Goal: Task Accomplishment & Management: Use online tool/utility

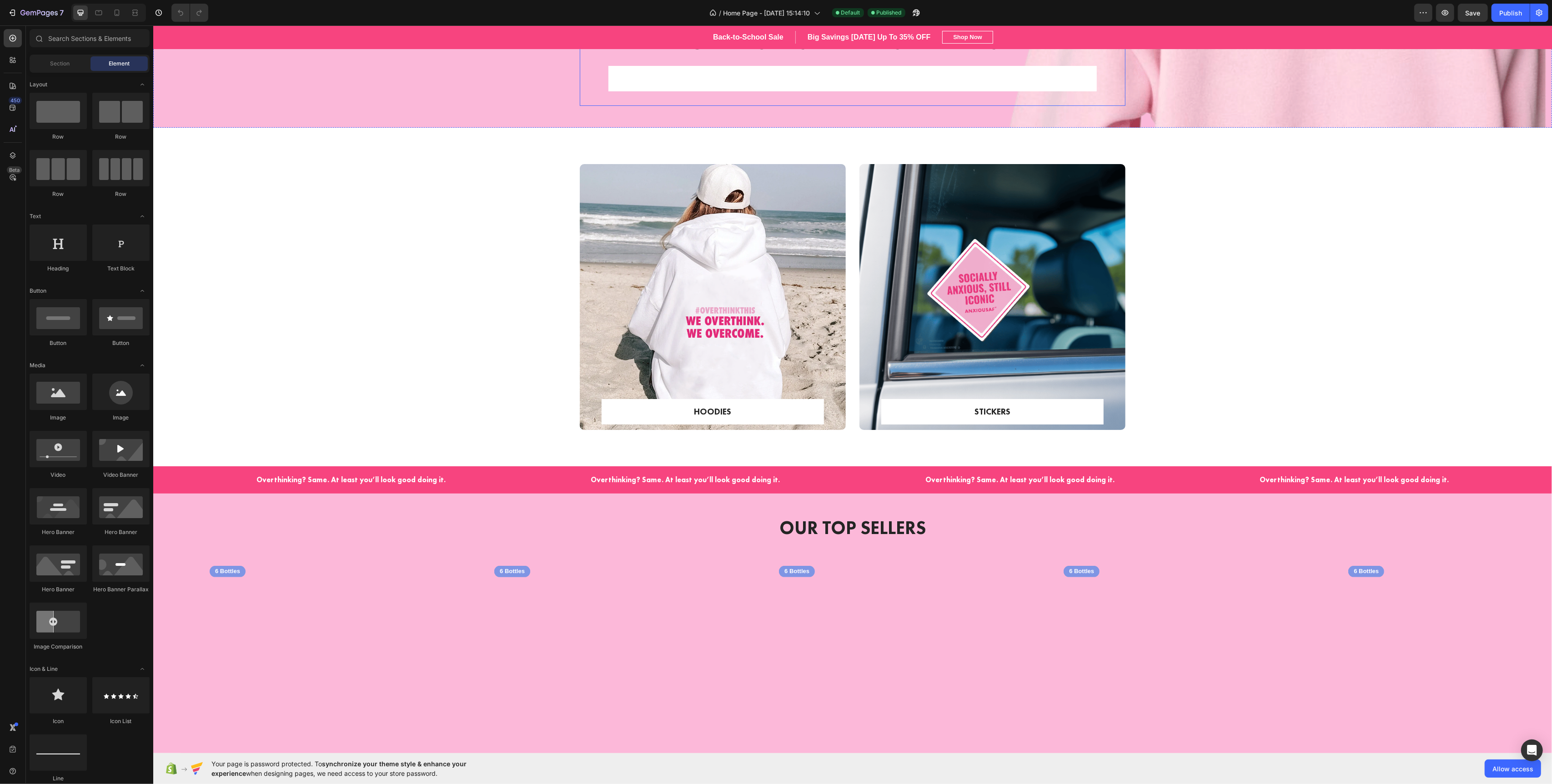
scroll to position [329, 0]
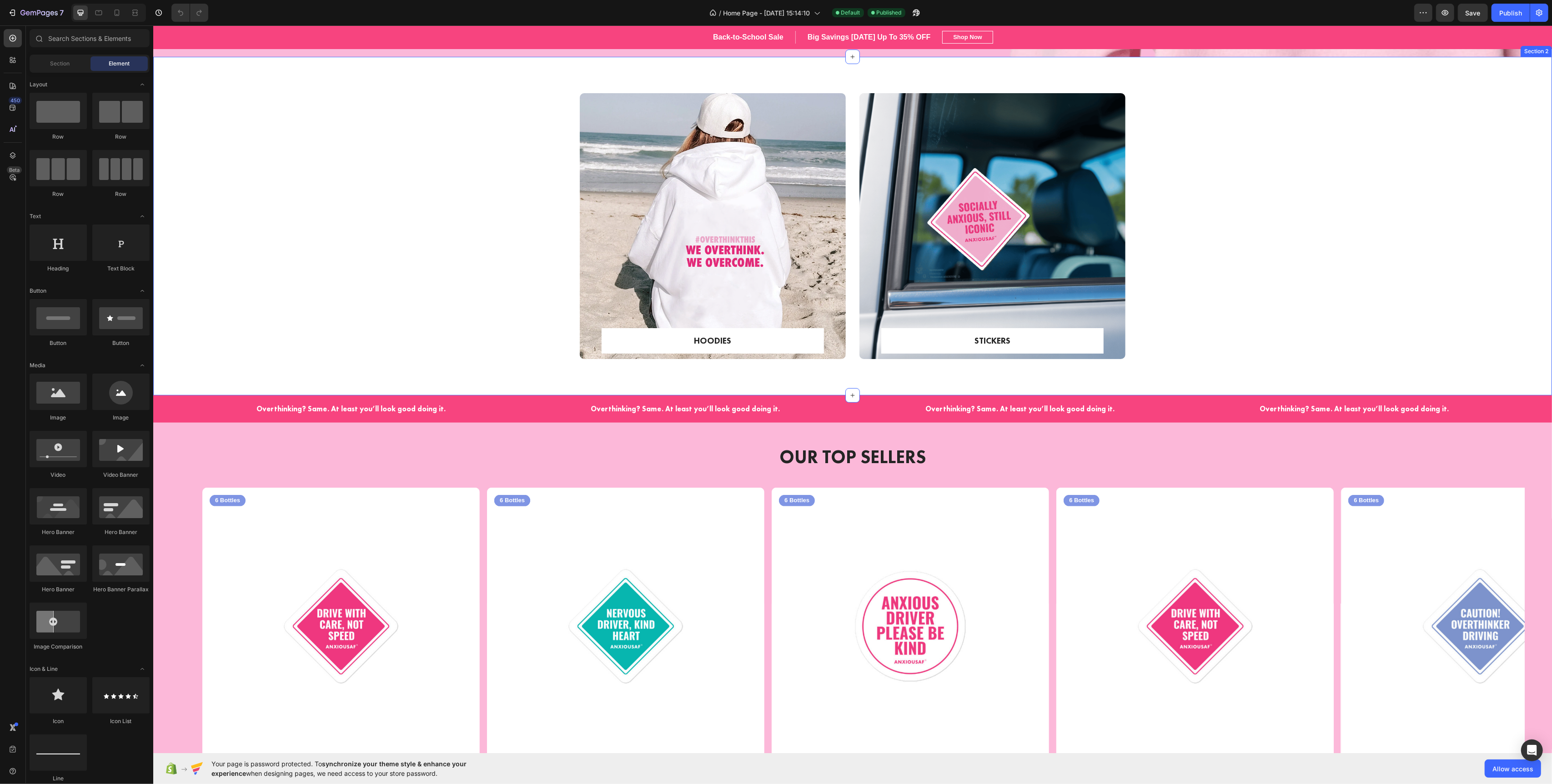
click at [505, 313] on div "HOODIES Text block Row Row Hero Banner STICKERS Text block Row Row Hero Banner …" at bounding box center [852, 234] width 1385 height 281
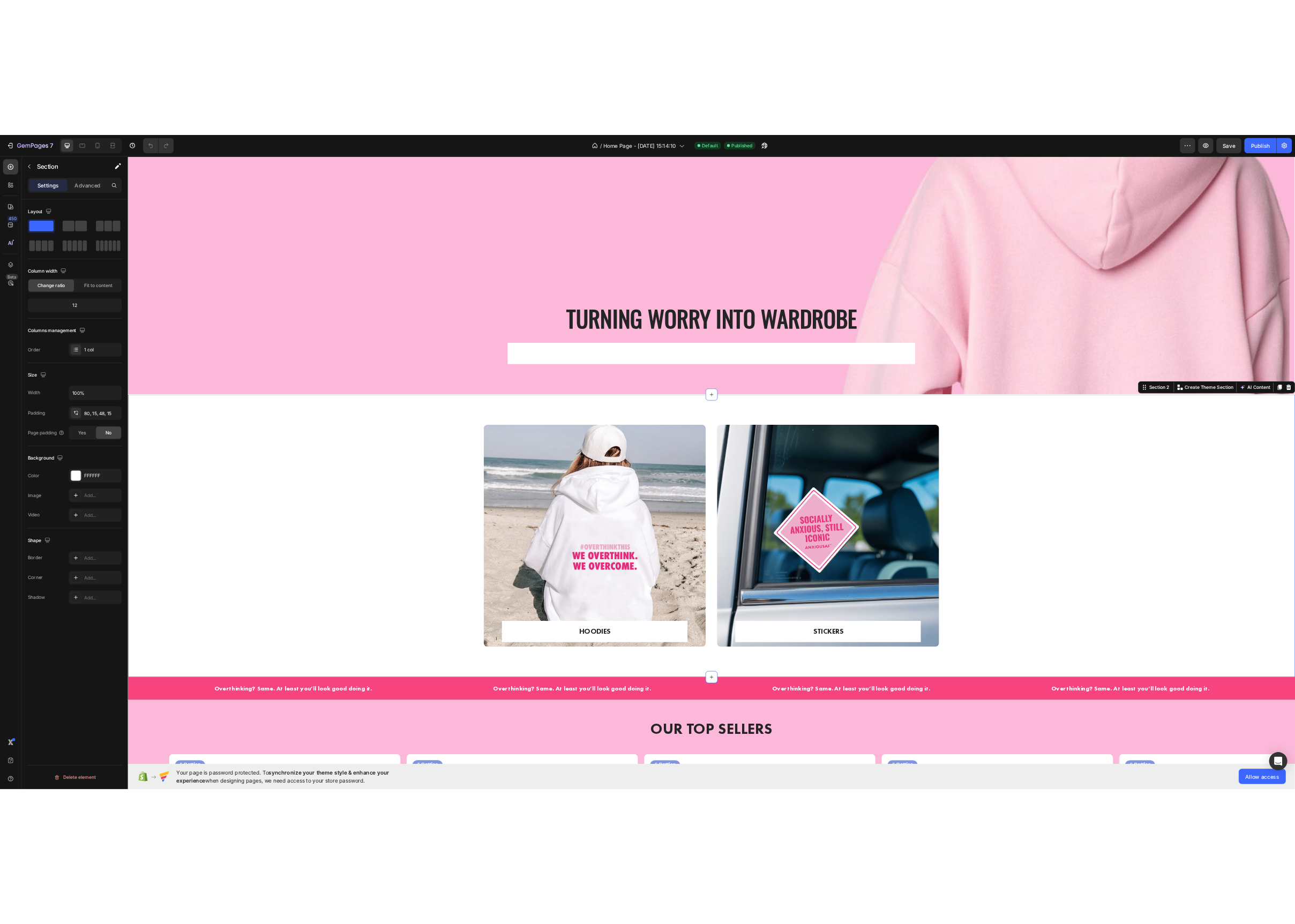
scroll to position [0, 0]
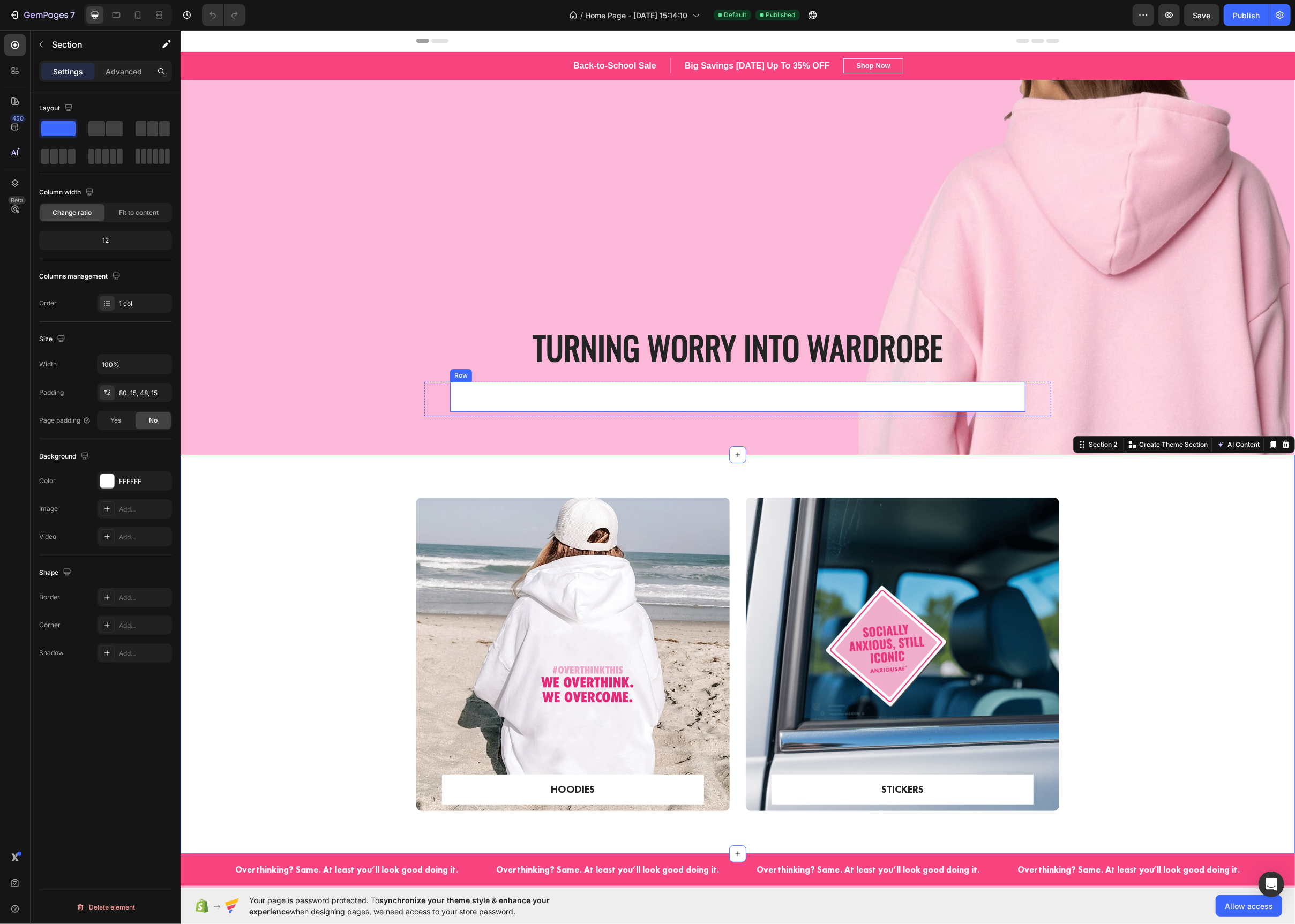
click at [701, 405] on div "EXPLORE NOW" at bounding box center [737, 397] width 550 height 18
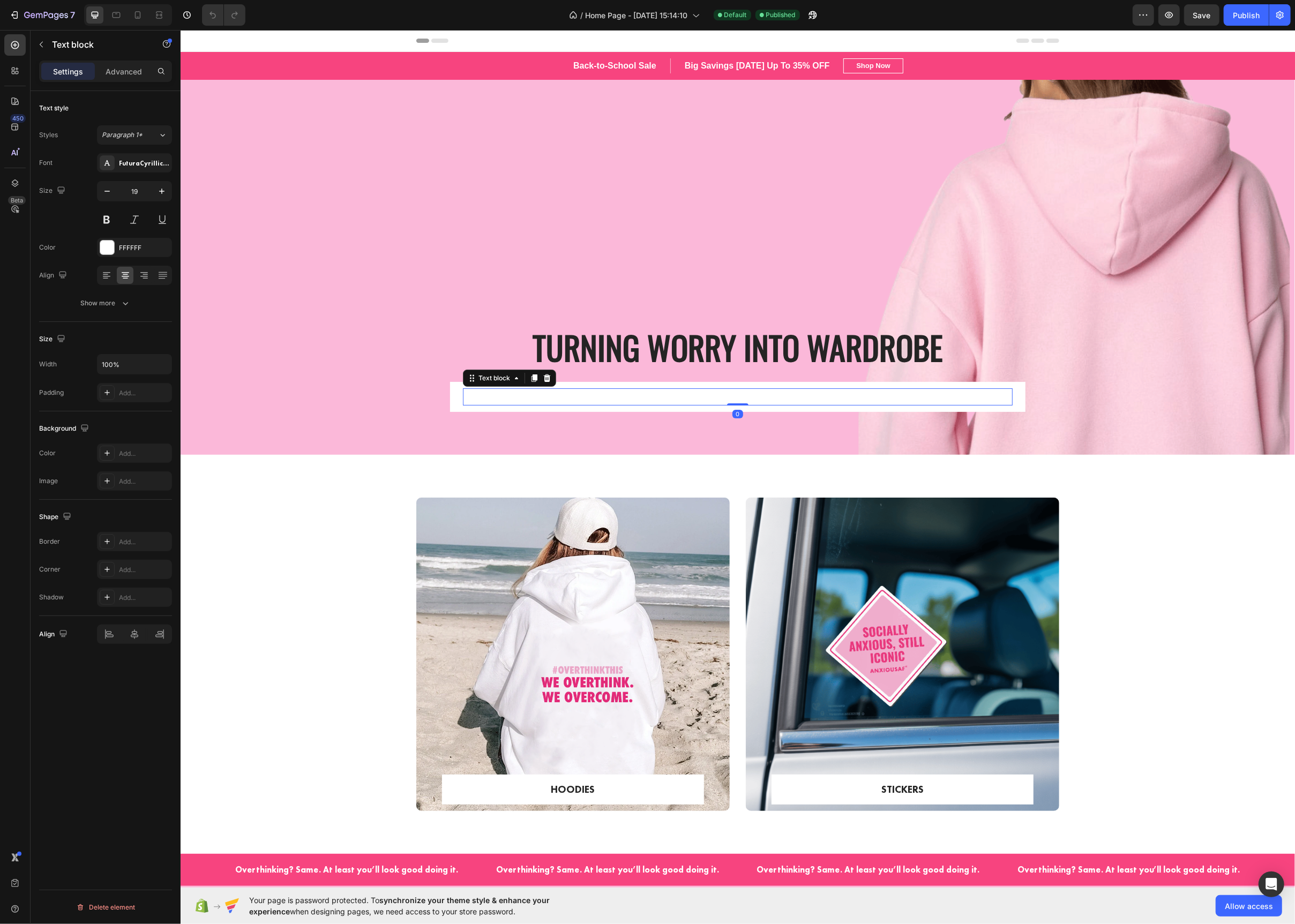
click at [718, 400] on p "EXPLORE NOW" at bounding box center [737, 397] width 547 height 16
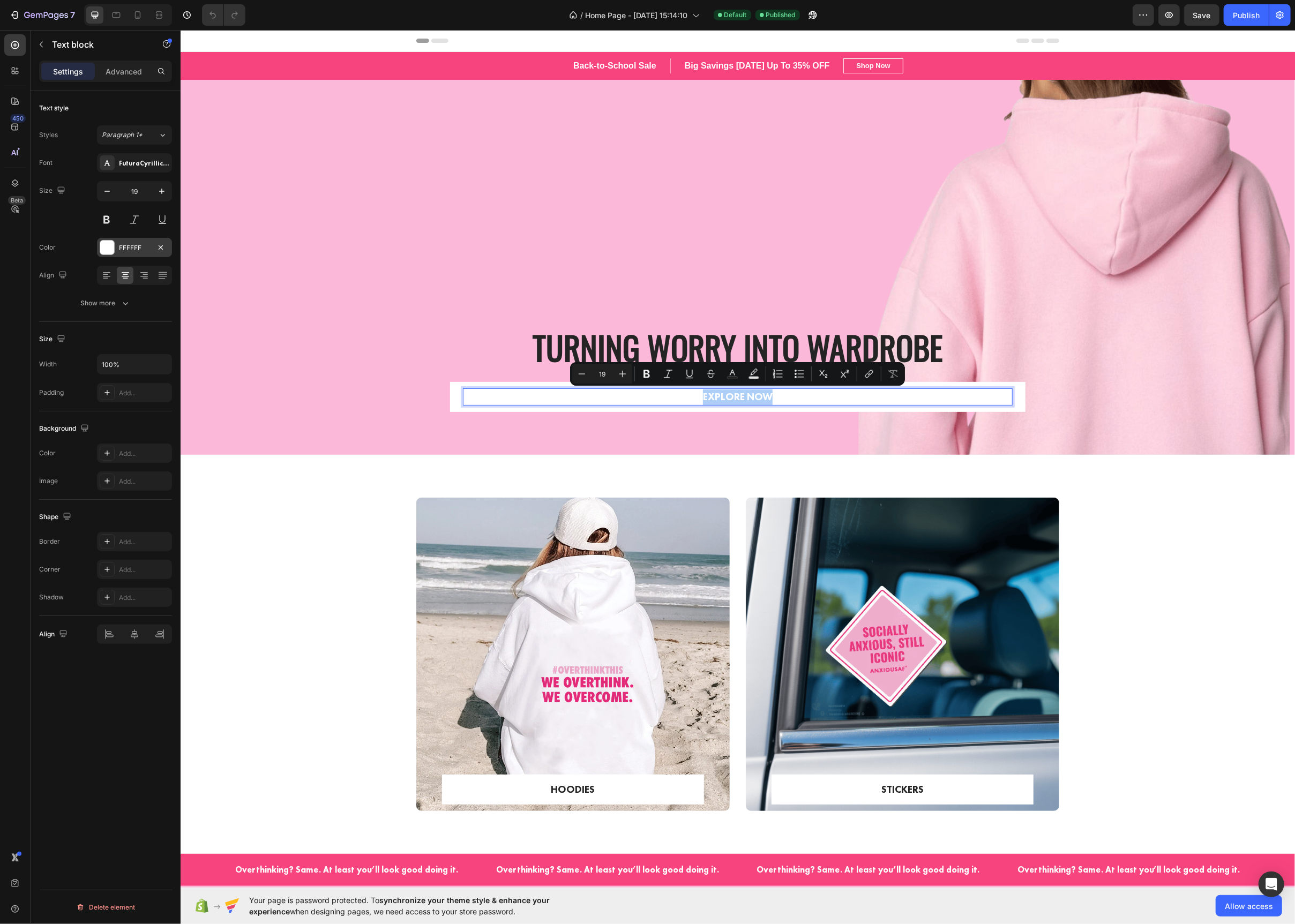
click at [106, 246] on div at bounding box center [107, 248] width 14 height 14
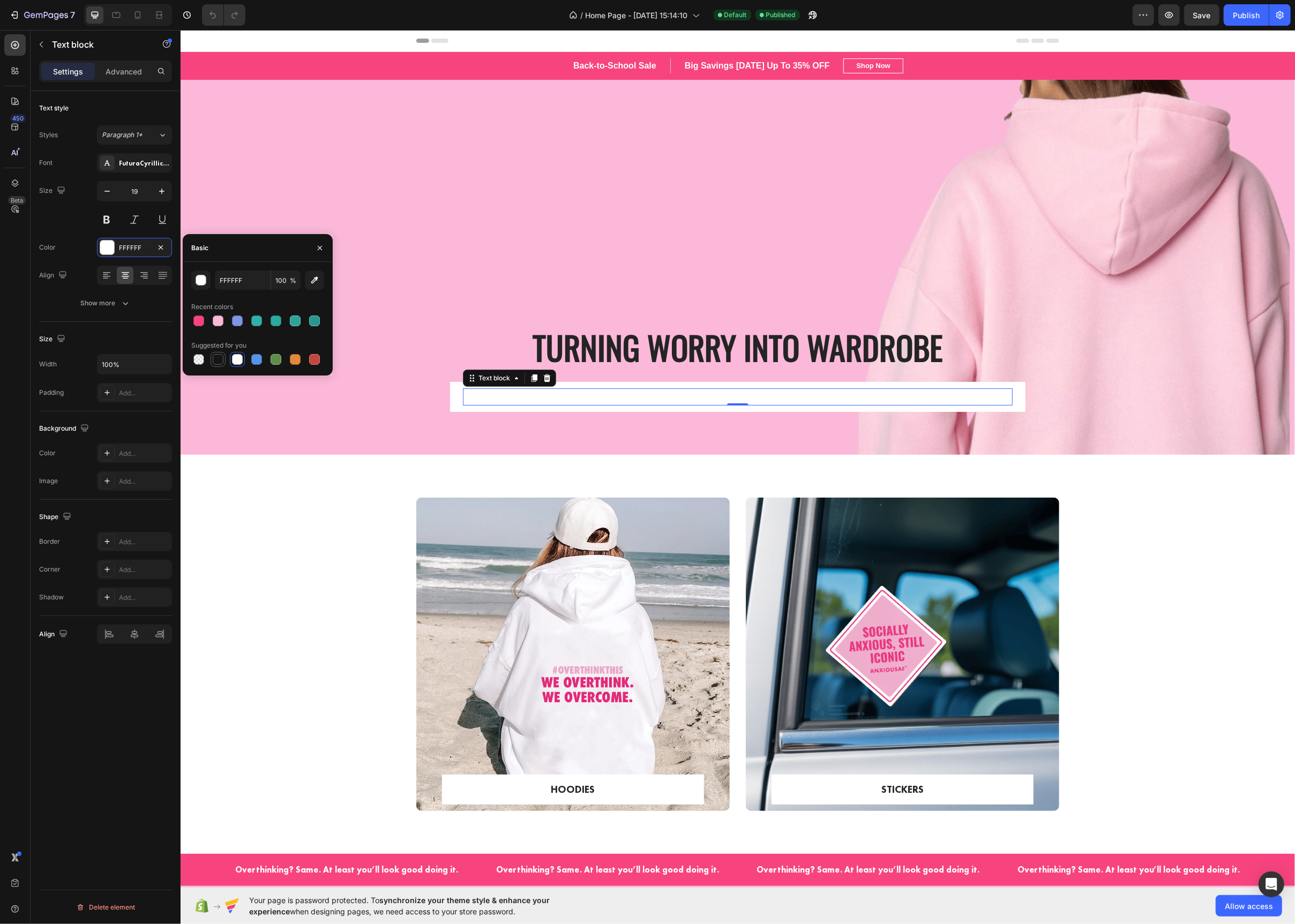
click at [220, 359] on div at bounding box center [218, 359] width 11 height 11
type input "151515"
click at [329, 466] on div "HOODIES Text block Row Row Hero Banner STICKERS Text block Row Row Hero Banner …" at bounding box center [738, 654] width 1115 height 399
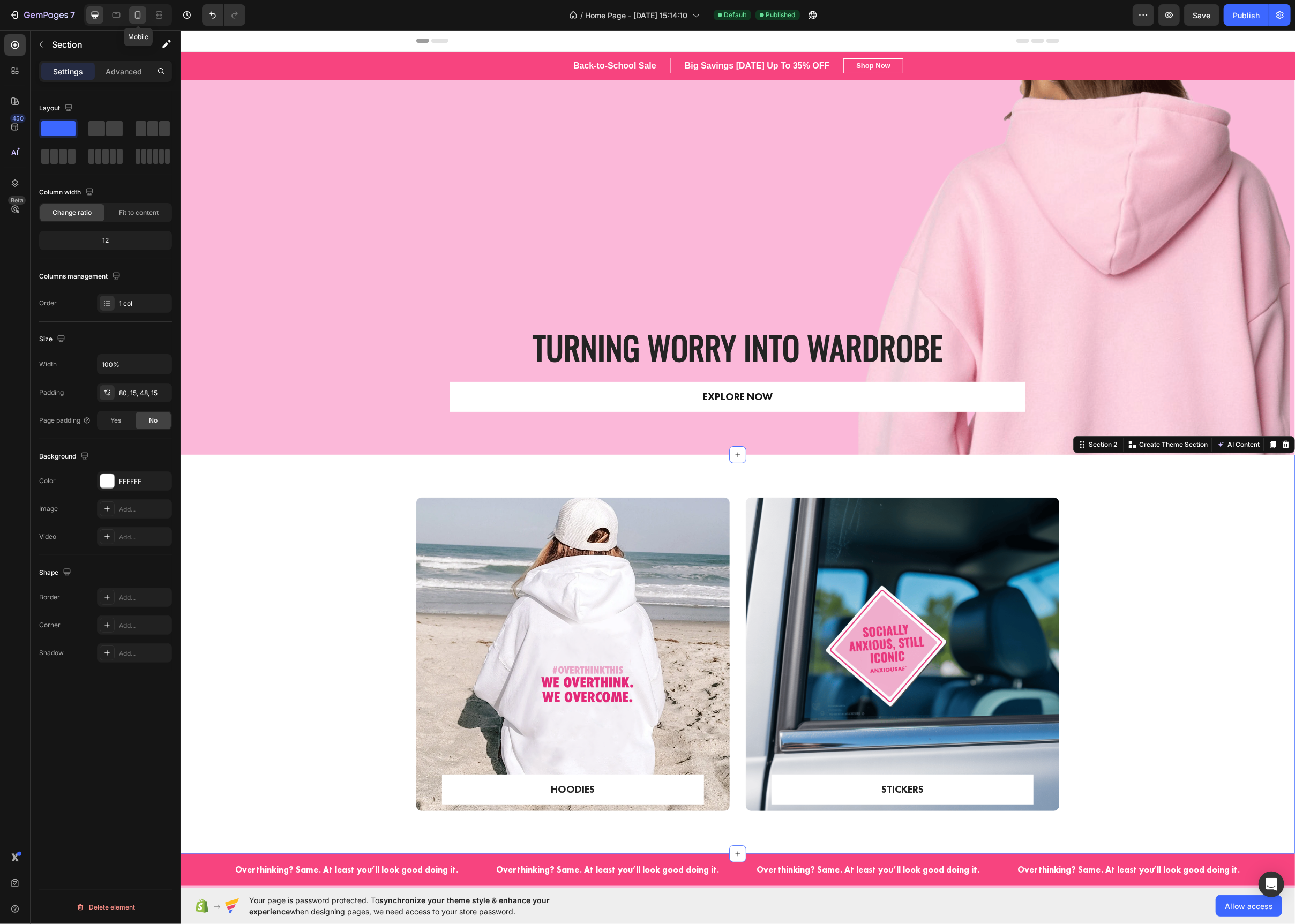
click at [136, 17] on icon at bounding box center [138, 15] width 6 height 8
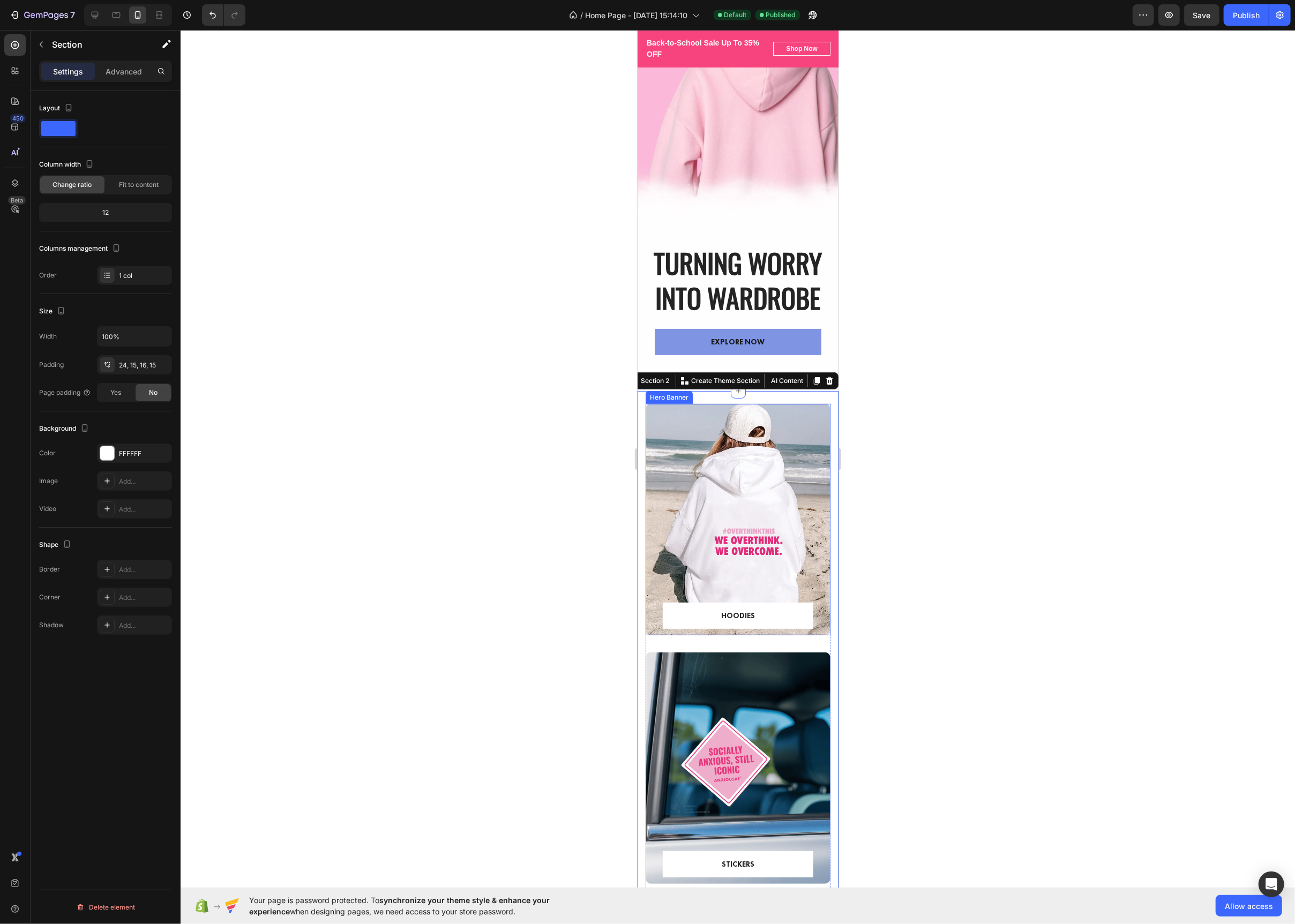
scroll to position [35, 0]
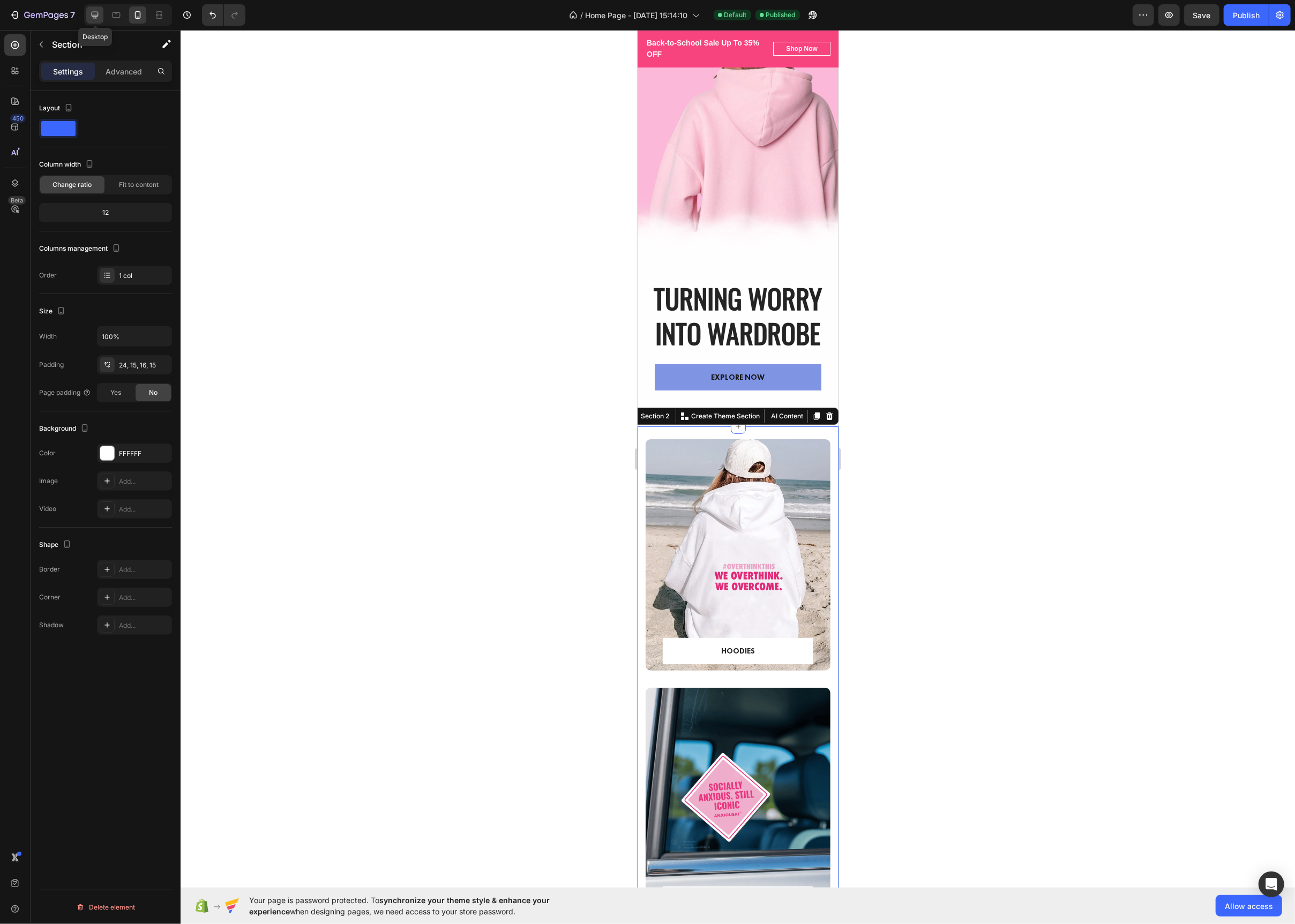
click at [99, 19] on icon at bounding box center [94, 15] width 11 height 11
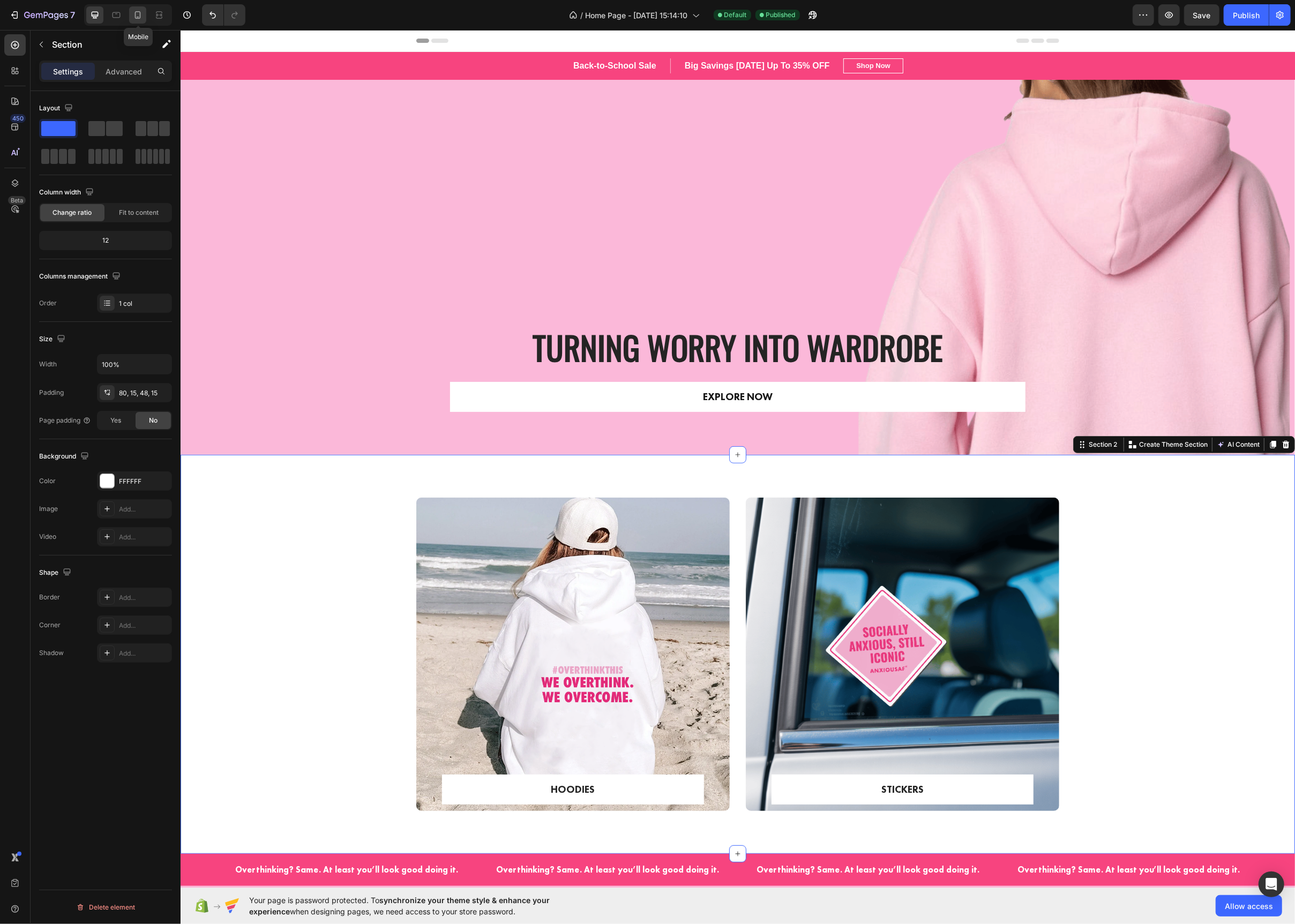
click at [139, 16] on icon at bounding box center [137, 15] width 11 height 11
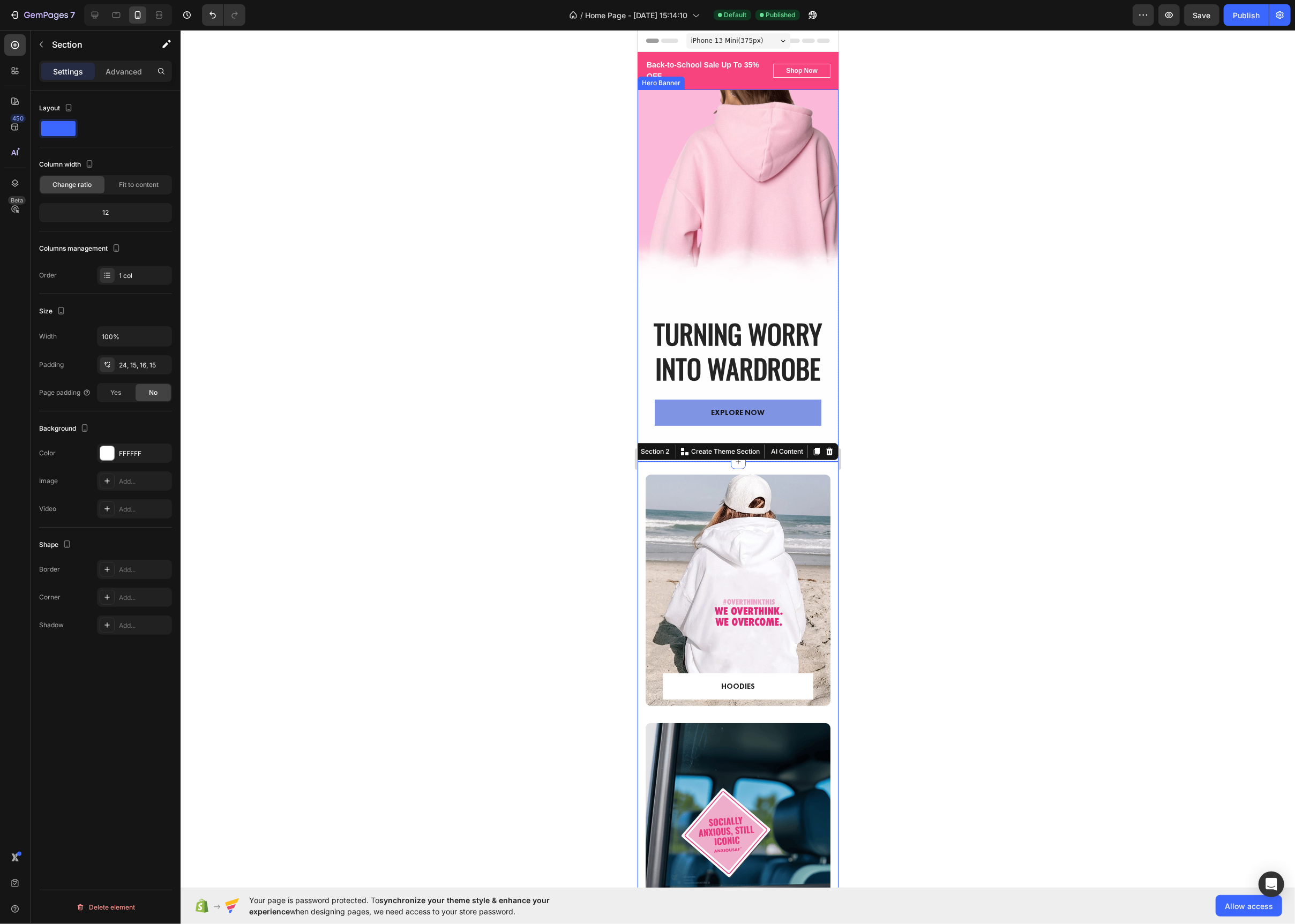
click at [722, 242] on div "Overlay" at bounding box center [737, 275] width 201 height 373
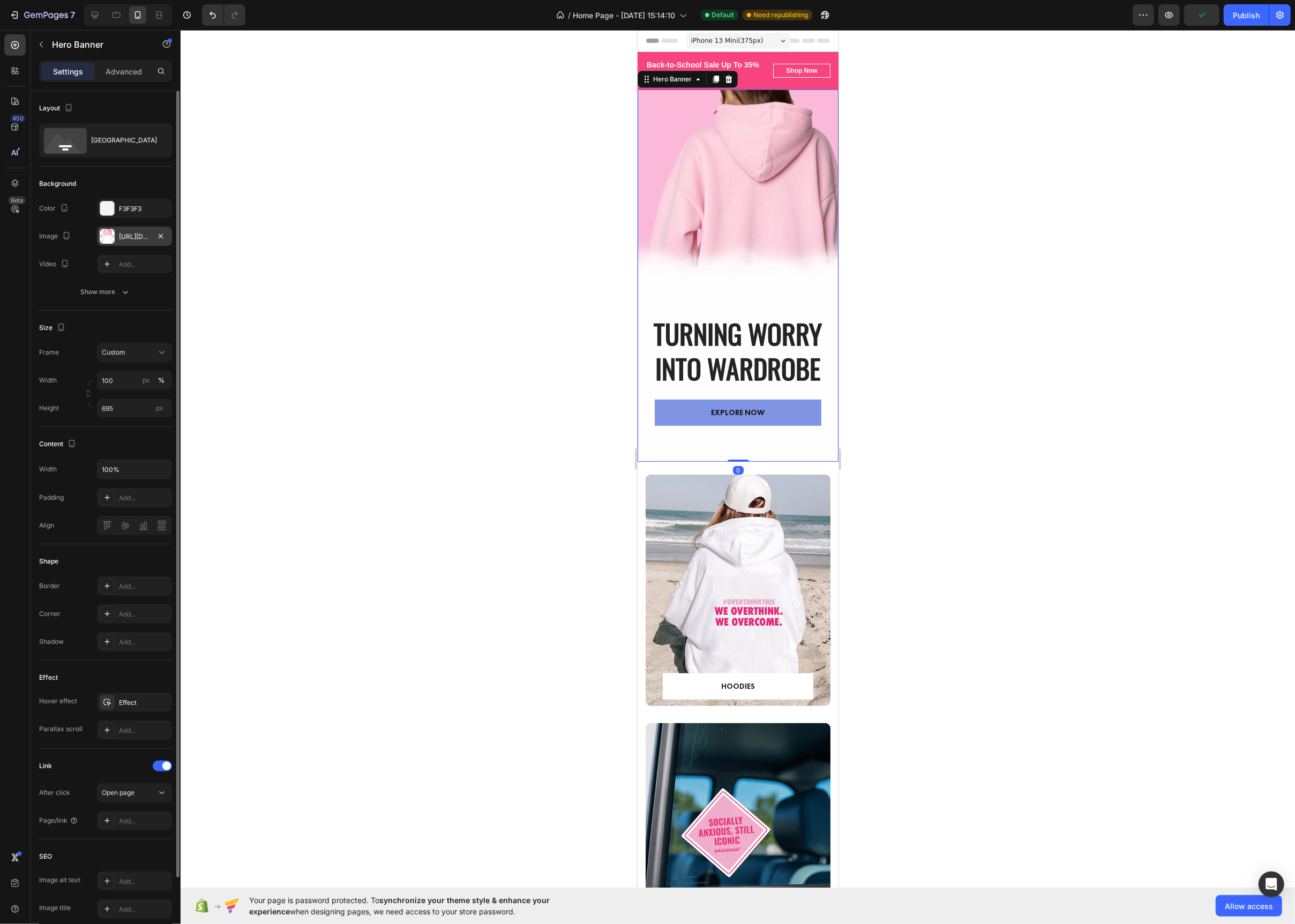
click at [104, 242] on div at bounding box center [106, 236] width 15 height 15
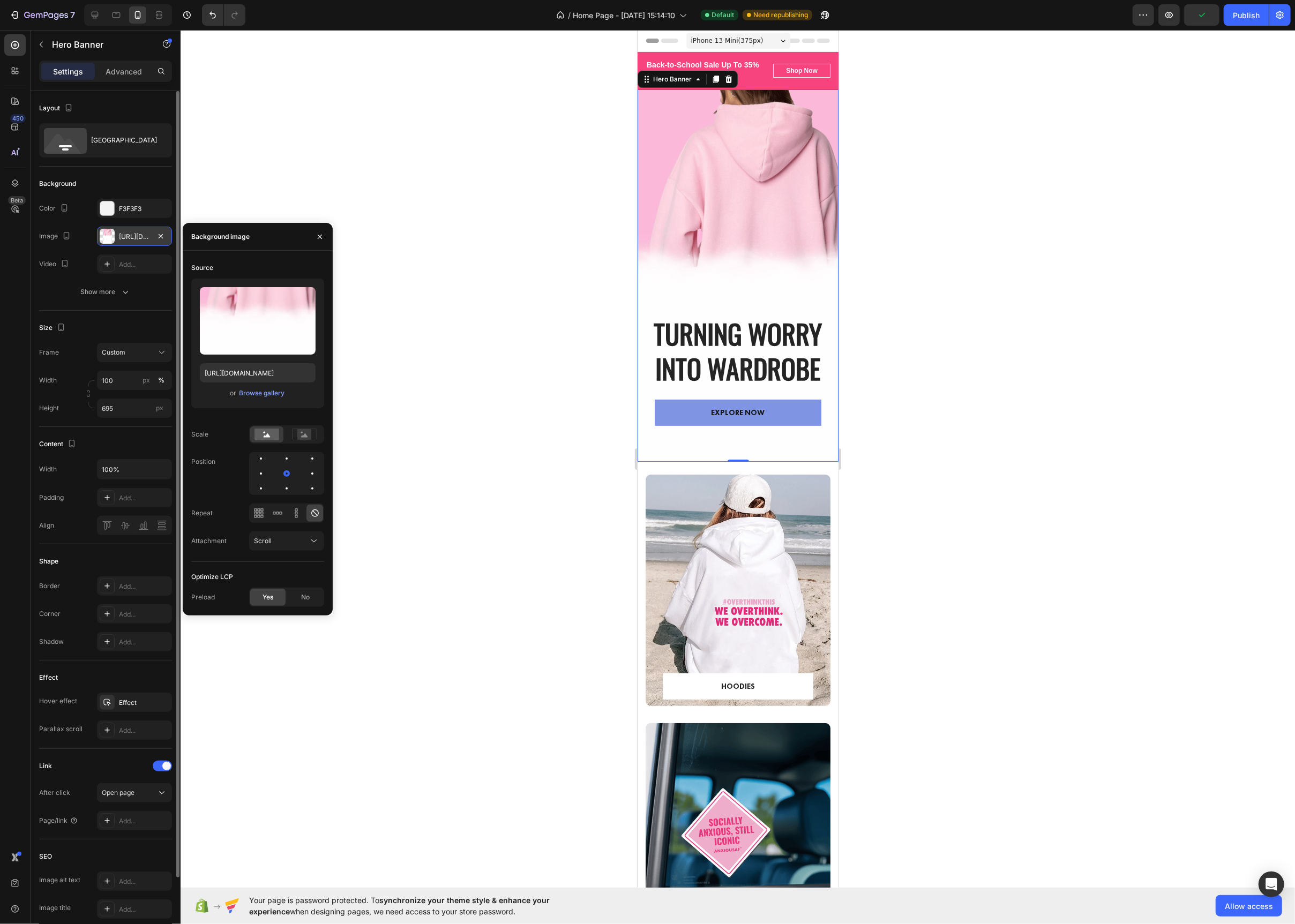
click at [104, 242] on div at bounding box center [106, 236] width 15 height 15
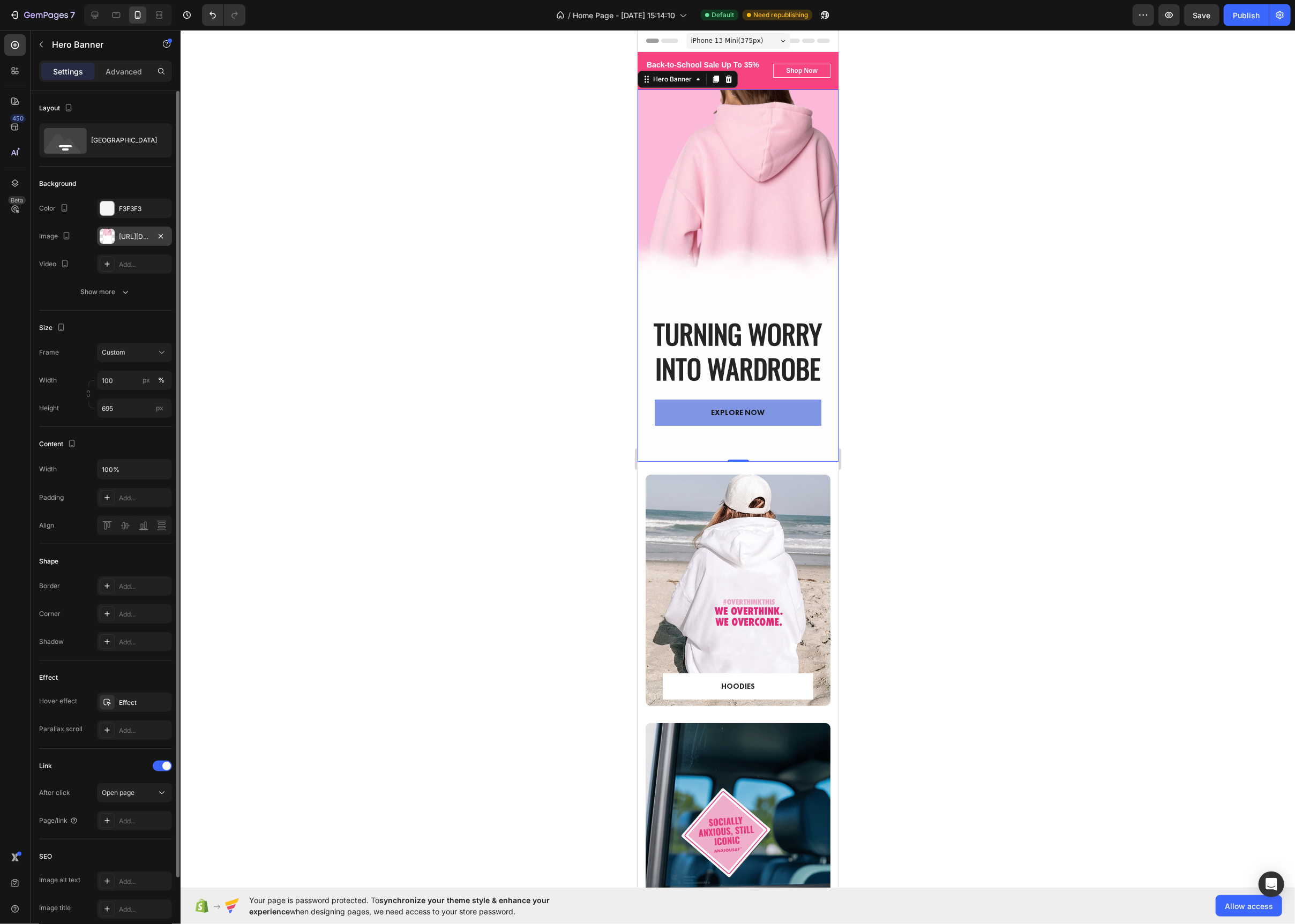
click at [114, 237] on div at bounding box center [106, 236] width 15 height 15
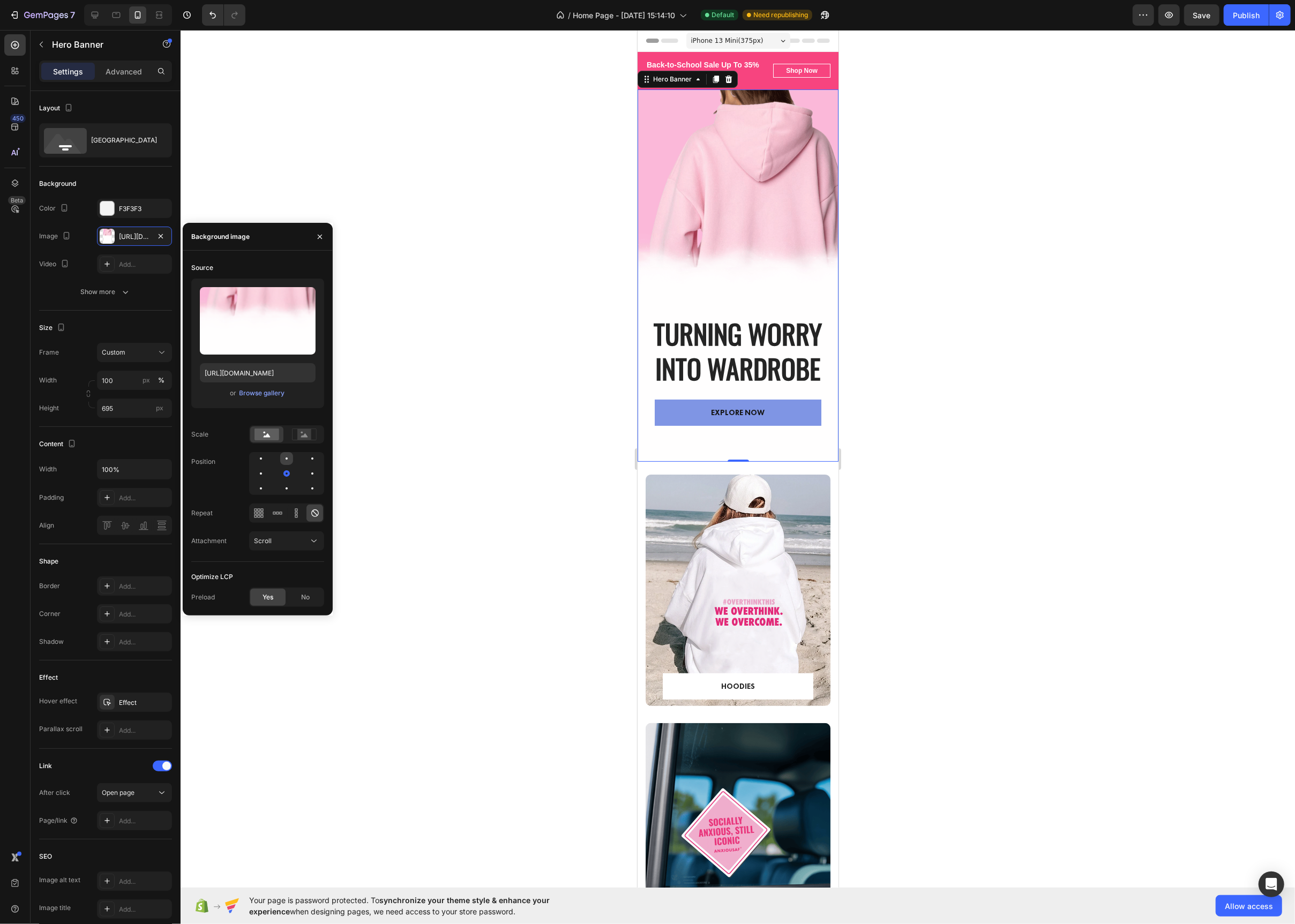
click at [285, 460] on div at bounding box center [287, 458] width 13 height 13
click at [288, 488] on div at bounding box center [286, 488] width 2 height 2
click at [283, 471] on div at bounding box center [287, 473] width 13 height 13
click at [708, 350] on h2 "Turning Worry Into Wardrobe" at bounding box center [737, 351] width 201 height 72
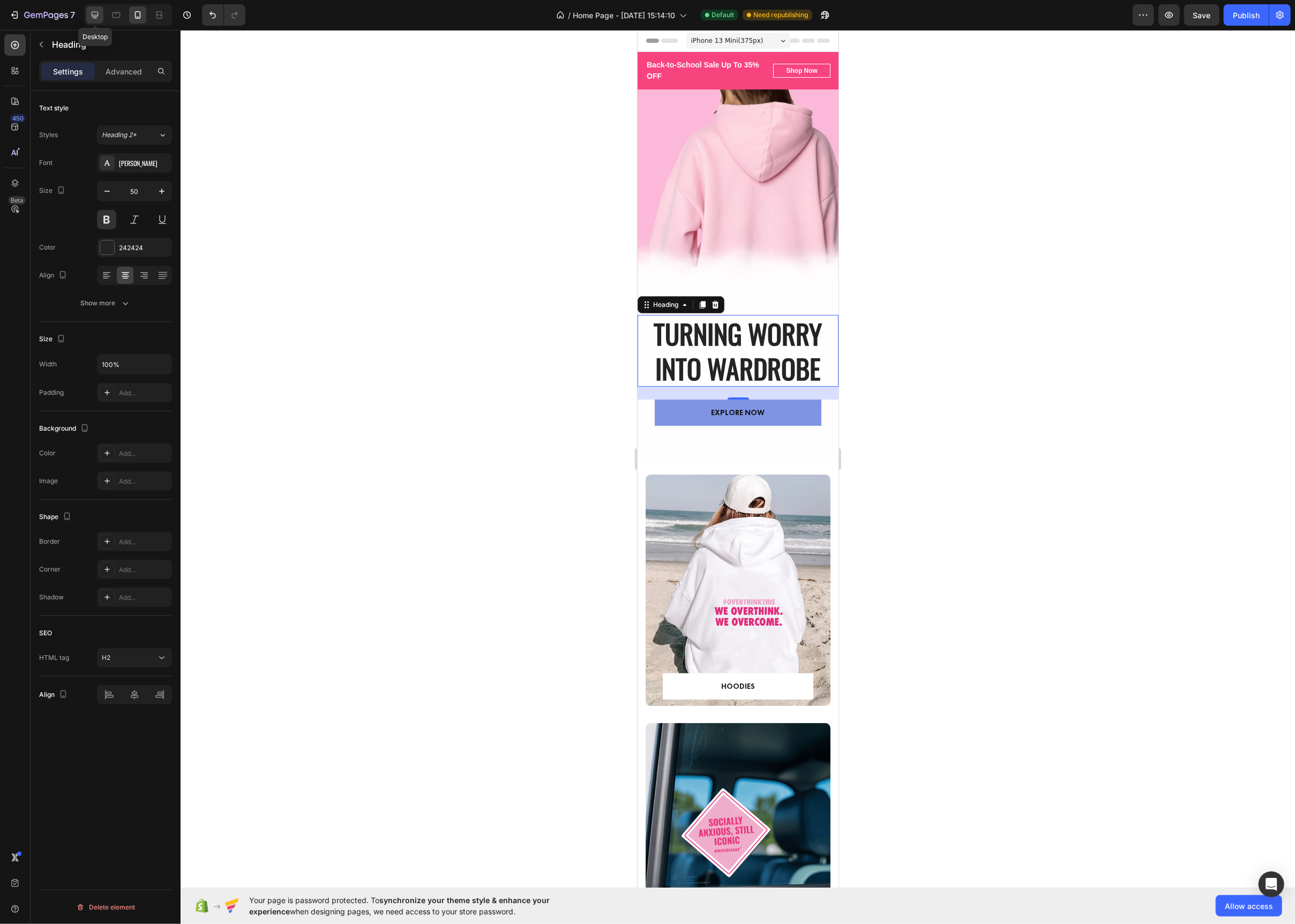
click at [92, 18] on icon at bounding box center [94, 15] width 11 height 11
type input "60"
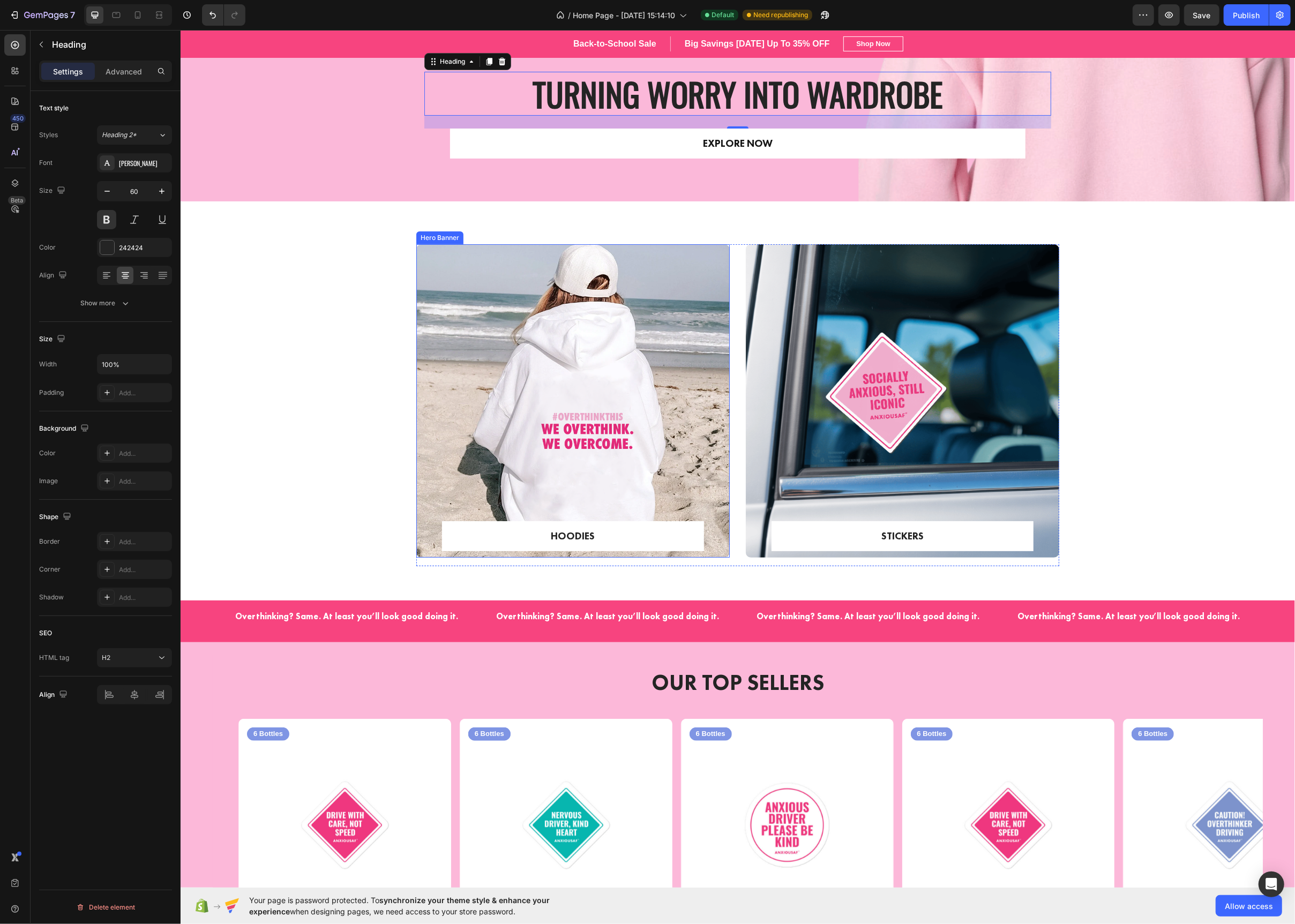
scroll to position [258, 0]
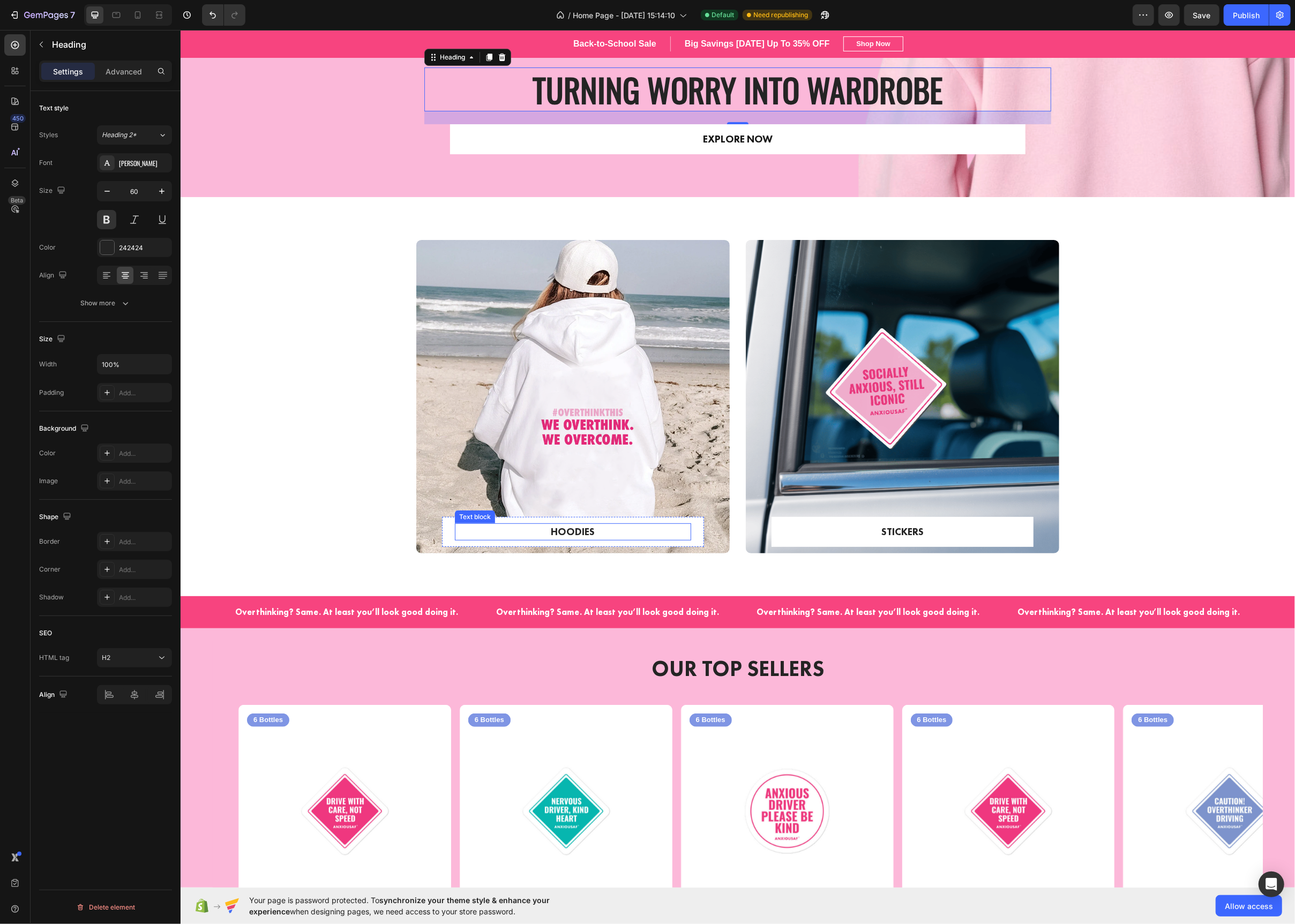
click at [579, 535] on p "HOODIES" at bounding box center [573, 532] width 234 height 16
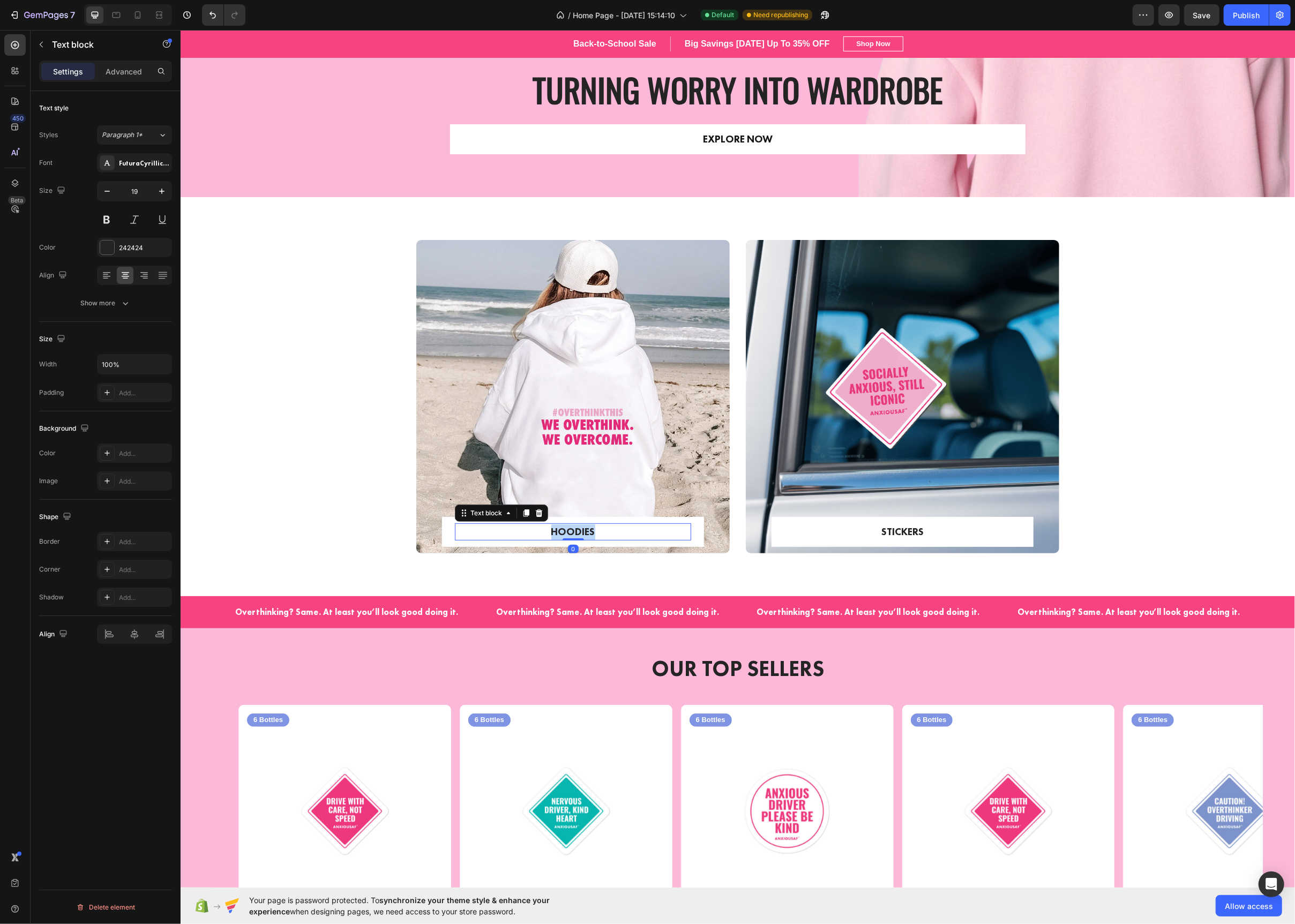
click at [579, 535] on p "HOODIES" at bounding box center [573, 532] width 234 height 16
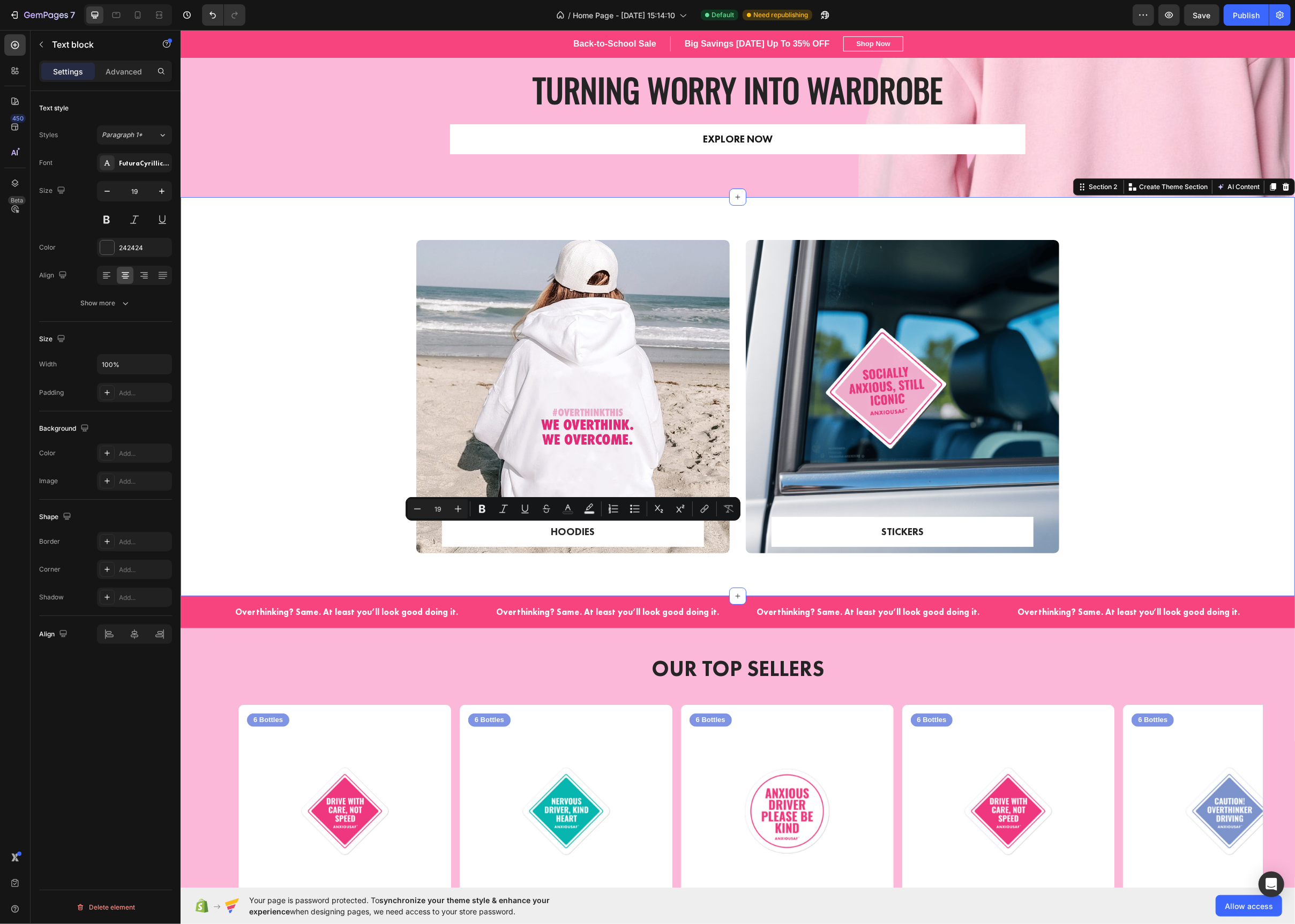
click at [375, 434] on div "HOODIES Text block Row Row Hero Banner STICKERS Text block Row Row Hero Banner …" at bounding box center [737, 405] width 1098 height 331
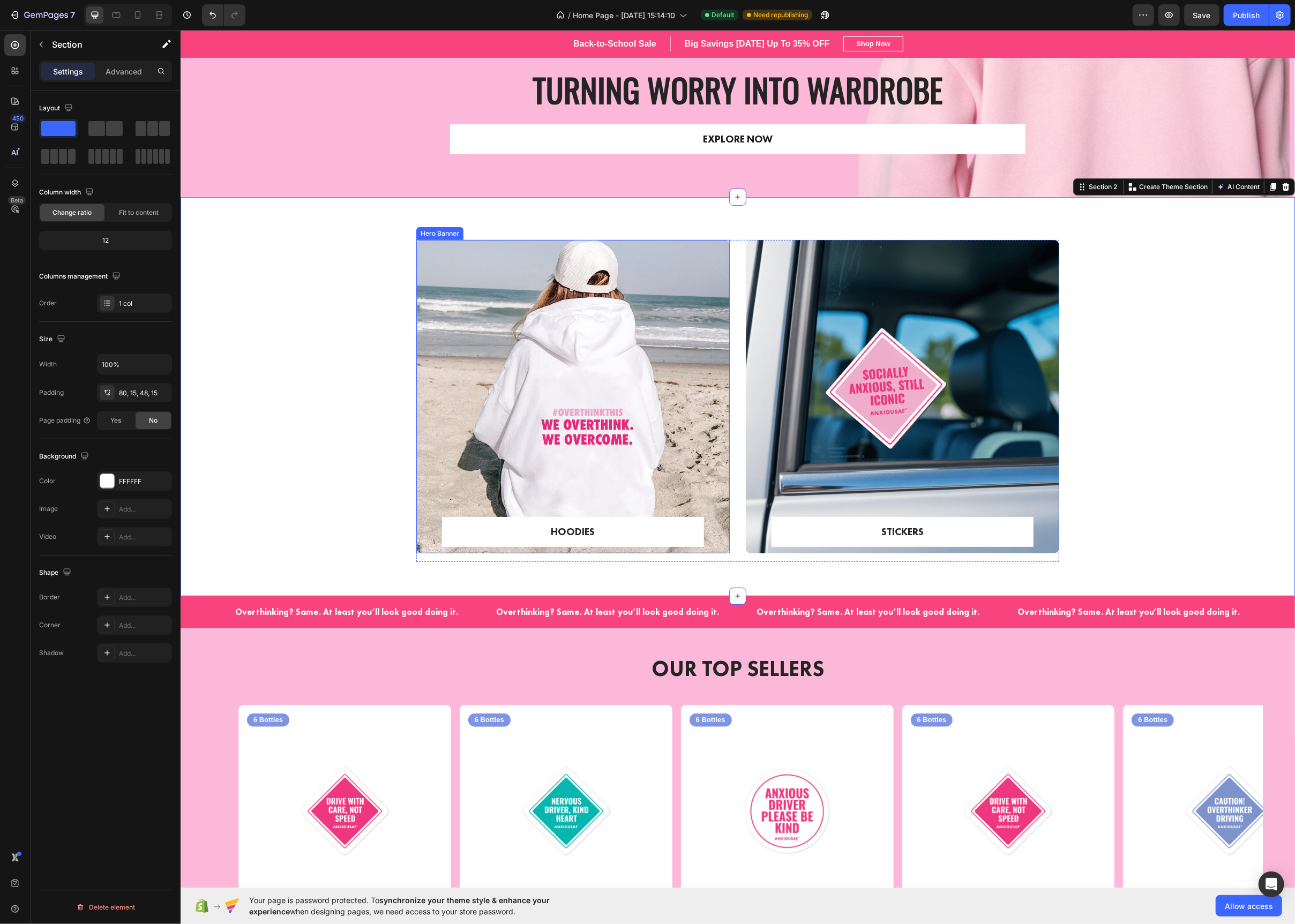
scroll to position [0, 0]
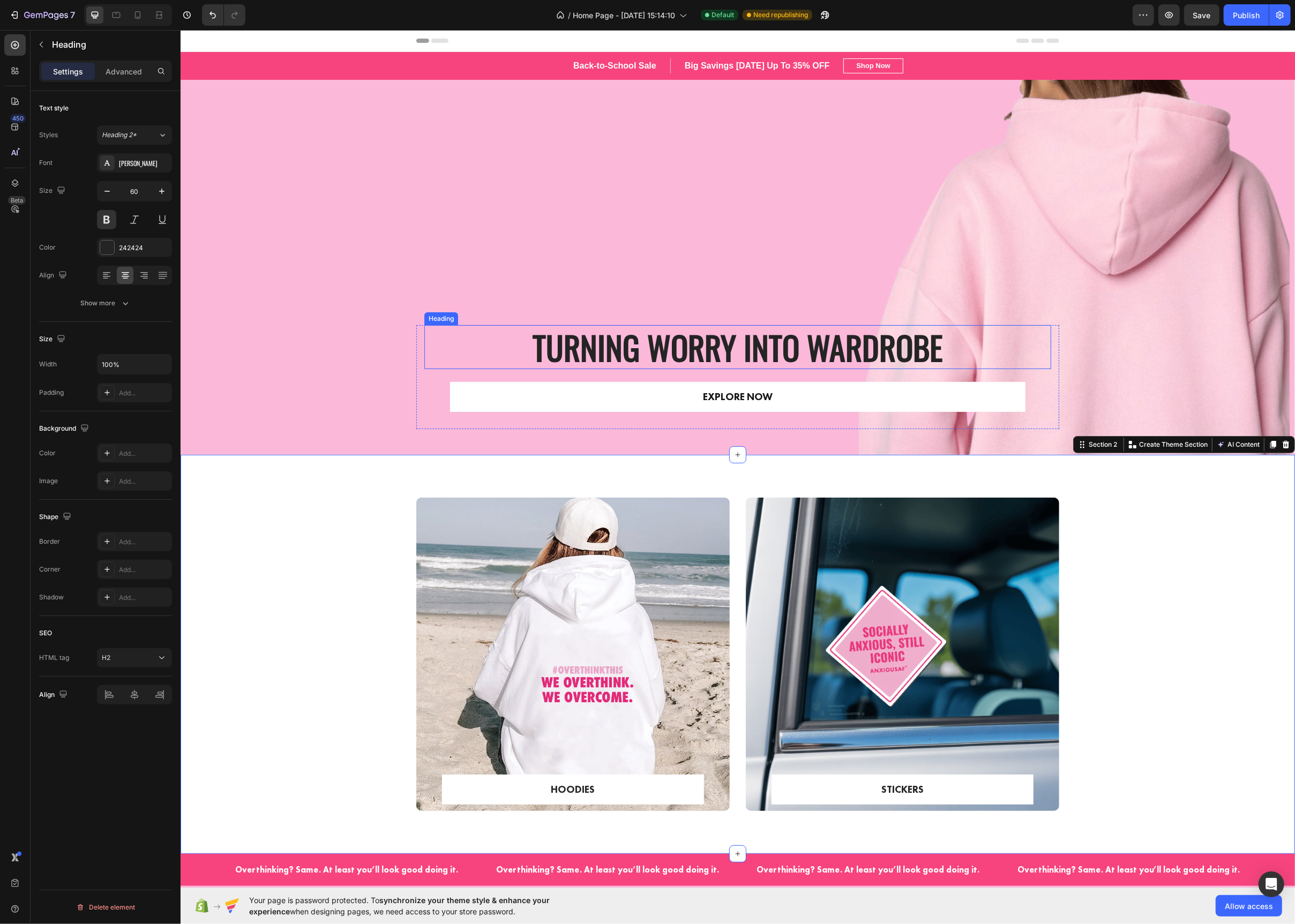
click at [746, 336] on h2 "Turning Worry Into Wardrobe" at bounding box center [737, 347] width 627 height 44
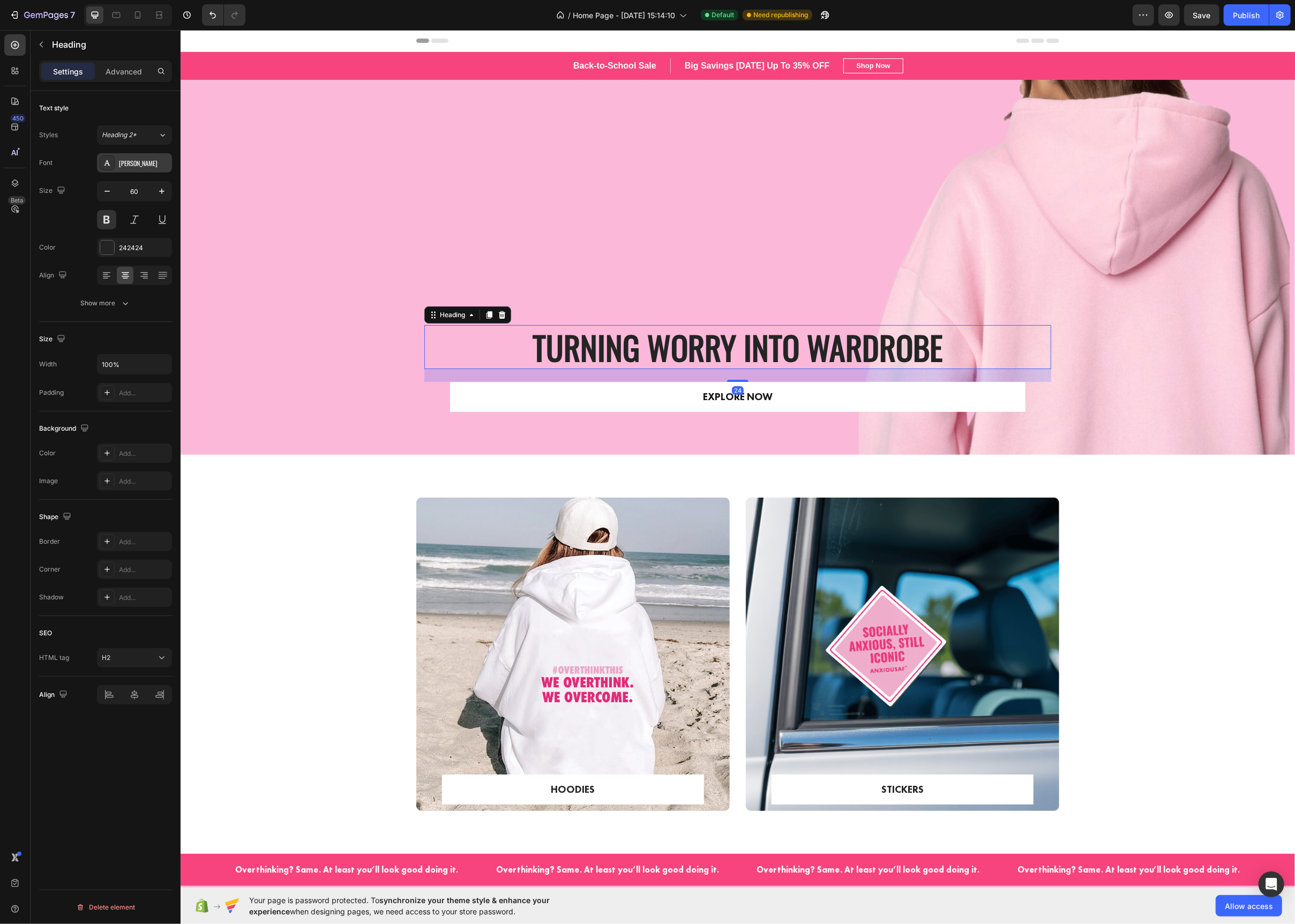
click at [121, 163] on div "[PERSON_NAME]" at bounding box center [144, 163] width 50 height 10
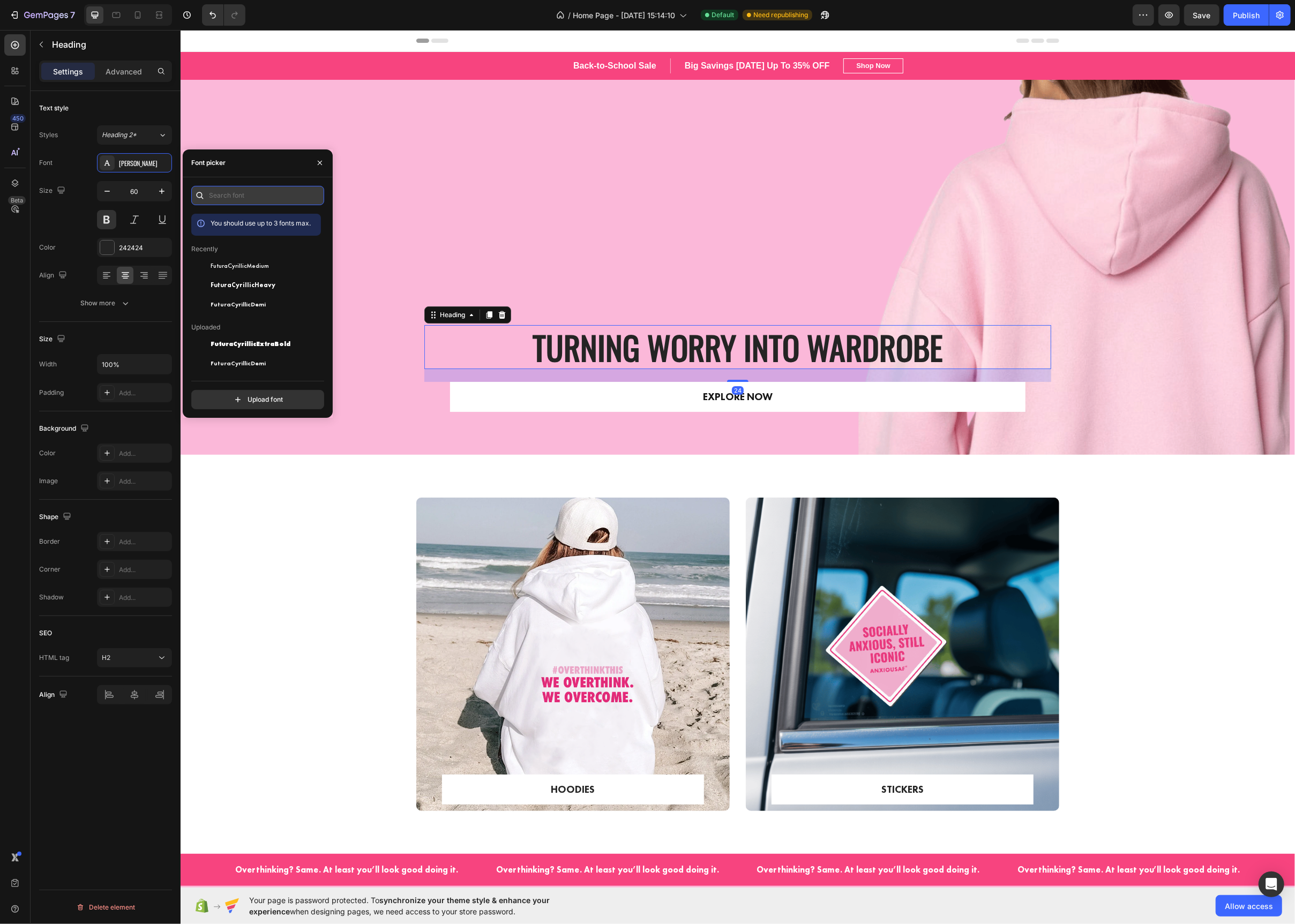
click at [241, 194] on input "text" at bounding box center [257, 195] width 133 height 19
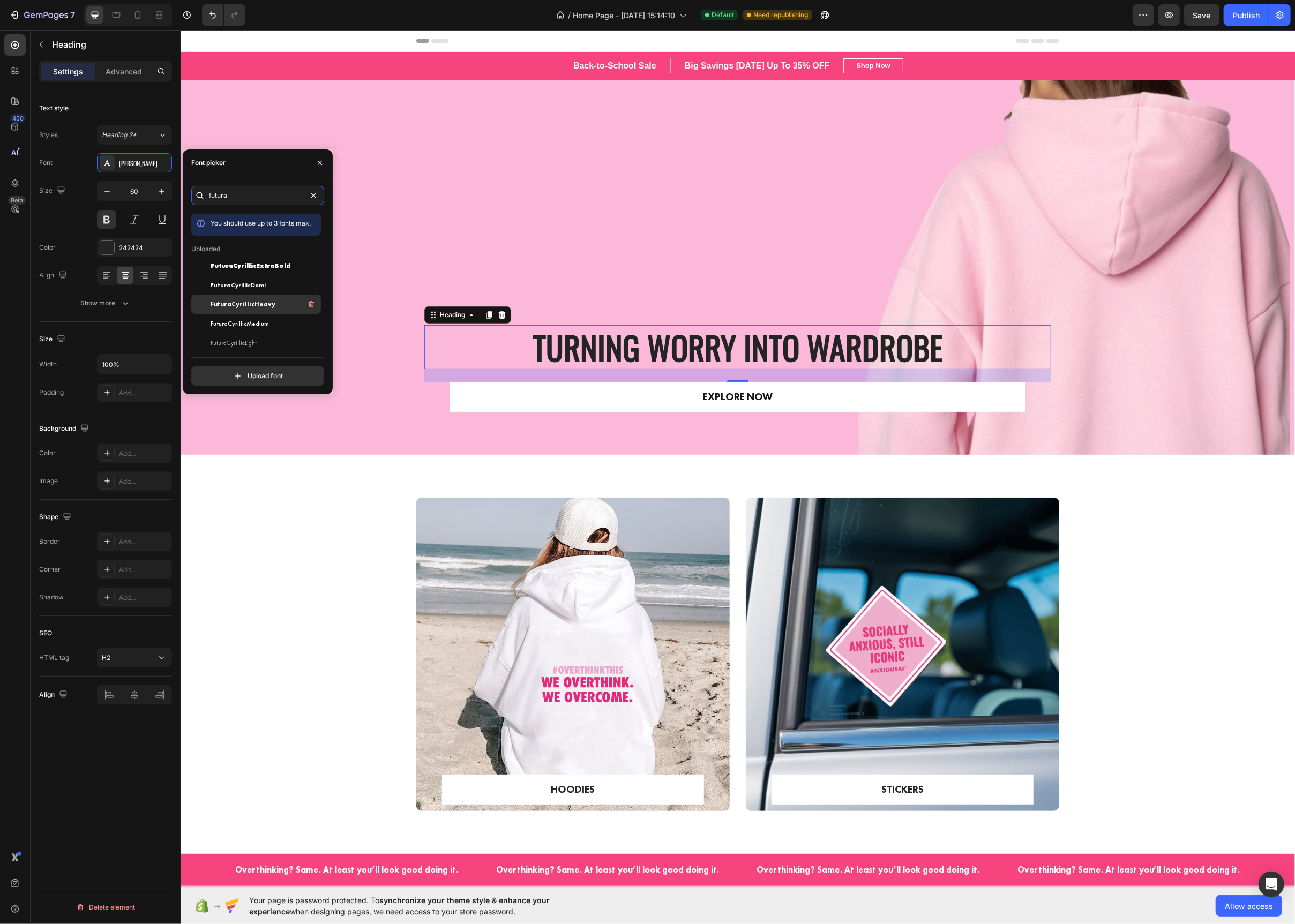
type input "futura"
click at [263, 300] on span "FuturaCyrillicHeavy" at bounding box center [243, 304] width 65 height 10
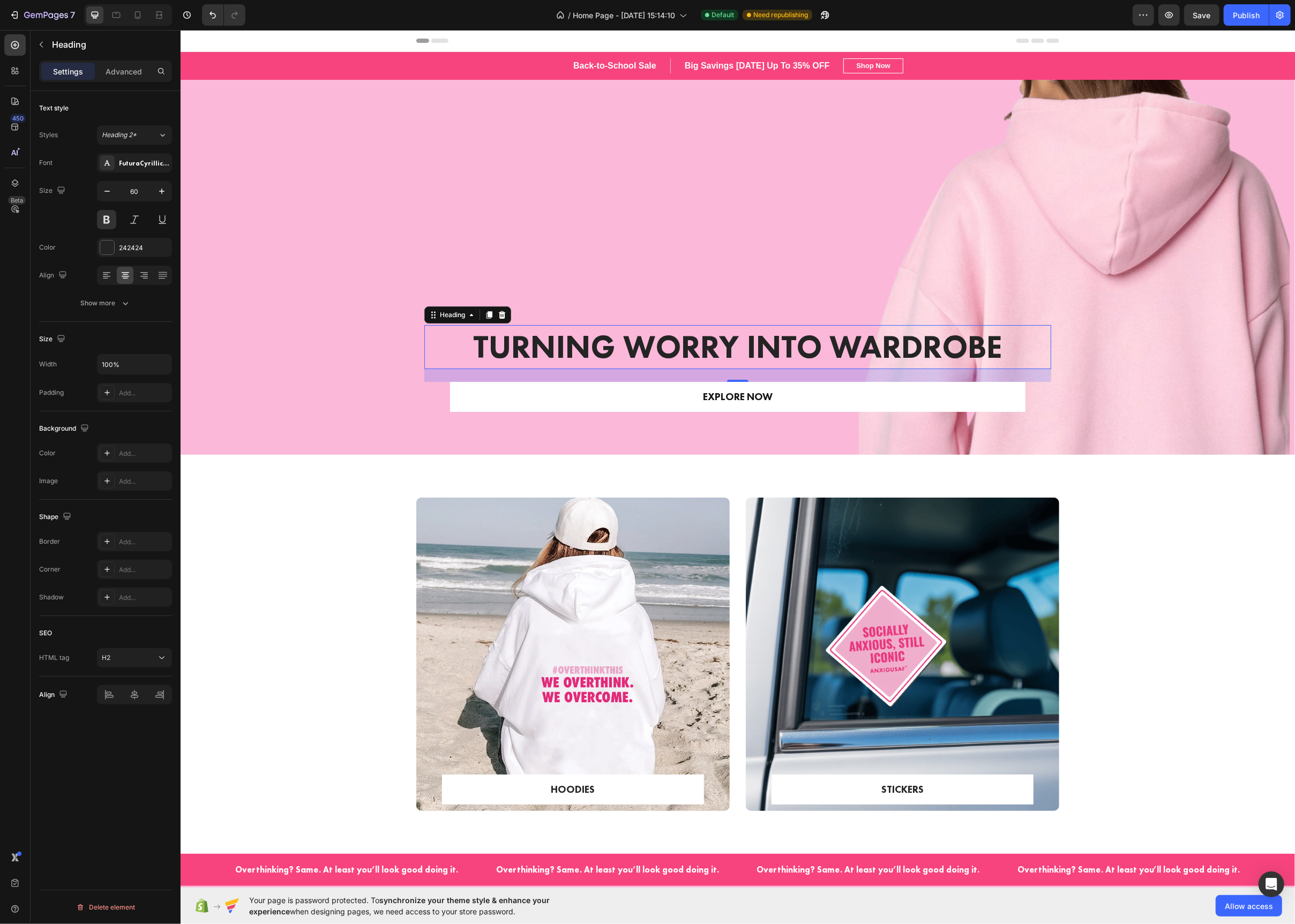
click at [557, 353] on h2 "Turning Worry Into Wardrobe" at bounding box center [737, 347] width 627 height 44
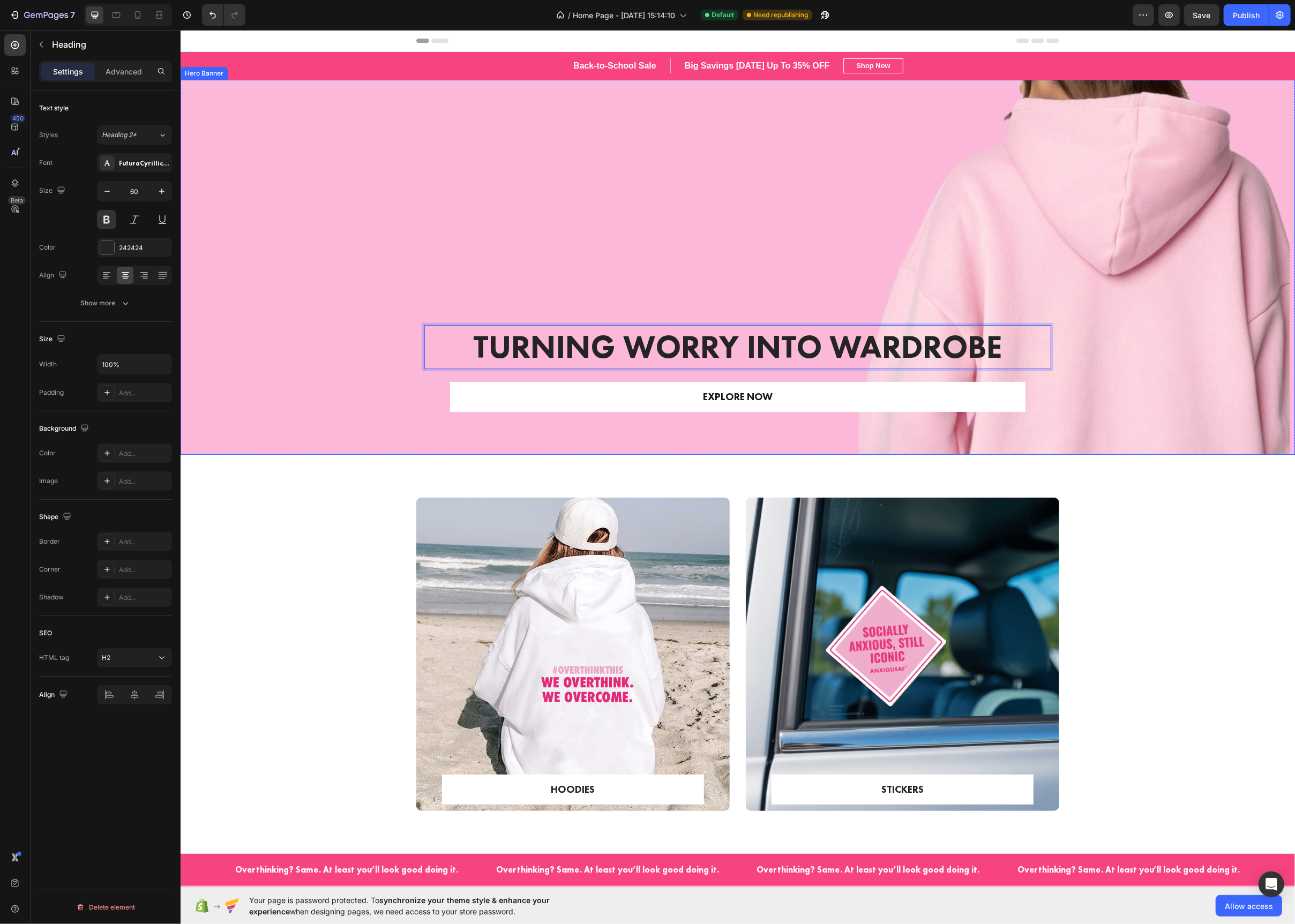
click at [529, 258] on div "Overlay" at bounding box center [738, 267] width 1115 height 375
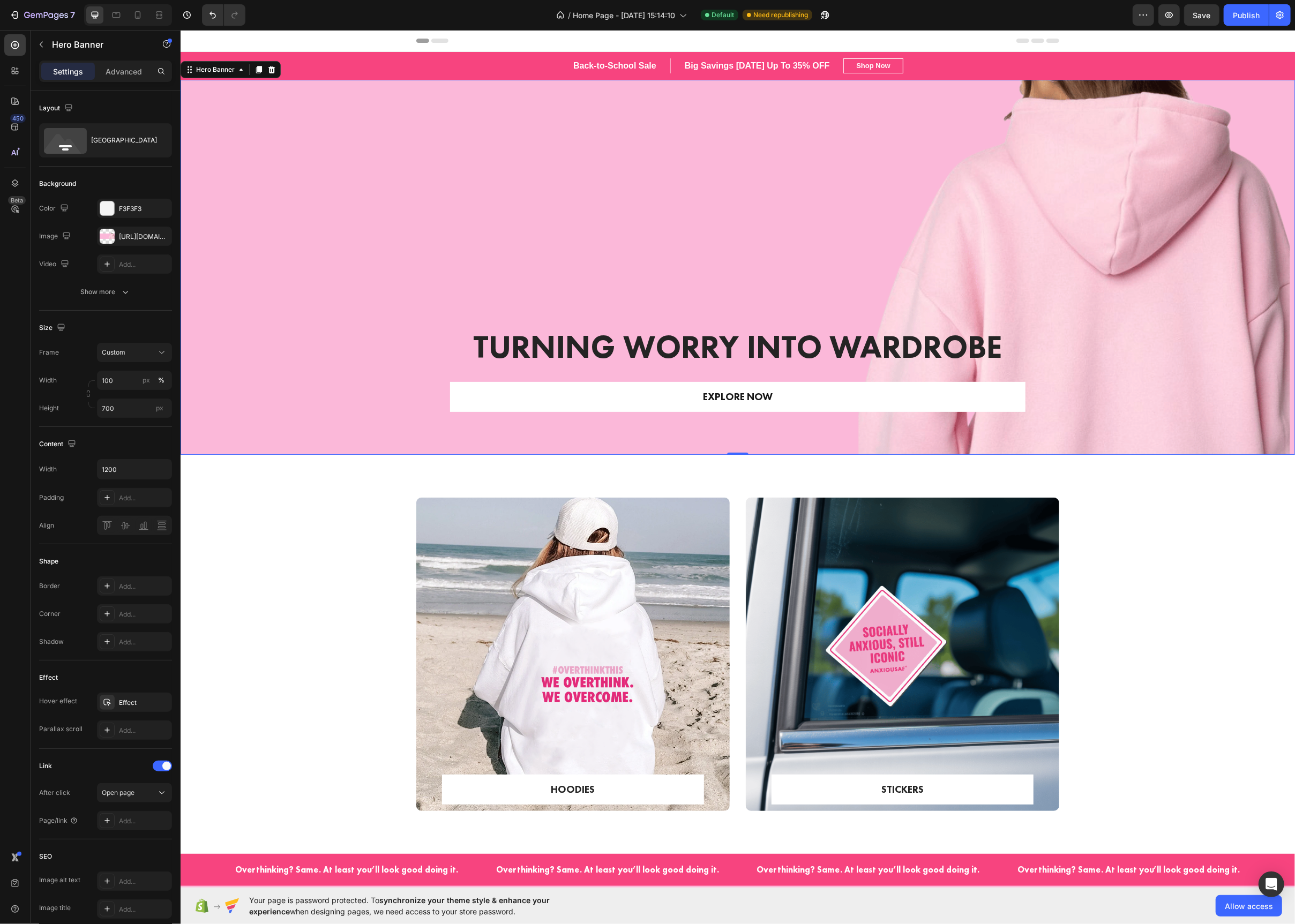
click at [723, 253] on div "Overlay" at bounding box center [738, 267] width 1115 height 375
click at [136, 16] on icon at bounding box center [138, 15] width 6 height 8
type input "695"
type input "100%"
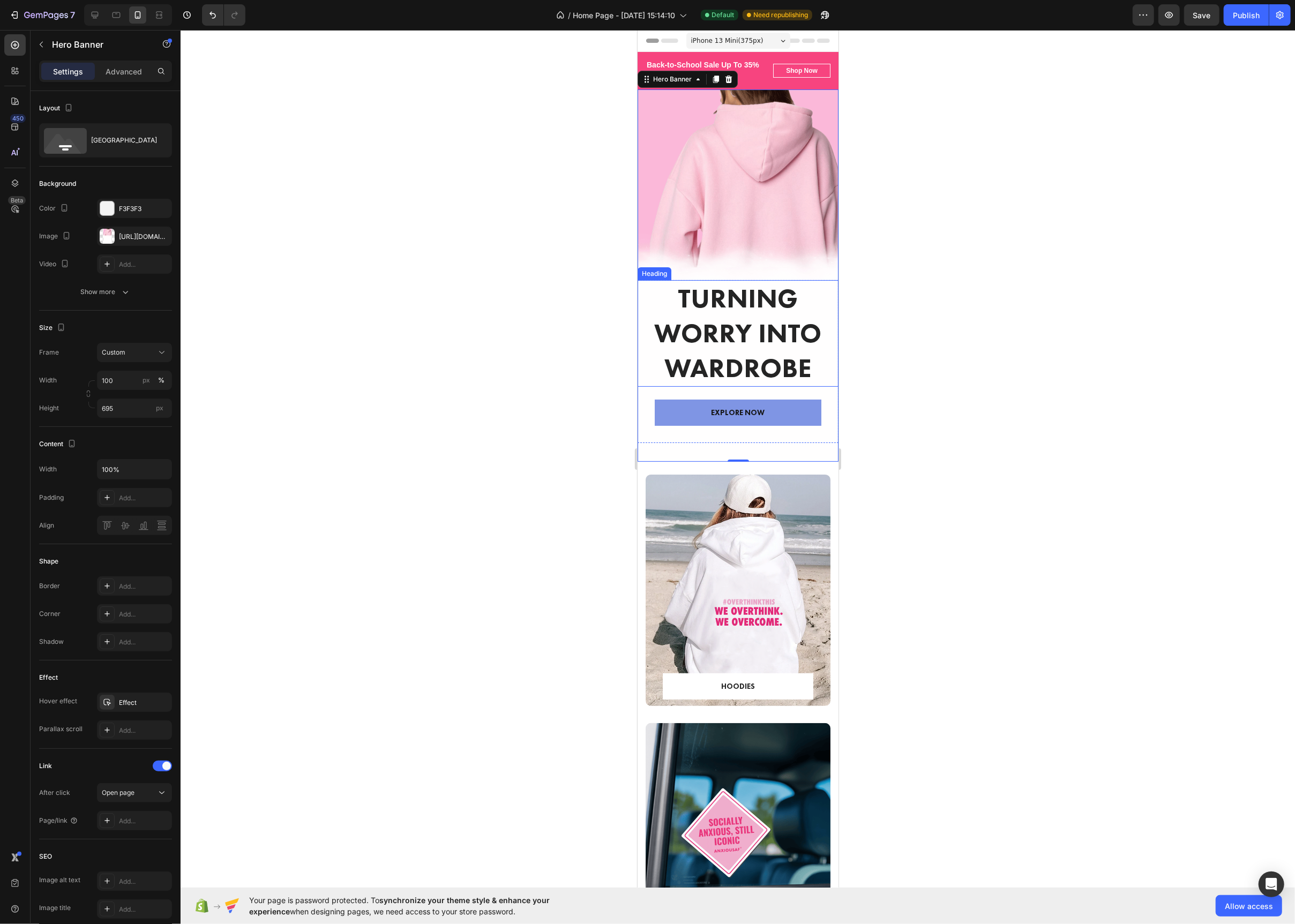
scroll to position [22, 0]
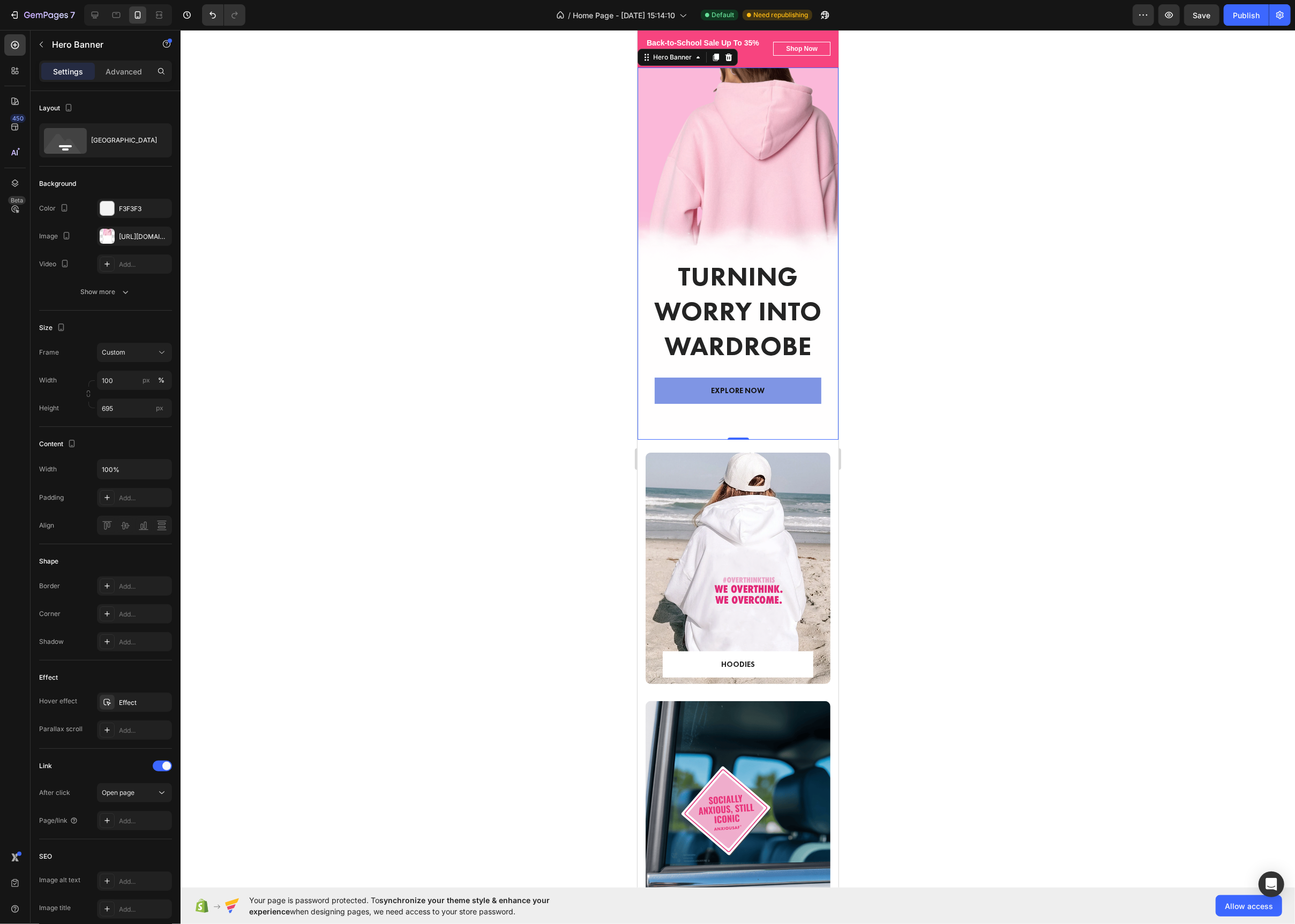
click at [740, 221] on div "Overlay" at bounding box center [737, 253] width 201 height 373
click at [97, 241] on div "[URL][DOMAIN_NAME]" at bounding box center [135, 236] width 75 height 19
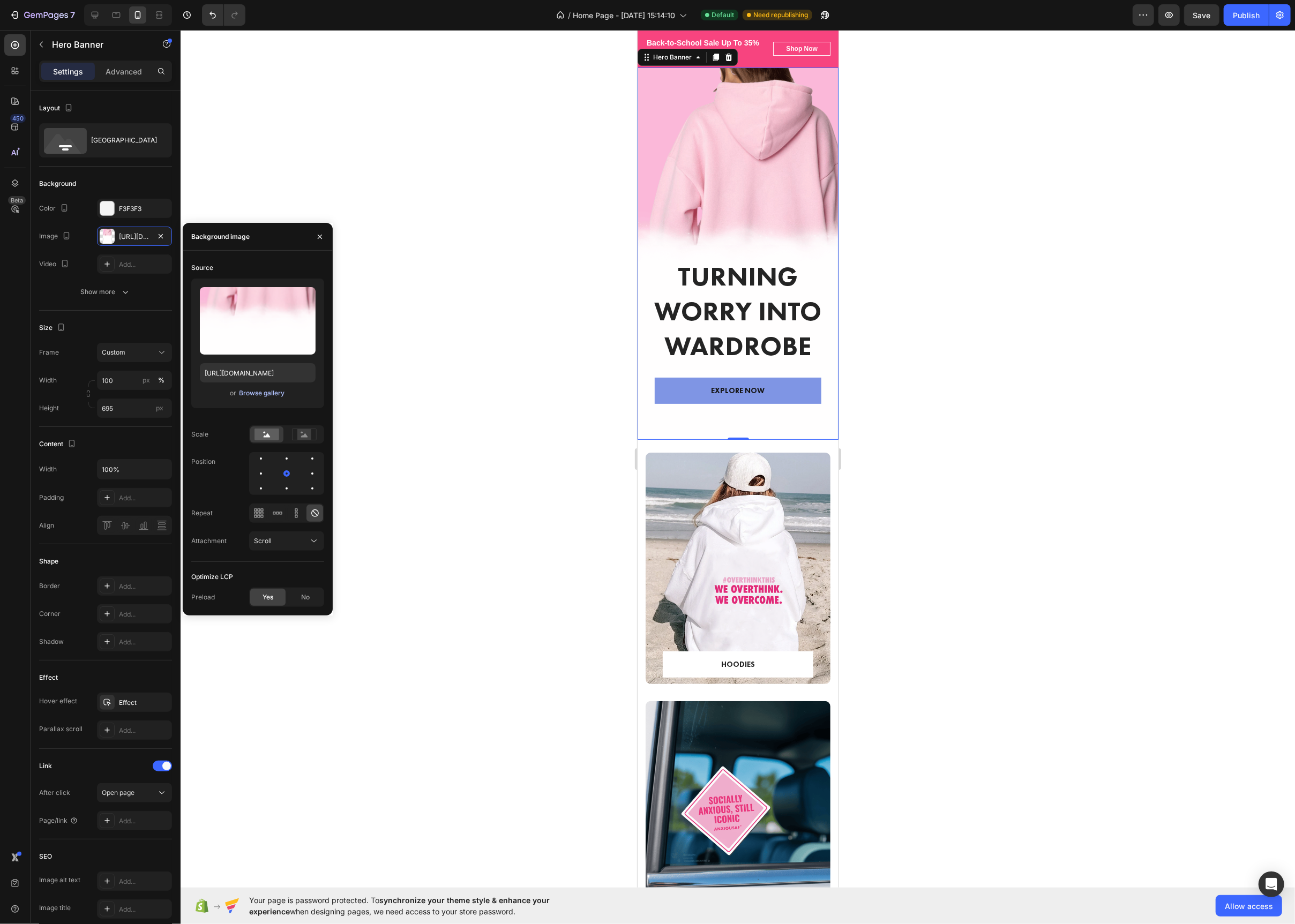
click at [242, 392] on div "Browse gallery" at bounding box center [262, 393] width 45 height 10
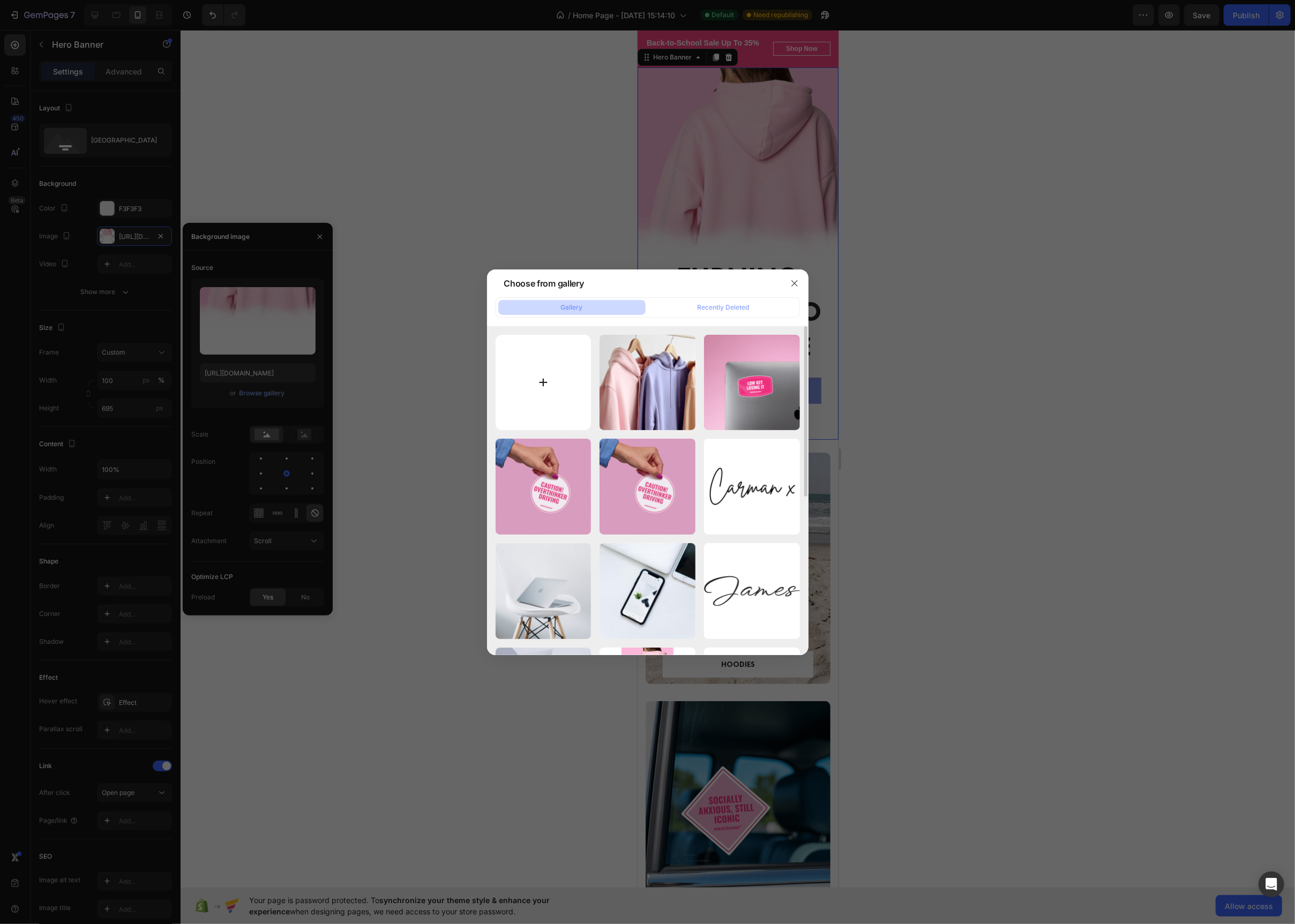
click at [534, 395] on input "file" at bounding box center [543, 383] width 96 height 96
type input "C:\fakepath\Anxious AF Banner (563 x 1043 px) (1).png"
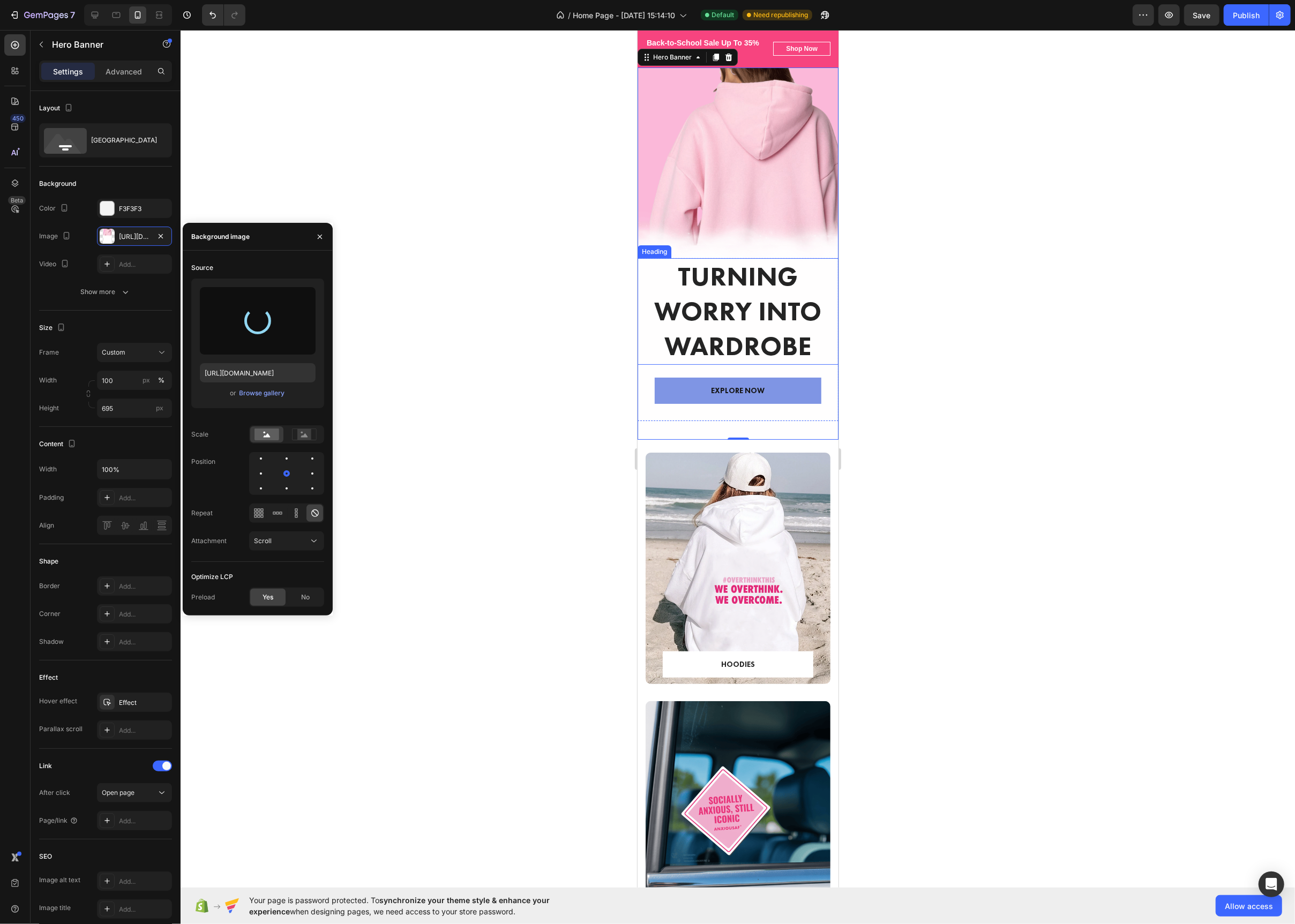
scroll to position [0, 0]
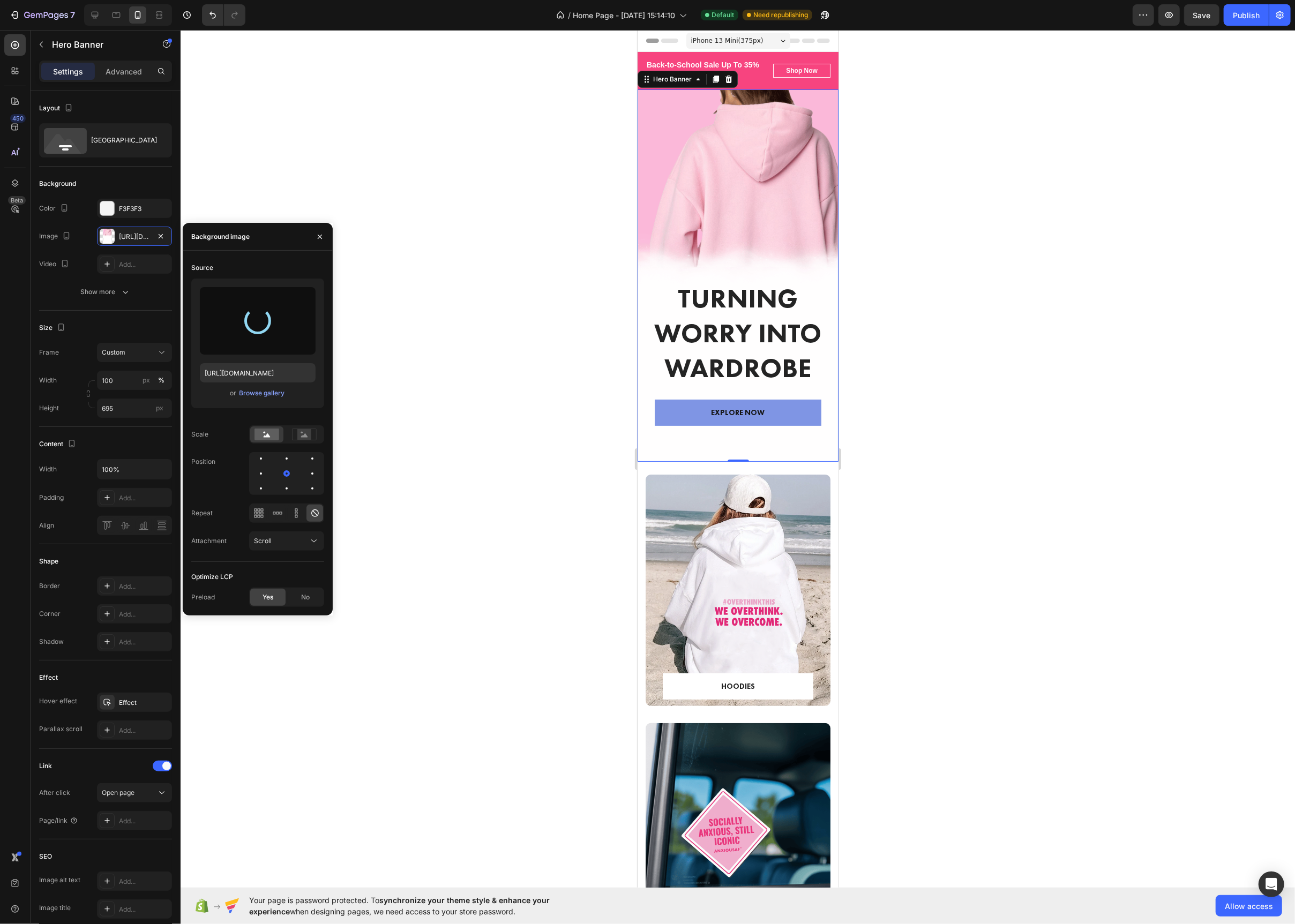
type input "[URL][DOMAIN_NAME]"
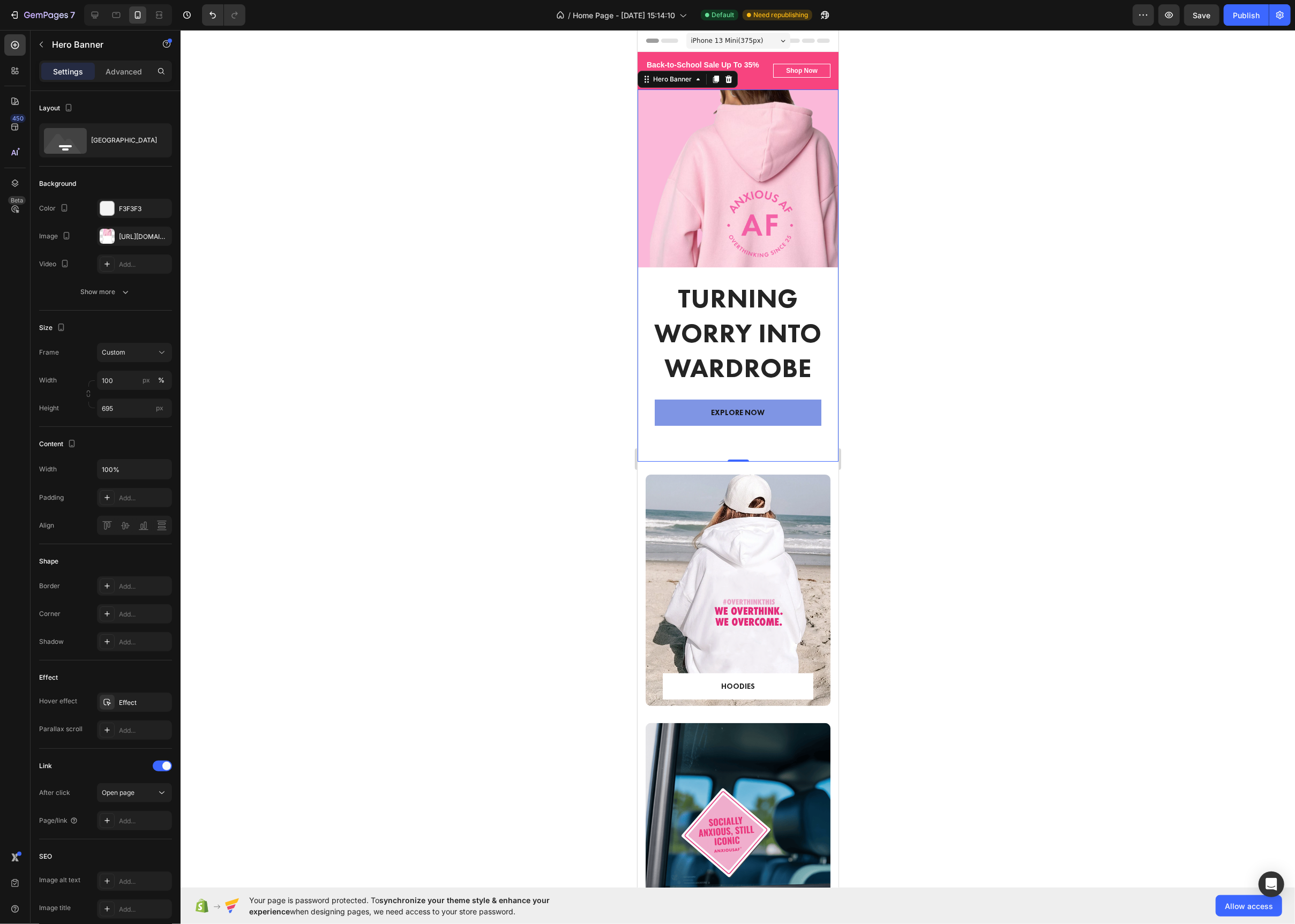
click at [506, 331] on div at bounding box center [738, 477] width 1115 height 894
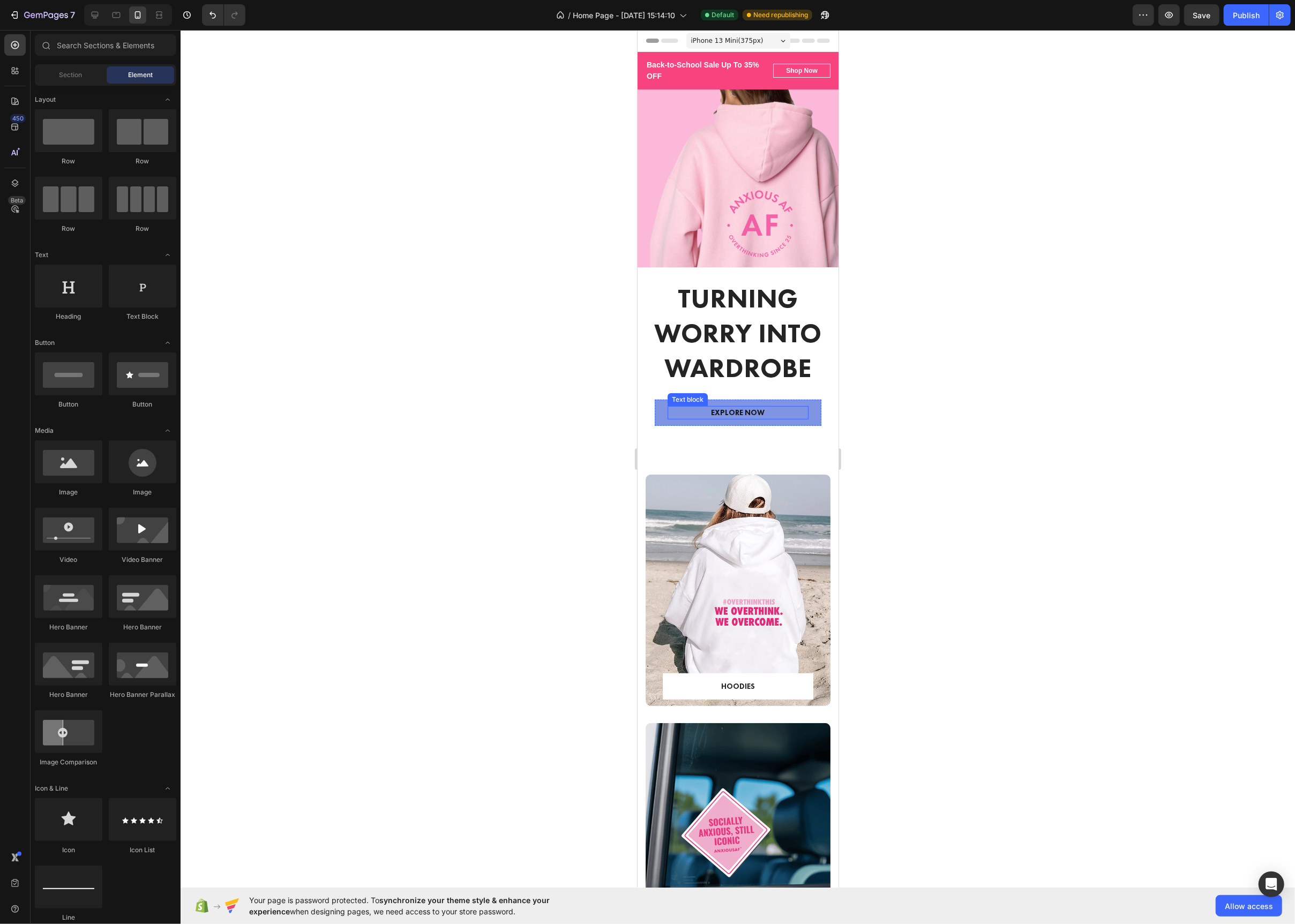
click at [687, 418] on div "EXPLORE NOW" at bounding box center [738, 412] width 141 height 13
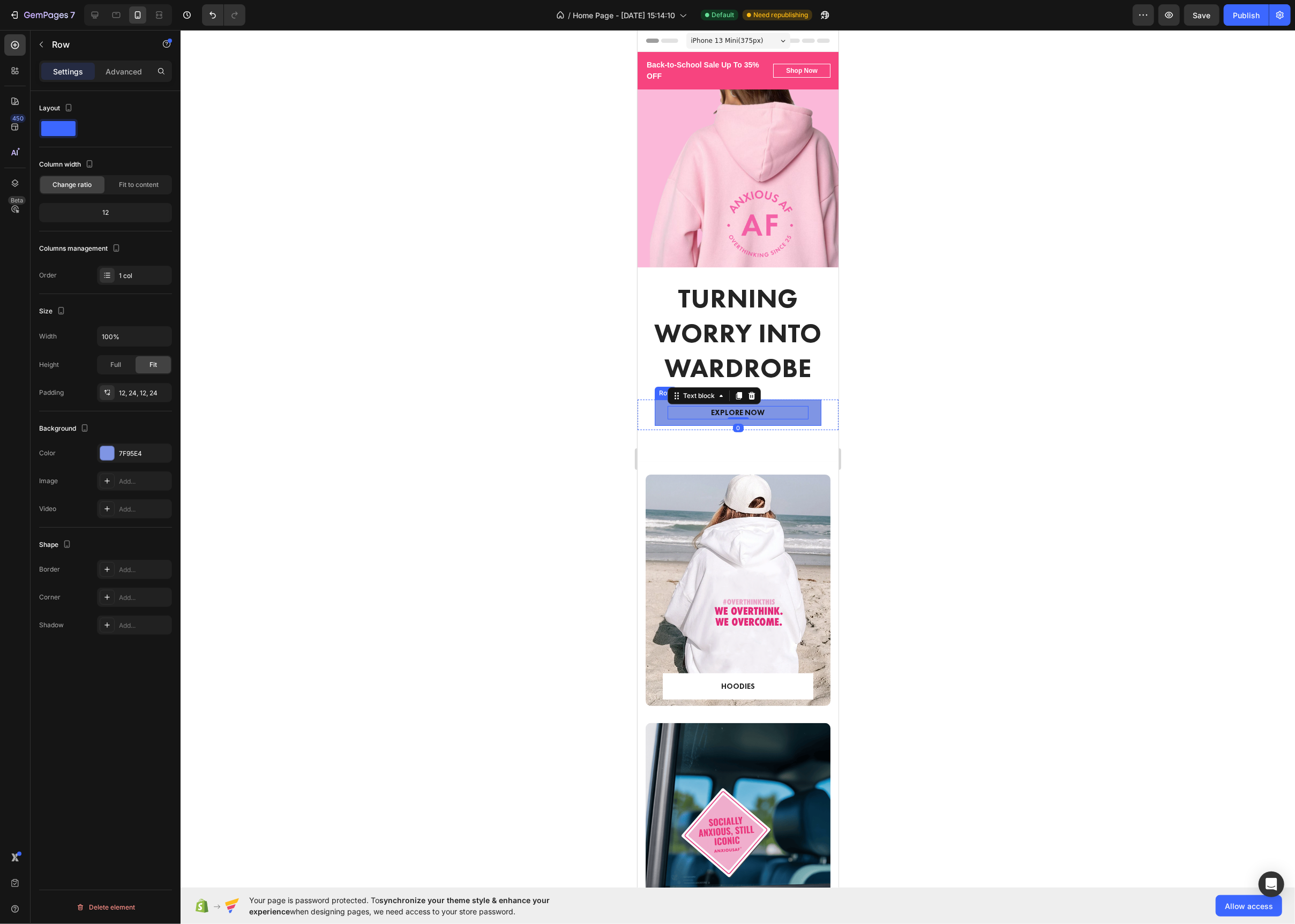
click at [659, 409] on div "EXPLORE NOW Text block 0 Row" at bounding box center [738, 412] width 167 height 26
click at [732, 412] on p "EXPLORE NOW" at bounding box center [737, 413] width 138 height 11
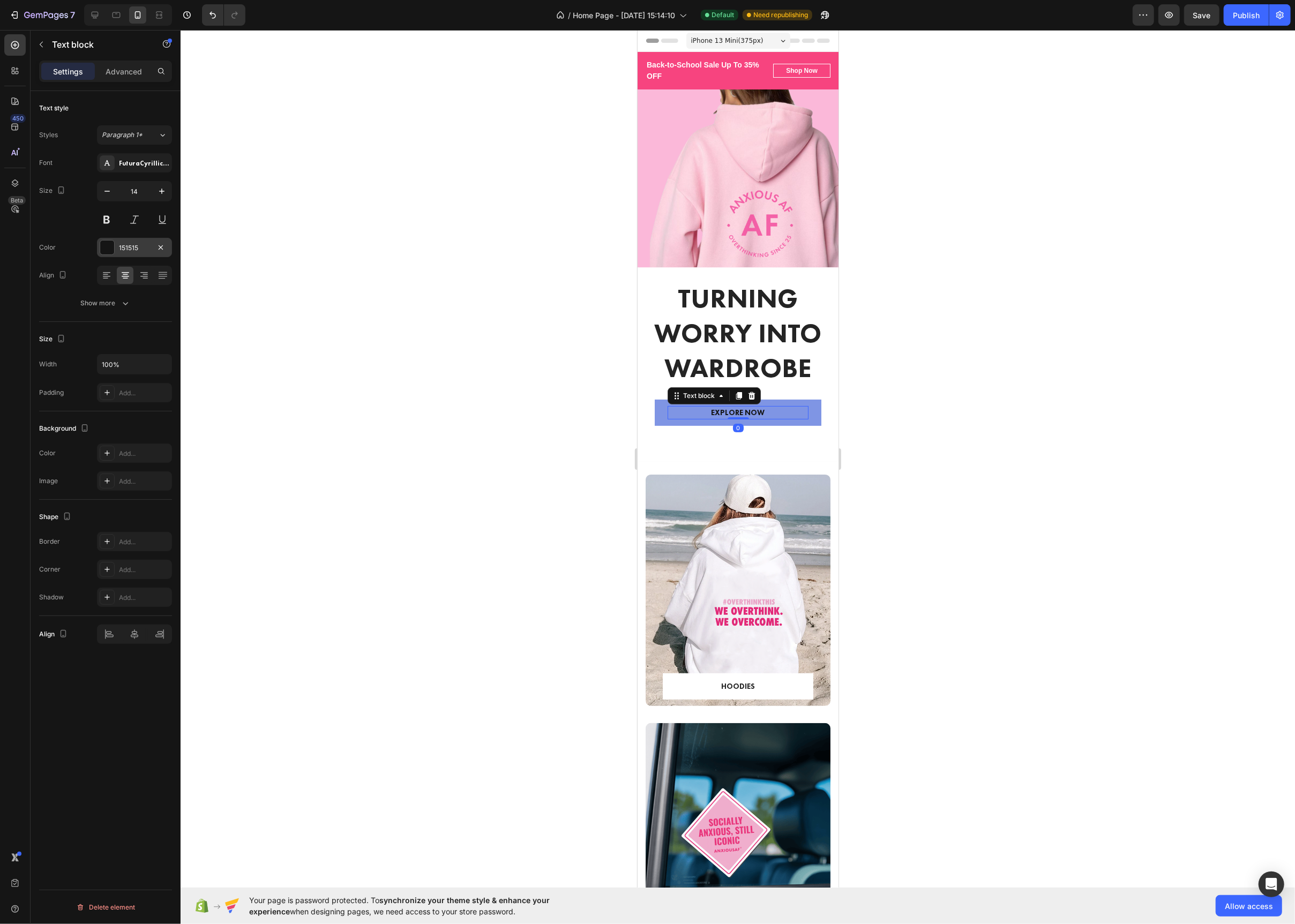
click at [113, 250] on div at bounding box center [107, 248] width 14 height 14
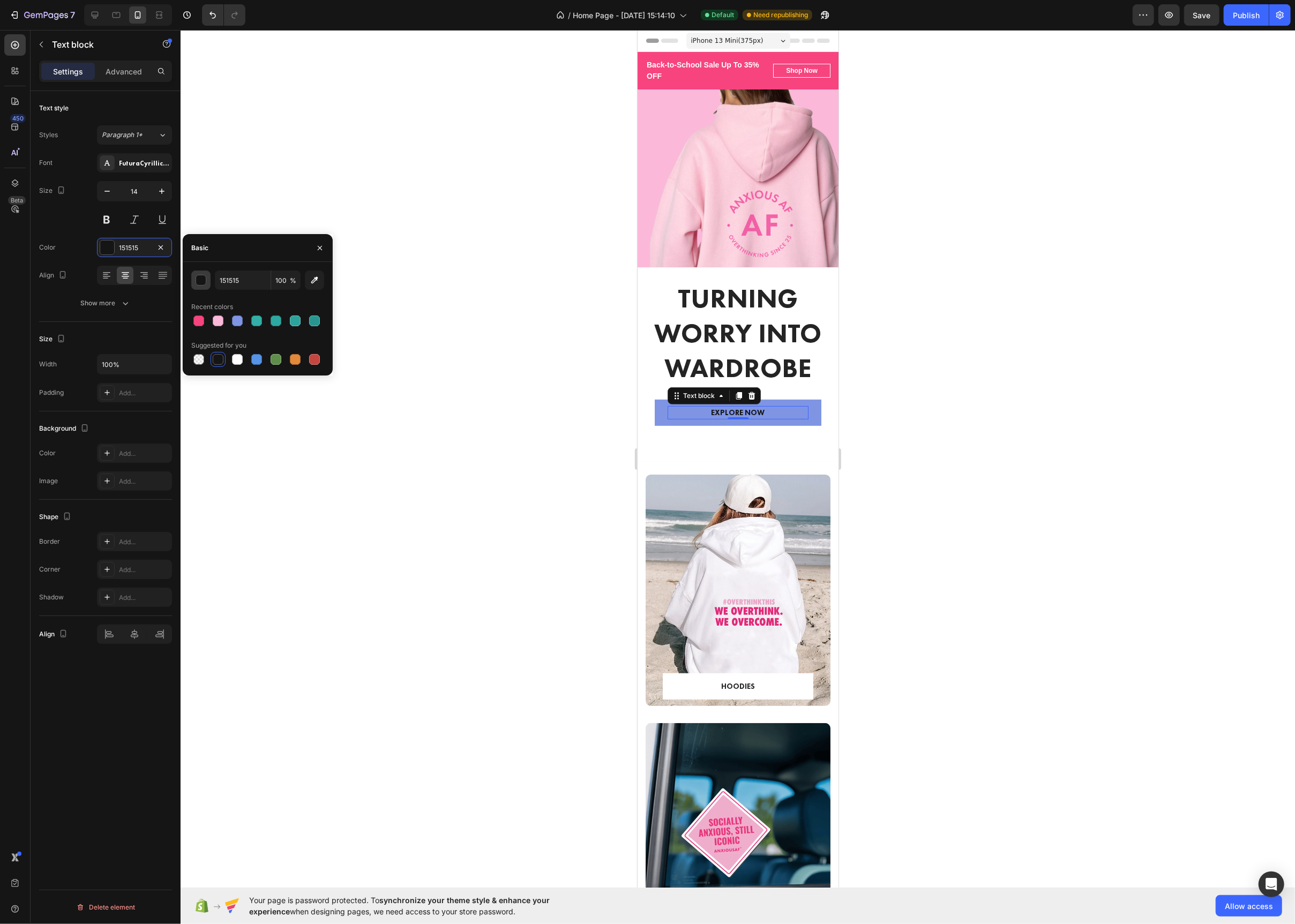
click at [202, 282] on div "button" at bounding box center [201, 280] width 11 height 11
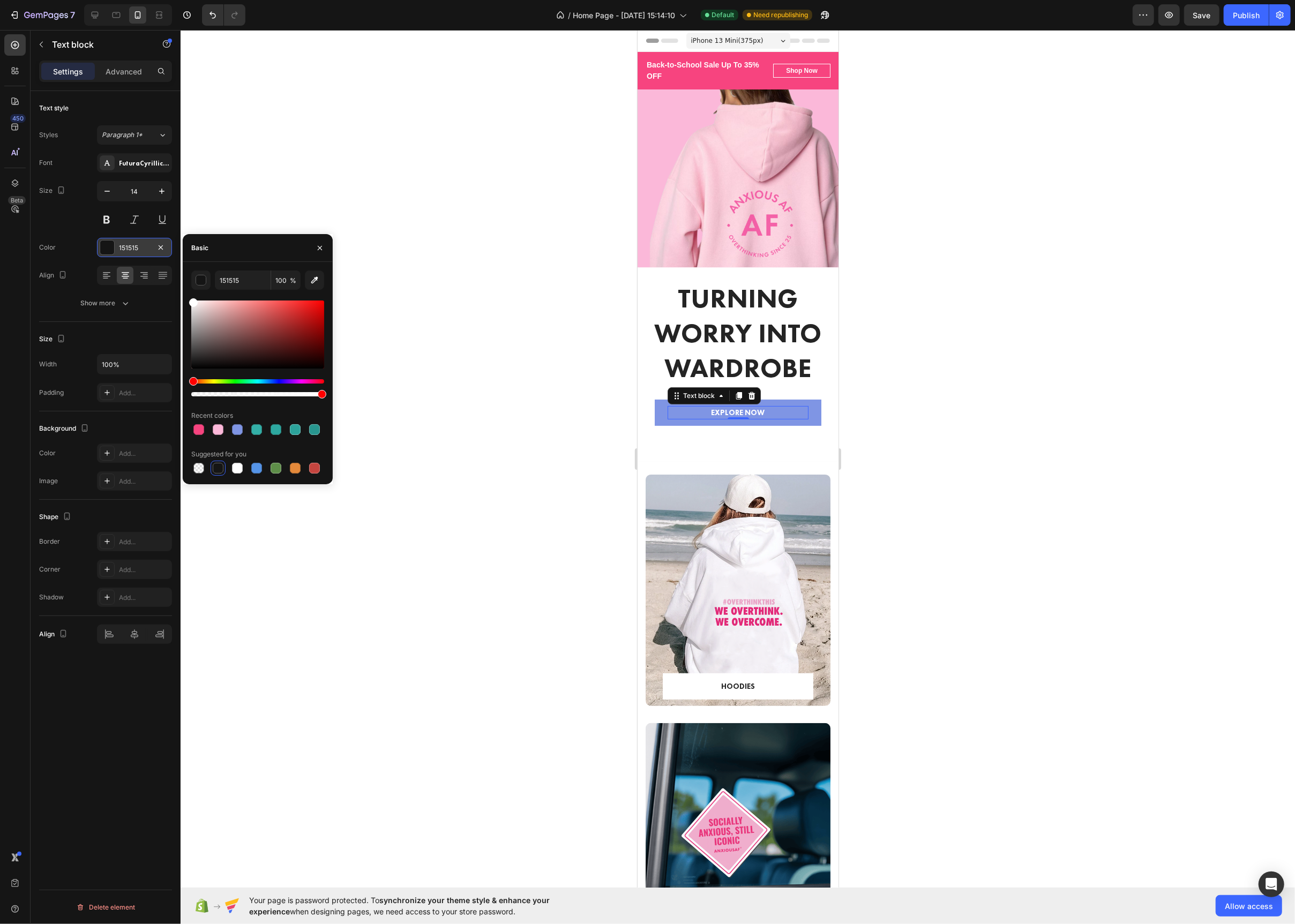
drag, startPoint x: 219, startPoint y: 350, endPoint x: 155, endPoint y: 240, distance: 127.3
click at [155, 240] on div "450 Beta Sections(18) Elements(83) Section Element Hero Section Product Detail …" at bounding box center [90, 477] width 180 height 894
click at [475, 220] on div at bounding box center [738, 477] width 1115 height 894
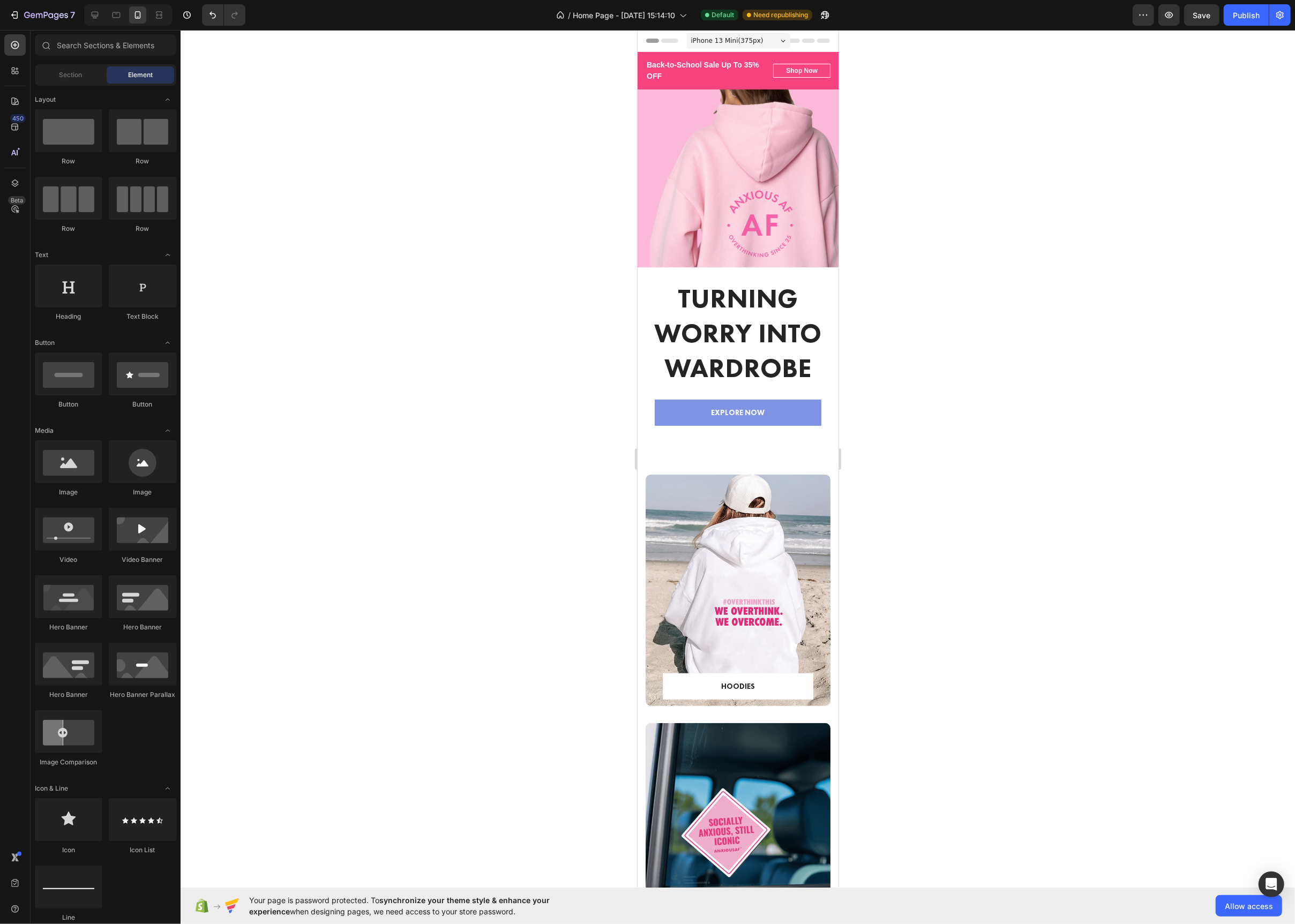
click at [475, 220] on div at bounding box center [738, 477] width 1115 height 894
click at [95, 18] on icon at bounding box center [95, 16] width 7 height 7
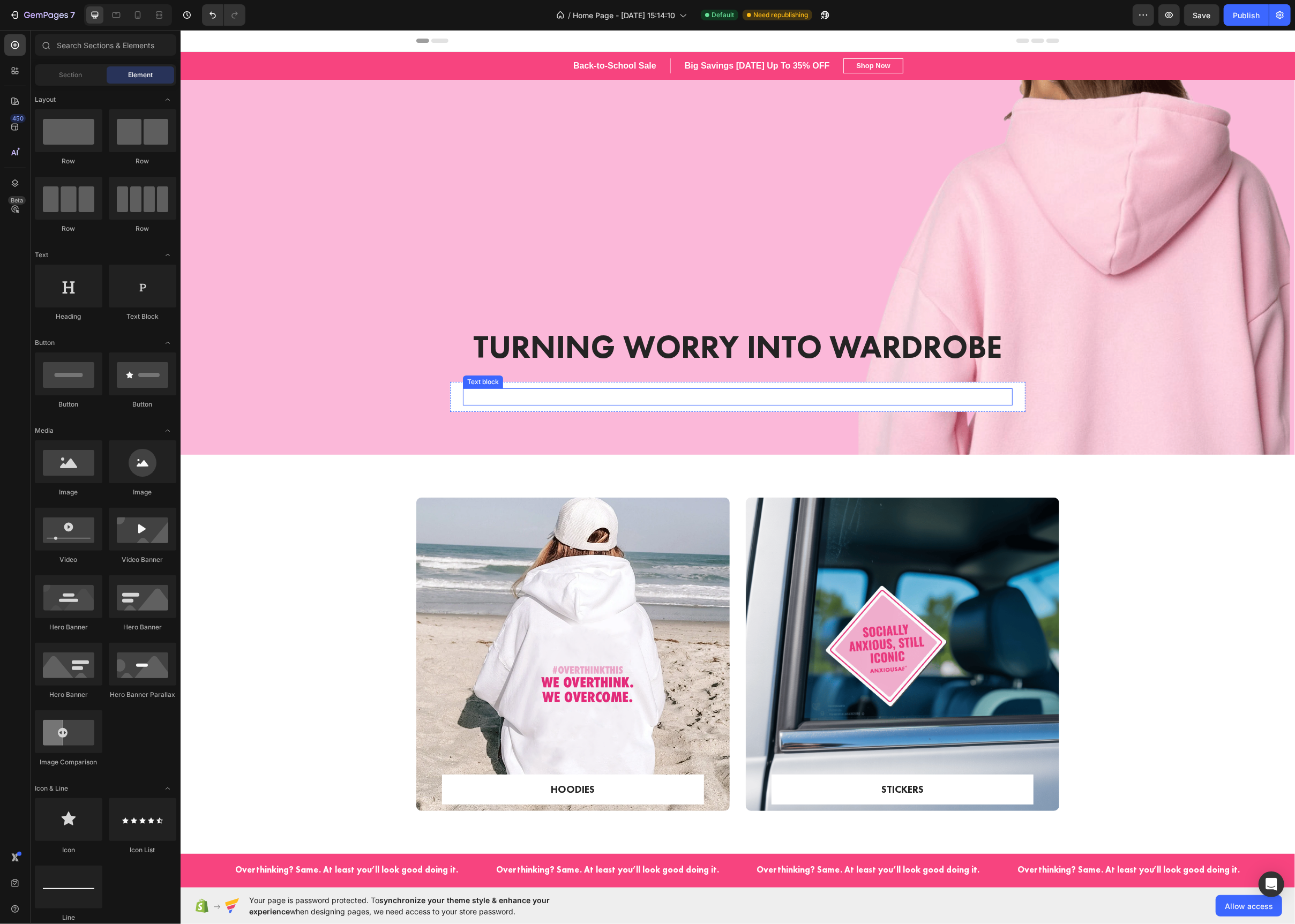
click at [577, 403] on p "EXPLORE NOW" at bounding box center [737, 397] width 547 height 16
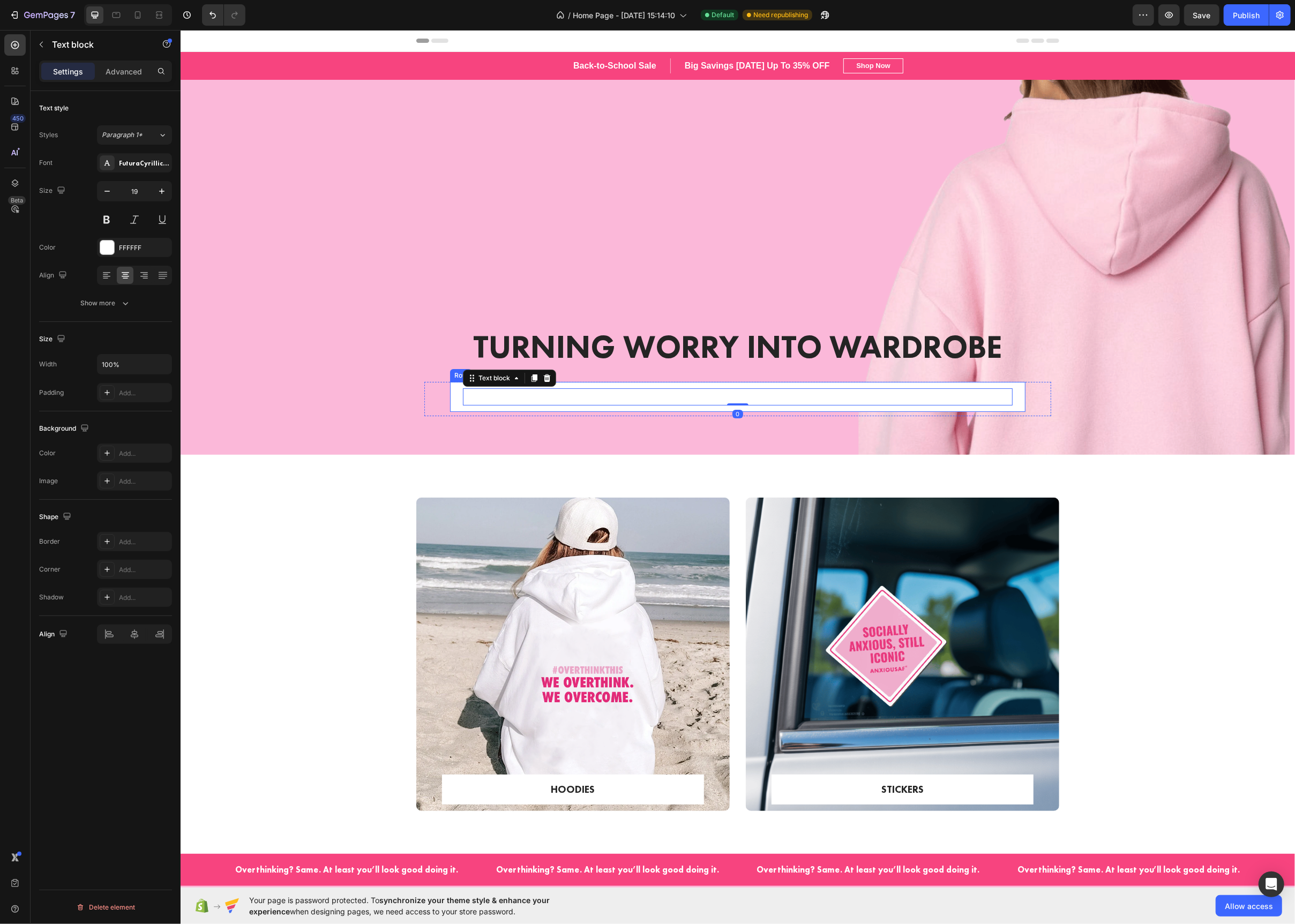
click at [456, 407] on div "EXPLORE NOW Text block 0 Row" at bounding box center [737, 397] width 576 height 31
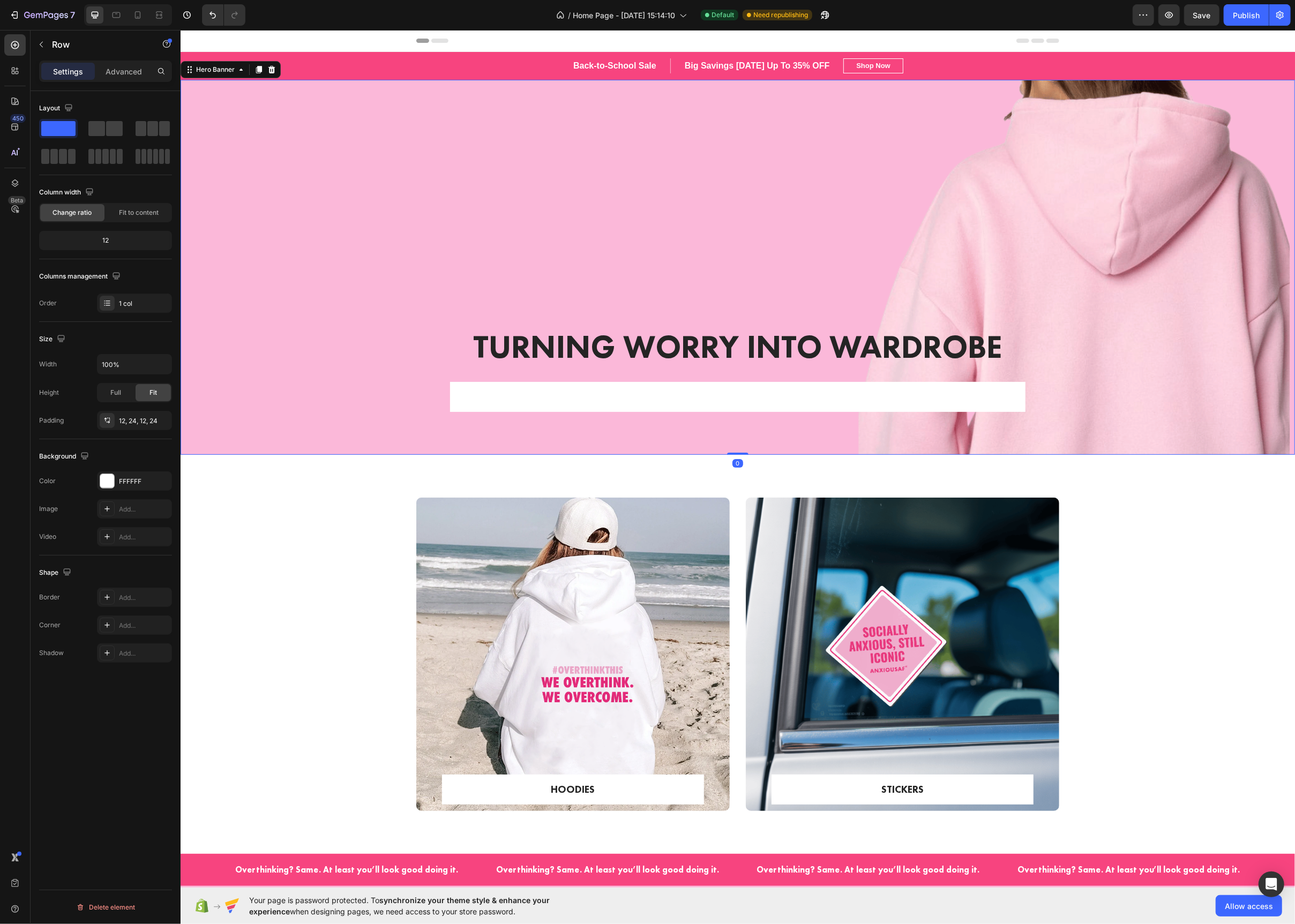
click at [1113, 366] on div "Overlay" at bounding box center [738, 267] width 1115 height 375
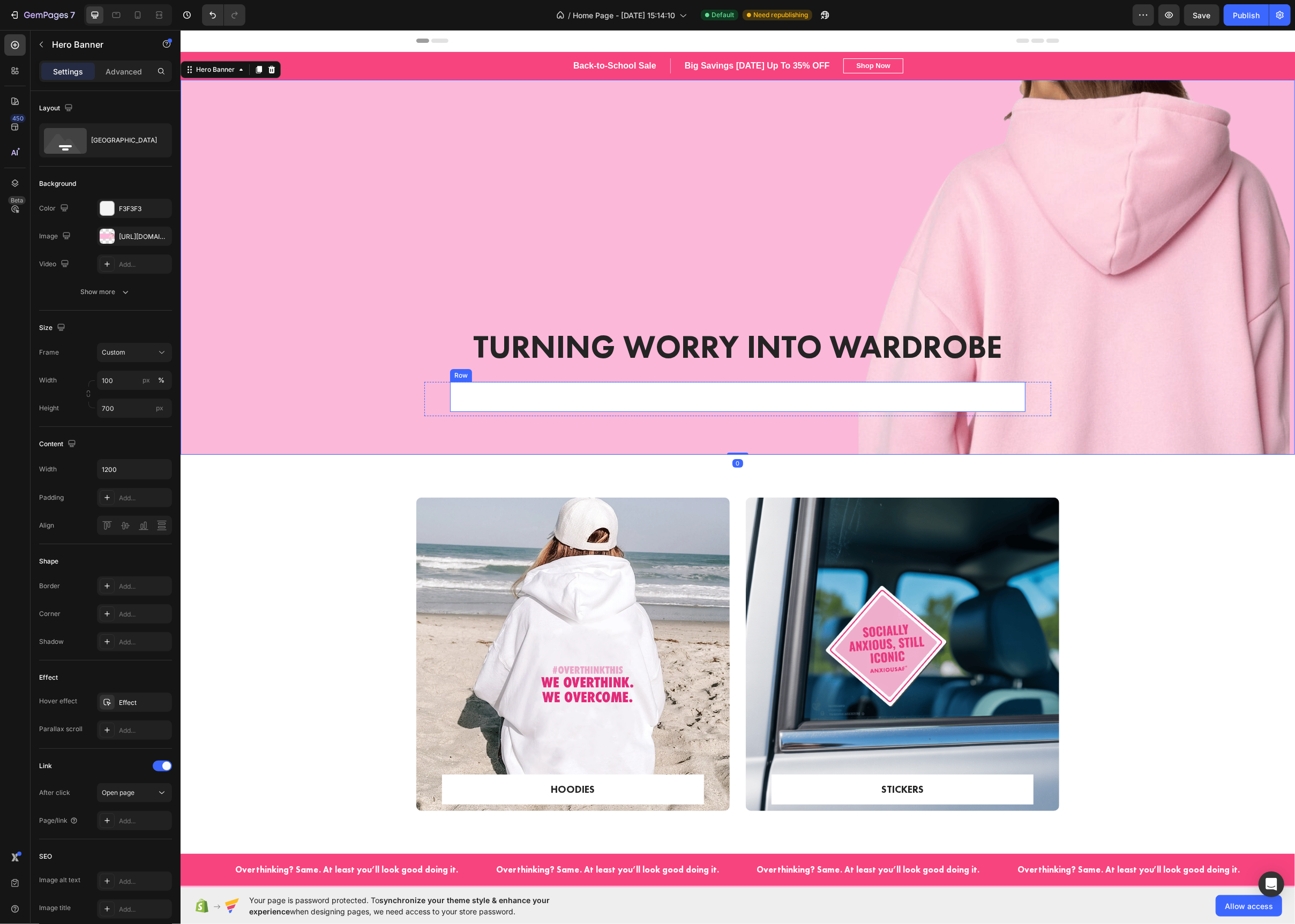
click at [1020, 397] on div "EXPLORE NOW Text block Row" at bounding box center [737, 397] width 576 height 31
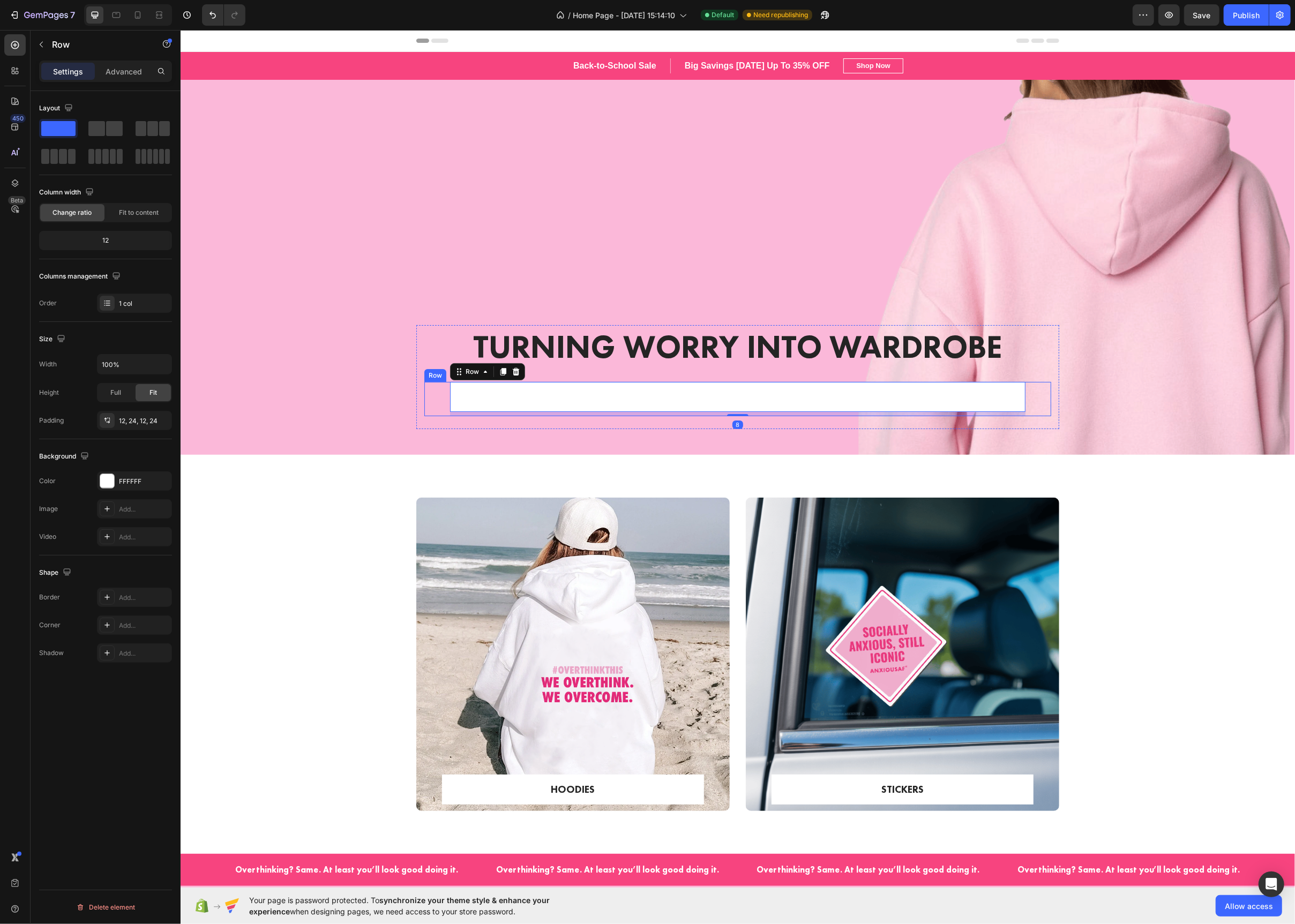
click at [1039, 408] on div "EXPLORE NOW Text block Row 8 Row" at bounding box center [737, 399] width 627 height 35
click at [109, 72] on p "Advanced" at bounding box center [124, 72] width 36 height 11
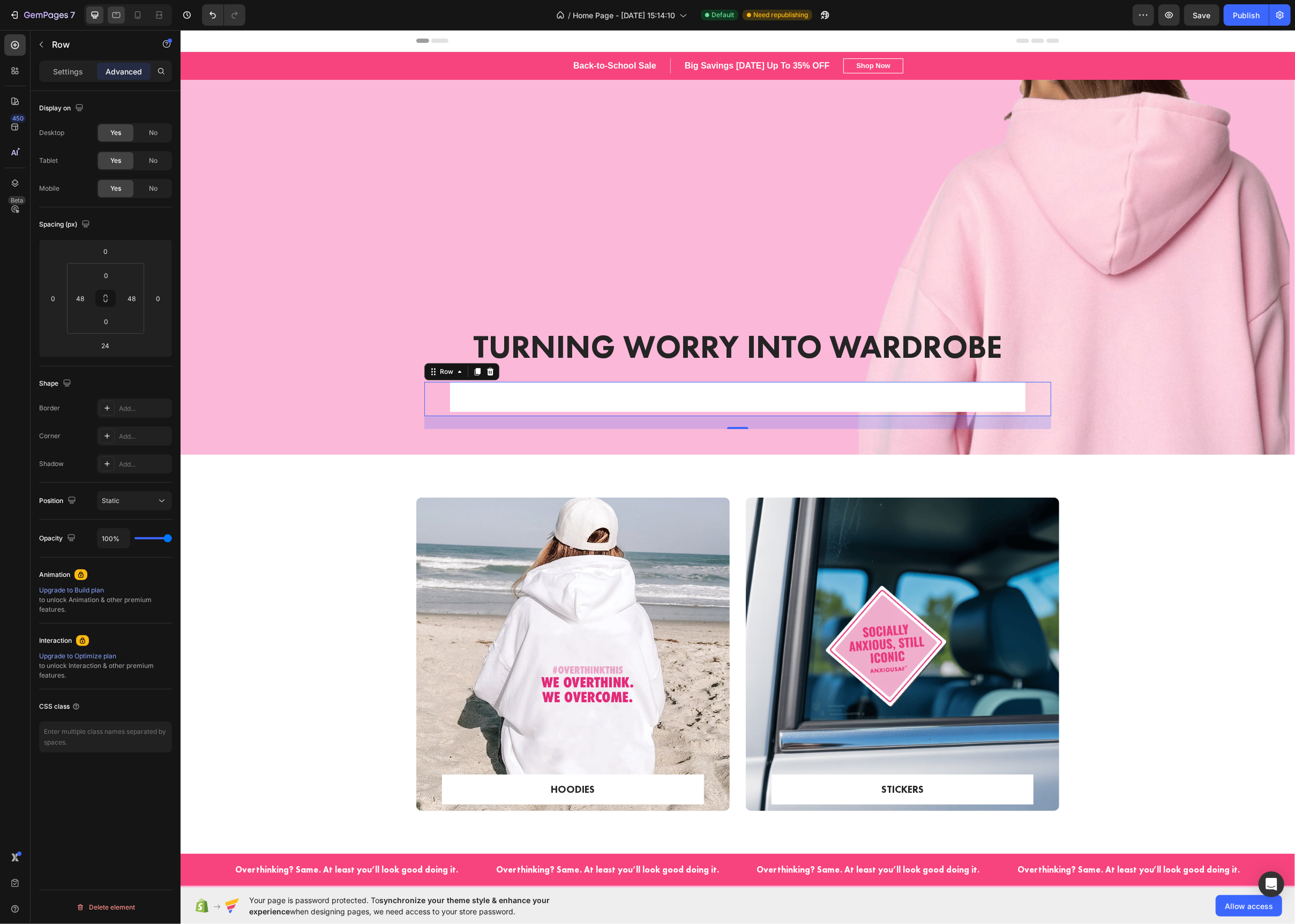
click at [111, 21] on div at bounding box center [116, 15] width 17 height 17
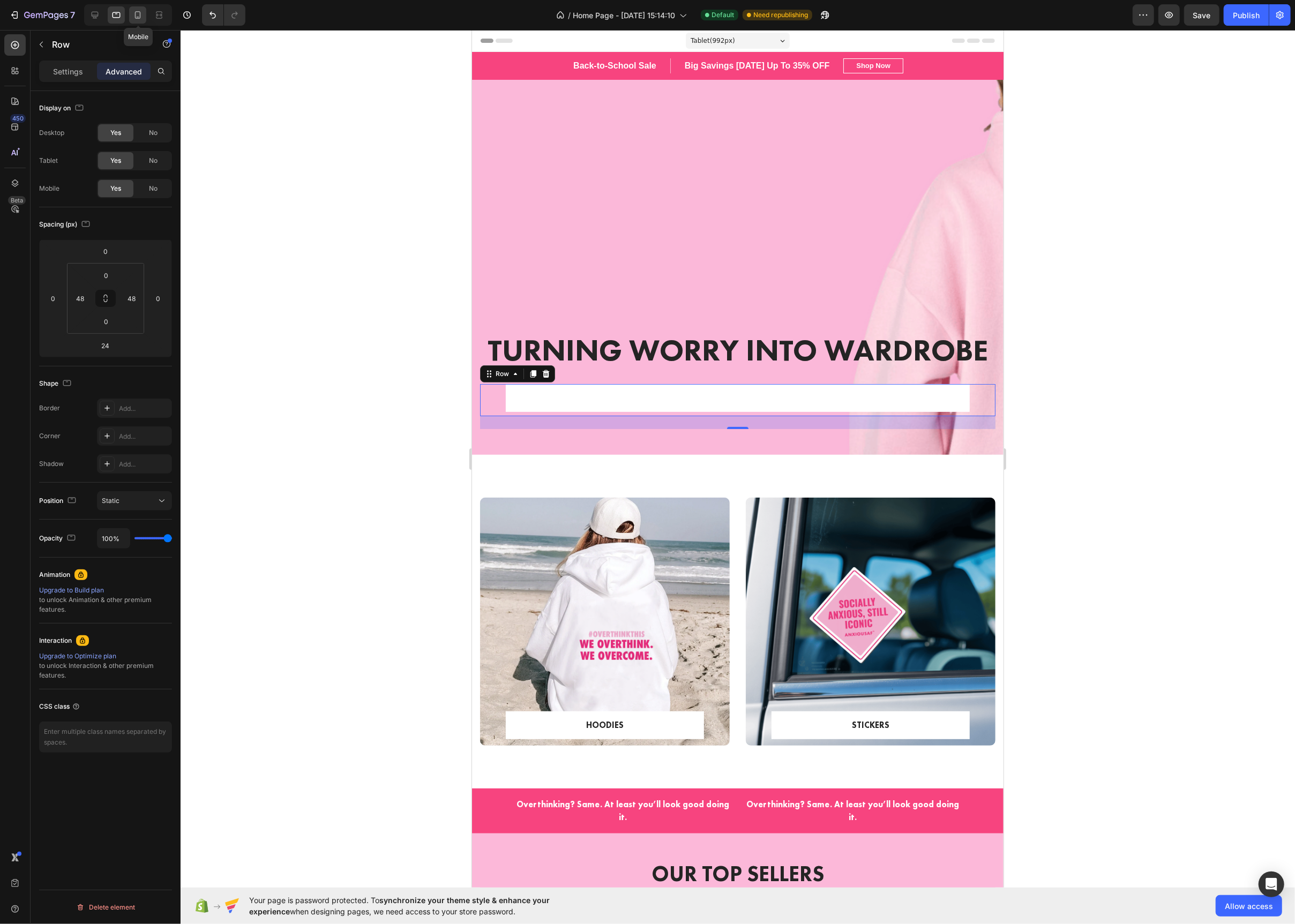
click at [138, 16] on icon at bounding box center [137, 15] width 11 height 11
type input "0"
type input "32"
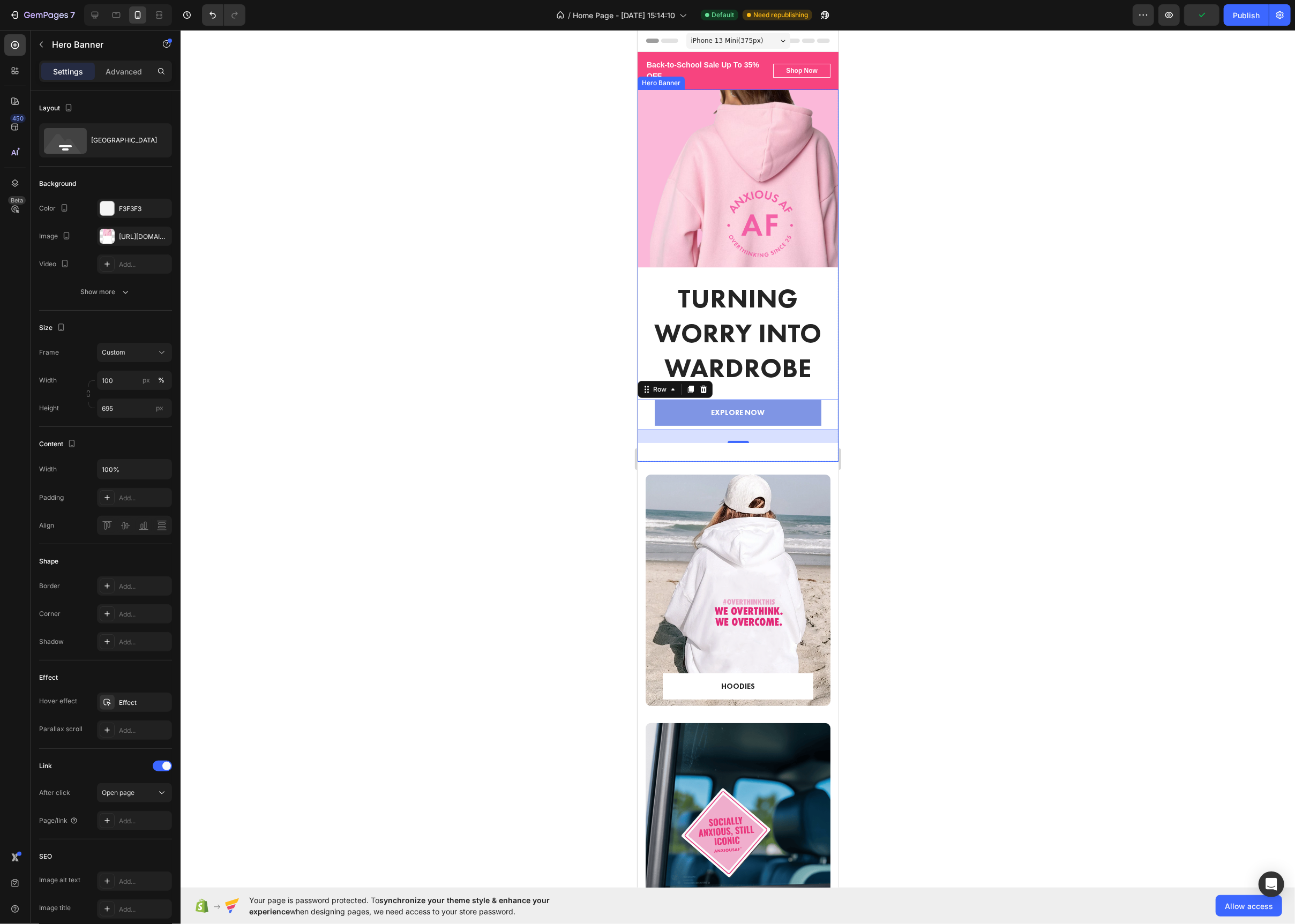
click at [664, 198] on div "Overlay" at bounding box center [737, 275] width 201 height 373
click at [121, 75] on p "Advanced" at bounding box center [124, 72] width 36 height 11
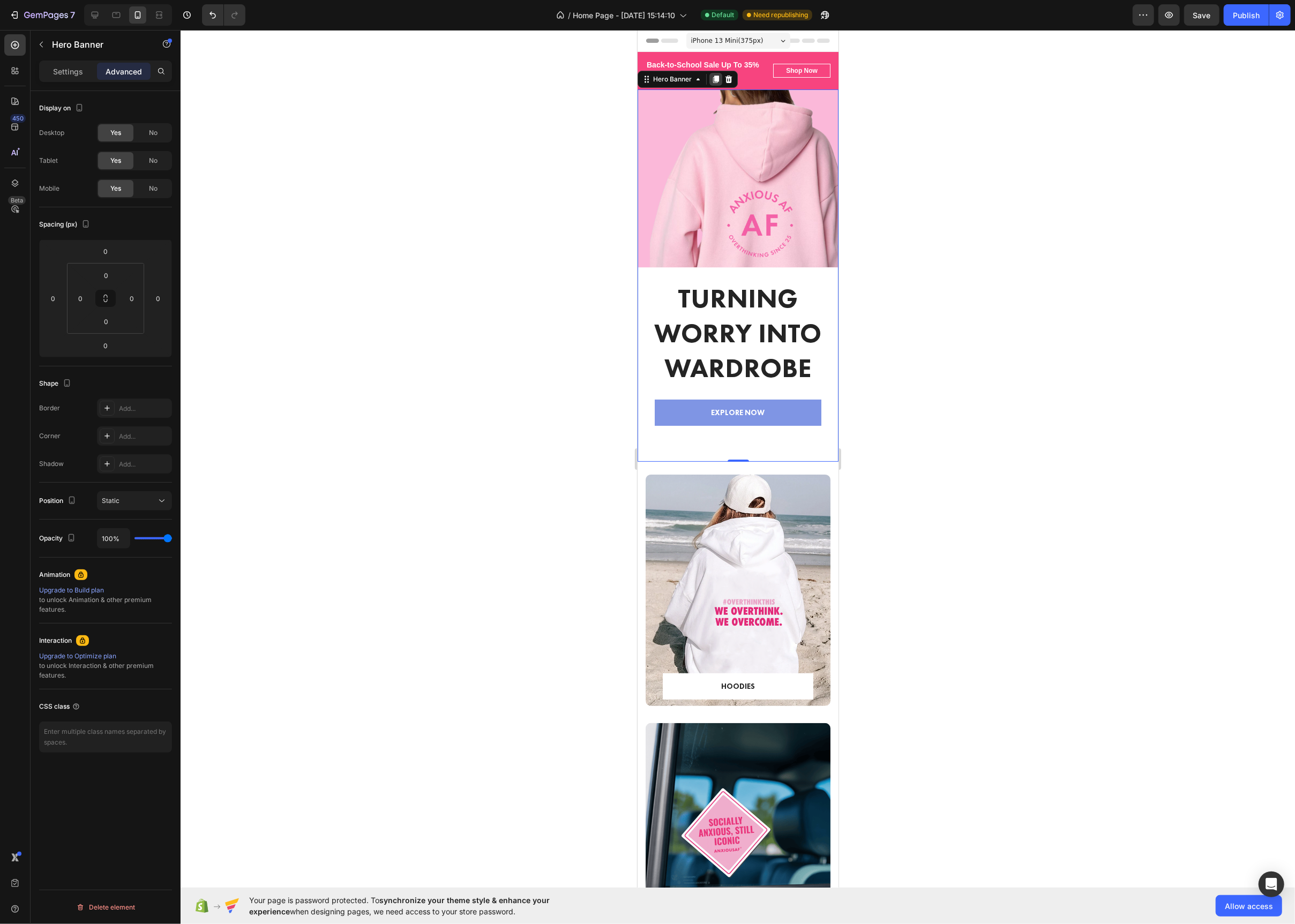
click at [714, 82] on icon at bounding box center [716, 79] width 6 height 8
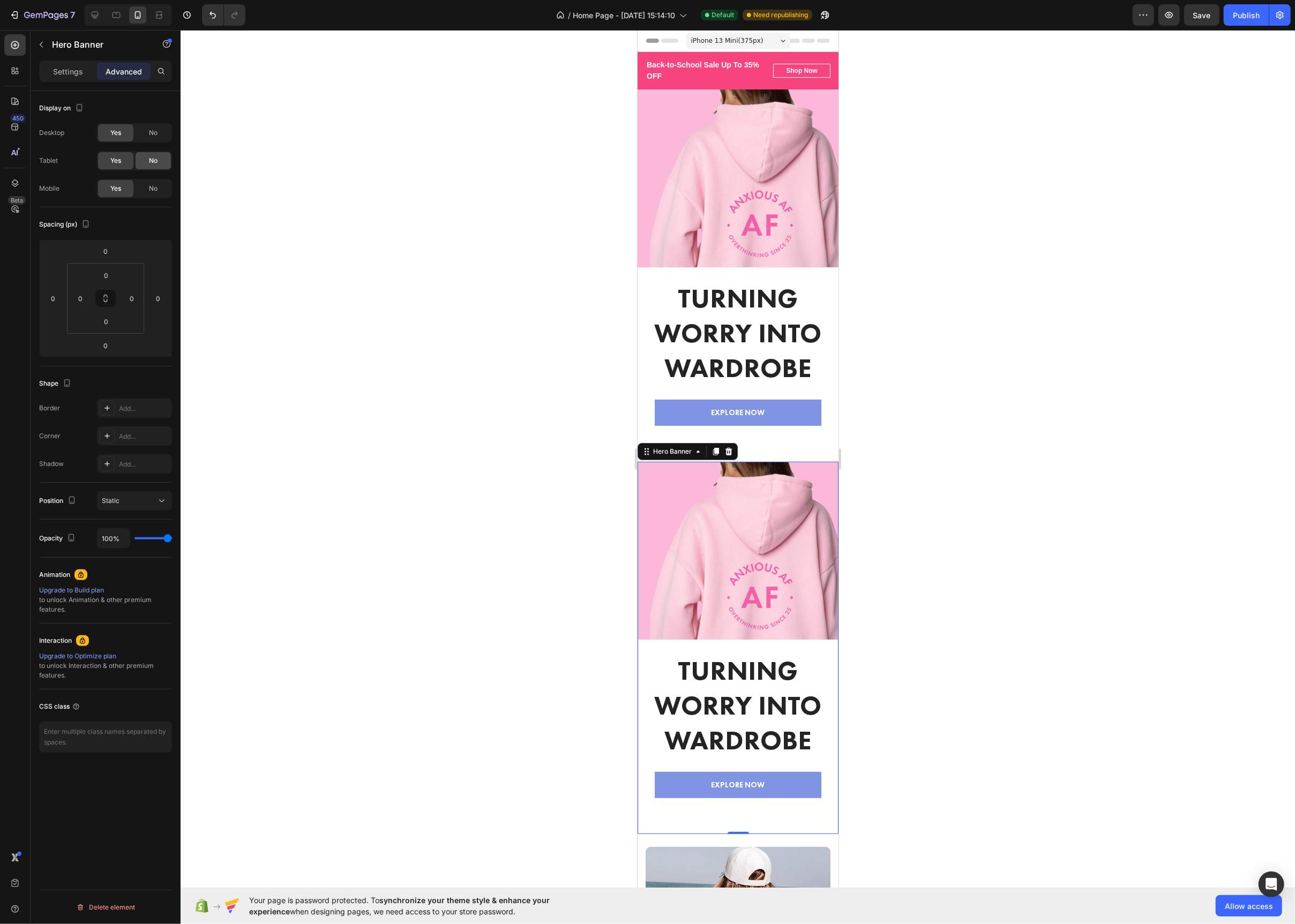
click at [149, 160] on span "No" at bounding box center [153, 161] width 9 height 10
click at [146, 136] on div "No" at bounding box center [153, 133] width 35 height 17
click at [483, 239] on div at bounding box center [738, 477] width 1115 height 894
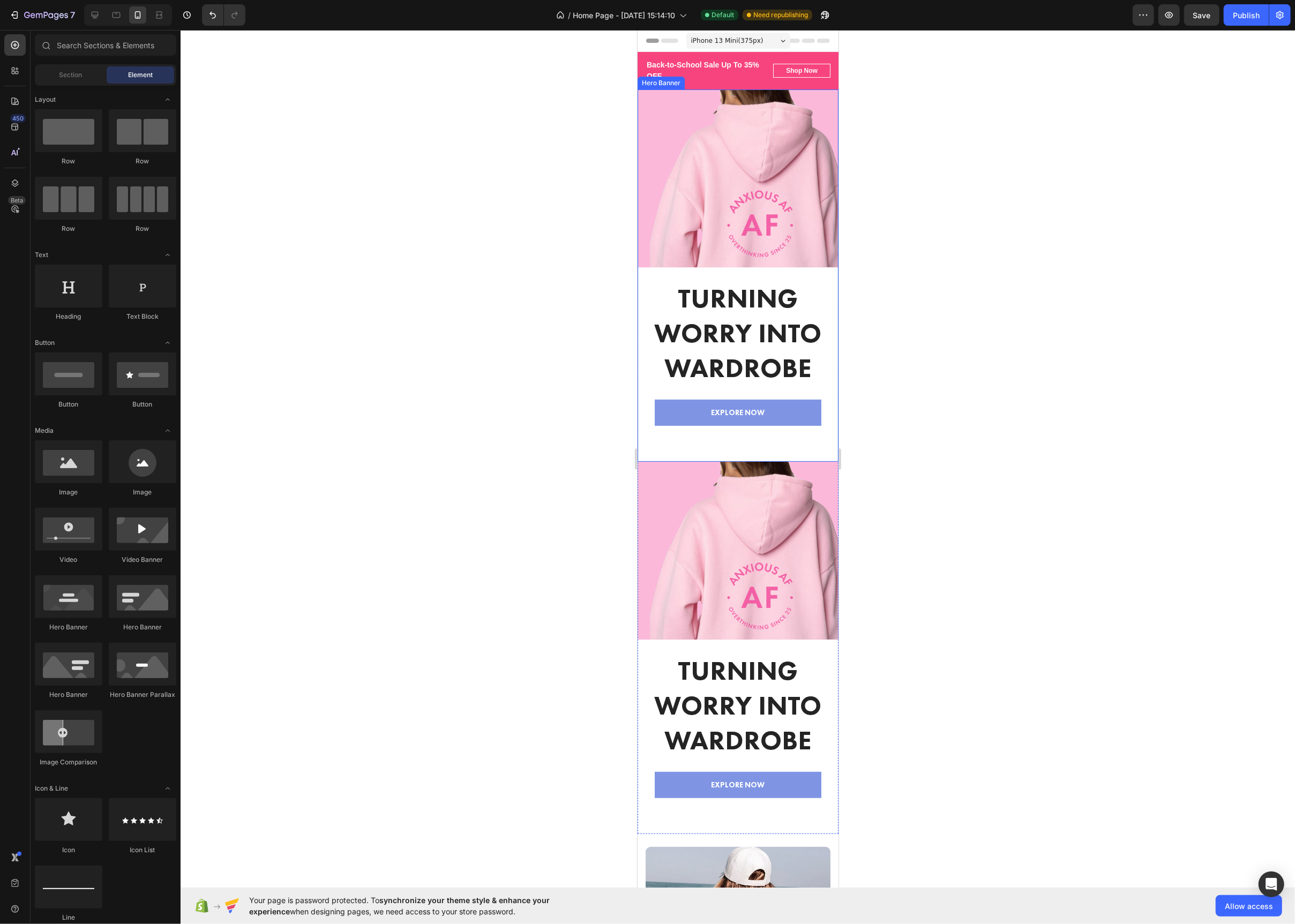
click at [651, 453] on div "Turning Worry Into Wardrobe Heading EXPLORE NOW Text block [GEOGRAPHIC_DATA]" at bounding box center [737, 371] width 201 height 182
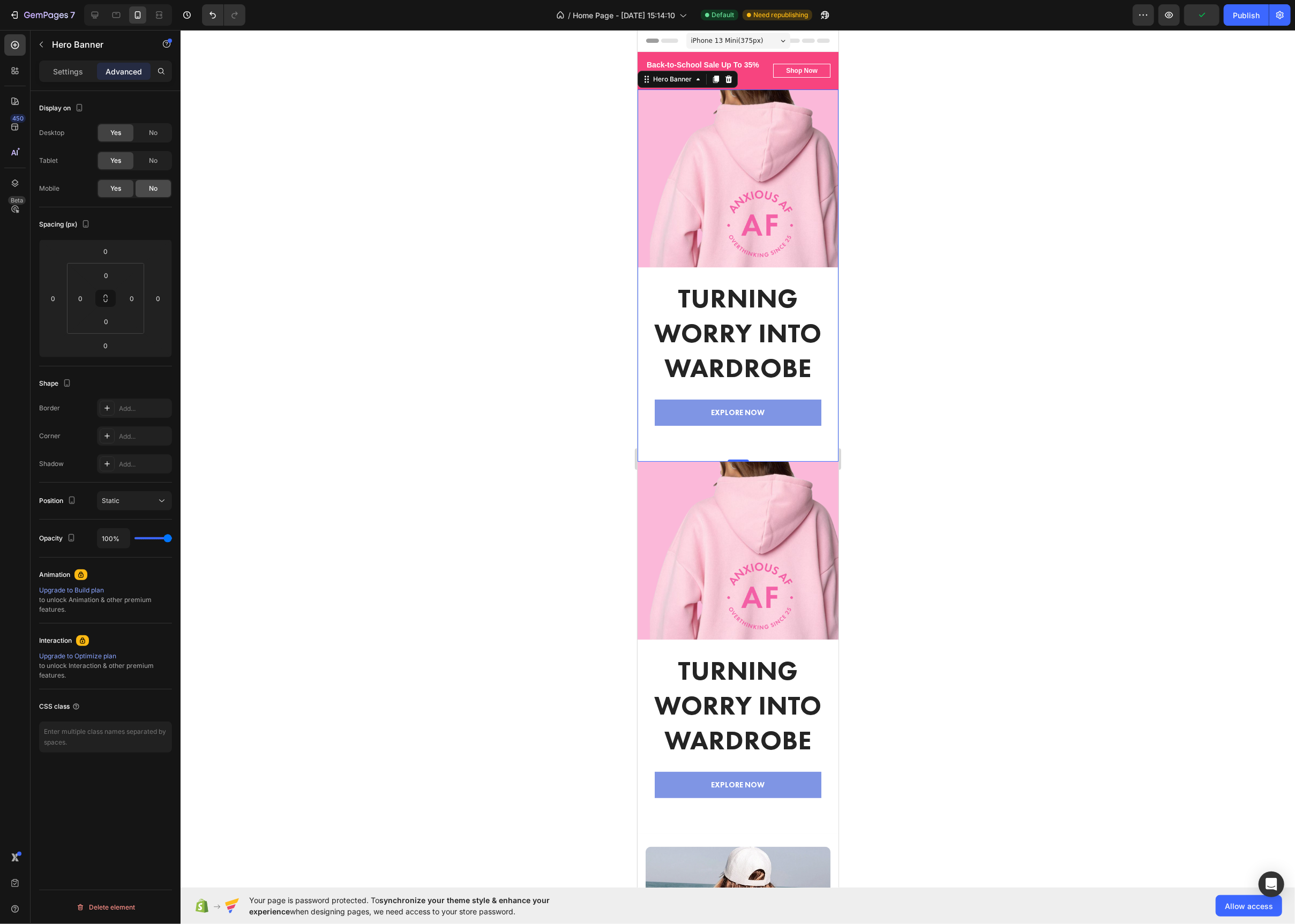
click at [154, 189] on span "No" at bounding box center [153, 189] width 9 height 10
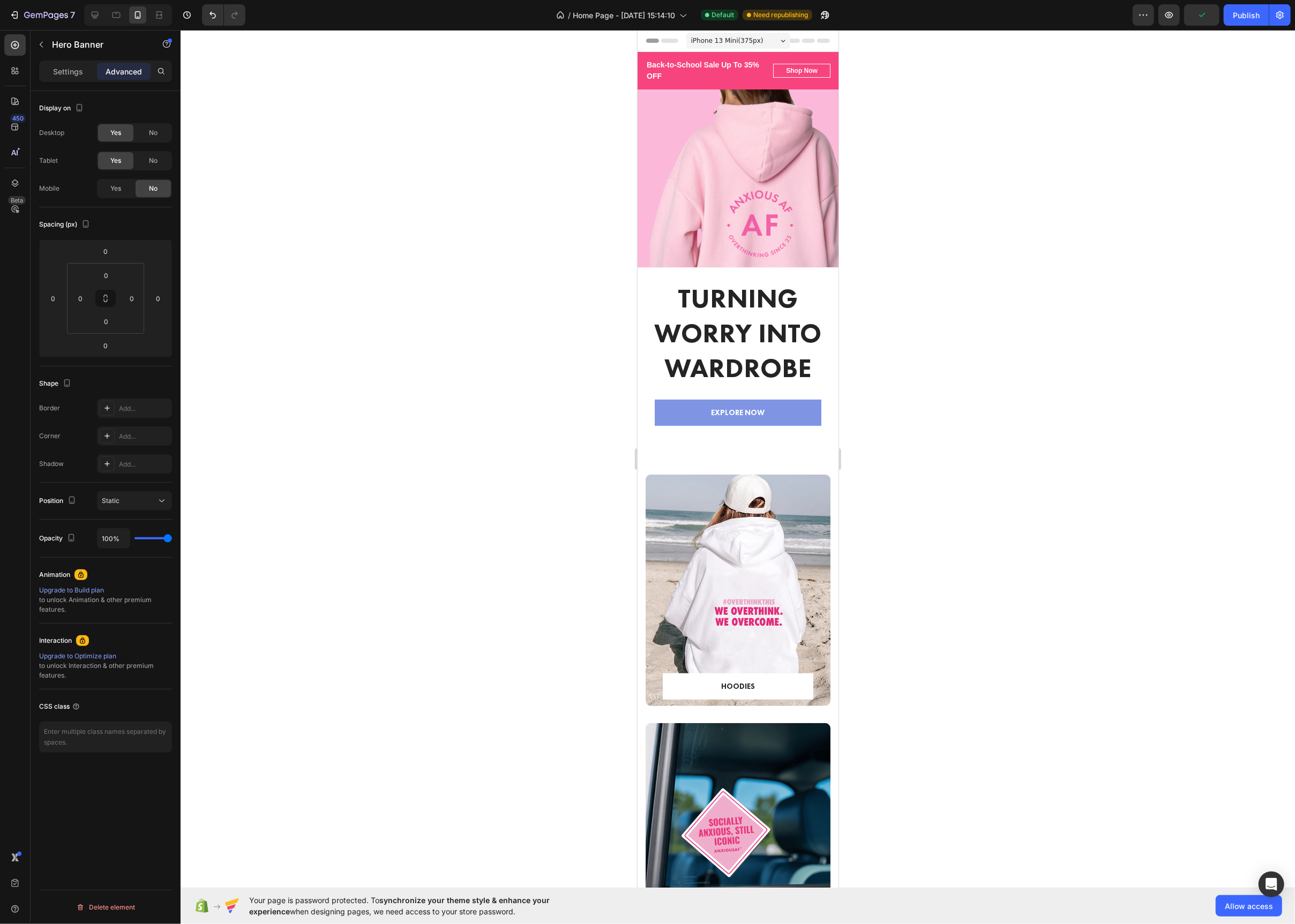
click at [441, 177] on div at bounding box center [738, 477] width 1115 height 894
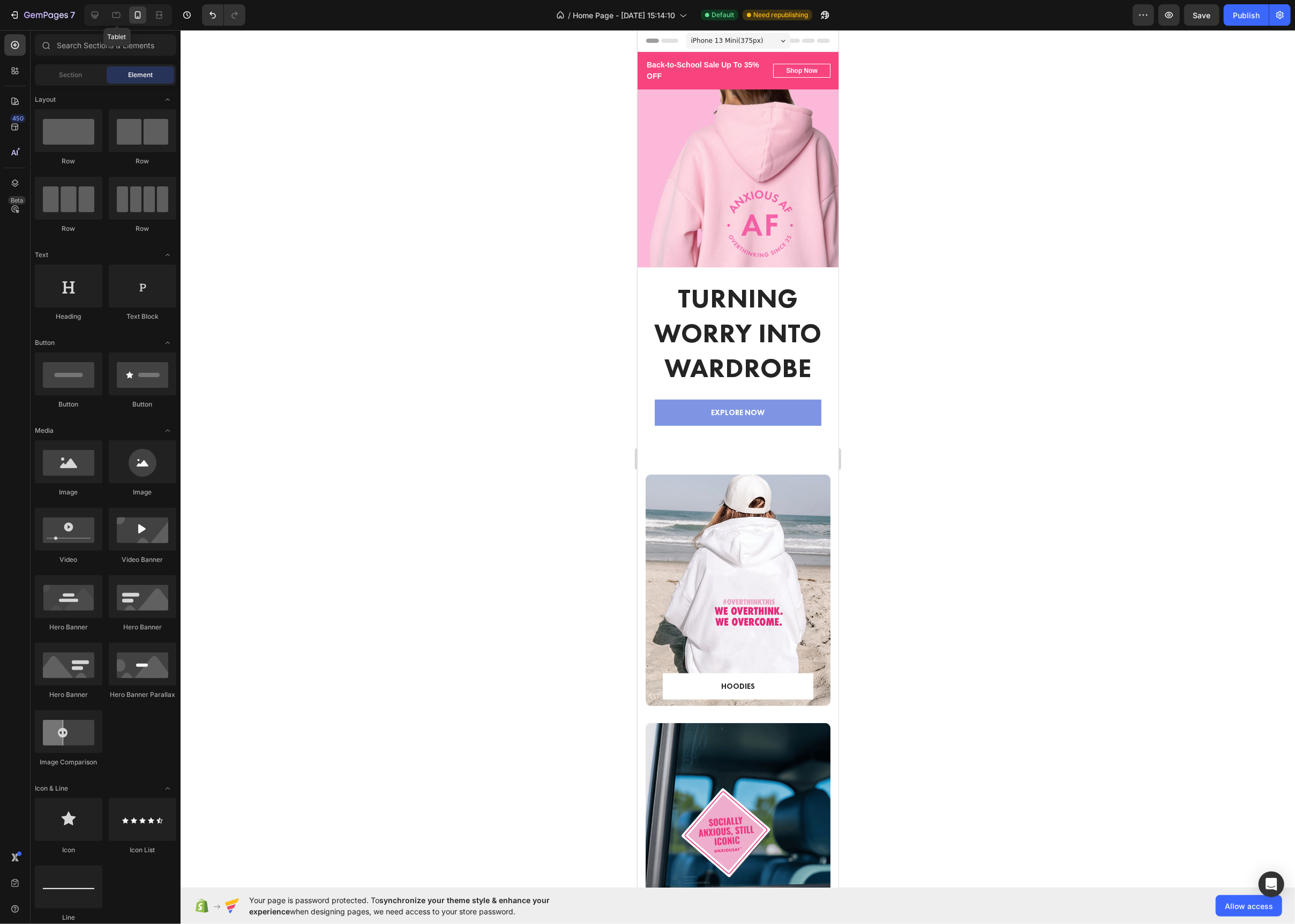
click at [124, 23] on div at bounding box center [116, 15] width 17 height 17
click at [97, 20] on icon at bounding box center [94, 15] width 11 height 11
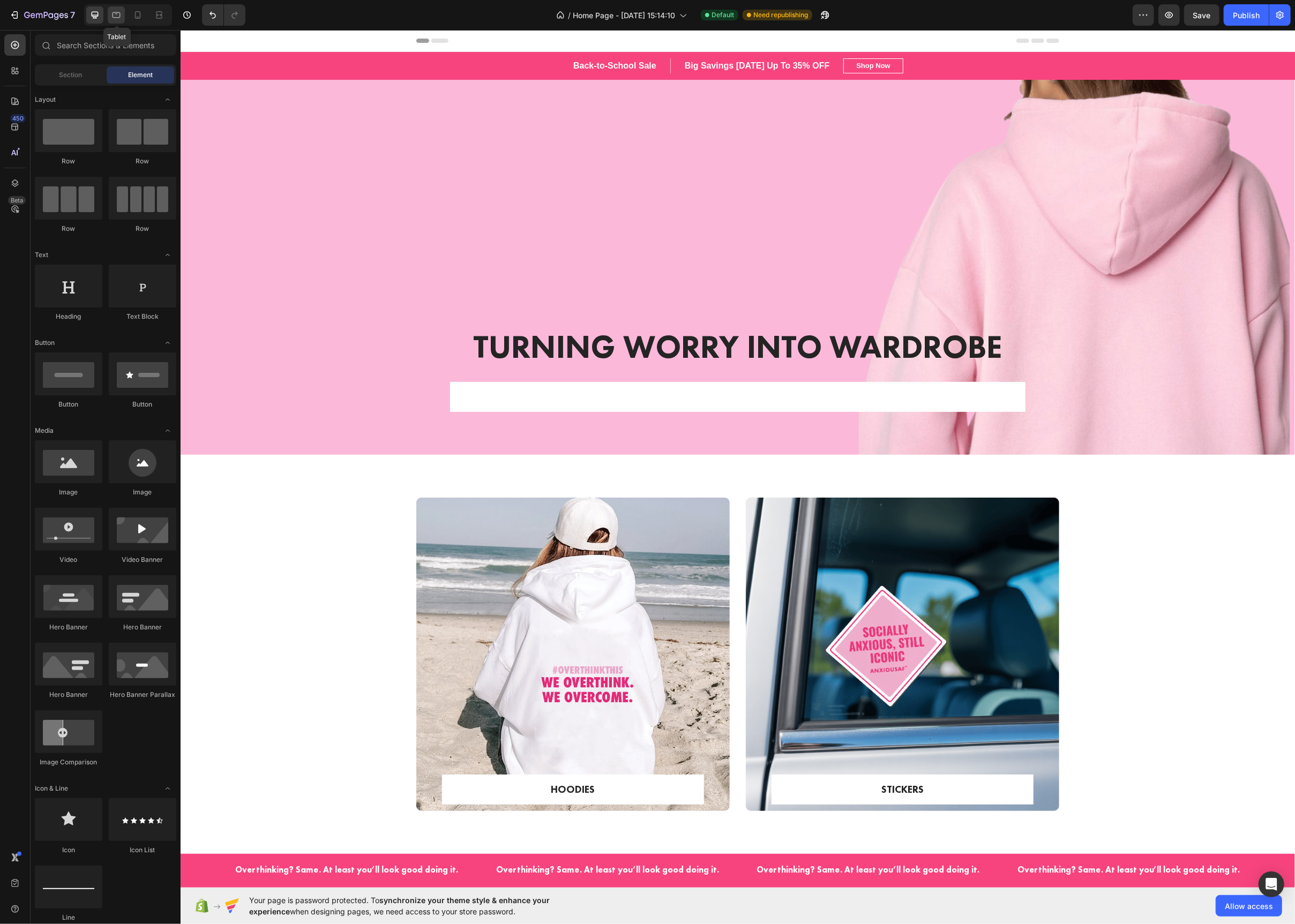
click at [114, 16] on icon at bounding box center [116, 15] width 11 height 11
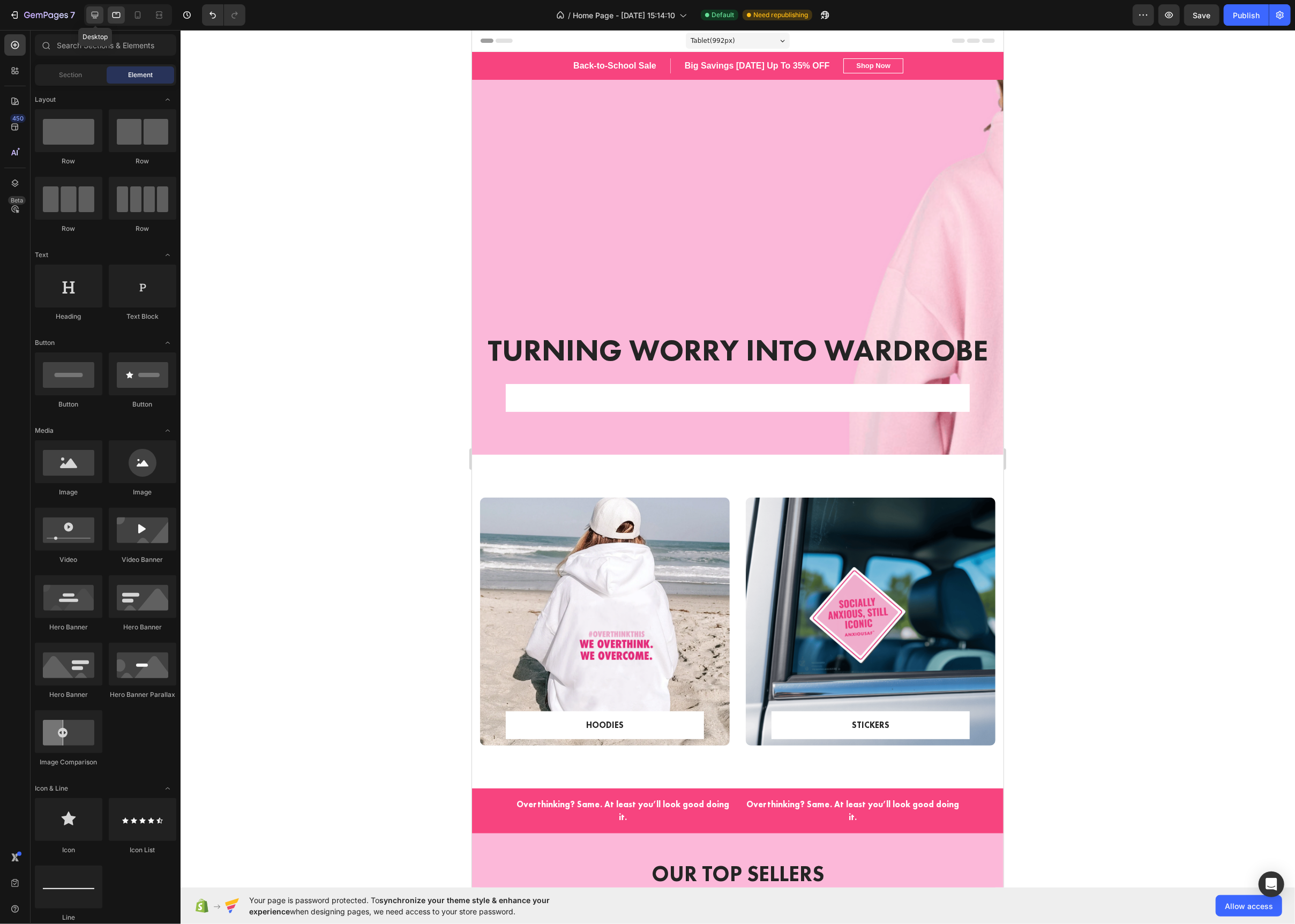
click at [90, 20] on icon at bounding box center [94, 15] width 11 height 11
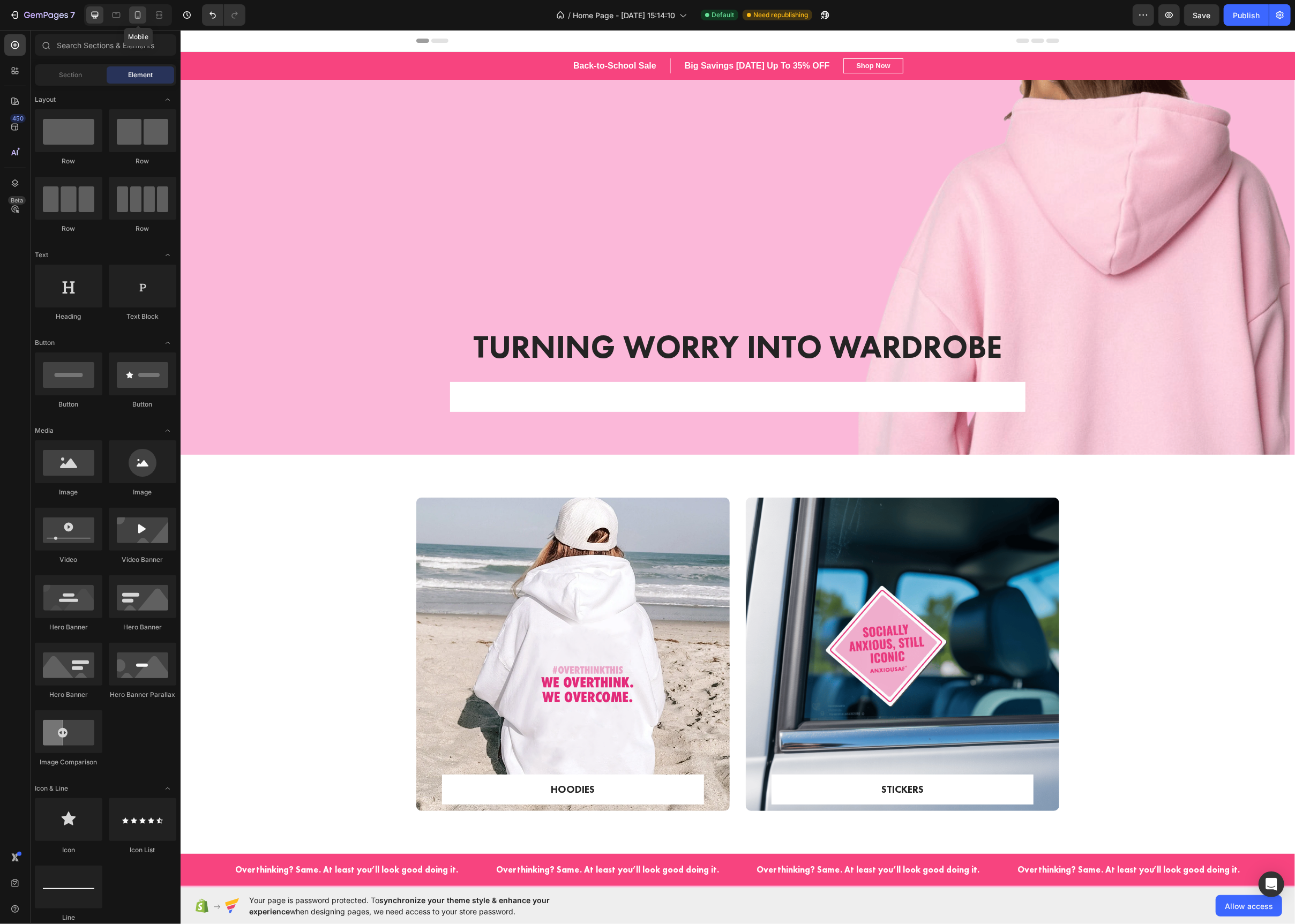
click at [144, 21] on div at bounding box center [138, 15] width 17 height 17
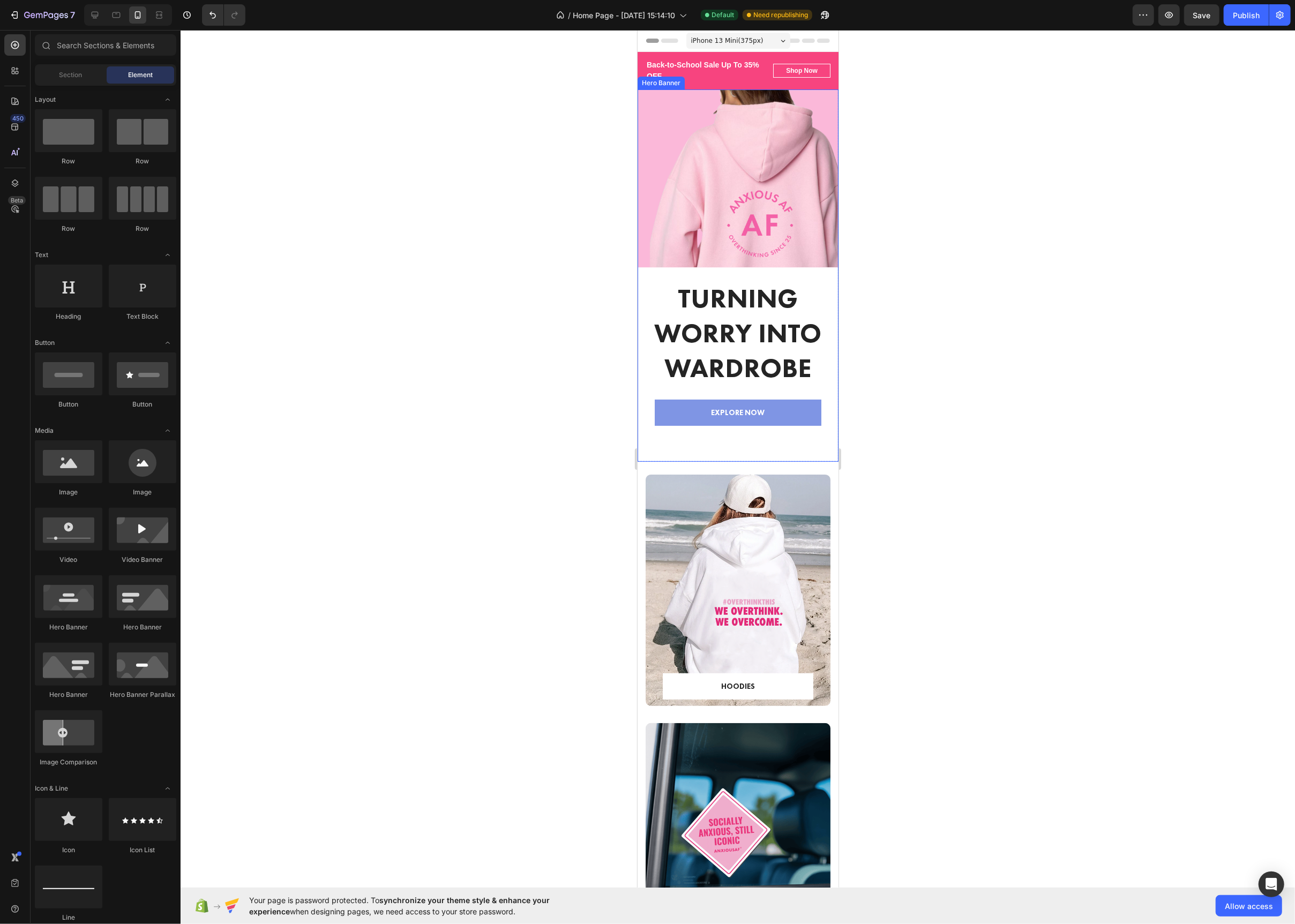
click at [652, 446] on div "Turning Worry Into Wardrobe Heading EXPLORE NOW Text block [GEOGRAPHIC_DATA]" at bounding box center [737, 371] width 201 height 182
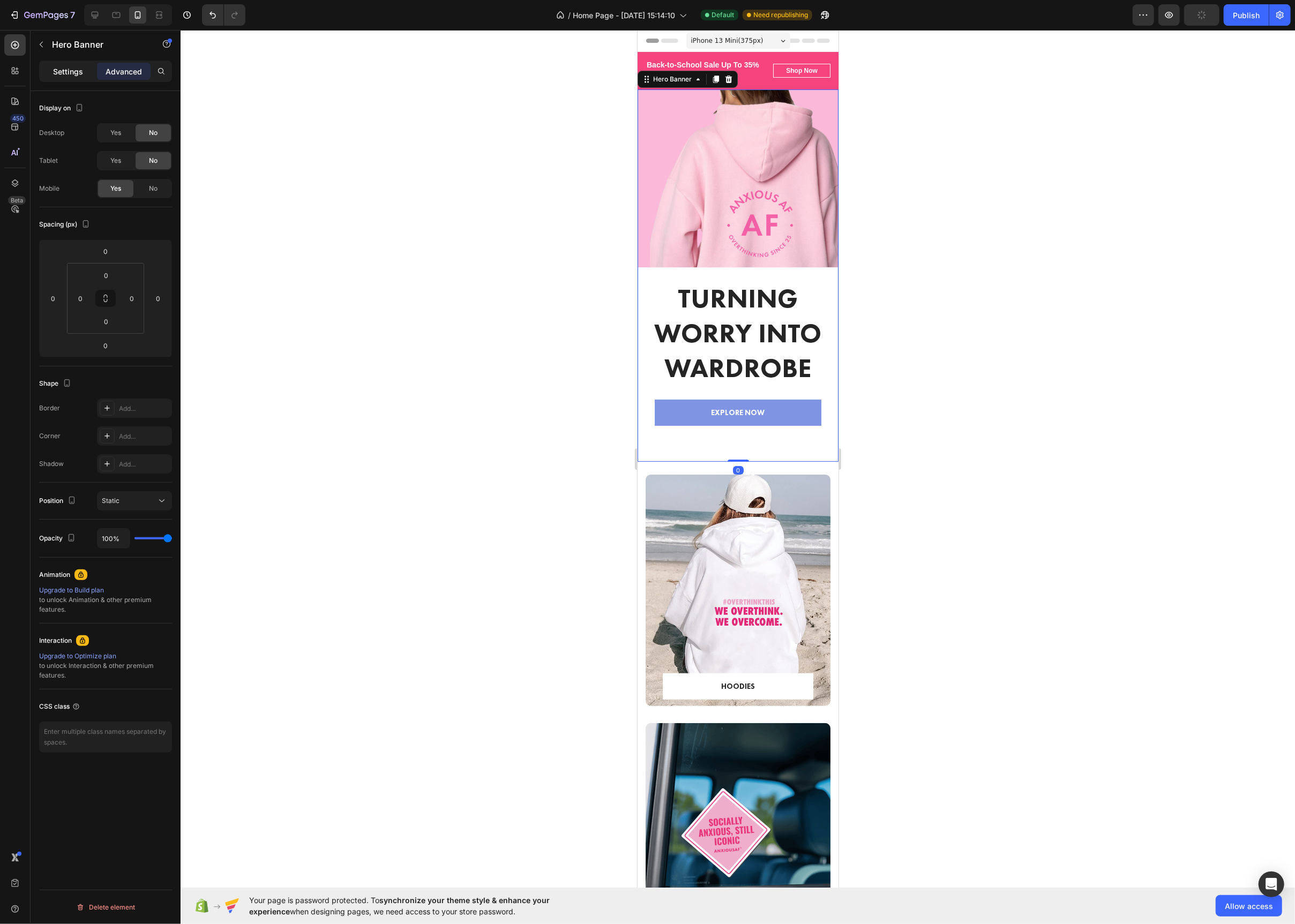
click at [75, 70] on p "Settings" at bounding box center [68, 72] width 30 height 11
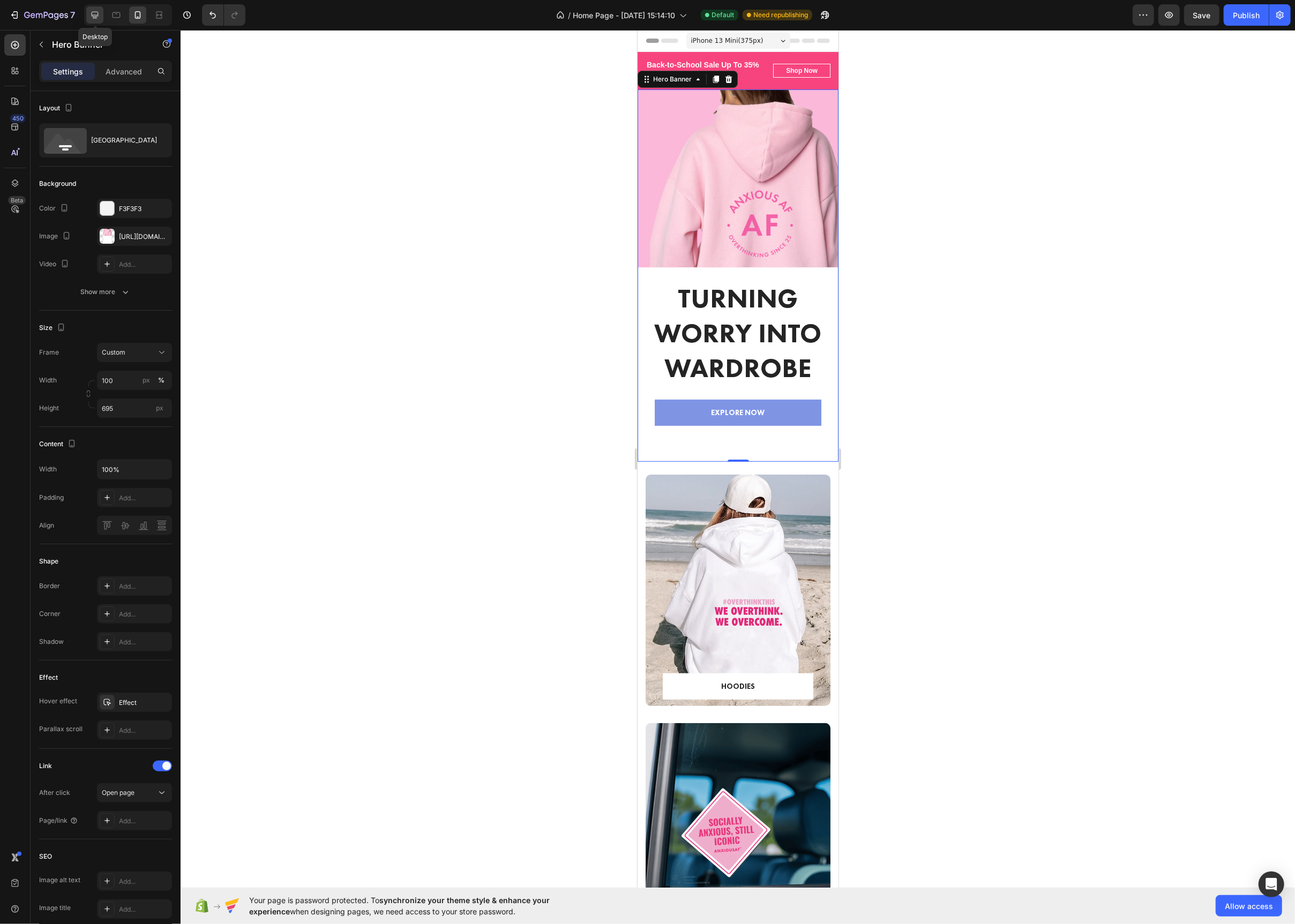
click at [99, 16] on icon at bounding box center [94, 15] width 11 height 11
type input "700"
type input "1200"
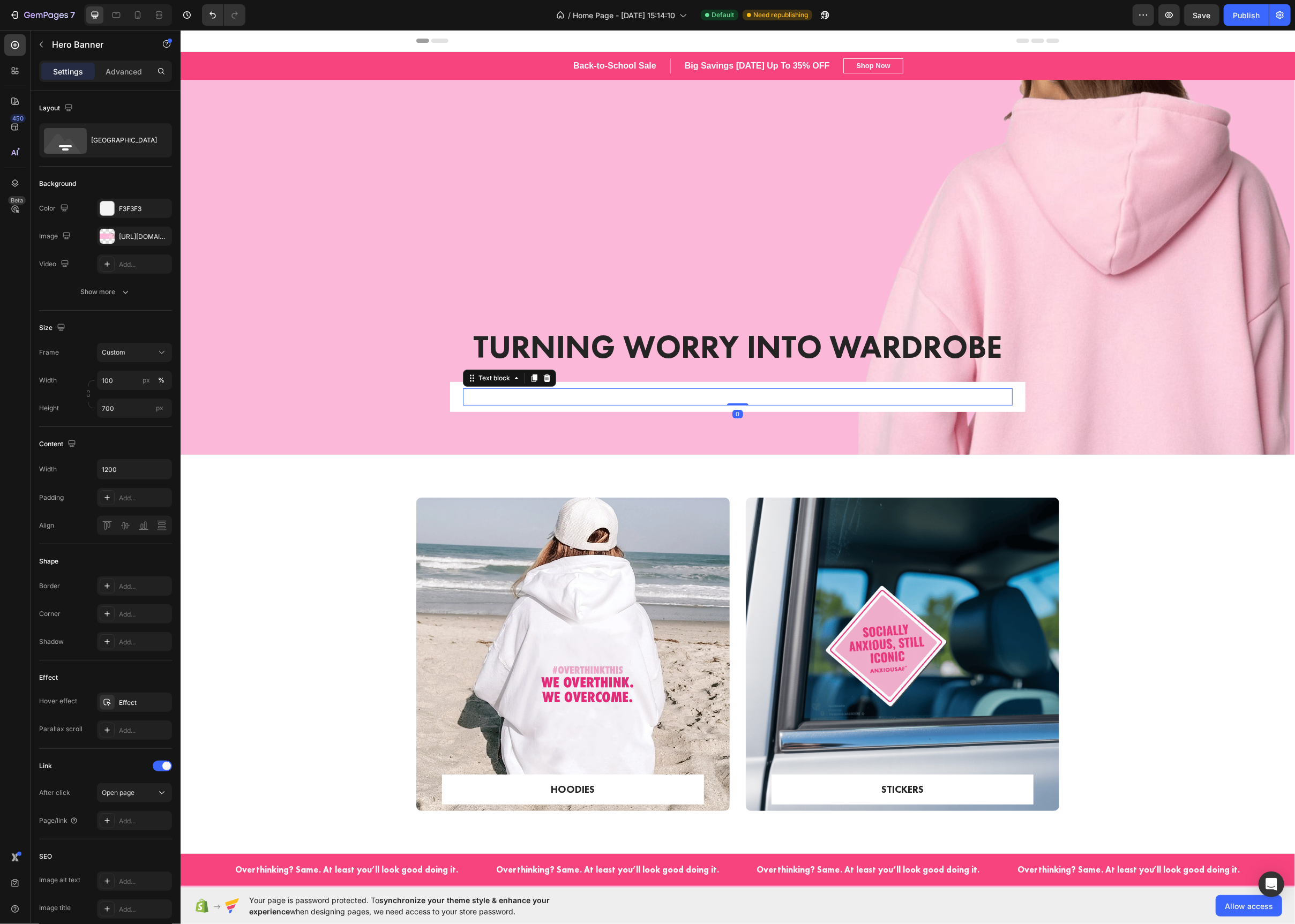
click at [779, 401] on p "EXPLORE NOW" at bounding box center [737, 397] width 547 height 16
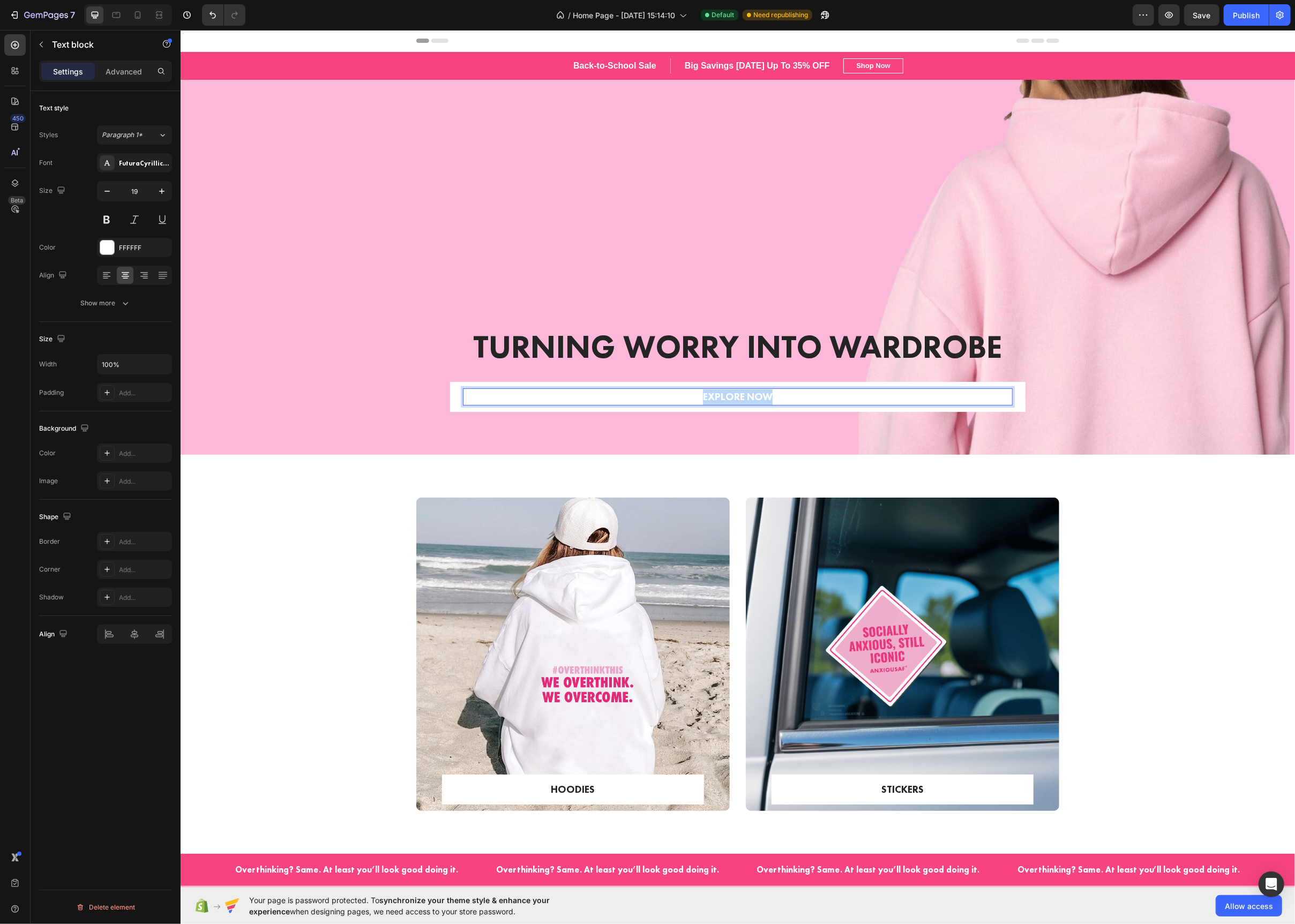
click at [779, 401] on p "EXPLORE NOW" at bounding box center [737, 397] width 547 height 16
click at [110, 251] on div at bounding box center [107, 248] width 14 height 14
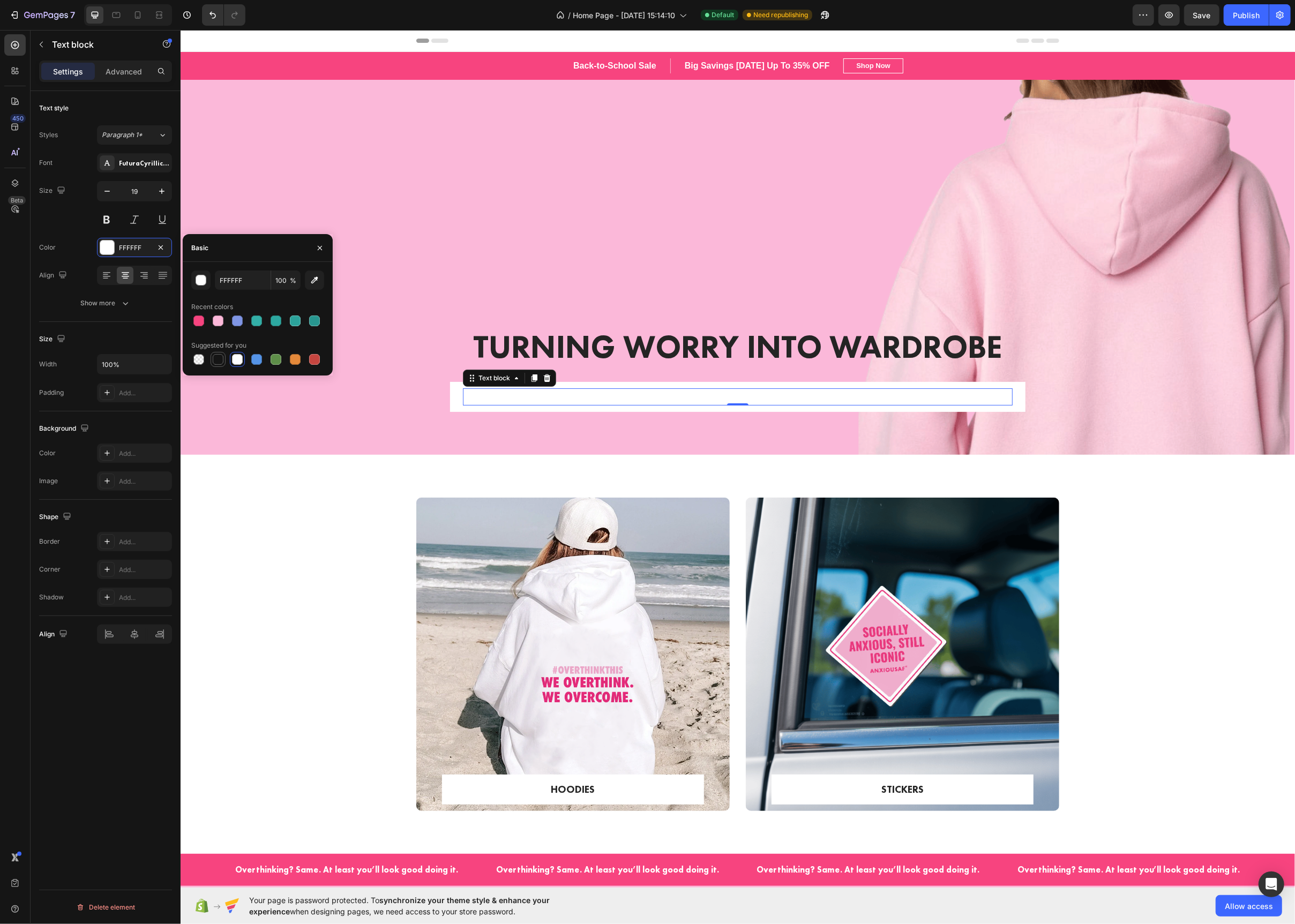
click at [212, 363] on div at bounding box center [218, 359] width 13 height 13
type input "151515"
click at [288, 577] on div "HOODIES Text block Row Row Hero Banner STICKERS Text block Row Row Hero Banner …" at bounding box center [737, 663] width 1098 height 331
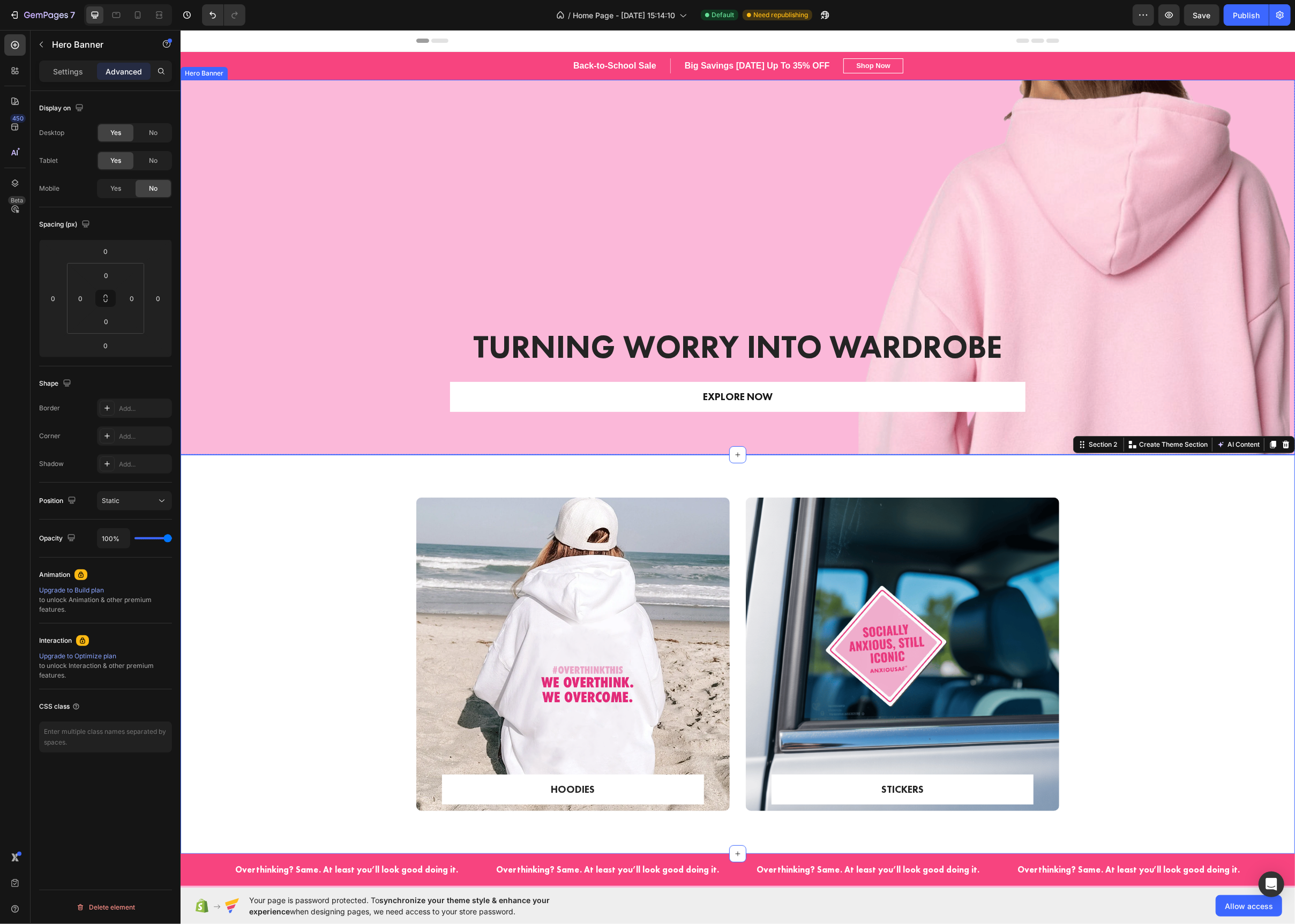
click at [464, 290] on div "Overlay" at bounding box center [738, 267] width 1115 height 375
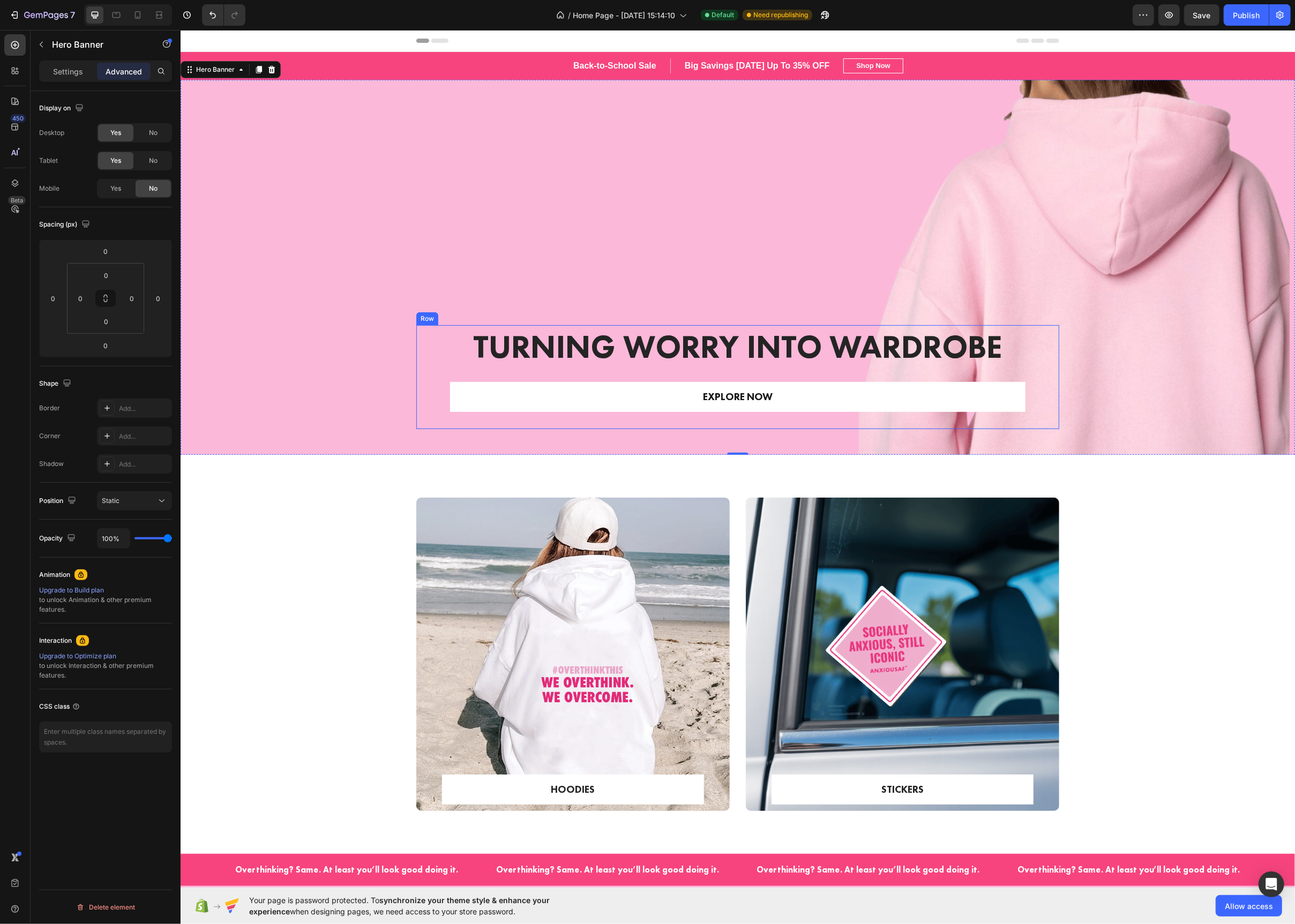
click at [418, 342] on div "Turning Worry Into Wardrobe Heading EXPLORE NOW Text block [GEOGRAPHIC_DATA]" at bounding box center [738, 377] width 643 height 104
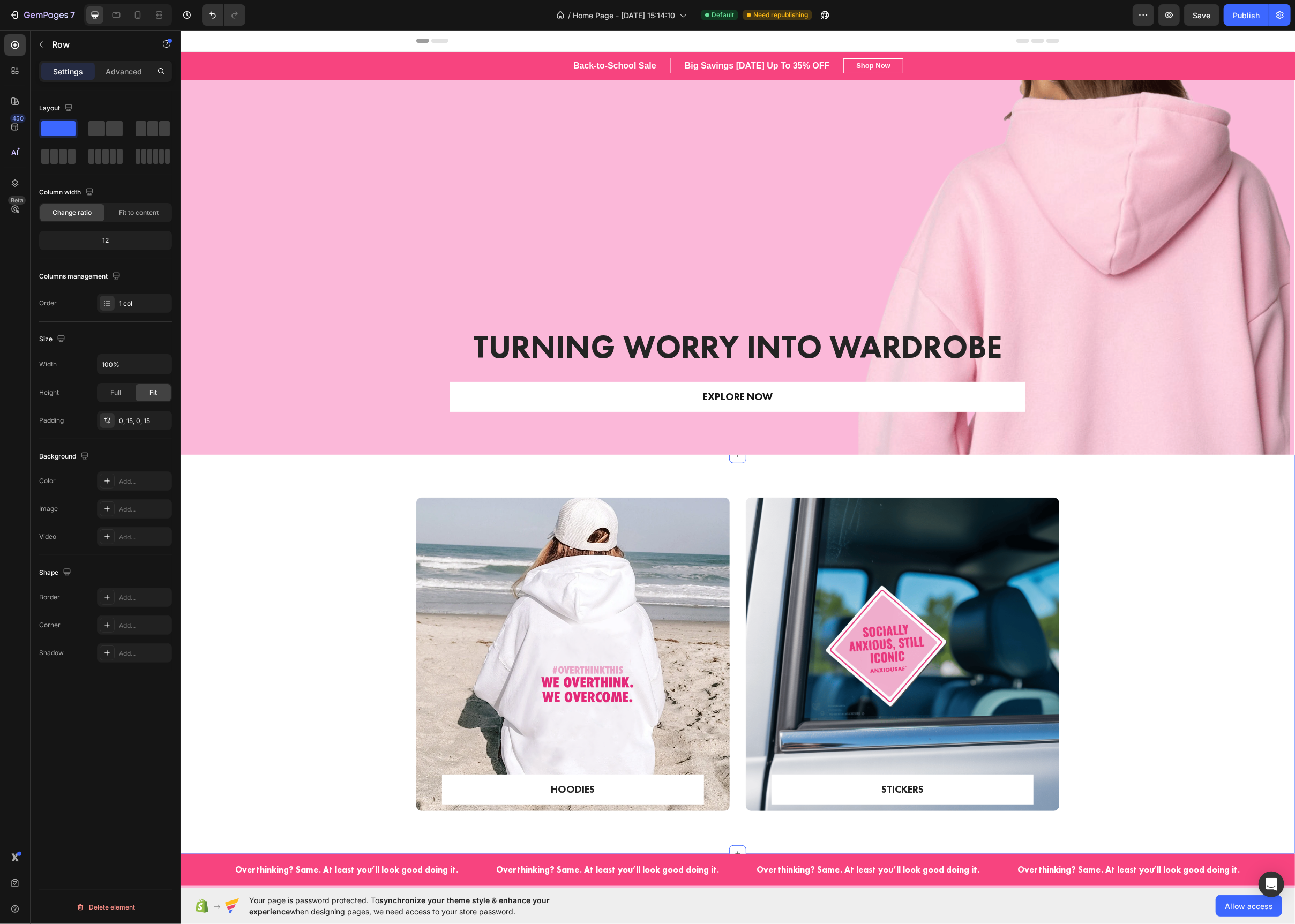
click at [731, 471] on div "HOODIES Text block Row Row Hero Banner STICKERS Text block Row Row Hero Banner …" at bounding box center [738, 654] width 1115 height 399
click at [734, 460] on div at bounding box center [737, 455] width 17 height 17
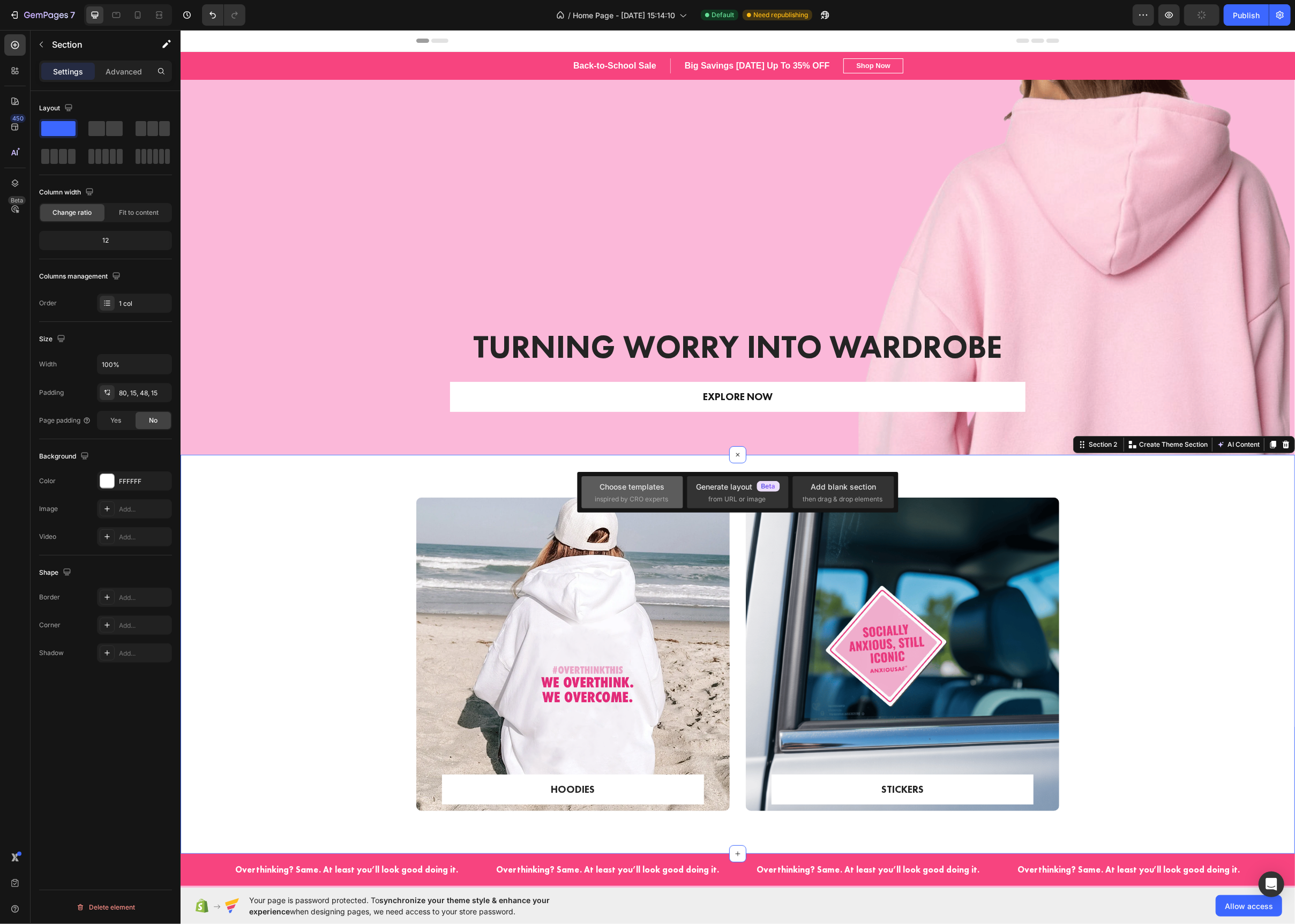
click at [672, 493] on div "Choose templates inspired by CRO experts" at bounding box center [633, 492] width 102 height 32
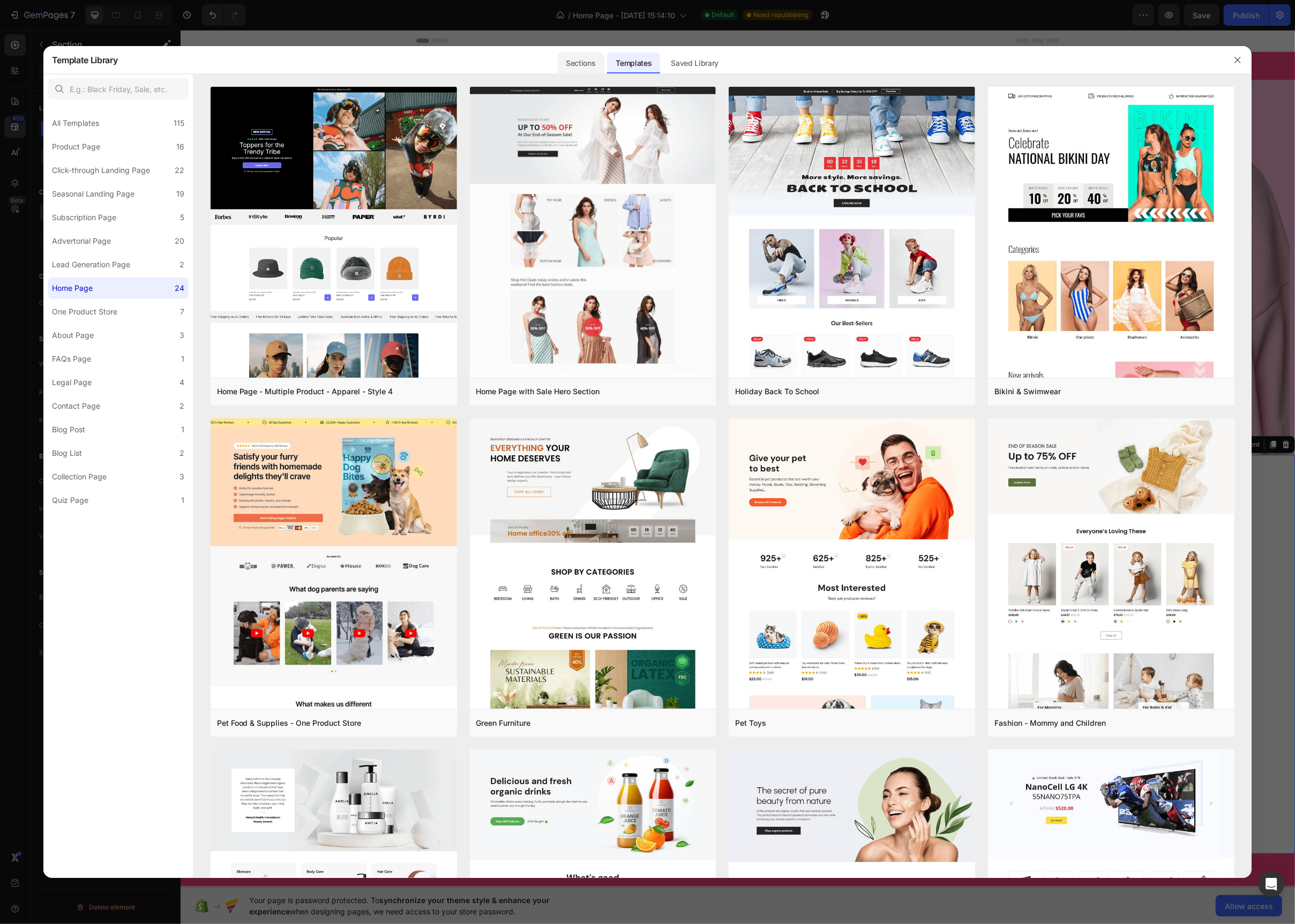
click at [581, 60] on div "Sections" at bounding box center [581, 63] width 47 height 21
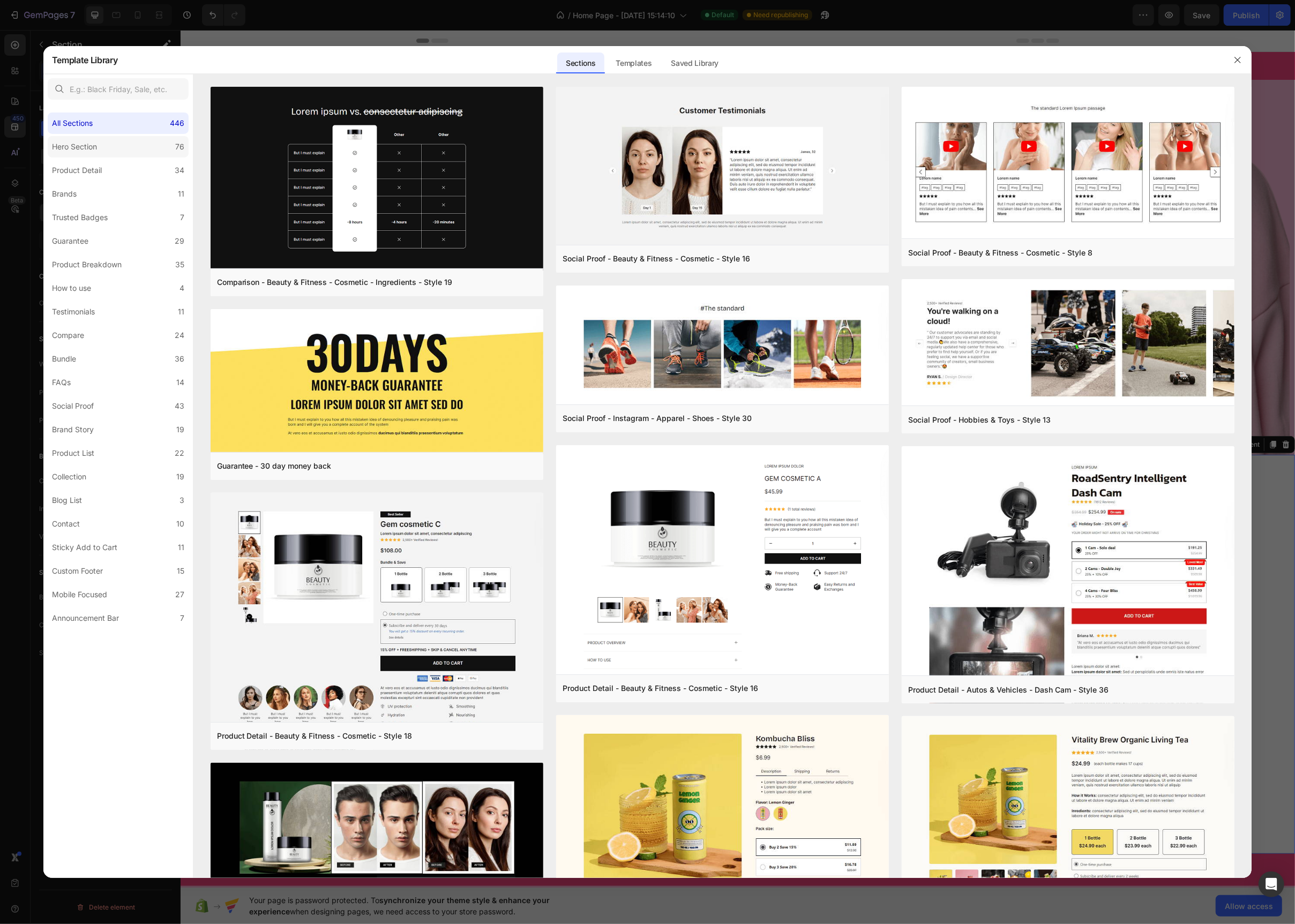
click at [116, 150] on label "Hero Section 76" at bounding box center [118, 147] width 141 height 21
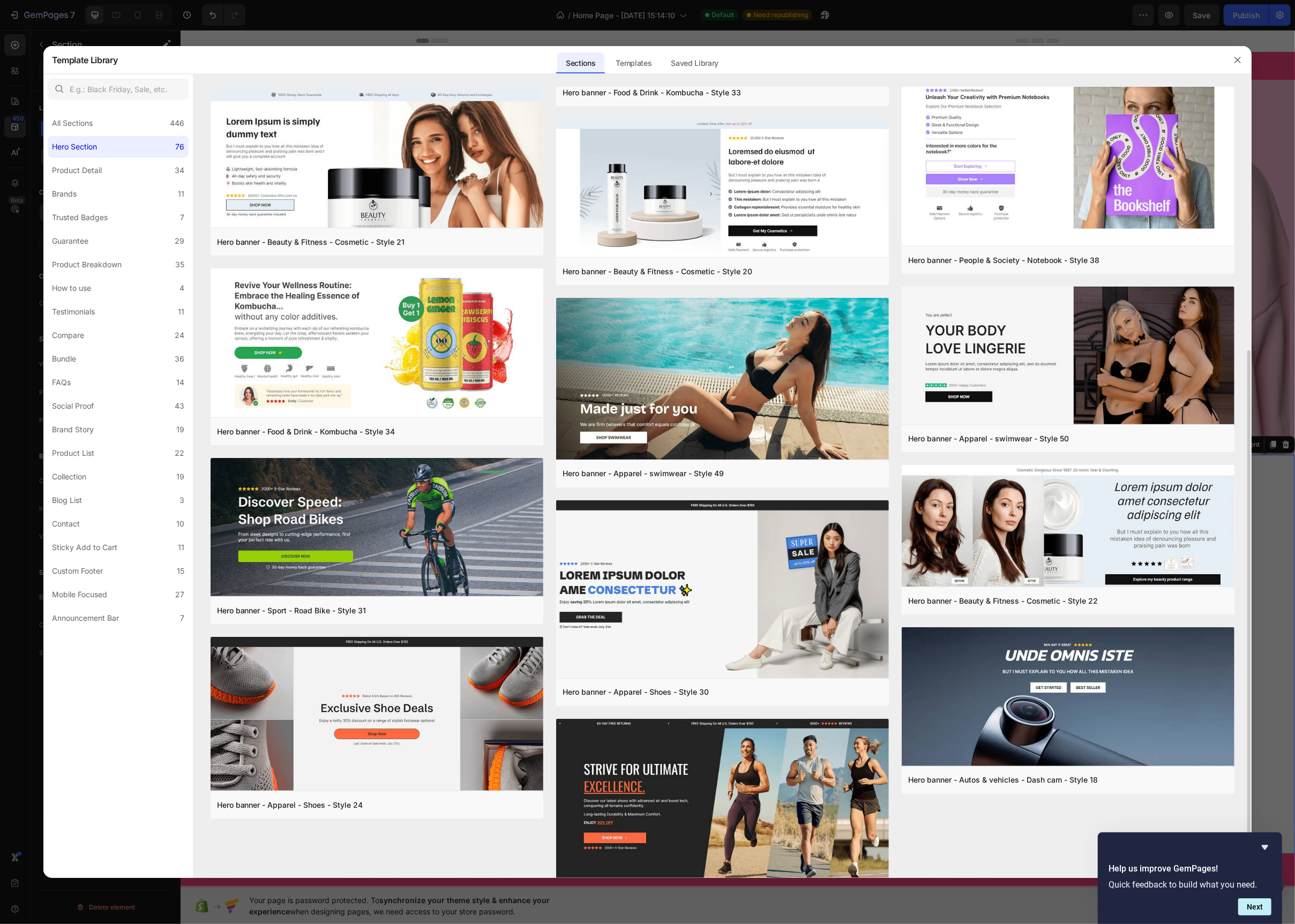
scroll to position [381, 0]
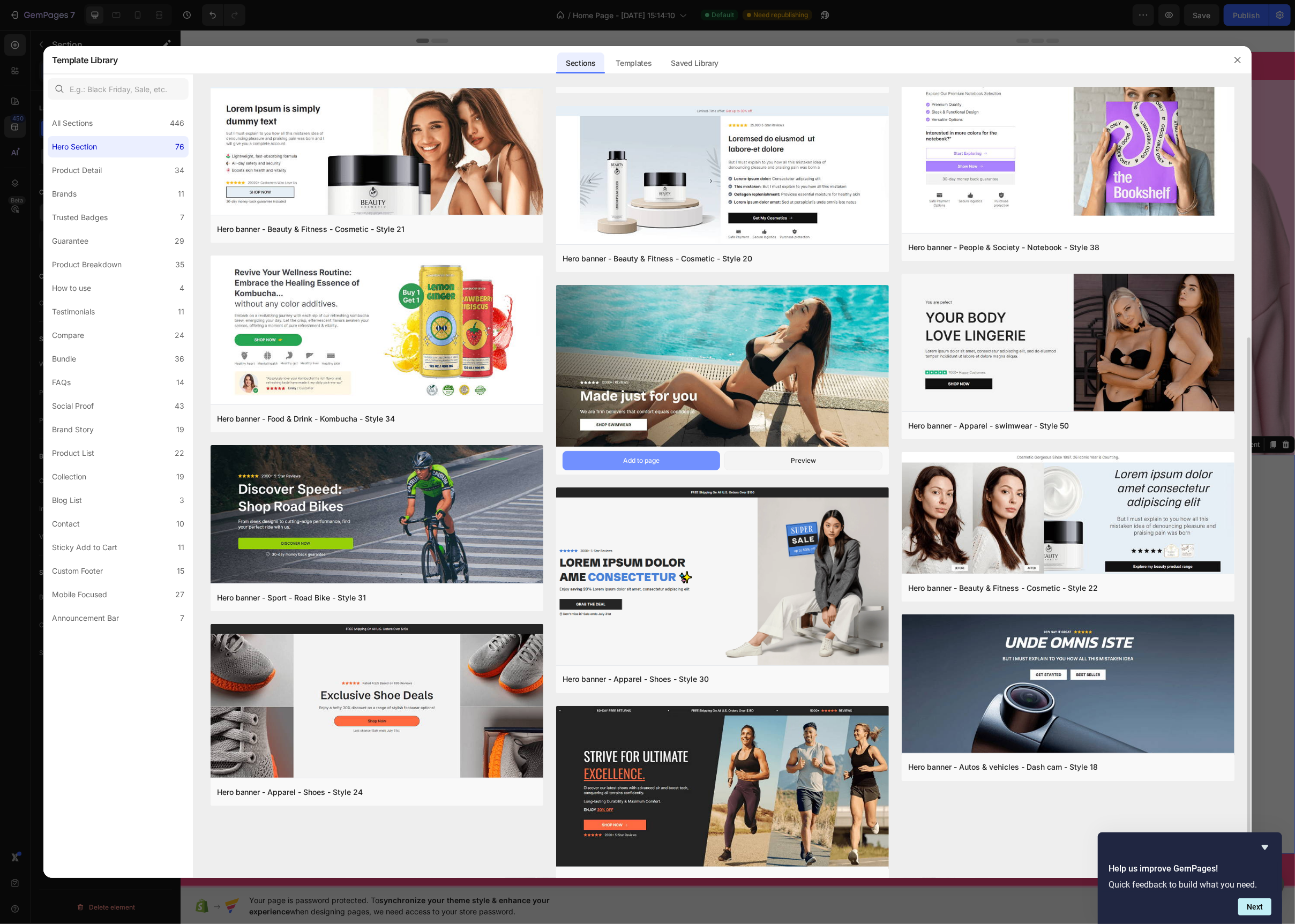
click at [638, 466] on button "Add to page" at bounding box center [641, 461] width 158 height 19
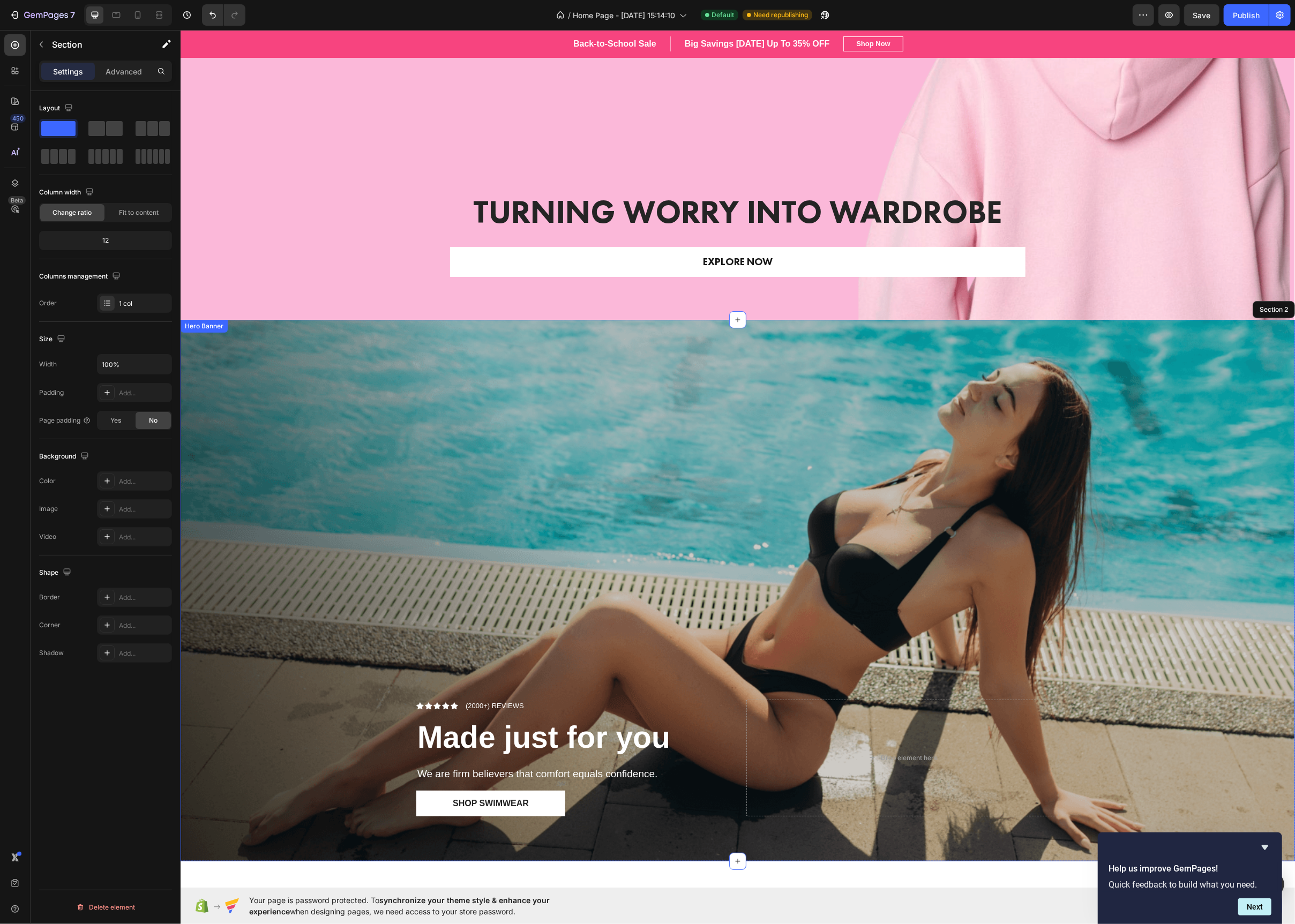
scroll to position [129, 0]
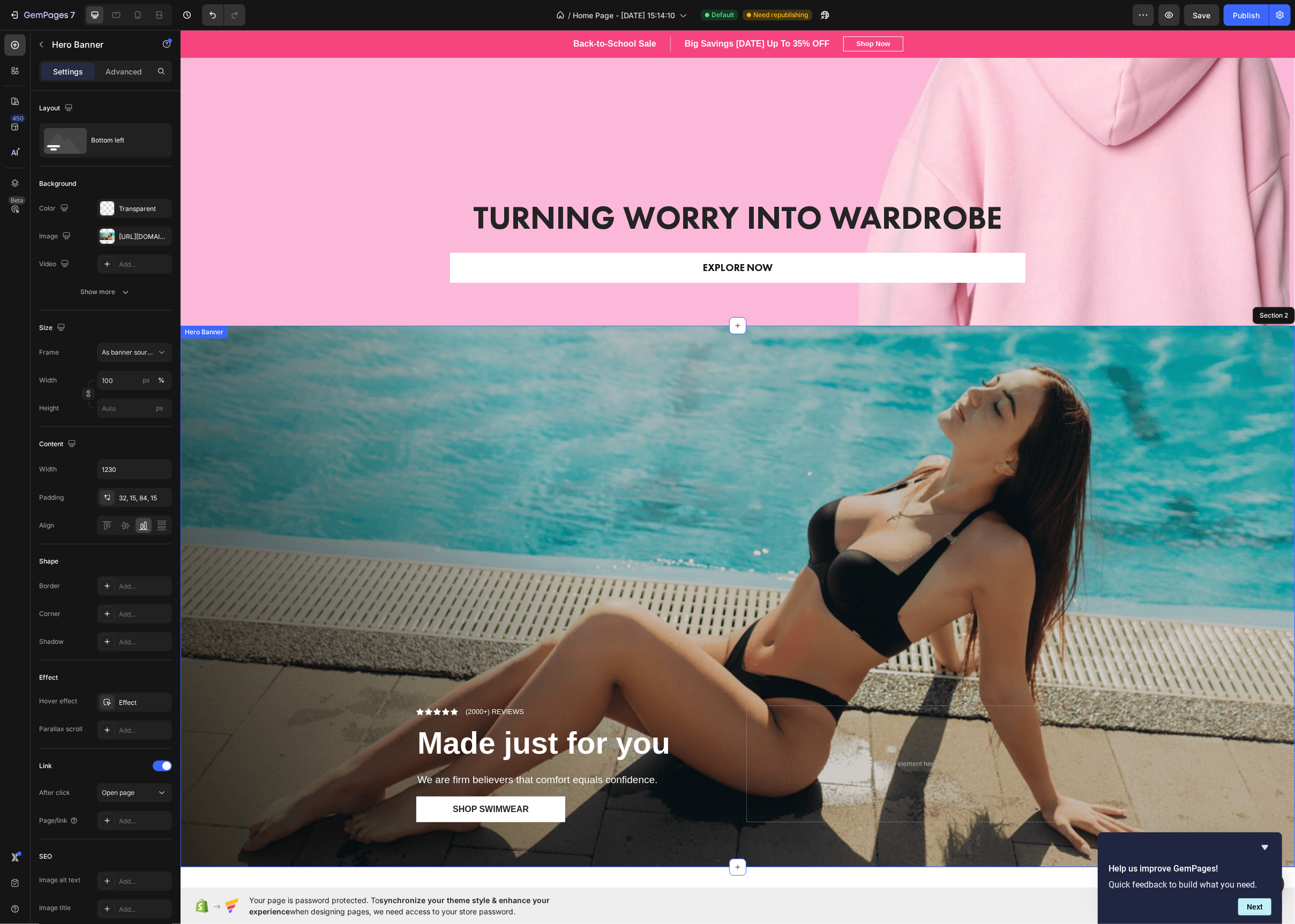
click at [643, 405] on div "Overlay" at bounding box center [738, 596] width 1115 height 541
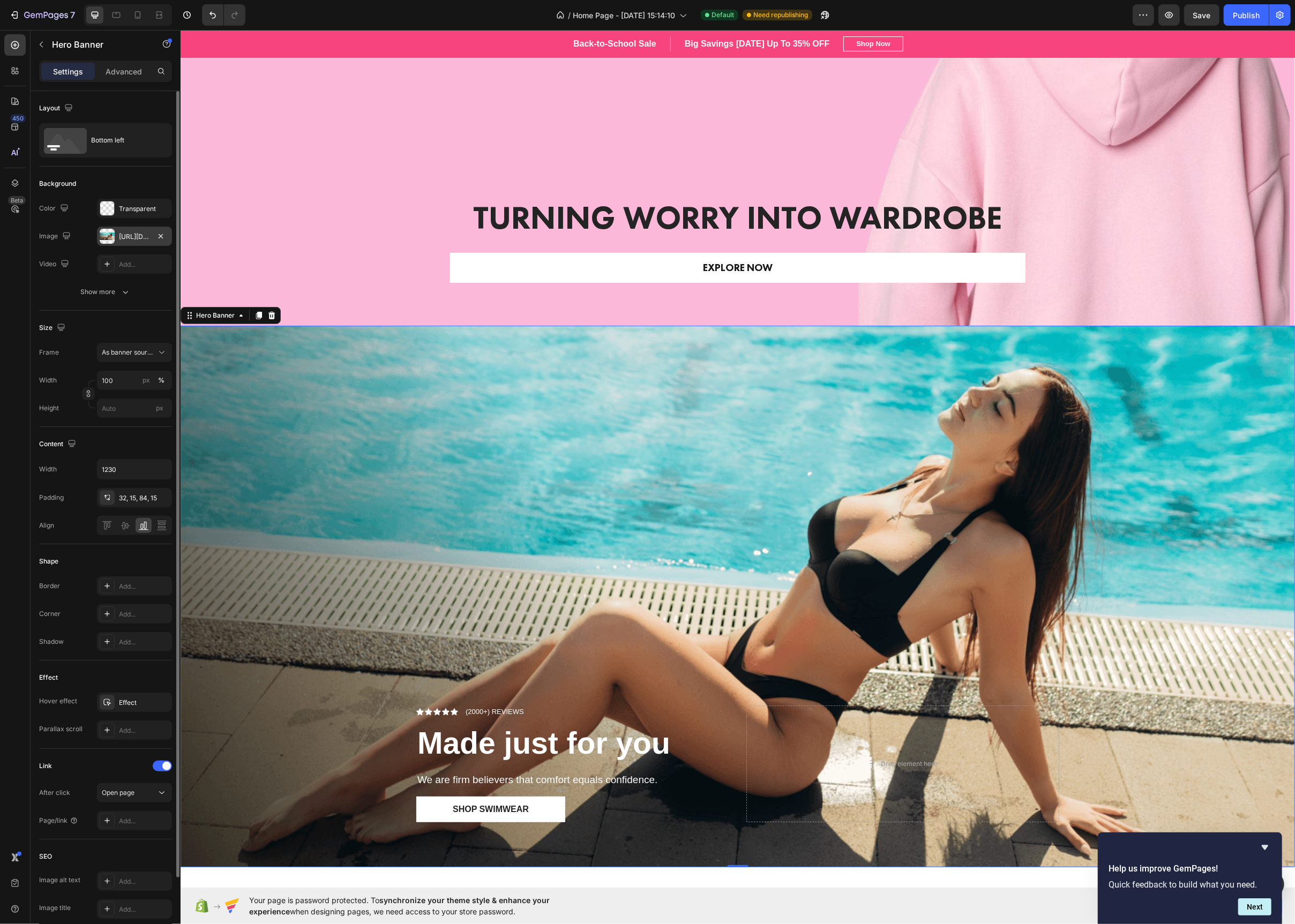
click at [104, 238] on div at bounding box center [106, 236] width 15 height 15
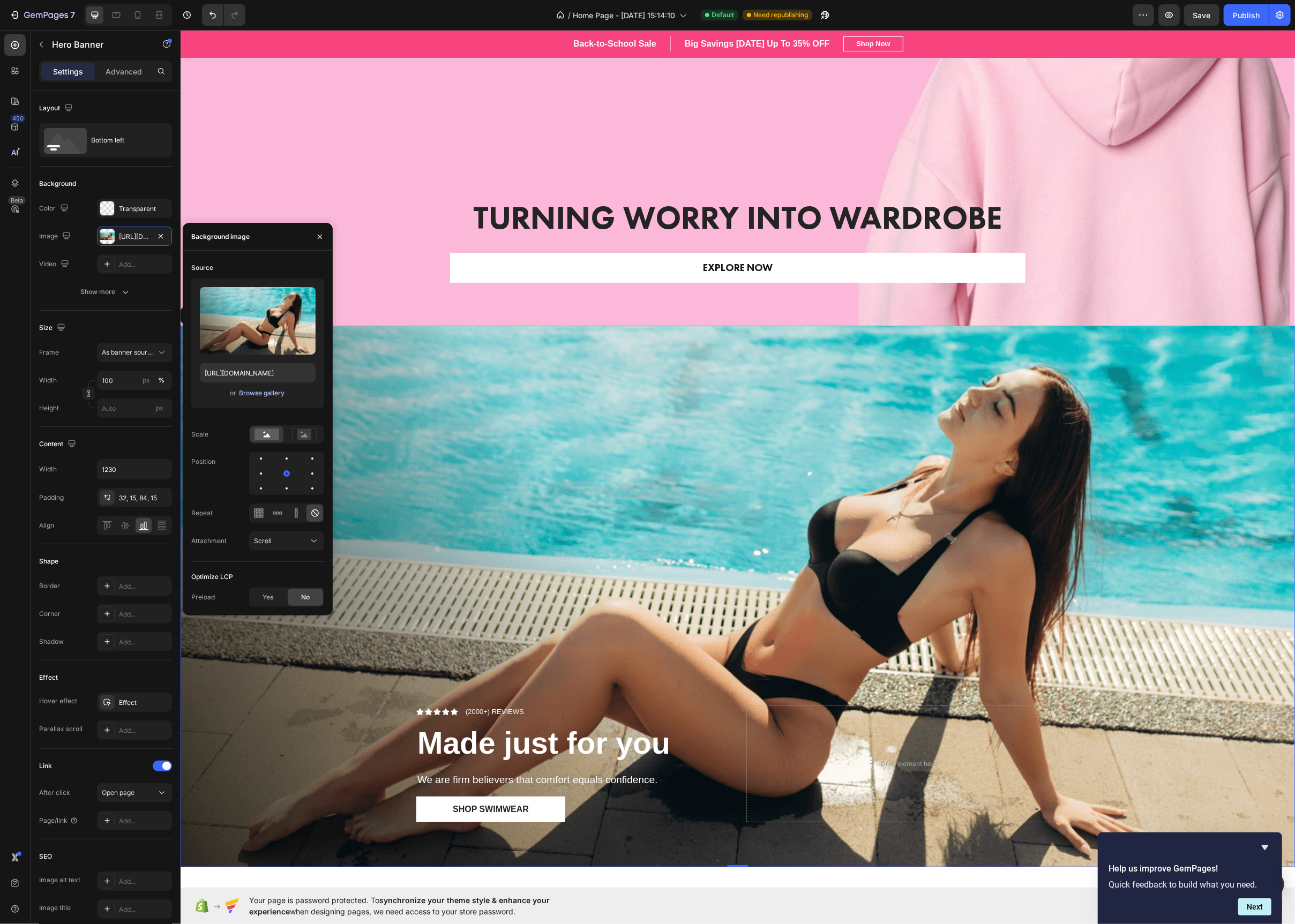
click at [251, 397] on div "Browse gallery" at bounding box center [262, 393] width 45 height 10
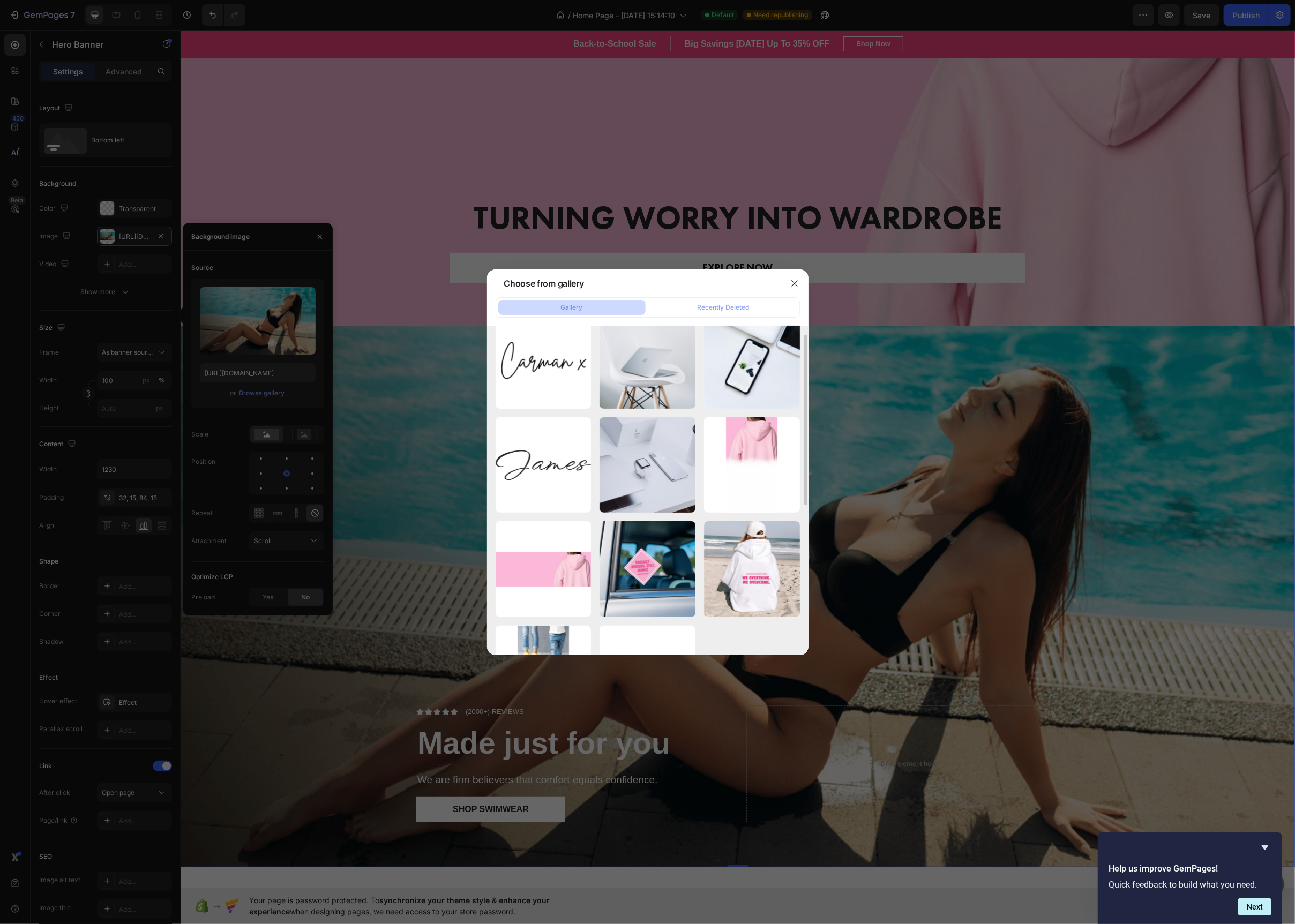
scroll to position [304, 0]
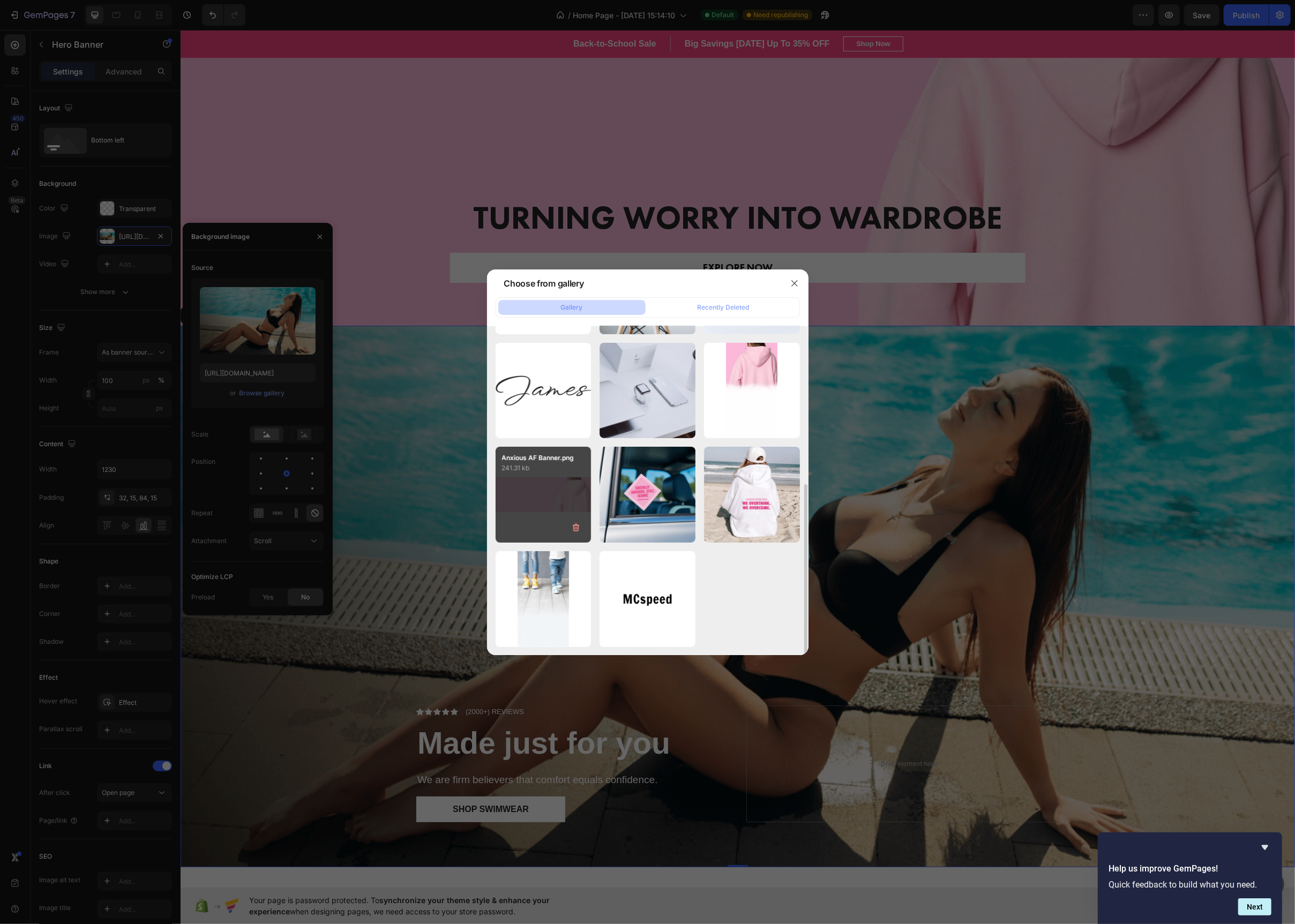
click at [543, 486] on div "Anxious AF Banner.png 241.31 kb" at bounding box center [543, 494] width 96 height 96
type input "[URL][DOMAIN_NAME]"
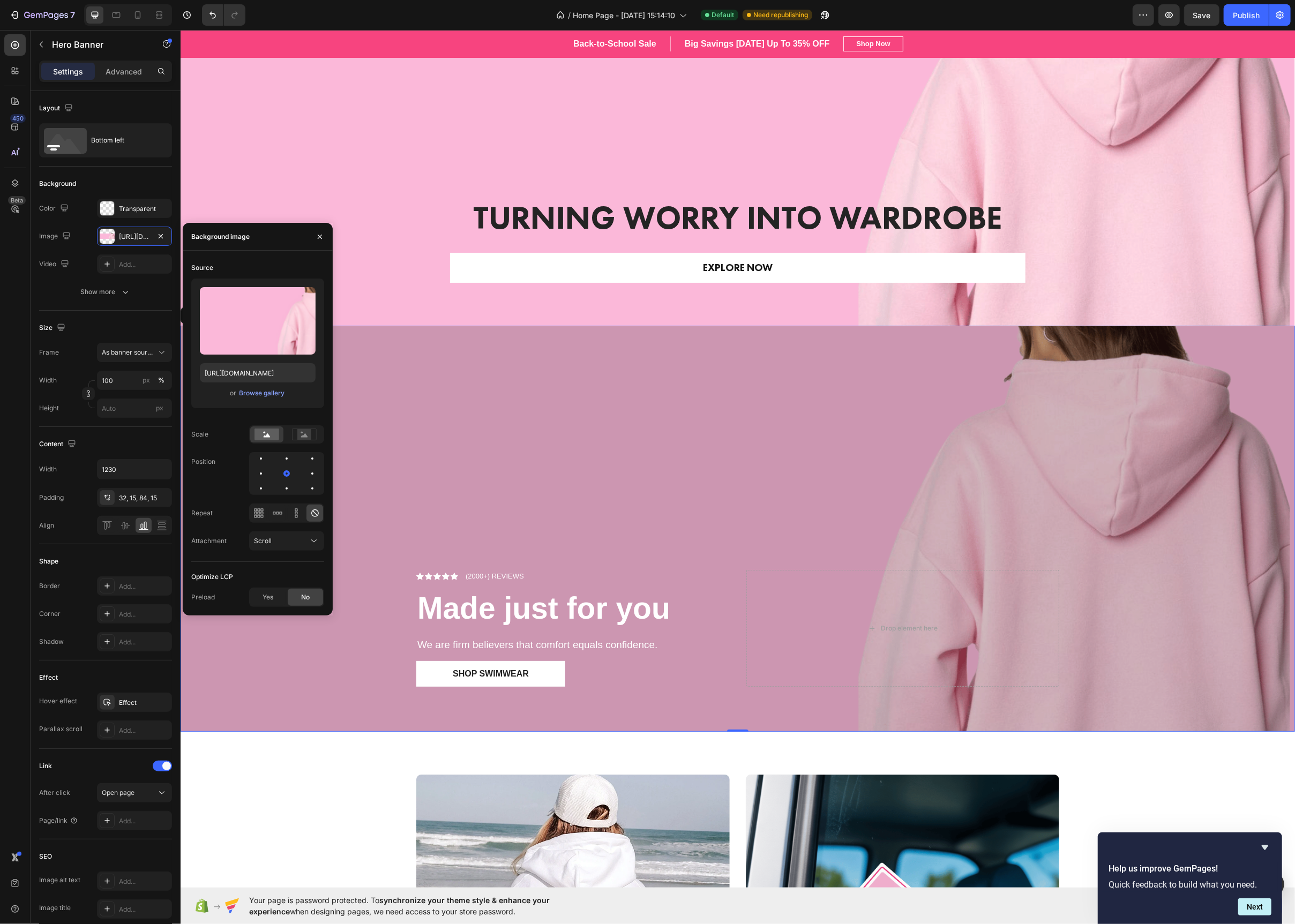
click at [677, 505] on div "Overlay" at bounding box center [738, 529] width 1115 height 406
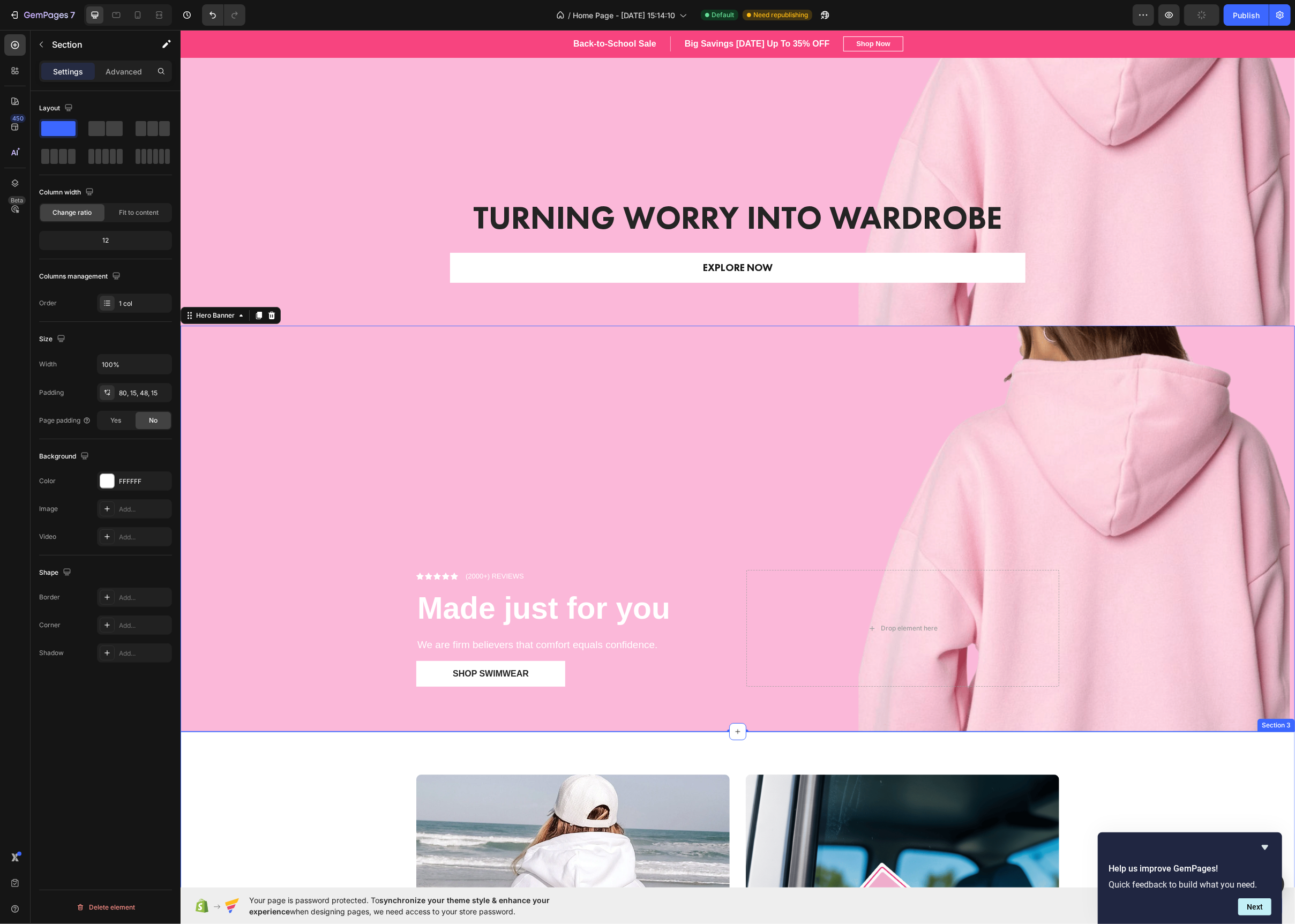
click at [239, 774] on div "HOODIES Text block Row Row Hero Banner STICKERS Text block Row Row Hero Banner …" at bounding box center [738, 931] width 1115 height 399
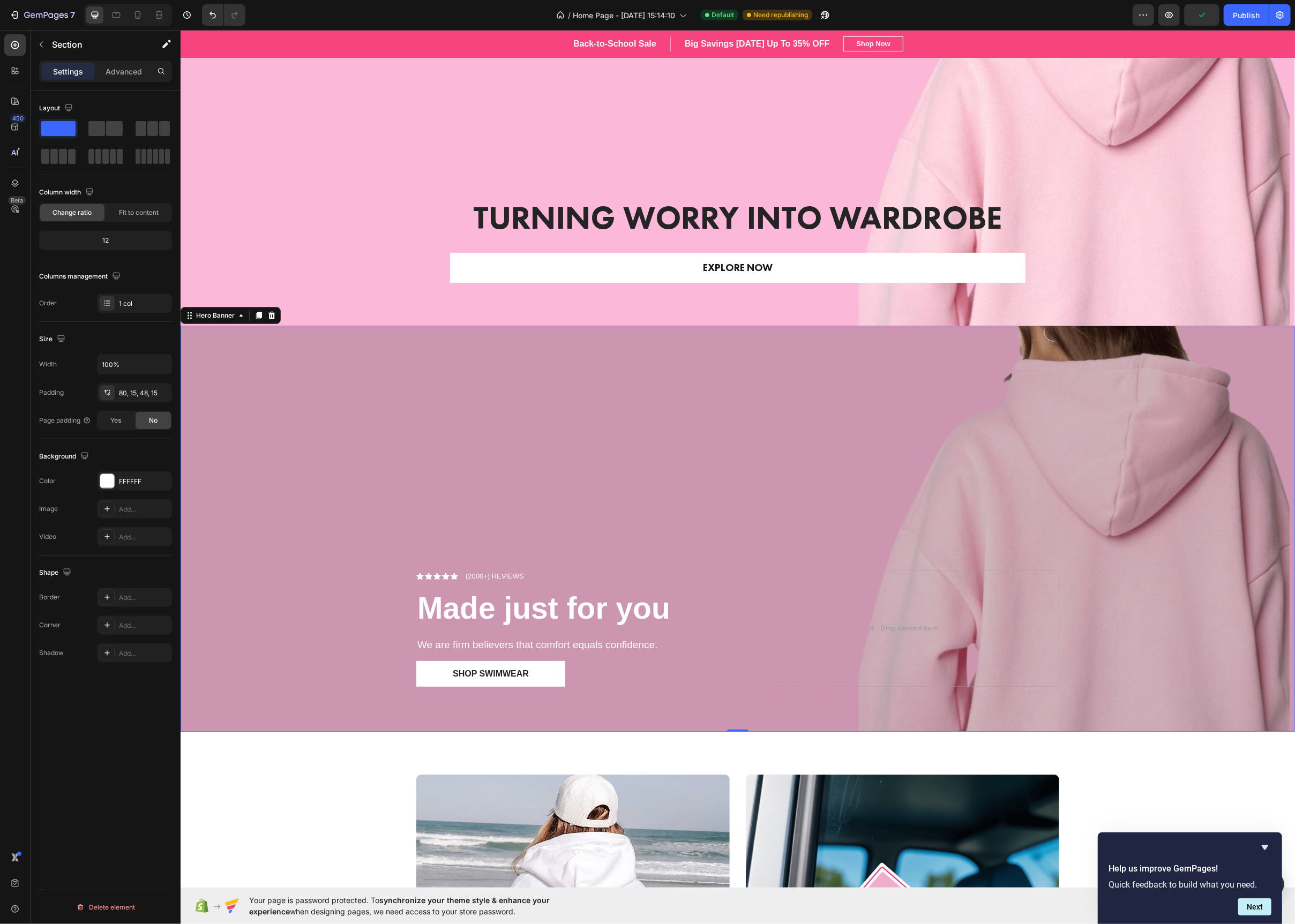
click at [722, 543] on div "Overlay" at bounding box center [738, 529] width 1115 height 406
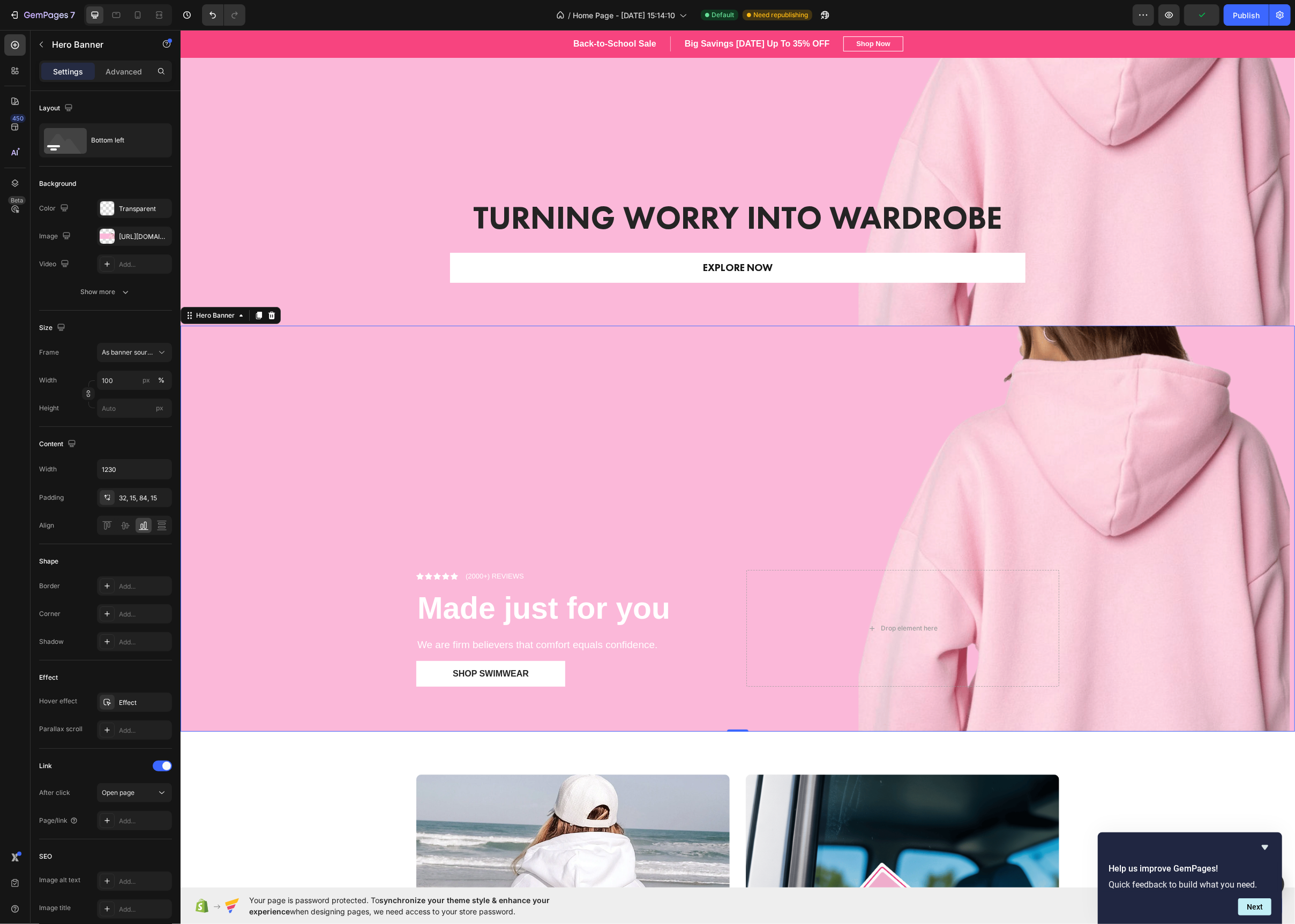
click at [743, 583] on div "Icon Icon Icon Icon Icon Icon List (2000+) REVIEWS Text Block Row Made just for…" at bounding box center [737, 642] width 659 height 179
click at [741, 623] on div "Icon Icon Icon Icon Icon Icon List (2000+) REVIEWS Text Block Row Made just for…" at bounding box center [737, 642] width 659 height 179
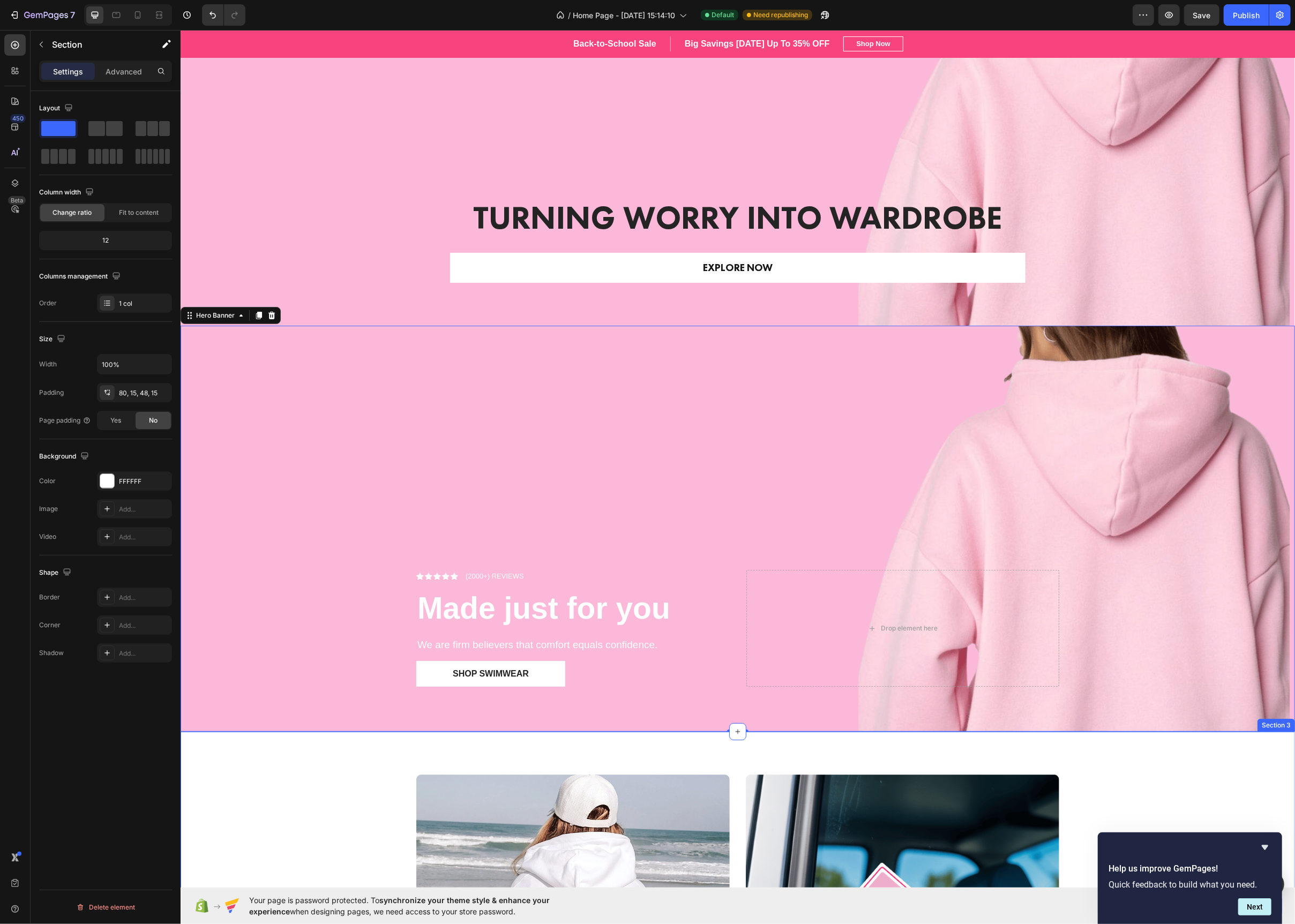
click at [296, 821] on div "HOODIES Text block Row Row Hero Banner STICKERS Text block Row Row Hero Banner …" at bounding box center [737, 940] width 1098 height 331
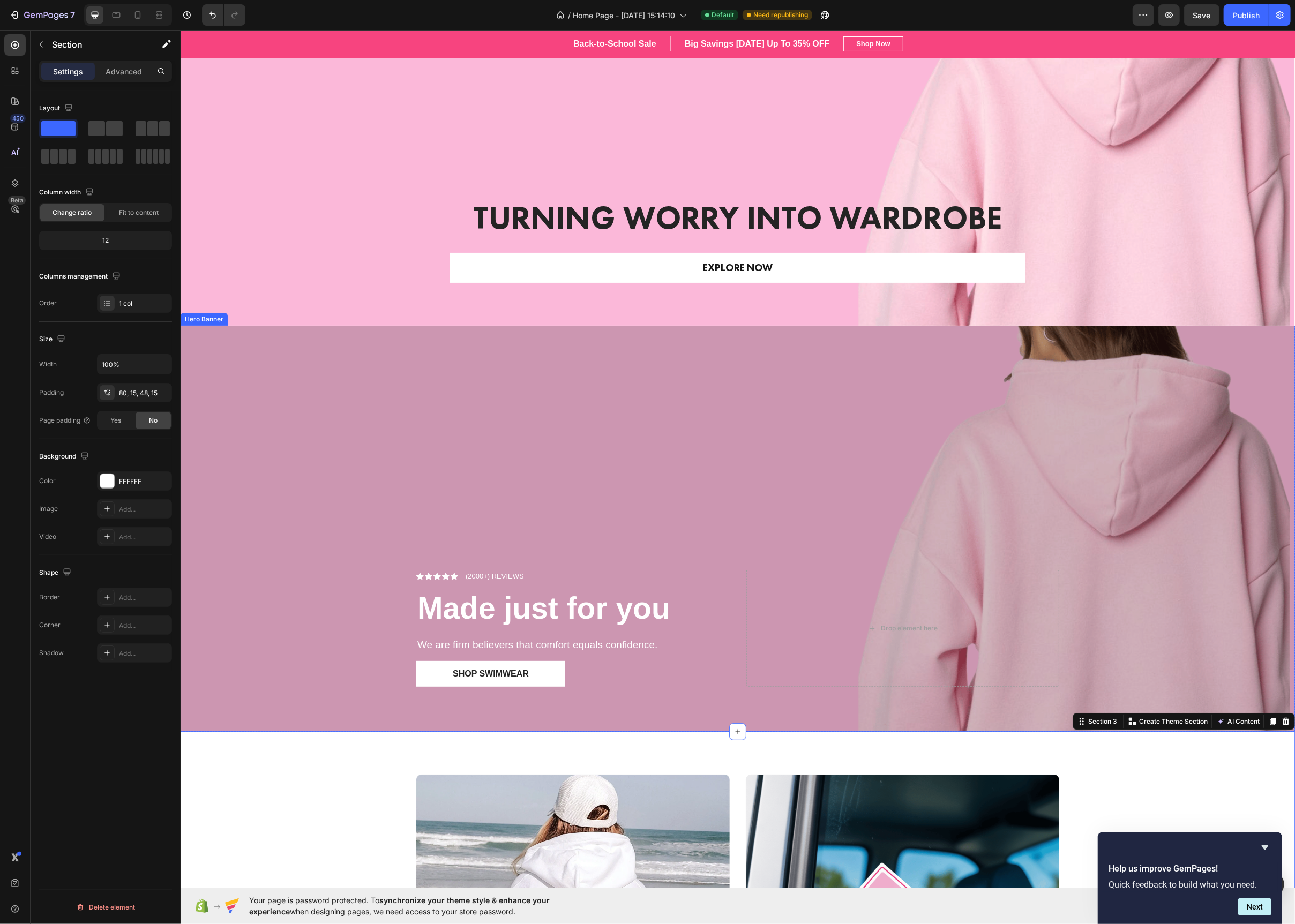
click at [299, 436] on div "Overlay" at bounding box center [738, 529] width 1115 height 406
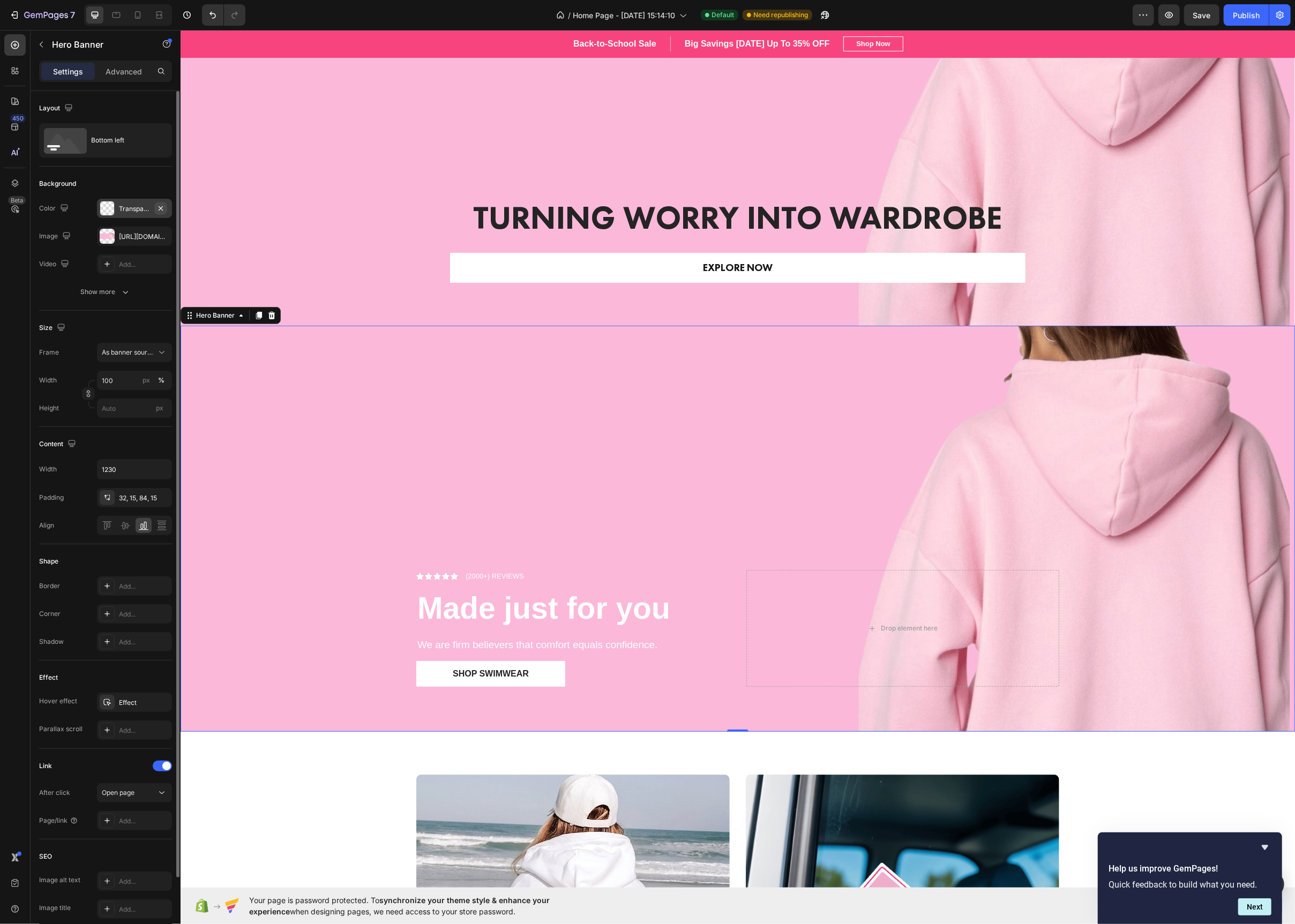
click at [163, 206] on icon "button" at bounding box center [160, 209] width 9 height 9
click at [55, 150] on rect at bounding box center [53, 149] width 6 height 2
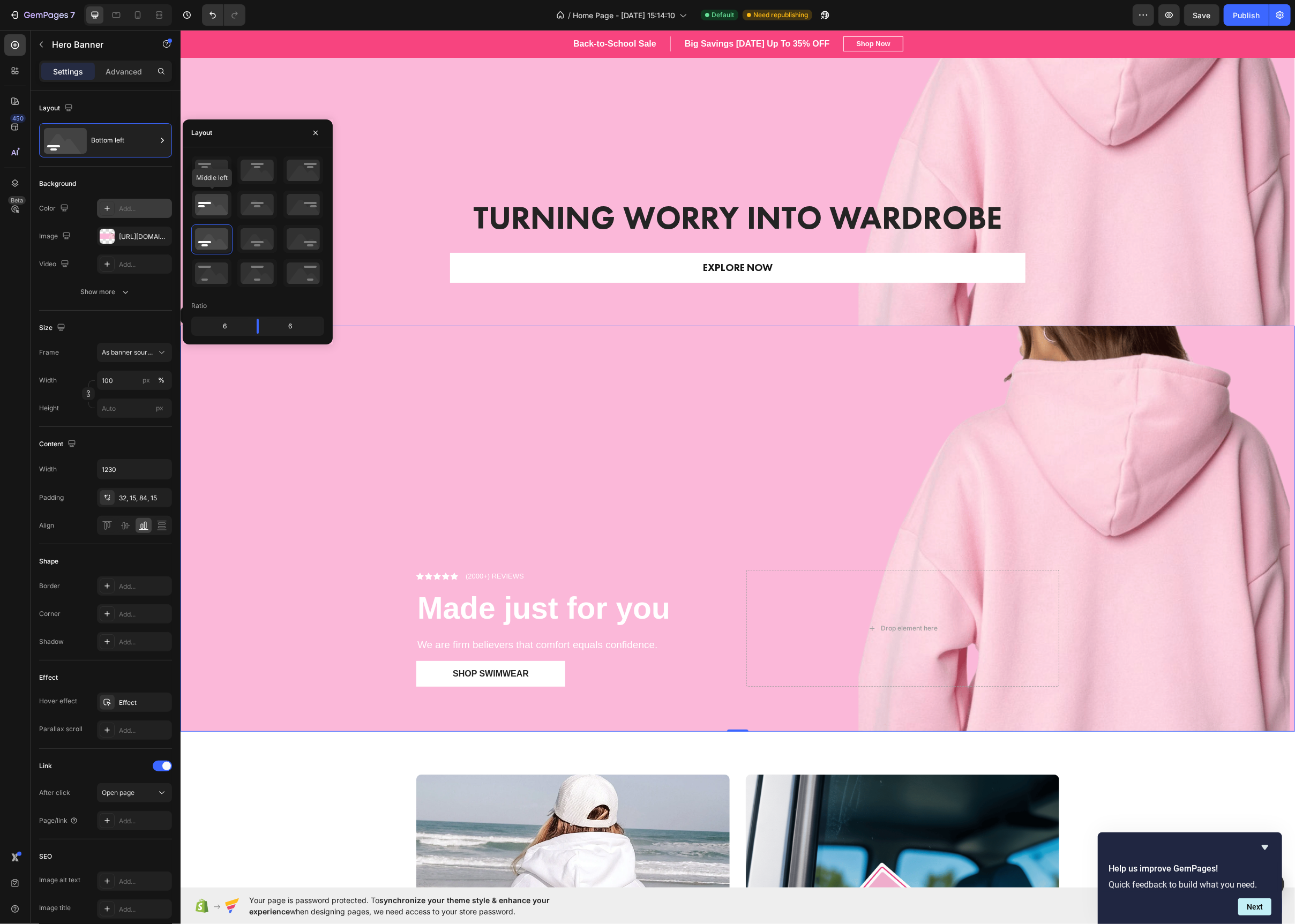
click at [205, 210] on icon at bounding box center [212, 204] width 40 height 28
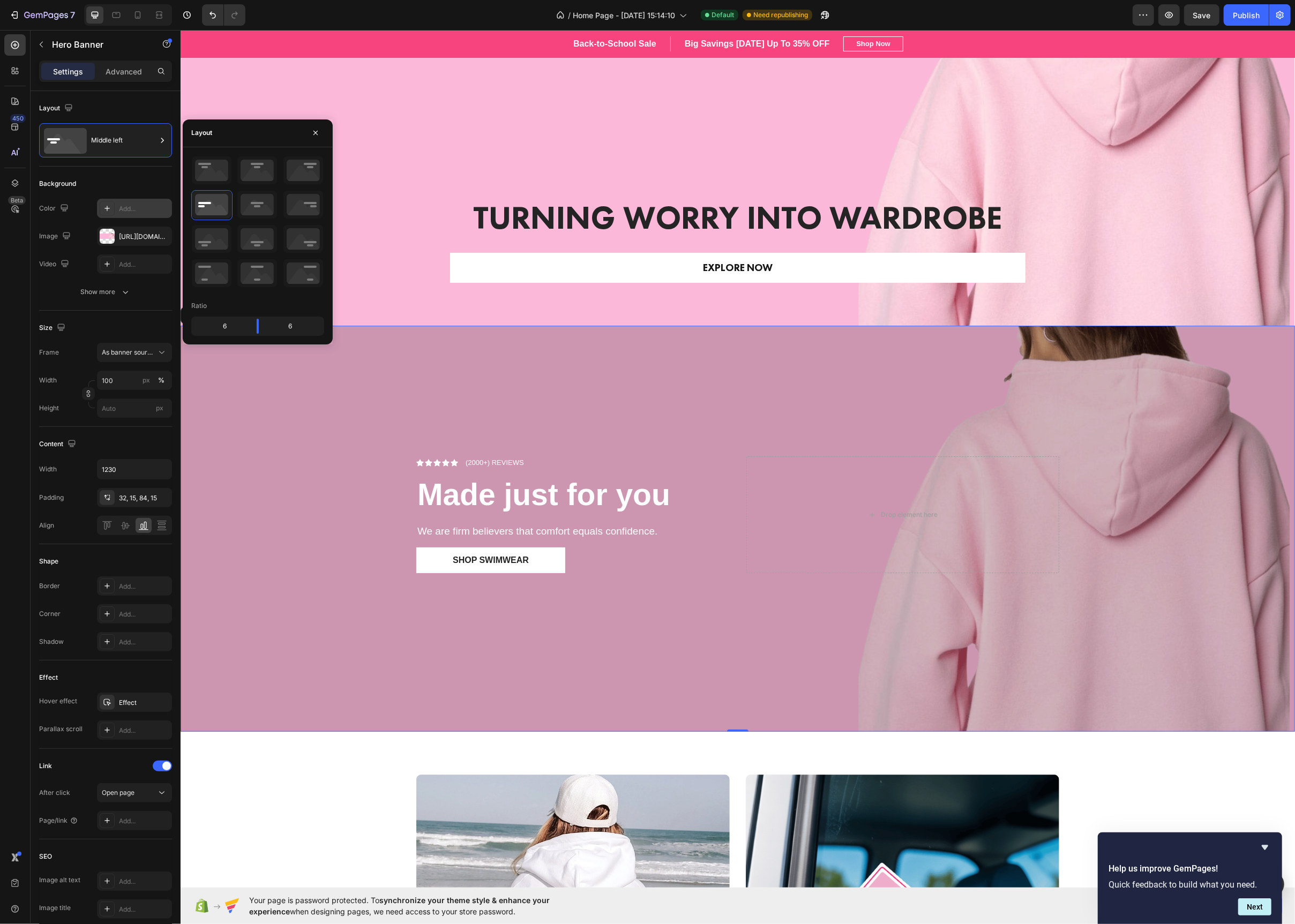
click at [311, 457] on div "Overlay" at bounding box center [738, 529] width 1115 height 406
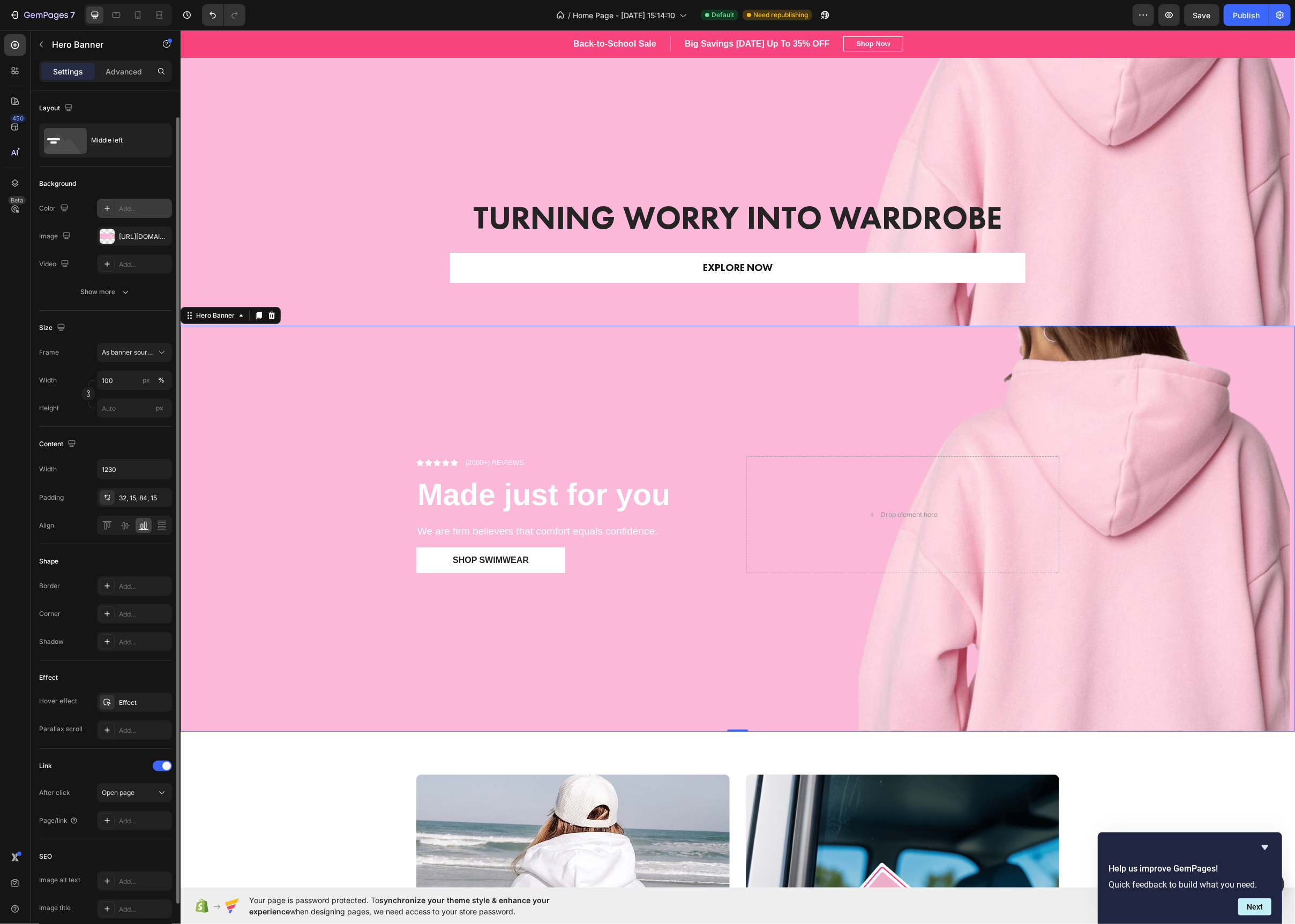
scroll to position [84, 0]
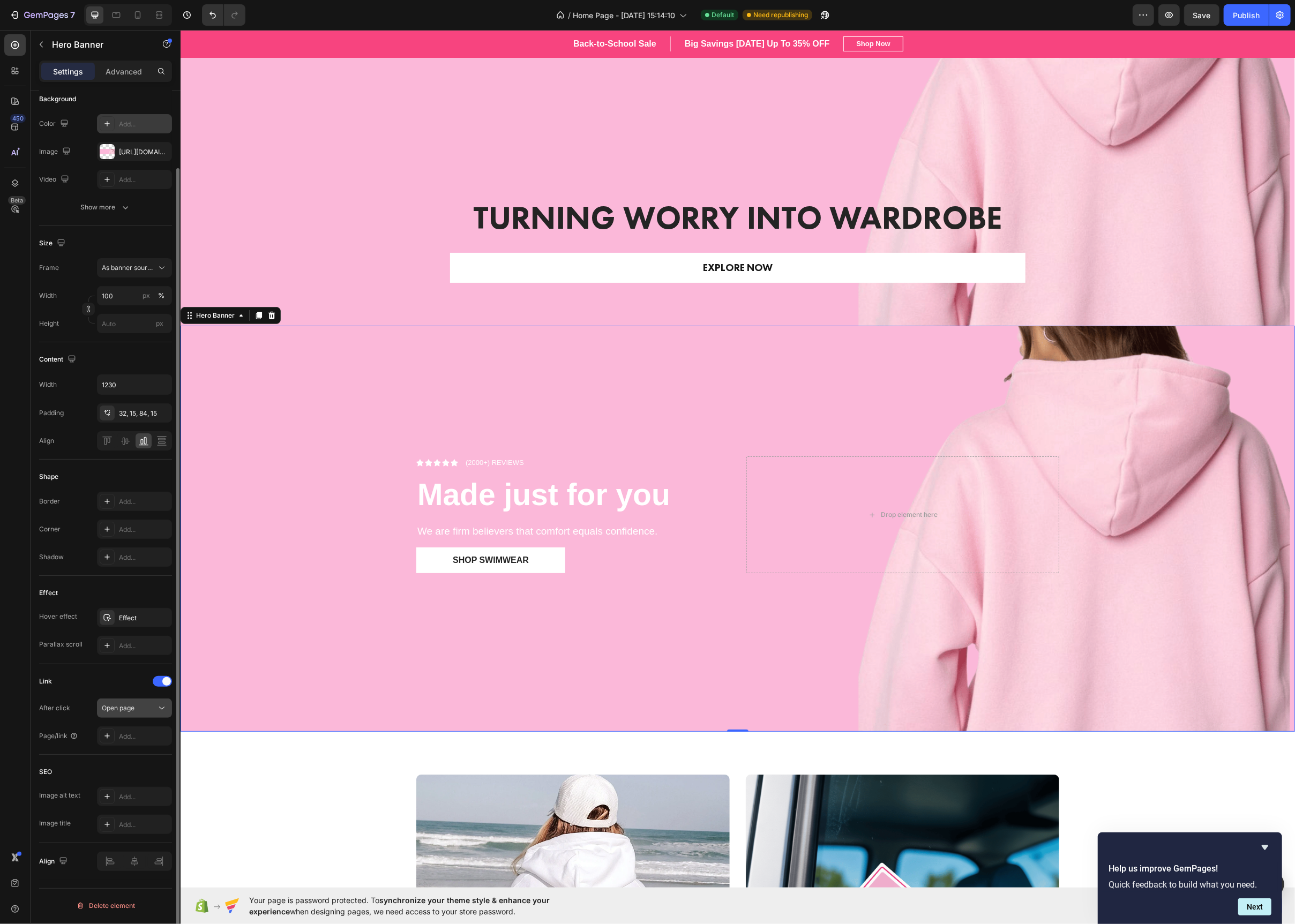
click at [144, 712] on div "Open page" at bounding box center [129, 708] width 55 height 10
click at [133, 712] on span "Open page" at bounding box center [118, 708] width 33 height 8
click at [161, 689] on div "Link" at bounding box center [105, 681] width 133 height 17
click at [161, 683] on div at bounding box center [162, 681] width 19 height 11
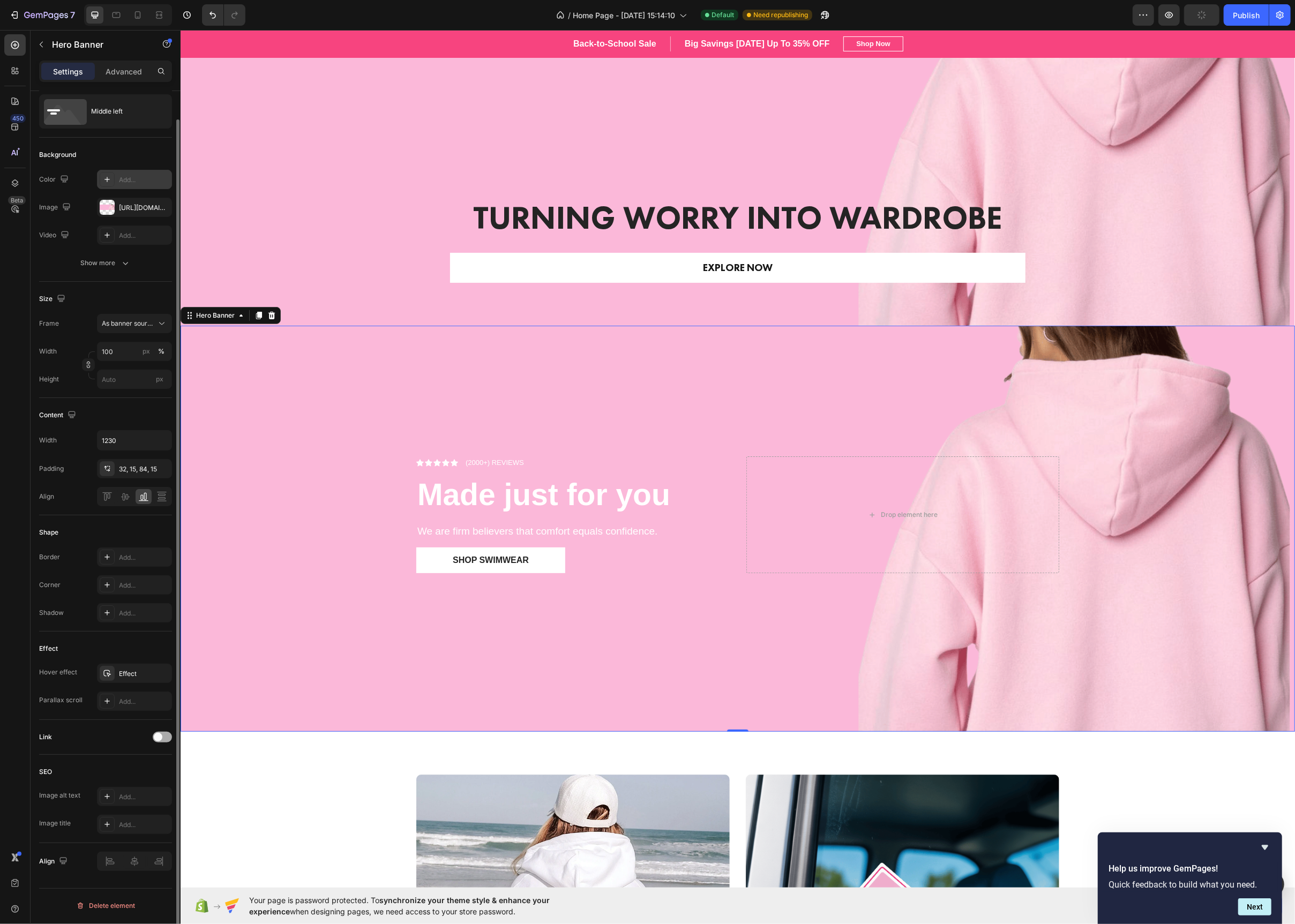
scroll to position [29, 0]
click at [108, 673] on icon at bounding box center [107, 673] width 8 height 7
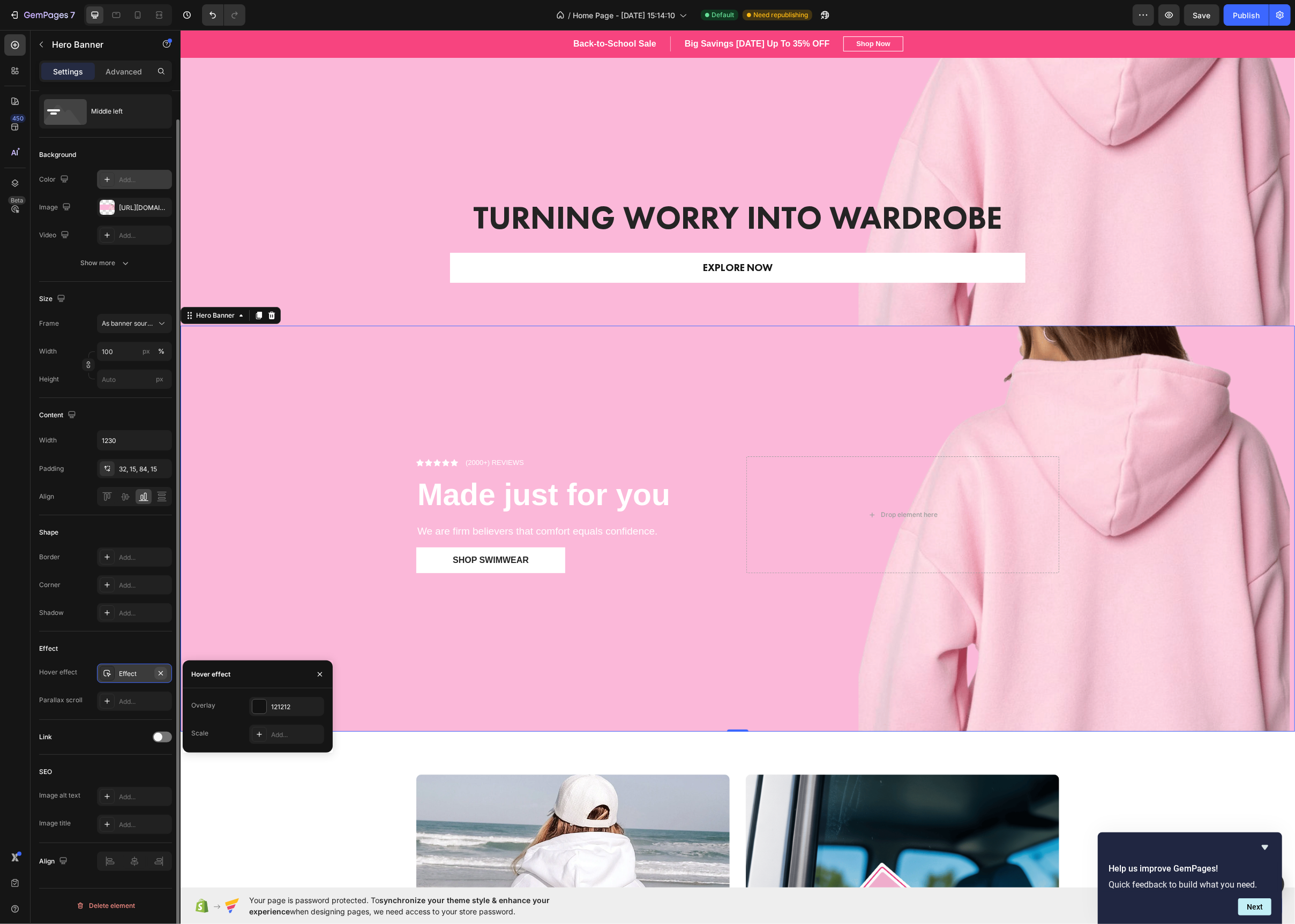
click at [165, 669] on button "button" at bounding box center [160, 673] width 13 height 13
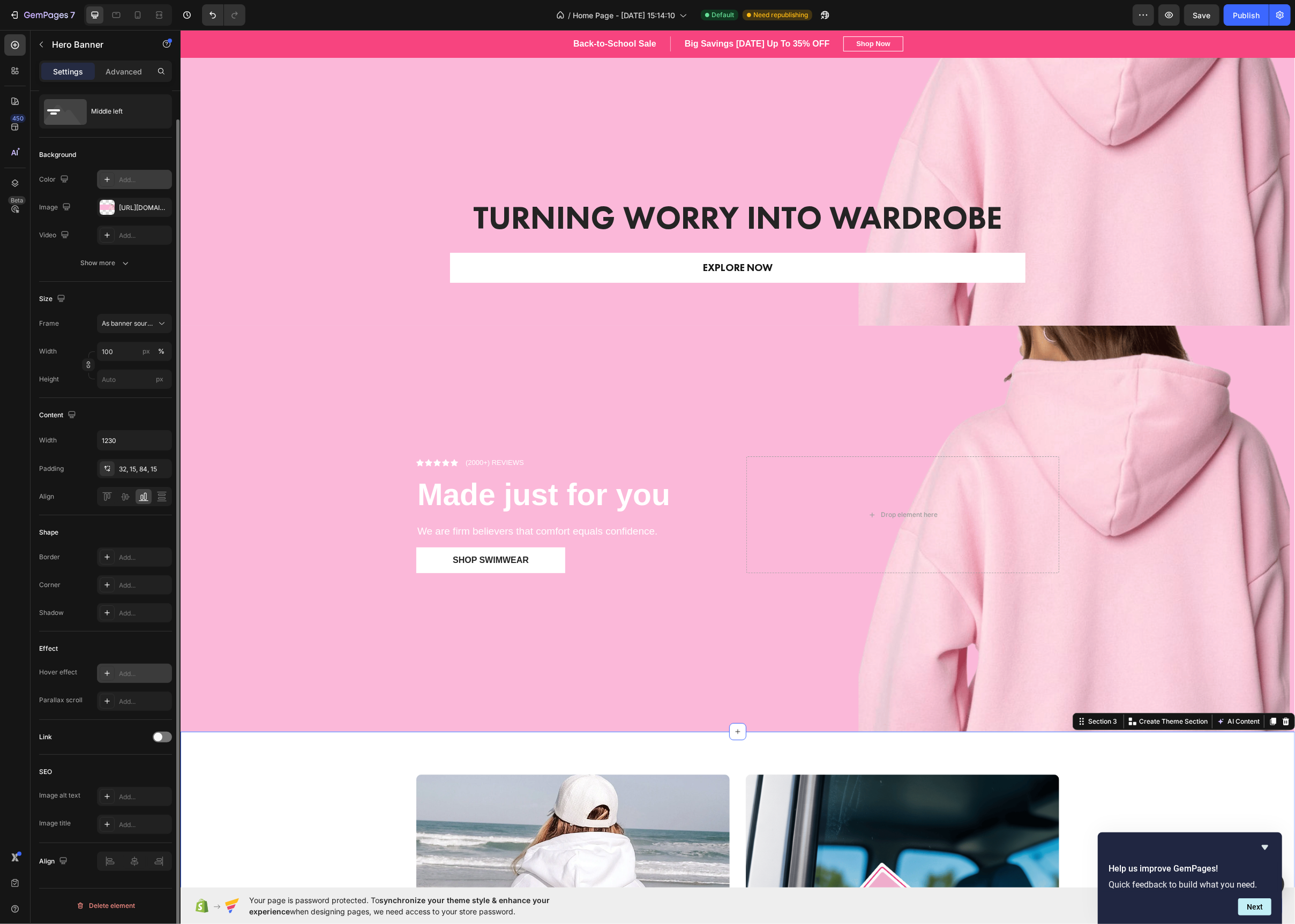
click at [226, 821] on div "HOODIES Text block Row Row Hero Banner STICKERS Text block Row Row Hero Banner …" at bounding box center [737, 940] width 1098 height 331
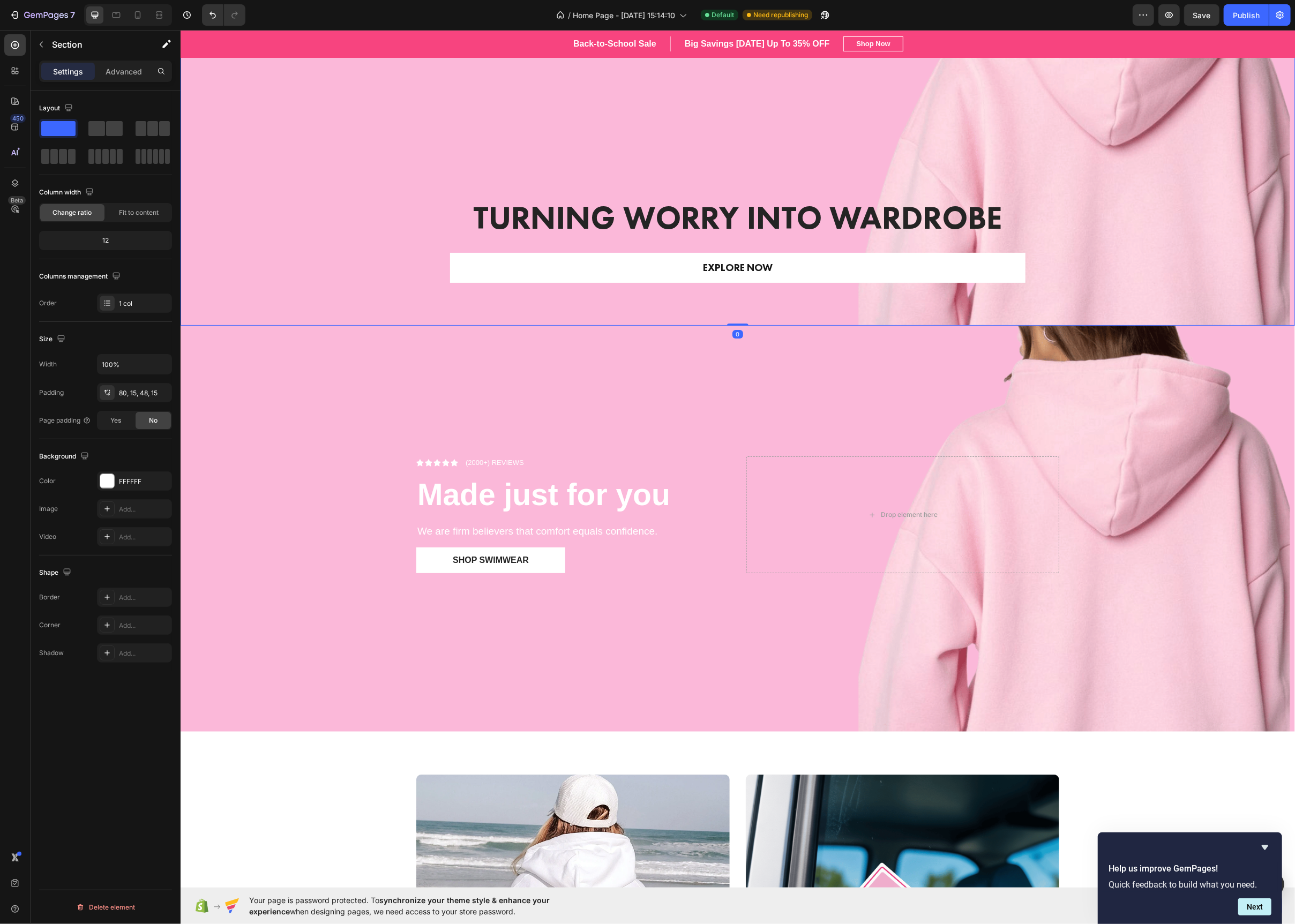
click at [337, 199] on div "Overlay" at bounding box center [738, 138] width 1115 height 375
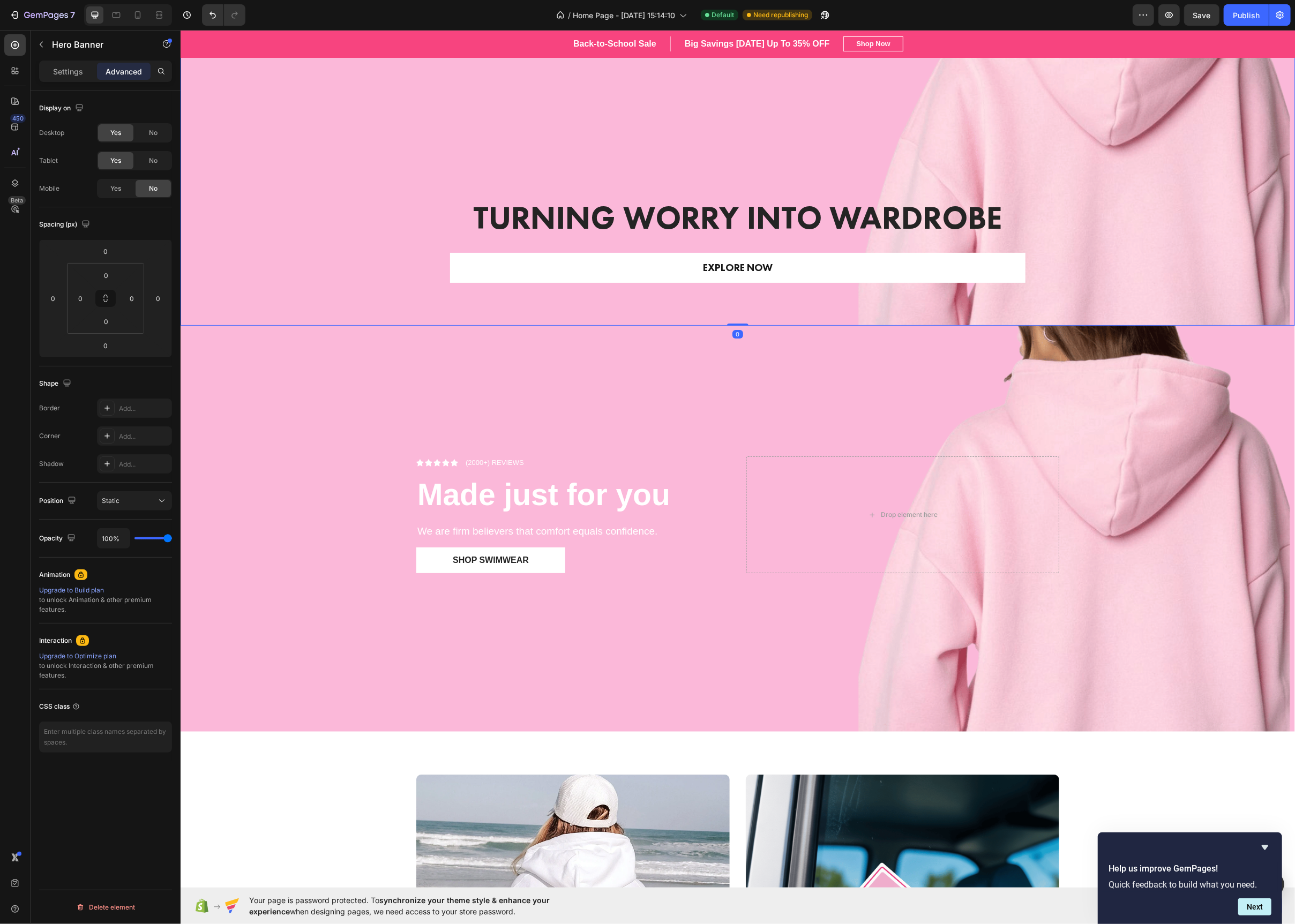
scroll to position [46, 0]
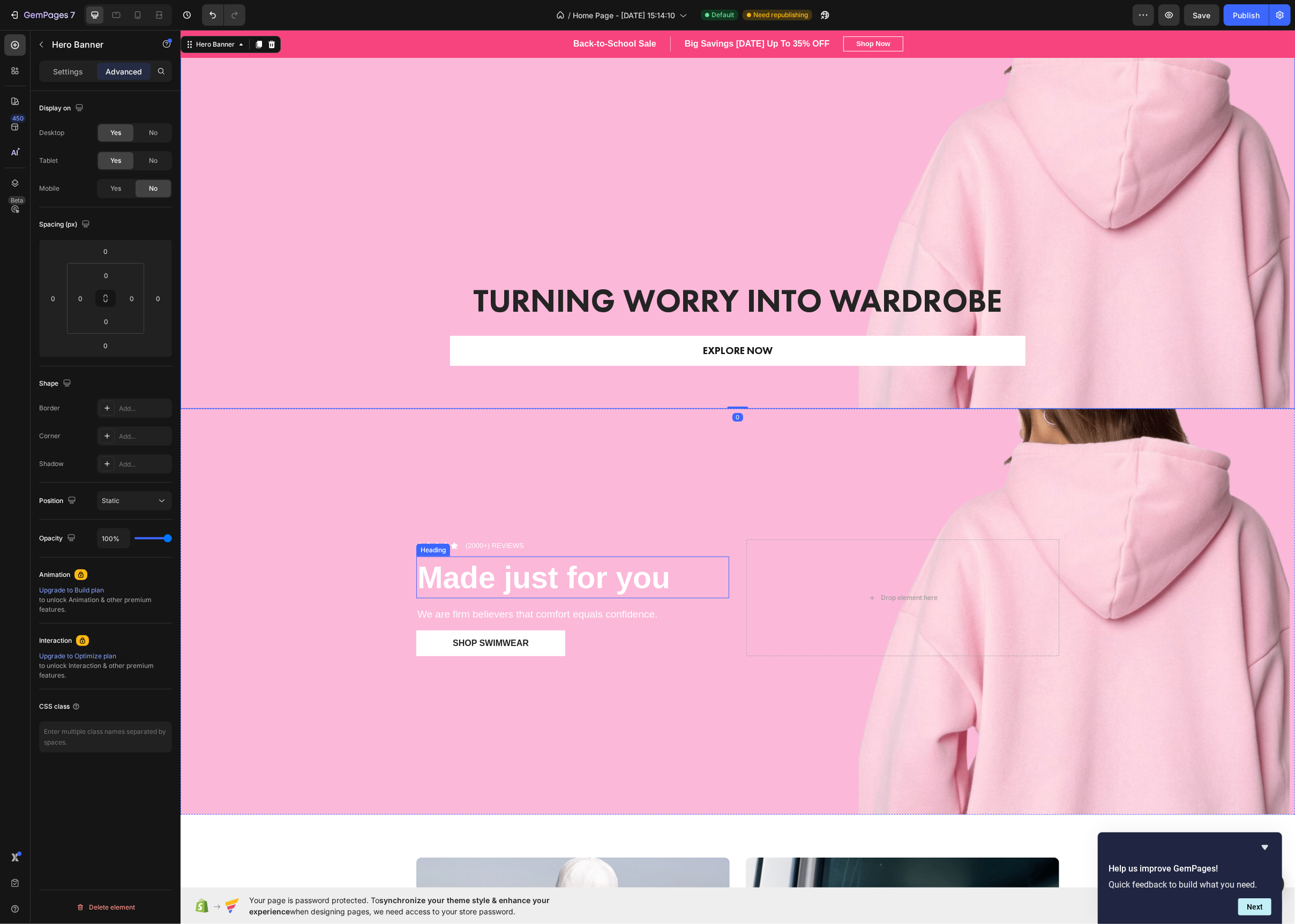
click at [501, 576] on strong "Made just for you" at bounding box center [543, 577] width 253 height 34
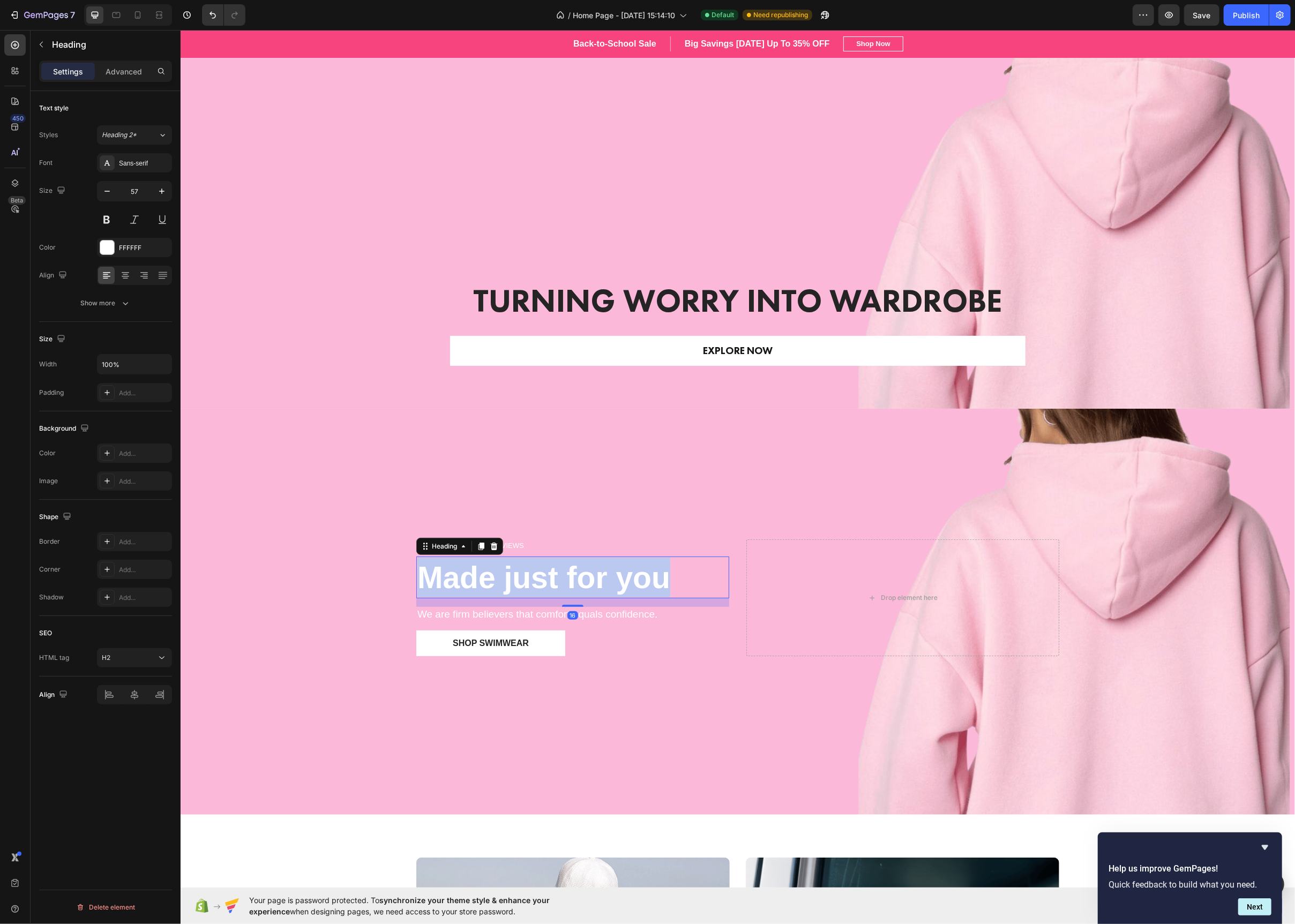
click at [501, 576] on strong "Made just for you" at bounding box center [543, 577] width 253 height 34
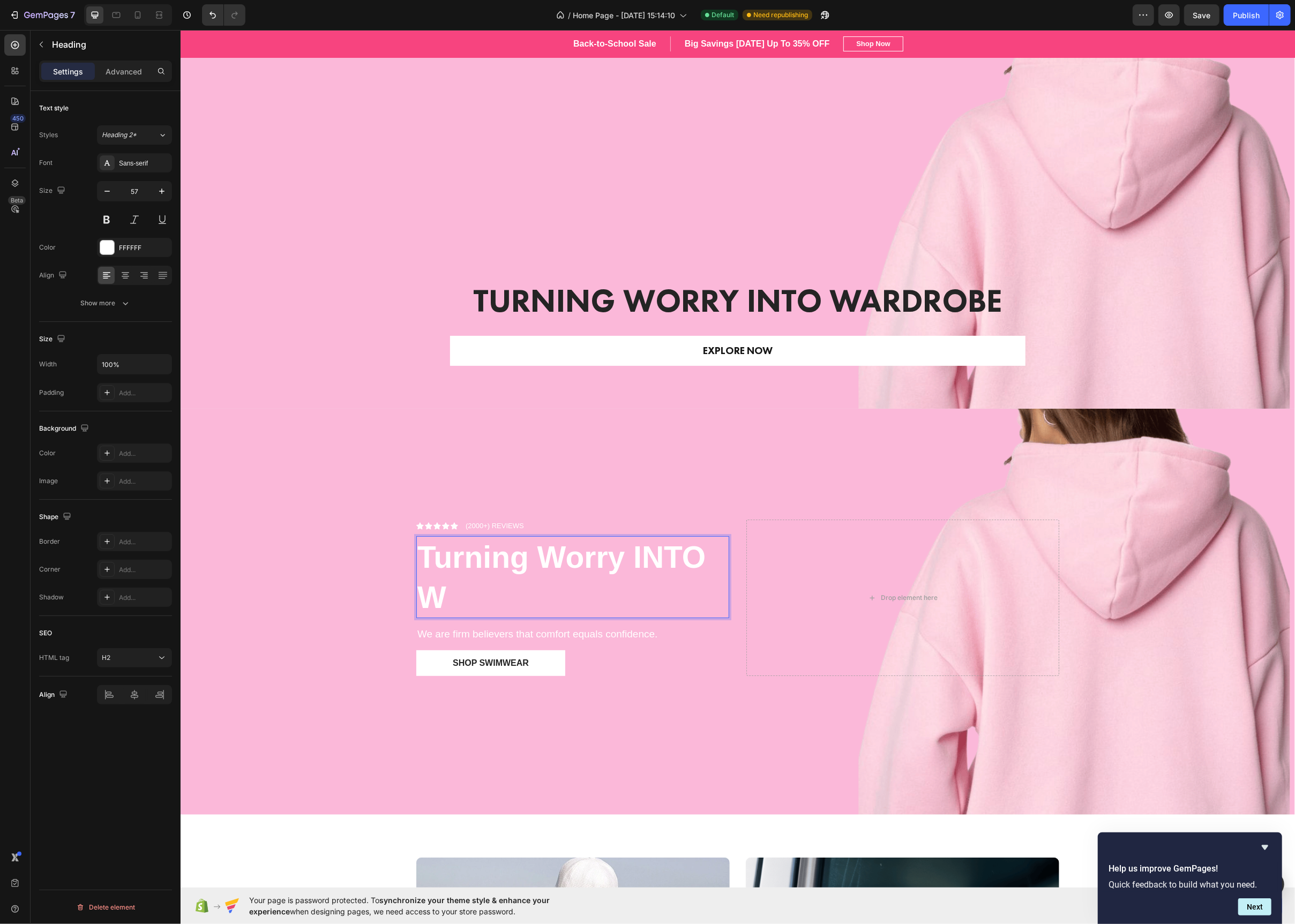
scroll to position [26, 0]
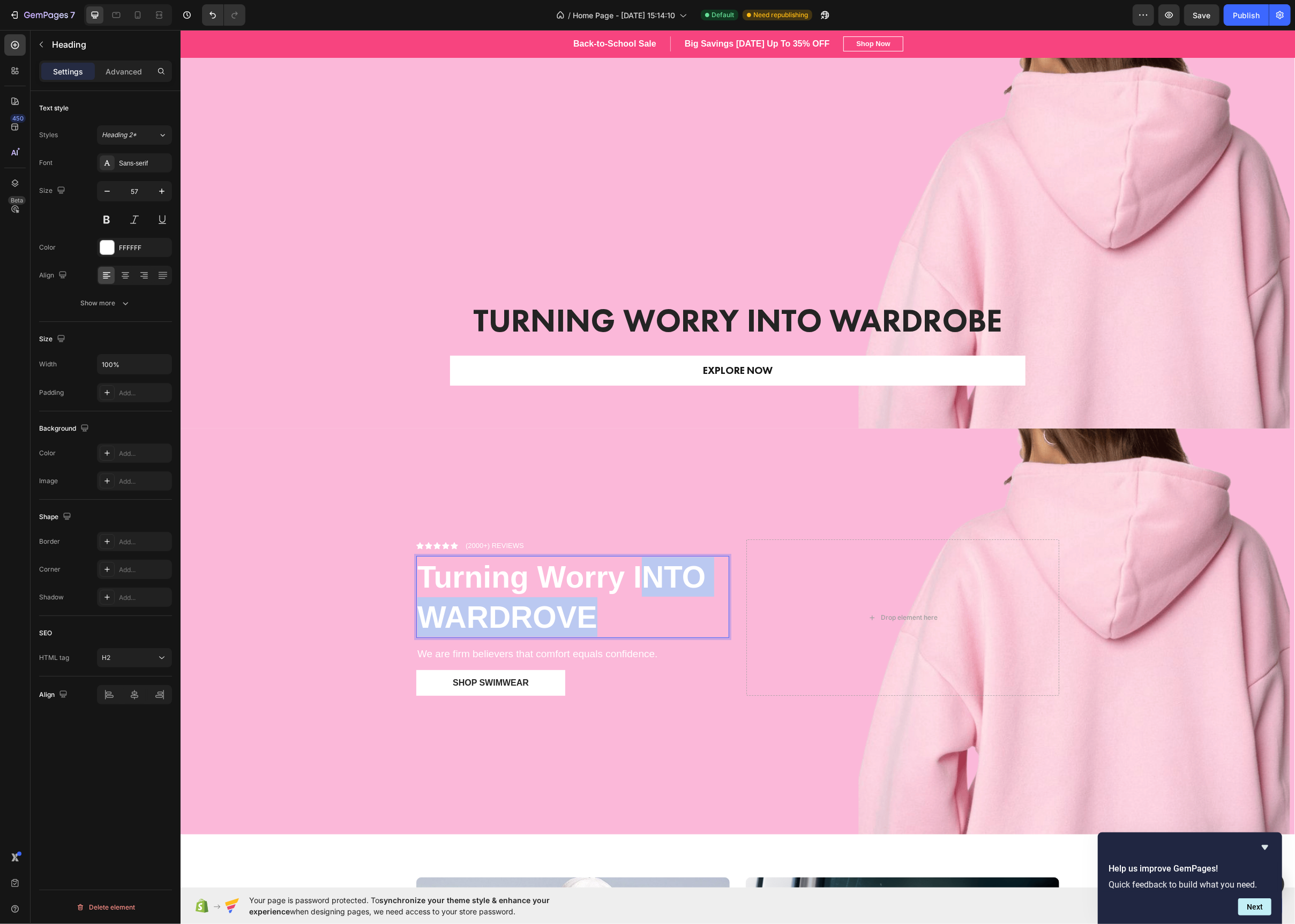
drag, startPoint x: 643, startPoint y: 571, endPoint x: 653, endPoint y: 617, distance: 47.1
click at [653, 617] on p "Turning Worry INTO WARDROVE" at bounding box center [572, 597] width 311 height 79
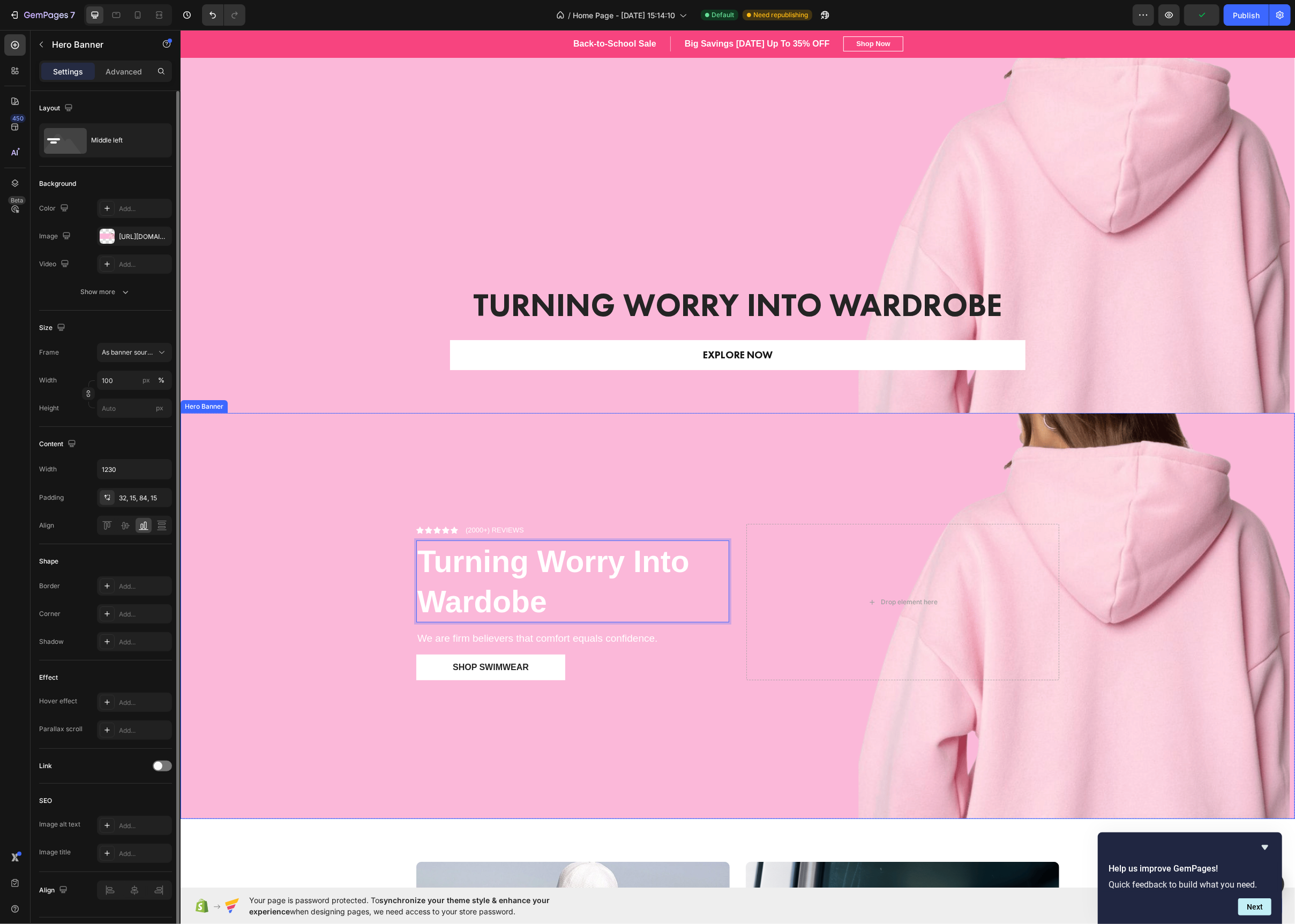
click at [449, 451] on div "Overlay" at bounding box center [738, 616] width 1115 height 406
click at [120, 13] on icon at bounding box center [116, 15] width 8 height 6
type input "100%"
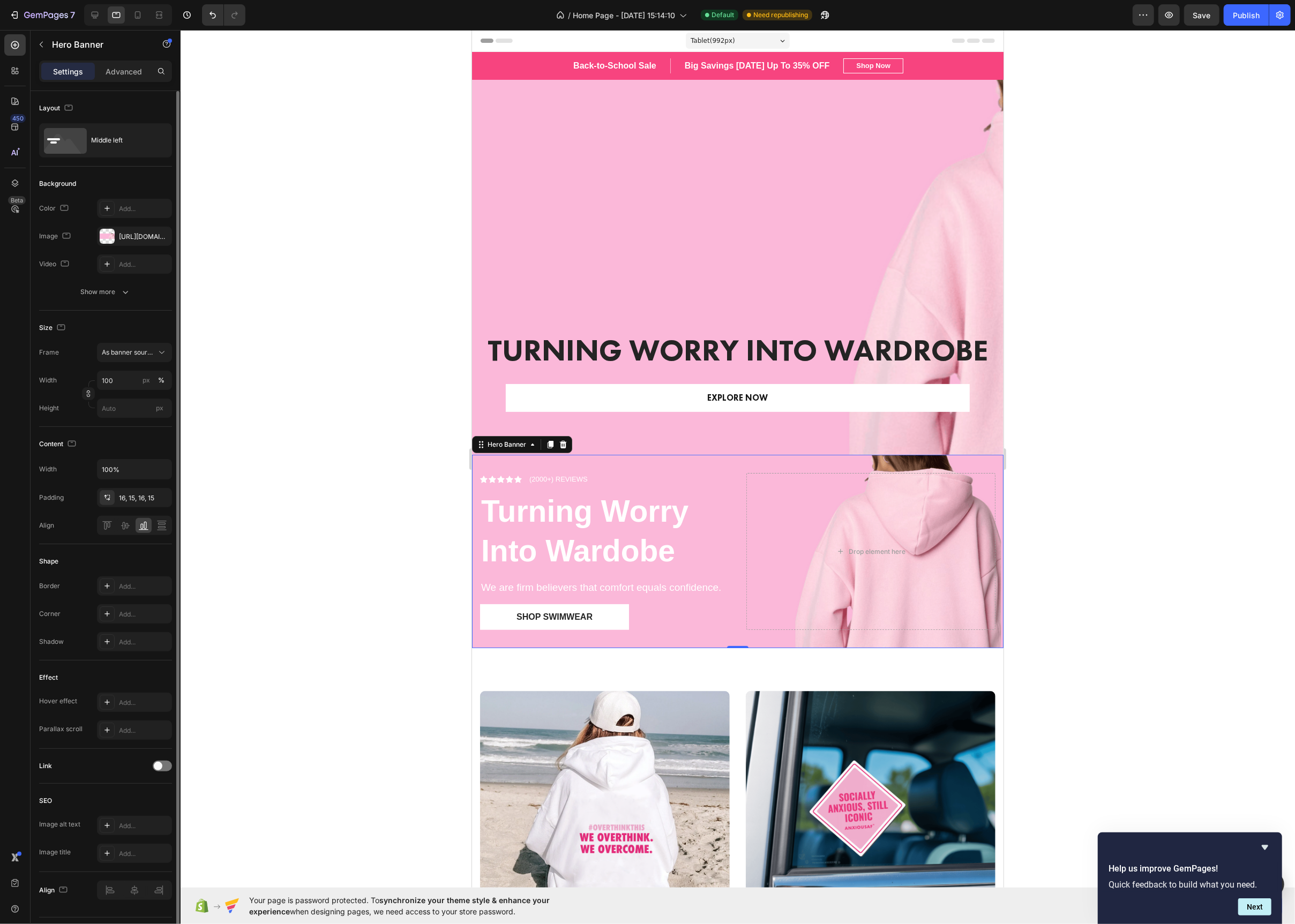
click at [146, 17] on div at bounding box center [138, 15] width 17 height 17
click at [140, 18] on icon at bounding box center [138, 15] width 6 height 8
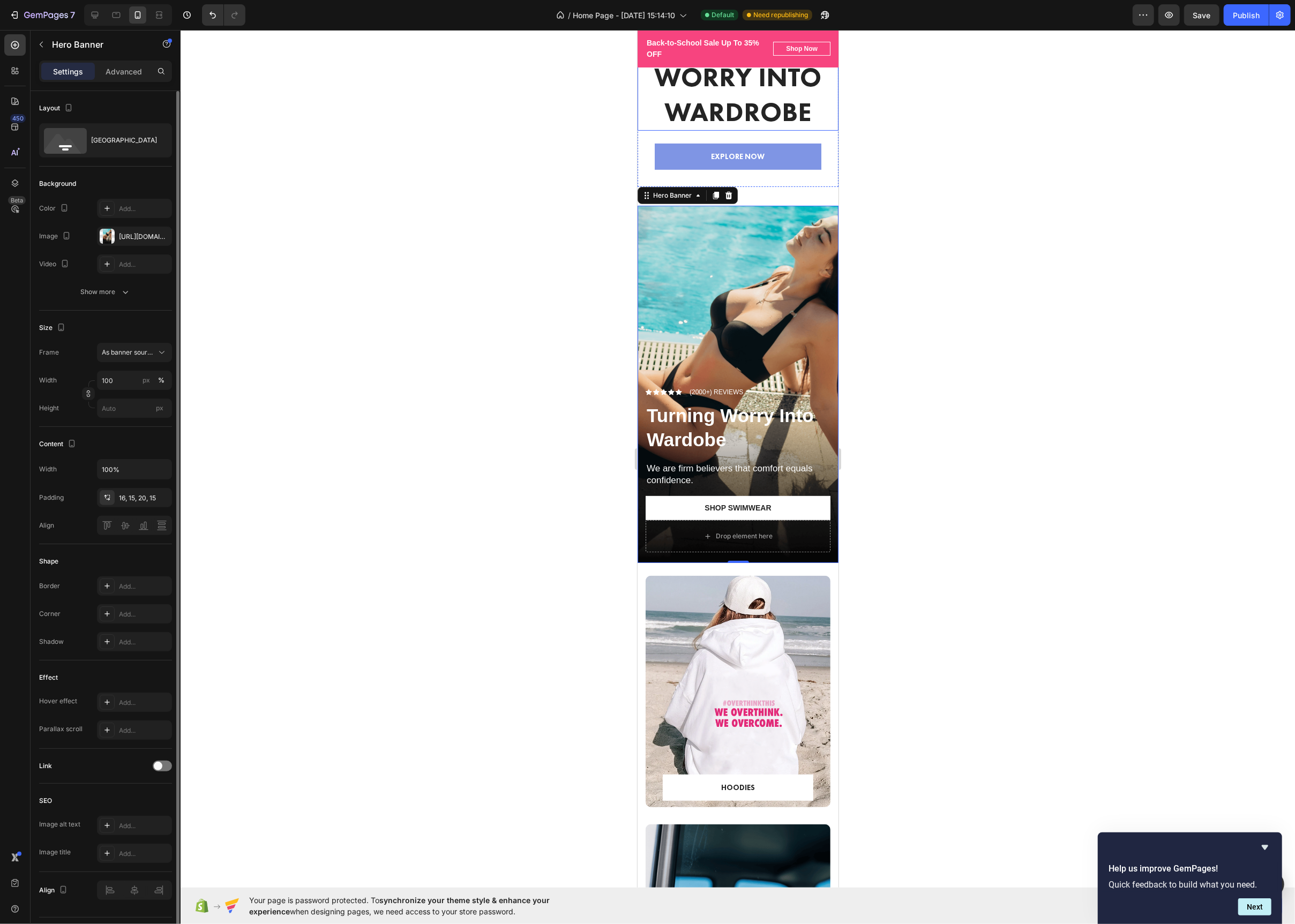
scroll to position [243, 0]
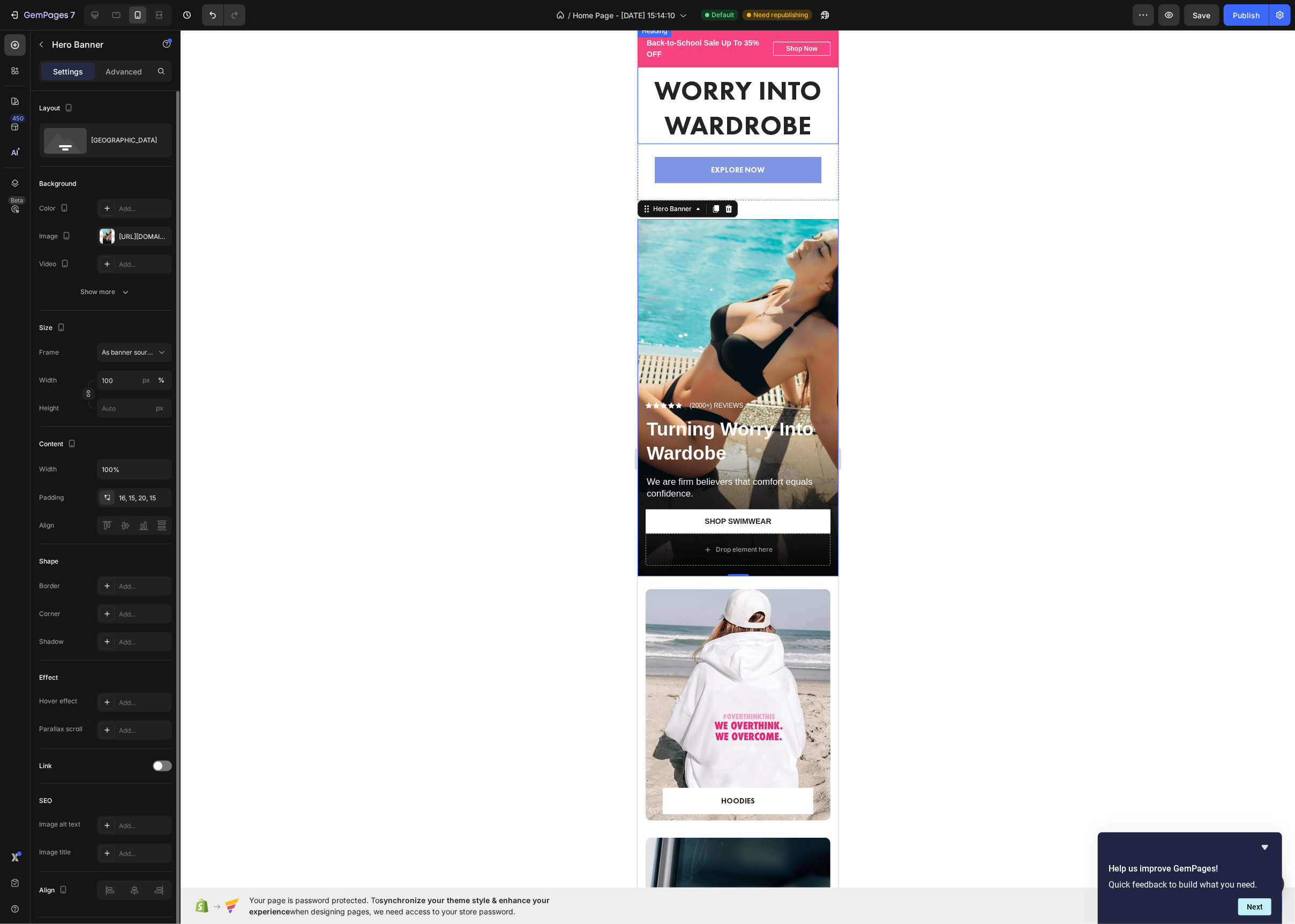
click at [787, 299] on div "Overlay" at bounding box center [737, 397] width 201 height 357
click at [108, 232] on div at bounding box center [106, 236] width 15 height 15
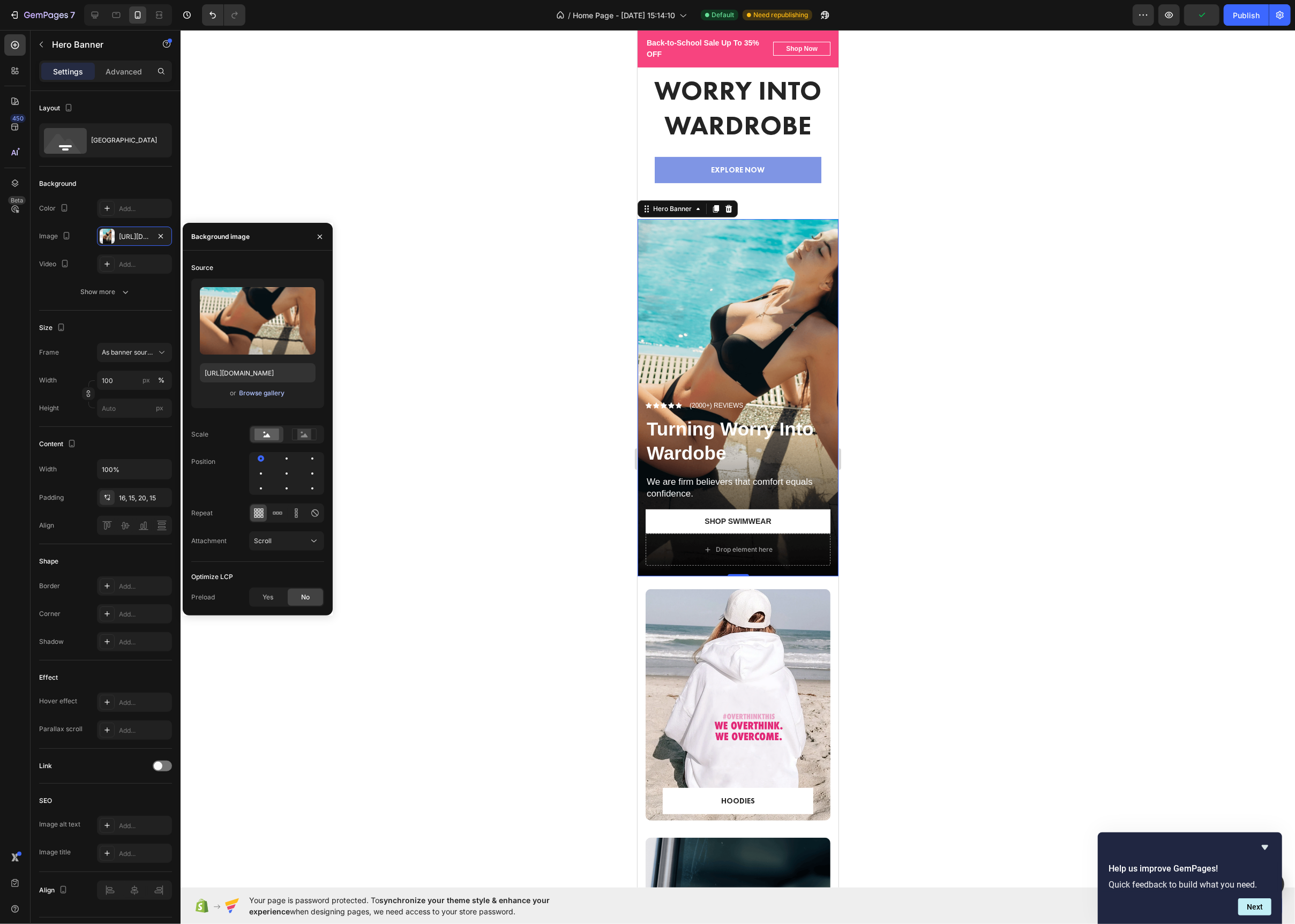
click at [253, 396] on div "Browse gallery" at bounding box center [262, 393] width 45 height 10
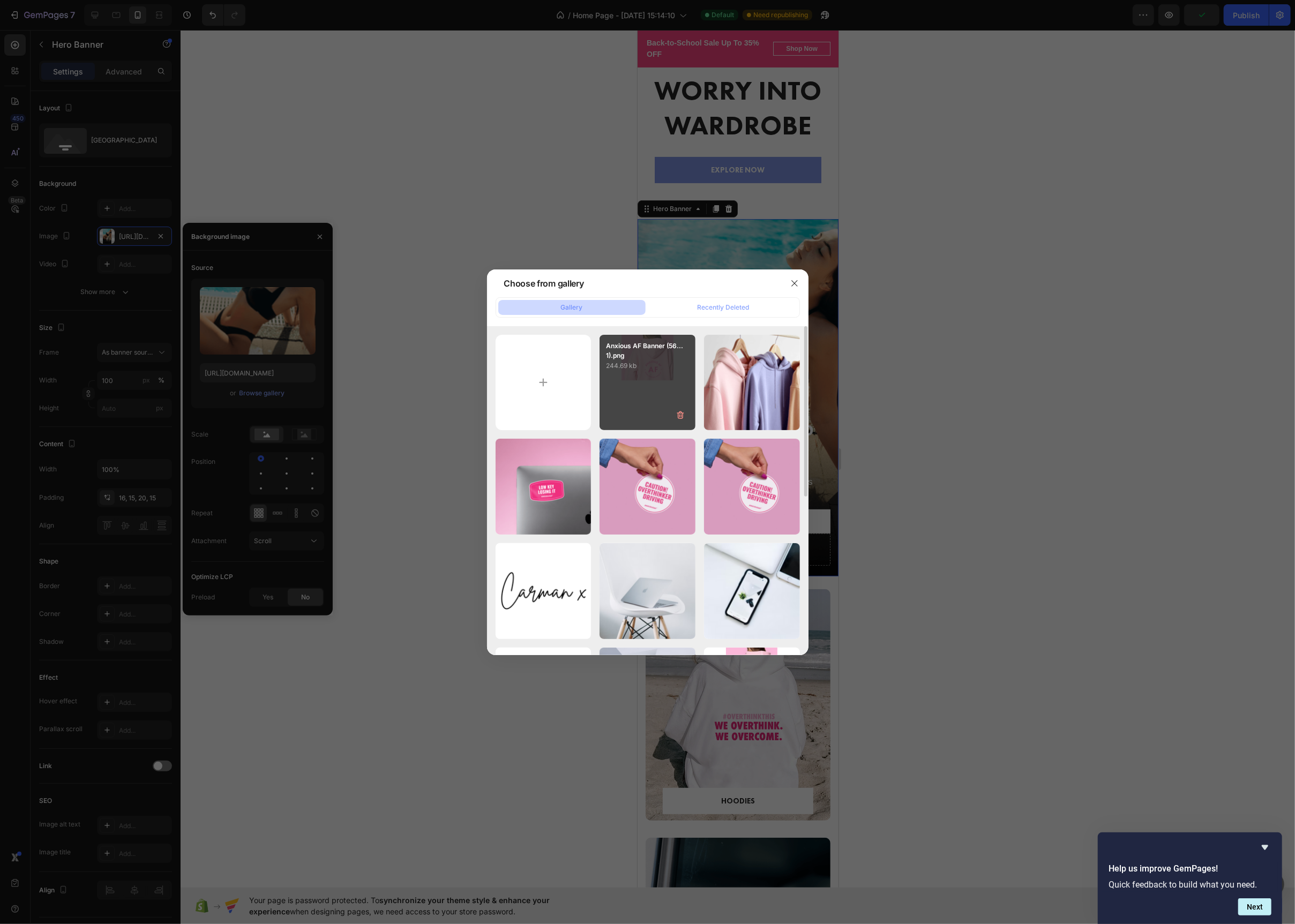
click at [645, 401] on div "Anxious AF Banner (56...1).png 244.69 kb" at bounding box center [648, 383] width 96 height 96
type input "[URL][DOMAIN_NAME]"
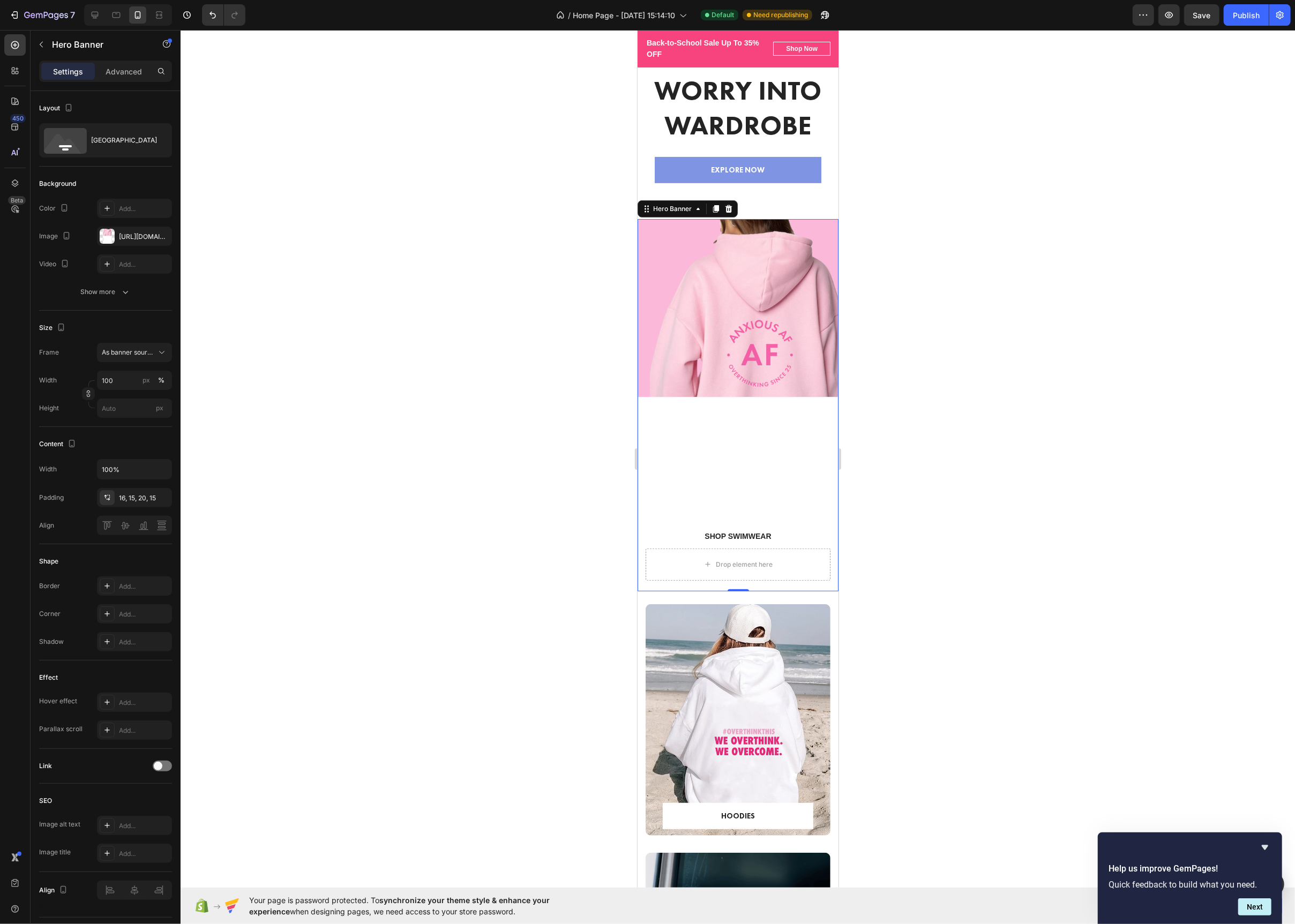
click at [577, 409] on div at bounding box center [738, 477] width 1115 height 894
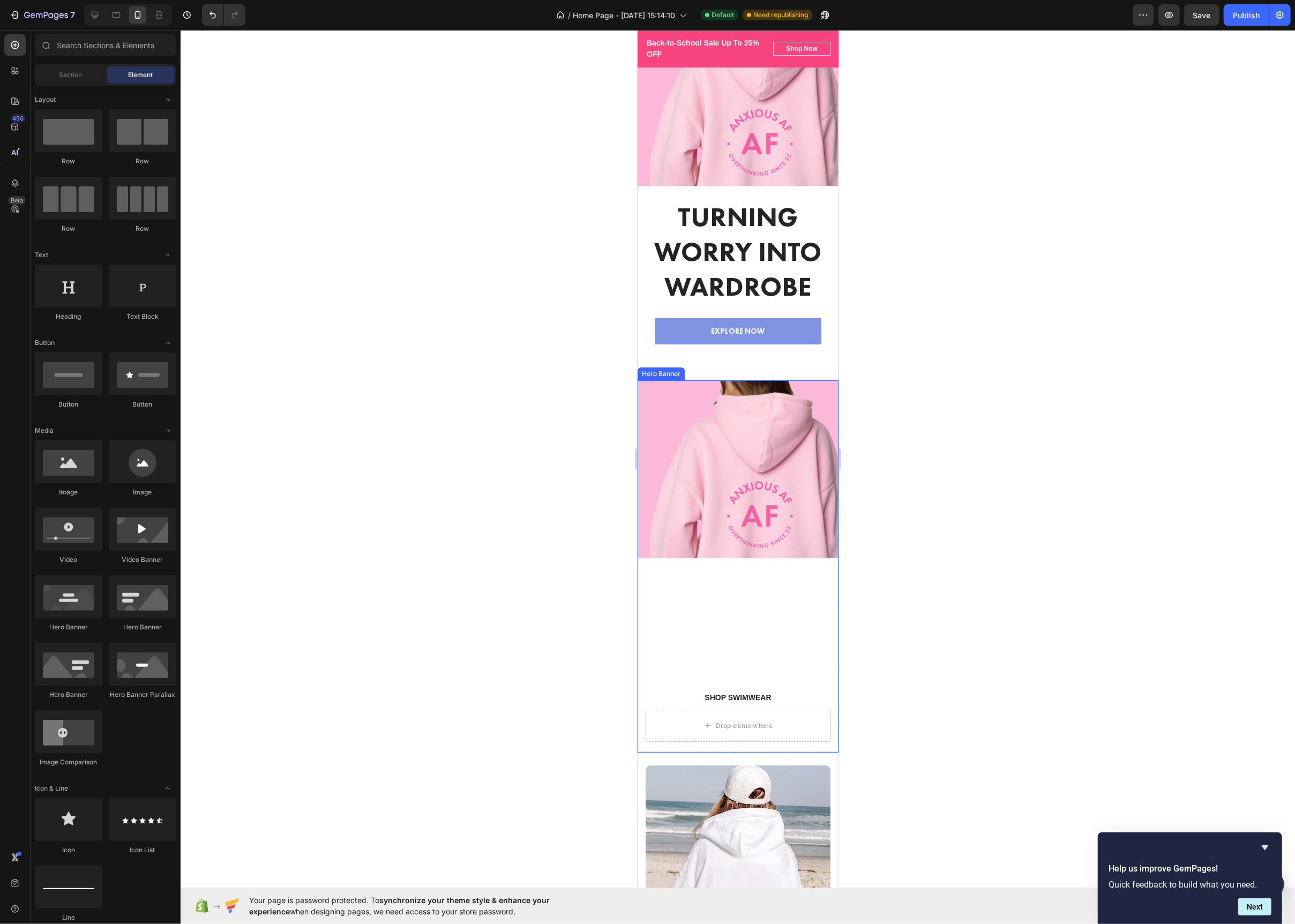
scroll to position [104, 0]
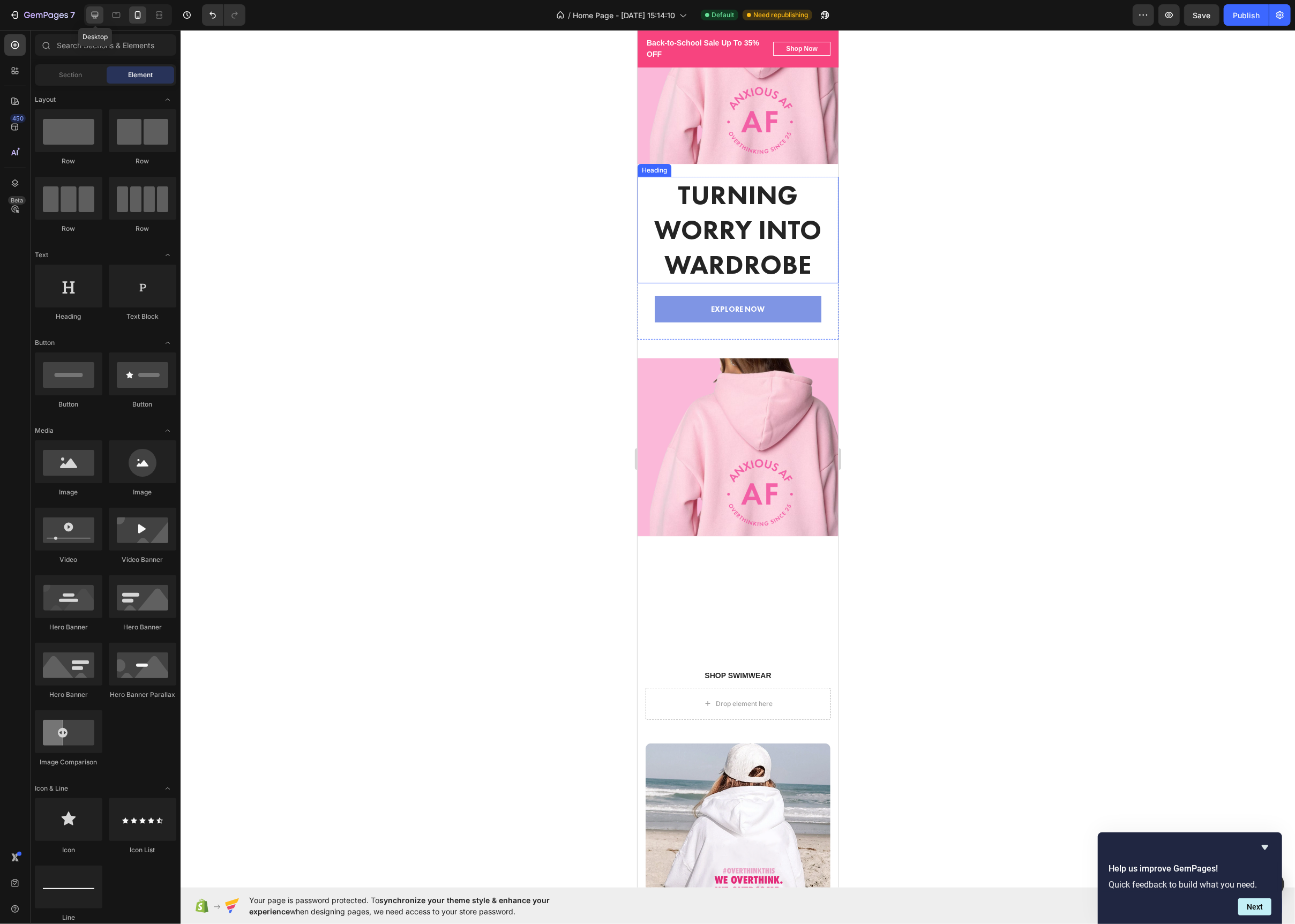
click at [97, 17] on icon at bounding box center [95, 16] width 7 height 7
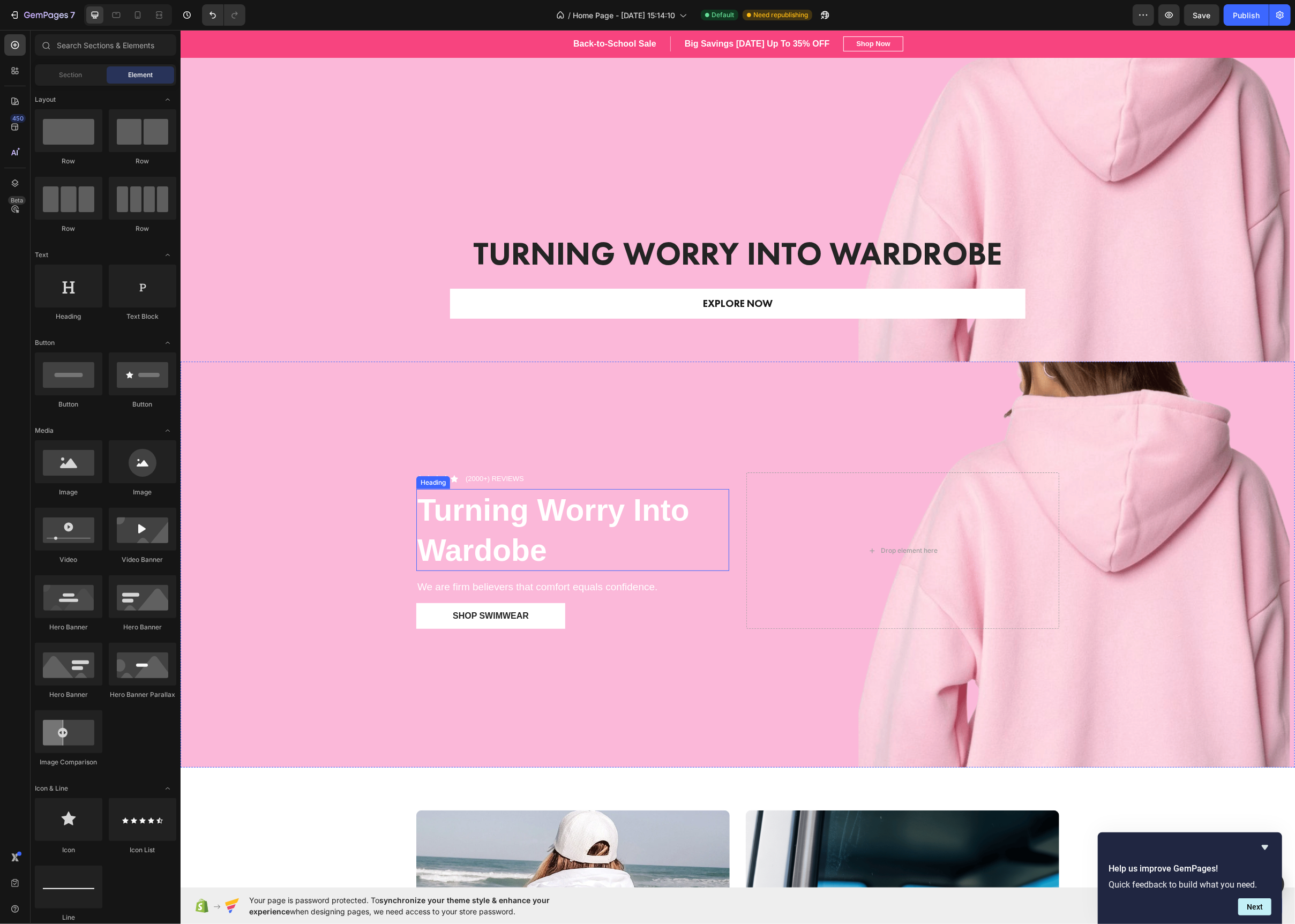
click at [628, 520] on strong "Turning Worry Into Wardobe" at bounding box center [552, 529] width 272 height 74
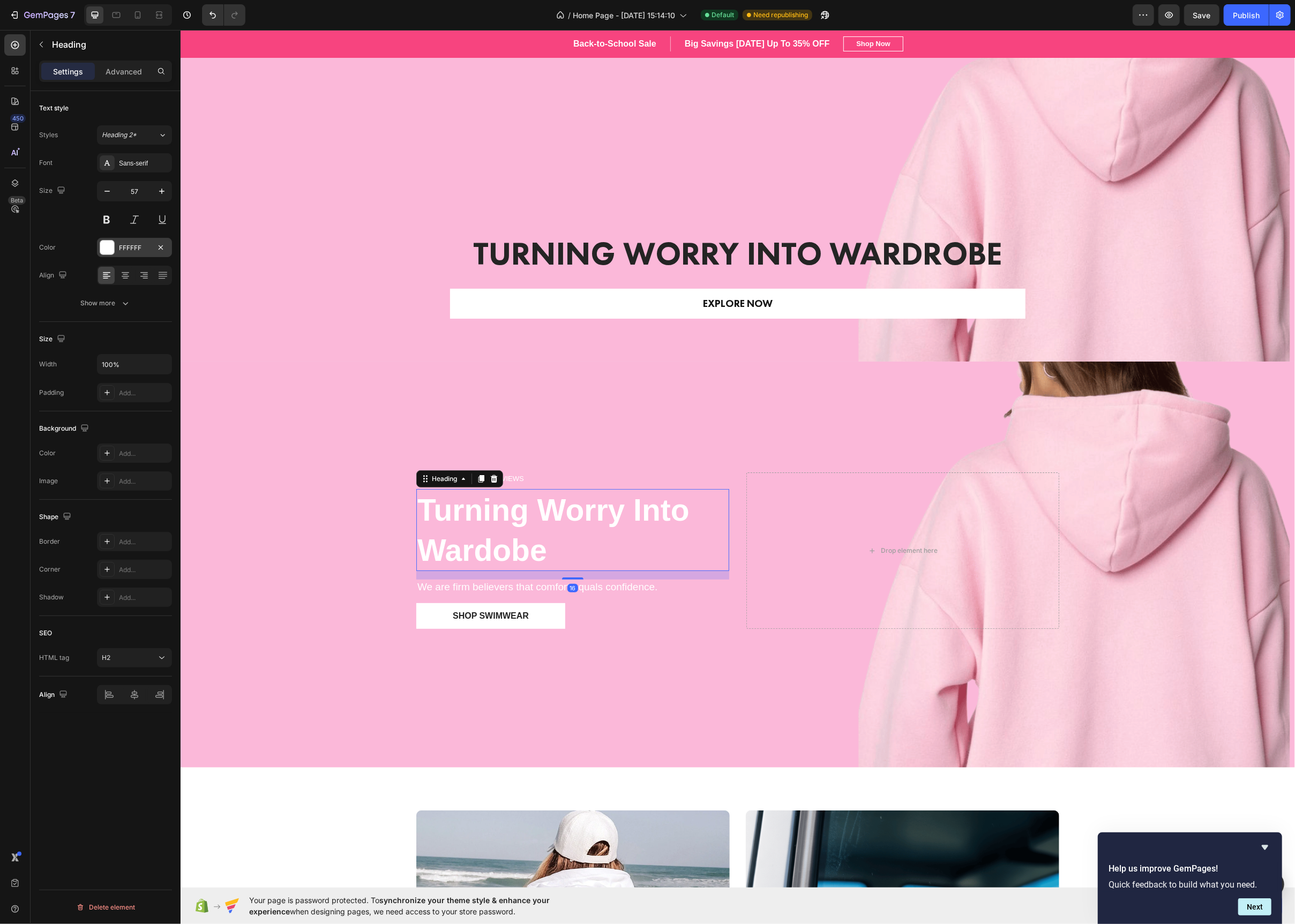
click at [101, 243] on div at bounding box center [107, 248] width 14 height 14
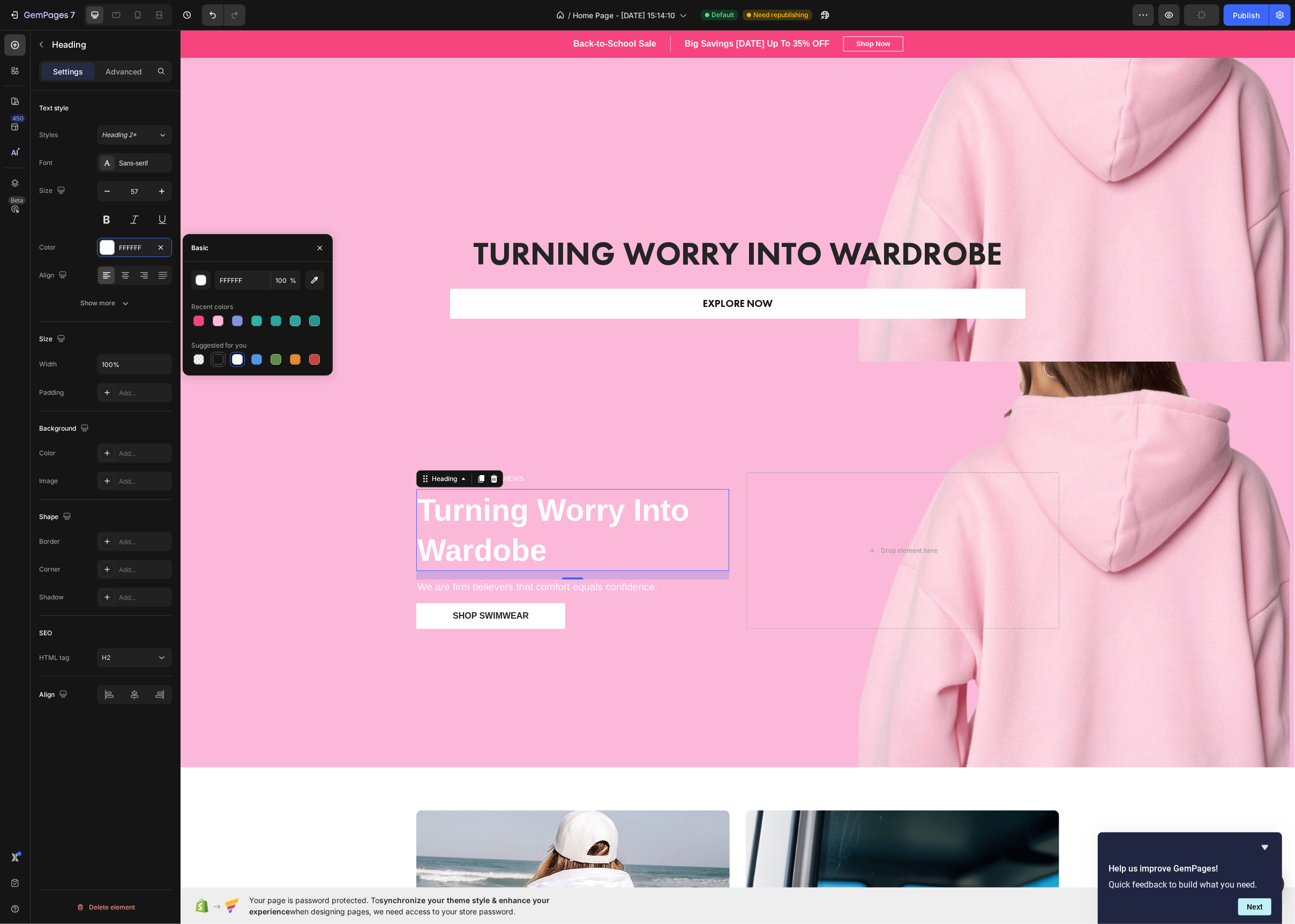
drag, startPoint x: 223, startPoint y: 359, endPoint x: 77, endPoint y: 373, distance: 146.7
click at [223, 359] on div at bounding box center [218, 359] width 11 height 11
type input "151515"
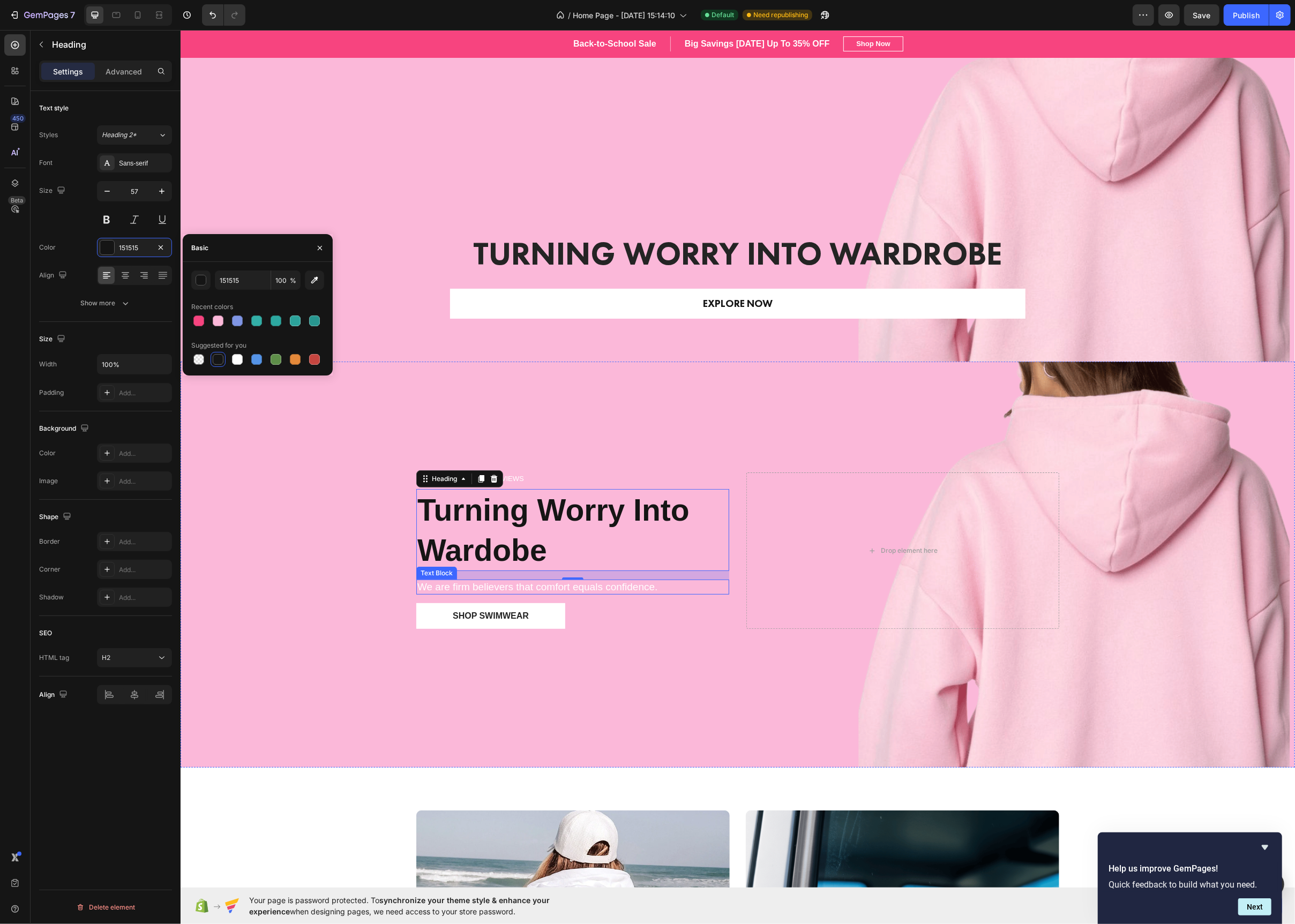
drag, startPoint x: 551, startPoint y: 588, endPoint x: 523, endPoint y: 567, distance: 35.0
click at [551, 588] on p "We are firm believers that comfort equals confidence." at bounding box center [572, 587] width 311 height 13
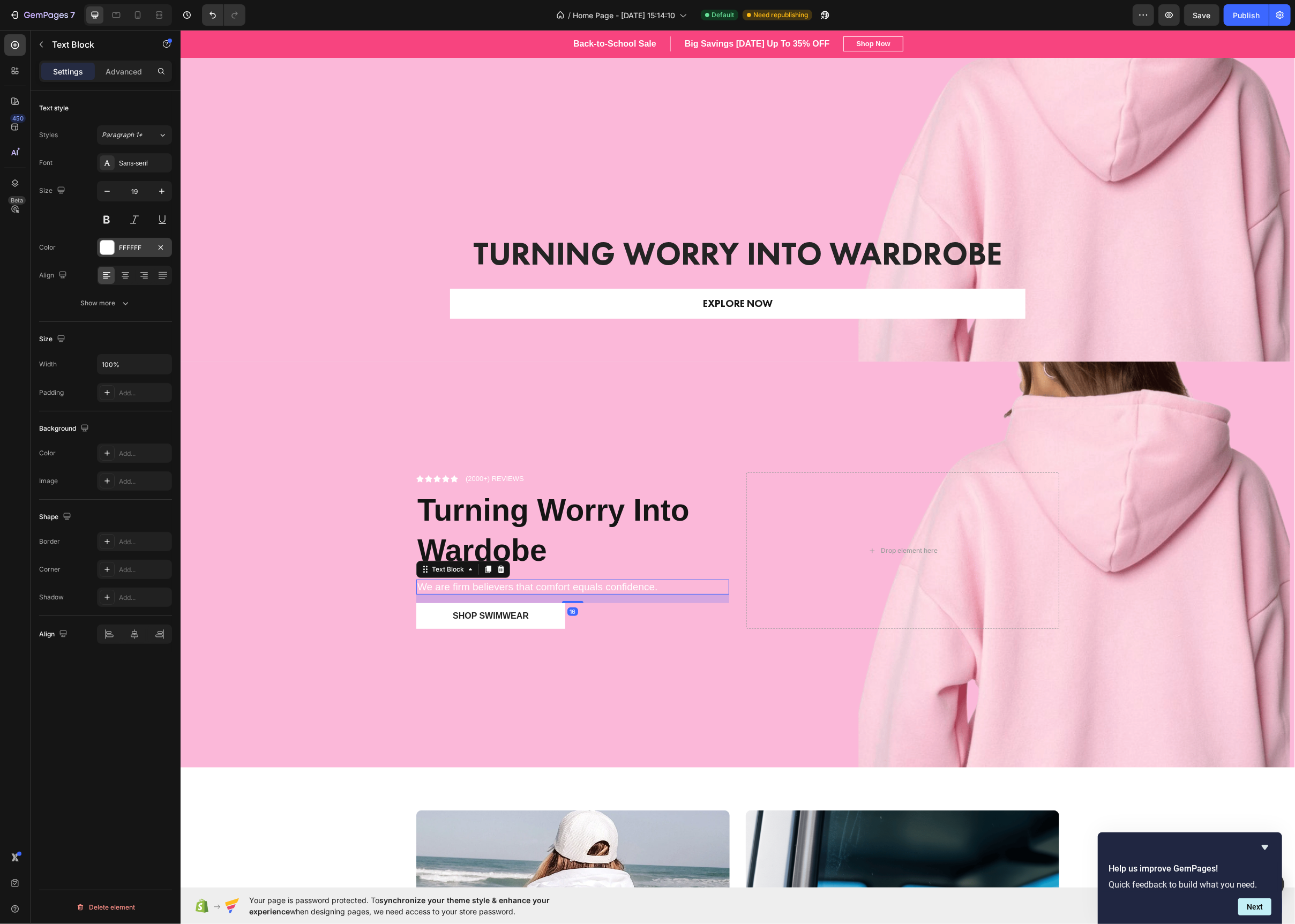
click at [106, 255] on div at bounding box center [106, 247] width 15 height 15
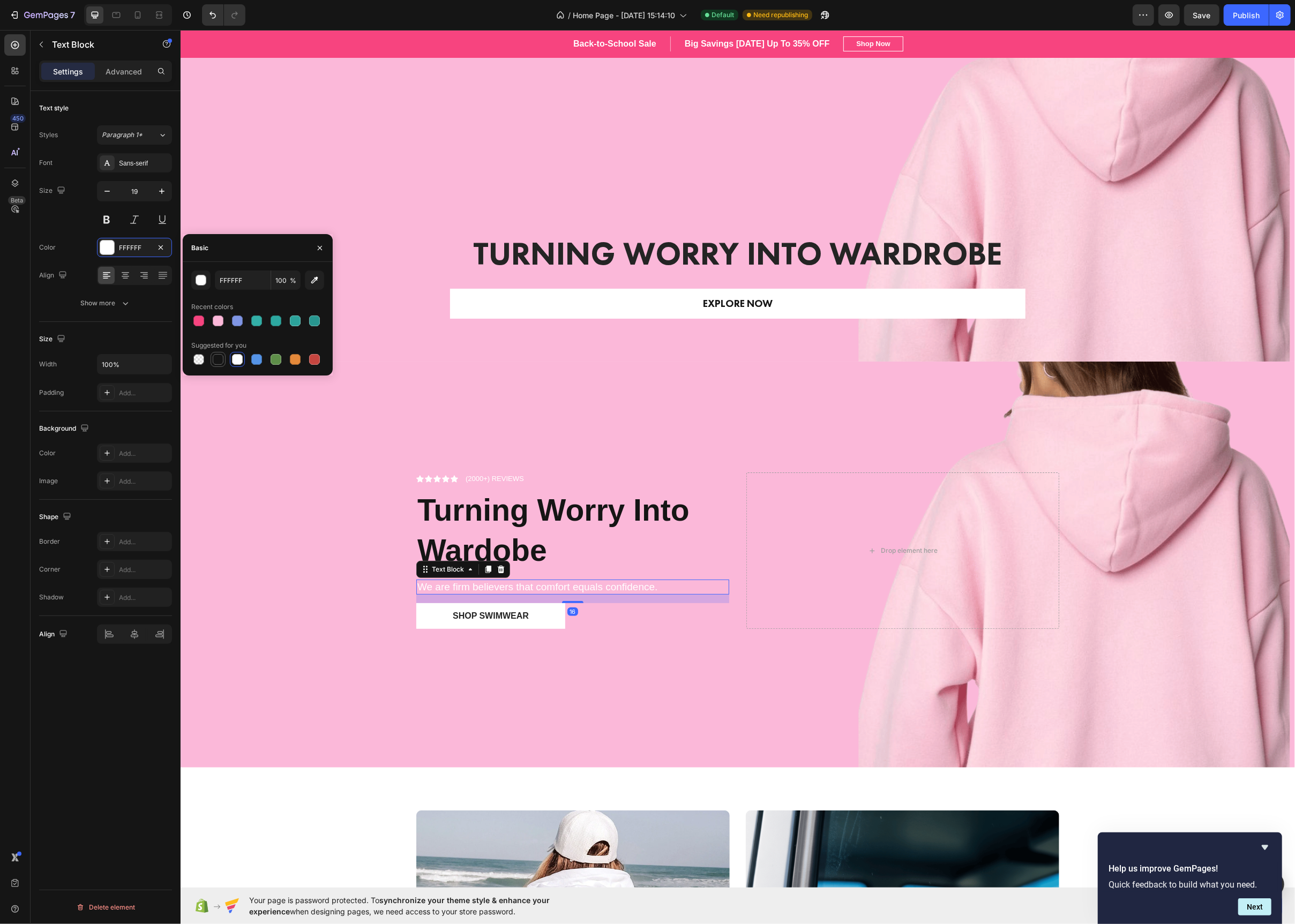
click at [218, 361] on div at bounding box center [218, 359] width 11 height 11
type input "151515"
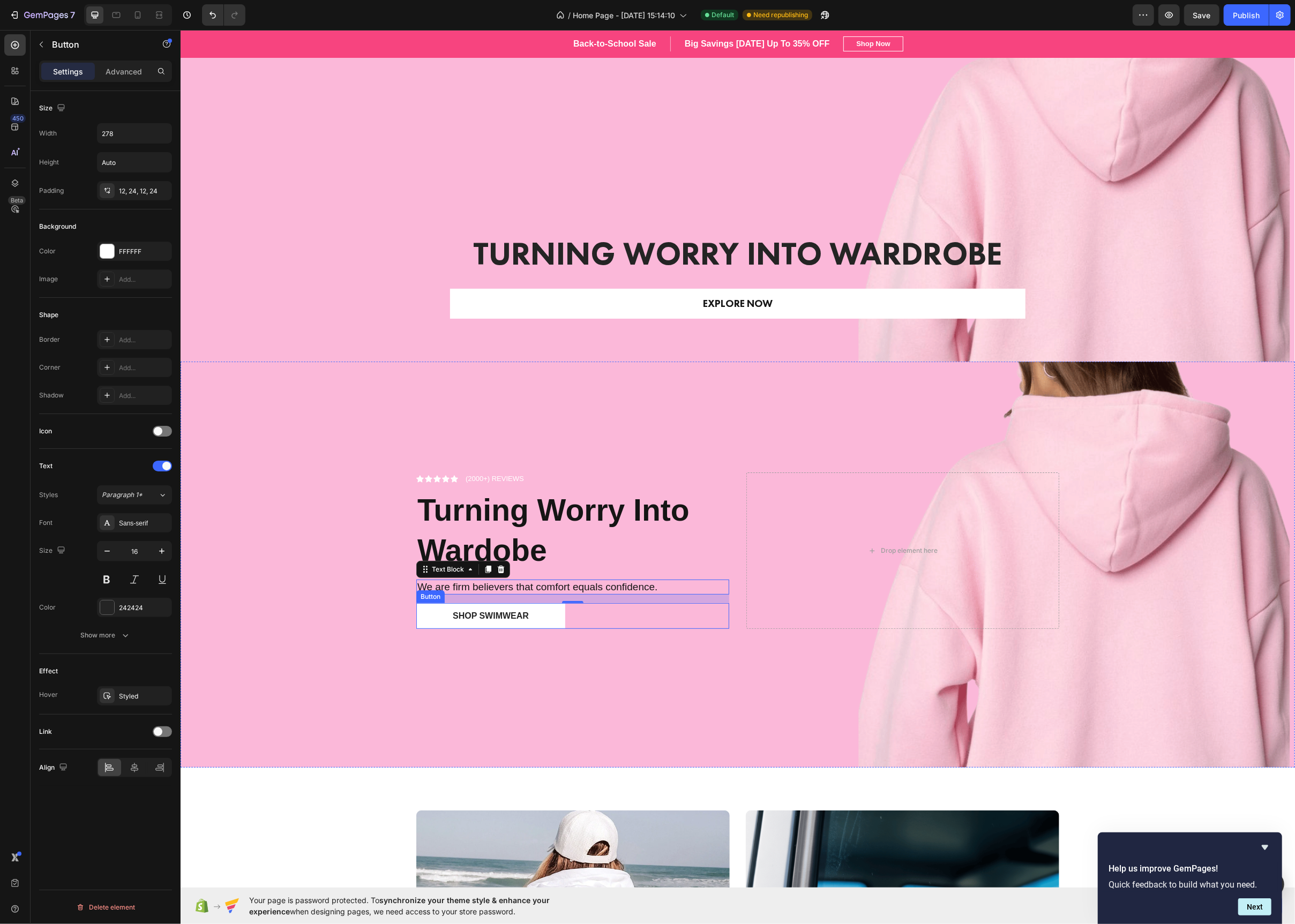
click at [589, 624] on div "Shop Swimwear Button" at bounding box center [572, 616] width 313 height 26
click at [421, 617] on button "Shop Swimwear" at bounding box center [491, 616] width 149 height 26
click at [106, 248] on div at bounding box center [107, 251] width 14 height 14
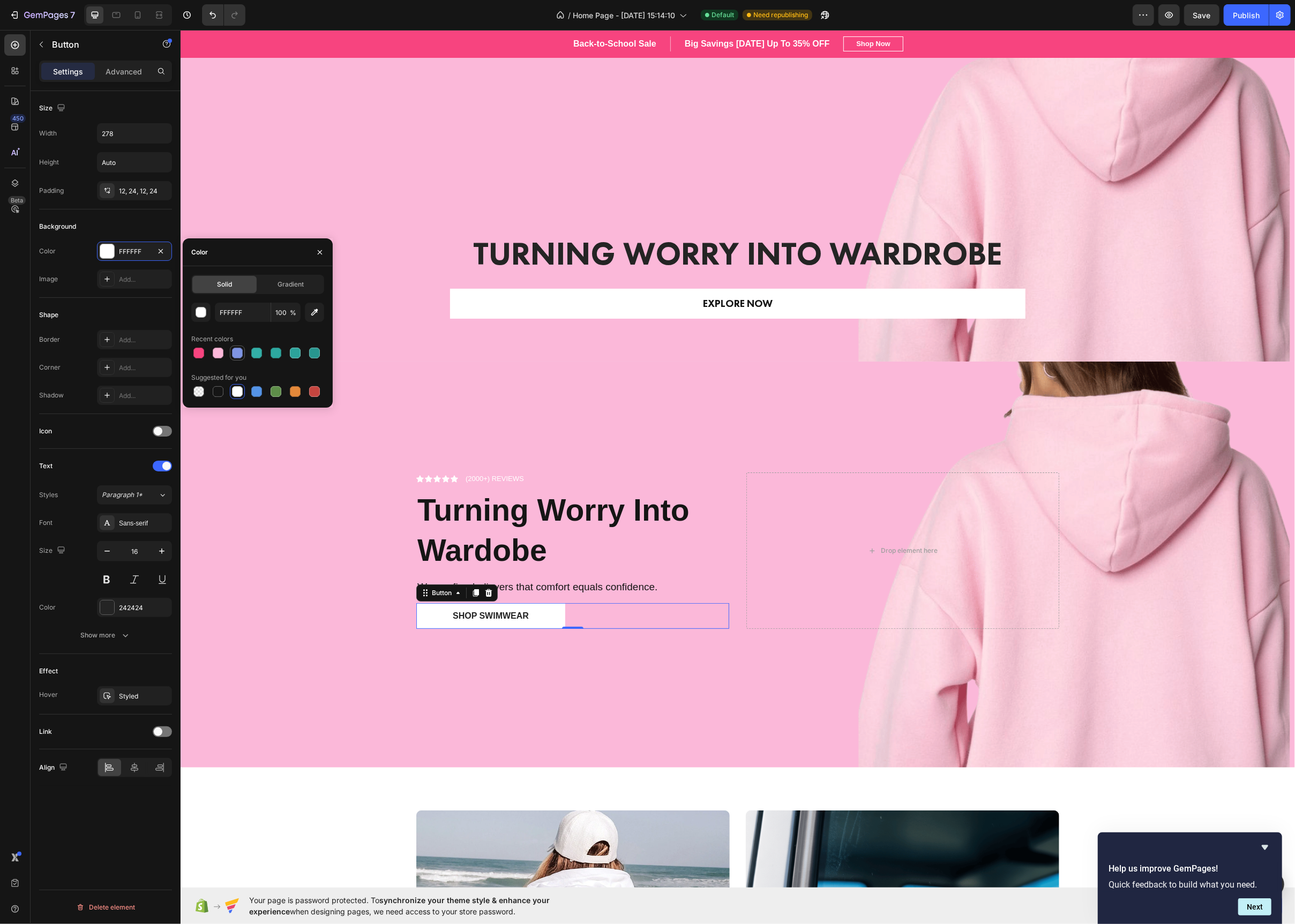
click at [237, 353] on div at bounding box center [237, 353] width 11 height 11
click at [256, 357] on div at bounding box center [256, 353] width 11 height 11
drag, startPoint x: 201, startPoint y: 354, endPoint x: 207, endPoint y: 354, distance: 6.0
click at [202, 354] on div at bounding box center [198, 353] width 11 height 11
click at [219, 355] on div at bounding box center [218, 353] width 11 height 11
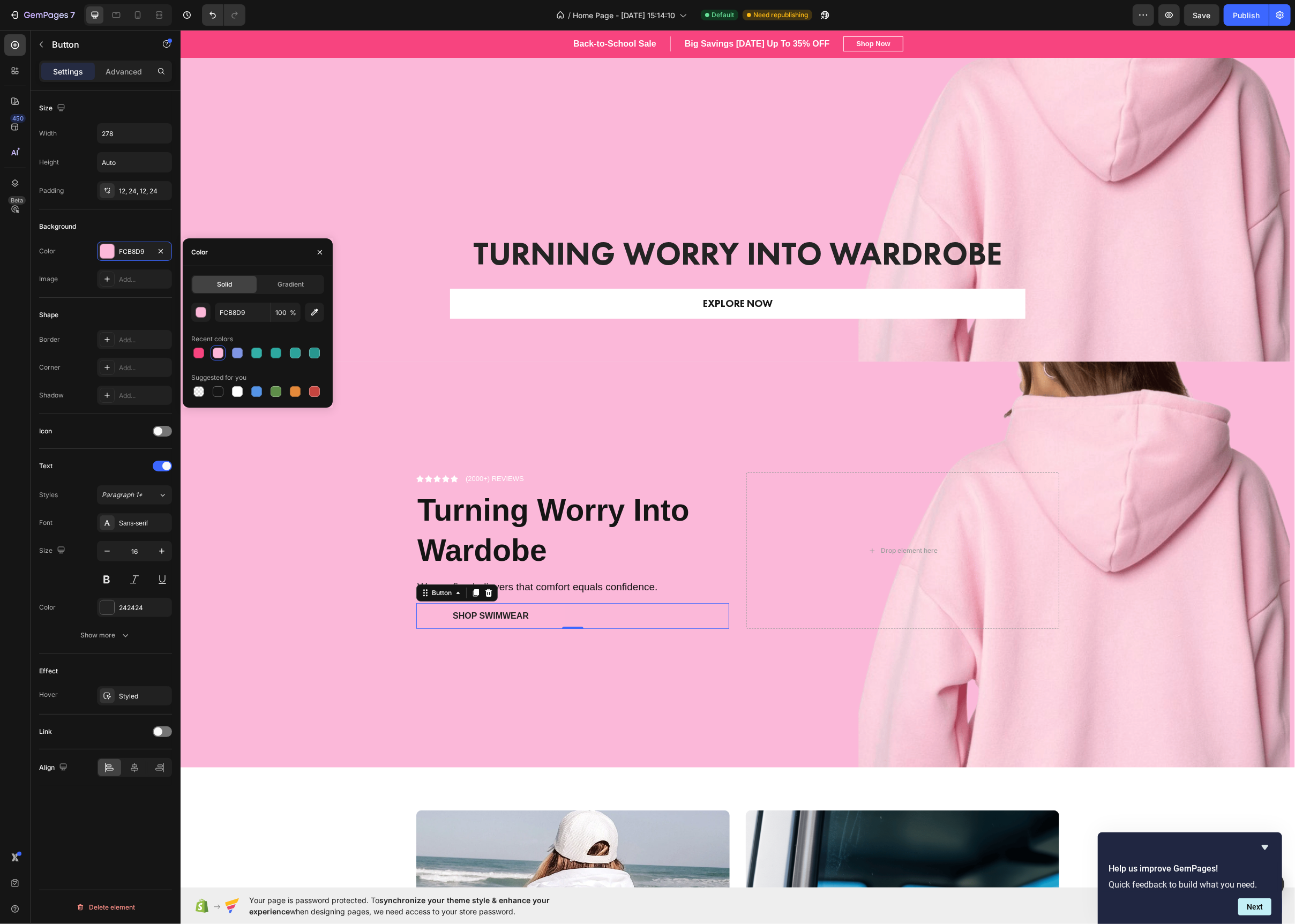
click at [200, 355] on div at bounding box center [198, 353] width 11 height 11
click at [235, 355] on div at bounding box center [237, 353] width 11 height 11
type input "7F95E4"
click at [106, 610] on div at bounding box center [107, 607] width 14 height 14
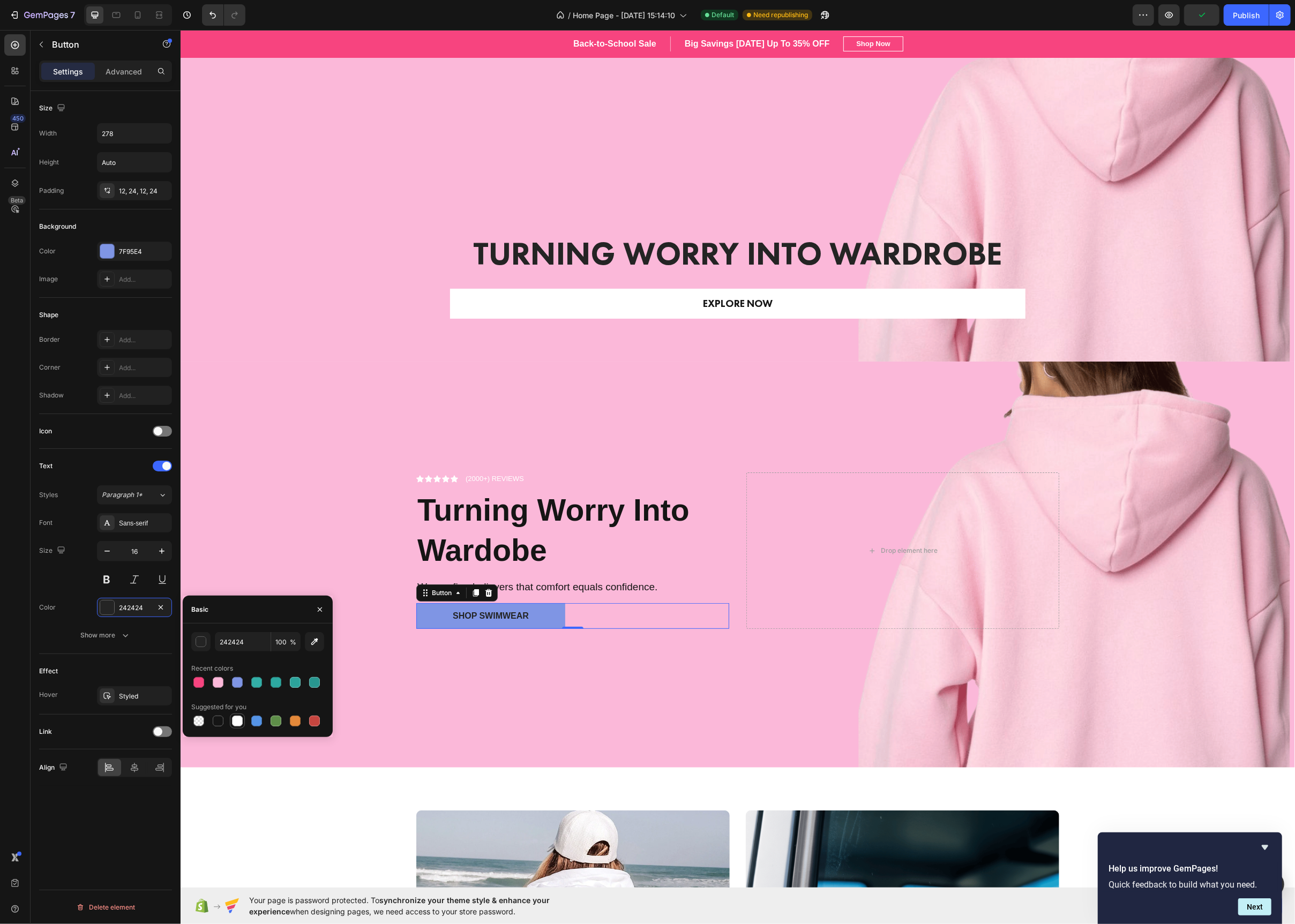
click at [243, 725] on div at bounding box center [237, 721] width 13 height 13
type input "FFFFFF"
click at [322, 556] on div "Overlay" at bounding box center [738, 564] width 1115 height 406
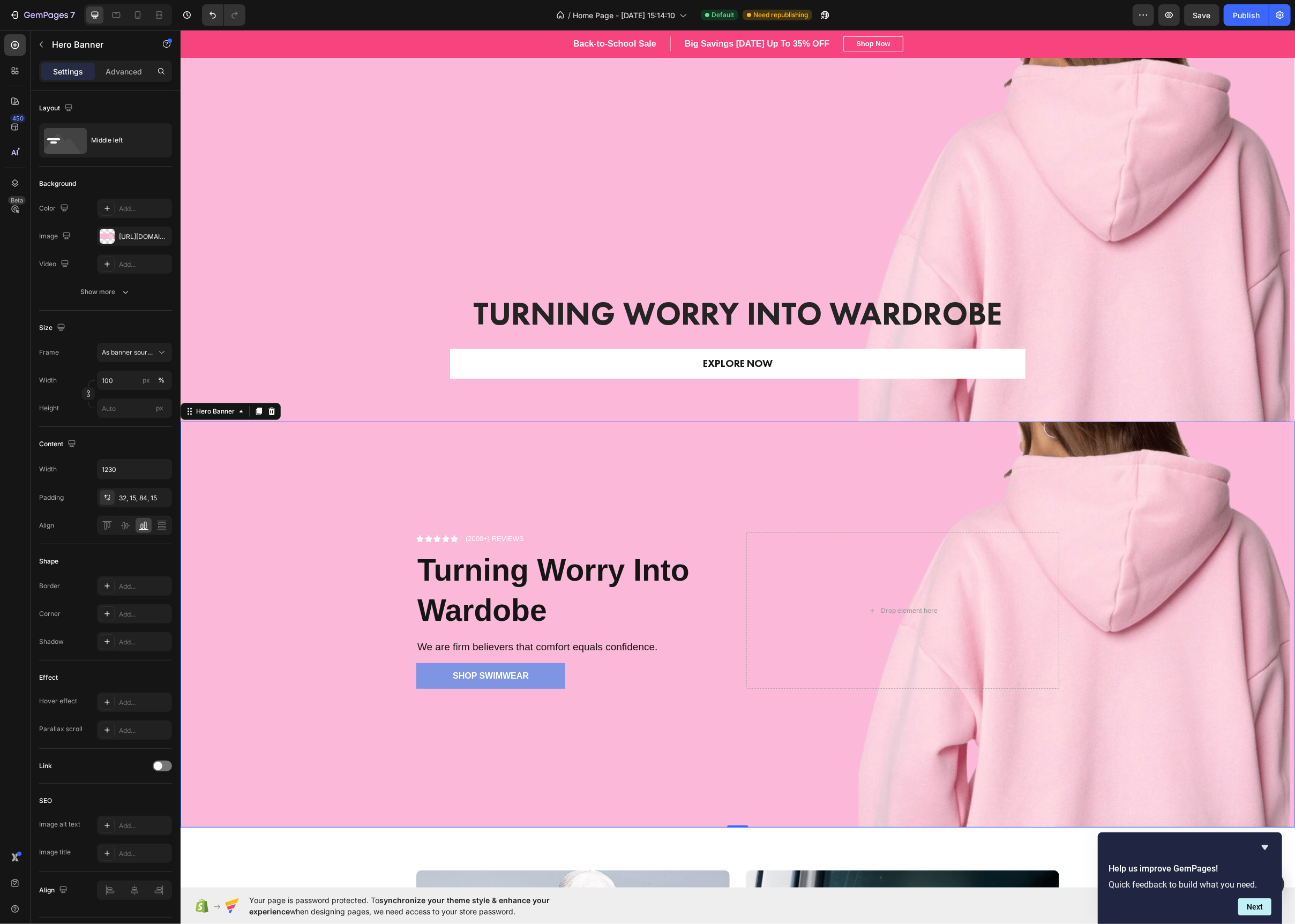
scroll to position [31, 0]
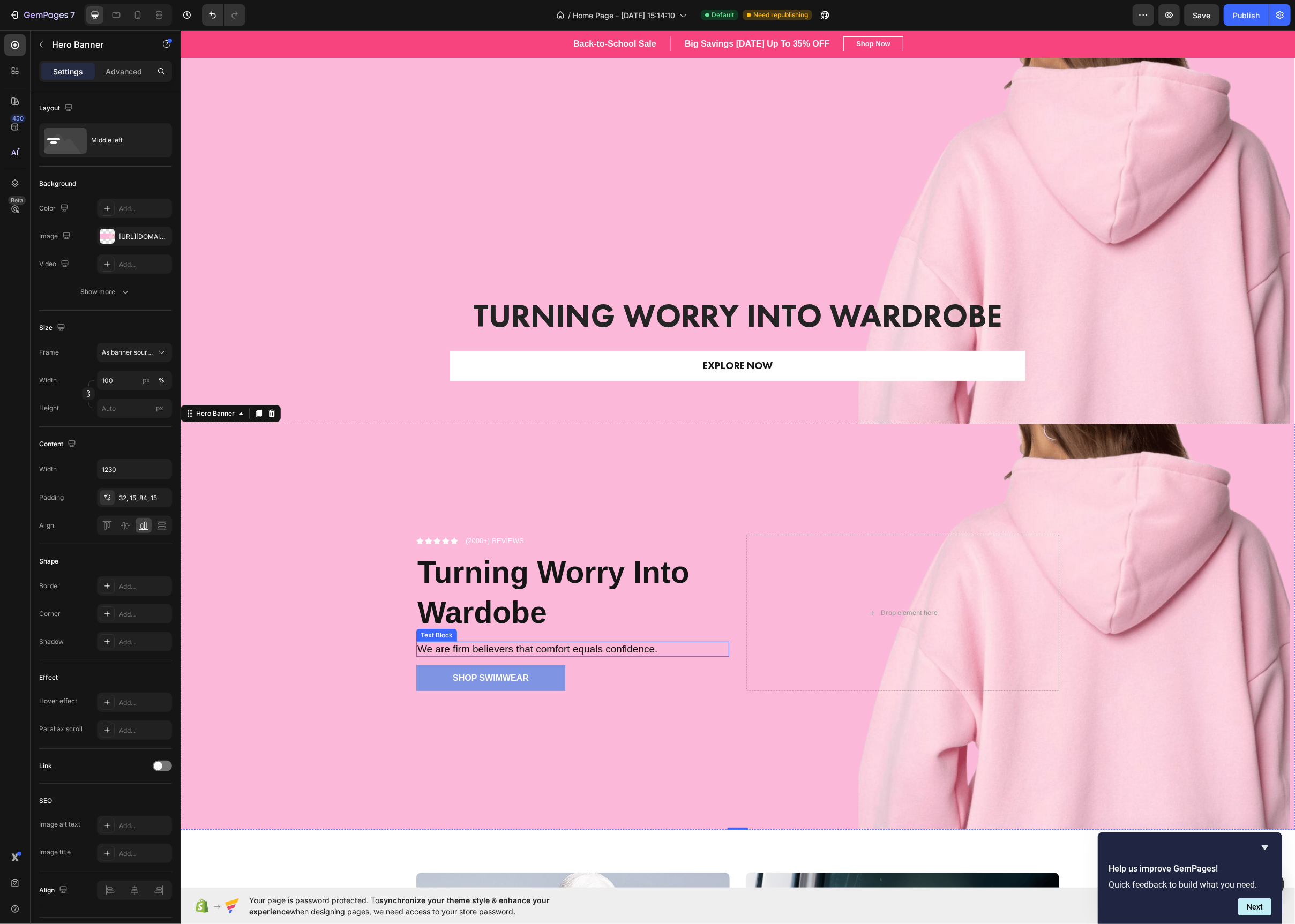
click at [452, 643] on p "We are firm believers that comfort equals confidence." at bounding box center [572, 649] width 311 height 13
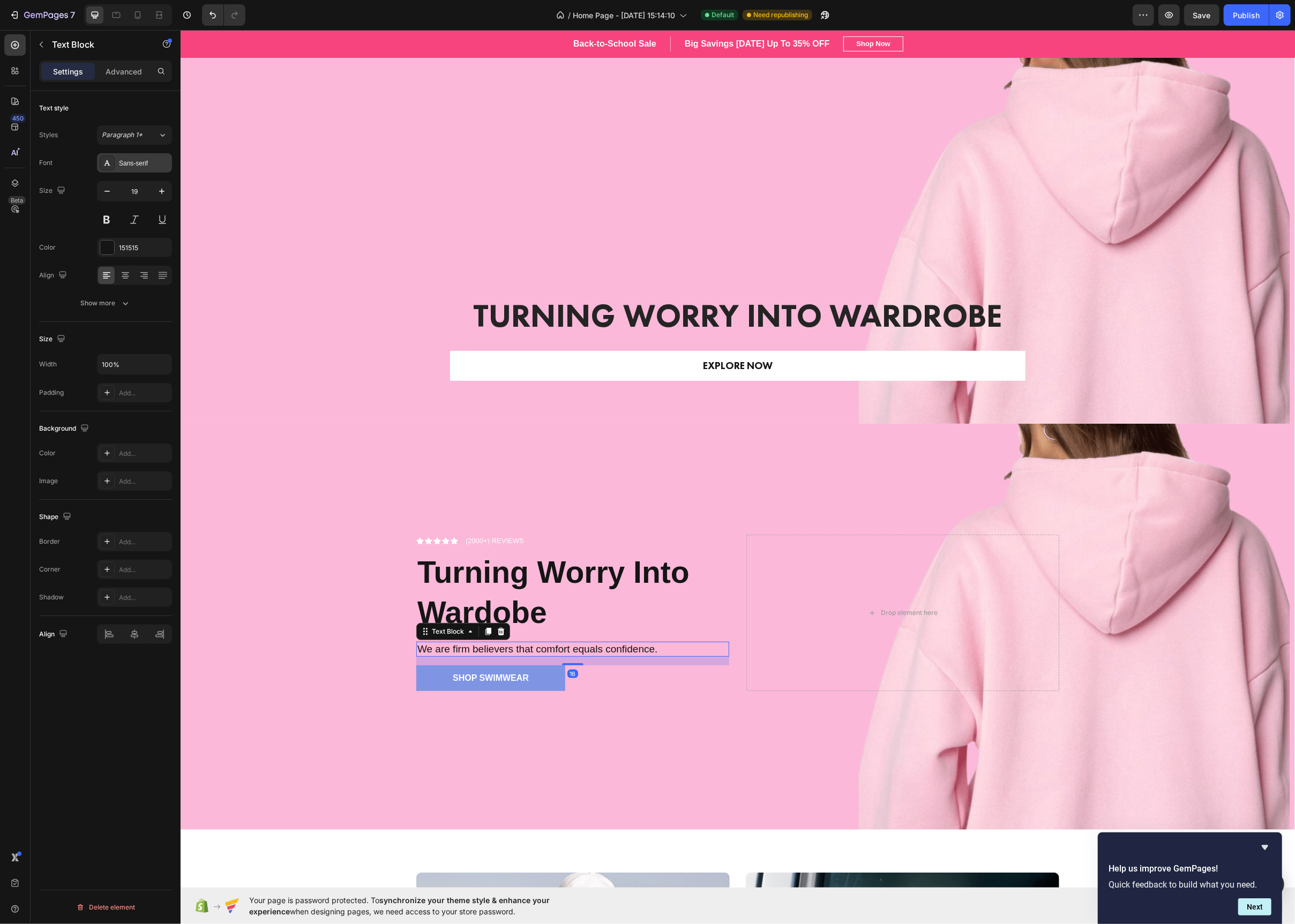
click at [115, 167] on div "Sans-serif" at bounding box center [135, 163] width 75 height 19
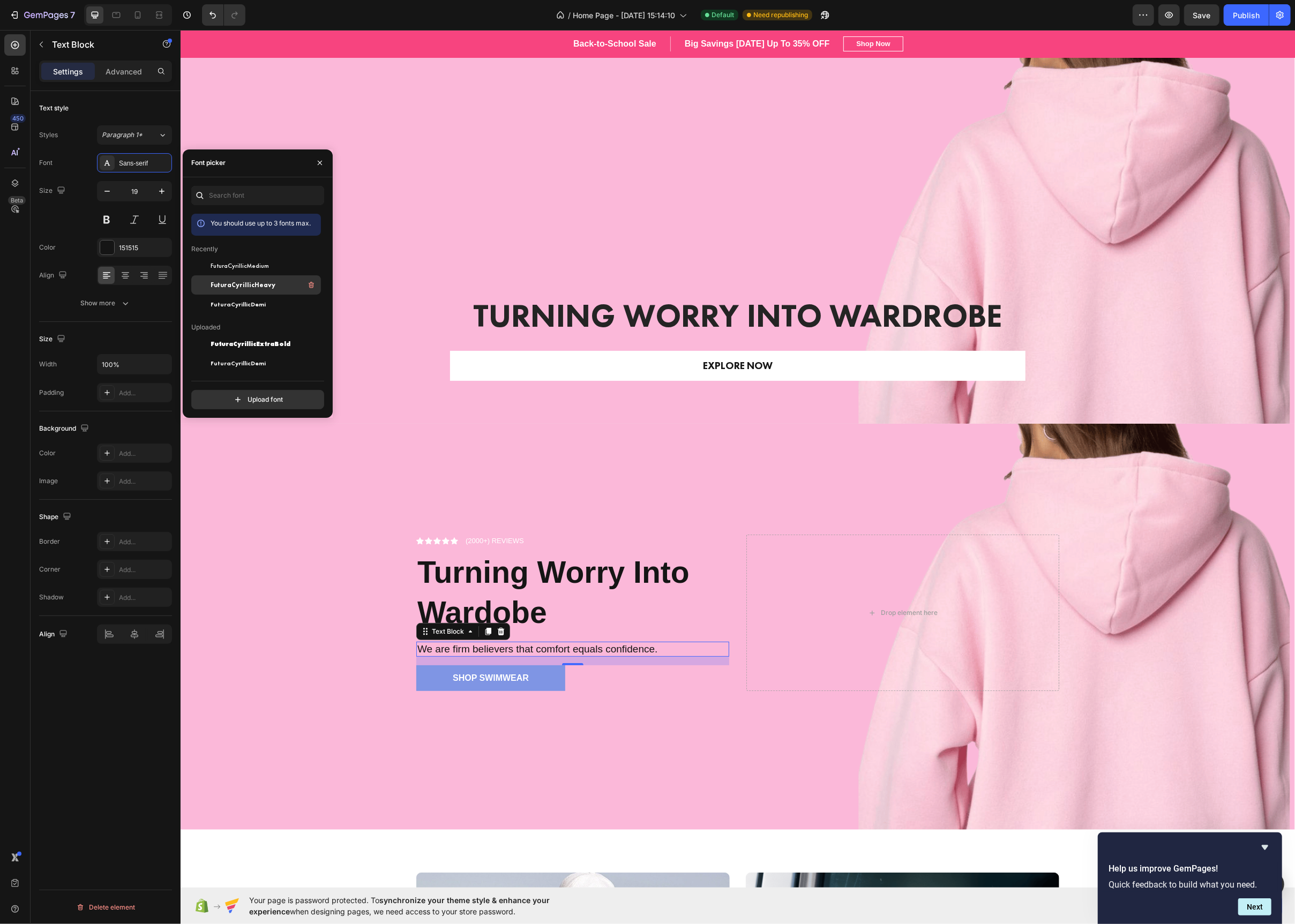
click at [259, 285] on span "FuturaCyrillicHeavy" at bounding box center [243, 285] width 65 height 10
click at [259, 300] on span "FuturaCyrillicDemi" at bounding box center [239, 304] width 55 height 10
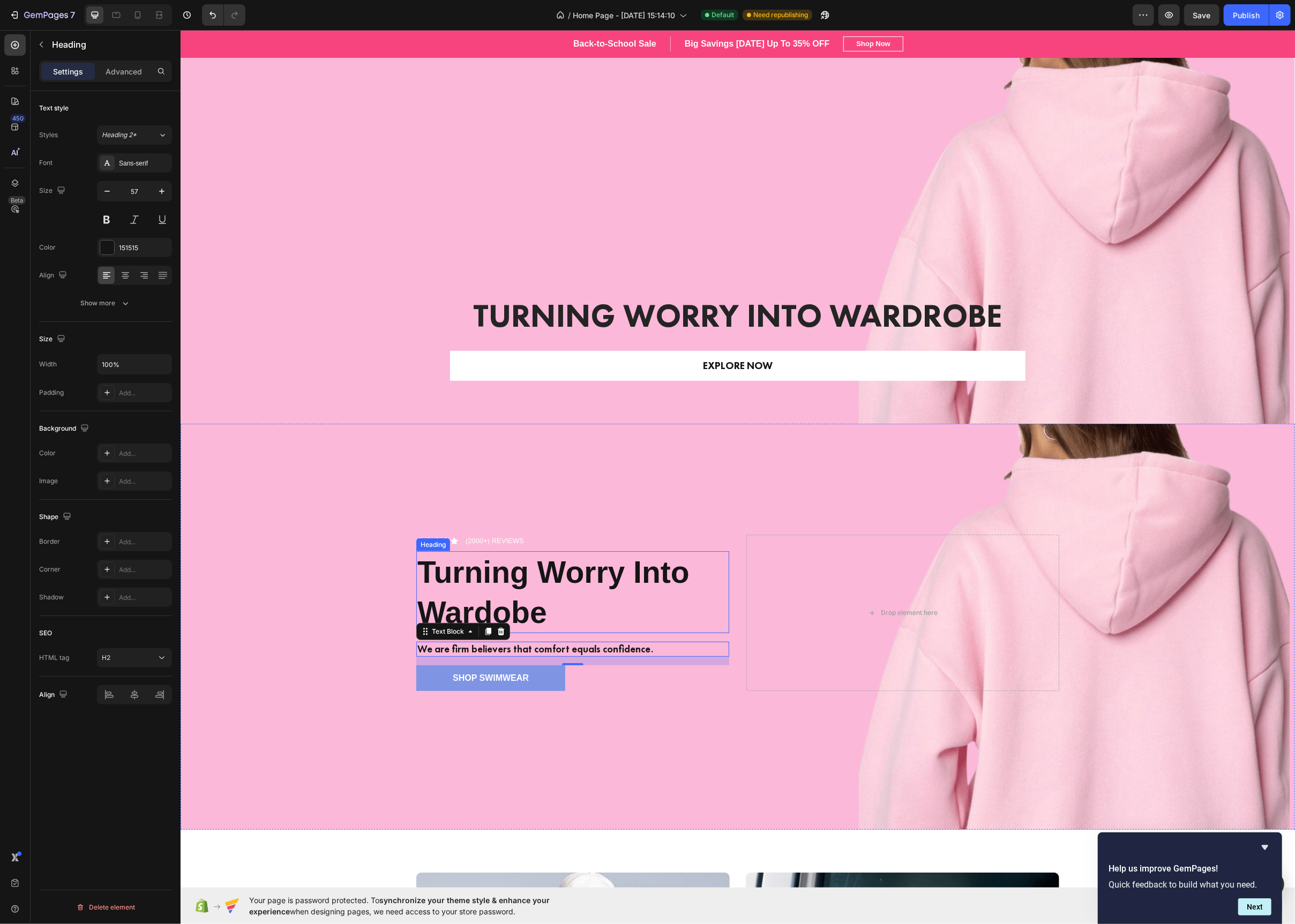
click at [449, 595] on strong "Turning Worry Into Wardobe" at bounding box center [552, 592] width 272 height 74
click at [99, 164] on div at bounding box center [106, 163] width 15 height 15
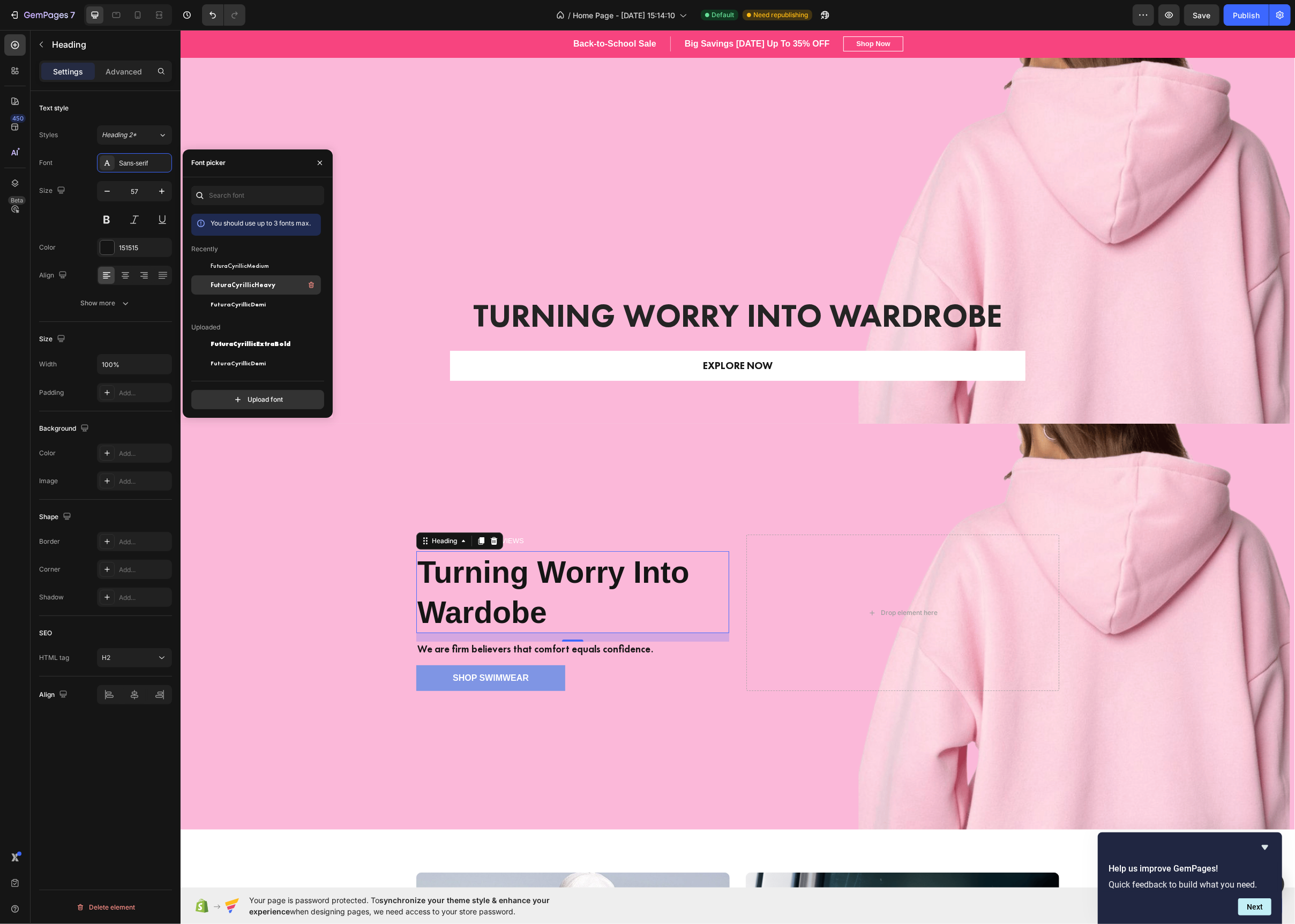
click at [224, 287] on span "FuturaCyrillicHeavy" at bounding box center [243, 285] width 65 height 10
click at [272, 340] on span "FuturaCyrillicExtraBold" at bounding box center [251, 344] width 80 height 10
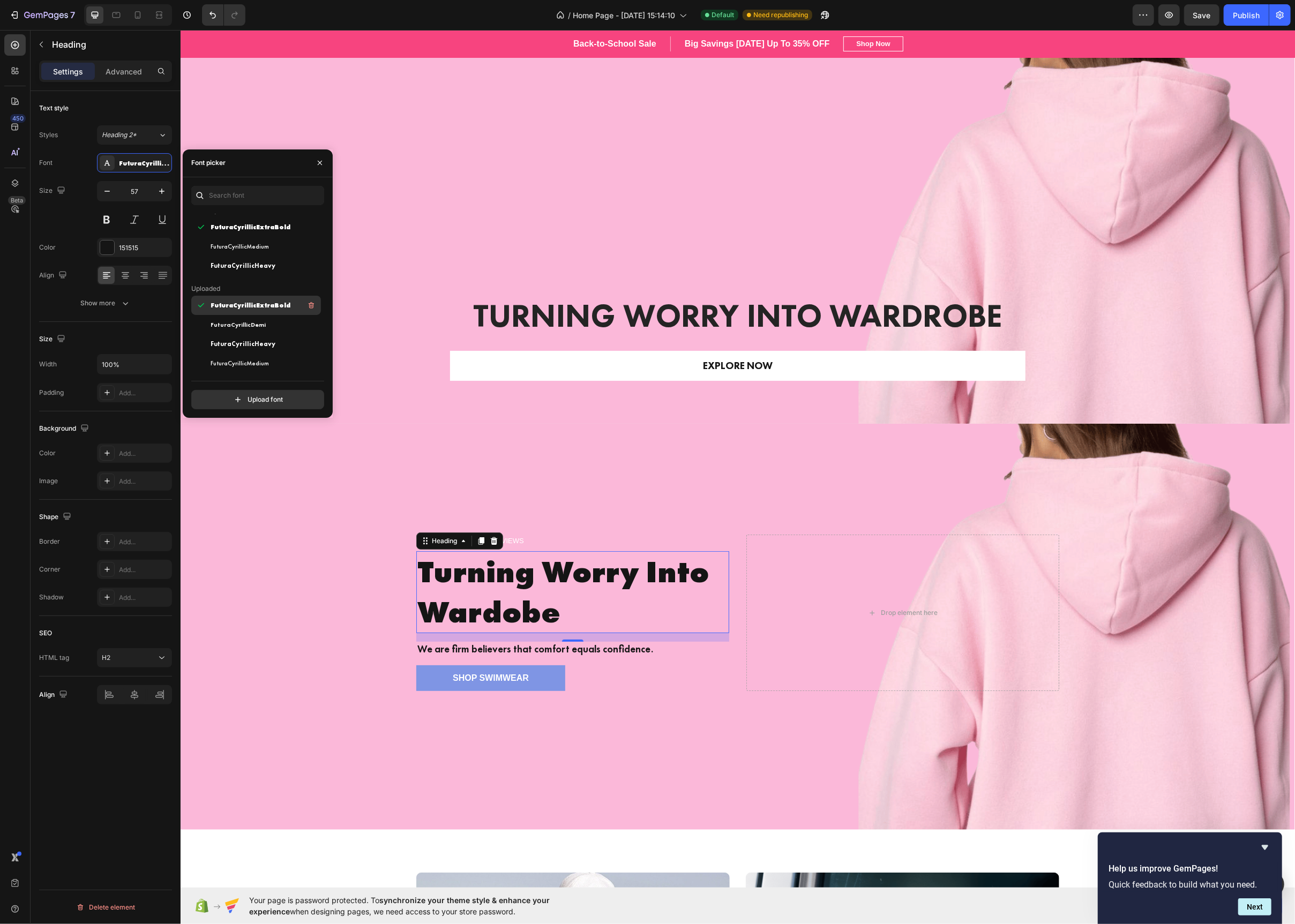
click at [272, 340] on div "FuturaCyrillicHeavy" at bounding box center [265, 343] width 108 height 13
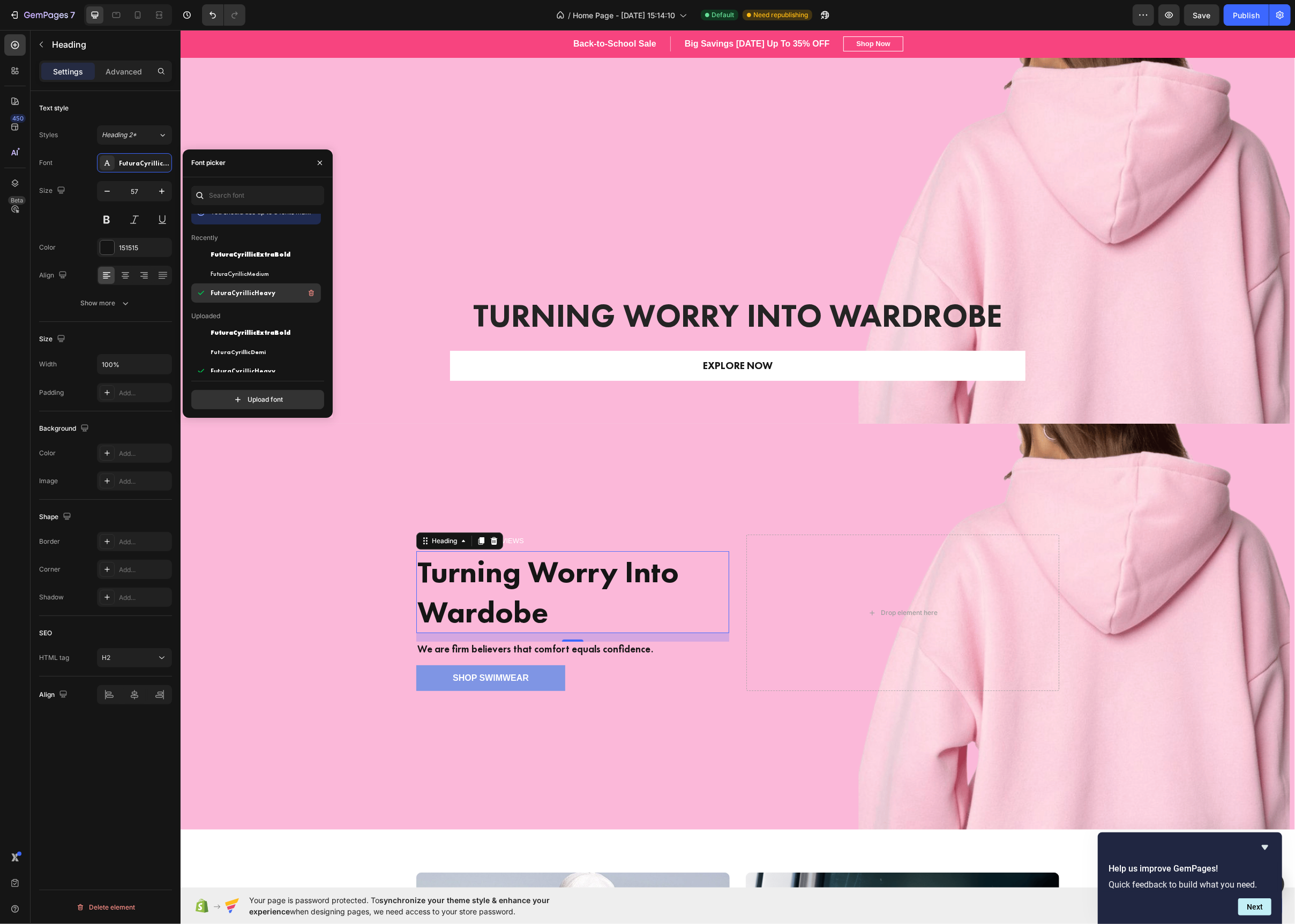
scroll to position [93, 0]
click at [419, 643] on p "We are firm believers that comfort equals confidence." at bounding box center [572, 649] width 311 height 13
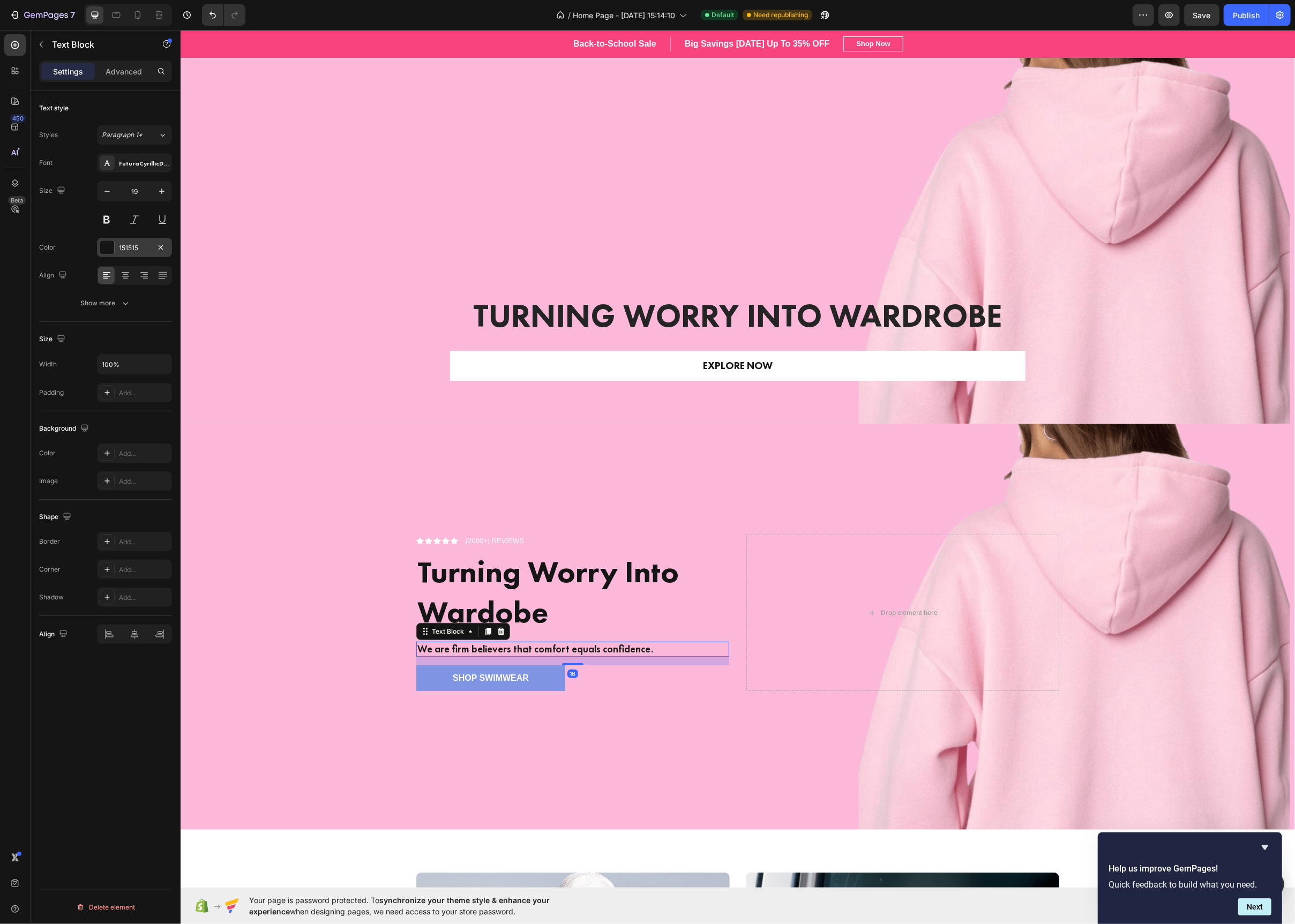
click at [117, 246] on div "151515" at bounding box center [135, 247] width 75 height 19
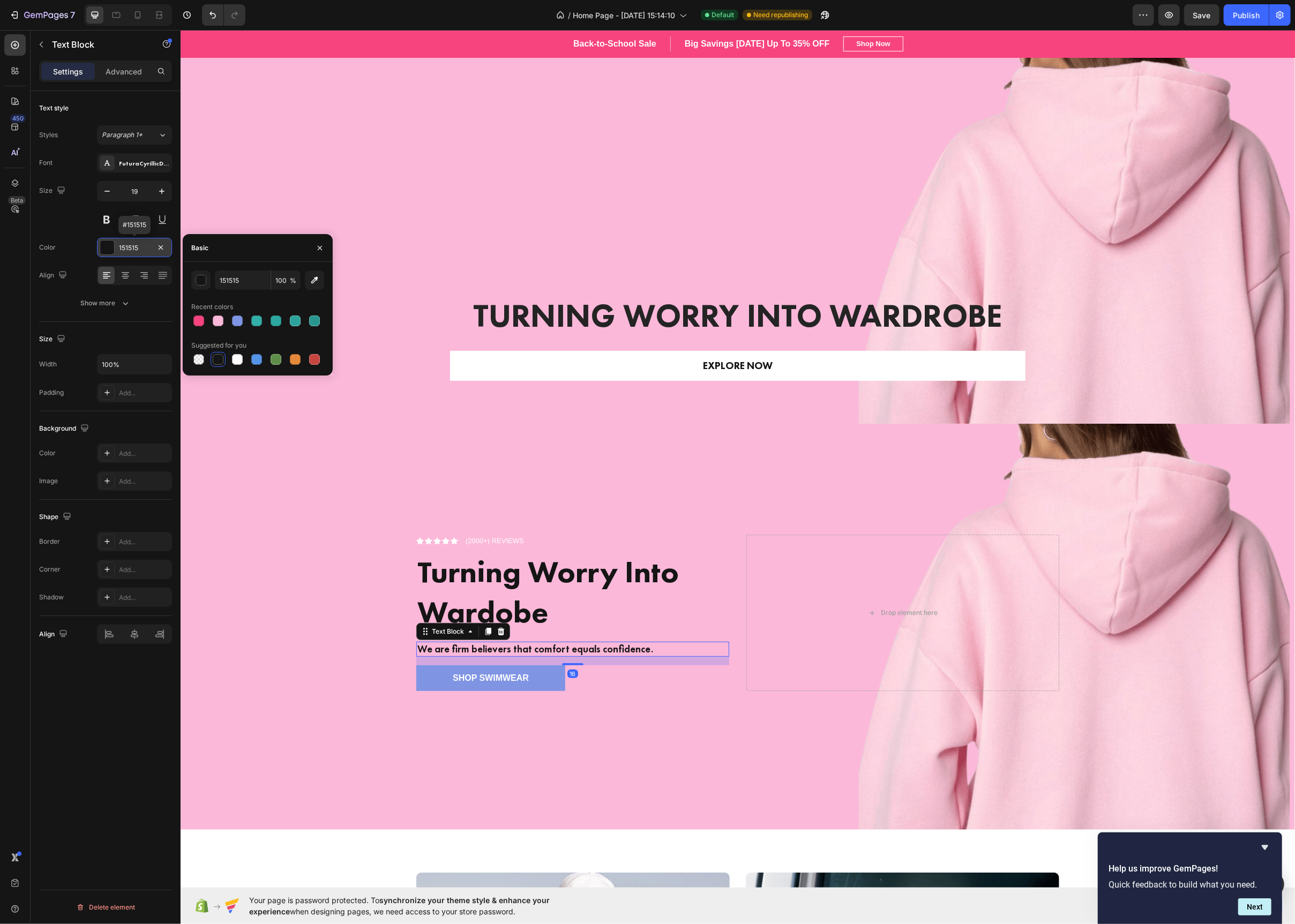
click at [117, 245] on div "151515" at bounding box center [135, 247] width 75 height 19
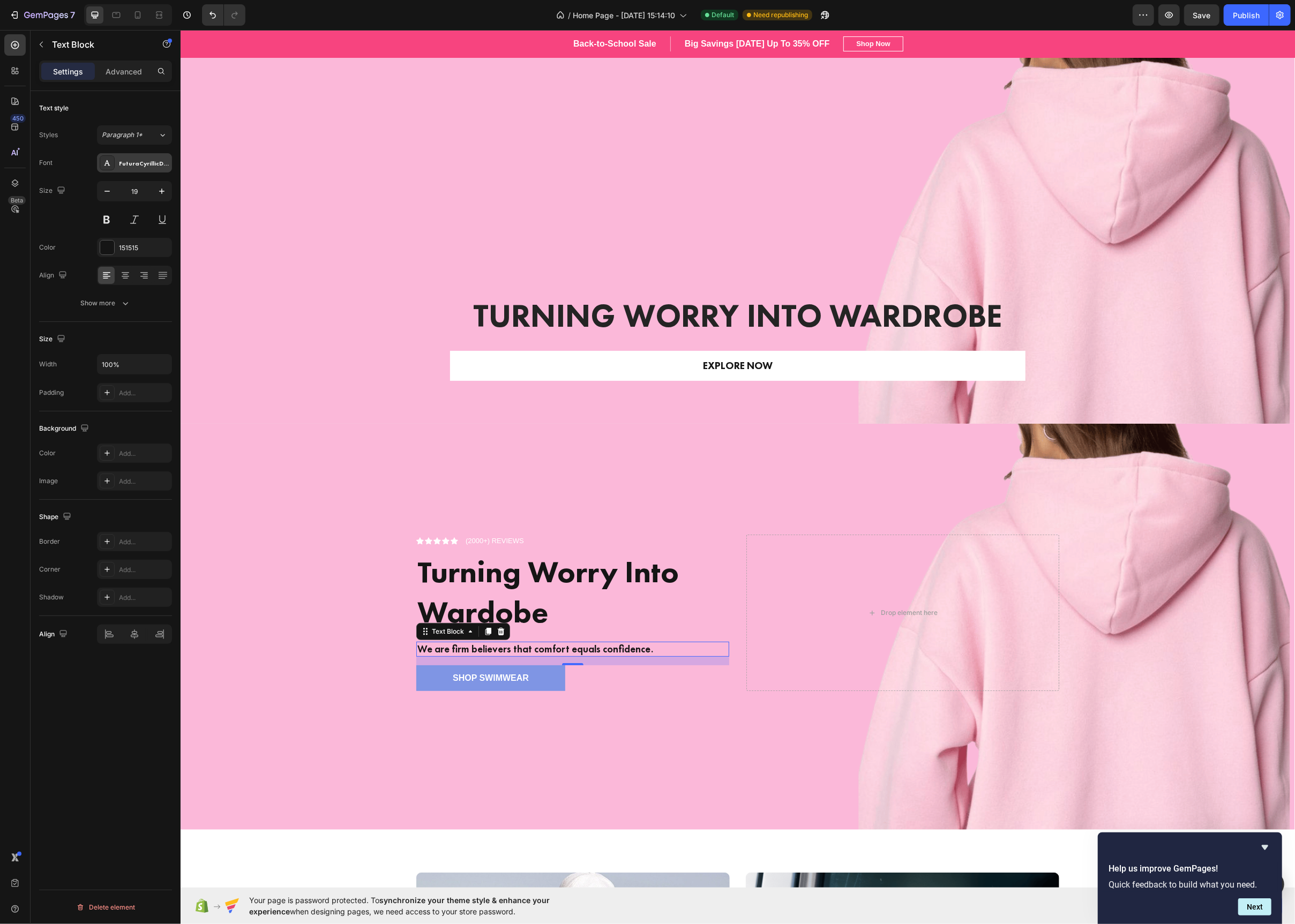
click at [118, 164] on div "FuturaCyrillicDemi" at bounding box center [135, 163] width 75 height 19
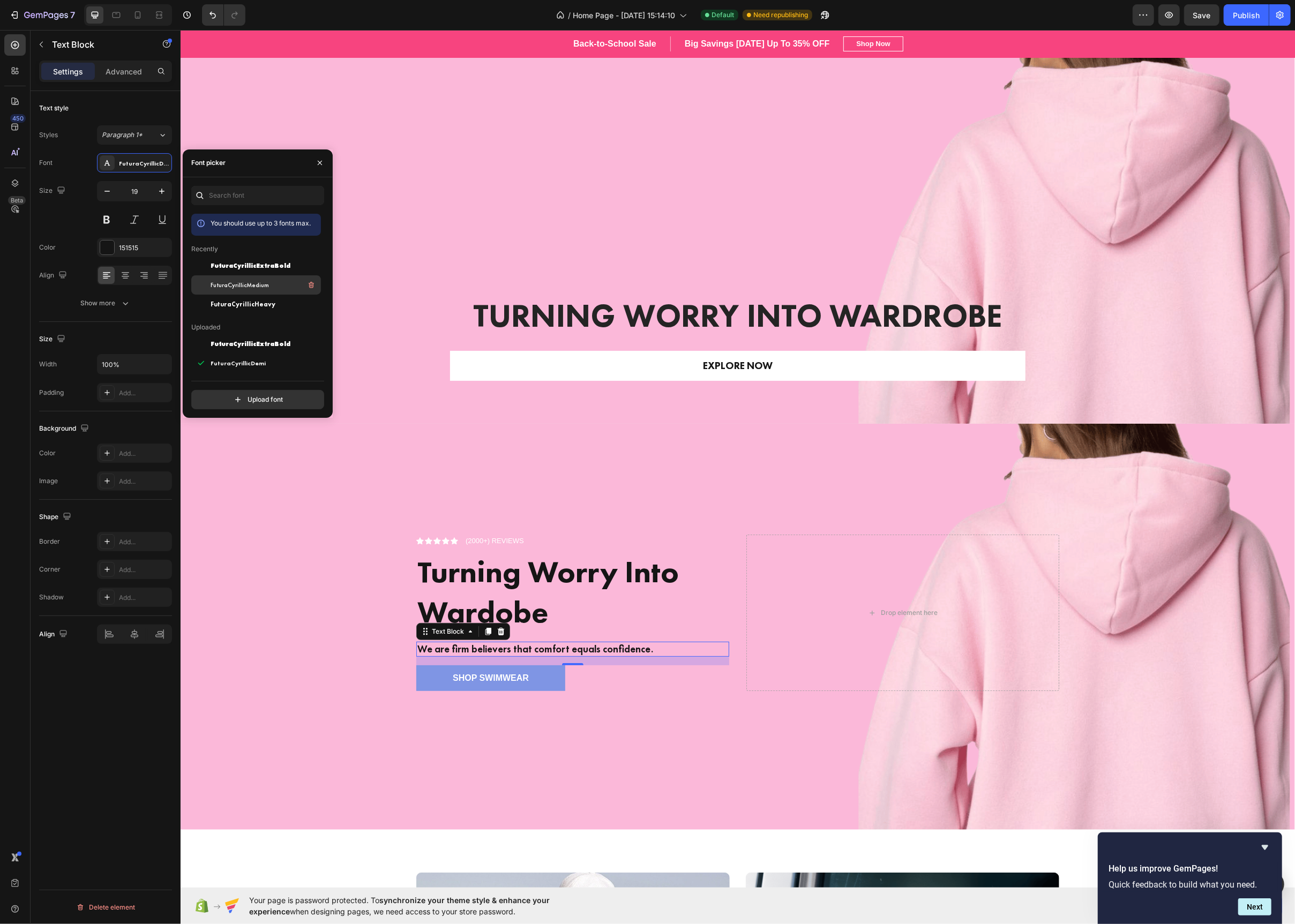
click at [241, 288] on span "FuturaCyrillicMedium" at bounding box center [240, 285] width 58 height 10
click at [249, 365] on span "FuturaCyrillicDemi" at bounding box center [239, 363] width 55 height 10
click at [252, 299] on span "FuturaCyrillicMedium" at bounding box center [240, 304] width 58 height 10
click at [538, 541] on div "Icon Icon Icon Icon Icon Icon List (2000+) REVIEWS Text Block Row" at bounding box center [572, 541] width 313 height 13
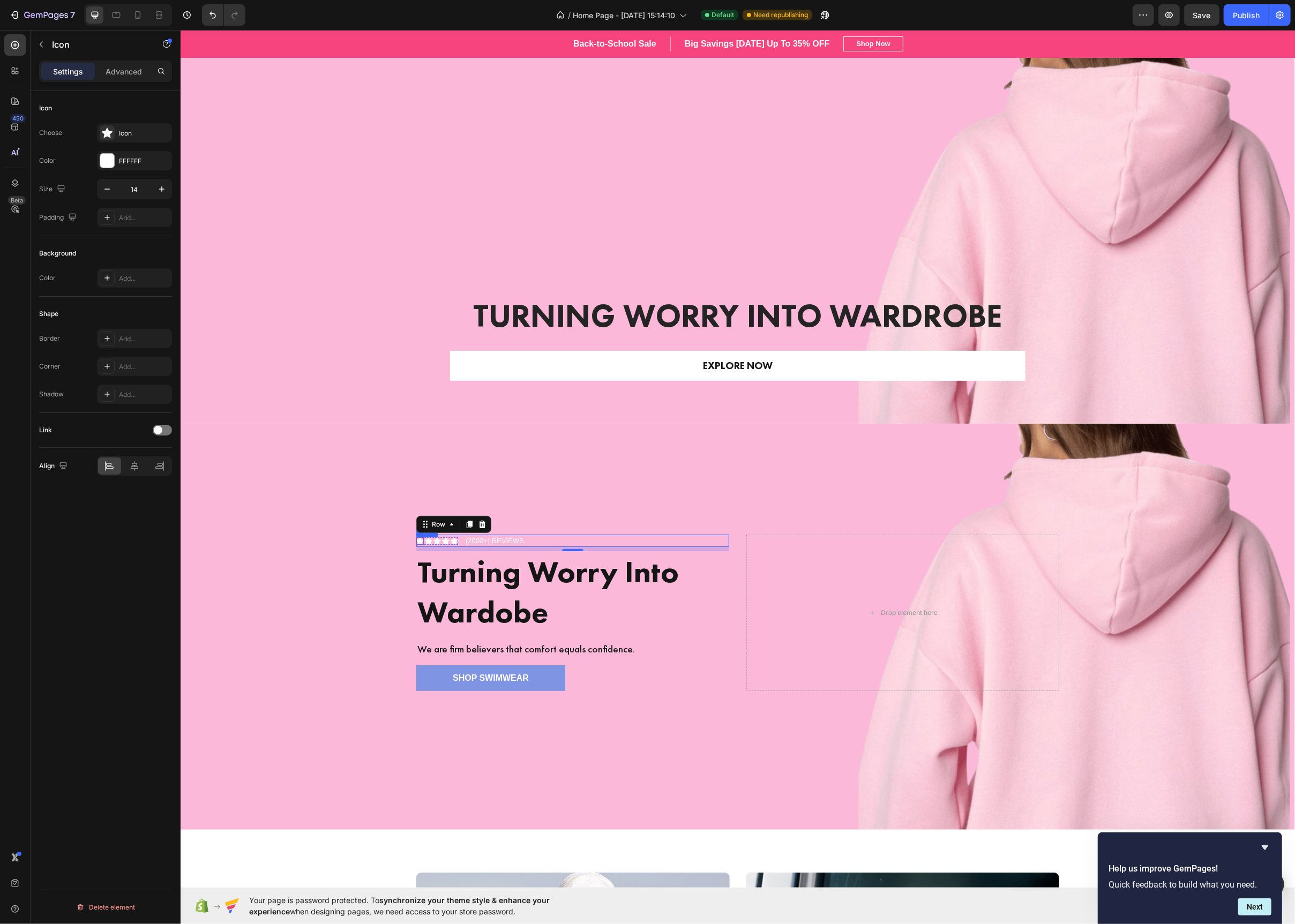
click at [420, 539] on div "Icon" at bounding box center [420, 541] width 8 height 8
click at [114, 130] on div at bounding box center [106, 133] width 15 height 15
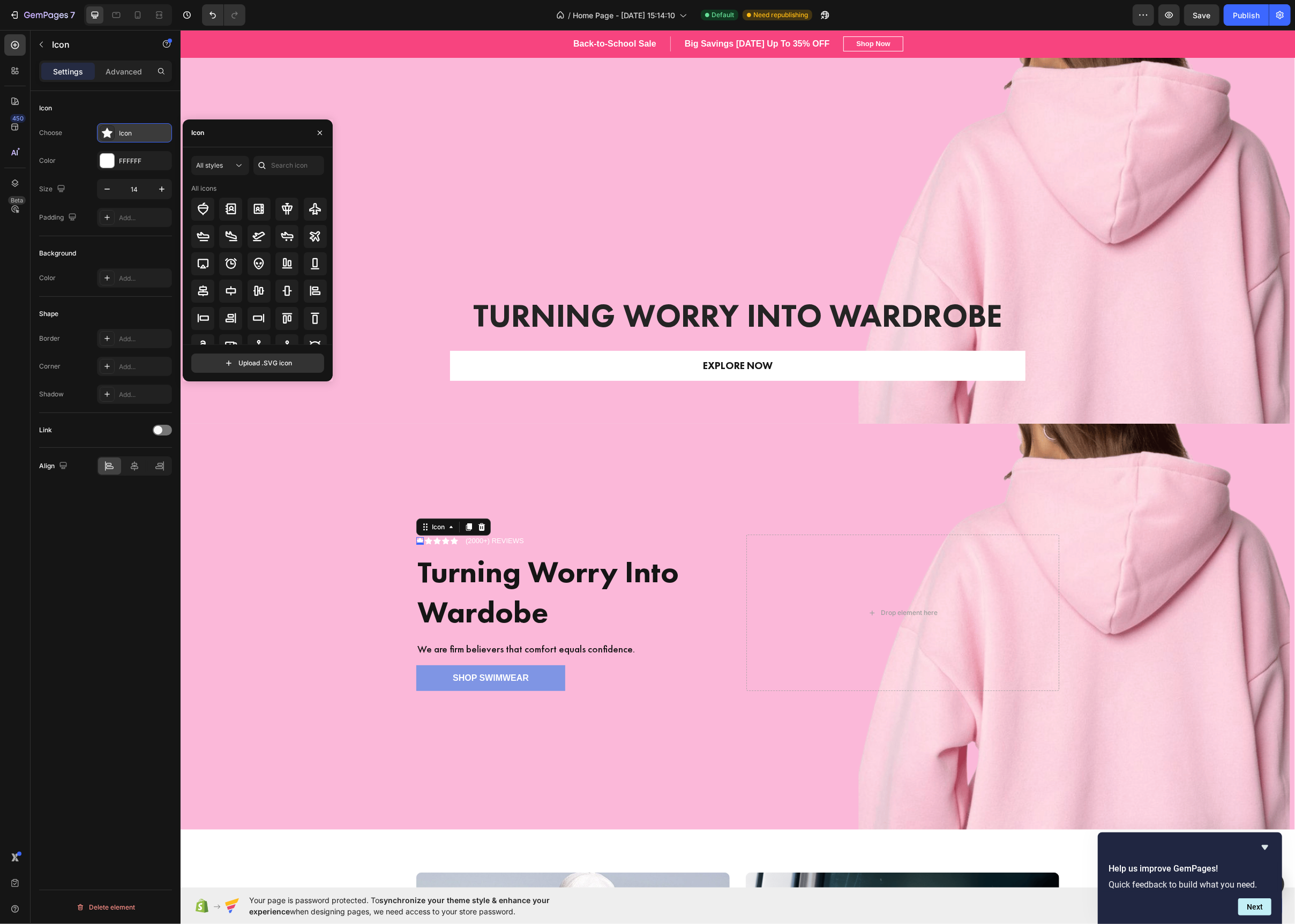
click at [107, 132] on icon at bounding box center [106, 133] width 11 height 10
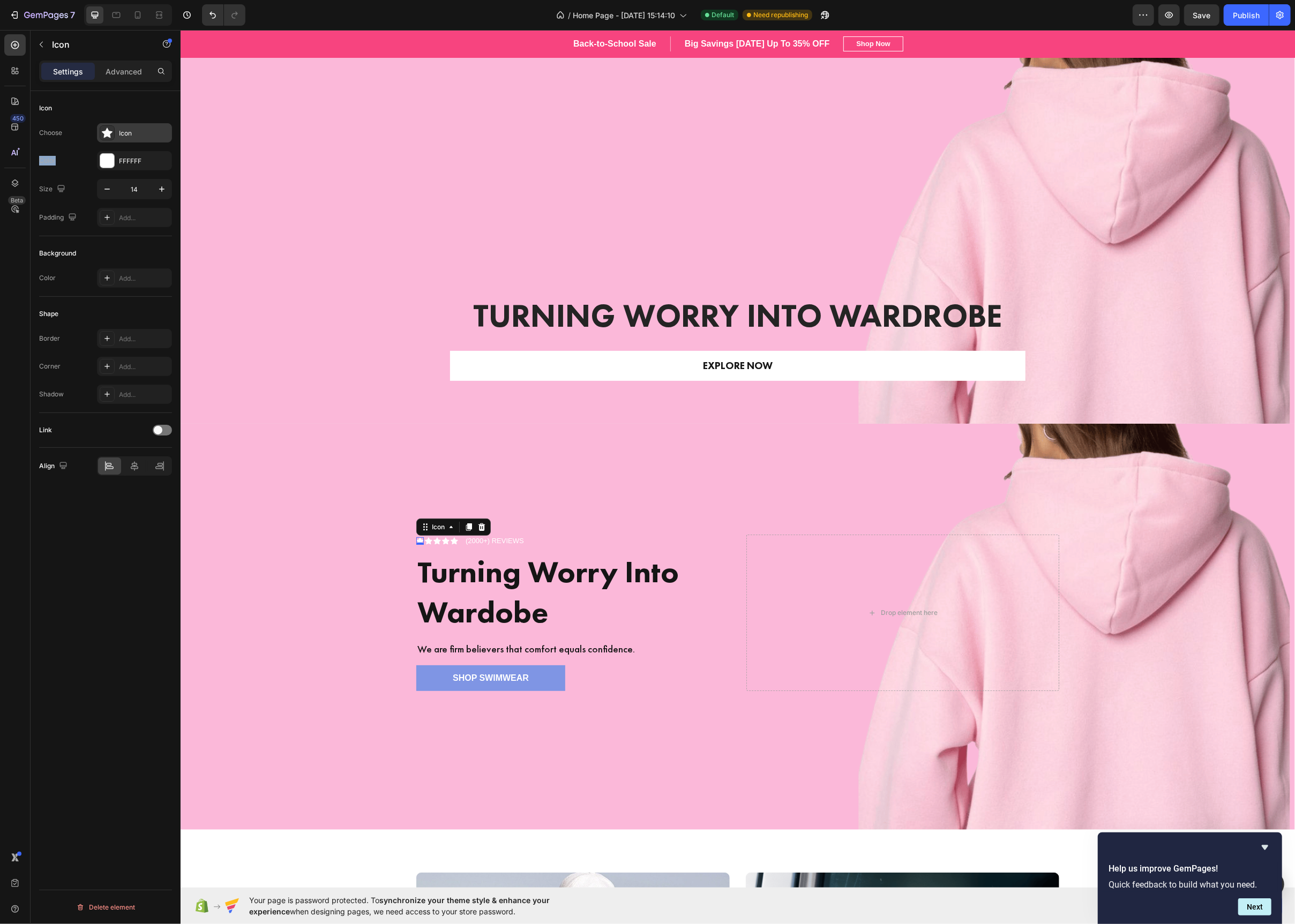
click at [107, 132] on icon at bounding box center [106, 133] width 11 height 10
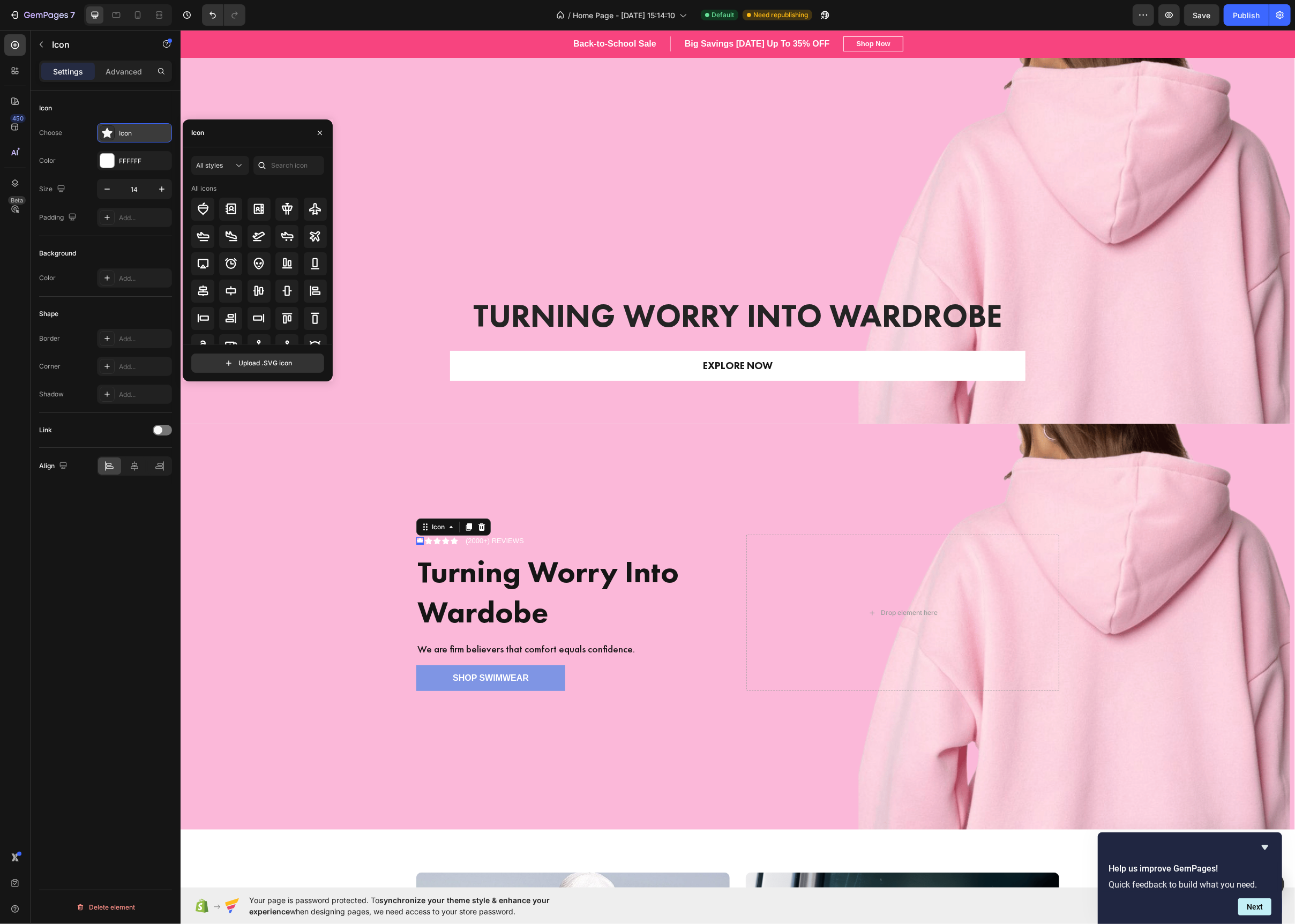
click at [107, 132] on icon at bounding box center [106, 133] width 11 height 10
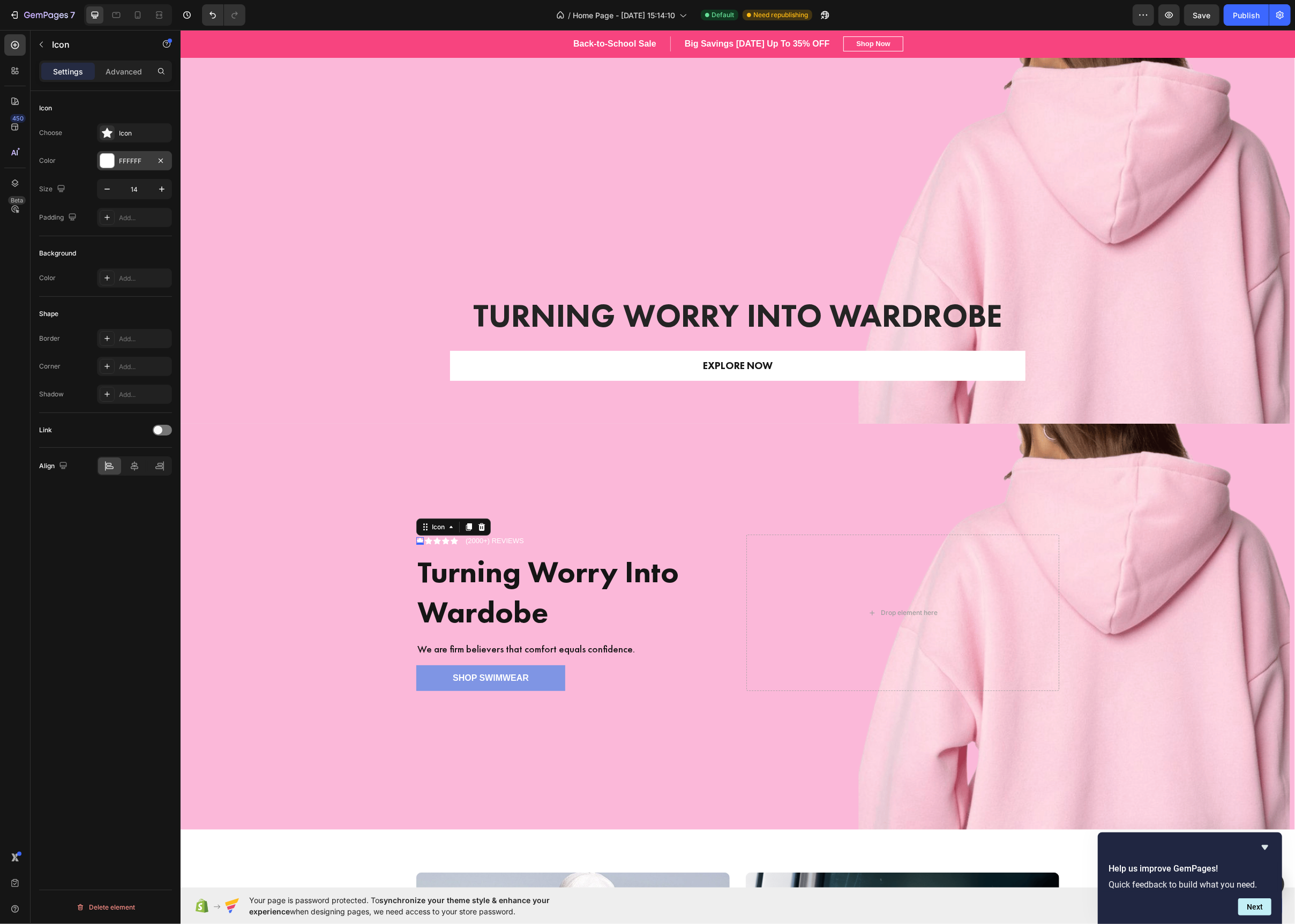
click at [108, 158] on div at bounding box center [107, 161] width 14 height 14
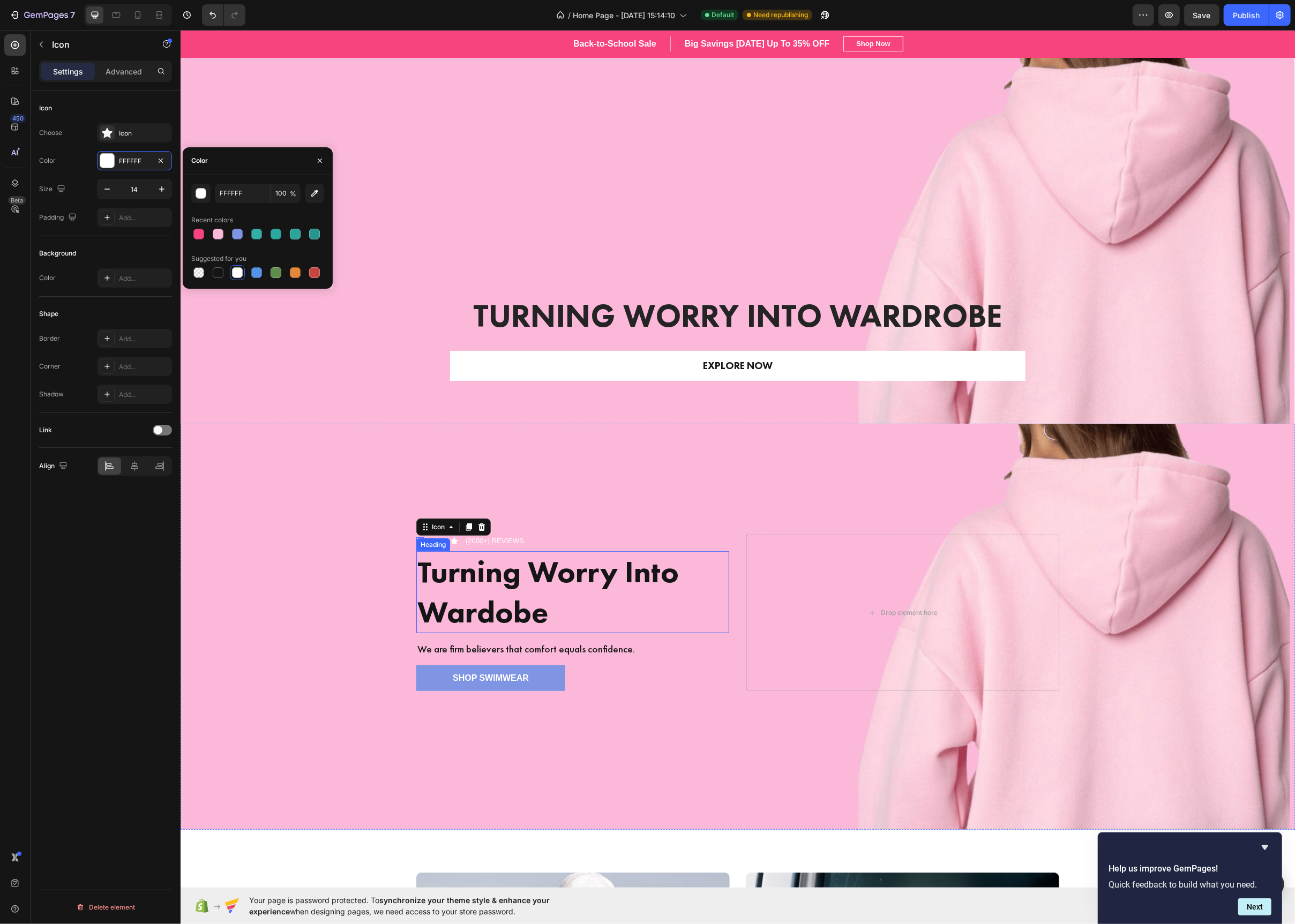
click at [269, 582] on div "Overlay" at bounding box center [738, 627] width 1115 height 406
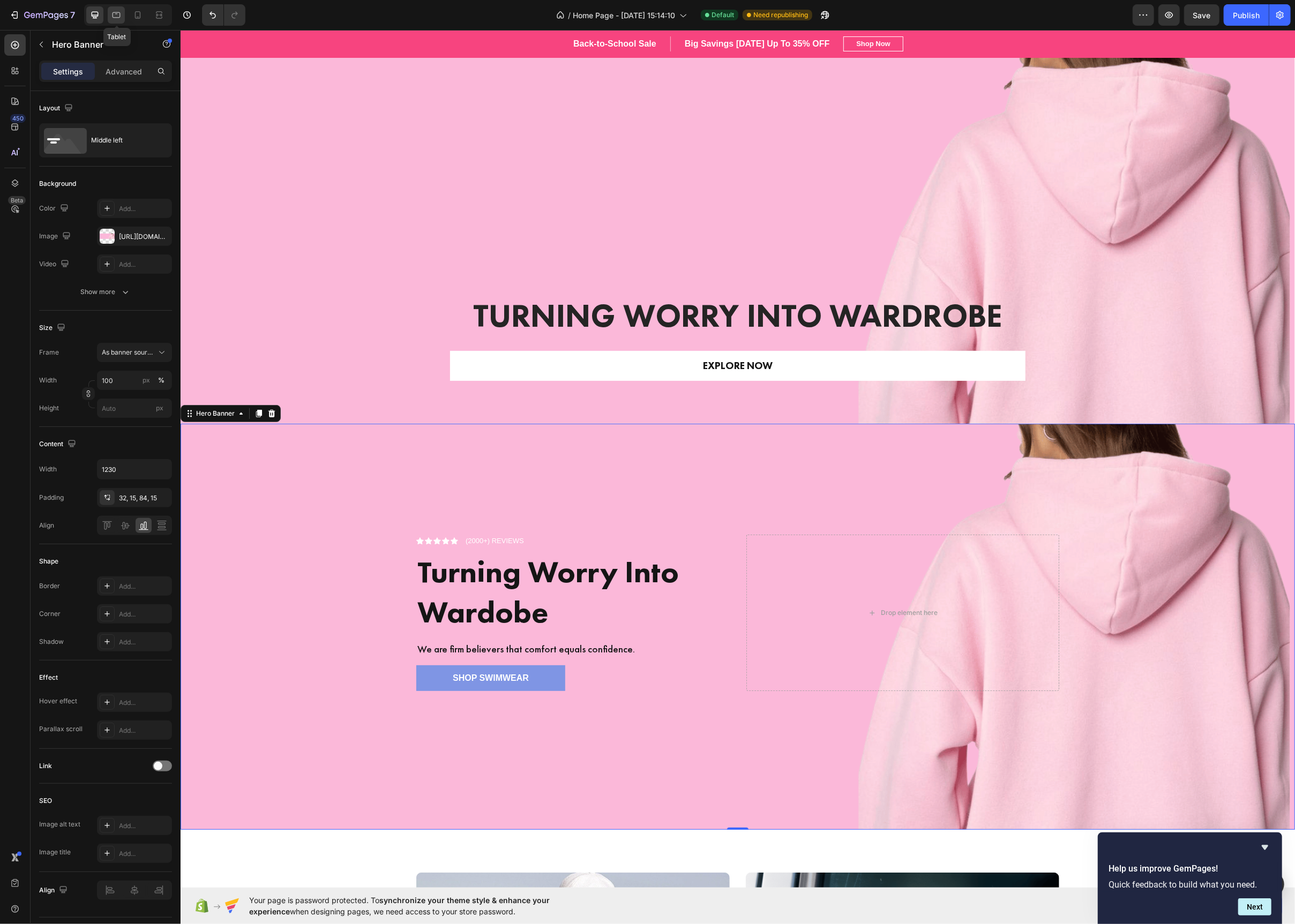
click at [117, 12] on icon at bounding box center [116, 15] width 8 height 6
type input "100%"
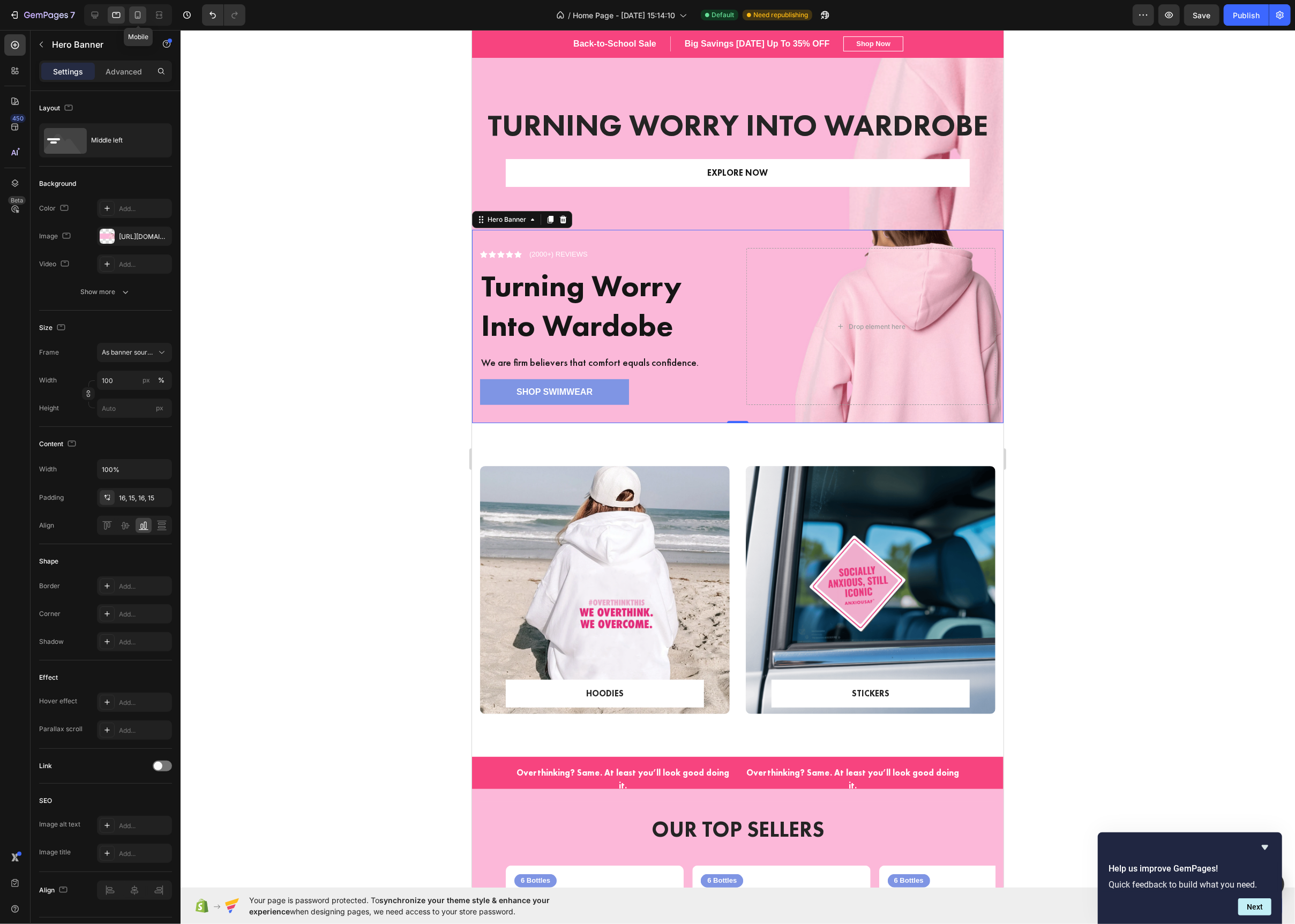
scroll to position [387, 0]
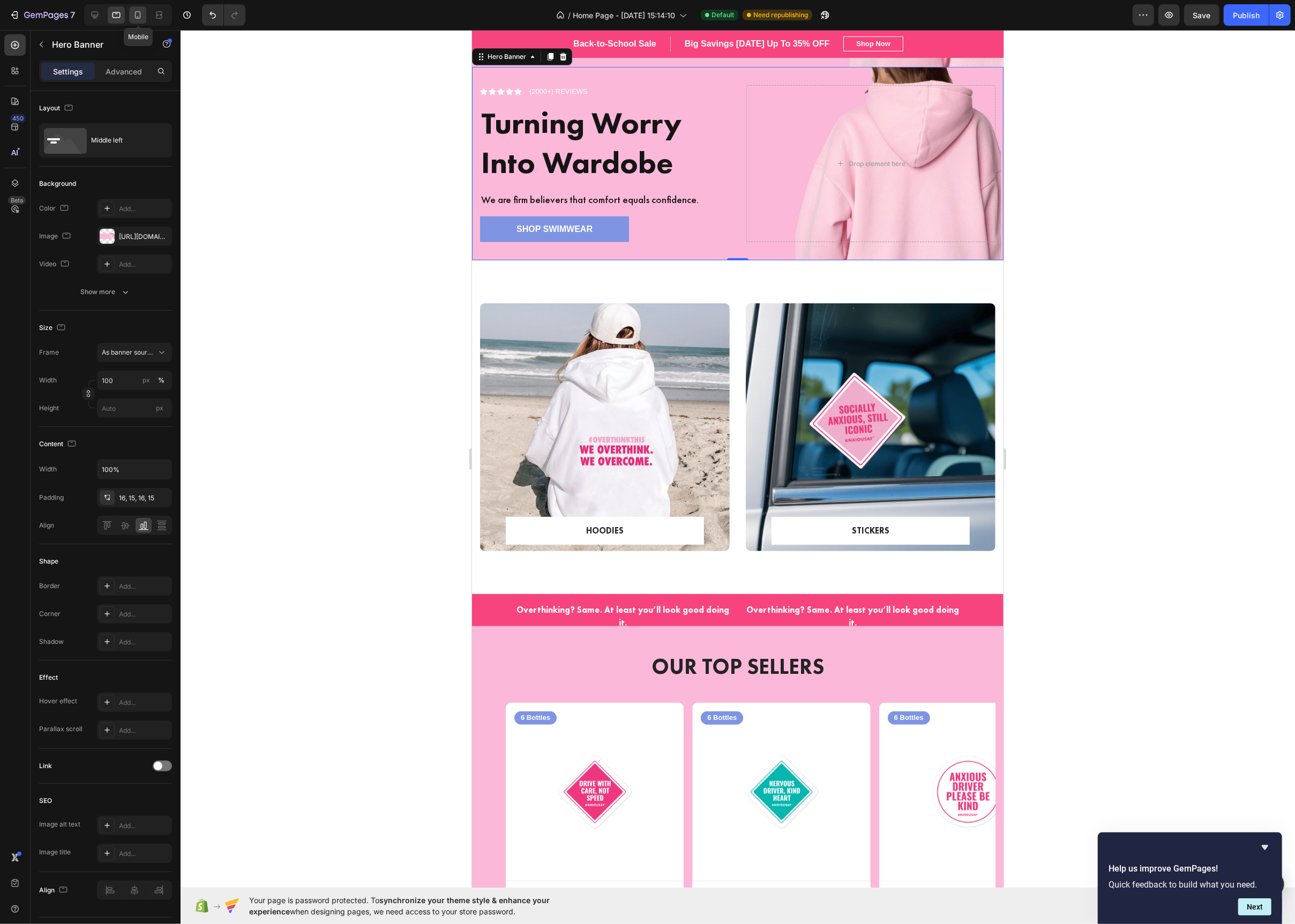
click at [143, 16] on icon at bounding box center [137, 15] width 11 height 11
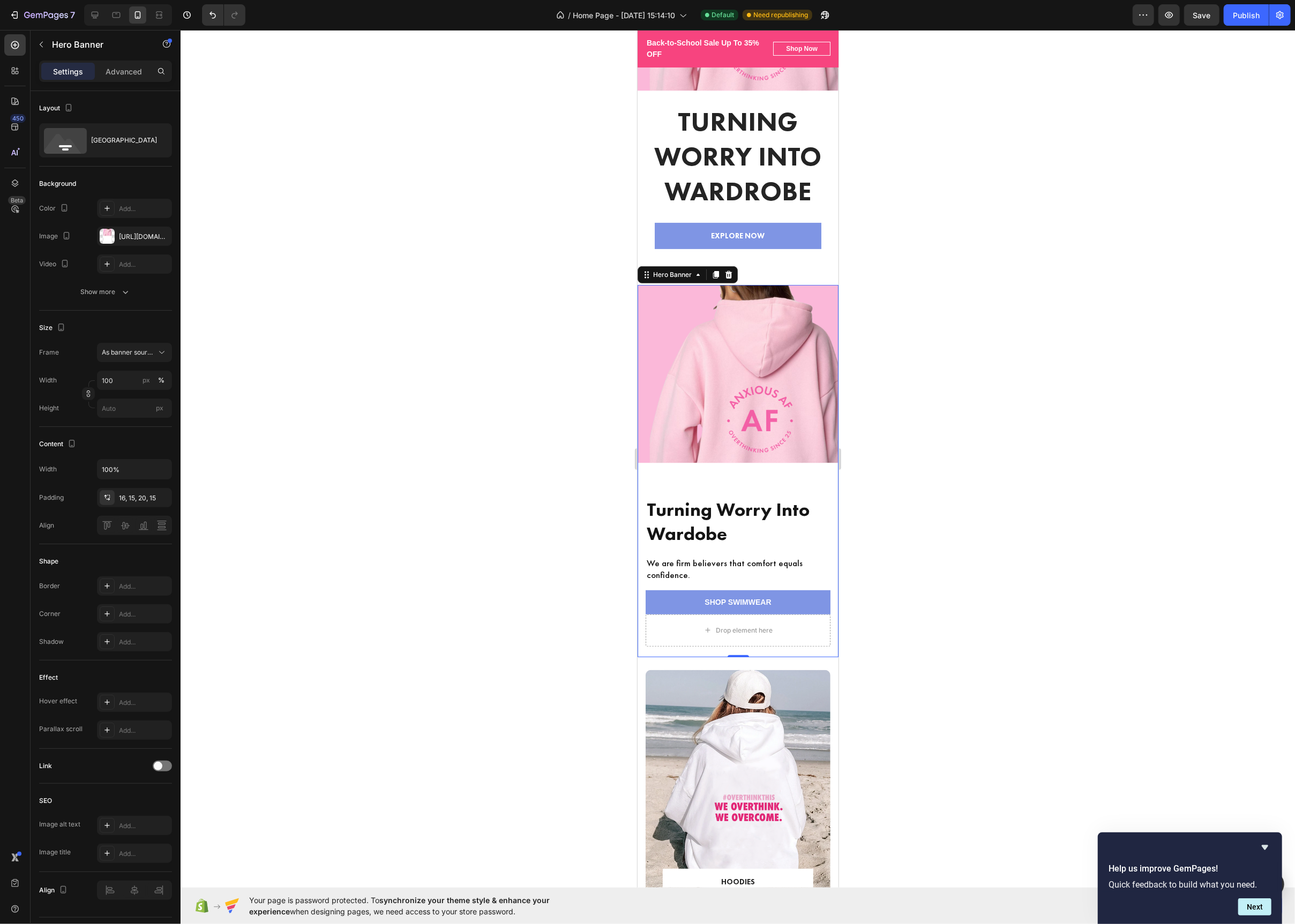
scroll to position [101, 0]
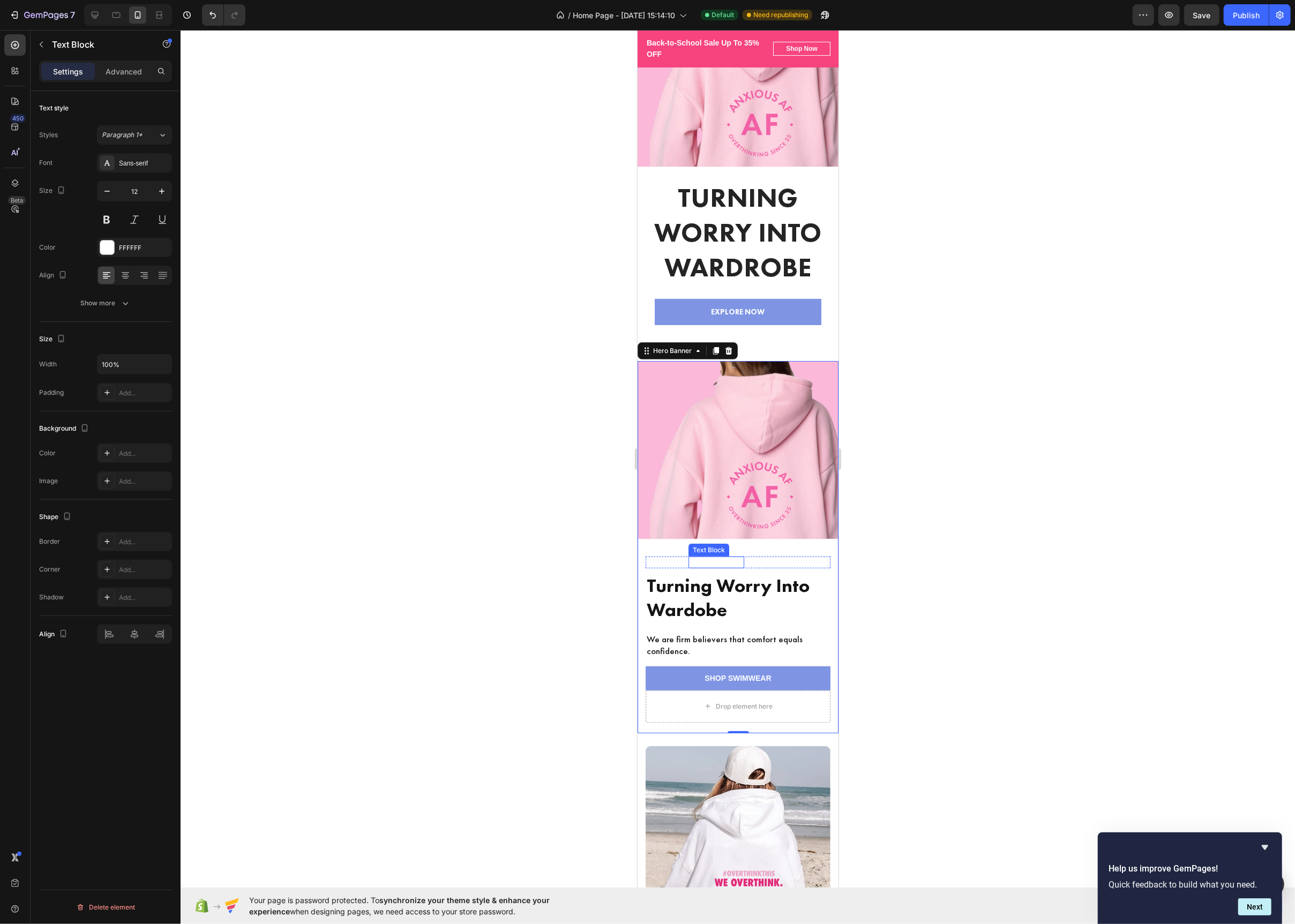
click at [711, 567] on div "(2000+) REVIEWS Text Block" at bounding box center [716, 562] width 55 height 12
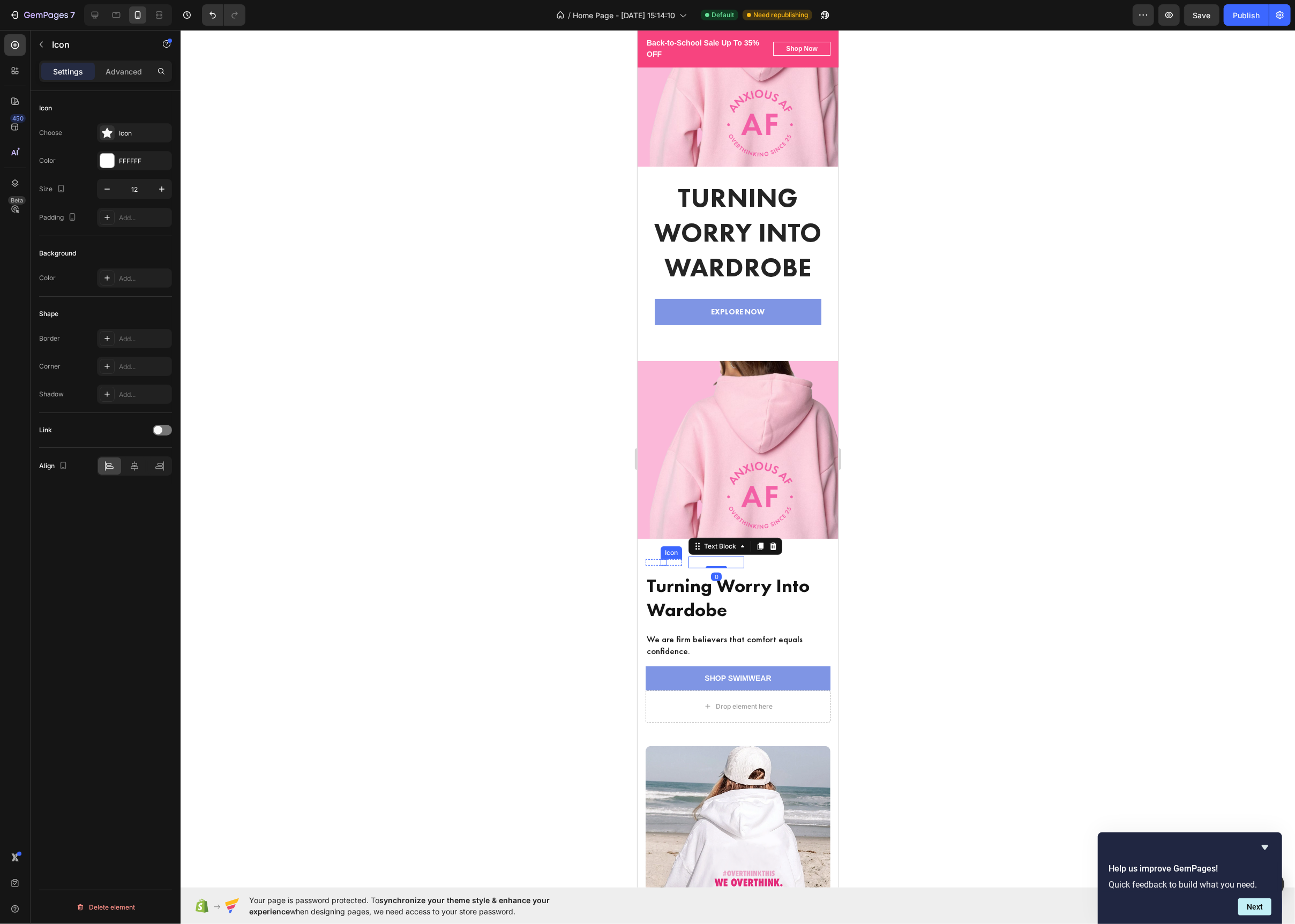
click at [663, 560] on div "Icon" at bounding box center [663, 562] width 6 height 6
click at [794, 546] on div "Overlay" at bounding box center [737, 547] width 201 height 373
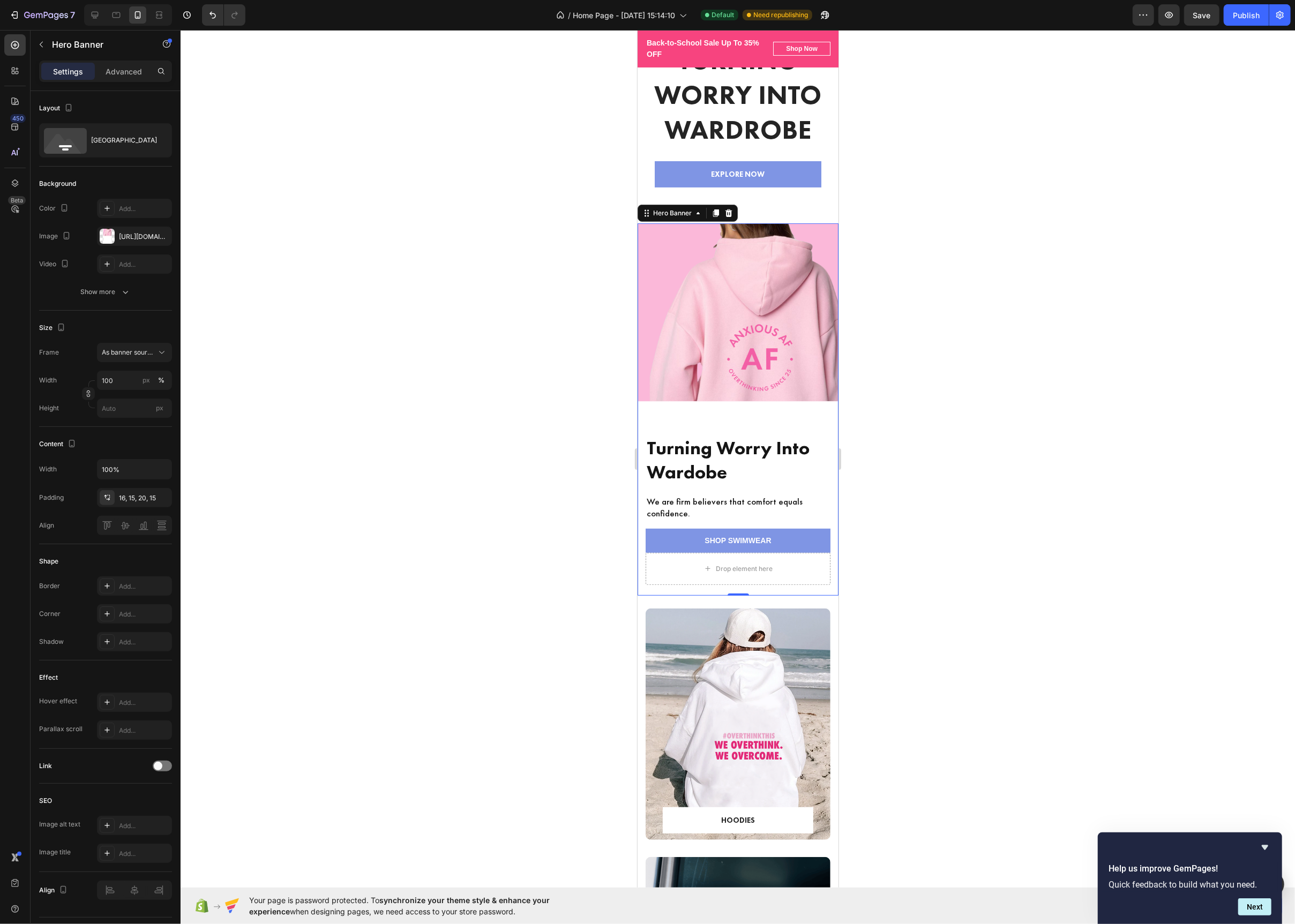
scroll to position [161, 0]
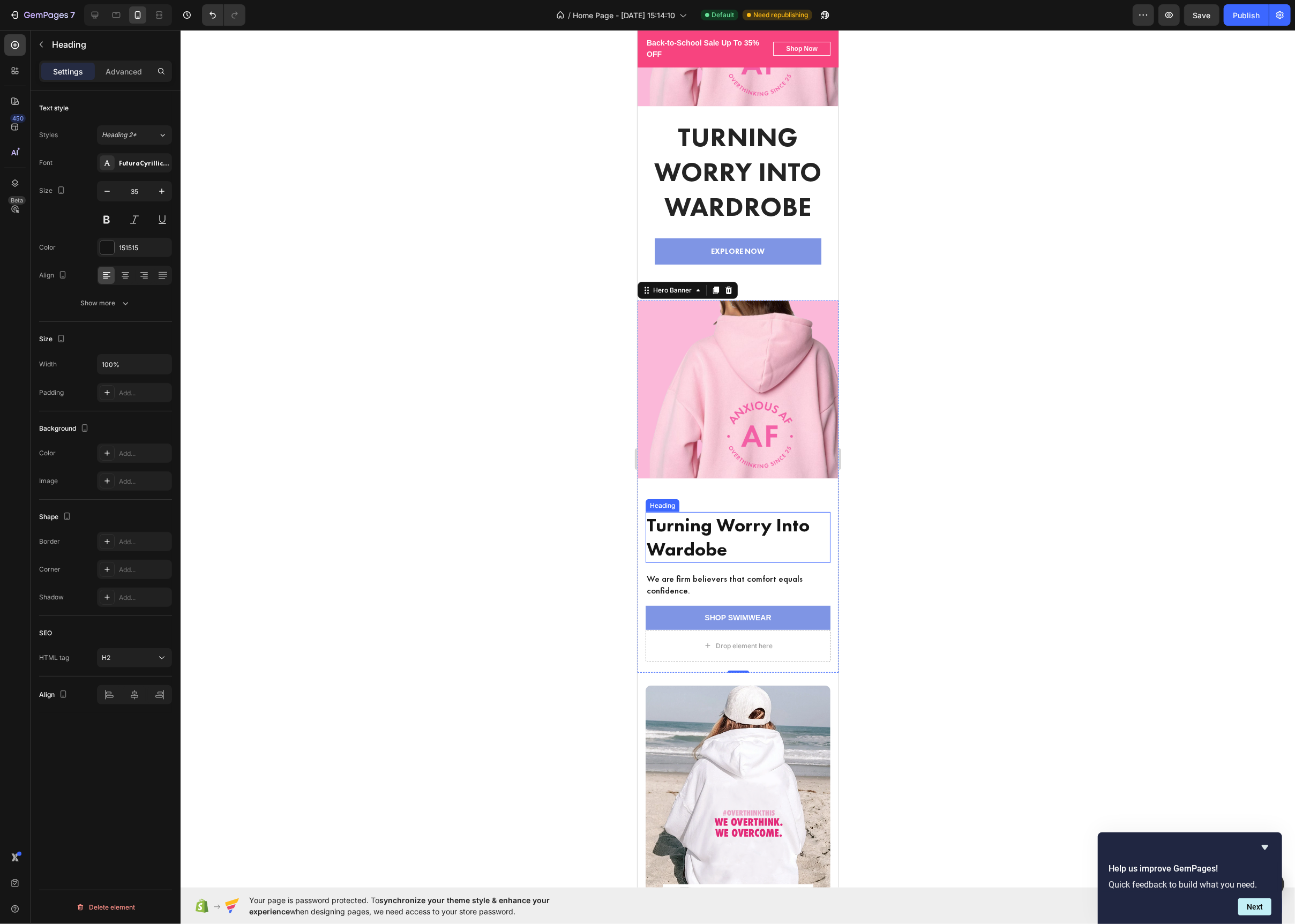
click at [722, 536] on strong "Turning Worry Into Wardobe" at bounding box center [727, 537] width 163 height 49
click at [123, 309] on button "Show more" at bounding box center [105, 303] width 133 height 19
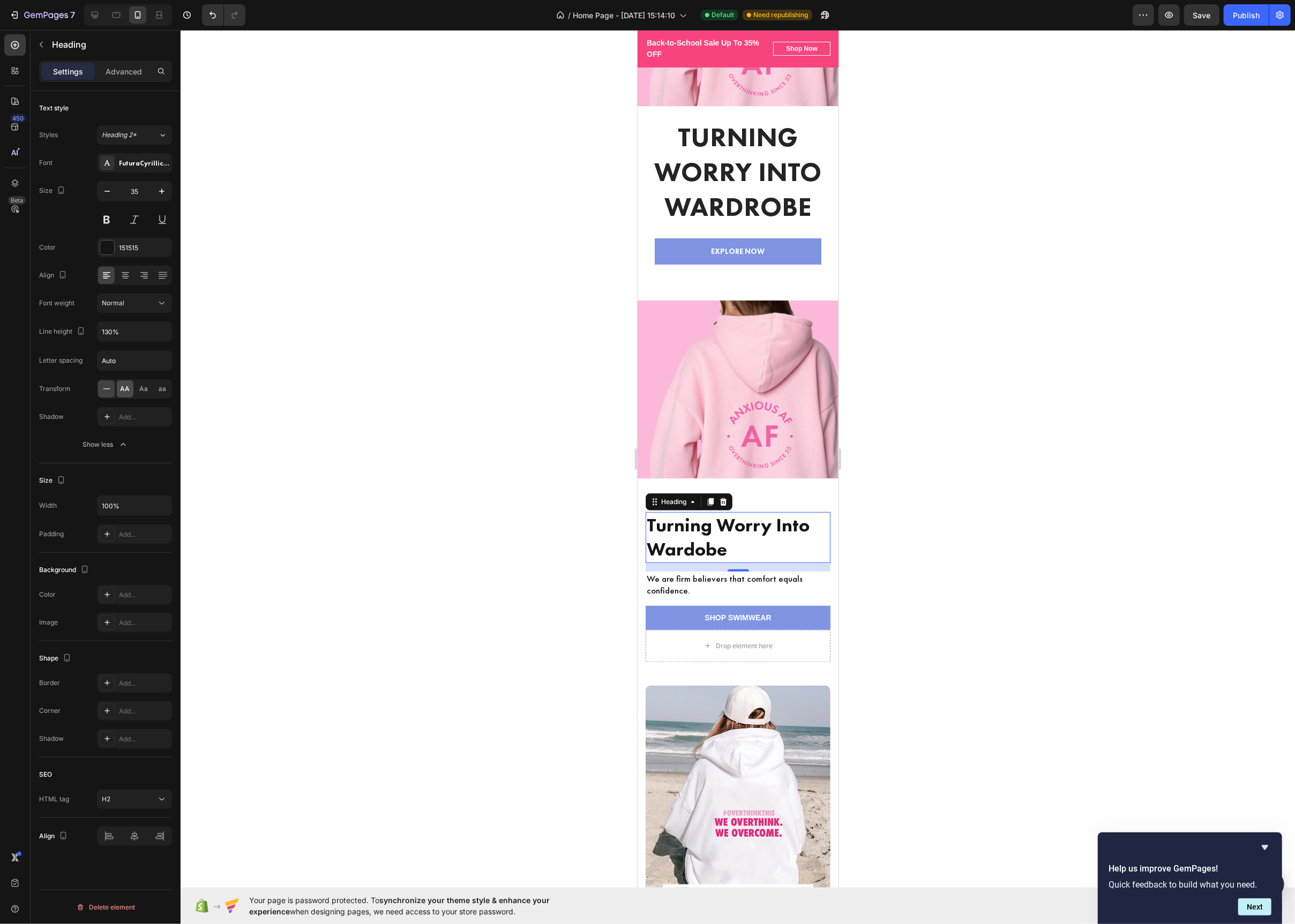
click at [122, 394] on span "AA" at bounding box center [126, 389] width 10 height 10
click at [434, 388] on div at bounding box center [738, 477] width 1115 height 894
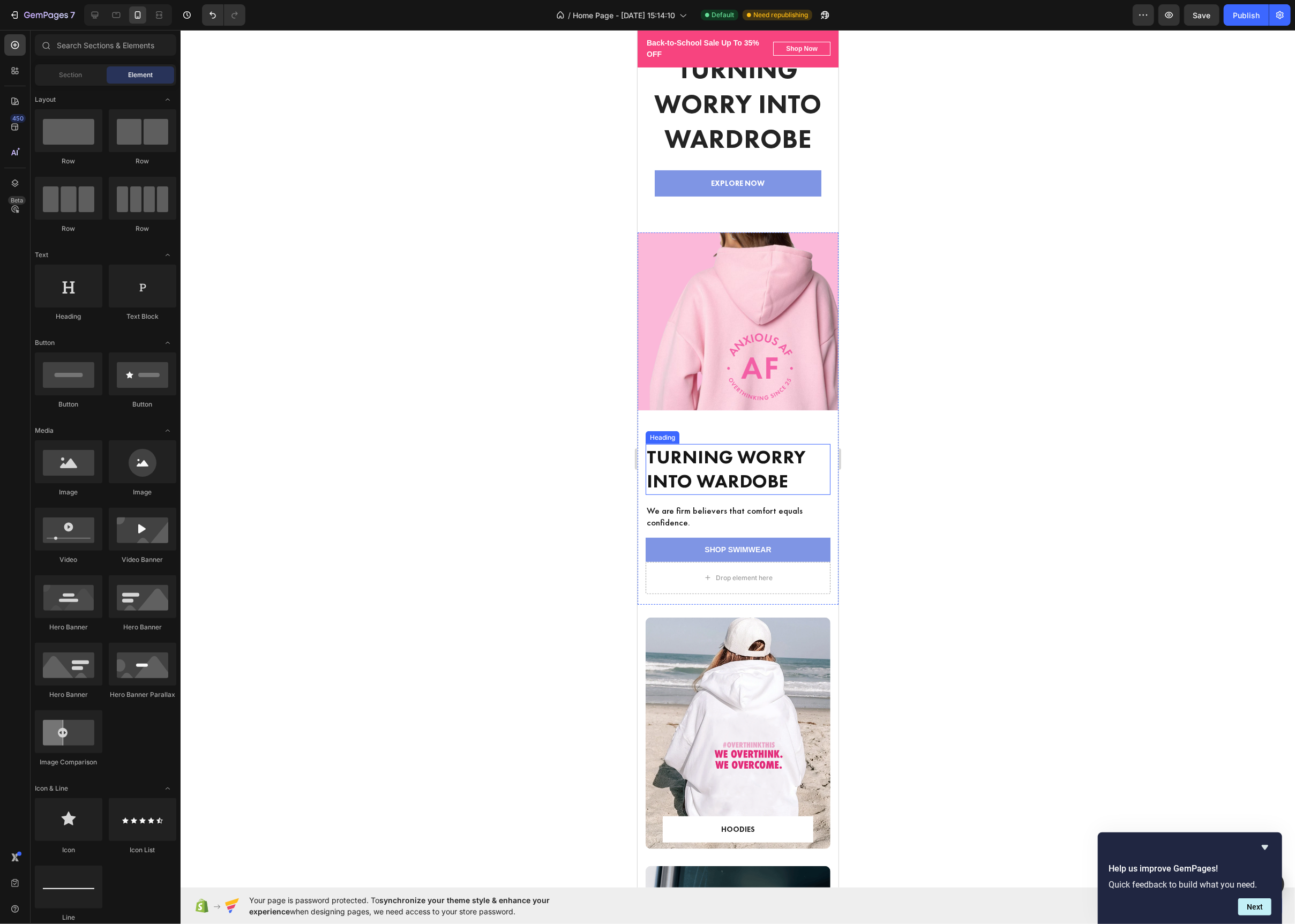
scroll to position [370, 0]
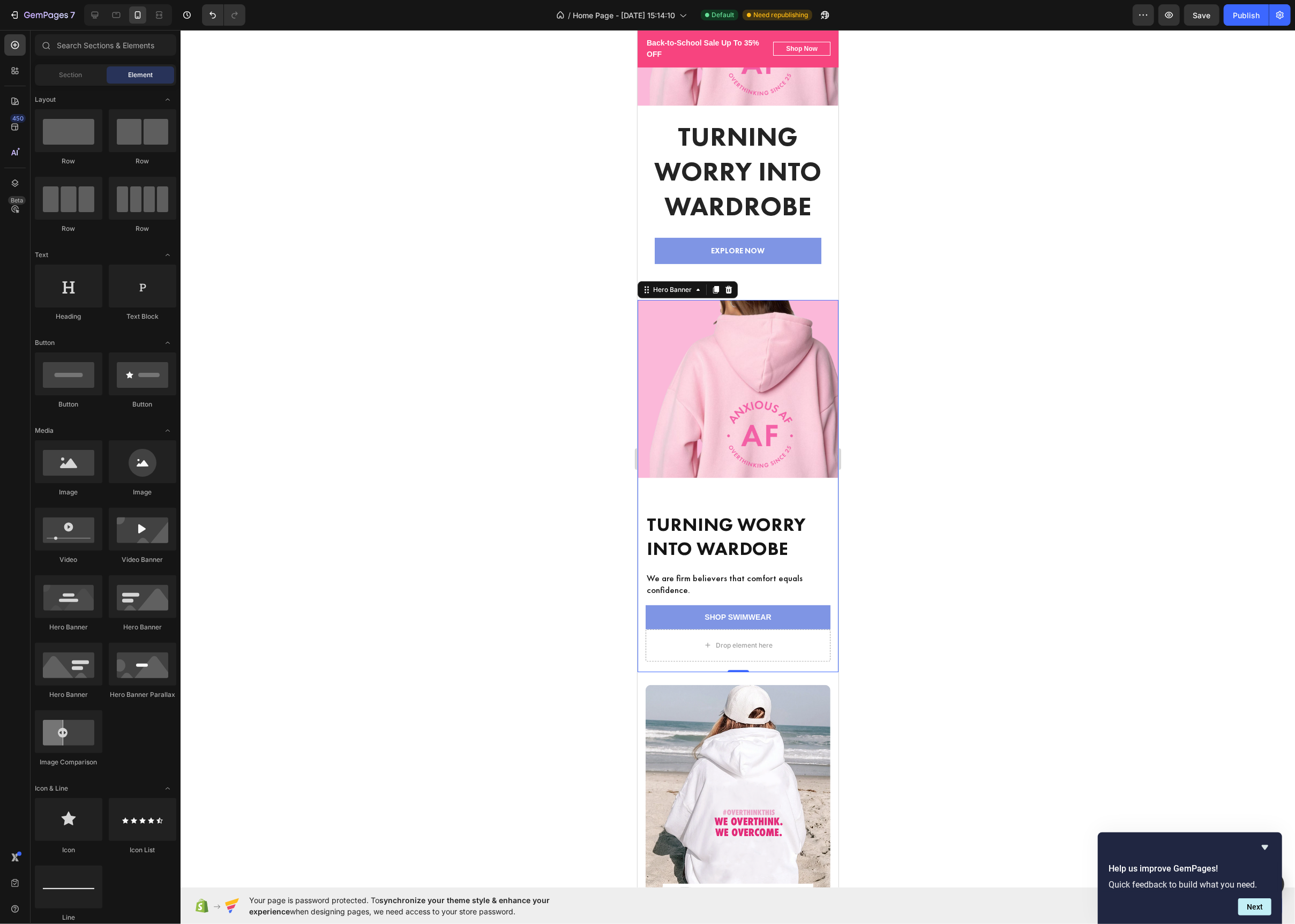
click at [753, 434] on div "Overlay" at bounding box center [737, 486] width 201 height 373
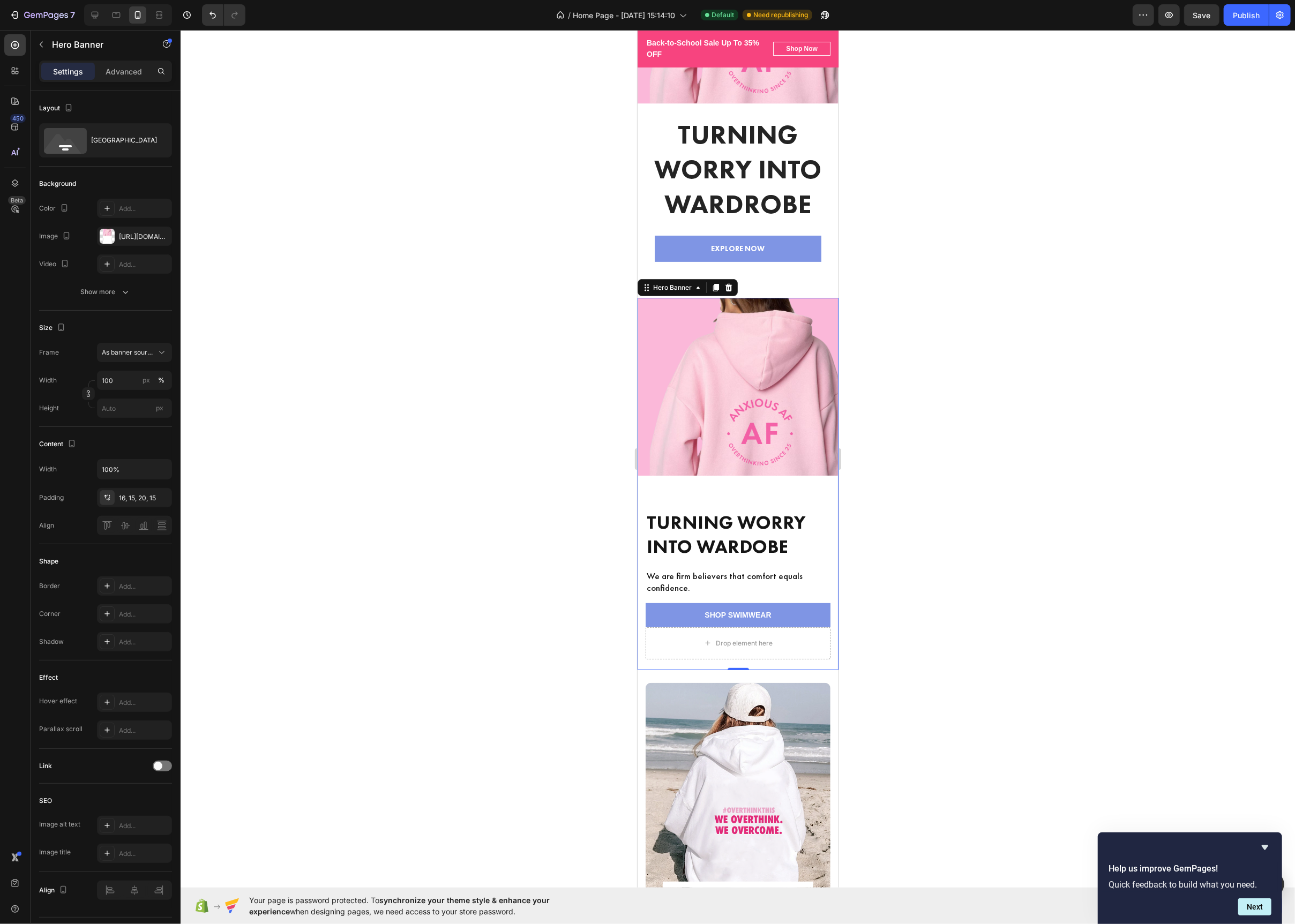
scroll to position [166, 0]
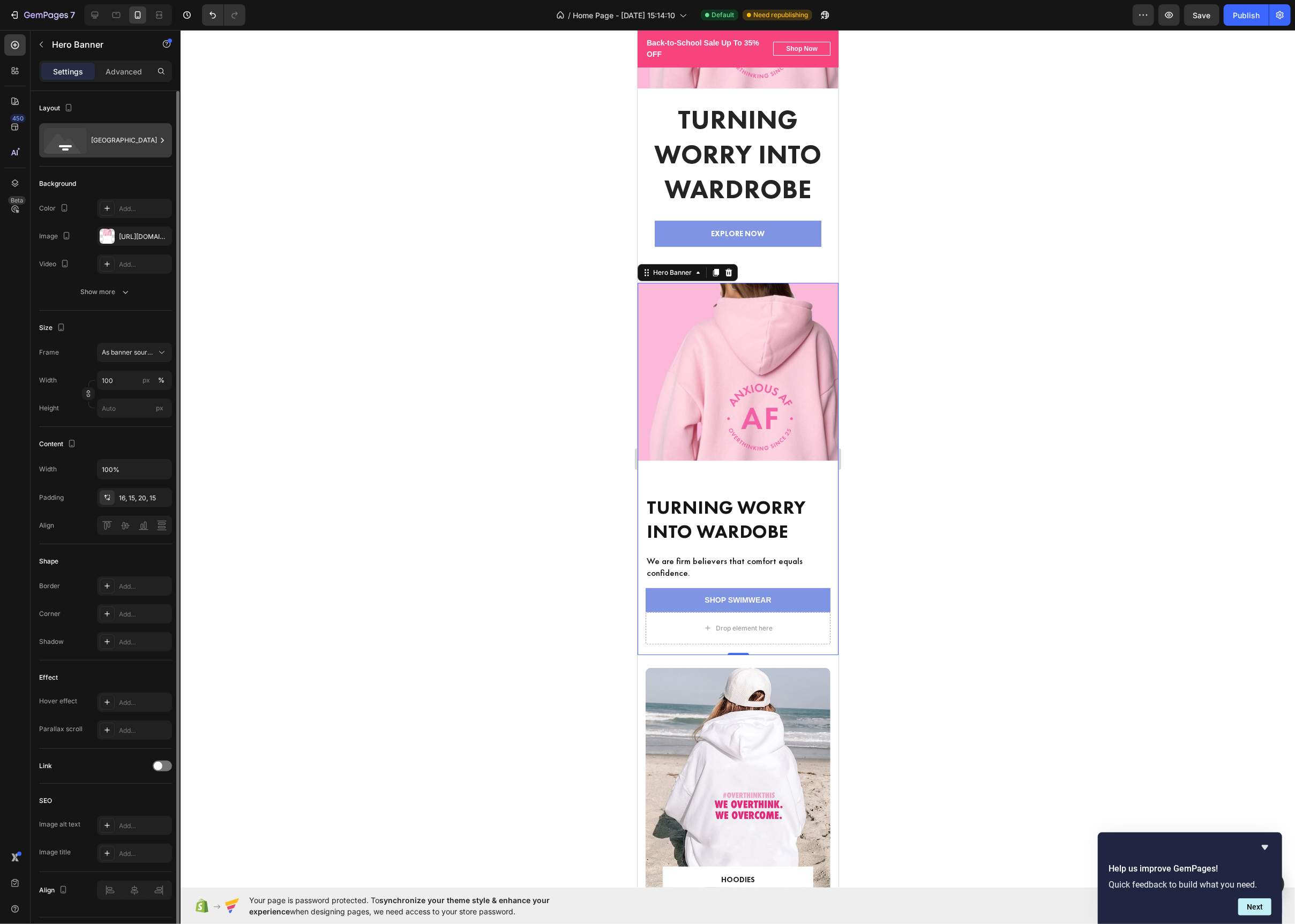
click at [68, 151] on icon at bounding box center [63, 147] width 38 height 26
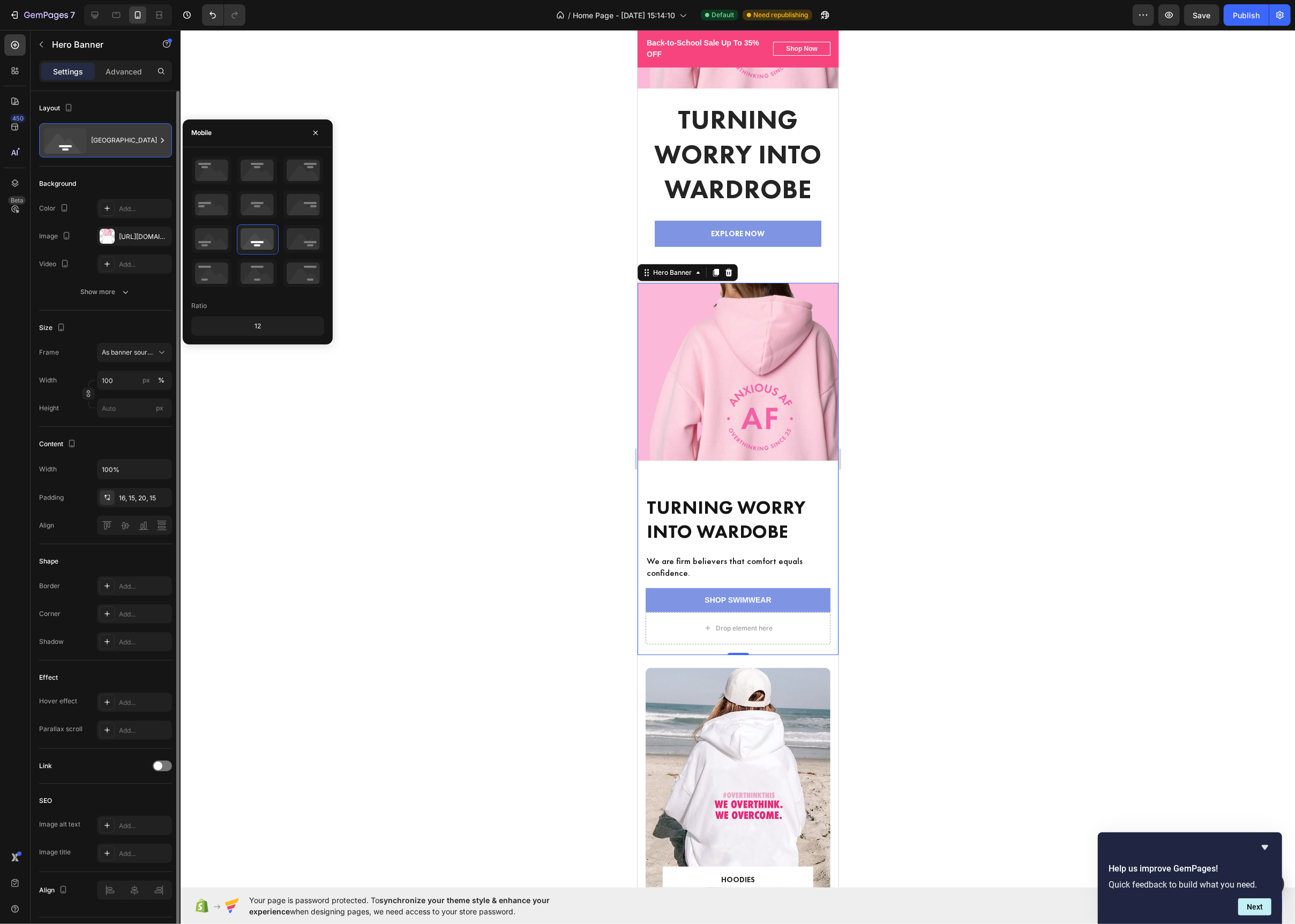
scroll to position [178, 0]
click at [68, 151] on icon at bounding box center [63, 147] width 38 height 26
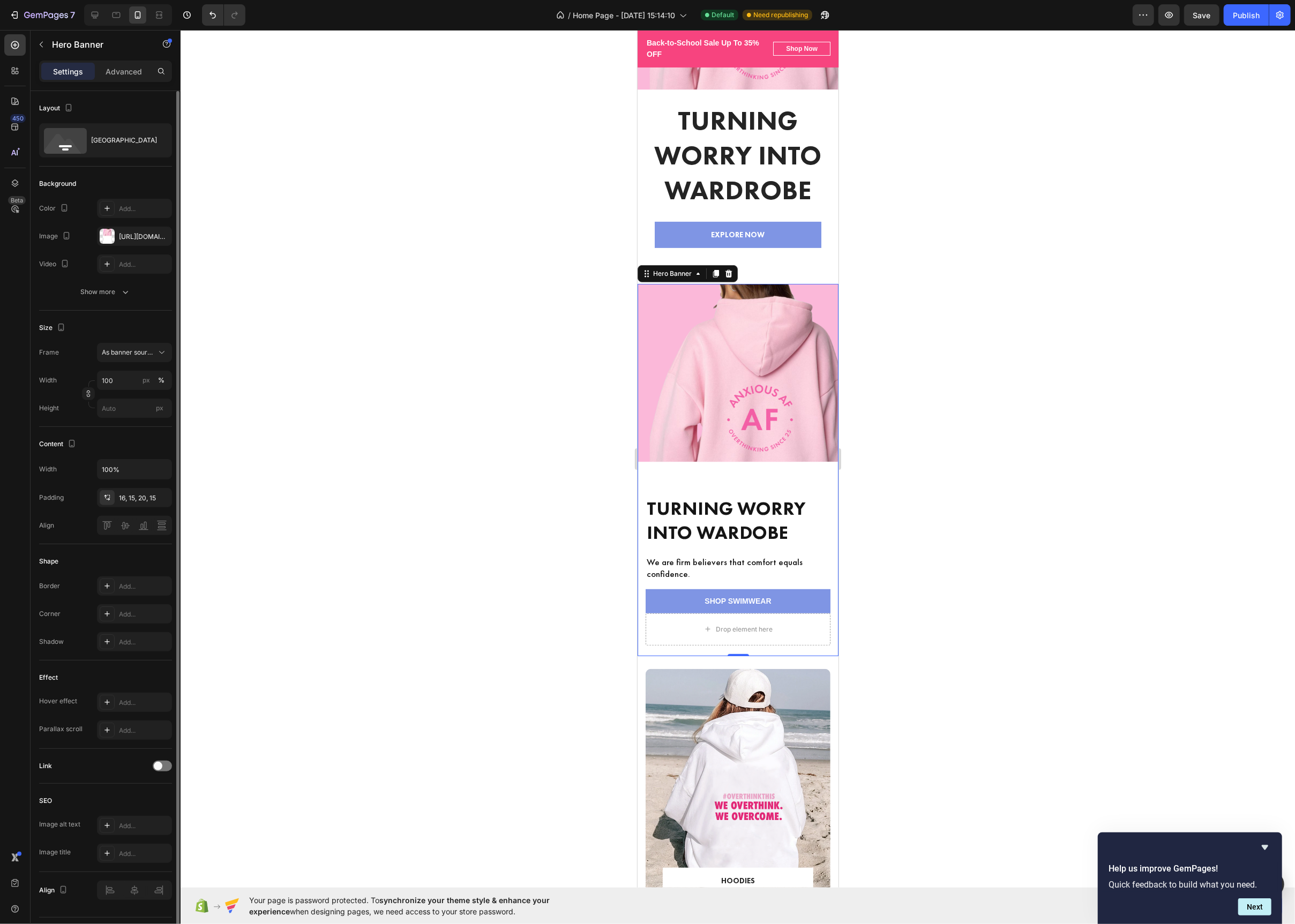
scroll to position [29, 0]
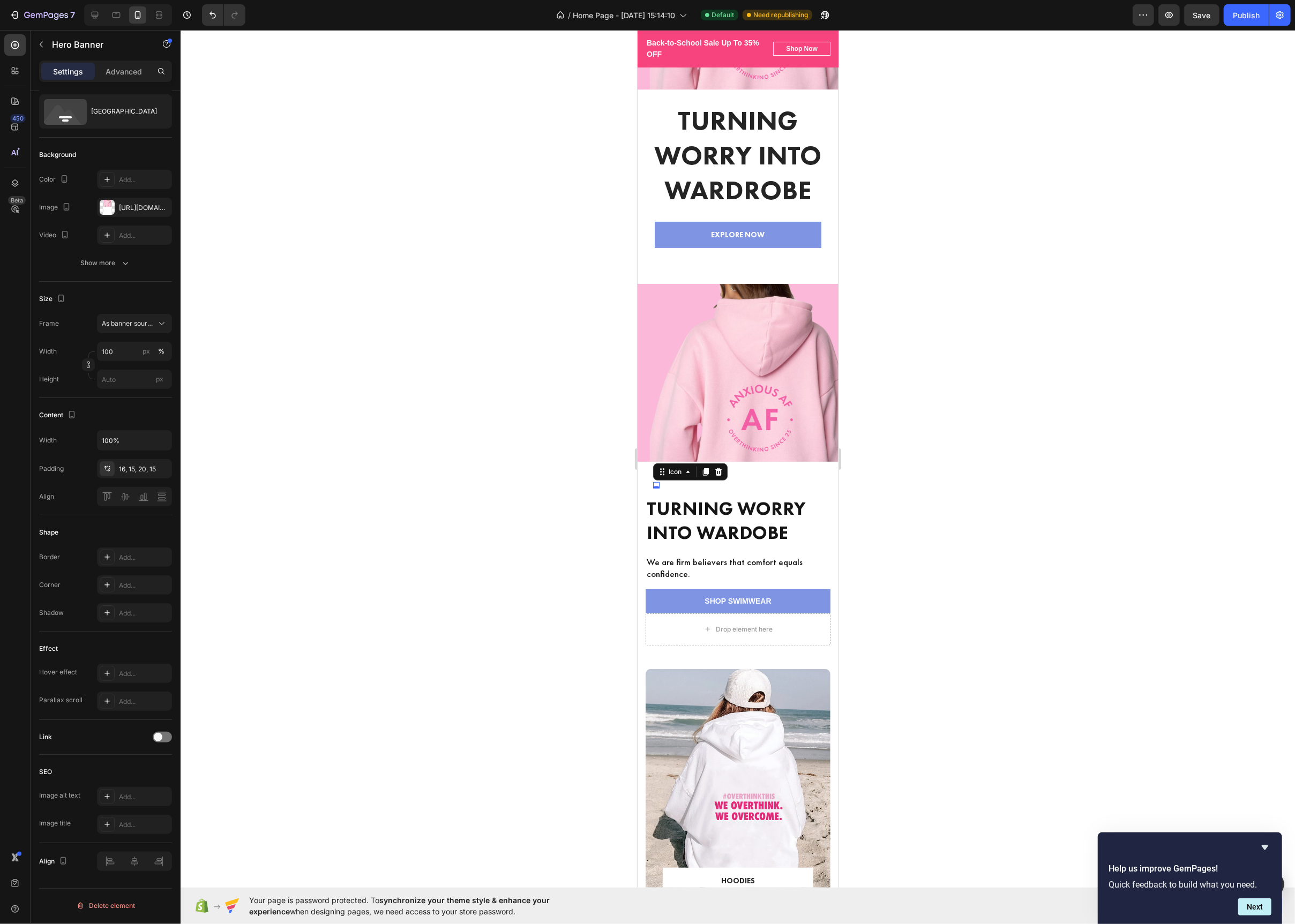
click at [656, 487] on div "Icon 0" at bounding box center [655, 485] width 6 height 6
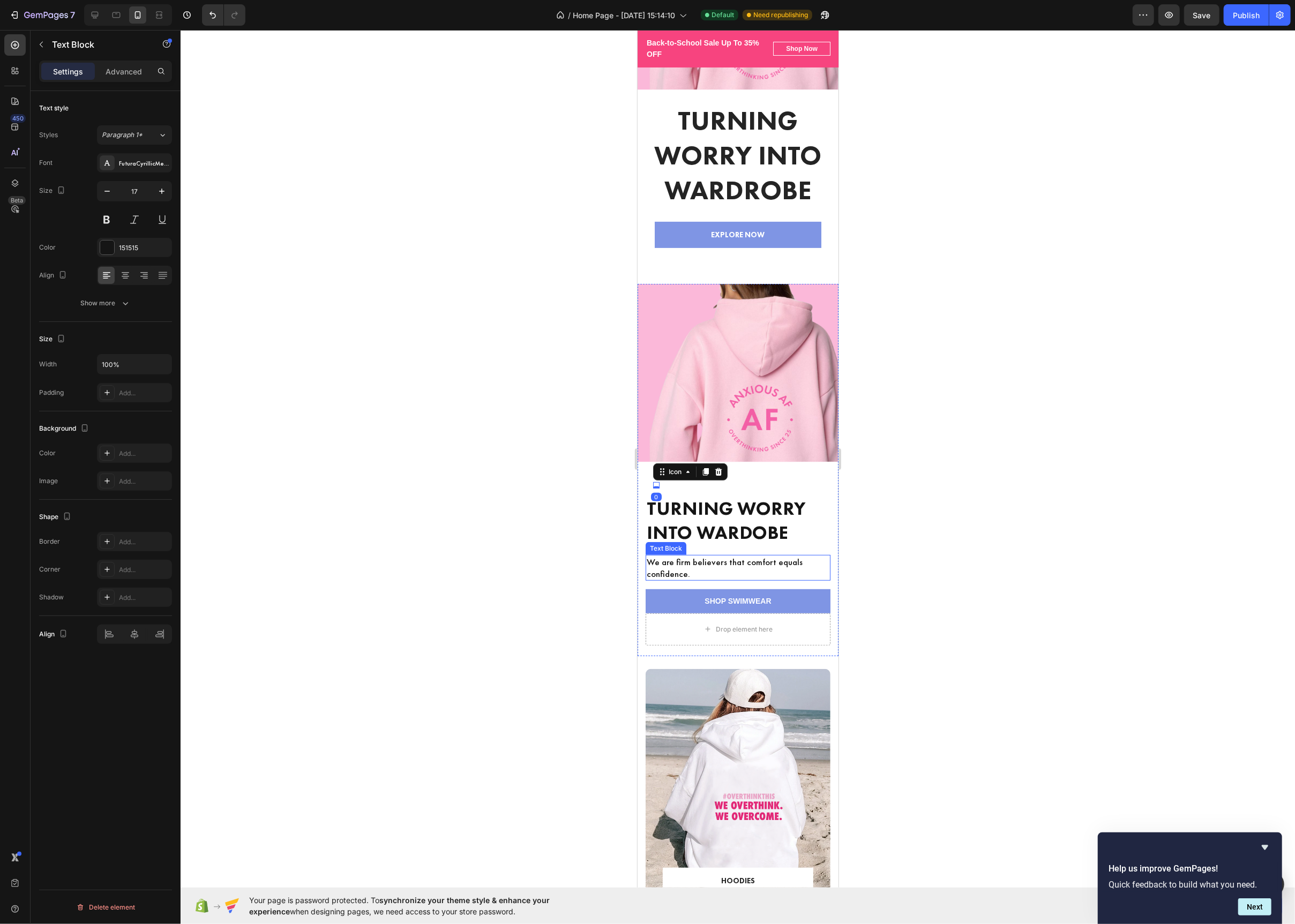
click at [824, 566] on p "We are firm believers that comfort equals confidence." at bounding box center [737, 567] width 182 height 23
click at [824, 585] on div "16" at bounding box center [738, 585] width 185 height 9
click at [834, 629] on div "Icon Icon Icon Icon Icon Icon List (2000+) REVIEWS Text Block Row ⁠⁠⁠⁠⁠⁠⁠ Turni…" at bounding box center [737, 563] width 201 height 185
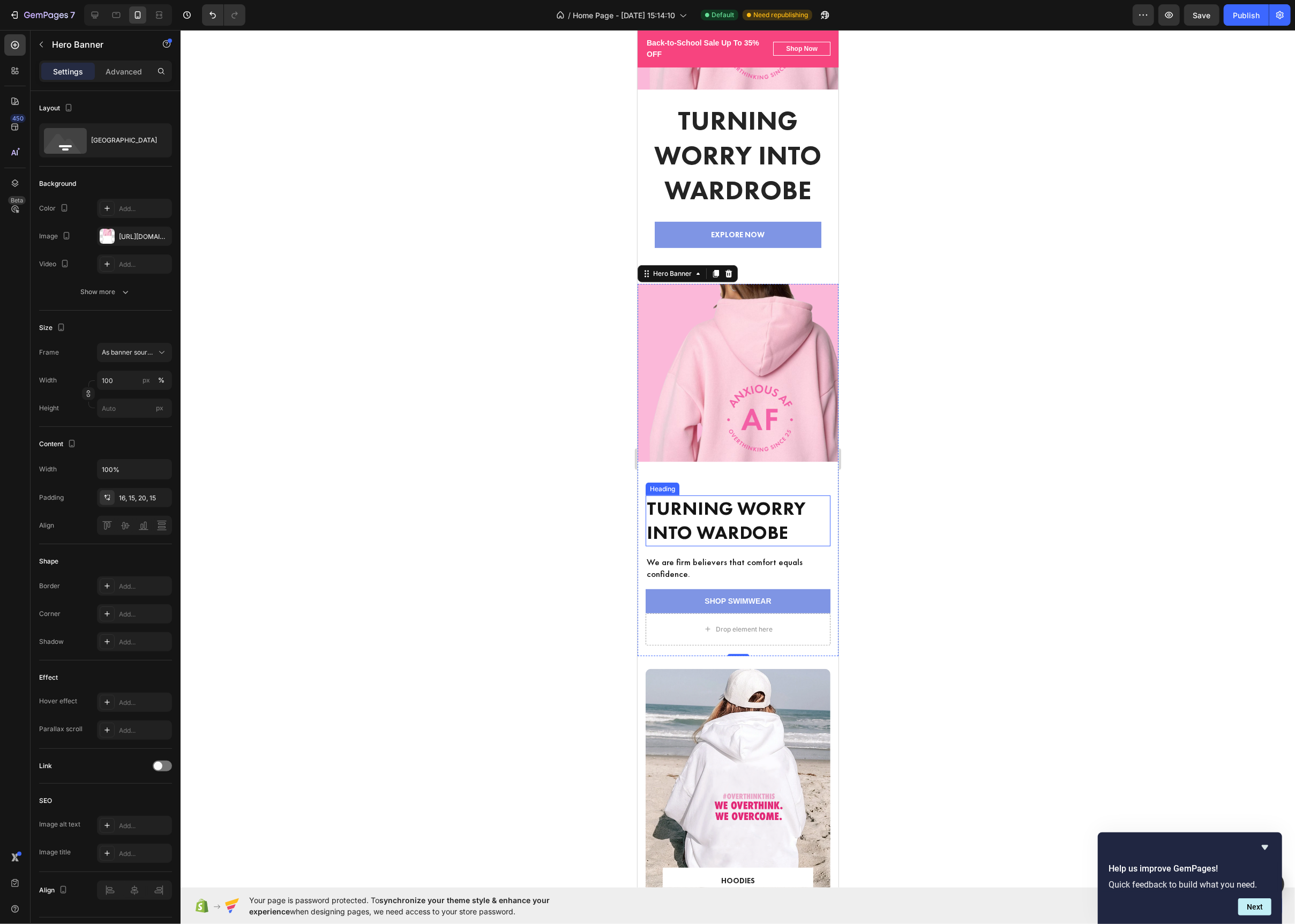
click at [825, 495] on h2 "⁠⁠⁠⁠⁠⁠⁠ Turning Worry Into Wardobe" at bounding box center [738, 521] width 185 height 51
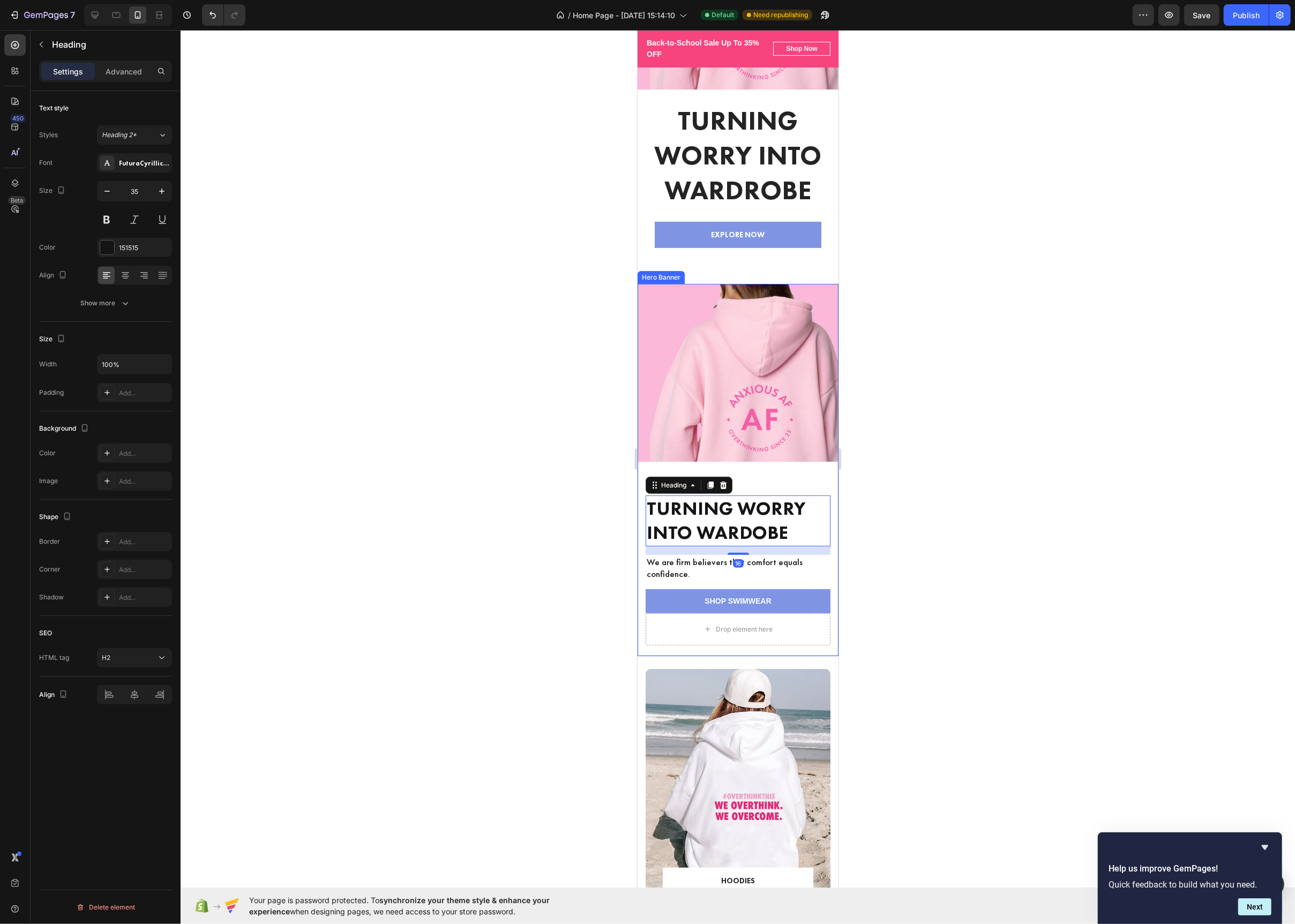
click at [831, 493] on div "Icon Icon Icon Icon Icon Icon List (2000+) REVIEWS Text Block Row ⁠⁠⁠⁠⁠⁠⁠ Turni…" at bounding box center [737, 563] width 201 height 185
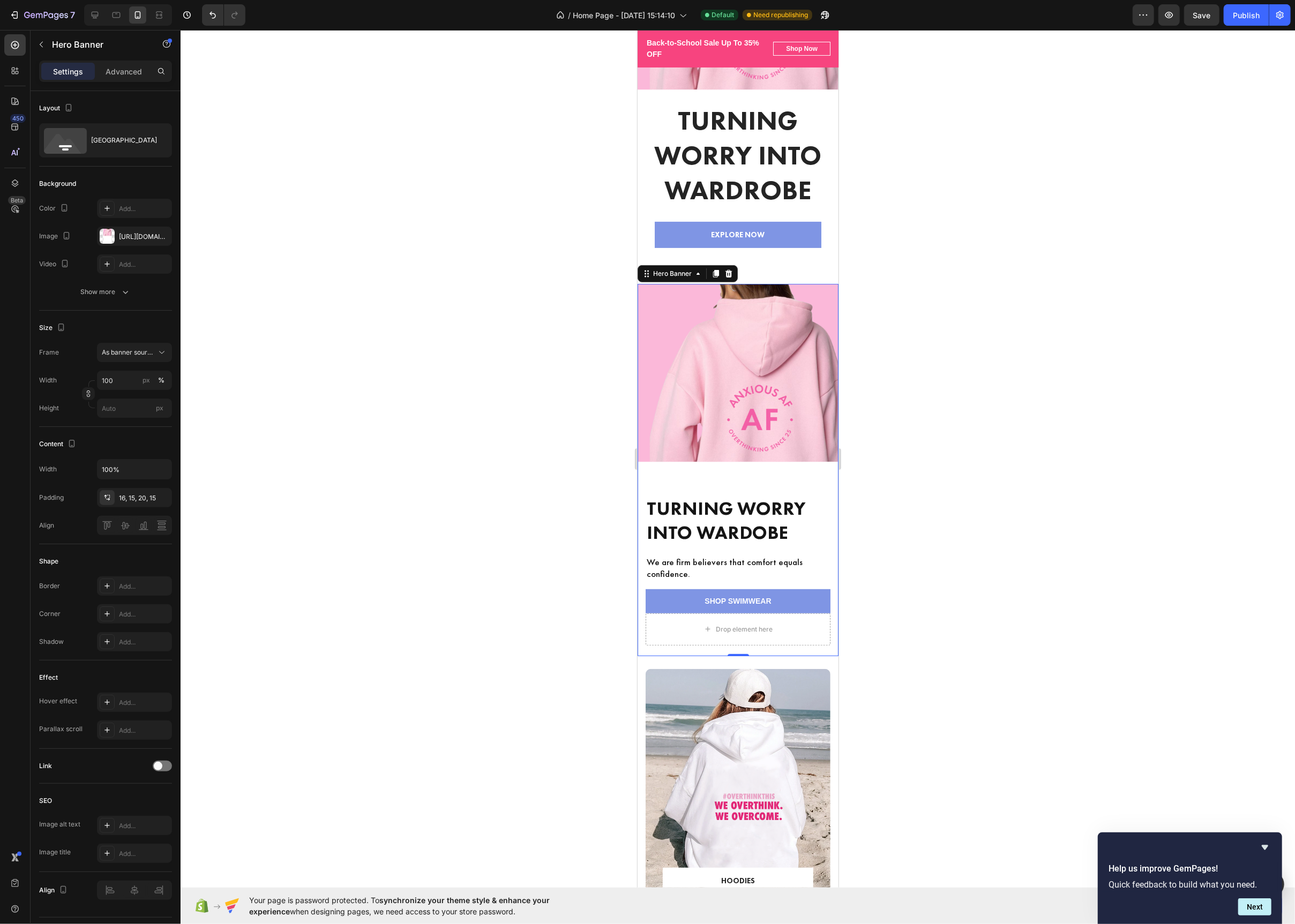
click at [827, 492] on div "Icon Icon Icon Icon Icon Icon List (2000+) REVIEWS Text Block Row ⁠⁠⁠⁠⁠⁠⁠ Turni…" at bounding box center [738, 546] width 185 height 134
click at [807, 495] on h2 "⁠⁠⁠⁠⁠⁠⁠ Turning Worry Into Wardobe" at bounding box center [738, 521] width 185 height 51
click at [693, 468] on div "Overlay" at bounding box center [737, 470] width 201 height 373
click at [650, 480] on div "Icon Icon Icon Icon Icon Icon List" at bounding box center [663, 485] width 36 height 12
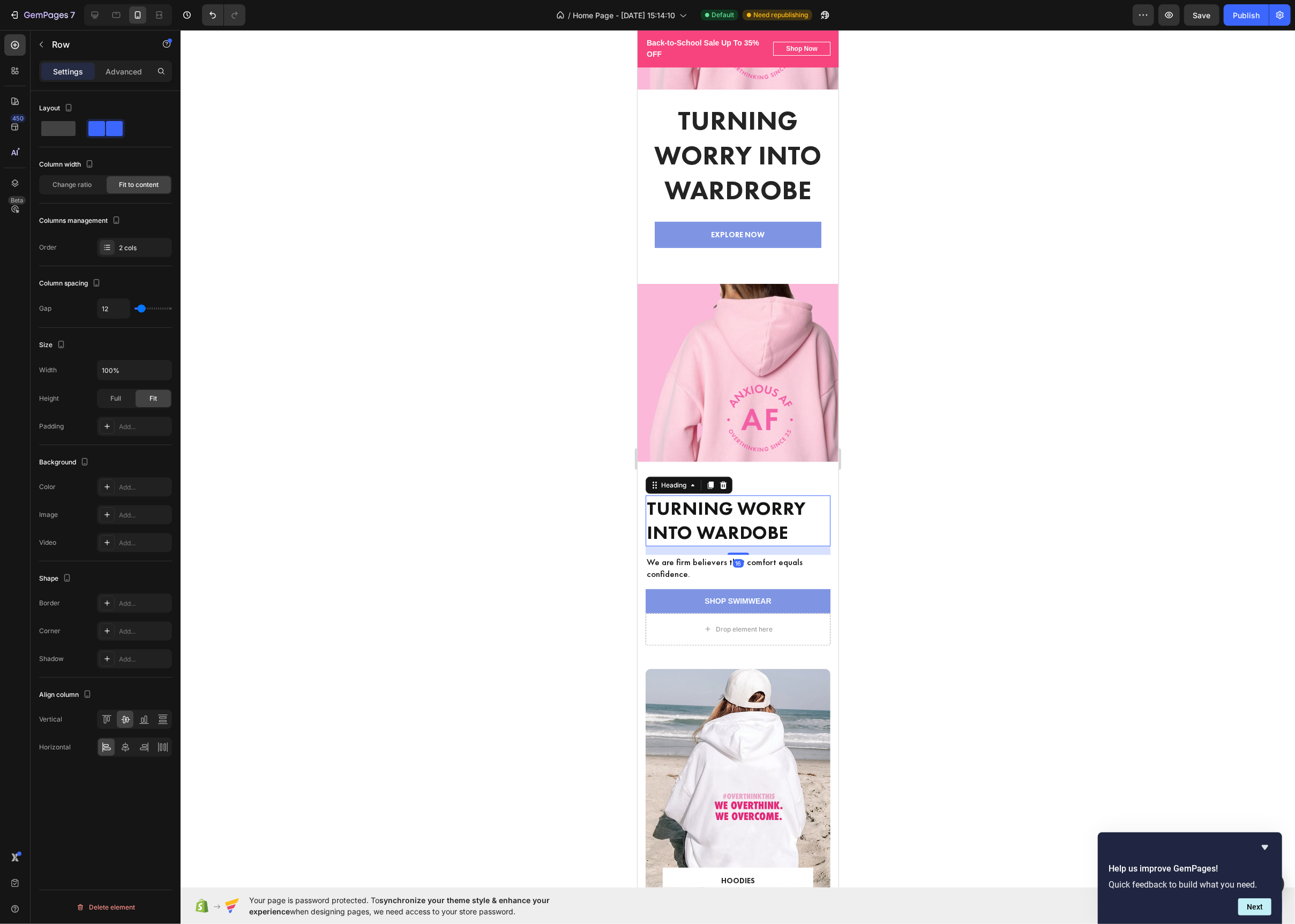
click at [778, 523] on strong "Turning Worry Into Wardobe" at bounding box center [726, 521] width 159 height 49
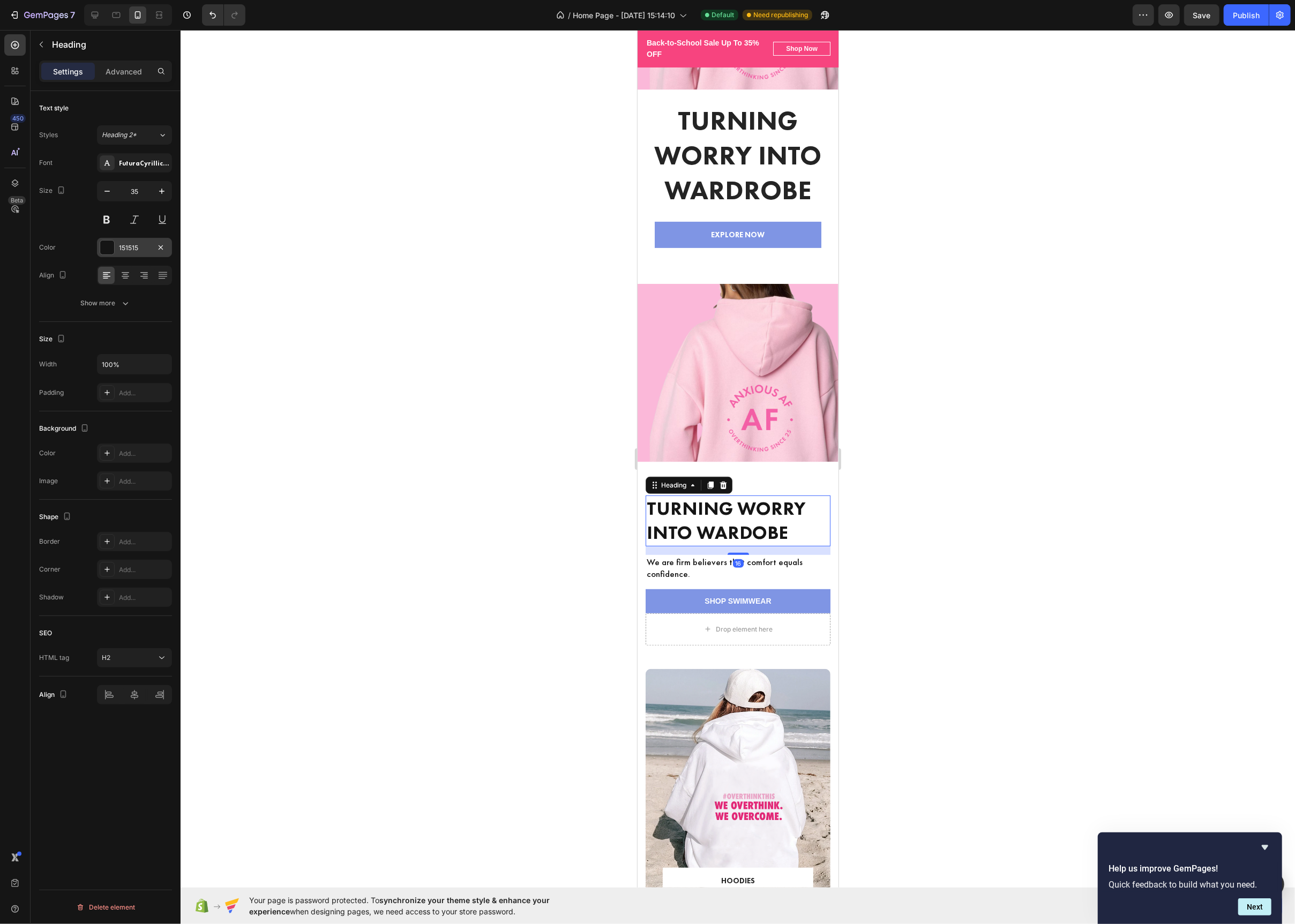
click at [109, 248] on div at bounding box center [107, 248] width 14 height 14
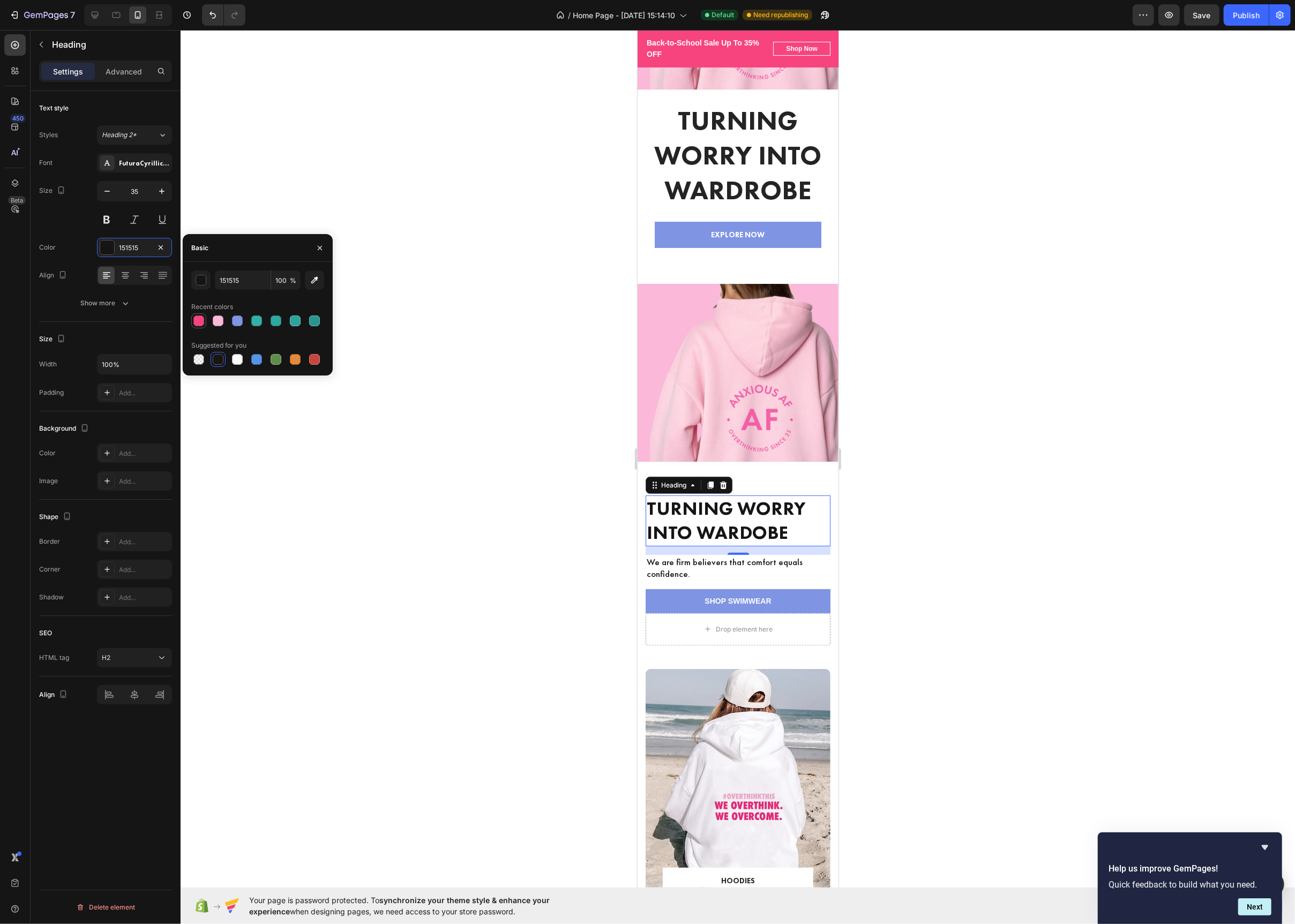
click at [195, 318] on div at bounding box center [198, 321] width 11 height 11
type input "F7447F"
click at [498, 434] on div at bounding box center [738, 477] width 1115 height 894
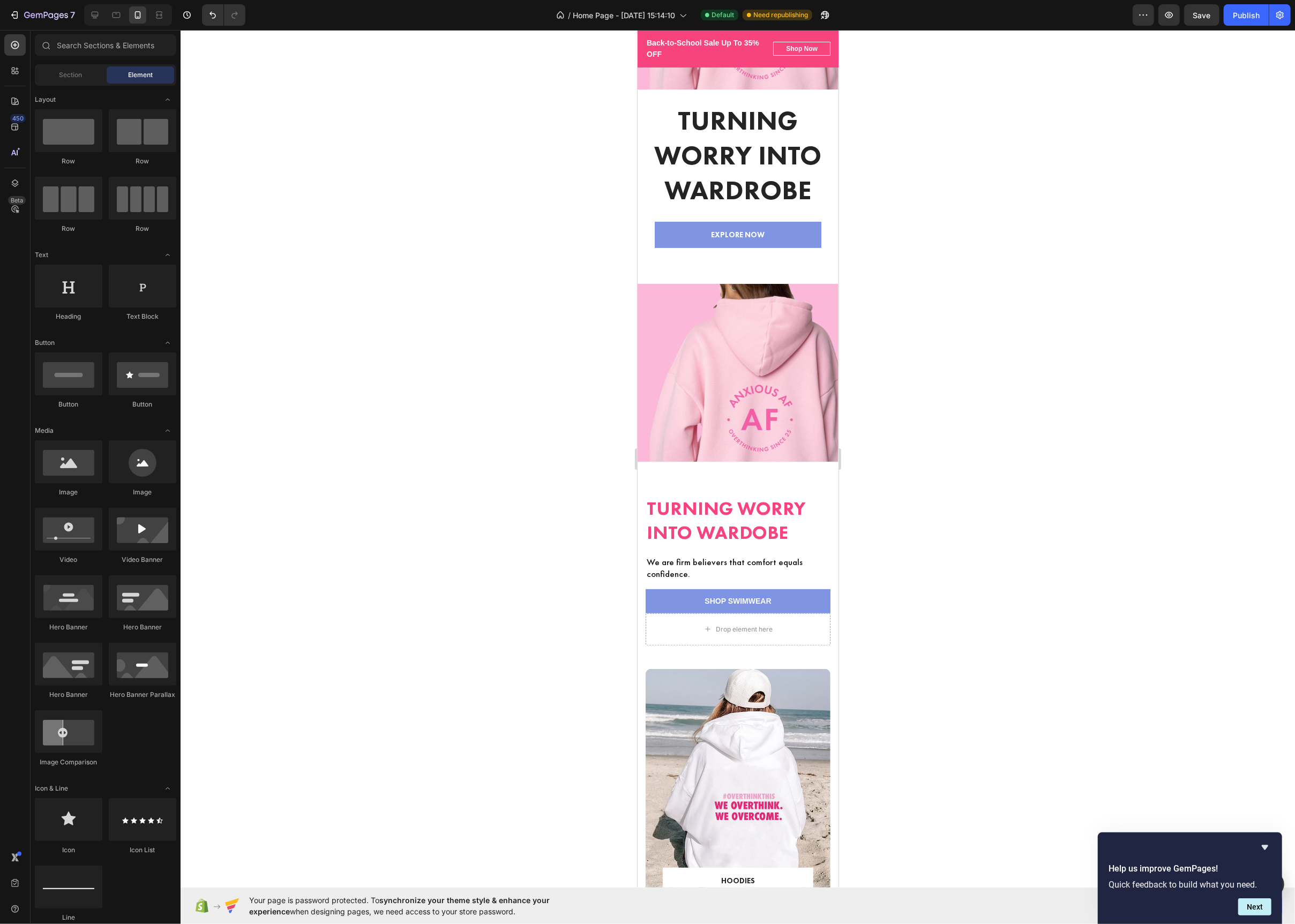
click at [498, 434] on div at bounding box center [738, 477] width 1115 height 894
click at [685, 480] on div "Icon Icon Icon Icon Icon Icon List (2000+) REVIEWS Text Block Row 8" at bounding box center [738, 485] width 185 height 12
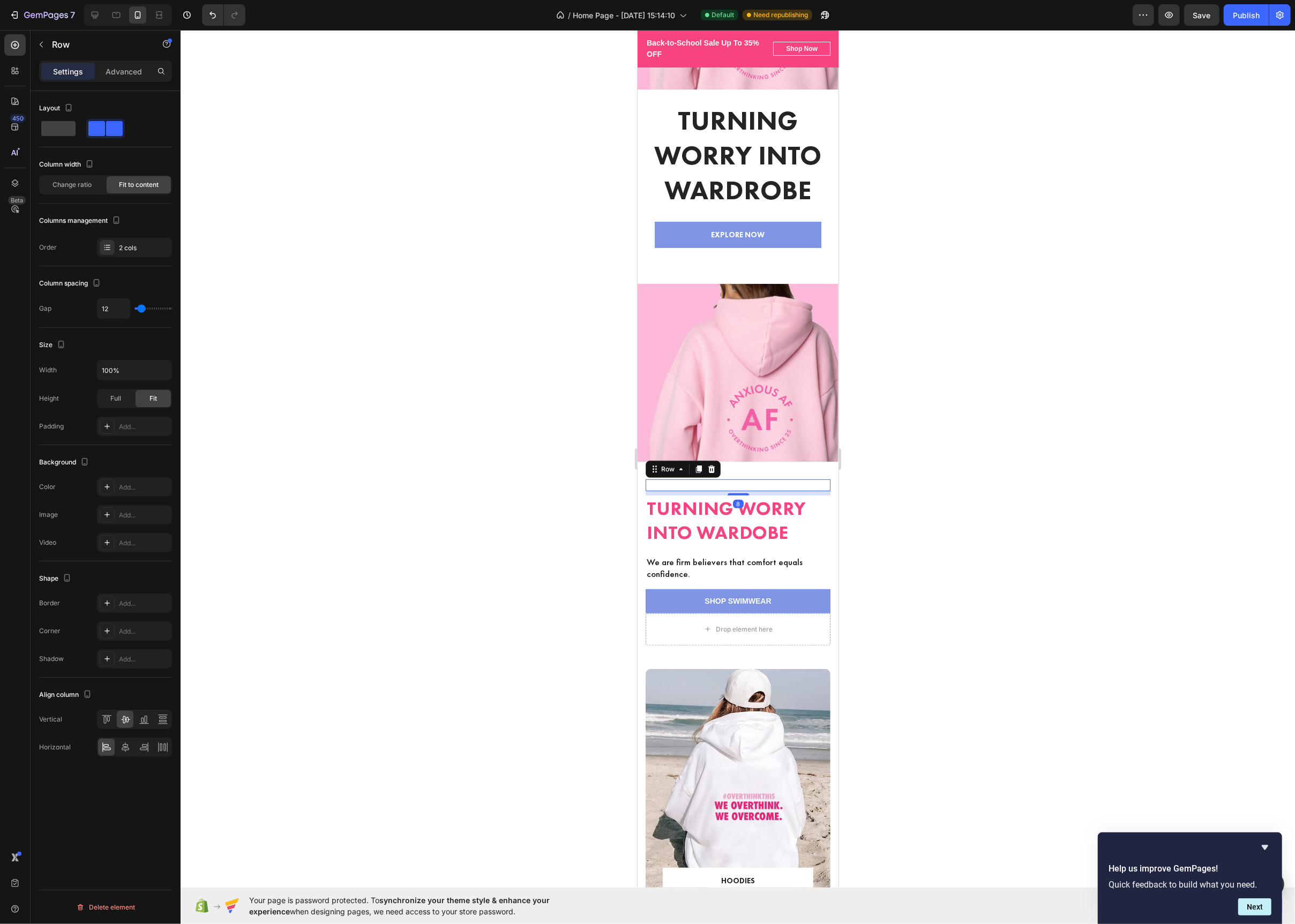
click at [578, 484] on div at bounding box center [738, 477] width 1115 height 894
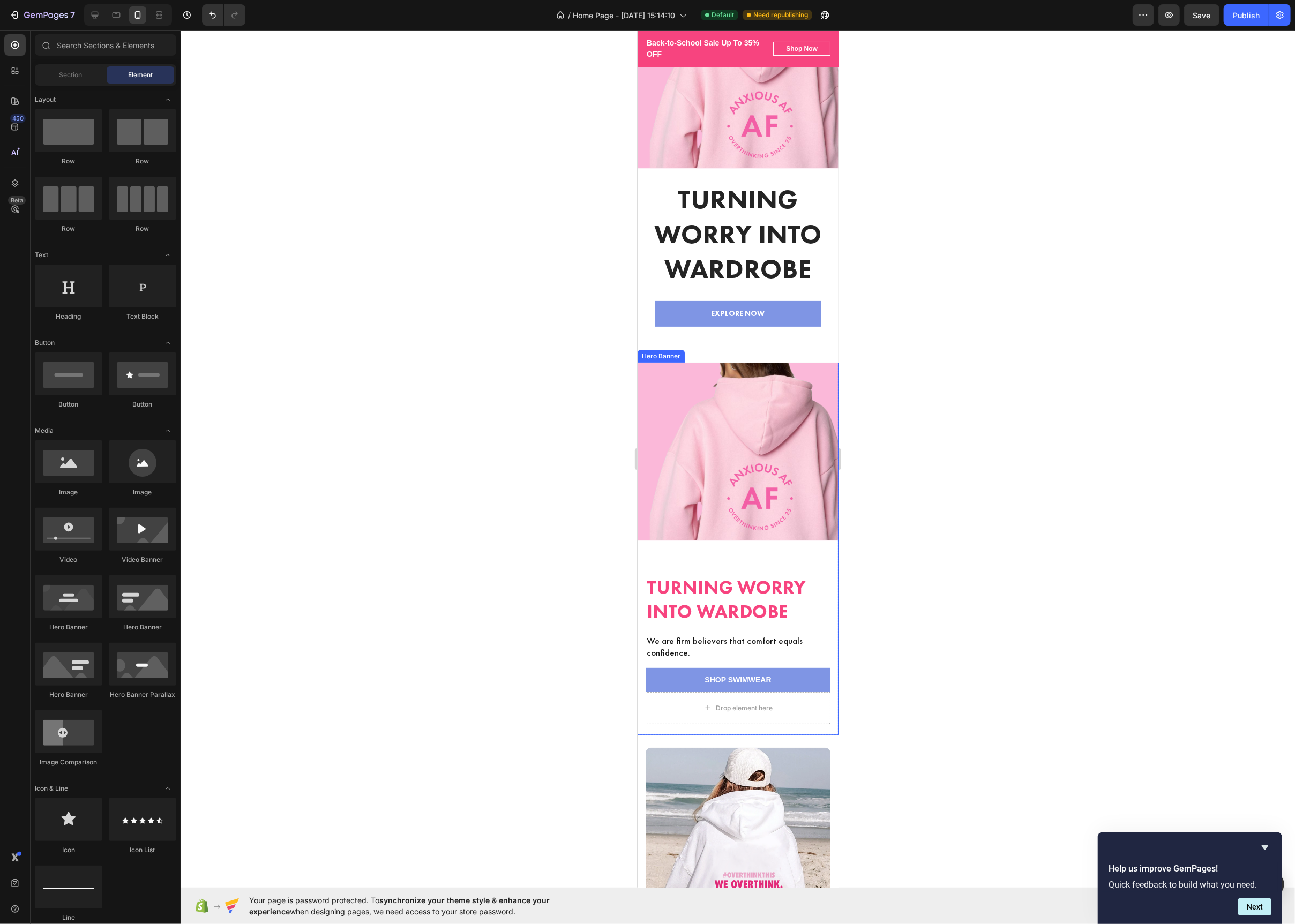
scroll to position [202, 0]
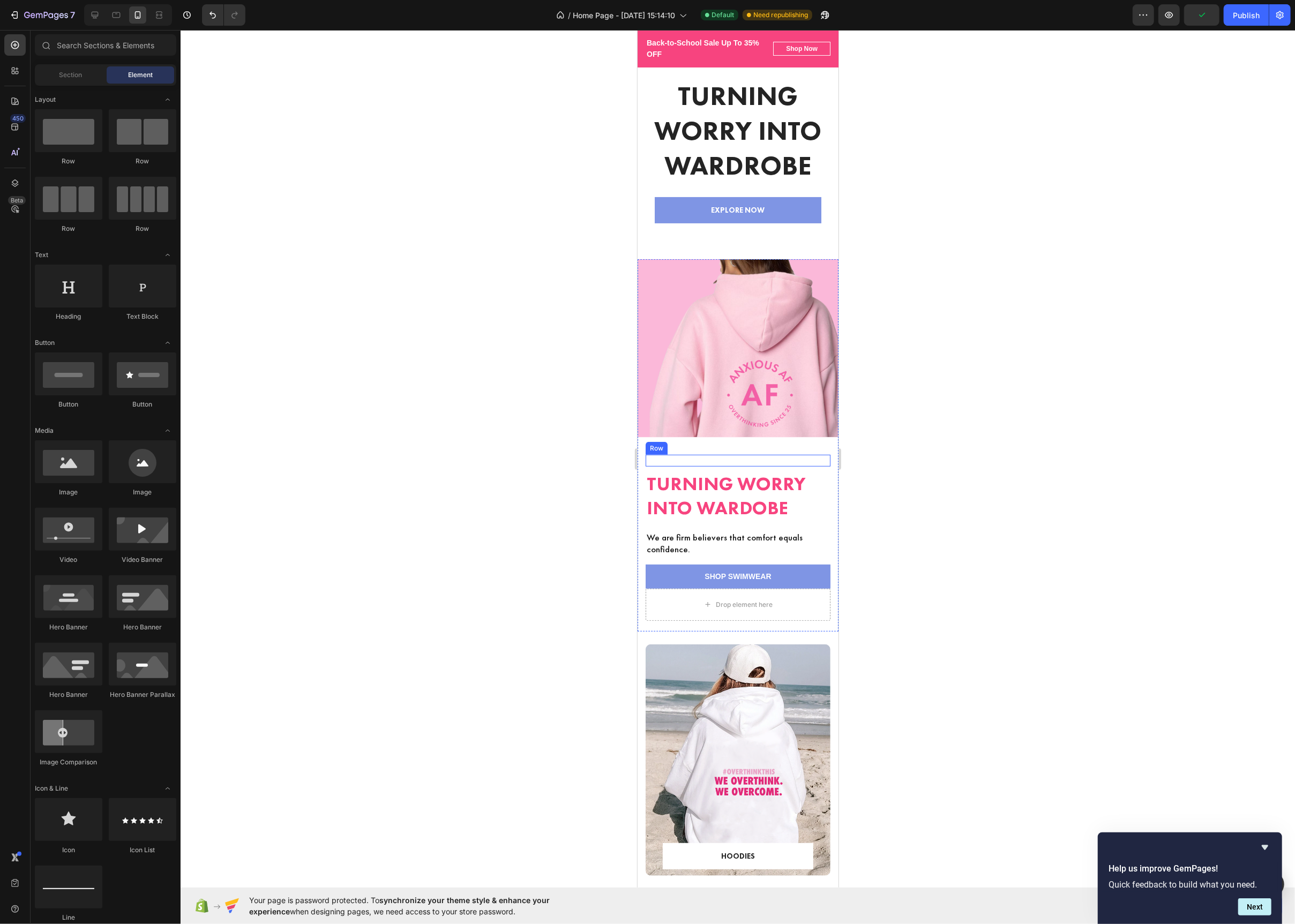
click at [657, 466] on div "Icon Icon Icon Icon Icon Icon List (2000+) REVIEWS Text Block Row ⁠⁠⁠⁠⁠⁠⁠ Turni…" at bounding box center [738, 522] width 185 height 134
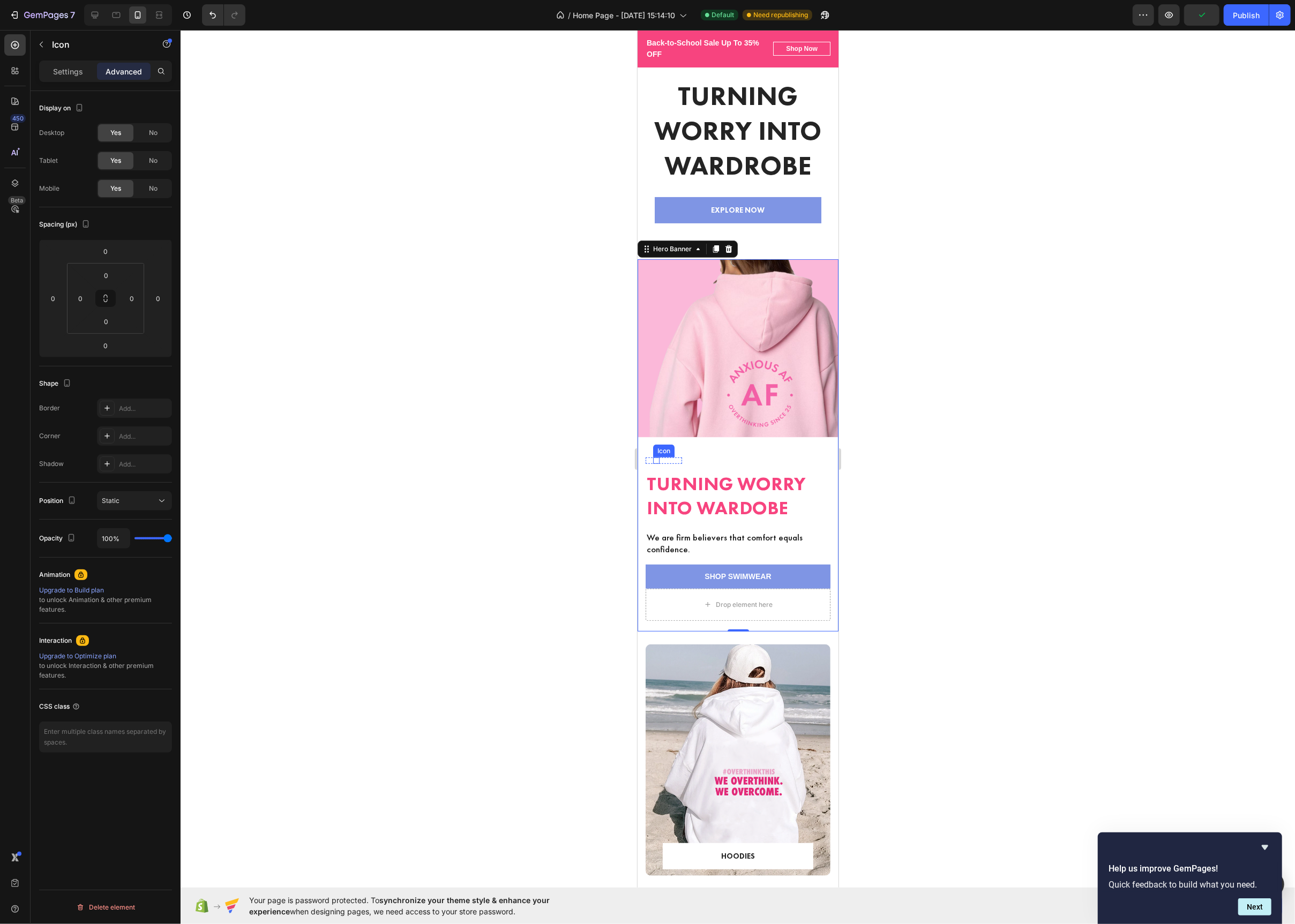
click at [655, 461] on div "Icon" at bounding box center [655, 461] width 6 height 6
click at [99, 13] on icon at bounding box center [94, 15] width 11 height 11
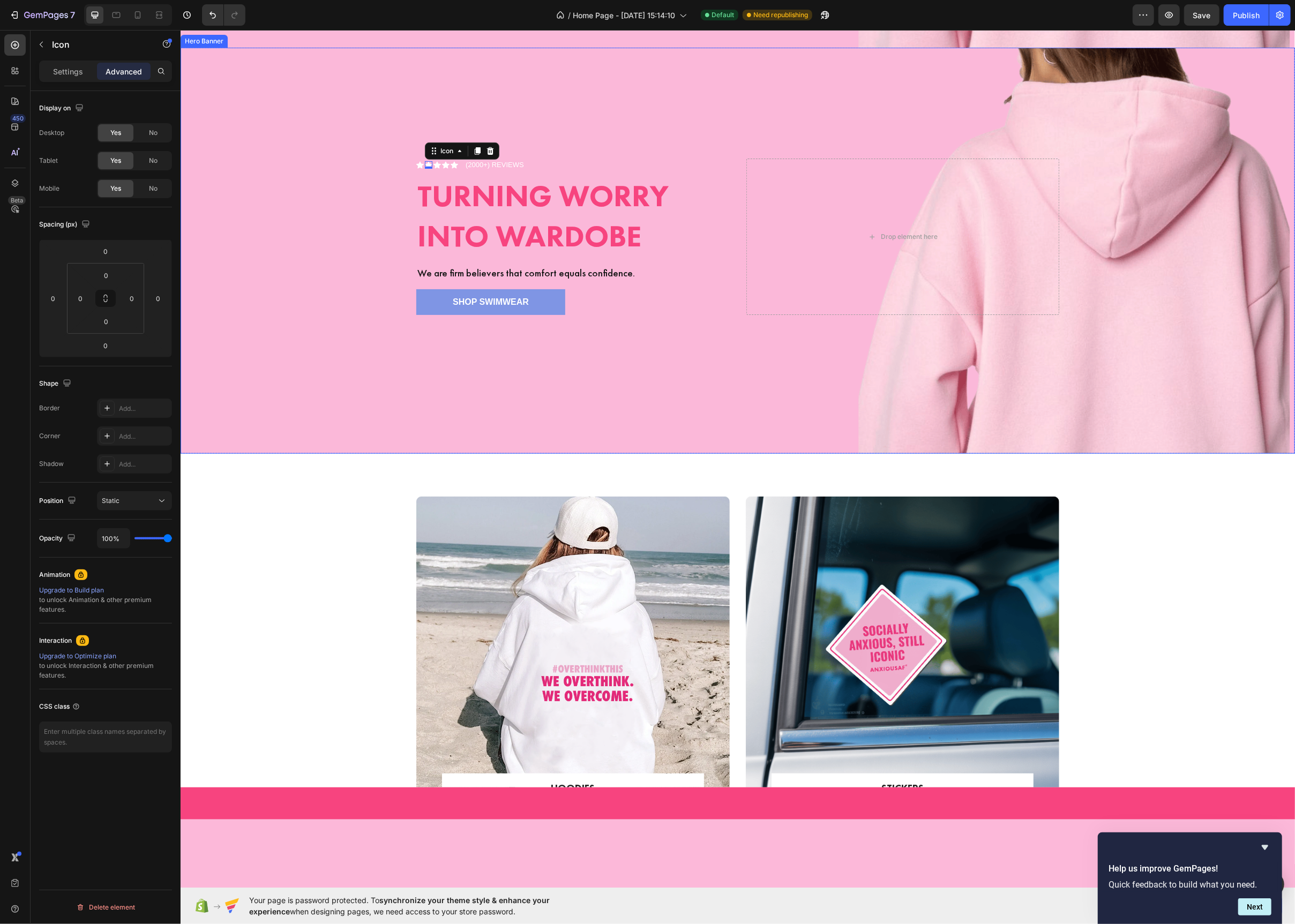
scroll to position [233, 0]
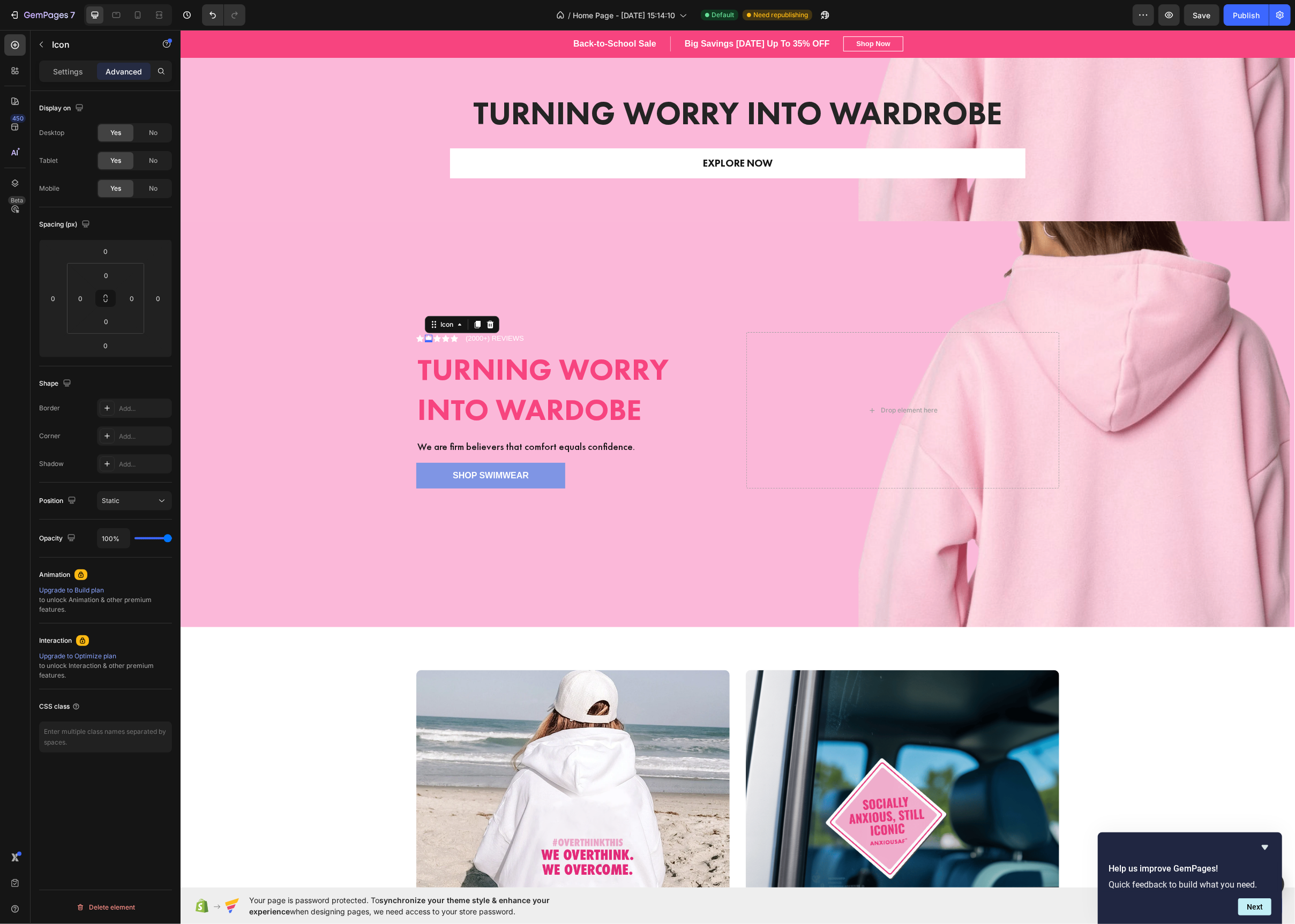
click at [82, 86] on div "Settings Advanced" at bounding box center [105, 75] width 150 height 31
click at [81, 77] on p "Settings" at bounding box center [68, 72] width 30 height 11
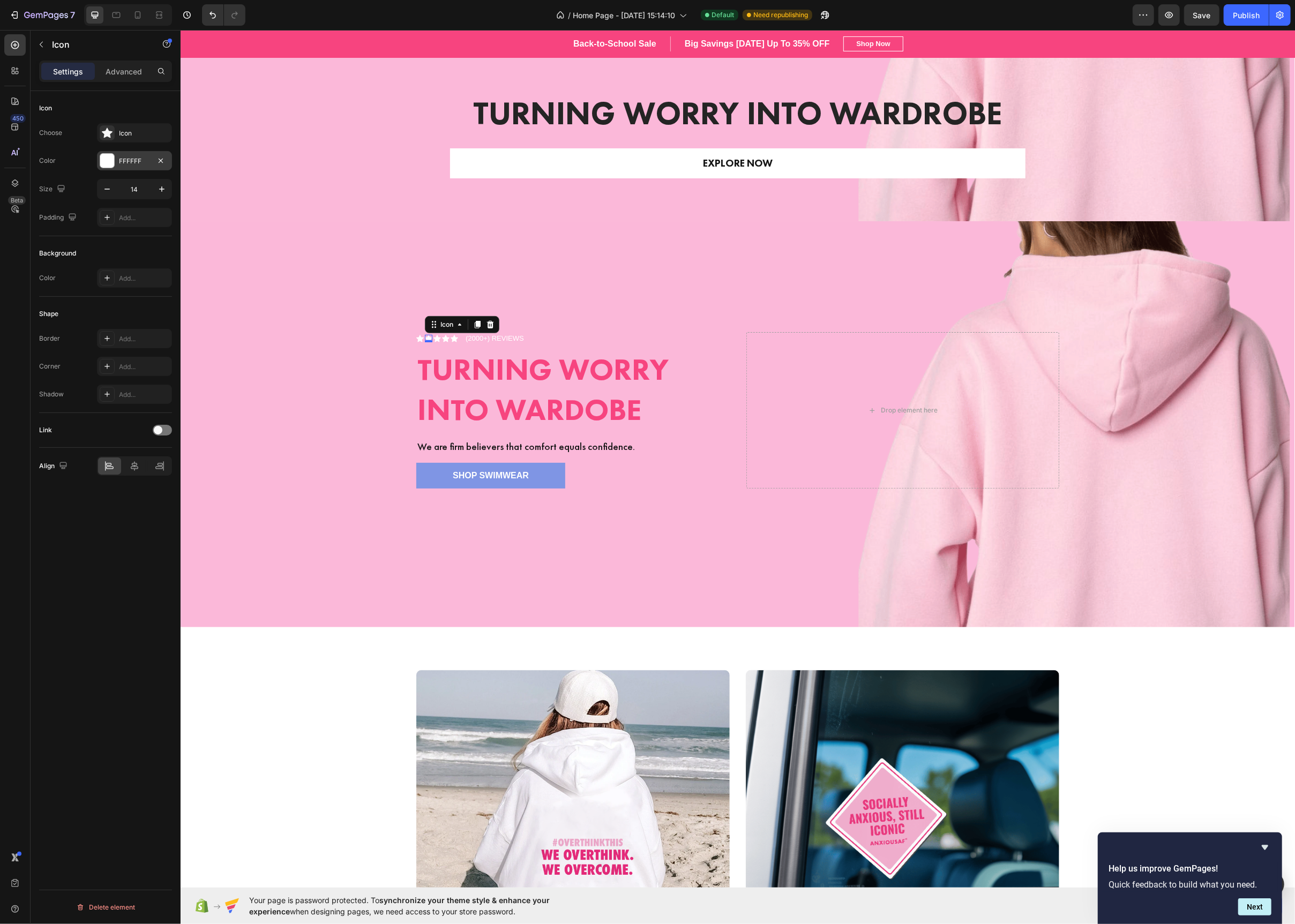
click at [126, 158] on div "FFFFFF" at bounding box center [135, 161] width 31 height 10
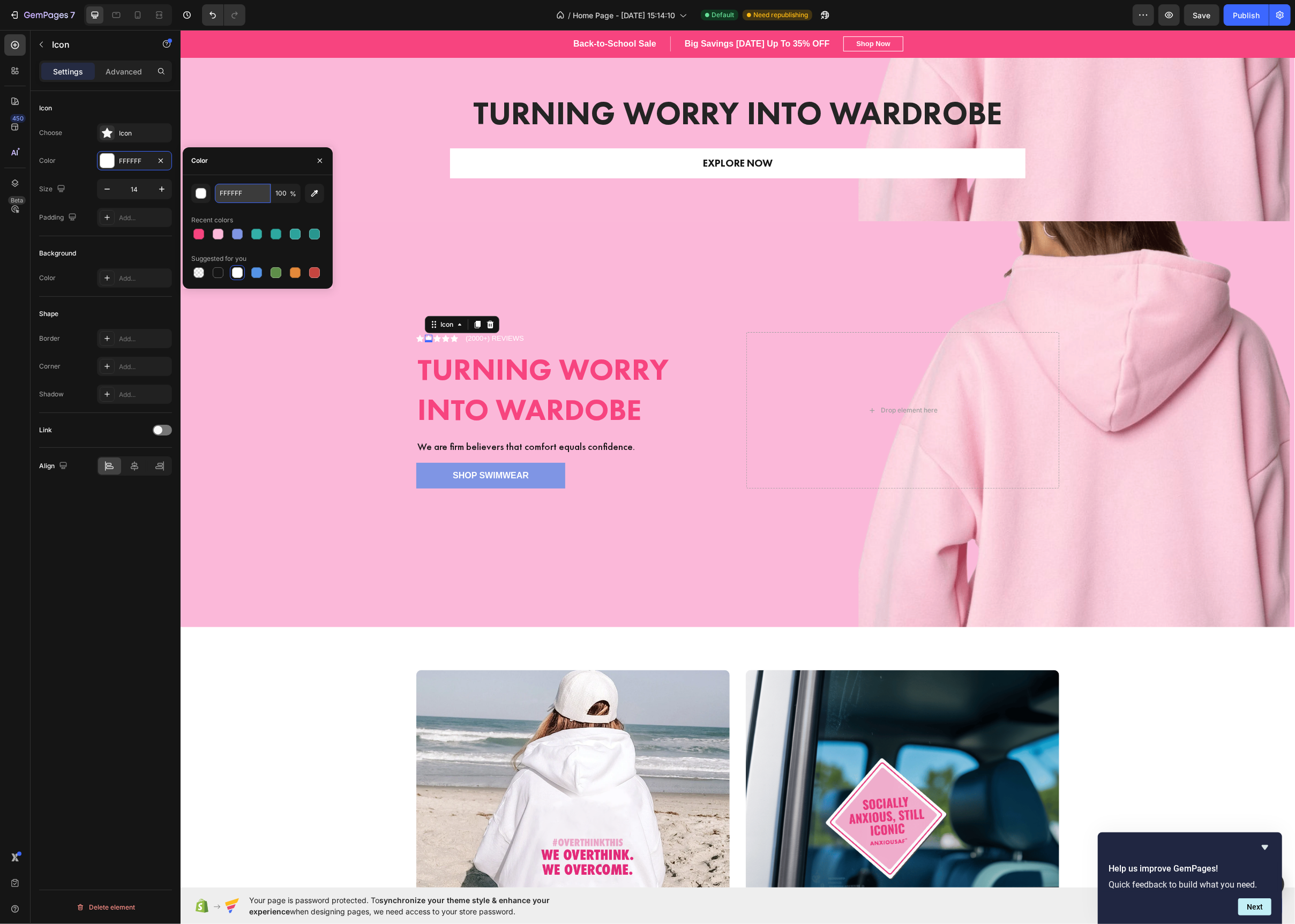
click at [235, 195] on input "FFFFFF" at bounding box center [243, 193] width 55 height 19
paste input "#fbd160"
type input "#fbd160"
click at [333, 405] on div "Overlay" at bounding box center [738, 424] width 1115 height 406
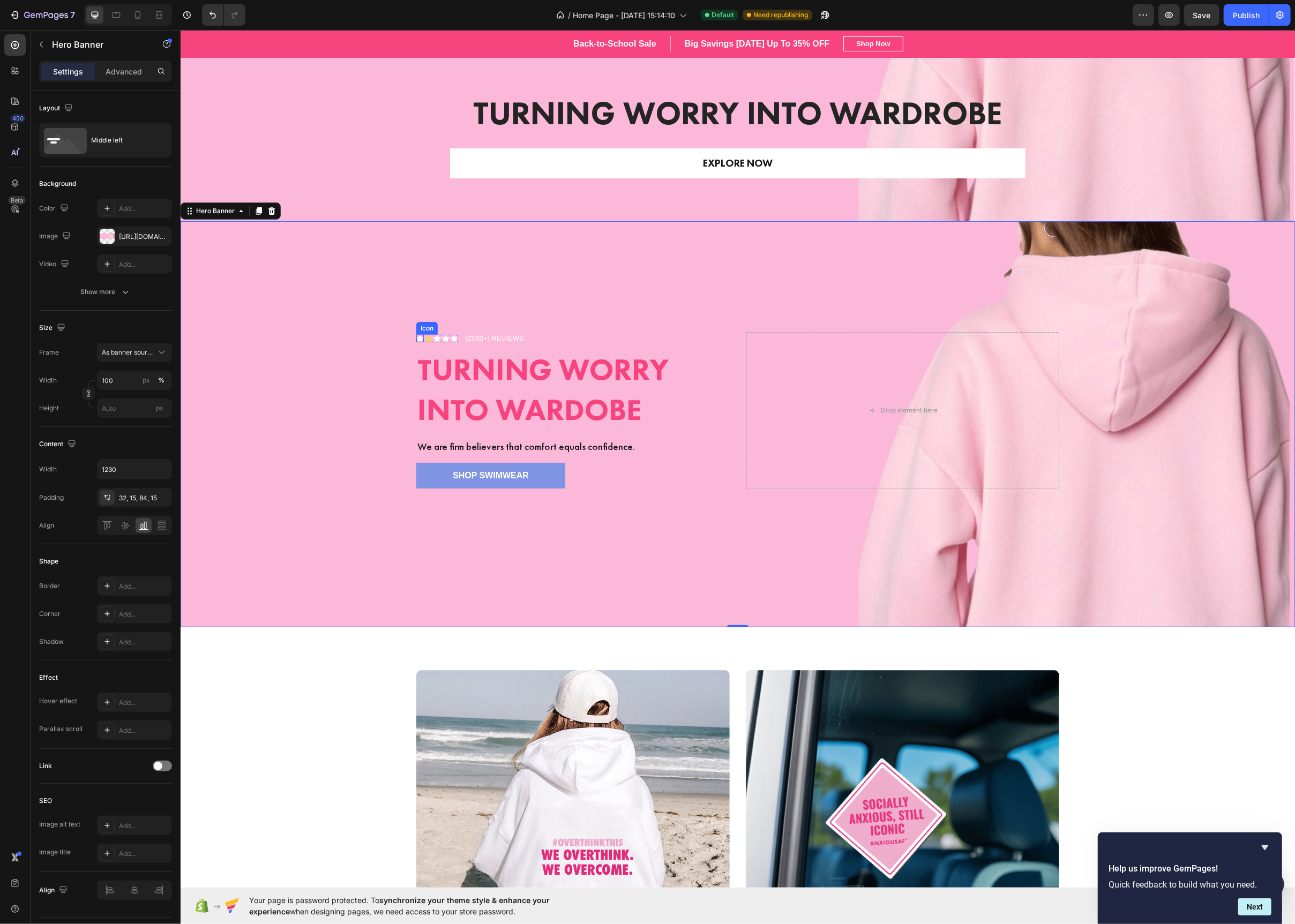
click at [417, 340] on div "Icon" at bounding box center [420, 339] width 8 height 8
click at [381, 304] on div "Overlay" at bounding box center [738, 424] width 1115 height 406
click at [132, 16] on icon at bounding box center [137, 15] width 11 height 11
type input "100%"
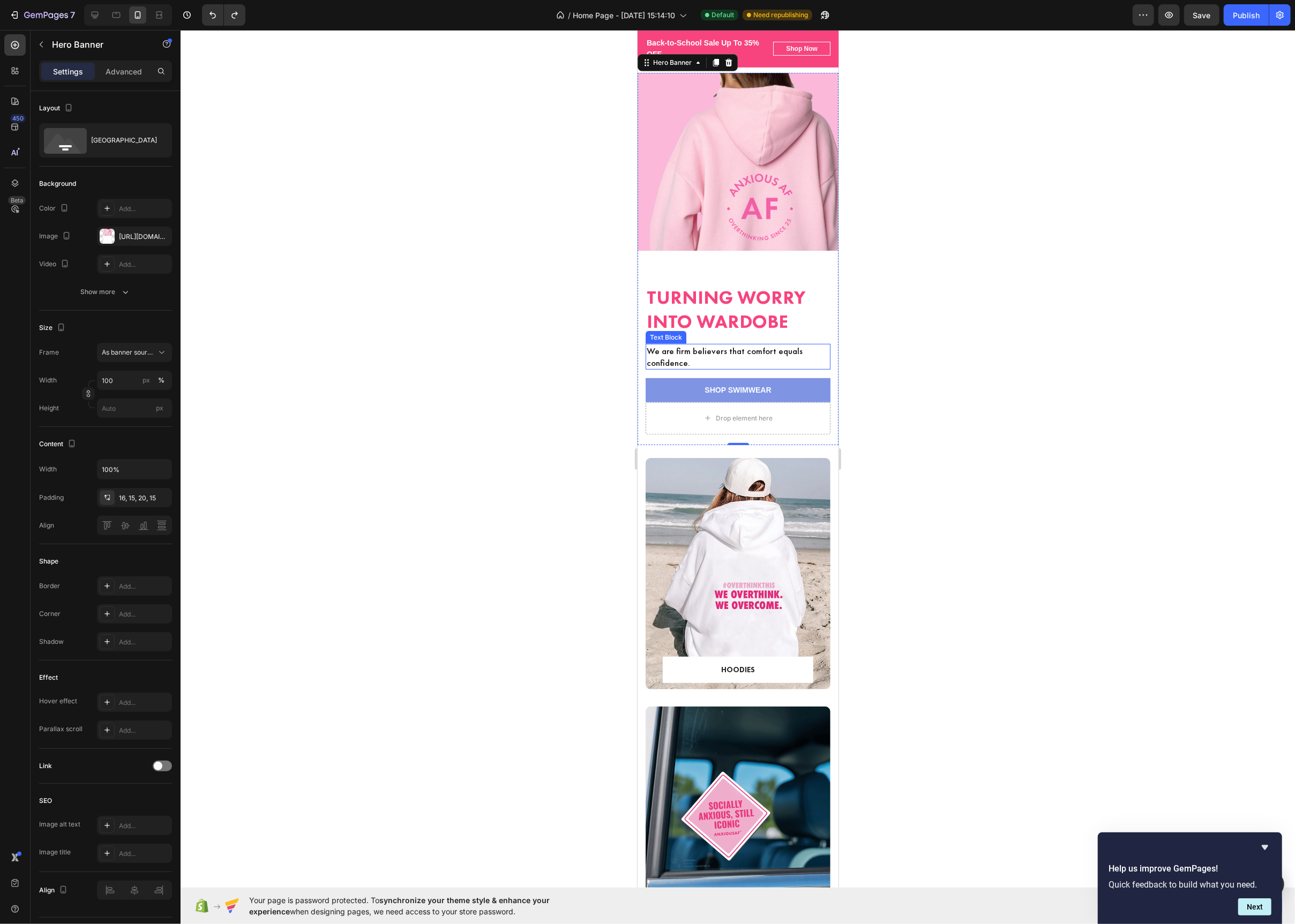
scroll to position [395, 0]
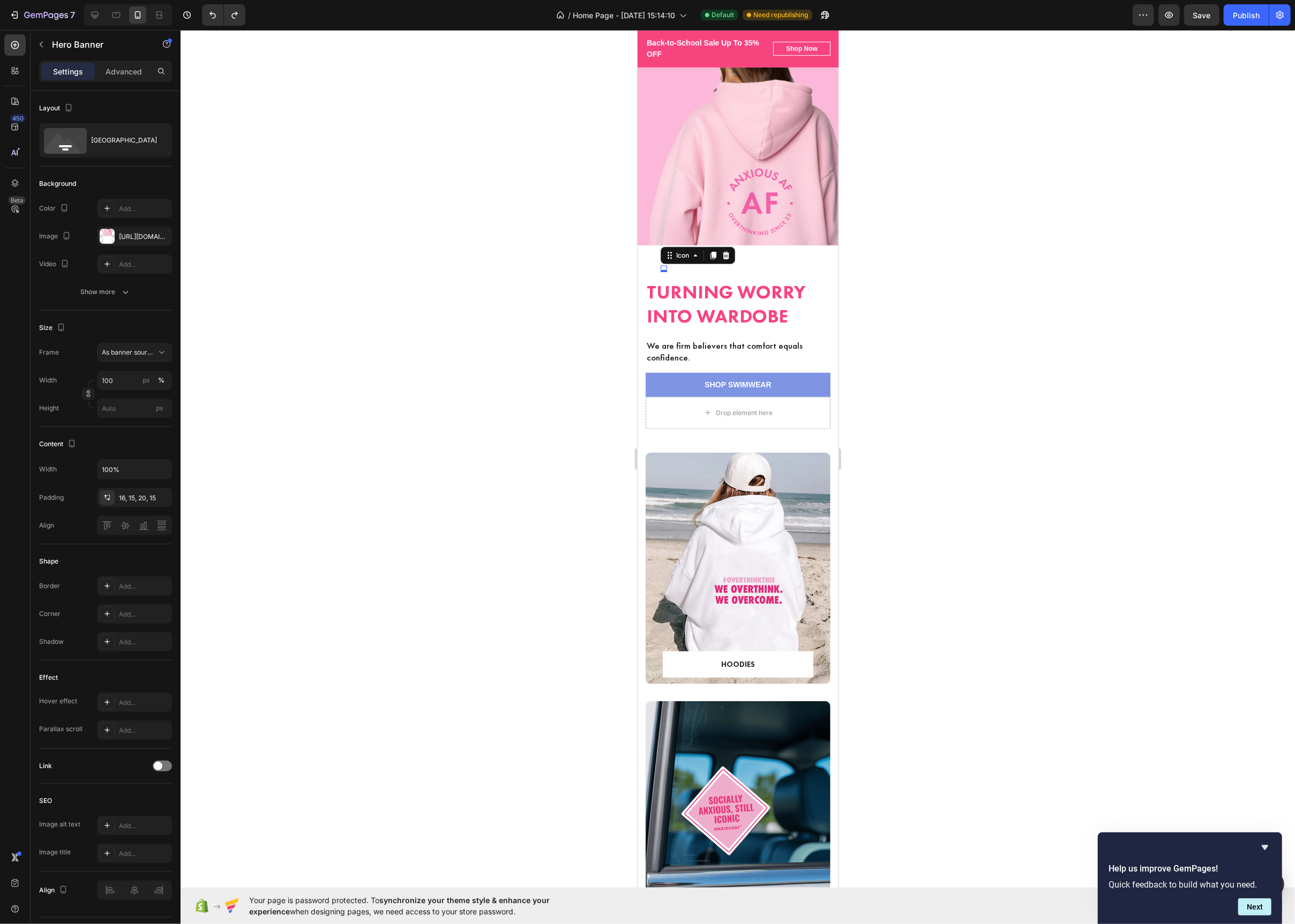
click at [661, 261] on div "Icon" at bounding box center [697, 255] width 75 height 17
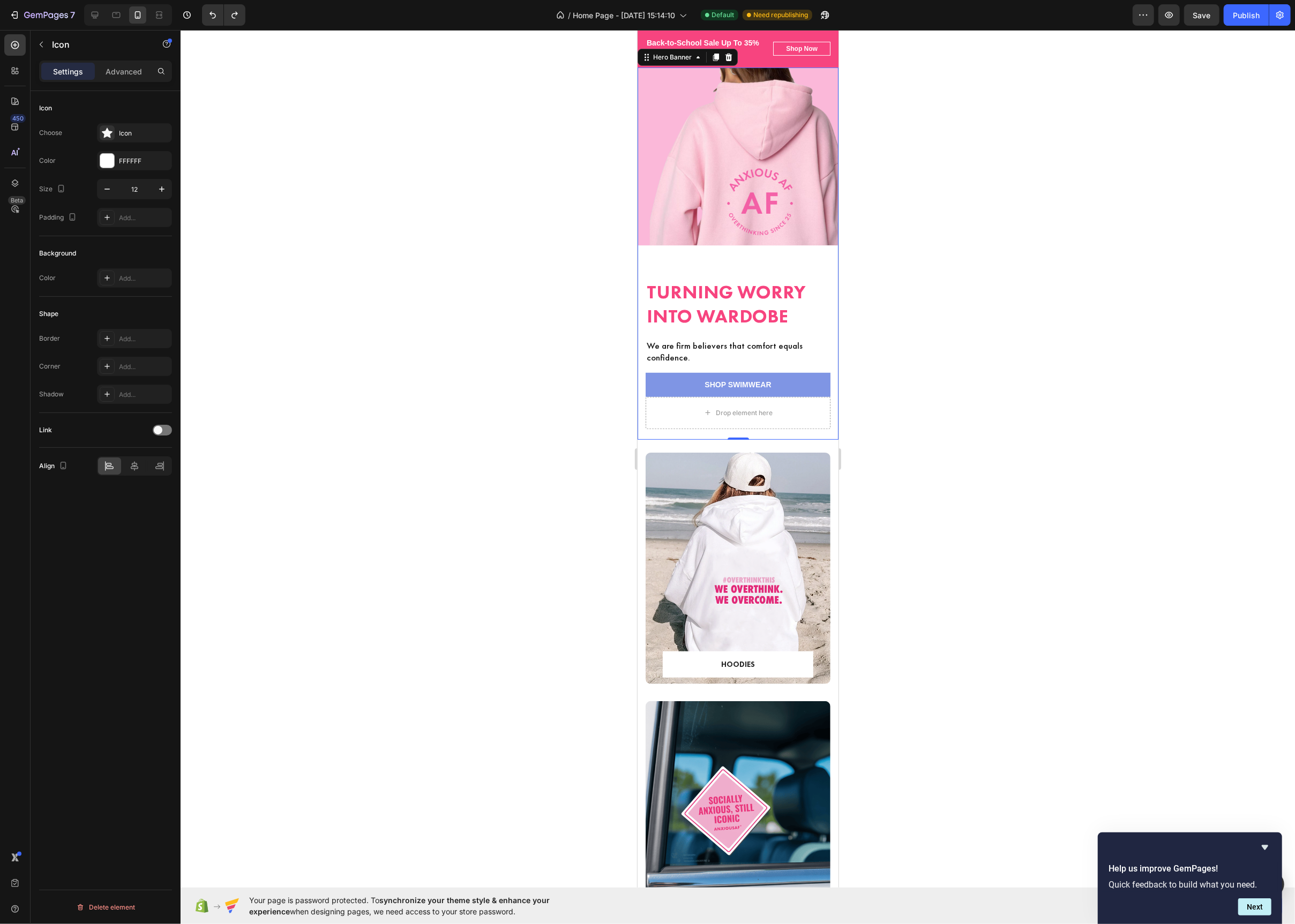
click at [825, 255] on div "Icon Icon Icon Icon Icon Icon List (2000+) REVIEWS Text Block Row ⁠⁠⁠⁠⁠⁠⁠ Turni…" at bounding box center [737, 347] width 201 height 185
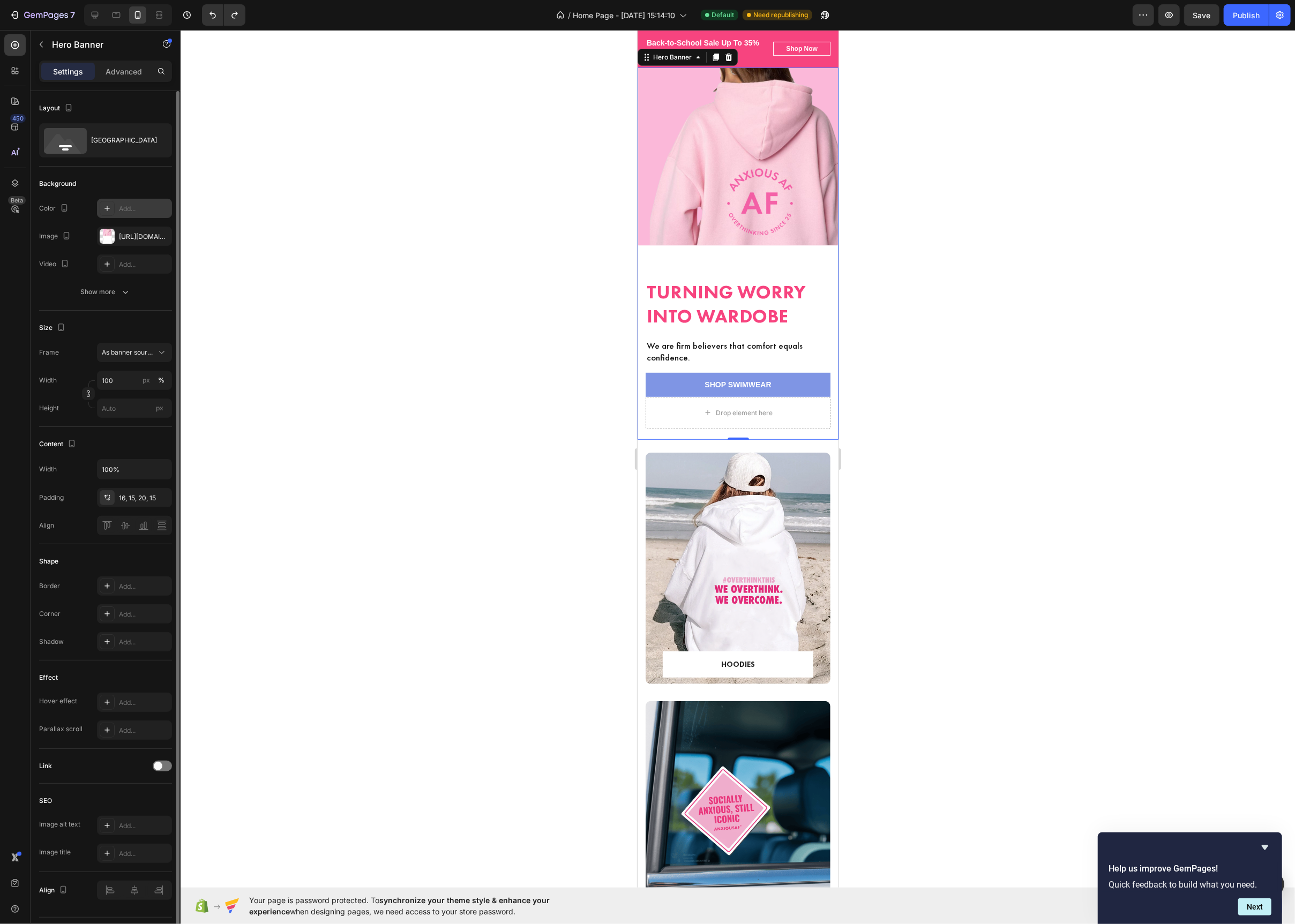
click at [106, 211] on icon at bounding box center [107, 209] width 6 height 6
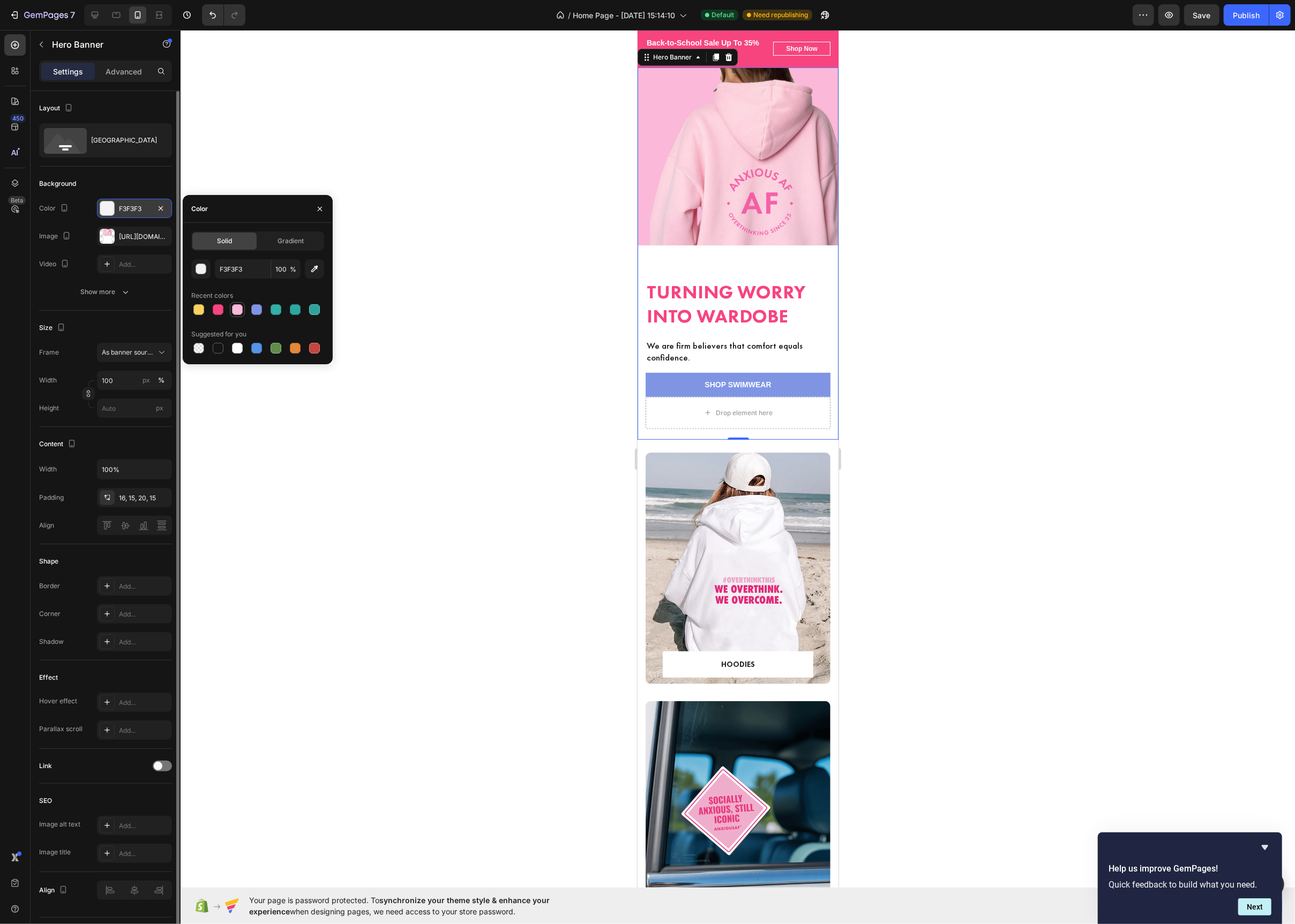
click at [239, 314] on div at bounding box center [237, 309] width 11 height 11
type input "FCB8D9"
click at [493, 309] on div at bounding box center [738, 477] width 1115 height 894
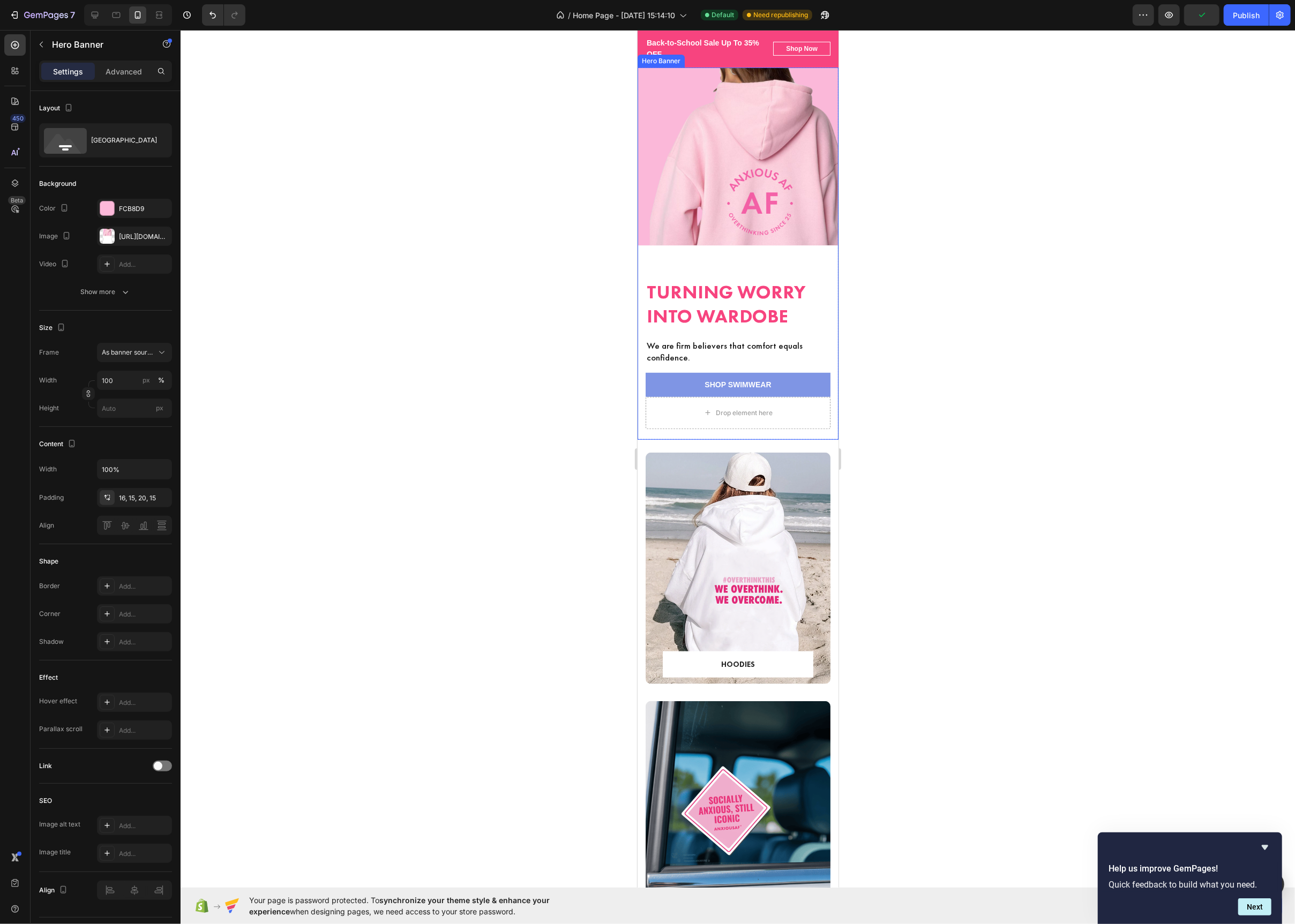
click at [652, 431] on div "Icon Icon Icon Icon Icon Icon List (2000+) REVIEWS Text Block Row ⁠⁠⁠⁠⁠⁠⁠ Turni…" at bounding box center [737, 347] width 201 height 185
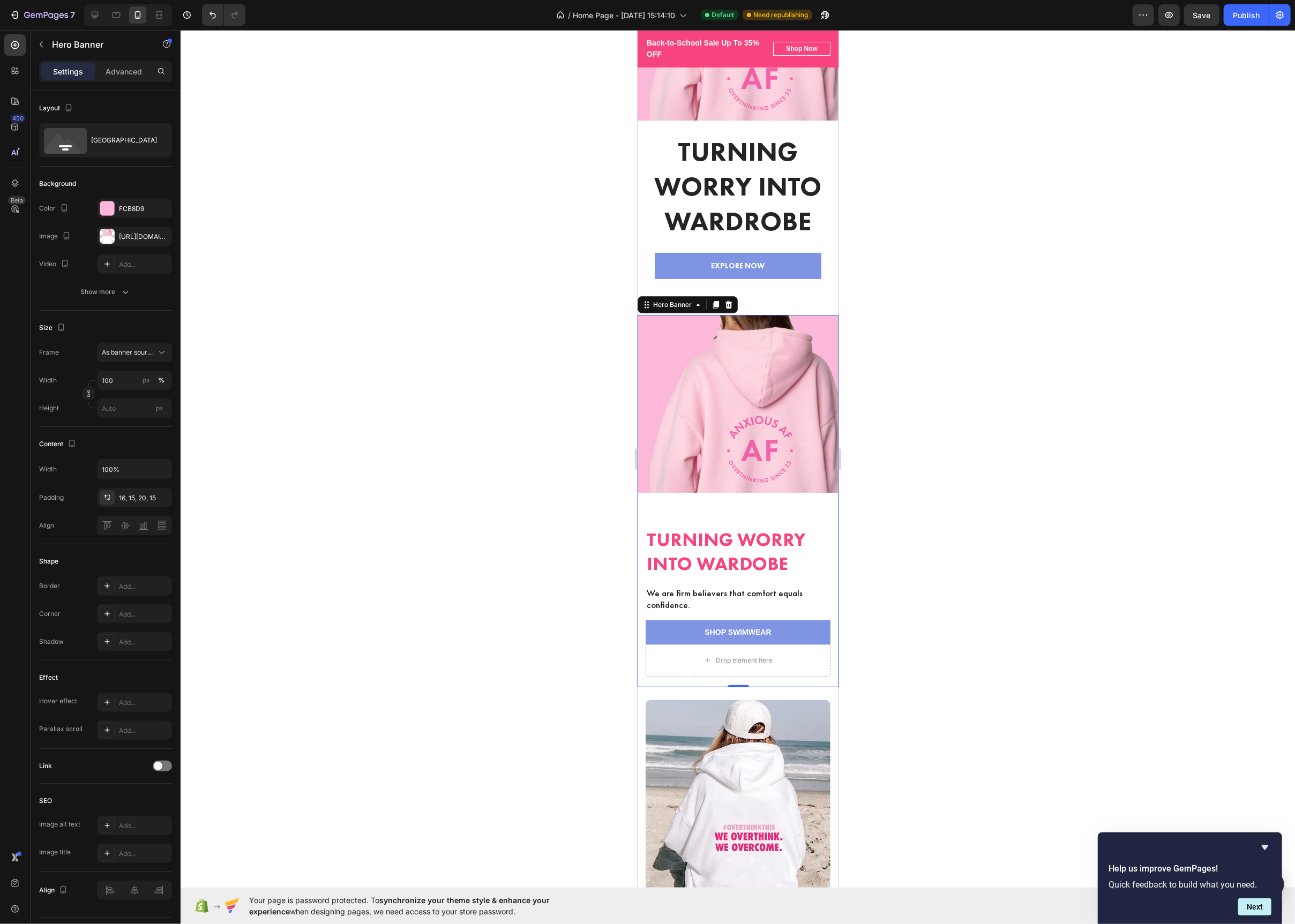
scroll to position [117, 0]
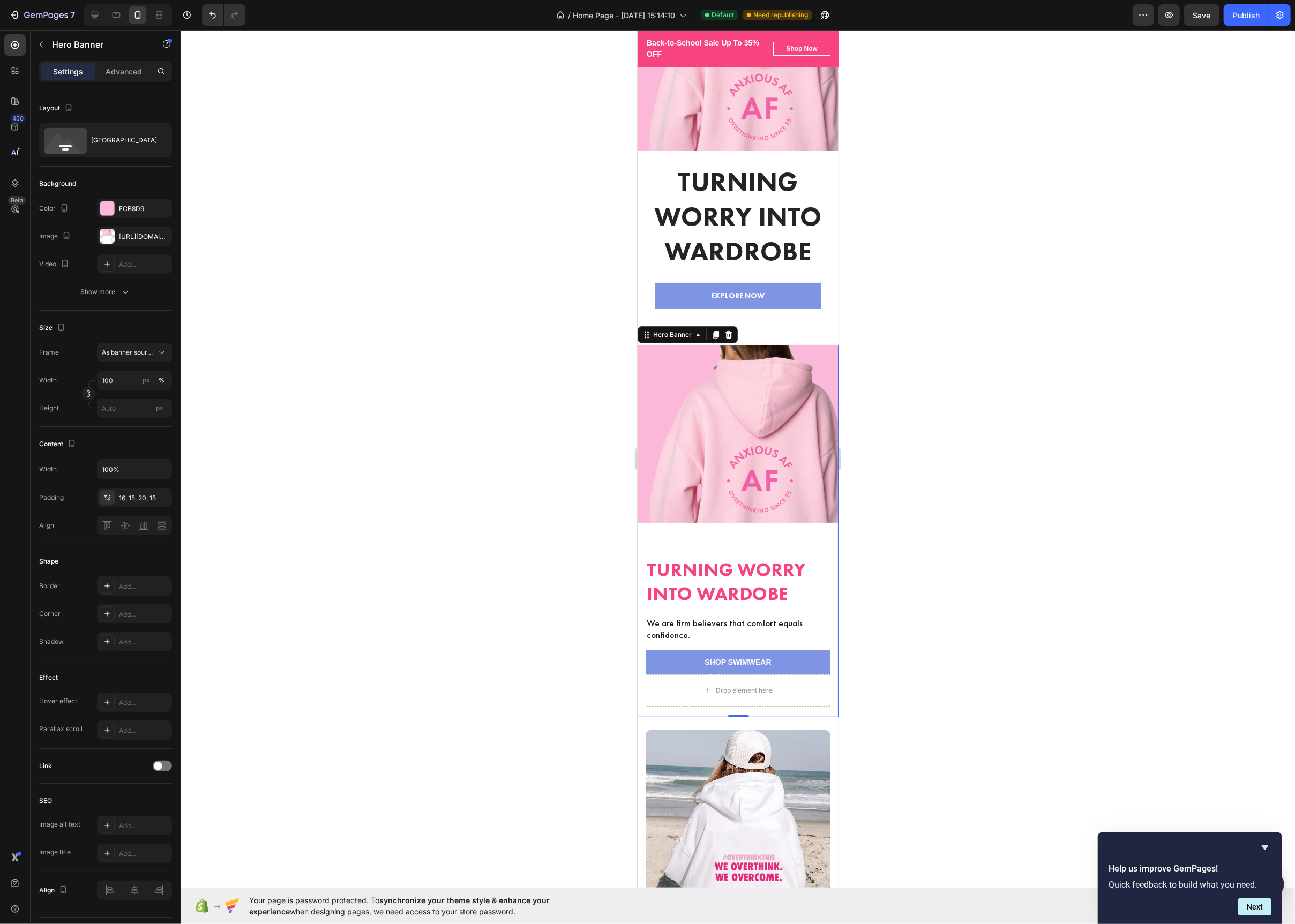
click at [733, 444] on div "Overlay" at bounding box center [737, 531] width 201 height 373
click at [106, 232] on div at bounding box center [106, 236] width 15 height 15
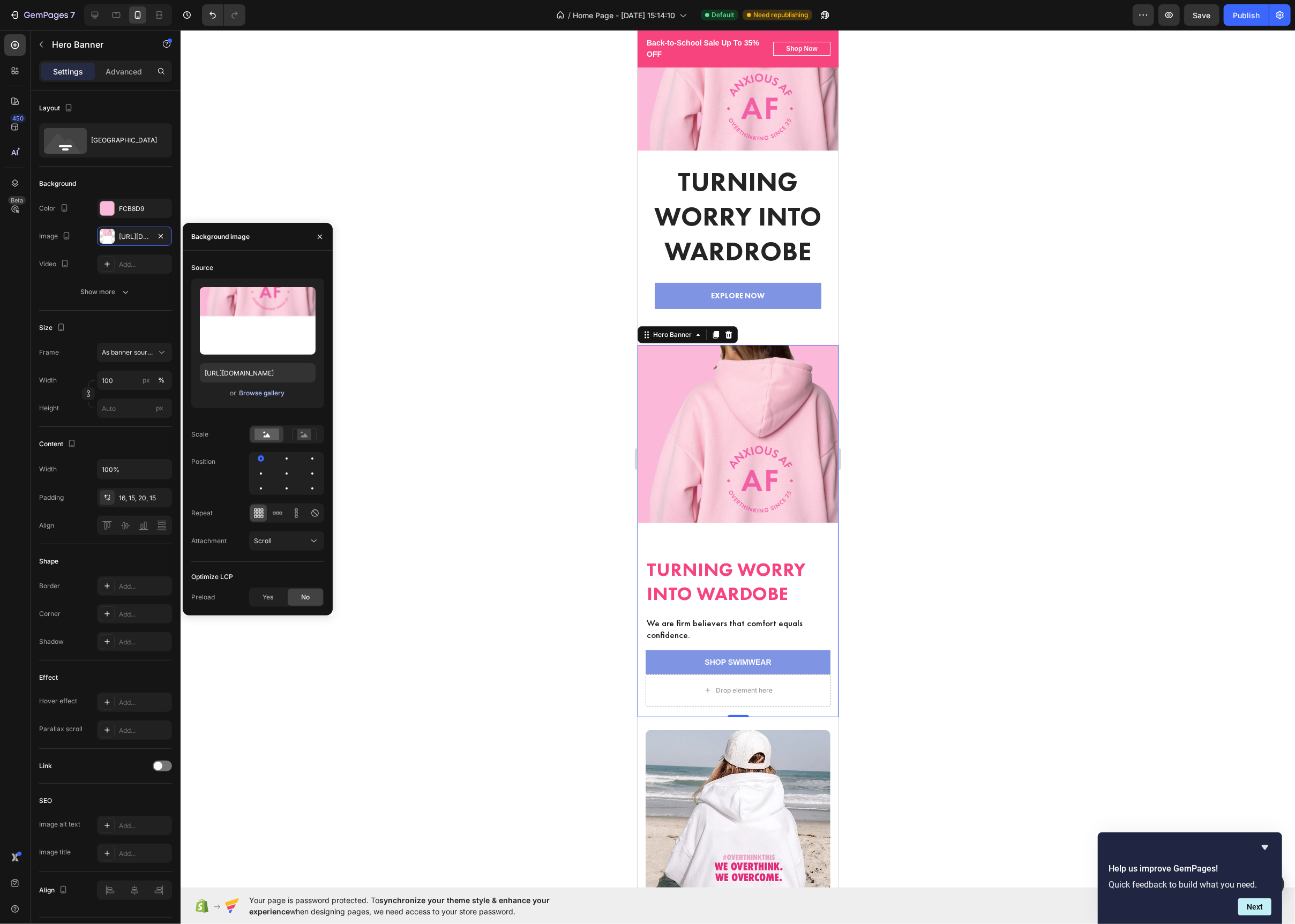
click at [256, 395] on div "Browse gallery" at bounding box center [262, 393] width 45 height 10
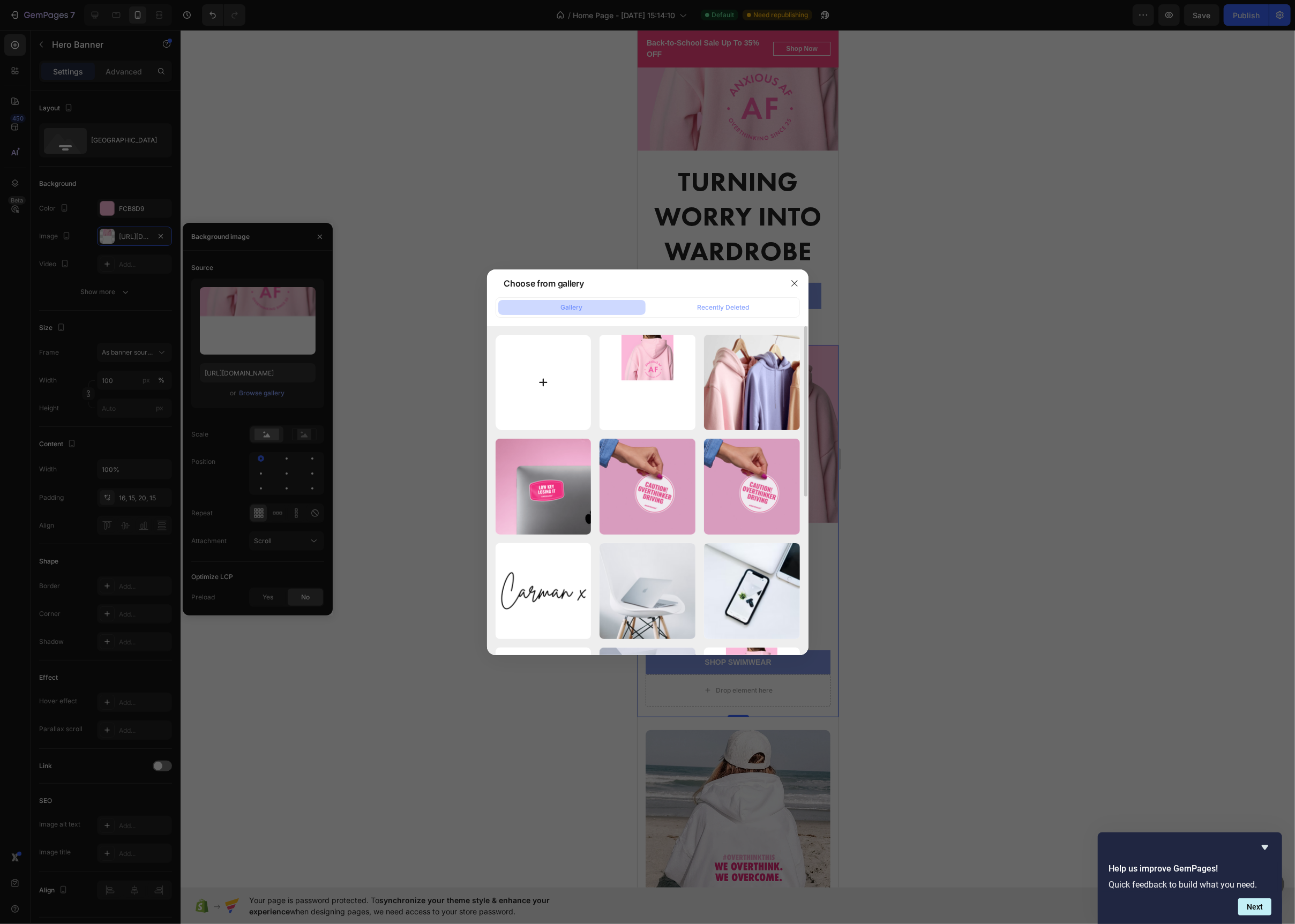
click at [550, 378] on input "file" at bounding box center [543, 383] width 96 height 96
type input "C:\fakepath\Anxious AF Banner (563 x 1043 px) (2).png"
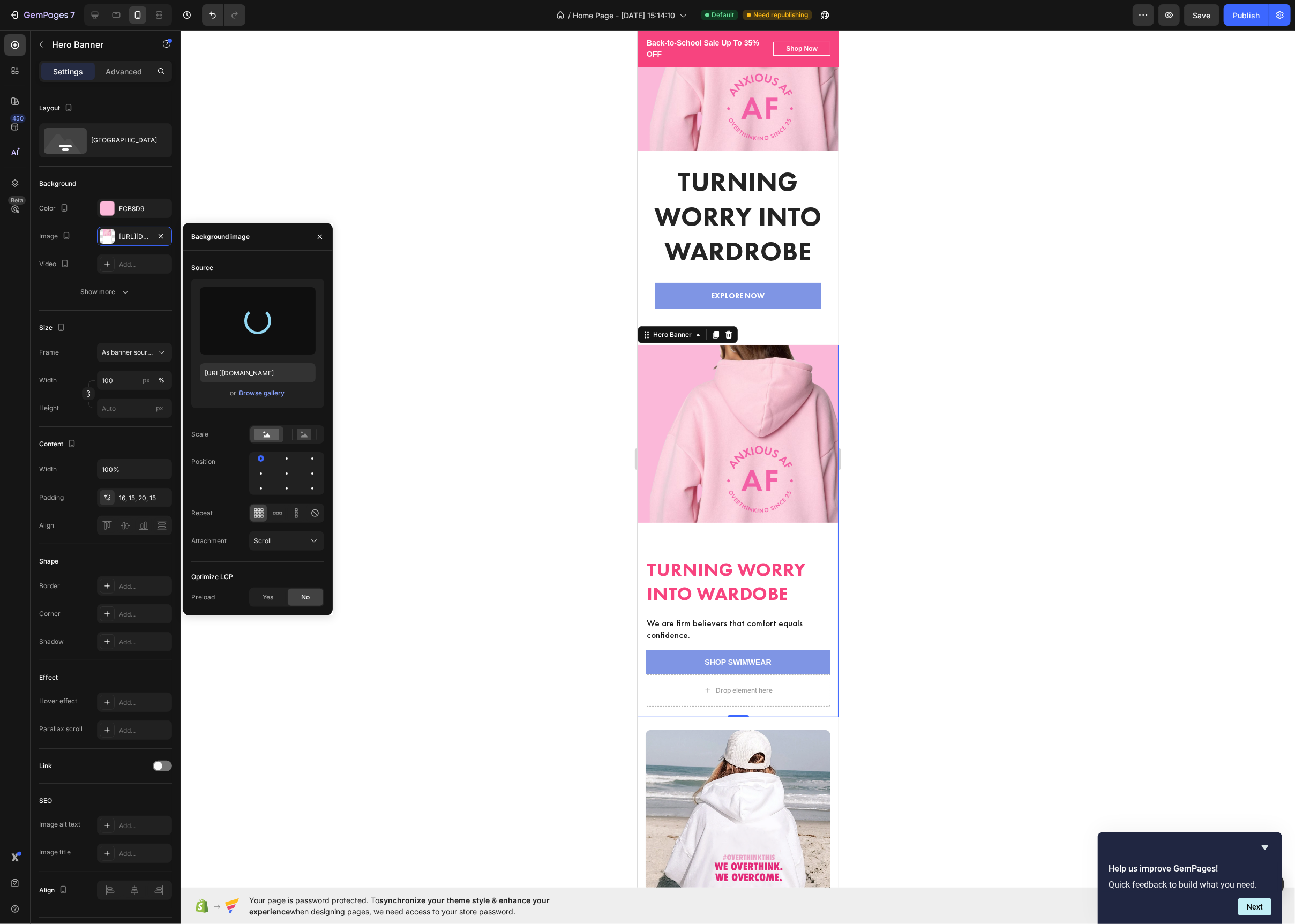
type input "[URL][DOMAIN_NAME]"
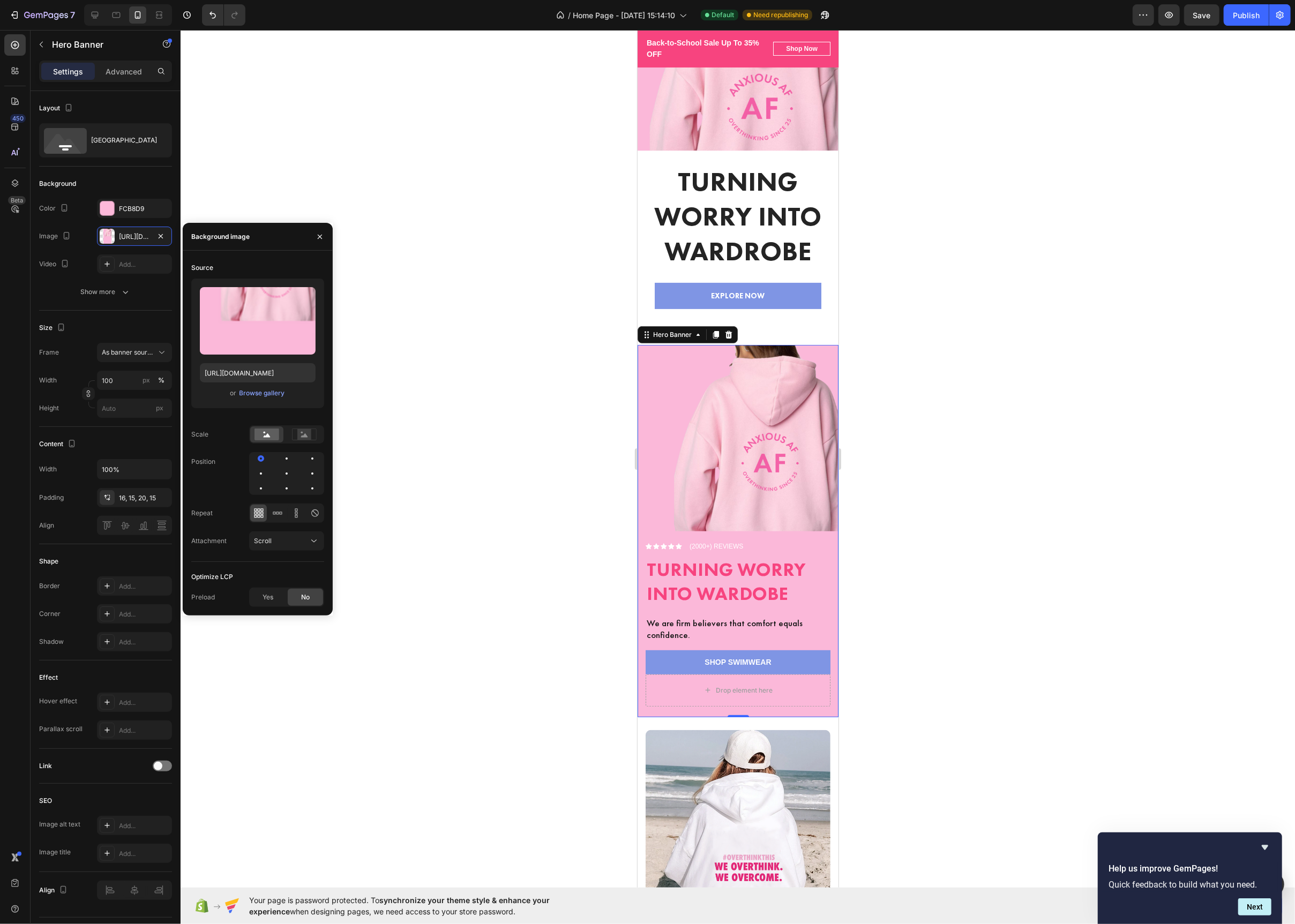
click at [570, 437] on div at bounding box center [738, 477] width 1115 height 894
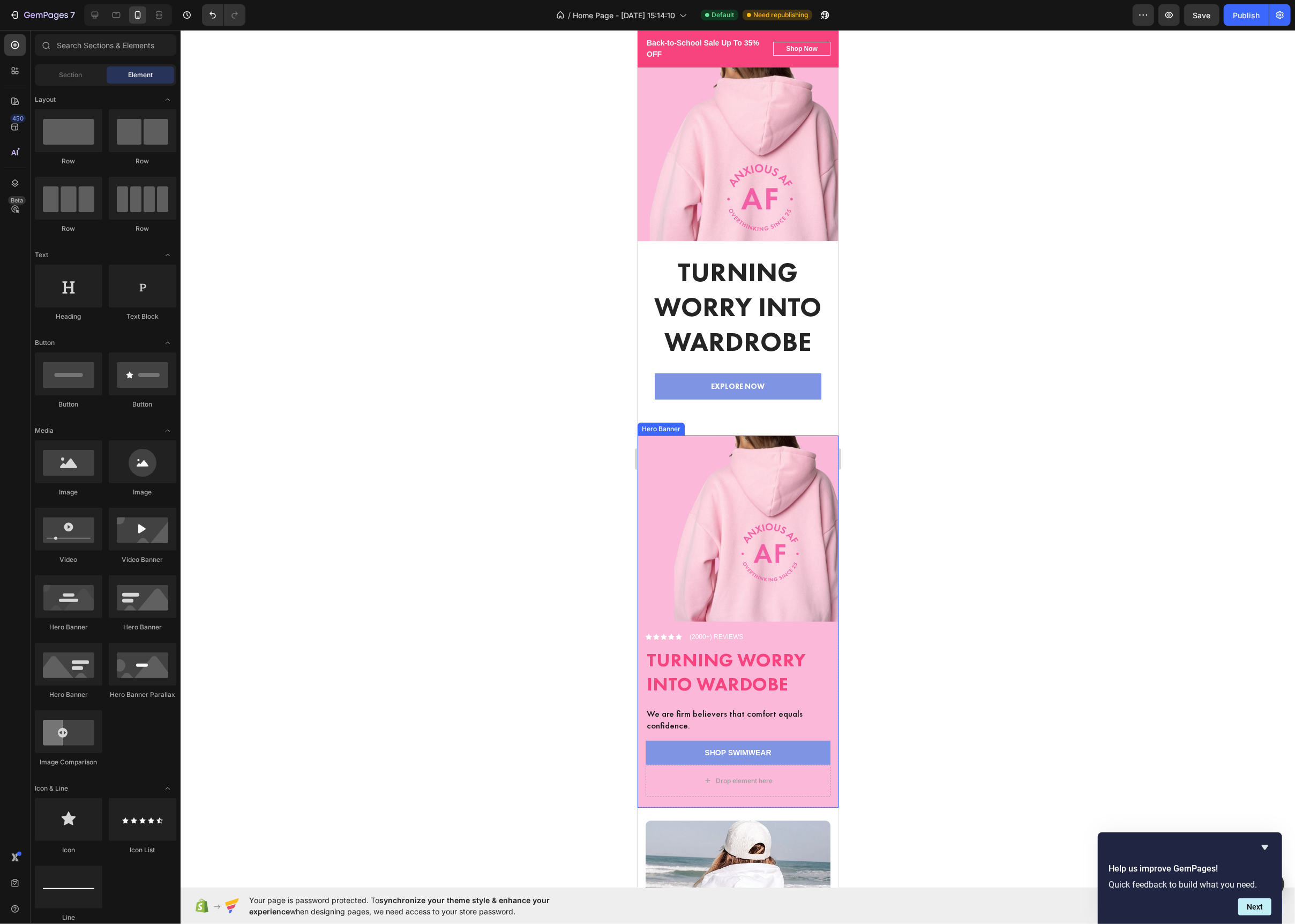
scroll to position [36, 0]
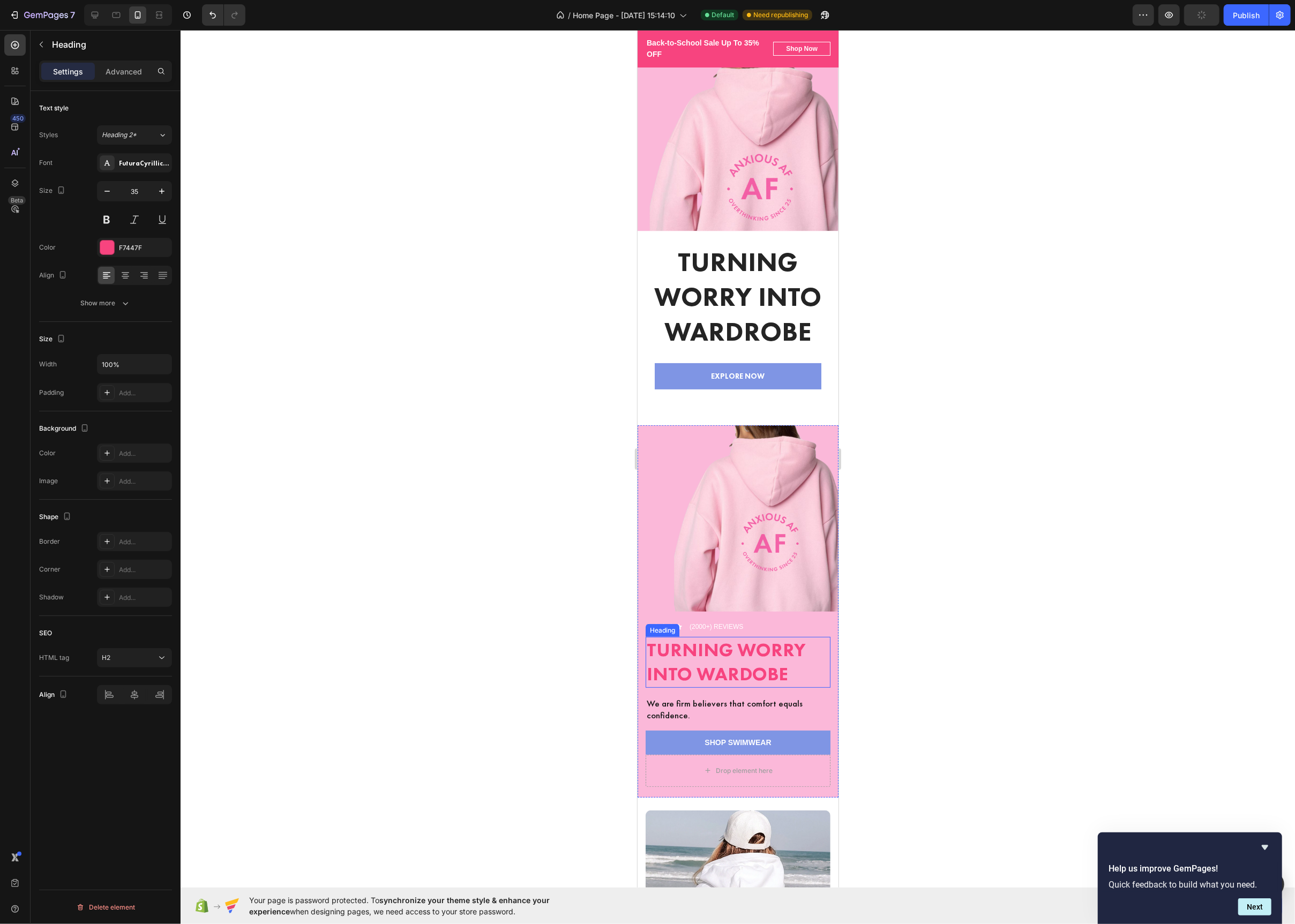
click at [812, 647] on p "⁠⁠⁠⁠⁠⁠⁠ Turning Worry Into Wardobe" at bounding box center [737, 662] width 182 height 49
click at [790, 720] on p "We are firm believers that comfort equals confidence." at bounding box center [737, 709] width 182 height 23
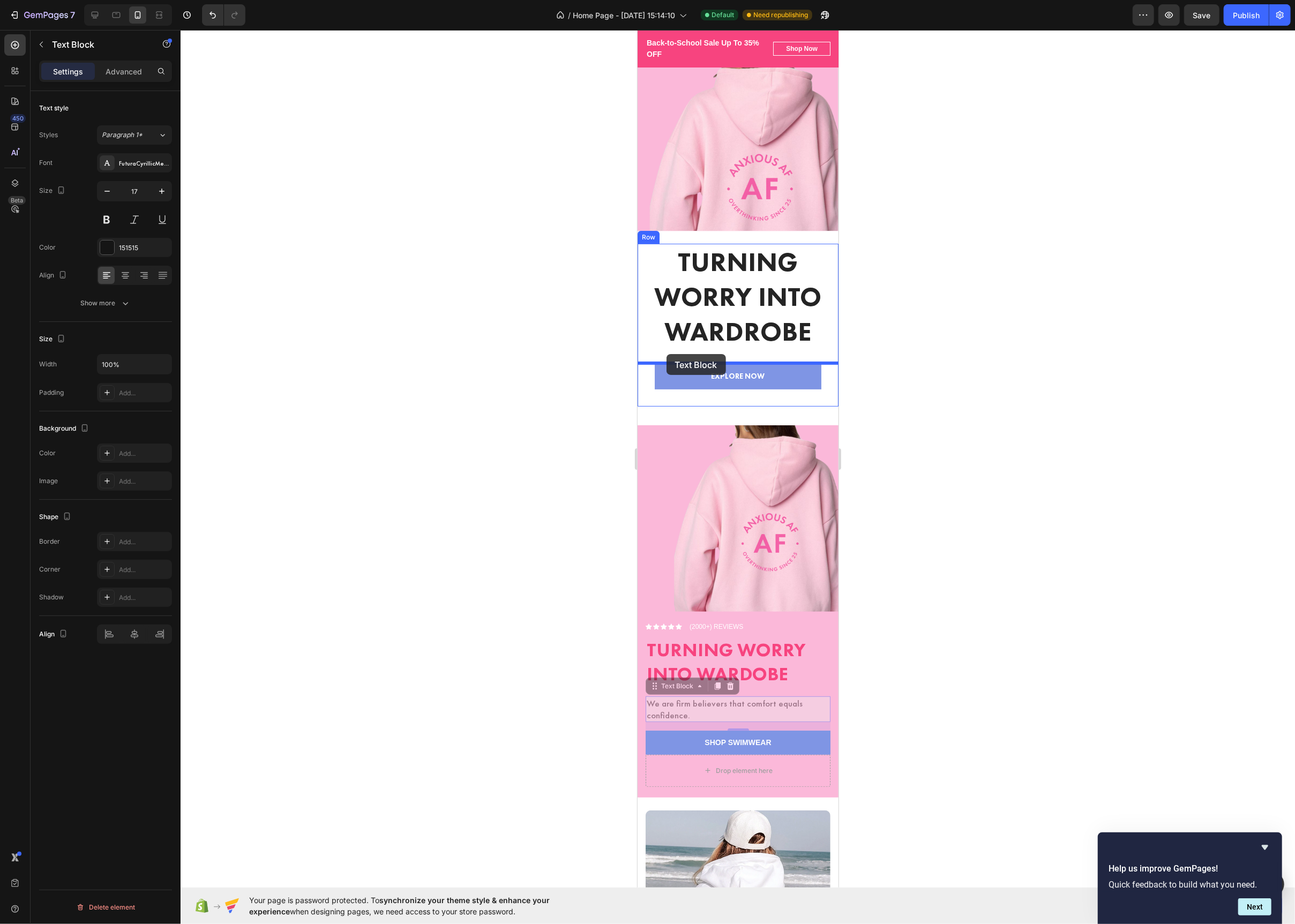
drag, startPoint x: 652, startPoint y: 683, endPoint x: 666, endPoint y: 354, distance: 329.3
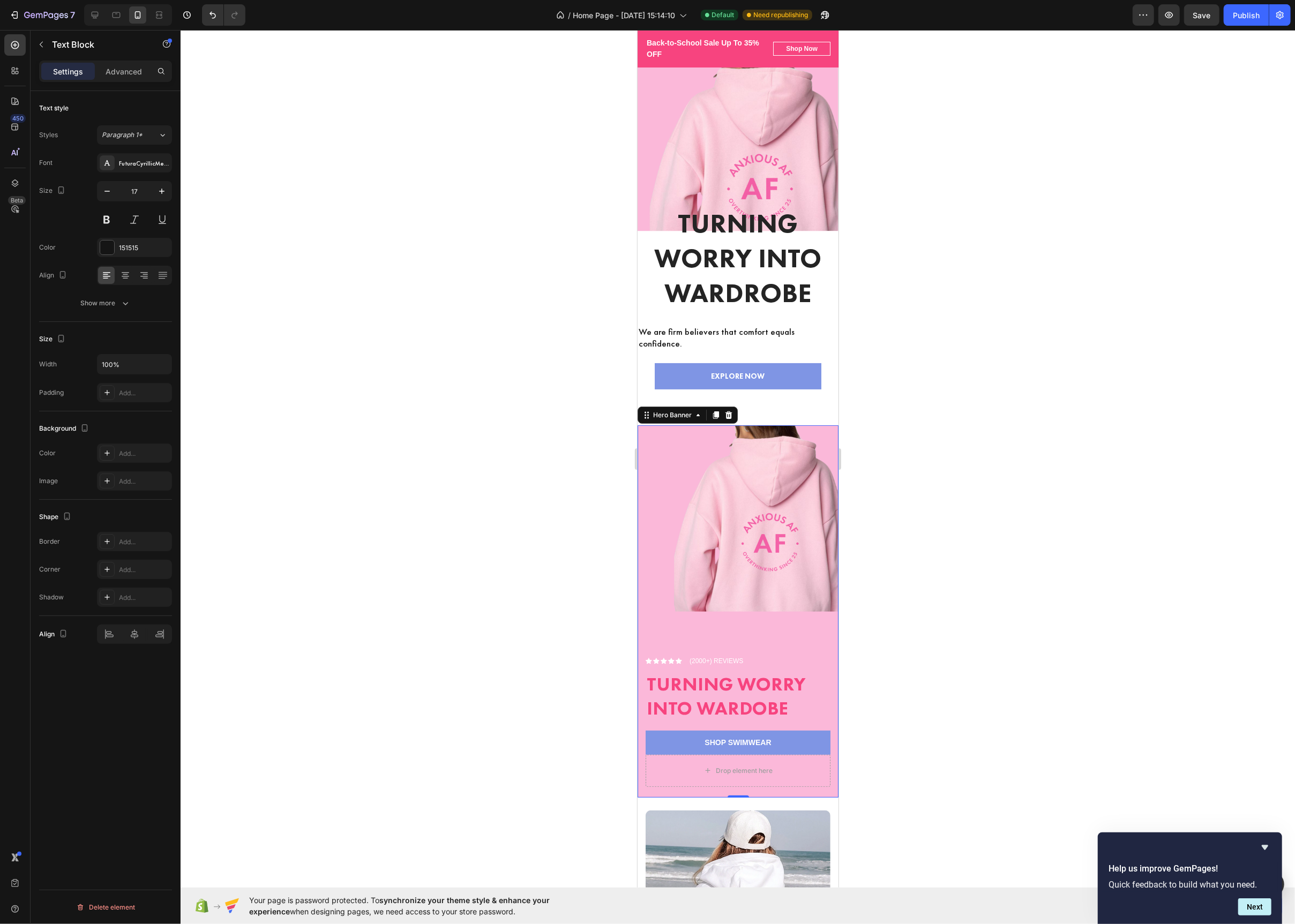
click at [777, 596] on div "Overlay" at bounding box center [737, 611] width 201 height 373
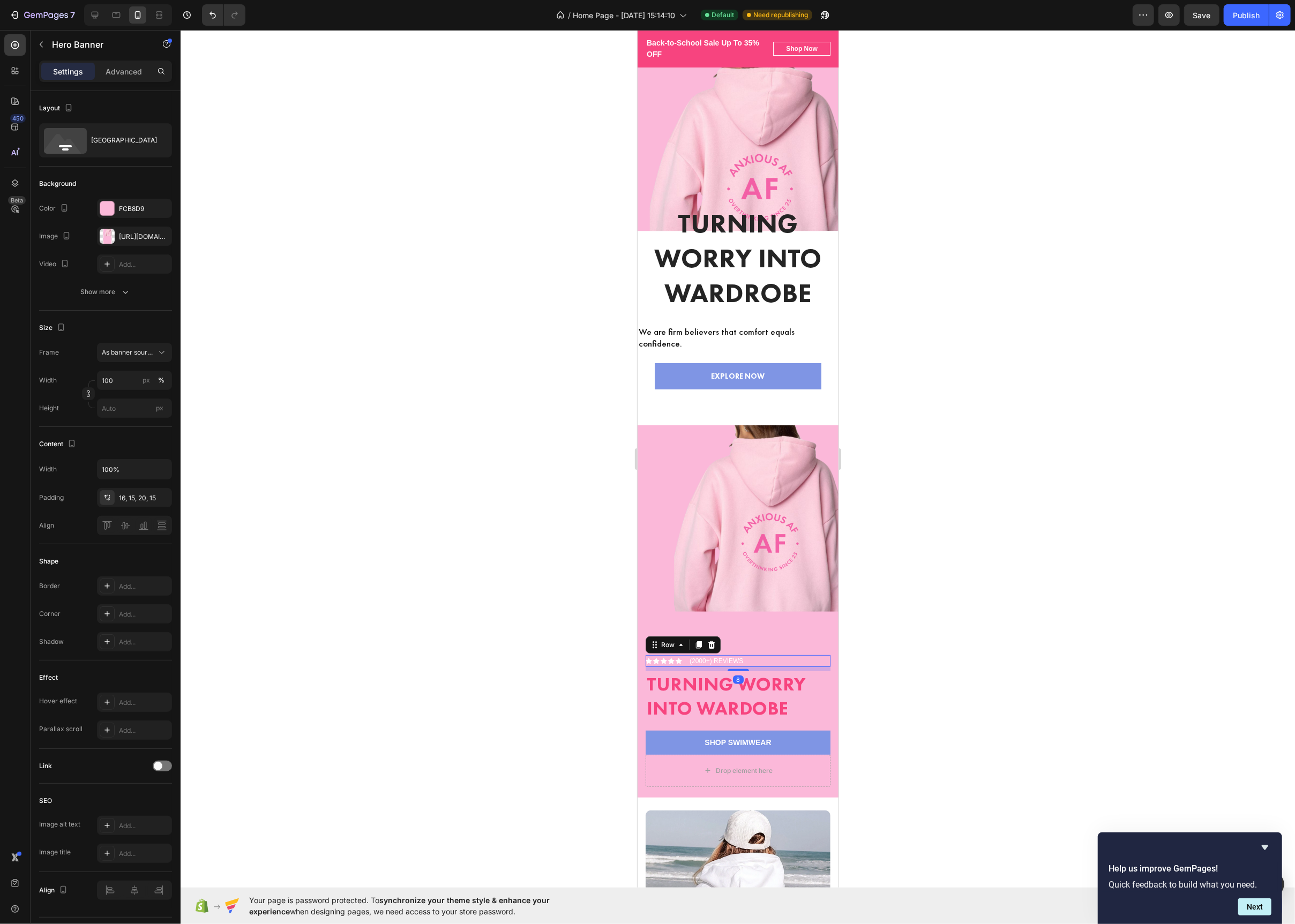
click at [750, 659] on div "Icon Icon Icon Icon Icon Icon List (2000+) REVIEWS Text Block Row 8" at bounding box center [738, 661] width 185 height 12
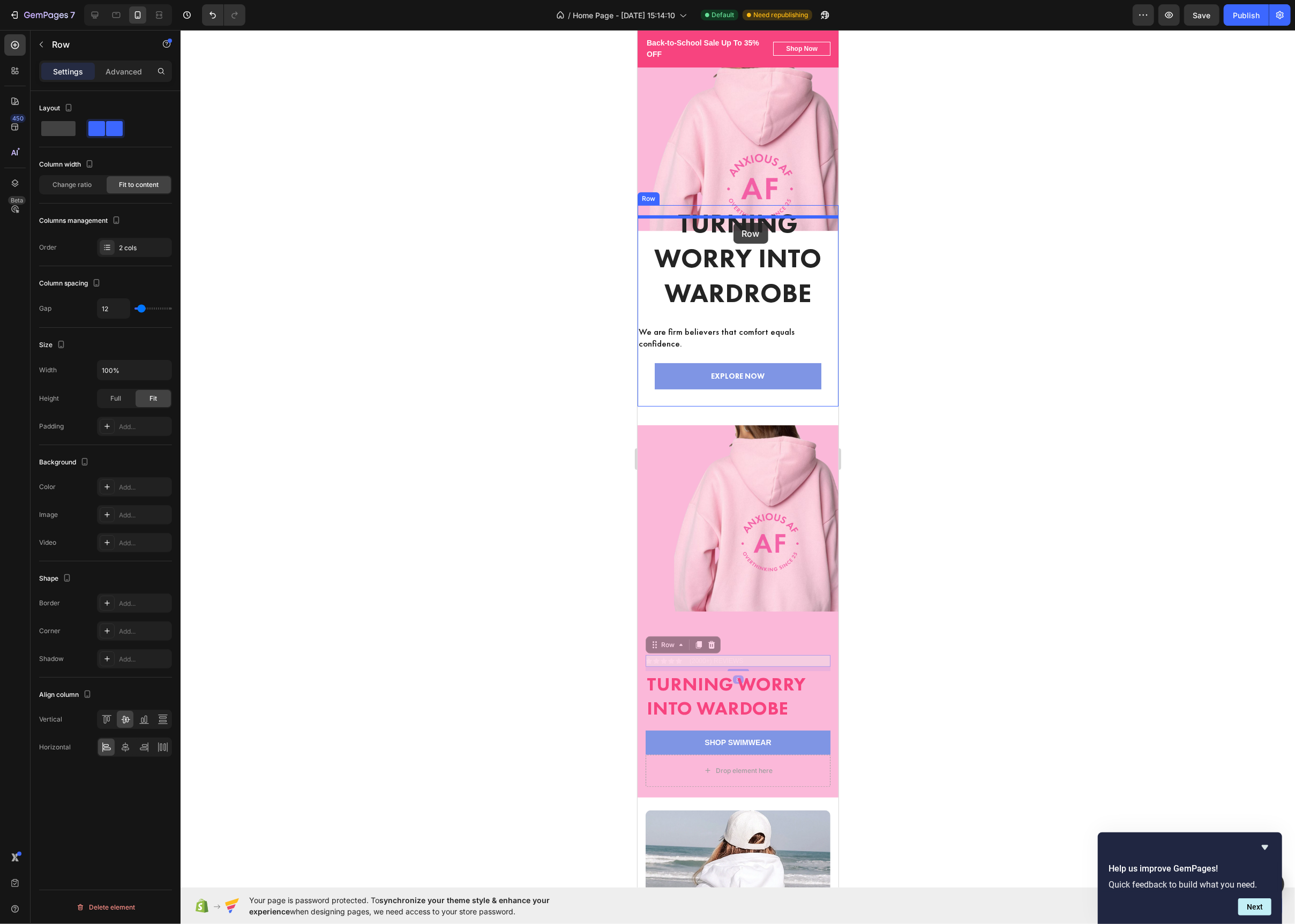
drag, startPoint x: 657, startPoint y: 648, endPoint x: 733, endPoint y: 223, distance: 431.7
click at [510, 245] on div at bounding box center [738, 477] width 1115 height 894
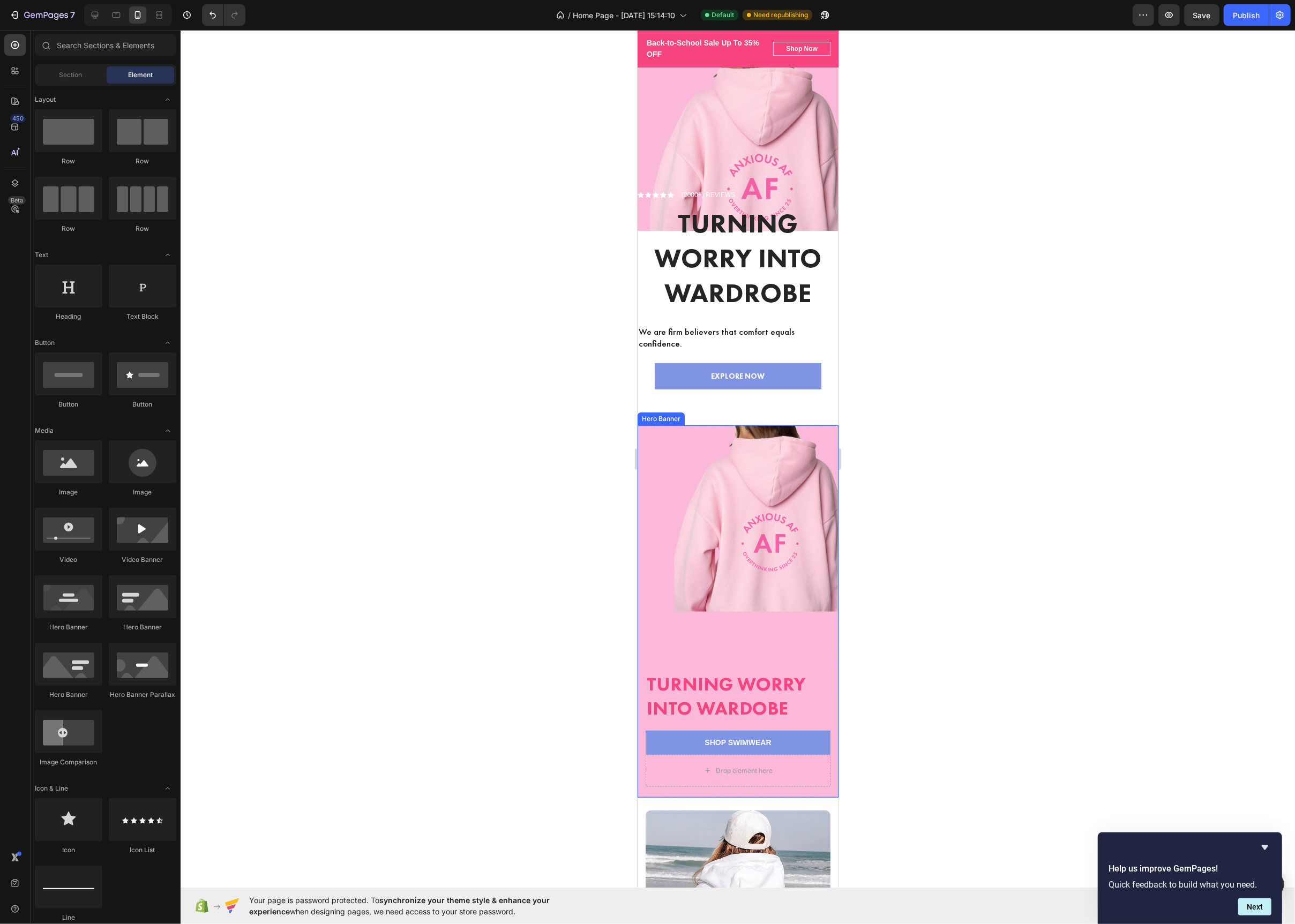
click at [794, 647] on div "Overlay" at bounding box center [737, 611] width 201 height 373
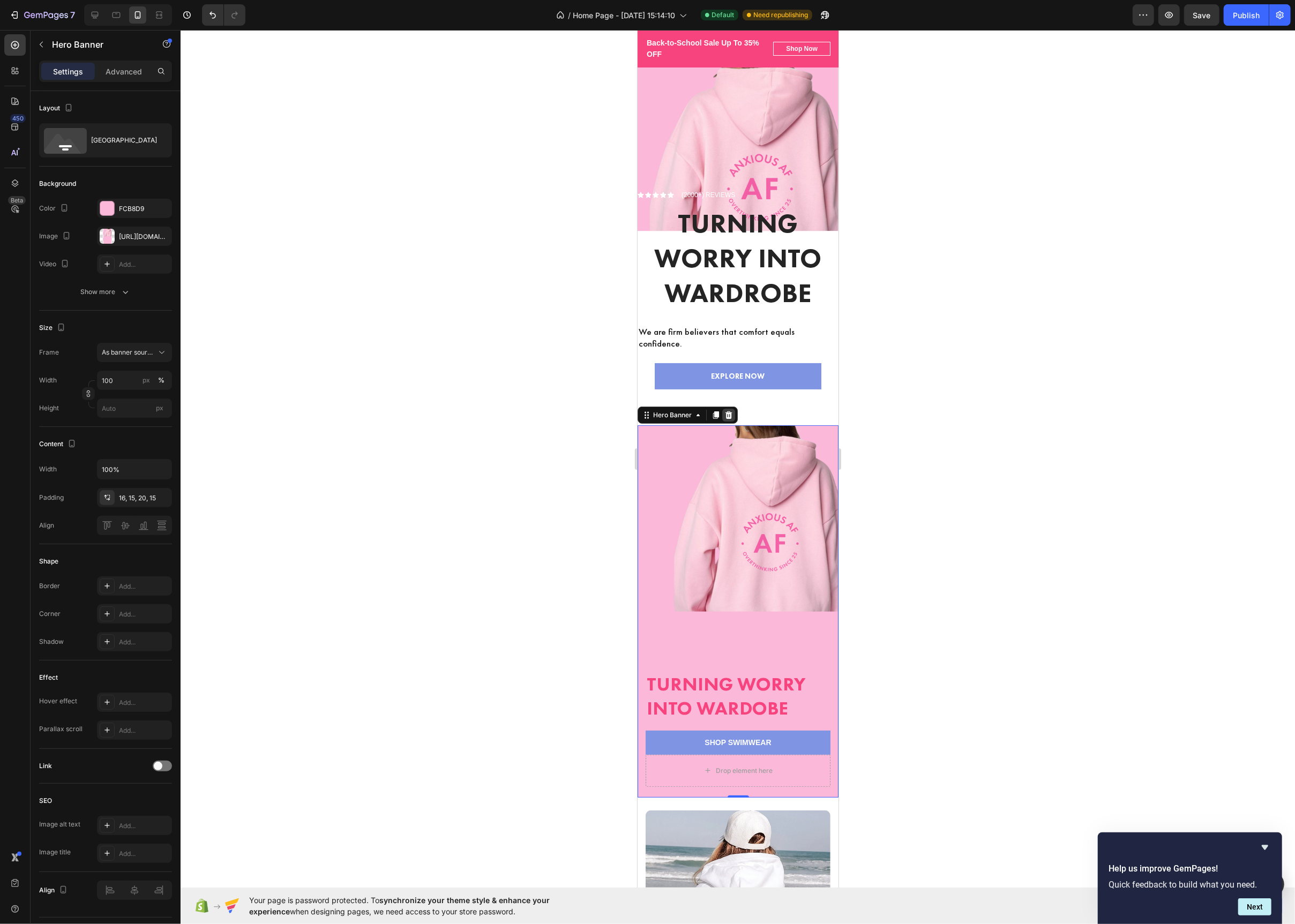
click at [728, 419] on icon at bounding box center [728, 415] width 9 height 9
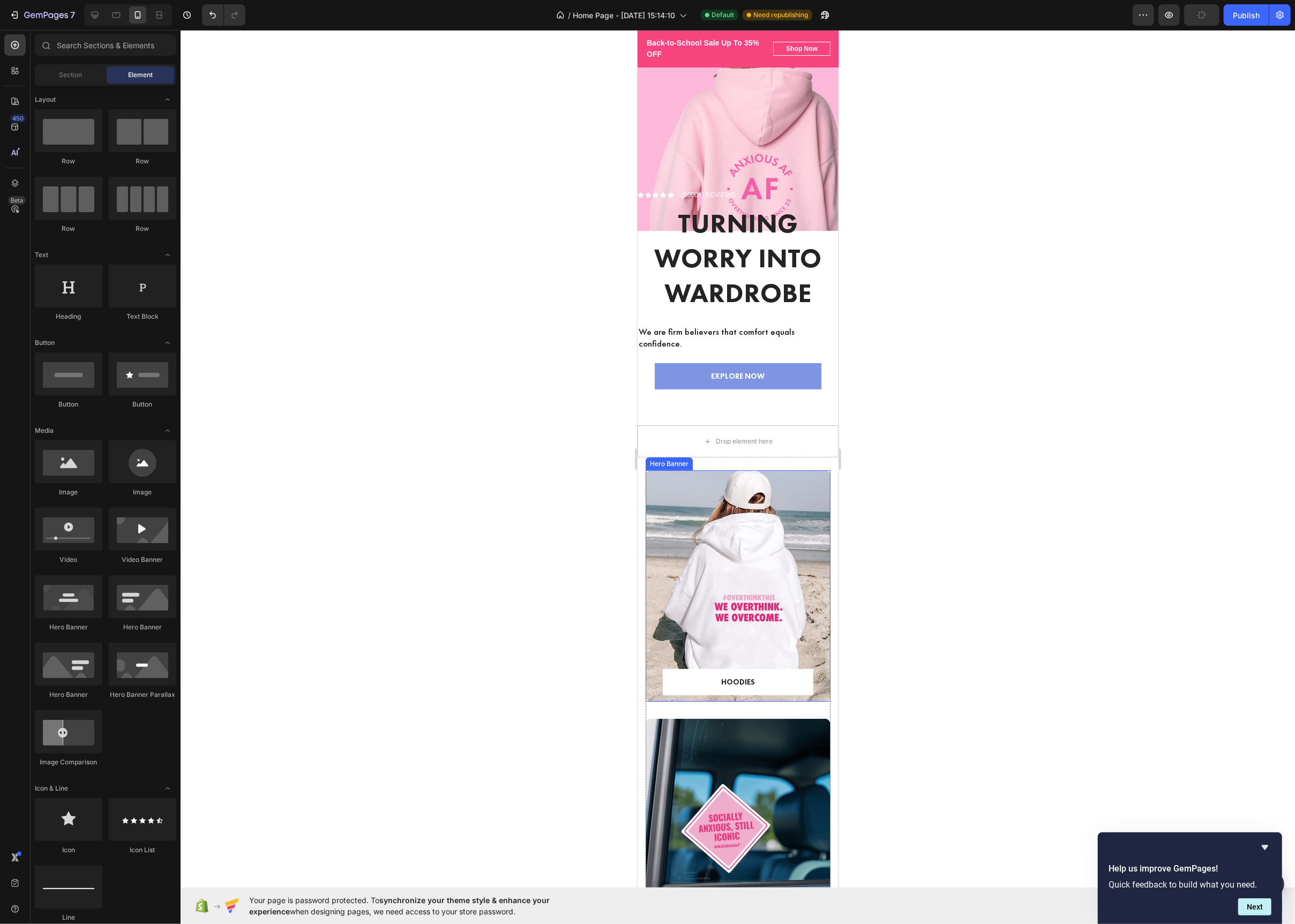
scroll to position [30, 0]
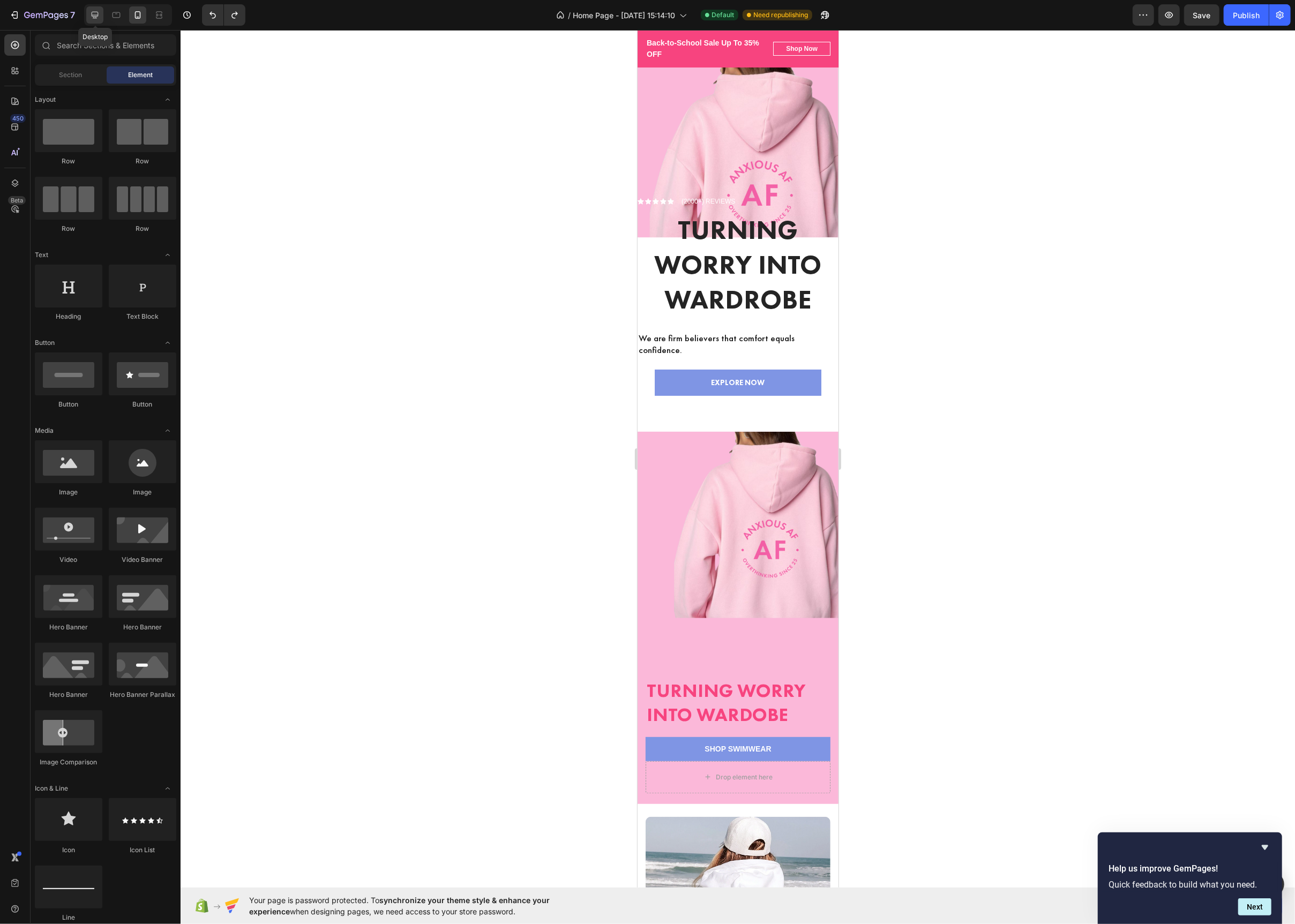
click at [98, 17] on icon at bounding box center [94, 15] width 11 height 11
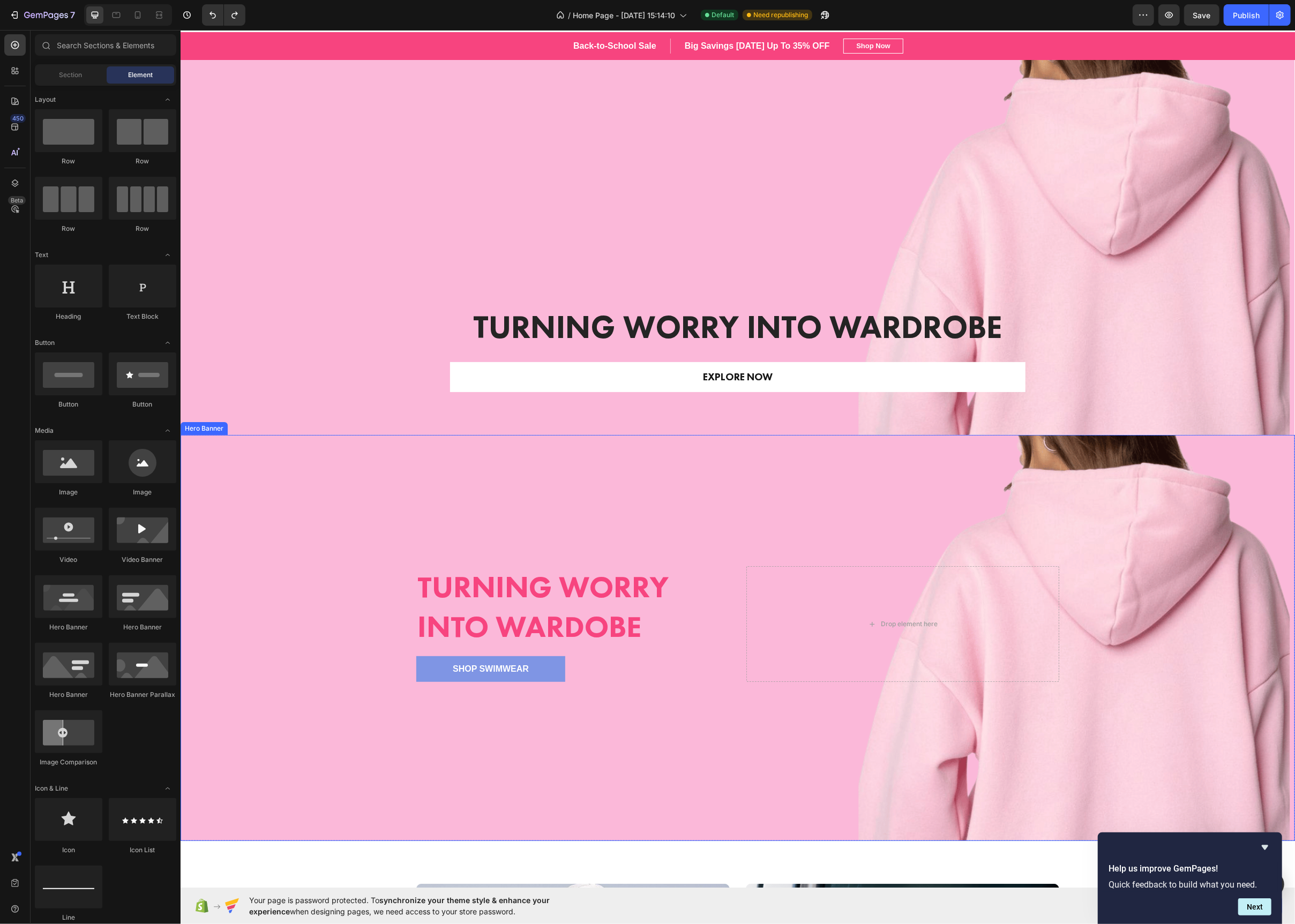
click at [430, 466] on div "Overlay" at bounding box center [738, 638] width 1115 height 406
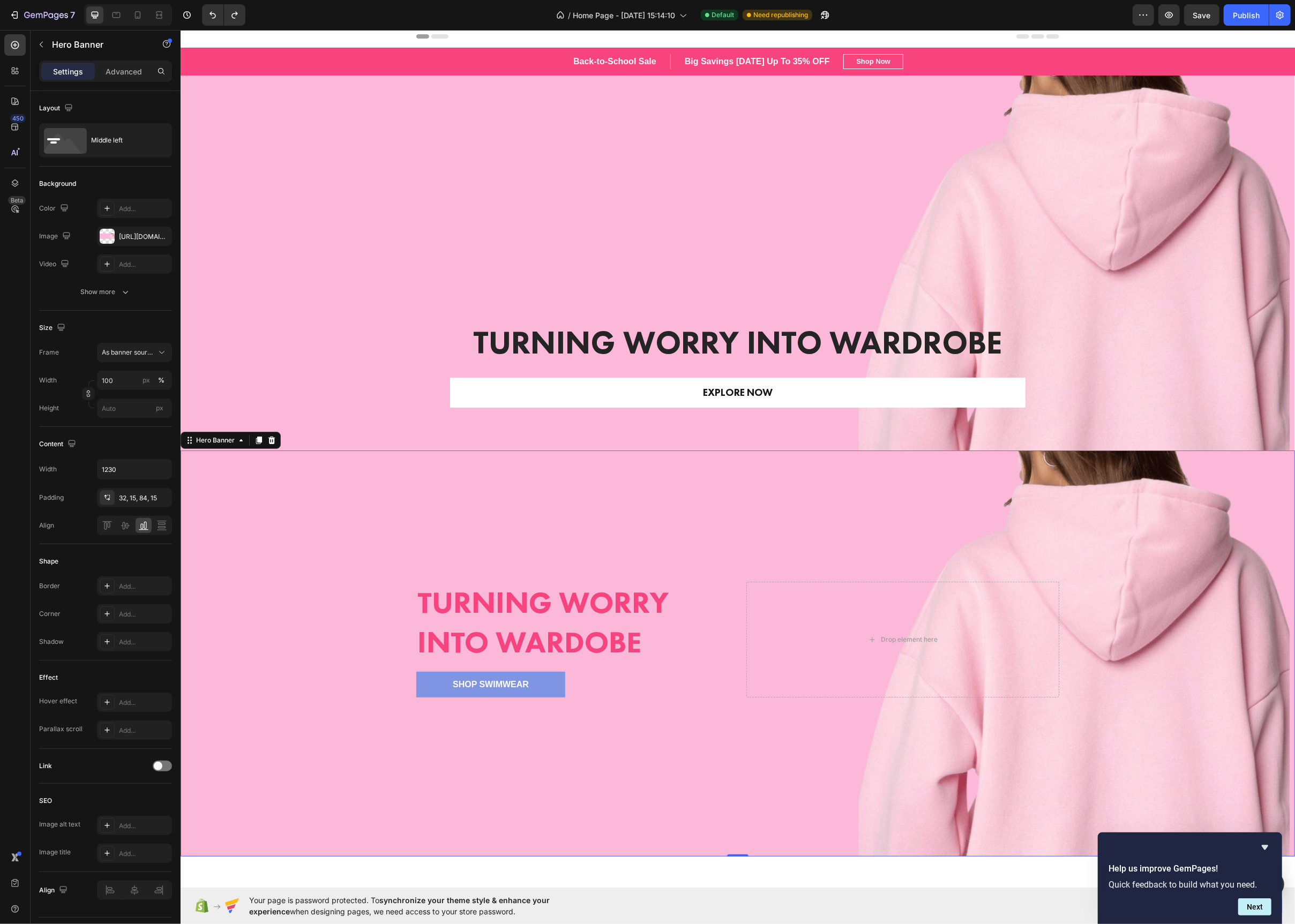
scroll to position [0, 0]
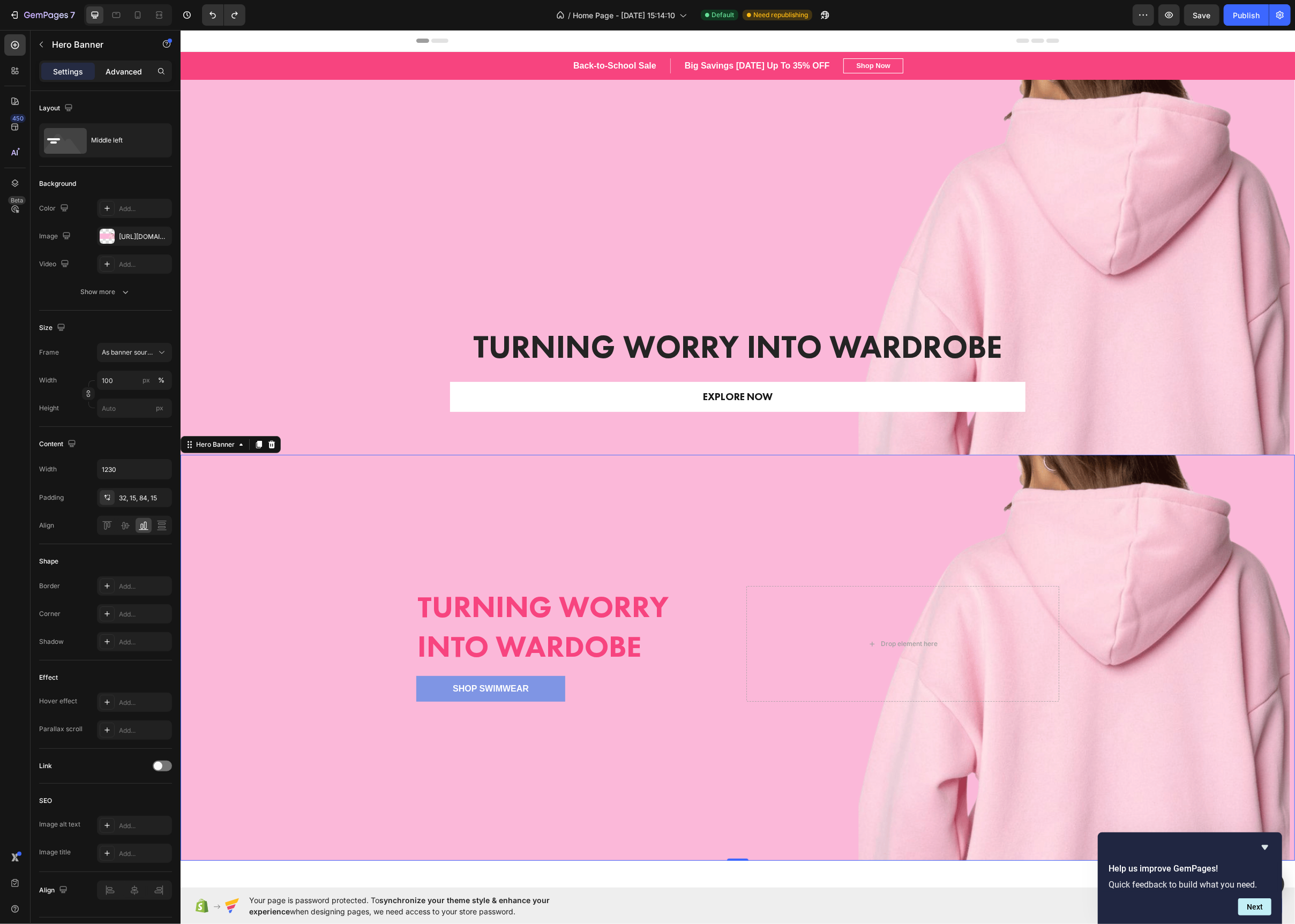
click at [113, 69] on p "Advanced" at bounding box center [124, 72] width 36 height 11
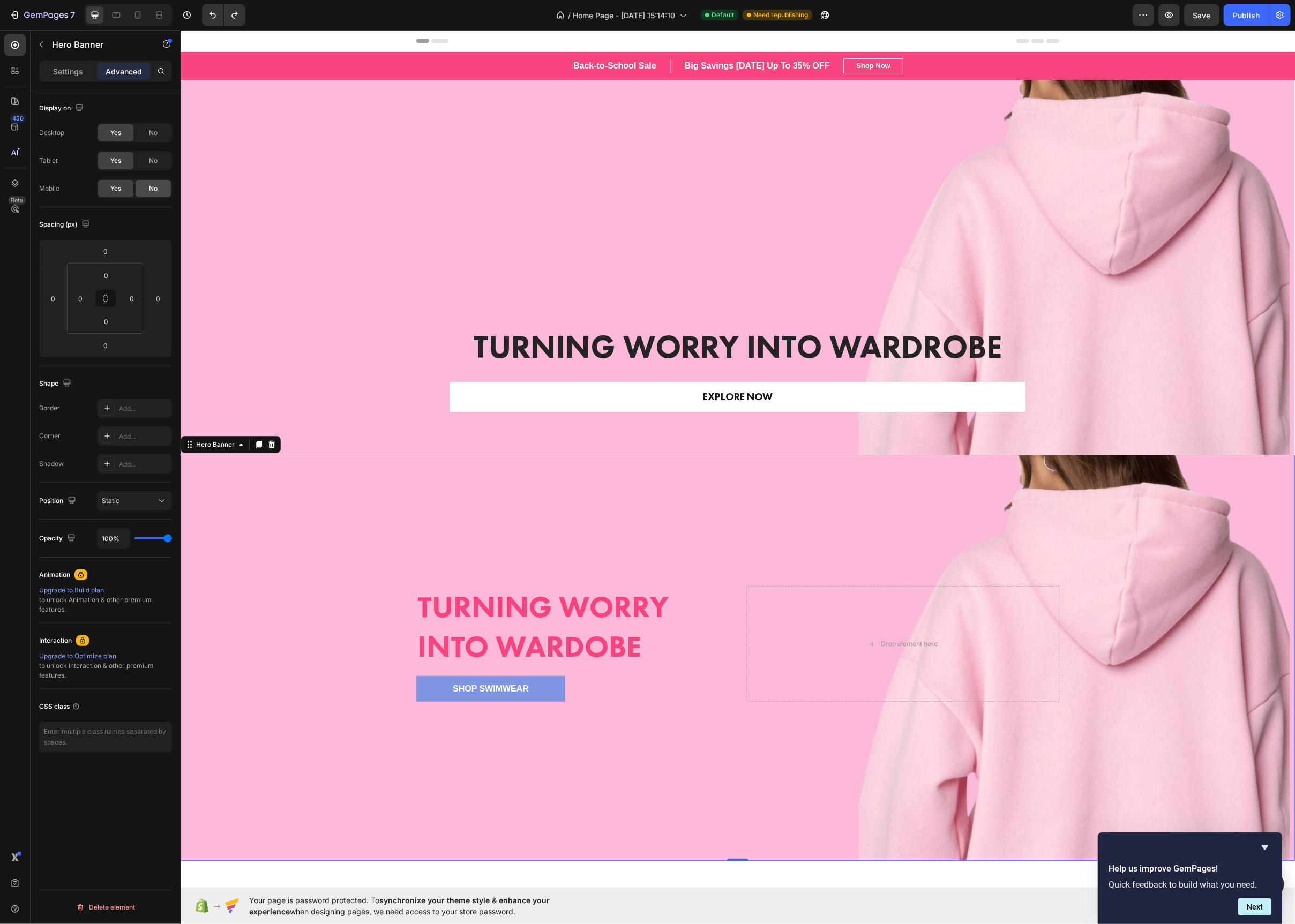
click at [156, 188] on span "No" at bounding box center [153, 189] width 9 height 10
click at [120, 14] on icon at bounding box center [116, 15] width 8 height 6
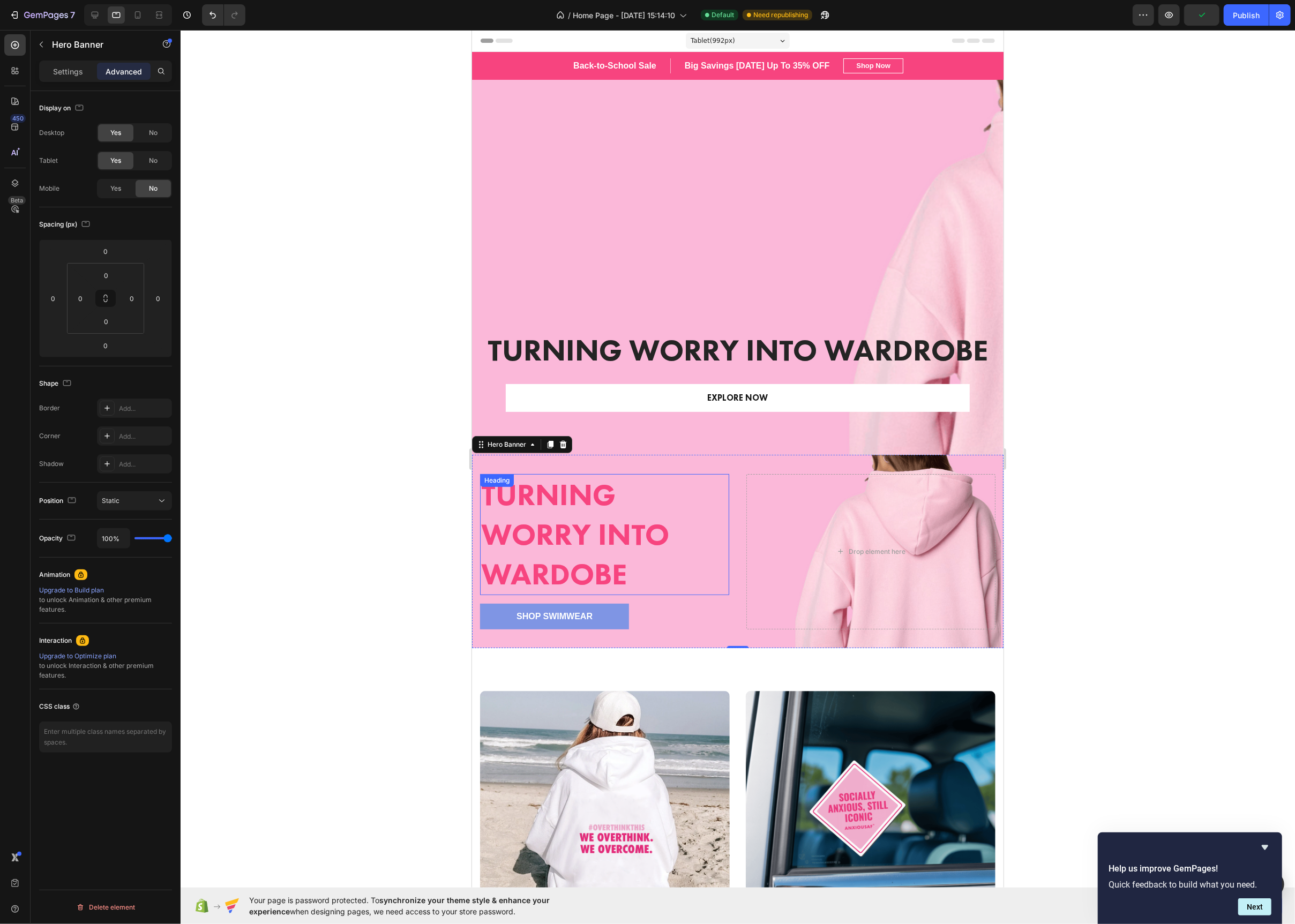
click at [606, 158] on div "Overlay" at bounding box center [737, 267] width 532 height 375
click at [564, 72] on icon at bounding box center [563, 70] width 7 height 8
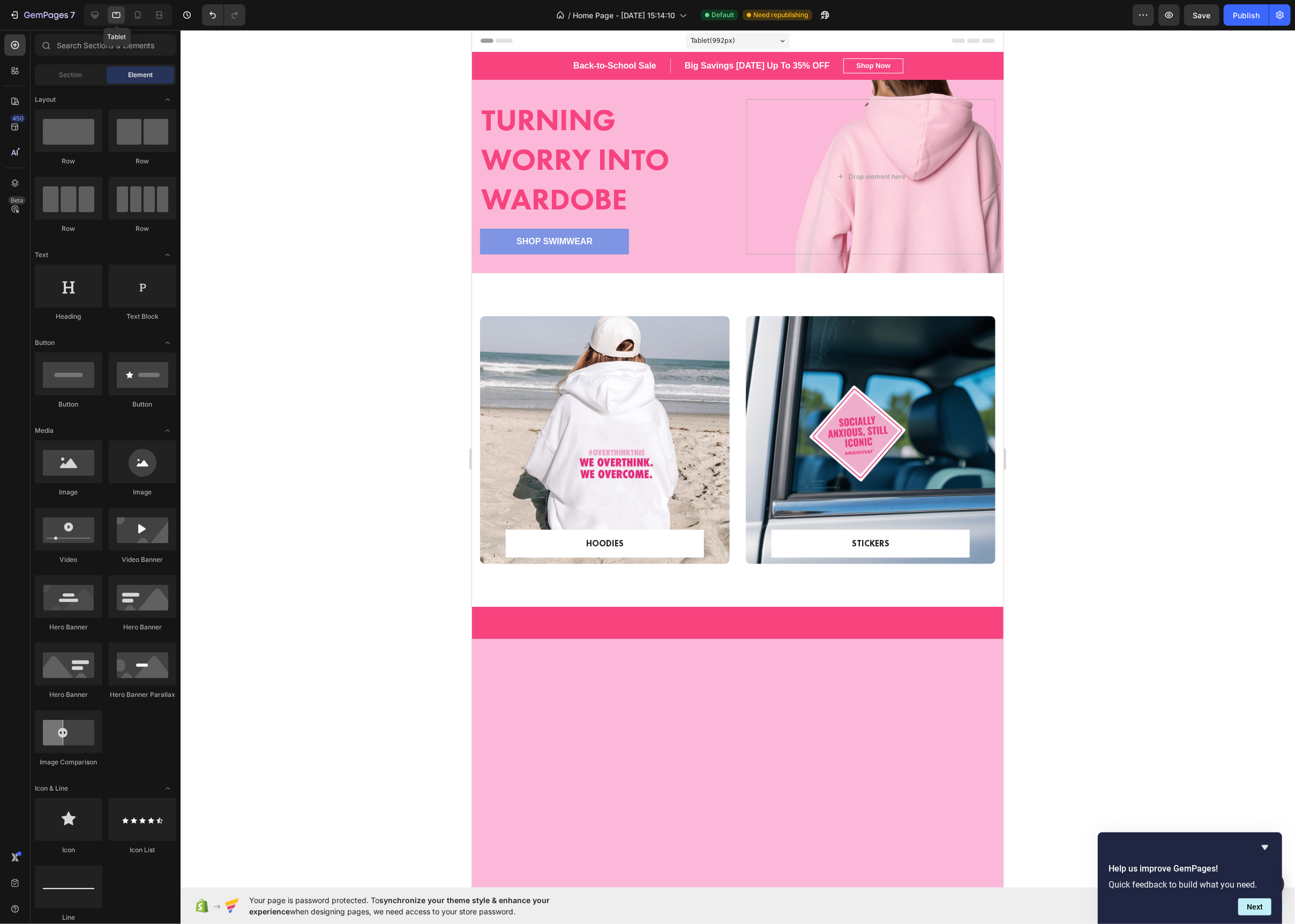
click at [108, 13] on div at bounding box center [116, 15] width 17 height 17
click at [94, 16] on icon at bounding box center [94, 15] width 11 height 11
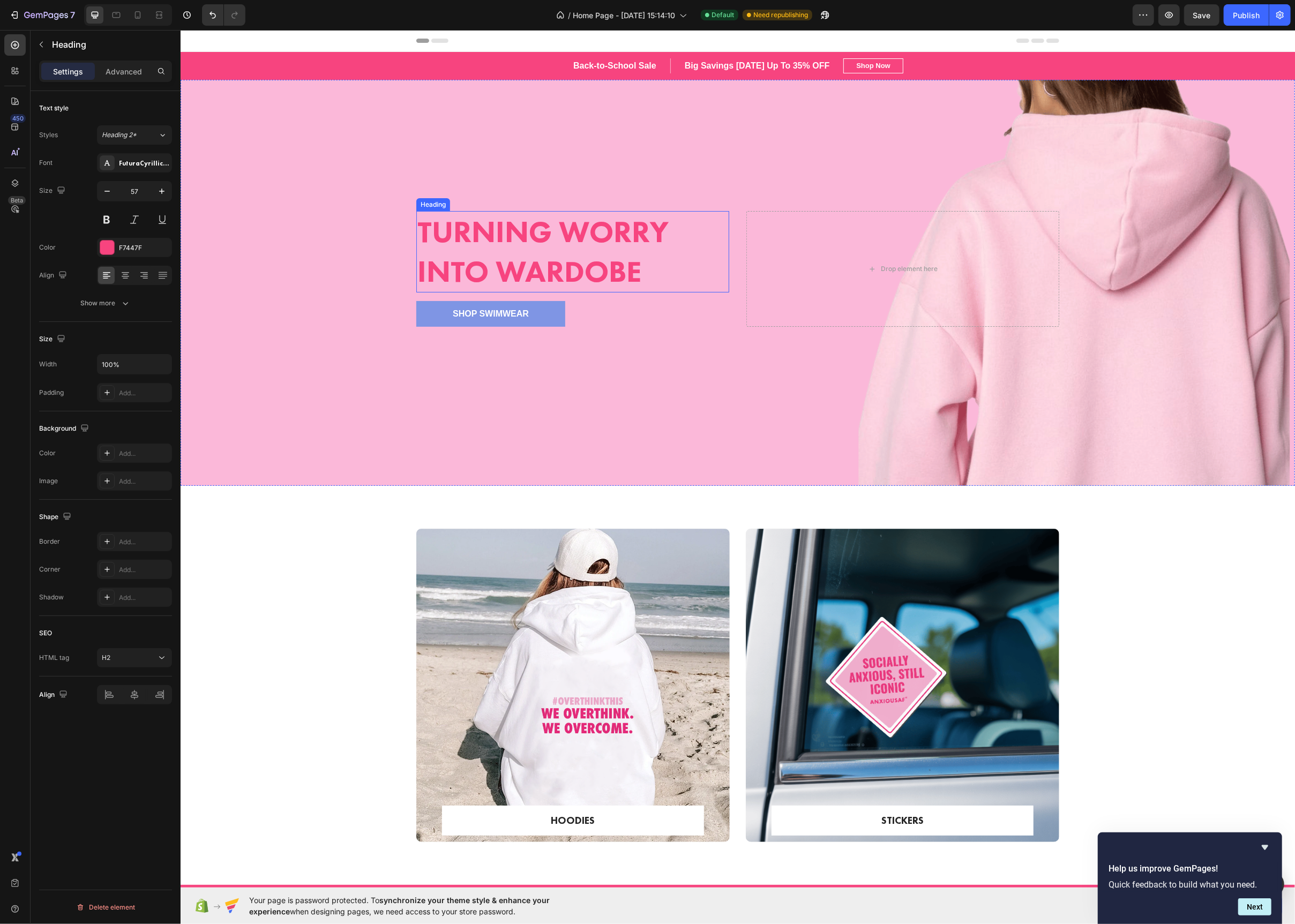
click at [427, 218] on strong "Turning Worry Into Wardobe" at bounding box center [542, 251] width 251 height 79
click at [405, 218] on div "Overlay" at bounding box center [738, 282] width 1115 height 406
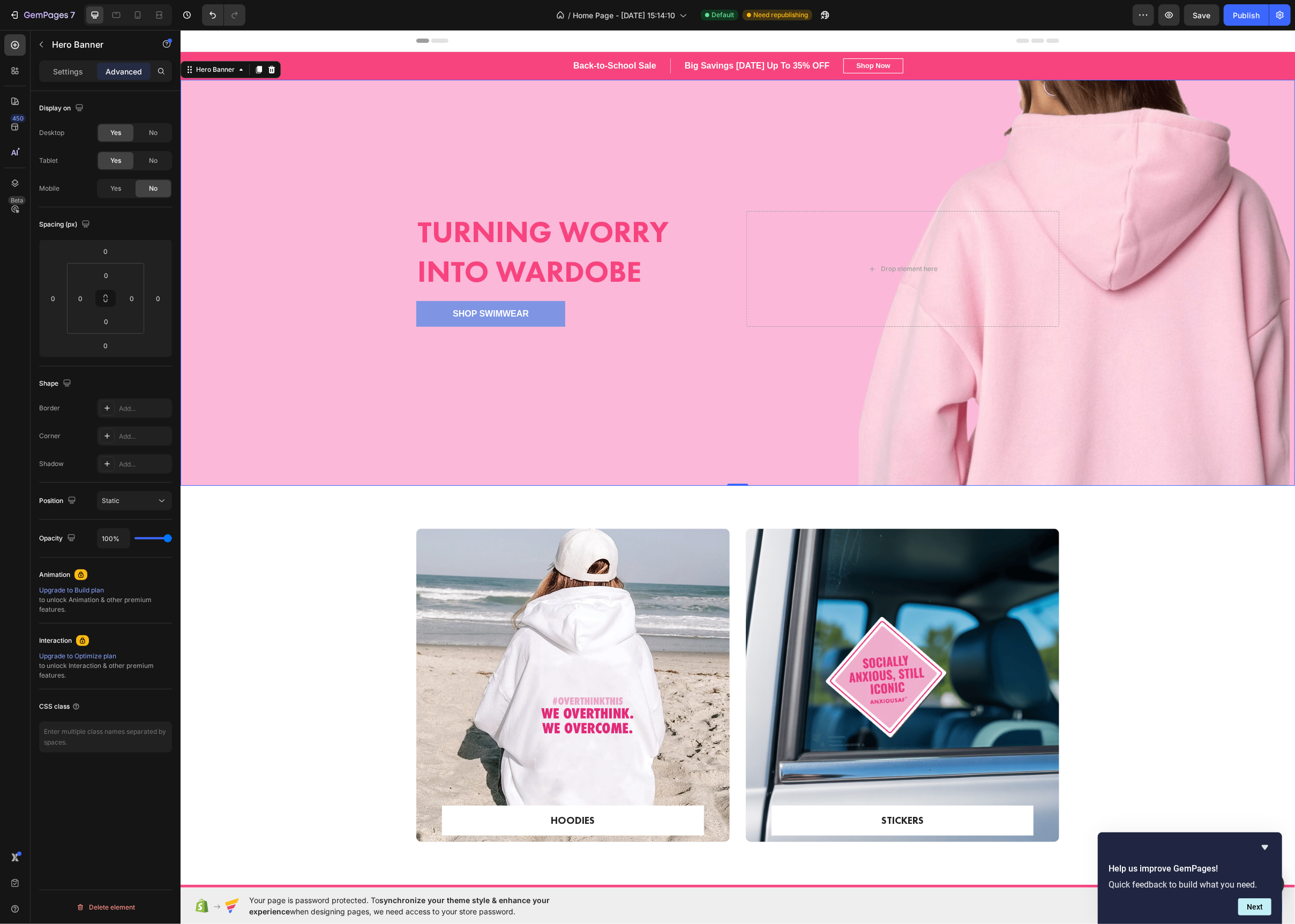
drag, startPoint x: 572, startPoint y: 207, endPoint x: 670, endPoint y: 209, distance: 98.0
click at [586, 209] on div "Turning Worry Into Wardobe Heading Shop Swimwear Button Drop element here" at bounding box center [737, 282] width 659 height 178
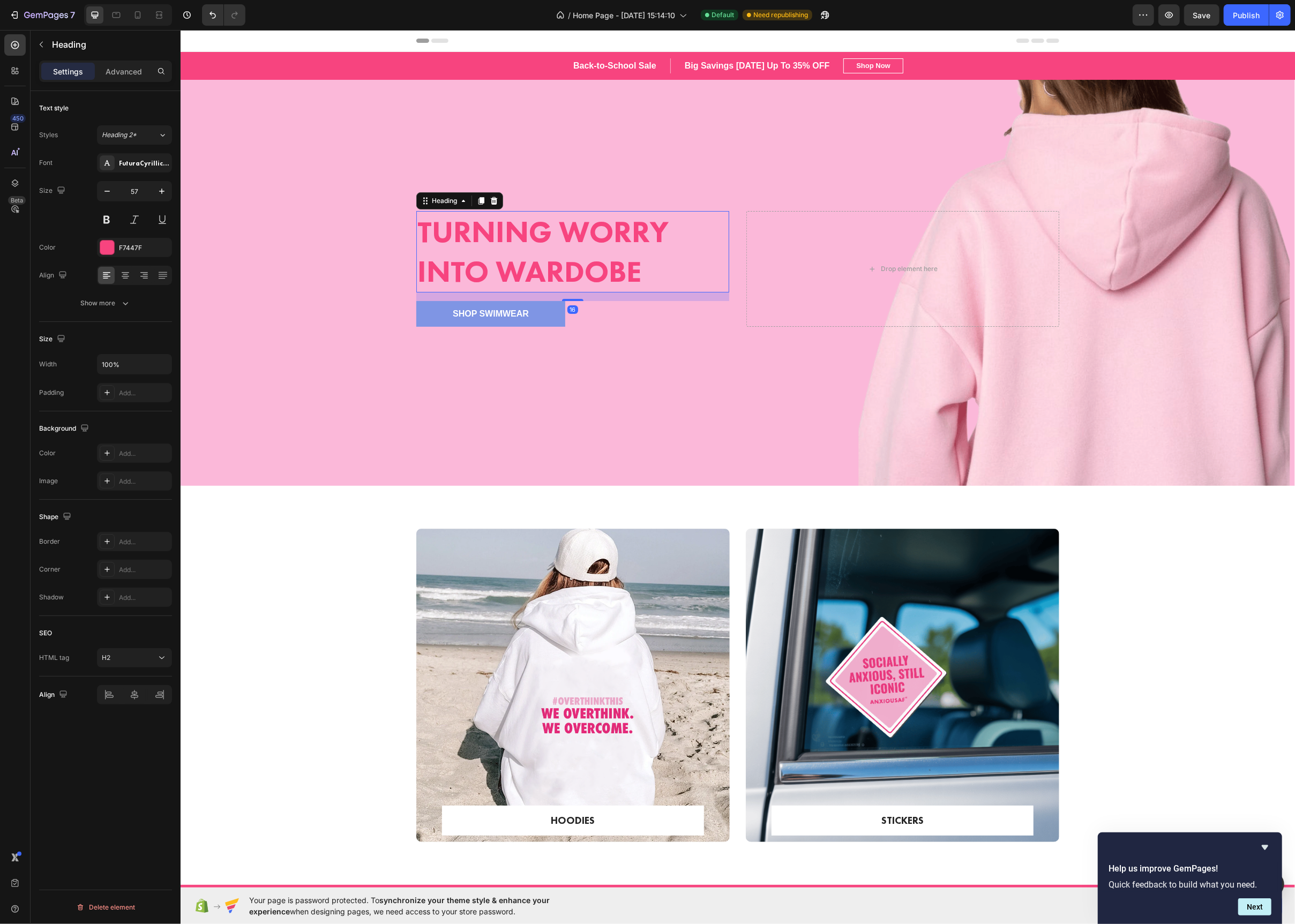
click at [714, 267] on h2 "Turning Worry Into Wardobe" at bounding box center [572, 251] width 313 height 82
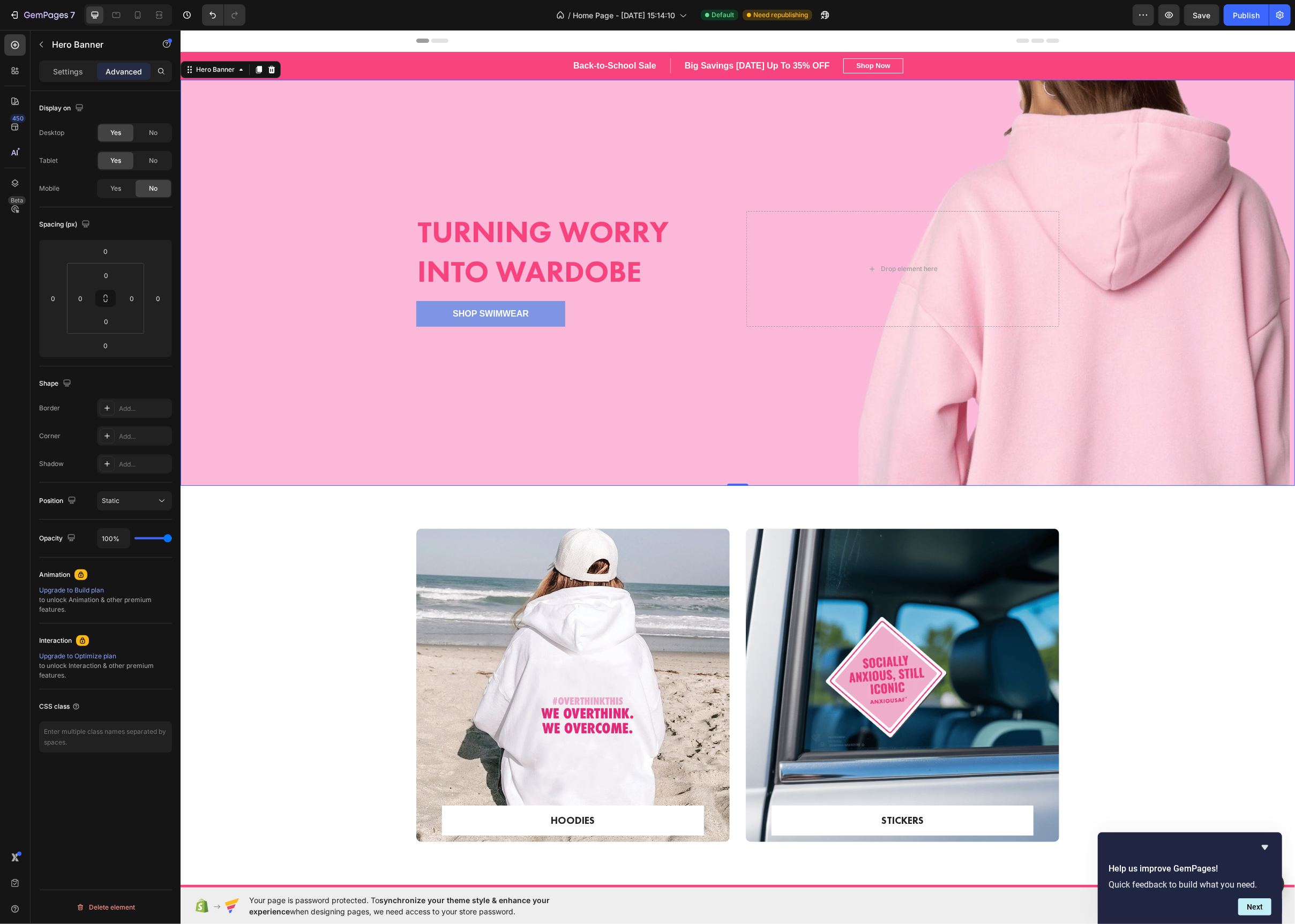
click at [736, 314] on div "Turning Worry Into Wardobe Heading Shop Swimwear Button Drop element here" at bounding box center [737, 282] width 659 height 178
click at [797, 209] on div "Turning Worry Into Wardobe Heading Shop Swimwear Button Drop element here" at bounding box center [737, 282] width 659 height 178
click at [758, 329] on div "Turning Worry Into Wardobe Heading Shop Swimwear Button Drop element here" at bounding box center [737, 282] width 659 height 178
click at [741, 319] on div "Turning Worry Into Wardobe Heading Shop Swimwear Button Drop element here" at bounding box center [737, 282] width 659 height 178
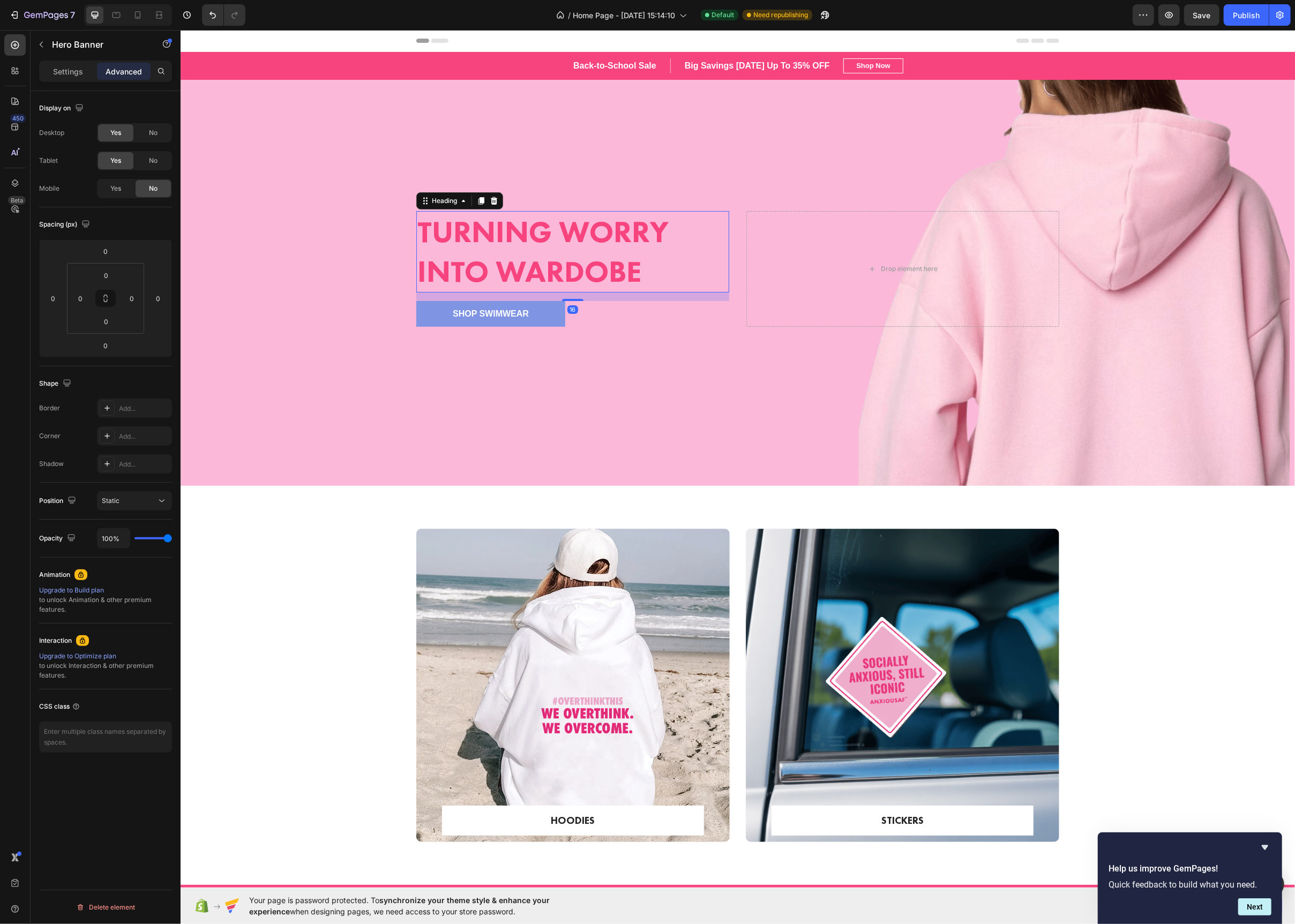
click at [480, 291] on strong "Turning Worry Into Wardobe" at bounding box center [542, 251] width 251 height 79
drag, startPoint x: 394, startPoint y: 292, endPoint x: 396, endPoint y: 273, distance: 19.1
click at [395, 290] on div "Overlay" at bounding box center [738, 282] width 1115 height 406
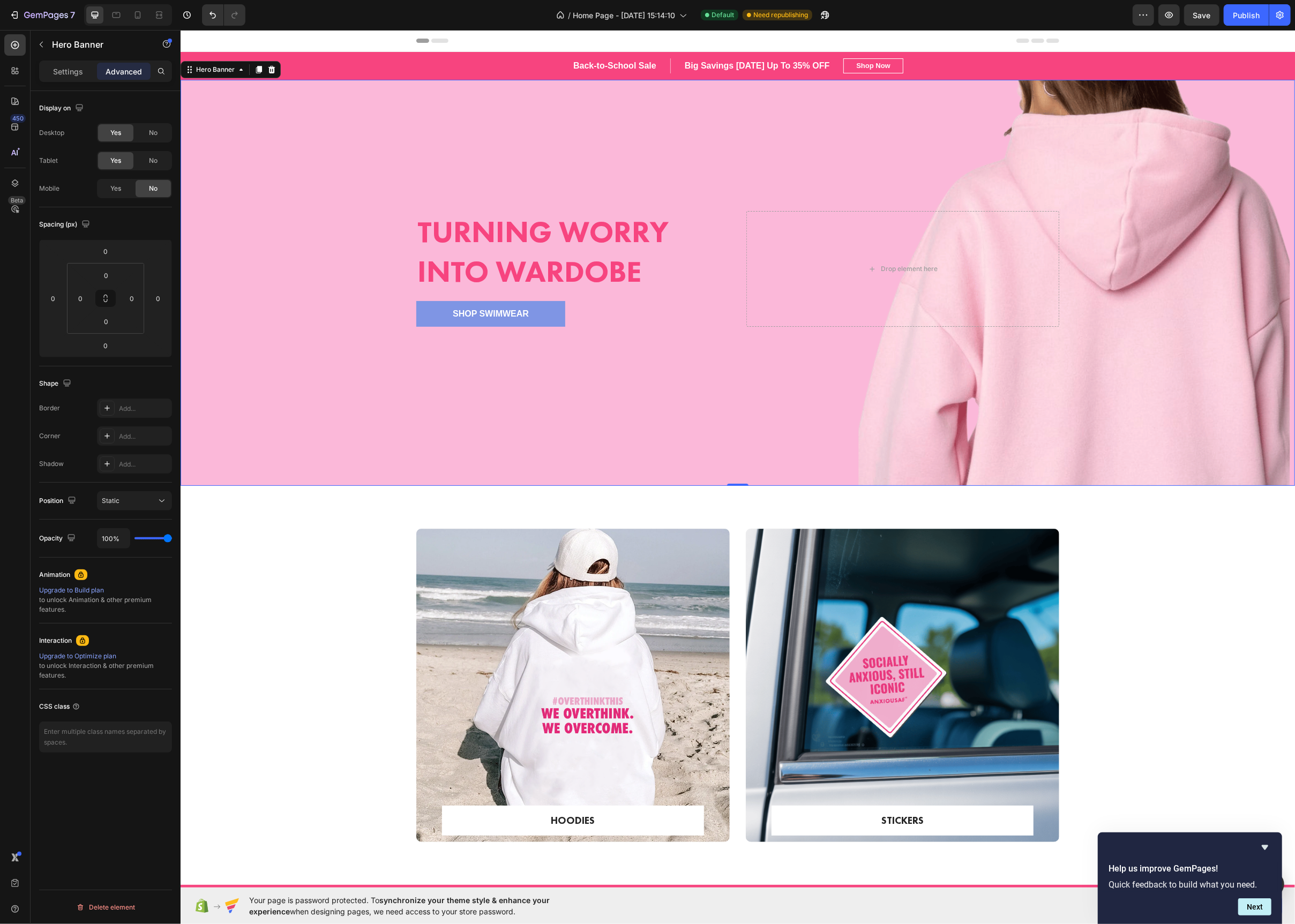
click at [466, 196] on div "Turning Worry Into Wardobe Heading Shop Swimwear Button Drop element here" at bounding box center [737, 282] width 659 height 178
click at [145, 12] on div at bounding box center [138, 15] width 17 height 17
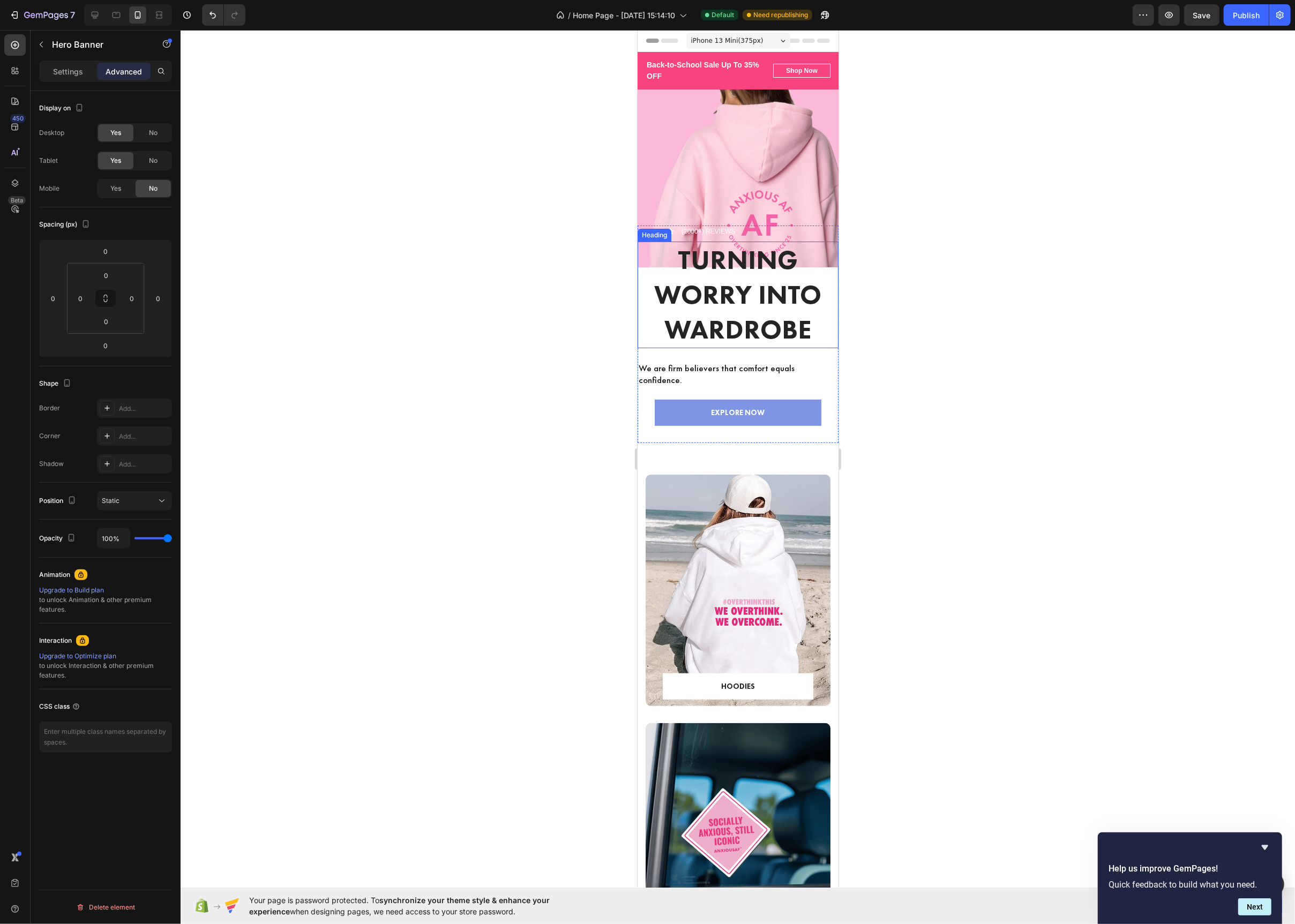
click at [731, 322] on h2 "Turning Worry Into Wardrobe" at bounding box center [737, 295] width 201 height 106
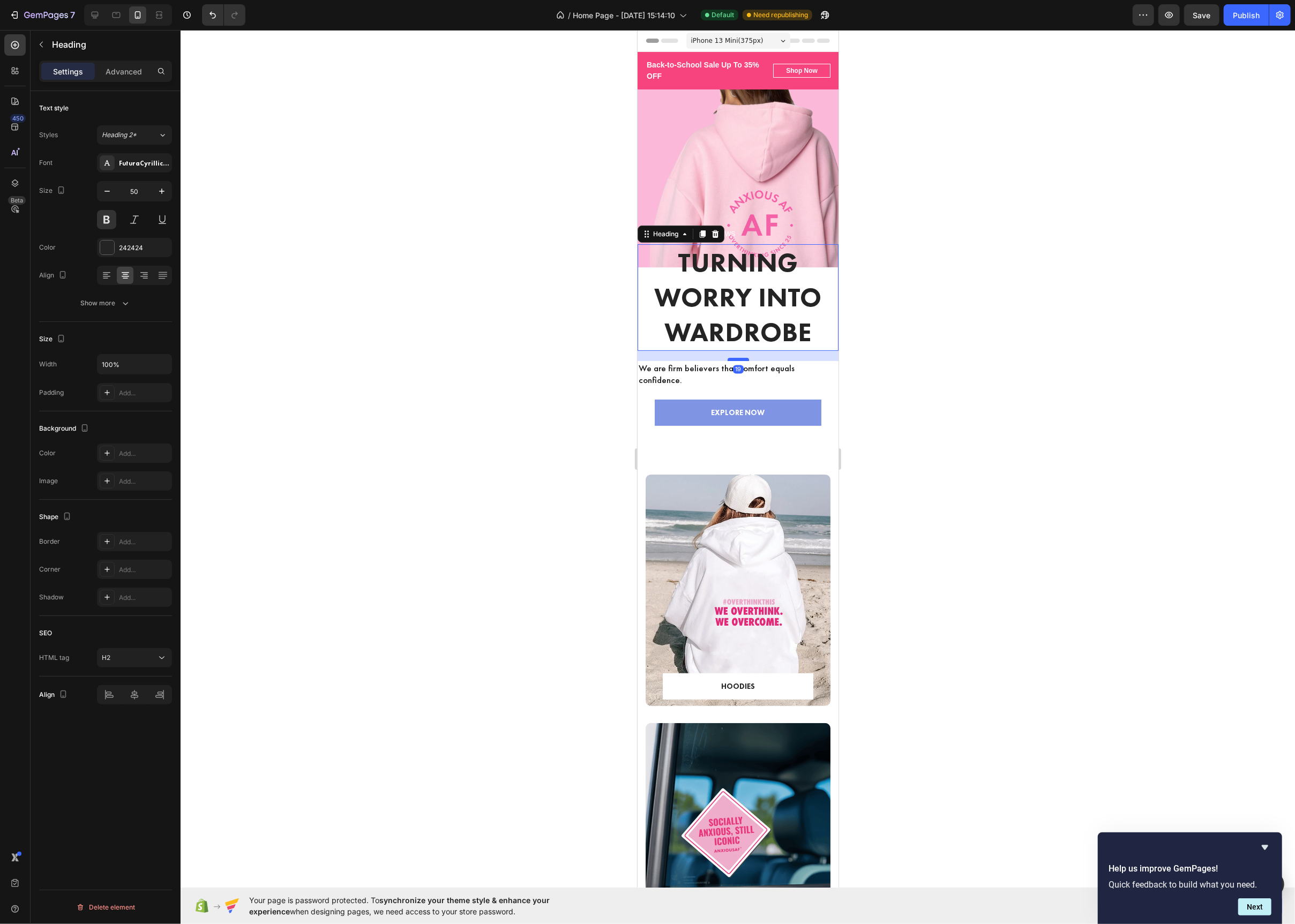
click at [742, 361] on div at bounding box center [738, 359] width 21 height 4
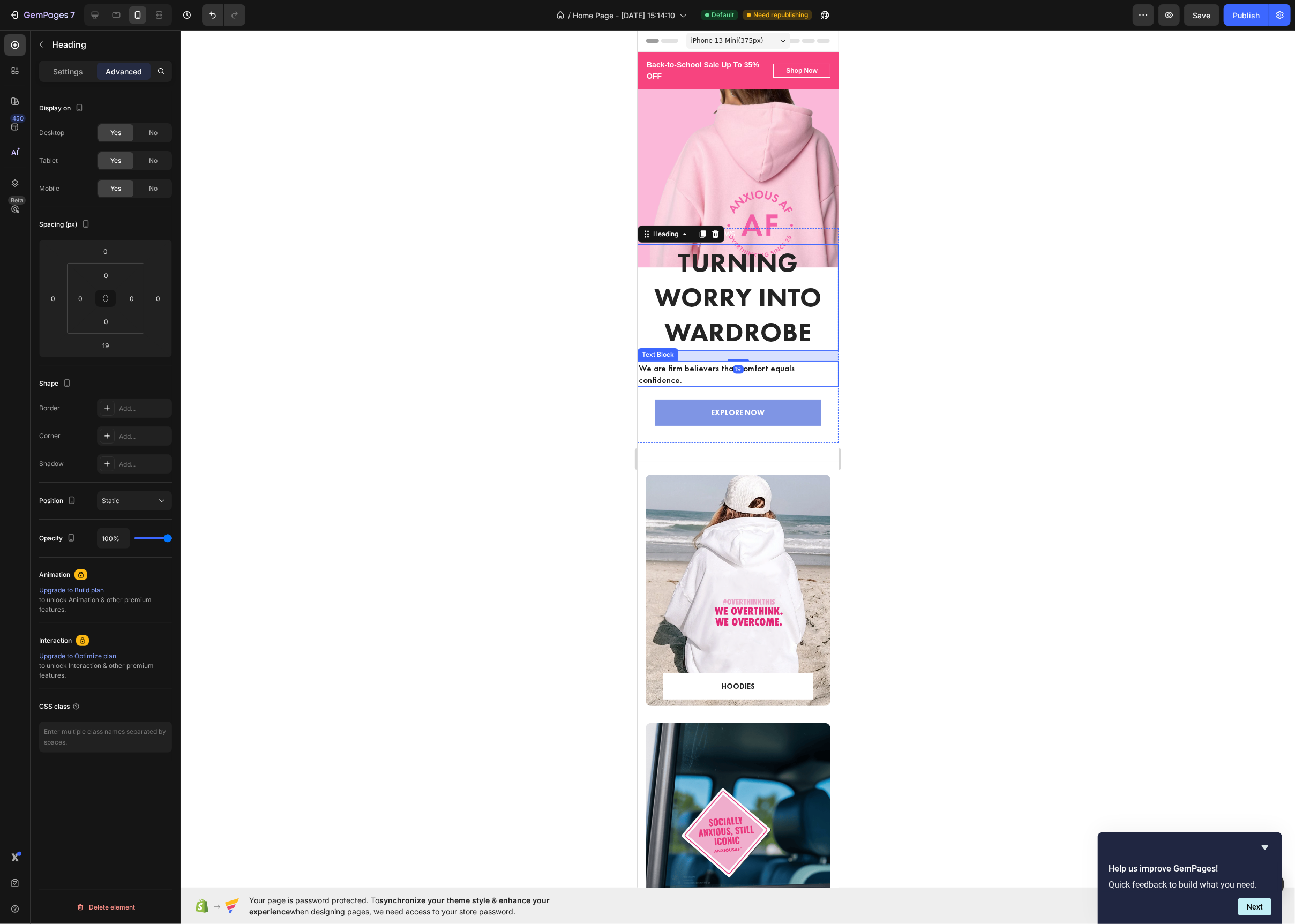
click at [766, 379] on p "We are firm believers that comfort equals confidence." at bounding box center [738, 373] width 199 height 23
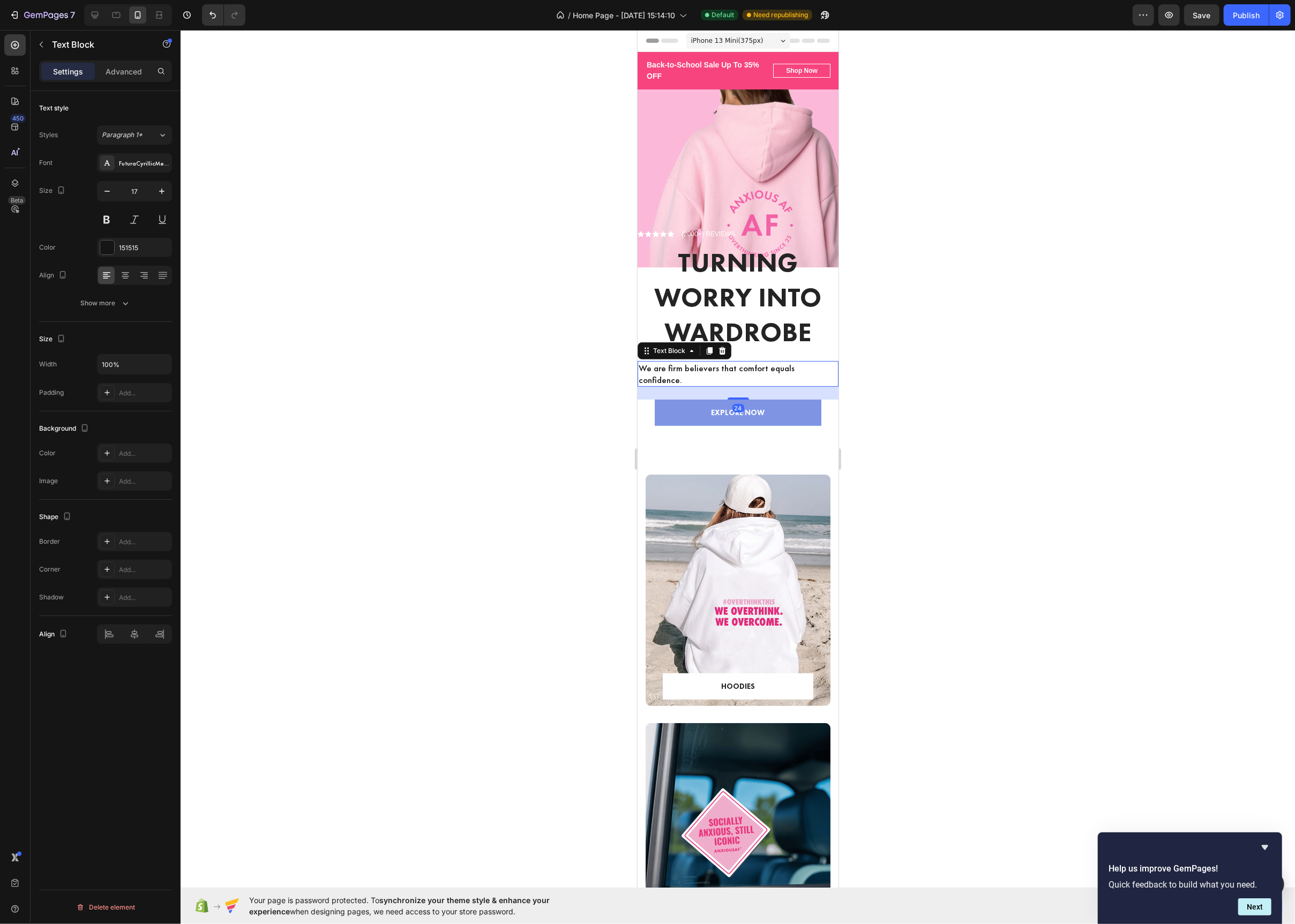
click at [766, 379] on p "We are firm believers that comfort equals confidence." at bounding box center [738, 373] width 199 height 23
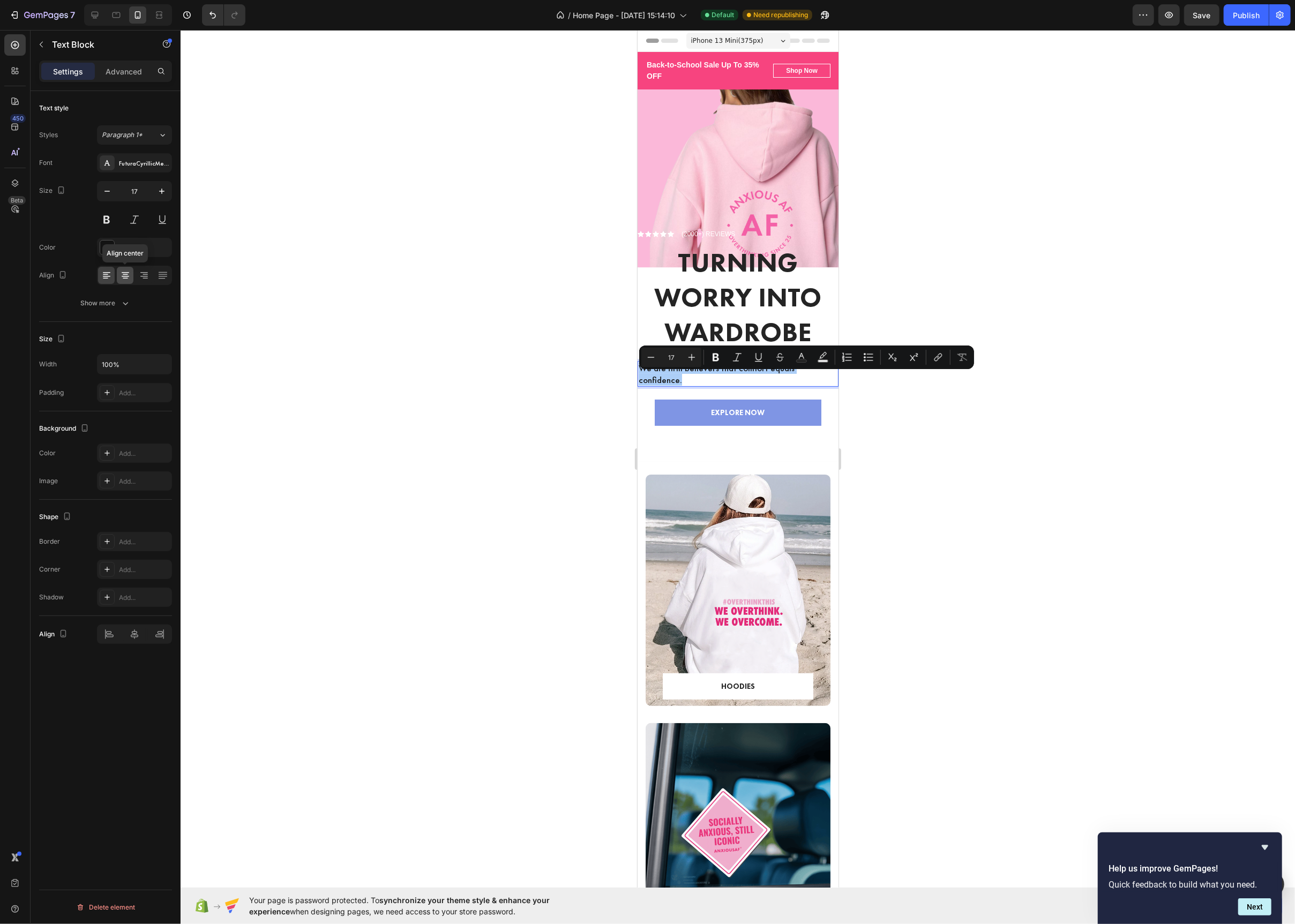
click at [128, 275] on icon at bounding box center [125, 275] width 11 height 11
click at [802, 380] on p "We are firm believers that comfort equals confidence." at bounding box center [738, 373] width 199 height 23
click at [561, 373] on div at bounding box center [738, 477] width 1115 height 894
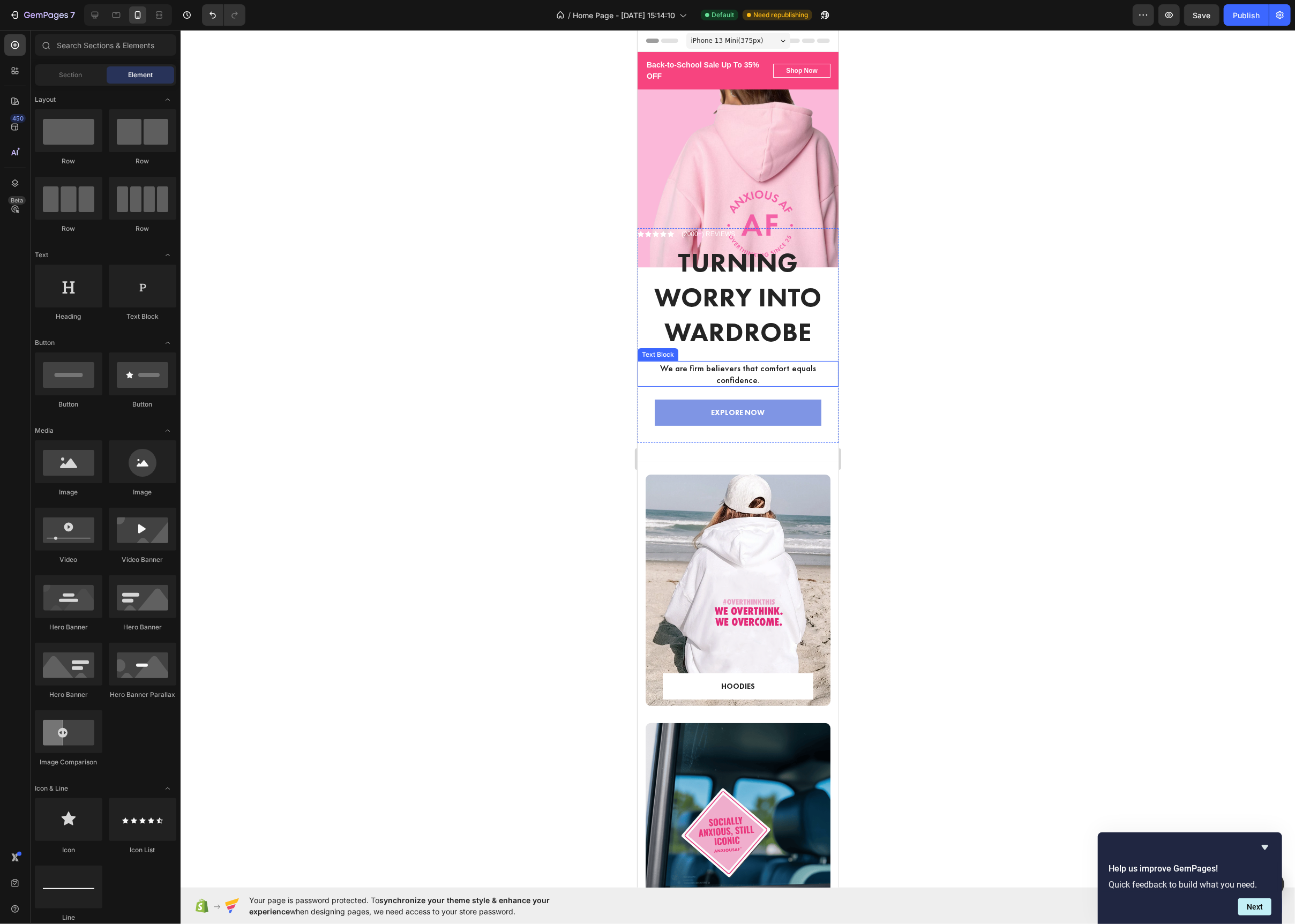
click at [646, 378] on p "We are firm believers that comfort equals confidence." at bounding box center [738, 373] width 199 height 23
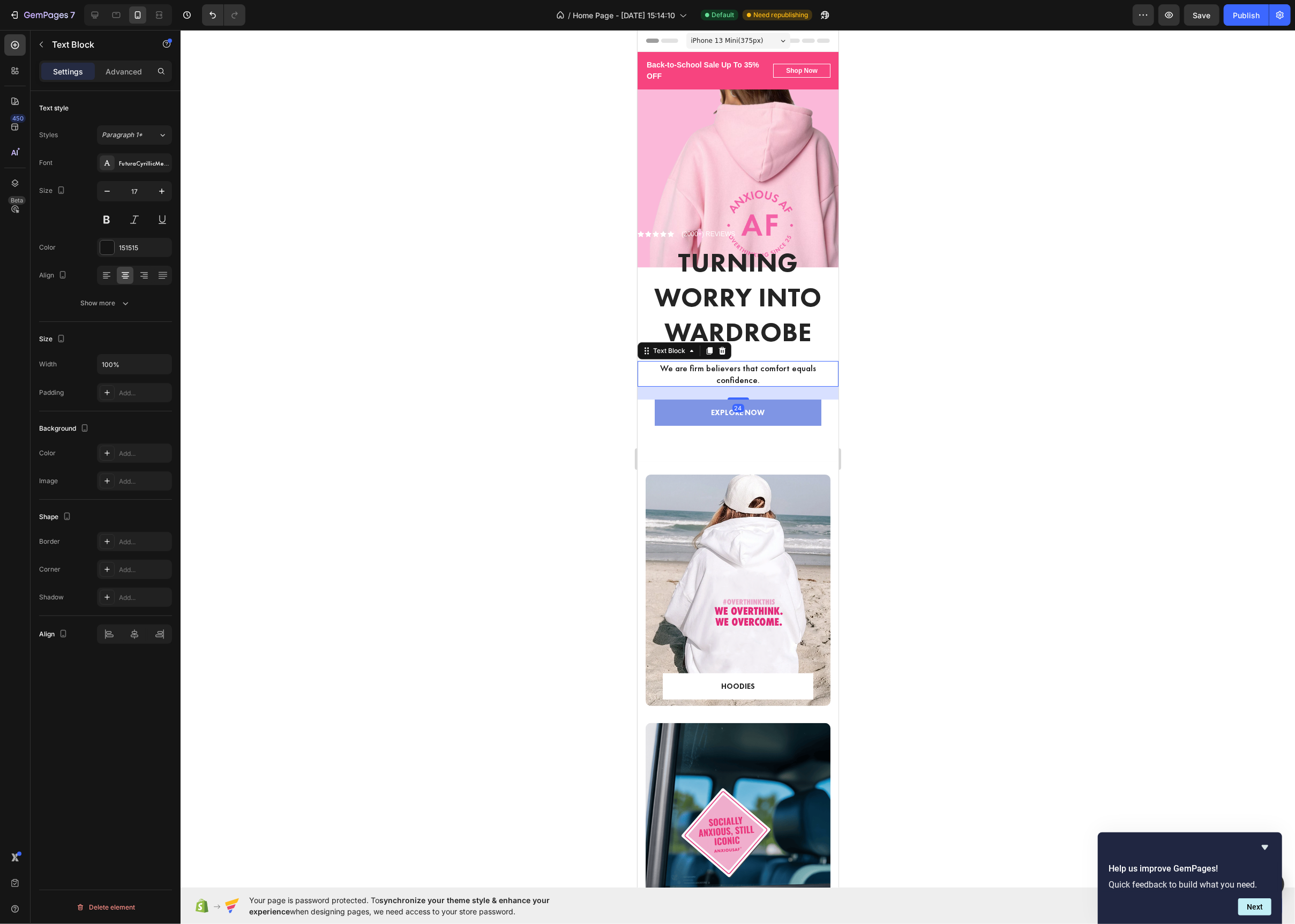
click at [595, 331] on div at bounding box center [738, 477] width 1115 height 894
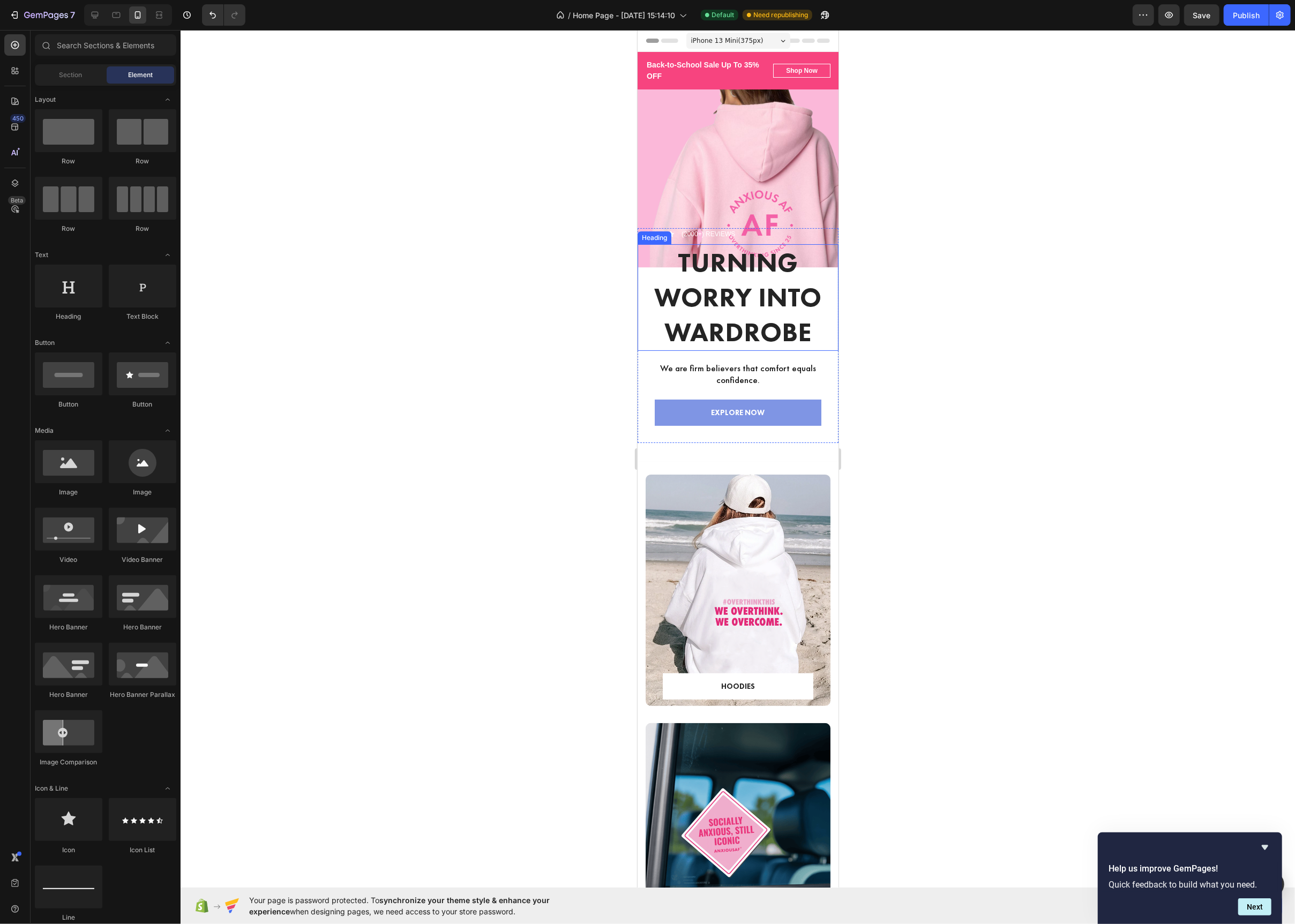
click at [640, 343] on h2 "Turning Worry Into Wardrobe" at bounding box center [737, 297] width 201 height 106
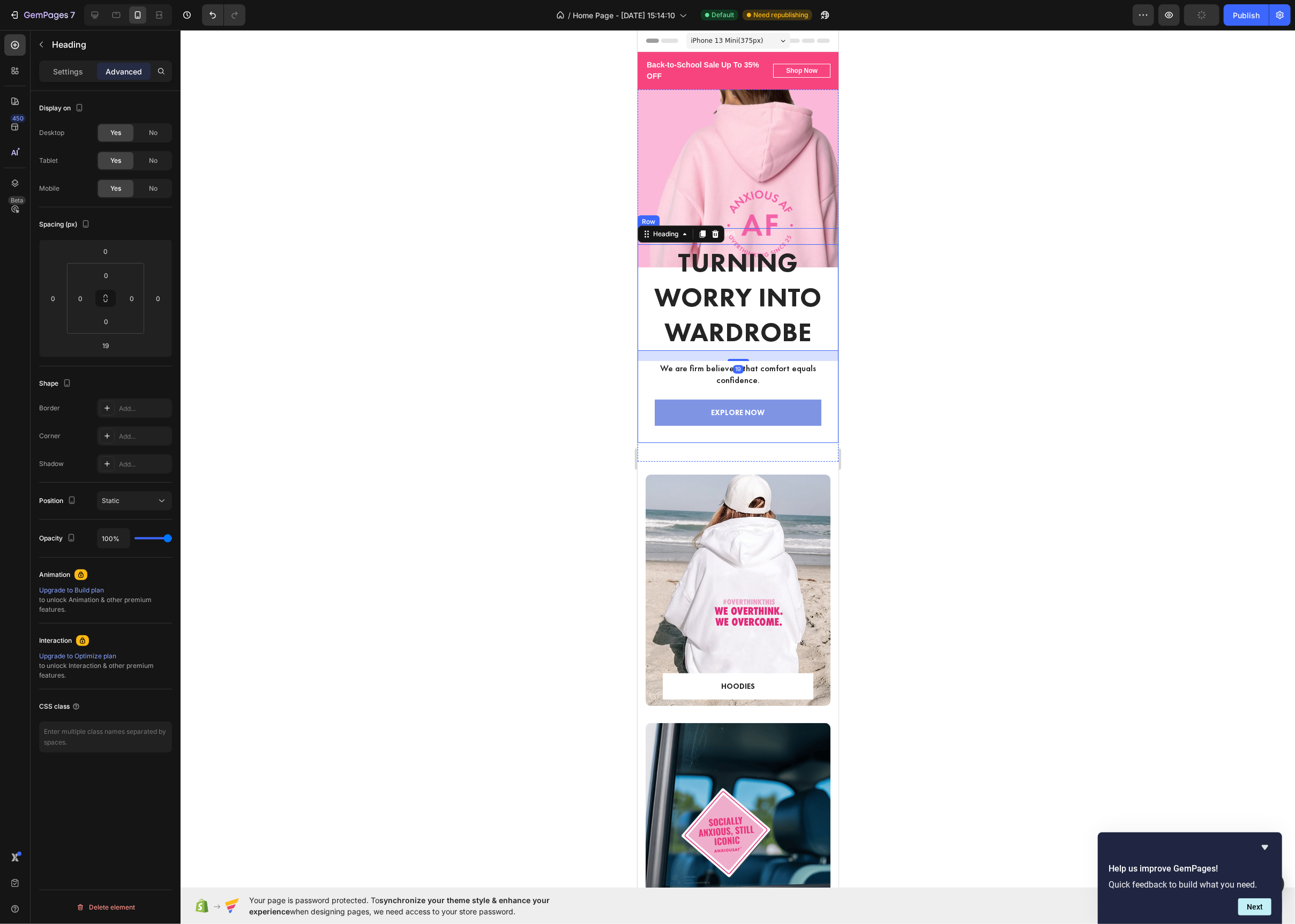
click at [640, 387] on div "Icon Icon Icon Icon Icon Icon List (2000+) REVIEWS Text Block Row Turning Worry…" at bounding box center [737, 336] width 201 height 215
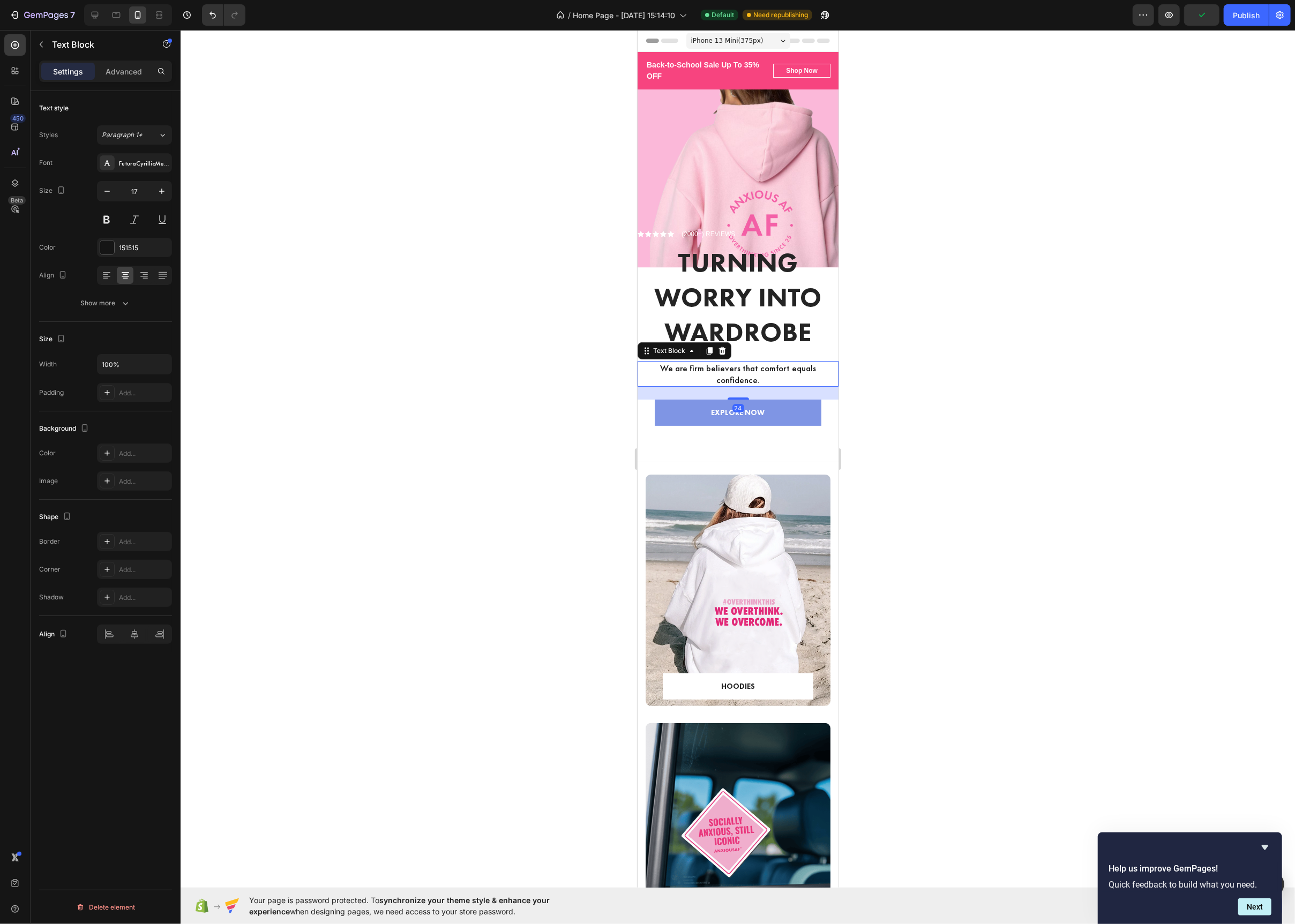
click at [640, 384] on p "We are firm believers that comfort equals confidence." at bounding box center [738, 373] width 199 height 23
click at [132, 72] on p "Advanced" at bounding box center [124, 72] width 36 height 11
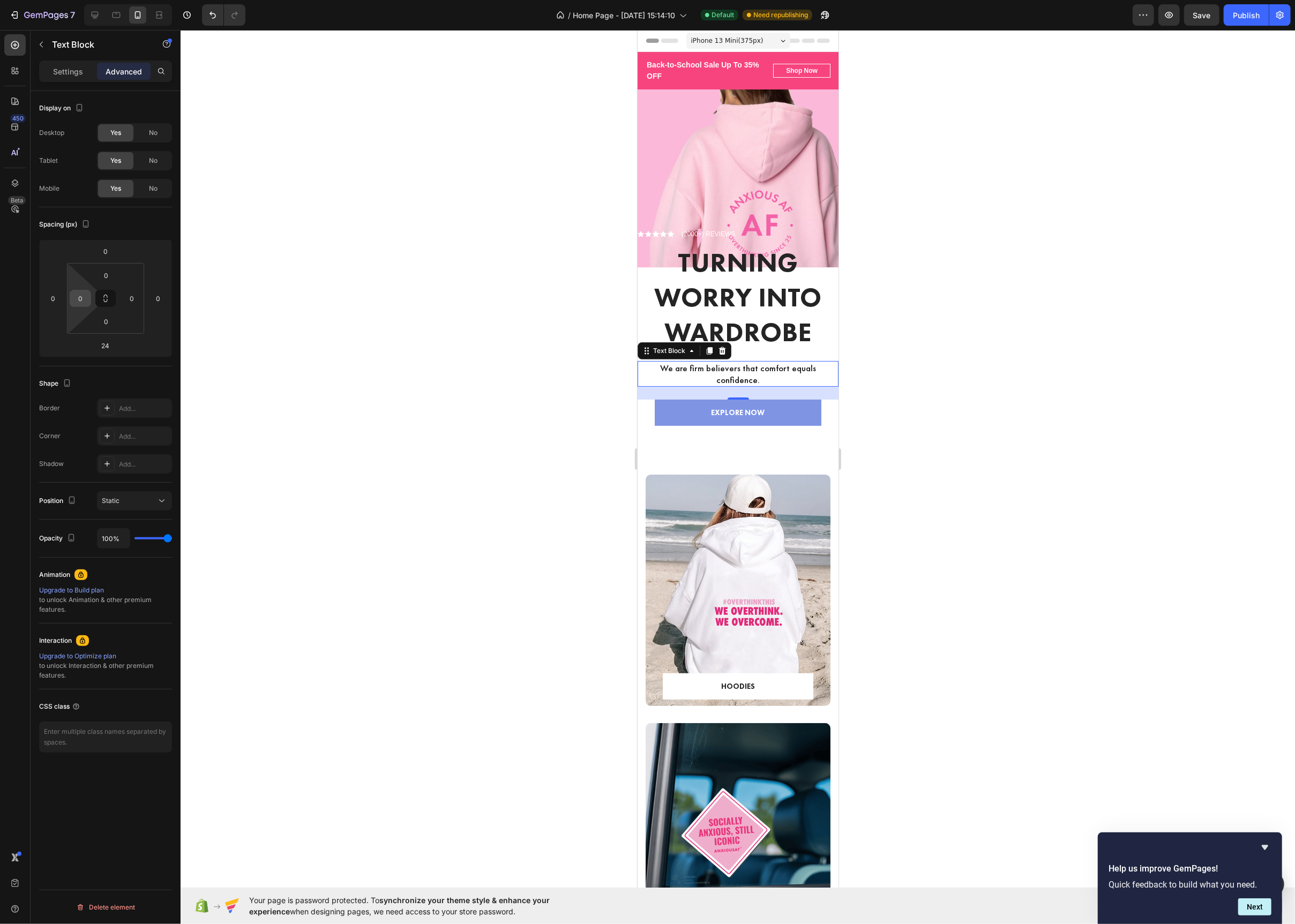
click at [82, 304] on input "0" at bounding box center [80, 298] width 16 height 16
click at [118, 406] on div "L 16px" at bounding box center [104, 402] width 67 height 16
type input "16"
click at [131, 300] on input "0" at bounding box center [131, 298] width 16 height 16
click at [148, 406] on div "L 16px" at bounding box center [155, 402] width 67 height 16
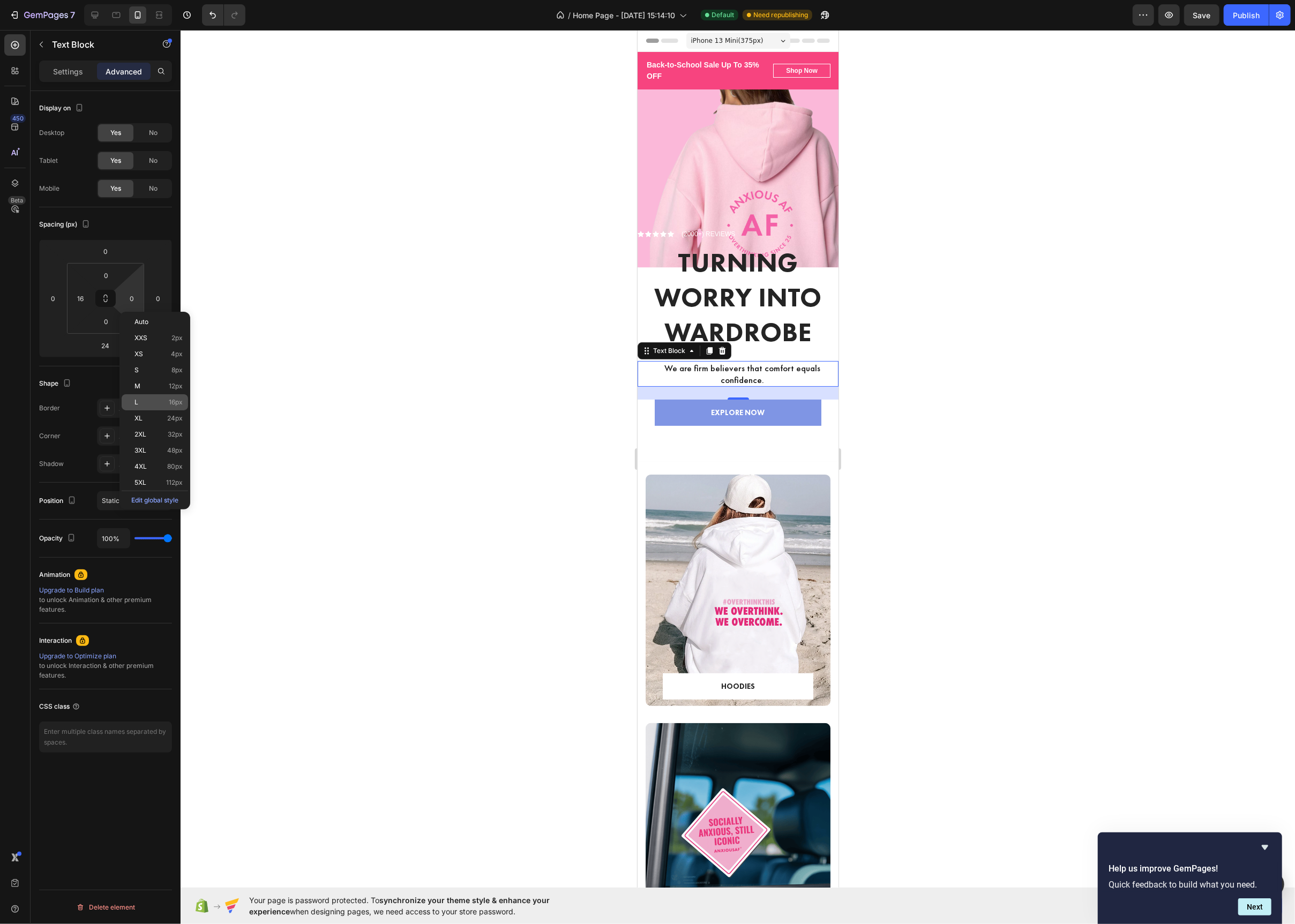
type input "16"
click at [770, 309] on h2 "Turning Worry Into Wardrobe" at bounding box center [737, 297] width 201 height 106
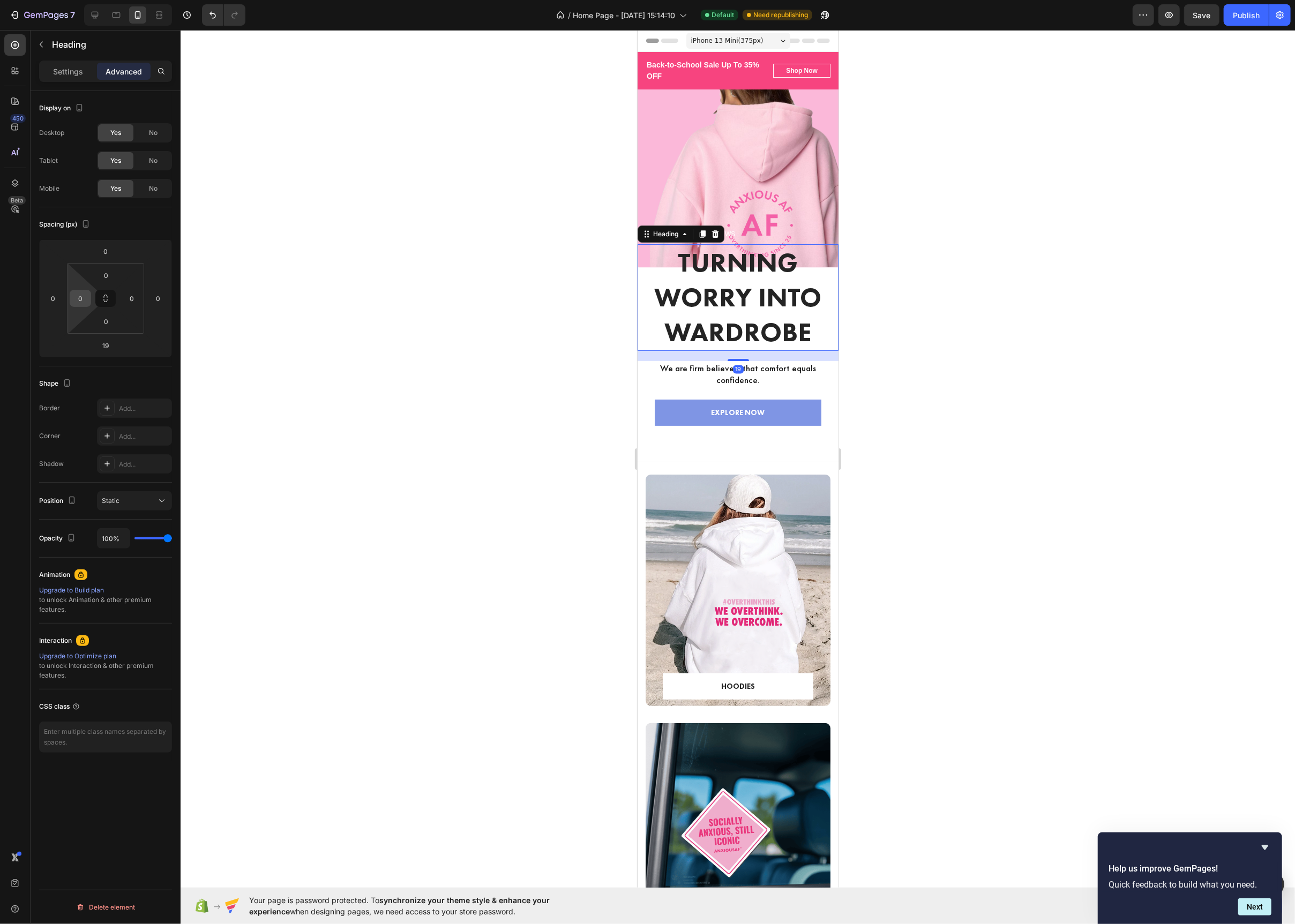
click at [77, 302] on input "0" at bounding box center [80, 298] width 16 height 16
click at [121, 405] on span "16px" at bounding box center [124, 402] width 14 height 8
type input "16"
click at [133, 303] on input "0" at bounding box center [131, 298] width 16 height 16
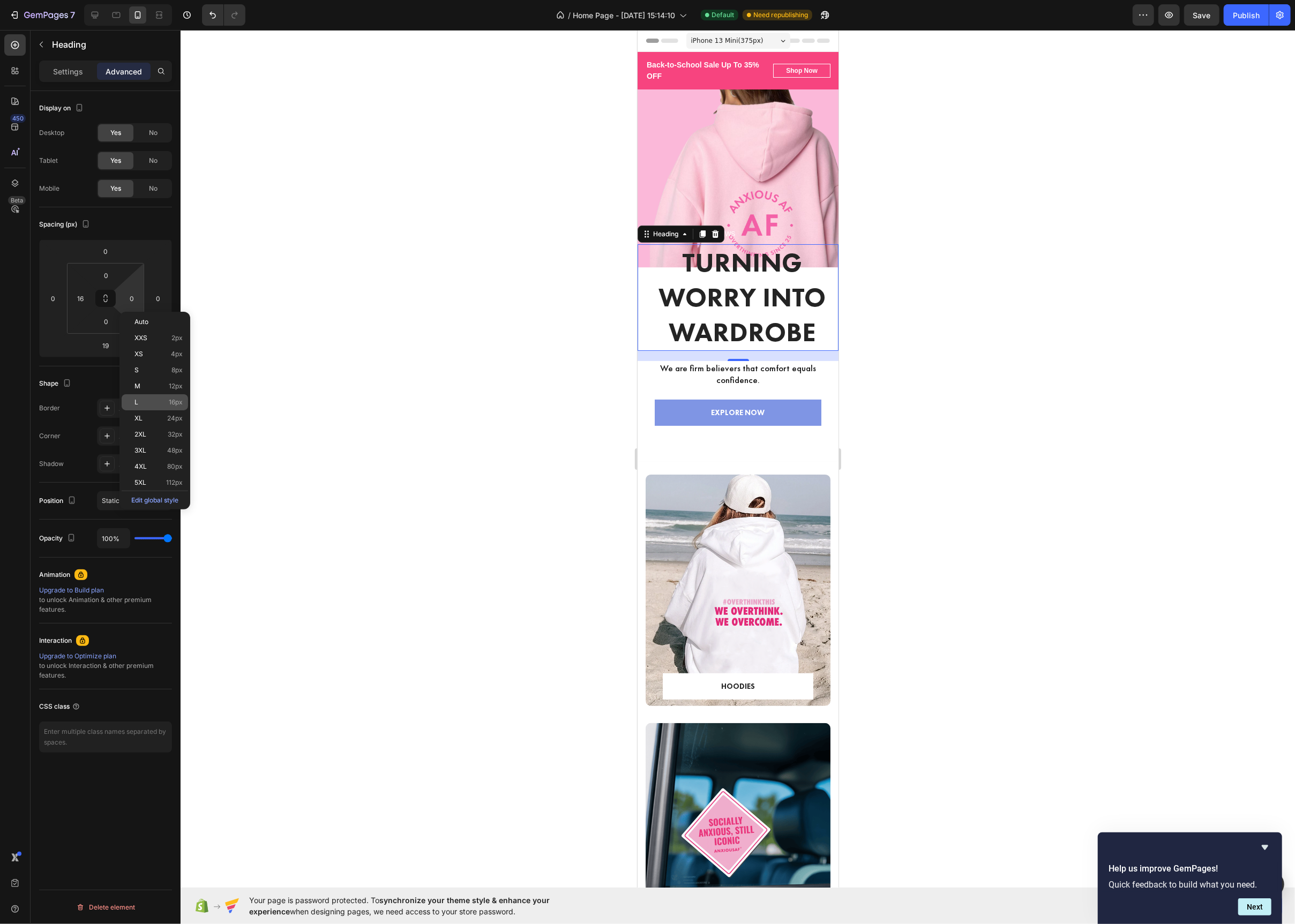
click at [153, 397] on div "L 16px" at bounding box center [155, 402] width 67 height 16
type input "16"
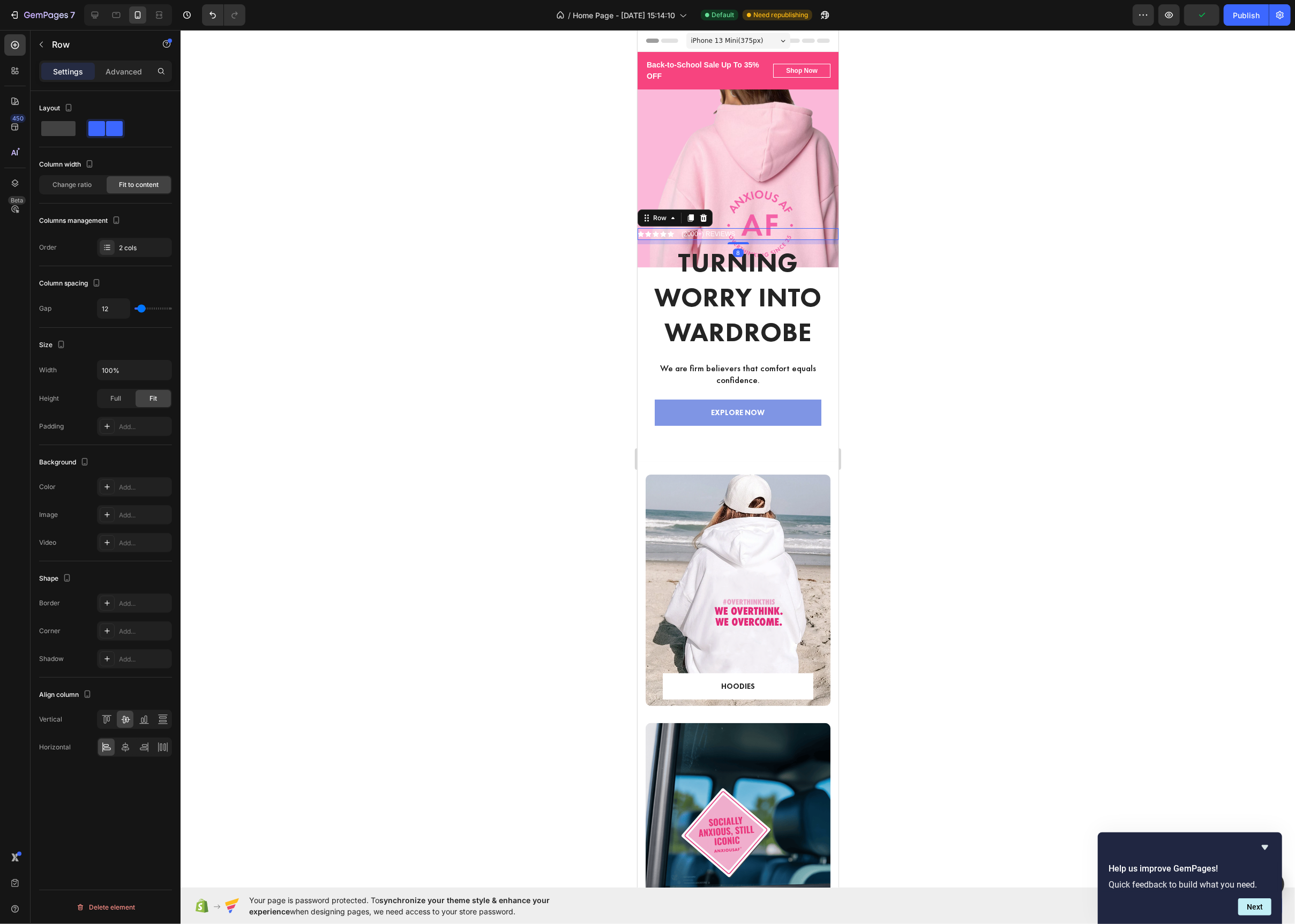
click at [764, 232] on div "Icon Icon Icon Icon Icon Icon List (2000+) REVIEWS Text Block Row 8" at bounding box center [737, 234] width 201 height 12
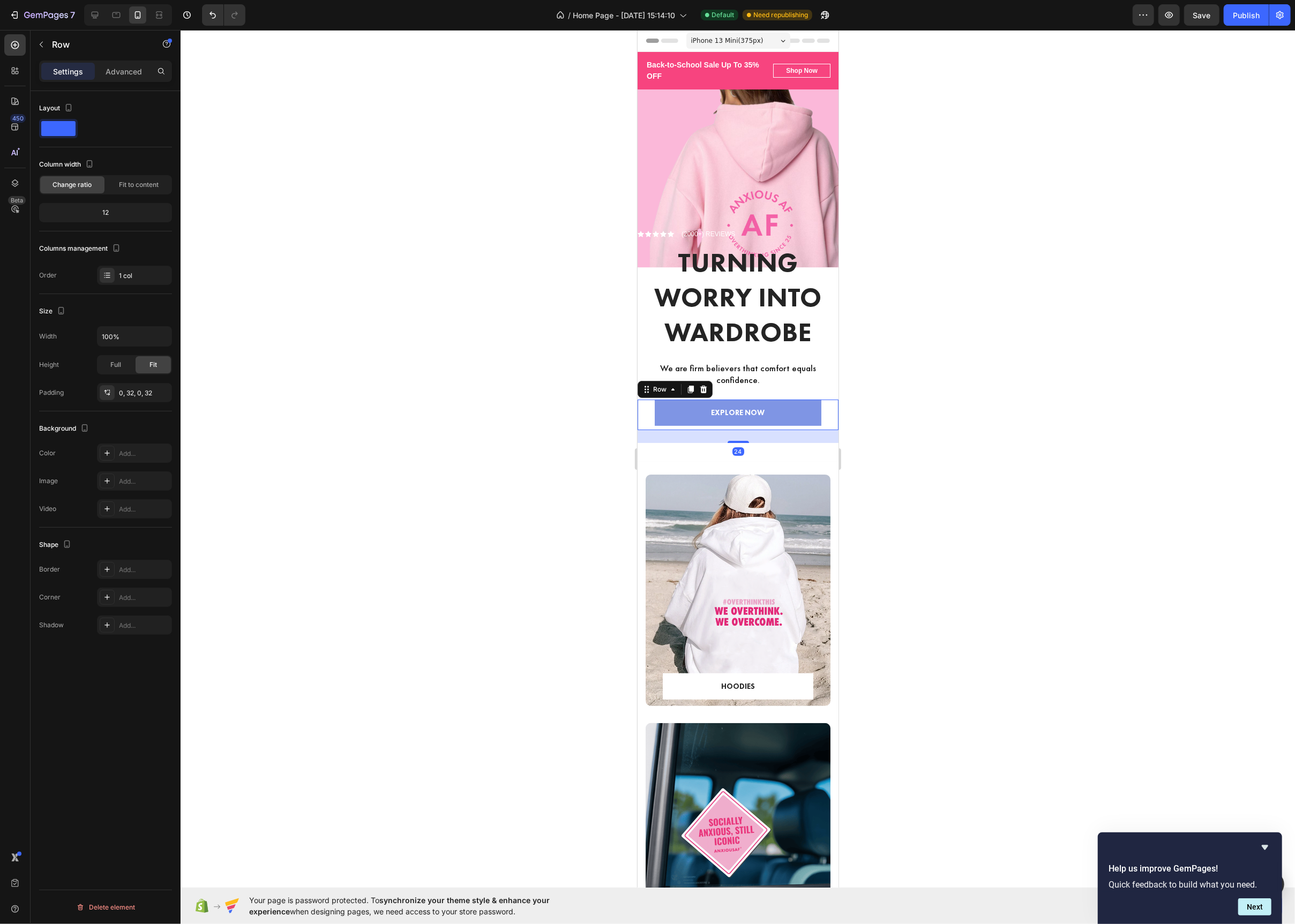
click at [652, 417] on div "EXPLORE NOW Text block Row Row 24" at bounding box center [737, 414] width 201 height 31
click at [598, 401] on div at bounding box center [738, 477] width 1115 height 894
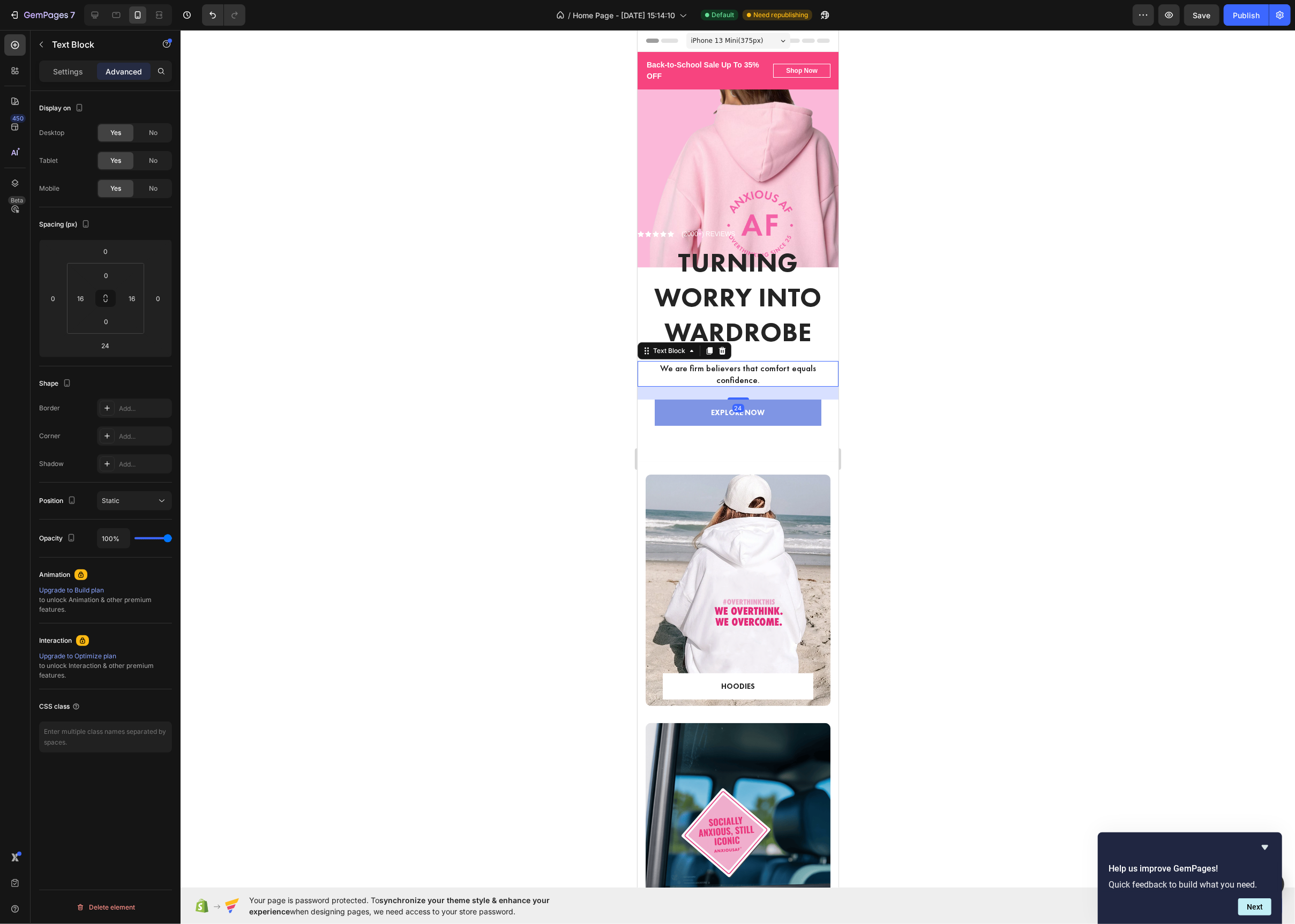
click at [744, 380] on p "We are firm believers that comfort equals confidence." at bounding box center [738, 373] width 182 height 23
click at [560, 304] on div at bounding box center [738, 477] width 1115 height 894
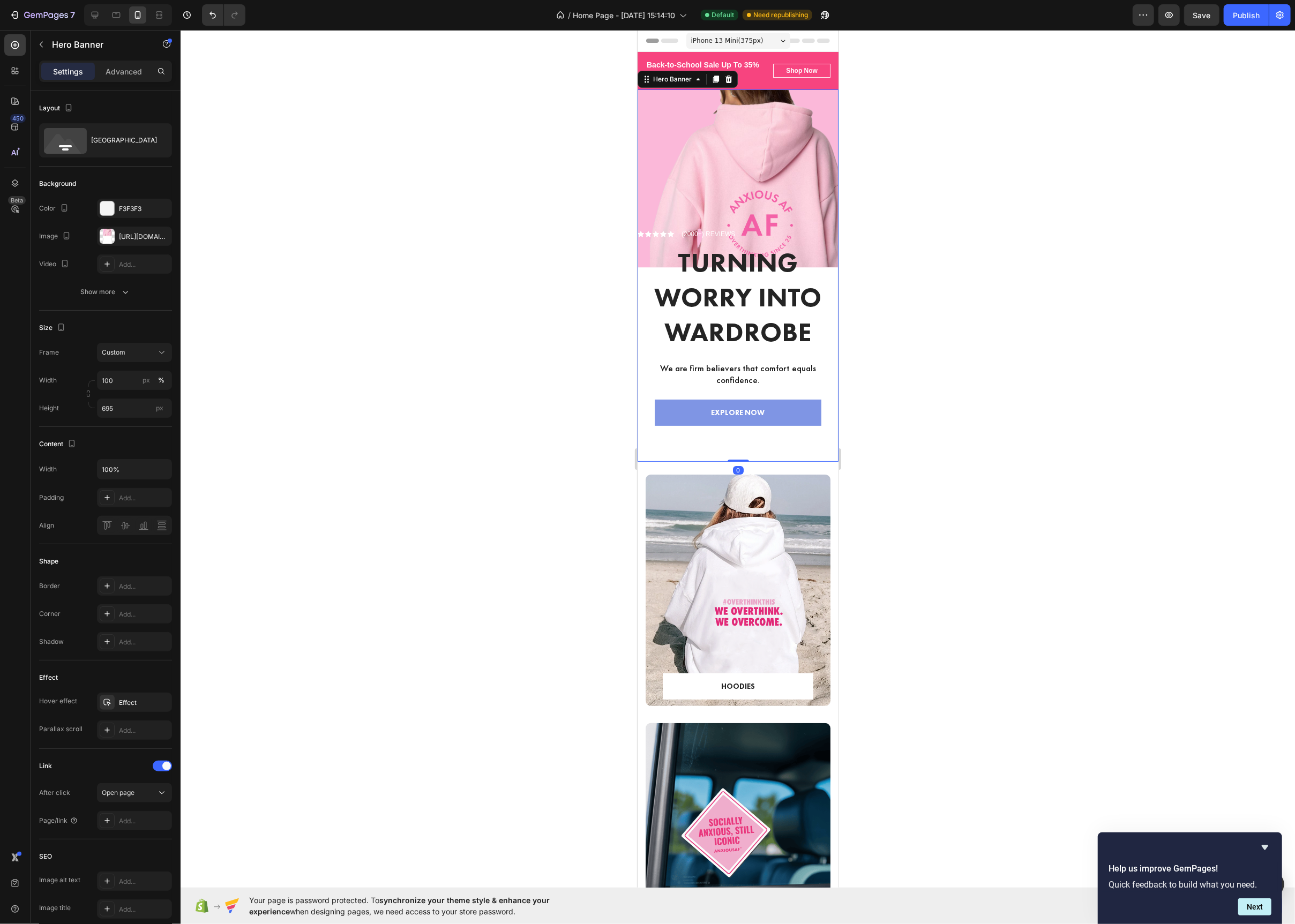
click at [685, 456] on div "Icon Icon Icon Icon Icon Icon List (2000+) REVIEWS Text Block Row Turning Worry…" at bounding box center [737, 345] width 201 height 233
click at [682, 316] on h2 "Turning Worry Into Wardrobe" at bounding box center [737, 297] width 184 height 106
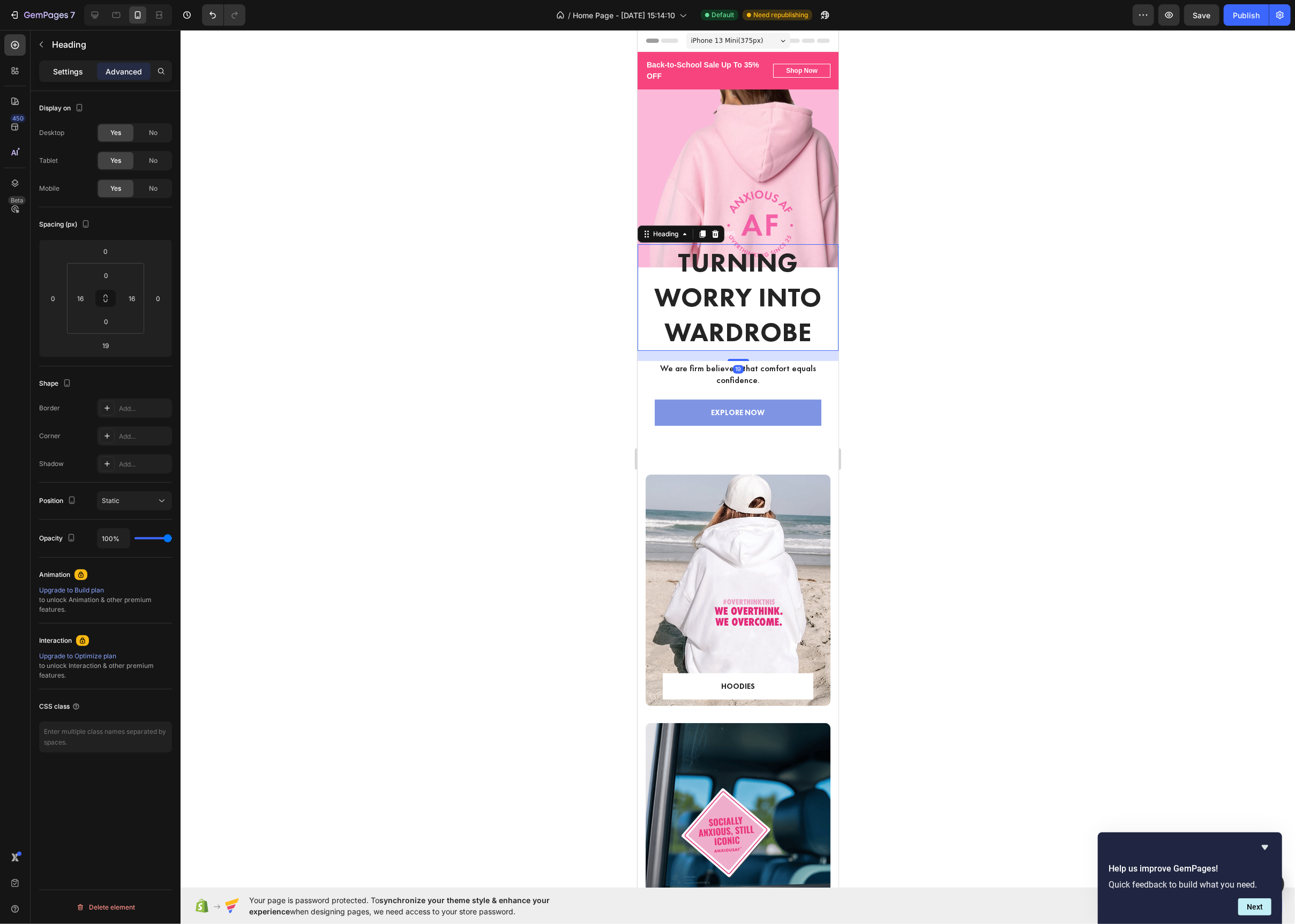
click at [62, 72] on p "Settings" at bounding box center [68, 72] width 30 height 11
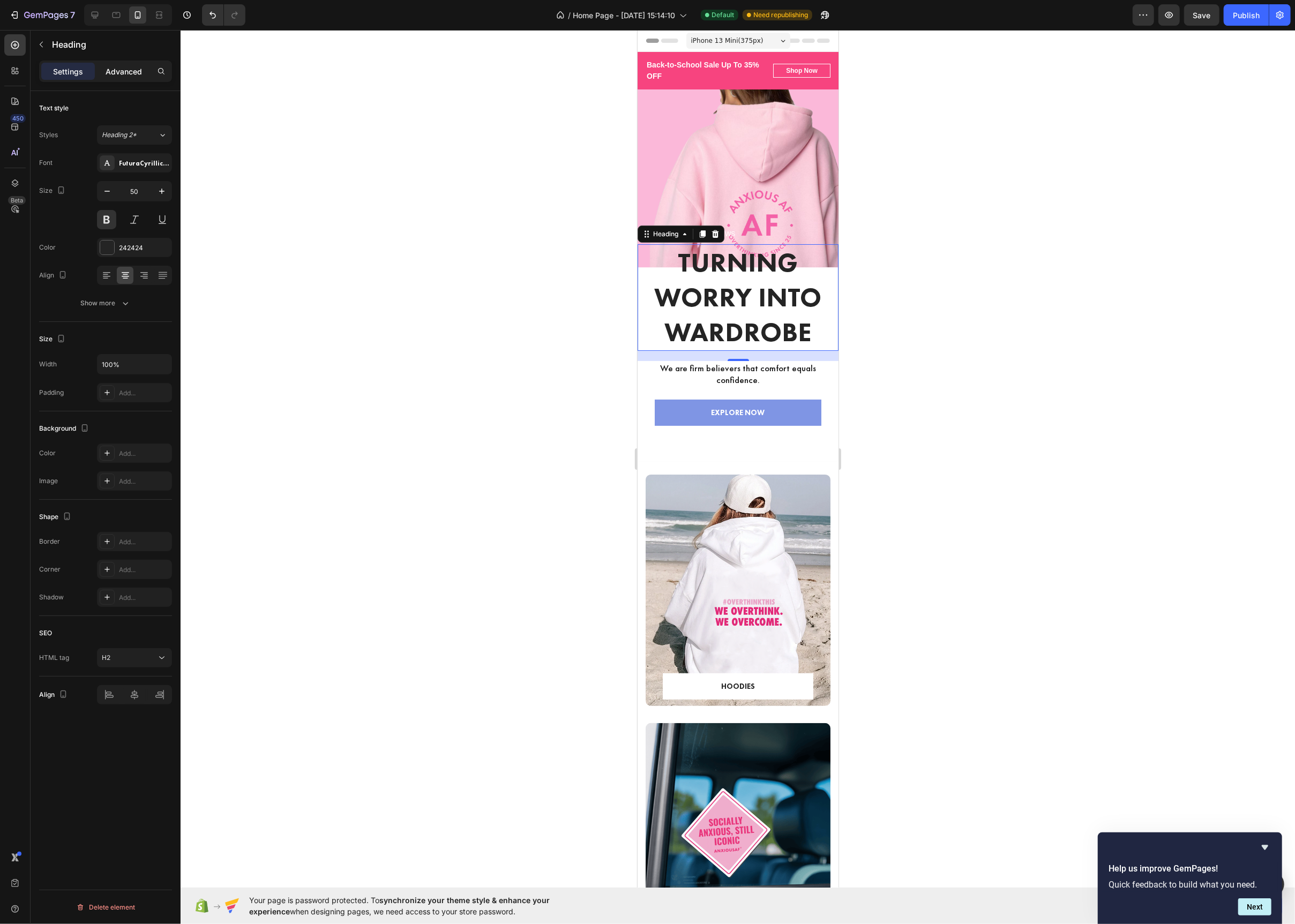
click at [119, 69] on p "Advanced" at bounding box center [124, 72] width 36 height 11
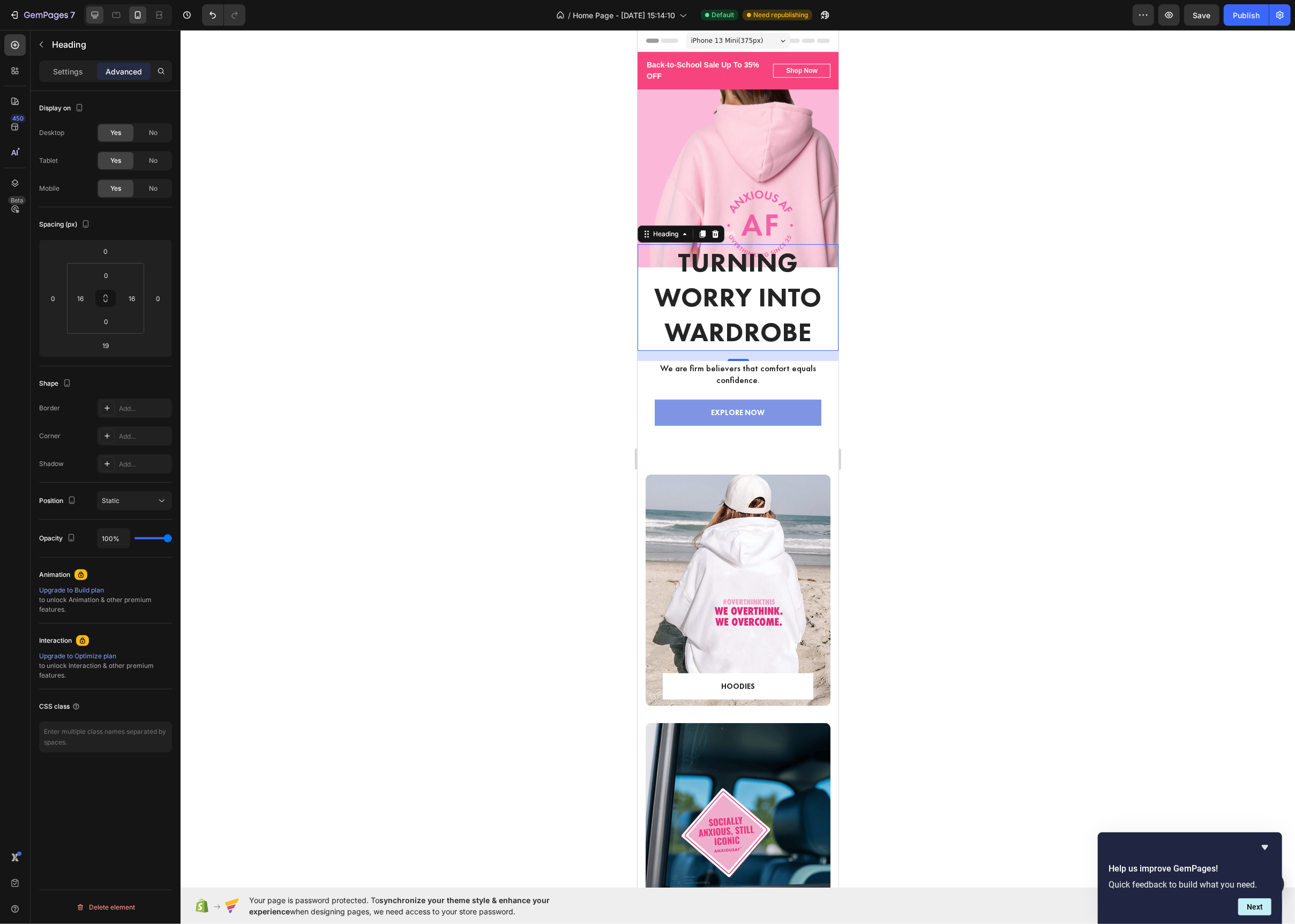
click at [97, 13] on icon at bounding box center [94, 15] width 11 height 11
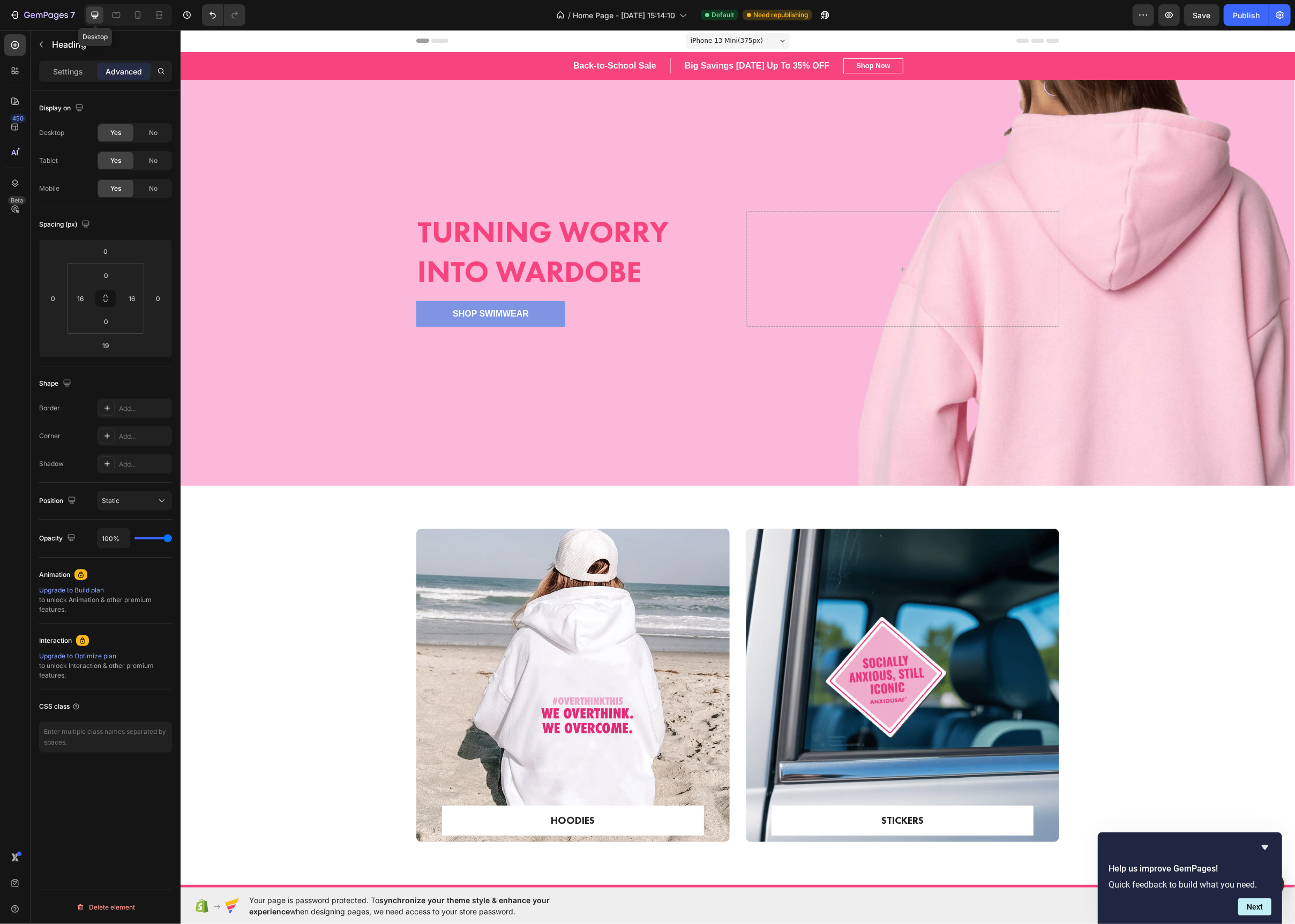
type input "24"
type input "0"
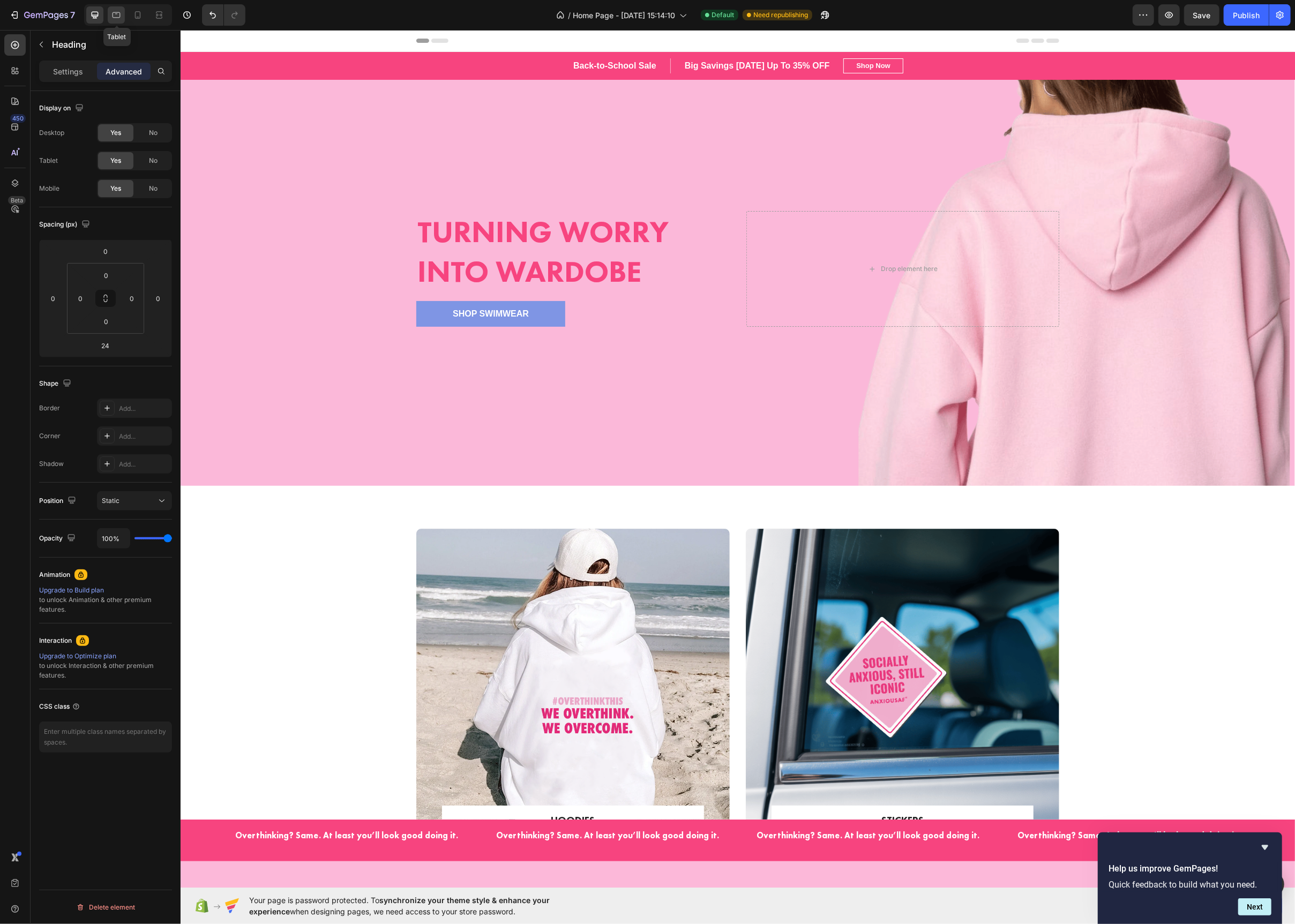
click at [115, 14] on icon at bounding box center [116, 15] width 11 height 11
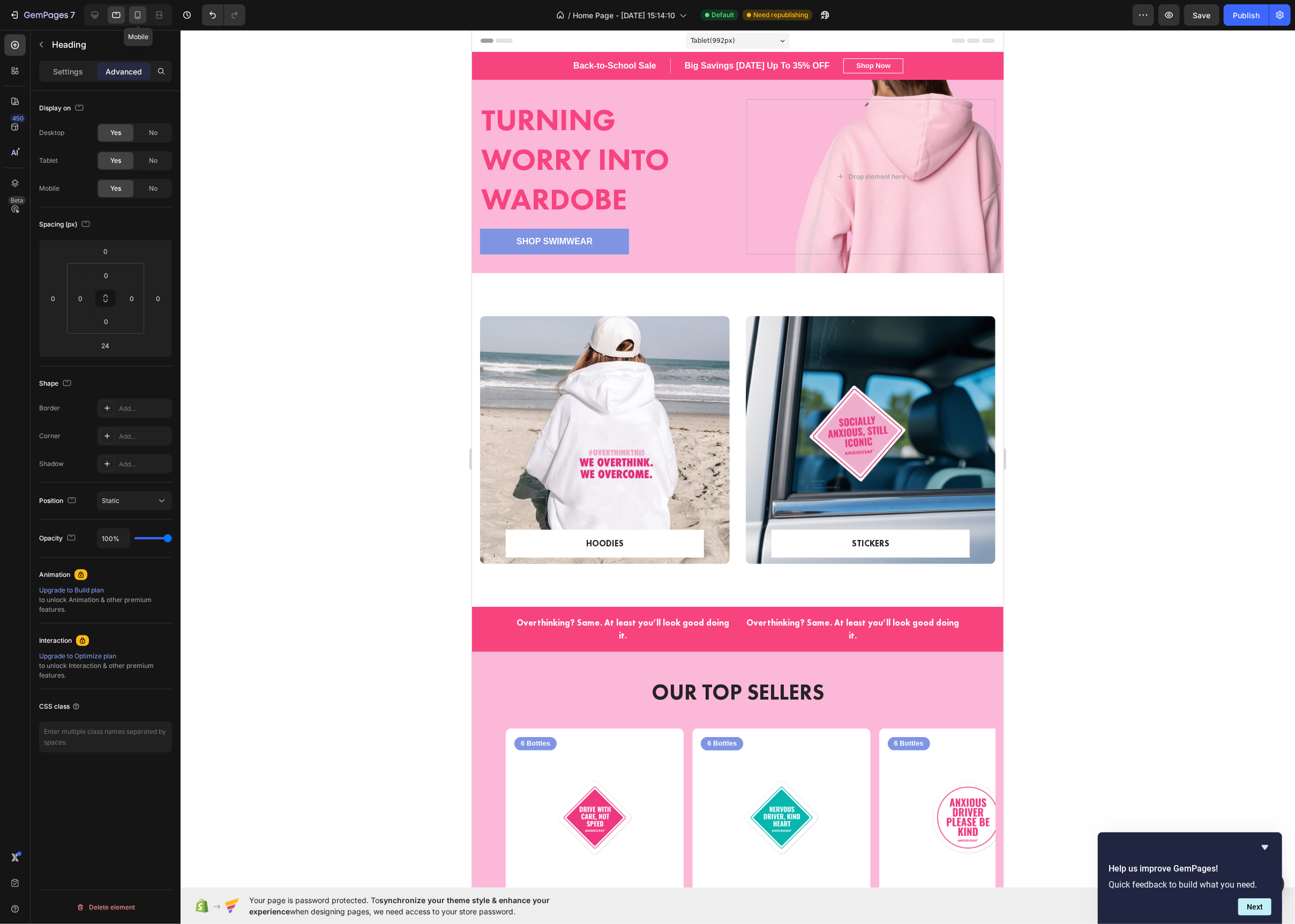
click at [136, 15] on icon at bounding box center [137, 15] width 11 height 11
type input "19"
type input "16"
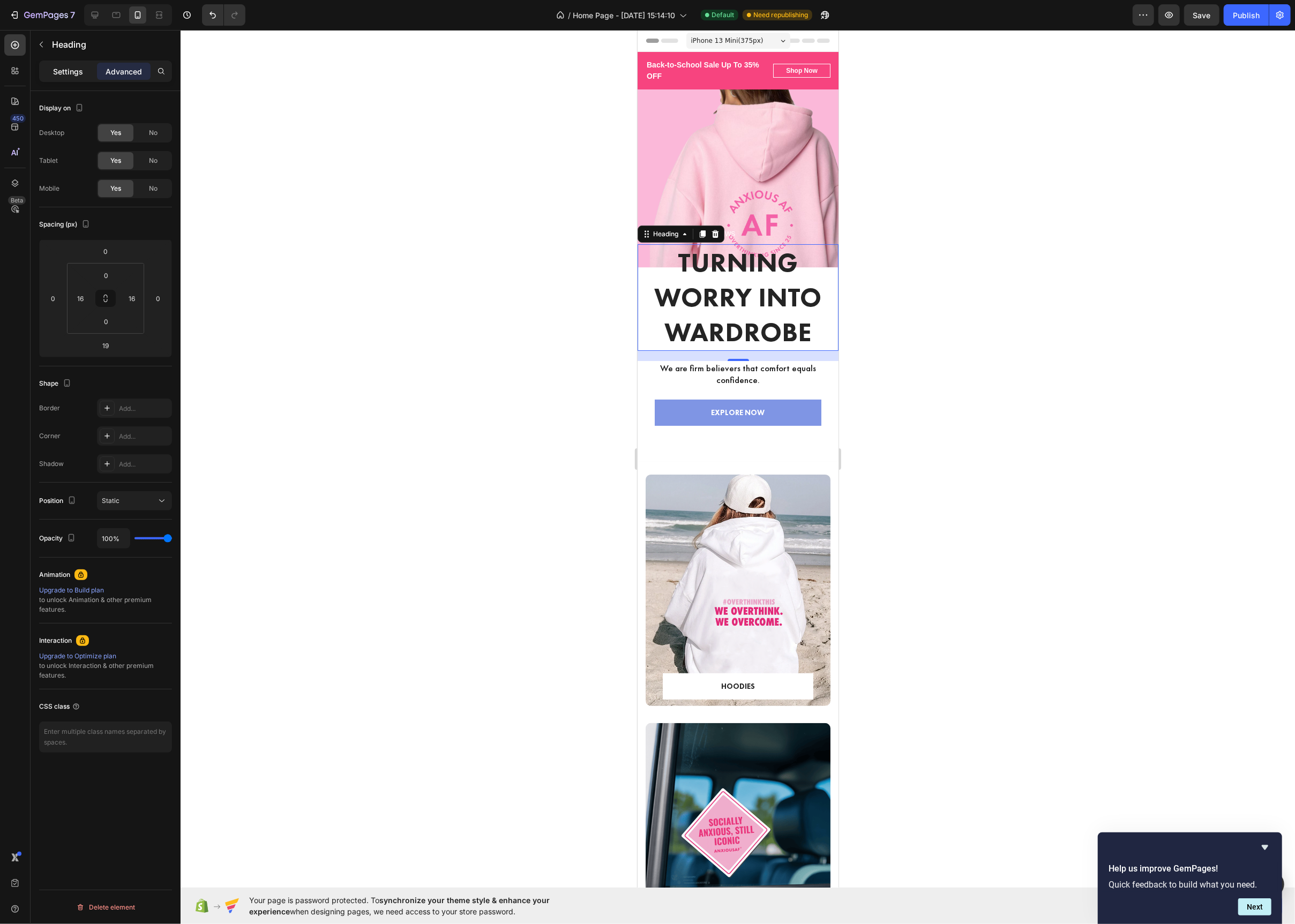
click at [69, 66] on p "Settings" at bounding box center [68, 72] width 30 height 11
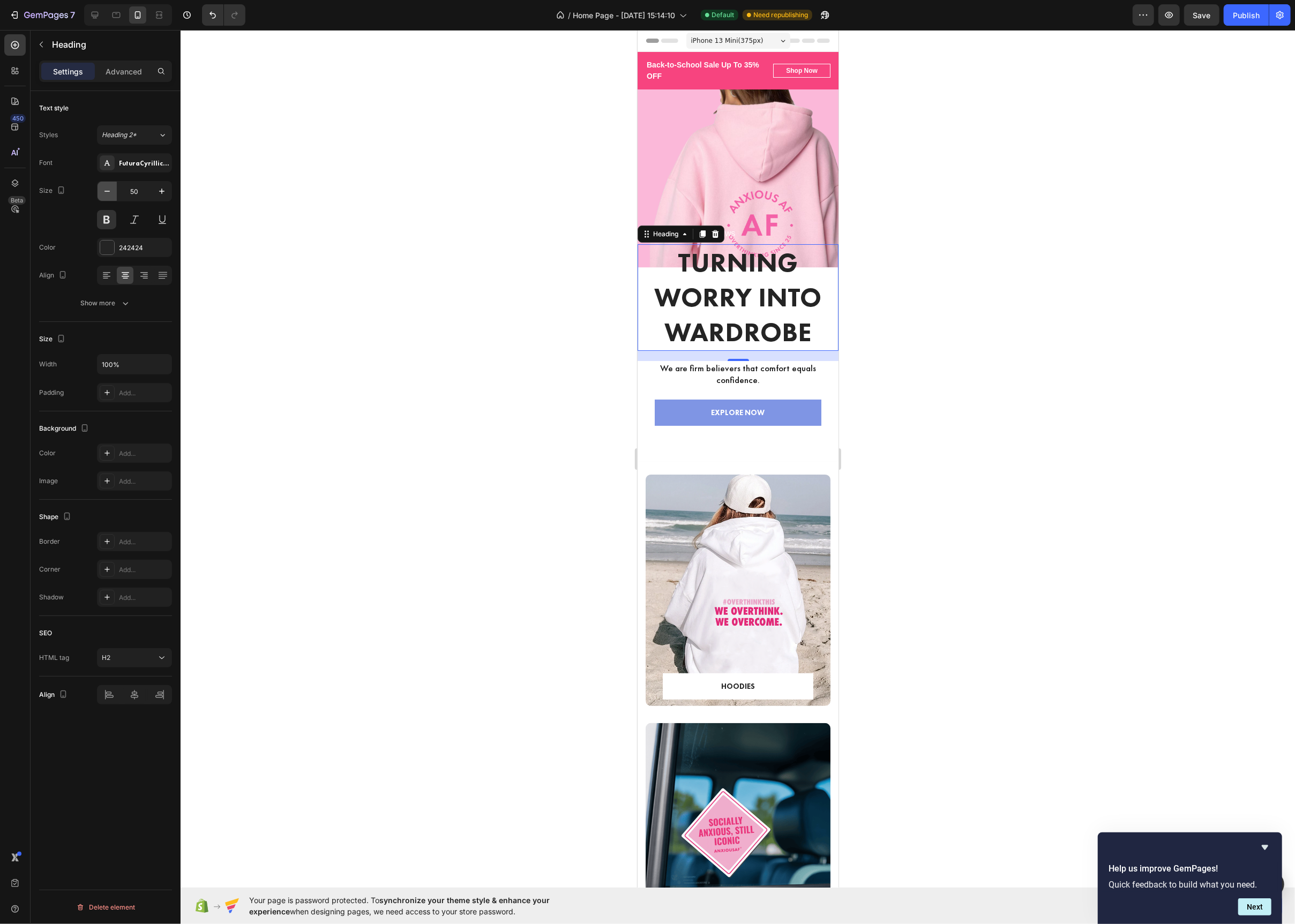
click at [104, 193] on icon "button" at bounding box center [106, 191] width 11 height 11
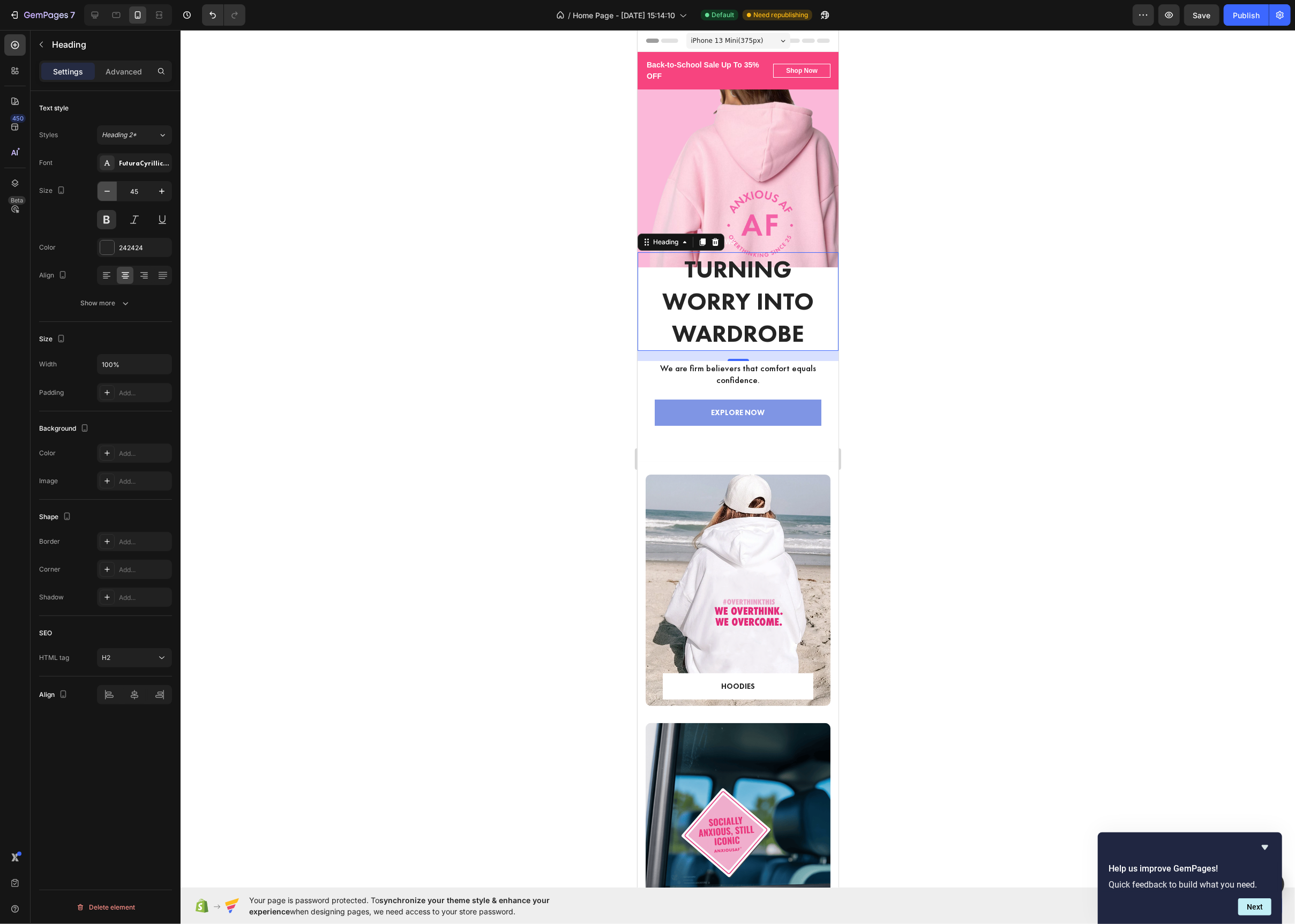
click at [104, 193] on icon "button" at bounding box center [106, 191] width 11 height 11
type input "44"
click at [106, 304] on div "Show more" at bounding box center [106, 303] width 50 height 11
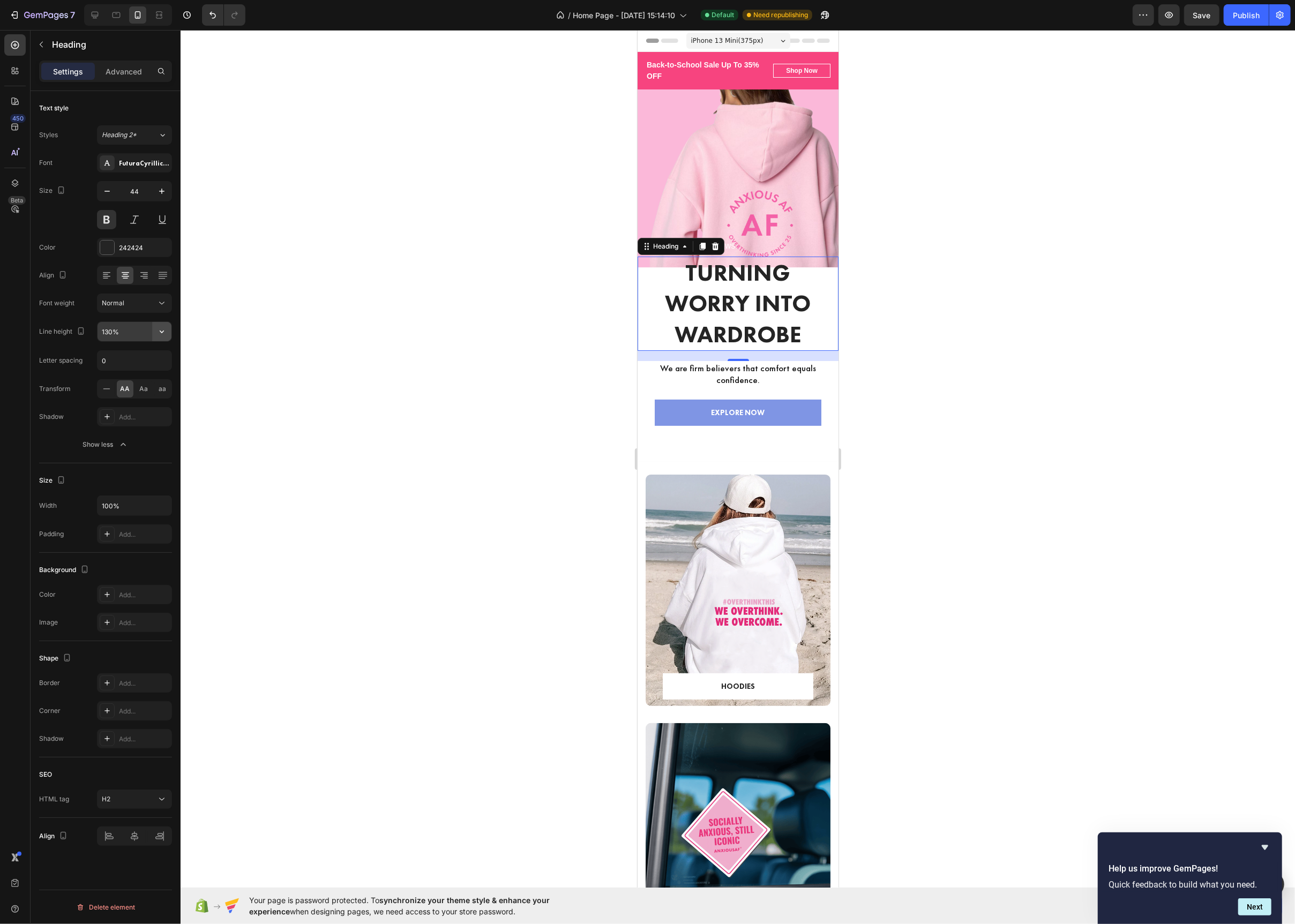
click at [163, 330] on icon "button" at bounding box center [161, 331] width 11 height 11
click at [130, 357] on p "100%" at bounding box center [132, 360] width 61 height 10
type input "100%"
click at [553, 361] on div at bounding box center [738, 477] width 1115 height 894
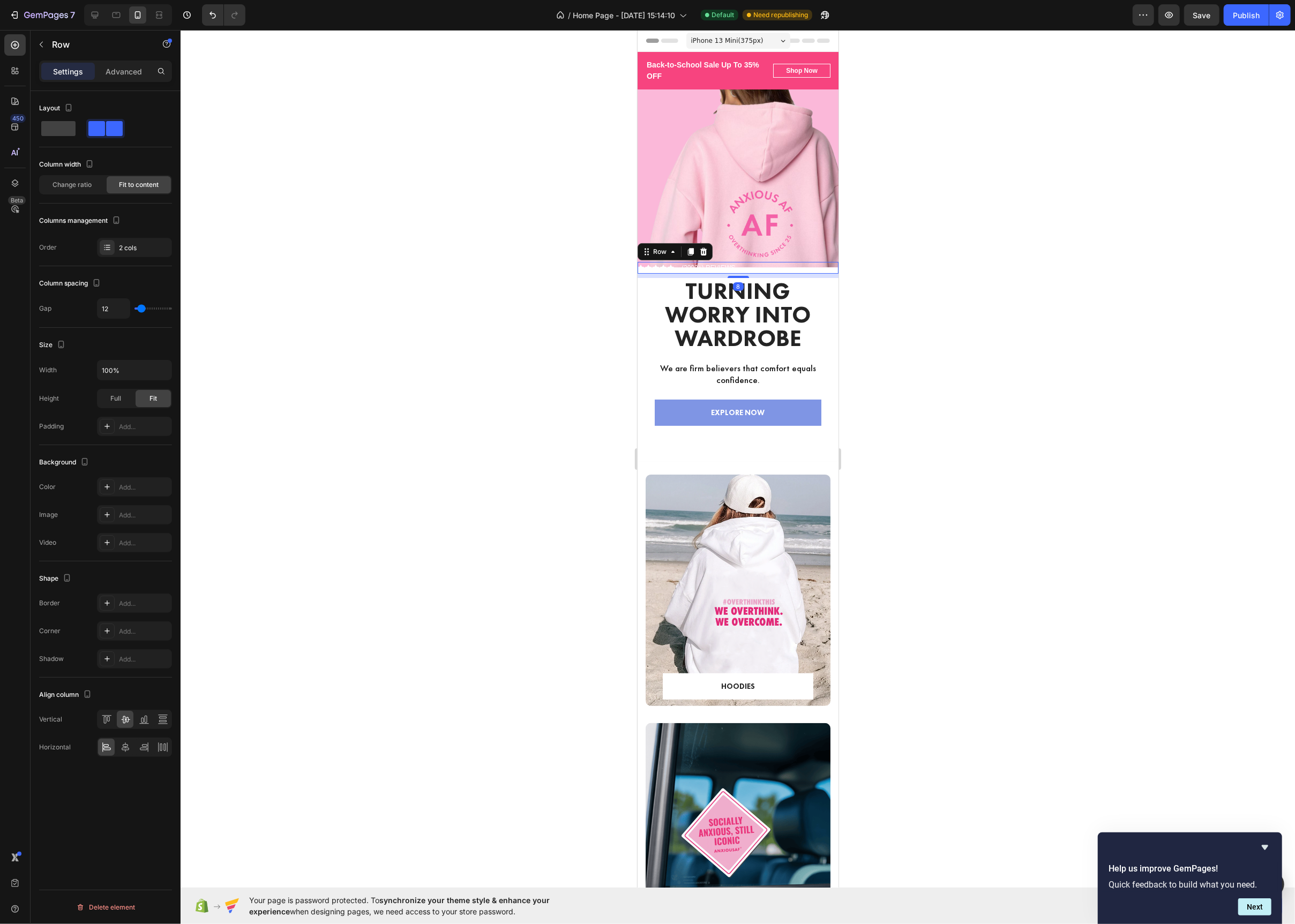
click at [781, 268] on div "Icon Icon Icon Icon Icon Icon List (2000+) REVIEWS Text Block Row 8" at bounding box center [737, 268] width 201 height 12
click at [126, 750] on icon at bounding box center [125, 747] width 8 height 10
click at [118, 67] on p "Advanced" at bounding box center [124, 72] width 36 height 11
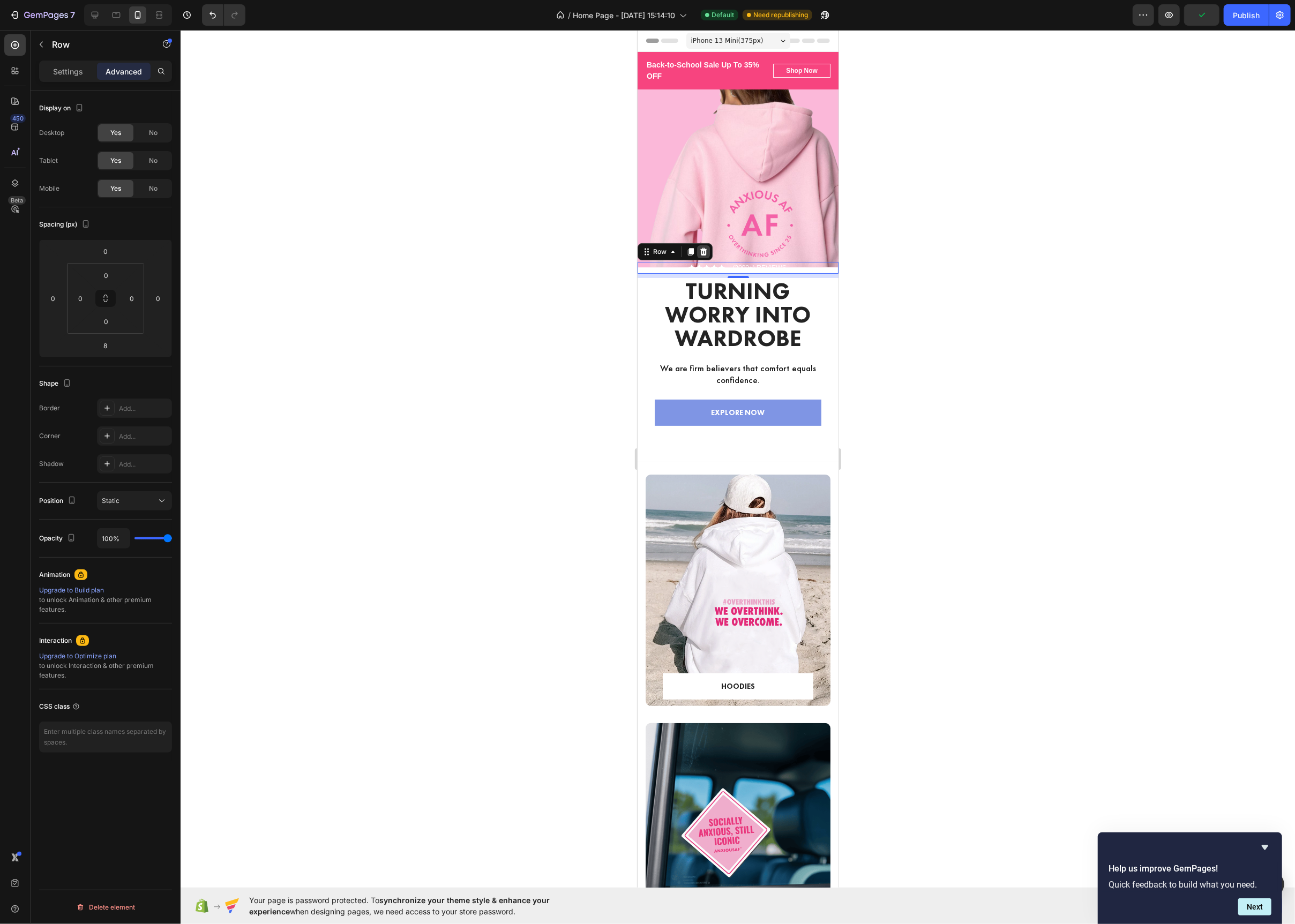
click at [707, 253] on icon at bounding box center [703, 252] width 9 height 9
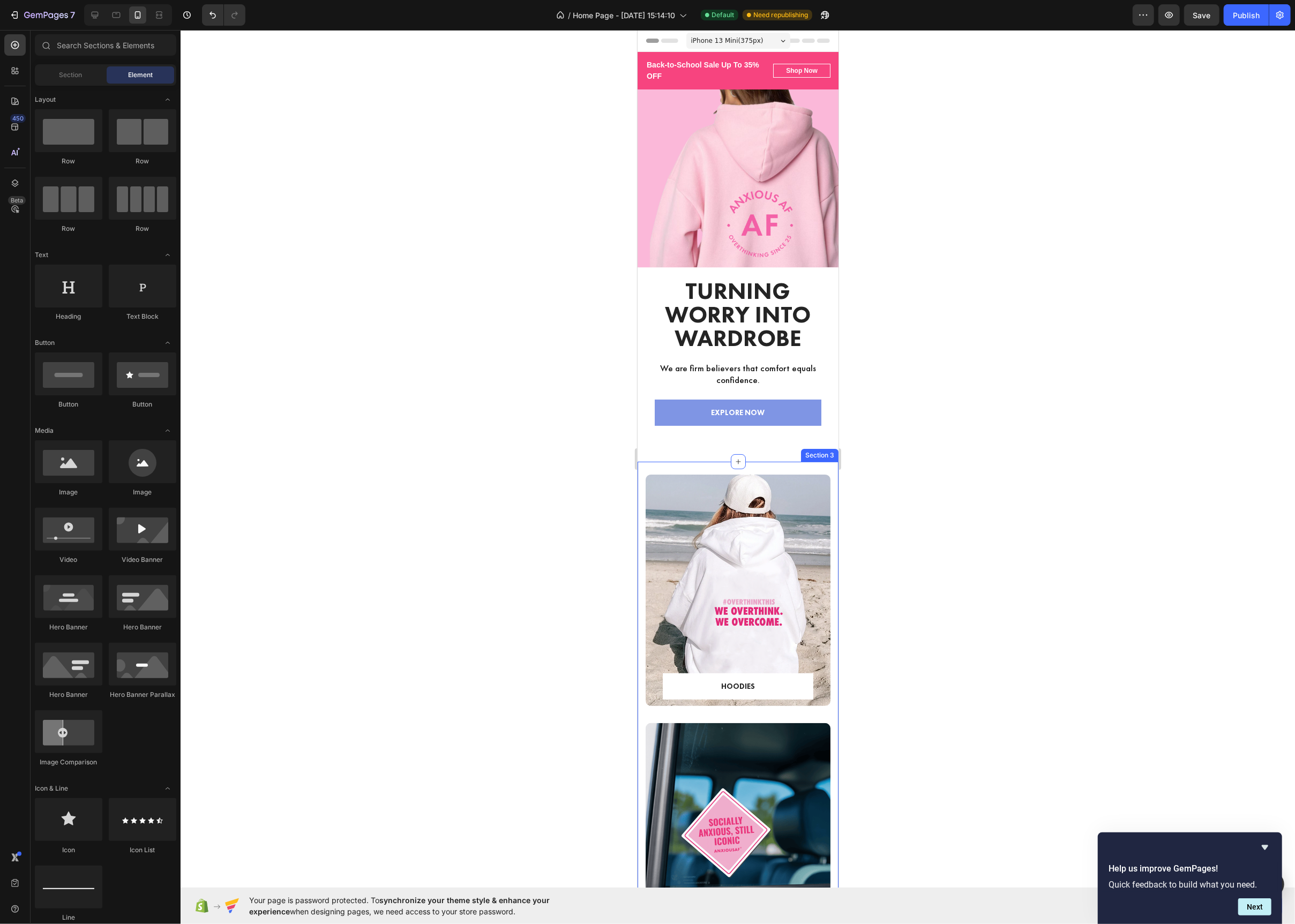
click at [708, 464] on div "HOODIES Text block Row Row Hero Banner STICKERS Text block Row Row Hero Banner …" at bounding box center [737, 725] width 201 height 527
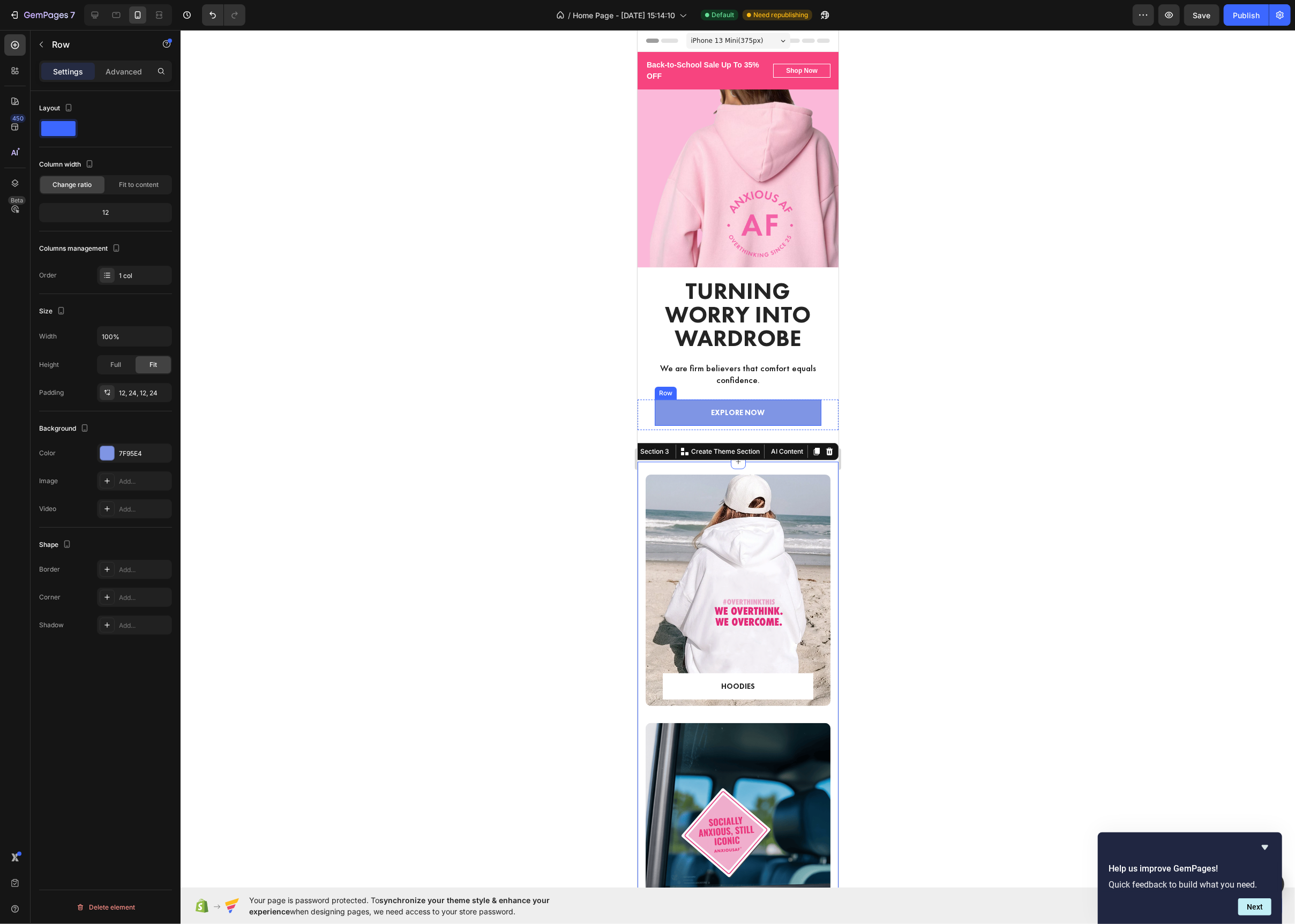
click at [663, 412] on div "EXPLORE NOW Text block Row" at bounding box center [738, 412] width 167 height 26
click at [111, 452] on div at bounding box center [107, 453] width 14 height 14
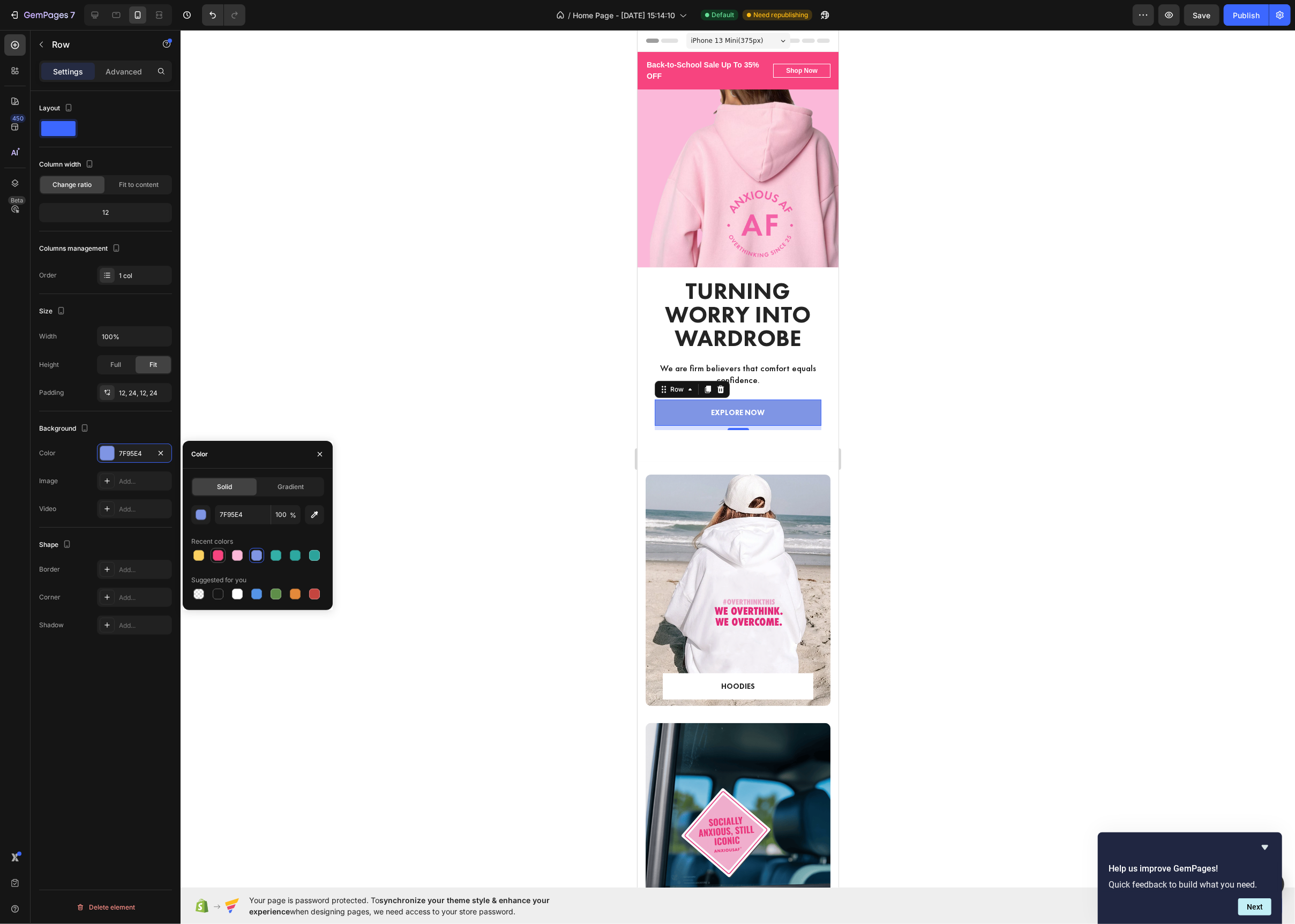
click at [220, 558] on div at bounding box center [218, 555] width 11 height 11
type input "F7447F"
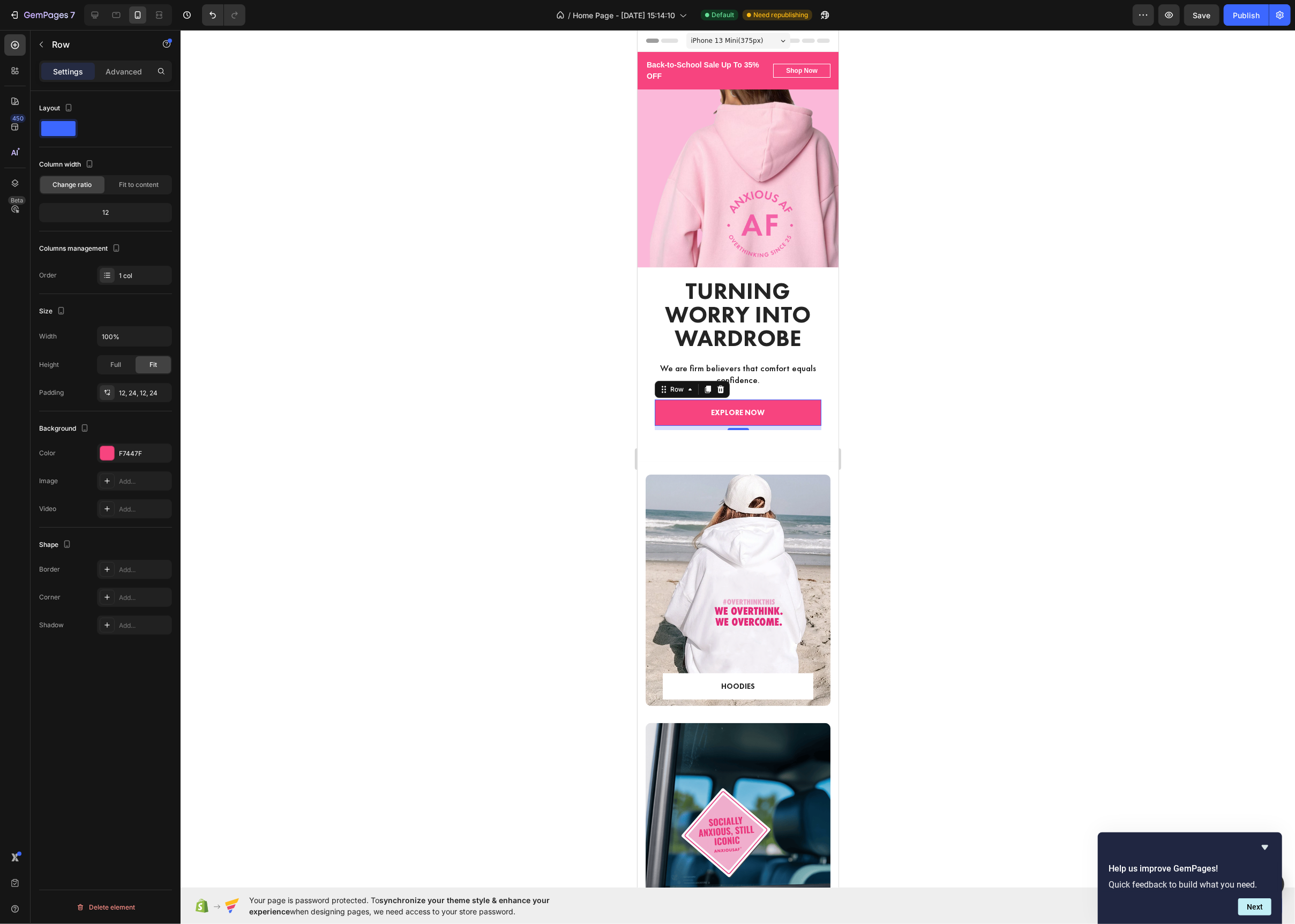
click at [547, 483] on div at bounding box center [738, 477] width 1115 height 894
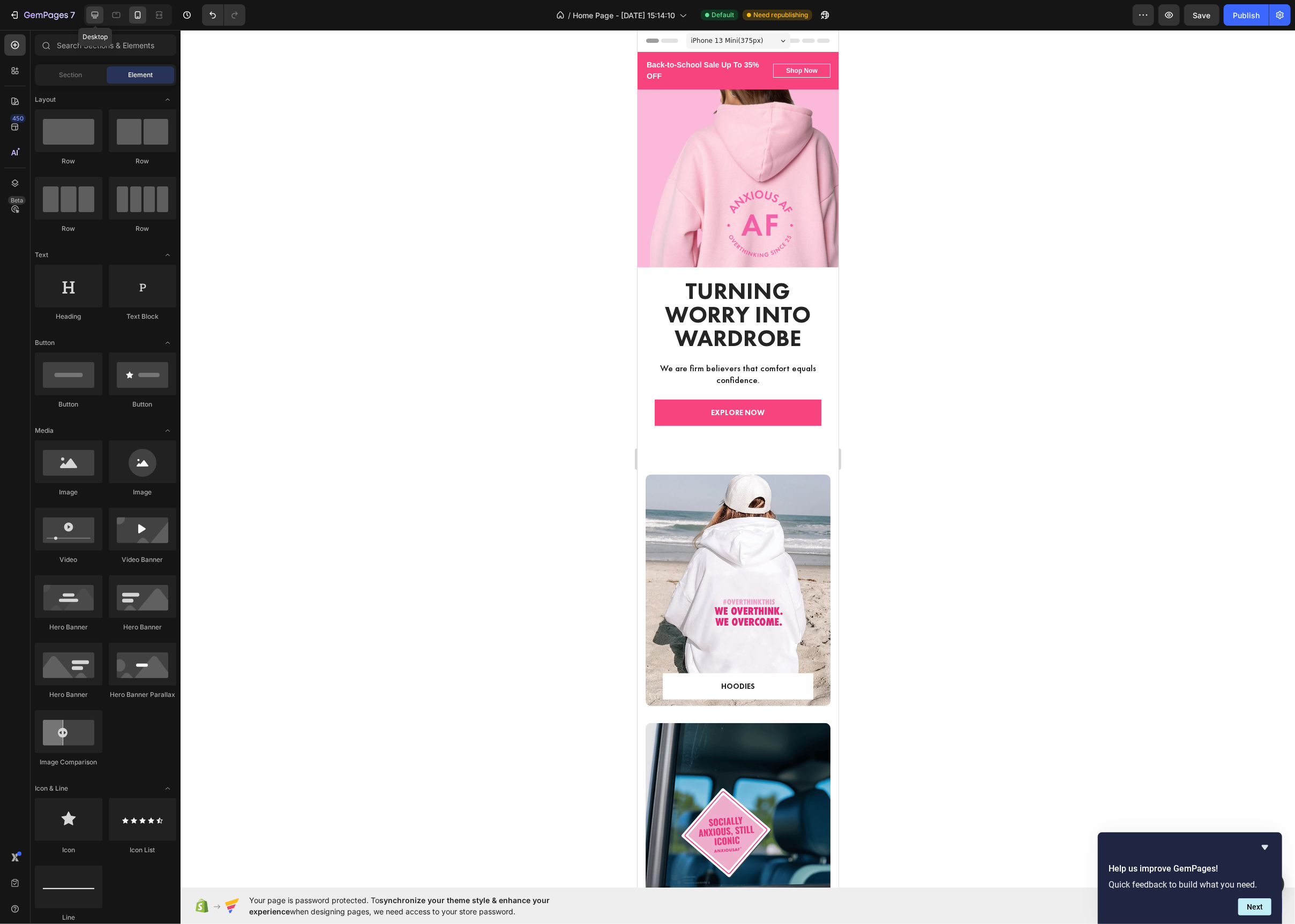
click at [94, 12] on icon at bounding box center [94, 15] width 11 height 11
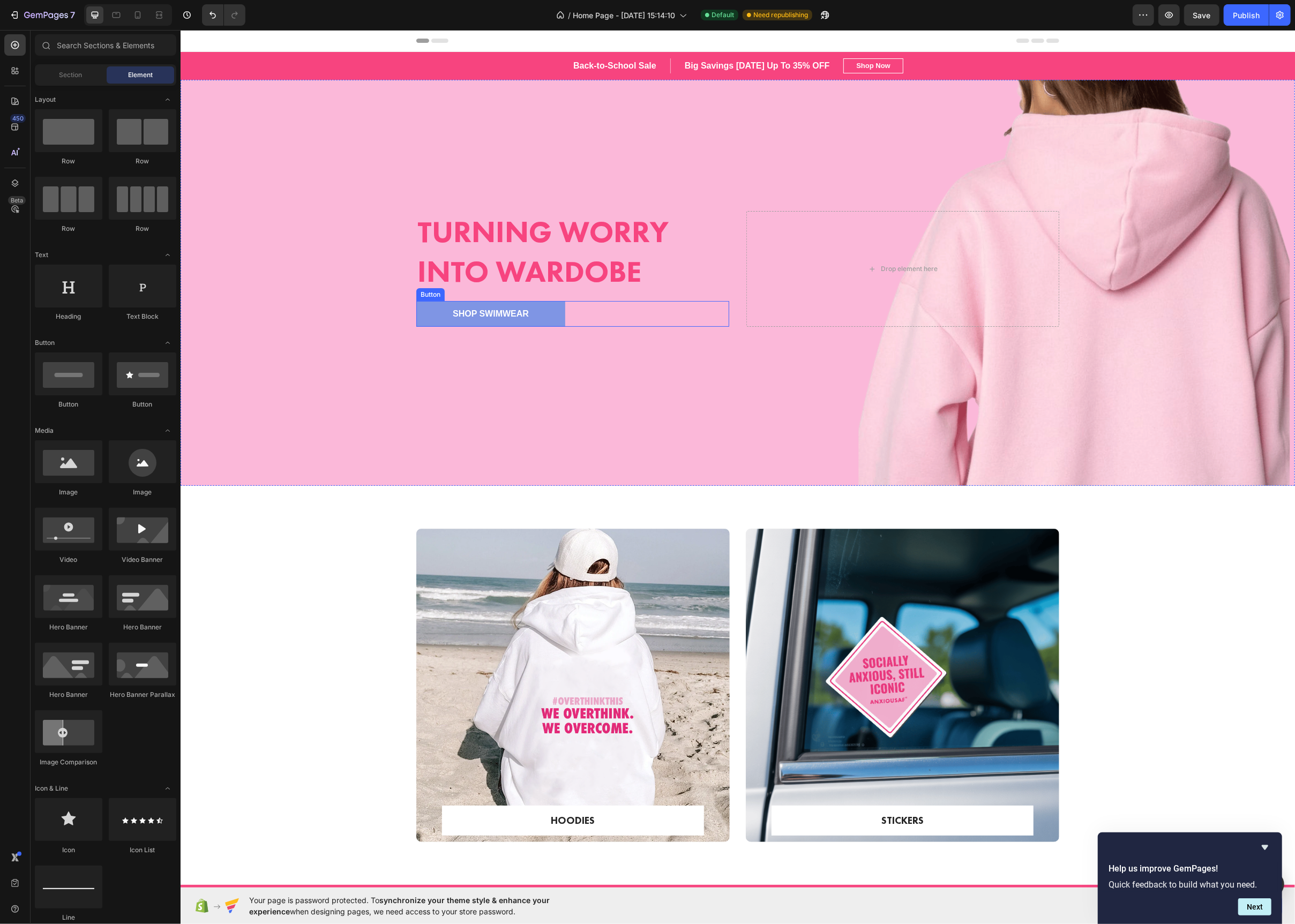
click at [599, 318] on div "Shop Swimwear Button" at bounding box center [572, 314] width 313 height 26
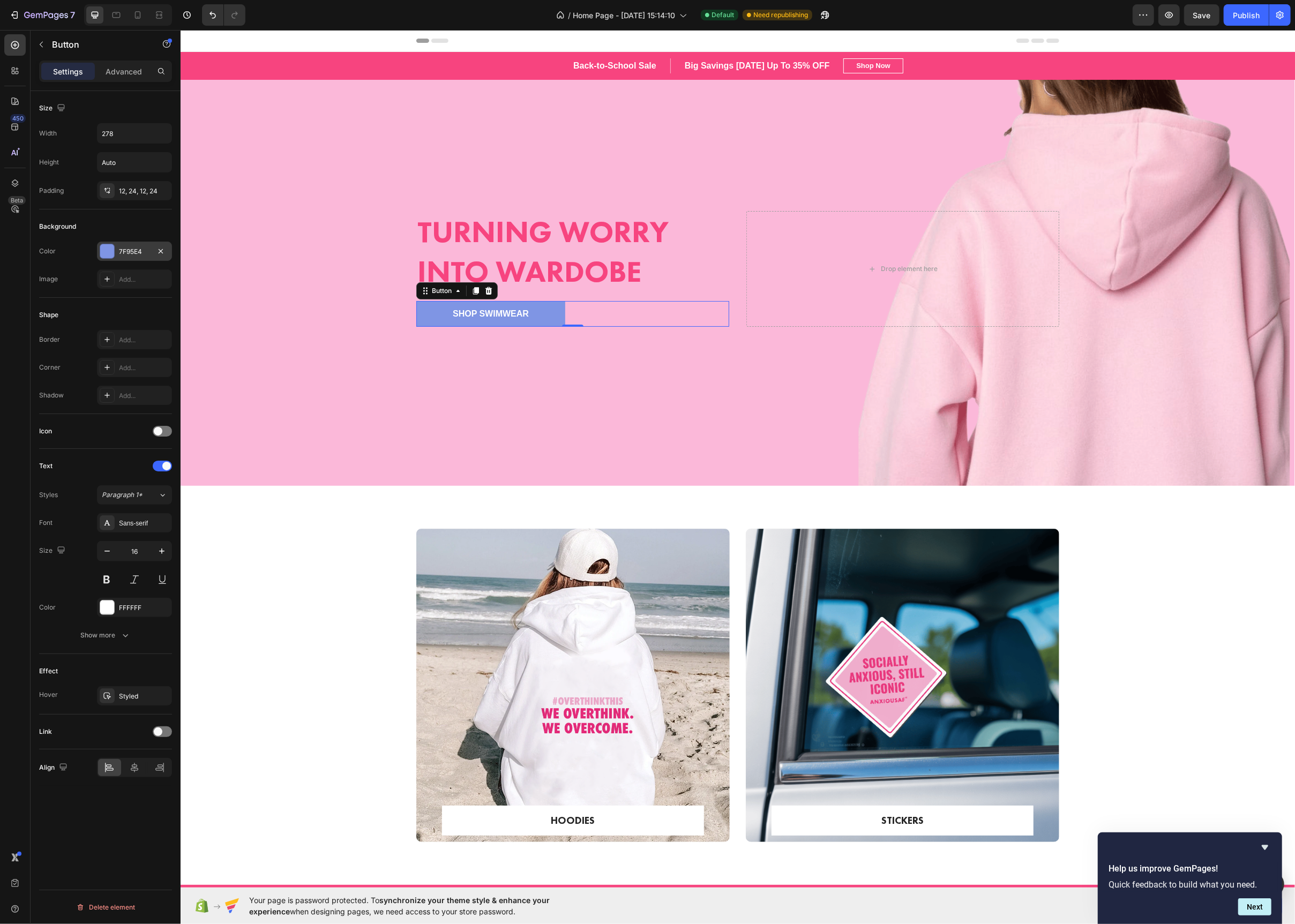
click at [106, 257] on div at bounding box center [107, 251] width 14 height 14
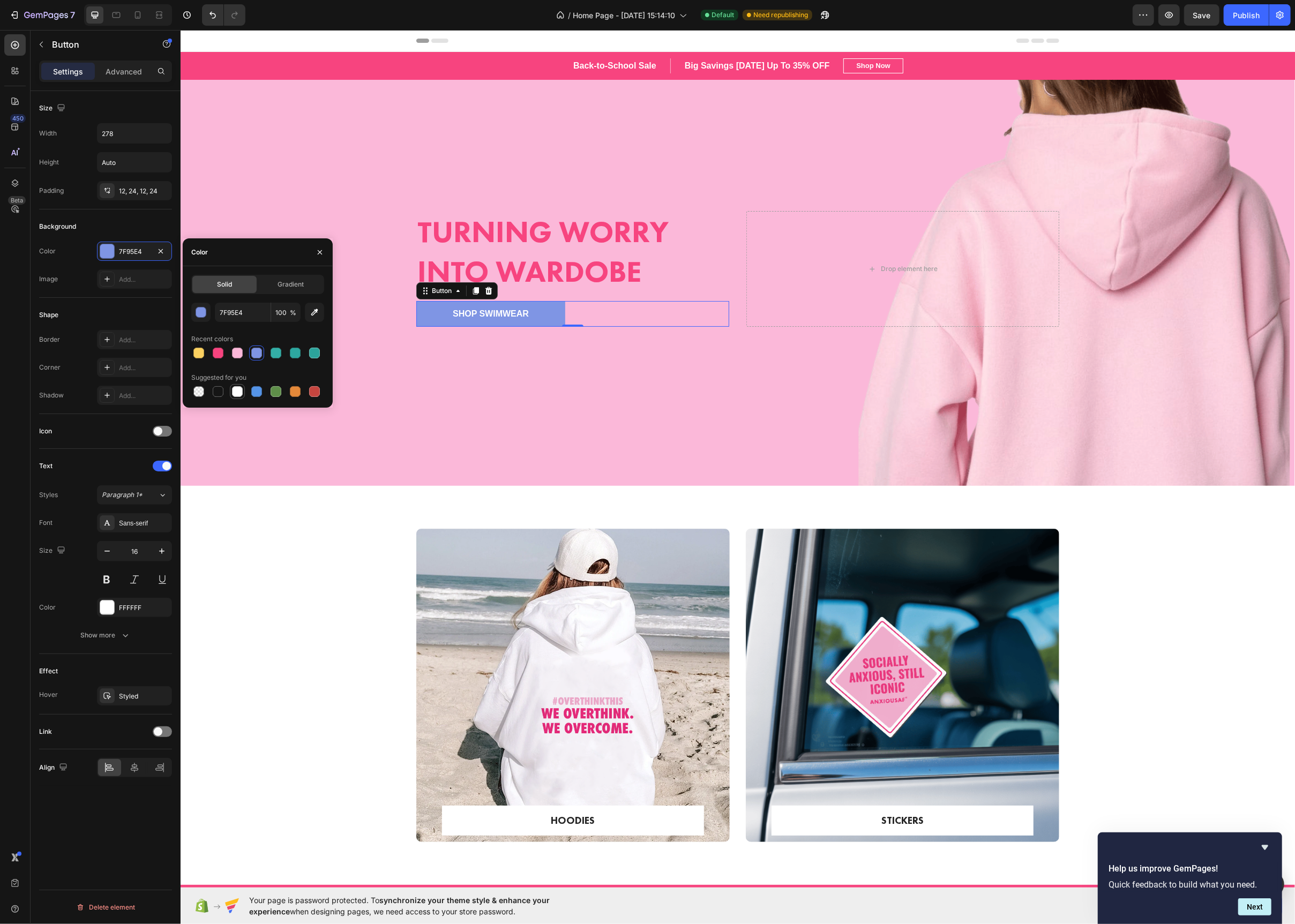
click at [239, 393] on div at bounding box center [237, 391] width 11 height 11
type input "FFFFFF"
click at [462, 314] on div "Shop Swimwear" at bounding box center [490, 314] width 76 height 13
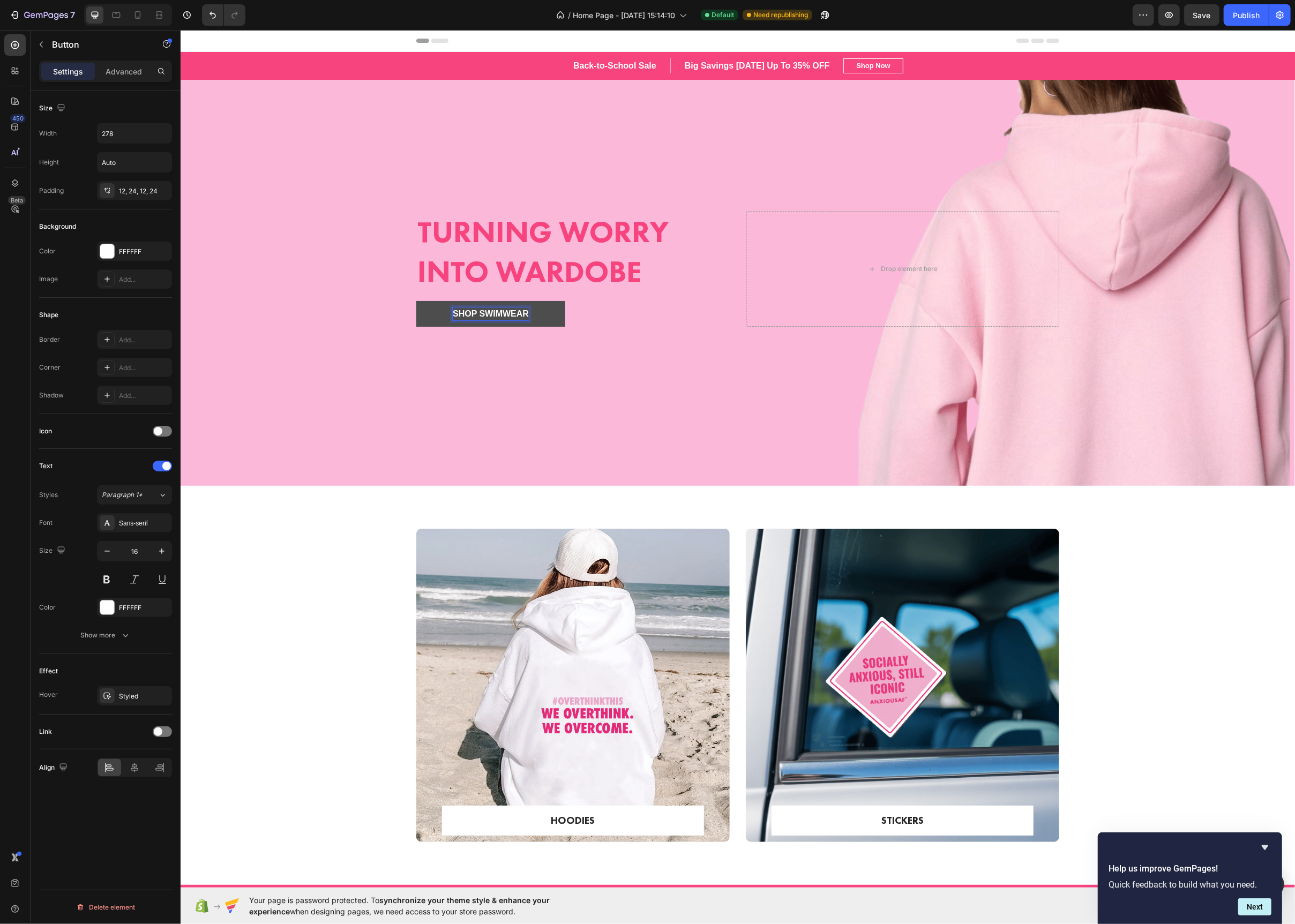
click at [462, 314] on p "Shop Swimwear" at bounding box center [490, 314] width 76 height 13
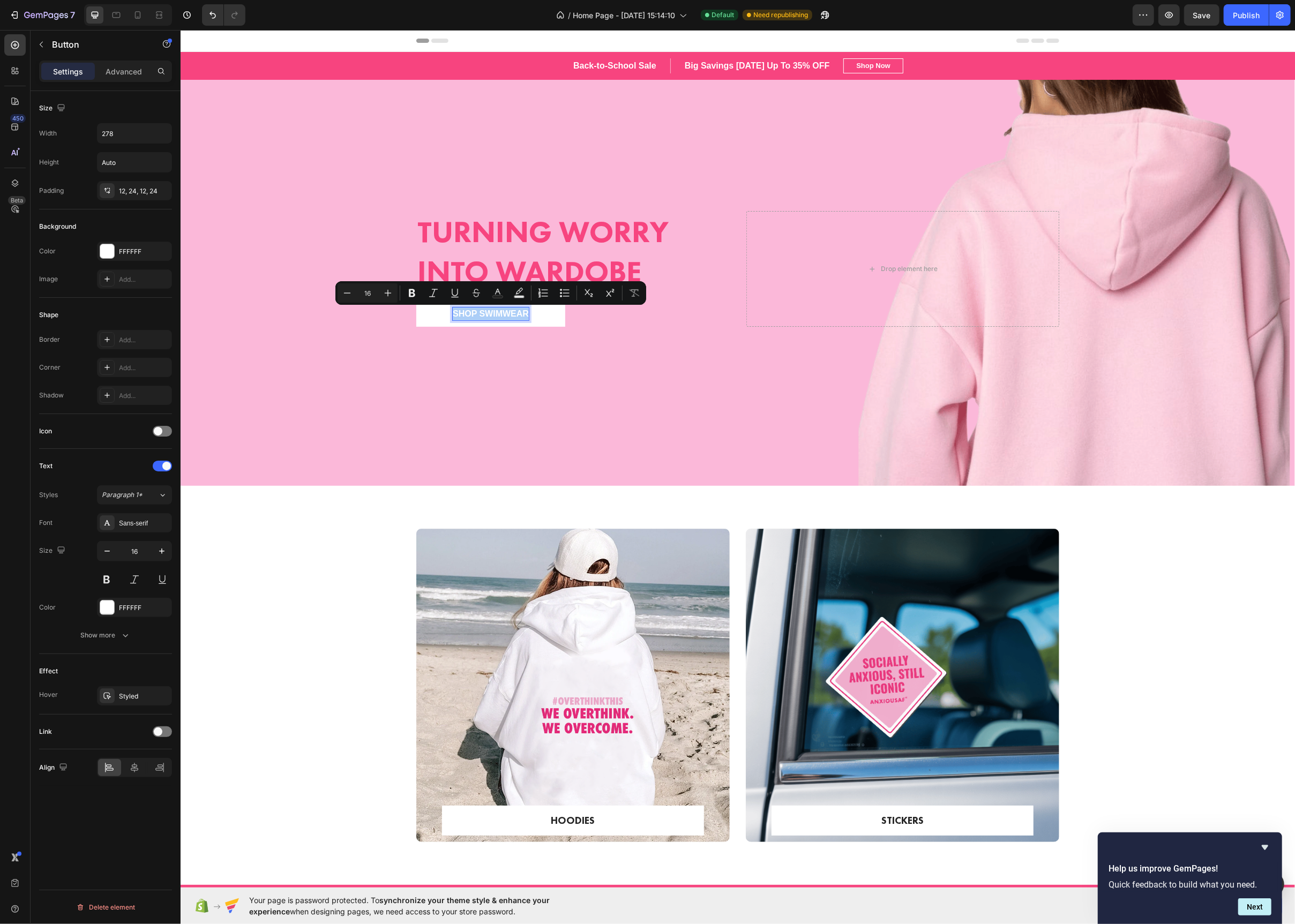
click at [106, 620] on div "Font Sans-serif Size 16 Color FFFFFF Show more" at bounding box center [105, 579] width 133 height 132
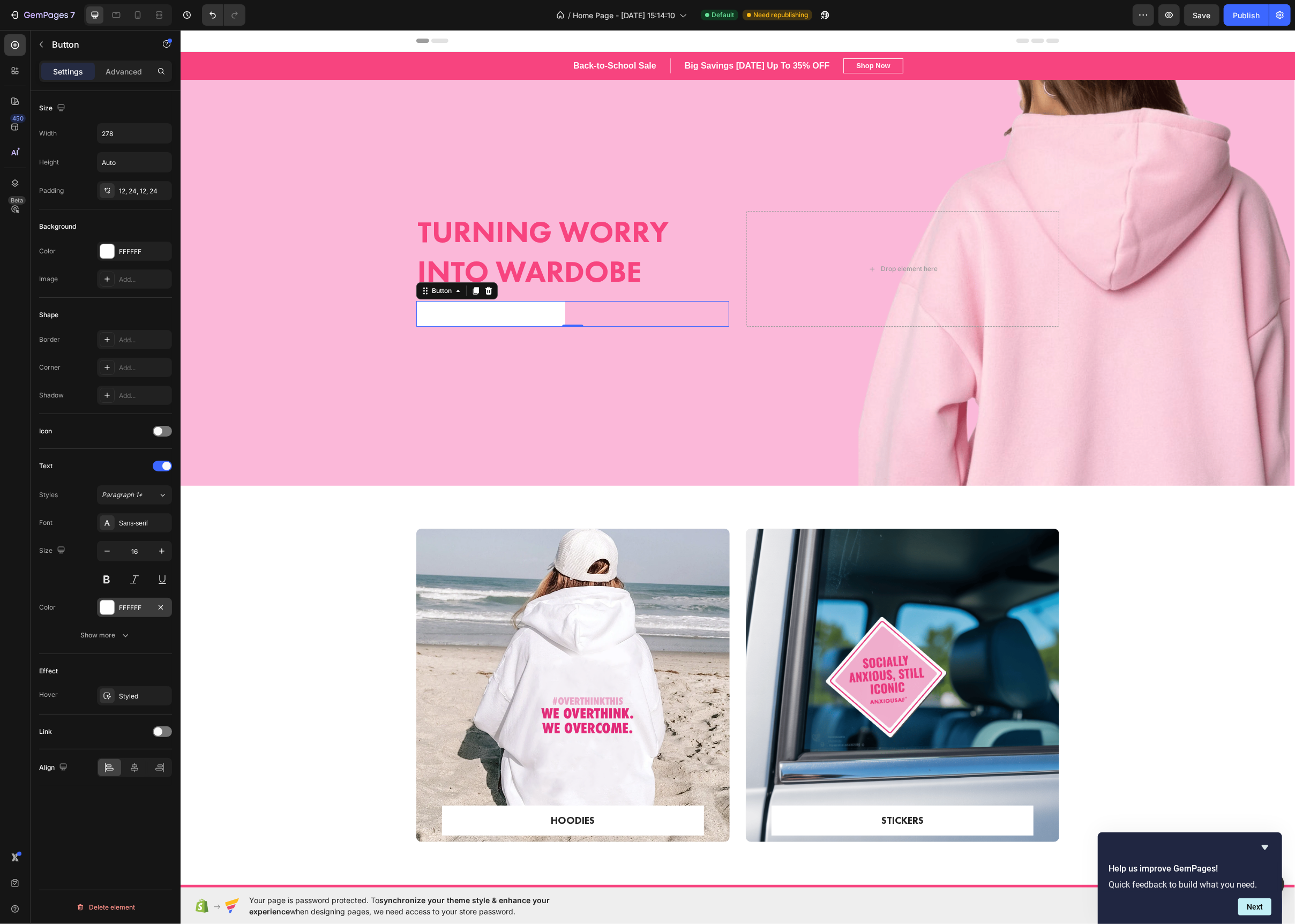
click at [111, 615] on div at bounding box center [107, 607] width 14 height 14
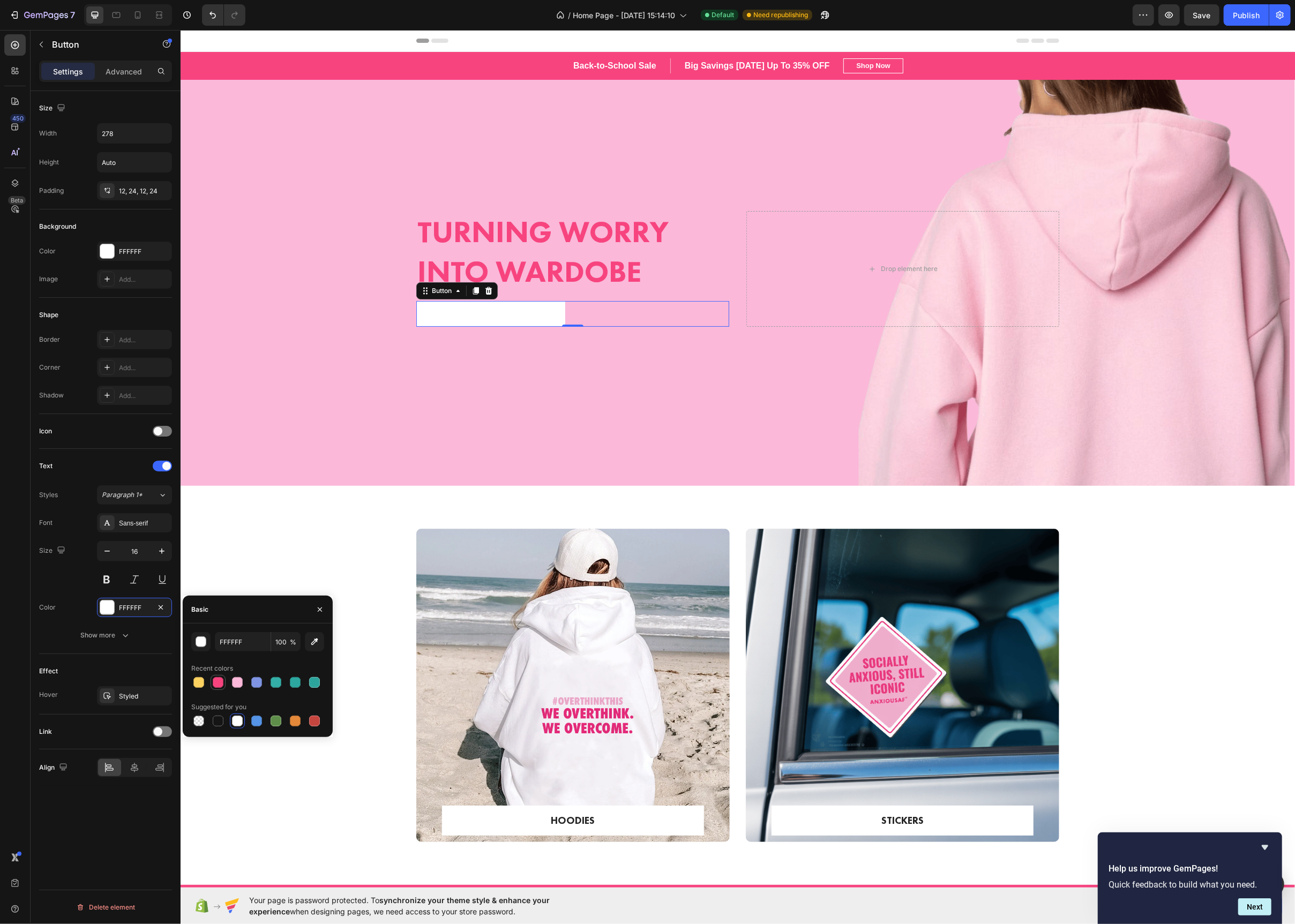
click at [212, 683] on div at bounding box center [218, 683] width 13 height 13
type input "F7447F"
click at [483, 400] on div "Overlay" at bounding box center [738, 282] width 1115 height 406
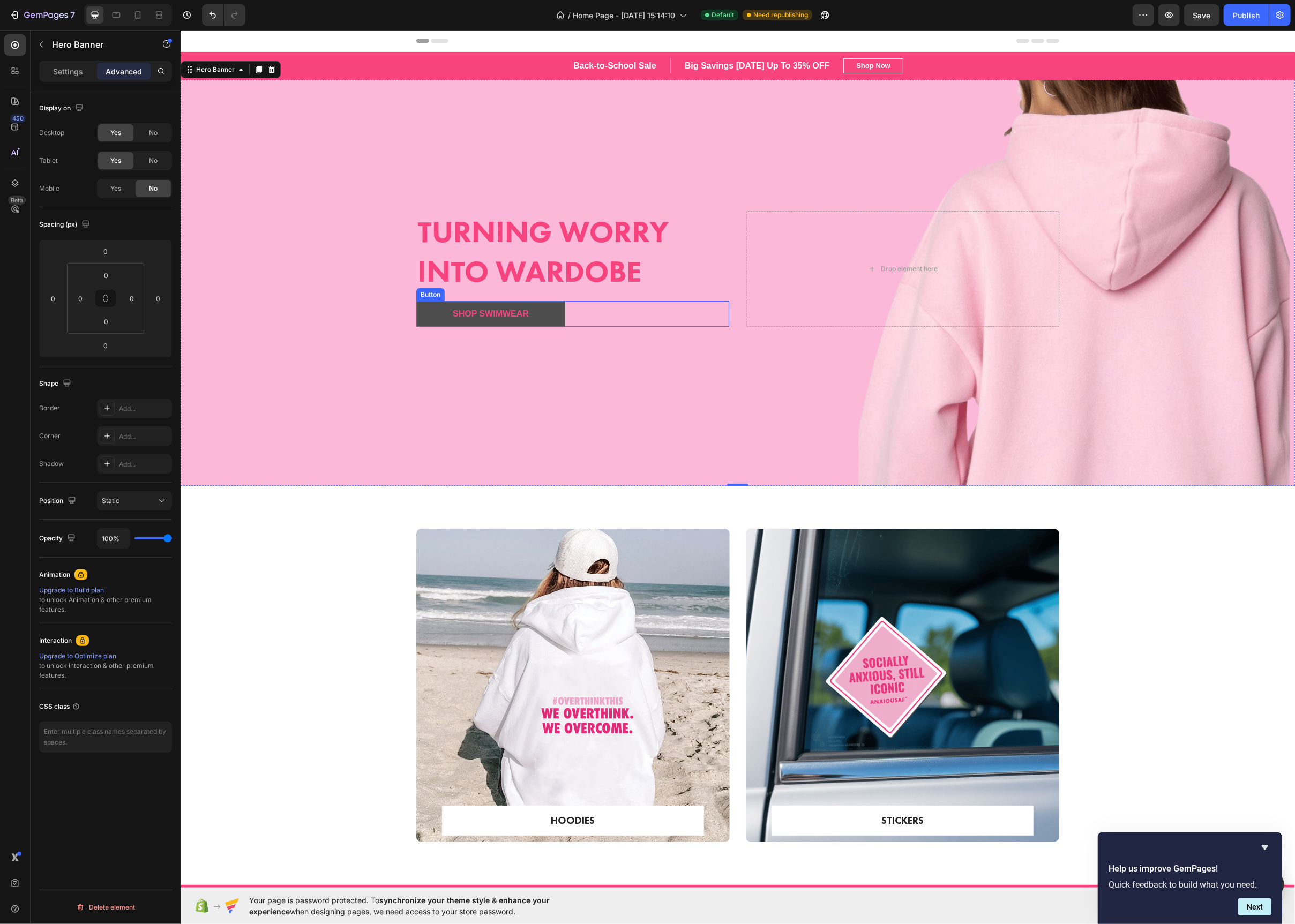
click at [546, 324] on button "Shop Swimwear" at bounding box center [491, 314] width 149 height 26
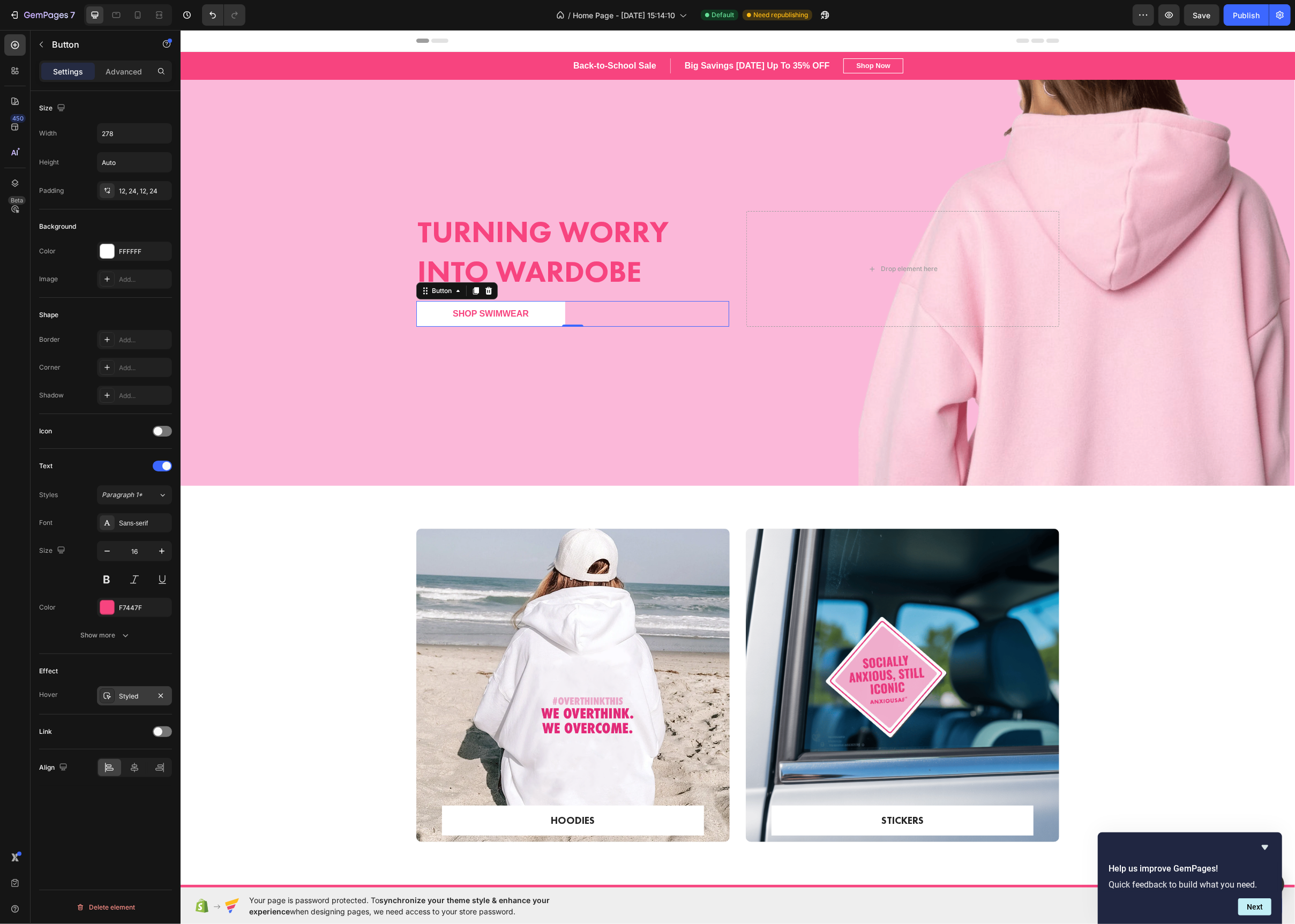
click at [105, 700] on icon at bounding box center [107, 695] width 9 height 9
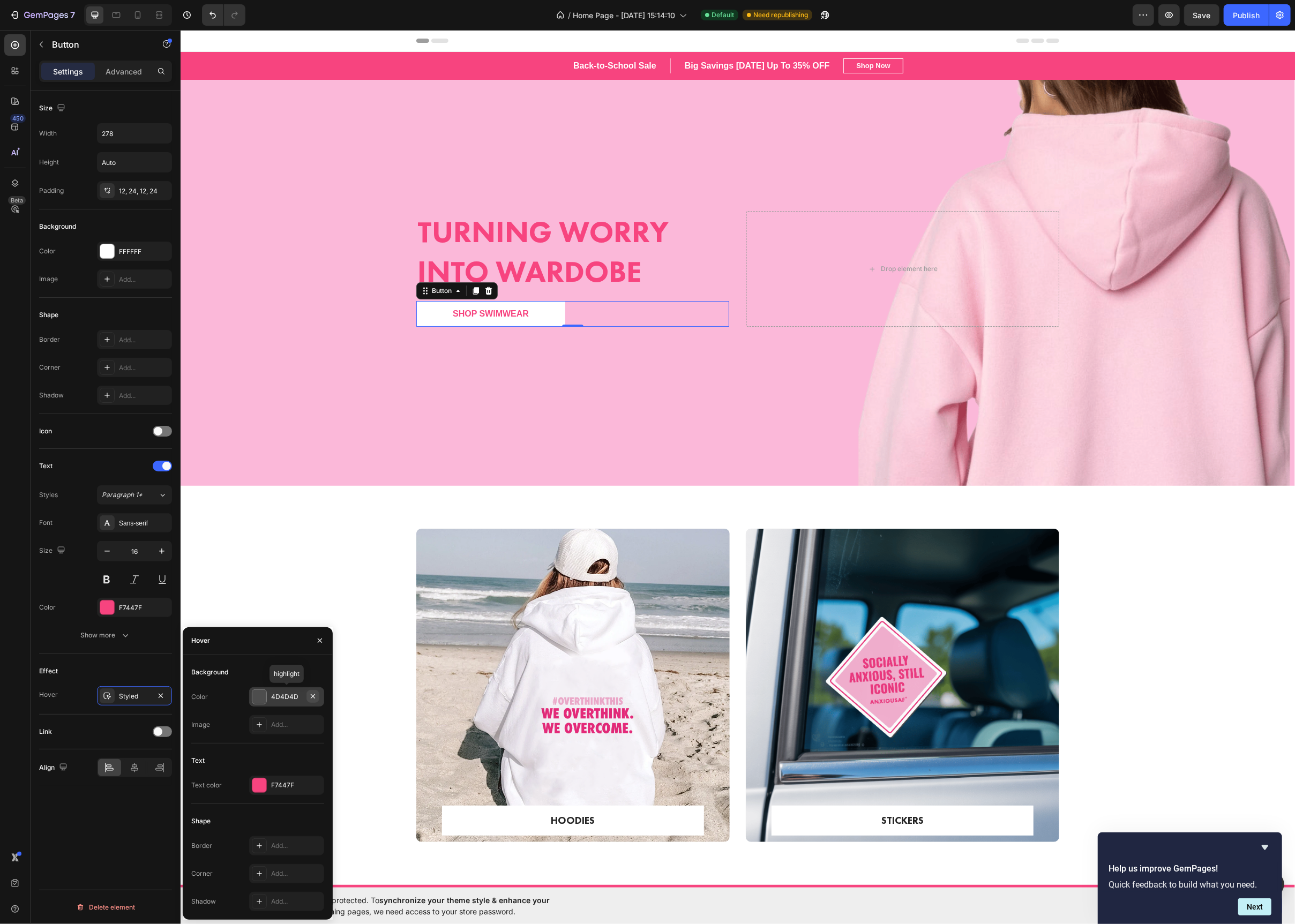
click at [309, 697] on icon "button" at bounding box center [313, 696] width 9 height 9
click at [160, 700] on icon "button" at bounding box center [160, 695] width 9 height 9
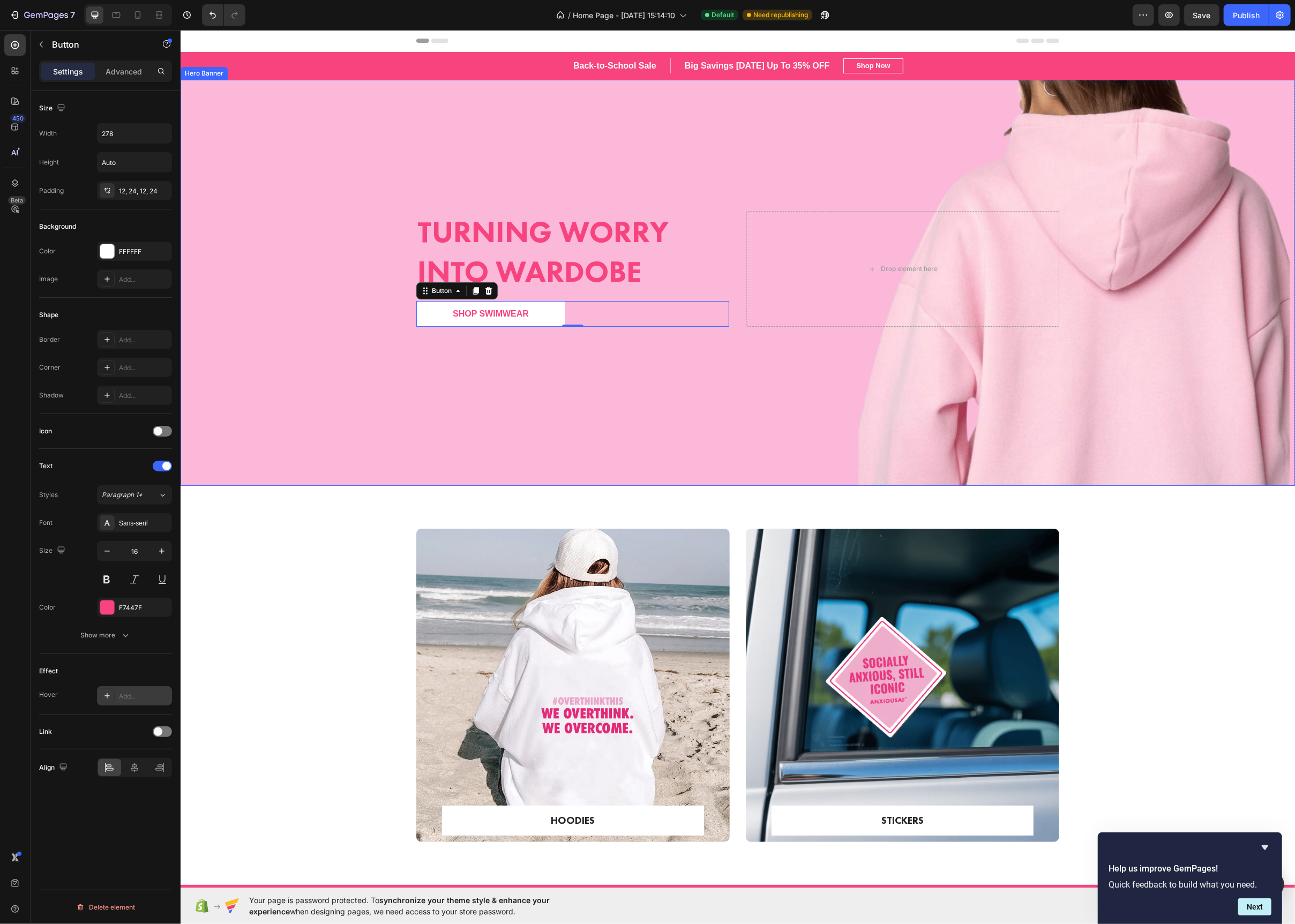
click at [221, 368] on div "Overlay" at bounding box center [738, 282] width 1115 height 406
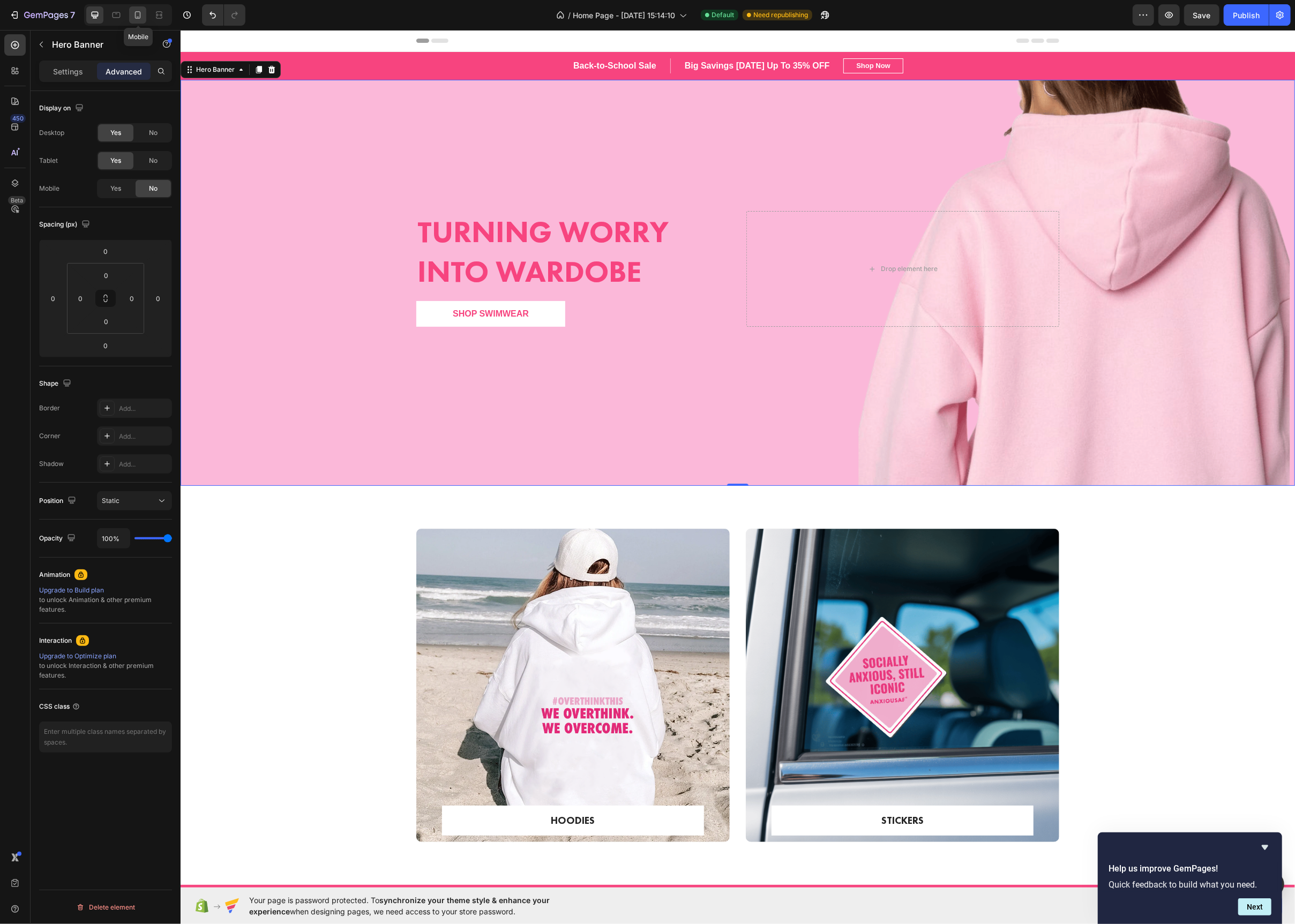
click at [138, 16] on icon at bounding box center [138, 17] width 3 height 1
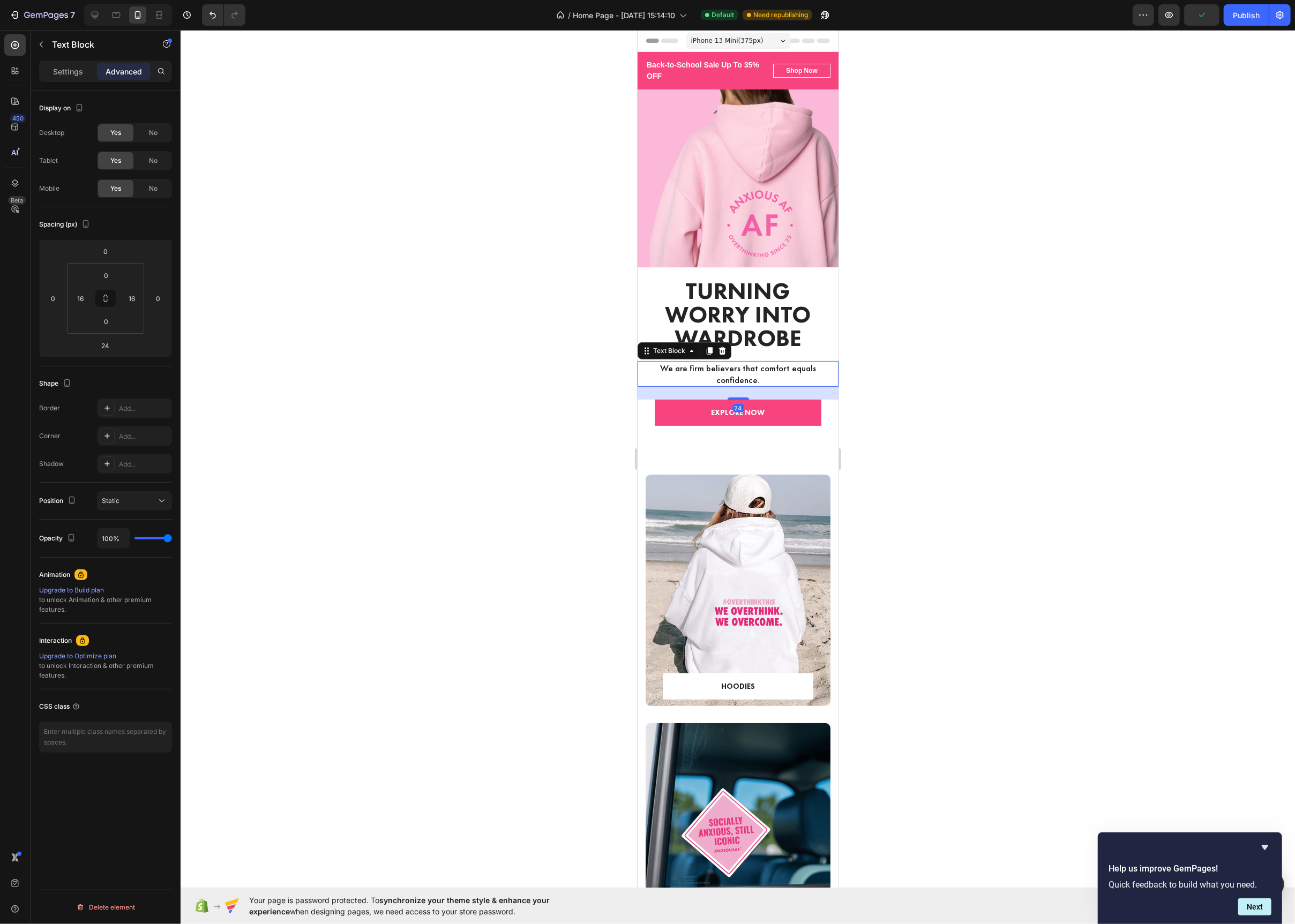
click at [781, 377] on p "We are firm believers that comfort equals confidence." at bounding box center [738, 373] width 182 height 23
click at [720, 353] on icon at bounding box center [722, 351] width 7 height 8
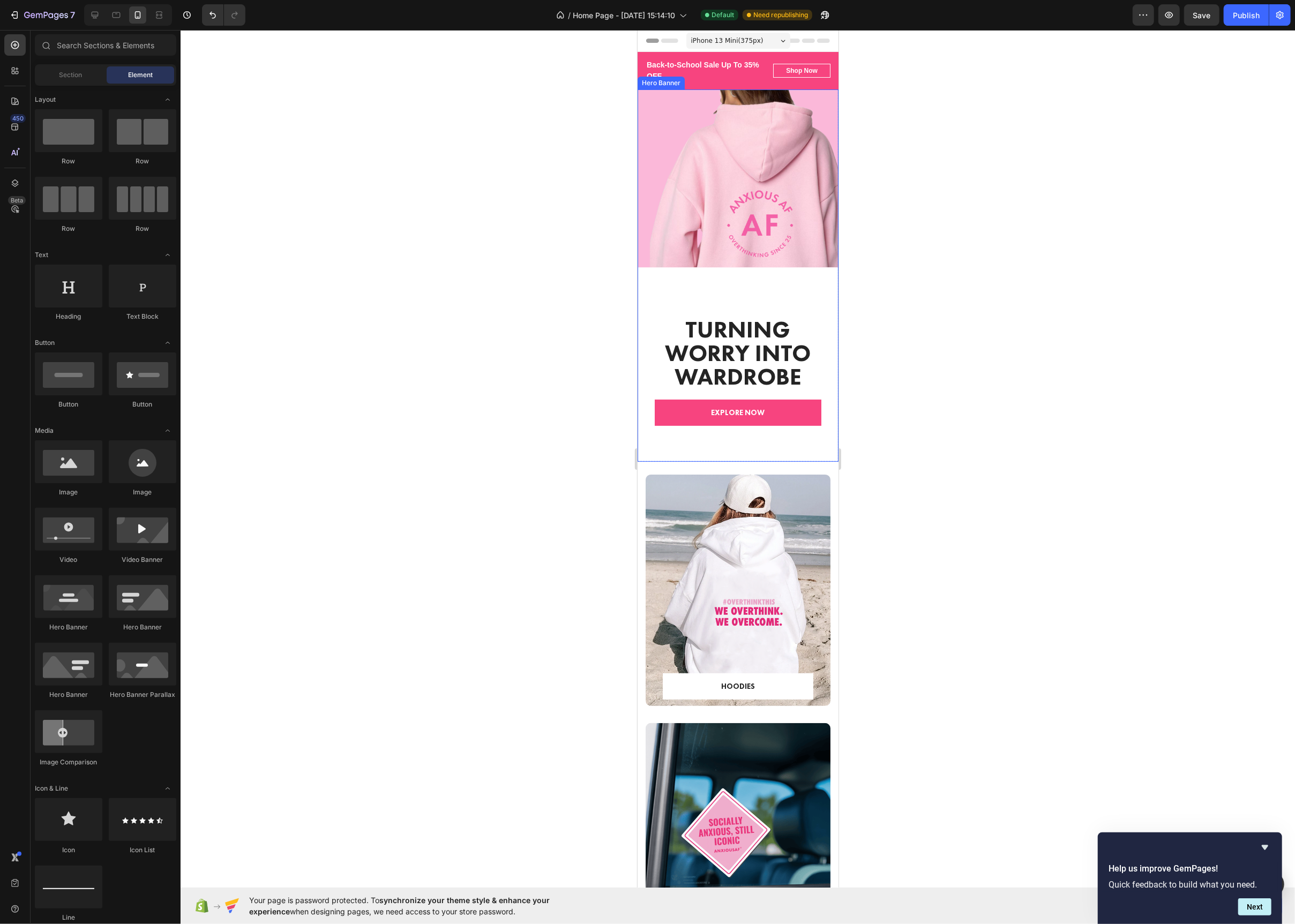
click at [769, 278] on div "Overlay" at bounding box center [737, 275] width 201 height 373
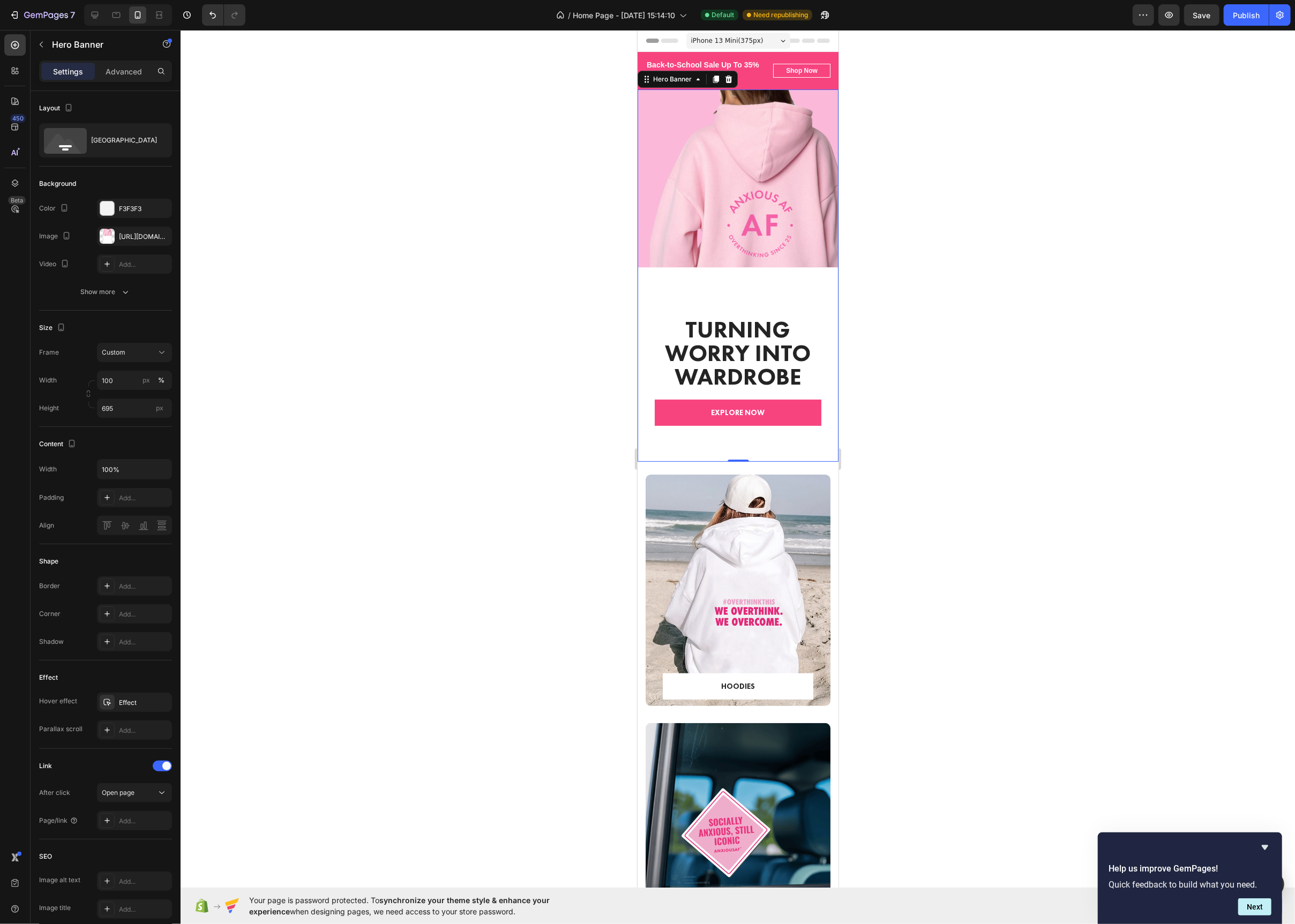
click at [814, 205] on div "Overlay" at bounding box center [737, 275] width 201 height 373
click at [102, 236] on div at bounding box center [106, 236] width 15 height 15
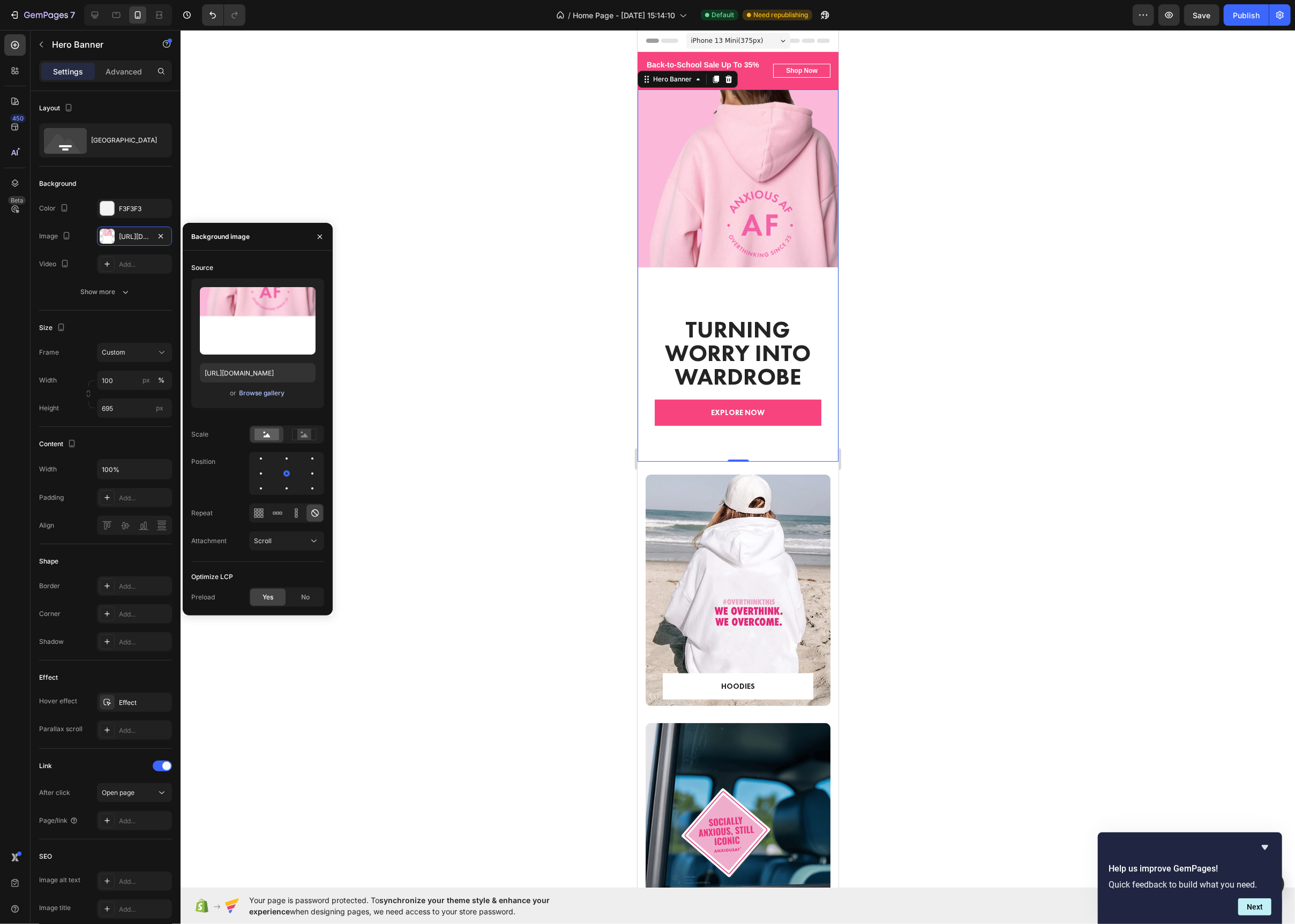
click at [254, 396] on div "Browse gallery" at bounding box center [262, 393] width 45 height 10
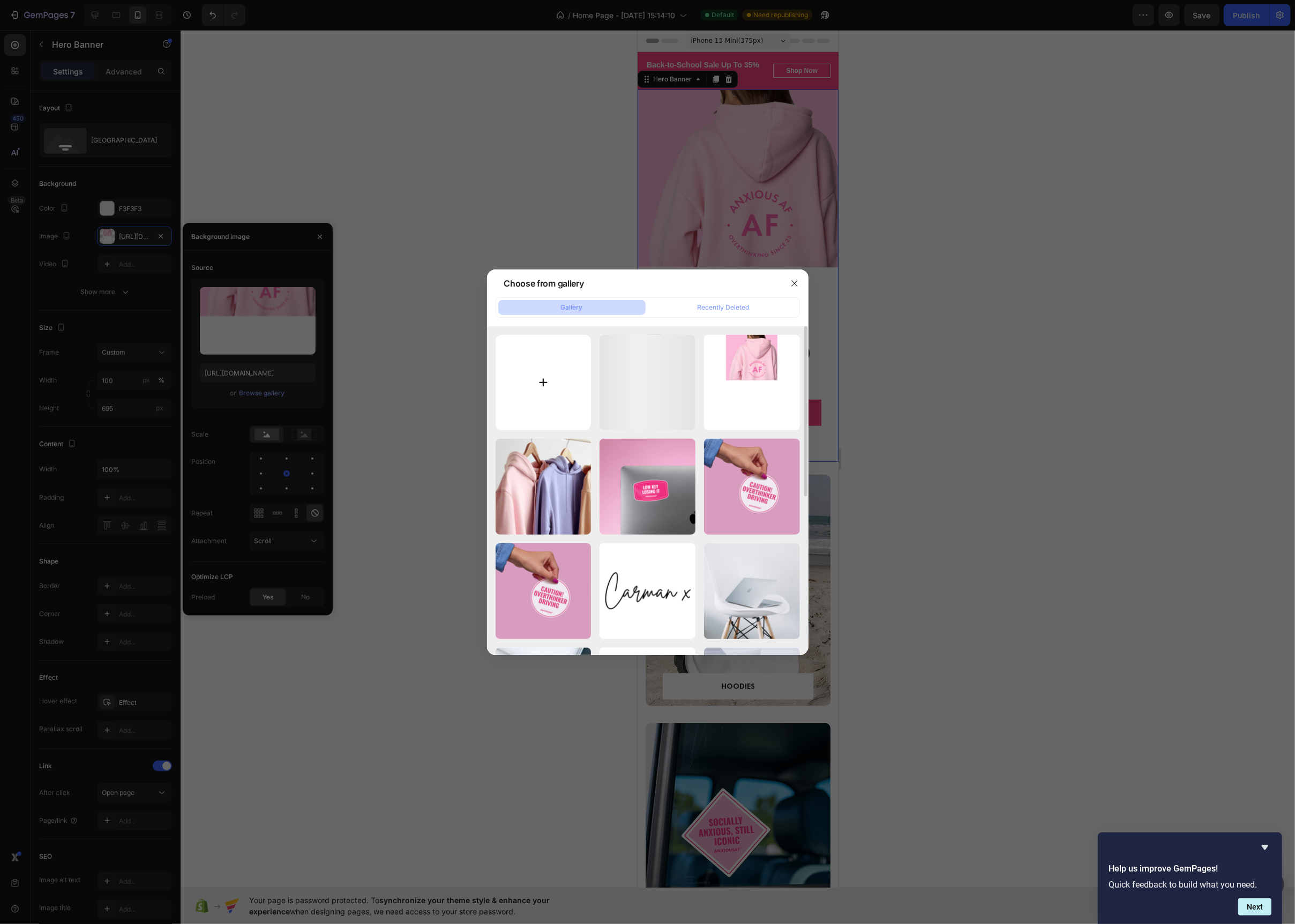
click at [554, 345] on input "file" at bounding box center [543, 383] width 96 height 96
type input "C:\fakepath\Anxious AF Banner (563 x 1043 px) (3).png"
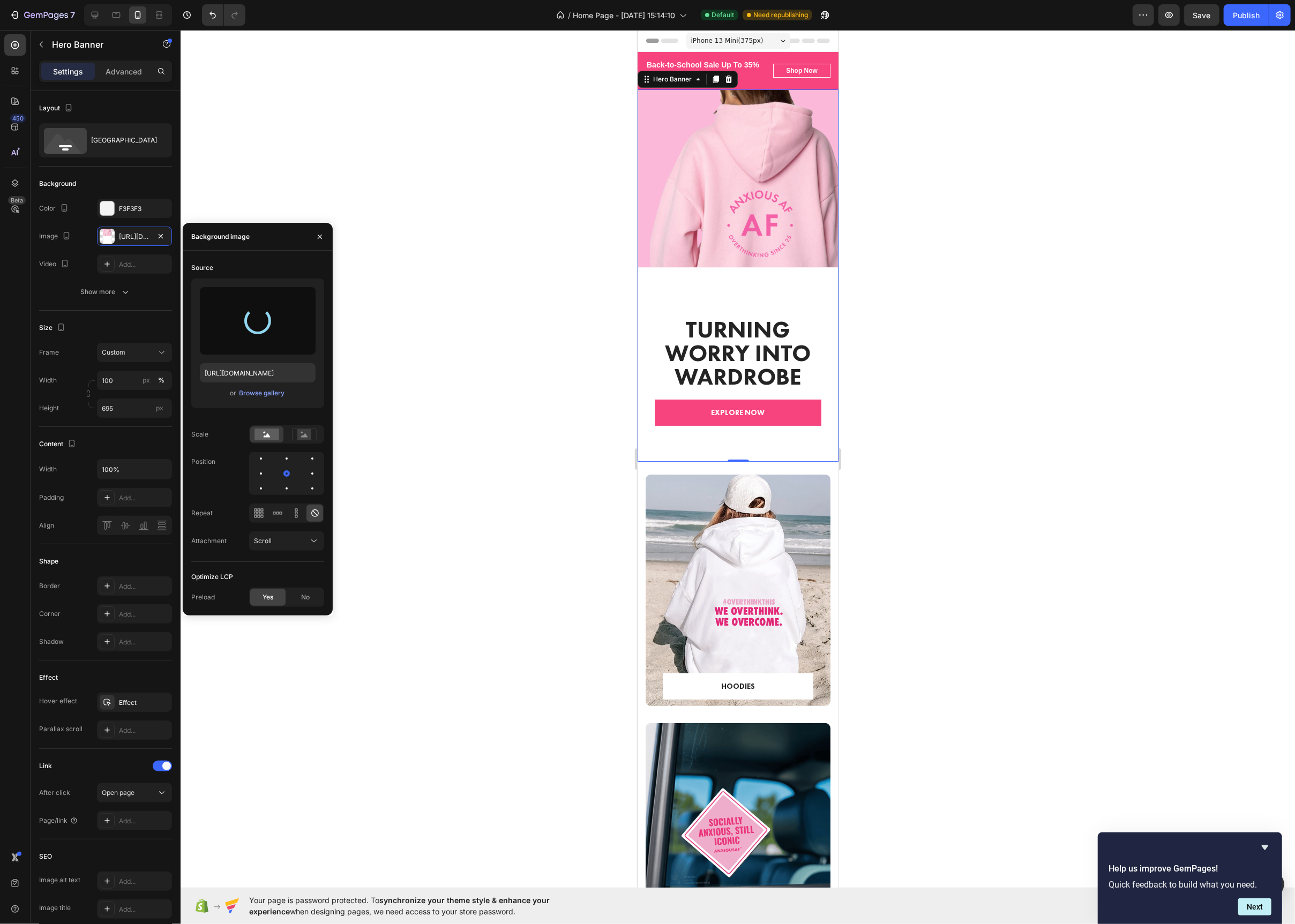
type input "https://cdn.shopify.com/s/files/1/0698/1153/5916/files/gempages_585638078886970…"
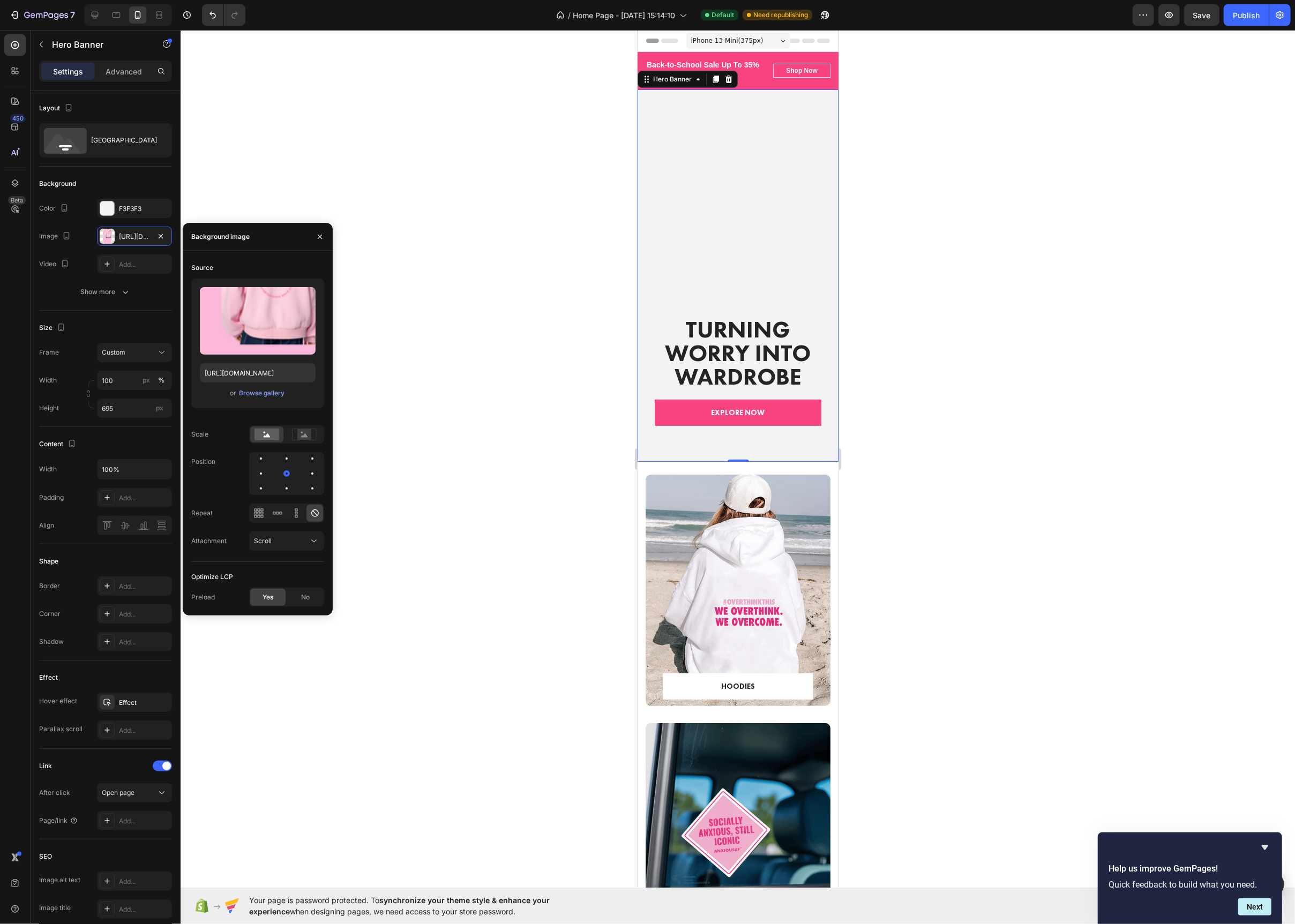
click at [493, 365] on div at bounding box center [738, 477] width 1115 height 894
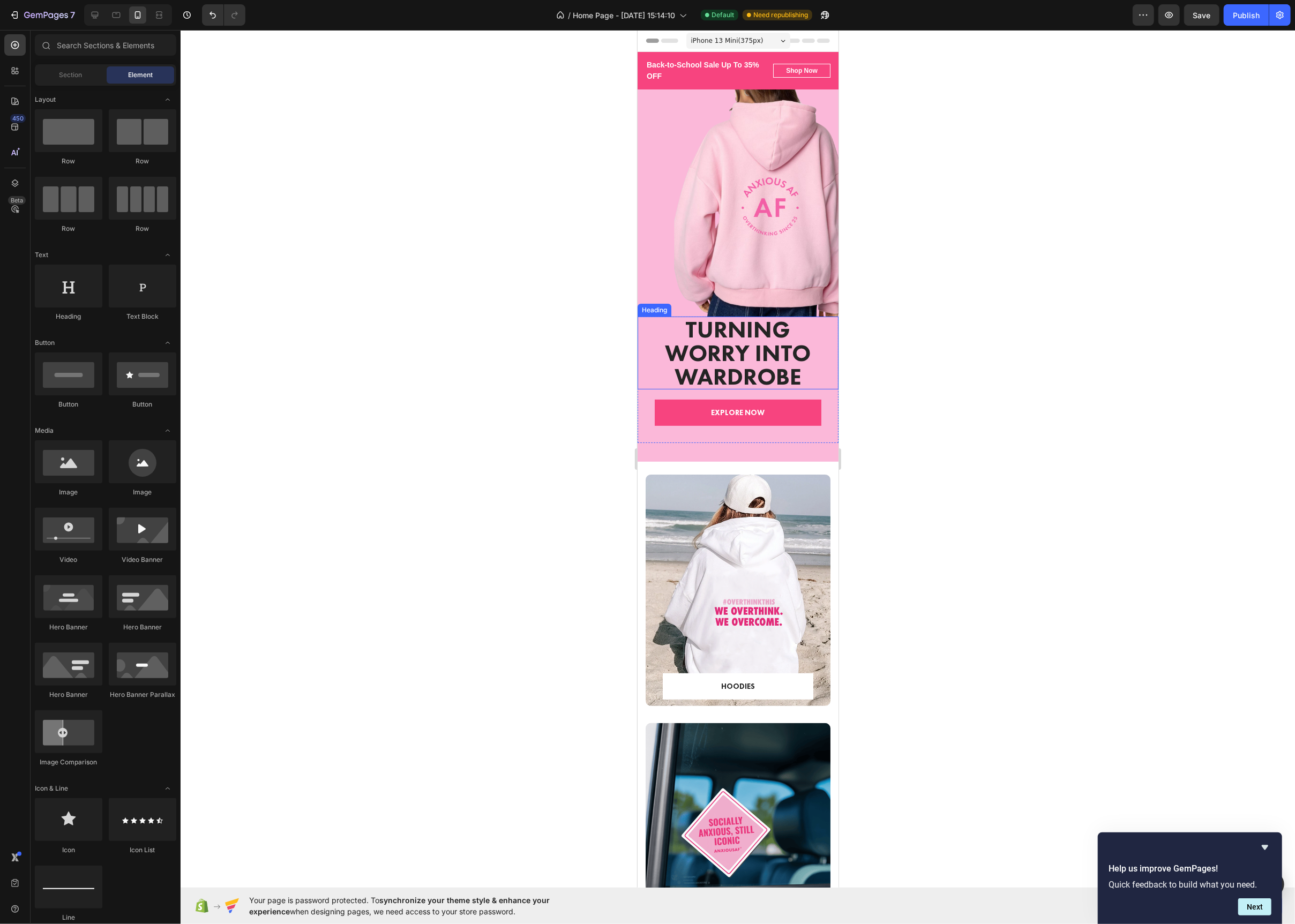
click at [646, 352] on h2 "Turning Worry Into Wardrobe" at bounding box center [737, 353] width 184 height 73
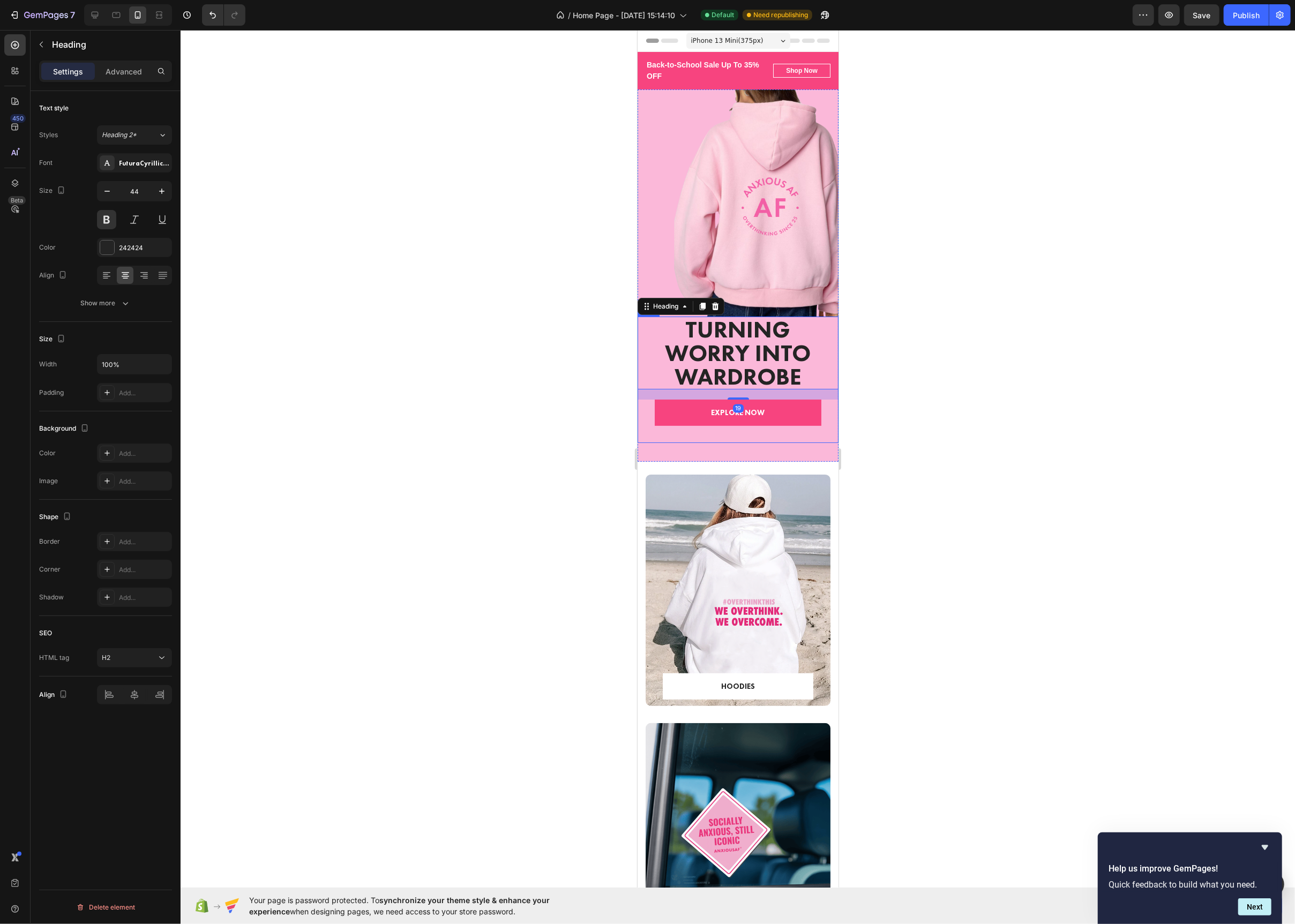
click at [650, 434] on div "Turning Worry Into Wardrobe Heading 19 EXPLORE NOW Text block Row Row" at bounding box center [737, 380] width 201 height 126
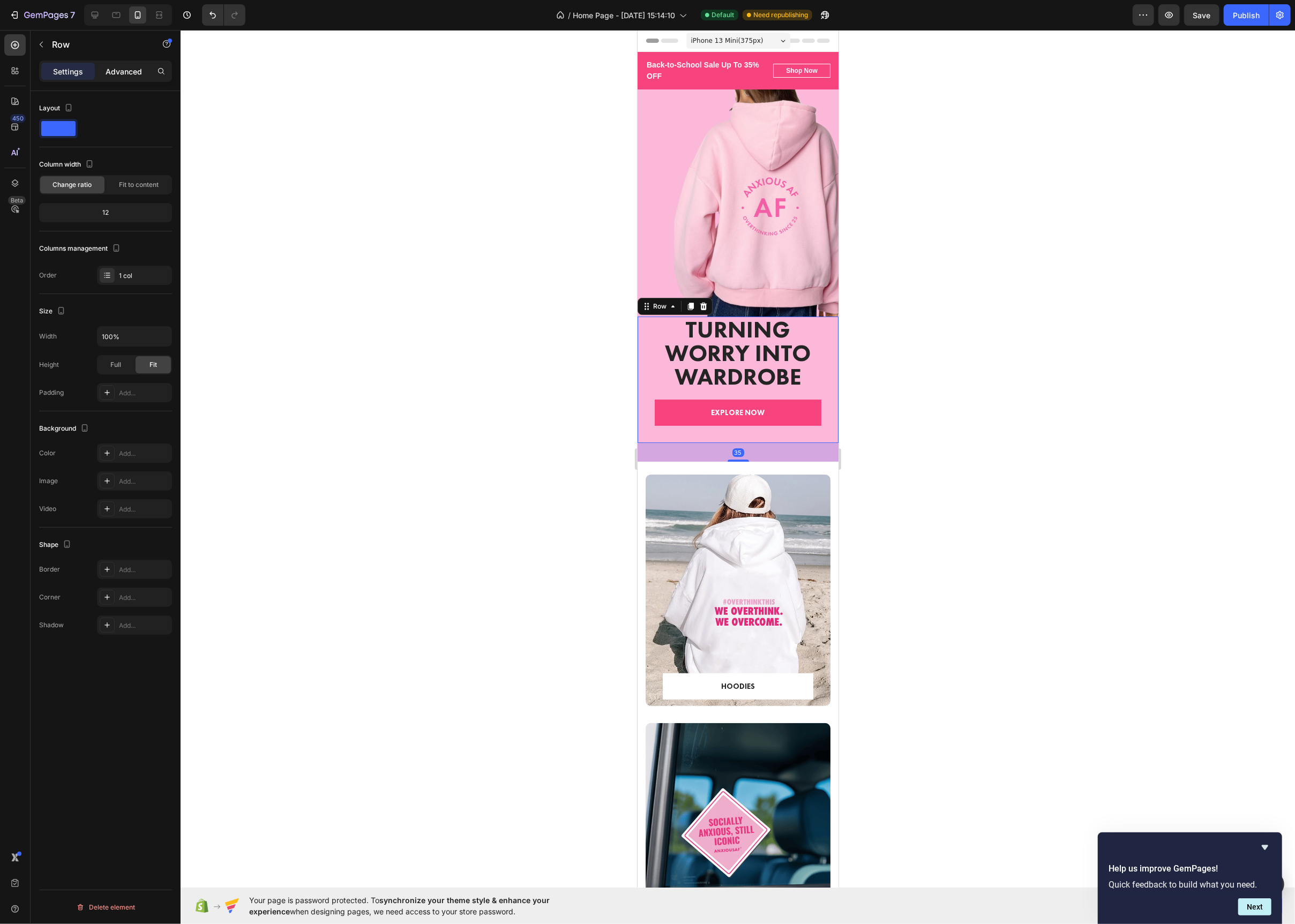
click at [119, 77] on div "Advanced" at bounding box center [124, 71] width 53 height 17
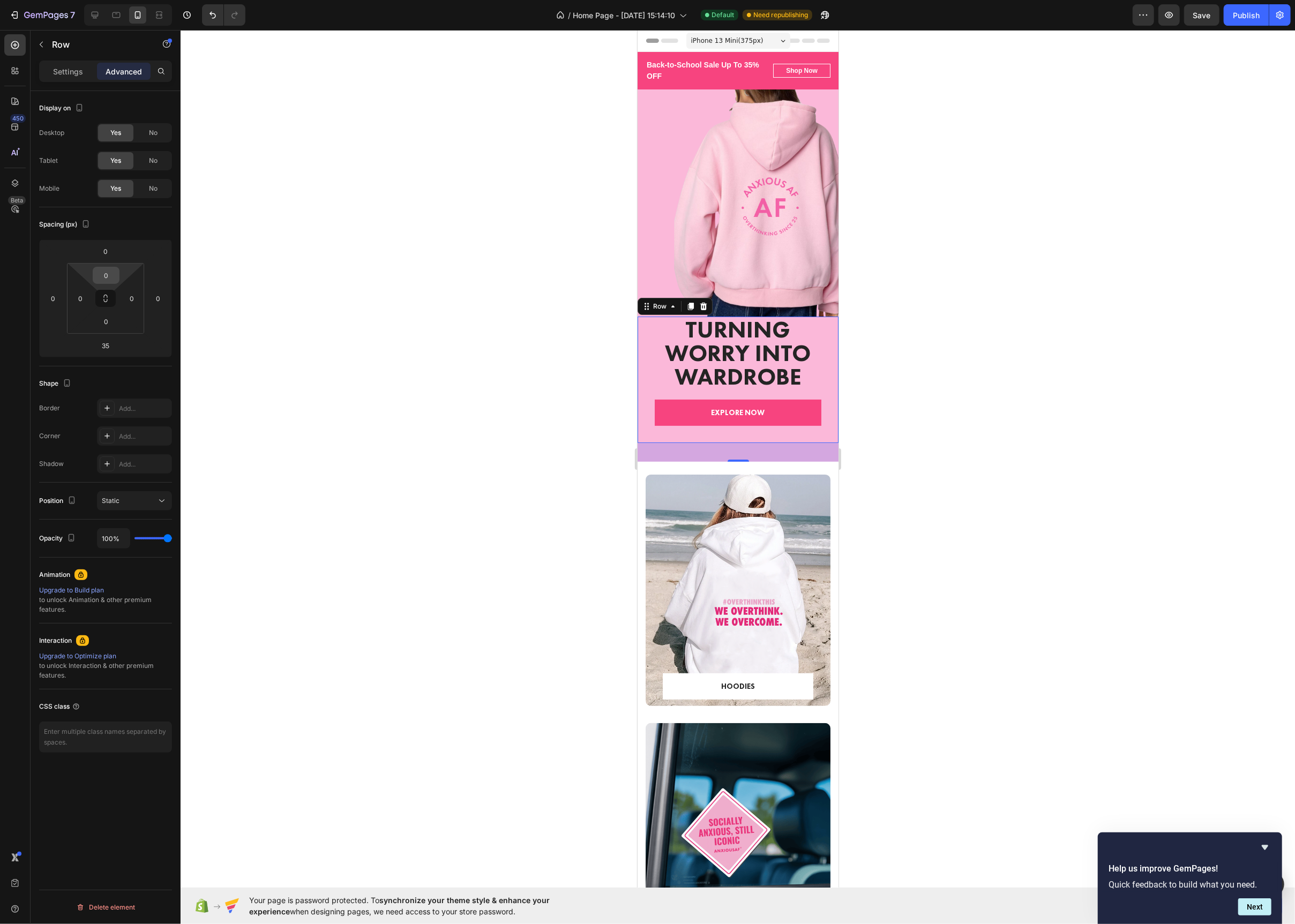
click at [110, 278] on input "0" at bounding box center [106, 275] width 21 height 16
click at [142, 416] on div "2XL 32px" at bounding box center [129, 411] width 67 height 16
type input "32"
click at [539, 253] on div at bounding box center [738, 477] width 1115 height 894
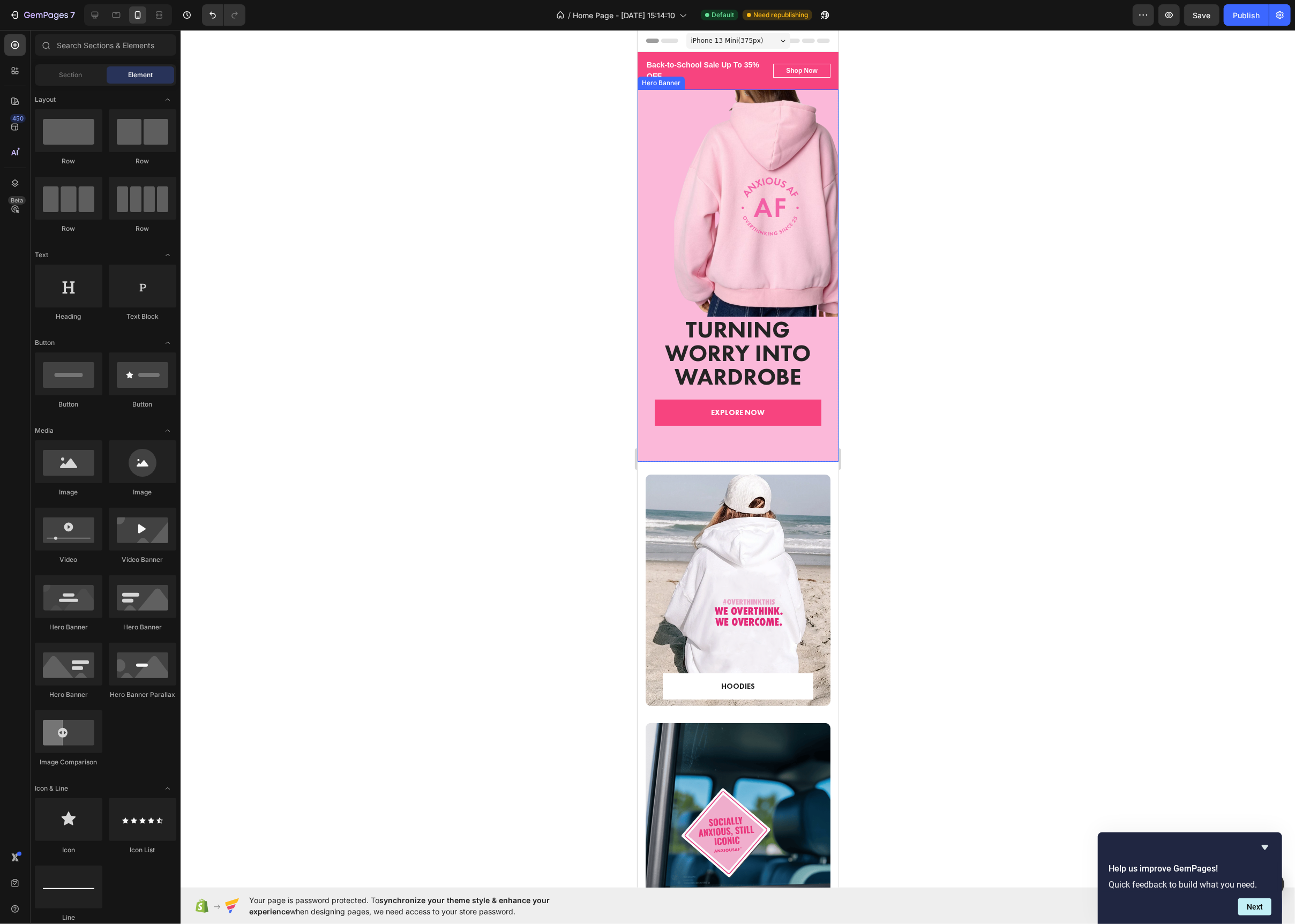
click at [738, 235] on div "Overlay" at bounding box center [737, 275] width 201 height 373
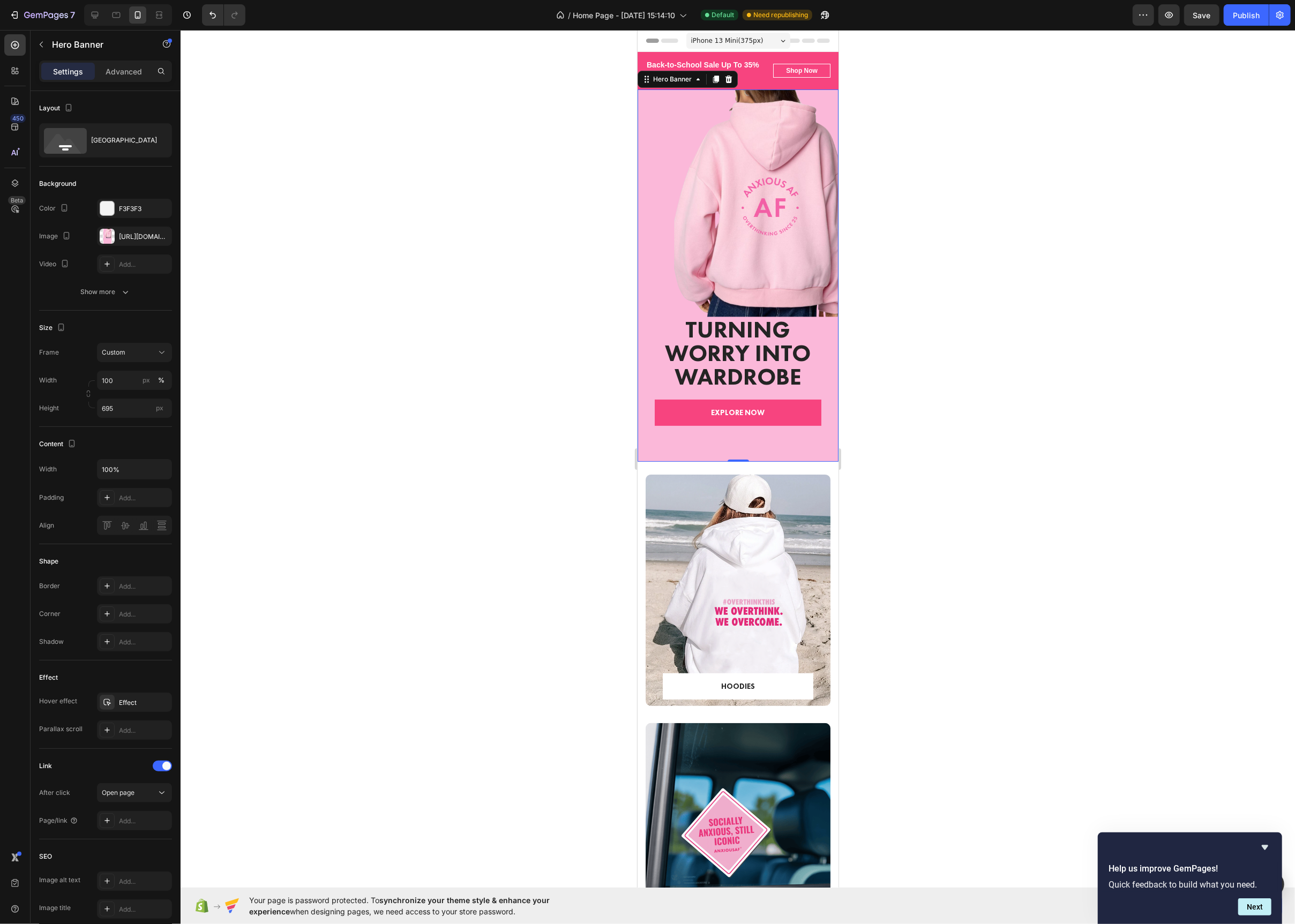
click at [717, 218] on div "Overlay" at bounding box center [737, 275] width 201 height 373
click at [102, 241] on div at bounding box center [106, 236] width 15 height 15
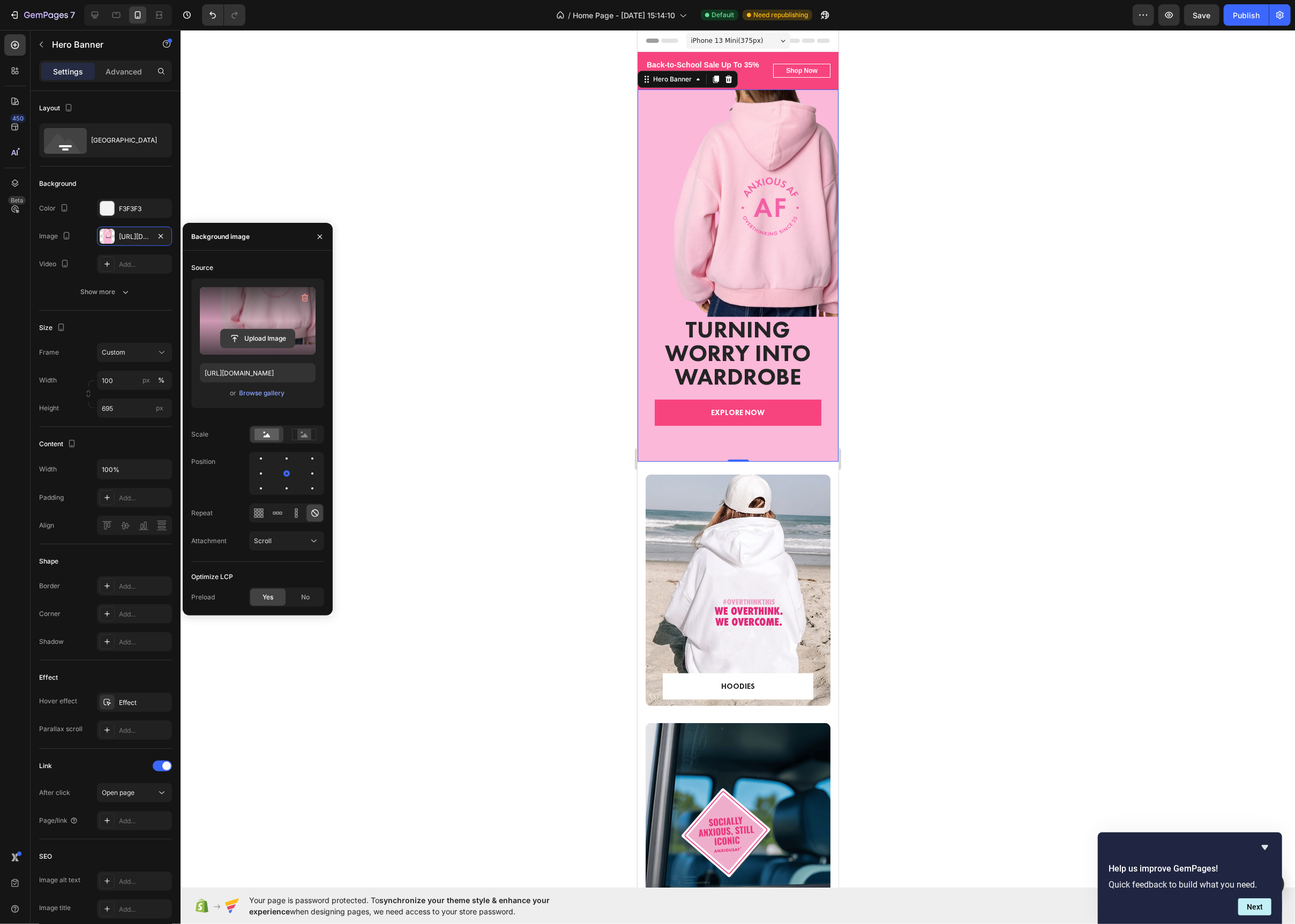
click at [266, 344] on input "file" at bounding box center [258, 339] width 74 height 18
type input "https://cdn.shopify.com/s/files/1/0698/1153/5916/files/gempages_585638078886970…"
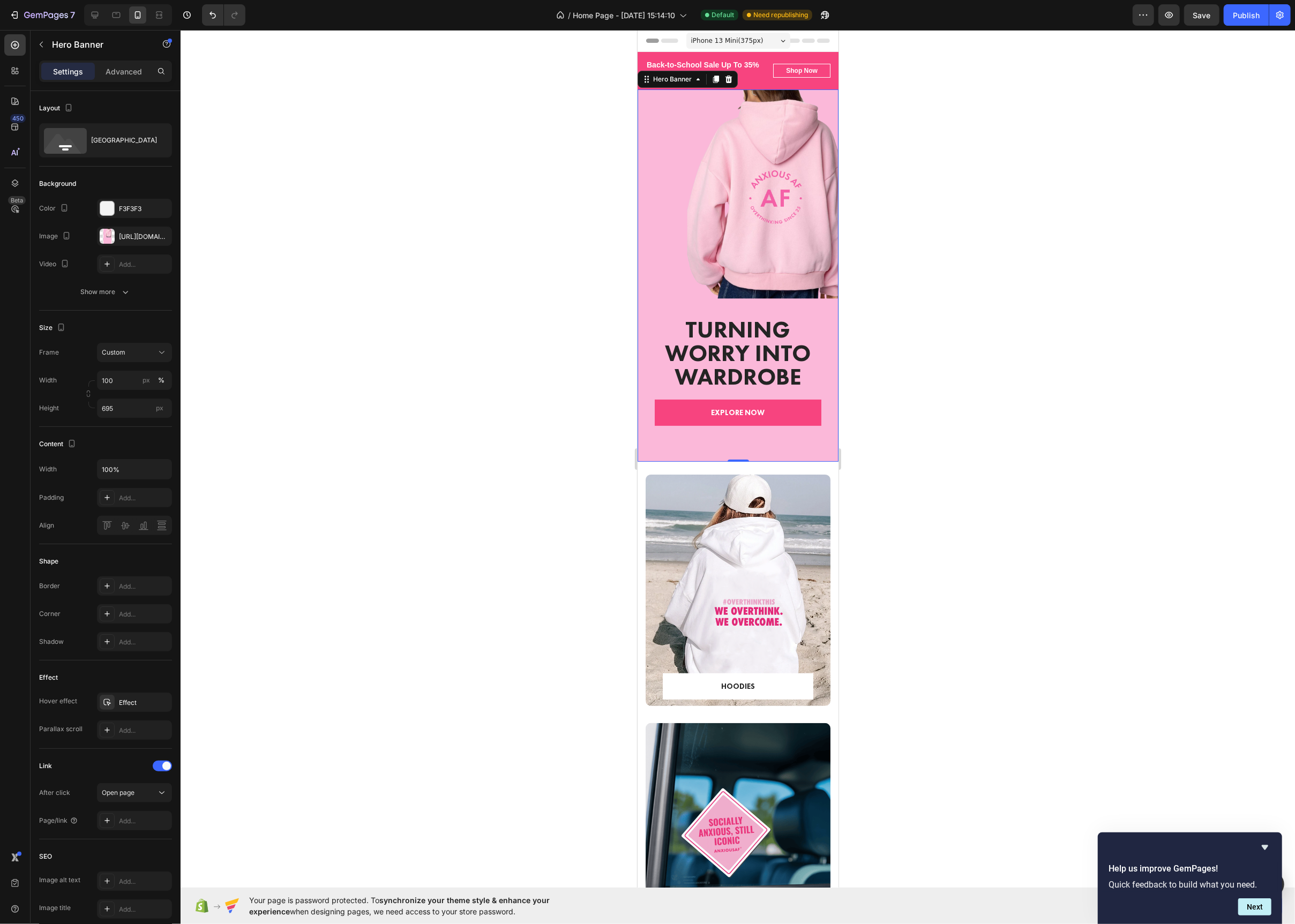
click at [551, 316] on div at bounding box center [738, 477] width 1115 height 894
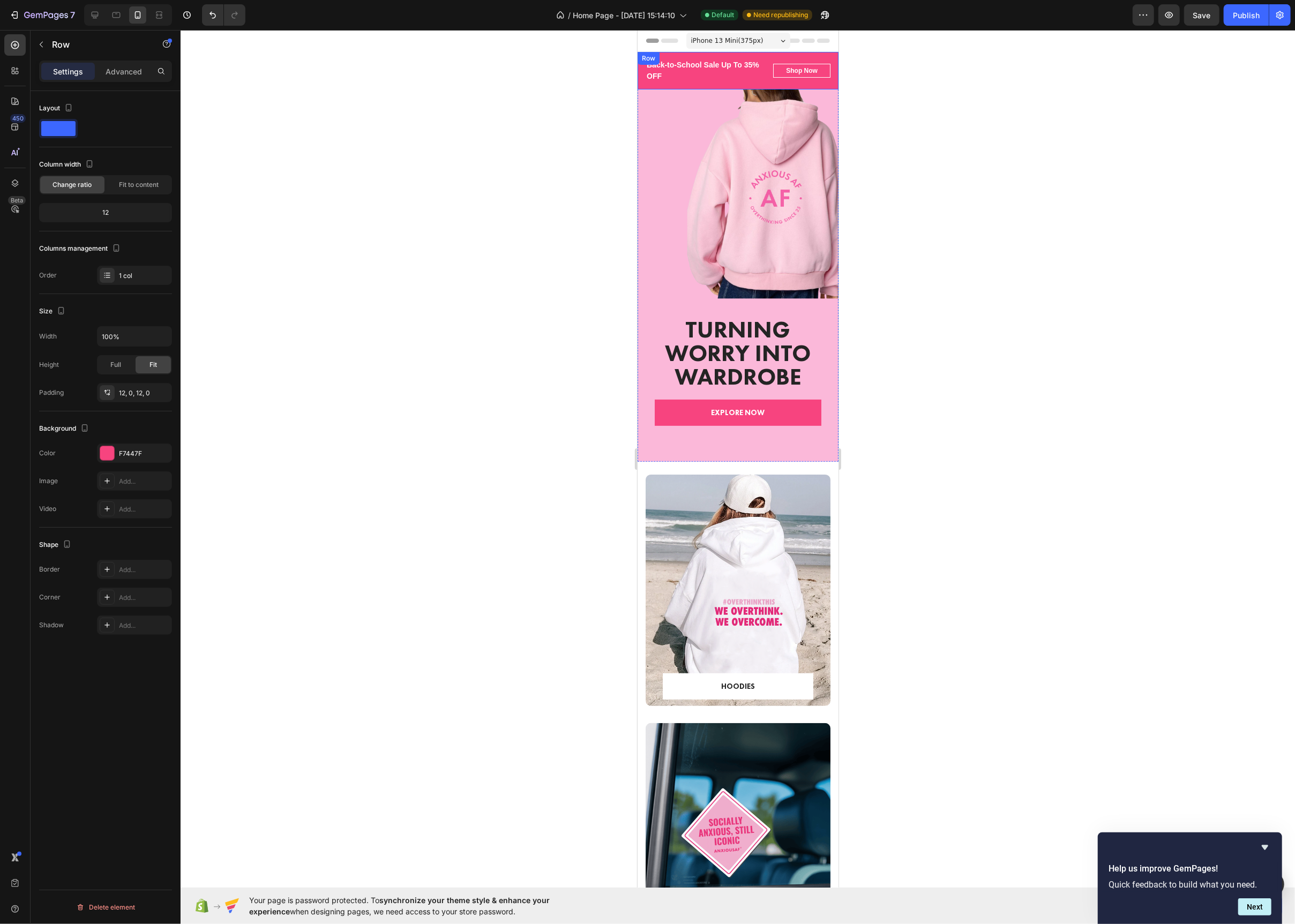
click at [756, 89] on div "Back-to-School Sale Text block Big Savings Today Up To 35% OFF Text block Row B…" at bounding box center [737, 70] width 201 height 38
click at [757, 87] on div "Back-to-School Sale Text block Big Savings Today Up To 35% OFF Text block Row B…" at bounding box center [737, 70] width 201 height 38
click at [701, 62] on icon at bounding box center [704, 62] width 7 height 8
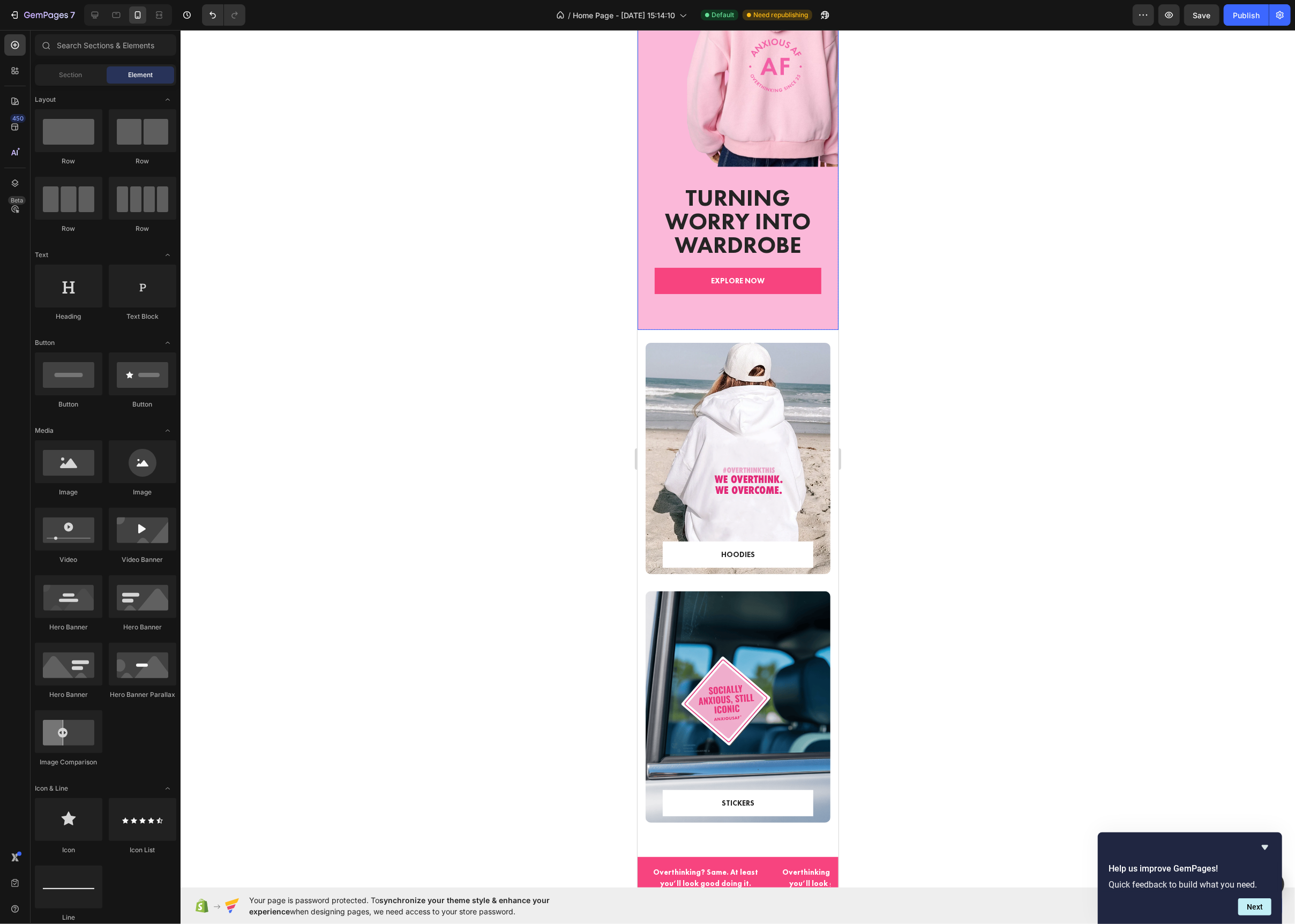
scroll to position [149, 0]
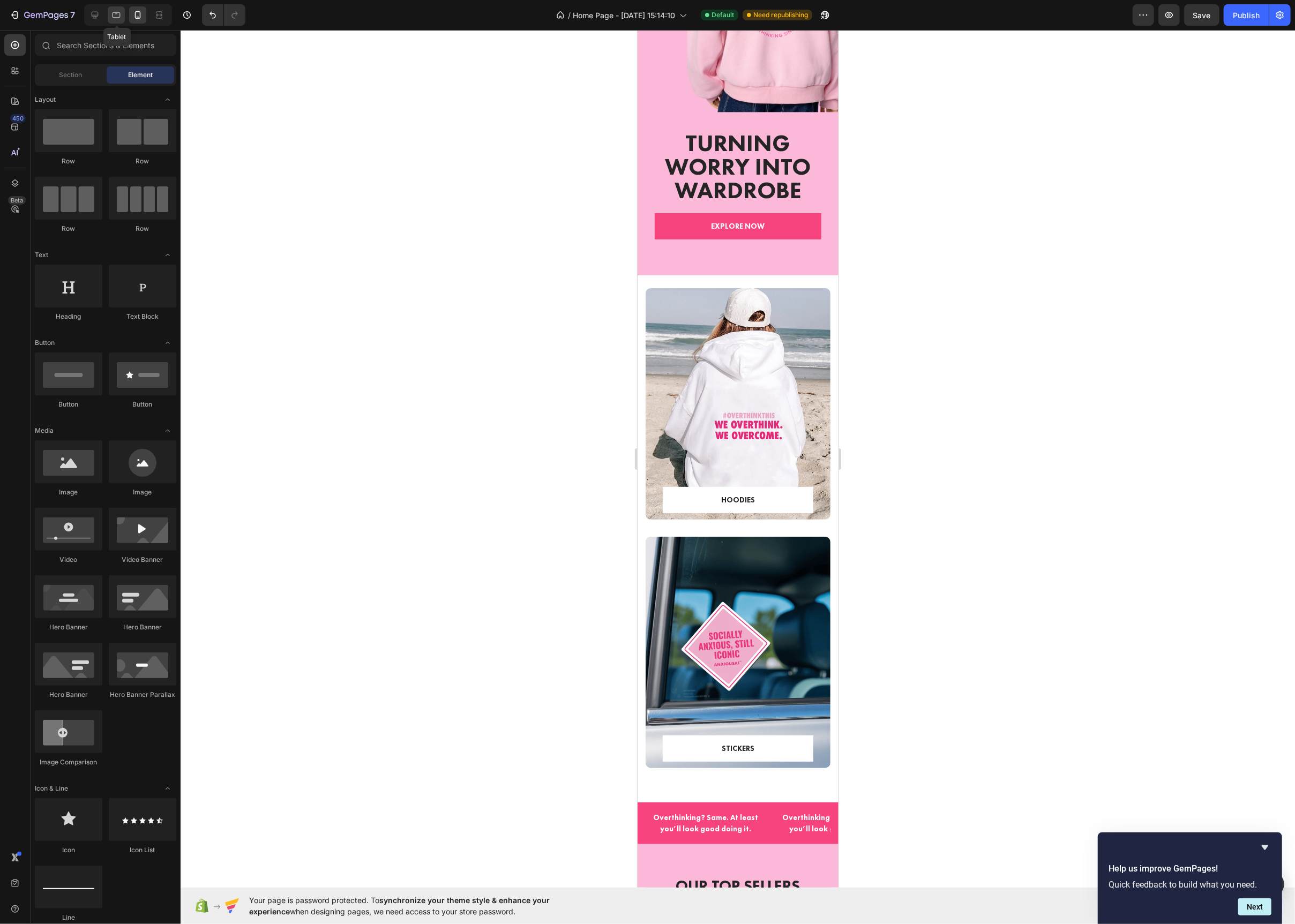
click at [114, 21] on div at bounding box center [116, 15] width 17 height 17
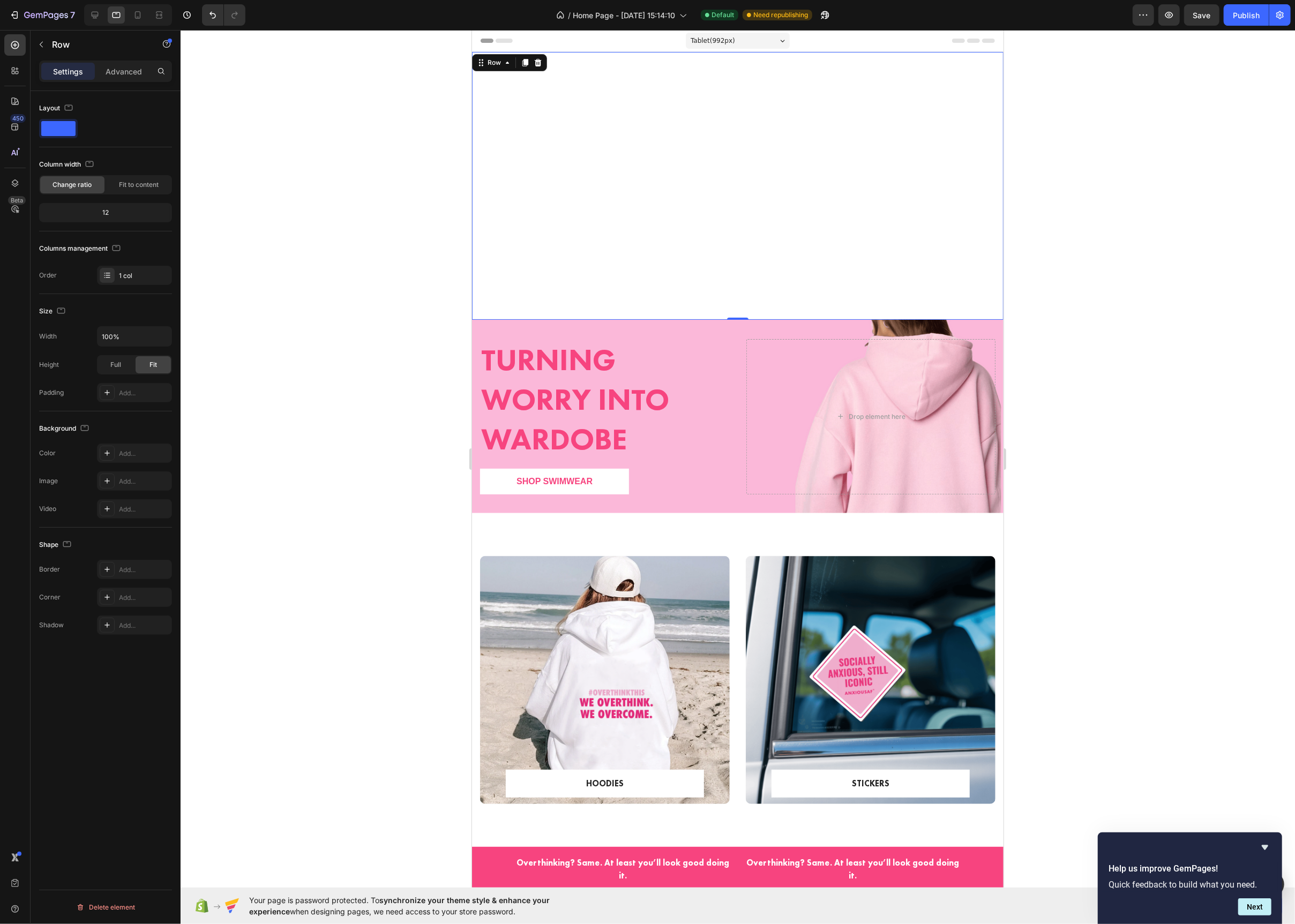
click at [643, 199] on div "Turning Worry Into Wardrobe Heading EXPLORE NOW Text block Row Row Row Hero Ban…" at bounding box center [737, 185] width 532 height 268
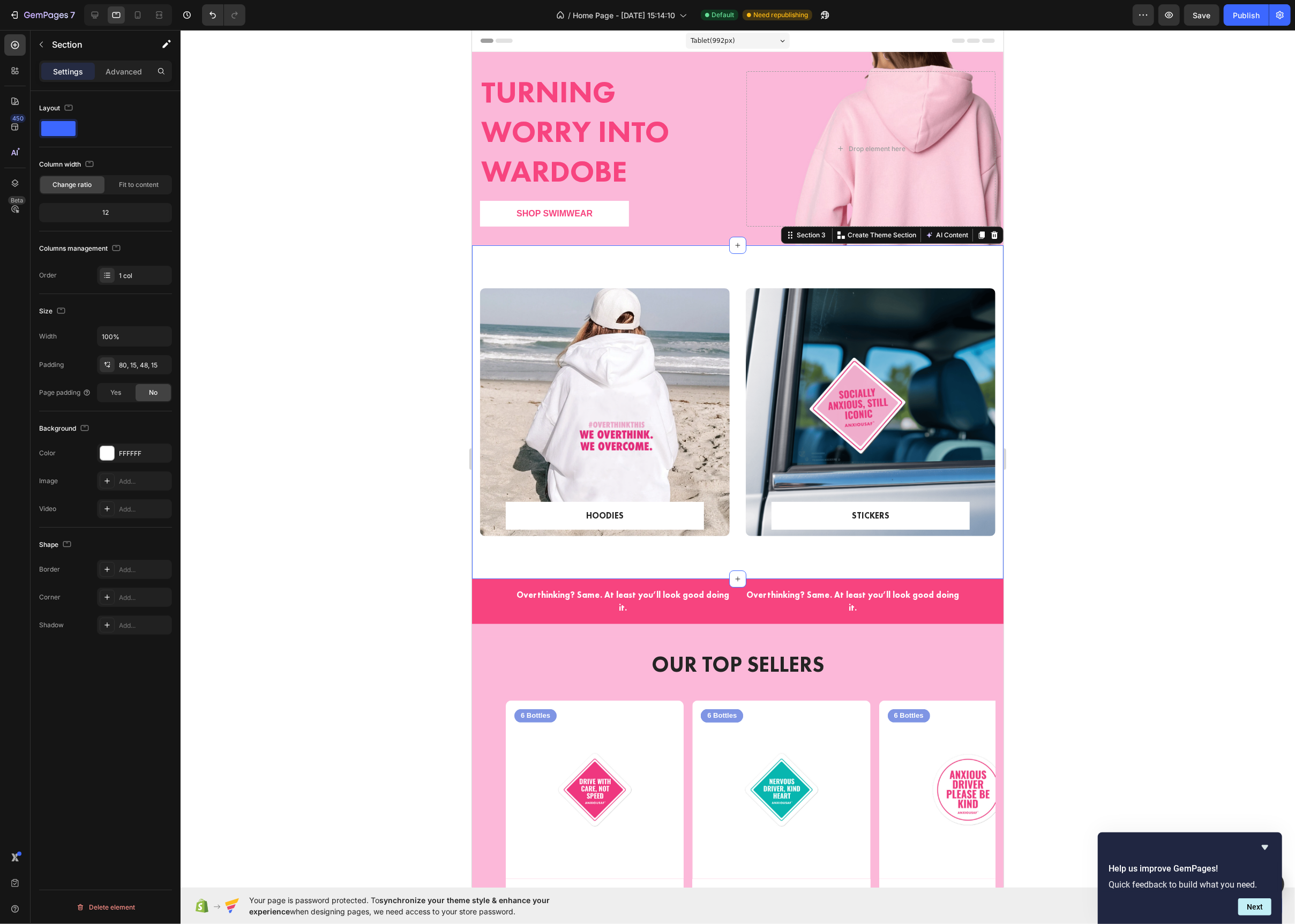
click at [681, 270] on div "HOODIES Text block Row Row Hero Banner STICKERS Text block Row Row Hero Banner …" at bounding box center [737, 412] width 532 height 334
click at [731, 144] on div "Turning Worry Into Wardobe Heading Shop Swimwear Button Drop element here" at bounding box center [737, 148] width 532 height 172
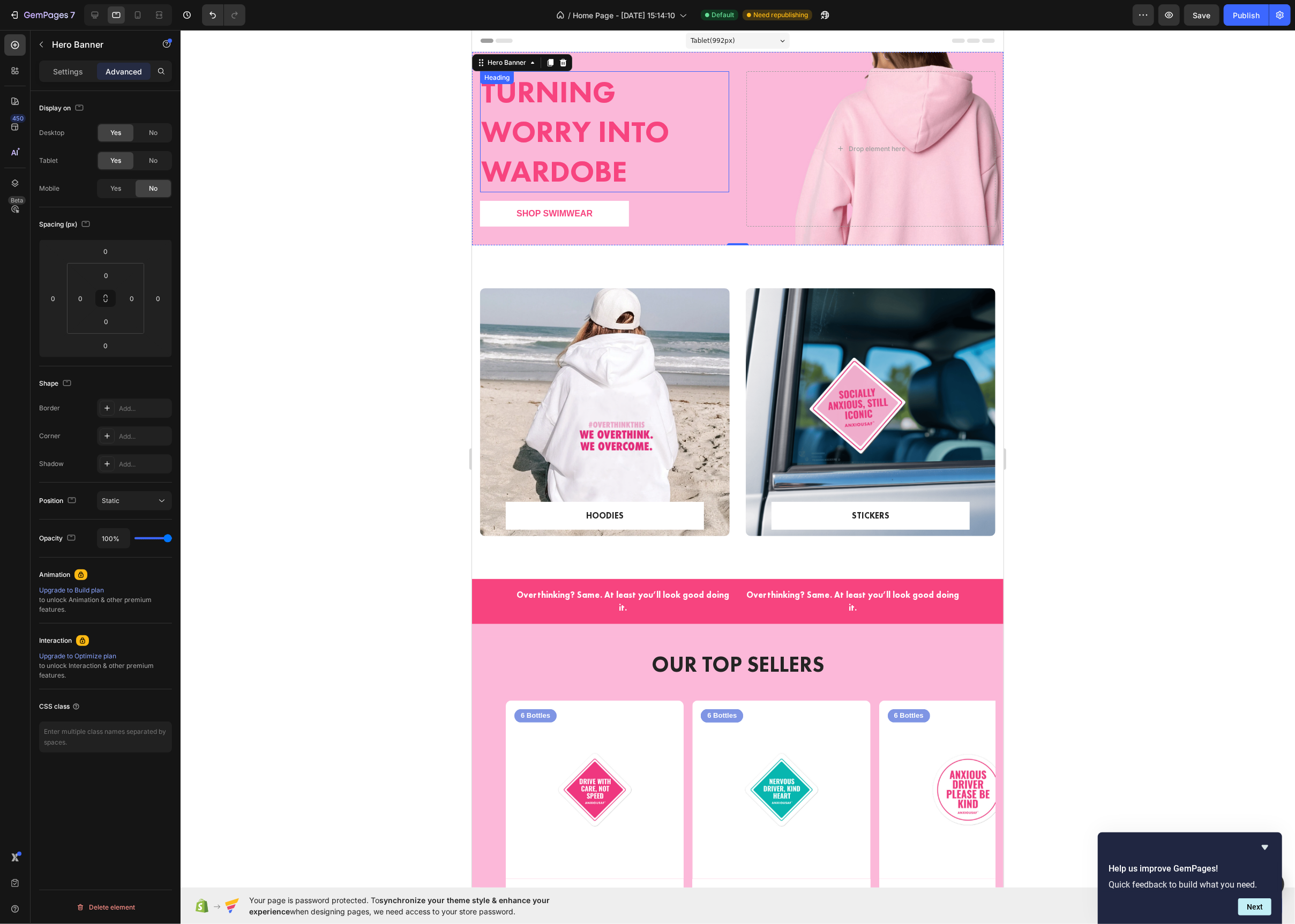
click at [696, 167] on h2 "Turning Worry Into Wardobe" at bounding box center [604, 131] width 249 height 121
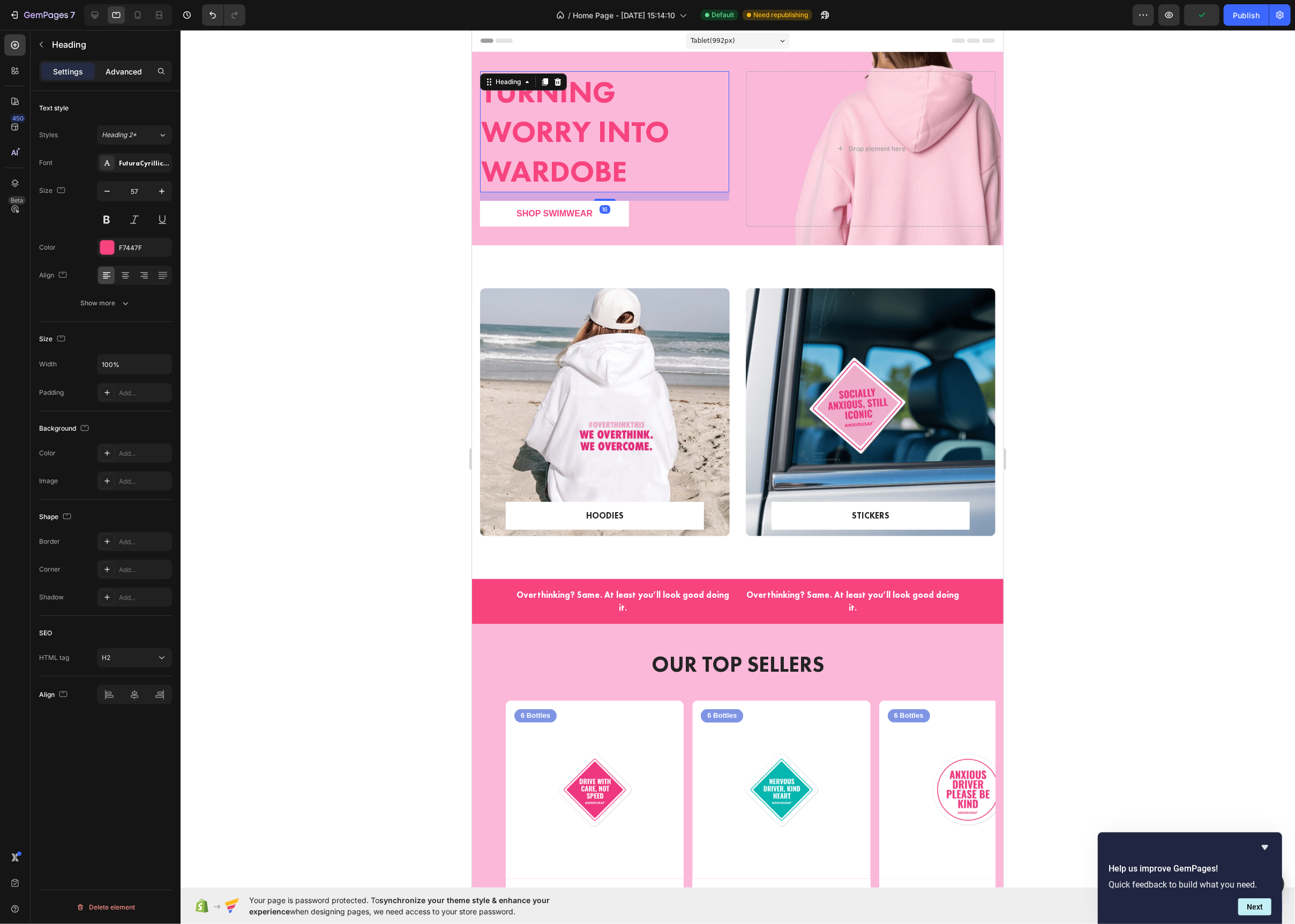
click at [118, 70] on p "Advanced" at bounding box center [124, 72] width 36 height 11
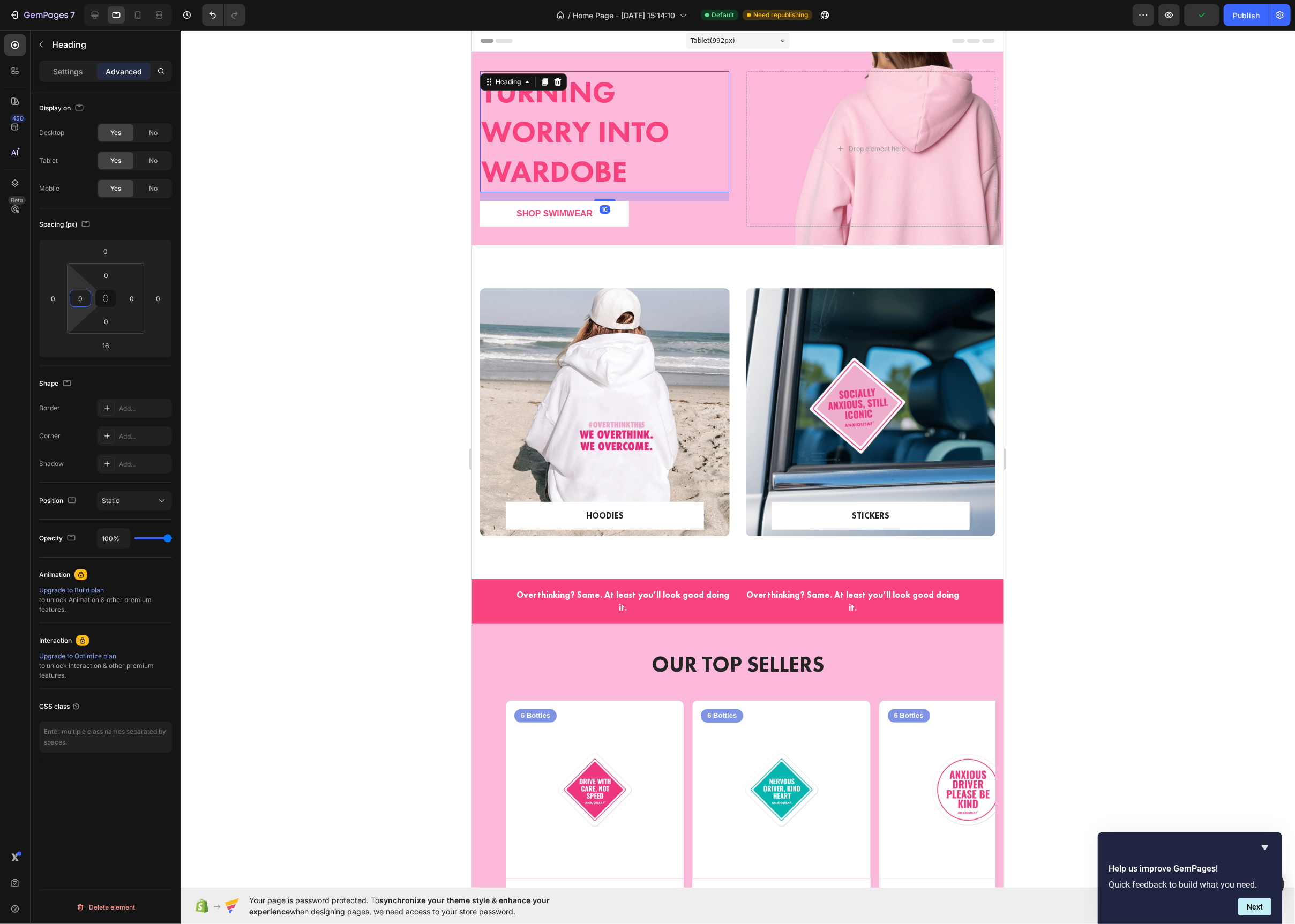
click at [75, 299] on input "0" at bounding box center [80, 298] width 16 height 16
click at [115, 451] on p "3XL 48px" at bounding box center [107, 450] width 48 height 8
type input "48"
click at [652, 211] on div "Shop Swimwear Button" at bounding box center [604, 214] width 249 height 26
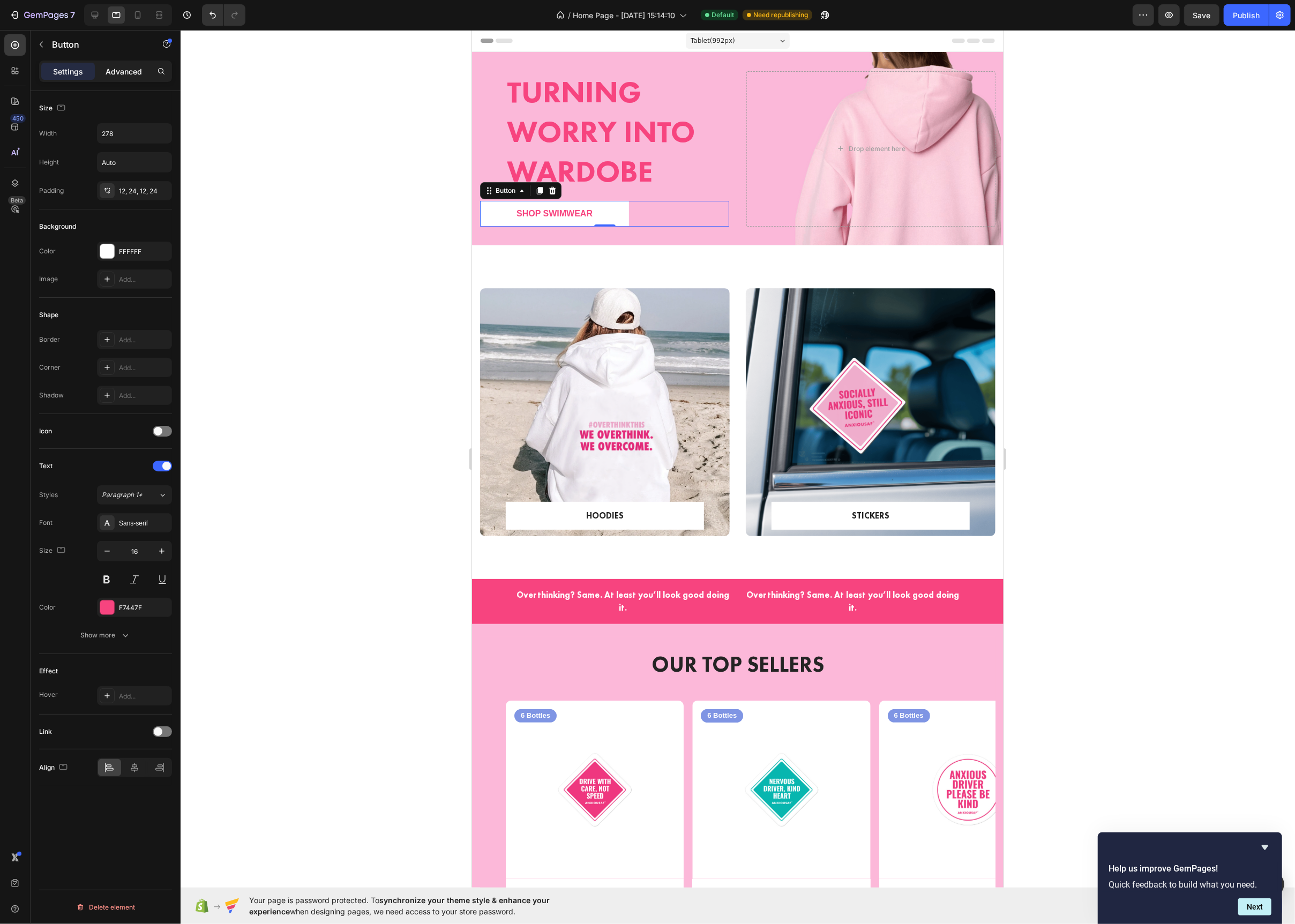
click at [111, 75] on p "Advanced" at bounding box center [124, 72] width 36 height 11
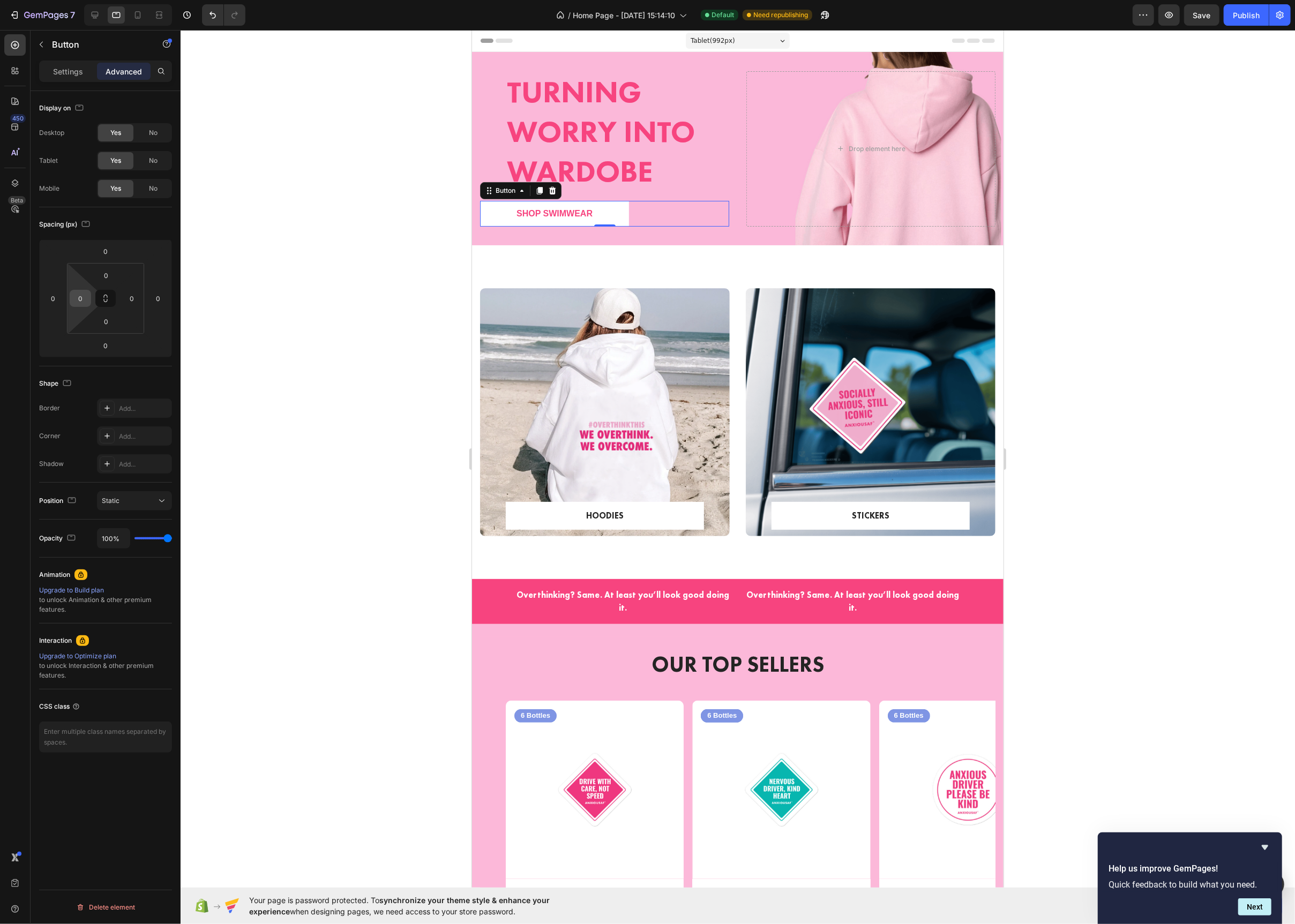
click at [81, 299] on input "0" at bounding box center [80, 298] width 16 height 16
click at [127, 449] on span "48px" at bounding box center [124, 450] width 16 height 8
type input "48"
click at [444, 73] on div at bounding box center [738, 477] width 1115 height 894
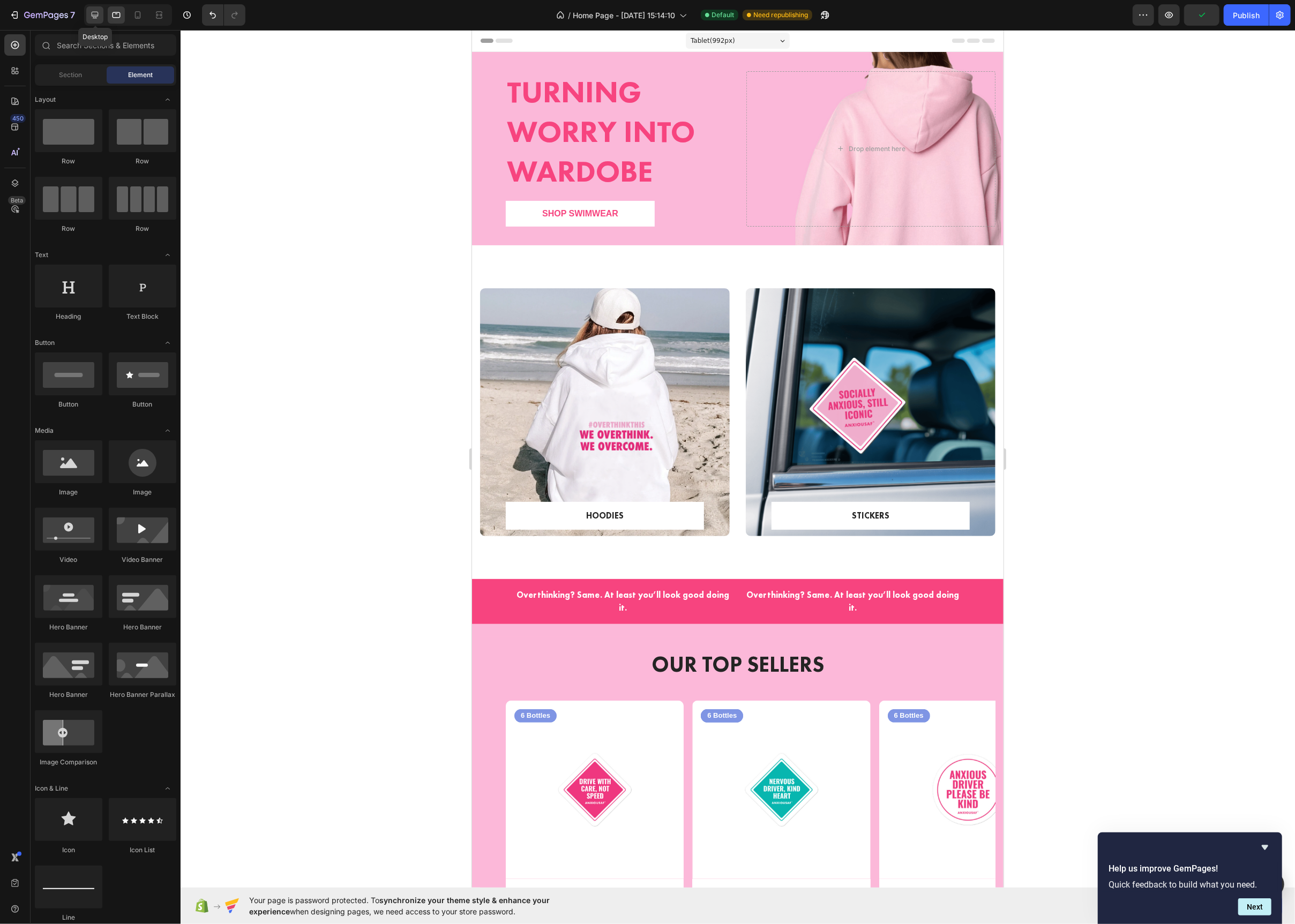
click at [95, 14] on icon at bounding box center [94, 15] width 11 height 11
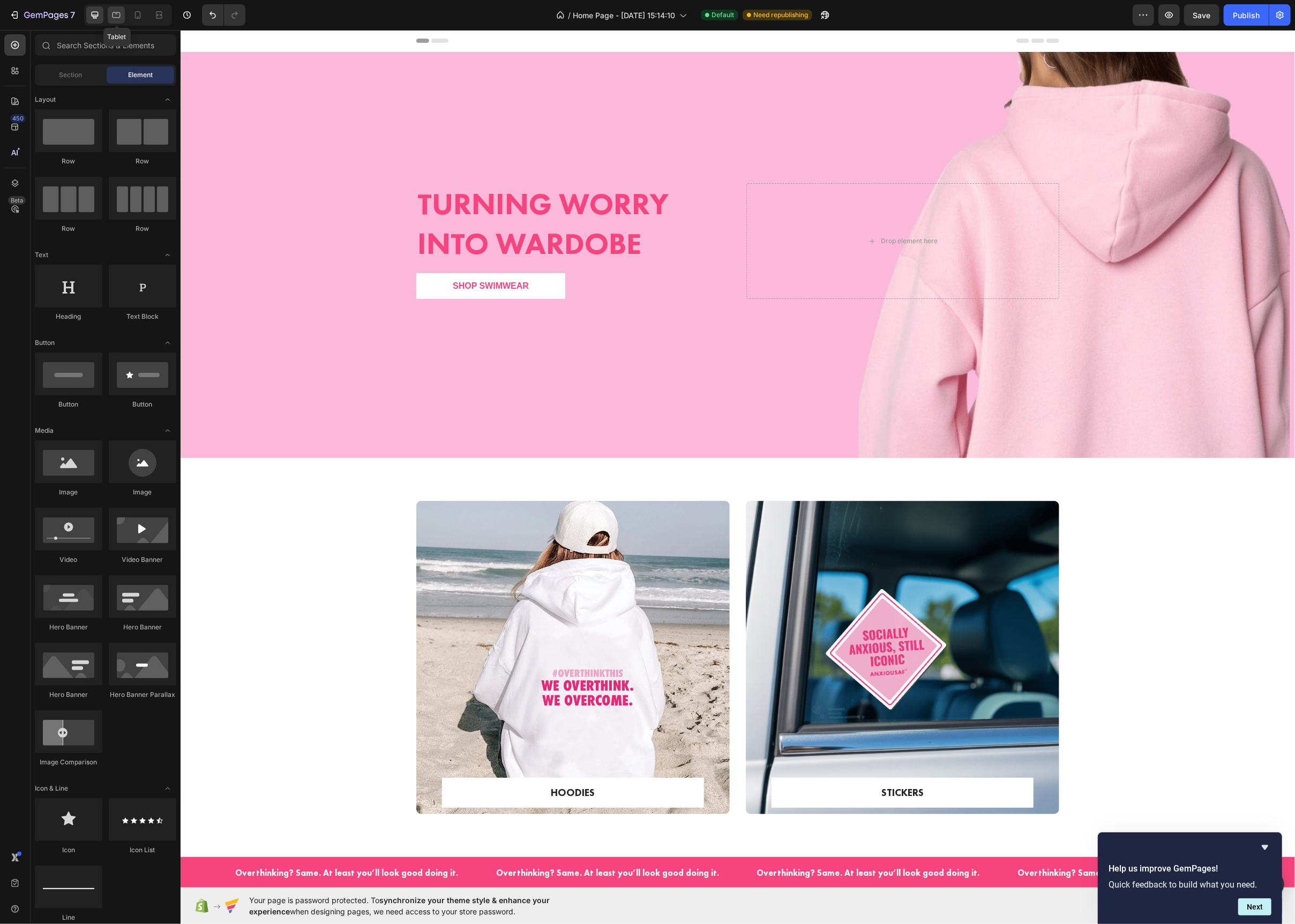
click at [114, 15] on icon at bounding box center [116, 15] width 11 height 11
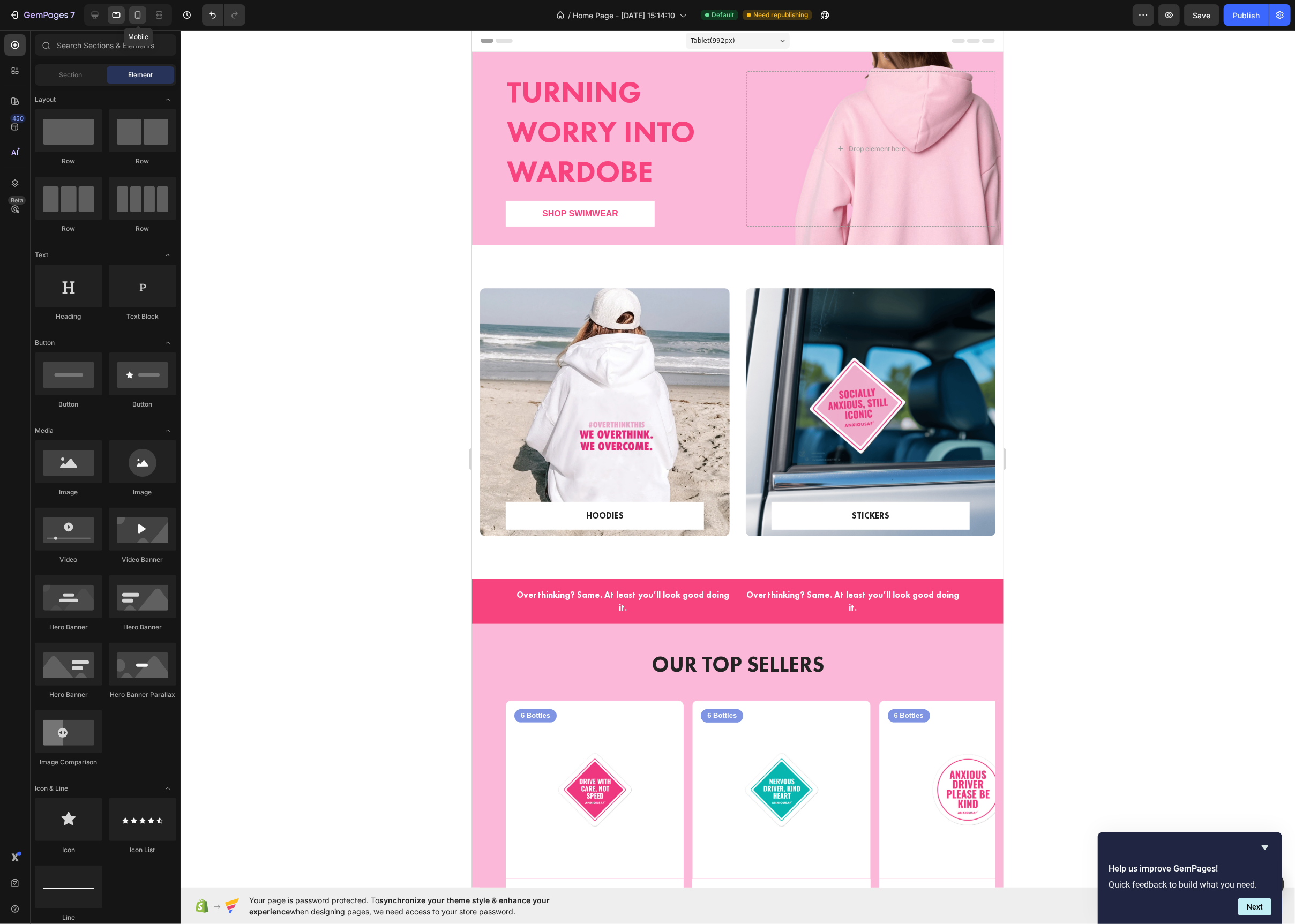
click at [138, 18] on icon at bounding box center [137, 15] width 11 height 11
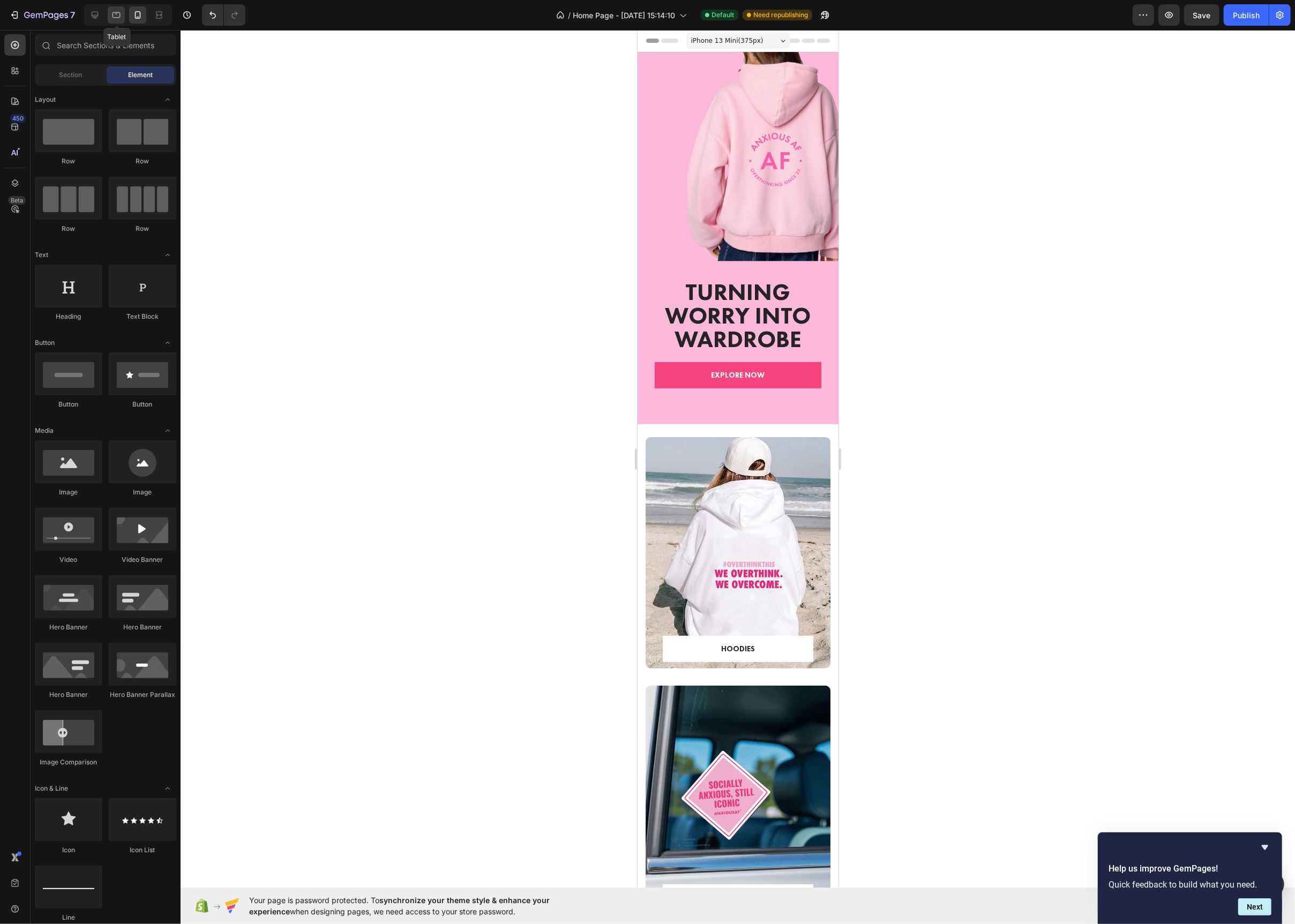
click at [119, 18] on icon at bounding box center [116, 15] width 11 height 11
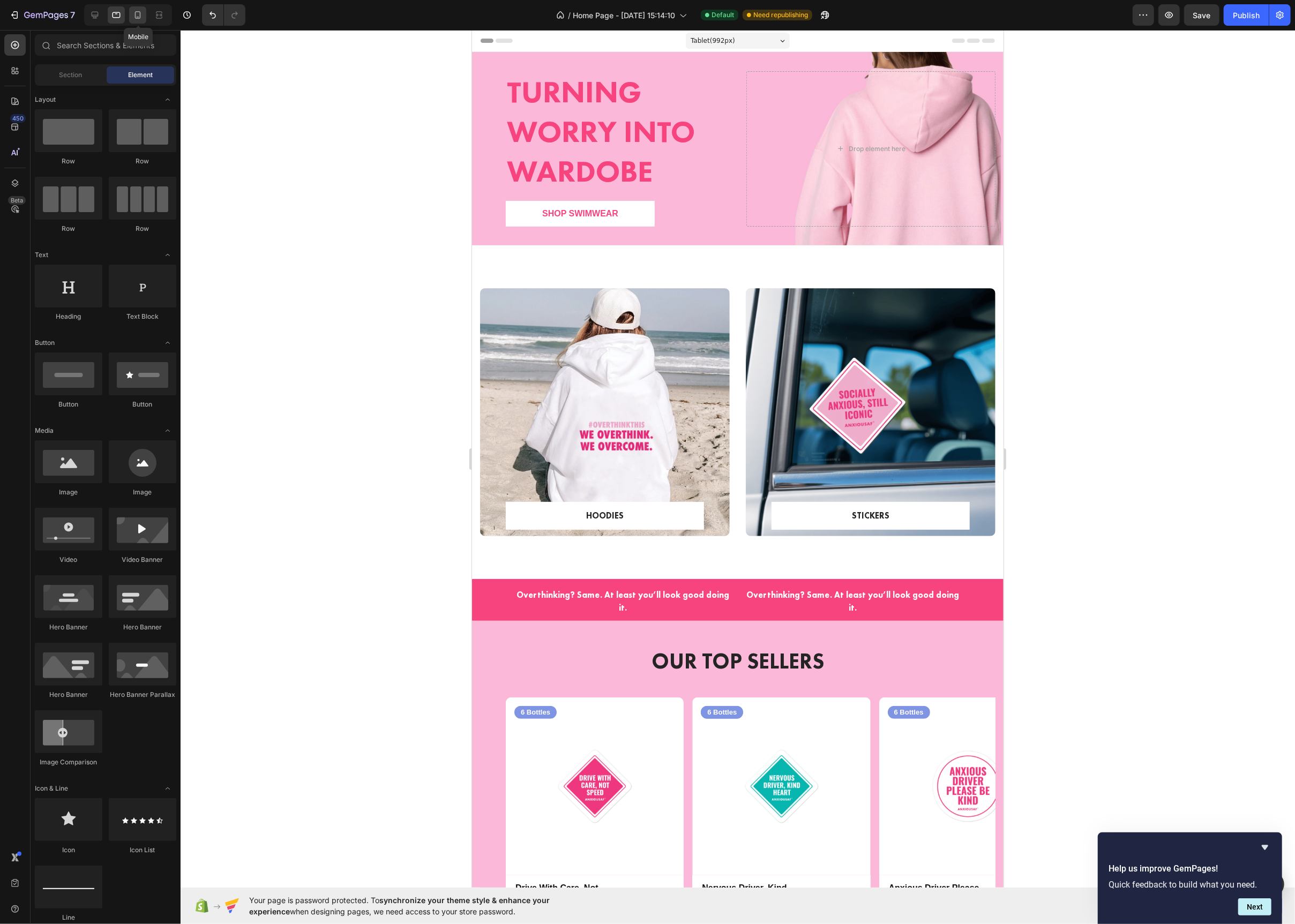
click at [140, 20] on icon at bounding box center [137, 15] width 11 height 11
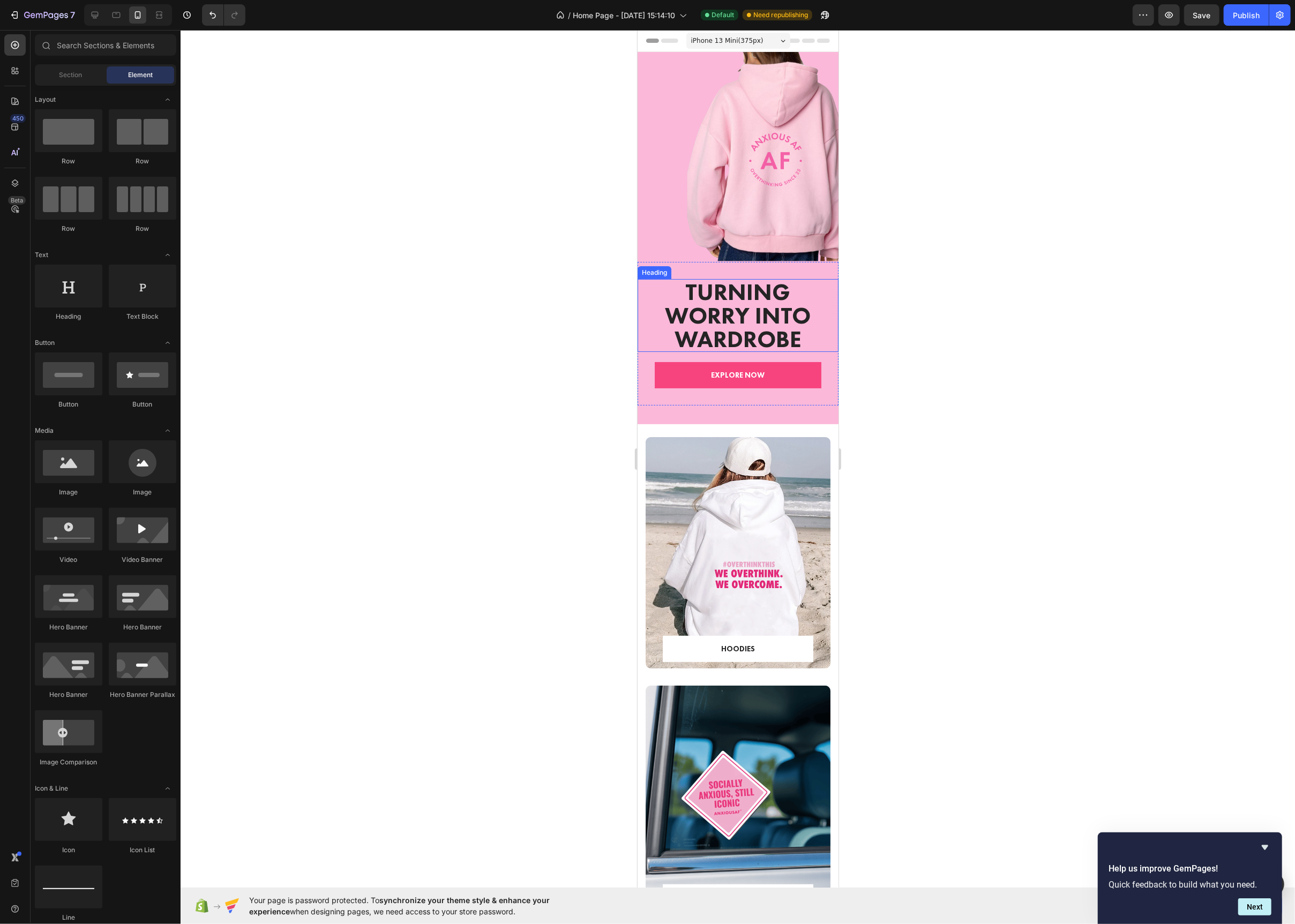
click at [711, 307] on h2 "Turning Worry Into Wardrobe" at bounding box center [737, 315] width 184 height 73
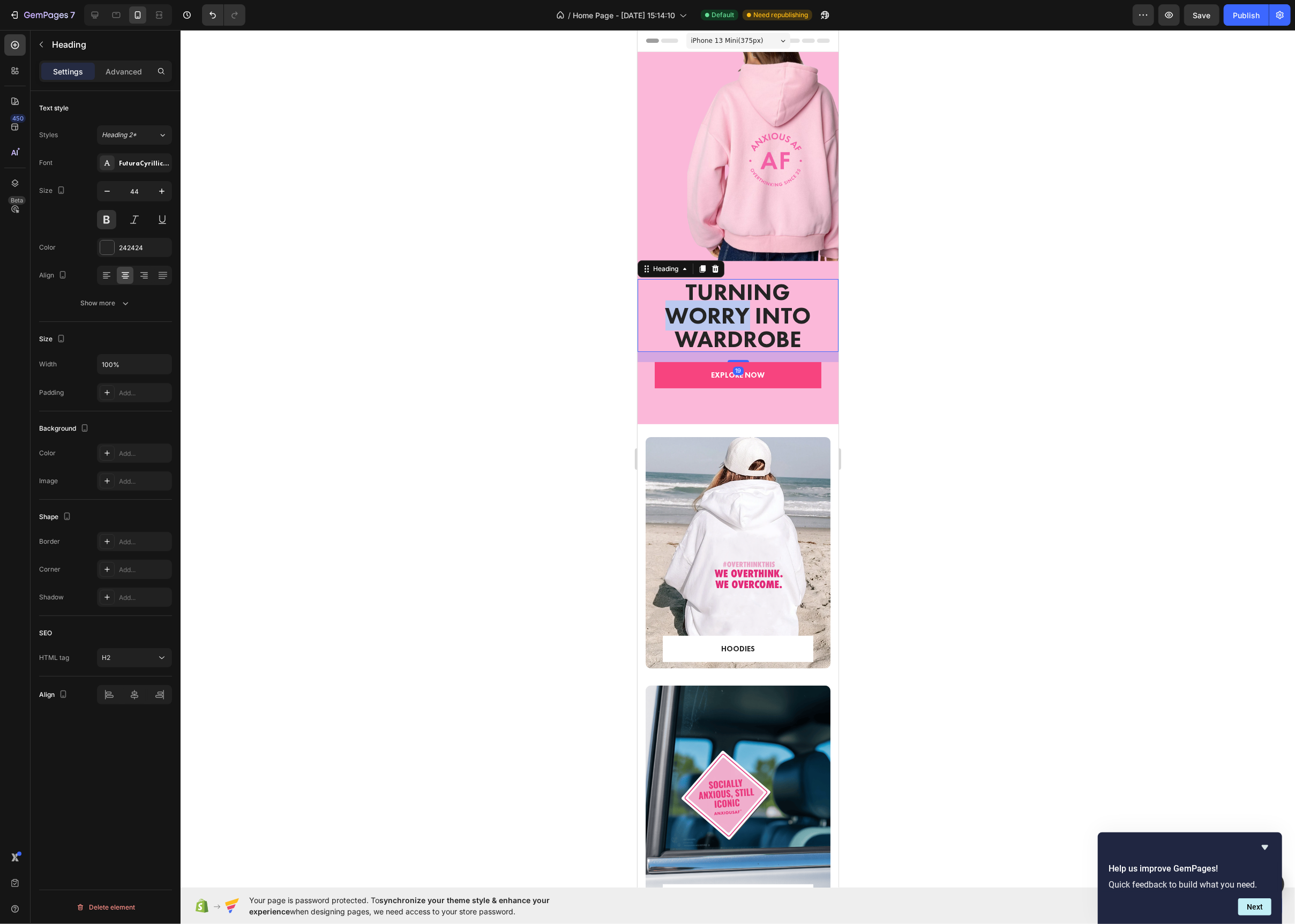
click at [711, 307] on h2 "Turning Worry Into Wardrobe" at bounding box center [737, 315] width 184 height 73
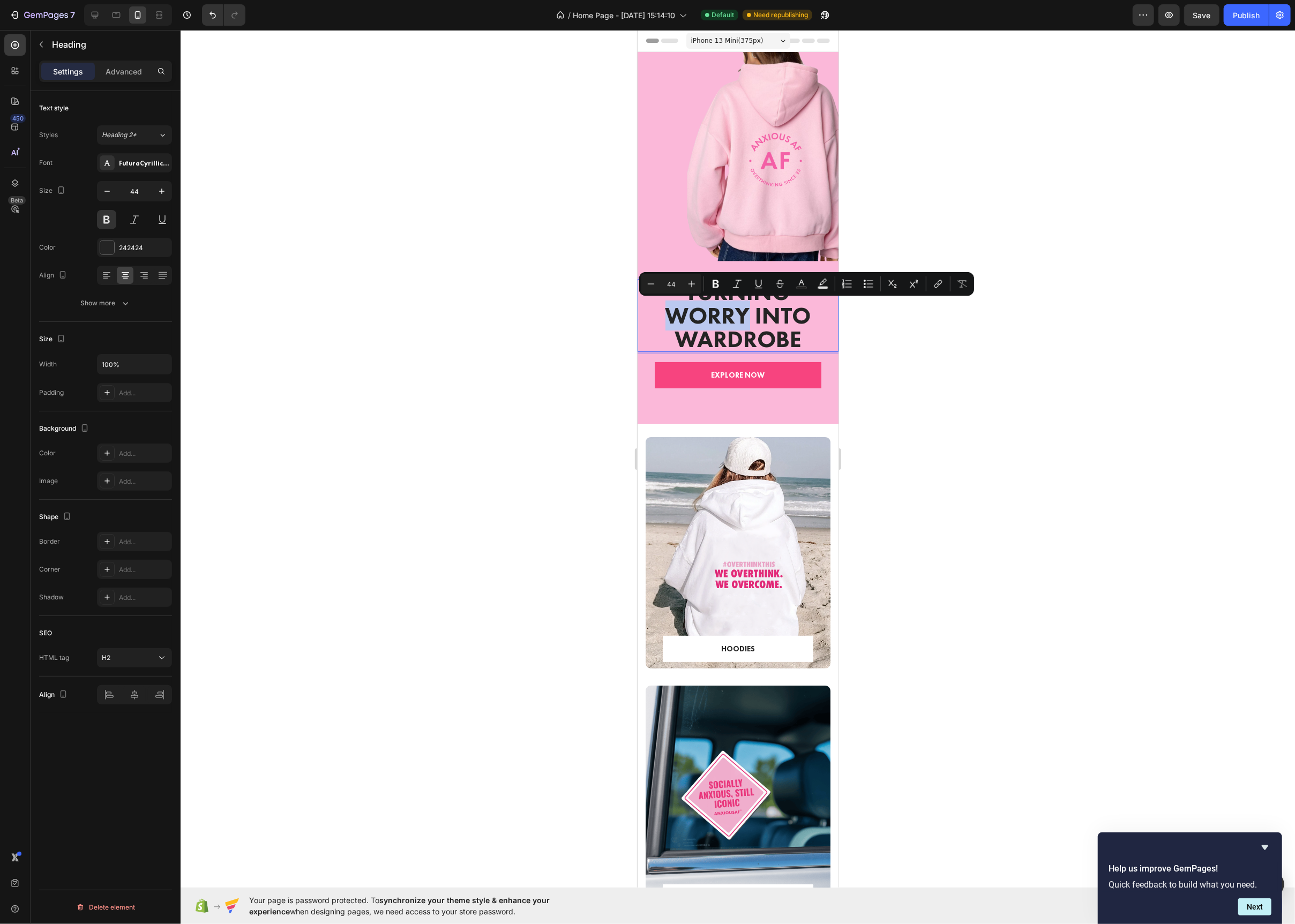
click at [690, 295] on div "Minus 44 Plus Bold Italic Underline Strikethrough Text Color Text Background Co…" at bounding box center [807, 283] width 335 height 23
click at [696, 317] on p "Turning Worry Into Wardrobe" at bounding box center [738, 316] width 182 height 71
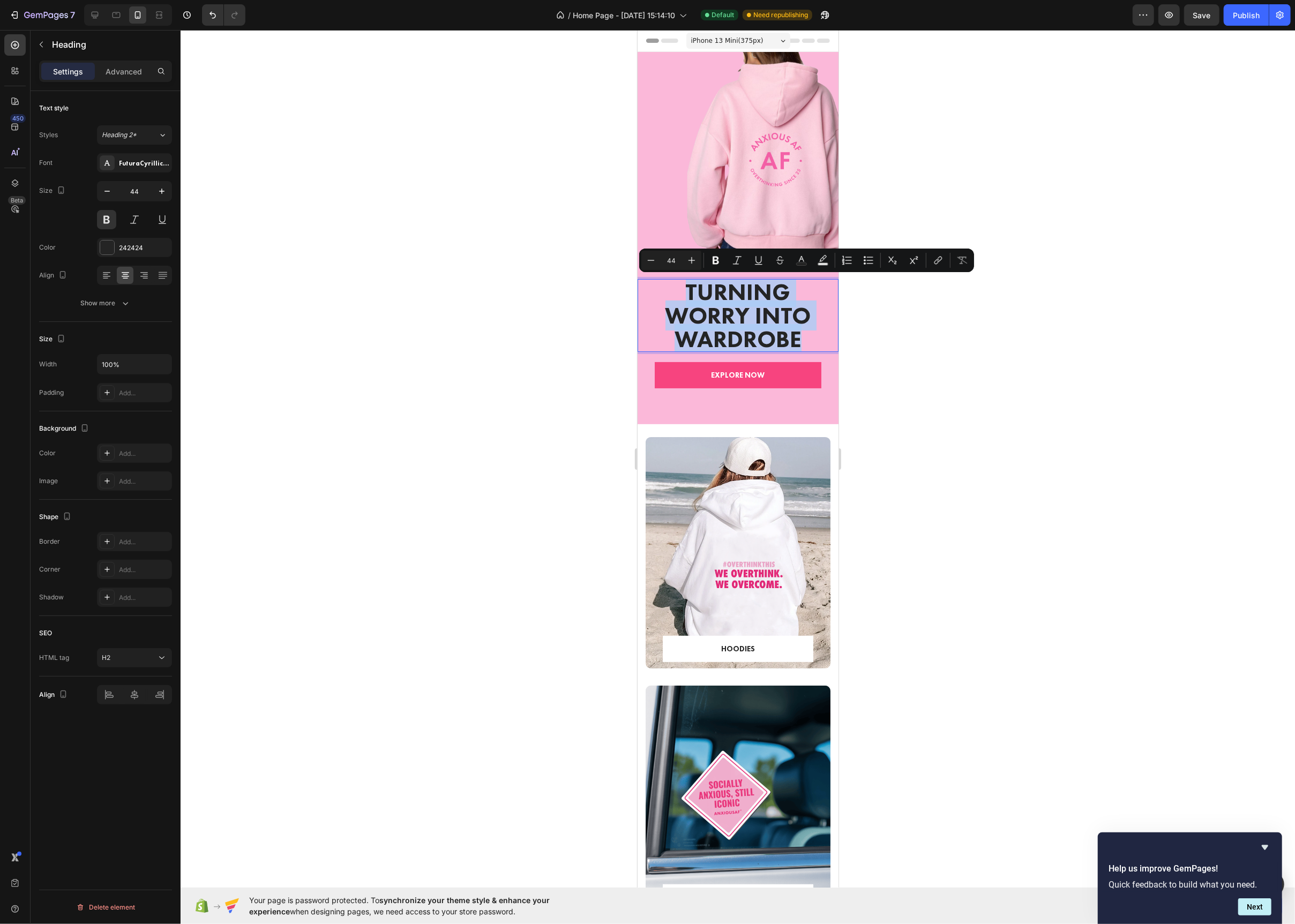
drag, startPoint x: 807, startPoint y: 340, endPoint x: 672, endPoint y: 290, distance: 144.0
click at [672, 290] on p "Turning Worry Into Wardrobe" at bounding box center [738, 316] width 182 height 71
click at [115, 242] on div "242424" at bounding box center [135, 247] width 75 height 19
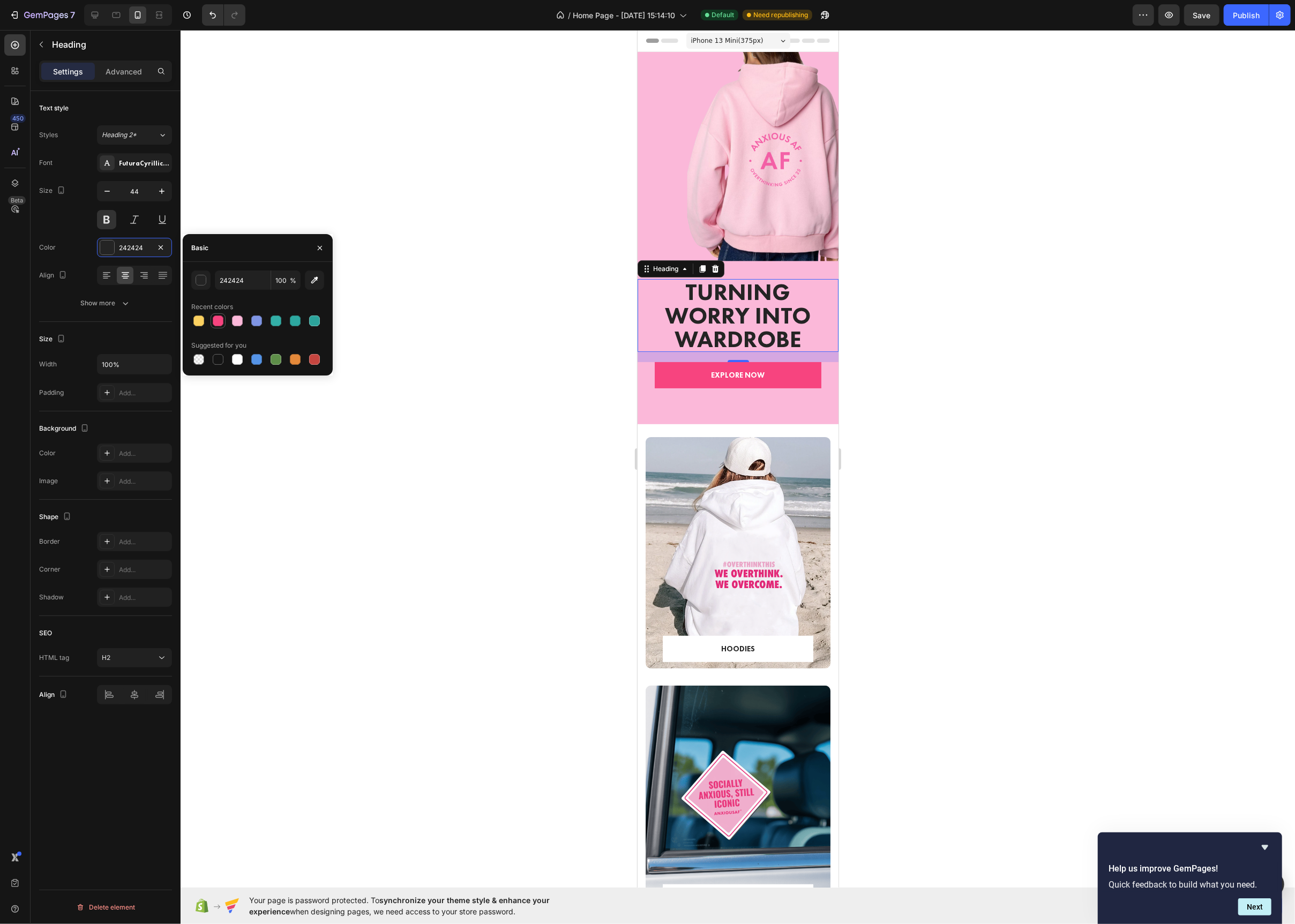
click at [216, 323] on div at bounding box center [218, 321] width 11 height 11
type input "F7447F"
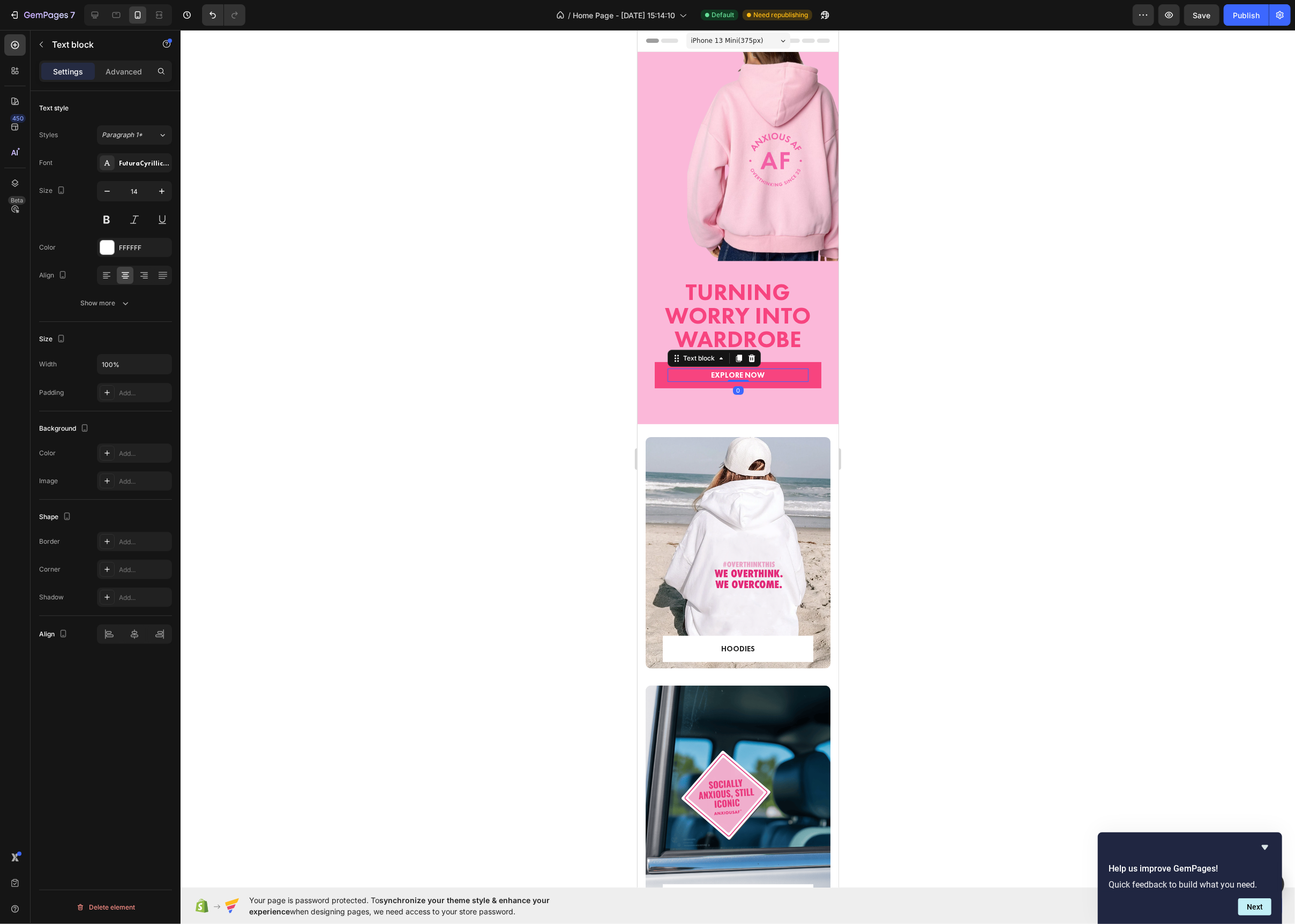
click at [803, 380] on p "EXPLORE NOW" at bounding box center [737, 375] width 138 height 11
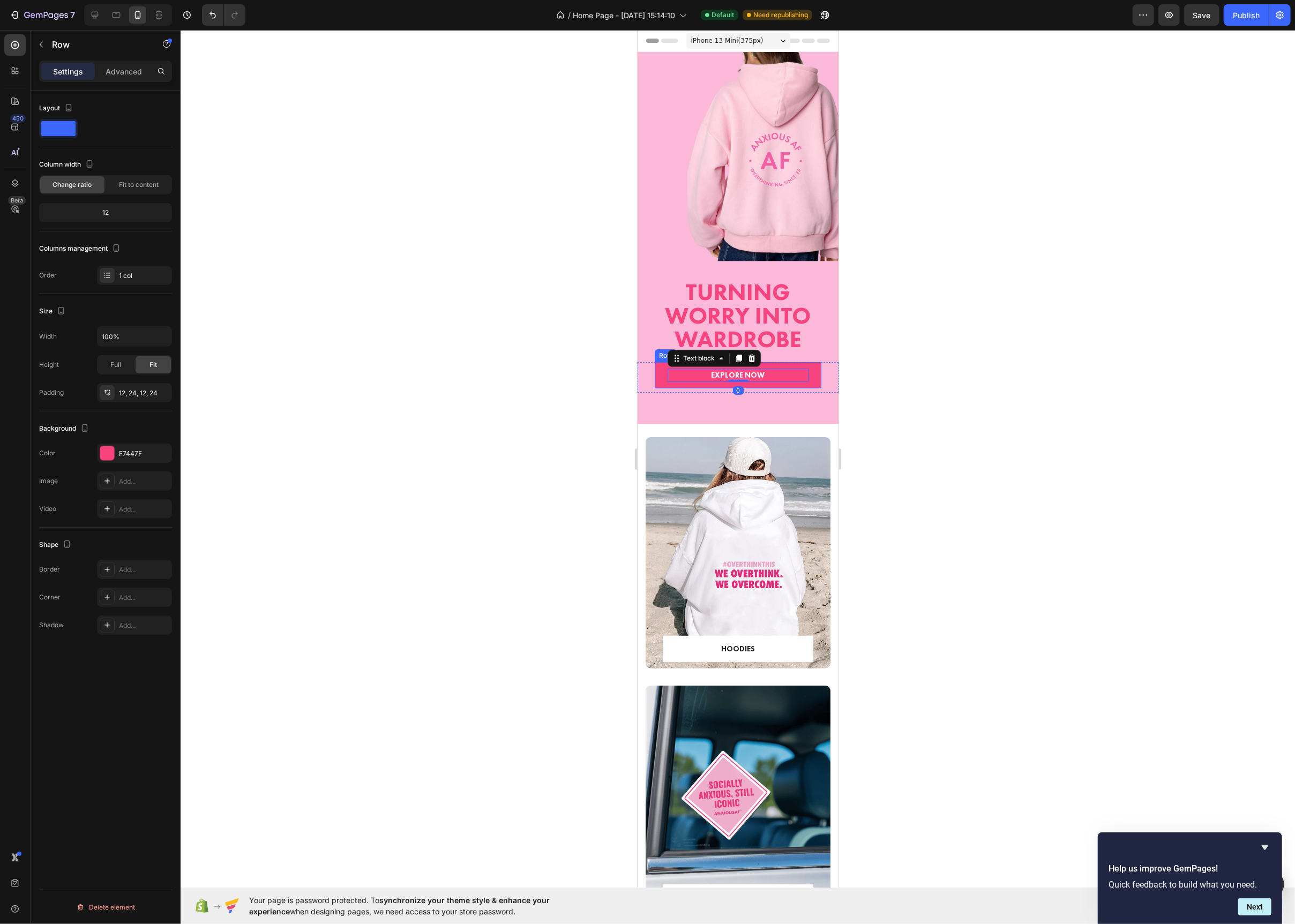
click at [816, 383] on div "EXPLORE NOW Text block 0 Row" at bounding box center [738, 375] width 167 height 26
click at [108, 459] on div at bounding box center [107, 453] width 14 height 14
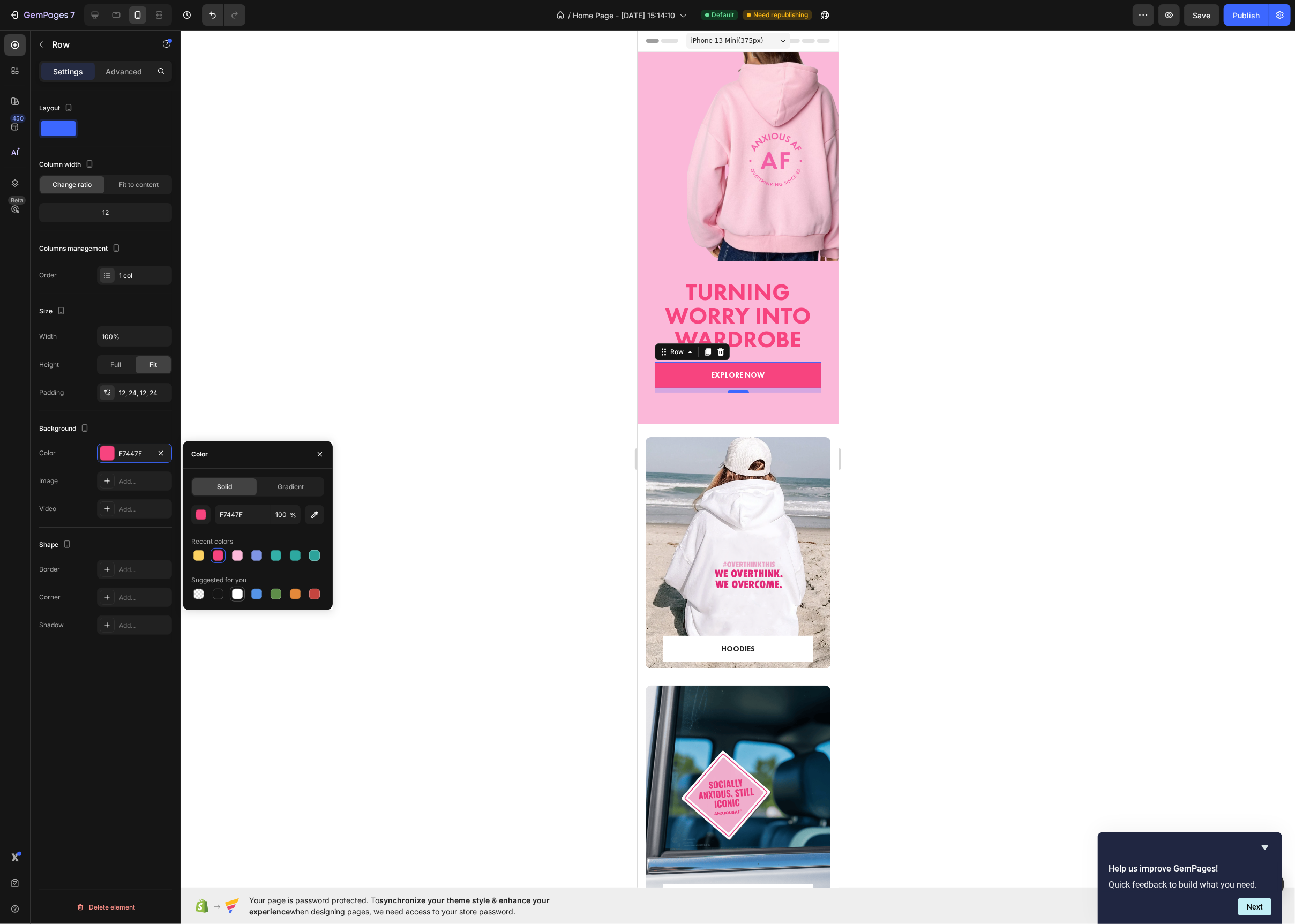
click at [236, 591] on div at bounding box center [237, 593] width 11 height 11
type input "FFFFFF"
click at [709, 377] on p "EXPLORE NOW" at bounding box center [737, 375] width 138 height 11
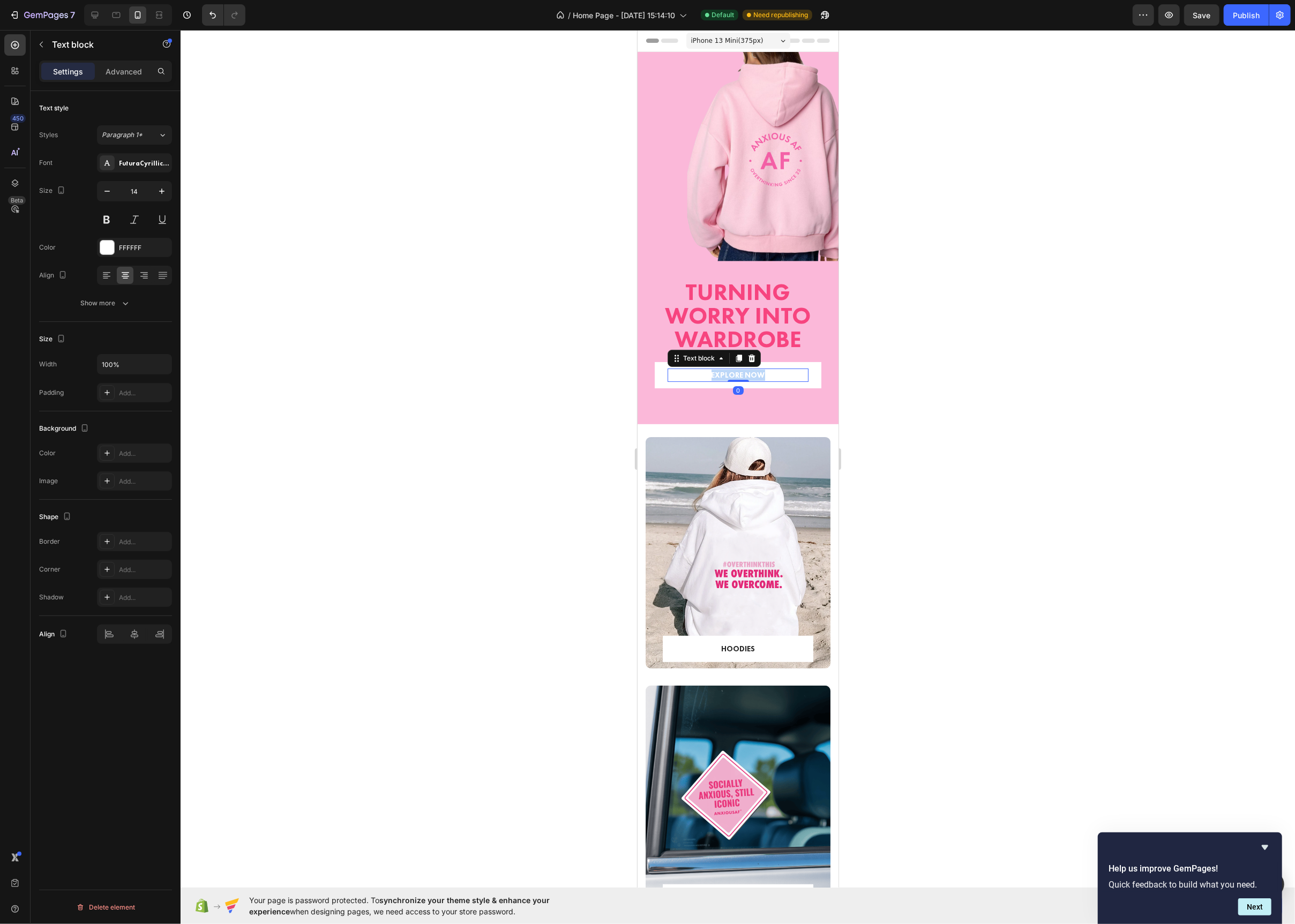
click at [709, 377] on p "EXPLORE NOW" at bounding box center [737, 375] width 138 height 11
click at [102, 248] on div at bounding box center [107, 248] width 14 height 14
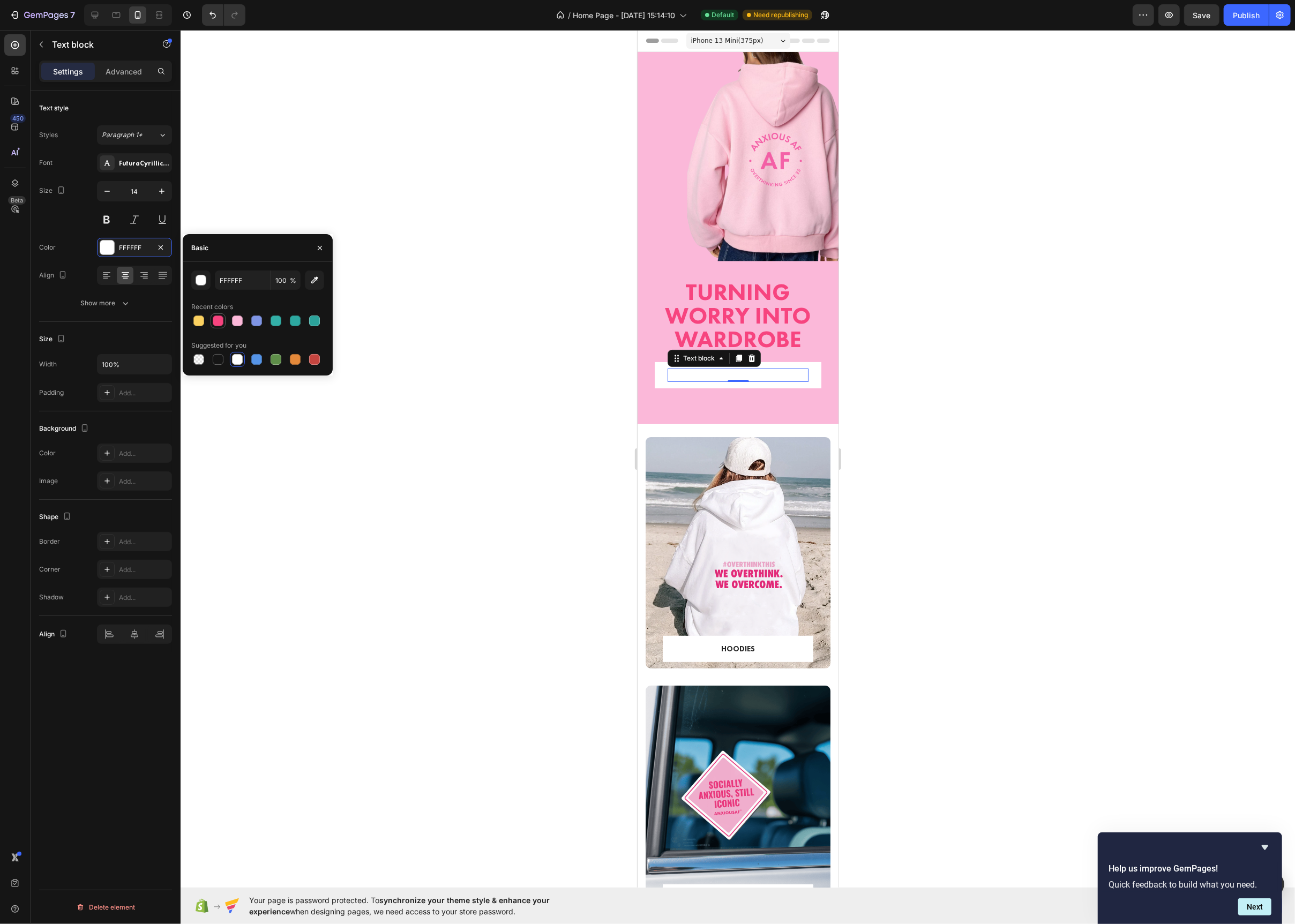
click at [218, 320] on div at bounding box center [218, 321] width 11 height 11
type input "F7447F"
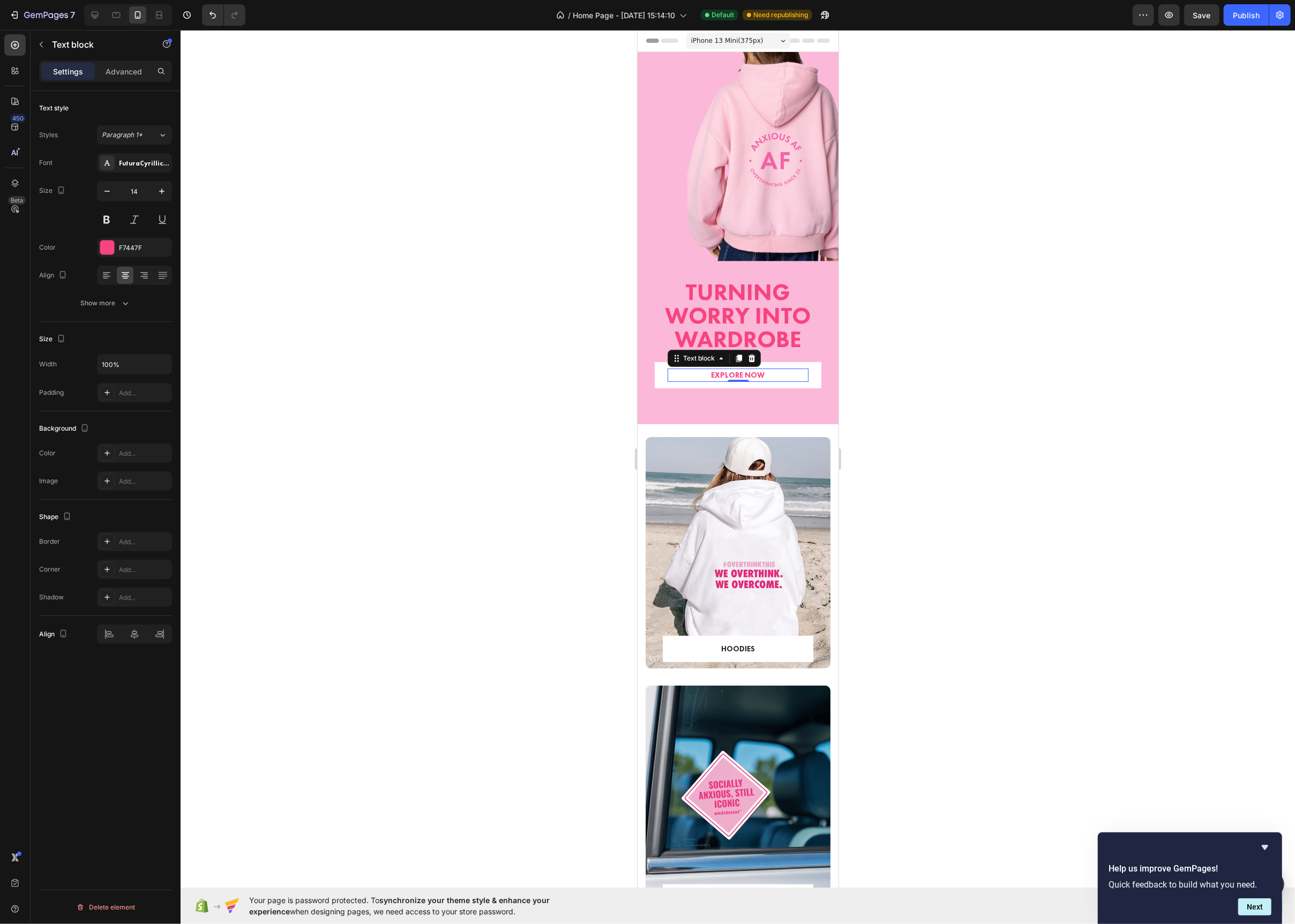
click at [572, 521] on div at bounding box center [738, 477] width 1115 height 894
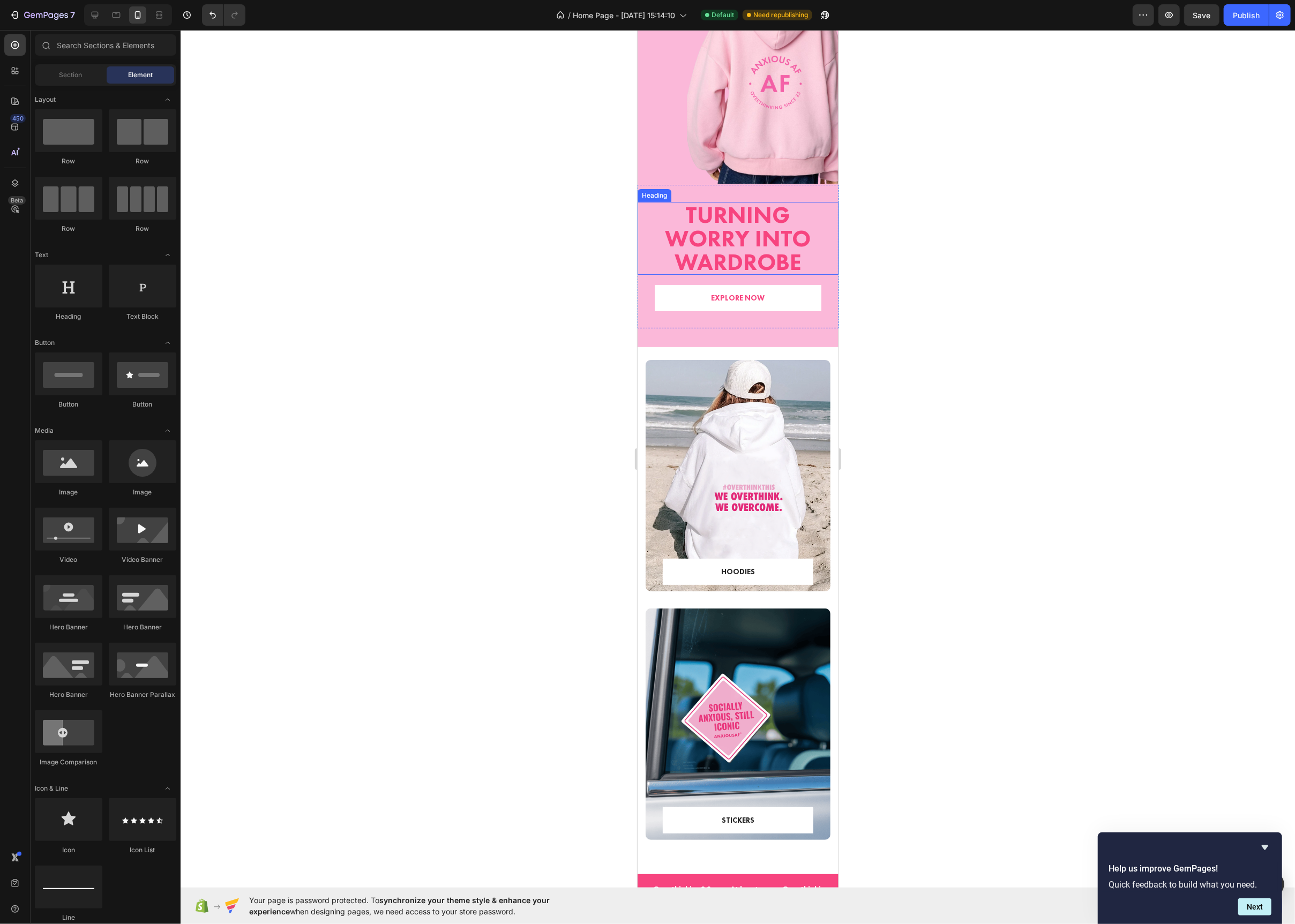
scroll to position [235, 0]
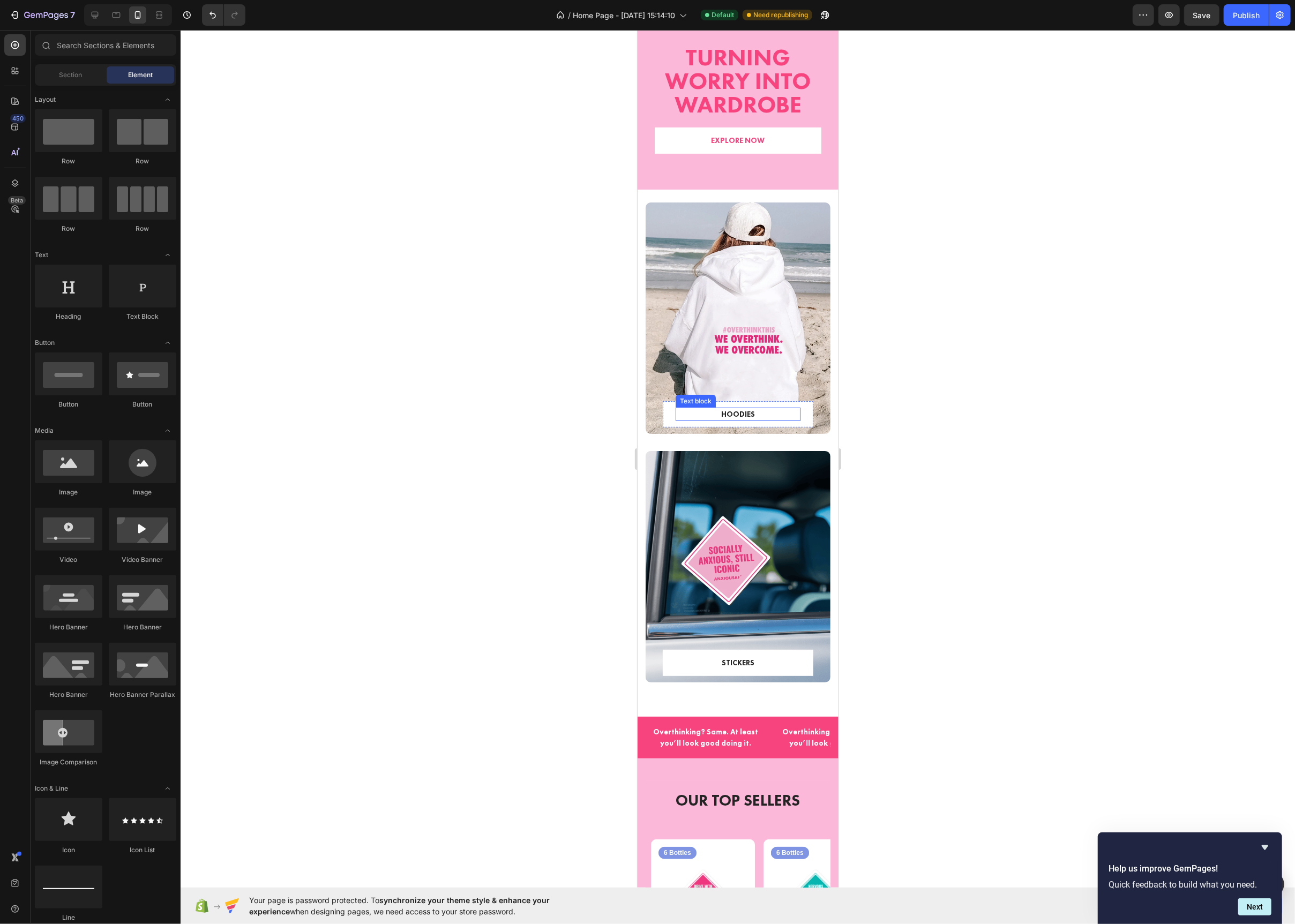
click at [746, 418] on p "HOODIES" at bounding box center [738, 414] width 123 height 11
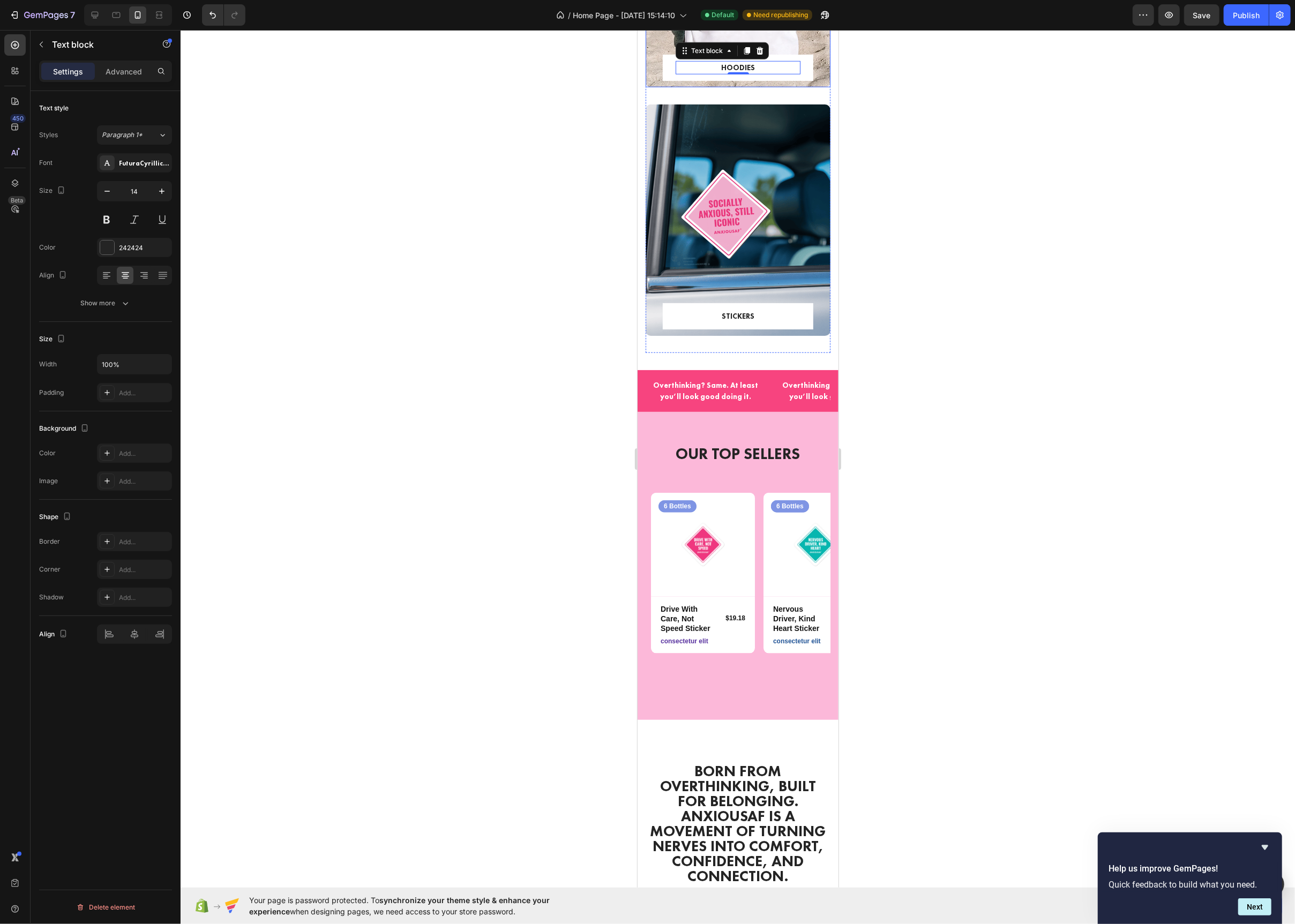
scroll to position [860, 0]
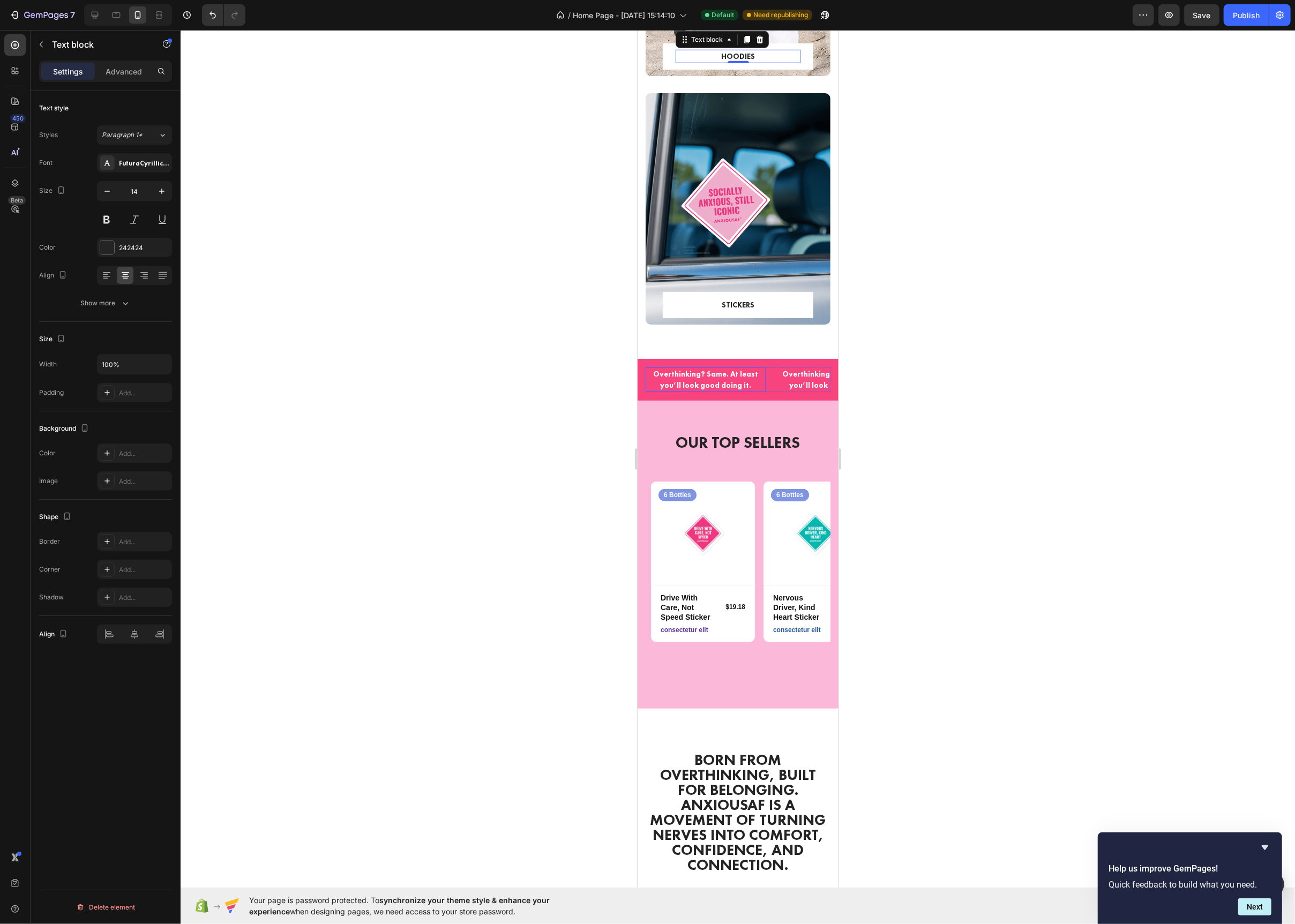
click at [733, 385] on p "Overthinking? Same. At least you’ll look good doing it." at bounding box center [705, 380] width 118 height 23
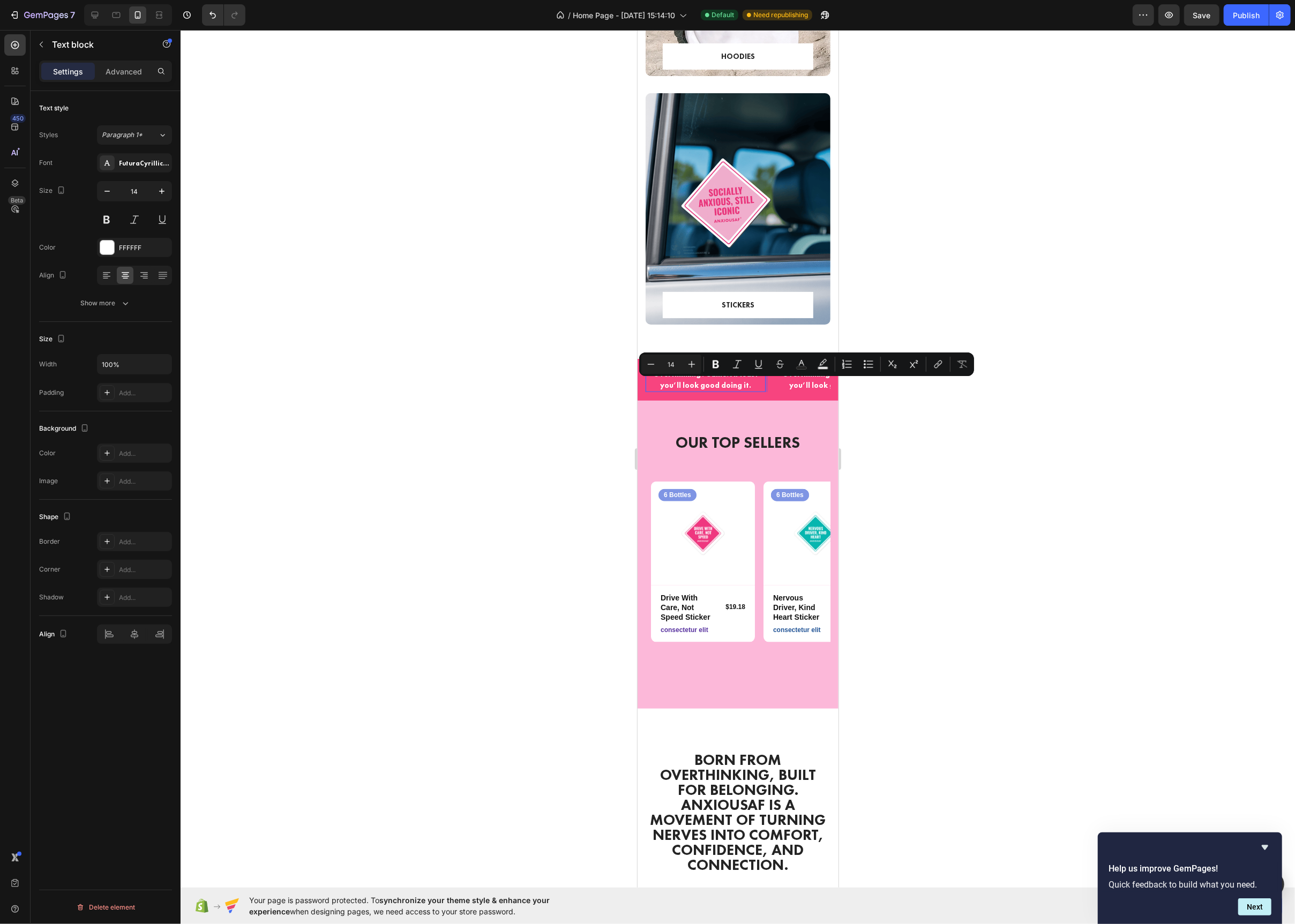
click at [748, 387] on p "Overthinking? Same. At least you’ll look good doing it." at bounding box center [705, 380] width 118 height 23
drag, startPoint x: 733, startPoint y: 375, endPoint x: 764, endPoint y: 392, distance: 35.4
click at [764, 392] on div "Overthinking? Same. At least you’ll look good doing it. Text block 0 Overthinki…" at bounding box center [737, 380] width 201 height 42
click at [97, 11] on icon at bounding box center [94, 15] width 11 height 11
type input "16"
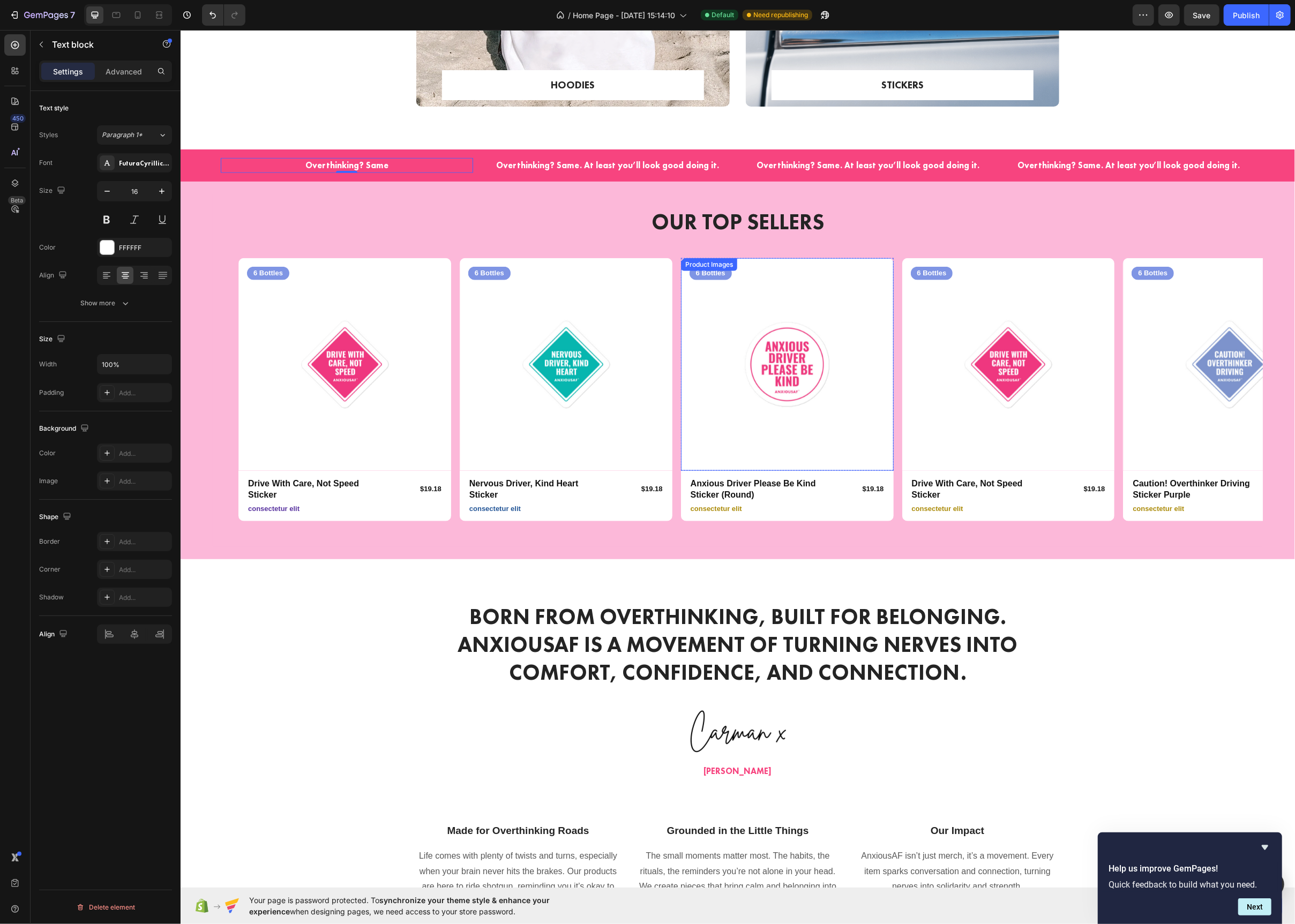
scroll to position [805, 0]
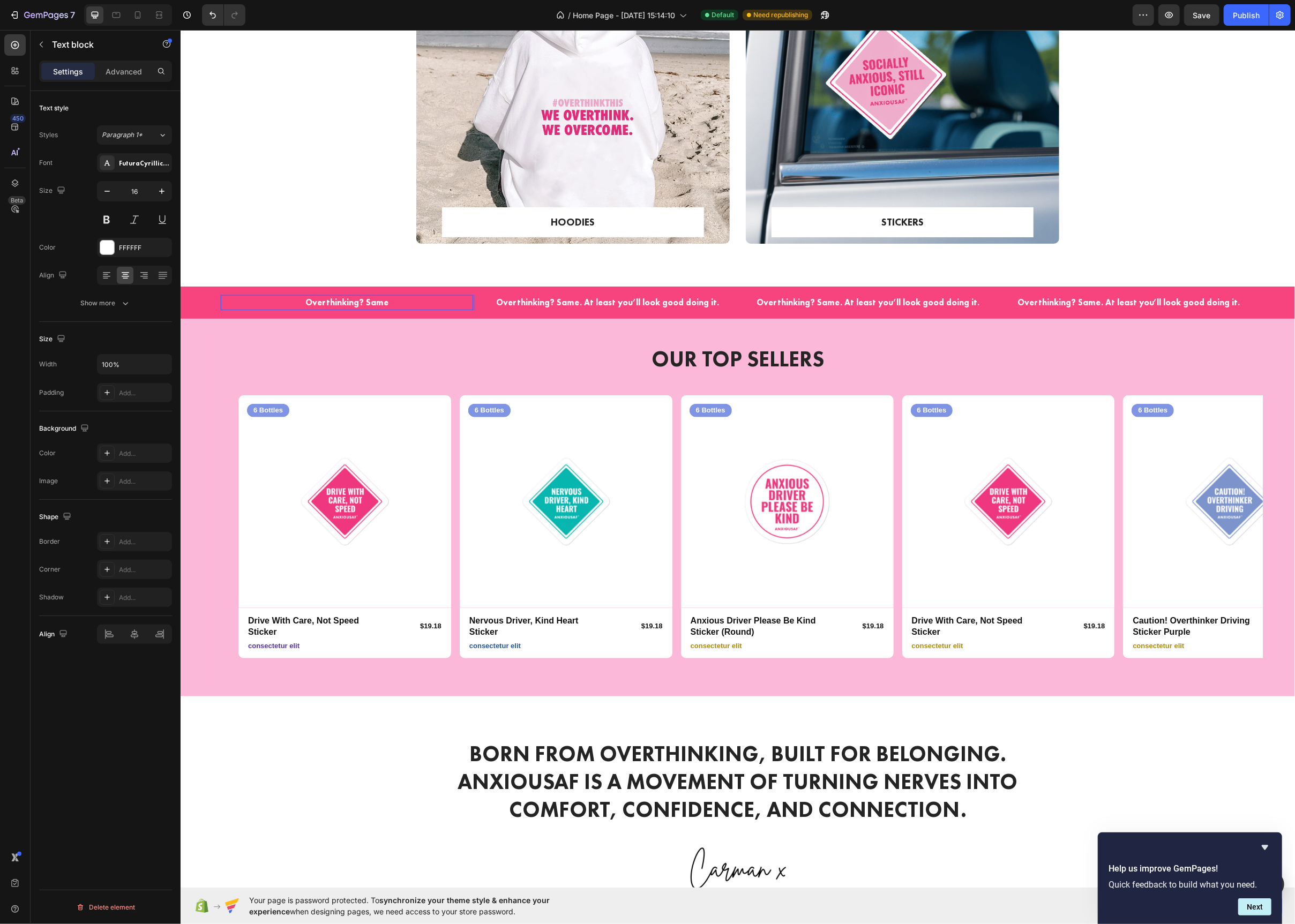
click at [408, 307] on p "Overthinking? Same" at bounding box center [346, 302] width 250 height 13
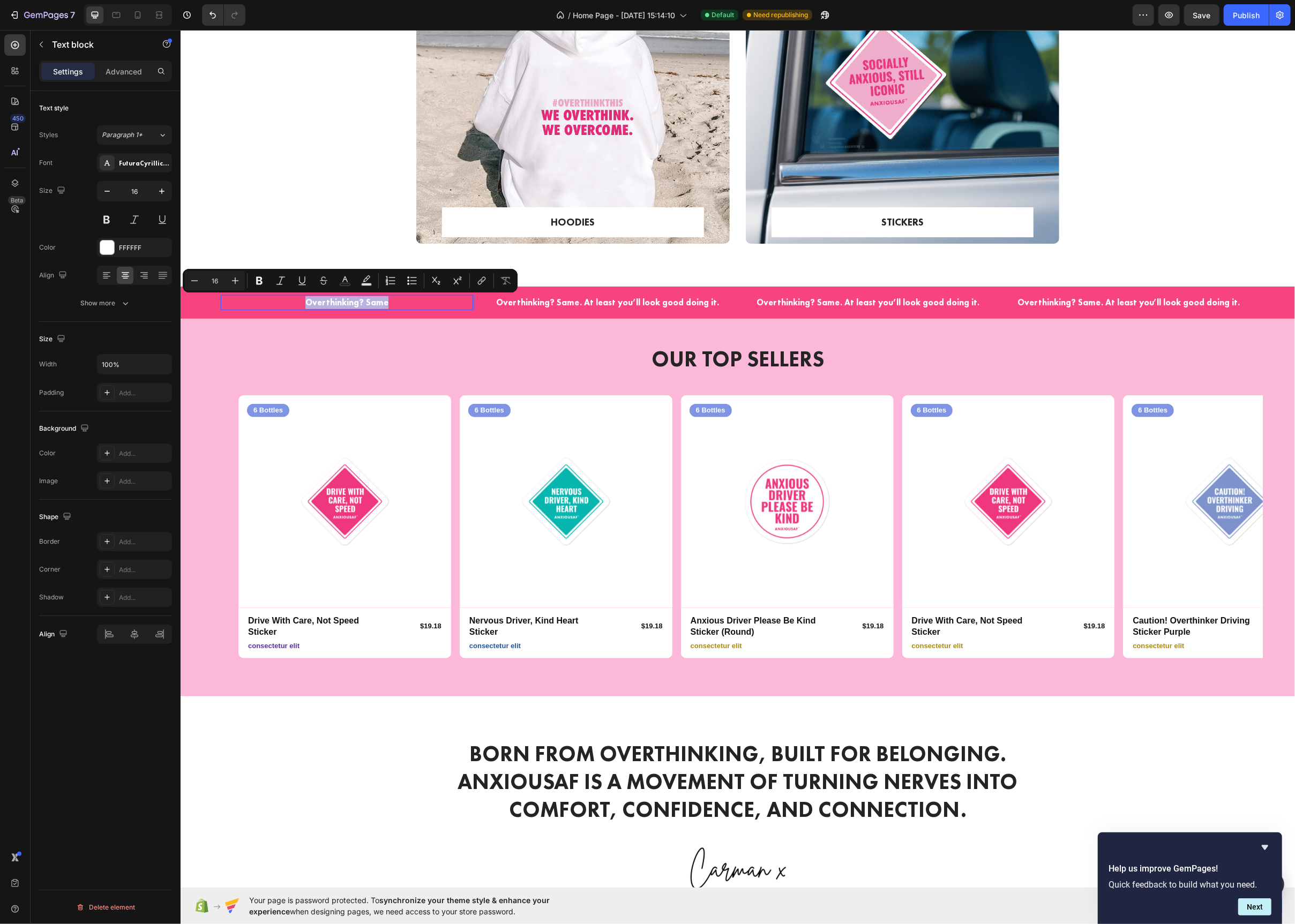
copy p "Overthinking? Same"
click at [574, 304] on p "Overthinking? Same. At least you’ll look good doing it." at bounding box center [607, 302] width 250 height 13
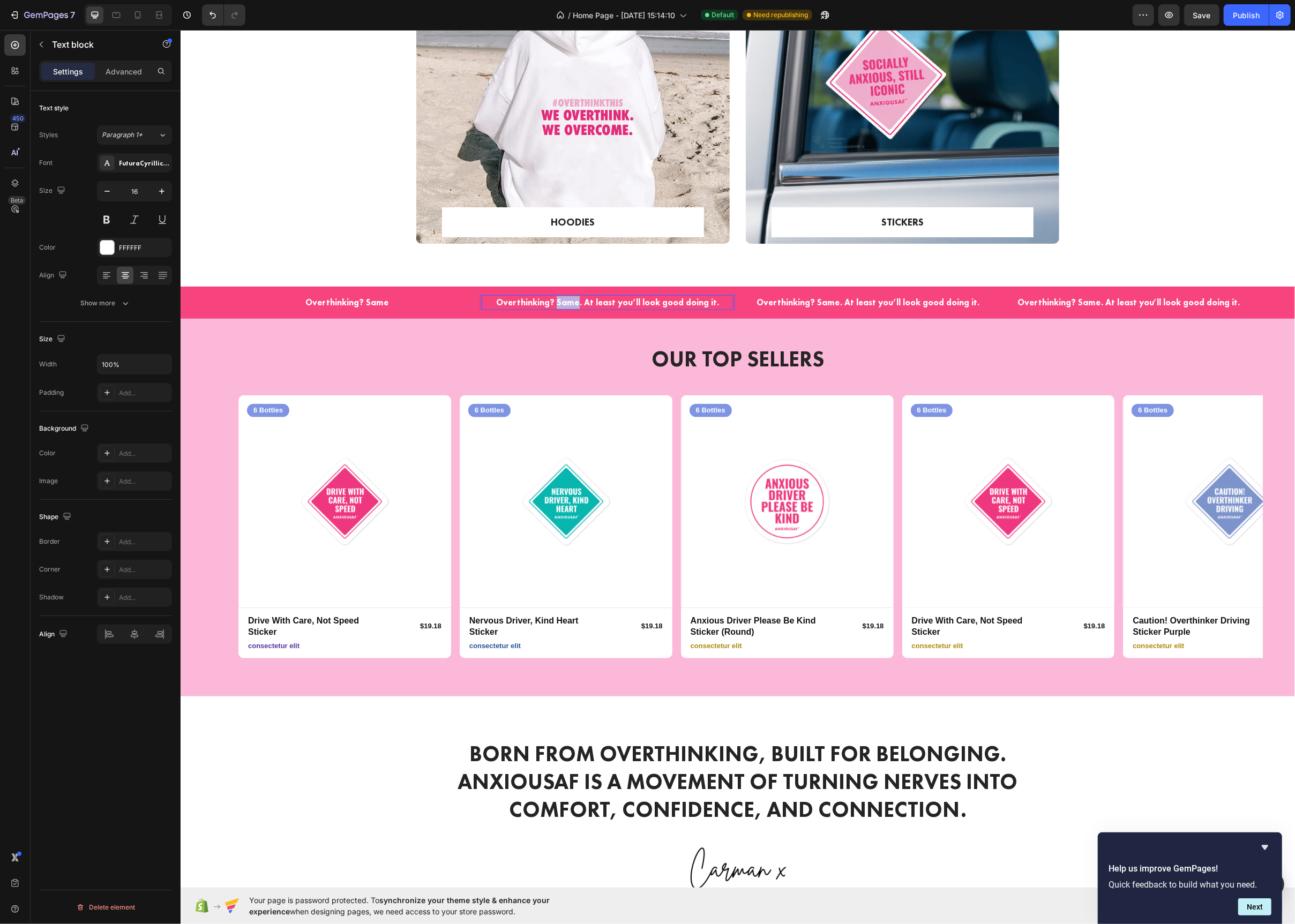
click at [574, 304] on p "Overthinking? Same. At least you’ll look good doing it." at bounding box center [607, 302] width 250 height 13
click at [776, 302] on p "Overthinking? Same. At least you’ll look good doing it." at bounding box center [868, 302] width 250 height 13
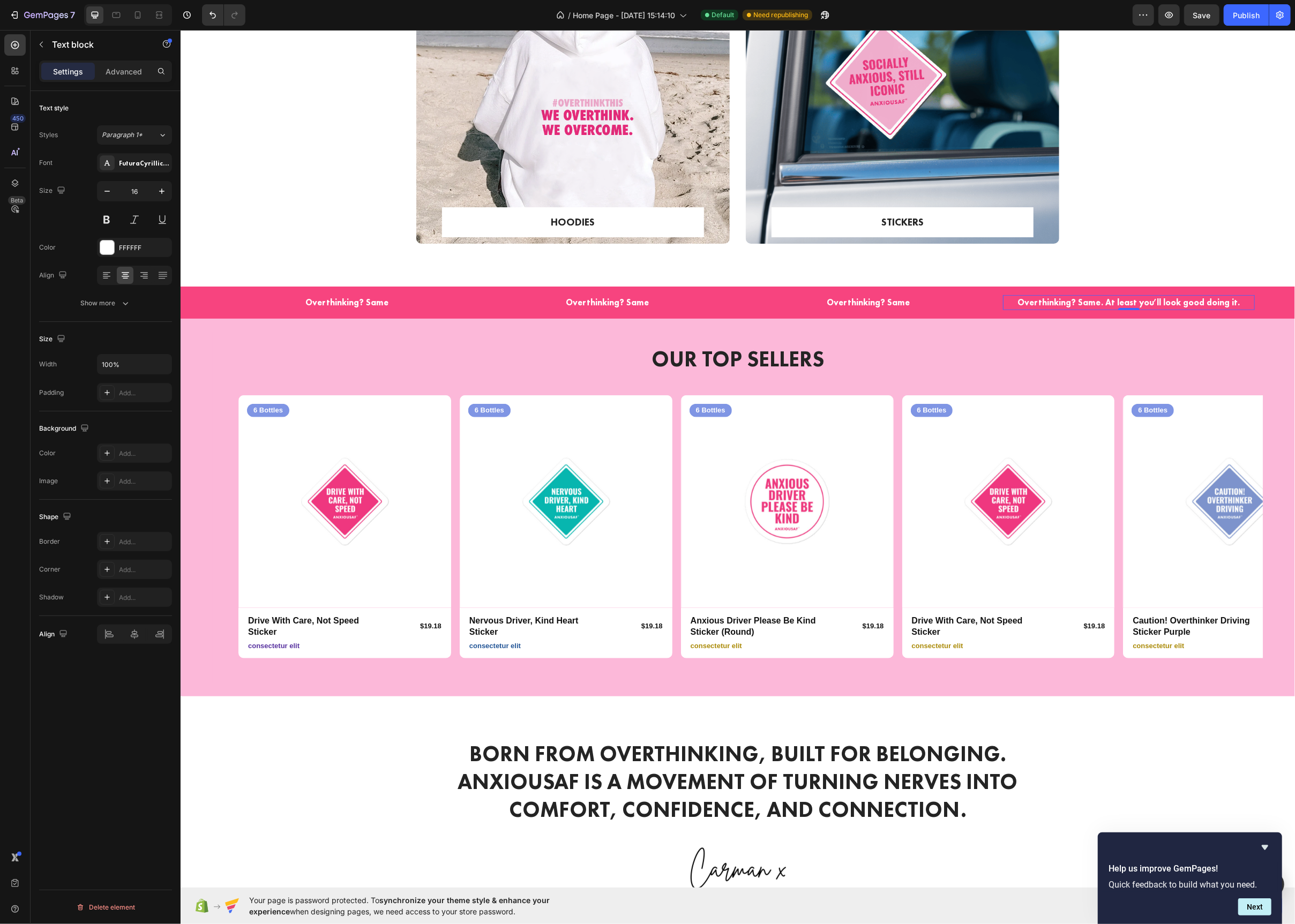
click at [1072, 296] on p "Overthinking? Same. At least you’ll look good doing it." at bounding box center [1129, 302] width 250 height 13
click at [1070, 302] on p "Overthinking? Same. At least you’ll look good doing it." at bounding box center [1129, 302] width 250 height 13
click at [1161, 263] on div "HOODIES Text block Row Row Hero Banner STICKERS Text block Row Row Hero Banner …" at bounding box center [738, 87] width 1115 height 399
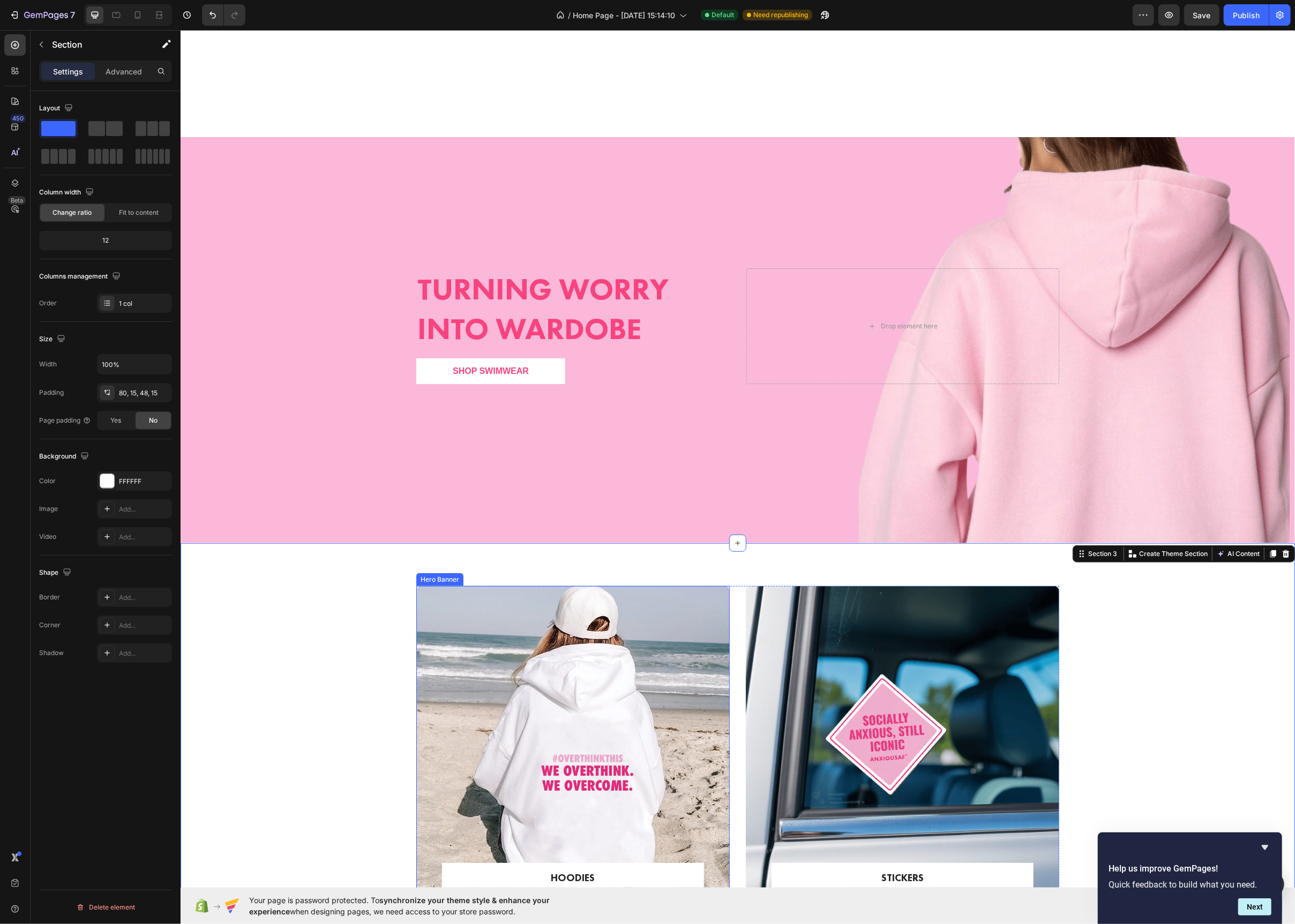
scroll to position [0, 0]
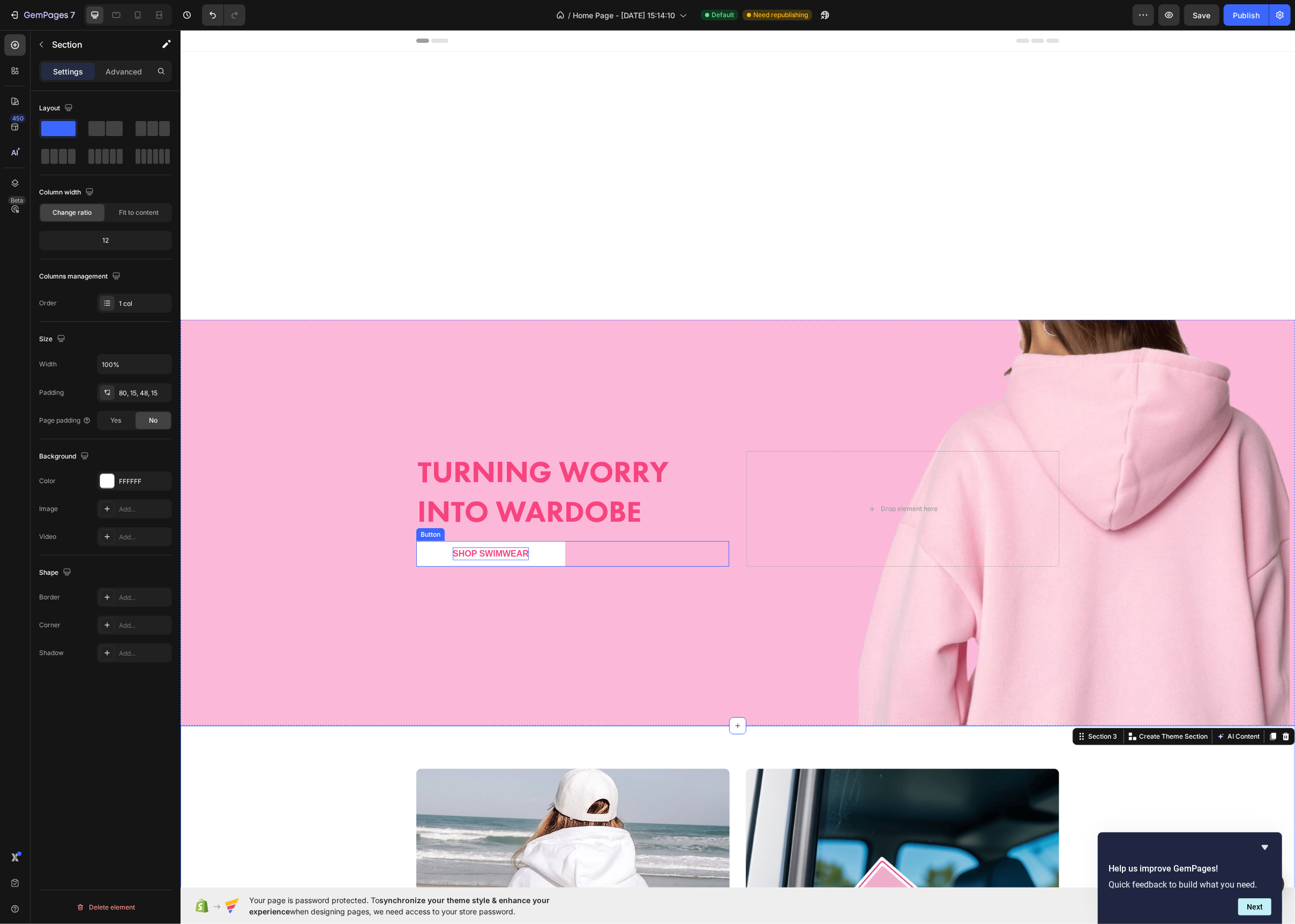
click at [482, 547] on div "Shop Swimwear" at bounding box center [490, 554] width 76 height 13
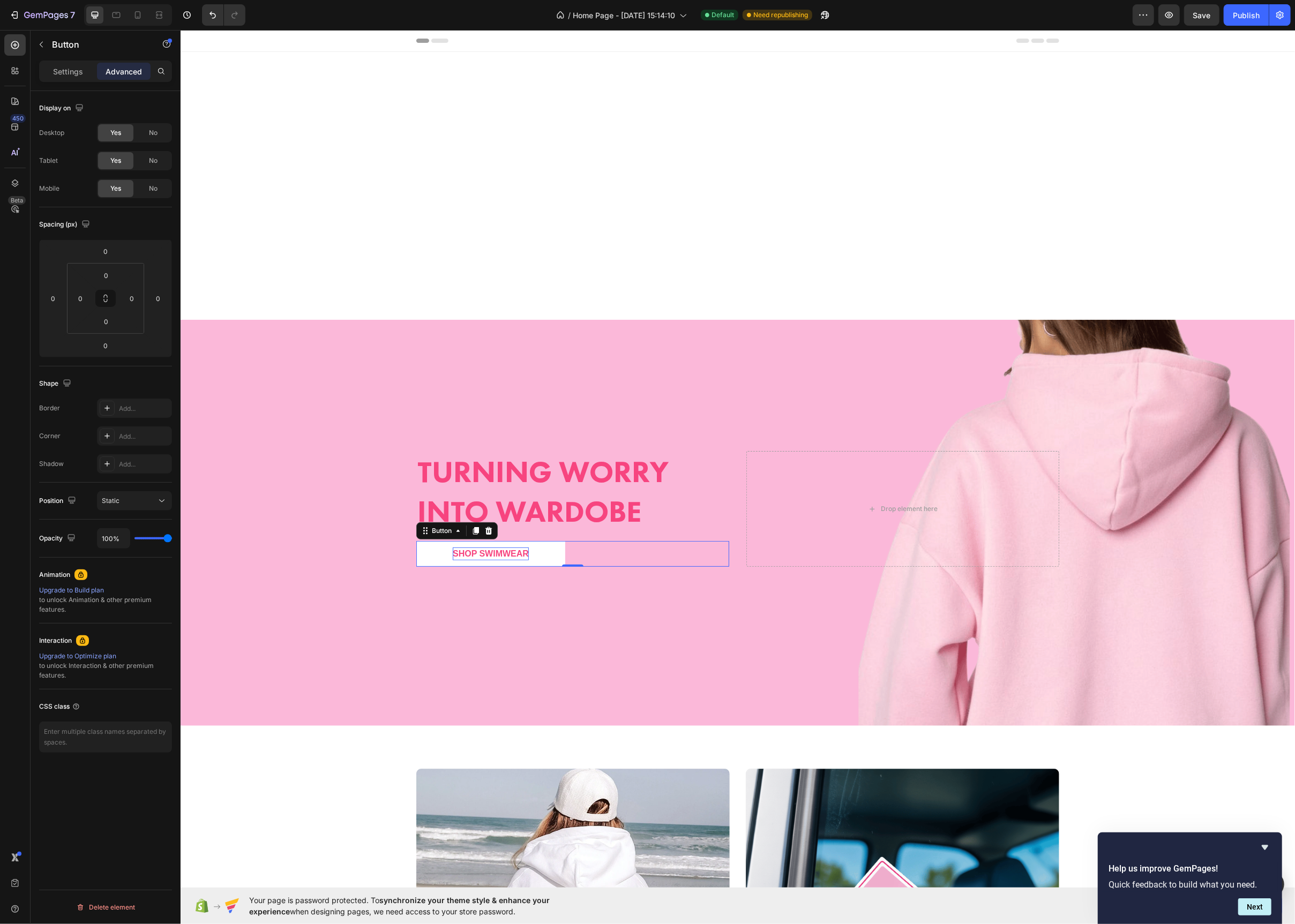
click at [482, 547] on div "Shop Swimwear" at bounding box center [490, 554] width 76 height 13
click at [482, 547] on p "Shop Swimwear" at bounding box center [490, 554] width 76 height 13
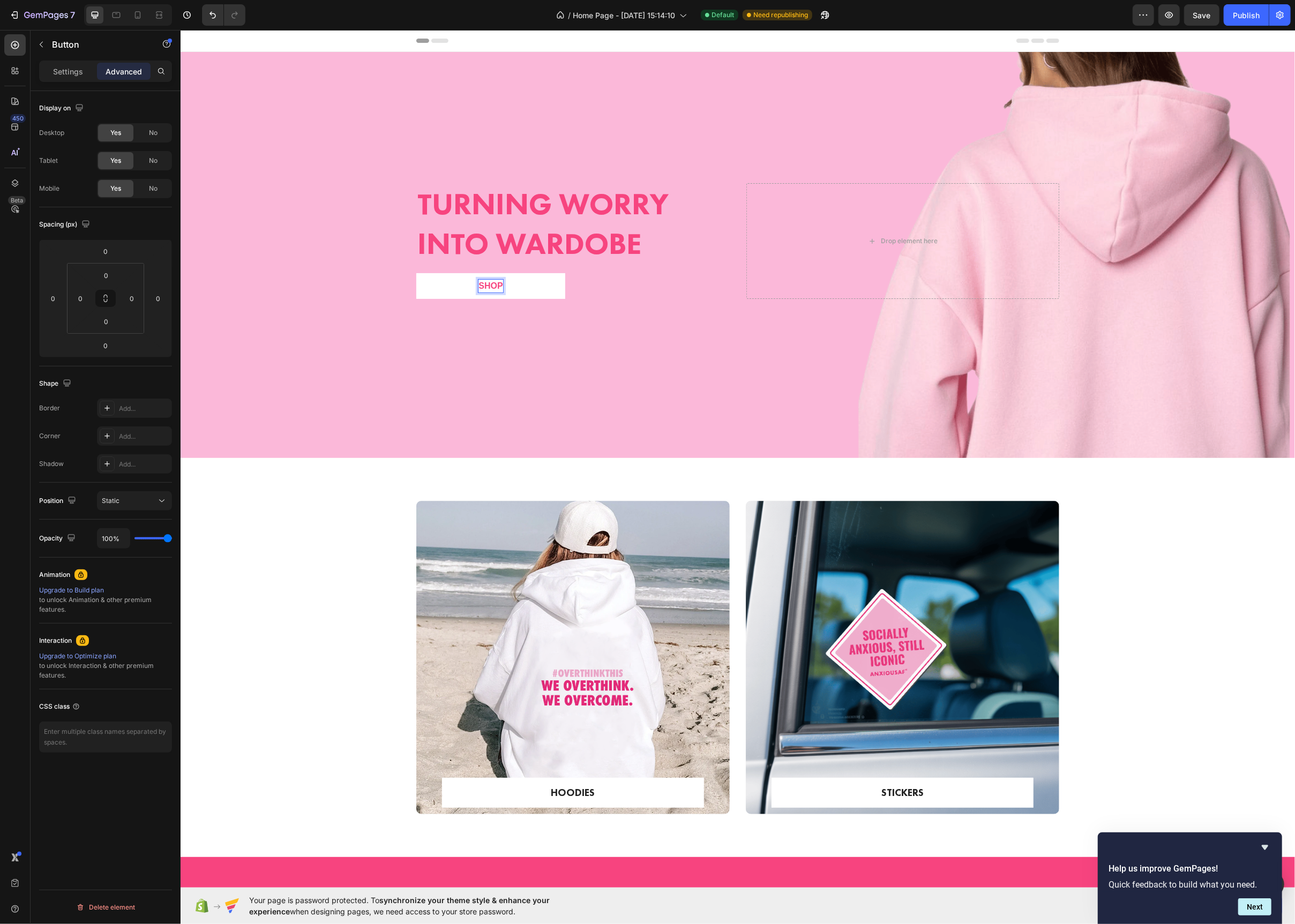
click at [416, 273] on button "Shop" at bounding box center [491, 286] width 149 height 26
click at [490, 285] on p "Shop now" at bounding box center [490, 286] width 48 height 13
click at [65, 75] on p "Settings" at bounding box center [68, 72] width 30 height 11
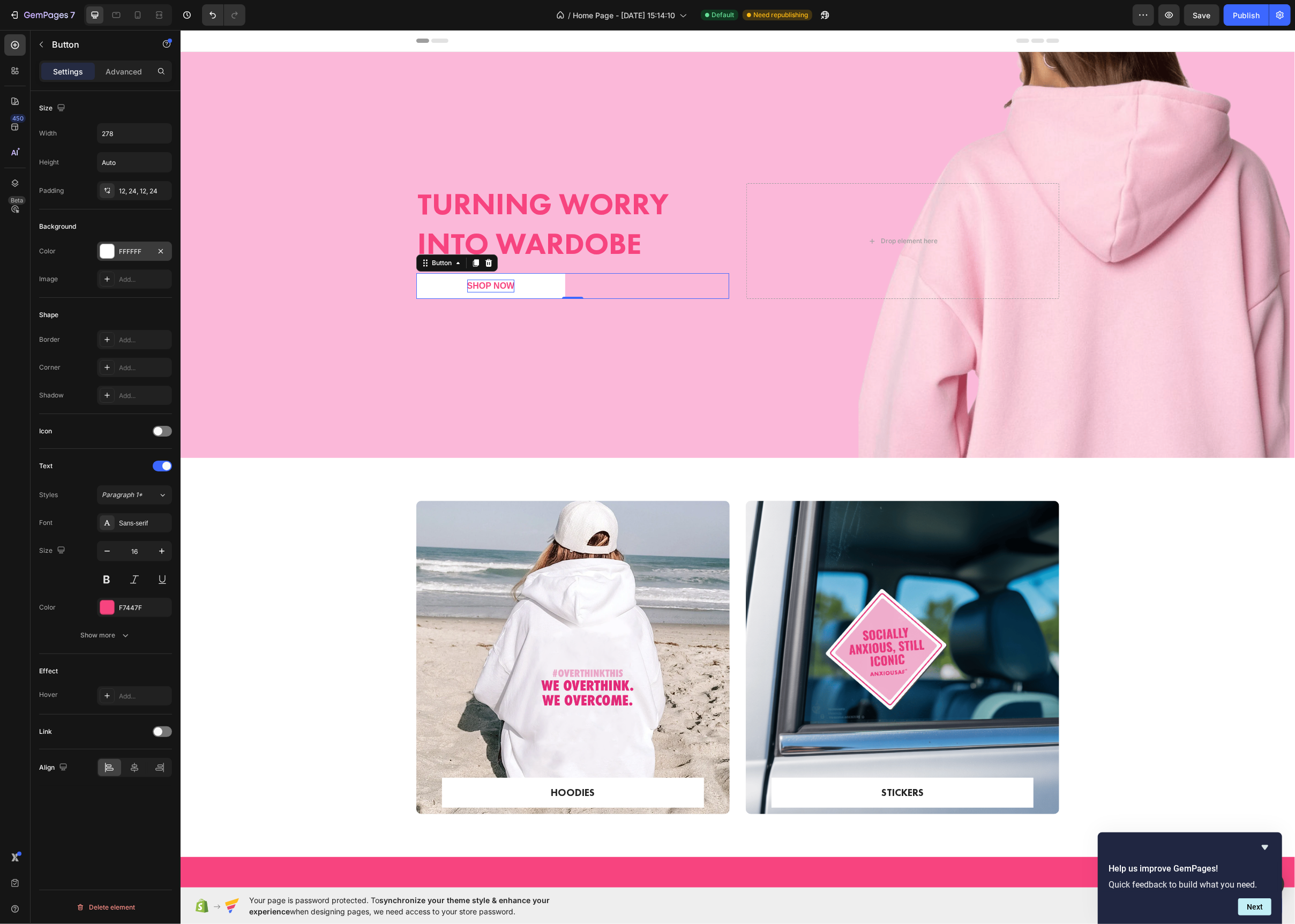
click at [103, 260] on div "FFFFFF" at bounding box center [135, 251] width 75 height 19
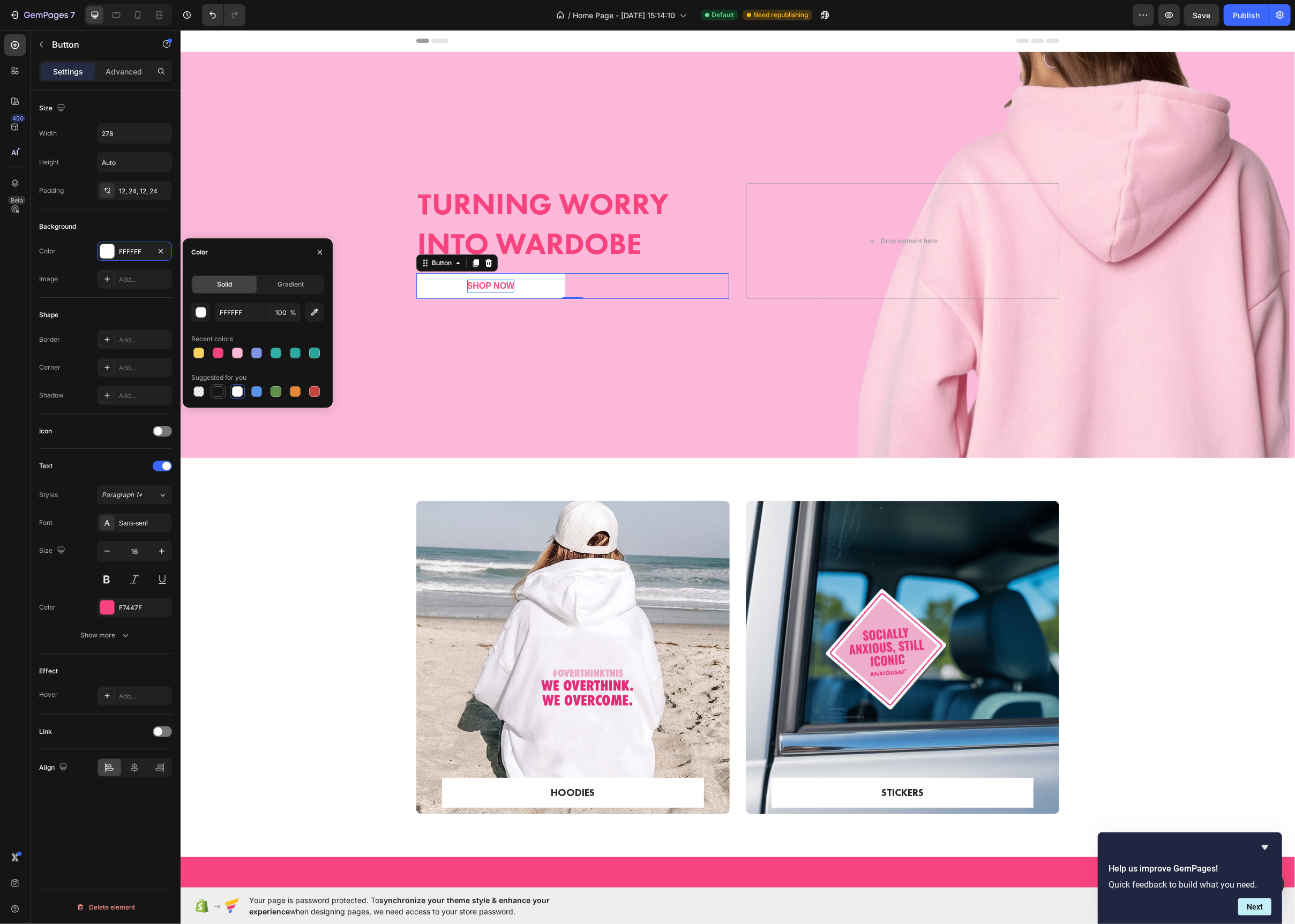
click at [218, 395] on div at bounding box center [218, 391] width 11 height 11
type input "FFFFFF"
click at [108, 604] on div at bounding box center [107, 607] width 14 height 14
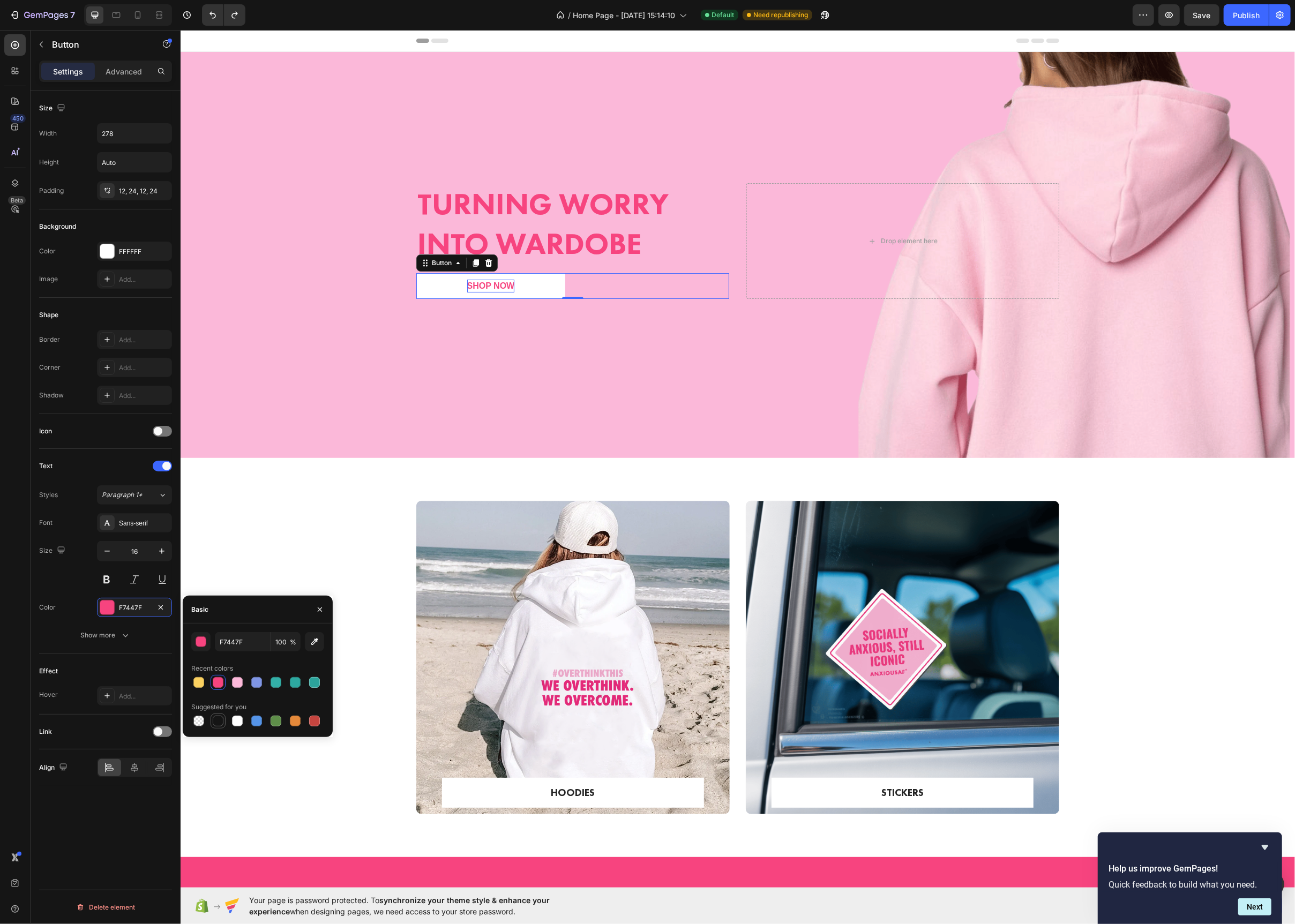
click at [217, 717] on div at bounding box center [218, 720] width 11 height 11
type input "151515"
click at [138, 19] on icon at bounding box center [137, 15] width 11 height 11
type input "100%"
type input "14"
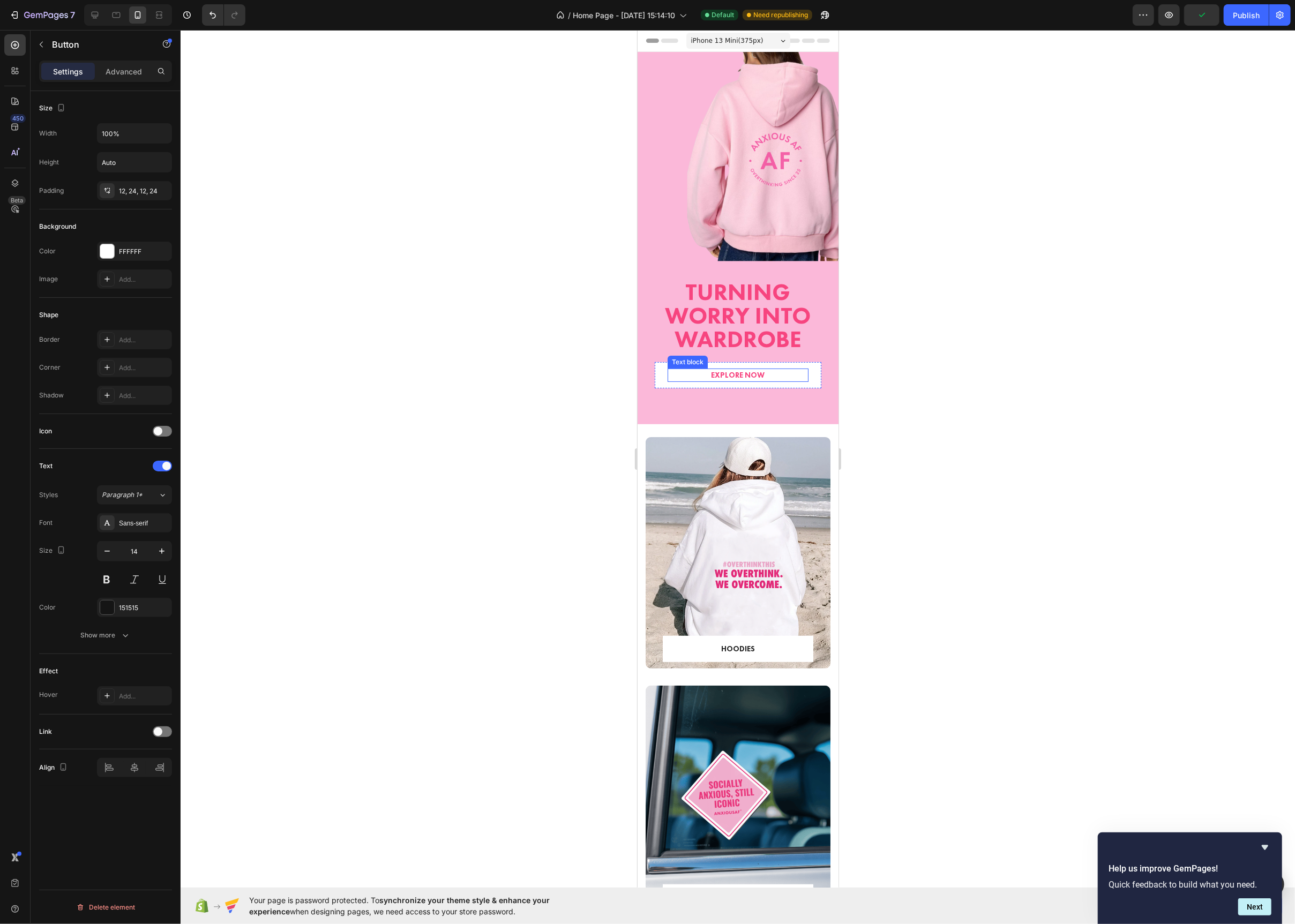
click at [729, 372] on p "EXPLORE NOW" at bounding box center [737, 375] width 138 height 11
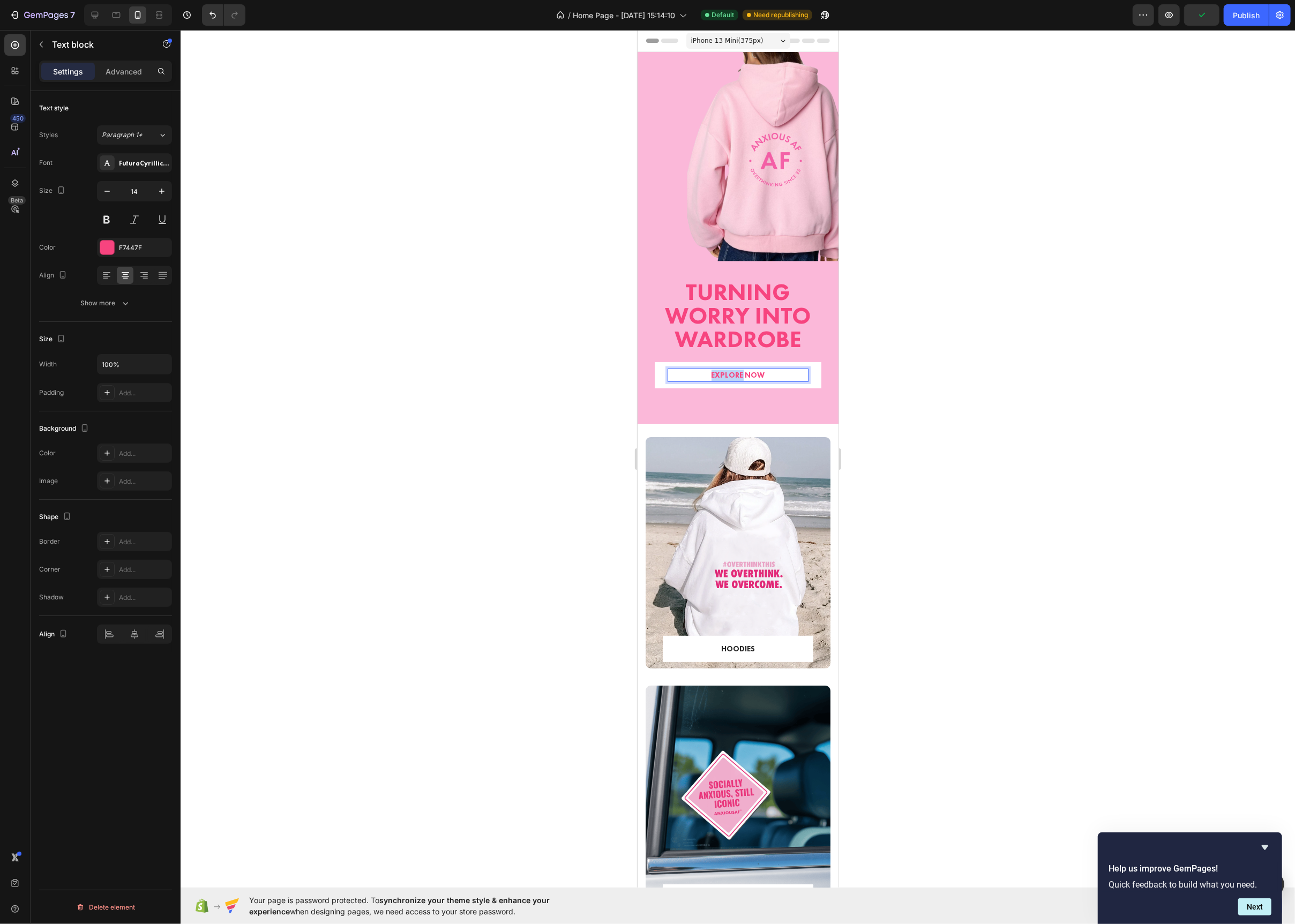
click at [729, 372] on p "EXPLORE NOW" at bounding box center [737, 375] width 138 height 11
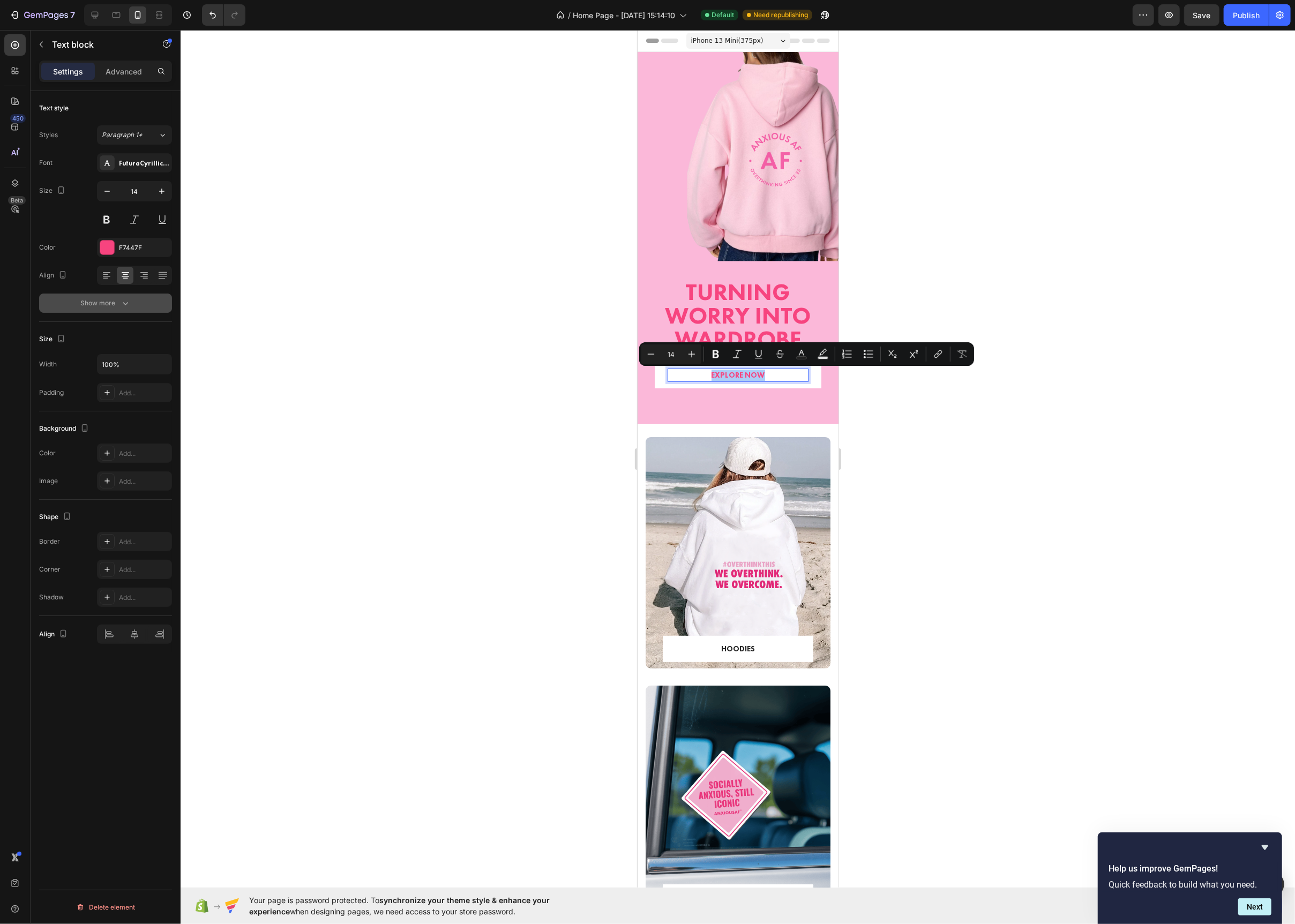
click at [108, 297] on button "Show more" at bounding box center [105, 303] width 133 height 19
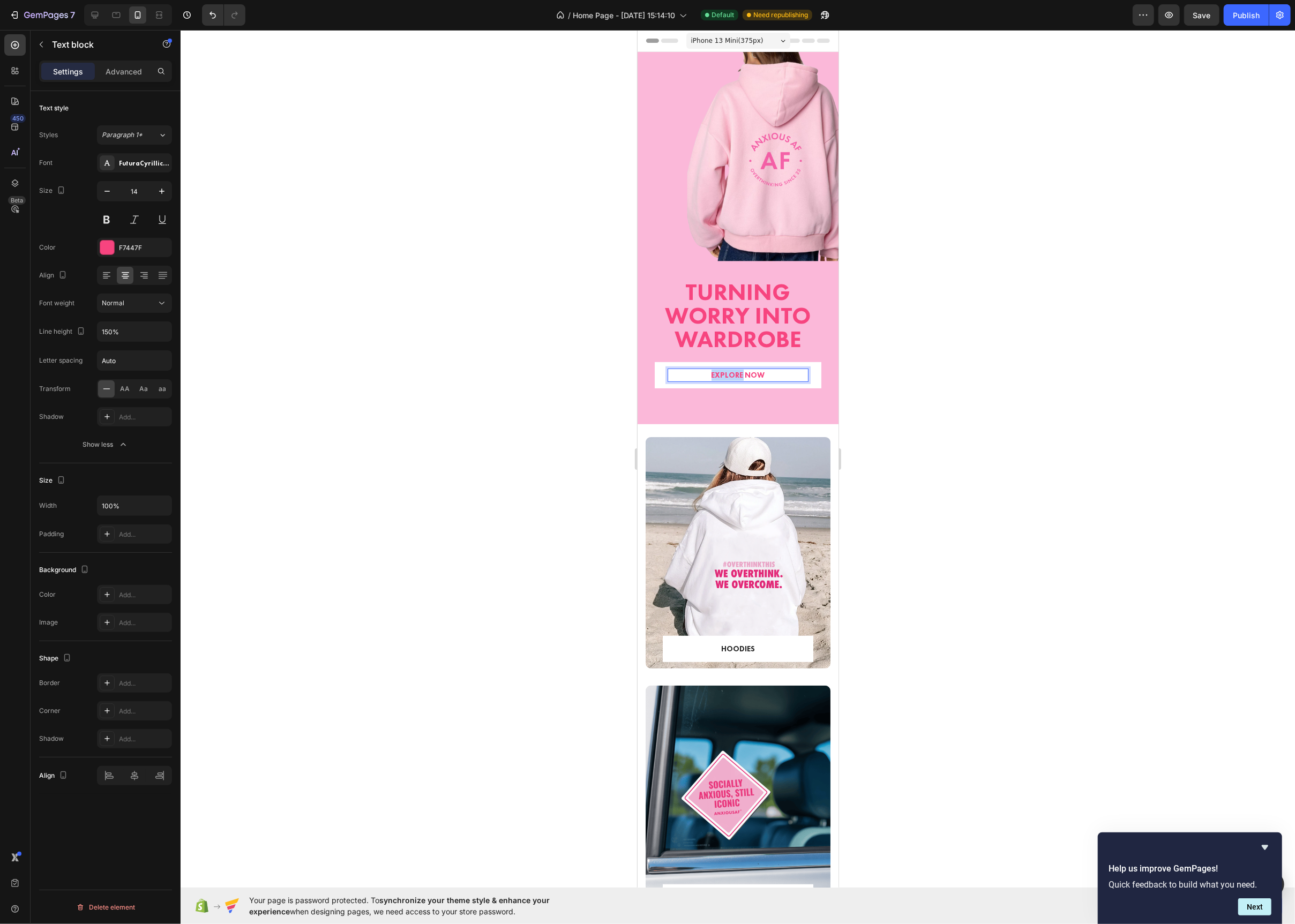
click at [699, 377] on p "EXPLORE NOW" at bounding box center [737, 375] width 138 height 11
click at [106, 243] on div at bounding box center [107, 248] width 14 height 14
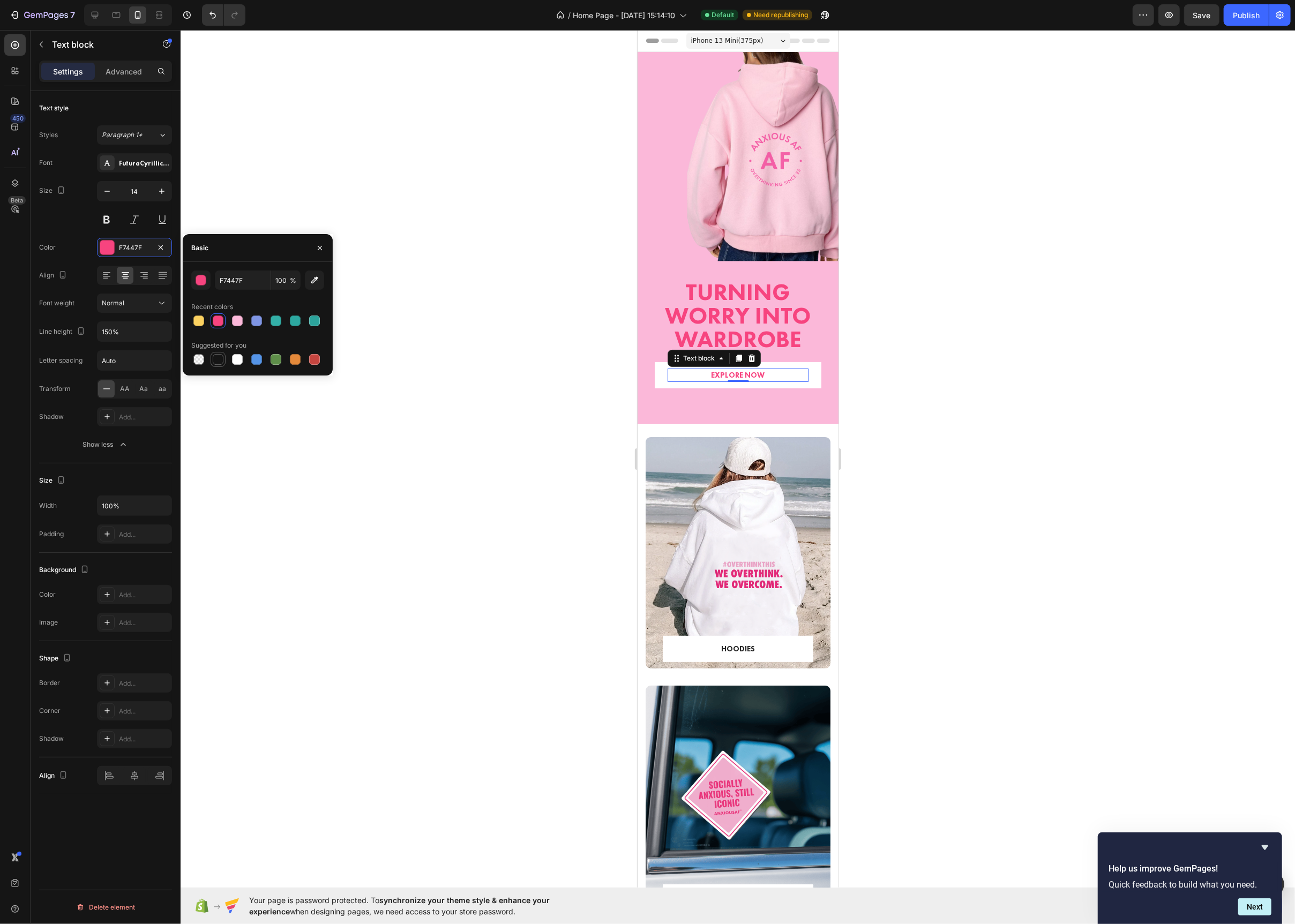
click at [222, 365] on div at bounding box center [218, 359] width 13 height 13
type input "151515"
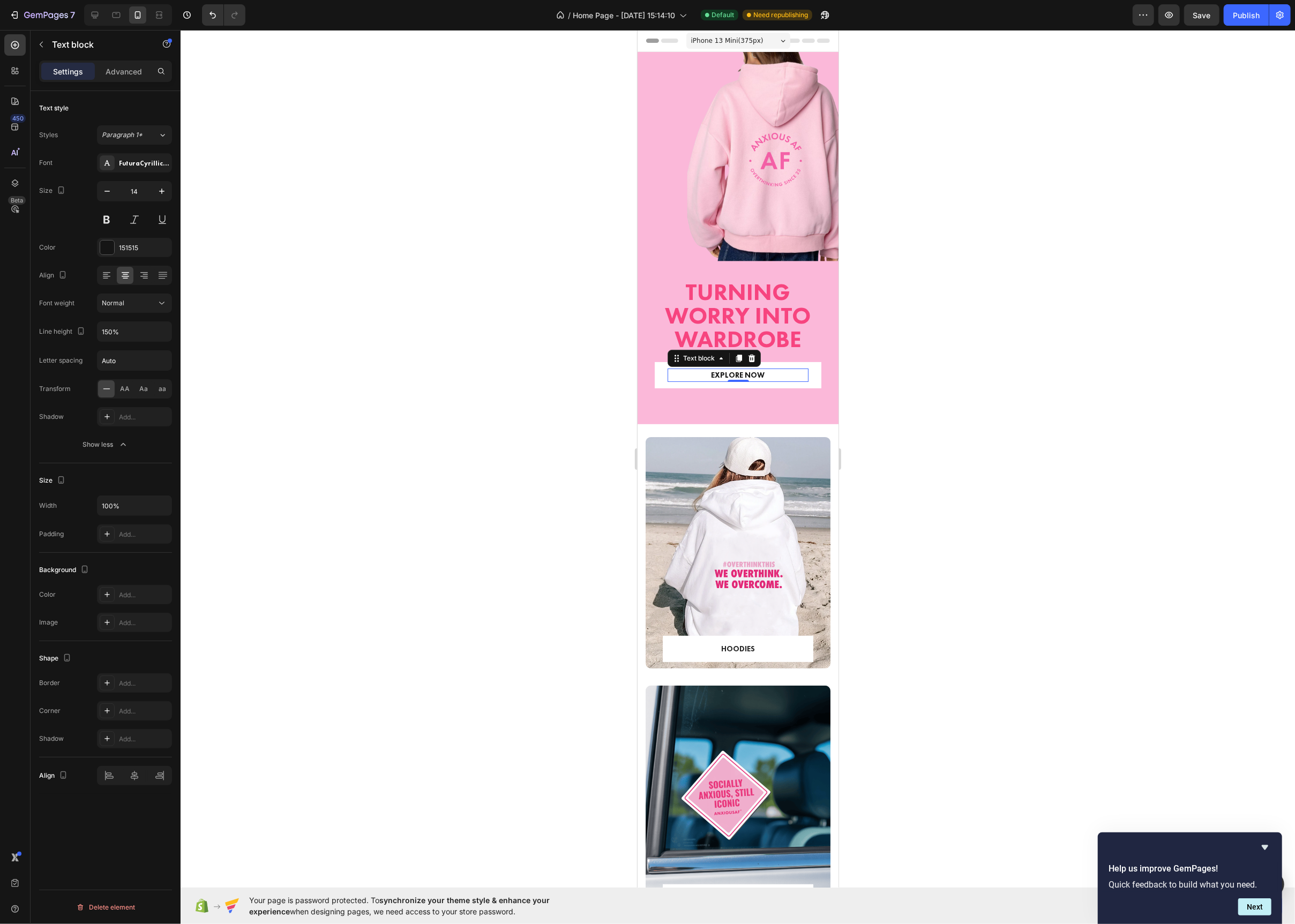
click at [506, 355] on div at bounding box center [738, 477] width 1115 height 894
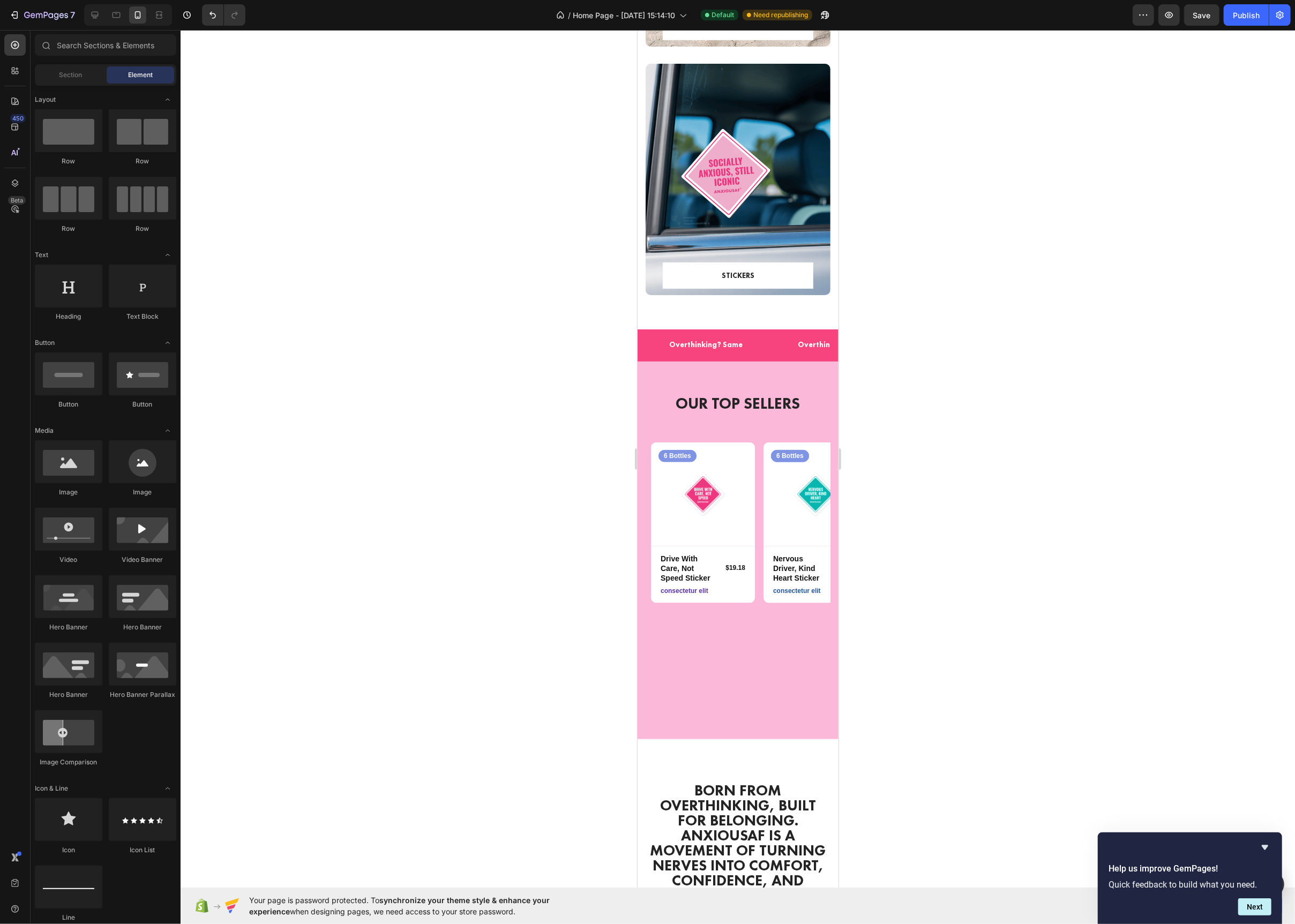
scroll to position [920, 0]
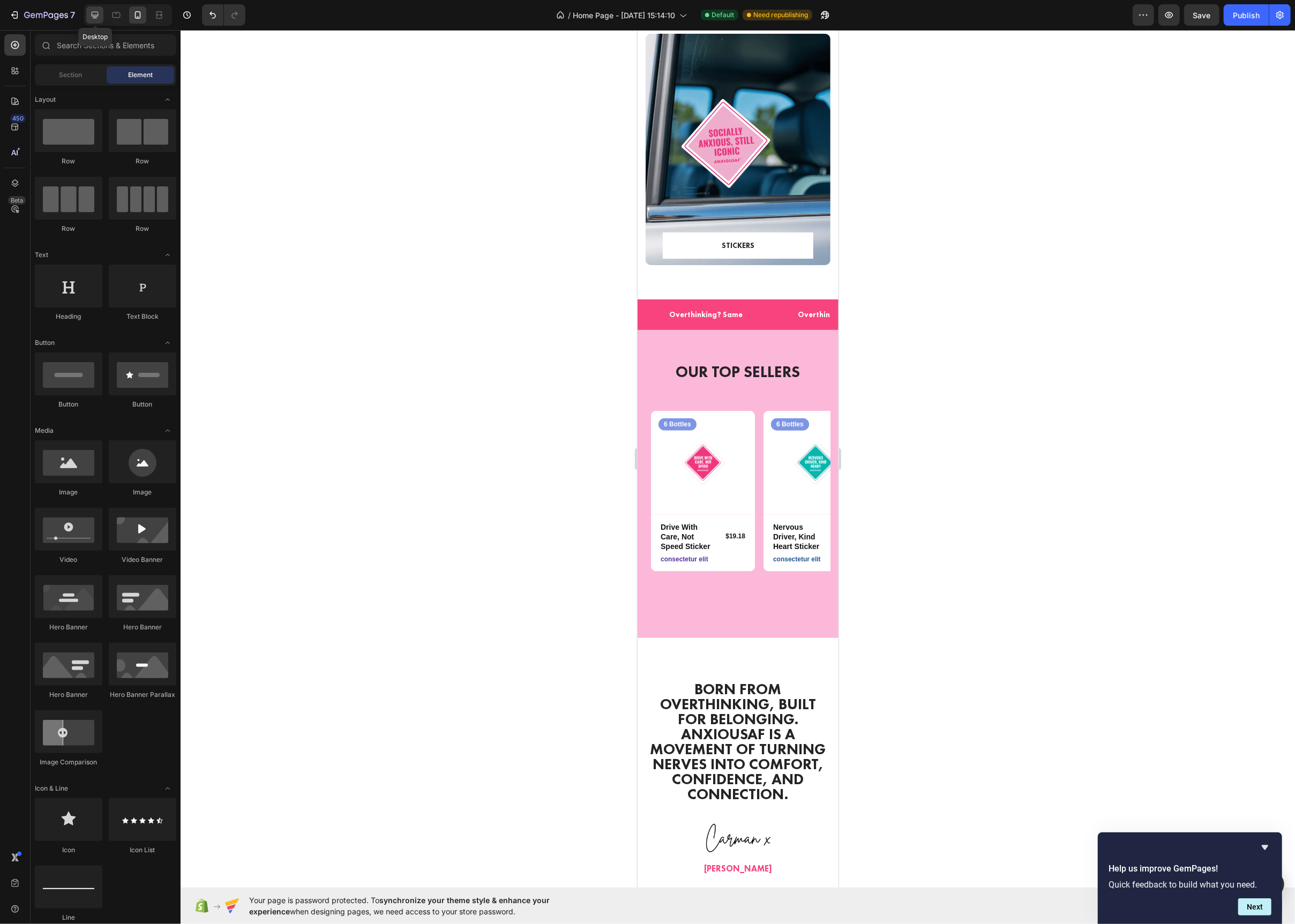
click at [97, 21] on div at bounding box center [95, 15] width 17 height 17
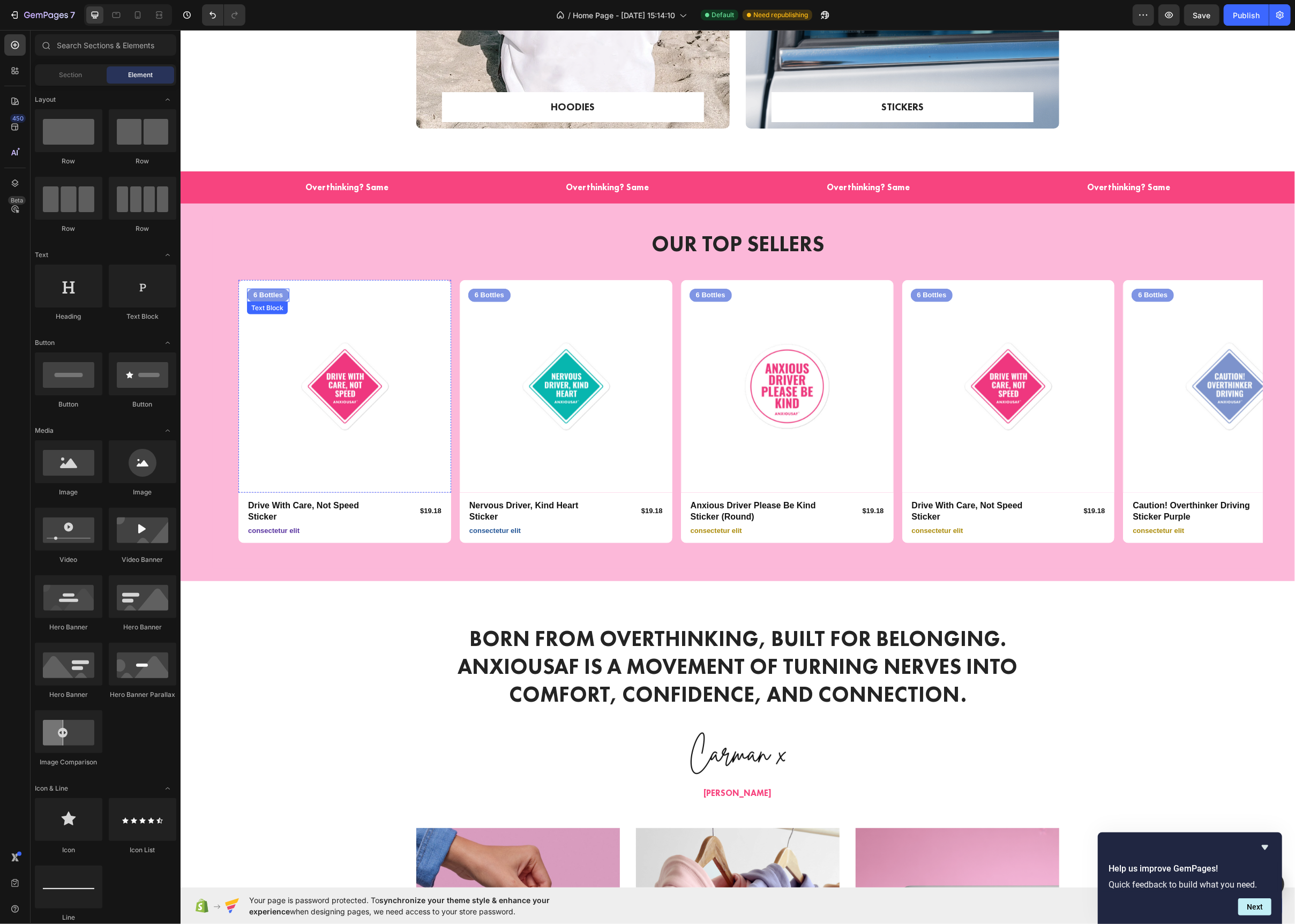
click at [274, 300] on div "6 Bottles" at bounding box center [268, 295] width 43 height 13
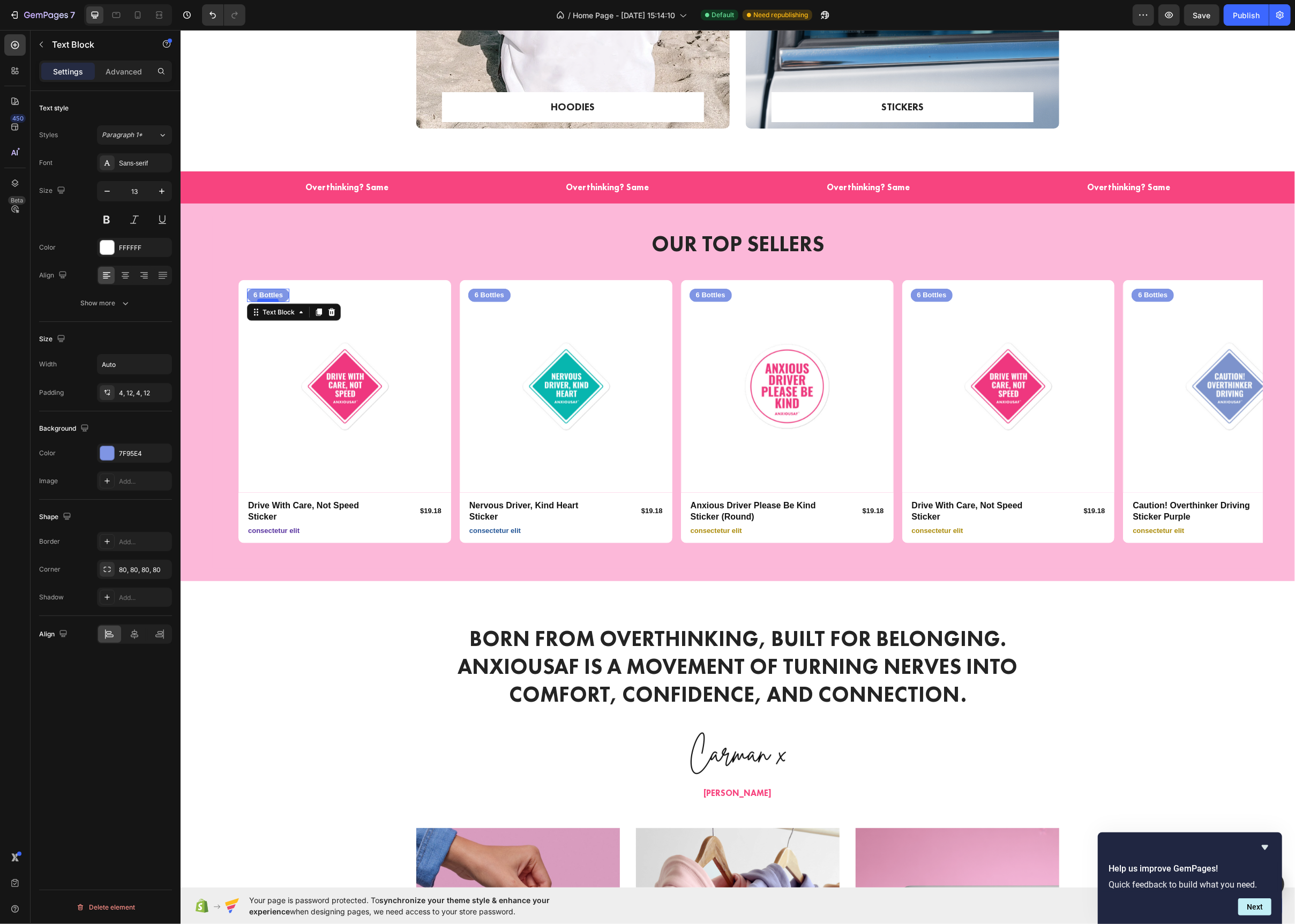
click at [274, 300] on div at bounding box center [268, 300] width 21 height 4
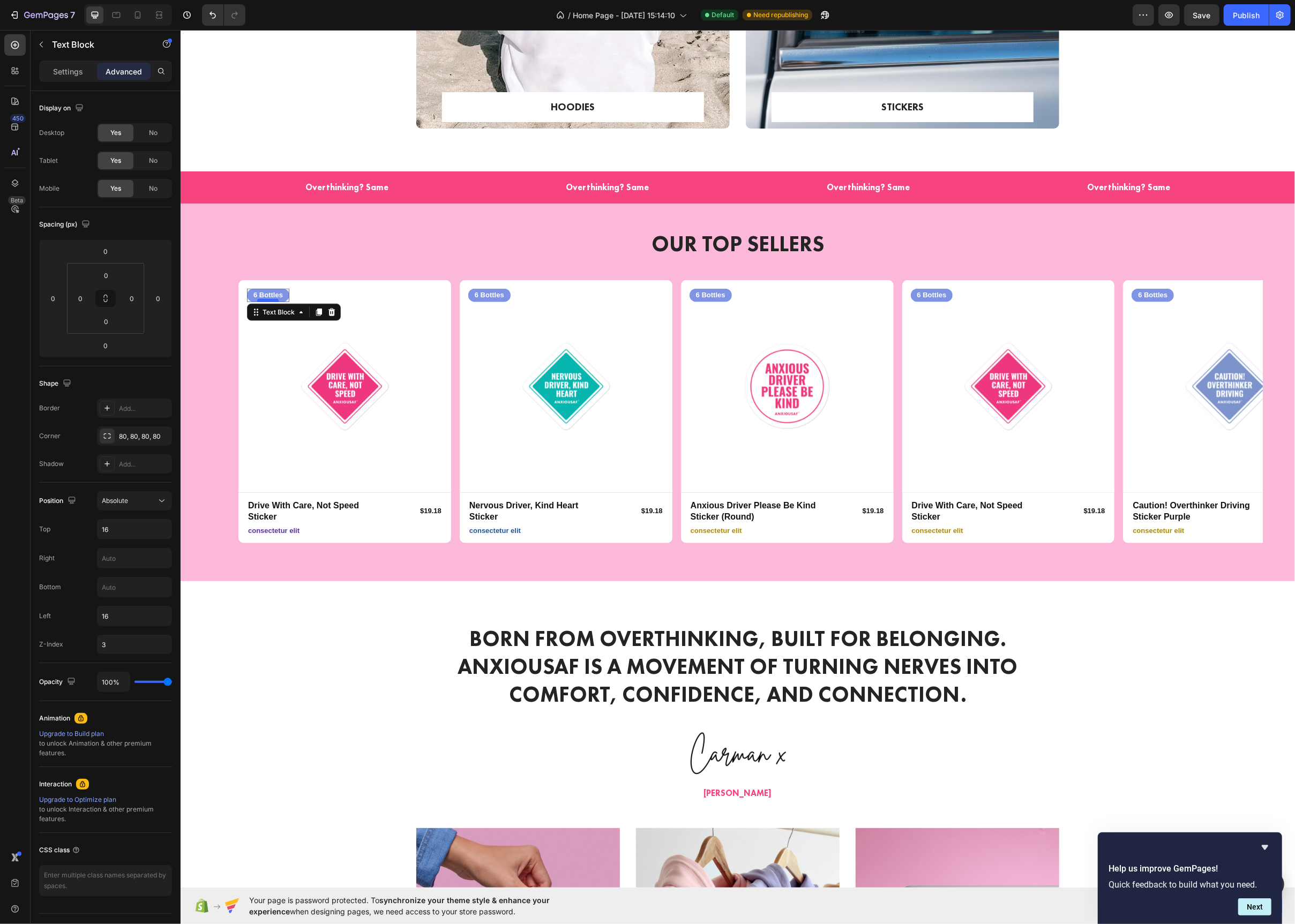
click at [274, 300] on div at bounding box center [268, 300] width 21 height 4
click at [273, 297] on p "6 Bottles" at bounding box center [268, 295] width 30 height 9
click at [442, 238] on h2 "OUR TOP SELLERS" at bounding box center [737, 244] width 999 height 30
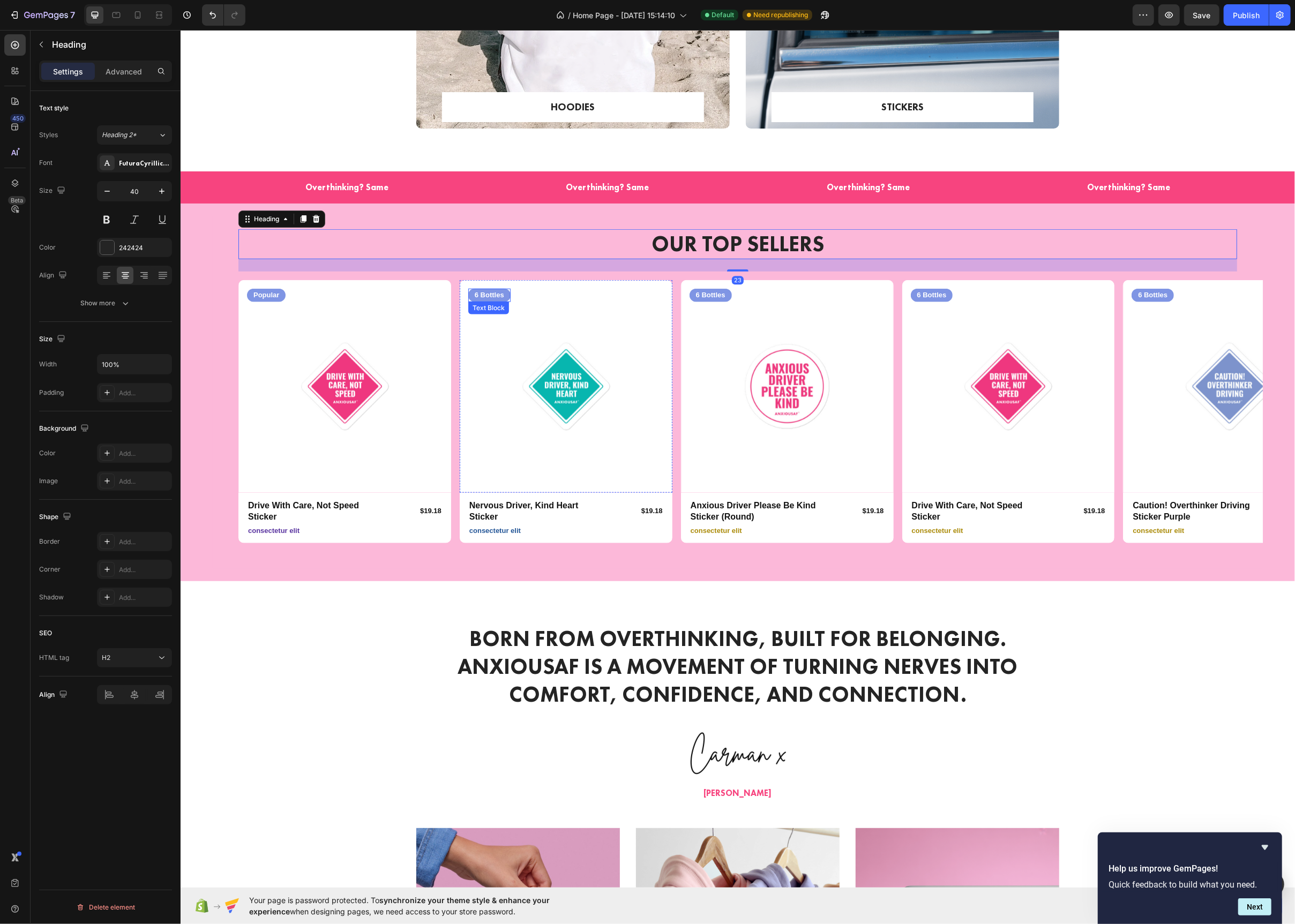
click at [506, 294] on div "6 Bottles" at bounding box center [489, 295] width 43 height 13
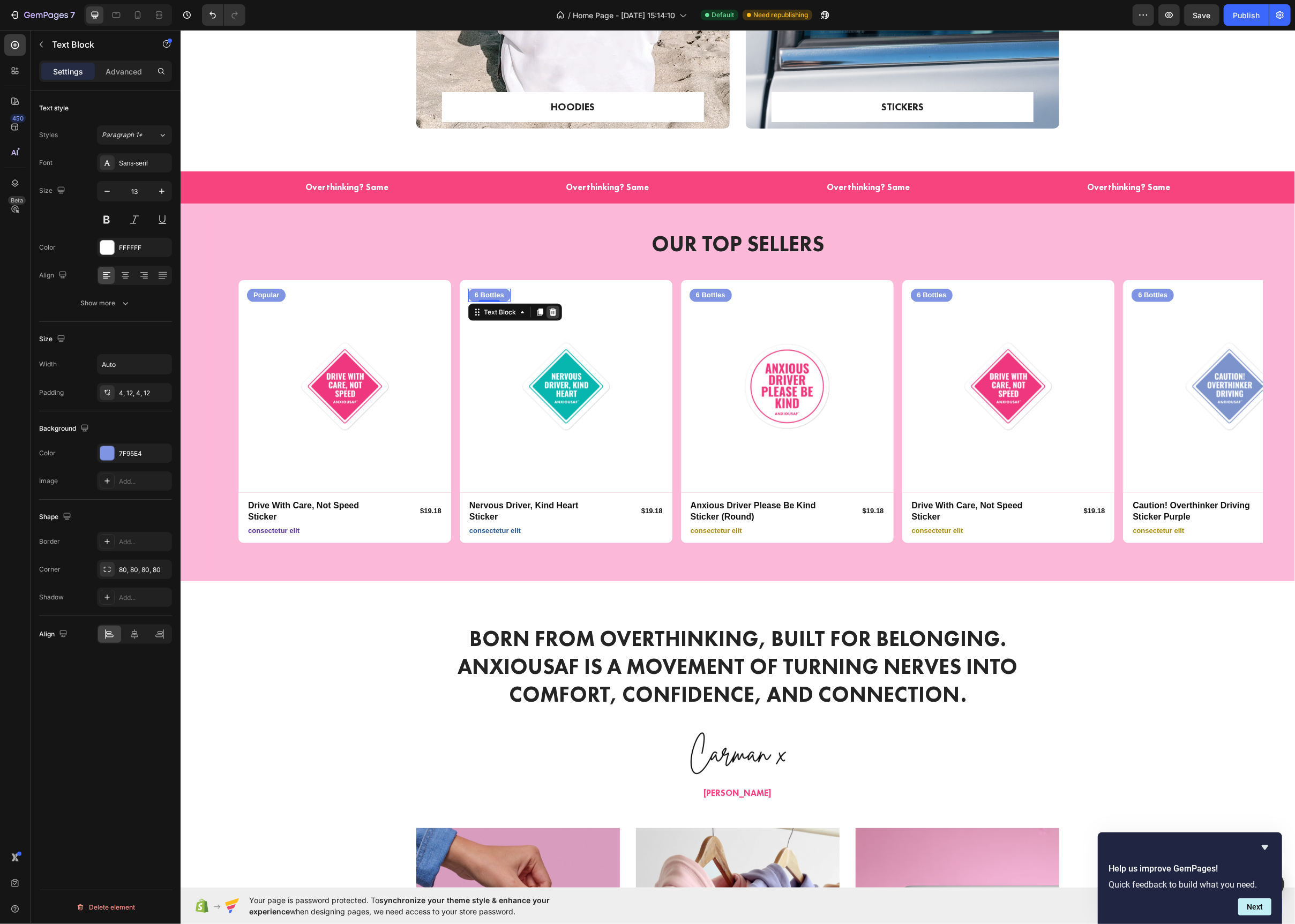
click at [550, 309] on icon at bounding box center [552, 312] width 7 height 8
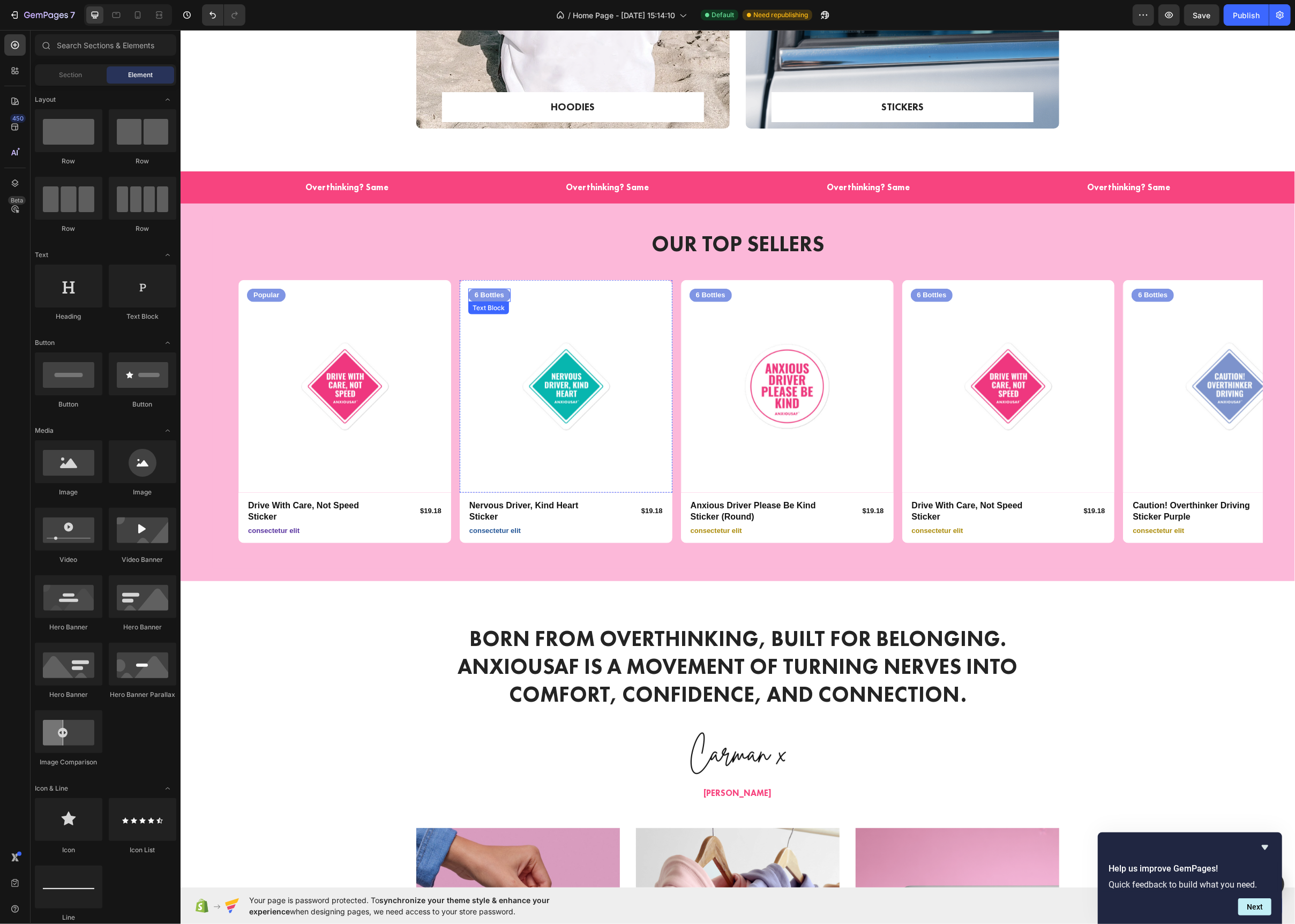
click at [492, 293] on p "6 Bottles" at bounding box center [489, 295] width 30 height 9
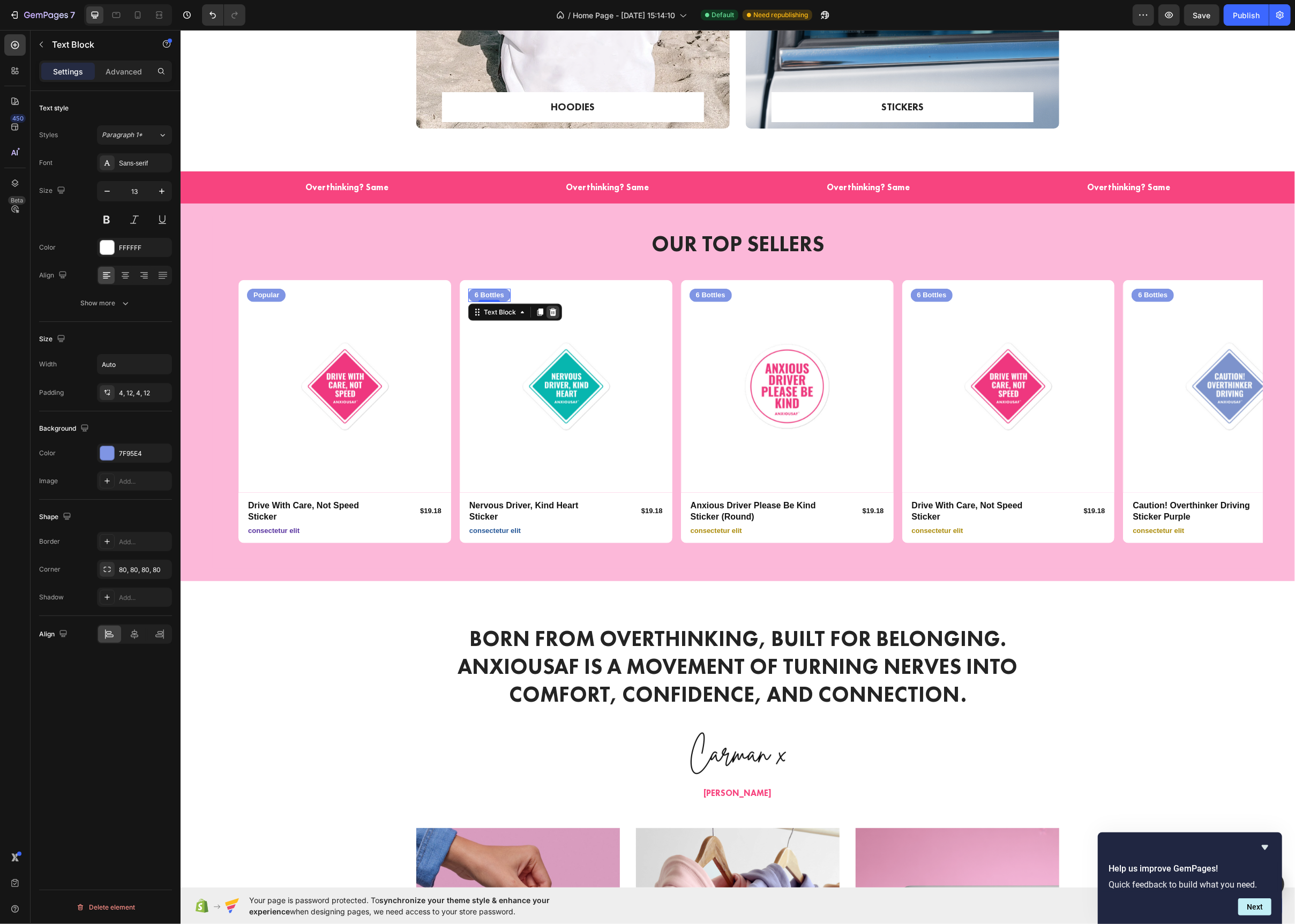
click at [554, 312] on icon at bounding box center [552, 312] width 7 height 8
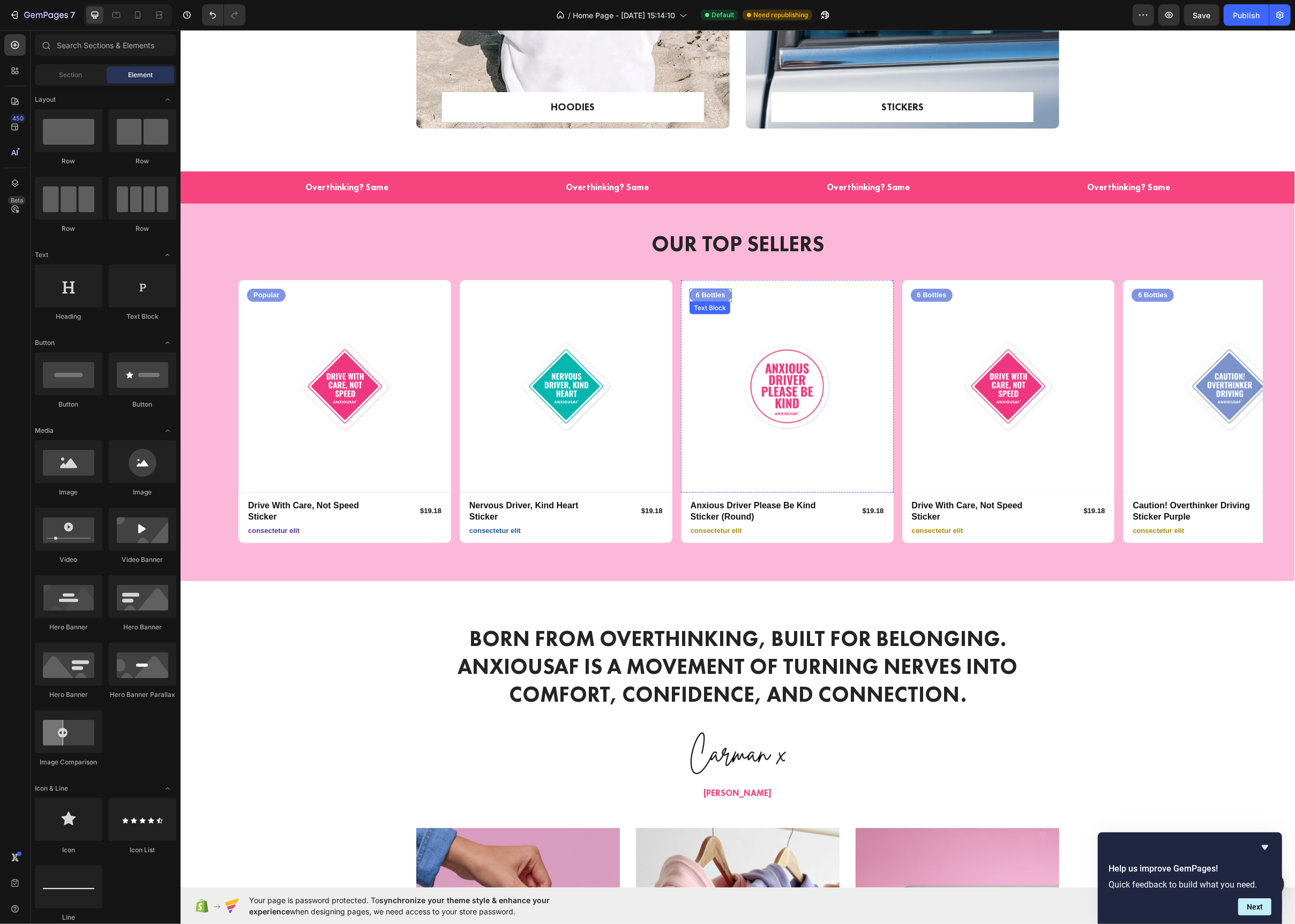
click at [717, 297] on p "6 Bottles" at bounding box center [711, 295] width 30 height 9
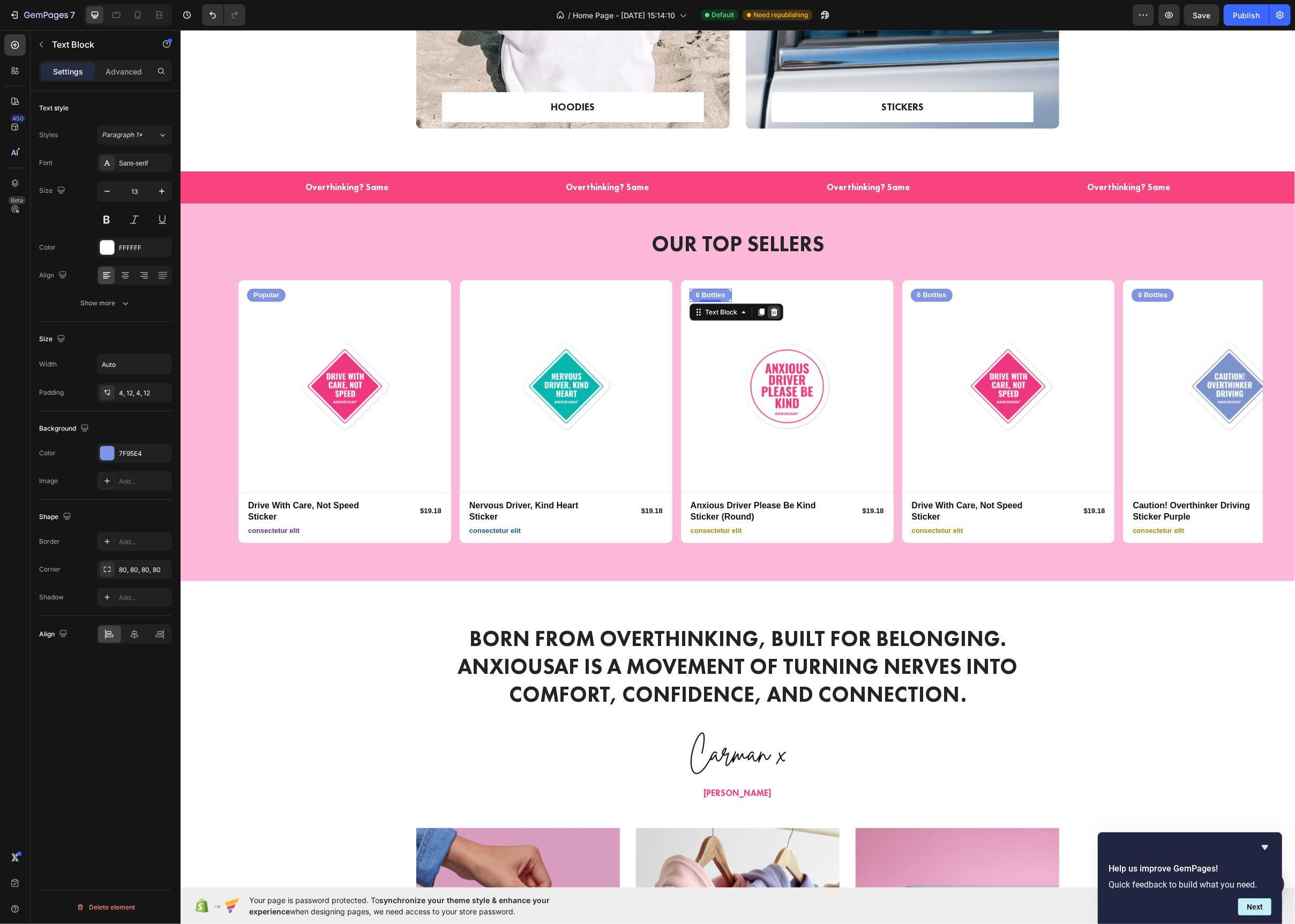
click at [775, 311] on icon at bounding box center [774, 312] width 7 height 8
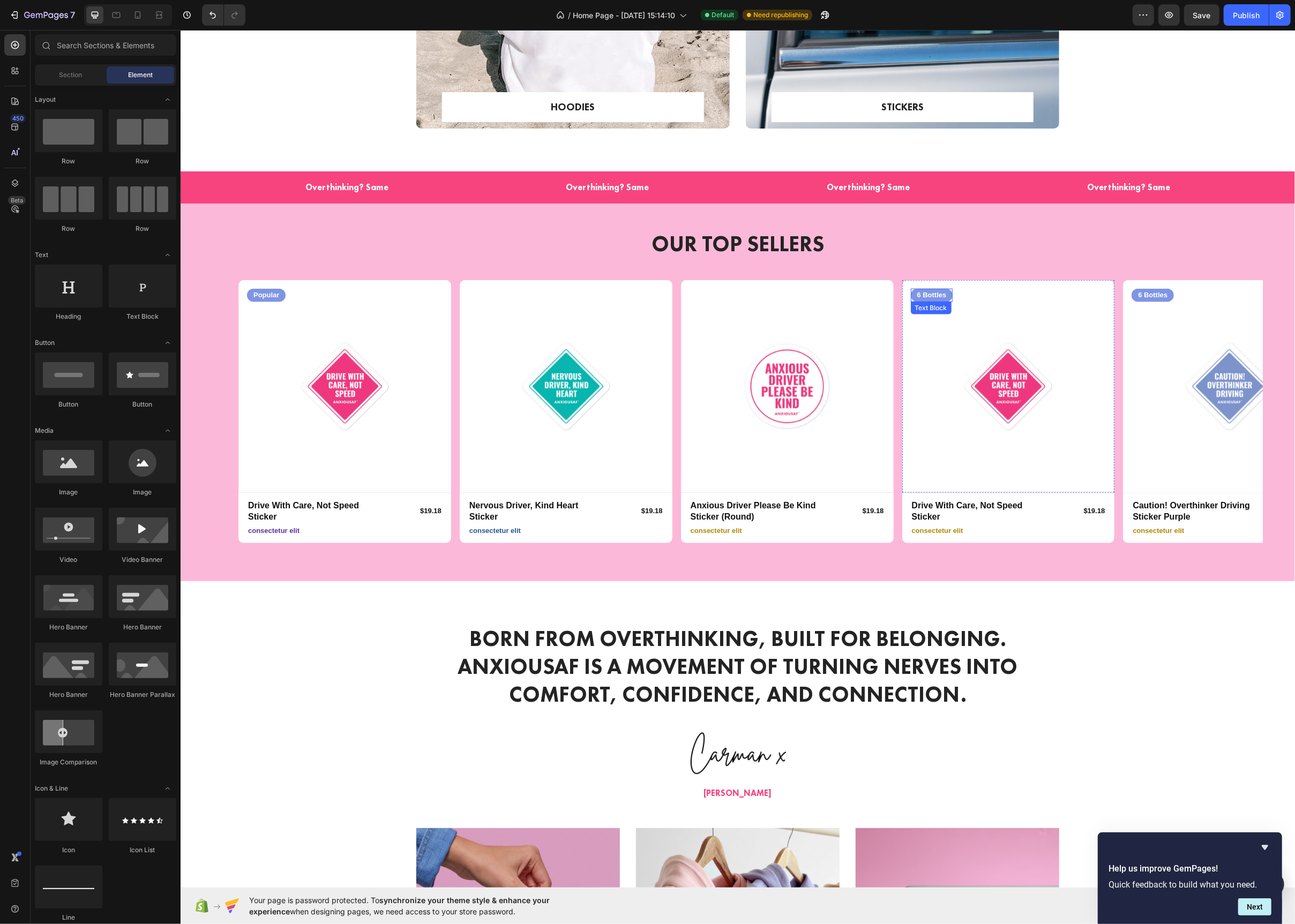
click at [943, 293] on p "6 Bottles" at bounding box center [931, 295] width 30 height 9
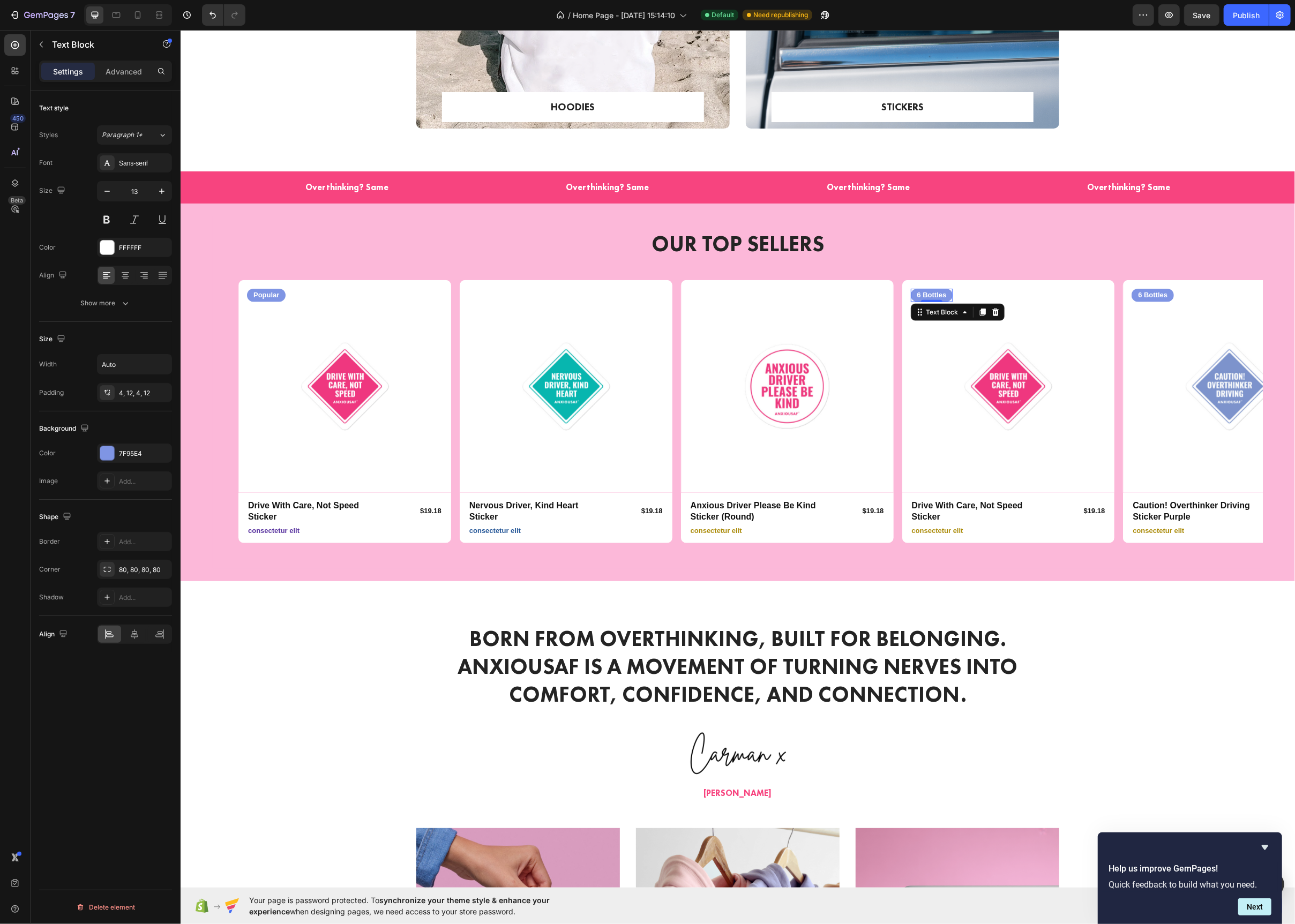
drag, startPoint x: 995, startPoint y: 313, endPoint x: 985, endPoint y: 307, distance: 11.7
click at [995, 313] on icon at bounding box center [995, 312] width 7 height 8
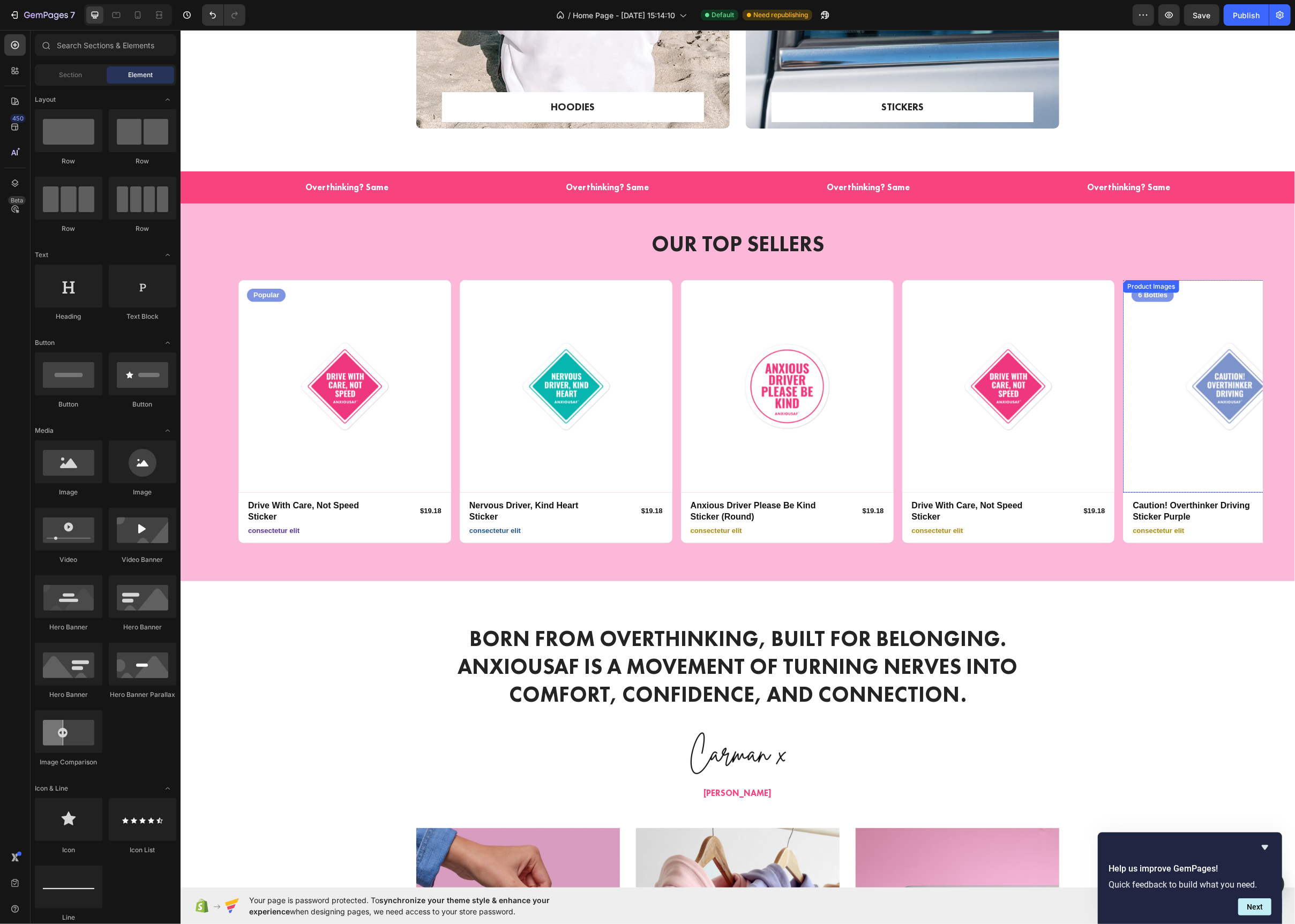
click at [1140, 292] on p "6 Bottles" at bounding box center [1152, 295] width 30 height 9
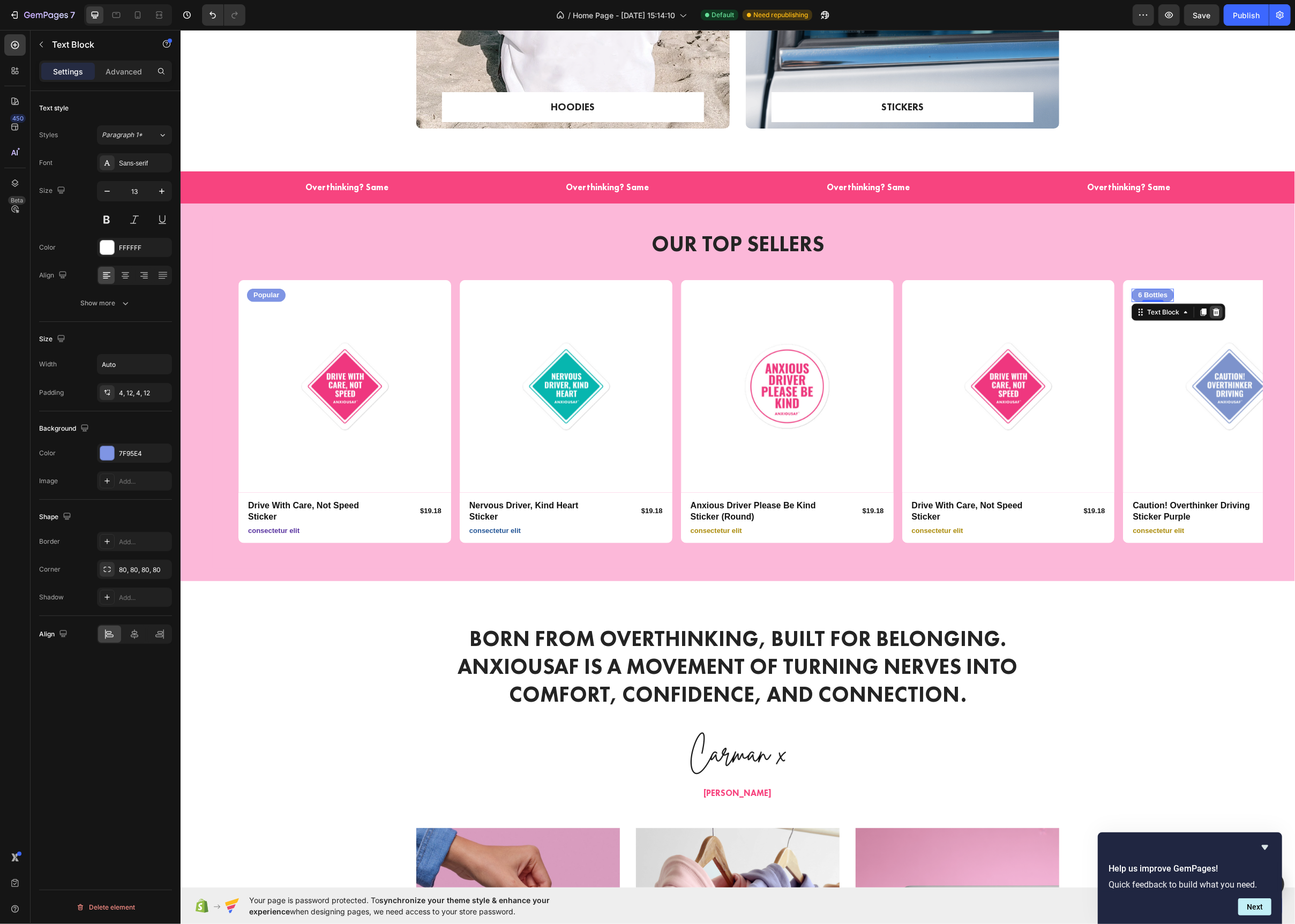
click at [1218, 313] on icon at bounding box center [1216, 312] width 7 height 8
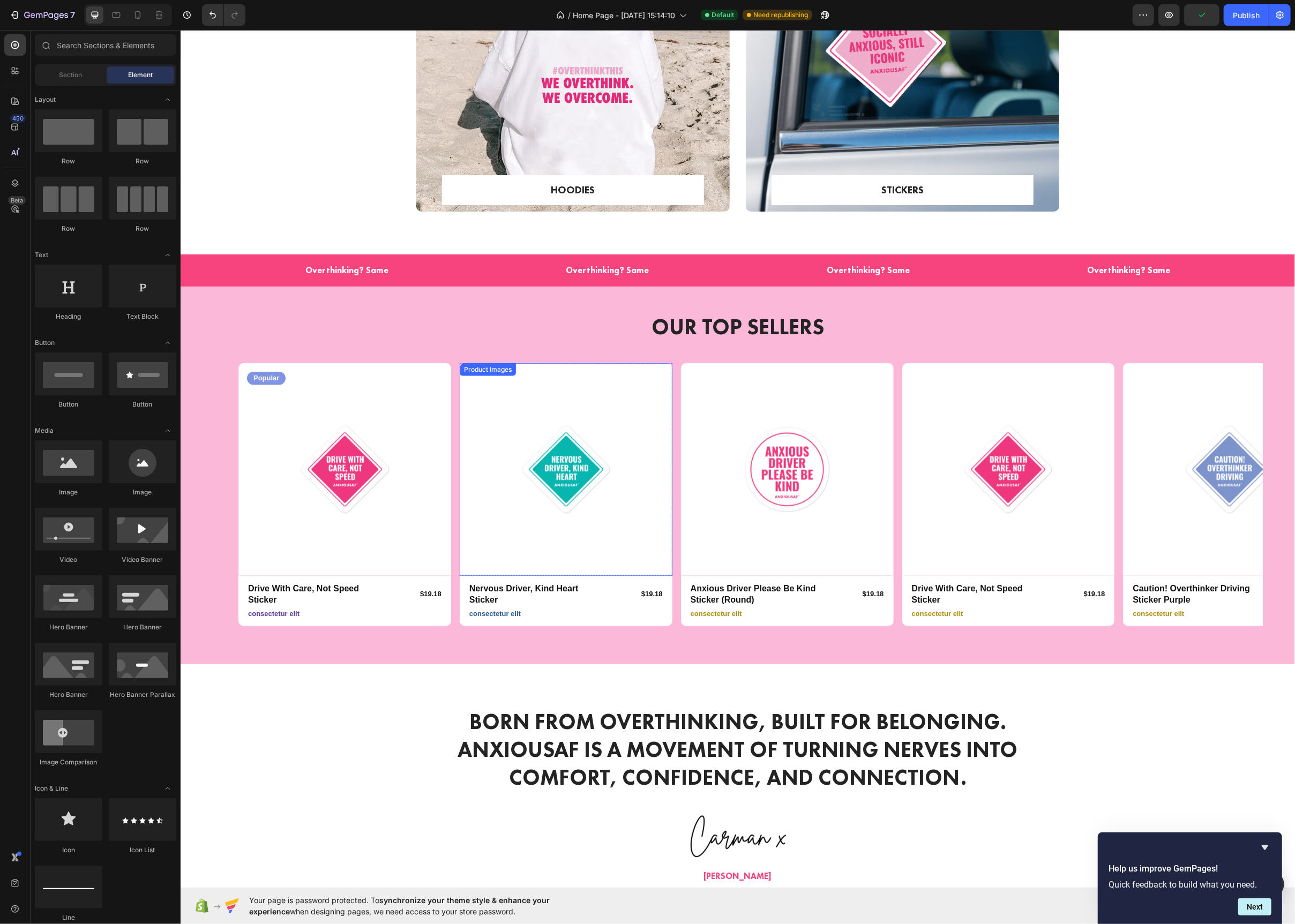
scroll to position [825, 0]
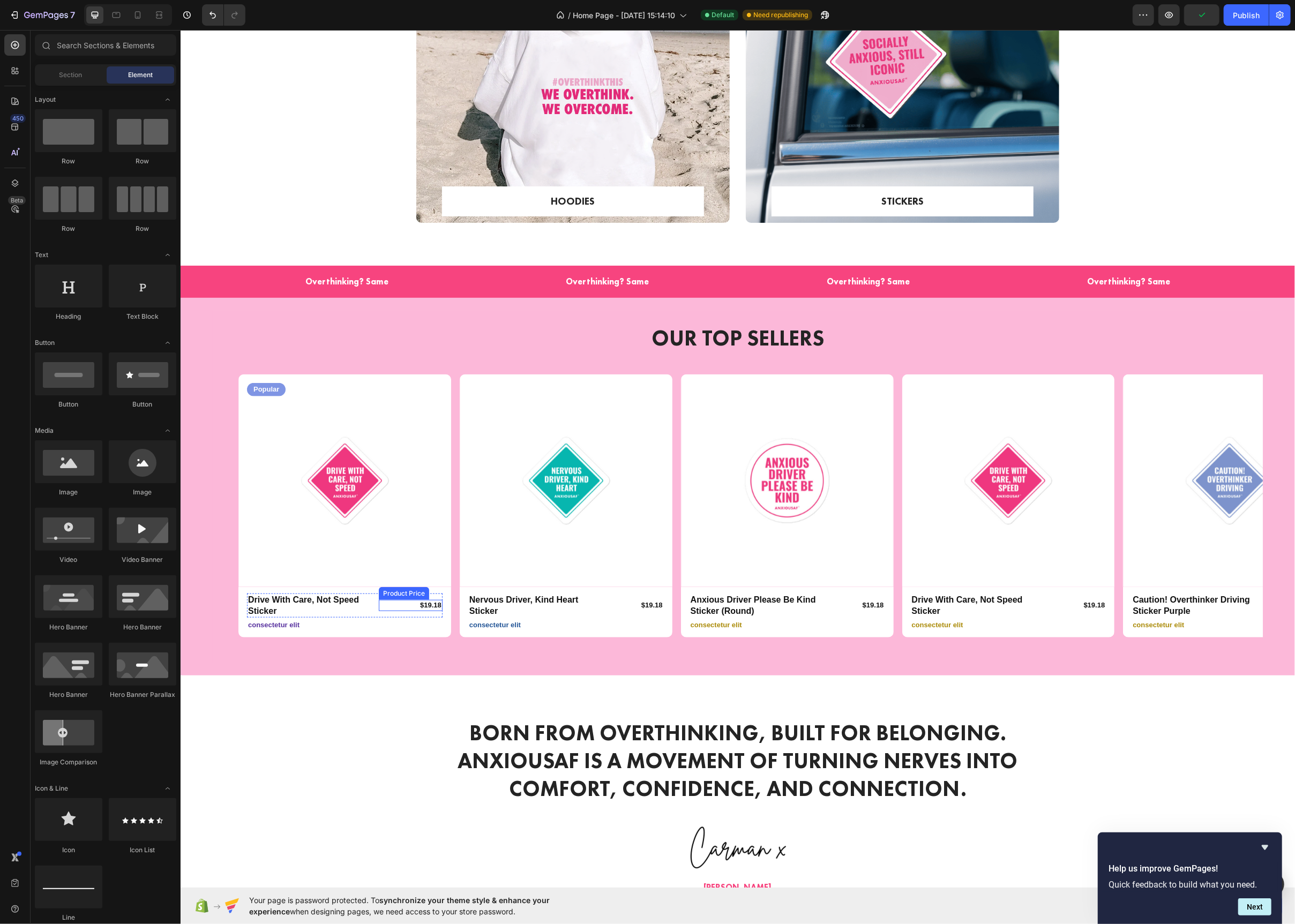
click at [425, 605] on div "$19.18" at bounding box center [410, 605] width 64 height 11
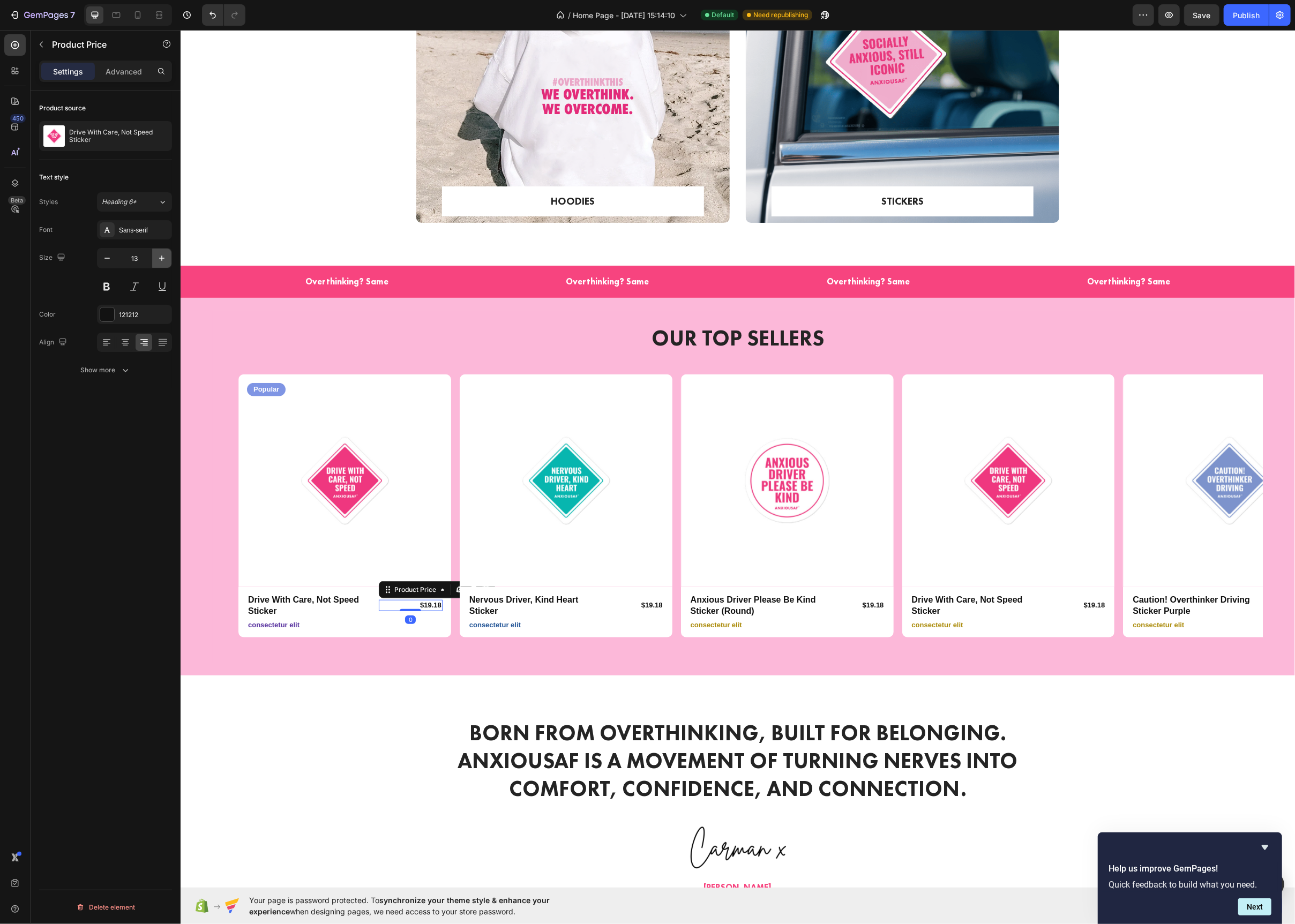
click at [158, 252] on button "button" at bounding box center [161, 258] width 19 height 19
type input "15"
click at [645, 602] on div "$19.18" at bounding box center [632, 605] width 64 height 11
click at [157, 257] on icon "button" at bounding box center [161, 258] width 11 height 11
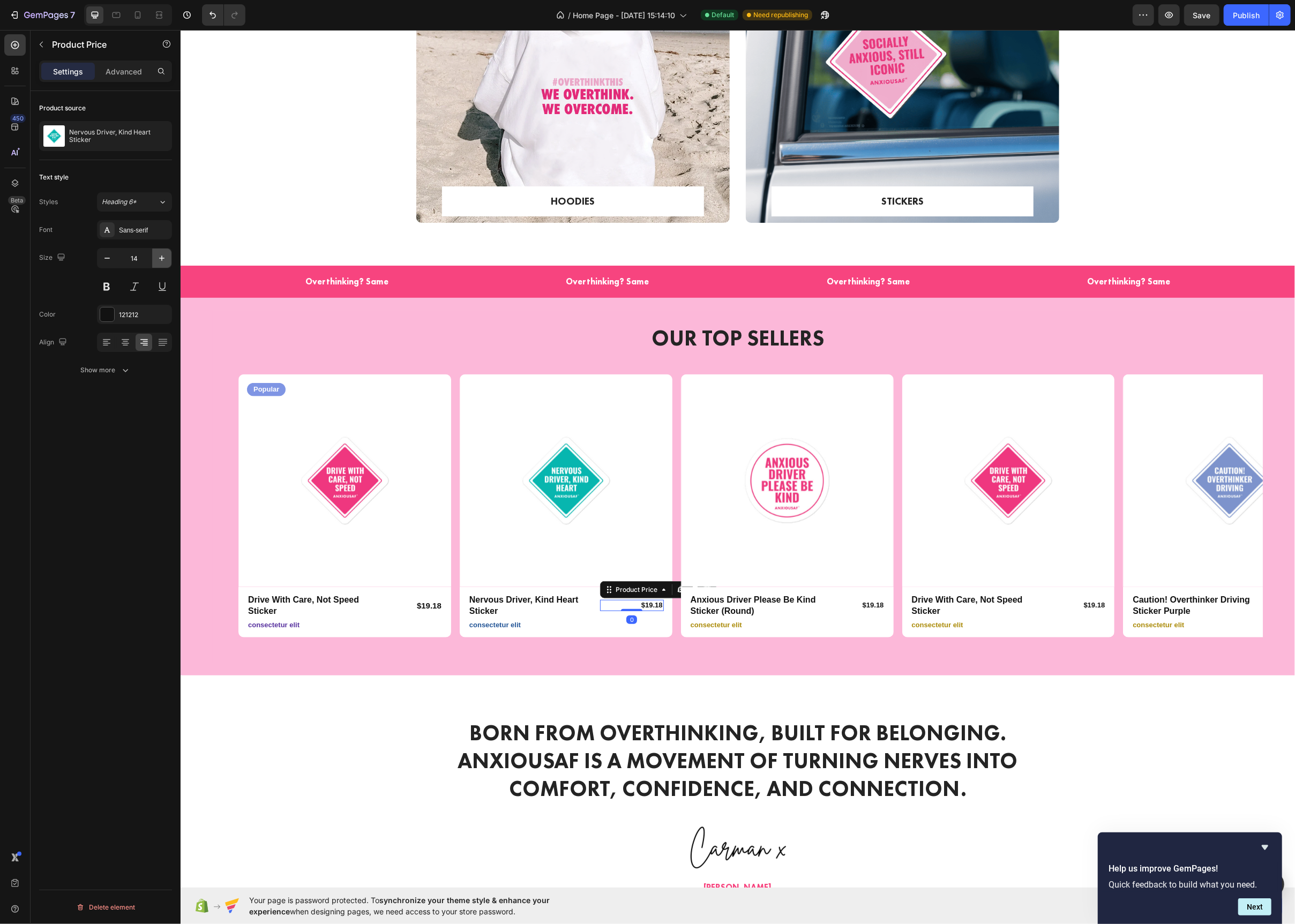
click at [157, 257] on icon "button" at bounding box center [161, 258] width 11 height 11
type input "15"
click at [866, 606] on div "$19.18" at bounding box center [853, 605] width 64 height 11
click at [226, 425] on div "Product Images Popular Text Block Row Drive With Care, Not Speed Sticker Produc…" at bounding box center [737, 506] width 1050 height 263
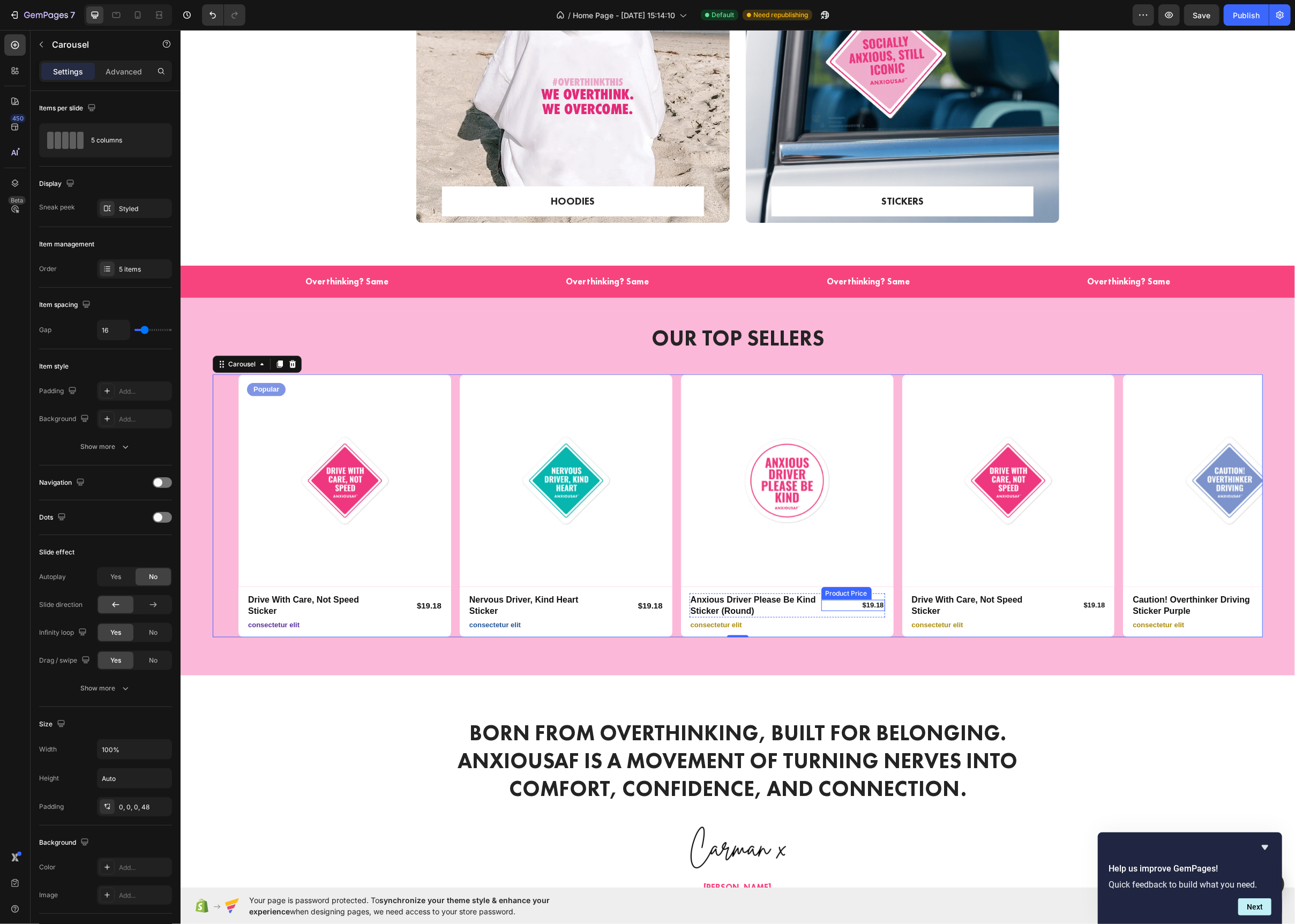
click at [862, 607] on div "$19.18" at bounding box center [853, 605] width 64 height 11
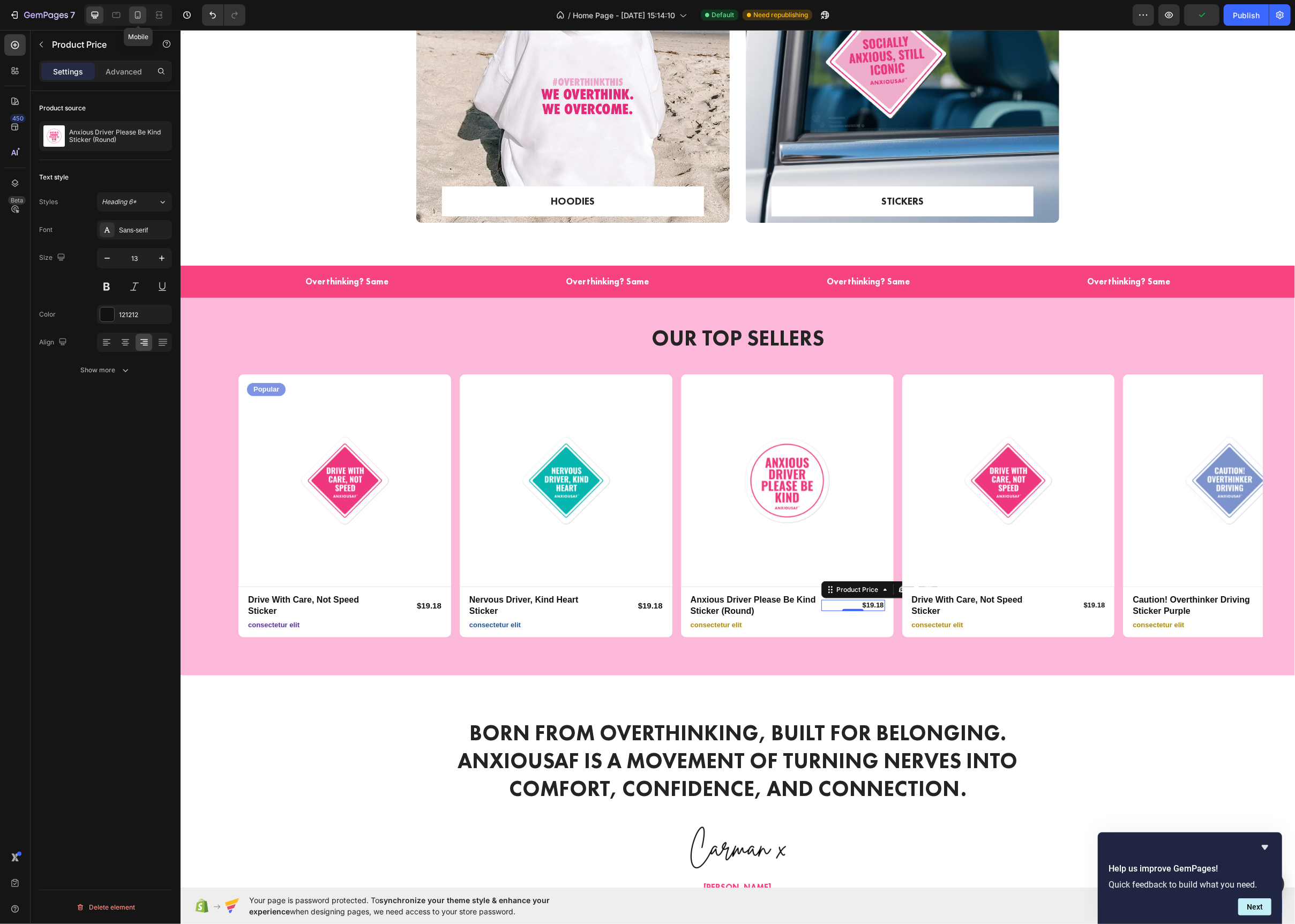
click at [146, 17] on div at bounding box center [138, 15] width 17 height 17
type input "12"
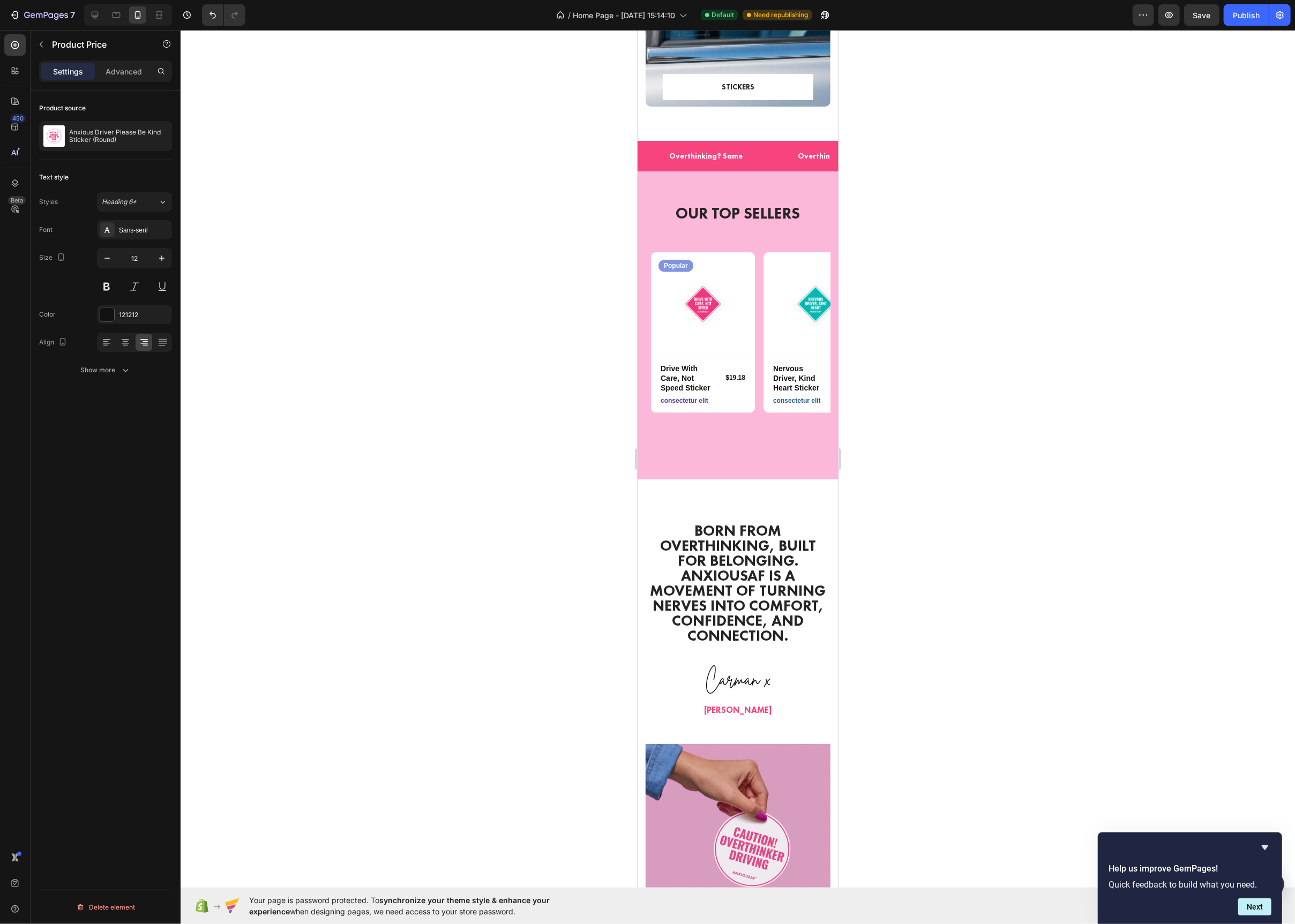
scroll to position [1047, 0]
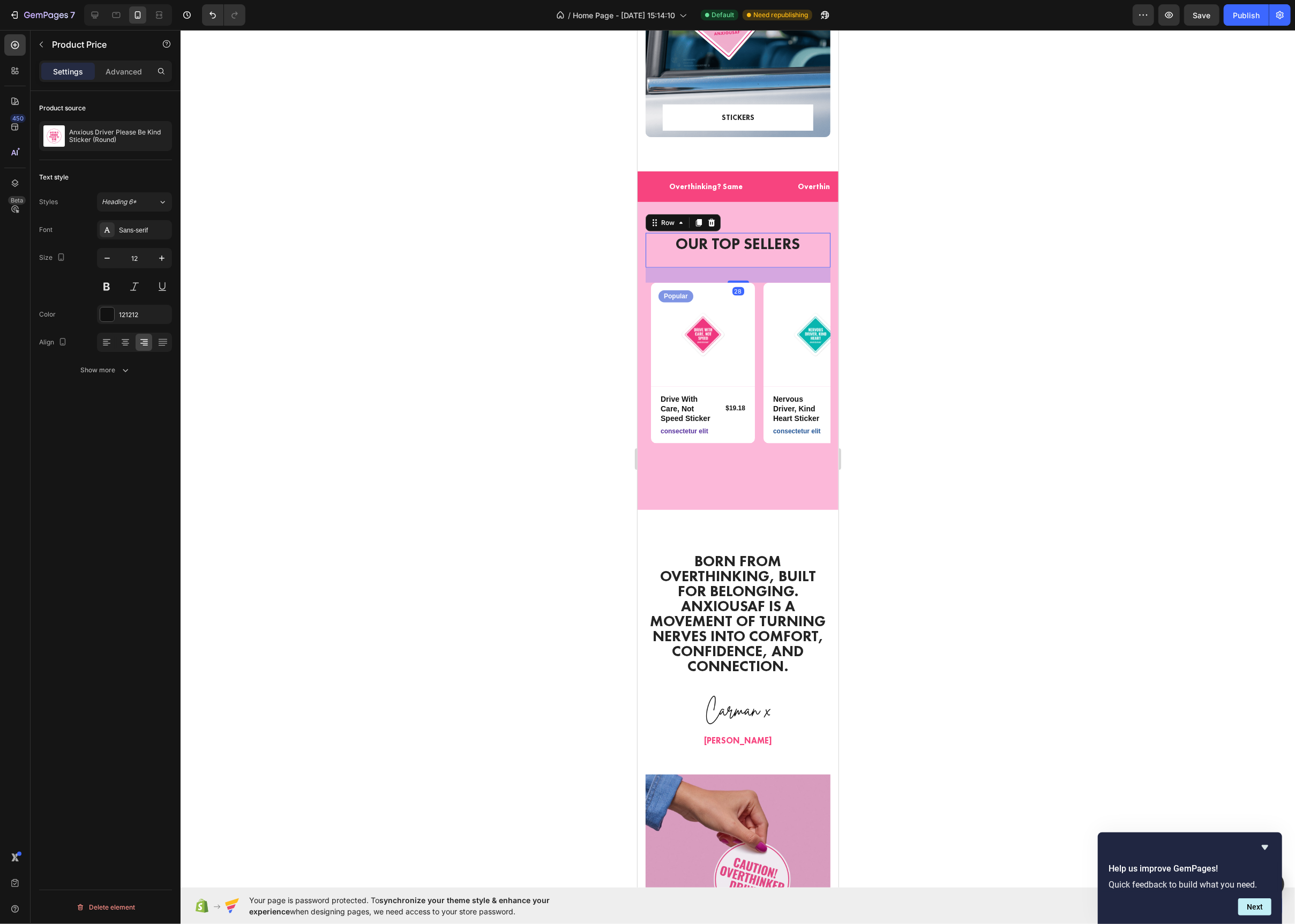
click at [648, 235] on div "OUR TOP SELLERS Heading Row 28" at bounding box center [738, 250] width 185 height 35
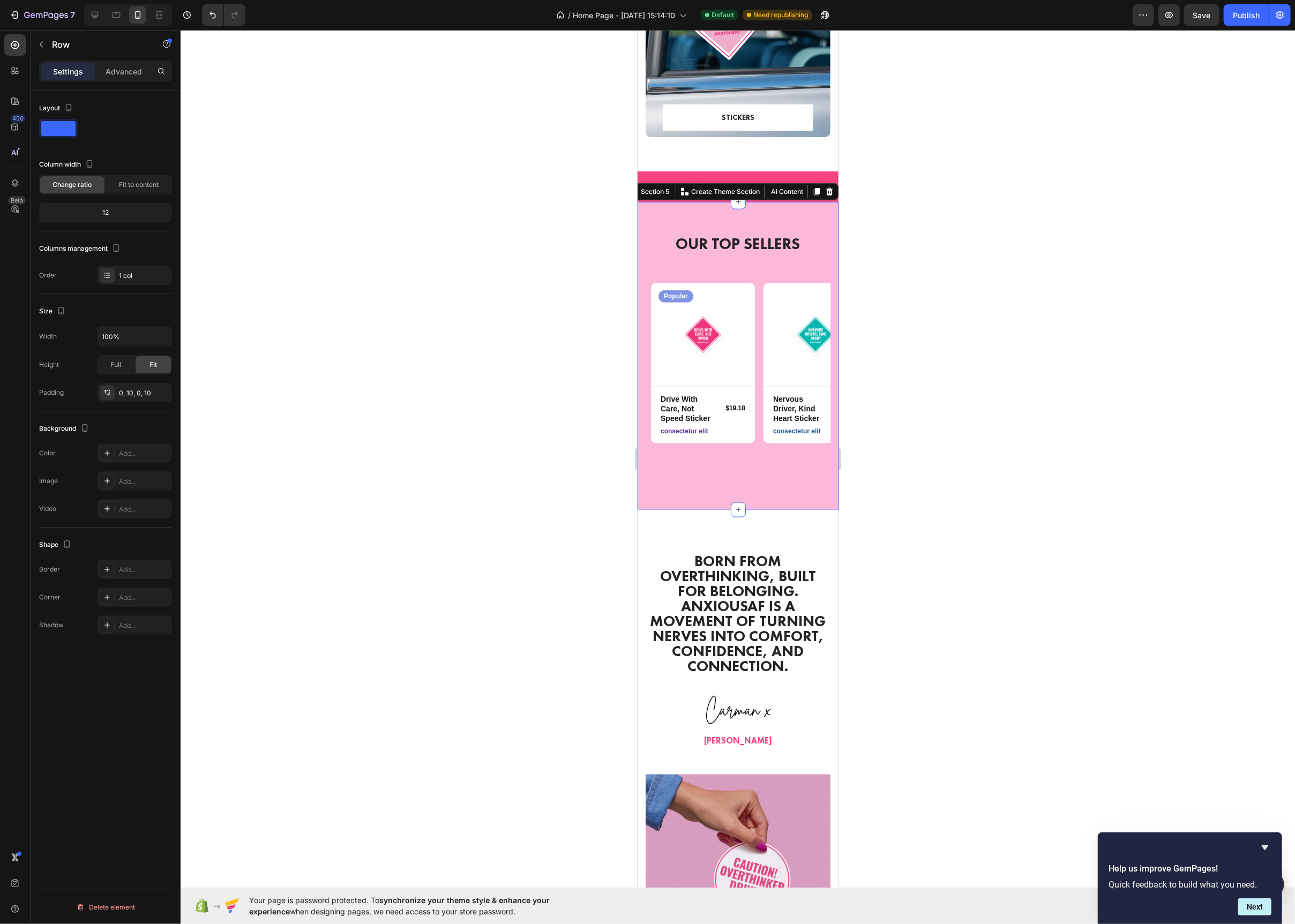
click at [774, 217] on div "OUR TOP SELLERS Heading Row Product Images Popular Text Block Row Drive With Ca…" at bounding box center [737, 356] width 201 height 308
click at [741, 204] on icon at bounding box center [738, 202] width 9 height 9
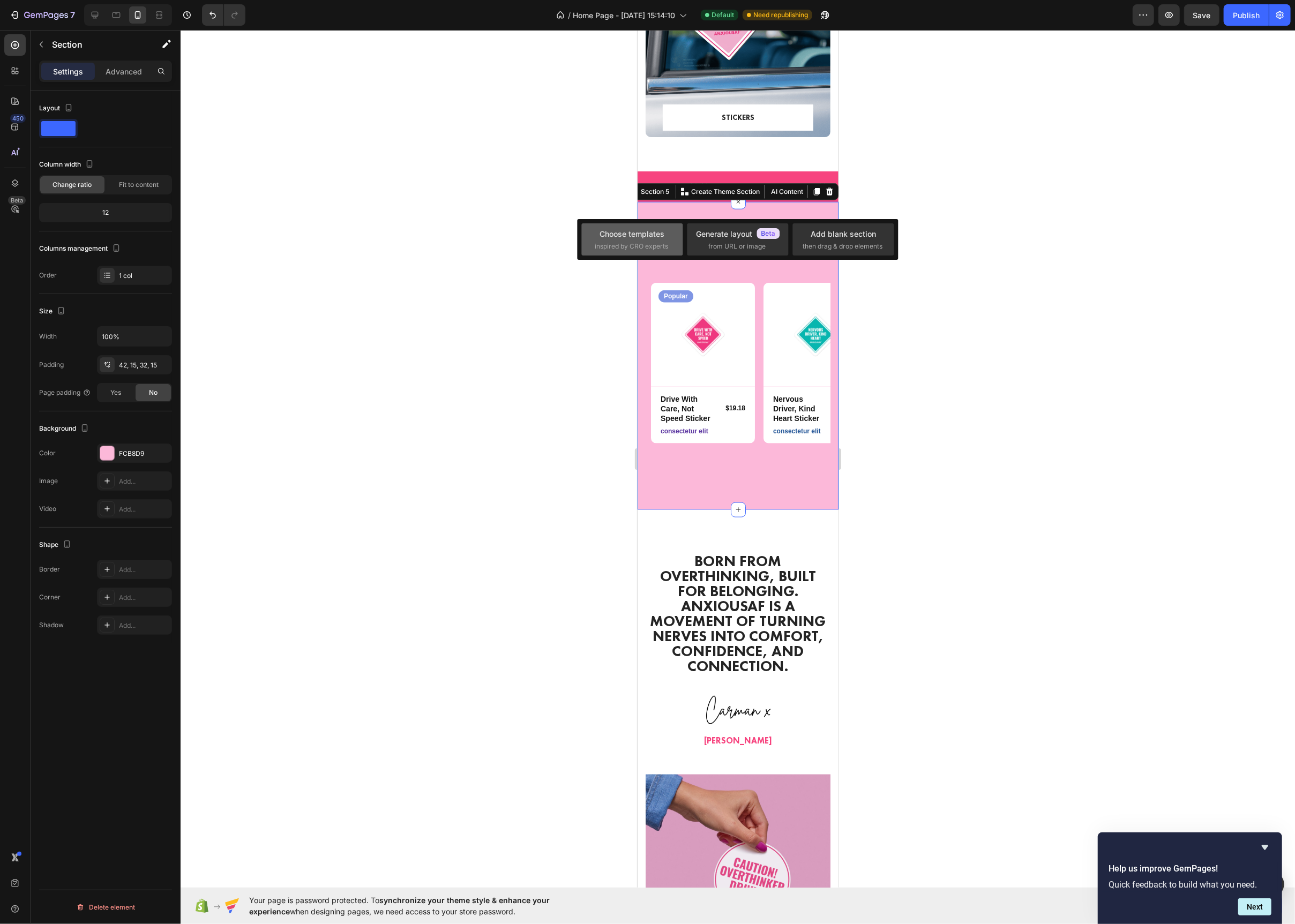
click at [637, 253] on div "Choose templates inspired by CRO experts" at bounding box center [633, 239] width 102 height 32
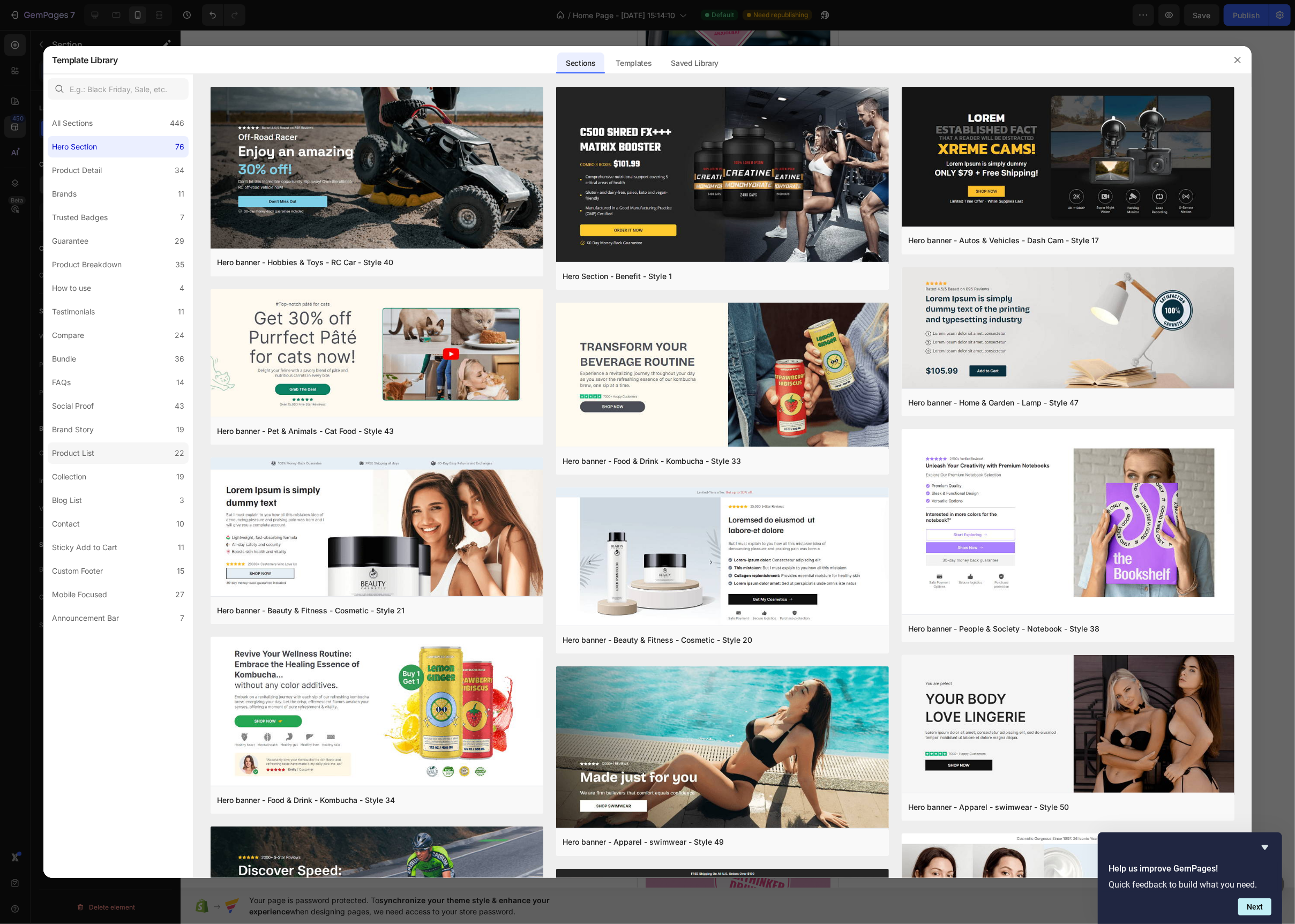
click at [101, 456] on label "Product List 22" at bounding box center [118, 453] width 141 height 21
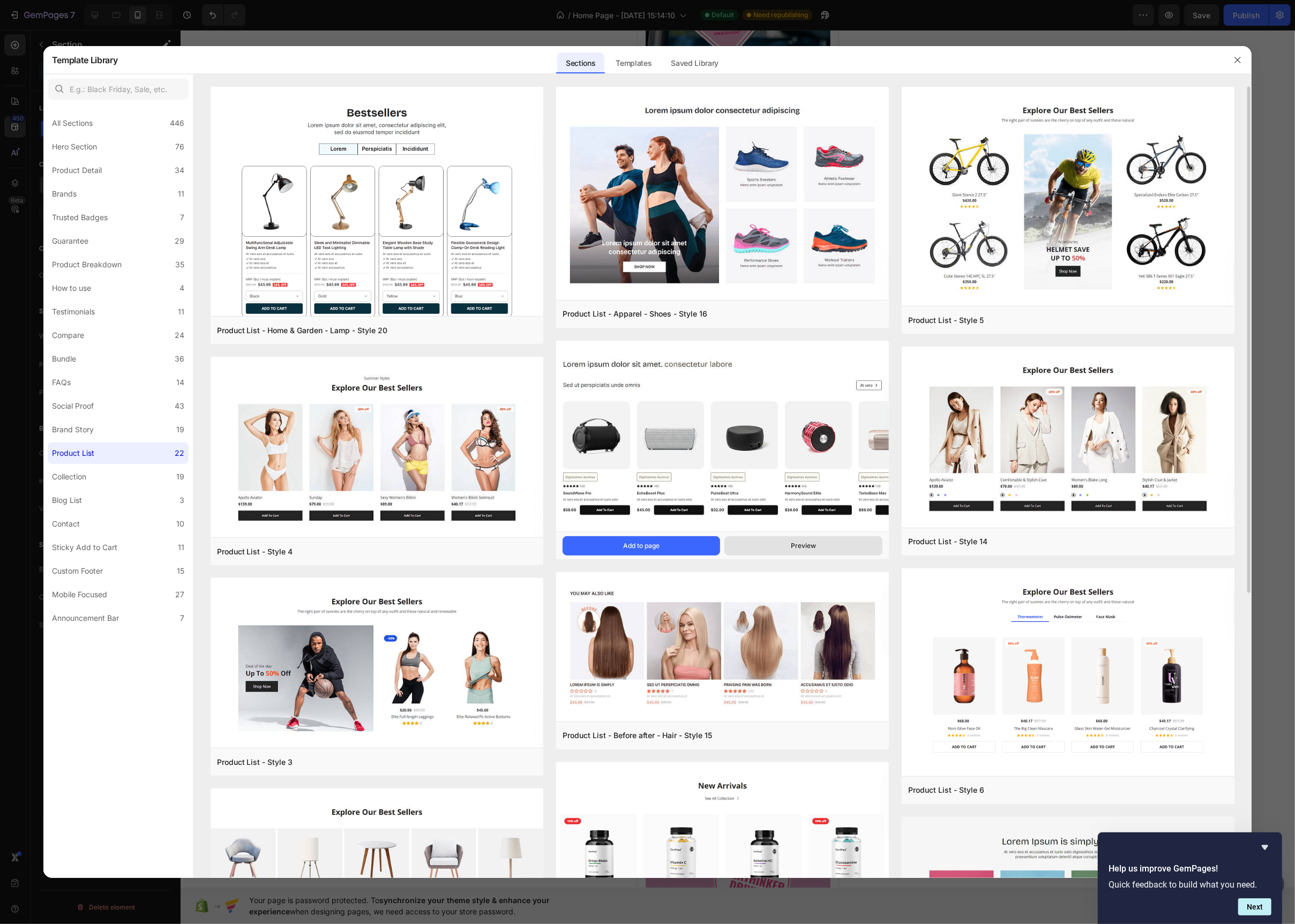
click at [753, 538] on button "Preview" at bounding box center [803, 546] width 158 height 19
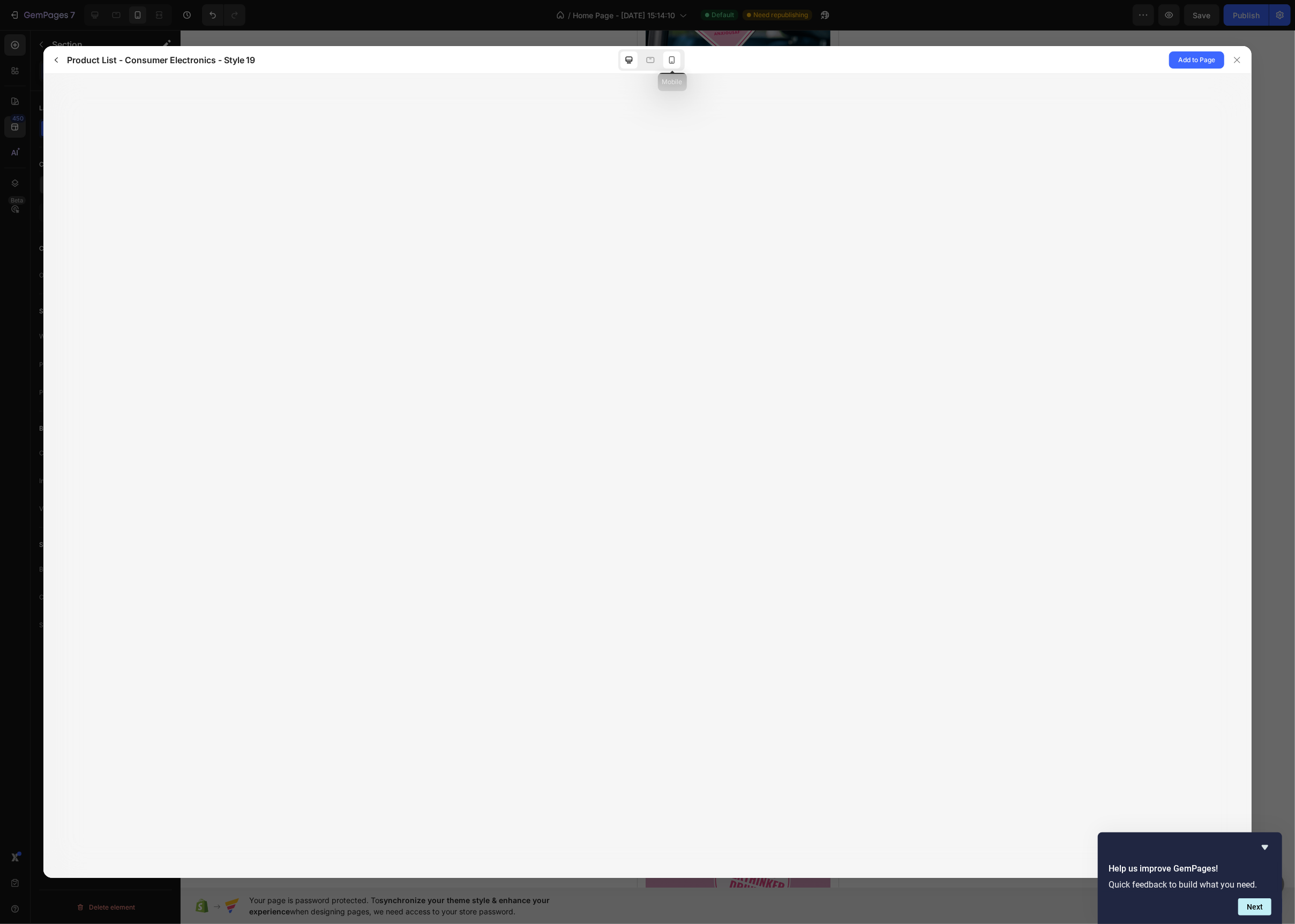
click at [670, 56] on icon at bounding box center [672, 60] width 6 height 8
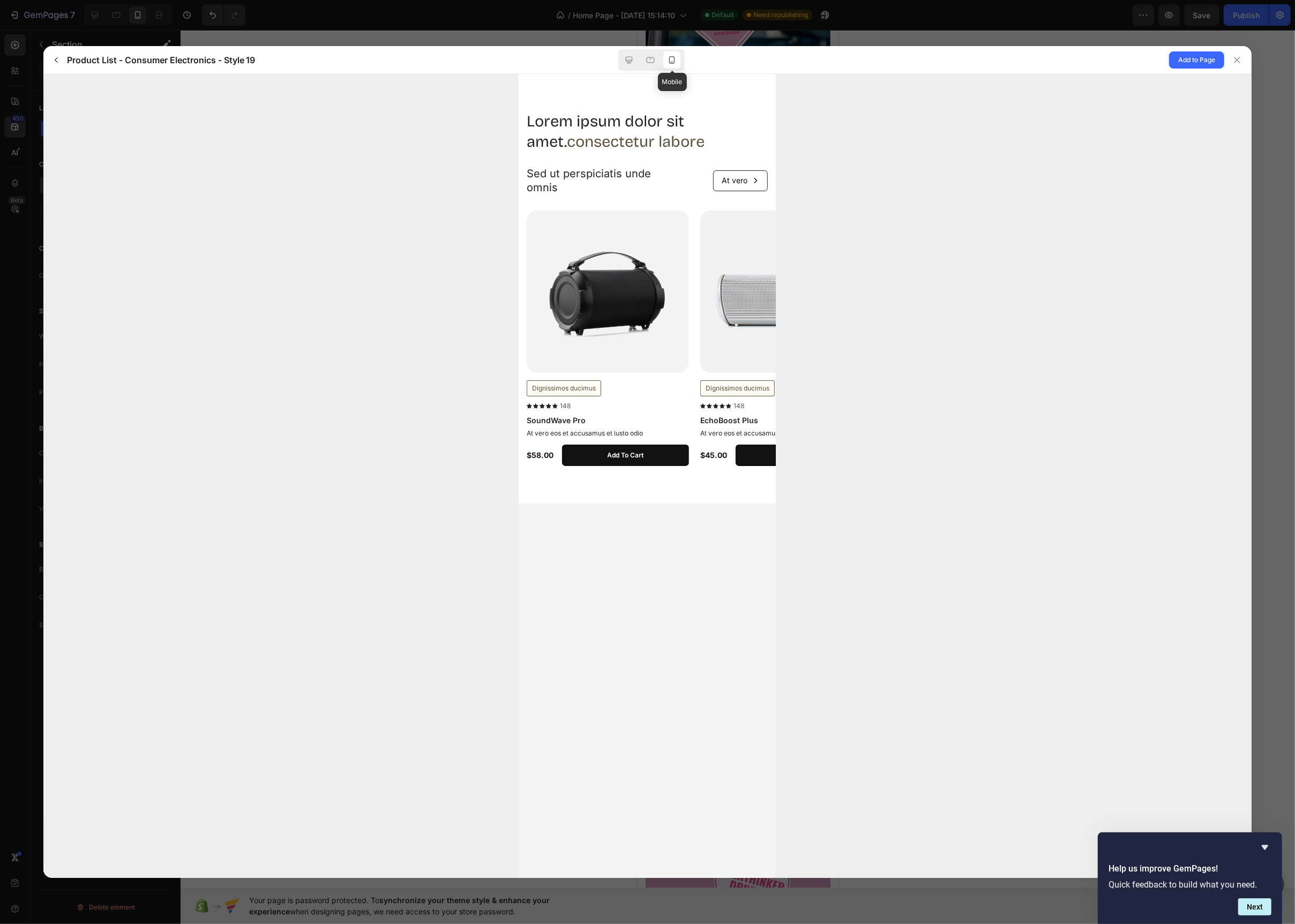
scroll to position [0, 0]
click at [53, 60] on icon "button" at bounding box center [56, 60] width 9 height 9
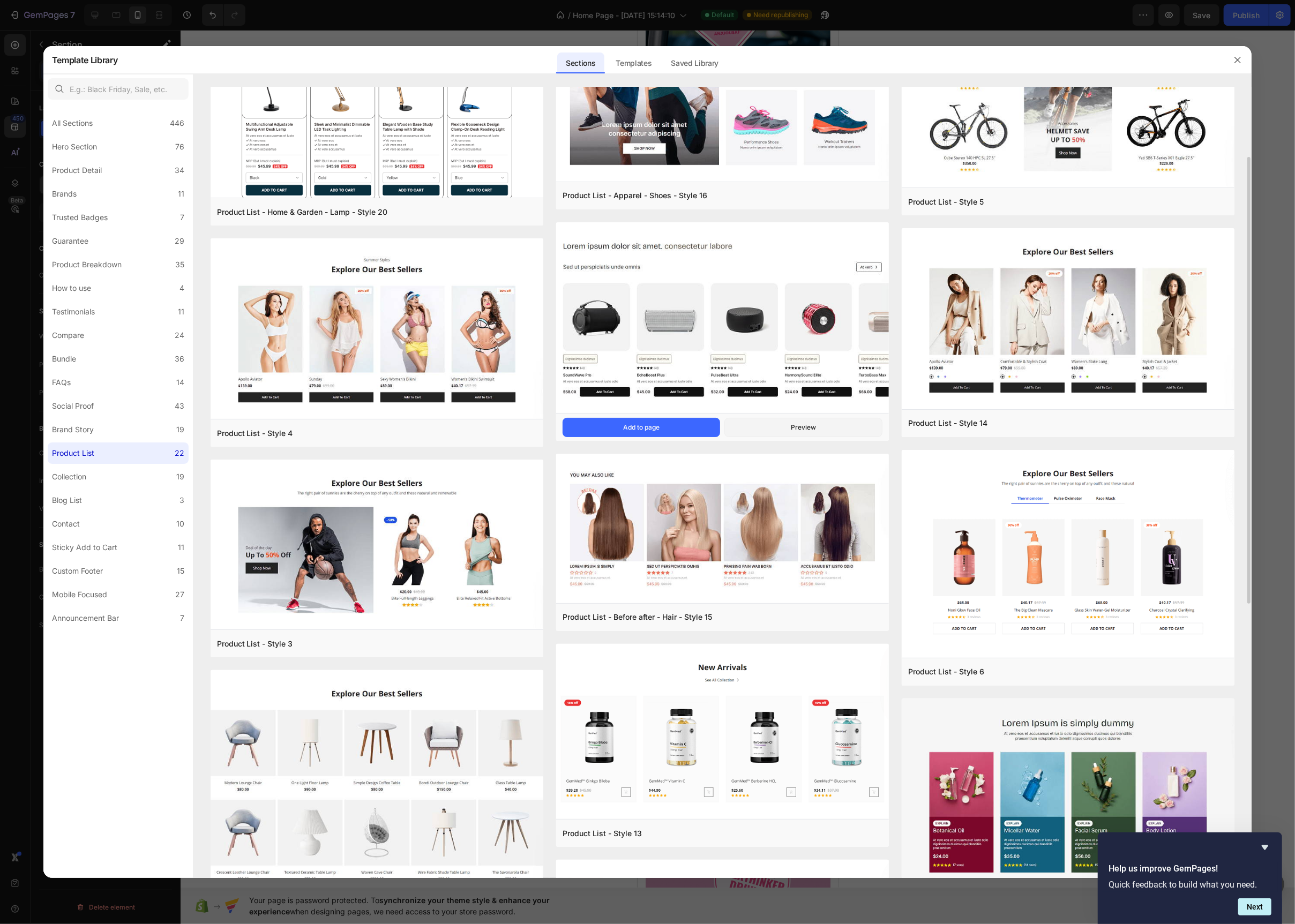
scroll to position [123, 0]
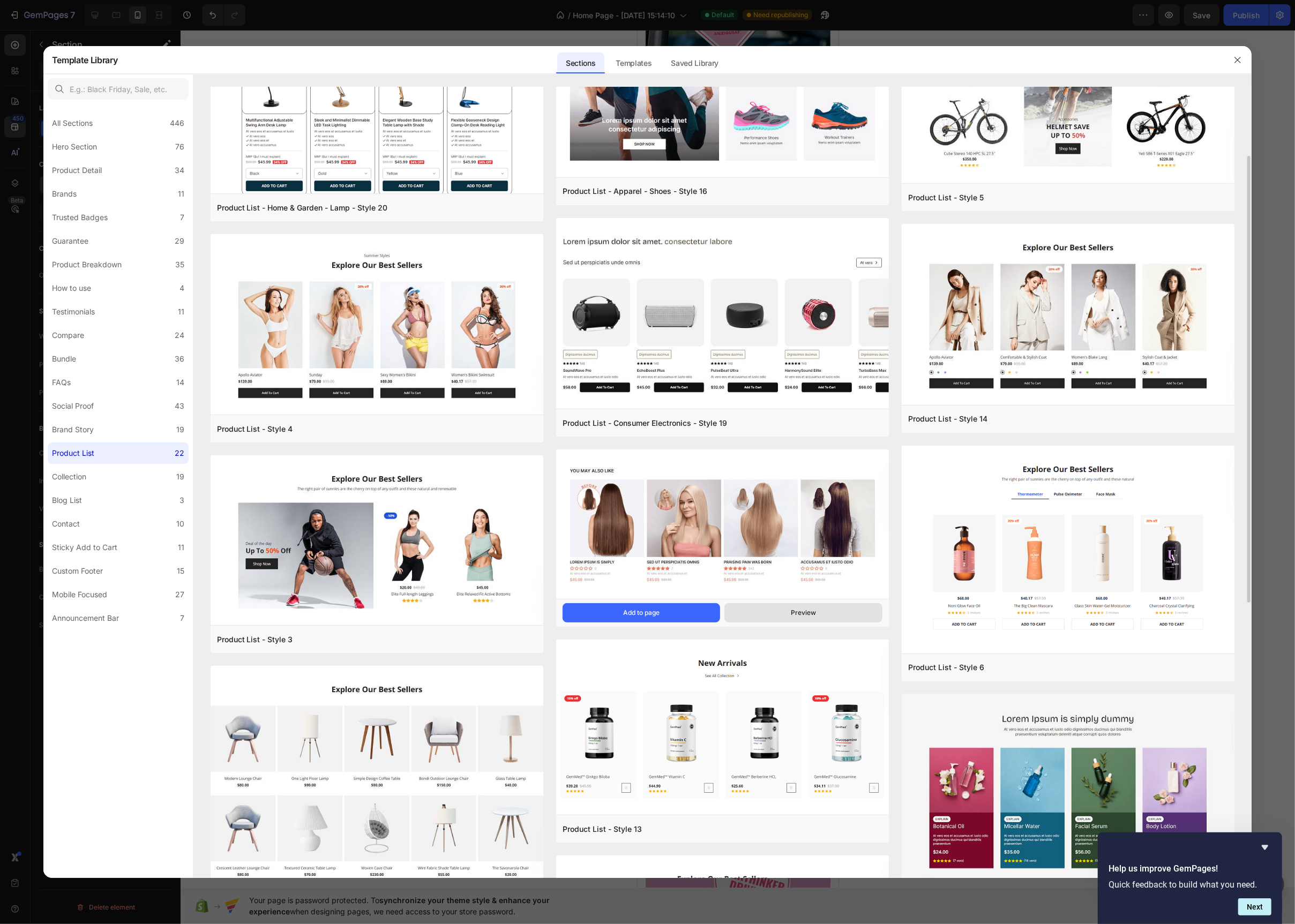
click at [765, 619] on button "Preview" at bounding box center [803, 612] width 158 height 19
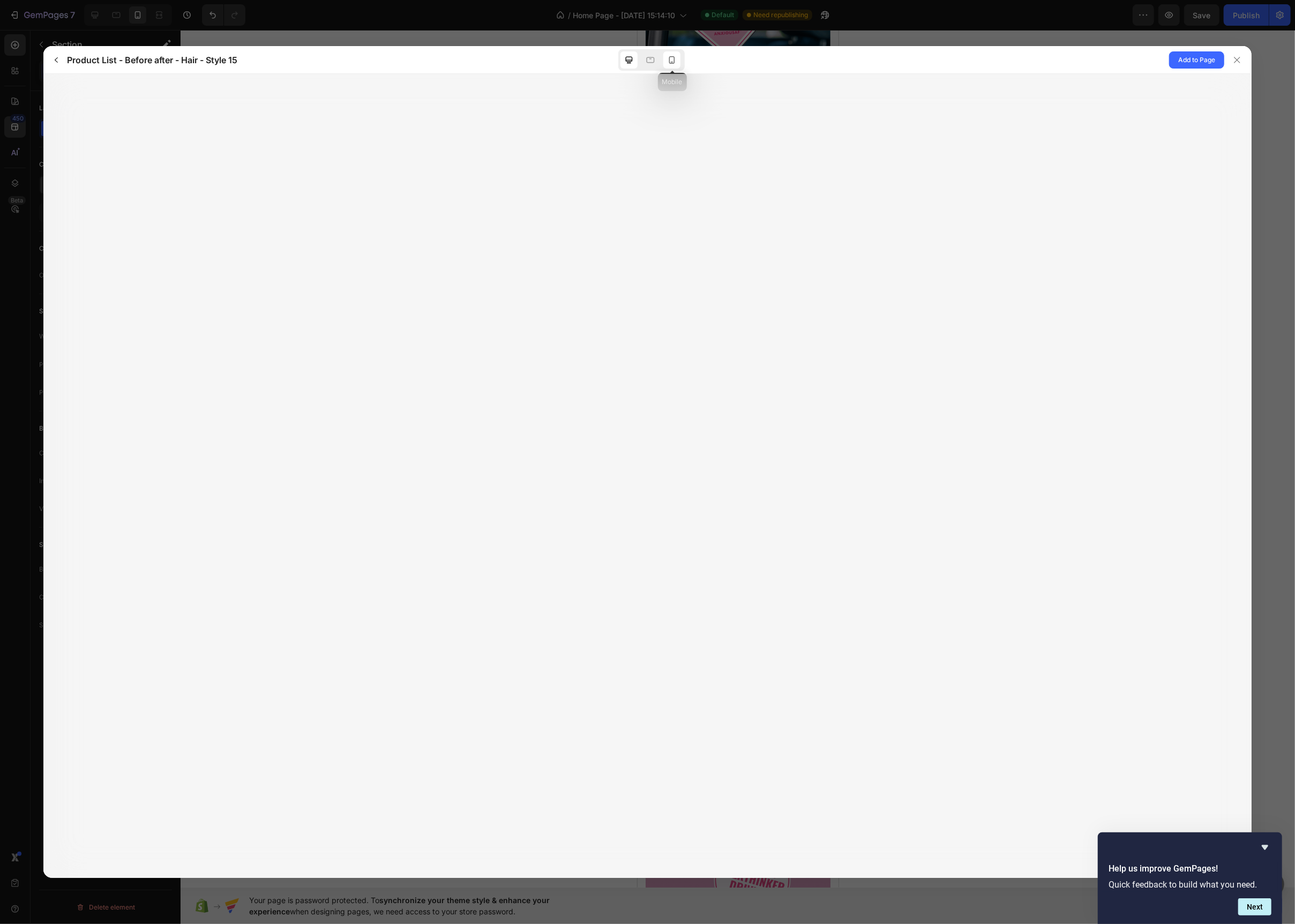
click at [677, 57] on icon at bounding box center [672, 60] width 11 height 11
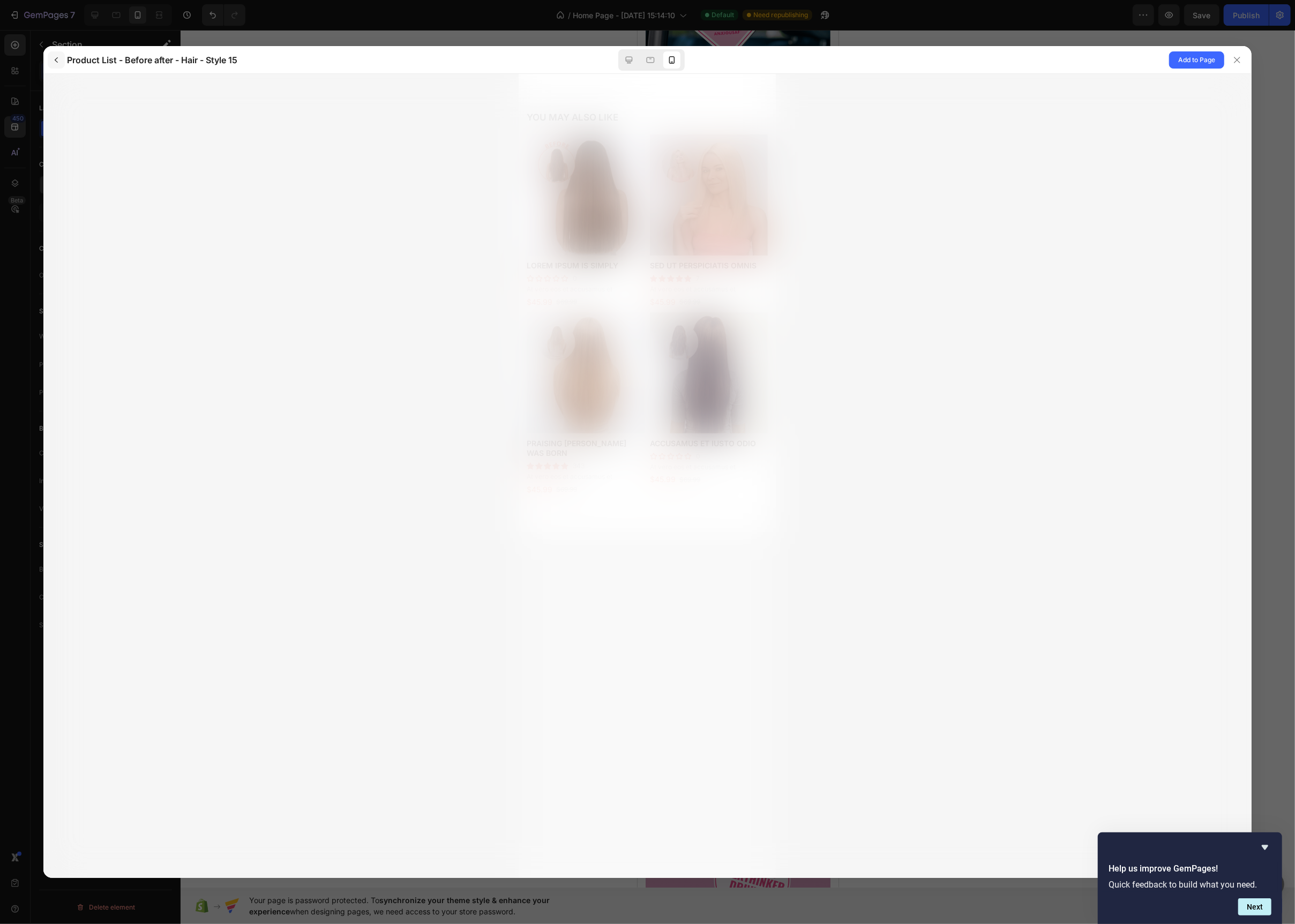
scroll to position [0, 0]
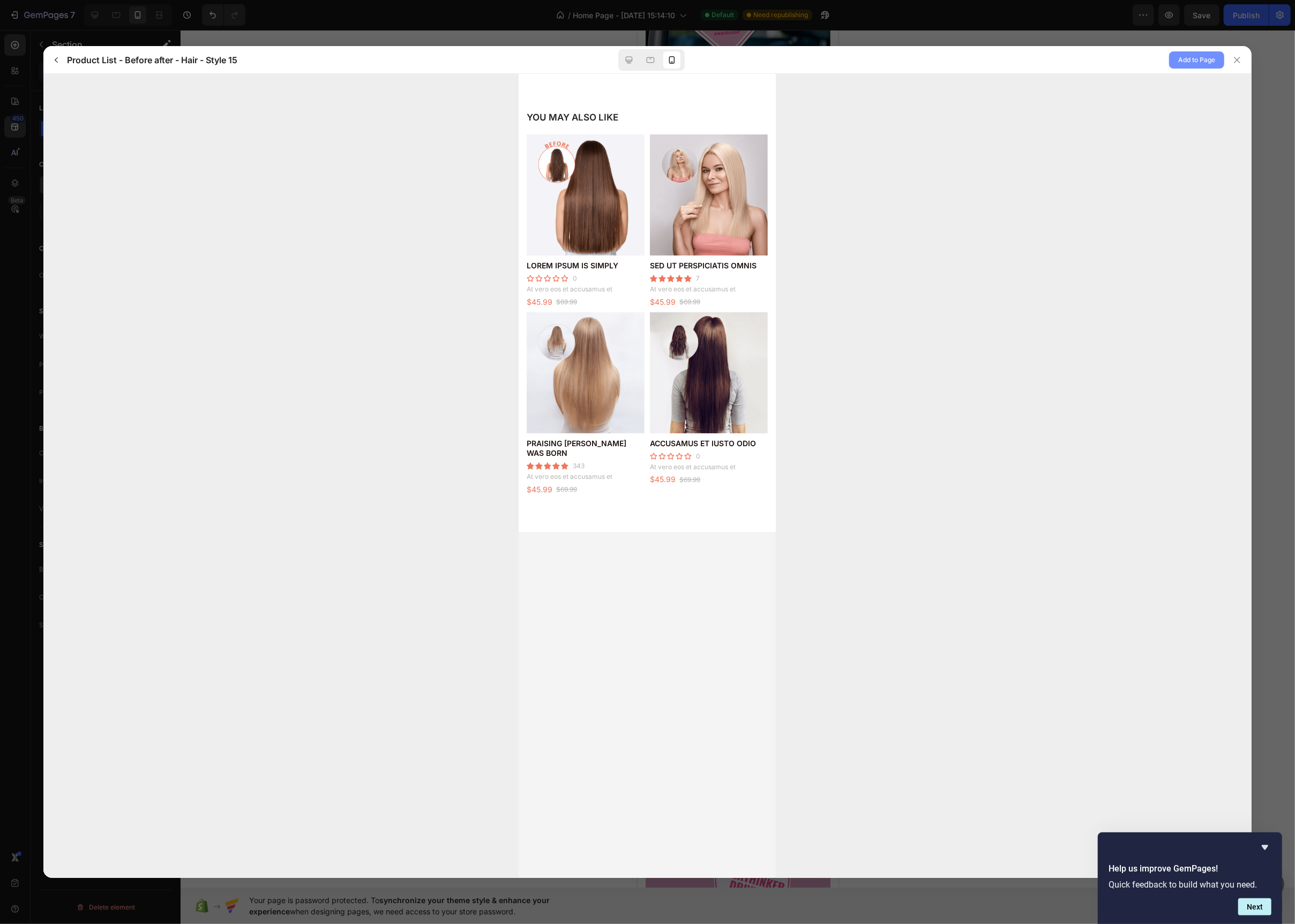
click at [1181, 53] on span "Add to Page" at bounding box center [1197, 60] width 37 height 13
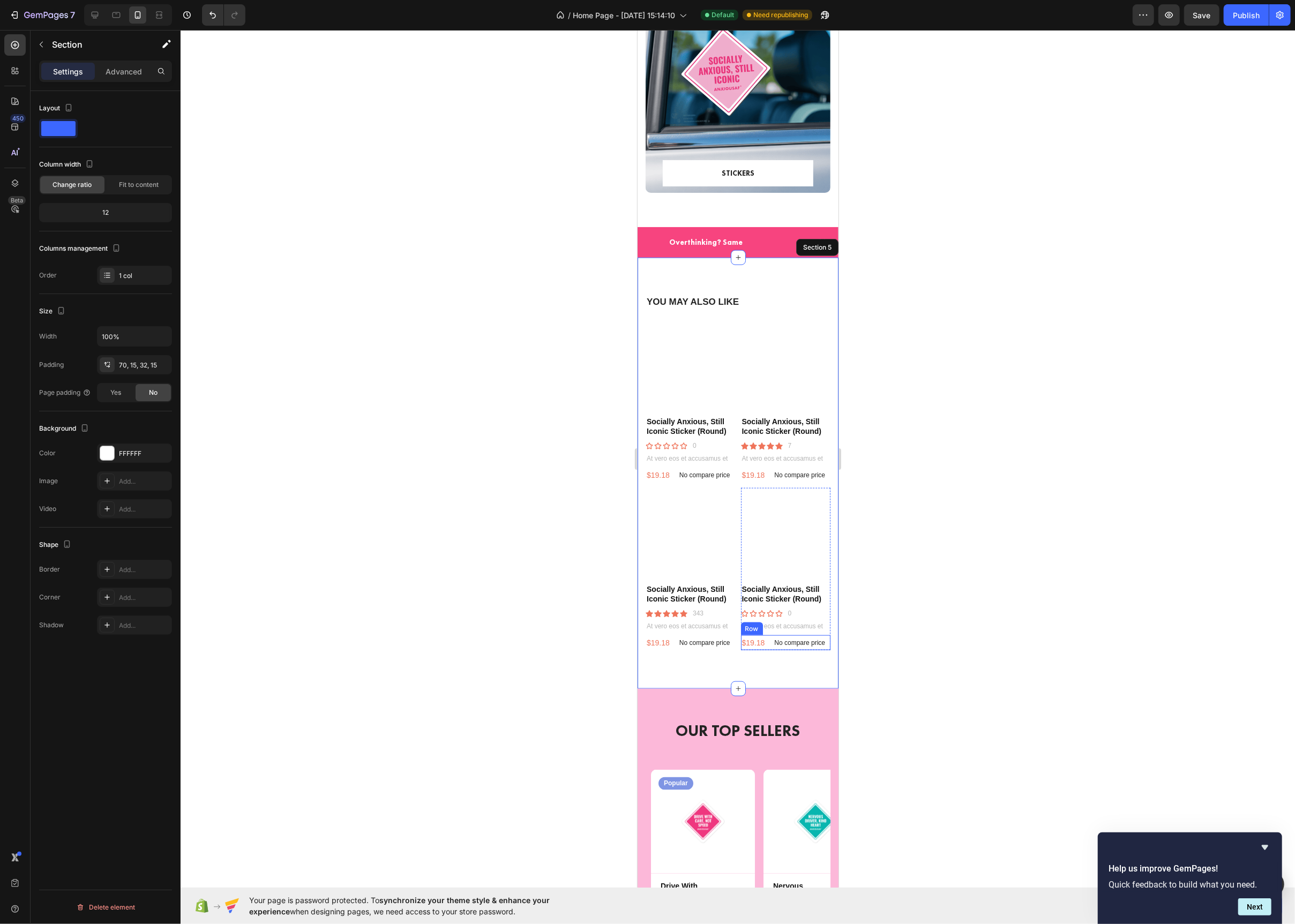
scroll to position [984, 0]
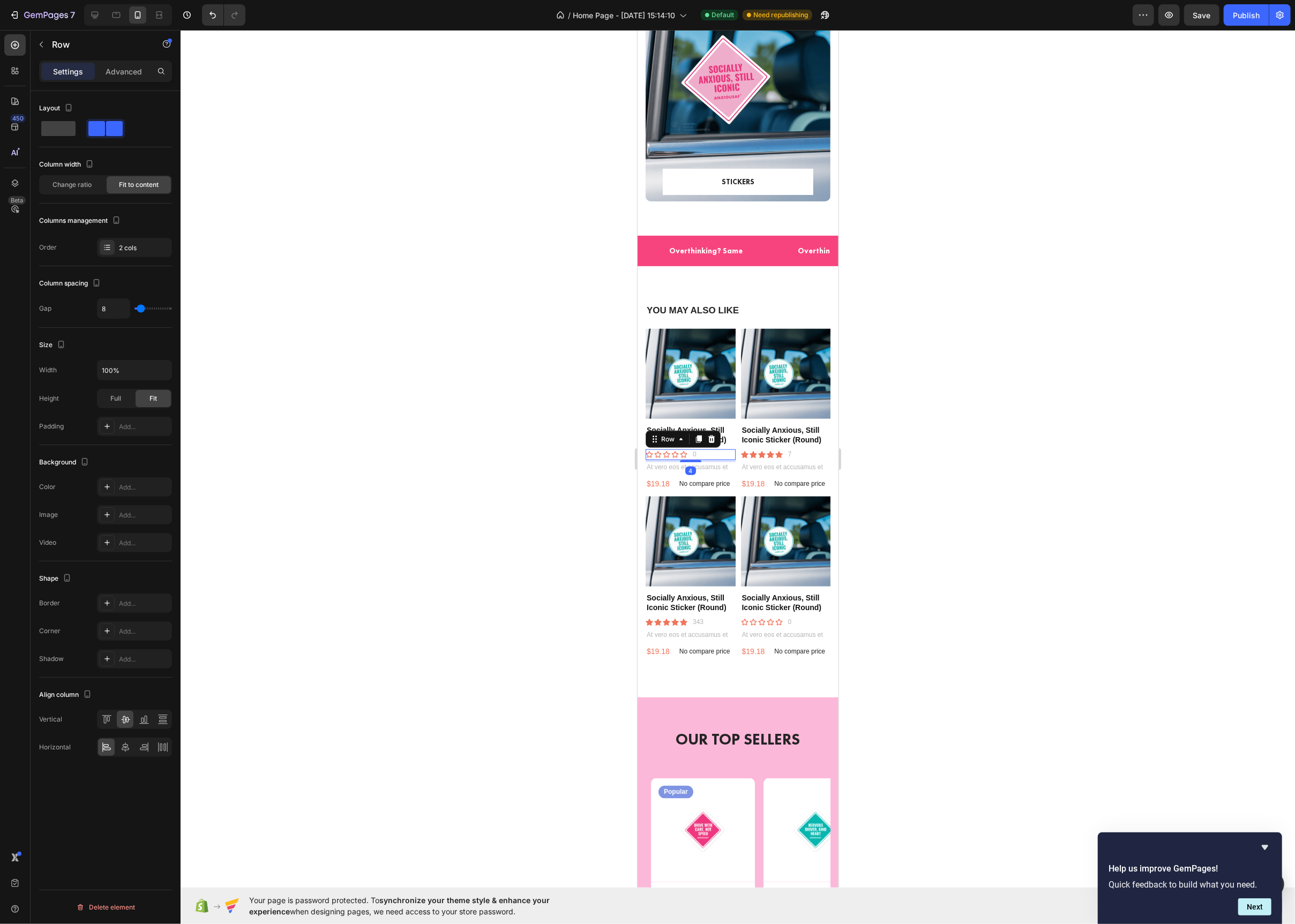
click at [711, 455] on div "Icon Icon Icon Icon Icon Icon List 0 Text Block Row 4" at bounding box center [690, 454] width 90 height 11
click at [711, 441] on icon at bounding box center [711, 439] width 7 height 8
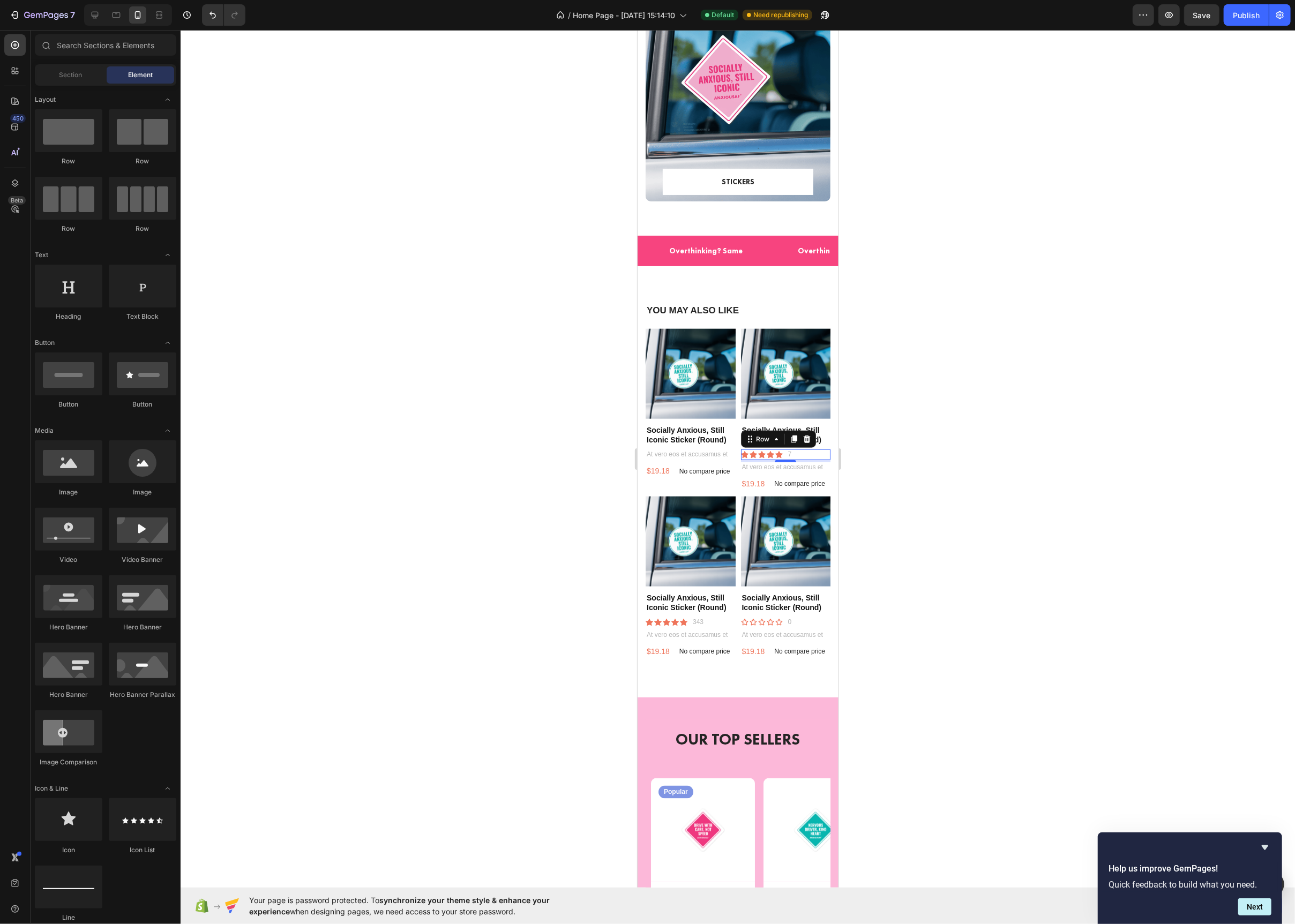
click at [822, 455] on div "Icon Icon Icon Icon Icon Icon List 7 Text Block Row 0" at bounding box center [785, 454] width 90 height 11
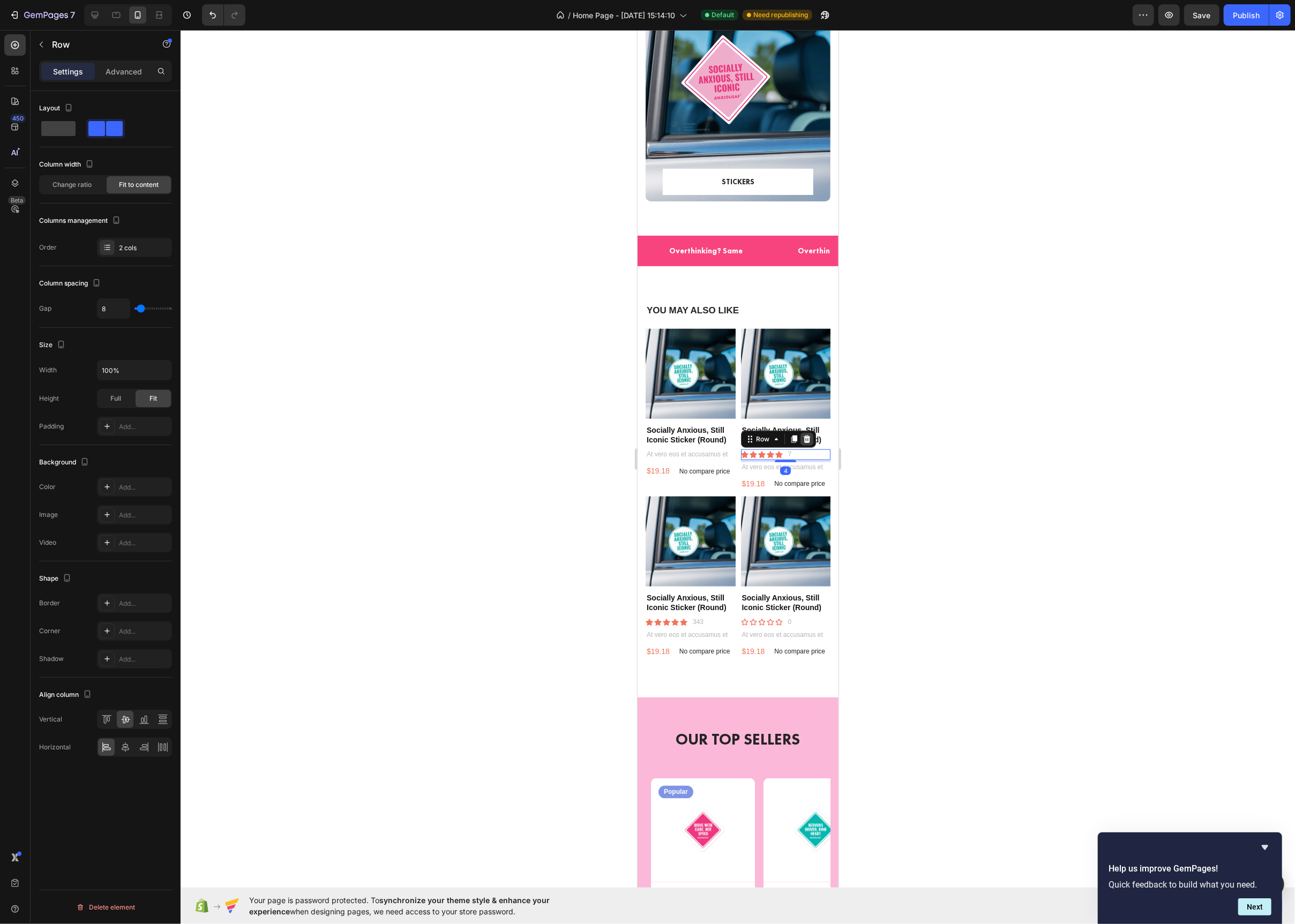
click at [802, 436] on icon at bounding box center [807, 439] width 9 height 9
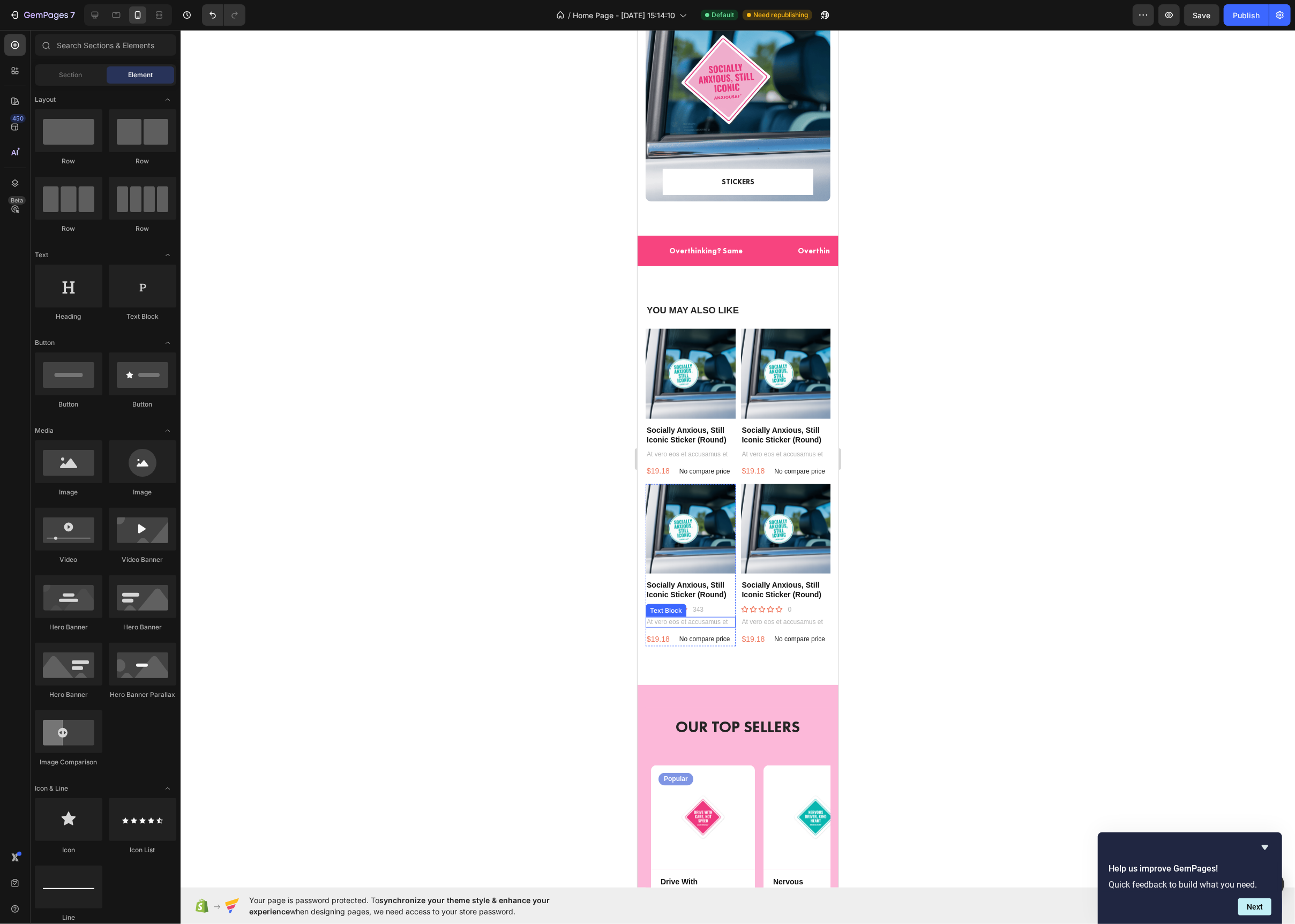
click at [718, 626] on p "At vero eos et accusamus et" at bounding box center [690, 622] width 88 height 9
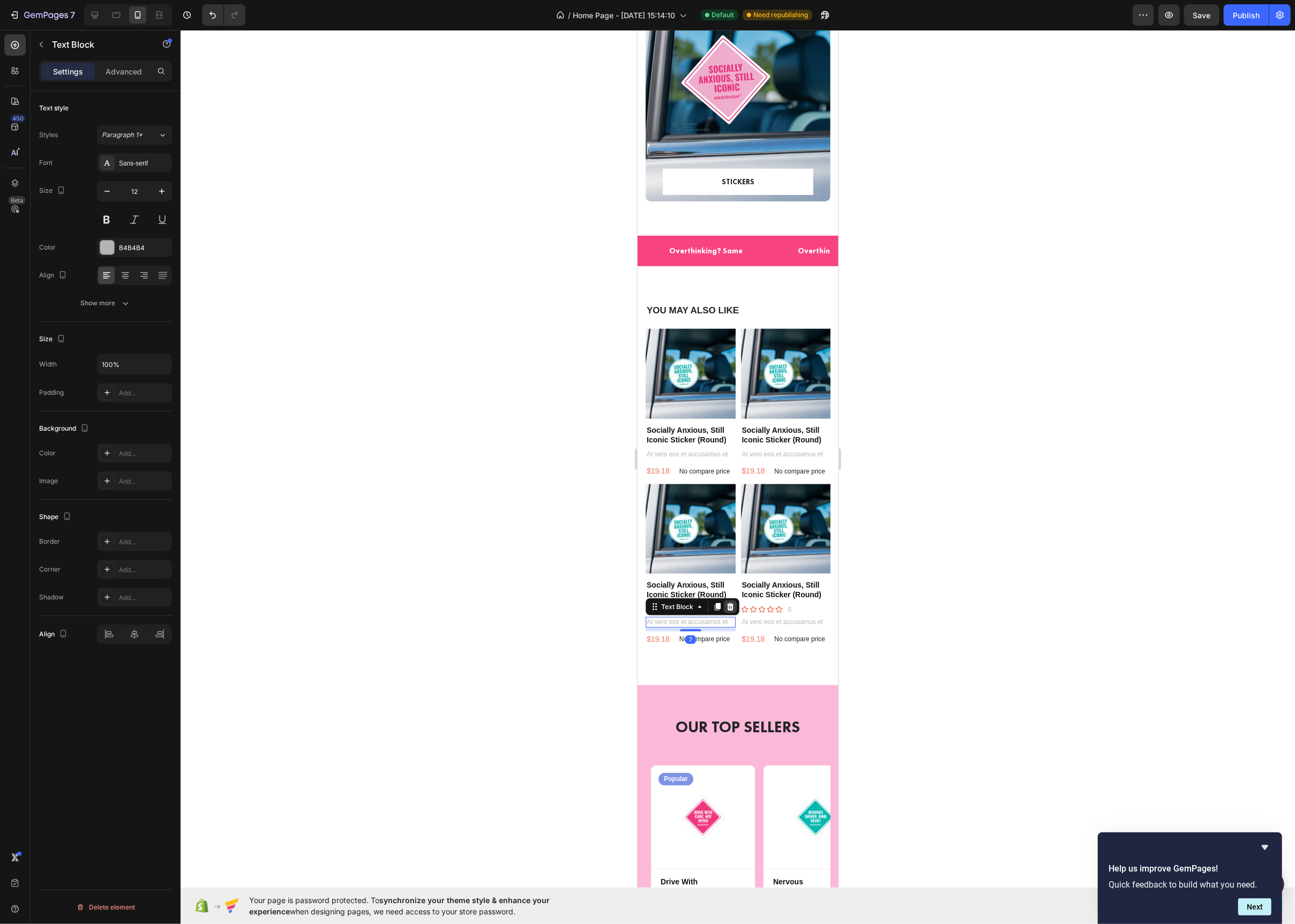
click at [729, 604] on icon at bounding box center [730, 607] width 9 height 9
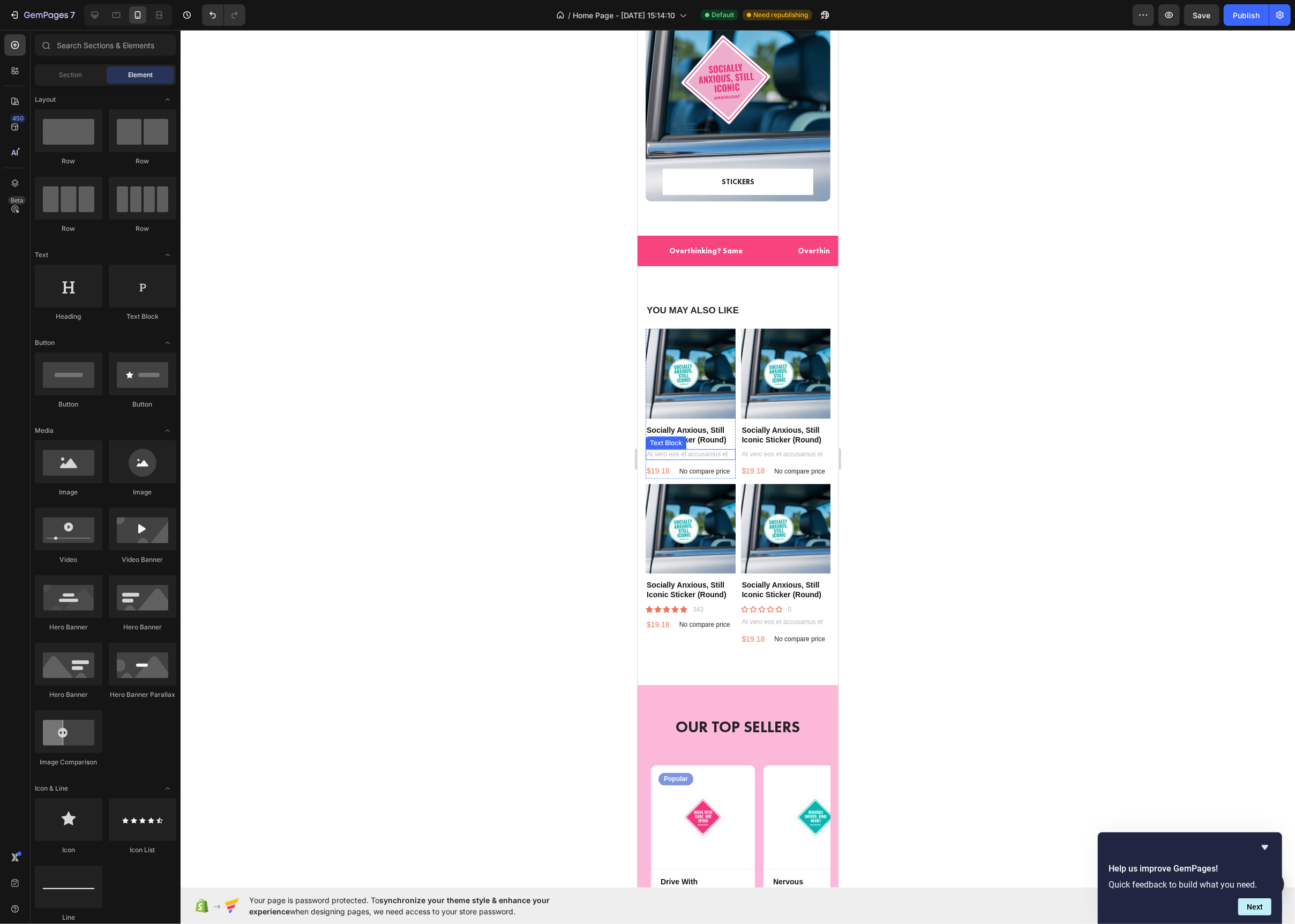
click at [689, 452] on p "At vero eos et accusamus et" at bounding box center [690, 455] width 88 height 9
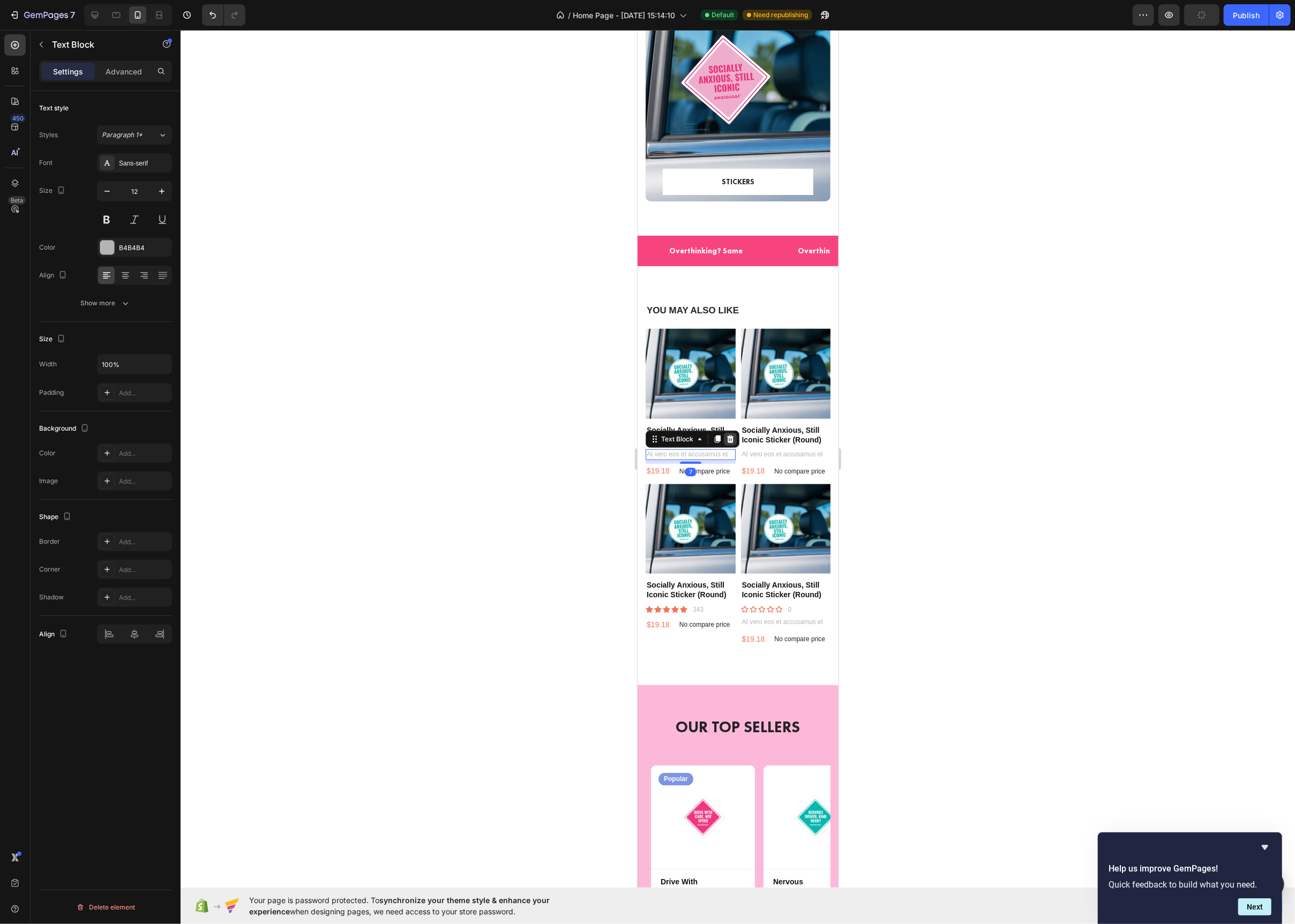
click at [731, 439] on icon at bounding box center [730, 439] width 7 height 8
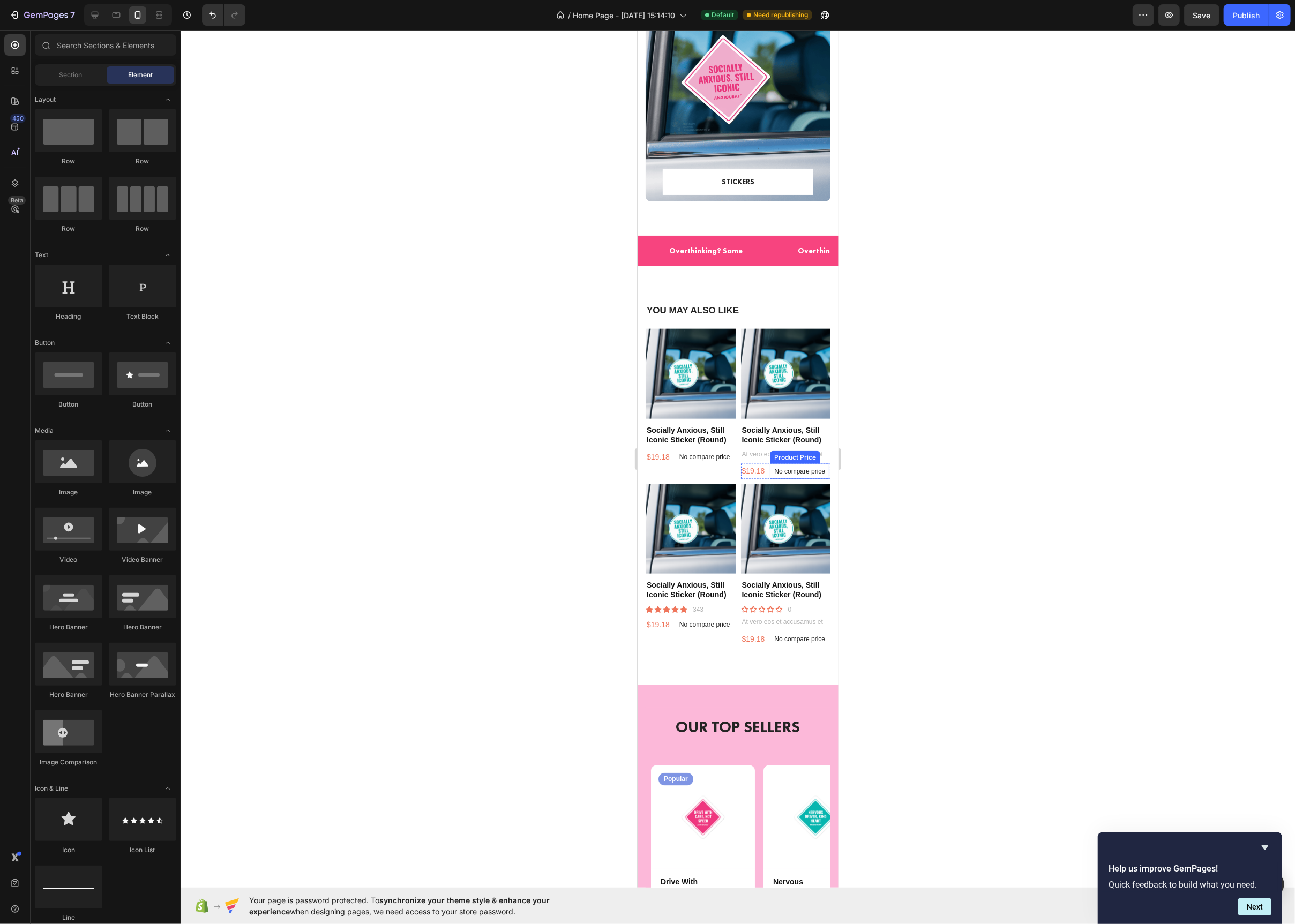
click at [809, 453] on div "Product Price" at bounding box center [794, 458] width 46 height 10
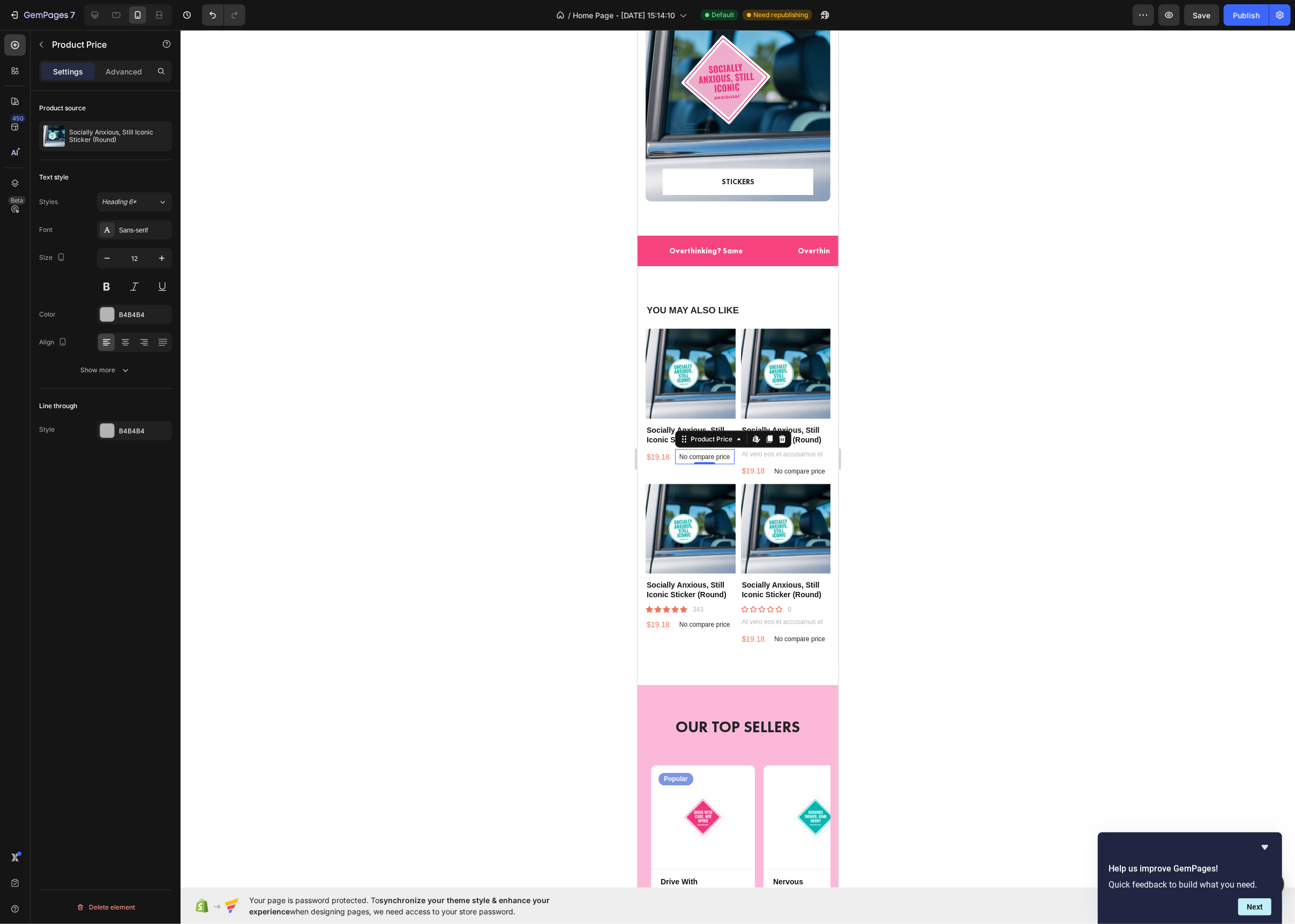
click at [716, 456] on p "No compare price" at bounding box center [704, 456] width 51 height 6
click at [781, 440] on icon at bounding box center [782, 439] width 7 height 8
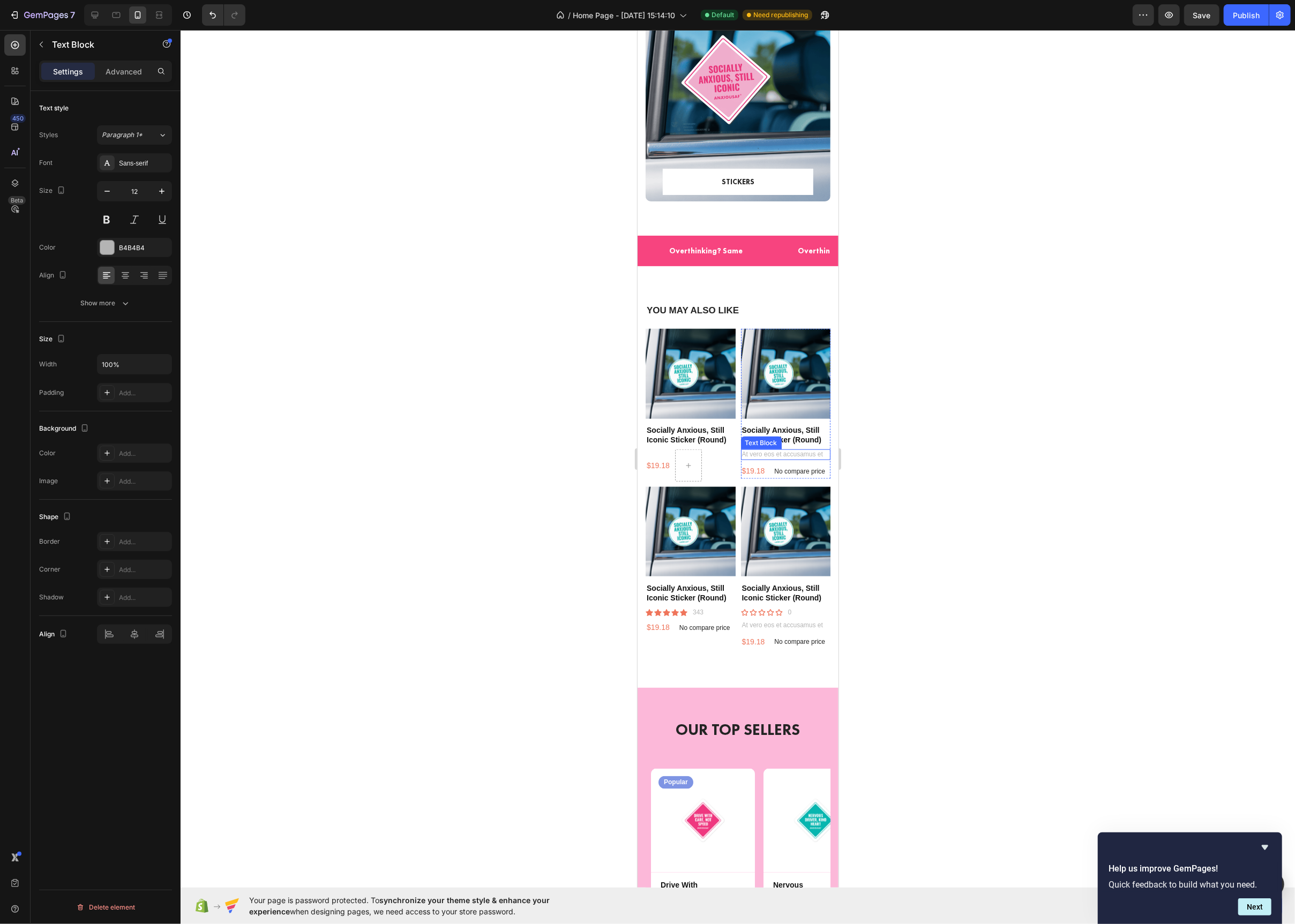
click at [801, 452] on p "At vero eos et accusamus et" at bounding box center [786, 455] width 88 height 9
click at [823, 441] on icon at bounding box center [825, 439] width 7 height 8
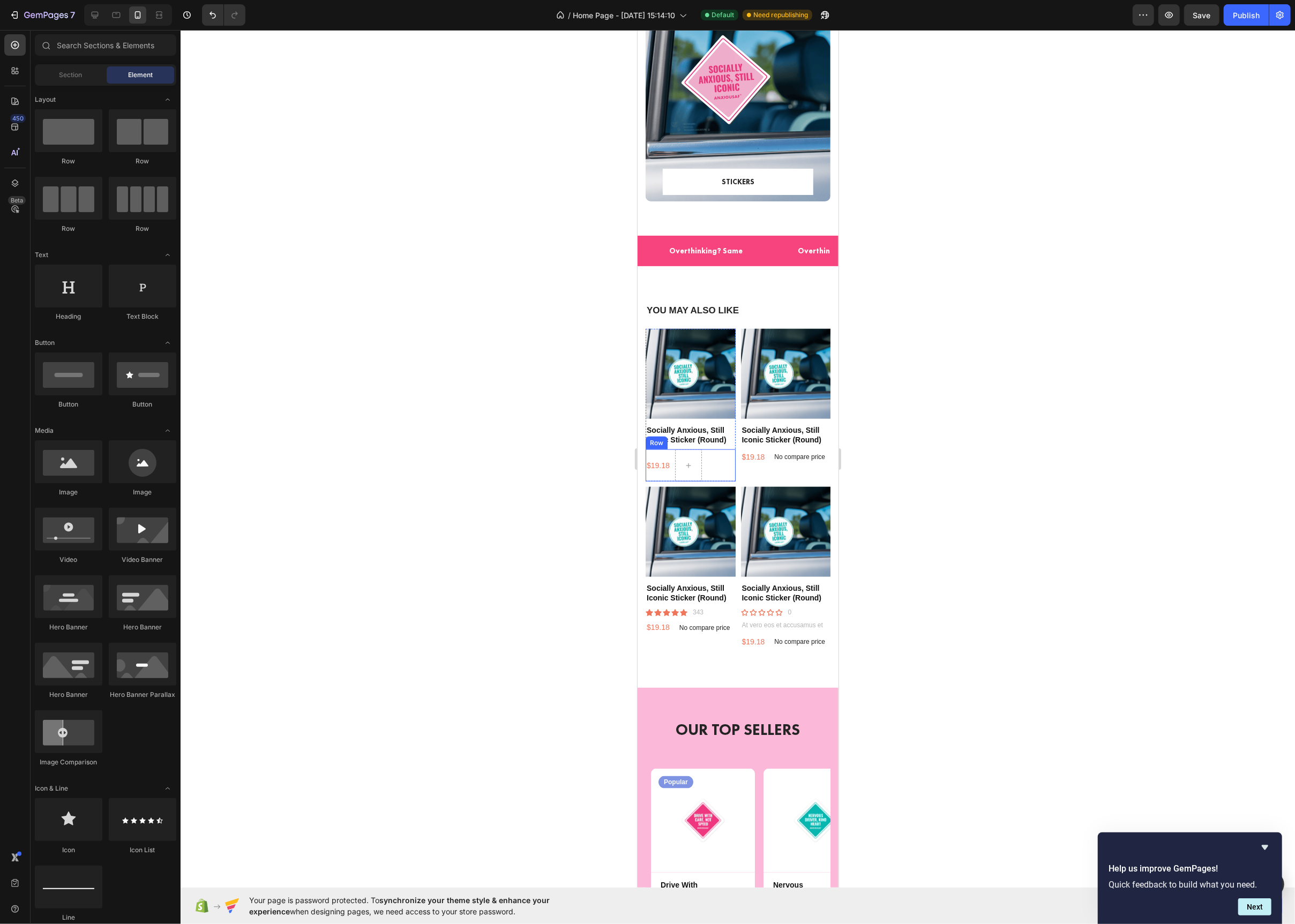
click at [705, 458] on div "$19.18 Product Price Product Price Row" at bounding box center [690, 465] width 90 height 32
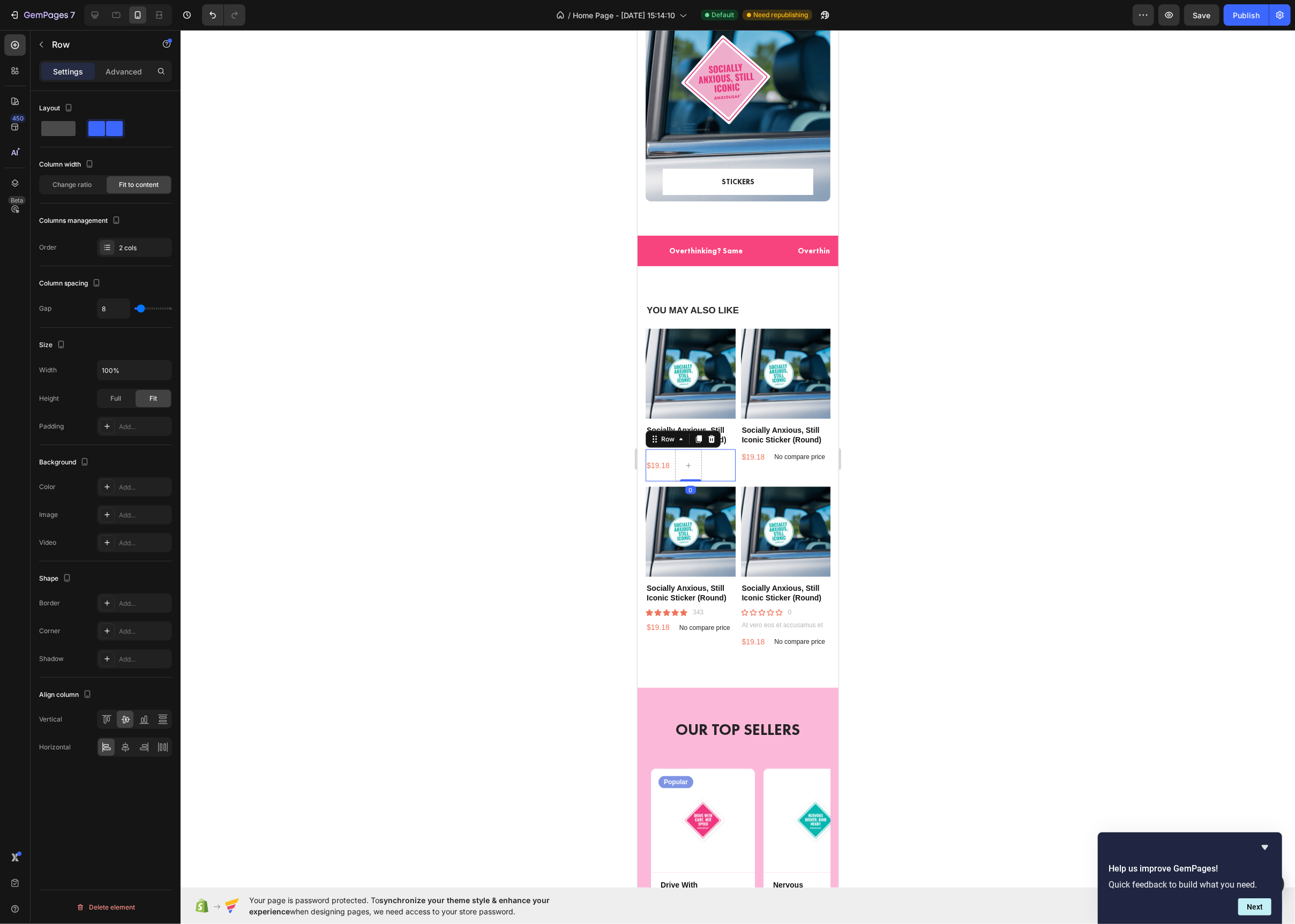
click at [65, 136] on div at bounding box center [58, 128] width 38 height 19
type input "0"
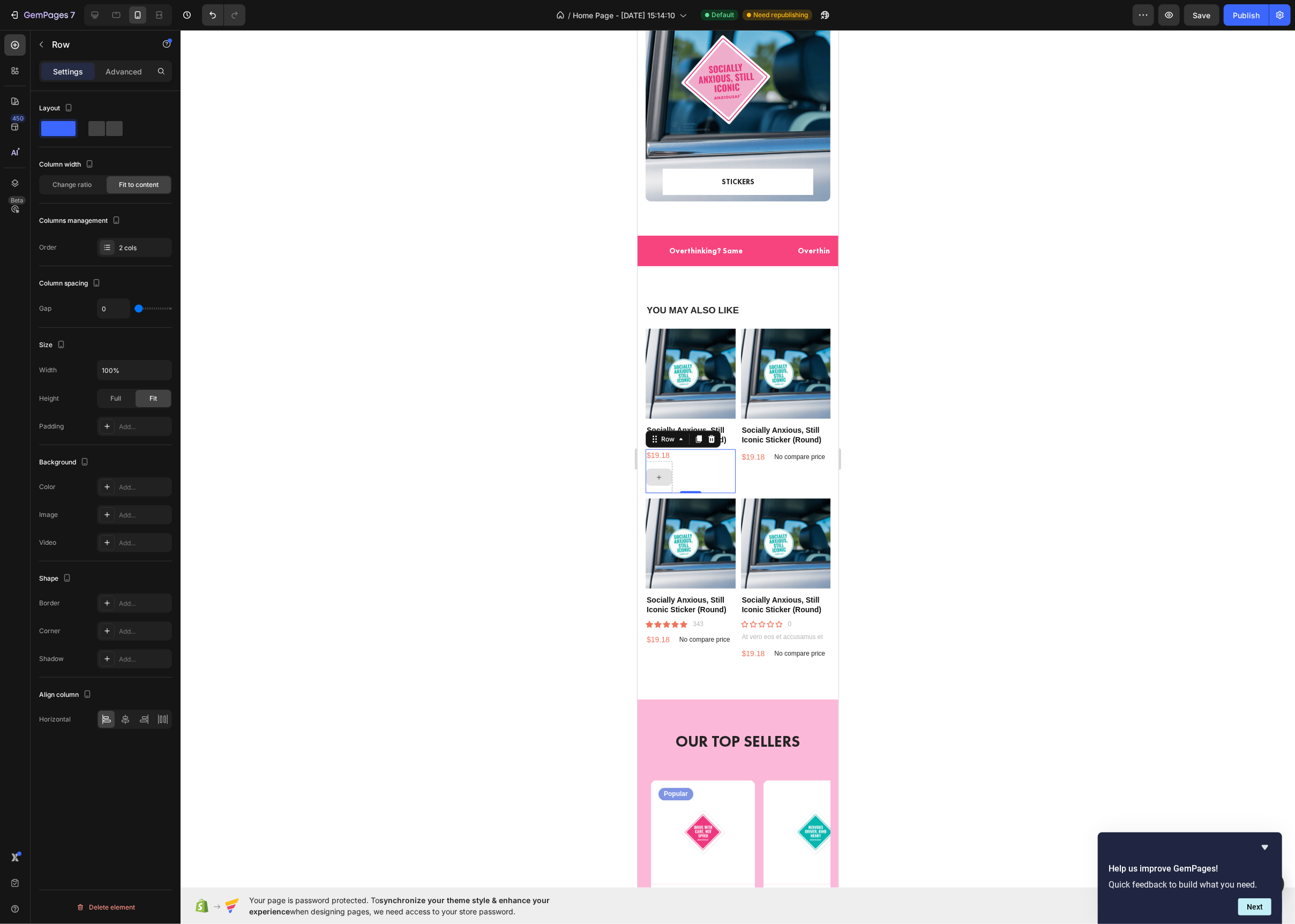
click at [665, 464] on div at bounding box center [659, 477] width 27 height 32
click at [689, 469] on div "$19.18 Product Price Product Price Row 0" at bounding box center [690, 471] width 90 height 44
click at [523, 460] on div at bounding box center [738, 477] width 1115 height 894
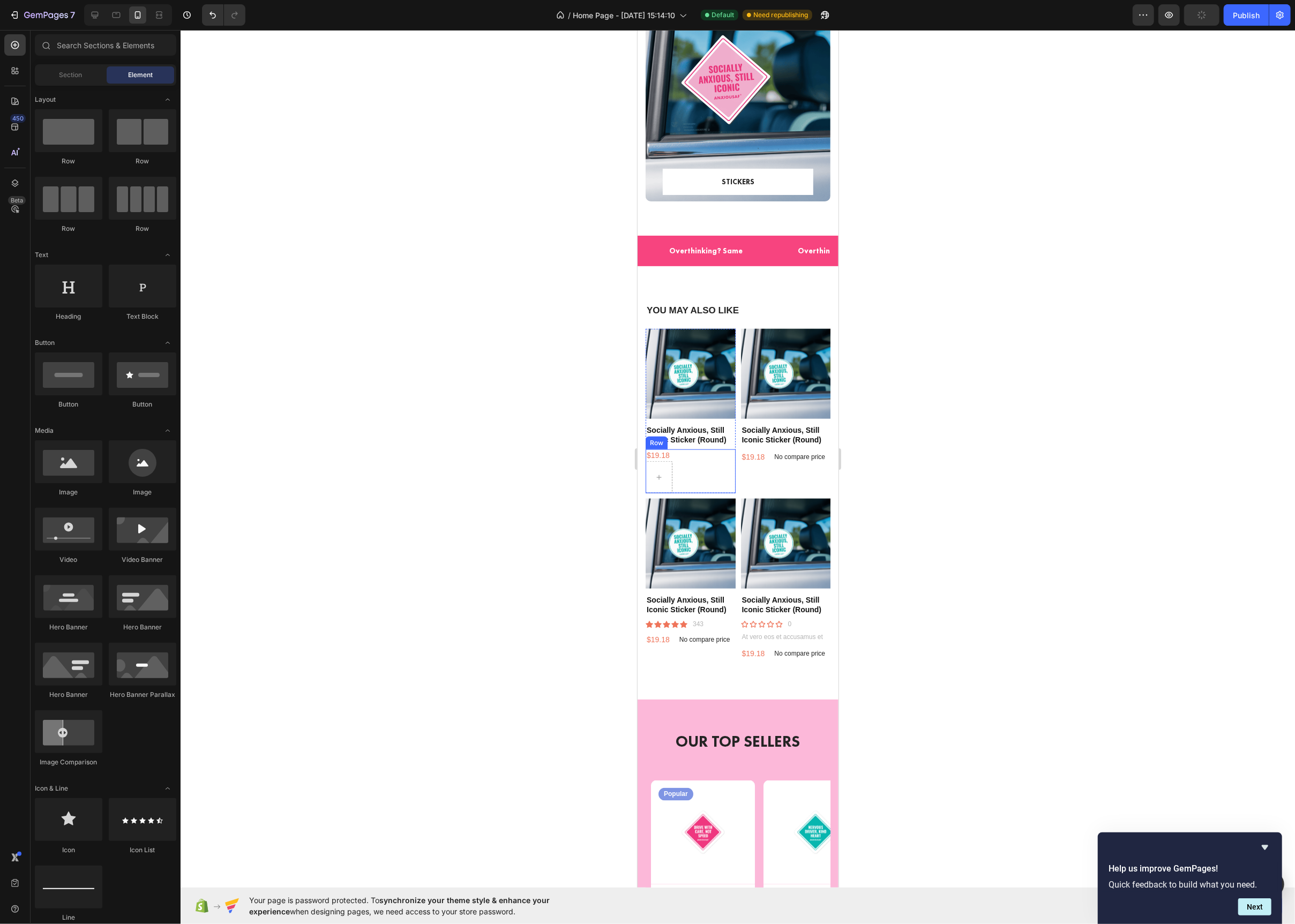
click at [694, 475] on div "$19.18 Product Price Product Price Row" at bounding box center [690, 471] width 90 height 44
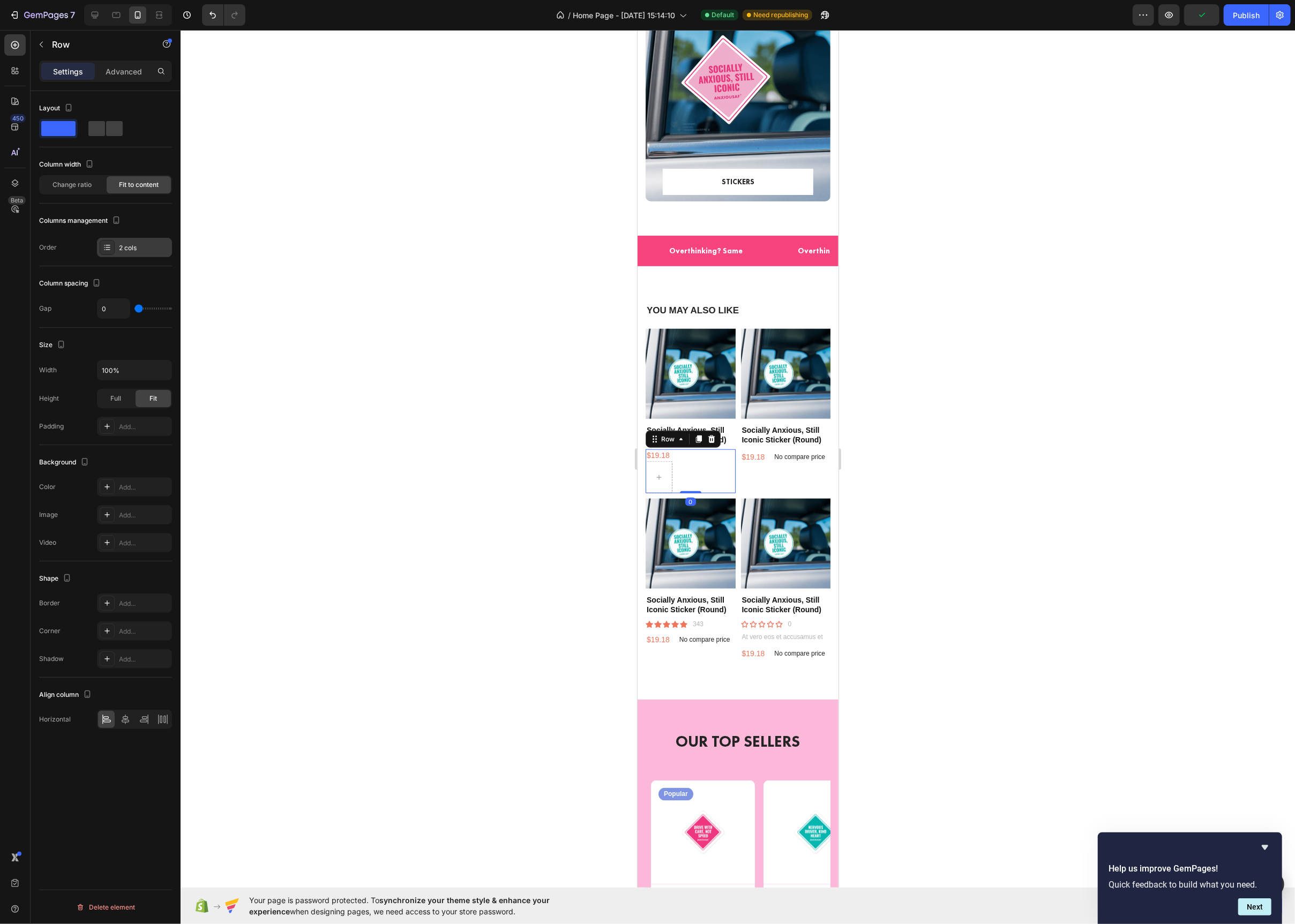
click at [110, 248] on icon at bounding box center [107, 248] width 9 height 9
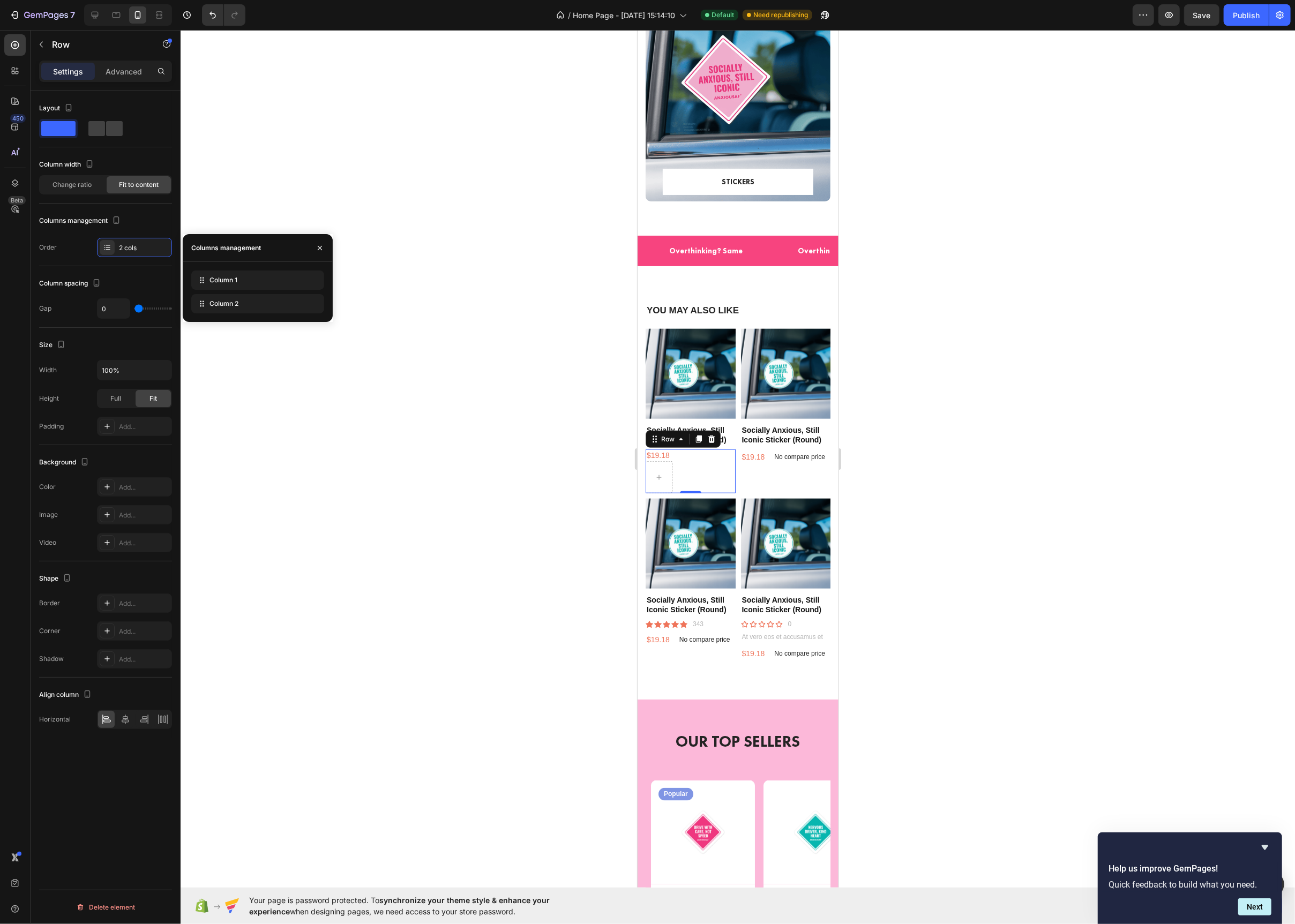
click at [504, 366] on div at bounding box center [738, 477] width 1115 height 894
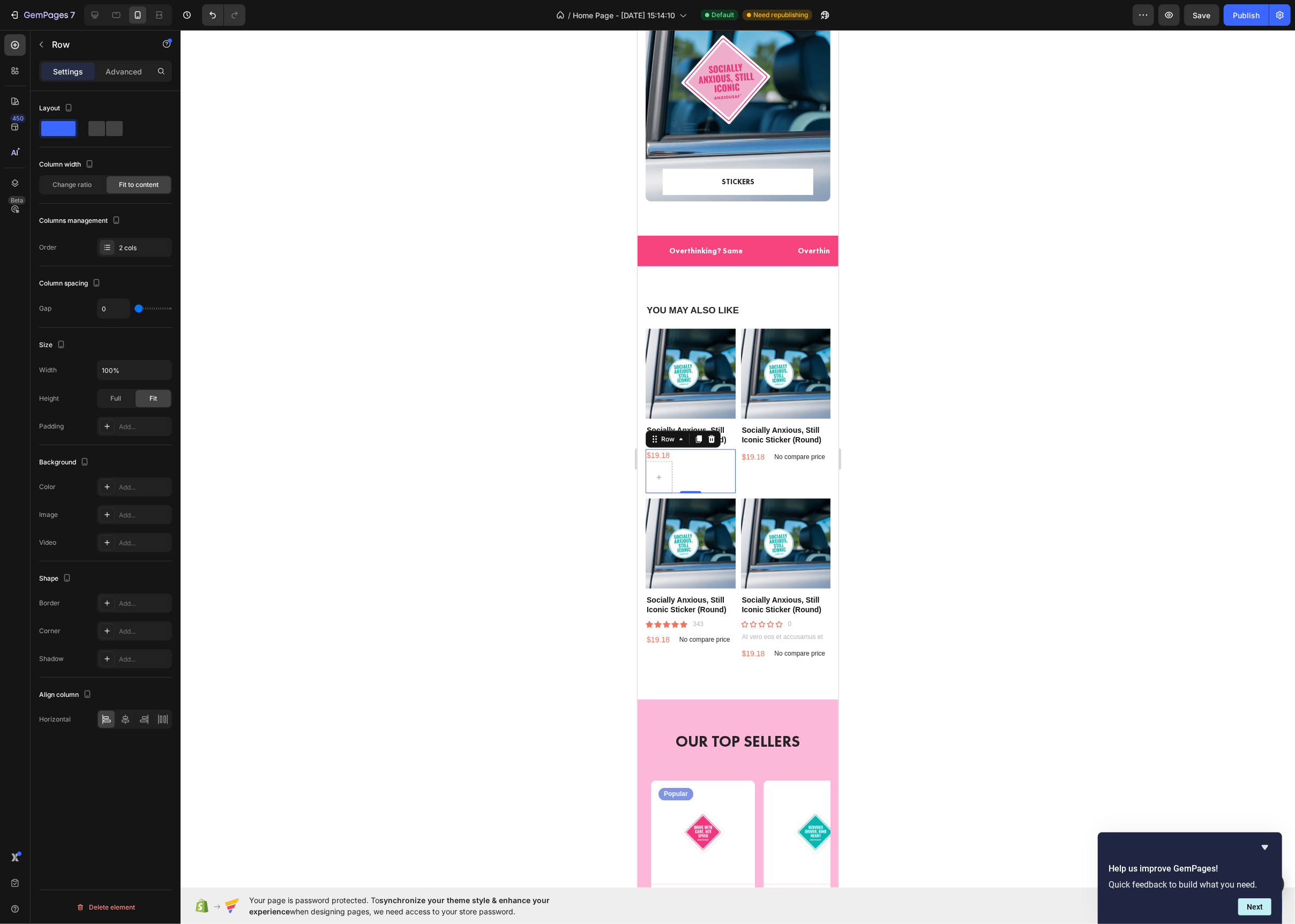
click at [486, 353] on div at bounding box center [738, 477] width 1115 height 894
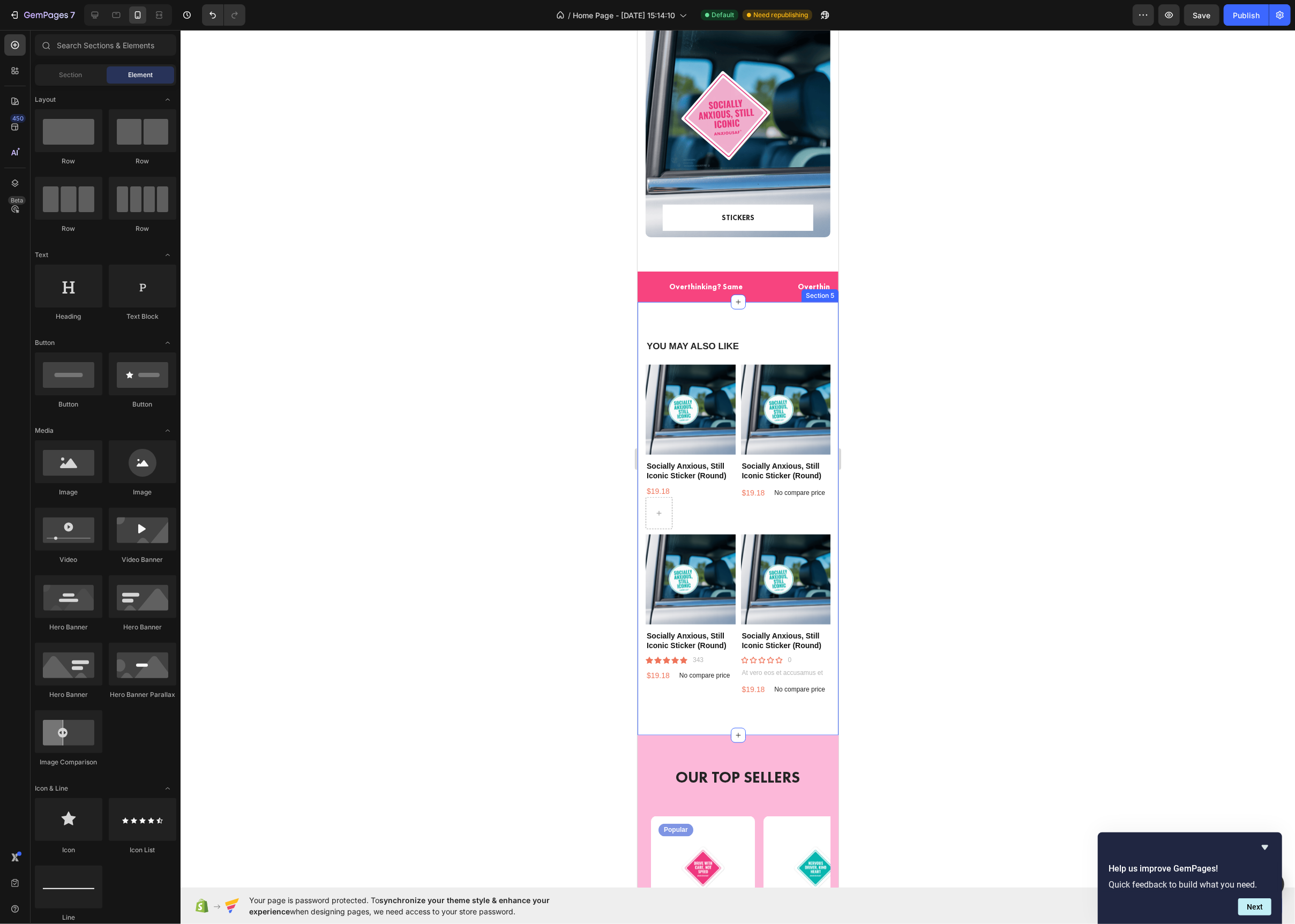
scroll to position [947, 0]
click at [94, 15] on icon at bounding box center [95, 16] width 7 height 7
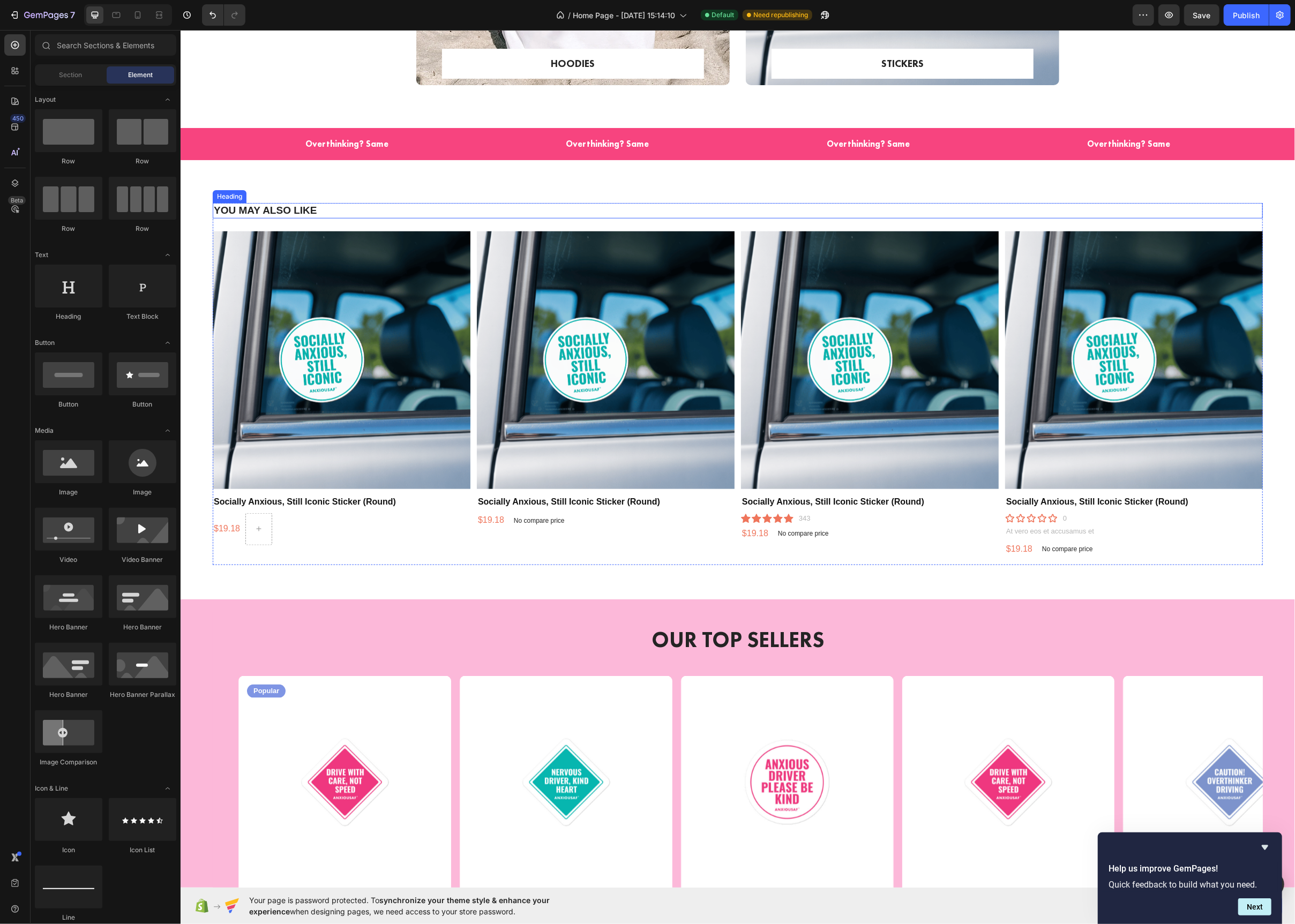
scroll to position [962, 0]
click at [255, 175] on div "YOU MAY ALSO LIKE Heading Product Images Socially Anxious, Still Iconic Sticker…" at bounding box center [738, 380] width 1115 height 439
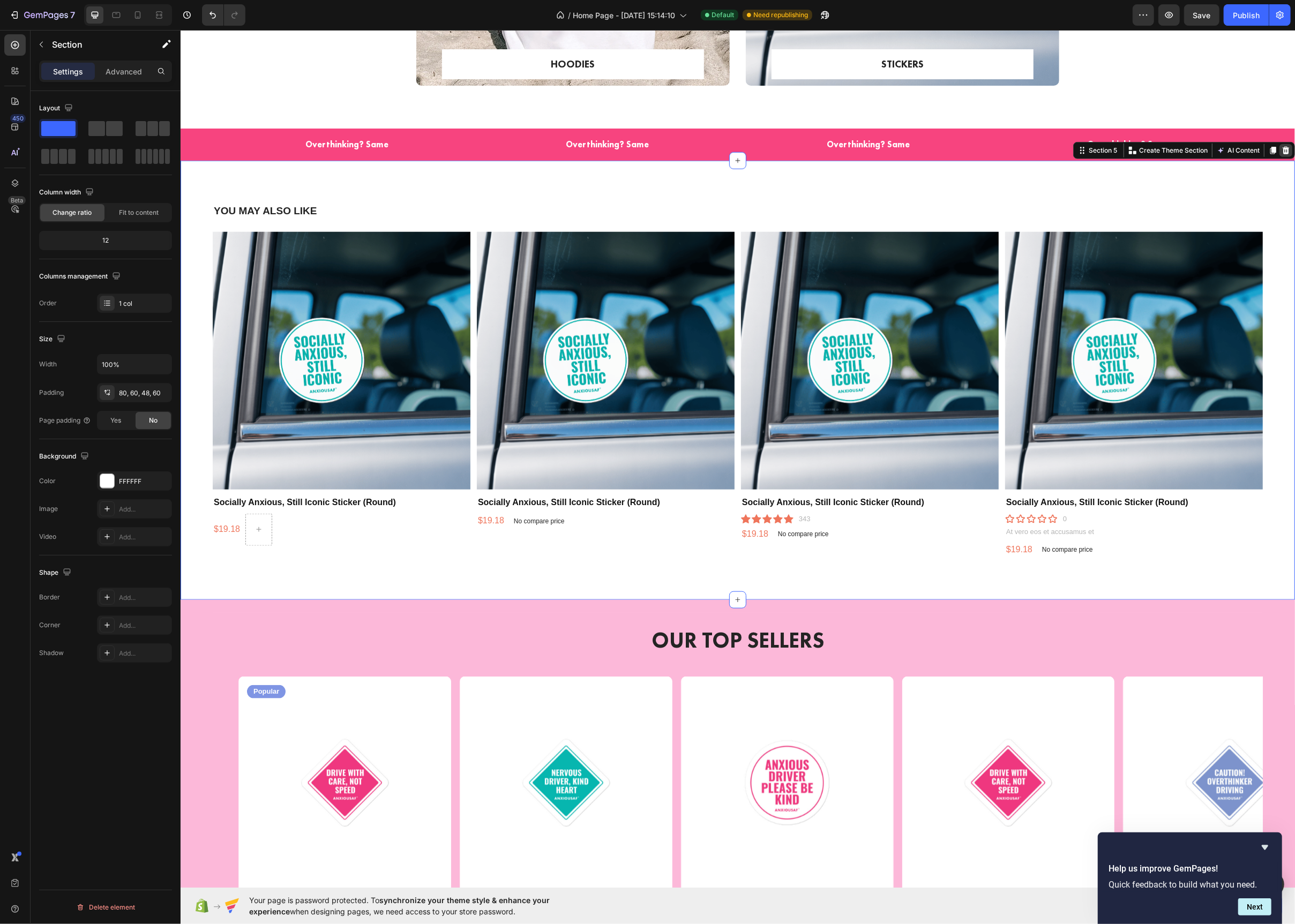
click at [1286, 153] on icon at bounding box center [1286, 150] width 7 height 8
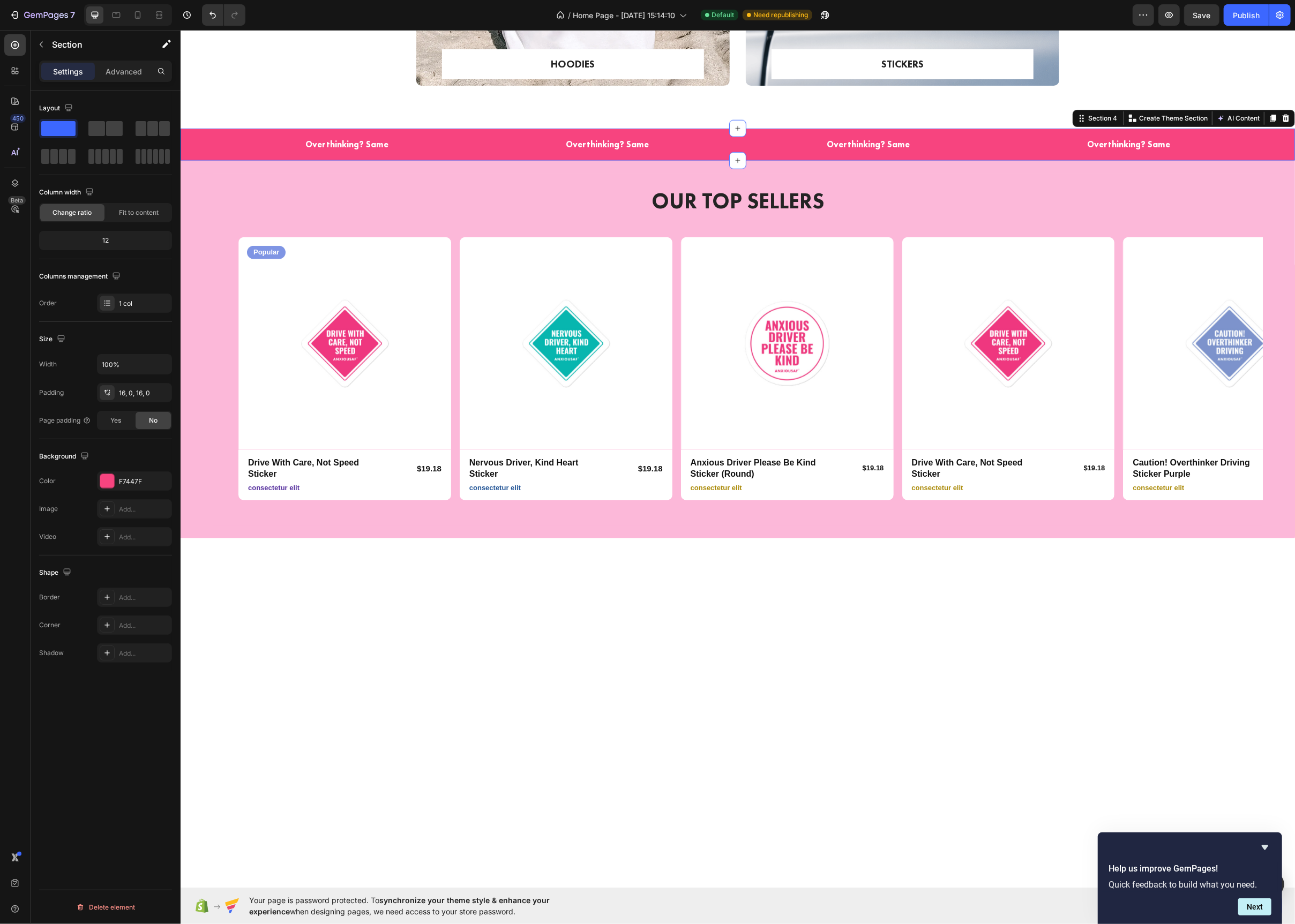
click at [746, 158] on div "Overthinking? Same Text block Overthinking? Same Text block Overthinking? Same …" at bounding box center [738, 144] width 1115 height 32
click at [741, 160] on icon at bounding box center [738, 160] width 9 height 9
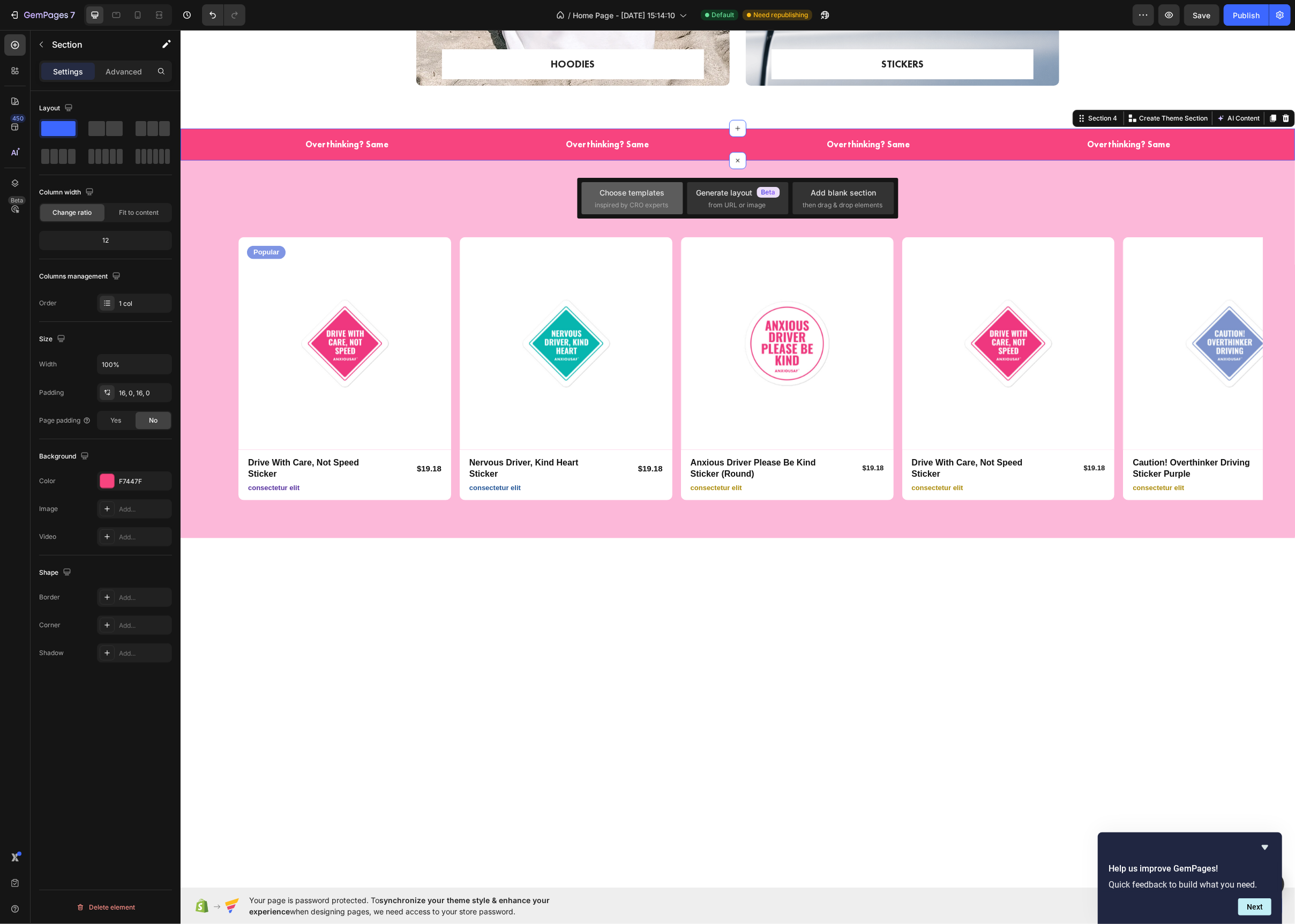
click at [632, 200] on span "inspired by CRO experts" at bounding box center [631, 205] width 73 height 10
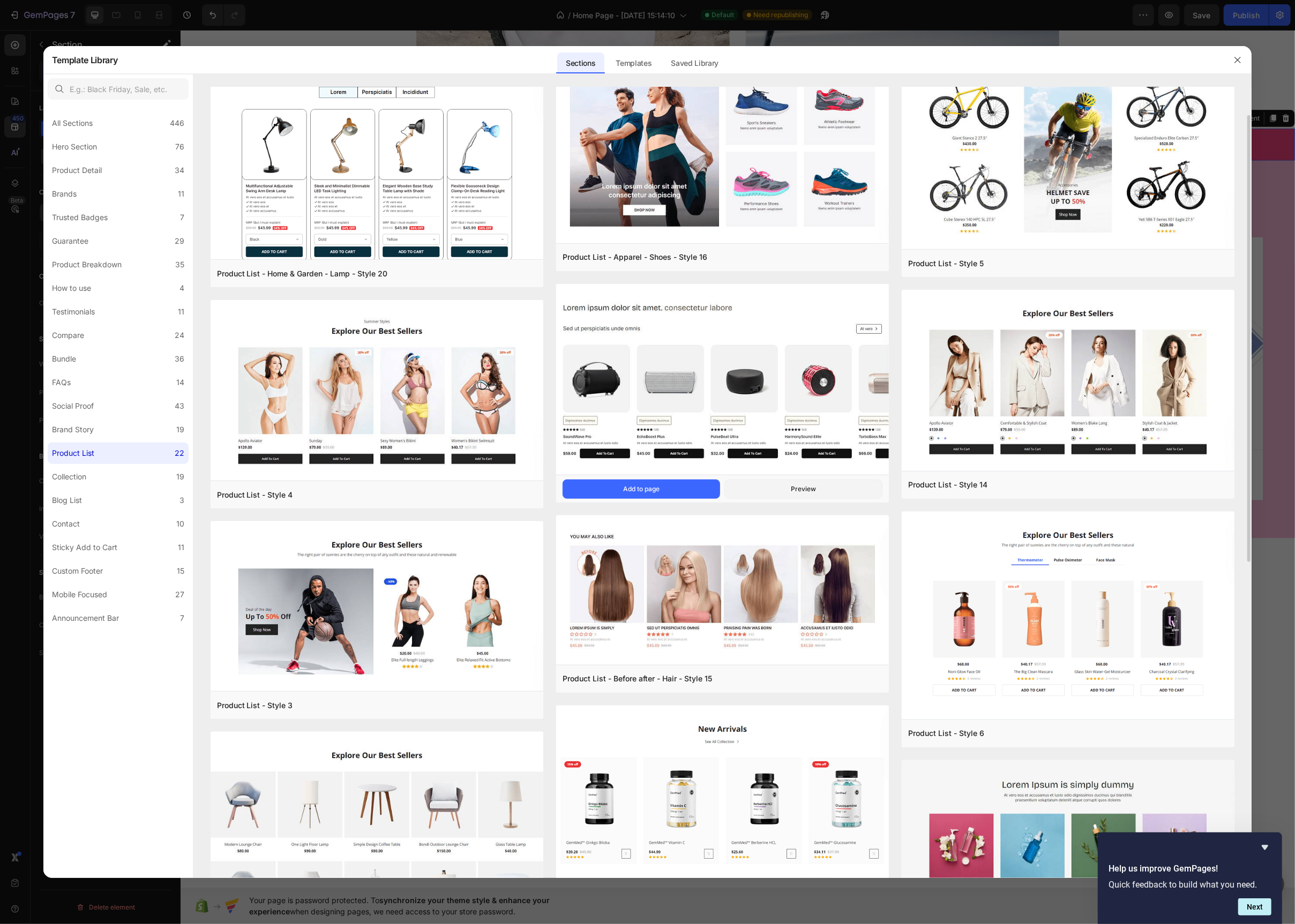
scroll to position [59, 0]
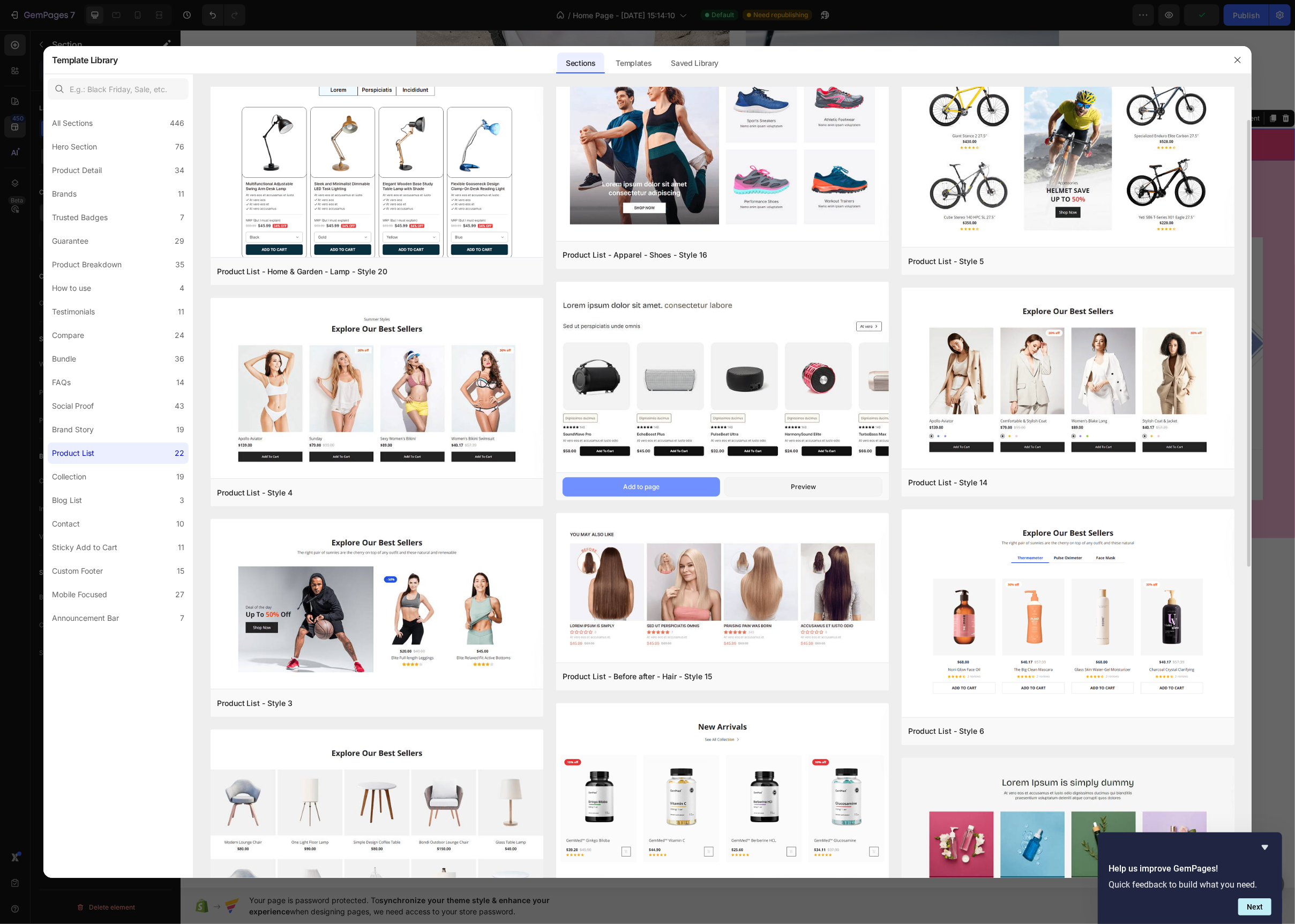
click at [657, 484] on div "Add to page" at bounding box center [641, 487] width 36 height 10
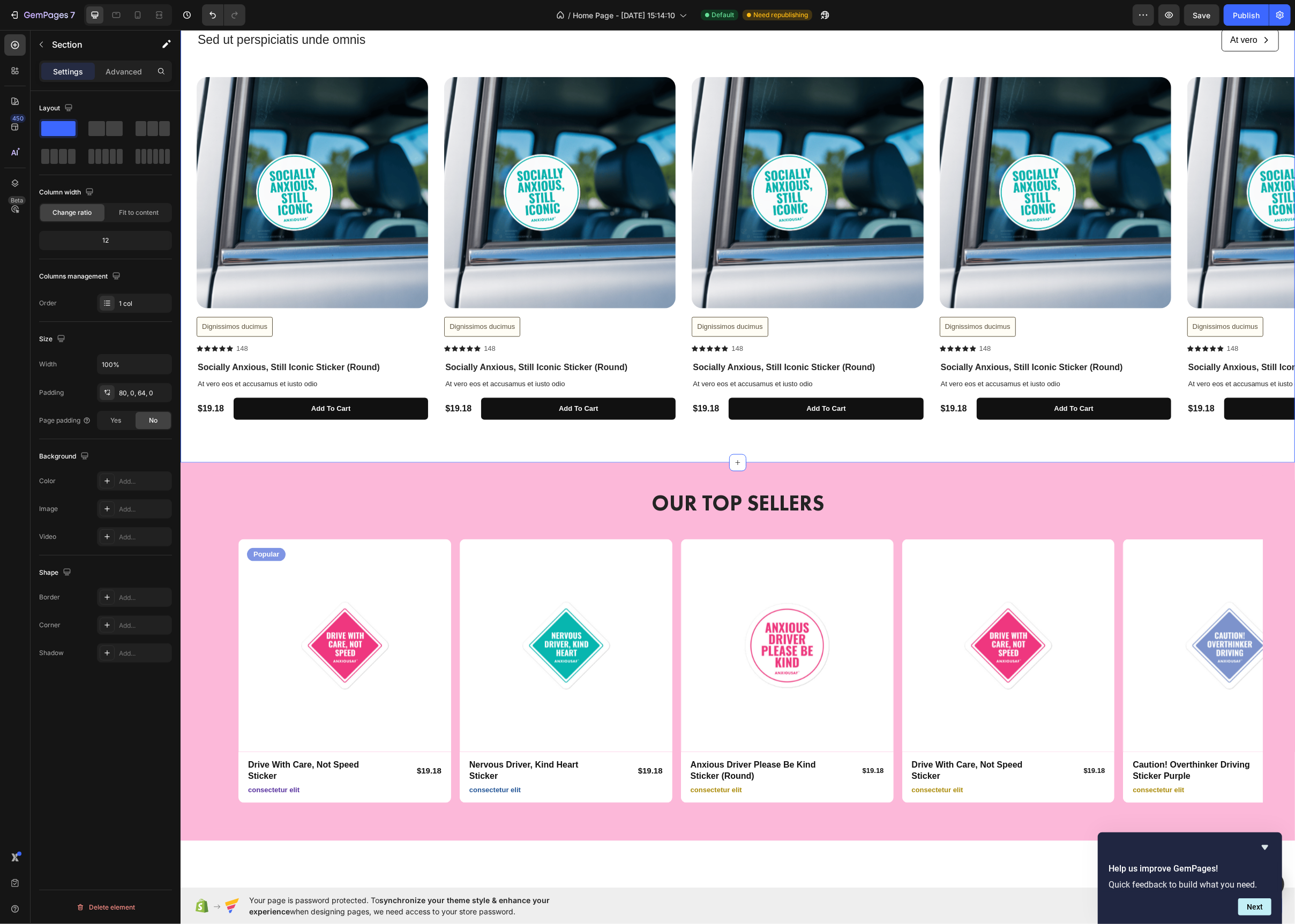
scroll to position [988, 0]
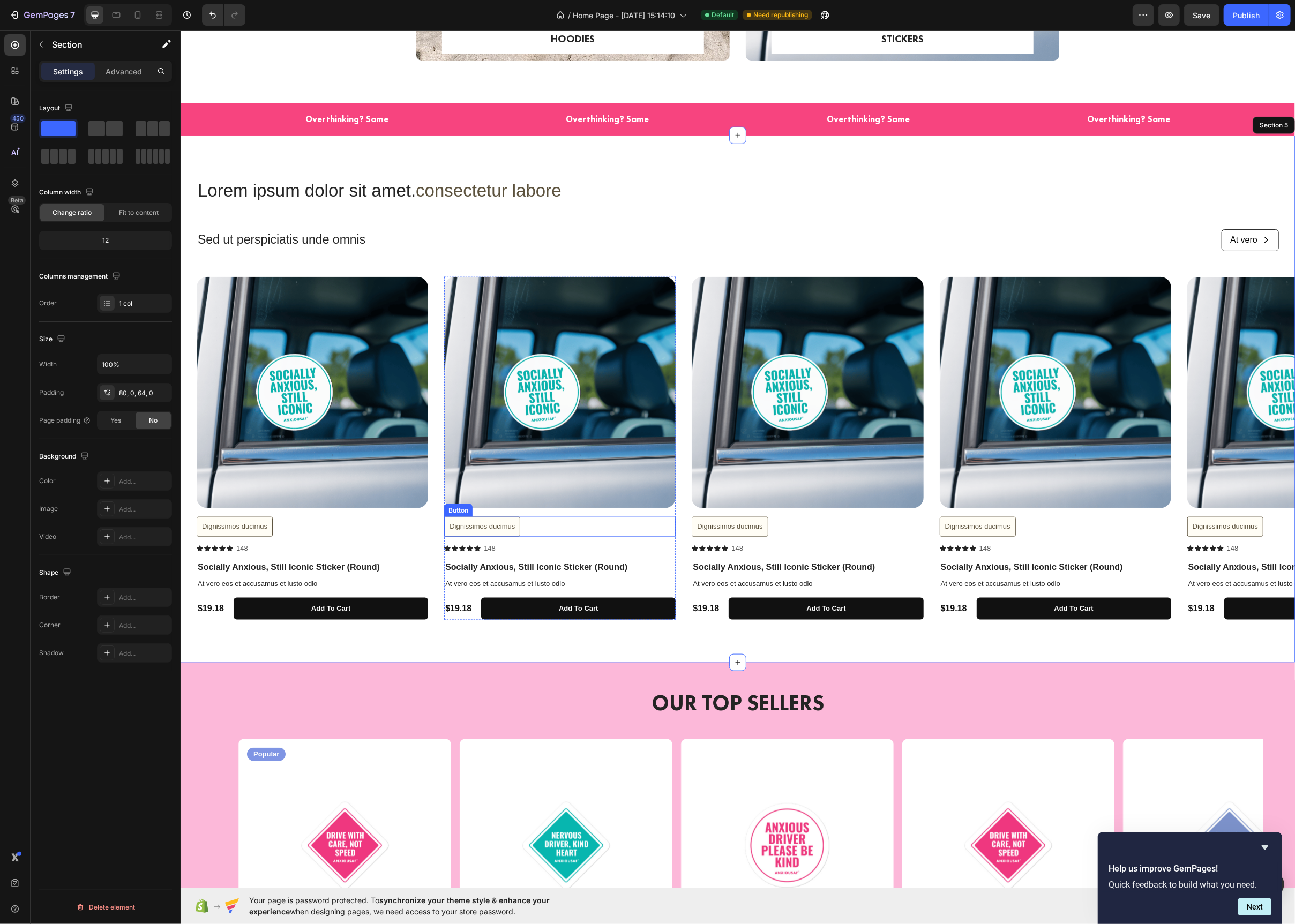
click at [555, 529] on div "Dignissimos ducimus Button" at bounding box center [559, 527] width 231 height 20
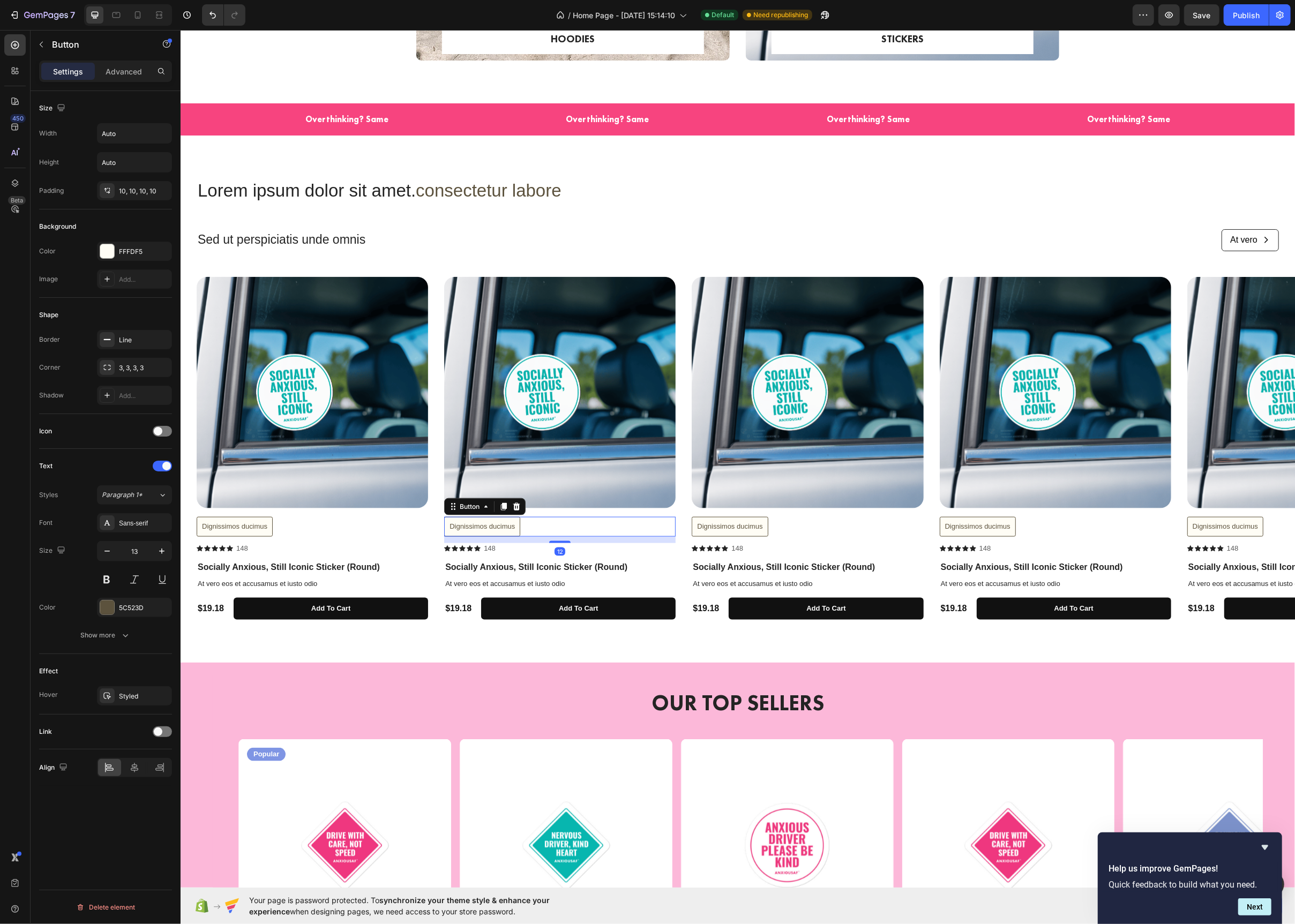
click at [519, 507] on icon at bounding box center [516, 507] width 9 height 9
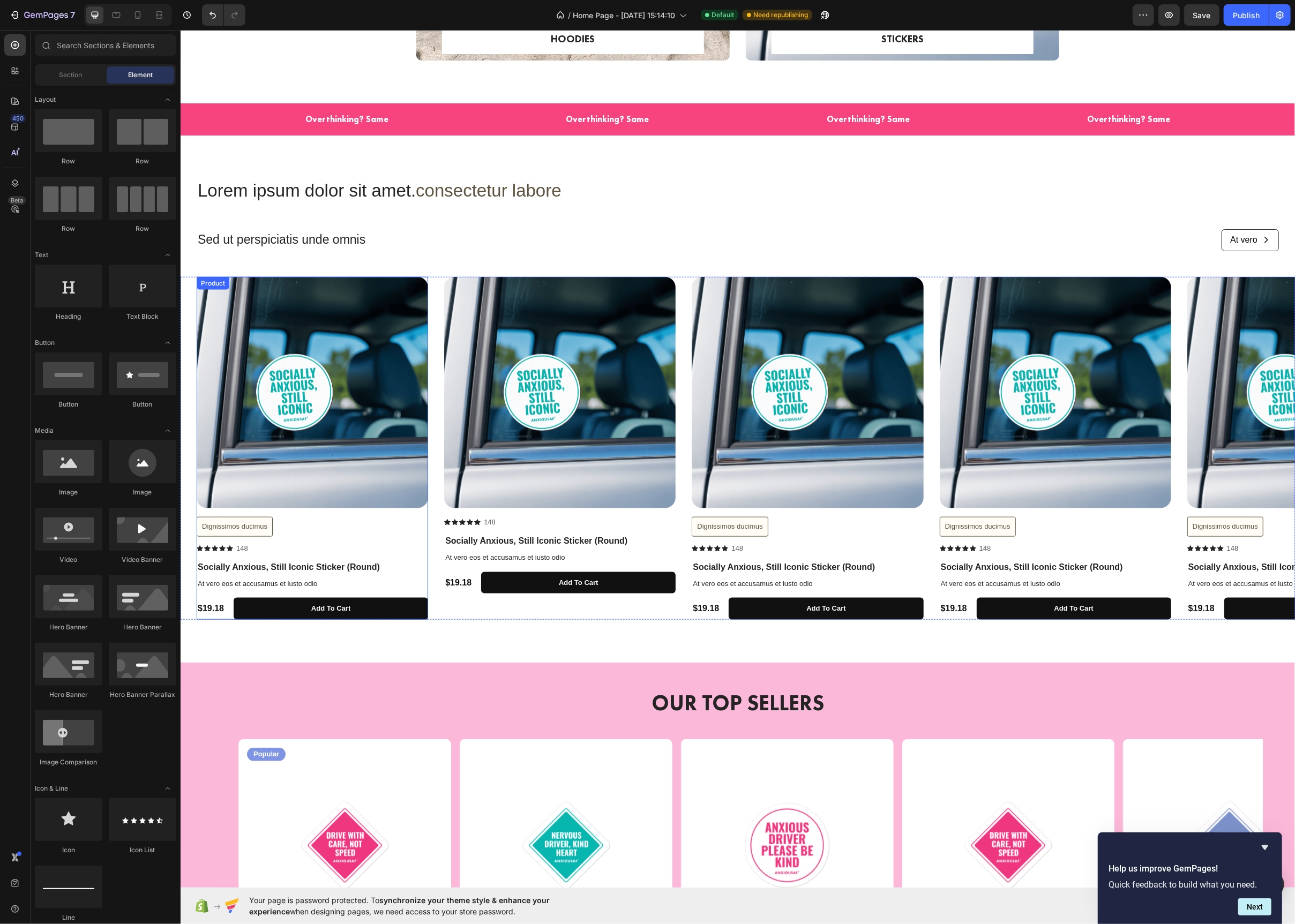
click at [371, 518] on div "Dignissimos ducimus Button" at bounding box center [312, 527] width 231 height 20
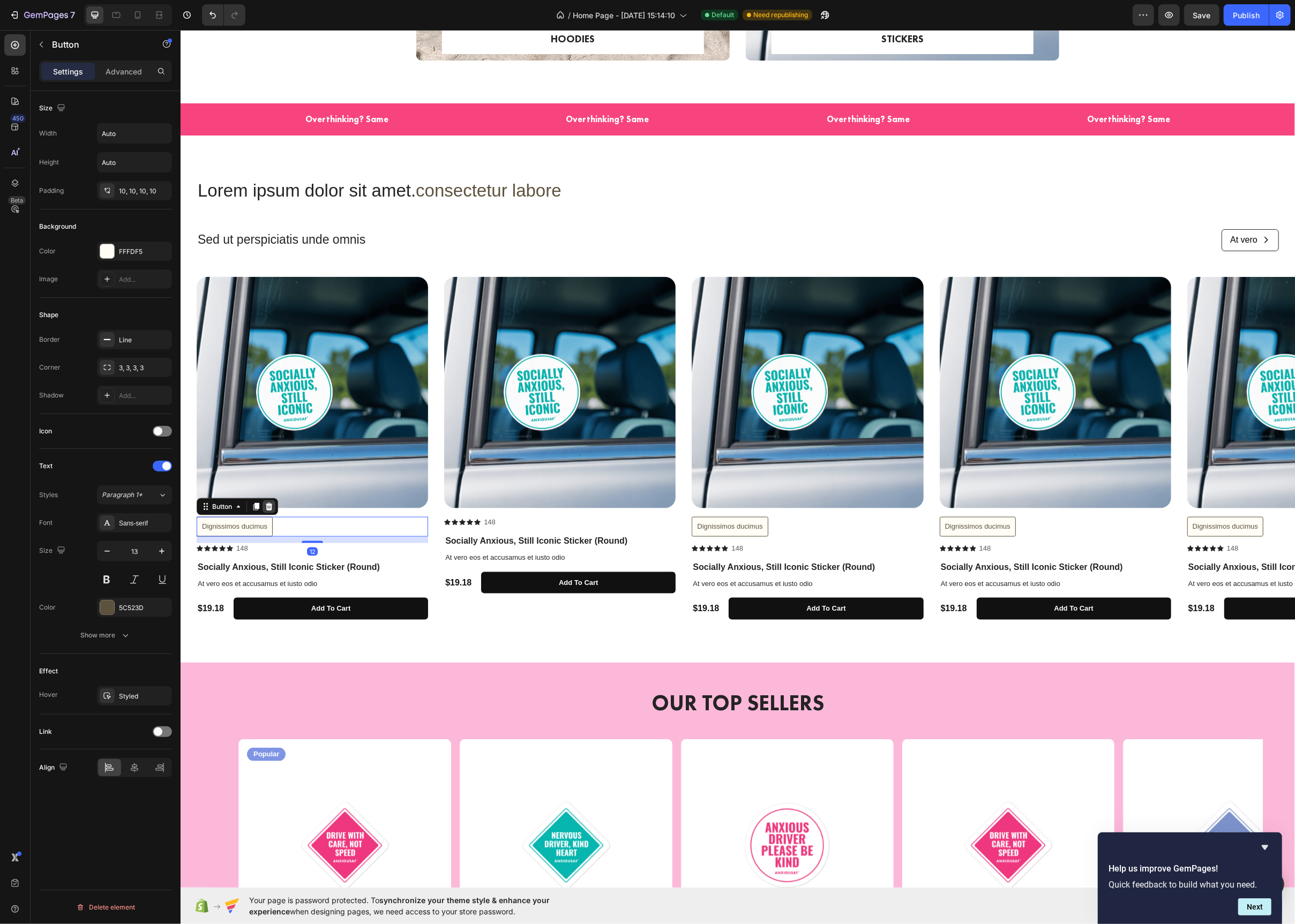
click at [264, 506] on icon at bounding box center [268, 507] width 9 height 9
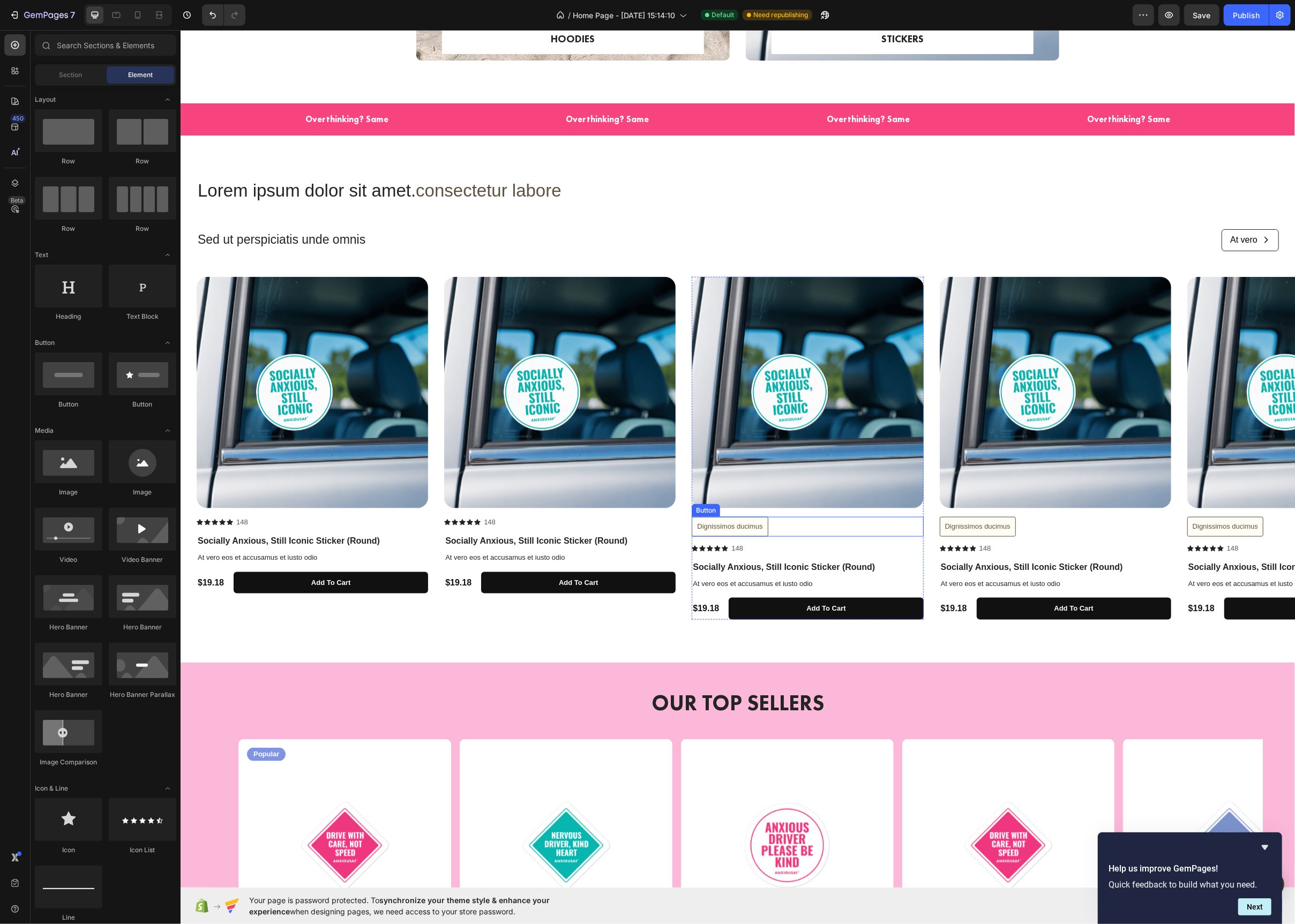
click at [792, 527] on div "Dignissimos ducimus Button" at bounding box center [807, 527] width 231 height 20
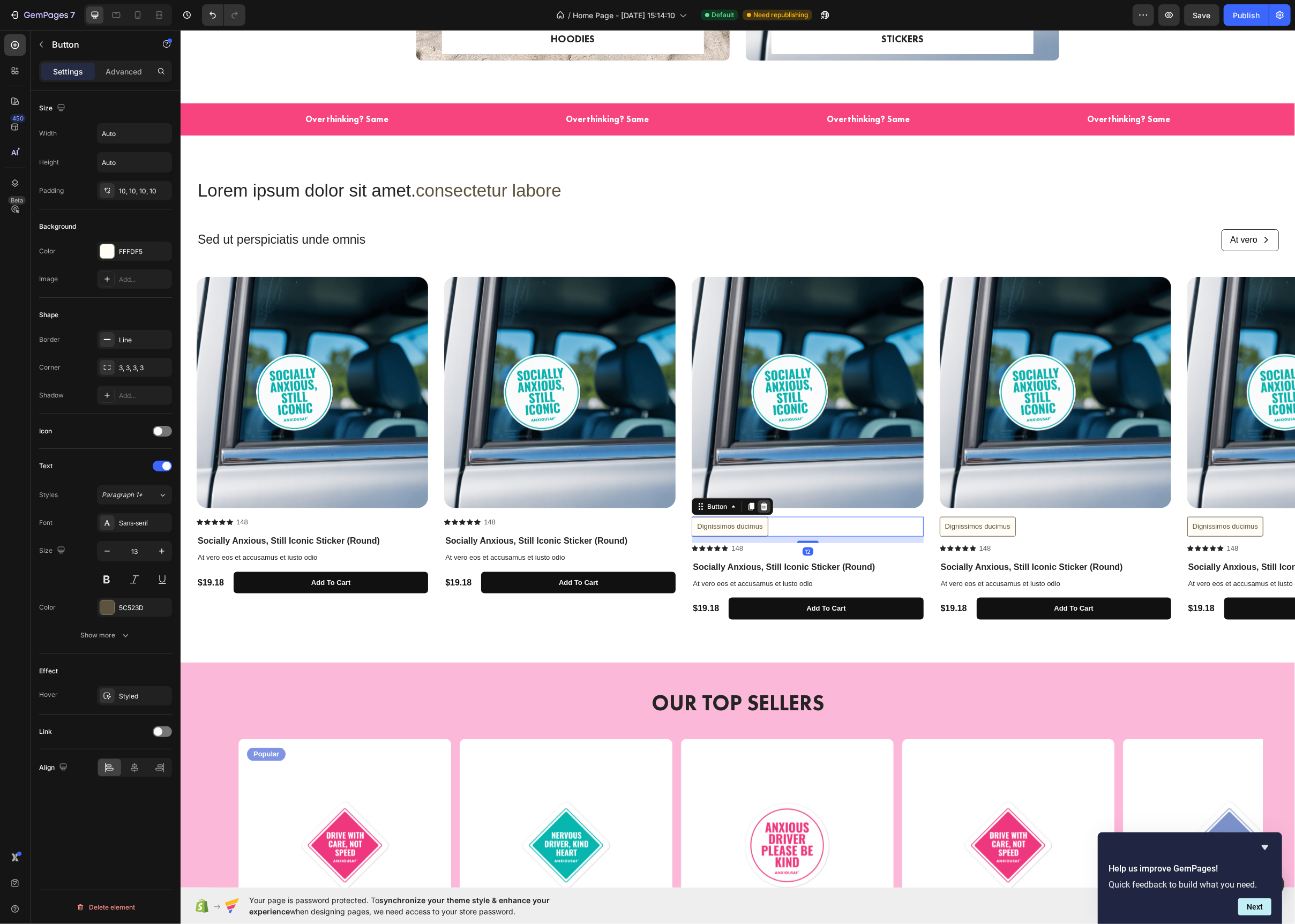
click at [766, 505] on icon at bounding box center [764, 507] width 7 height 8
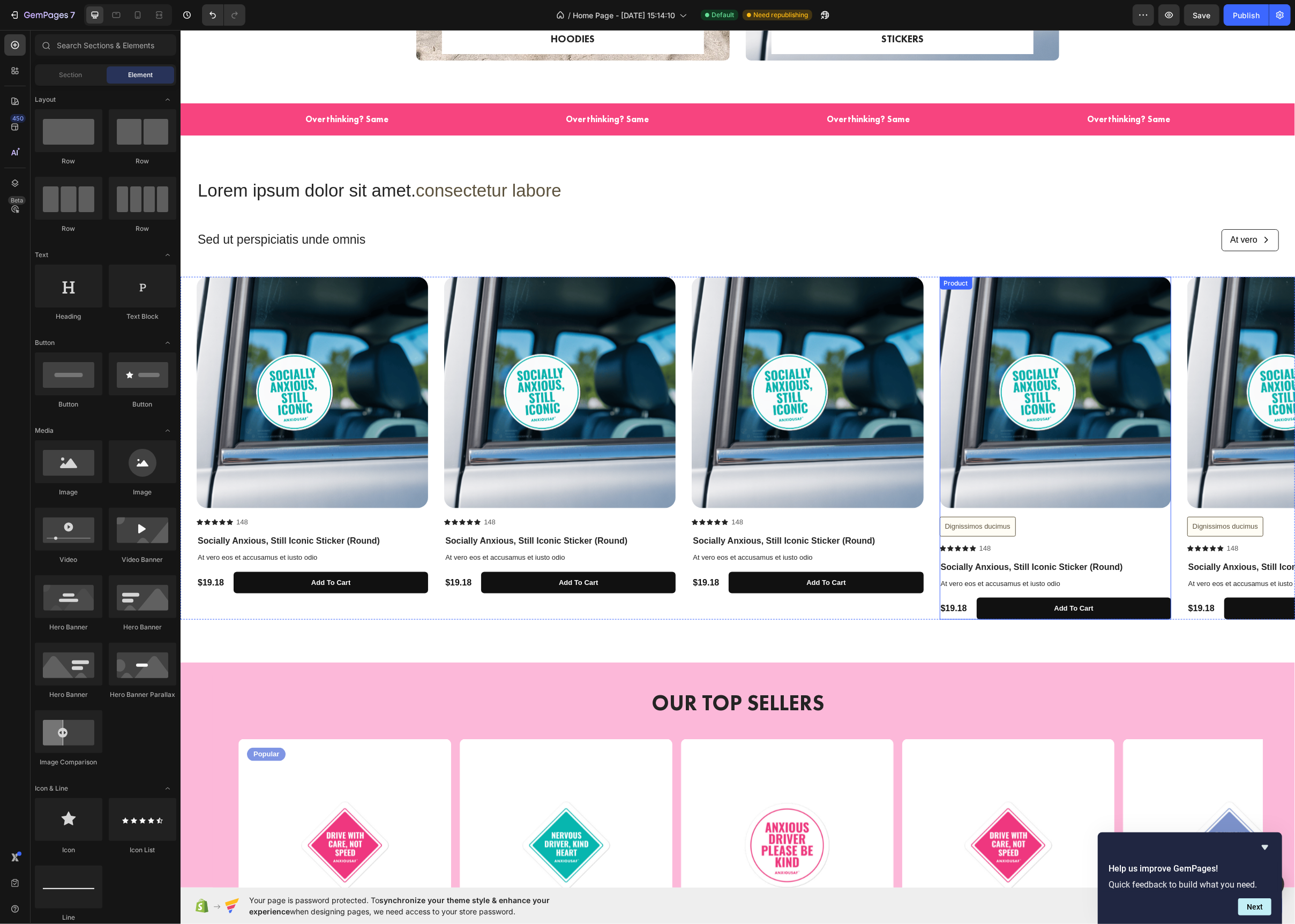
click at [1050, 532] on div "Dignissimos ducimus Button" at bounding box center [1055, 527] width 231 height 20
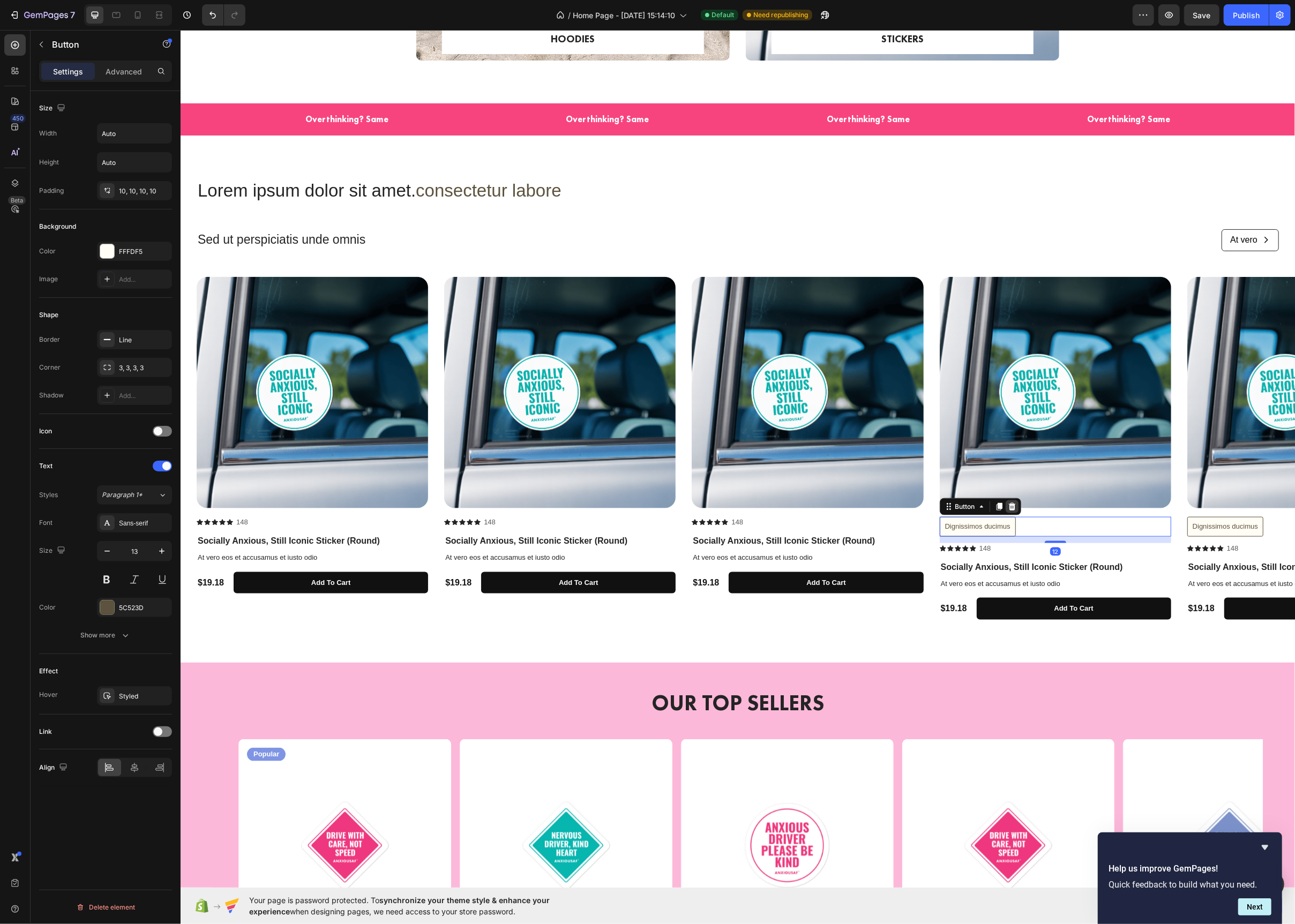
click at [1009, 505] on icon at bounding box center [1012, 507] width 7 height 8
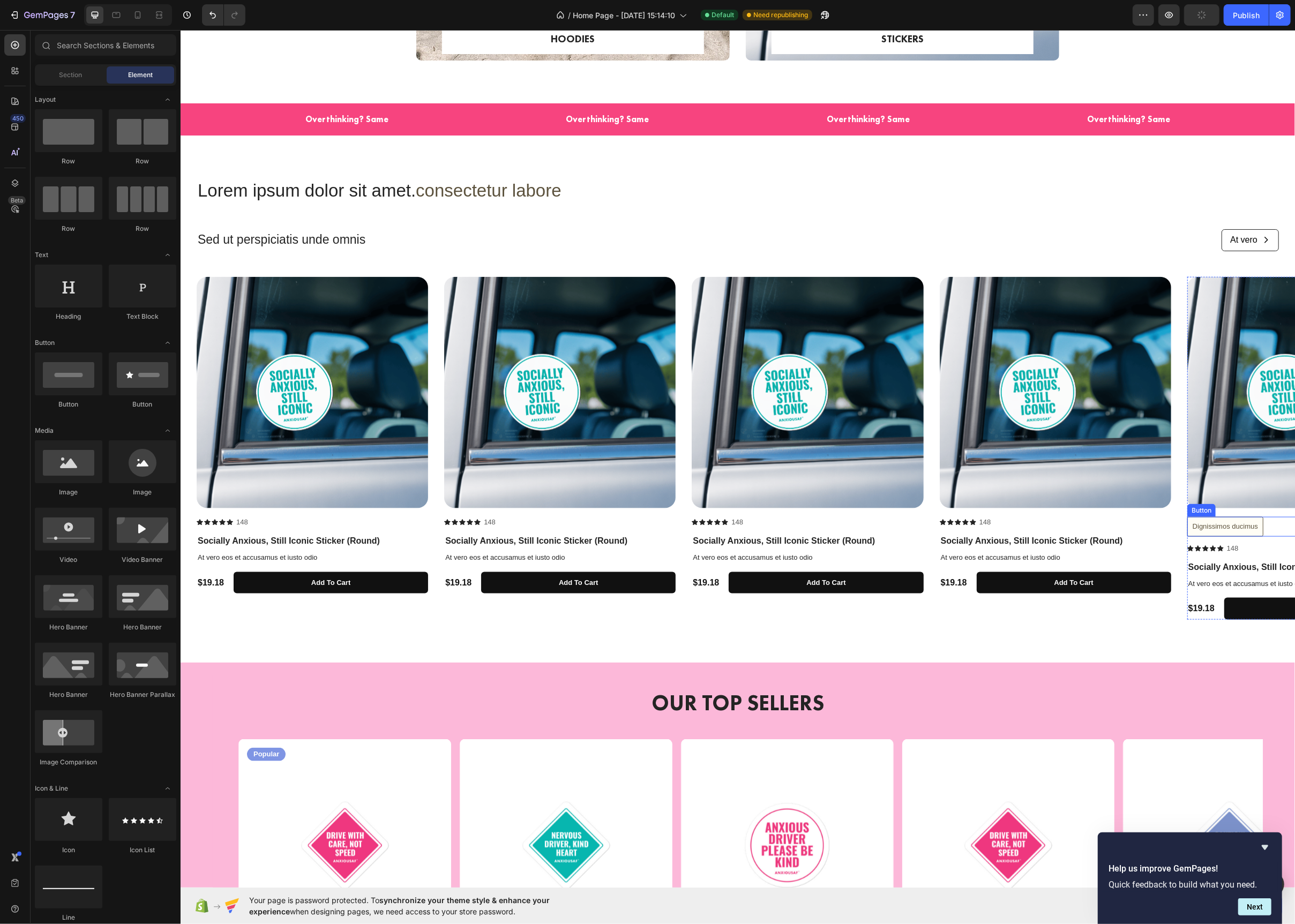
click at [1272, 524] on div "Dignissimos ducimus Button" at bounding box center [1303, 527] width 231 height 20
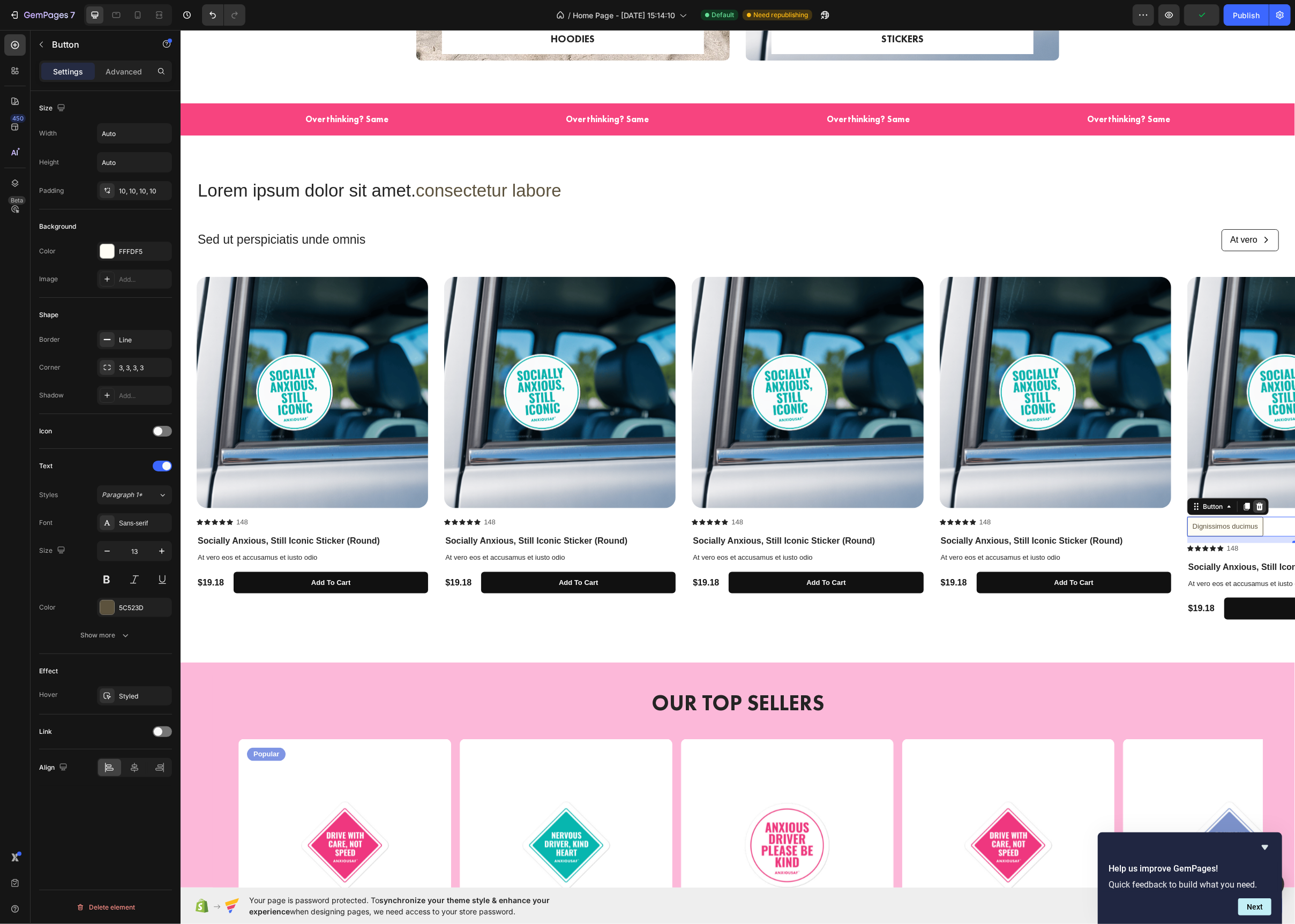
click at [1259, 507] on icon at bounding box center [1259, 507] width 7 height 8
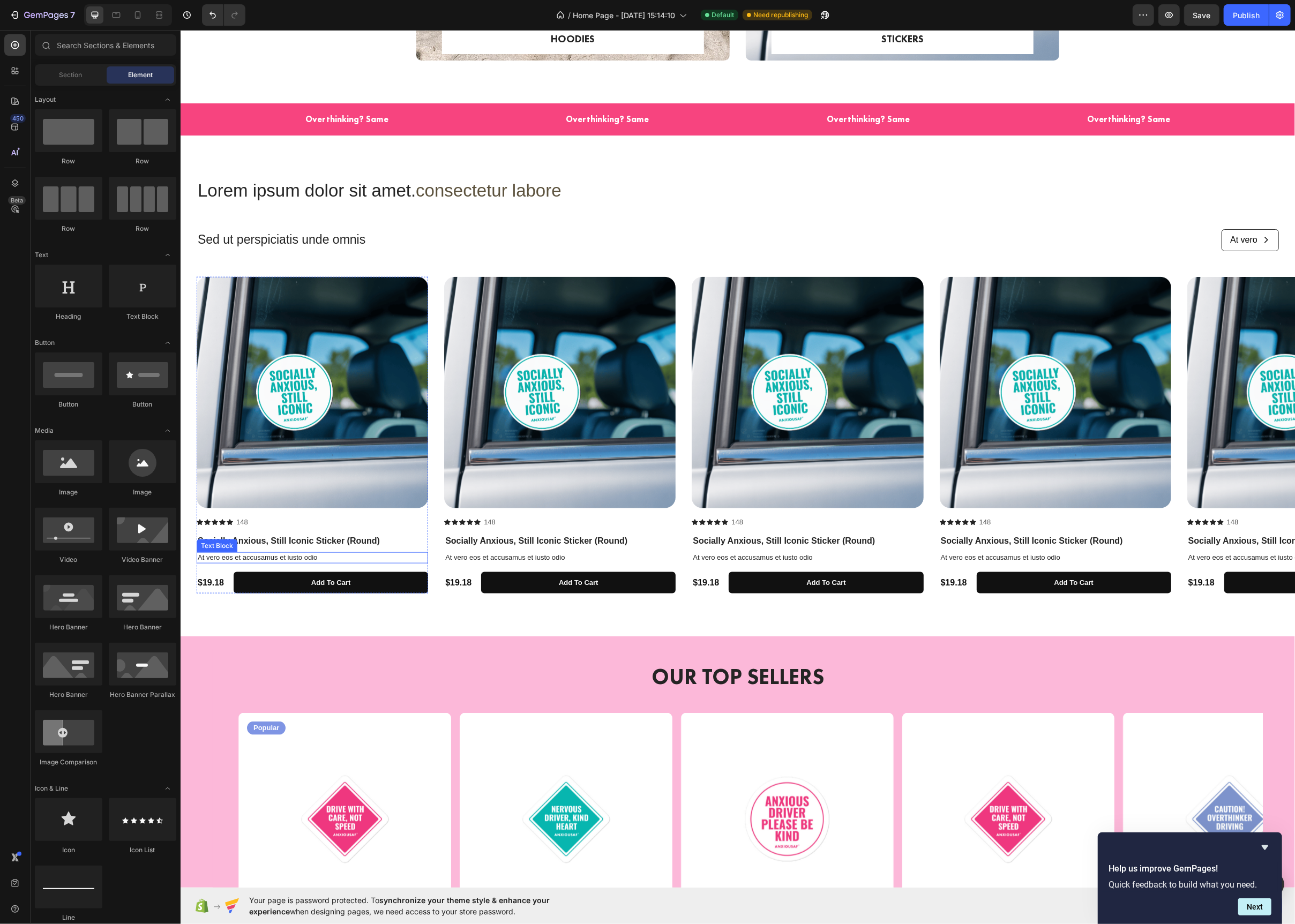
click at [344, 556] on p "At vero eos et accusamus et iusto odio" at bounding box center [312, 558] width 229 height 9
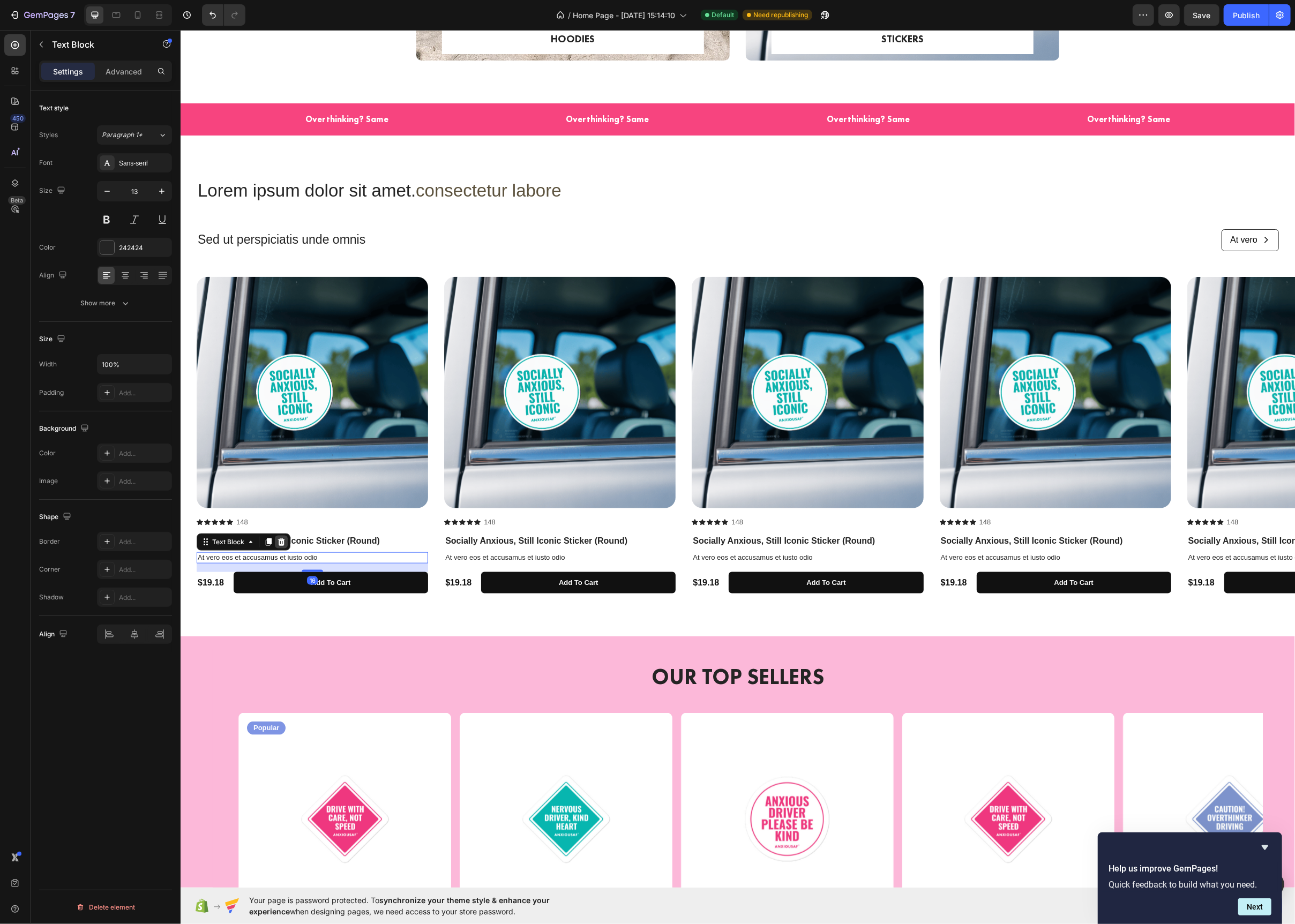
click at [282, 543] on icon at bounding box center [280, 542] width 9 height 9
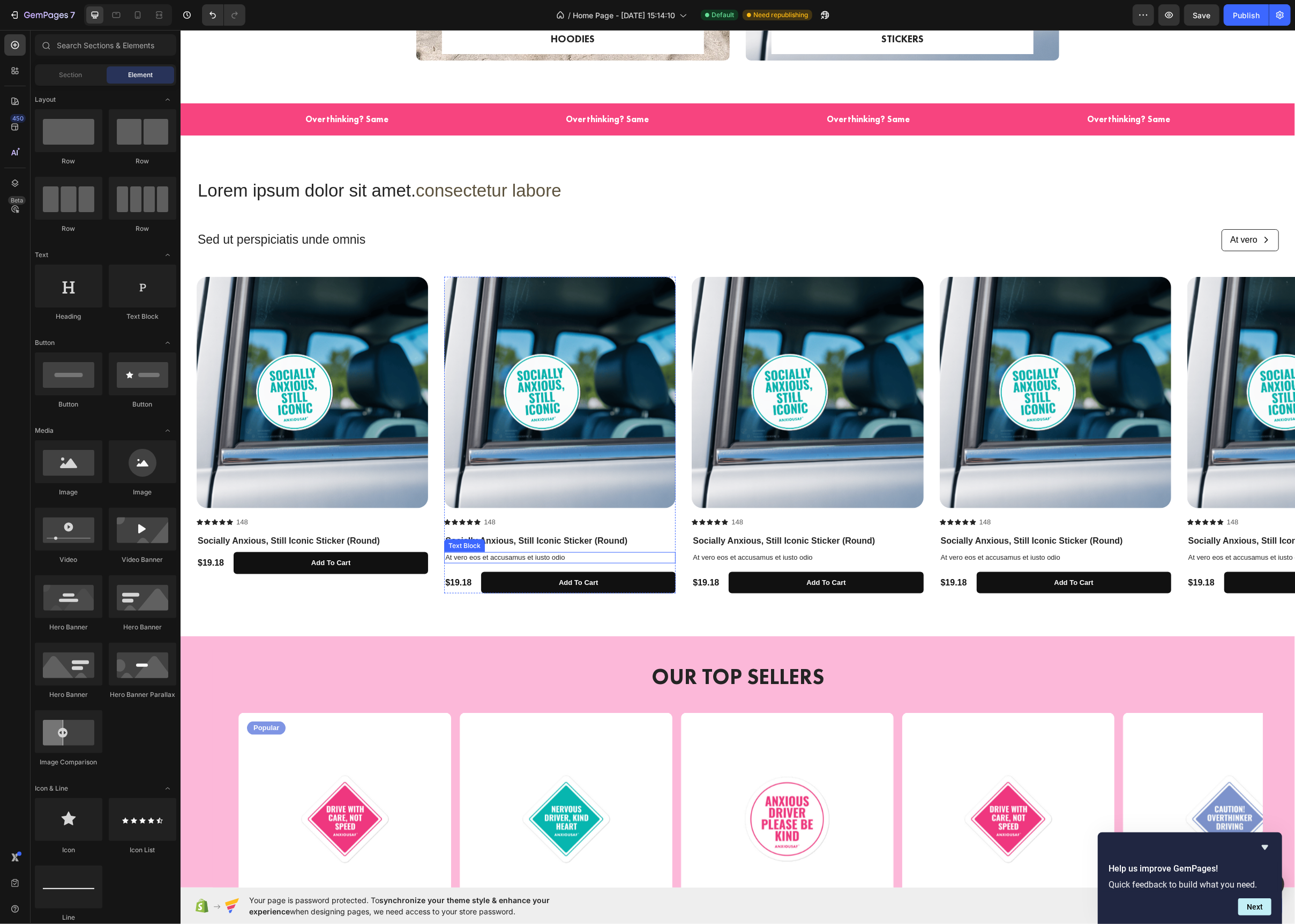
click at [624, 559] on p "At vero eos et accusamus et iusto odio" at bounding box center [559, 558] width 229 height 9
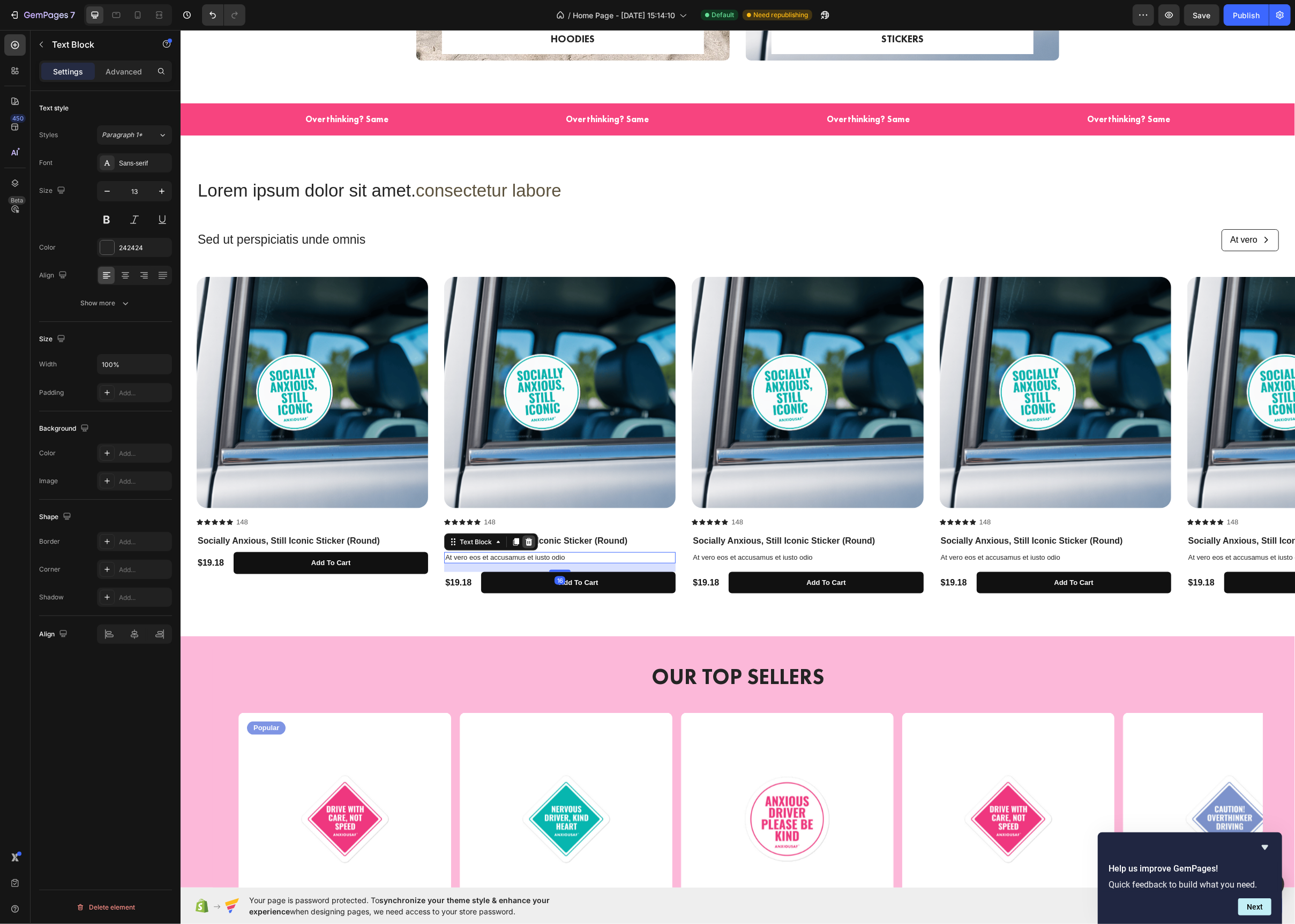
click at [524, 542] on icon at bounding box center [528, 542] width 9 height 9
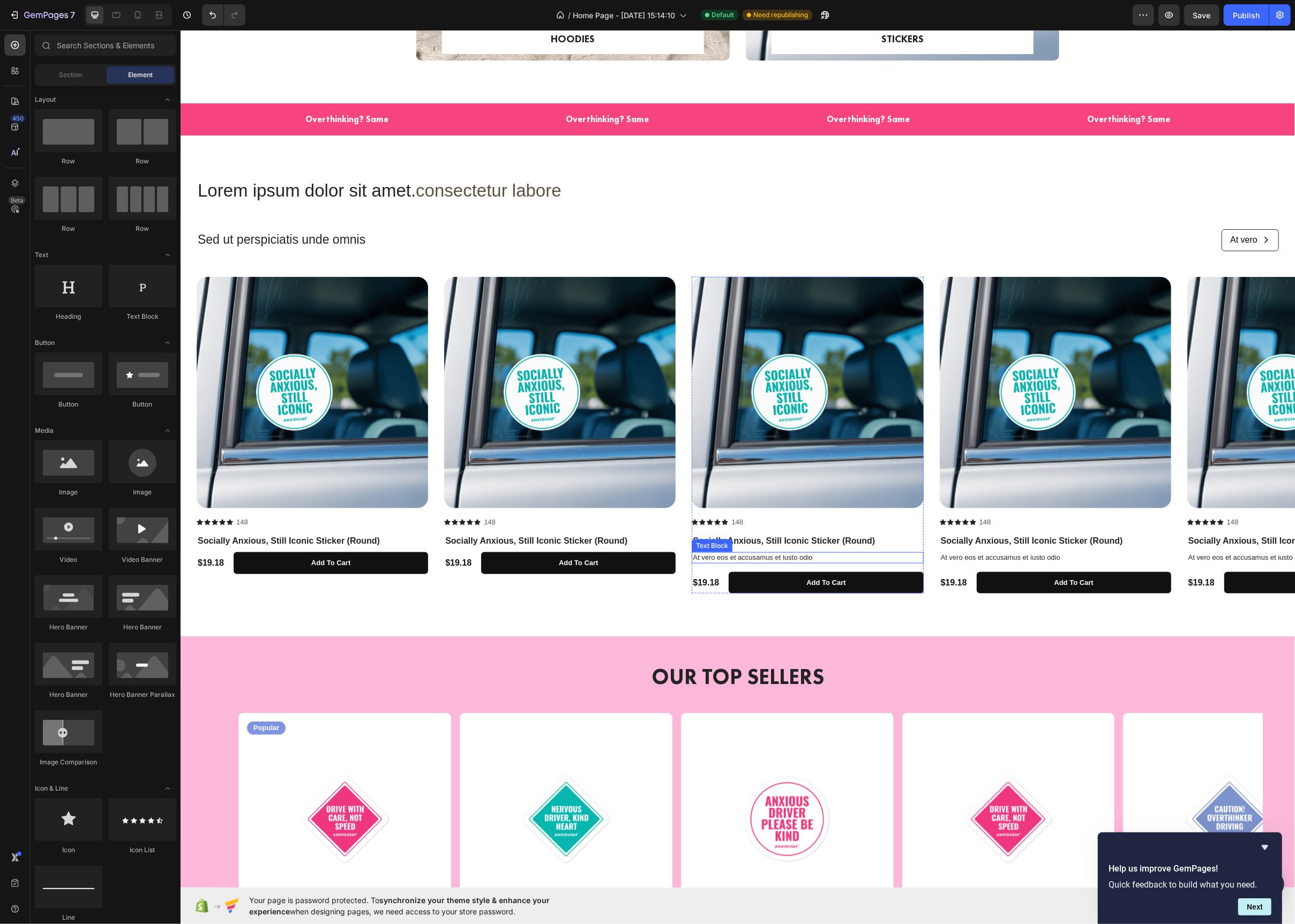
click at [838, 556] on p "At vero eos et accusamus et iusto odio" at bounding box center [807, 558] width 229 height 9
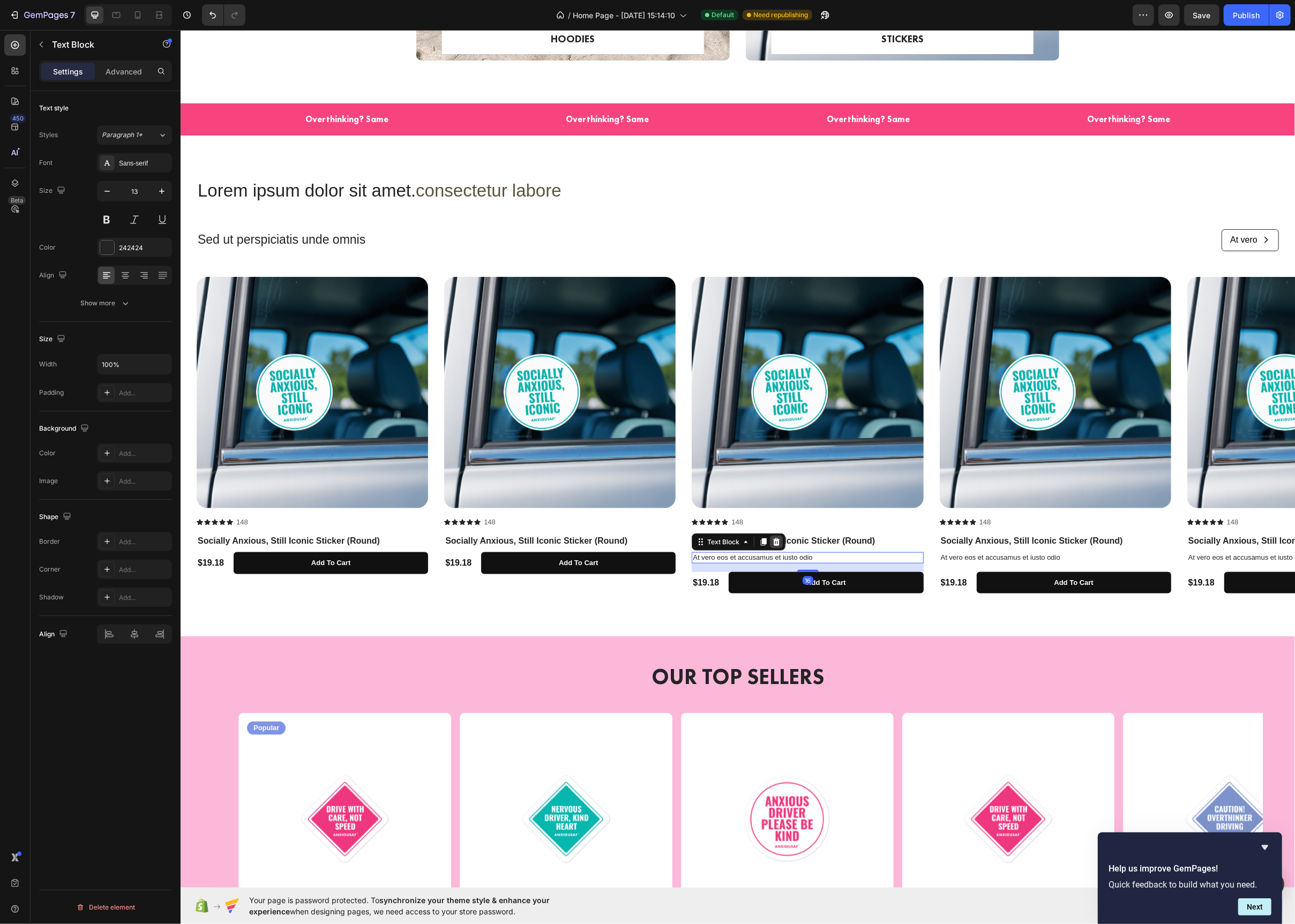
click at [770, 543] on div at bounding box center [776, 542] width 13 height 13
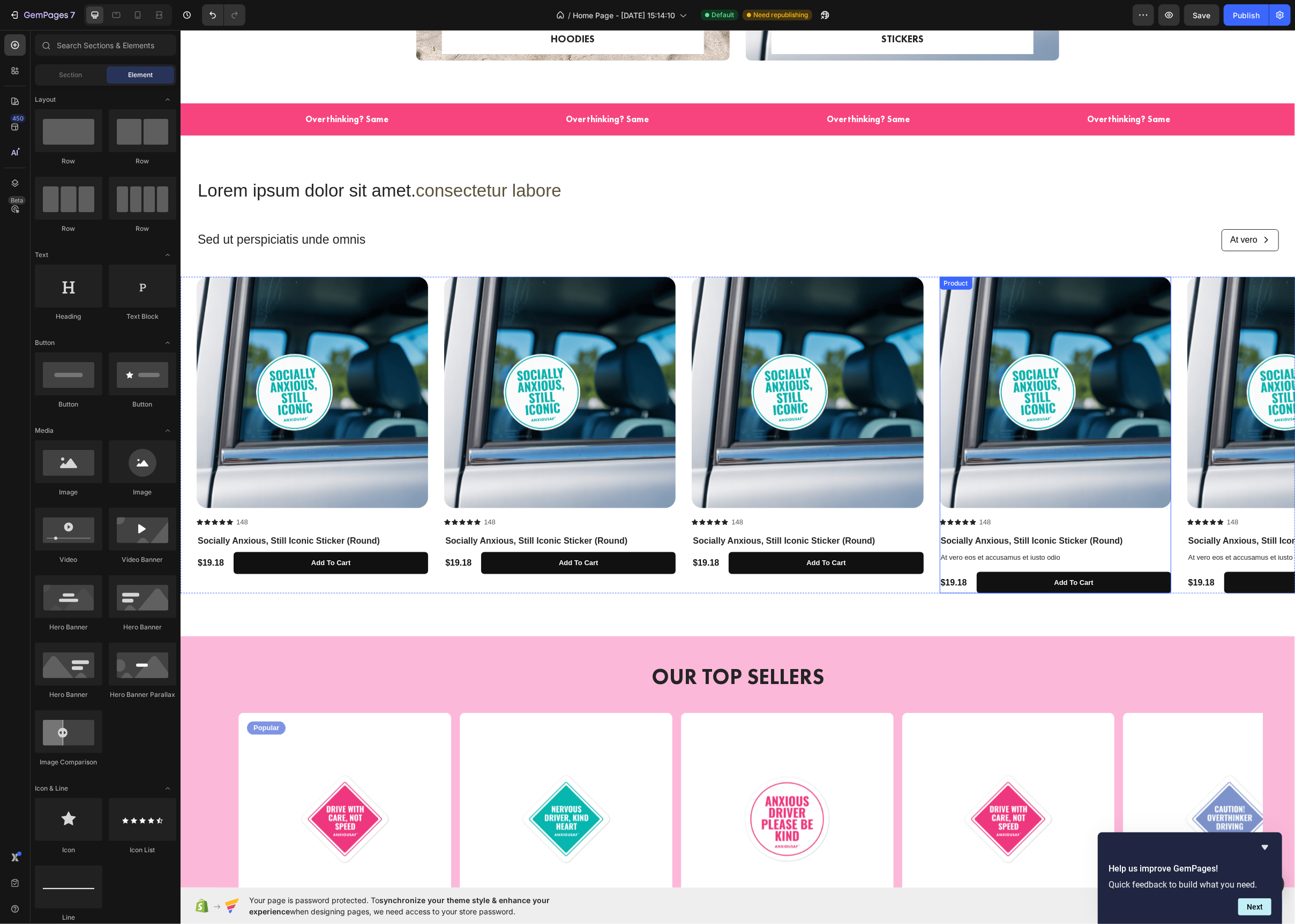
click at [1082, 551] on div "Socially Anxious, Still Iconic Sticker (Round) Product Title At vero eos et acc…" at bounding box center [1055, 564] width 231 height 60
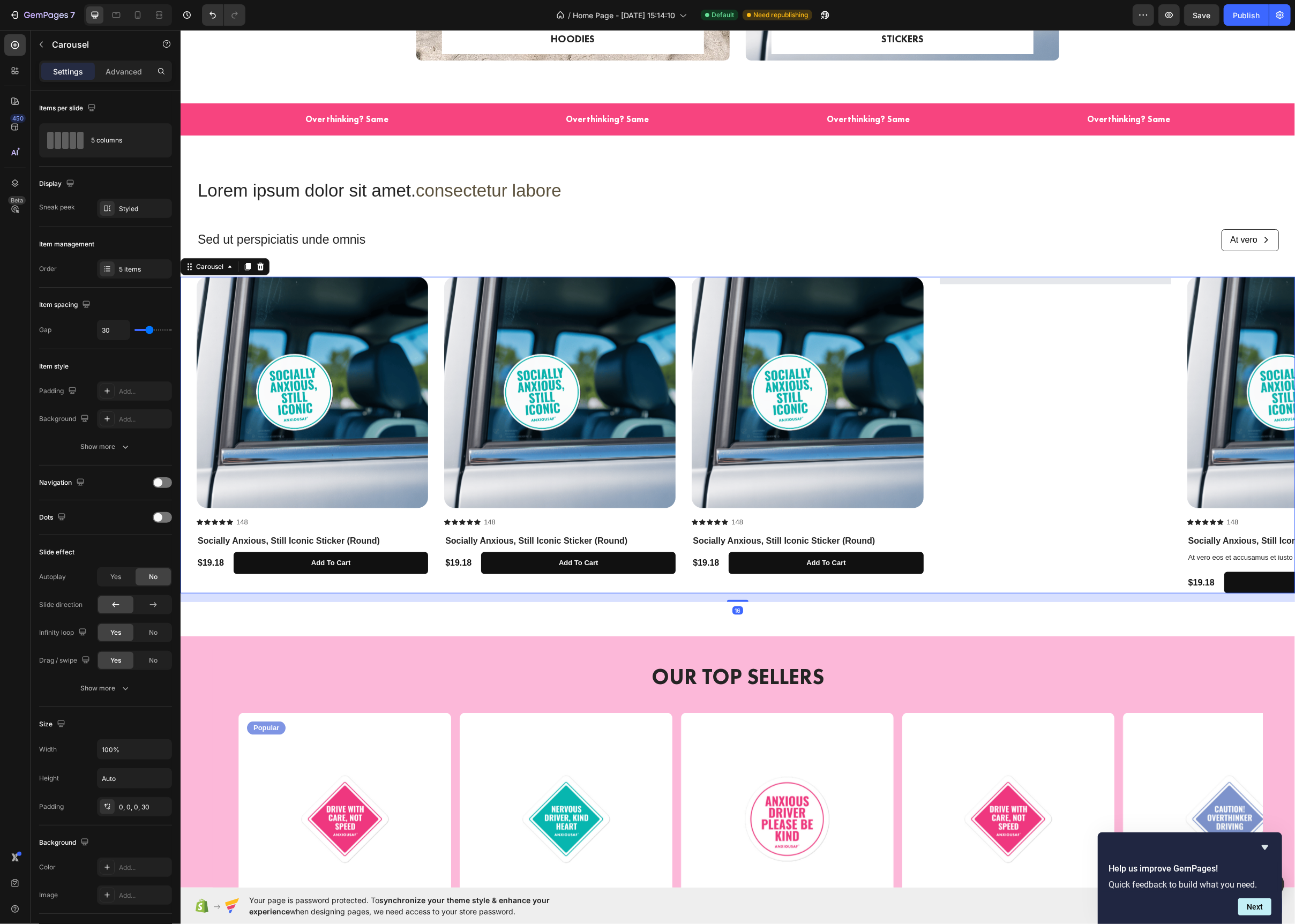
click at [1075, 559] on div at bounding box center [1055, 436] width 231 height 317
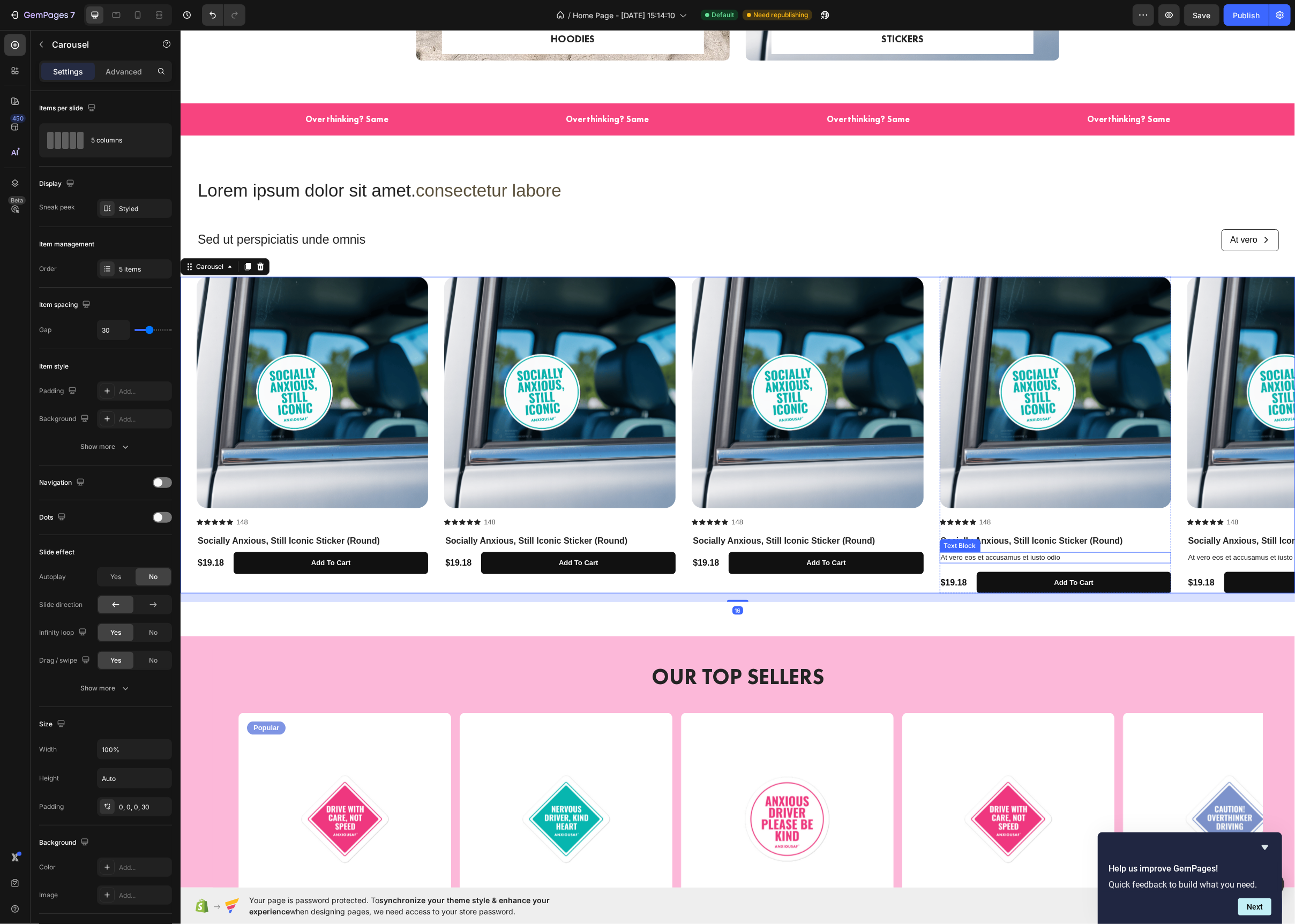
click at [1063, 560] on p "At vero eos et accusamus et iusto odio" at bounding box center [1055, 558] width 229 height 9
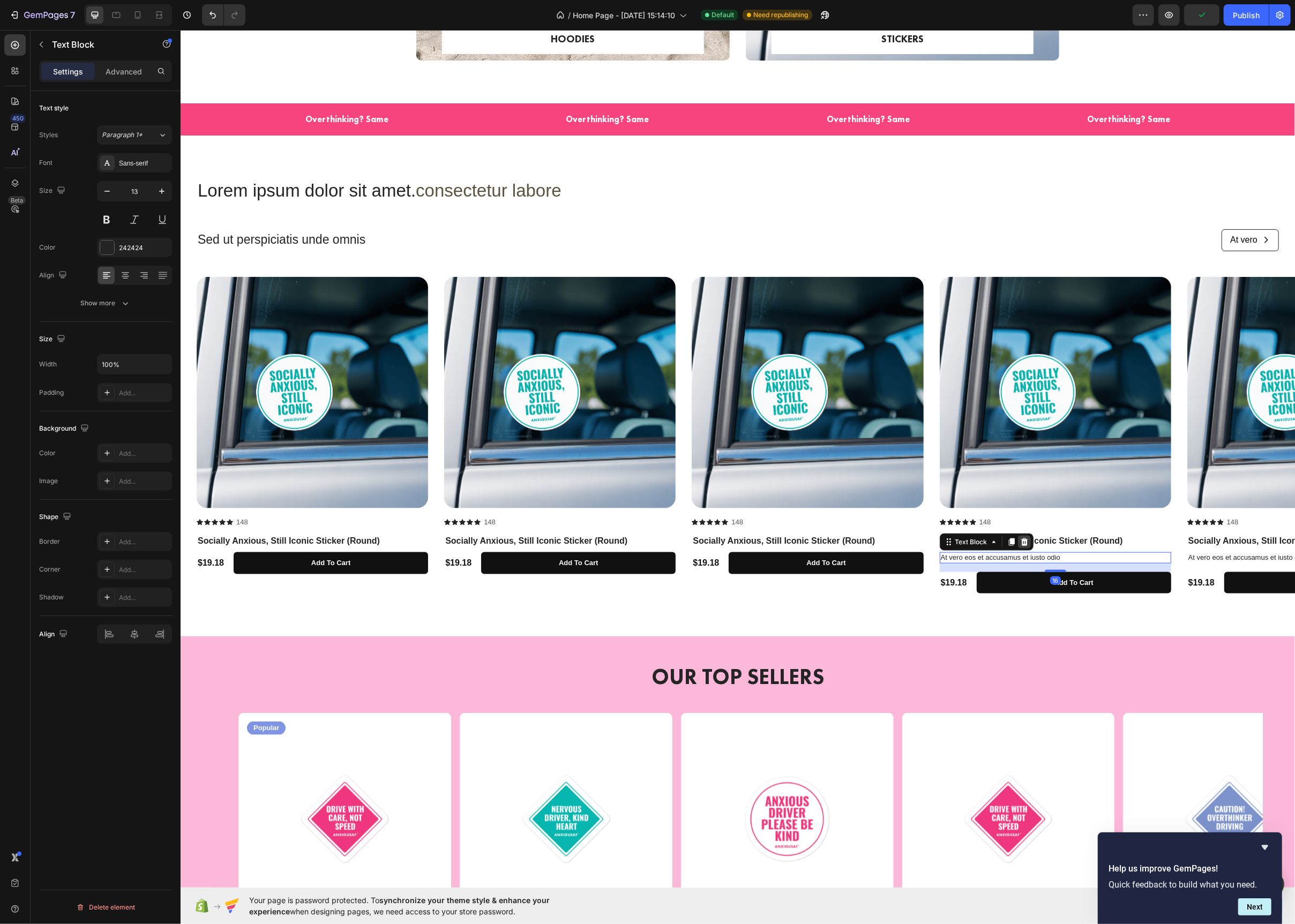
click at [1026, 542] on icon at bounding box center [1024, 542] width 7 height 8
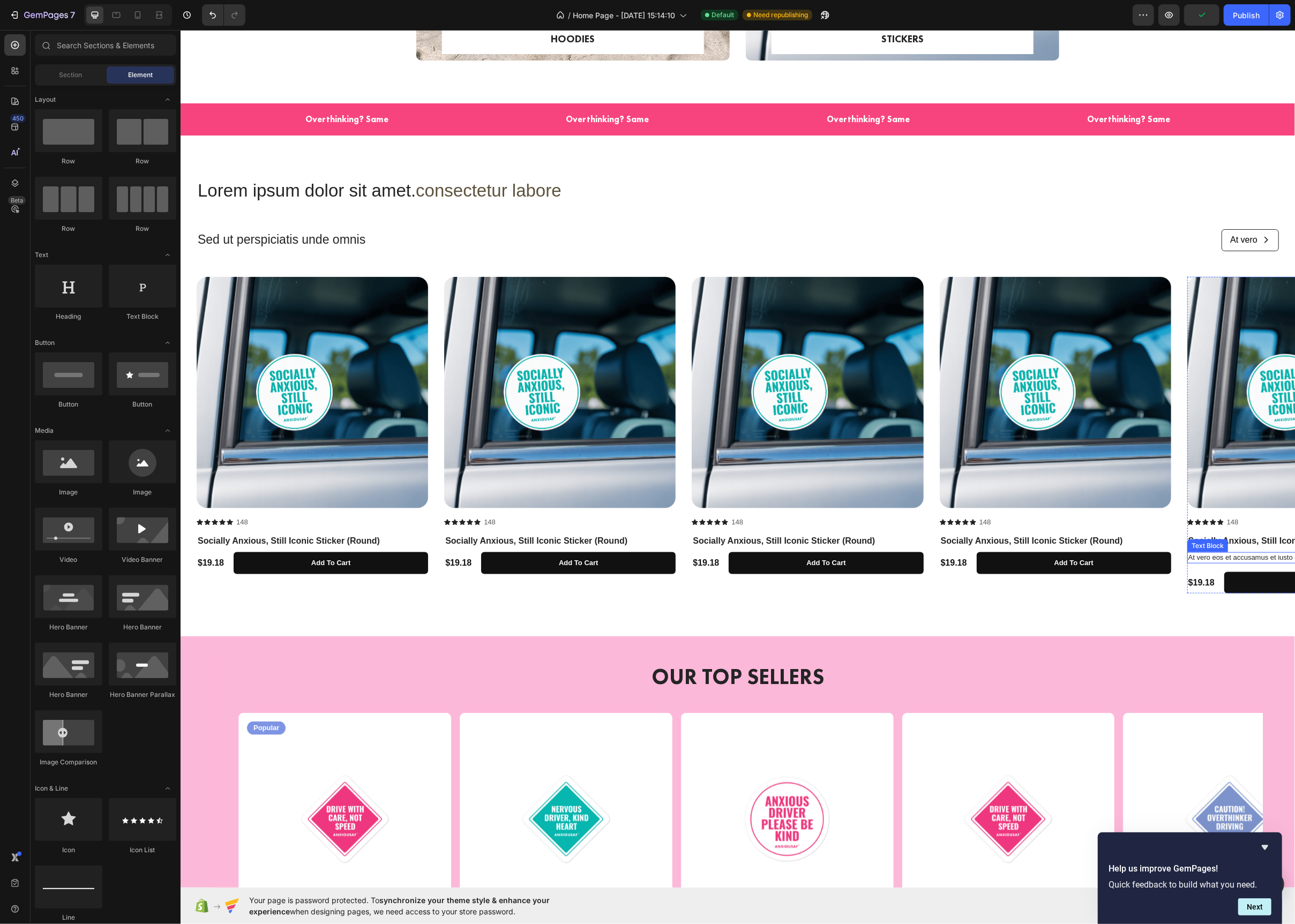
click at [1197, 561] on p "At vero eos et accusamus et iusto odio" at bounding box center [1302, 558] width 229 height 9
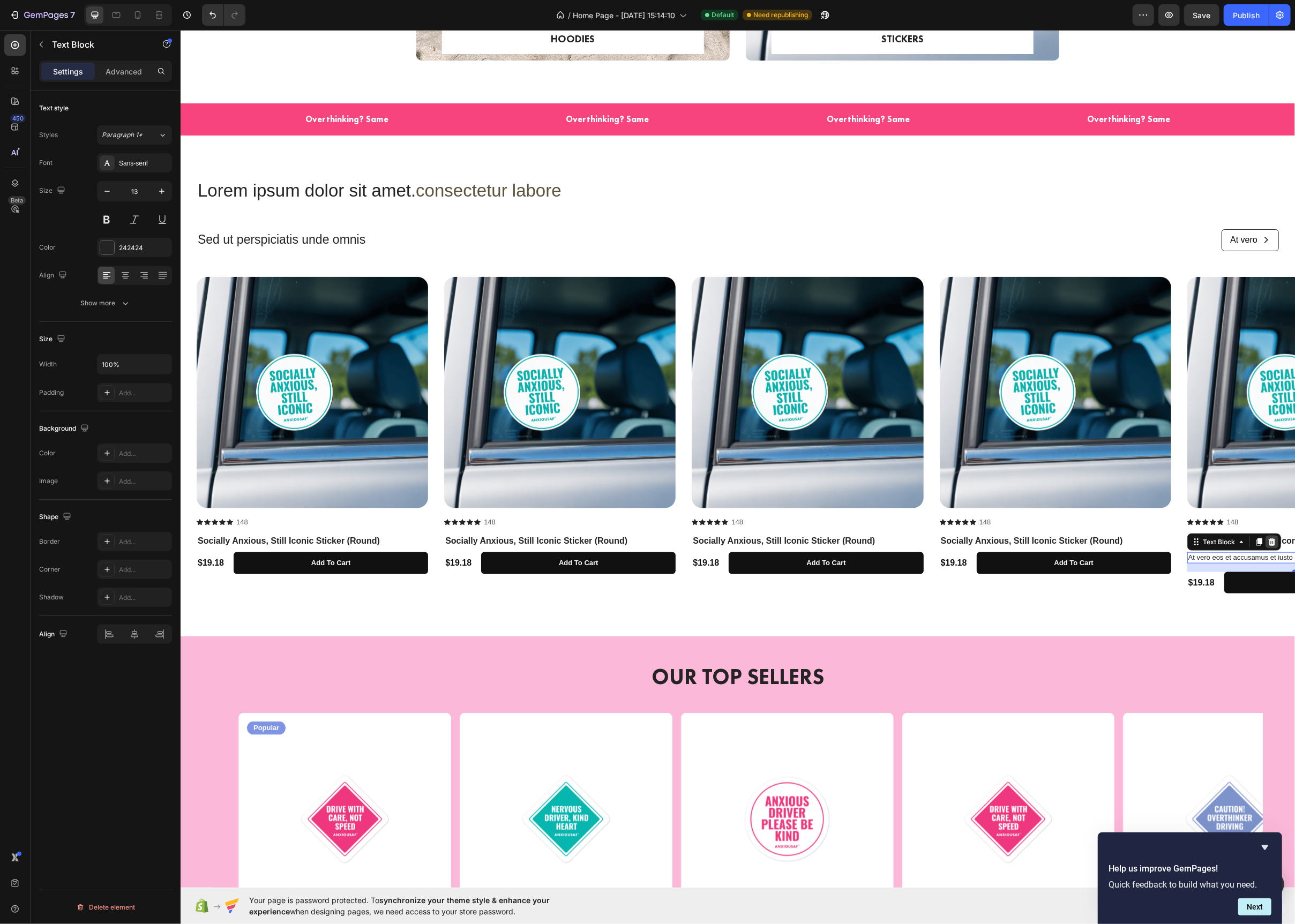
click at [1272, 545] on icon at bounding box center [1272, 542] width 7 height 8
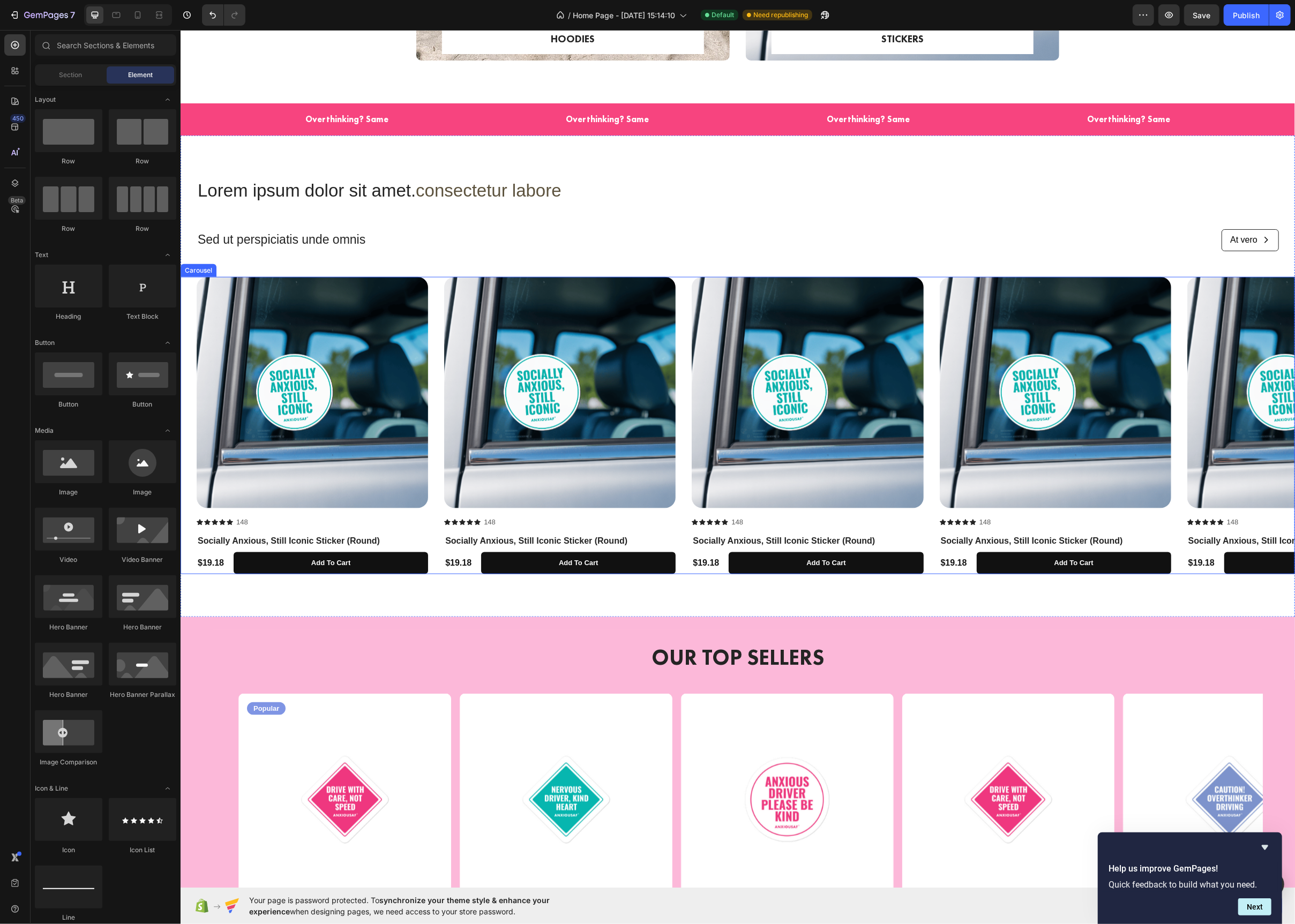
click at [437, 317] on div "Product Images Icon Icon Icon Icon Icon Icon List 148 Text Block Row Socially A…" at bounding box center [745, 425] width 1098 height 297
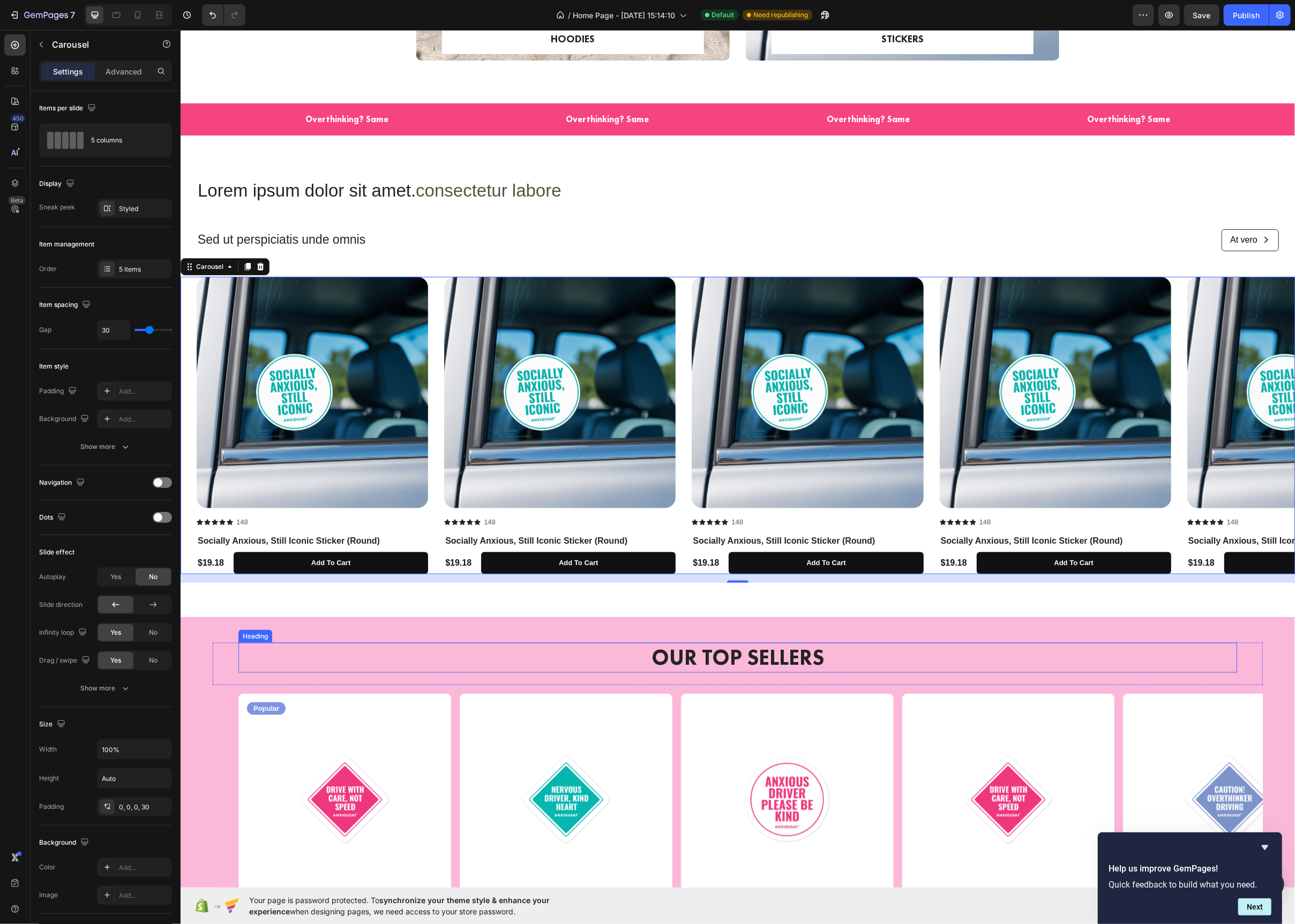
click at [681, 662] on h2 "OUR TOP SELLERS" at bounding box center [737, 658] width 999 height 30
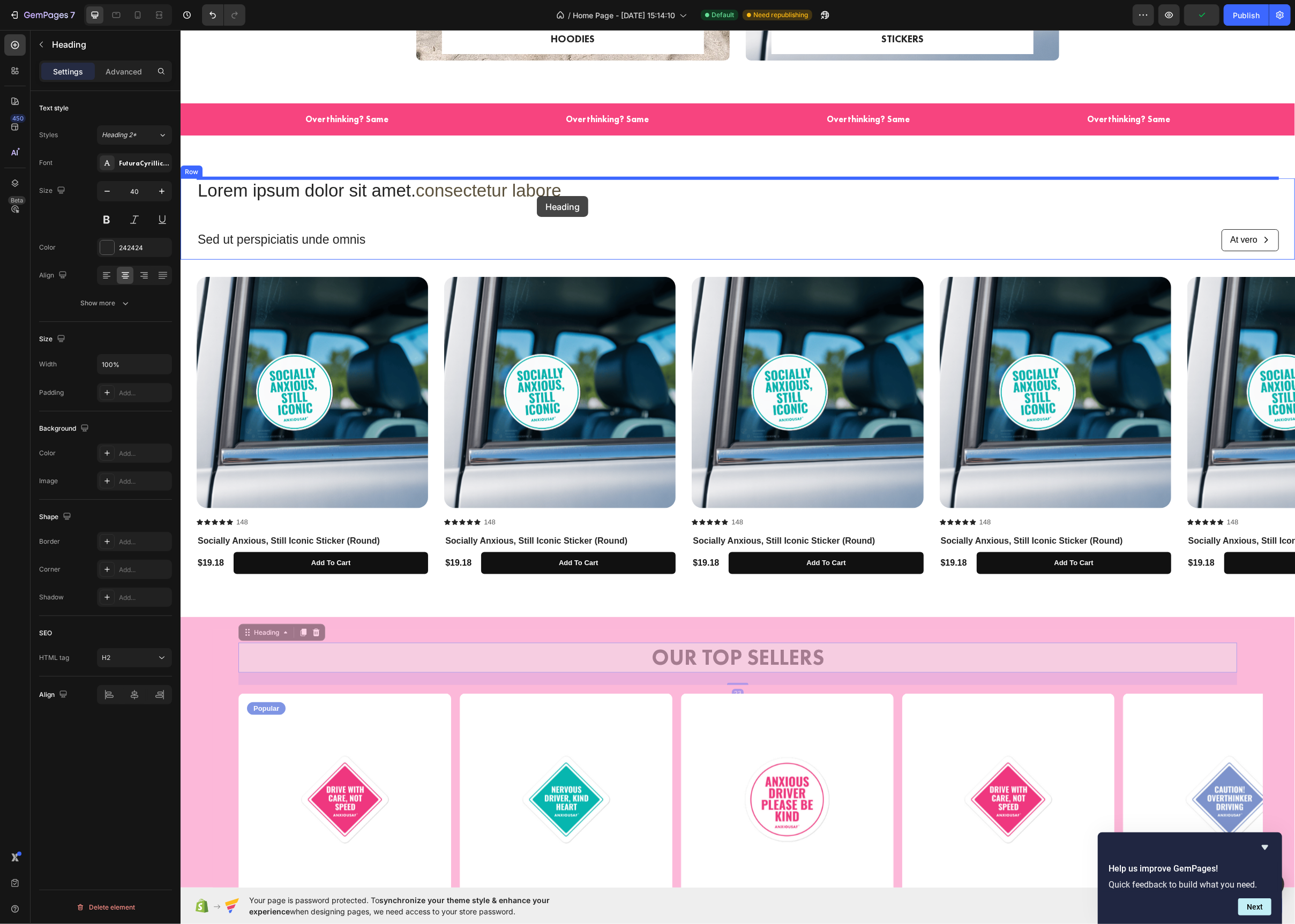
drag, startPoint x: 244, startPoint y: 634, endPoint x: 537, endPoint y: 196, distance: 527.0
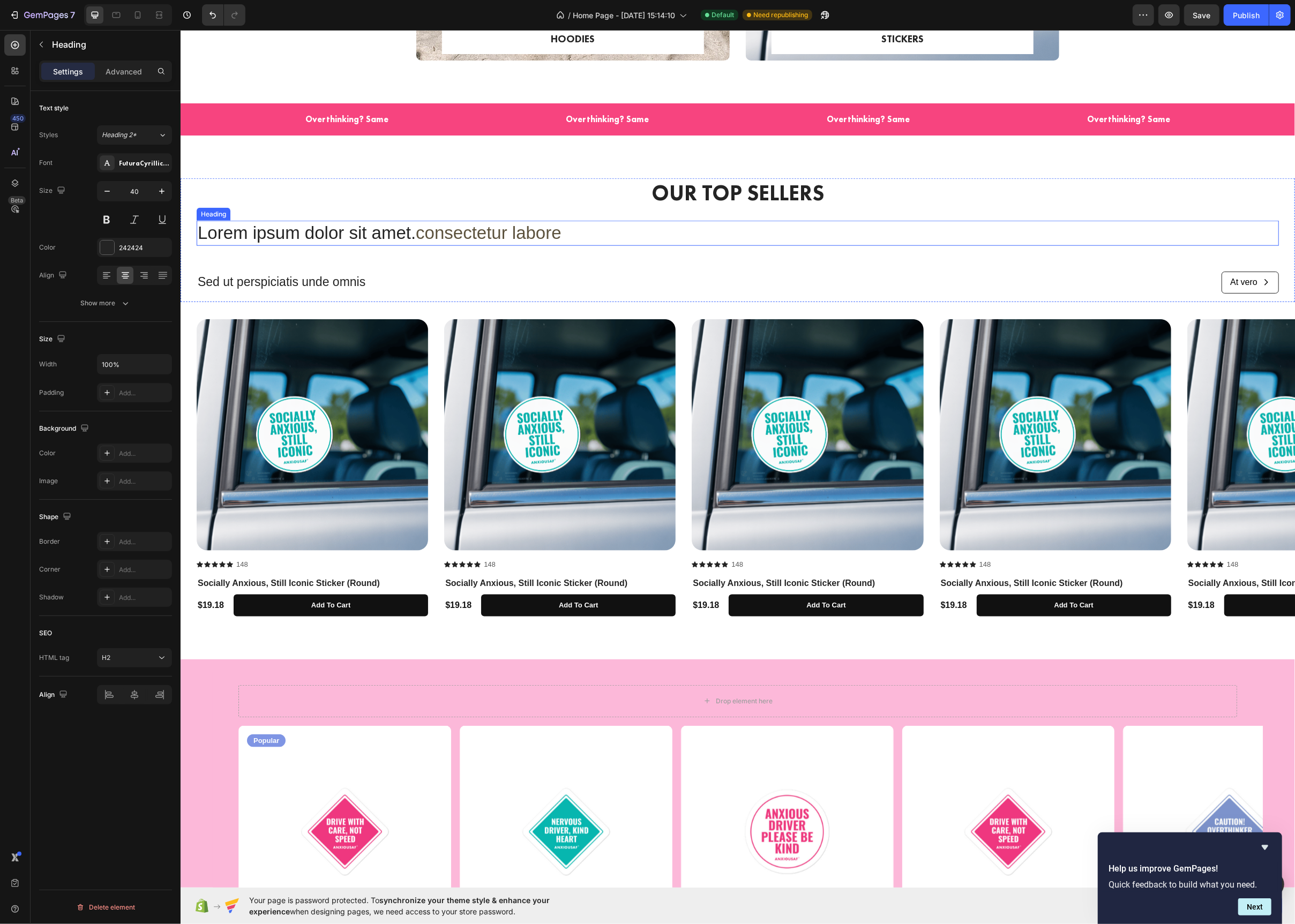
click at [628, 228] on h2 "Lorem ipsum dolor sit amet. consectetur labore" at bounding box center [737, 233] width 1083 height 25
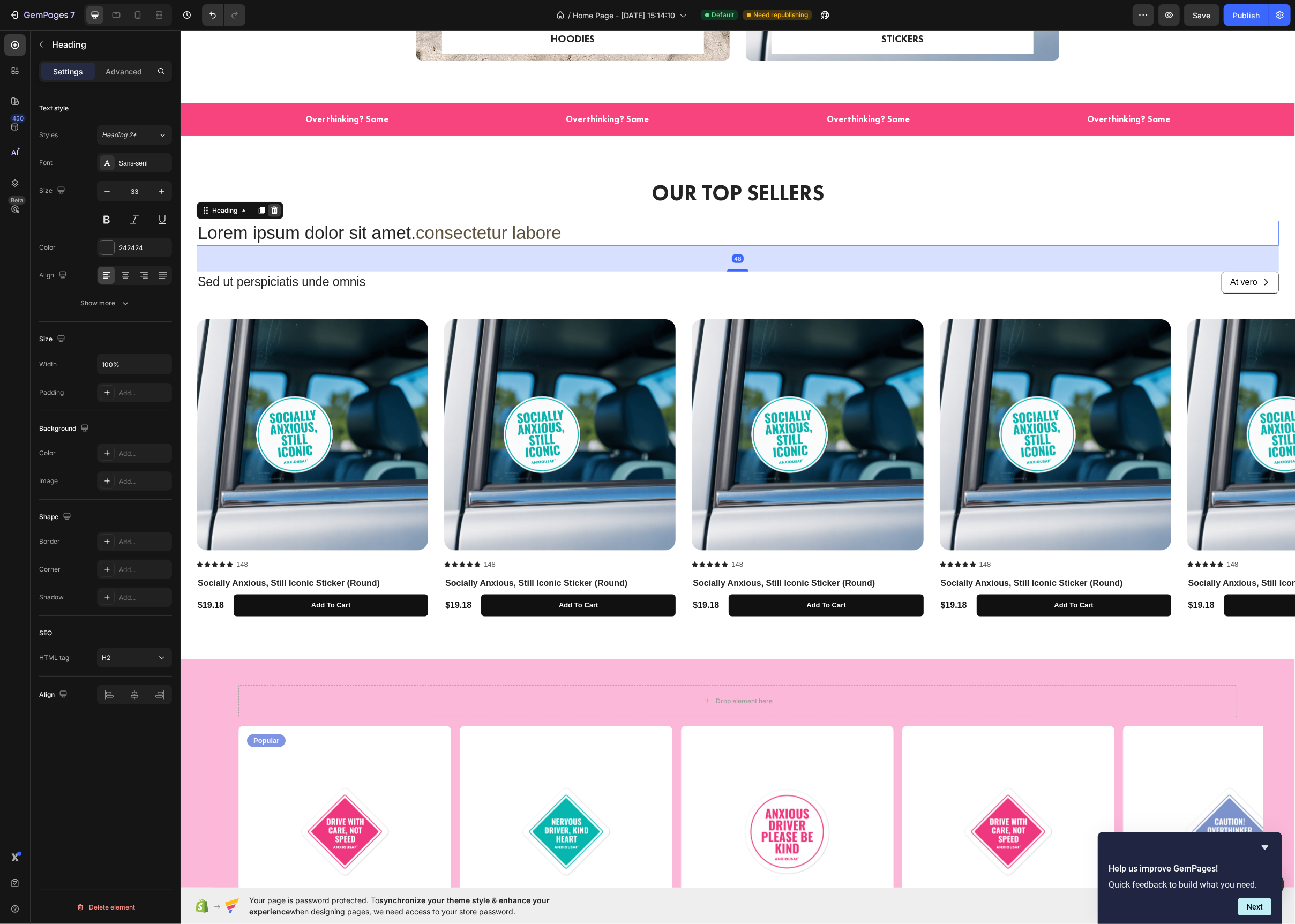
click at [276, 215] on div at bounding box center [274, 211] width 13 height 13
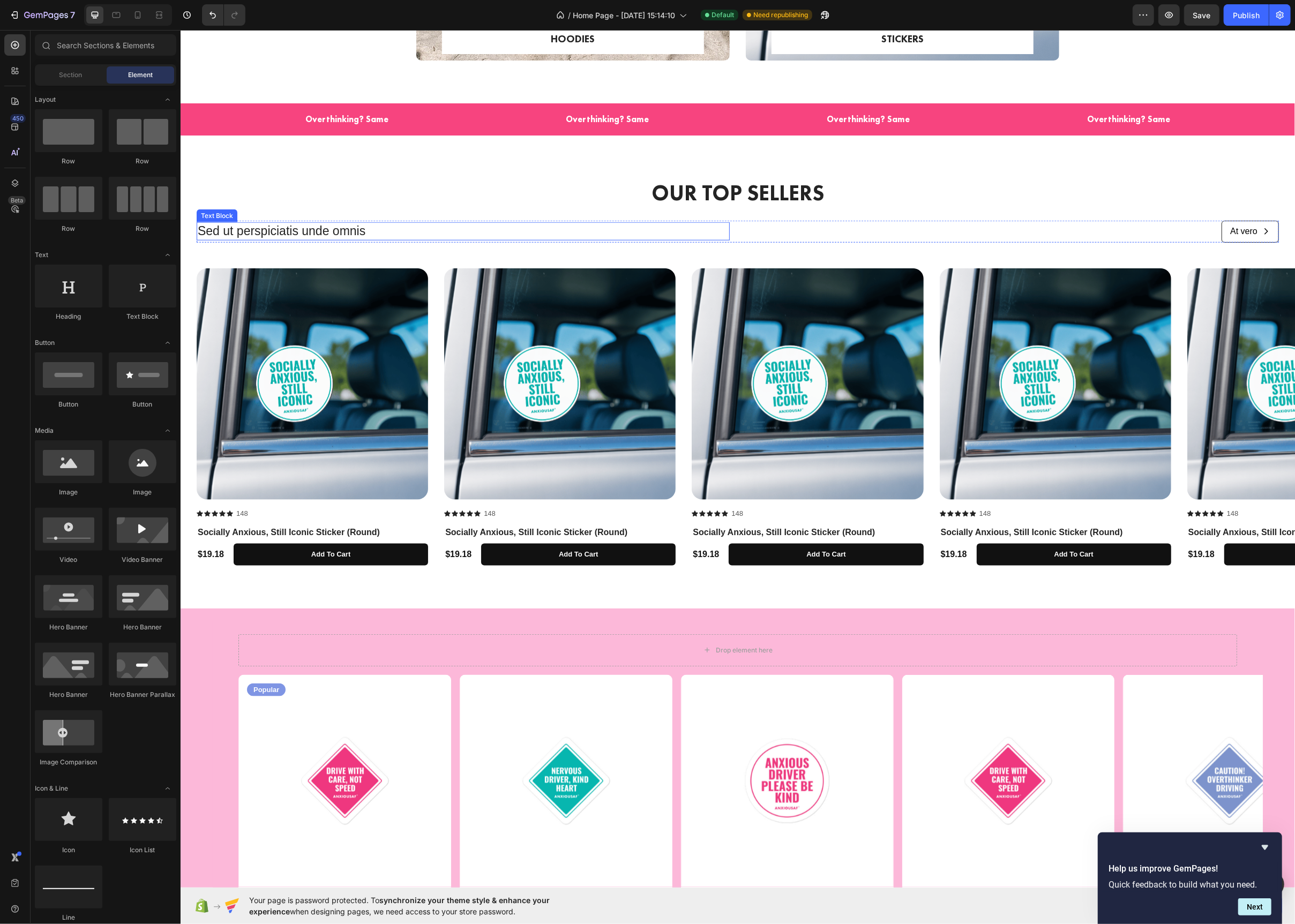
click at [381, 230] on p "Sed ut perspiciatis unde omnis" at bounding box center [463, 231] width 531 height 16
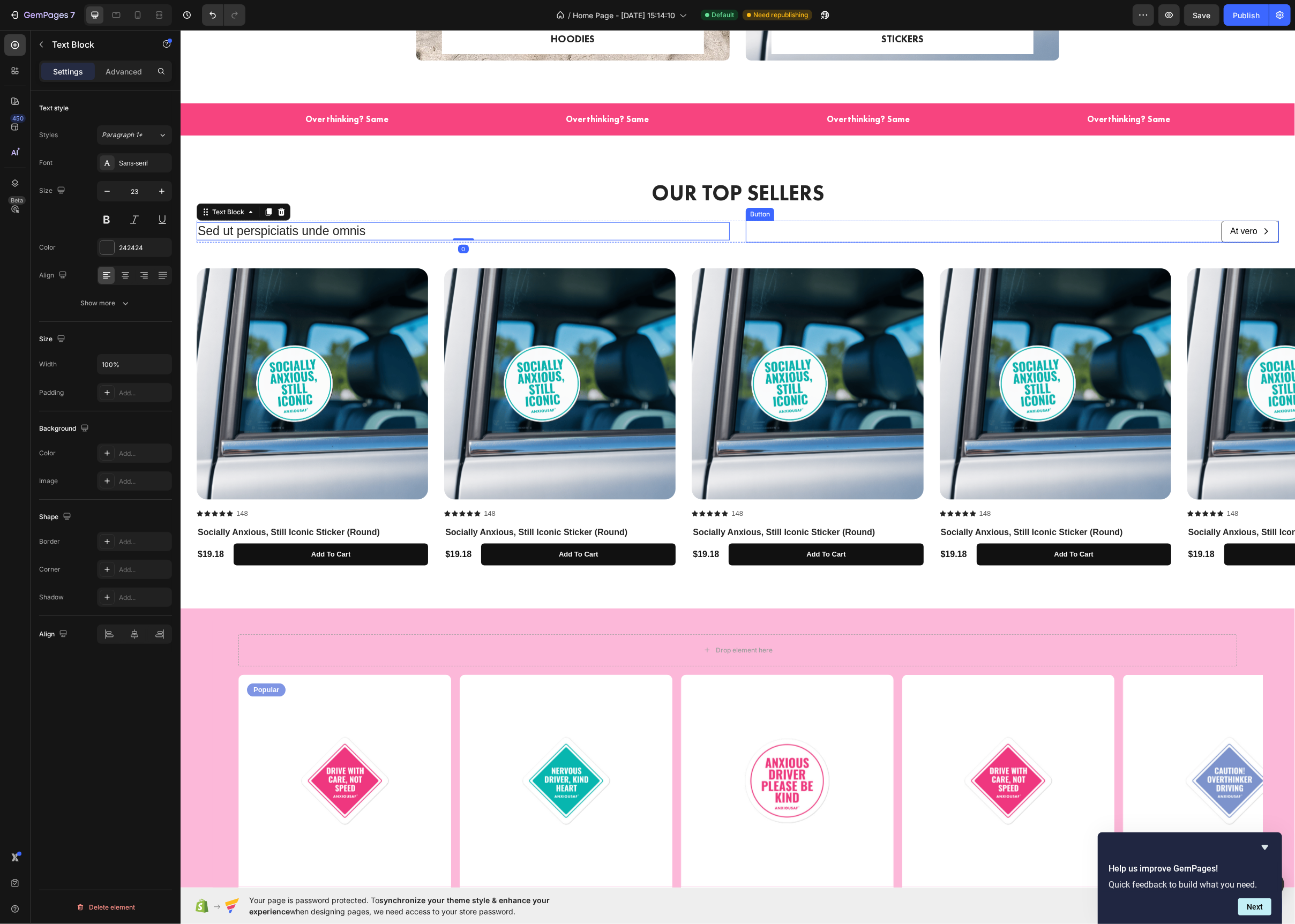
click at [1055, 233] on div "At vero Button" at bounding box center [1012, 231] width 533 height 22
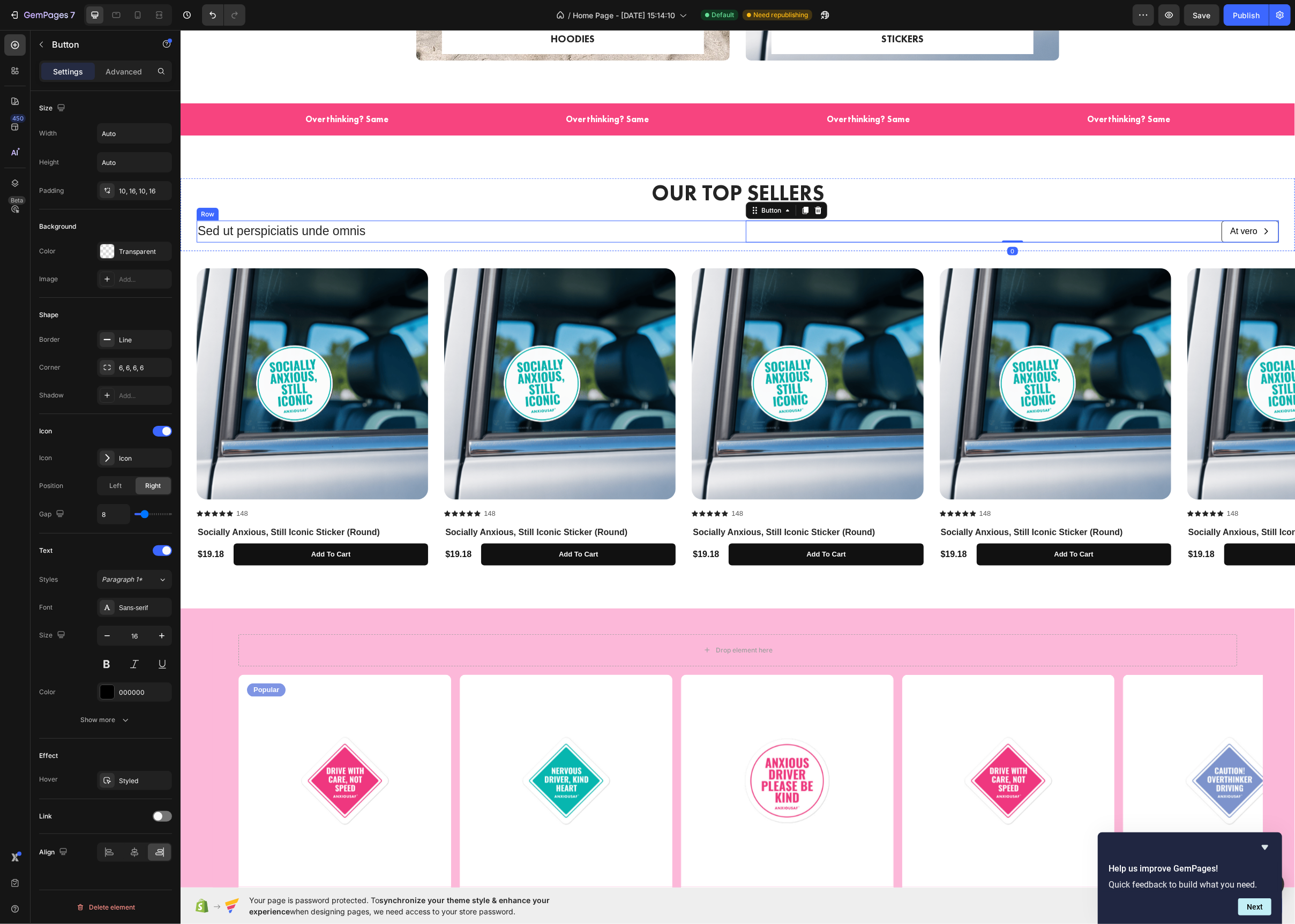
click at [439, 238] on p "Sed ut perspiciatis unde omnis" at bounding box center [463, 231] width 531 height 16
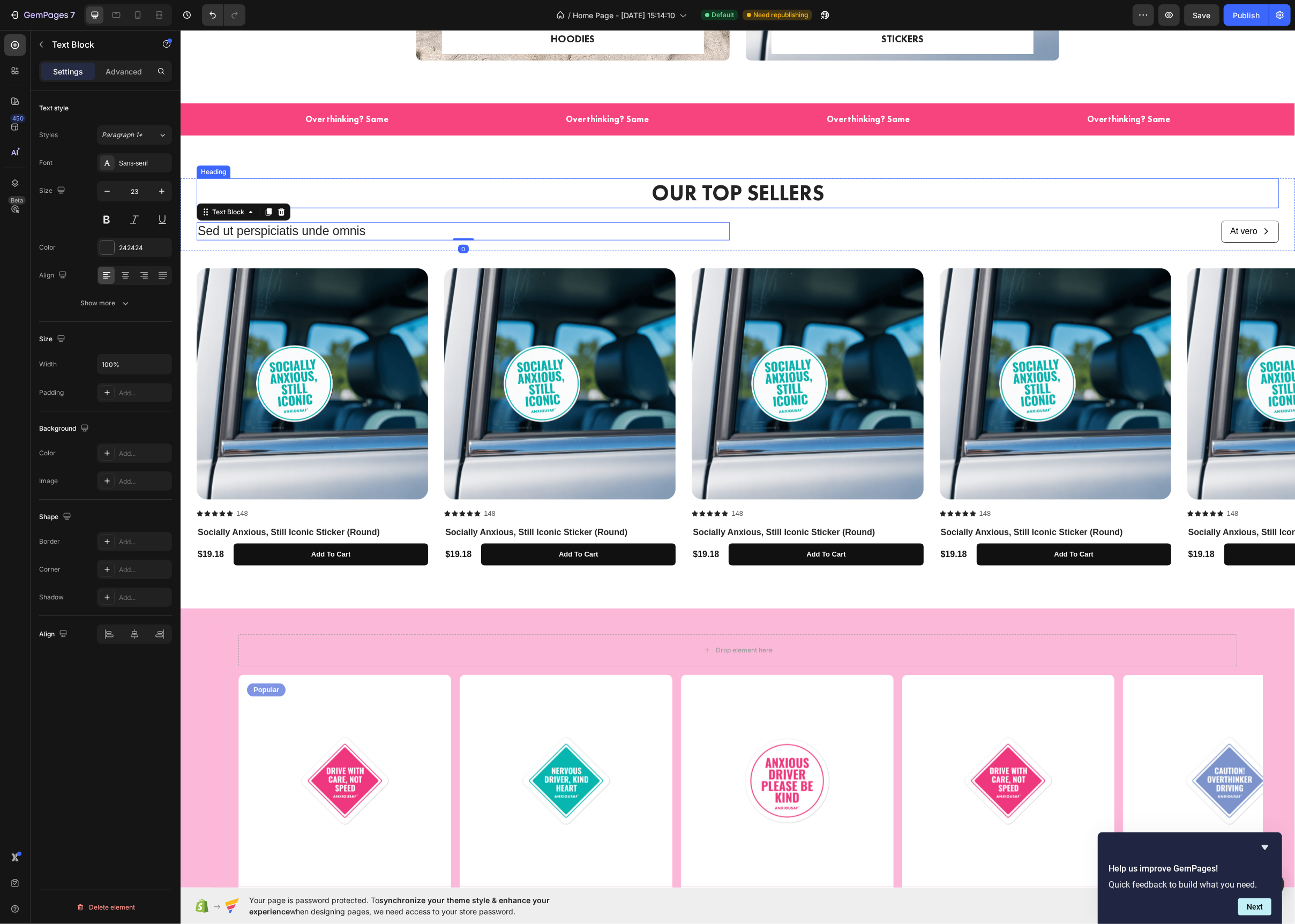
click at [667, 202] on h2 "OUR TOP SELLERS" at bounding box center [737, 193] width 1083 height 30
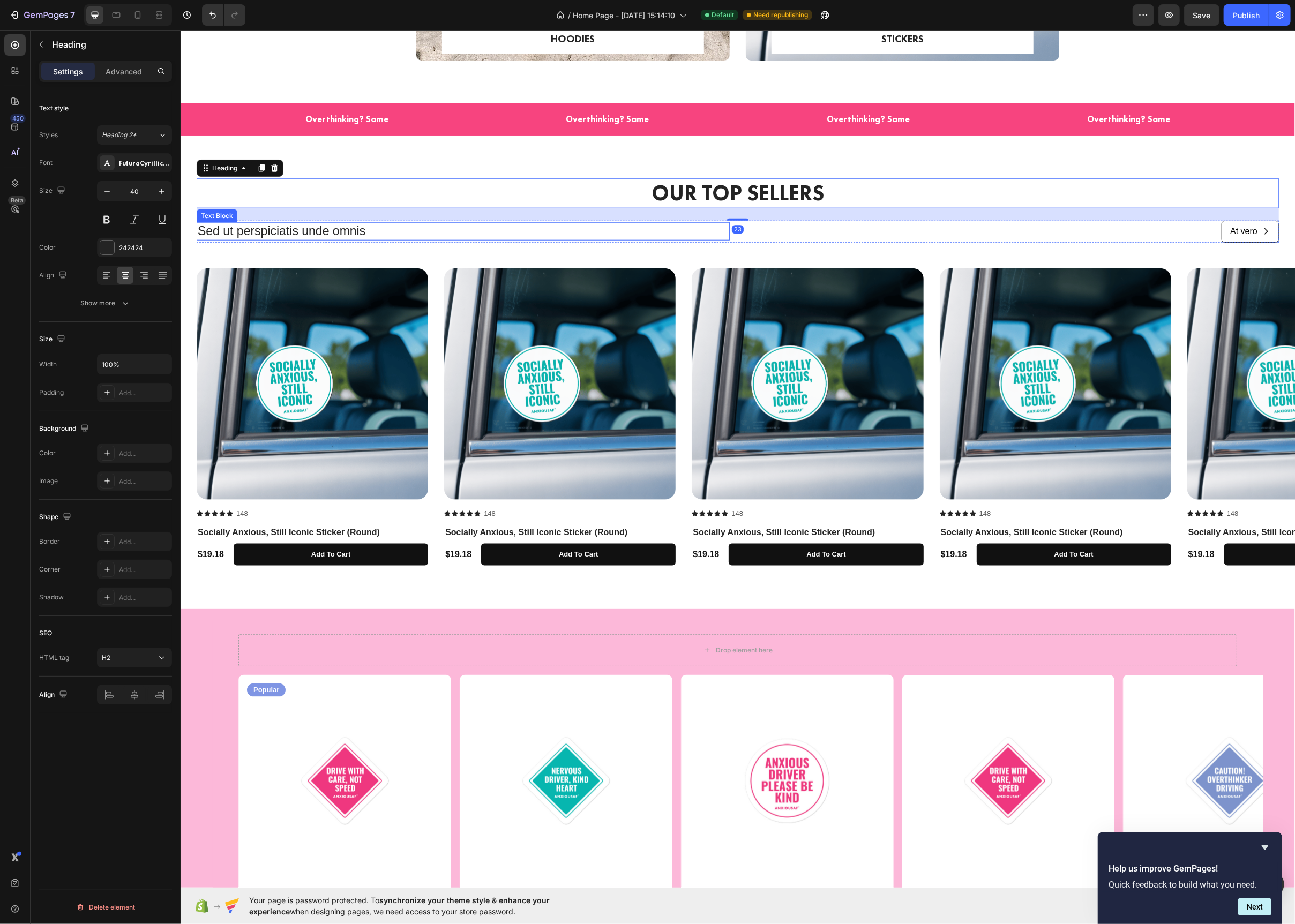
click at [260, 229] on p "Sed ut perspiciatis unde omnis" at bounding box center [463, 231] width 531 height 16
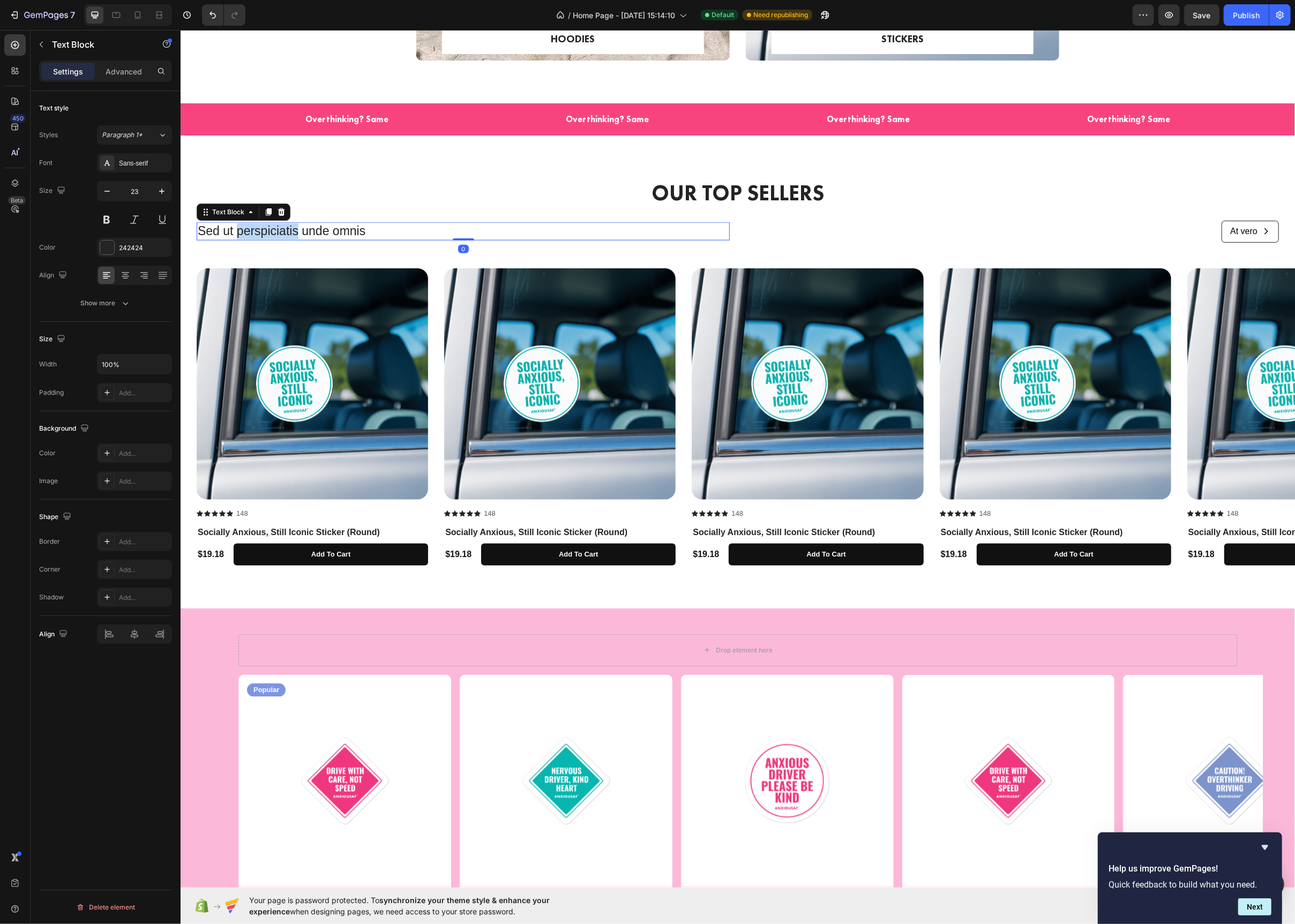
click at [260, 229] on p "Sed ut perspiciatis unde omnis" at bounding box center [463, 231] width 531 height 16
click at [267, 231] on p "Our Top Sellers" at bounding box center [463, 231] width 531 height 16
click at [267, 230] on p "Our Top Sellers" at bounding box center [463, 231] width 531 height 16
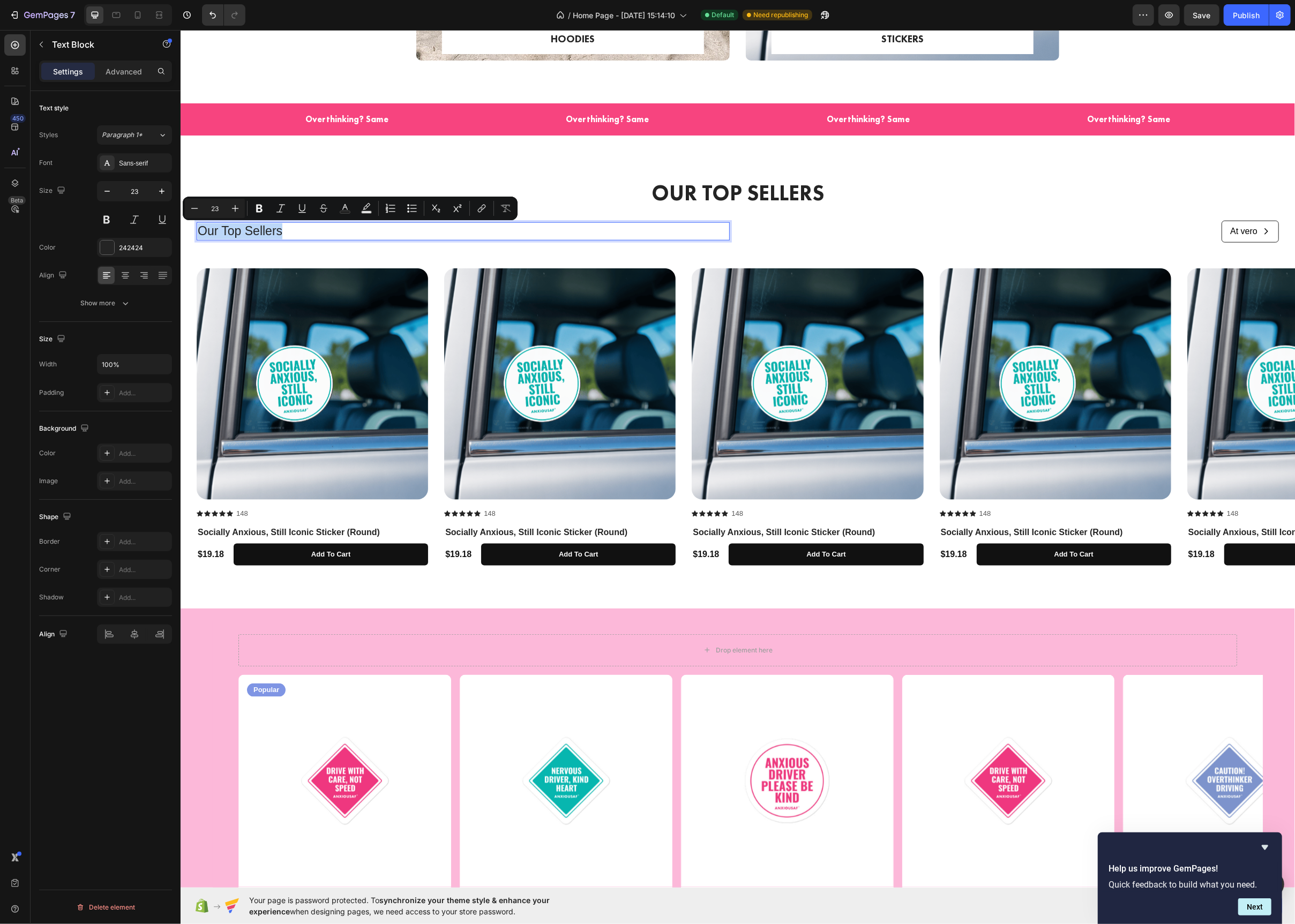
click at [267, 230] on p "Our Top Sellers" at bounding box center [463, 231] width 531 height 16
click at [114, 160] on div at bounding box center [106, 163] width 15 height 15
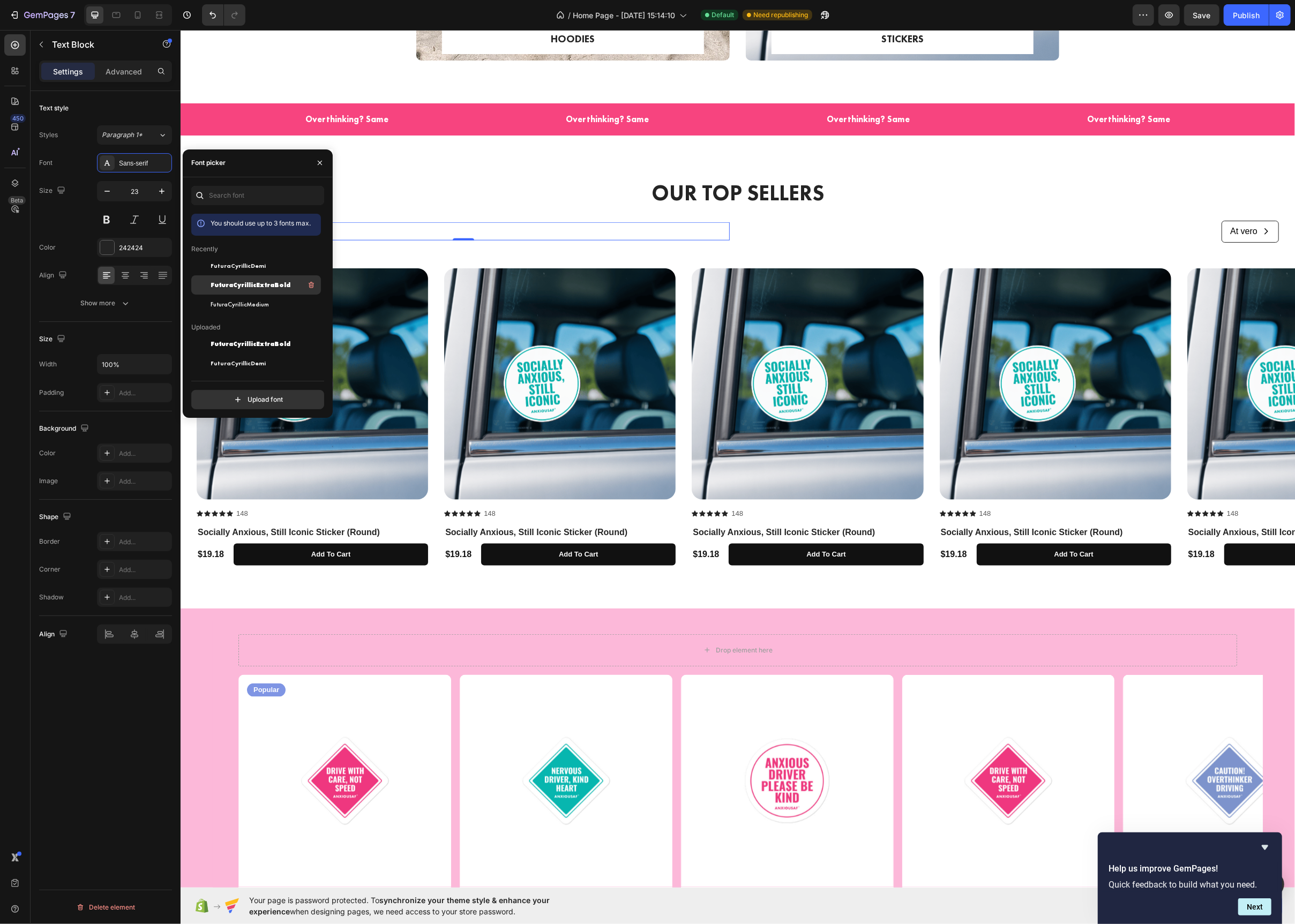
click at [239, 278] on div "FuturaCyrillicExtraBold" at bounding box center [265, 285] width 108 height 13
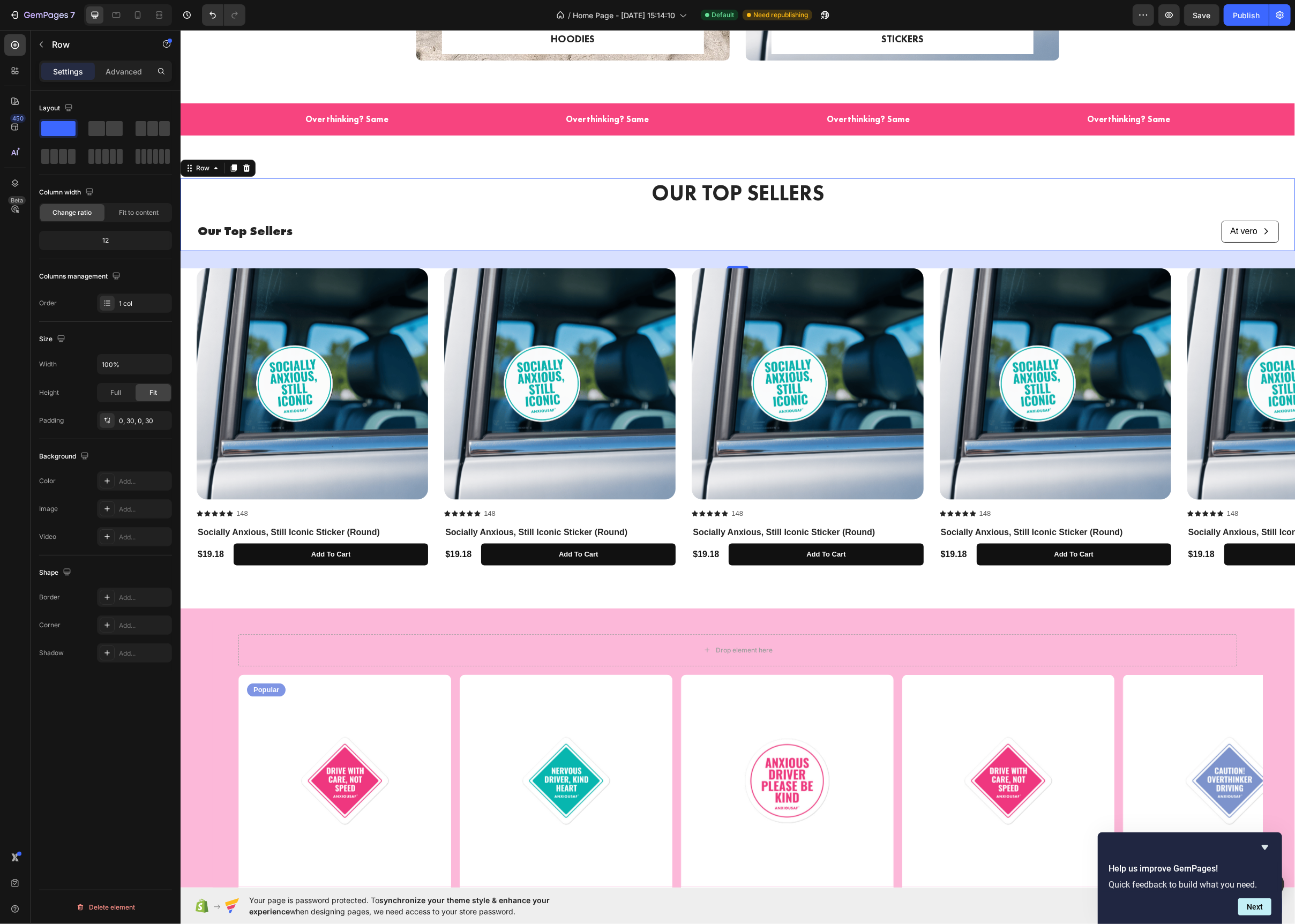
click at [371, 217] on div "OUR TOP SELLERS Heading Our Top Sellers Text Block At vero Button Row" at bounding box center [737, 214] width 1083 height 73
click at [242, 233] on p "Our Top Sellers" at bounding box center [463, 231] width 531 height 16
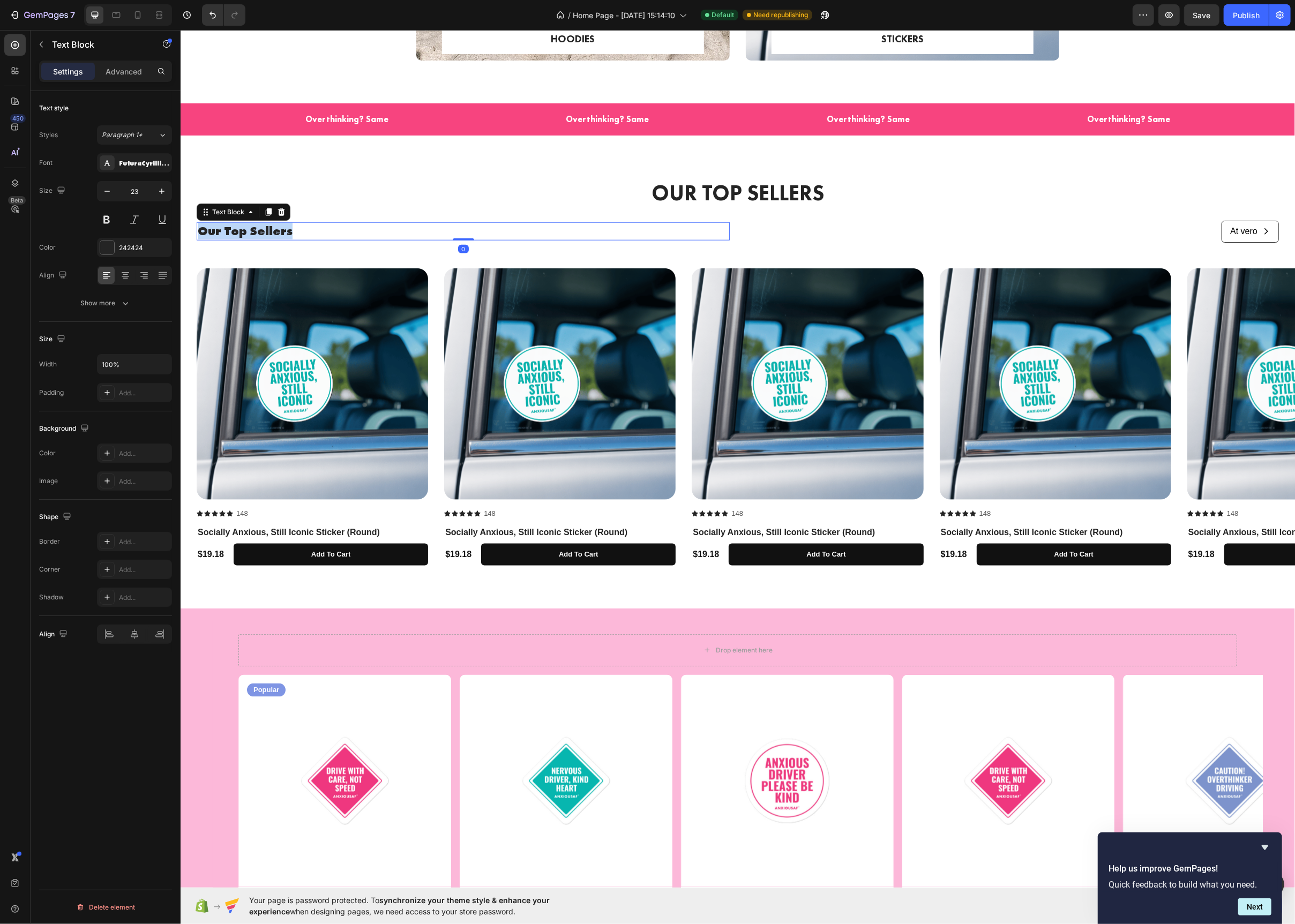
click at [242, 233] on p "Our Top Sellers" at bounding box center [463, 231] width 531 height 16
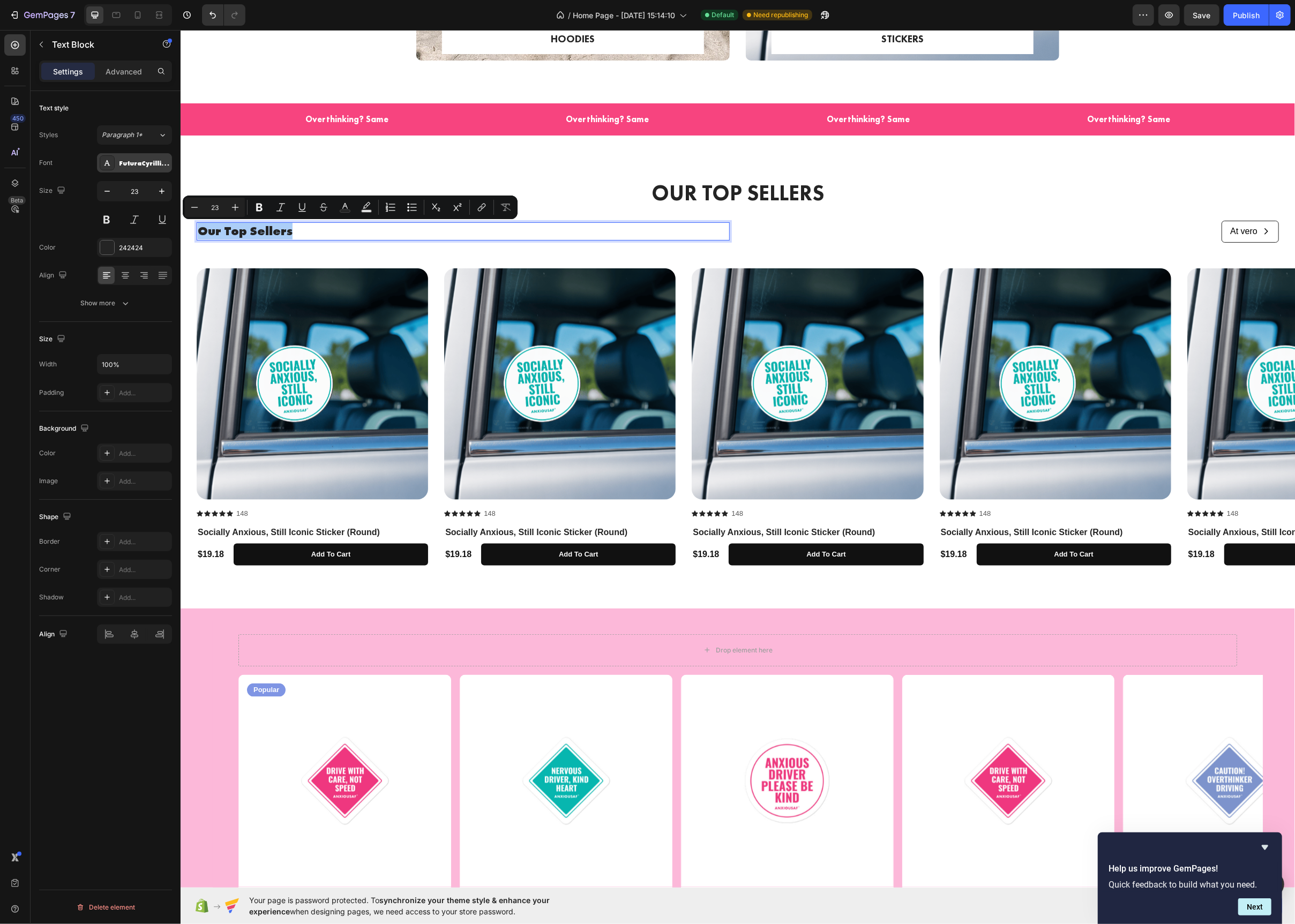
click at [107, 164] on icon at bounding box center [107, 163] width 9 height 9
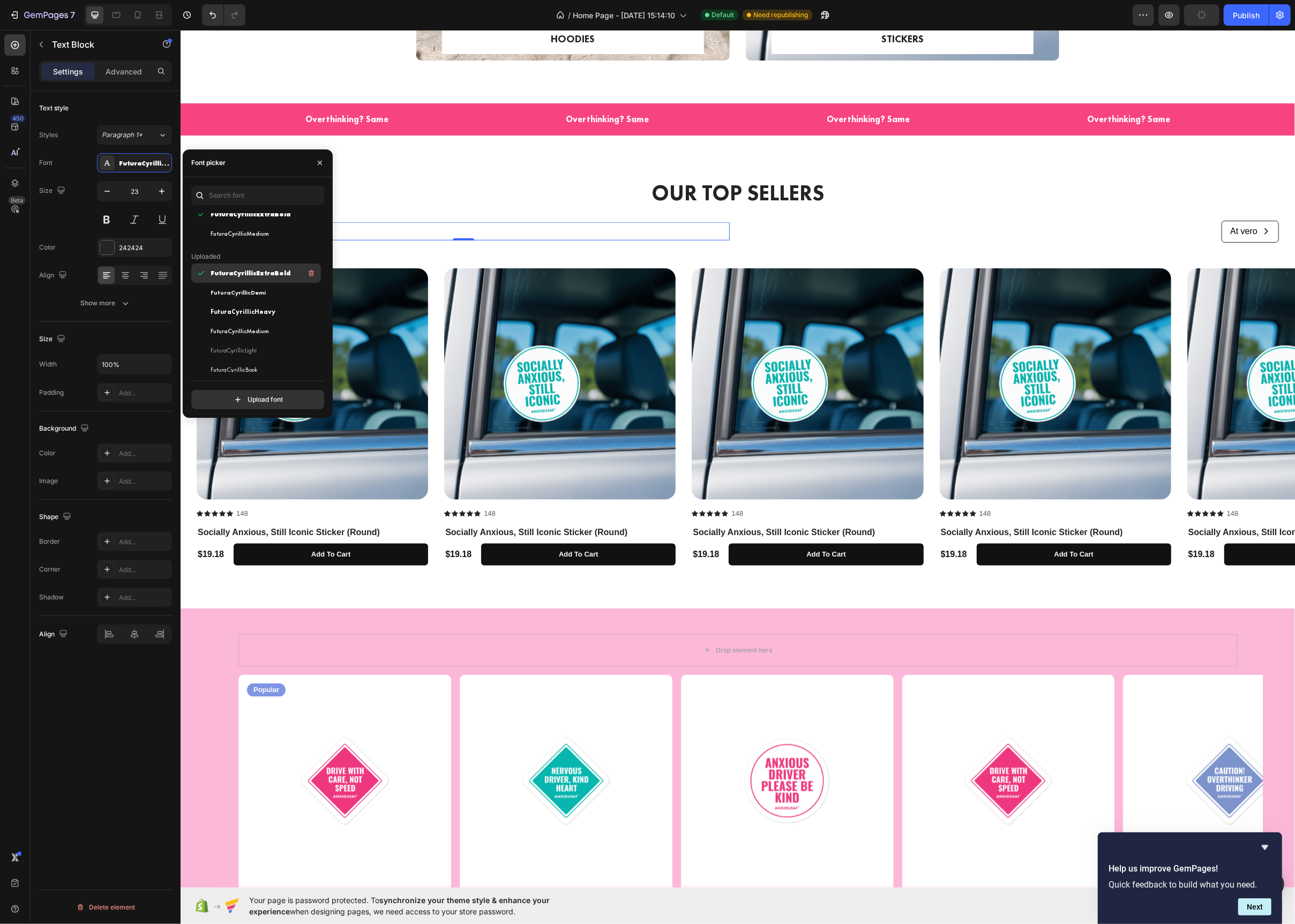
scroll to position [72, 0]
click at [252, 312] on span "FuturaCyrillicHeavy" at bounding box center [243, 311] width 65 height 10
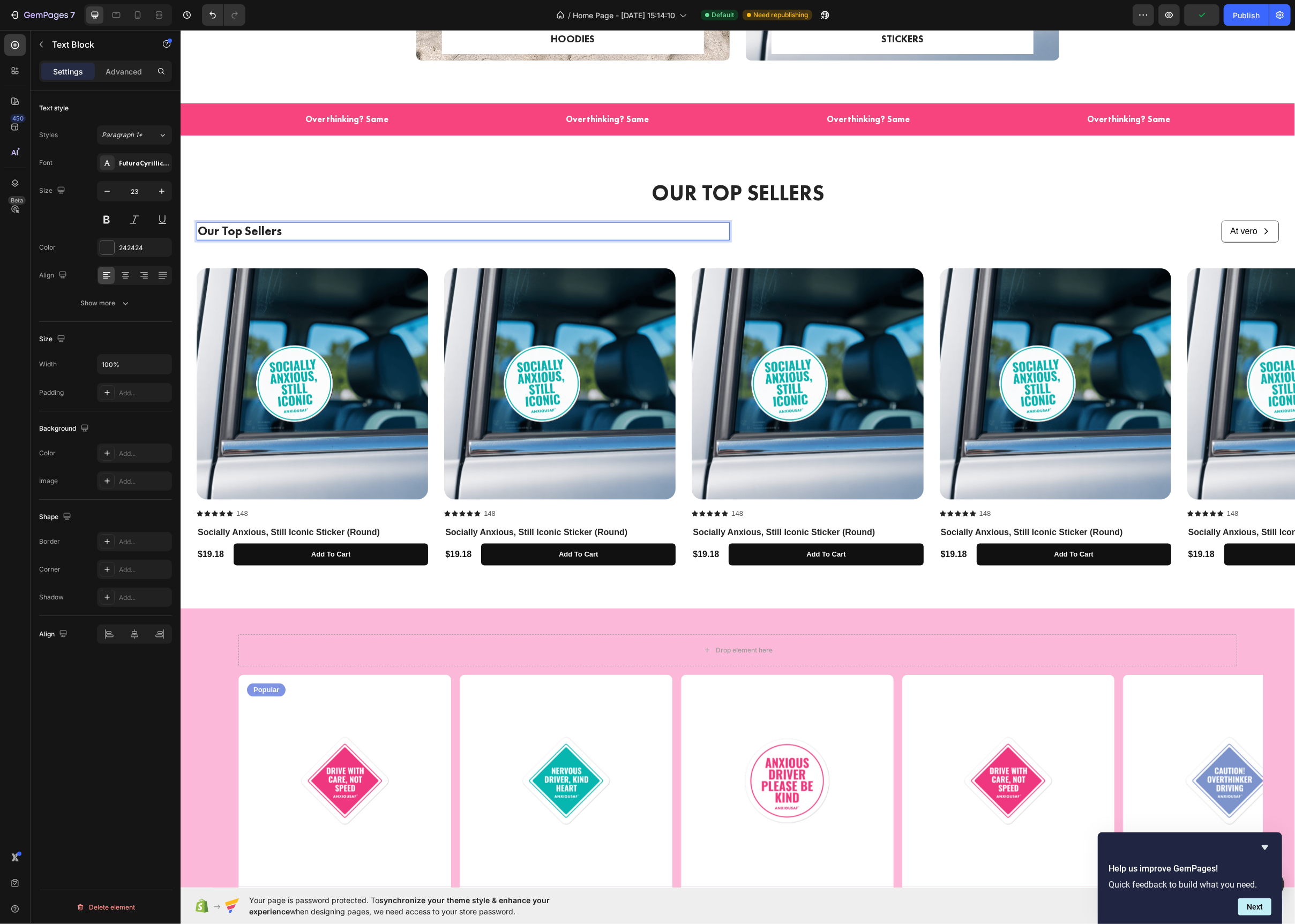
click at [280, 236] on p "Our Top Sellers" at bounding box center [463, 231] width 531 height 16
click at [156, 193] on icon "button" at bounding box center [161, 191] width 11 height 11
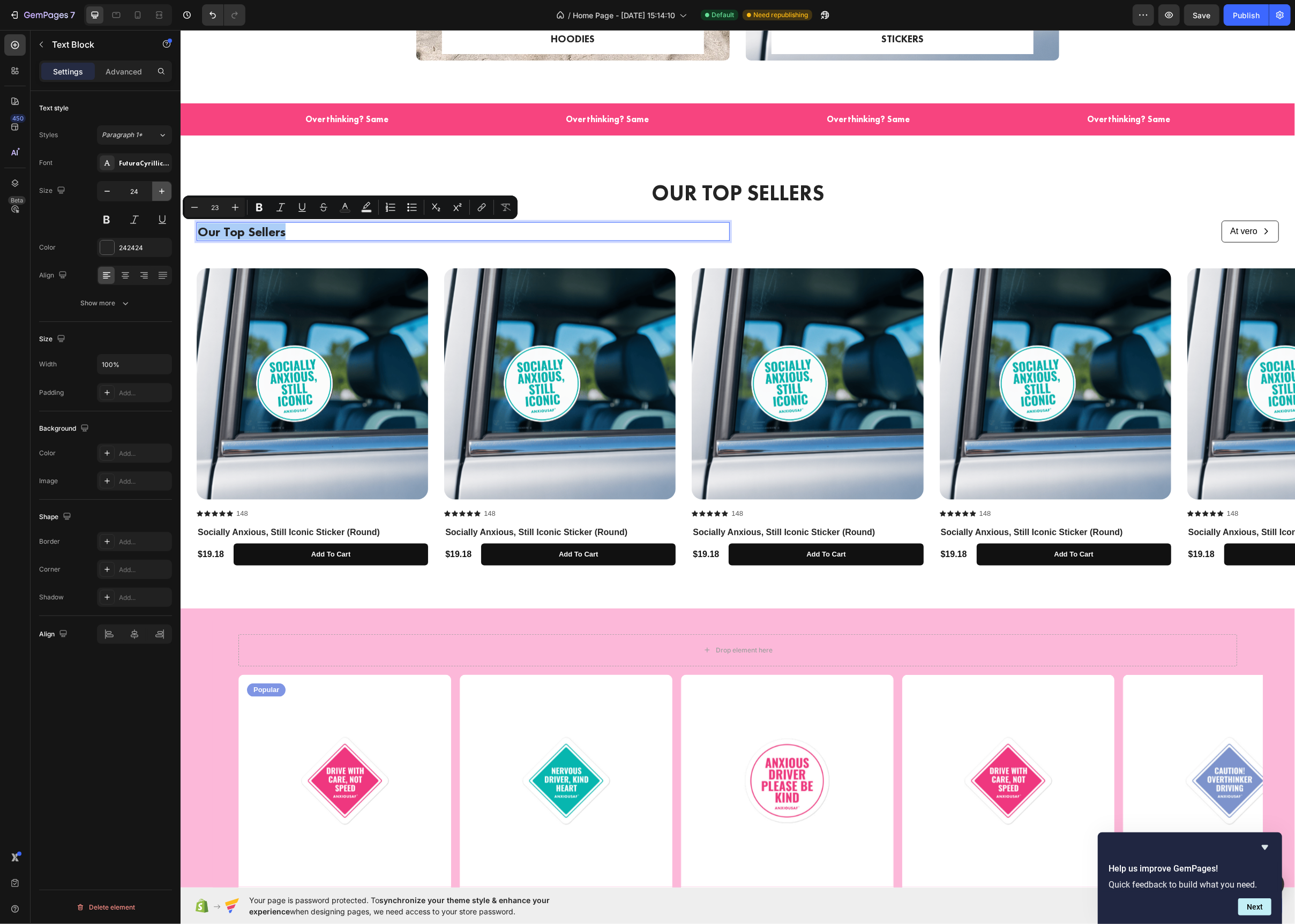
click at [156, 193] on icon "button" at bounding box center [161, 191] width 11 height 11
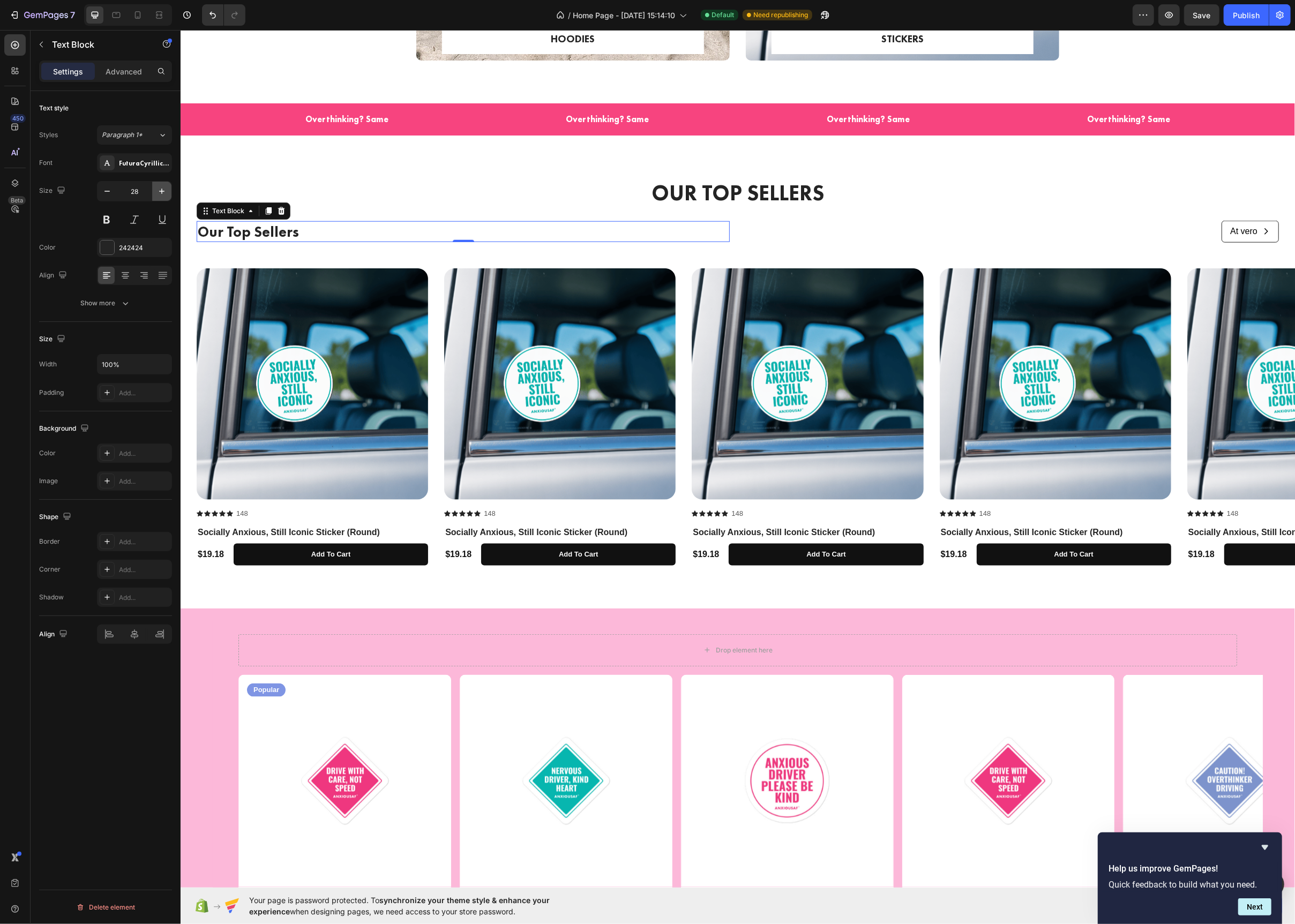
click at [156, 193] on icon "button" at bounding box center [161, 191] width 11 height 11
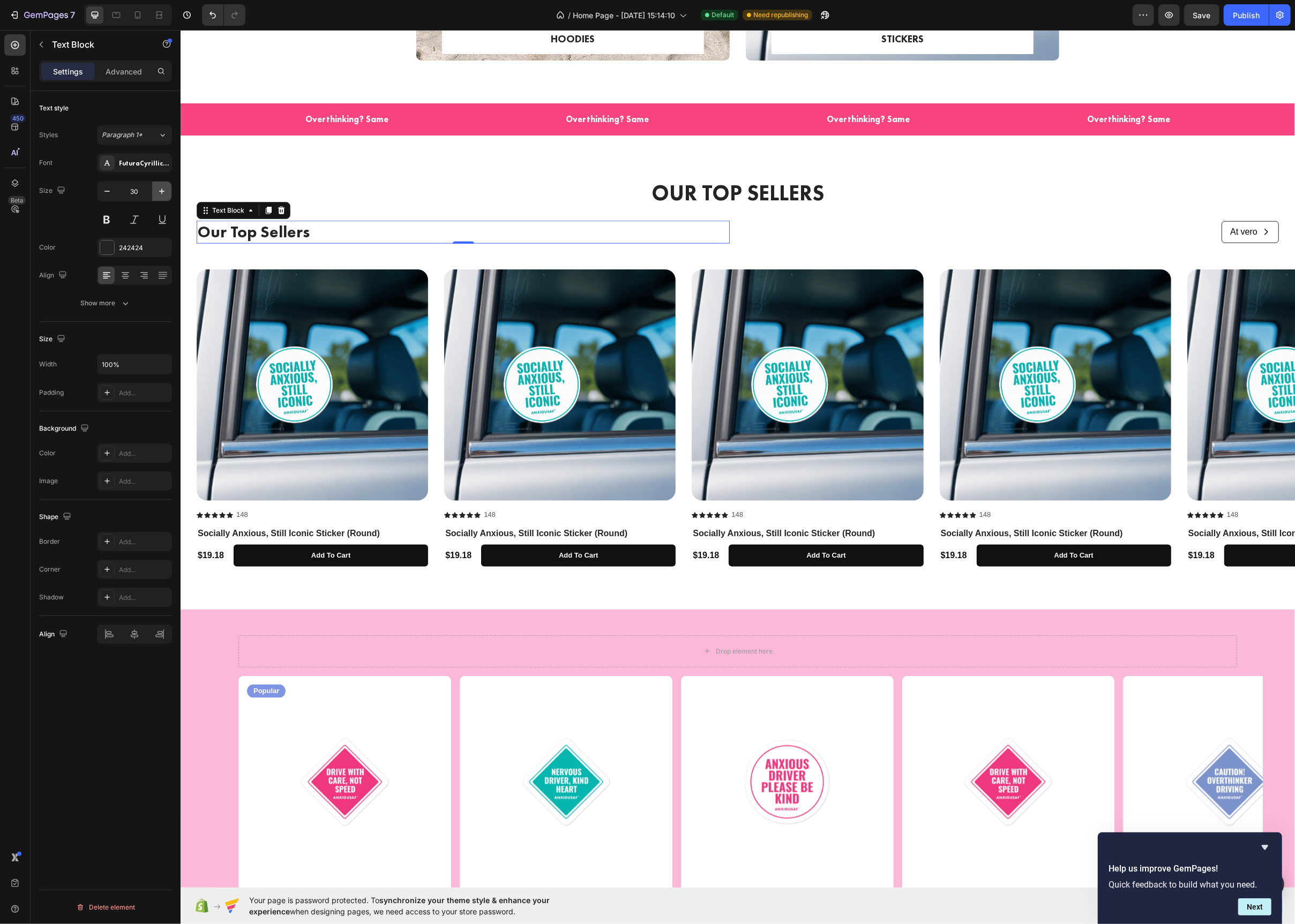
click at [156, 193] on icon "button" at bounding box center [161, 191] width 11 height 11
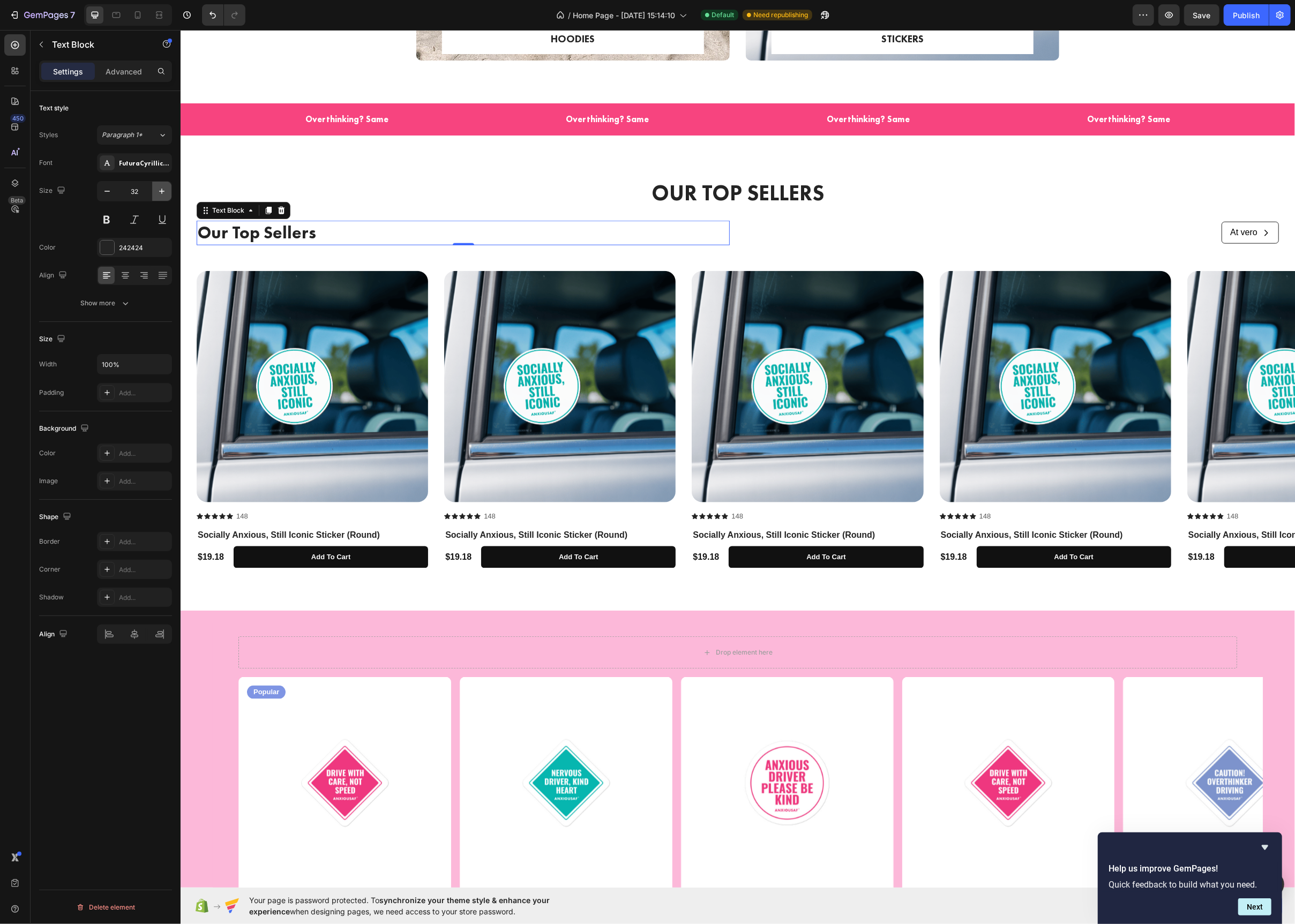
click at [156, 193] on icon "button" at bounding box center [161, 191] width 11 height 11
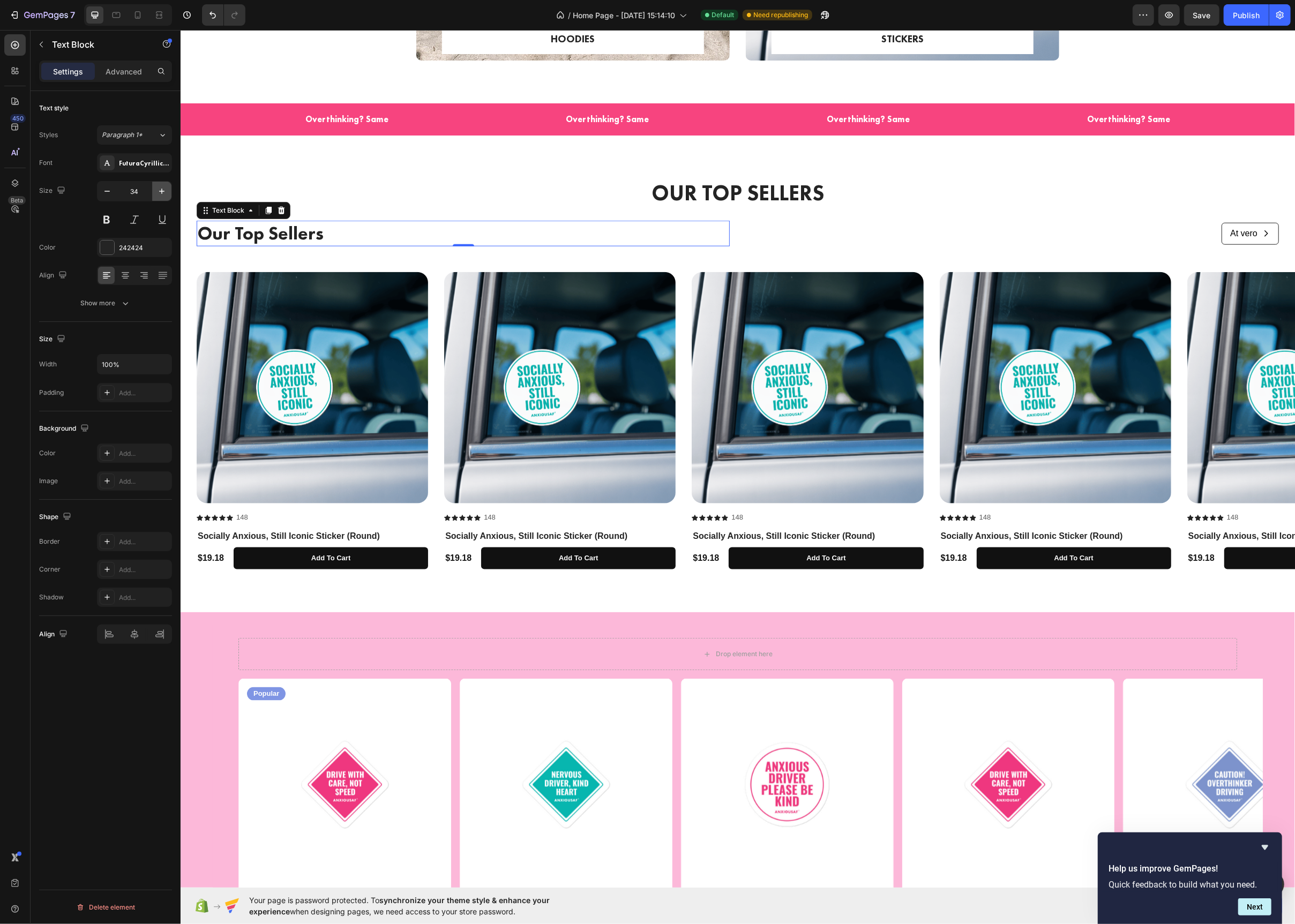
click at [156, 193] on icon "button" at bounding box center [161, 191] width 11 height 11
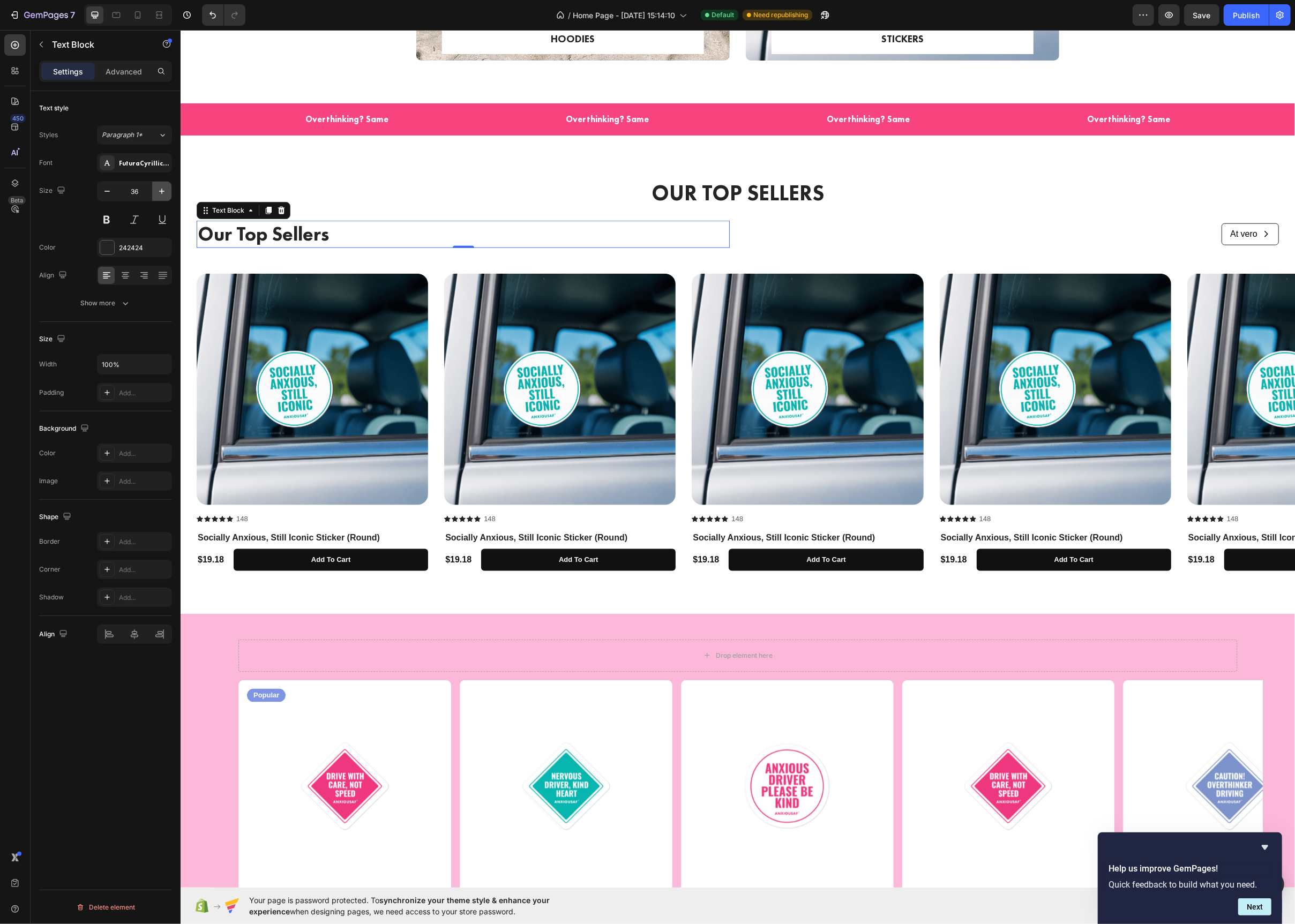
click at [156, 193] on icon "button" at bounding box center [161, 191] width 11 height 11
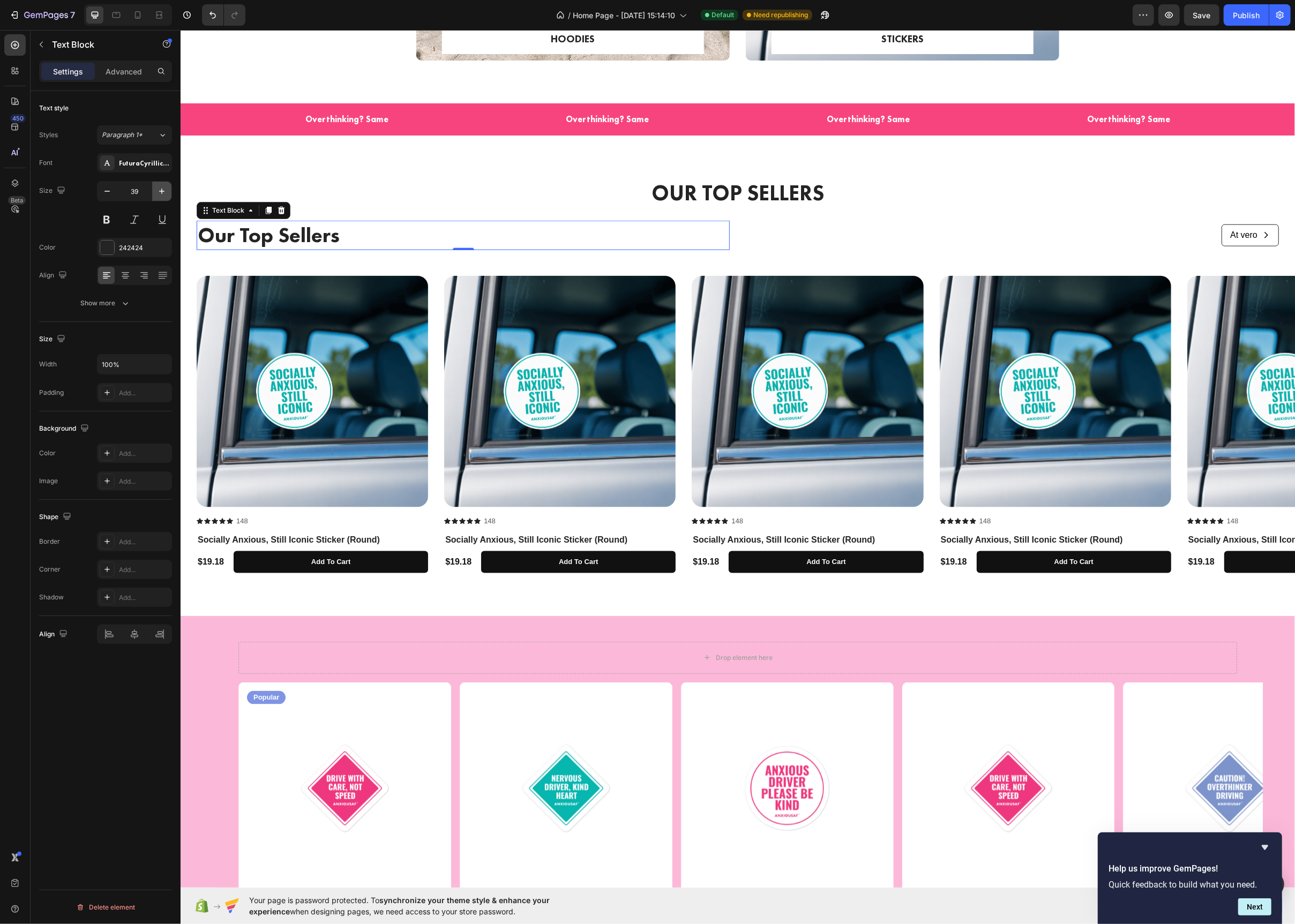
click at [156, 193] on icon "button" at bounding box center [161, 191] width 11 height 11
type input "40"
click at [623, 185] on h2 "OUR TOP SELLERS" at bounding box center [737, 193] width 1083 height 30
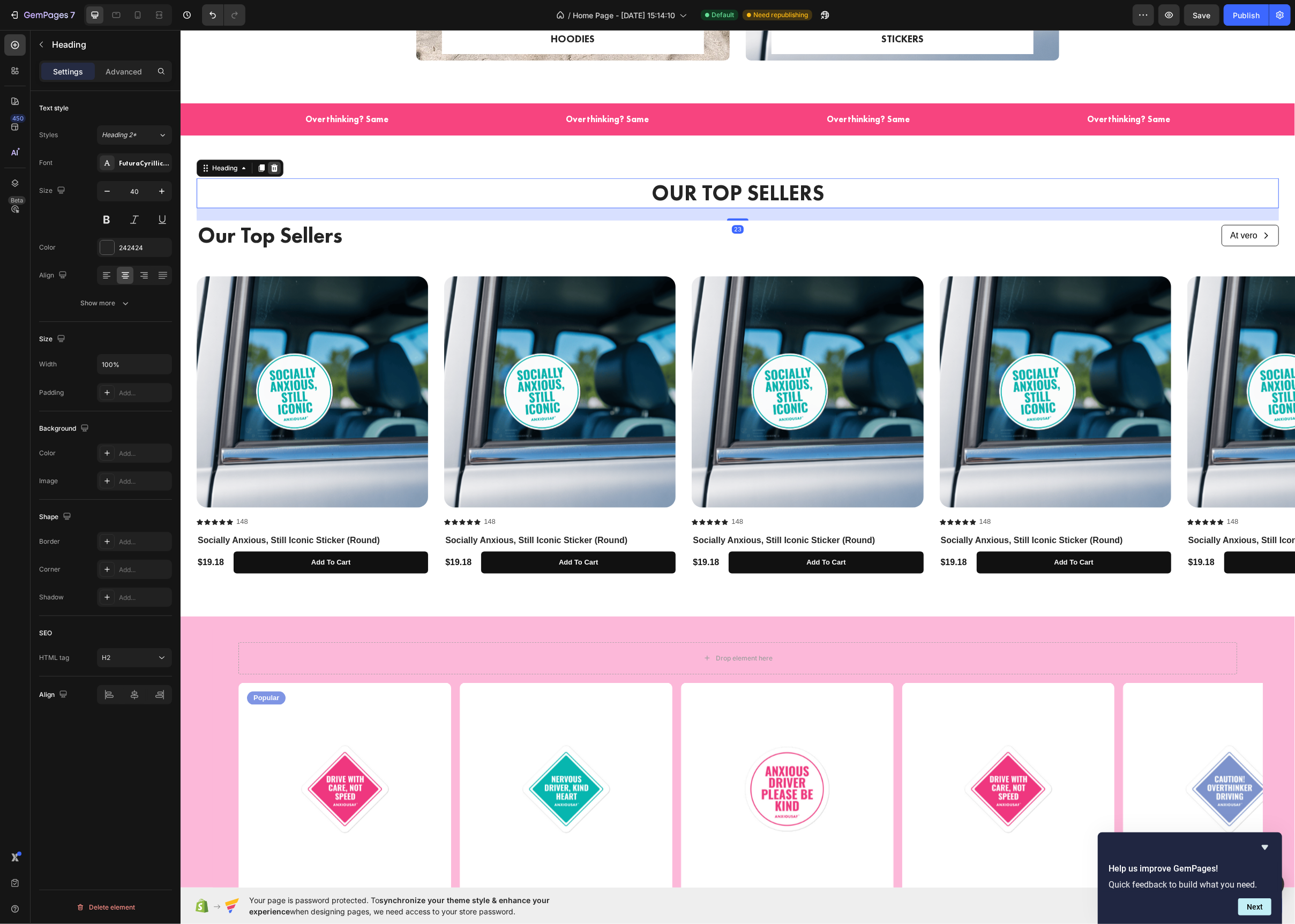
click at [268, 170] on div at bounding box center [274, 168] width 13 height 13
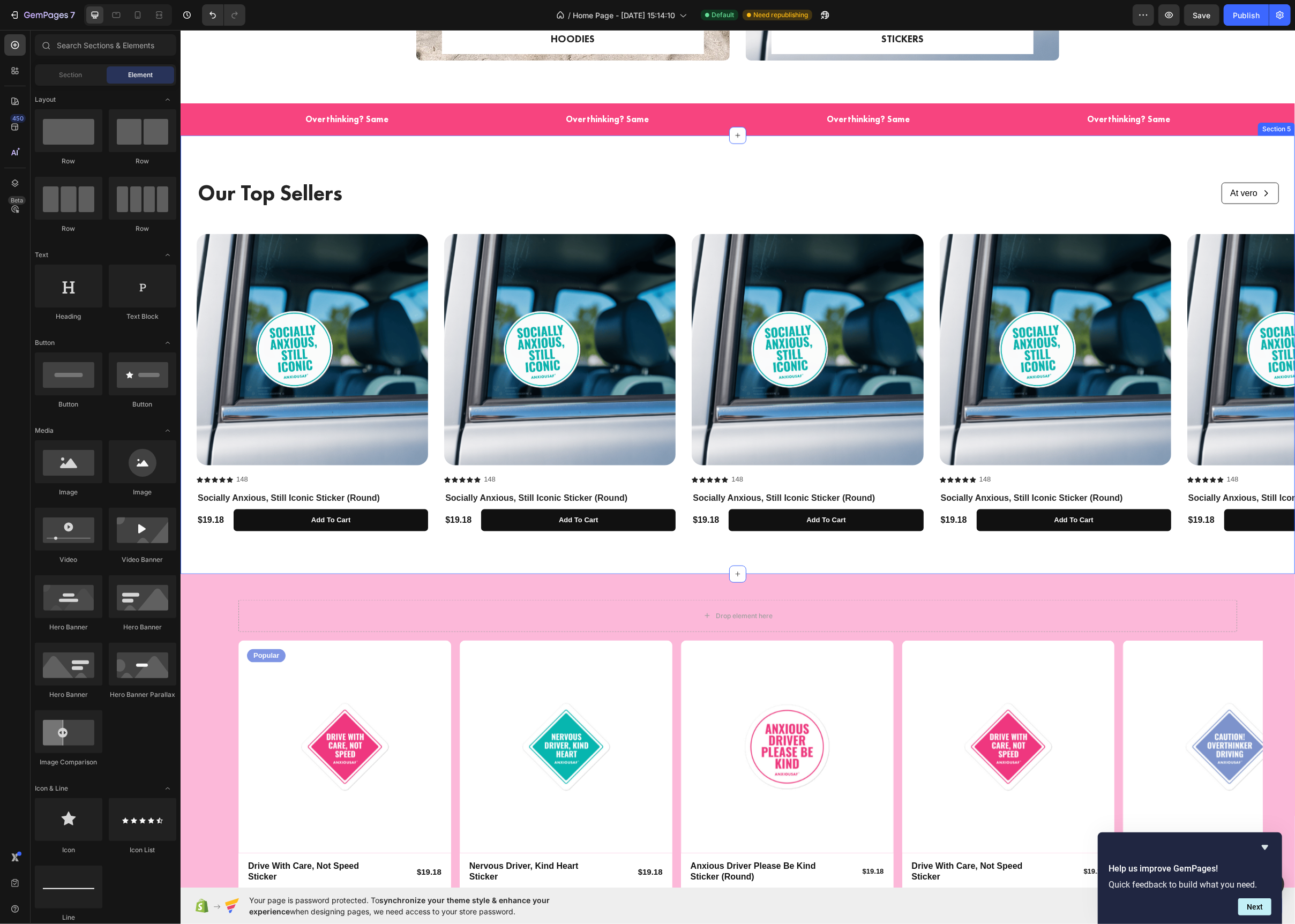
click at [421, 163] on div "Our Top Sellers Text Block At vero Button Row Row Product Images Icon Icon Icon…" at bounding box center [738, 355] width 1115 height 439
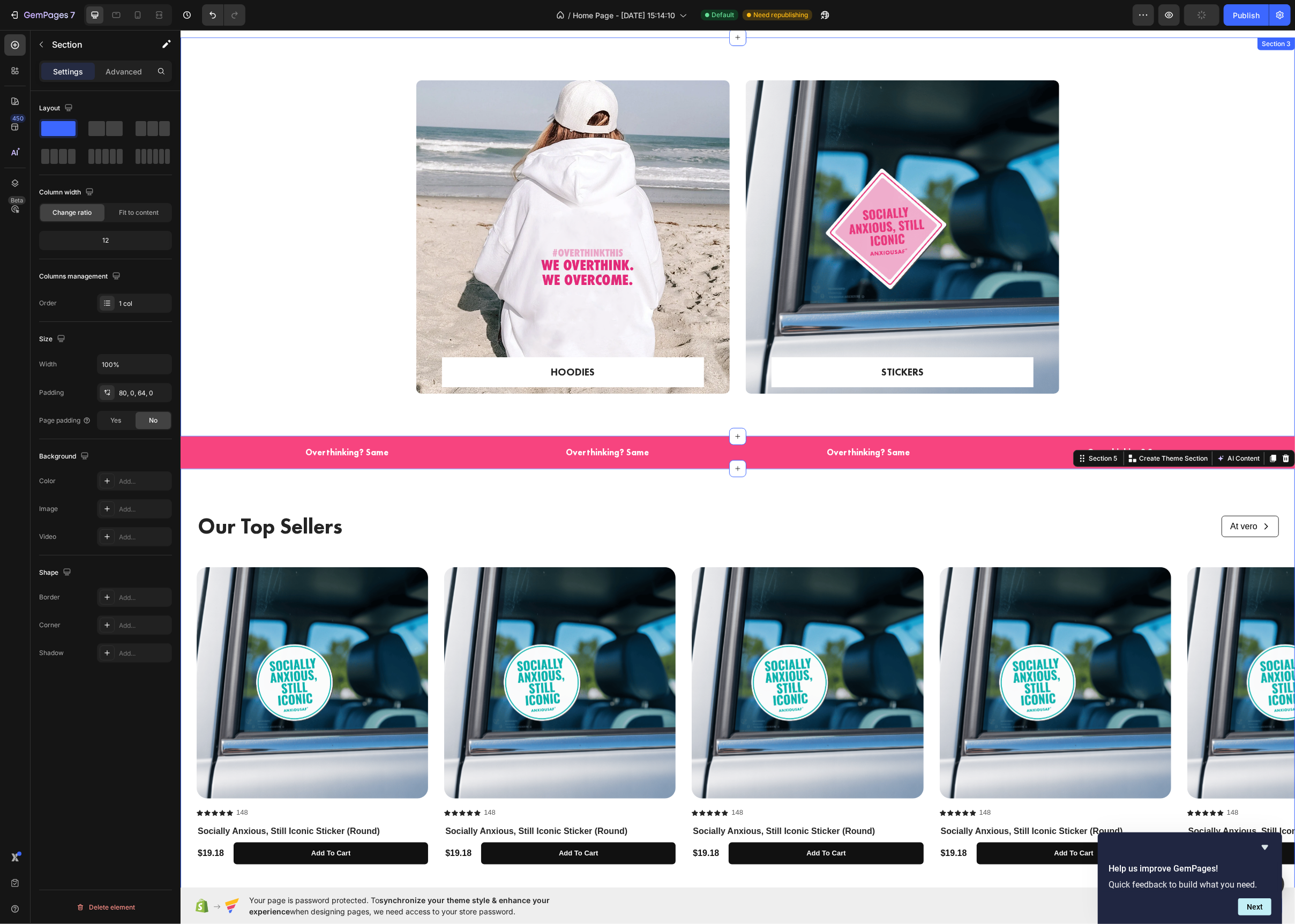
scroll to position [703, 0]
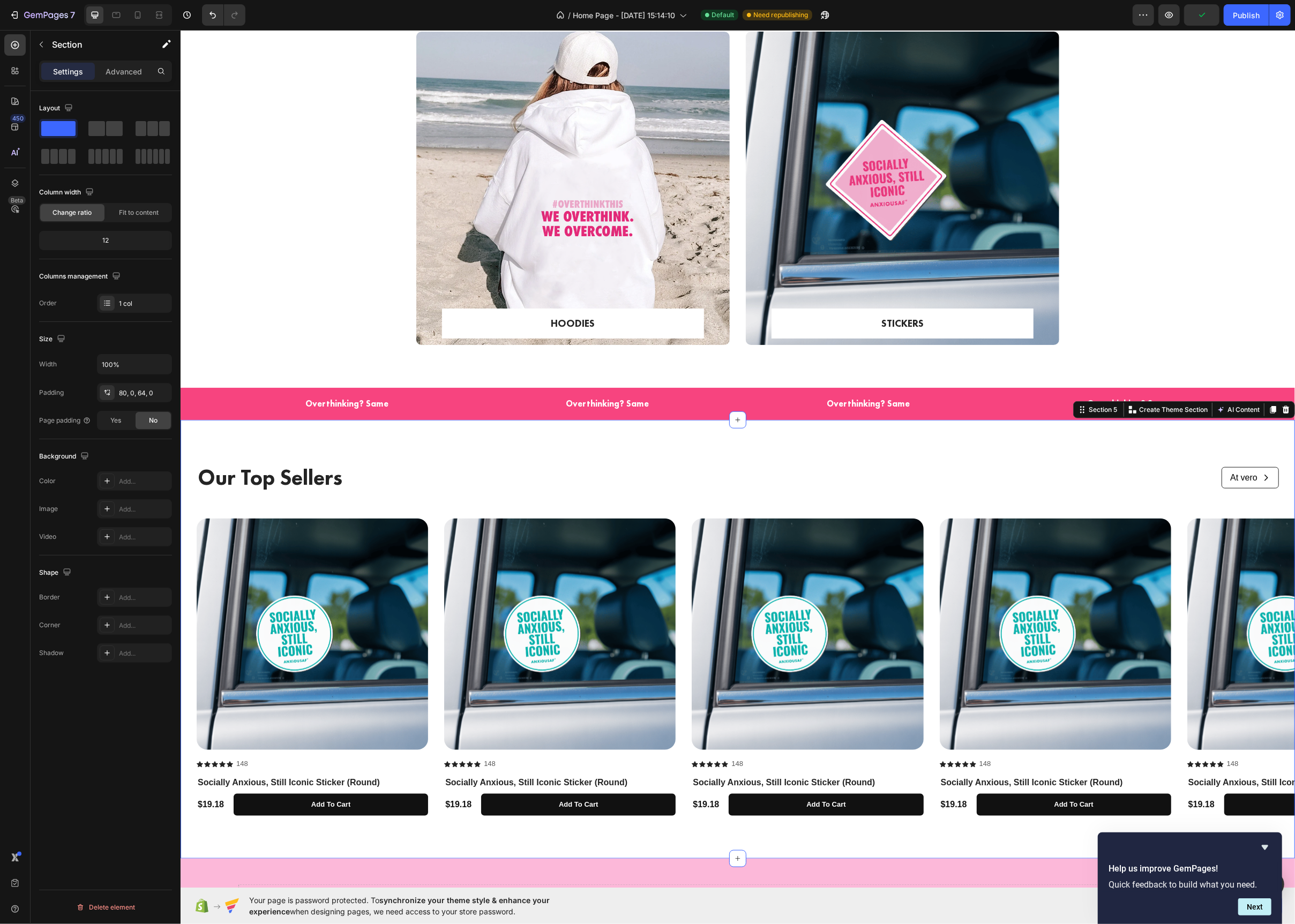
click at [278, 444] on div "Our Top Sellers Text Block At vero Button Row Row Product Images Icon Icon Icon…" at bounding box center [738, 639] width 1115 height 439
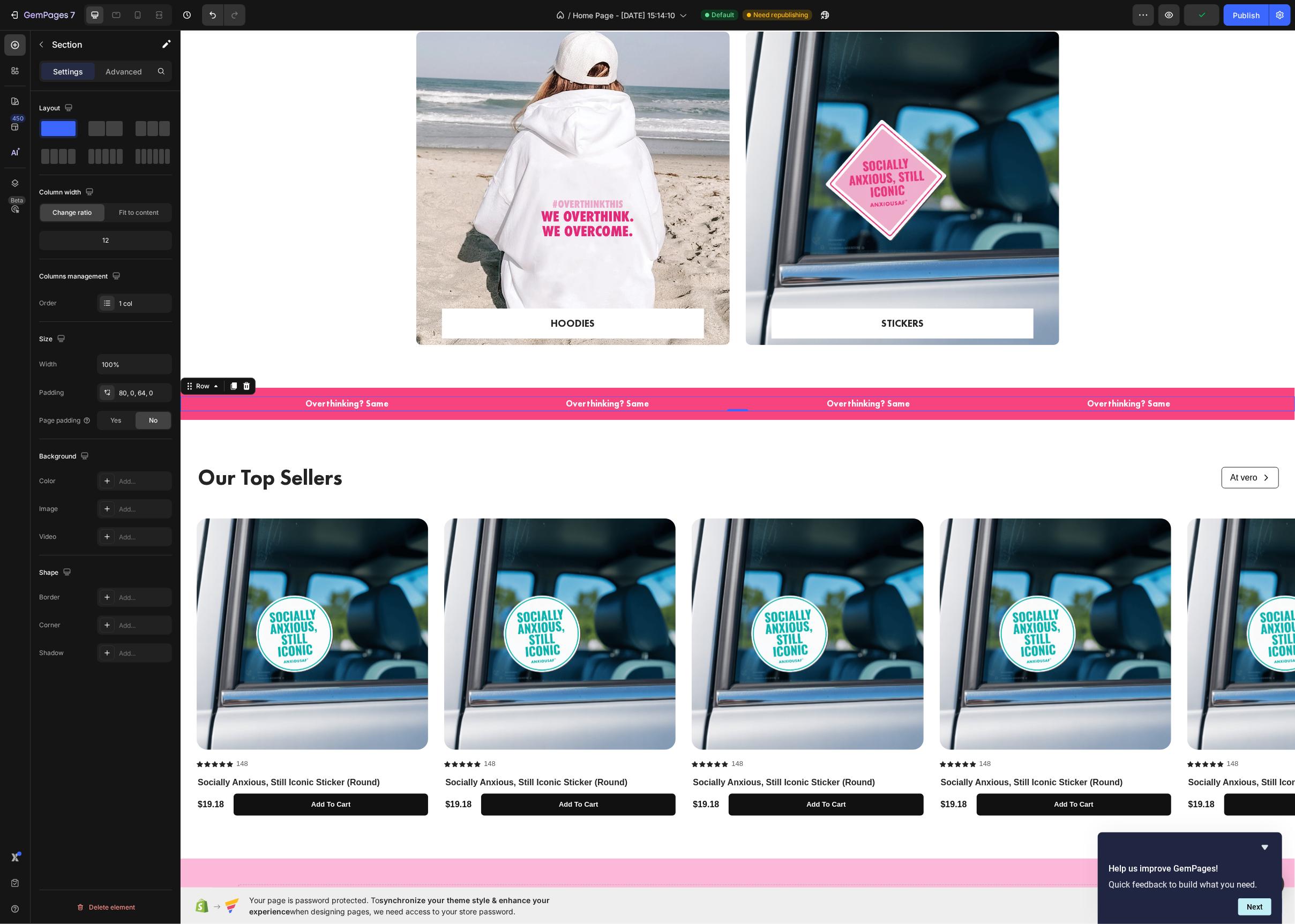
click at [207, 400] on div "Overthinking? Same Text block Overthinking? Same Text block Overthinking? Same …" at bounding box center [738, 404] width 1115 height 15
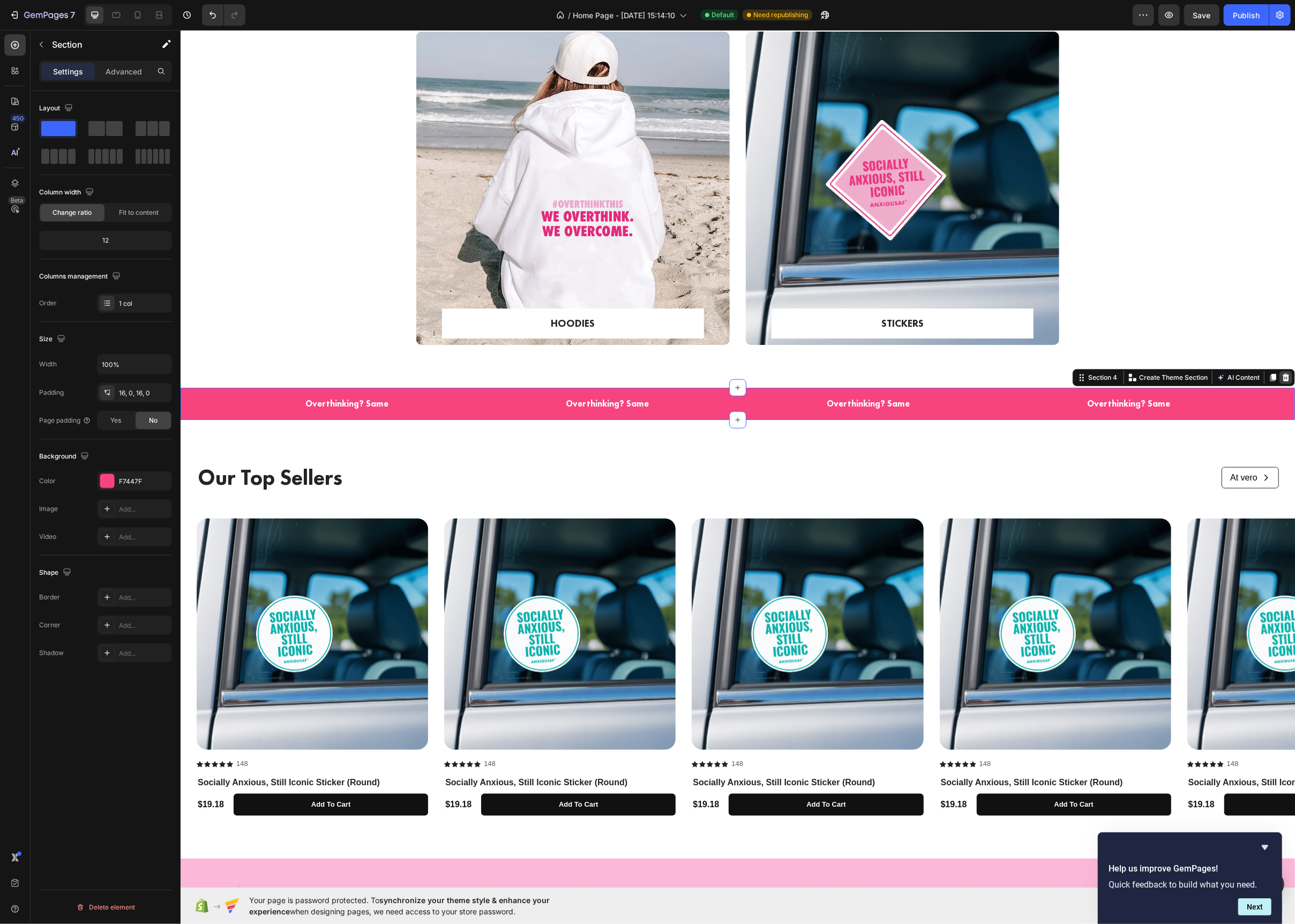
click at [1284, 376] on icon at bounding box center [1286, 378] width 7 height 8
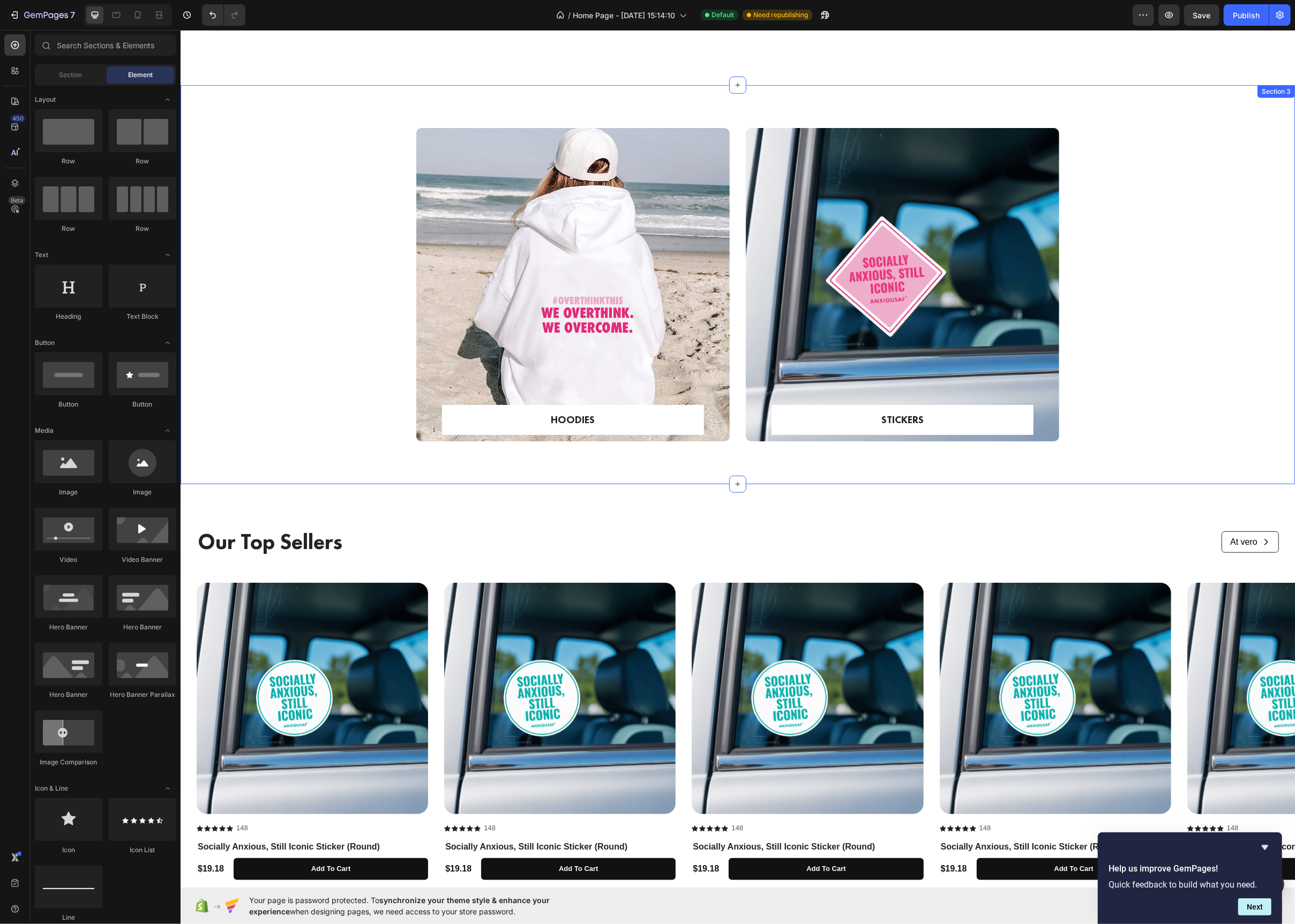
scroll to position [730, 0]
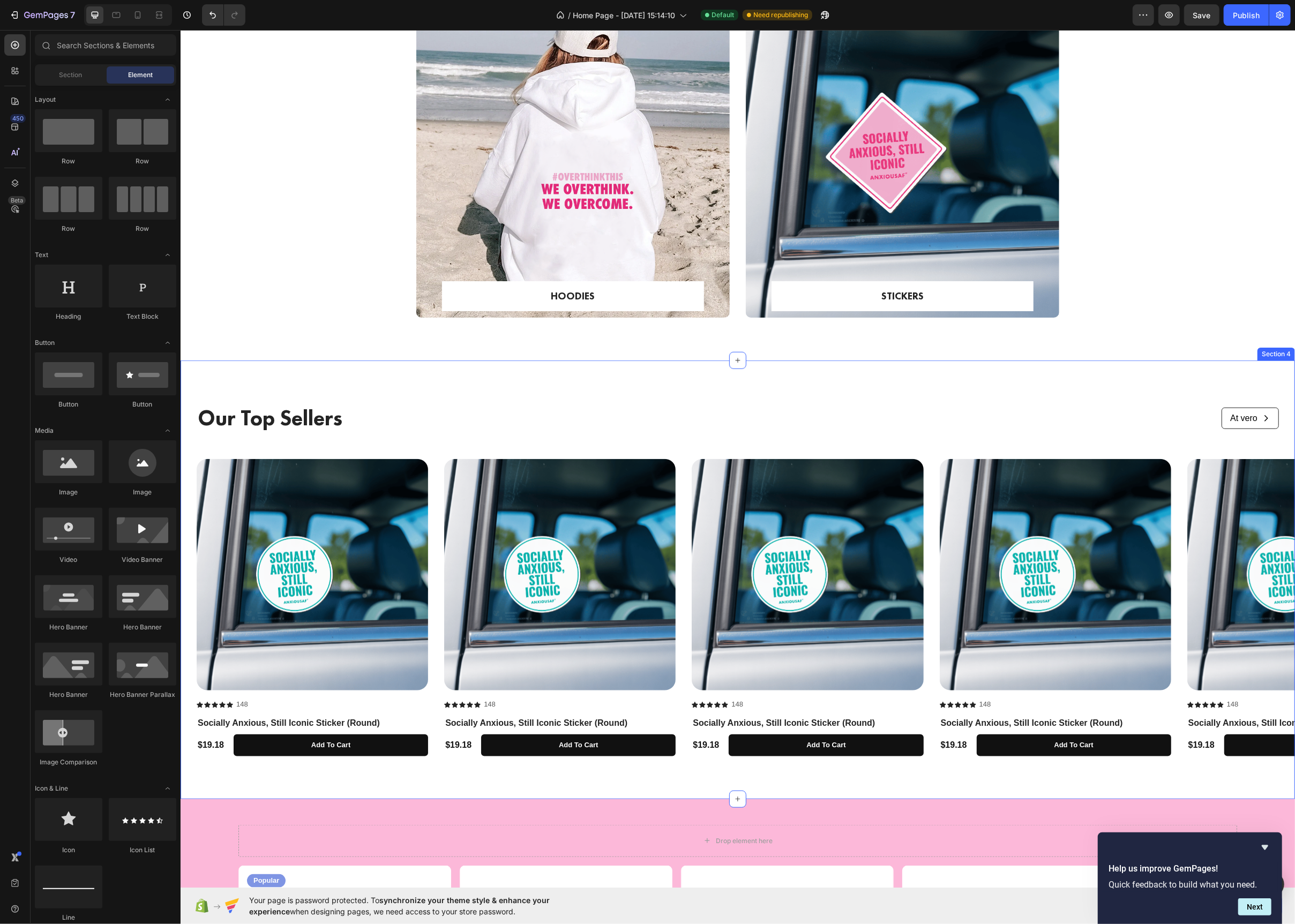
click at [334, 379] on div "Our Top Sellers Text Block At vero Button Row Row Product Images Icon Icon Icon…" at bounding box center [738, 580] width 1115 height 439
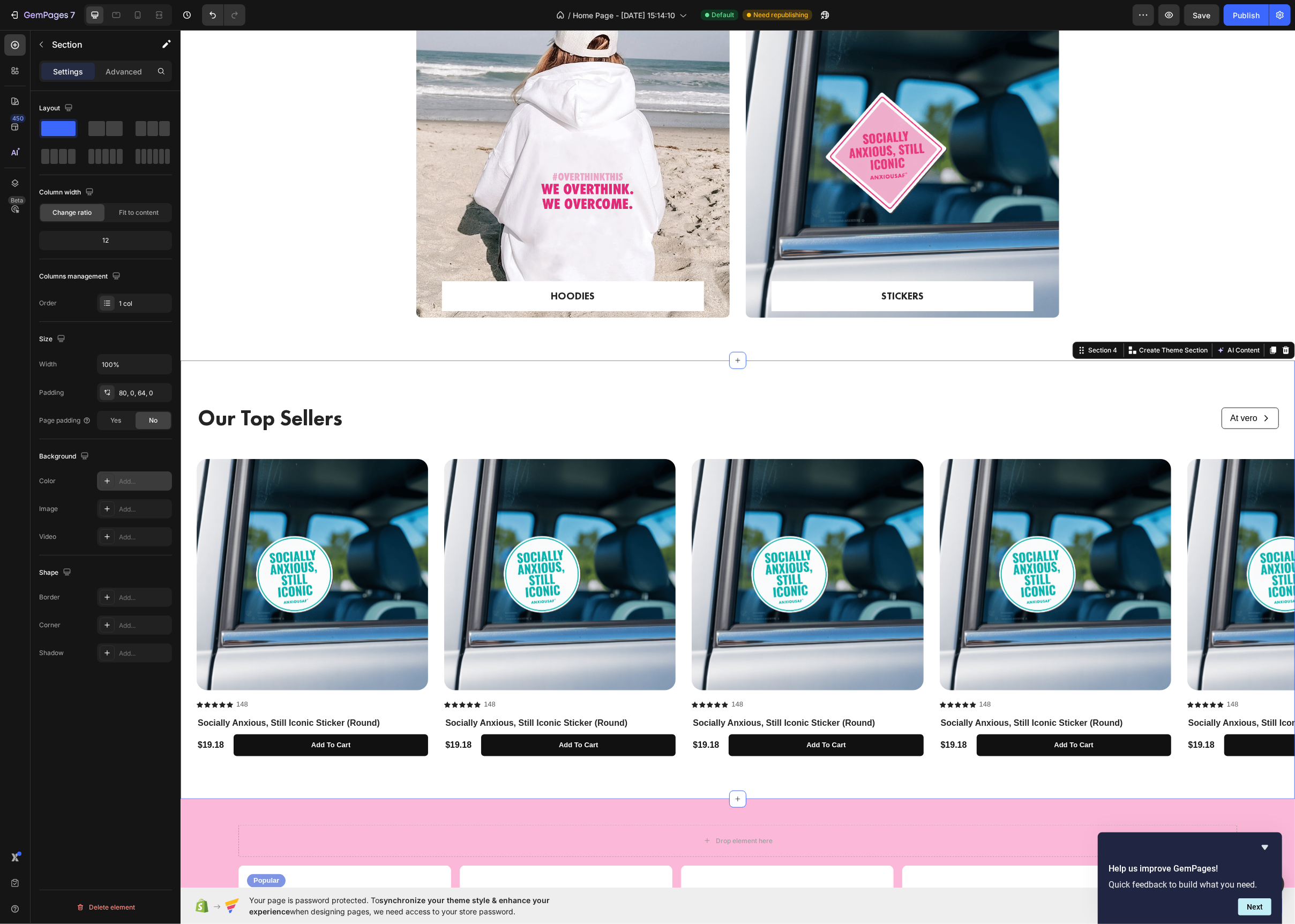
click at [104, 487] on div at bounding box center [106, 480] width 15 height 15
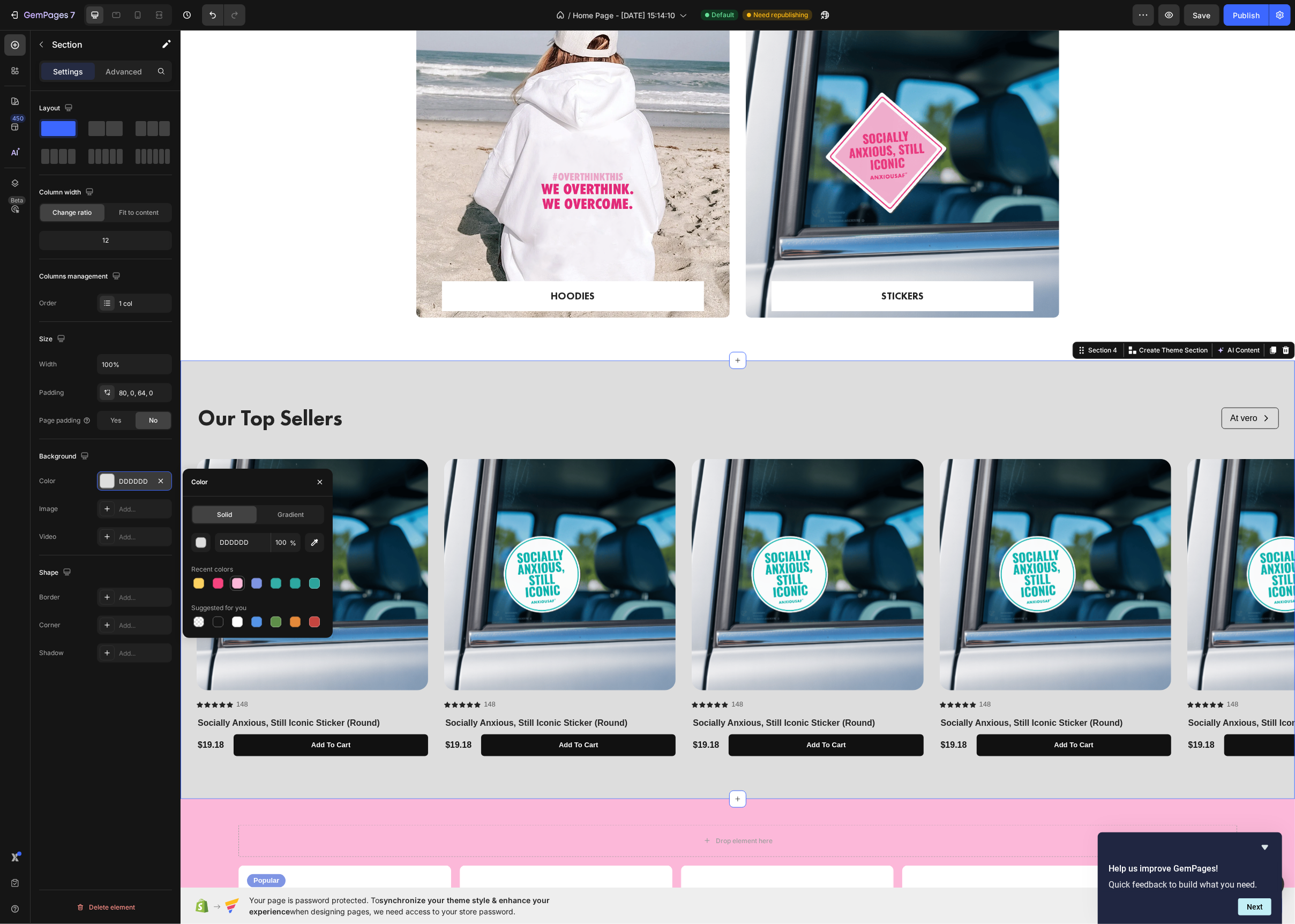
click at [237, 581] on div at bounding box center [237, 583] width 11 height 11
type input "FCB8D9"
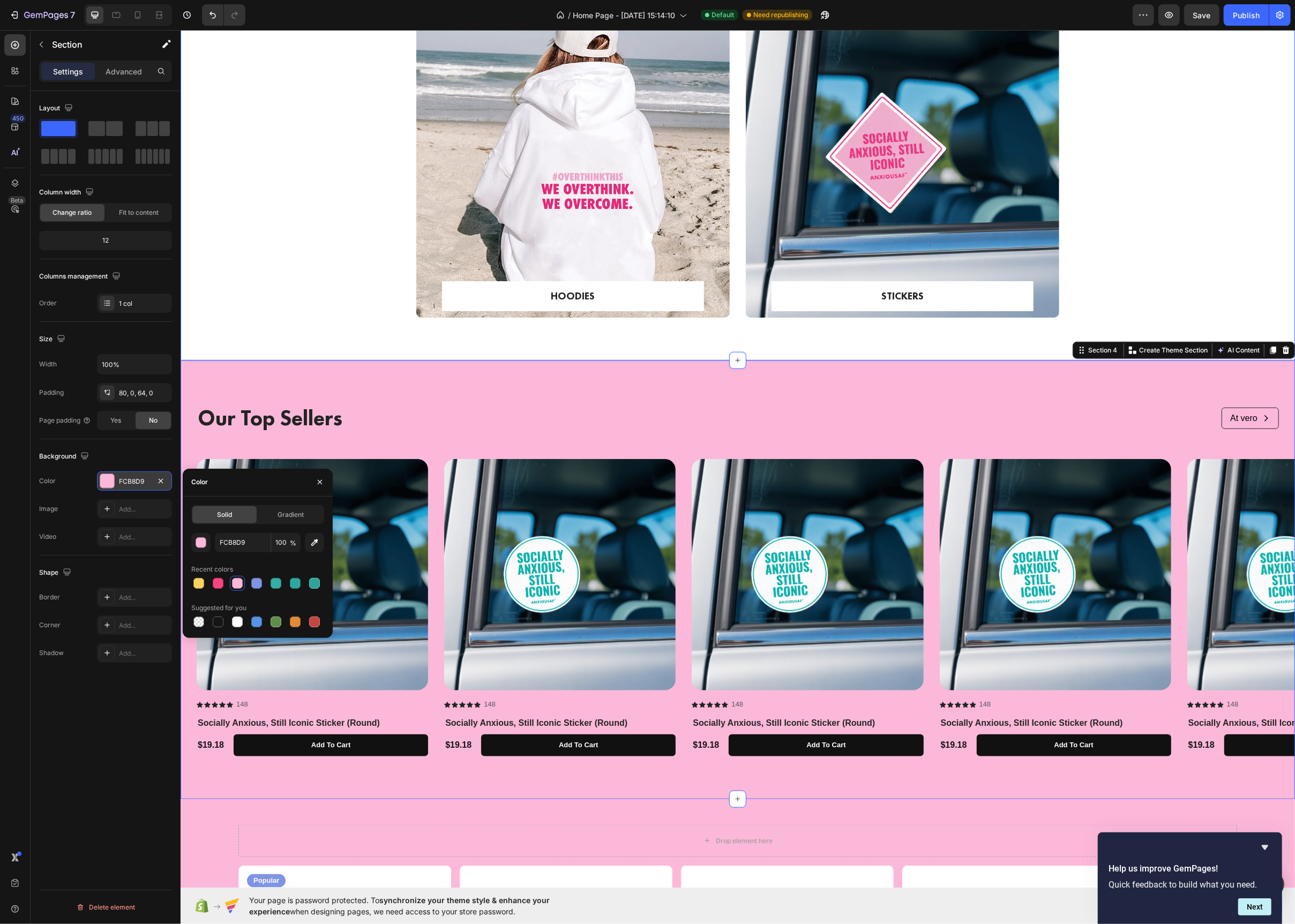
click at [296, 332] on div "HOODIES Text block Row Row Hero Banner STICKERS Text block Row Row Hero Banner …" at bounding box center [737, 170] width 1098 height 331
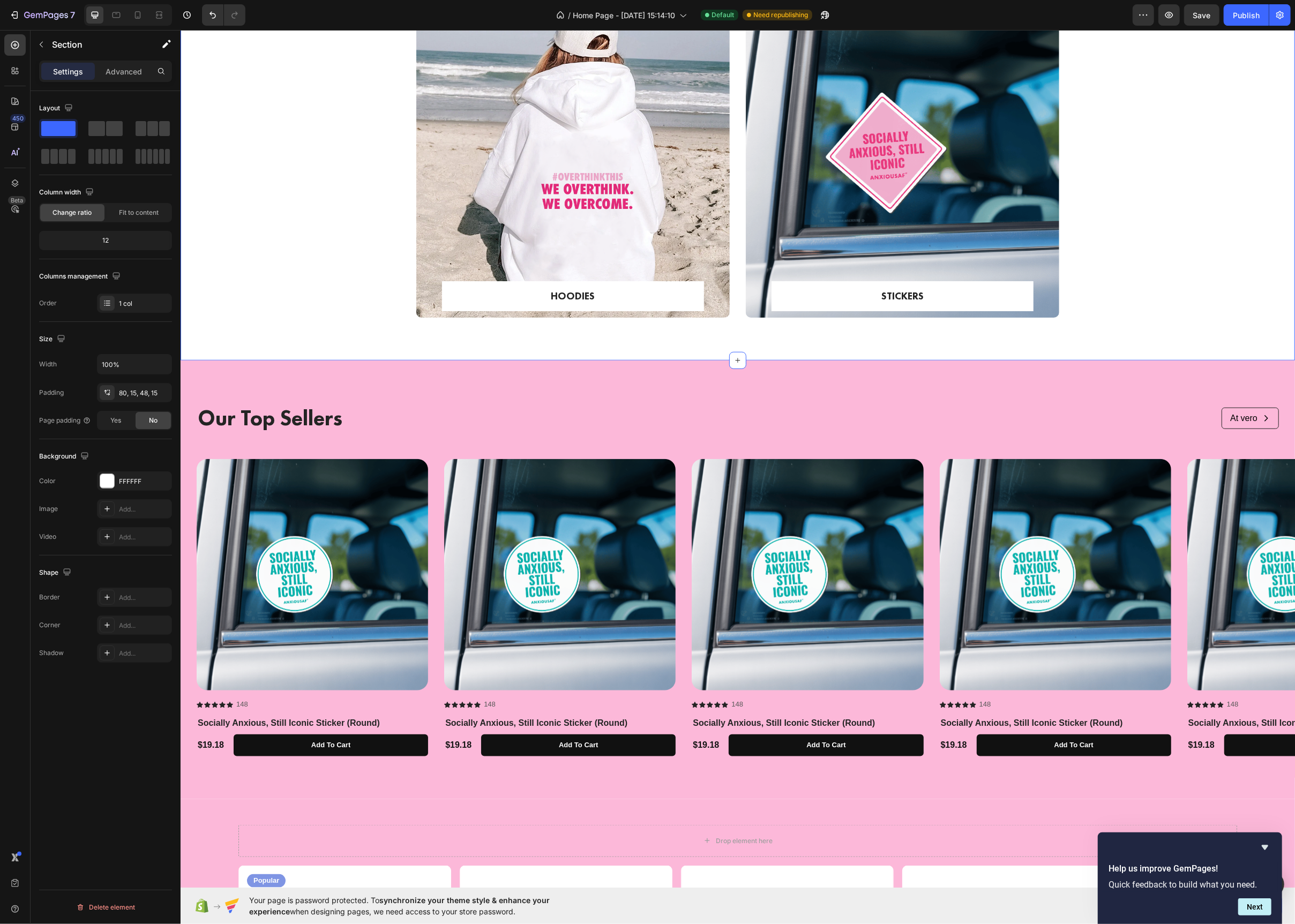
scroll to position [733, 0]
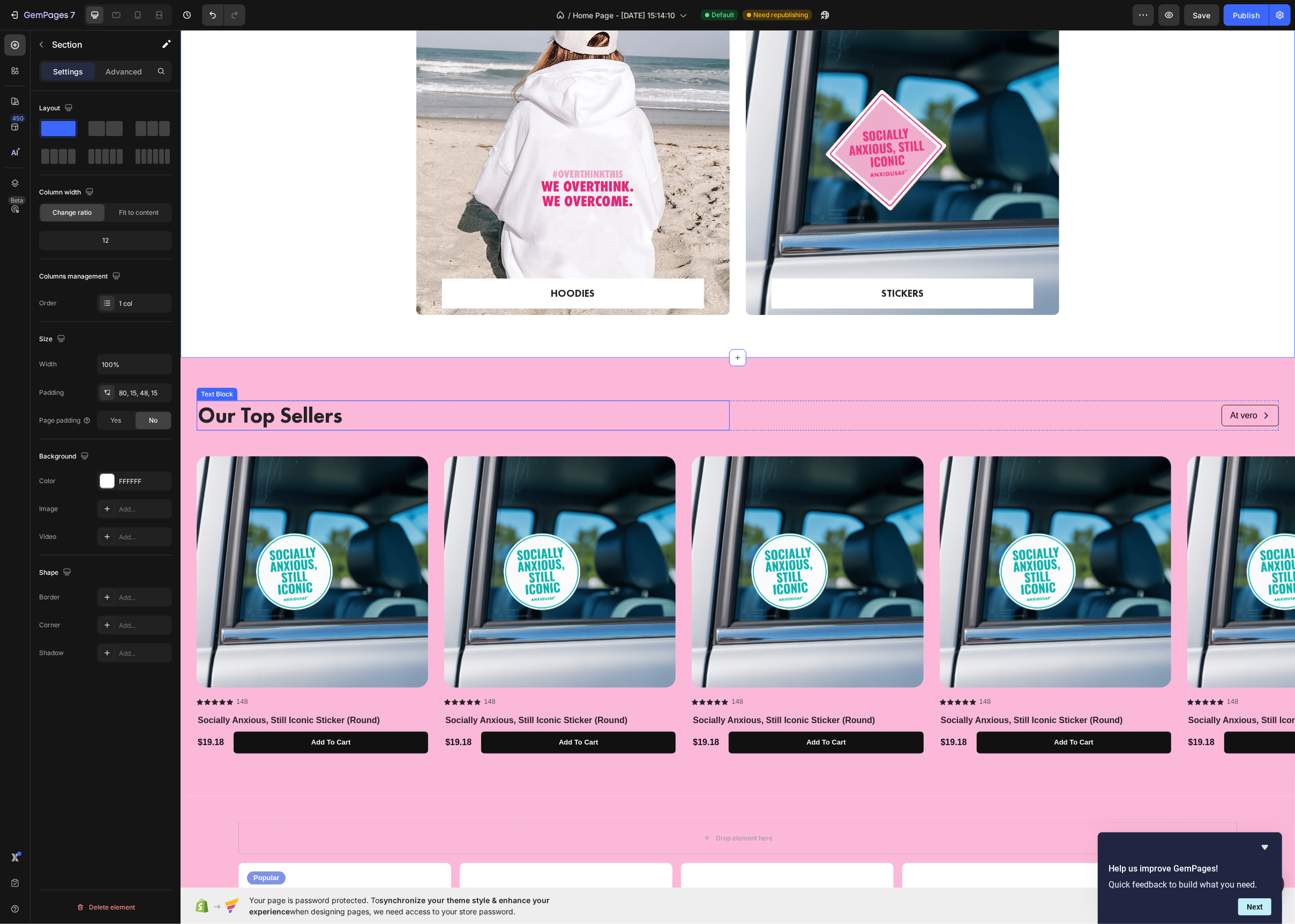
click at [290, 414] on p "Our Top Sellers" at bounding box center [463, 415] width 531 height 28
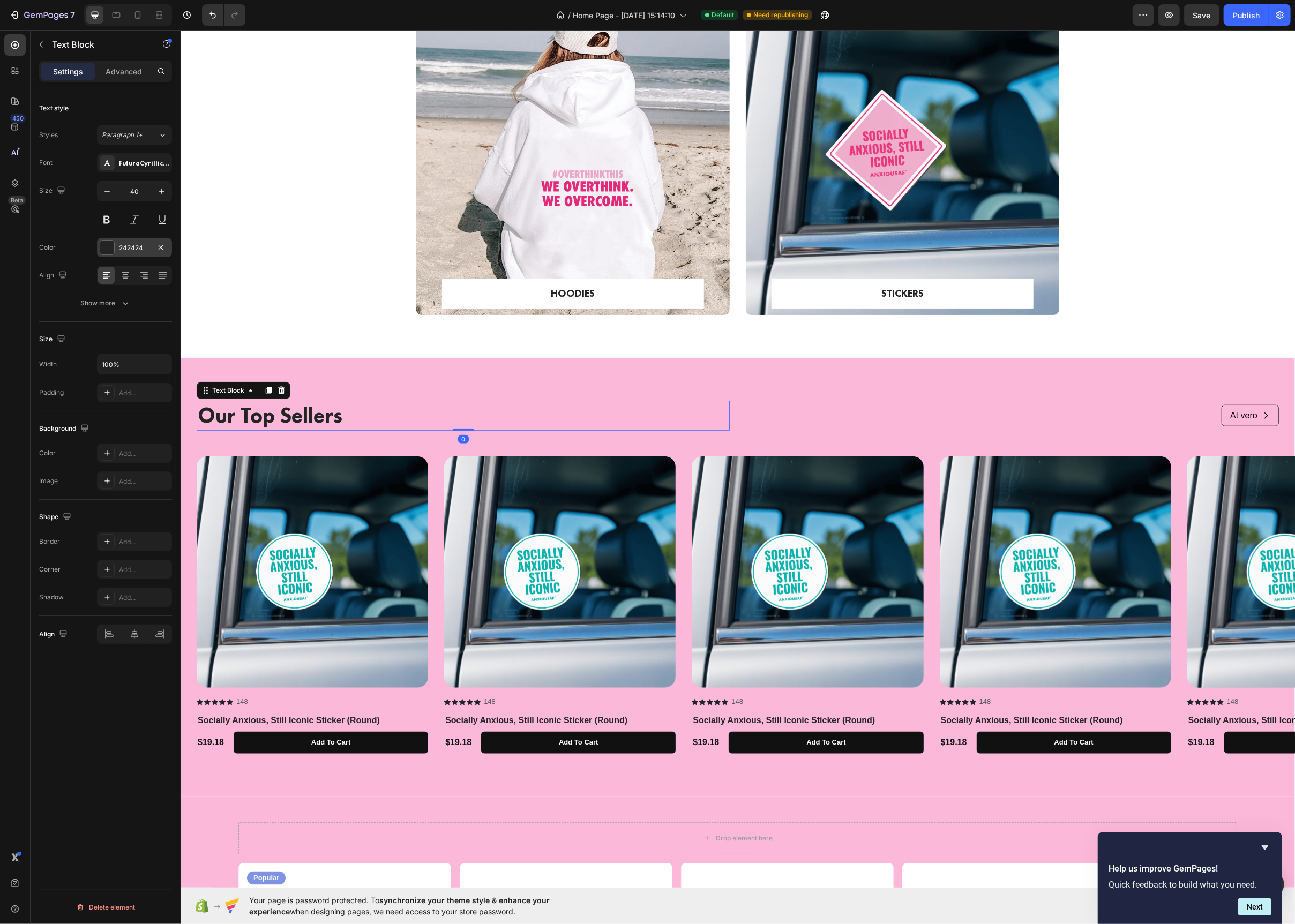
click at [106, 252] on div at bounding box center [107, 248] width 14 height 14
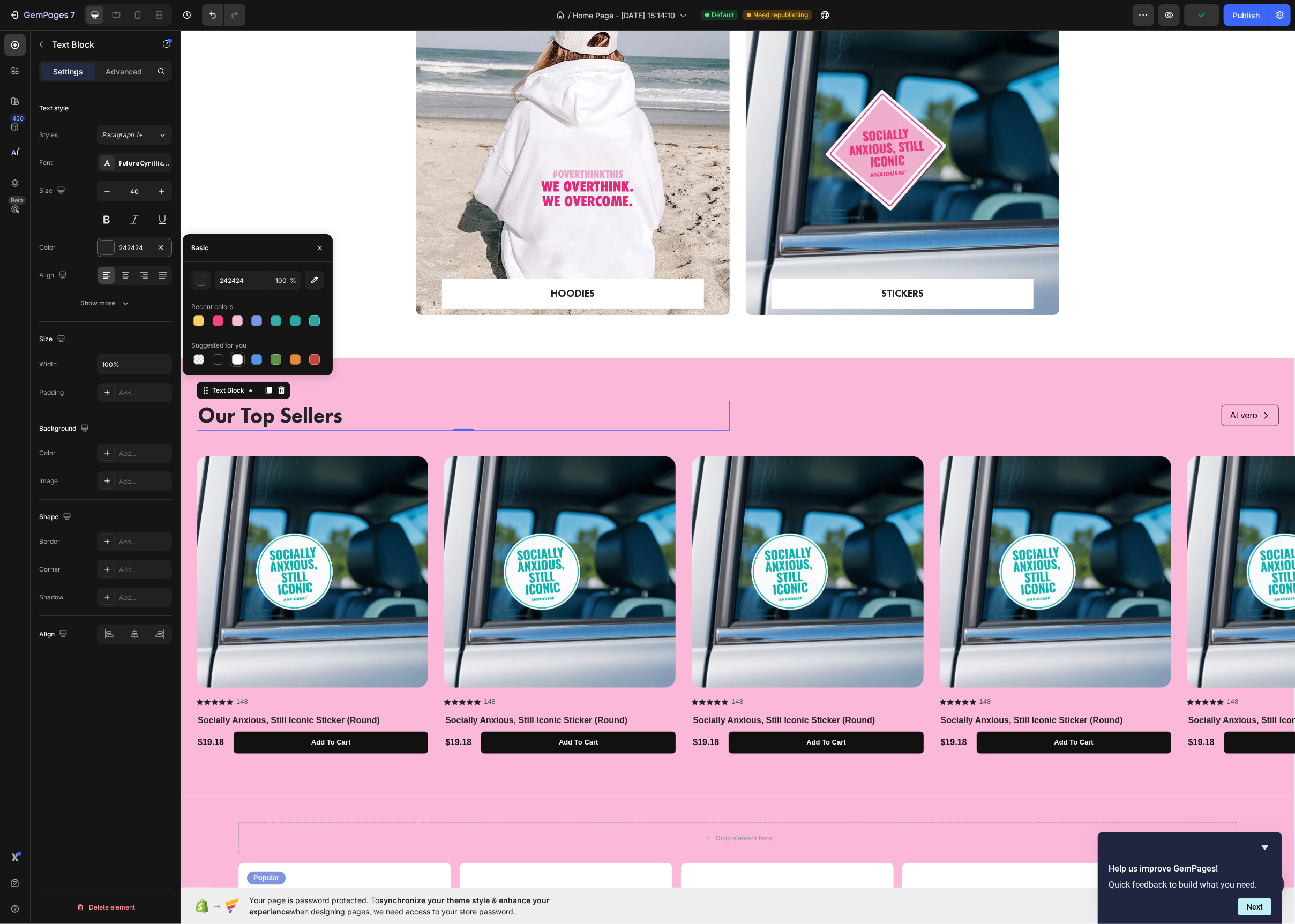
click at [232, 365] on div at bounding box center [237, 359] width 13 height 13
type input "FFFFFF"
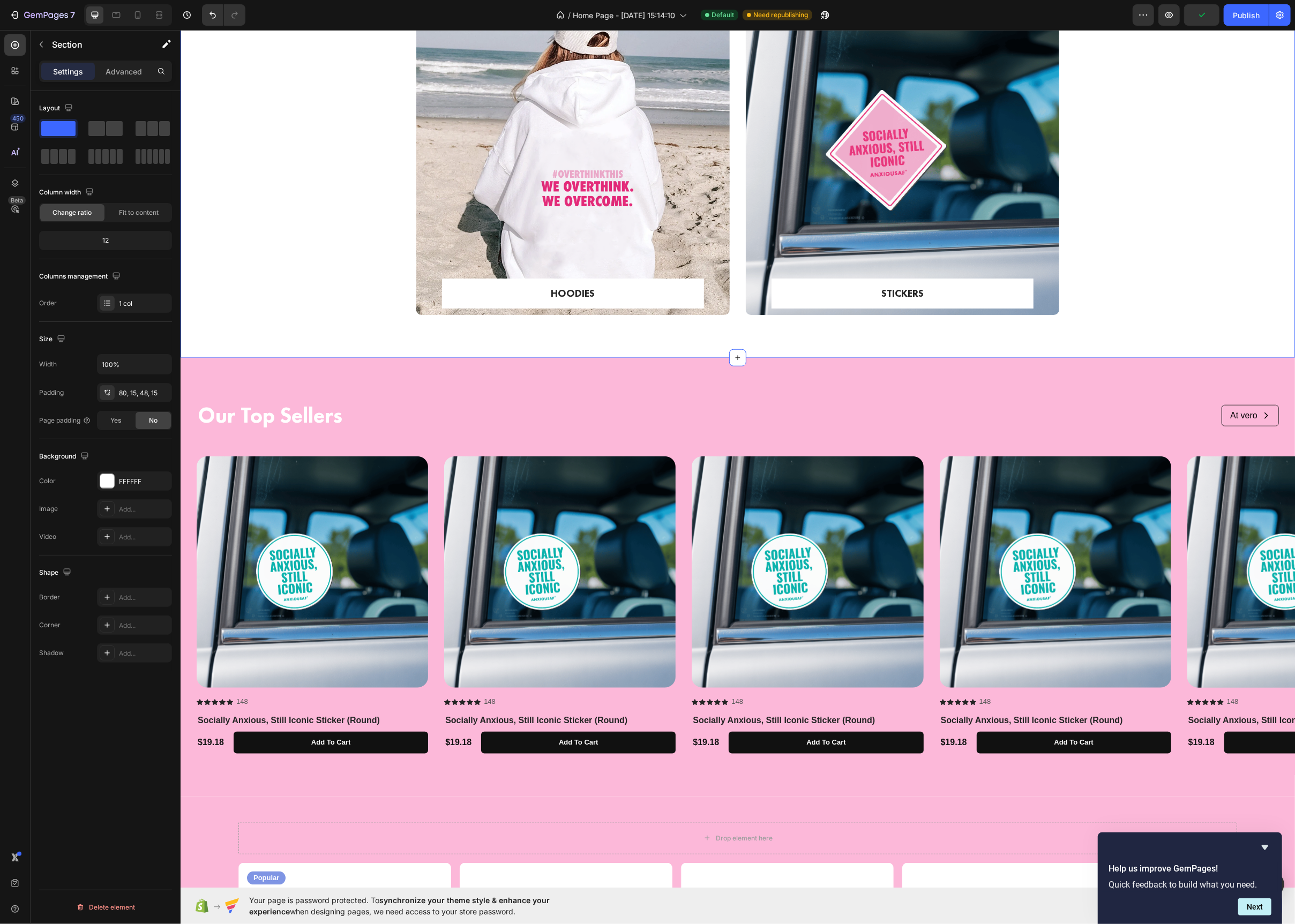
click at [376, 341] on div "HOODIES Text block Row Row Hero Banner STICKERS Text block Row Row Hero Banner …" at bounding box center [738, 158] width 1115 height 399
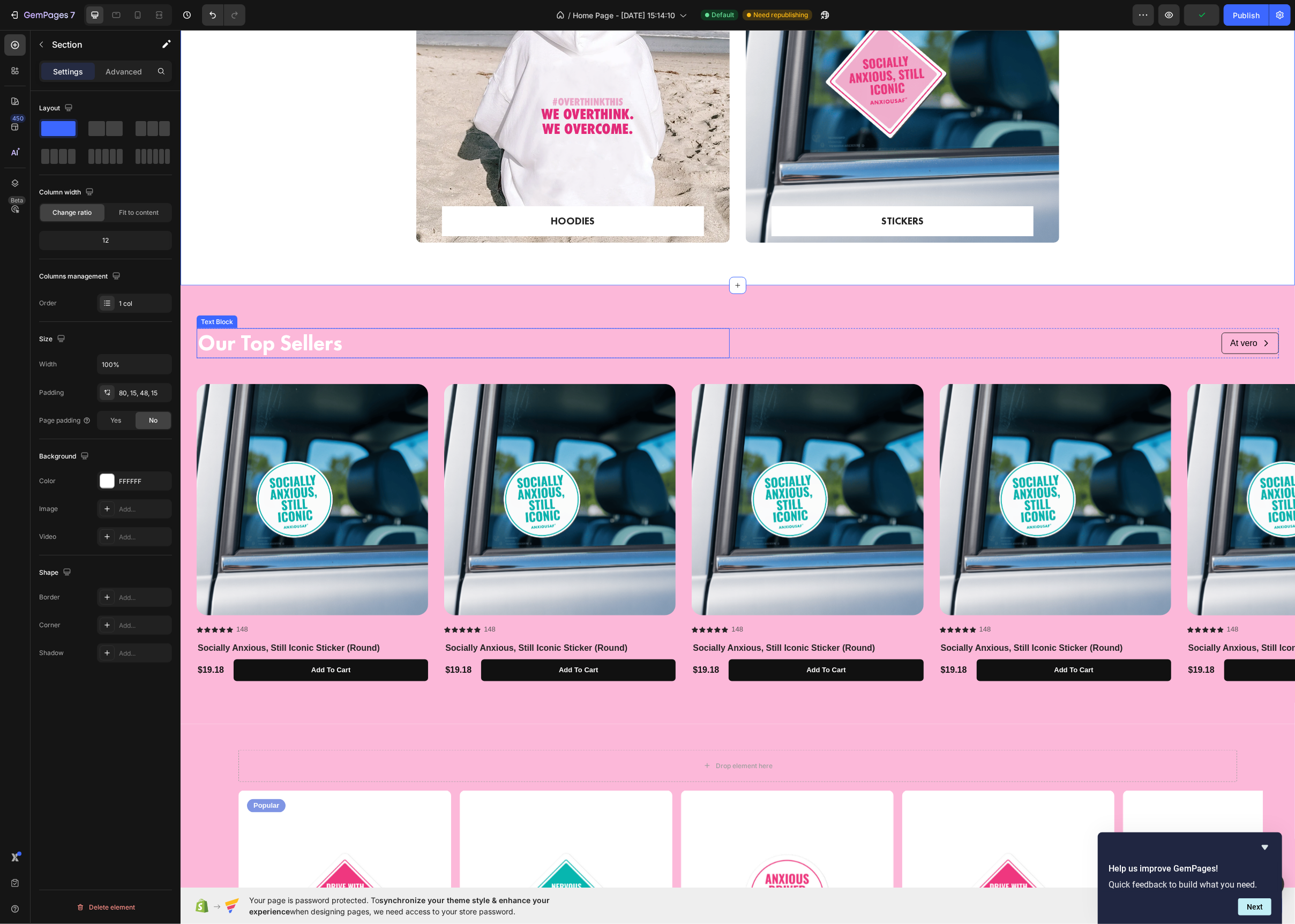
click at [362, 343] on p "Our Top Sellers" at bounding box center [463, 343] width 531 height 28
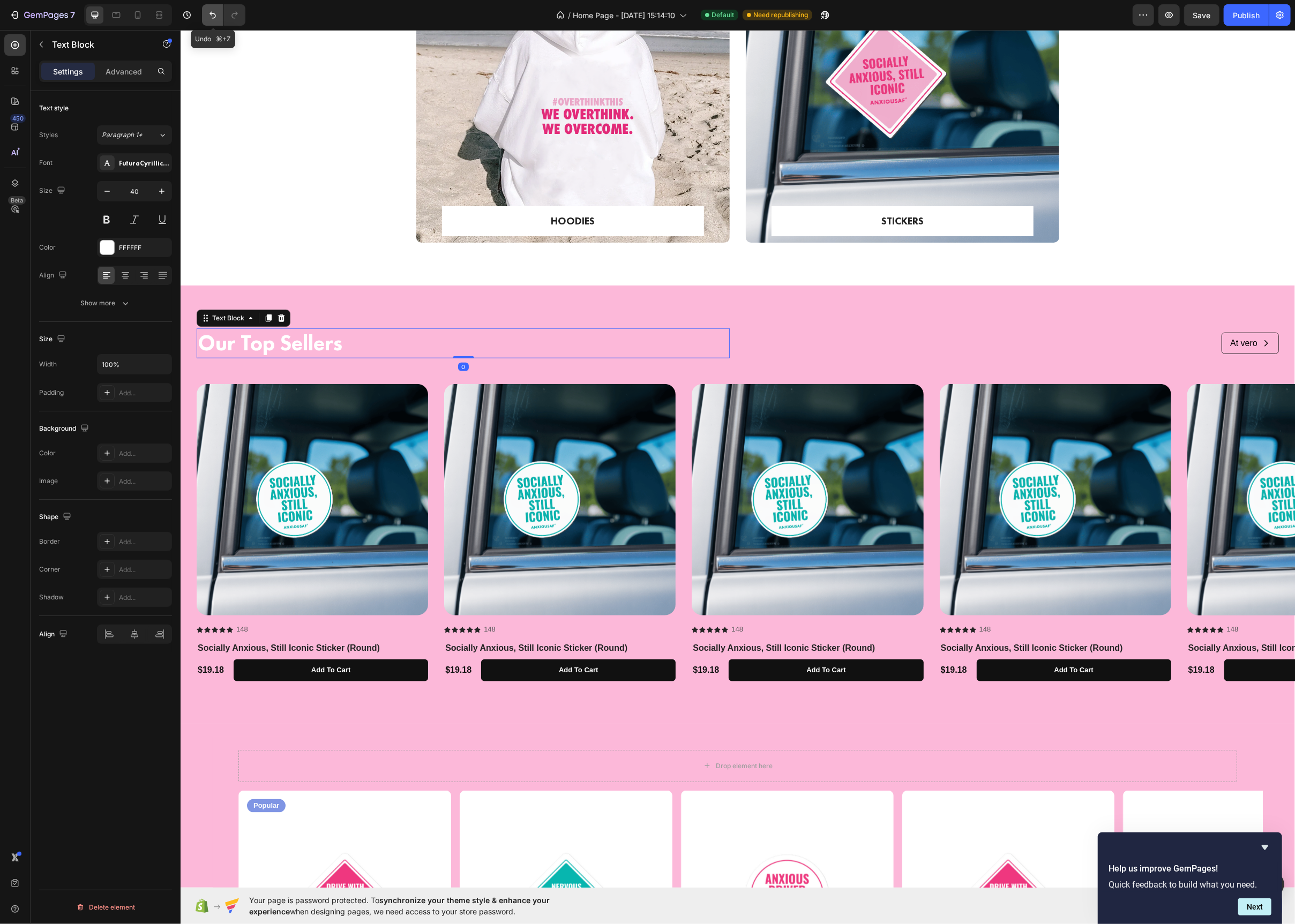
click at [209, 15] on icon "Undo/Redo" at bounding box center [212, 15] width 11 height 11
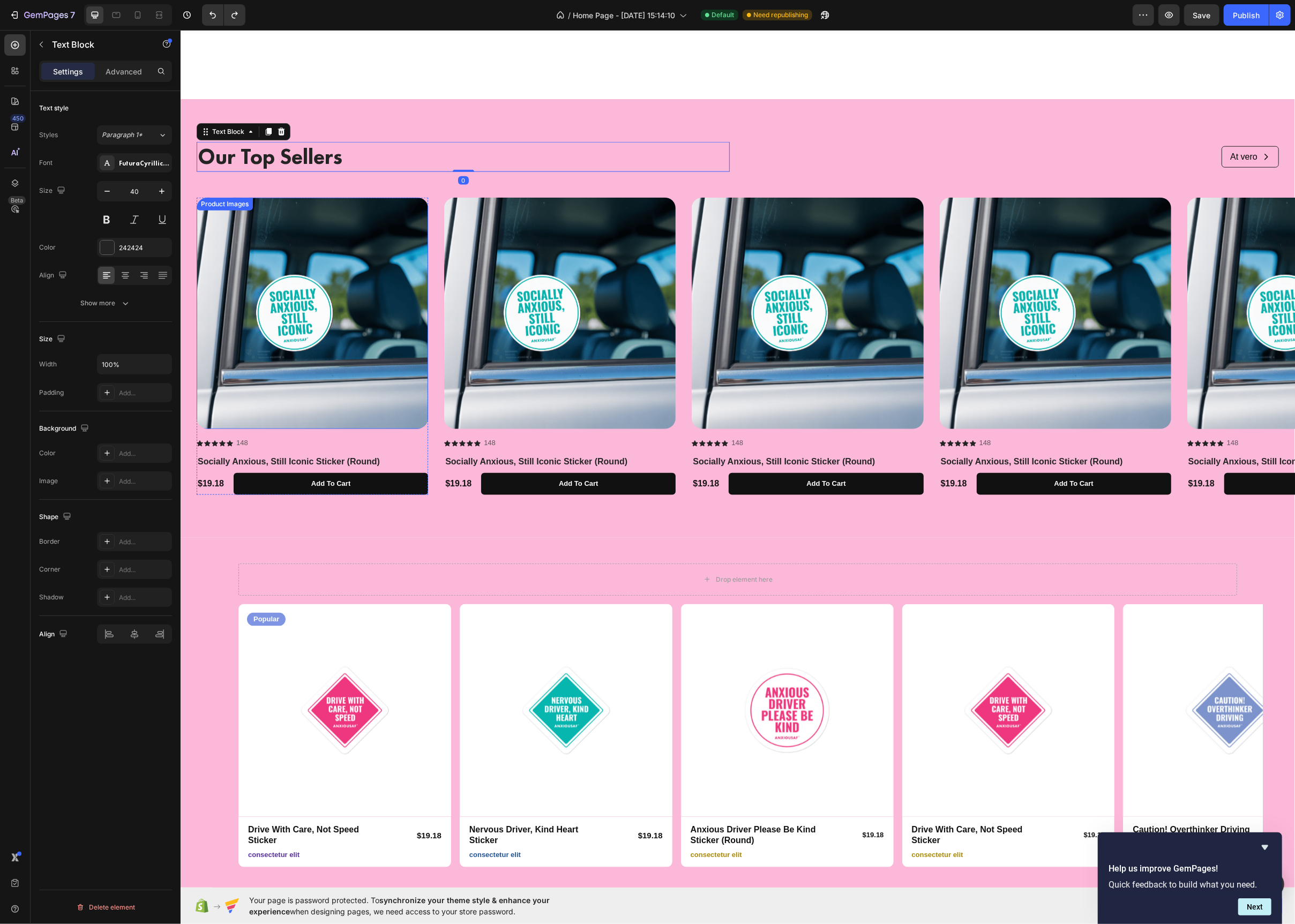
scroll to position [1145, 0]
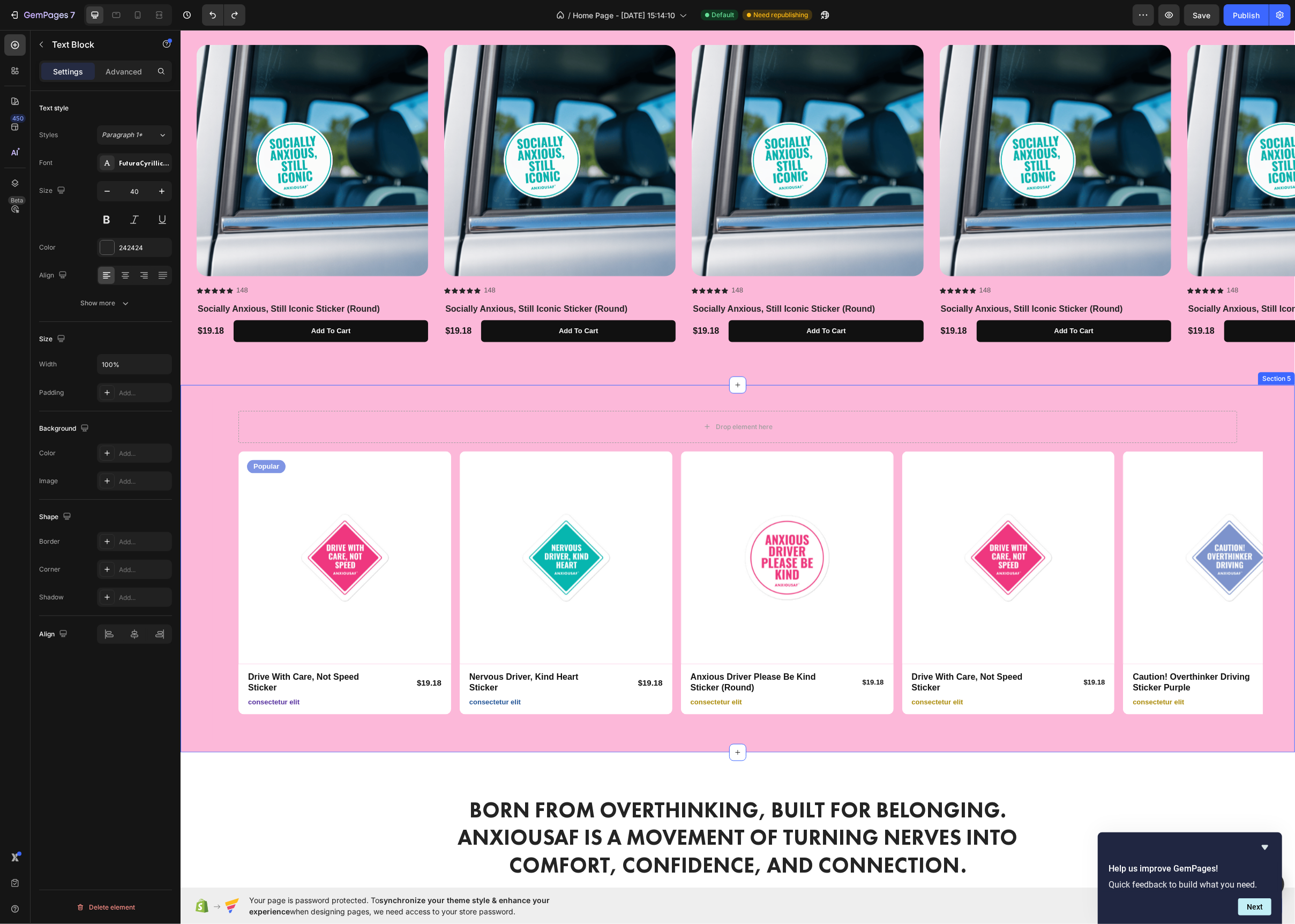
click at [207, 429] on div "Drop element here Row Product Images Popular Text Block Row Drive With Care, No…" at bounding box center [738, 569] width 1115 height 368
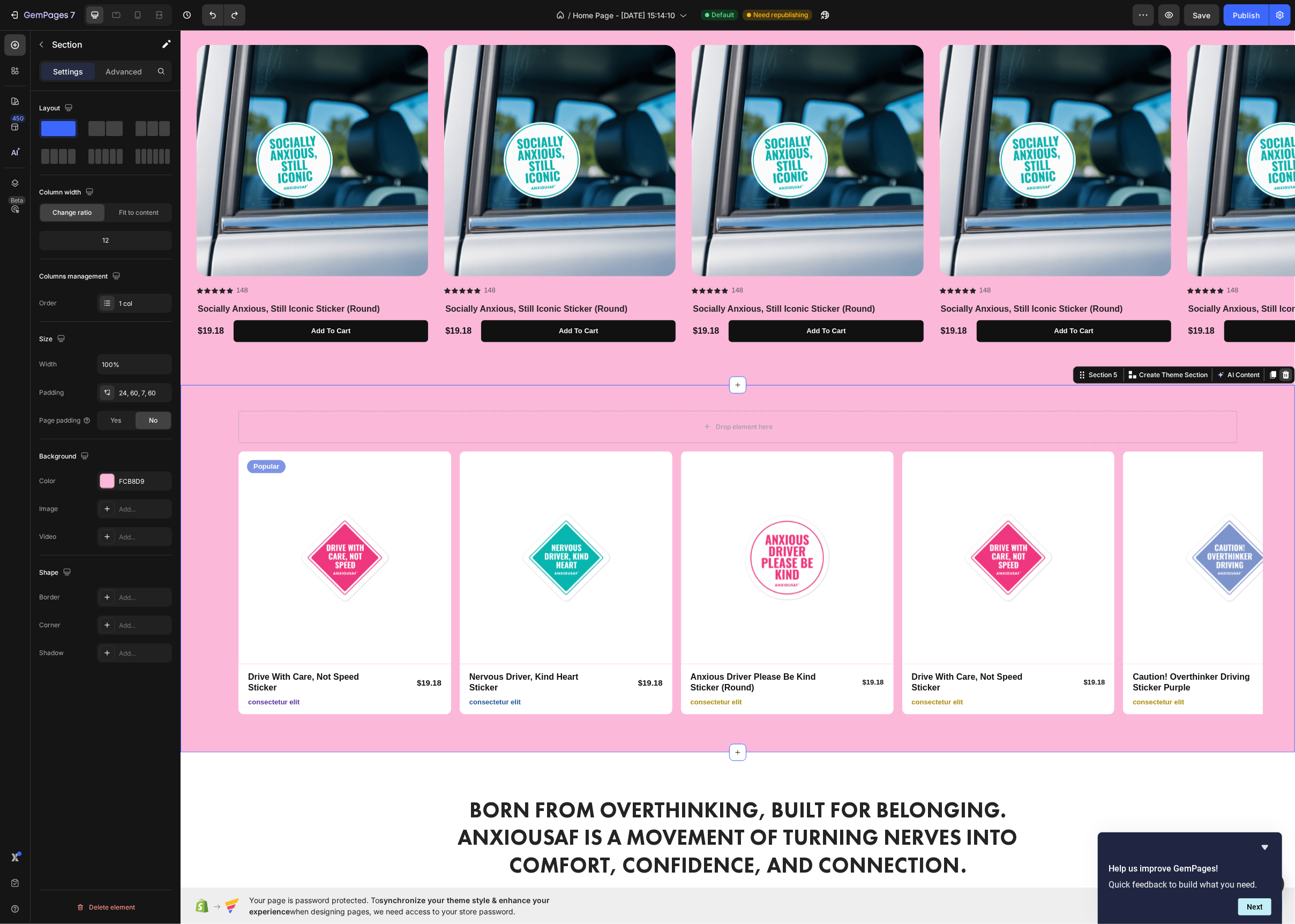
click at [1284, 375] on icon at bounding box center [1286, 375] width 7 height 8
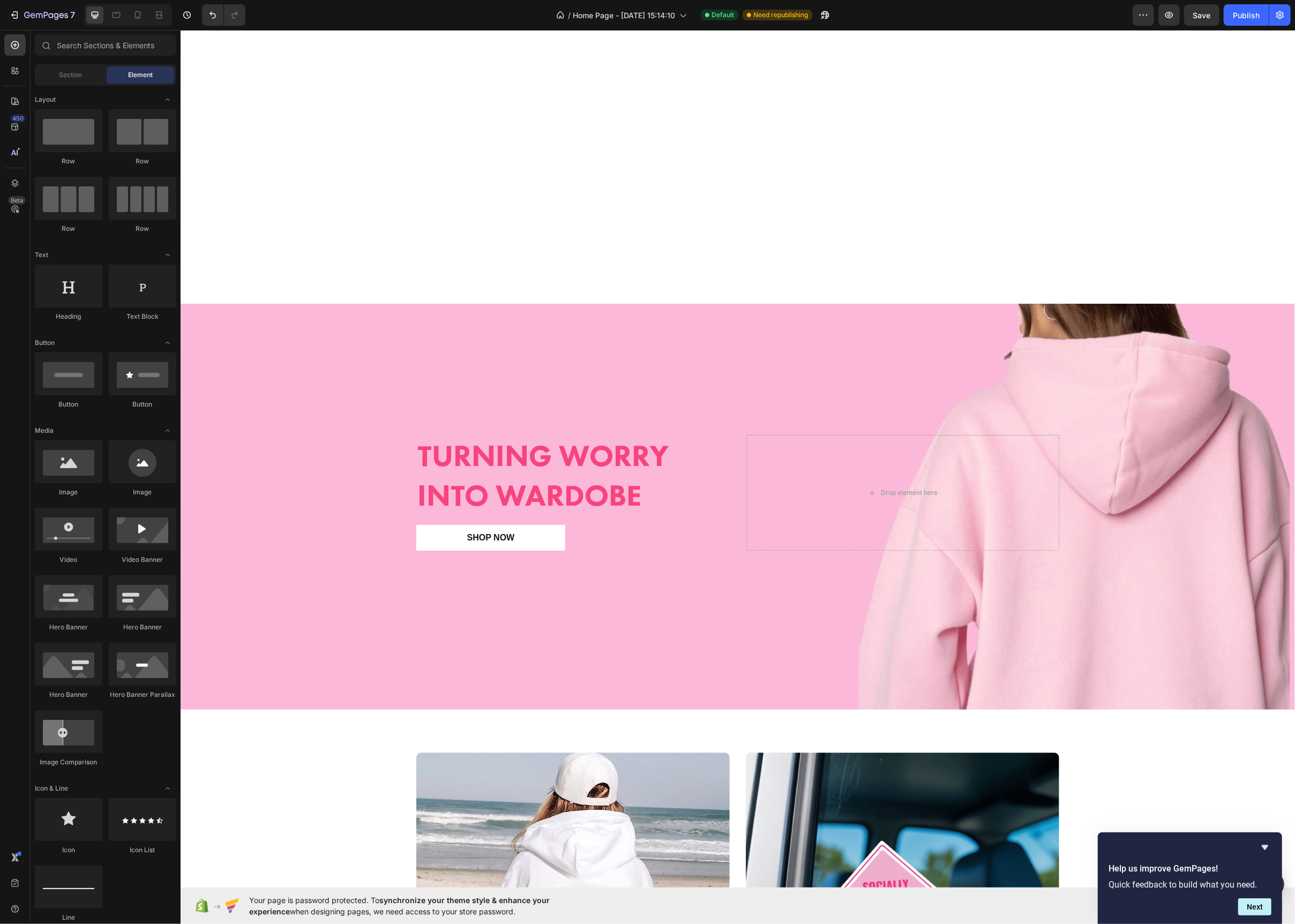
scroll to position [20, 0]
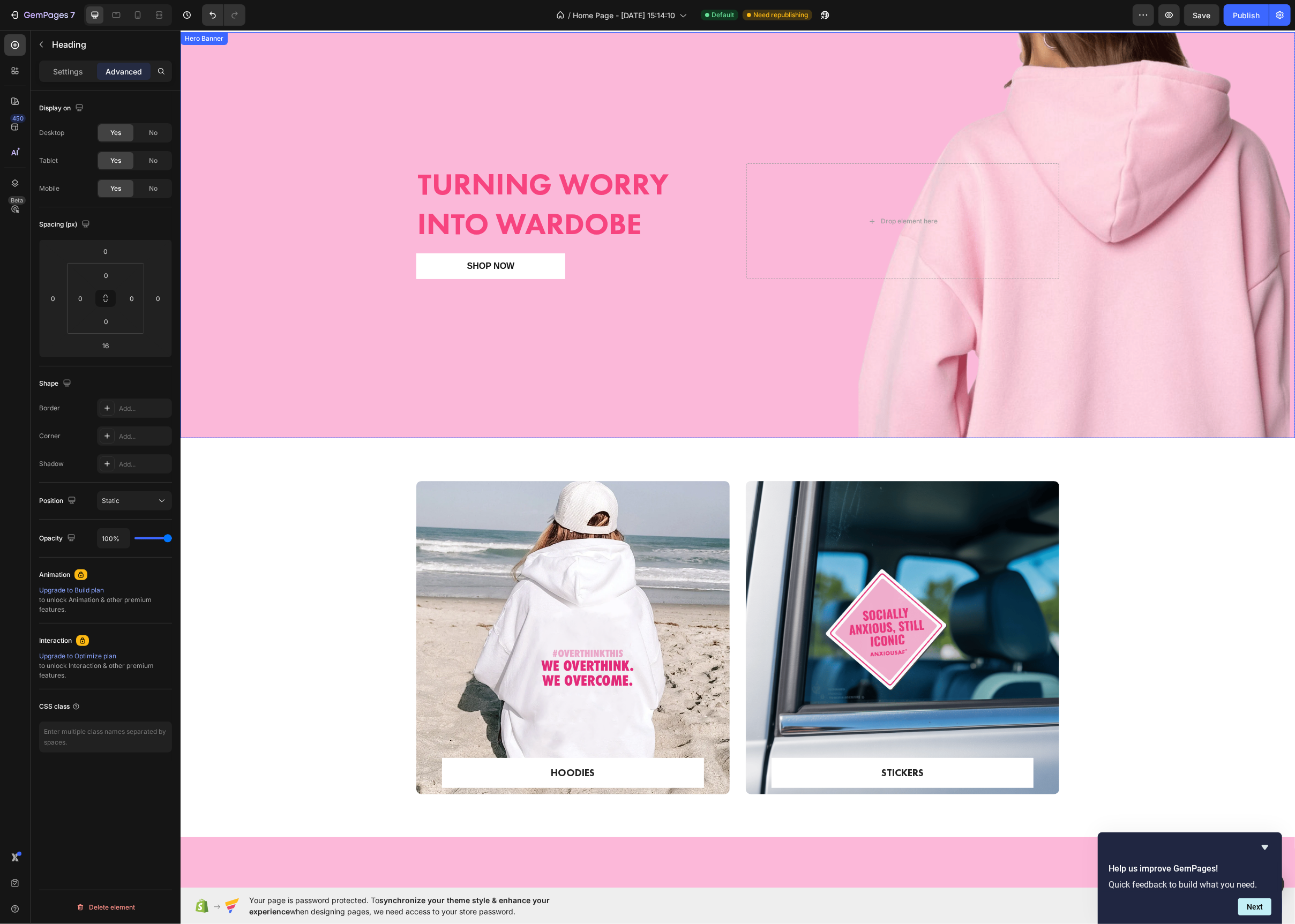
click at [582, 228] on strong "Turning Worry Into Wardobe" at bounding box center [542, 204] width 251 height 79
click at [585, 225] on strong "Turning Worry Into Wardobe" at bounding box center [542, 204] width 251 height 79
click at [331, 398] on div "Overlay" at bounding box center [738, 235] width 1115 height 406
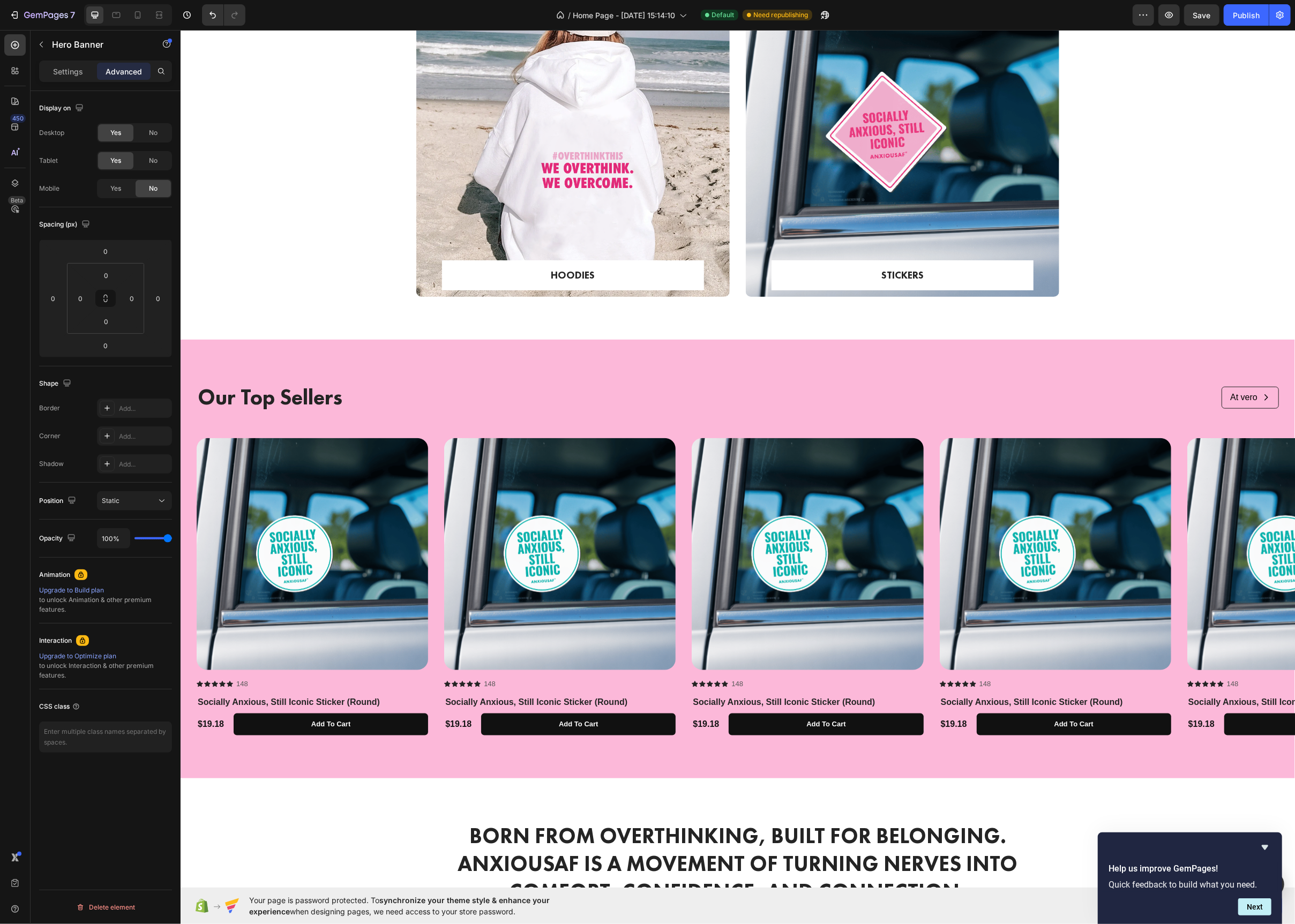
scroll to position [781, 0]
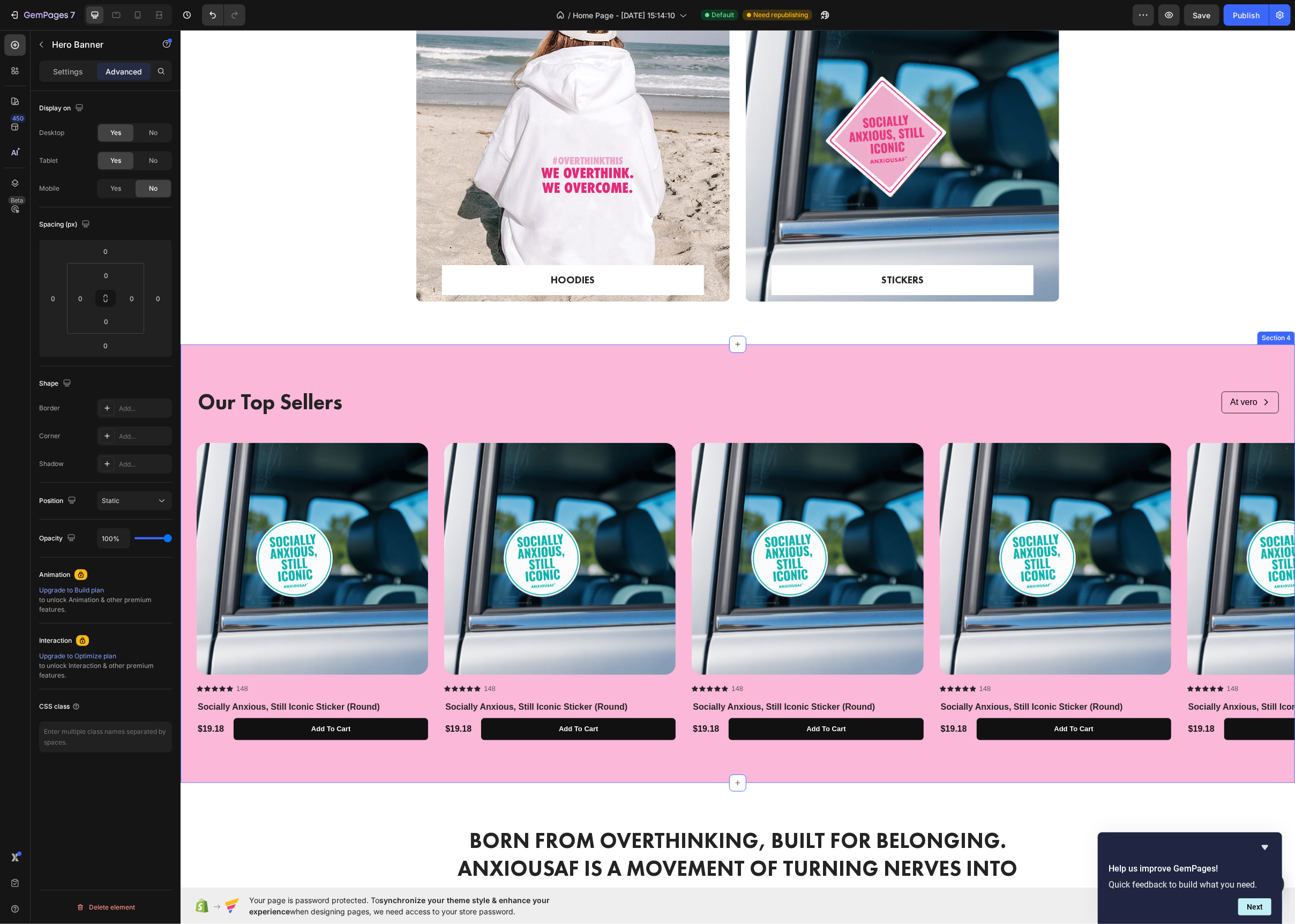
click at [445, 364] on div "Our Top Sellers Text Block At vero Button Row Row Product Images Icon Icon Icon…" at bounding box center [738, 563] width 1115 height 439
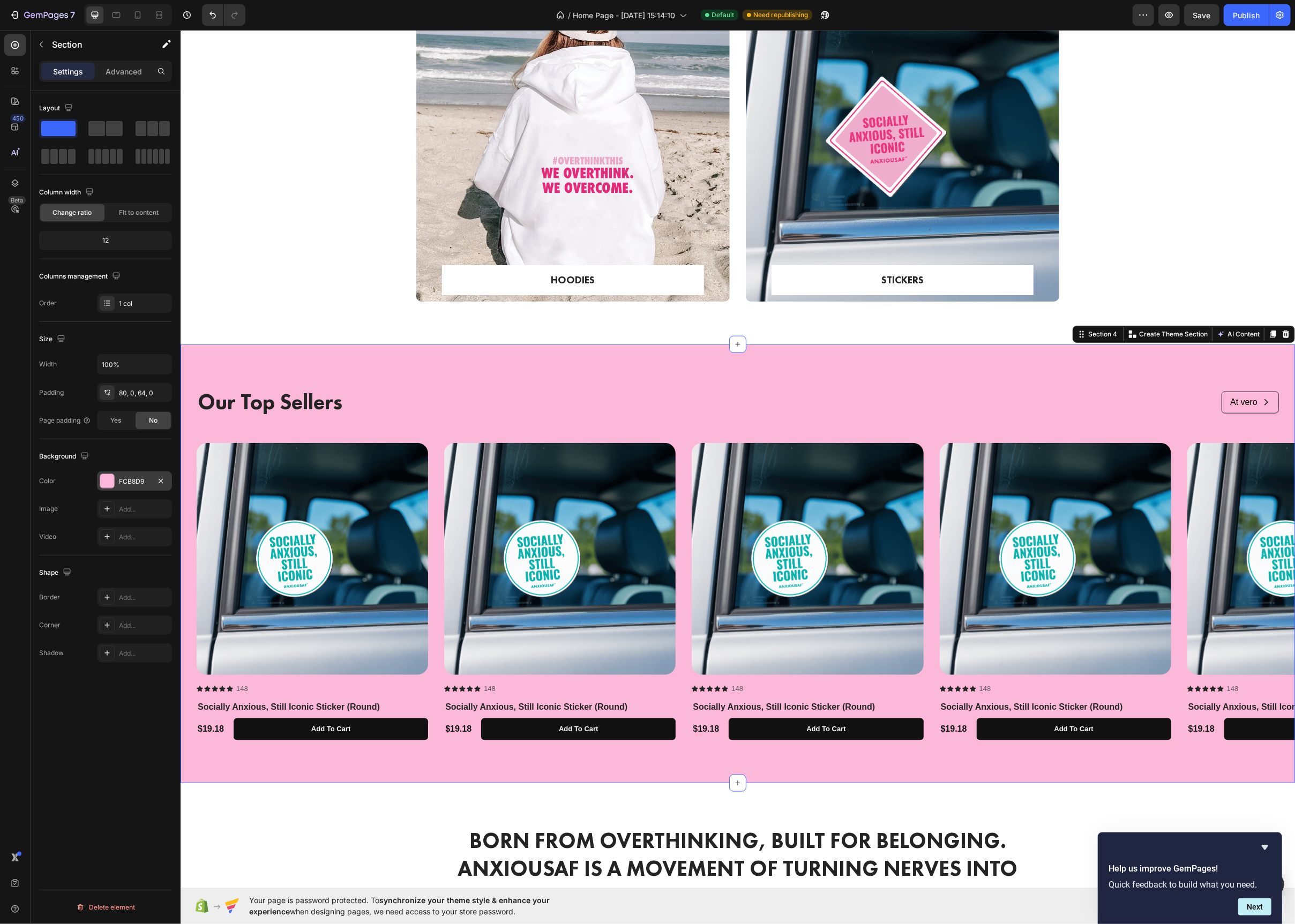
click at [100, 484] on div at bounding box center [107, 481] width 14 height 14
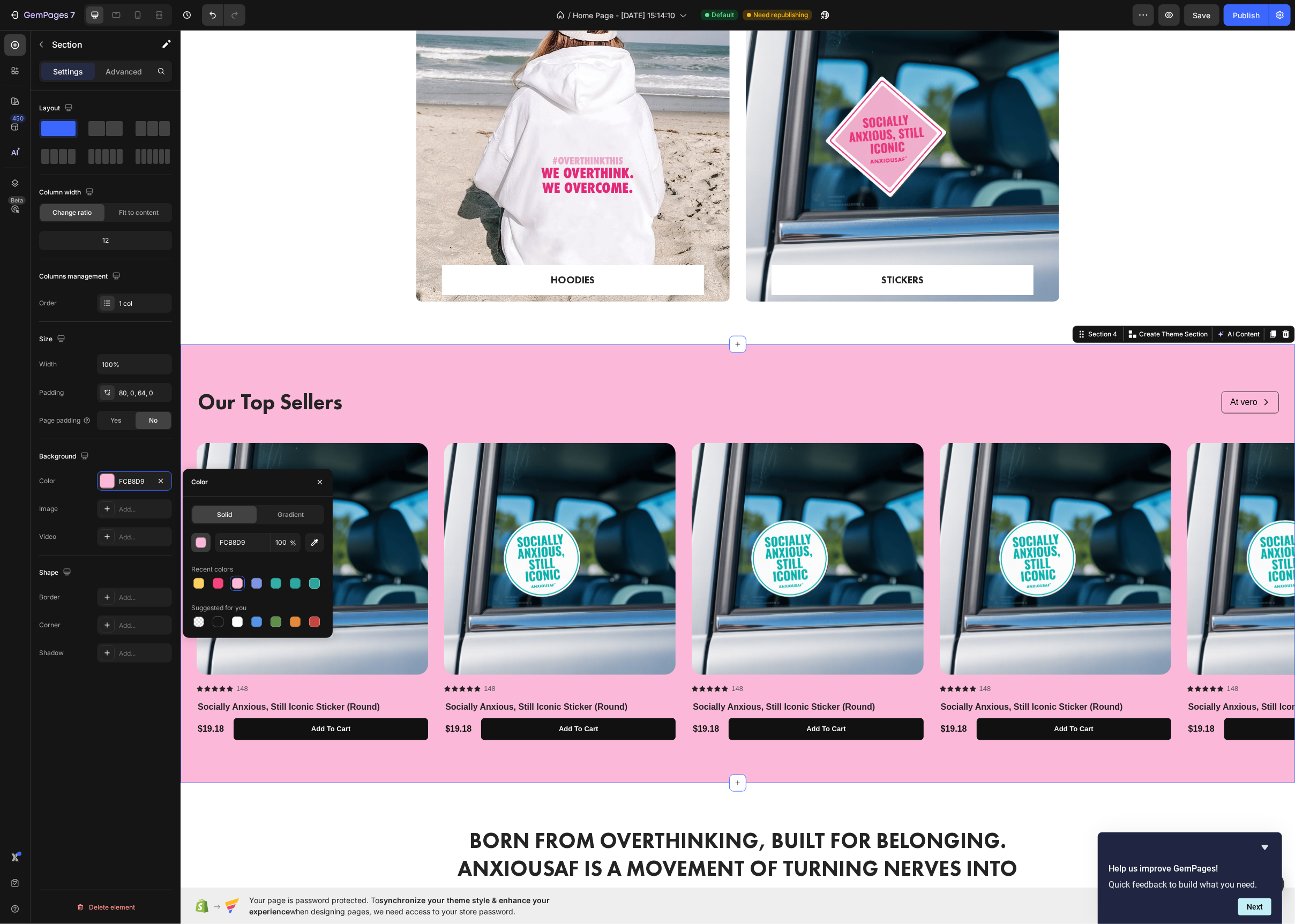
click at [195, 546] on div "button" at bounding box center [200, 542] width 11 height 11
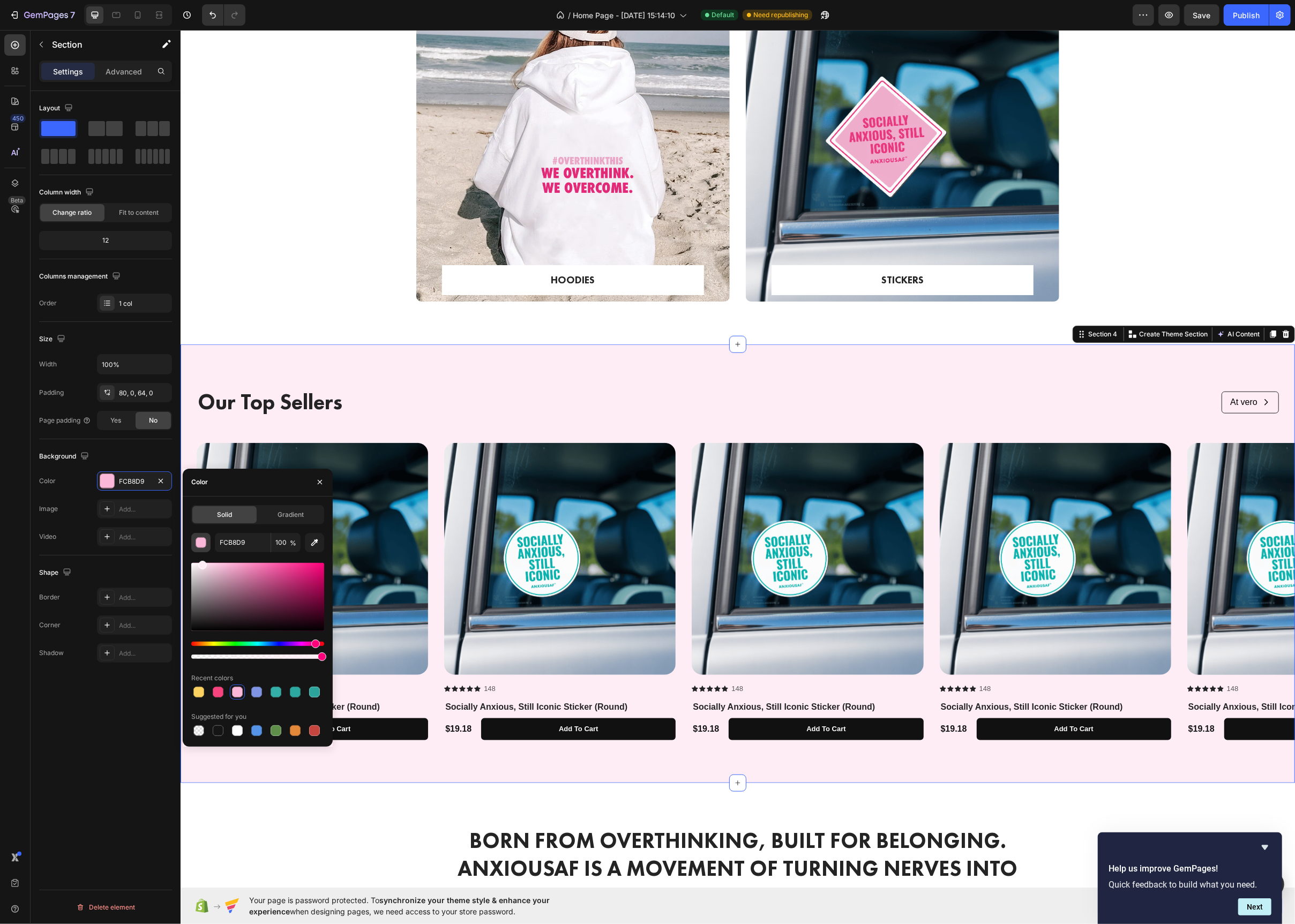
drag, startPoint x: 209, startPoint y: 554, endPoint x: 201, endPoint y: 551, distance: 8.5
click at [201, 551] on div "FCB8D9 100 % Recent colors Suggested for you" at bounding box center [257, 635] width 133 height 205
click at [319, 271] on div "HOODIES Text block Row Row Hero Banner STICKERS Text block Row Row Hero Banner …" at bounding box center [737, 153] width 1098 height 331
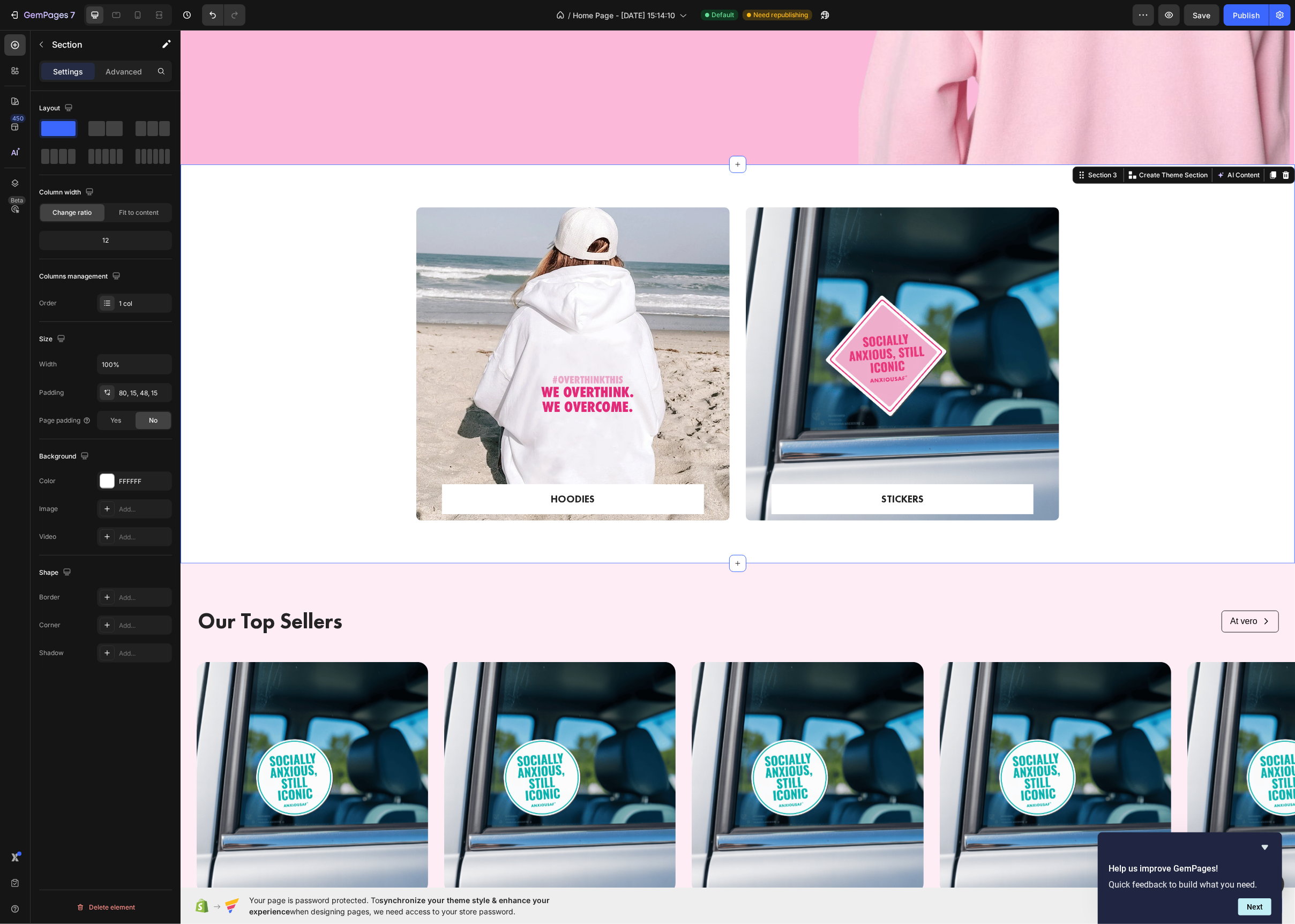
scroll to position [564, 0]
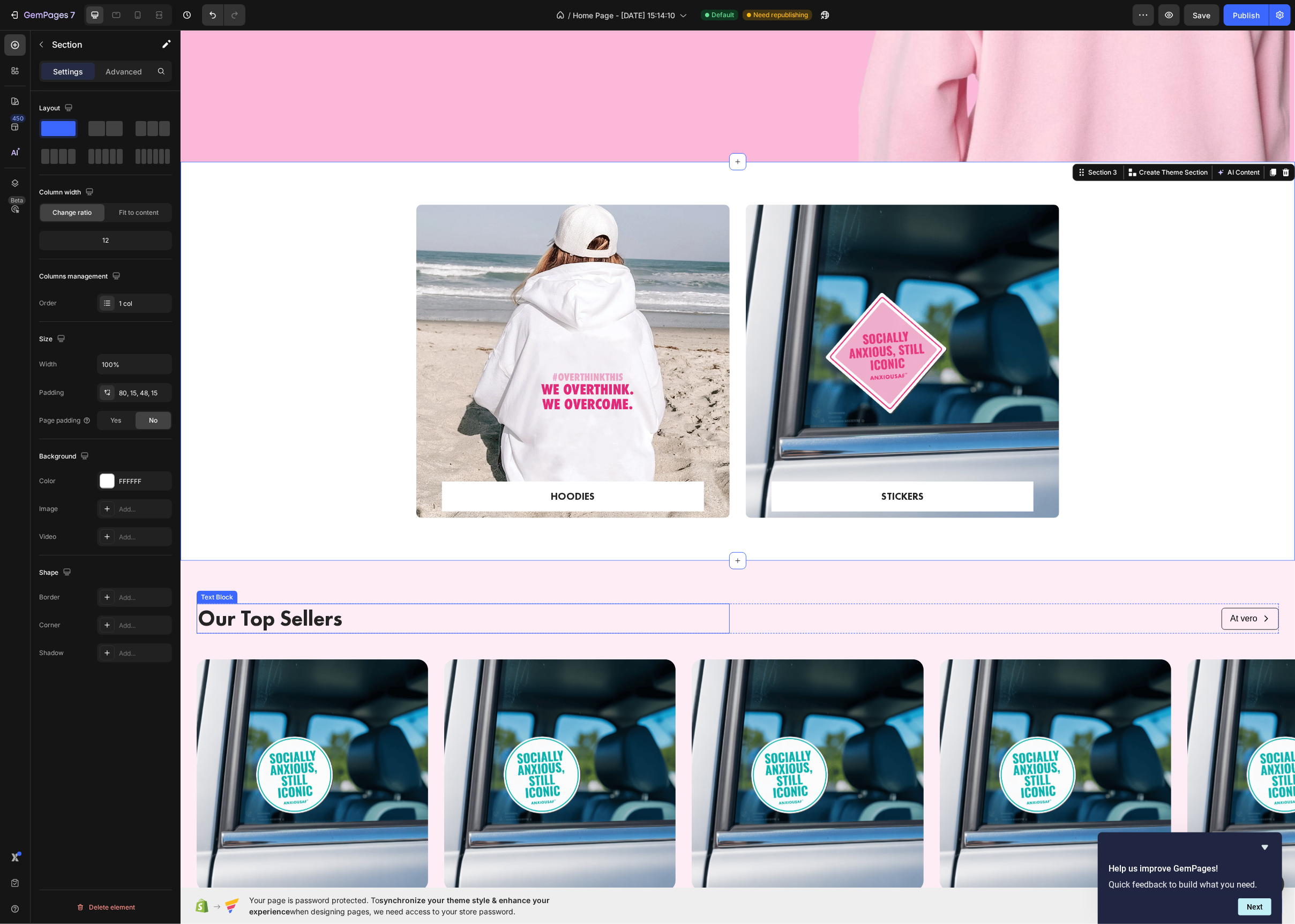
click at [364, 617] on p "Our Top Sellers" at bounding box center [463, 618] width 531 height 28
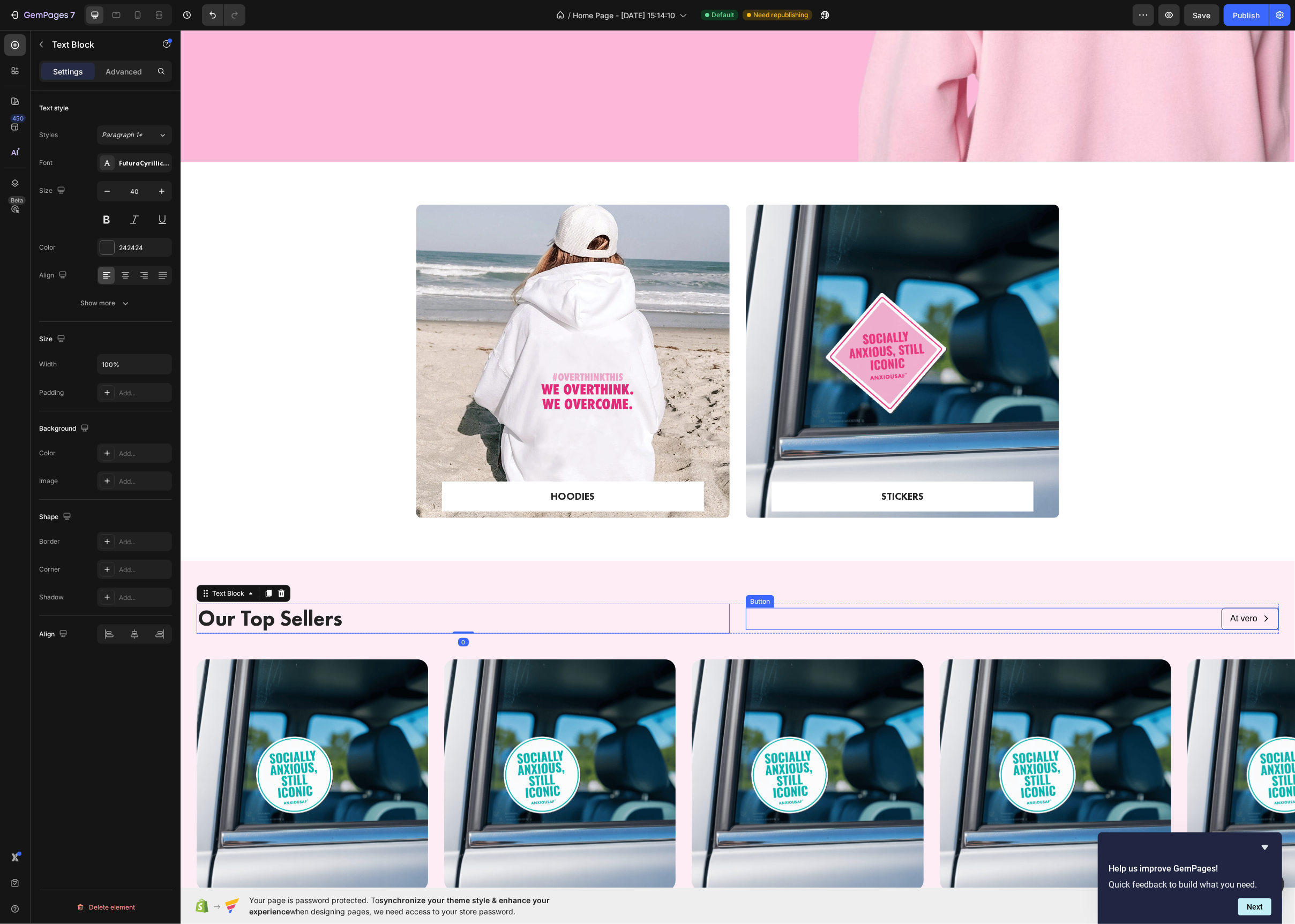
click at [757, 621] on div "At vero Button" at bounding box center [1012, 619] width 533 height 22
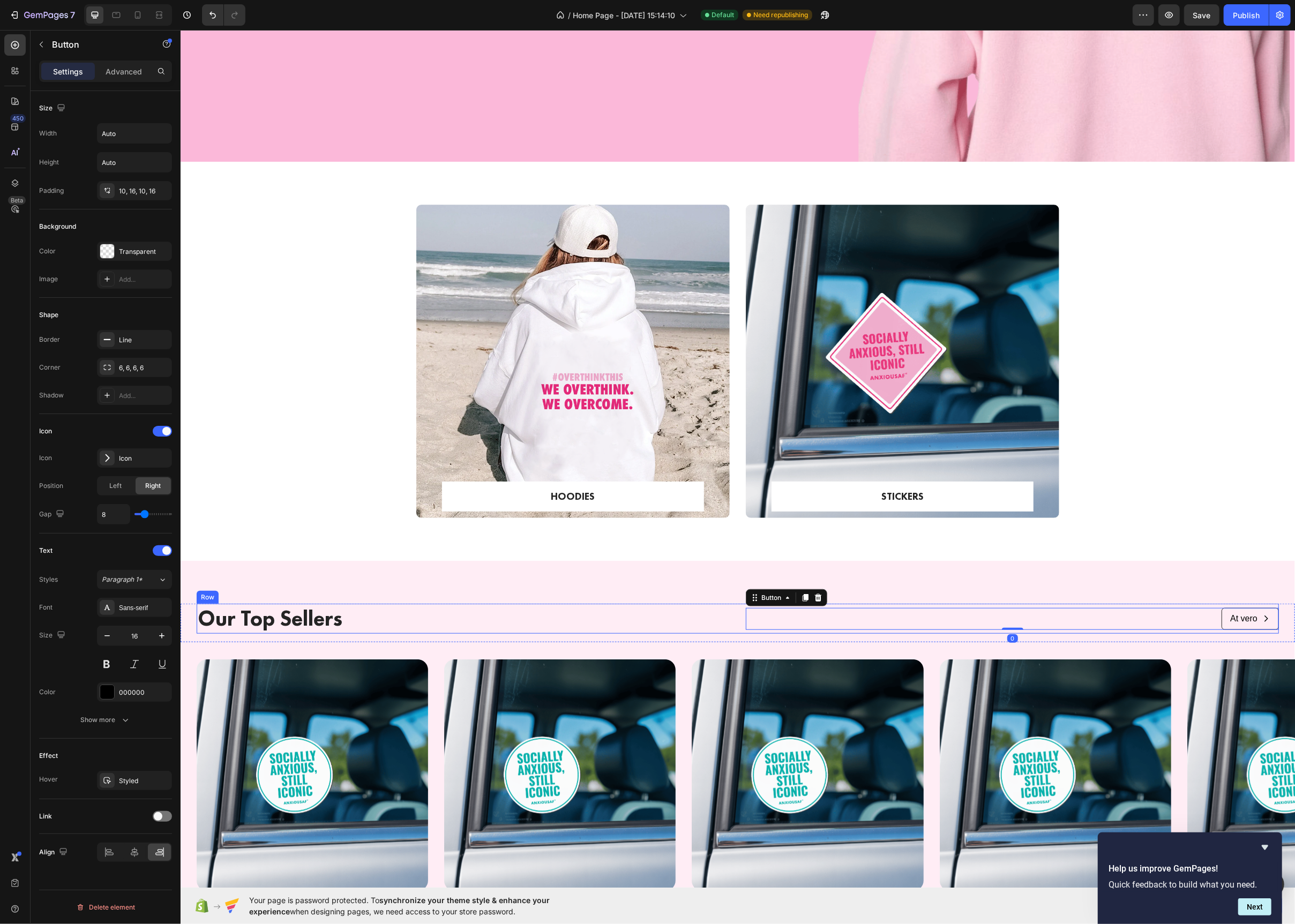
click at [740, 622] on div "Our Top Sellers Text Block At vero Button 0 Row" at bounding box center [737, 619] width 1083 height 30
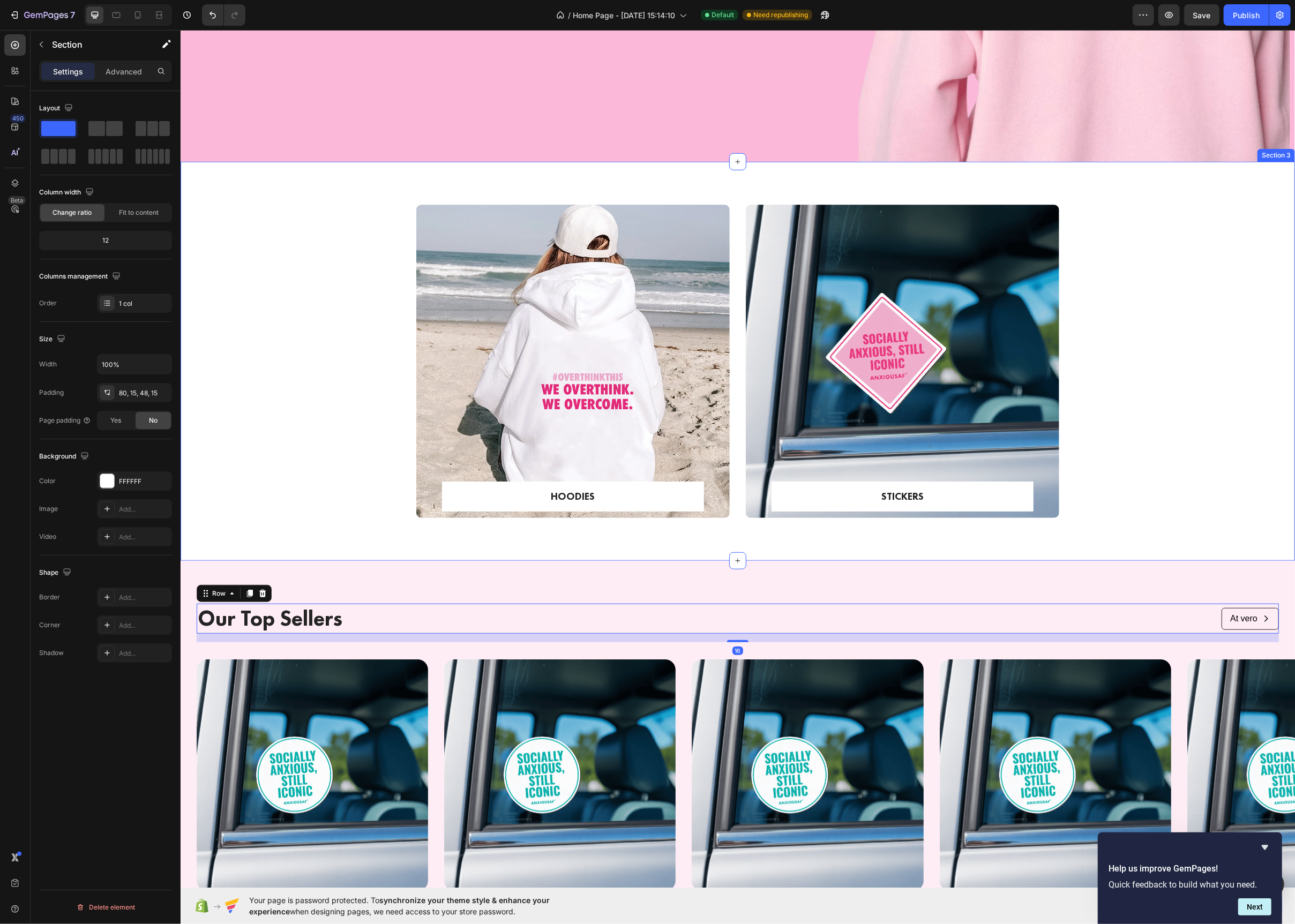
click at [366, 409] on div "HOODIES Text block Row Row Hero Banner STICKERS Text block Row Row Hero Banner …" at bounding box center [737, 370] width 1098 height 331
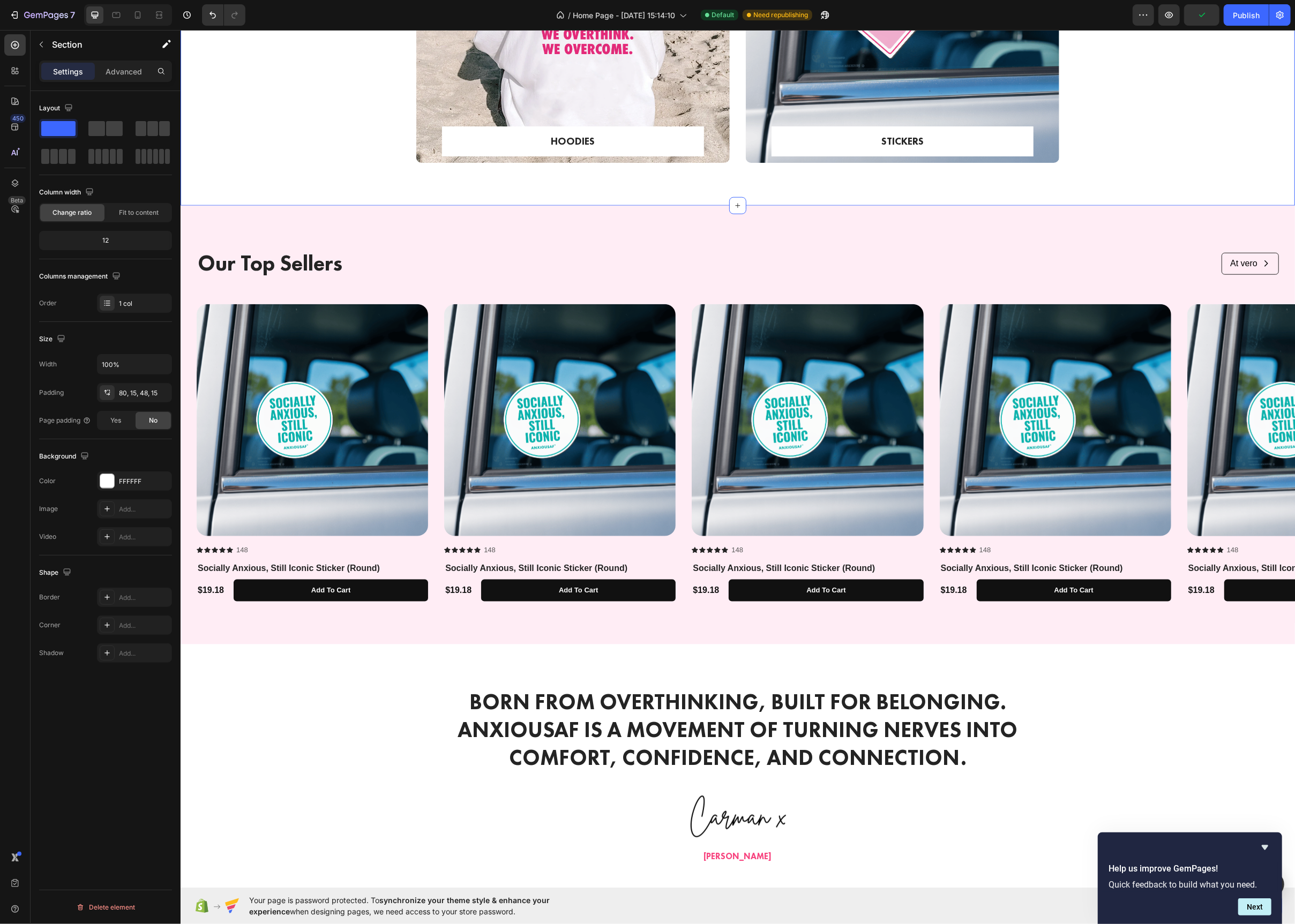
scroll to position [928, 0]
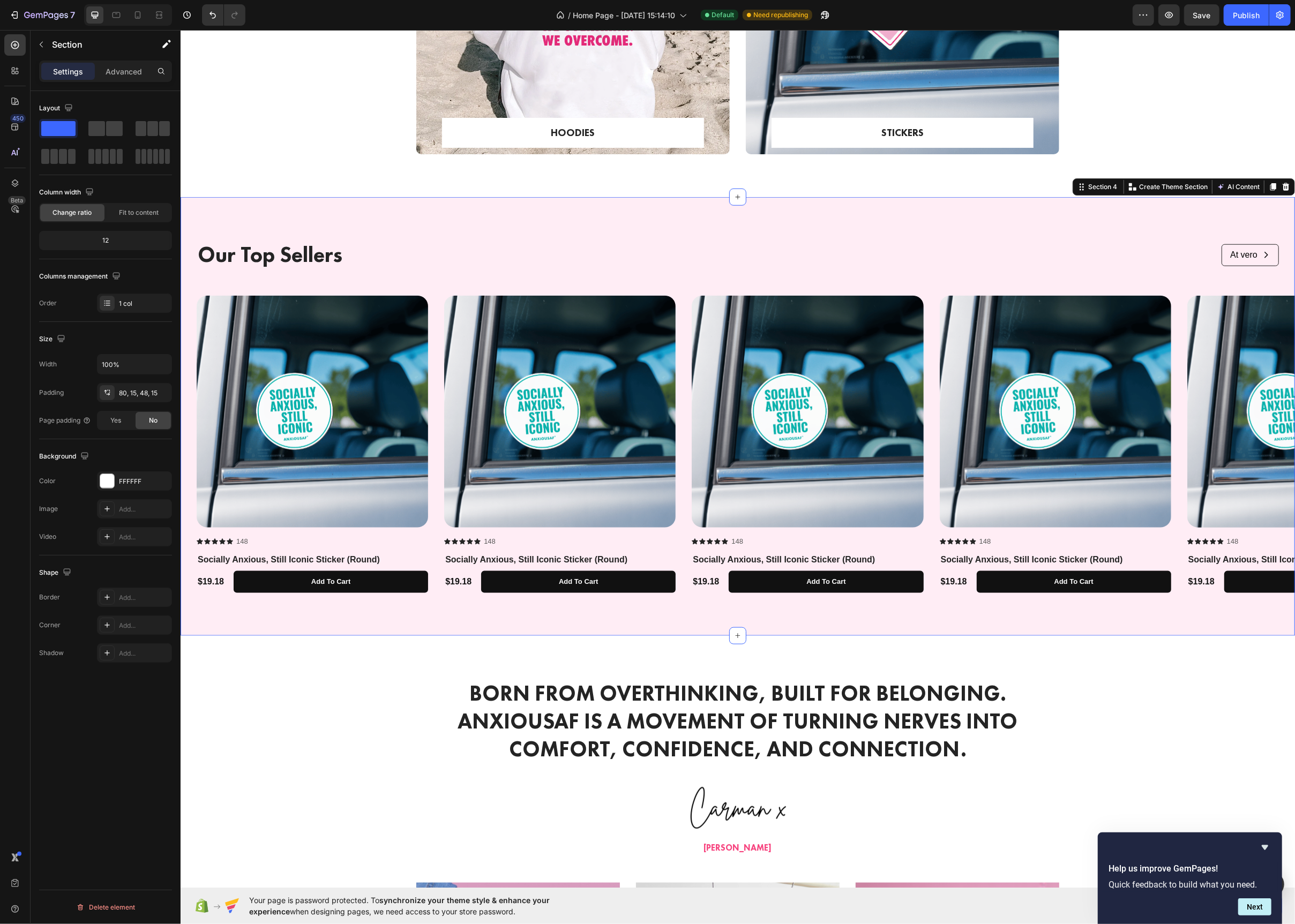
click at [244, 213] on div "Our Top Sellers Text Block At vero Button Row Row Product Images Icon Icon Icon…" at bounding box center [738, 417] width 1115 height 439
click at [106, 486] on div at bounding box center [107, 481] width 14 height 14
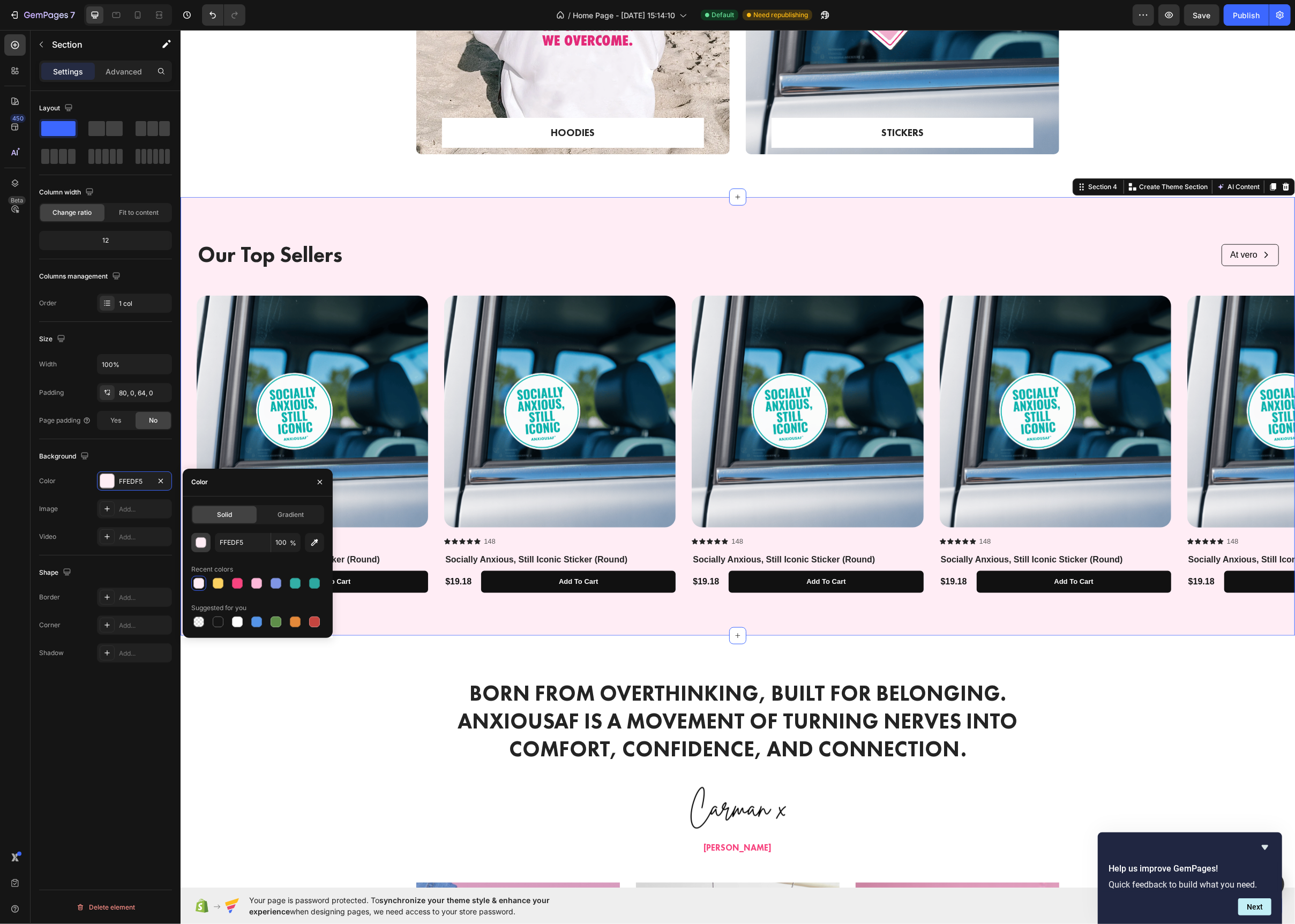
click at [204, 545] on div "button" at bounding box center [201, 543] width 11 height 11
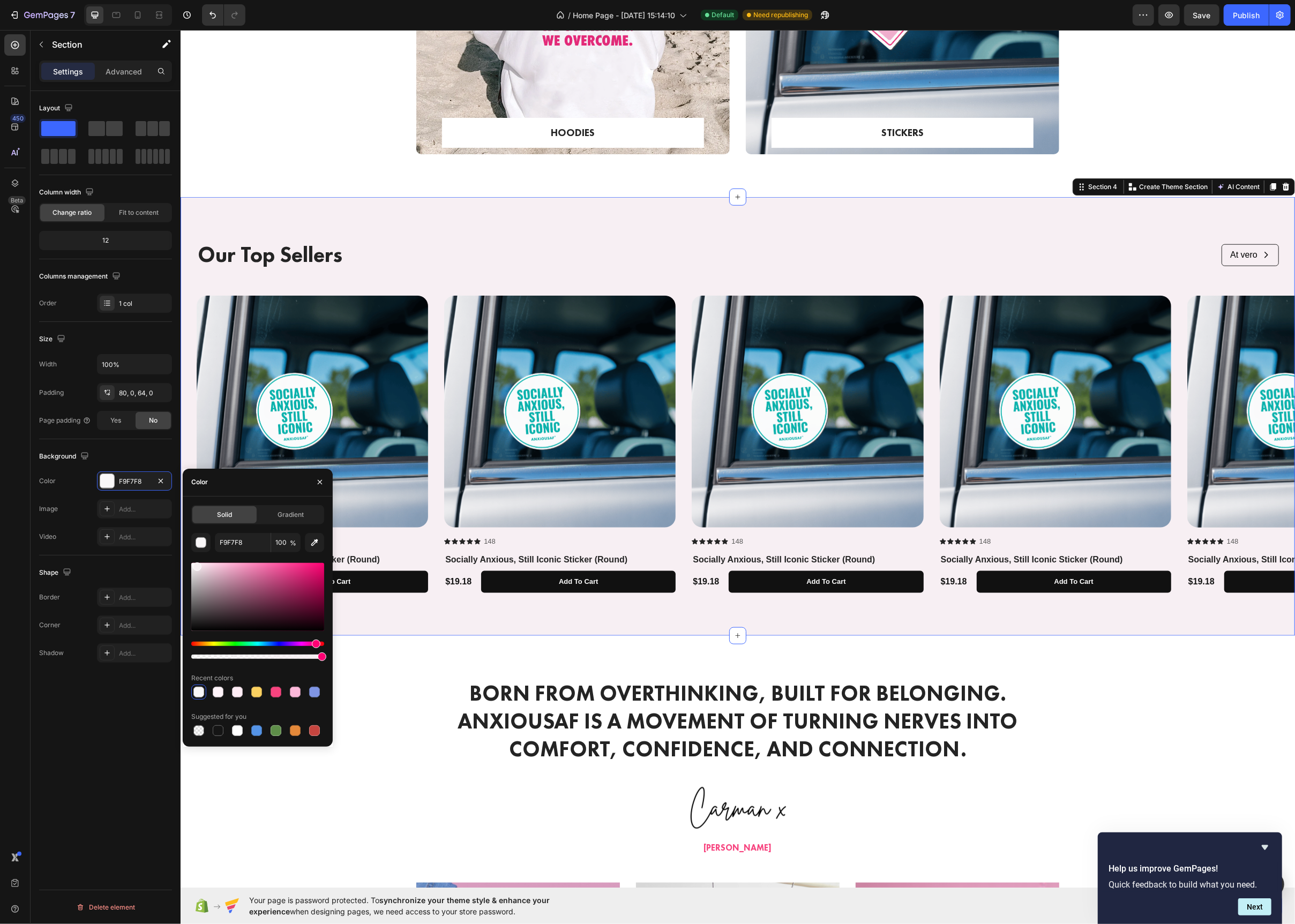
drag, startPoint x: 198, startPoint y: 575, endPoint x: 195, endPoint y: 565, distance: 10.4
click at [195, 565] on div at bounding box center [257, 597] width 133 height 68
type input "F7EFF3"
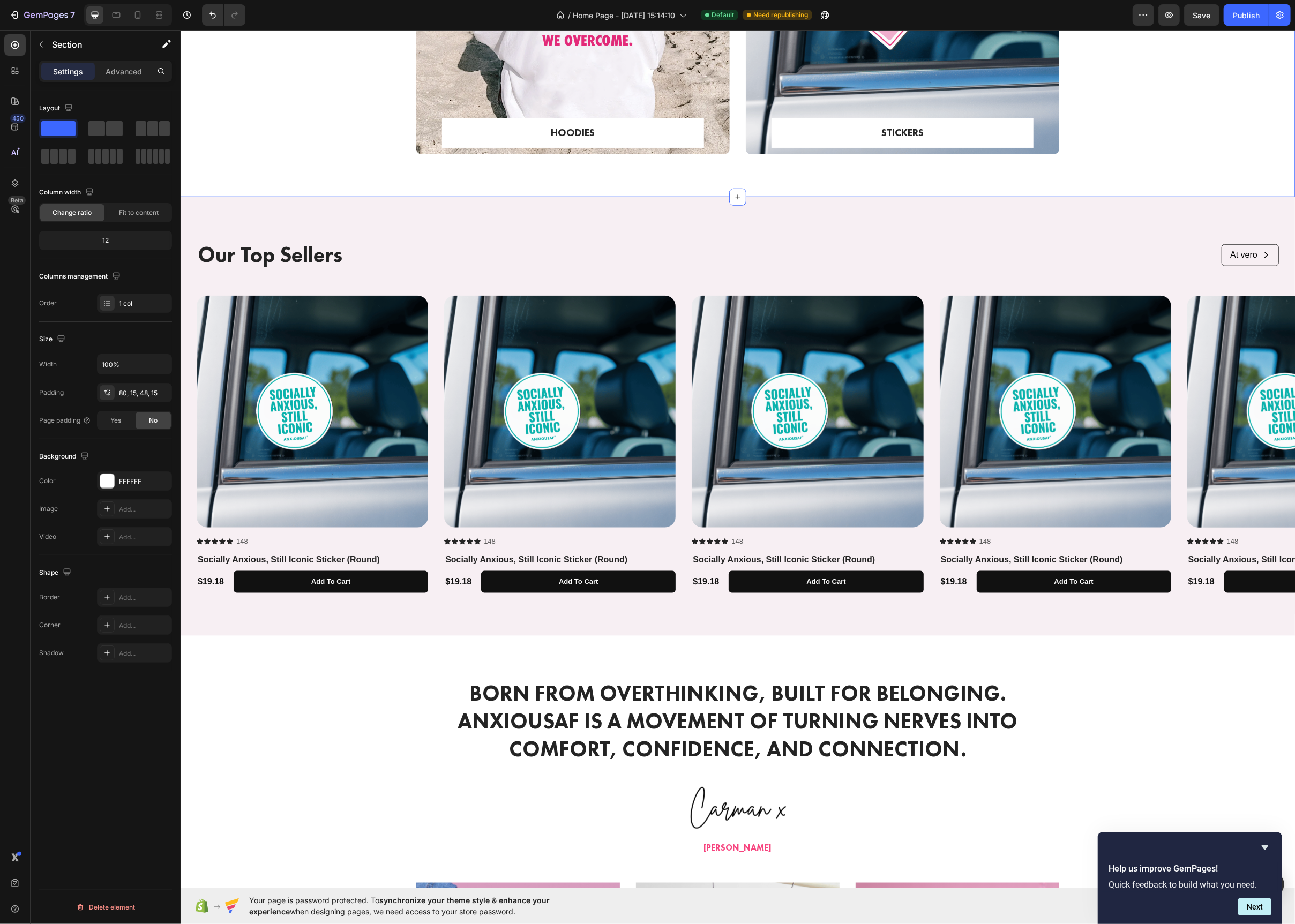
click at [285, 115] on div "HOODIES Text block Row Row Hero Banner STICKERS Text block Row Row Hero Banner …" at bounding box center [737, 6] width 1098 height 331
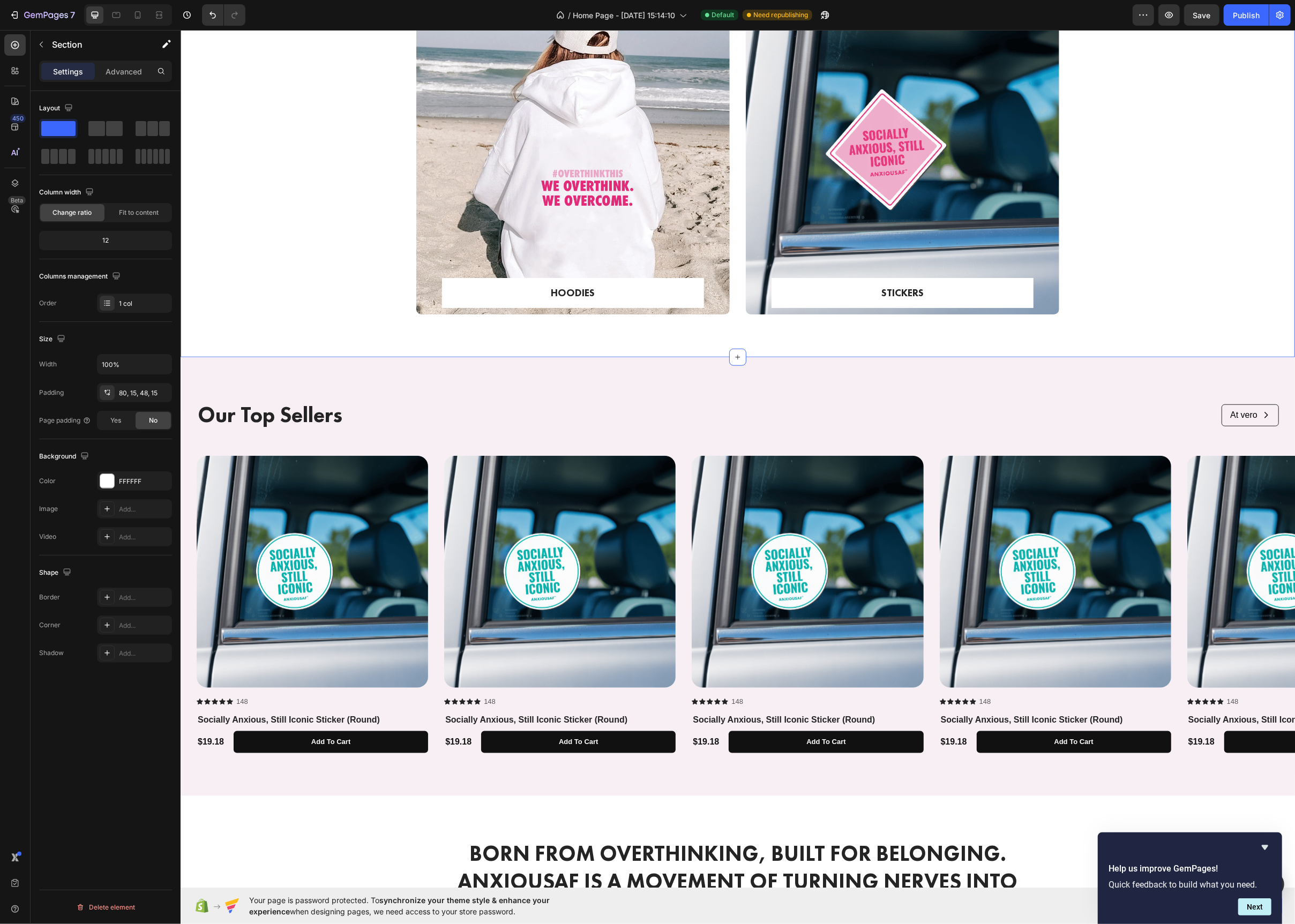
scroll to position [734, 0]
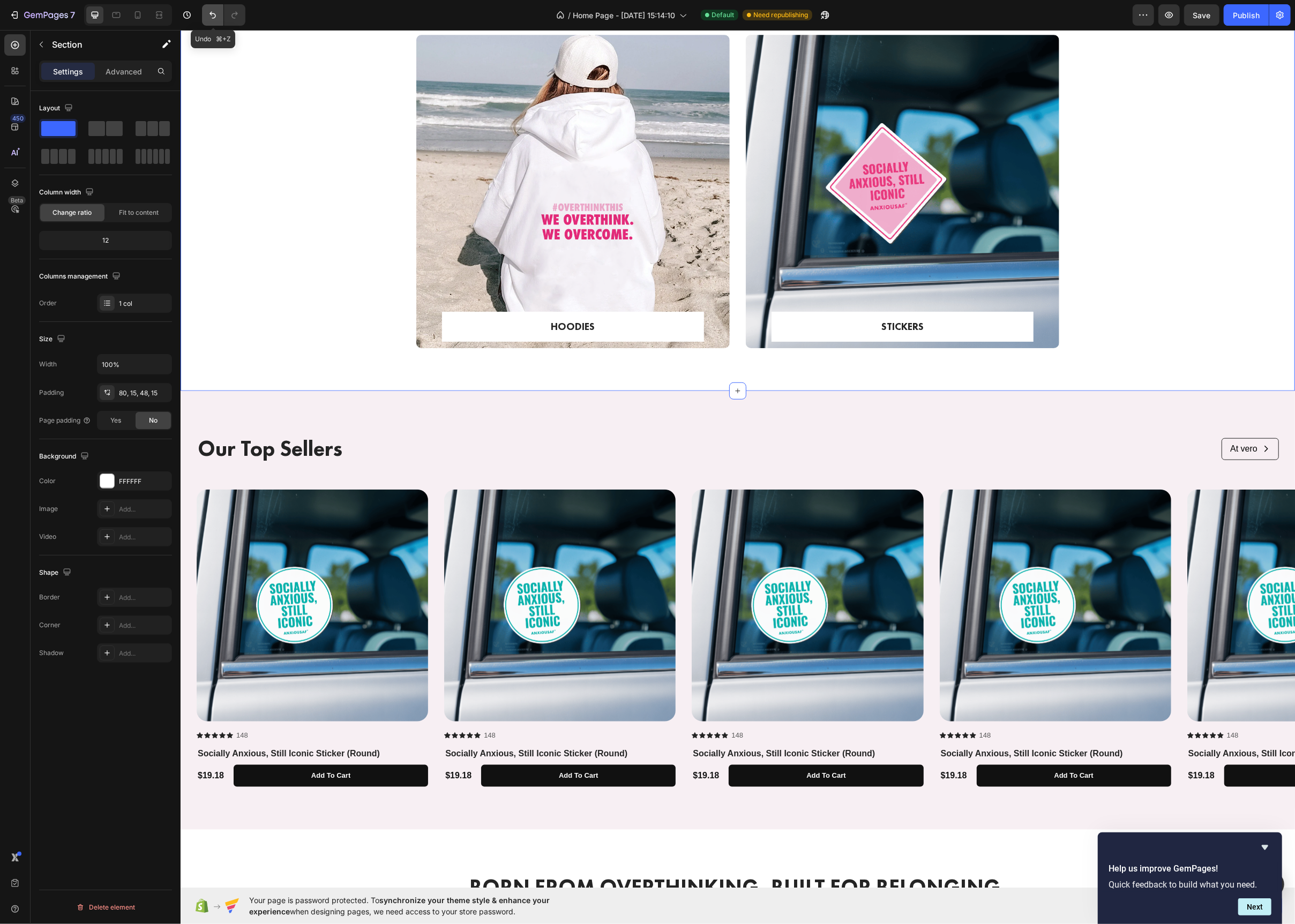
click at [207, 17] on button "Undo/Redo" at bounding box center [213, 15] width 21 height 21
click at [295, 255] on div "HOODIES Text block Row Row Hero Banner STICKERS Text block Row Row Hero Banner …" at bounding box center [737, 200] width 1098 height 331
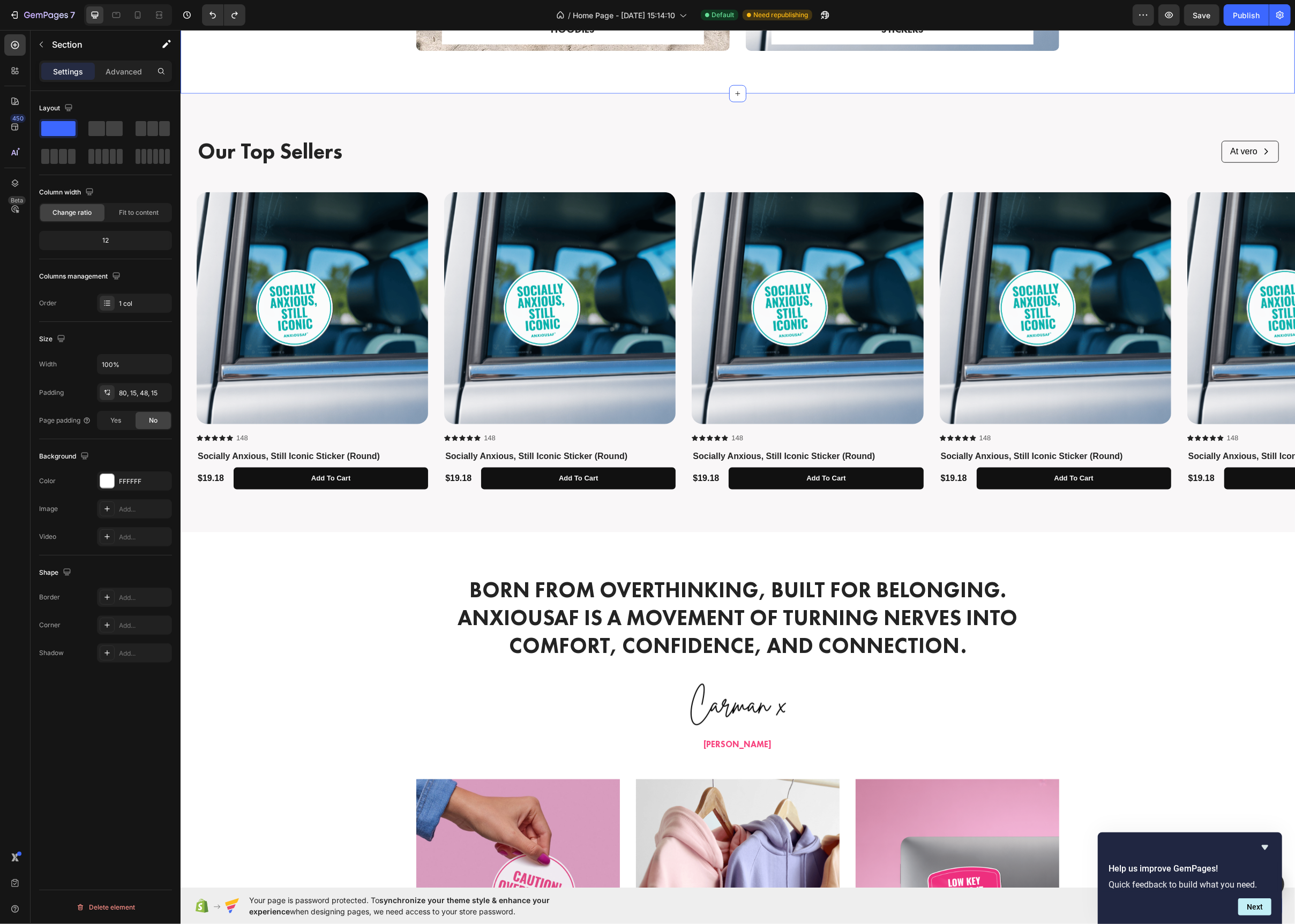
scroll to position [1087, 0]
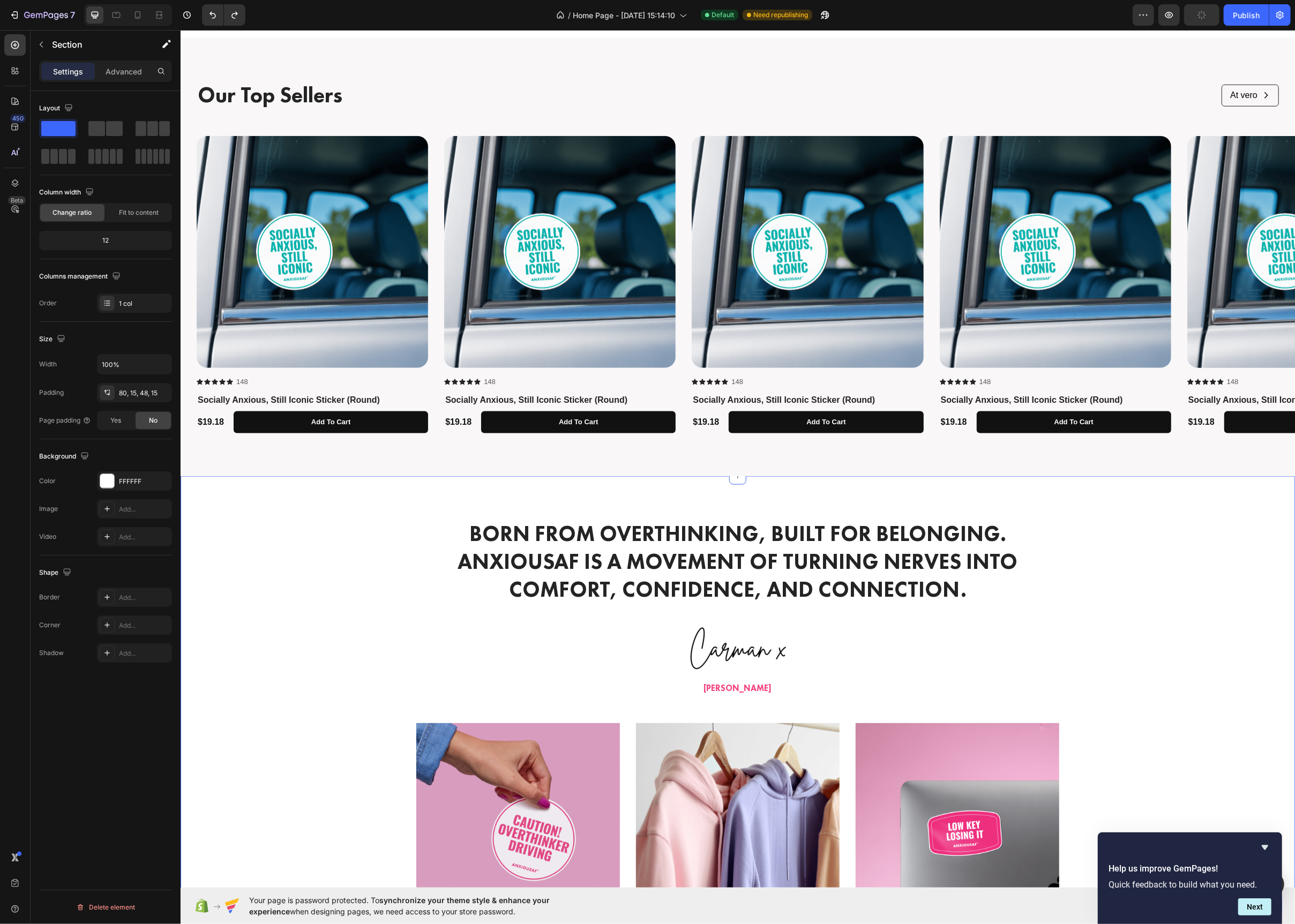
click at [344, 583] on div "Born from overthinking, built for belonging. AnxiousAF is a movement of turning…" at bounding box center [737, 782] width 1098 height 527
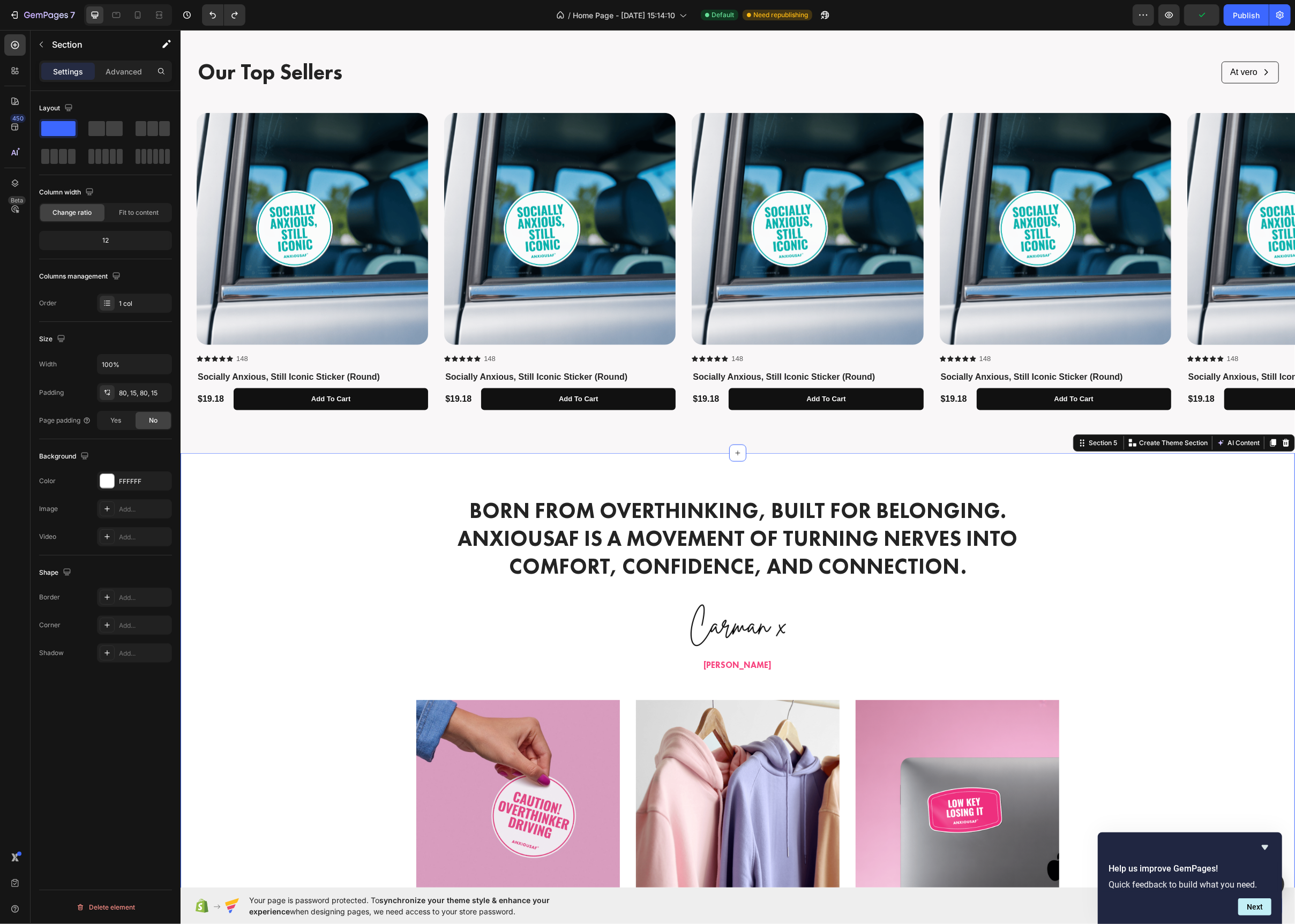
scroll to position [1102, 0]
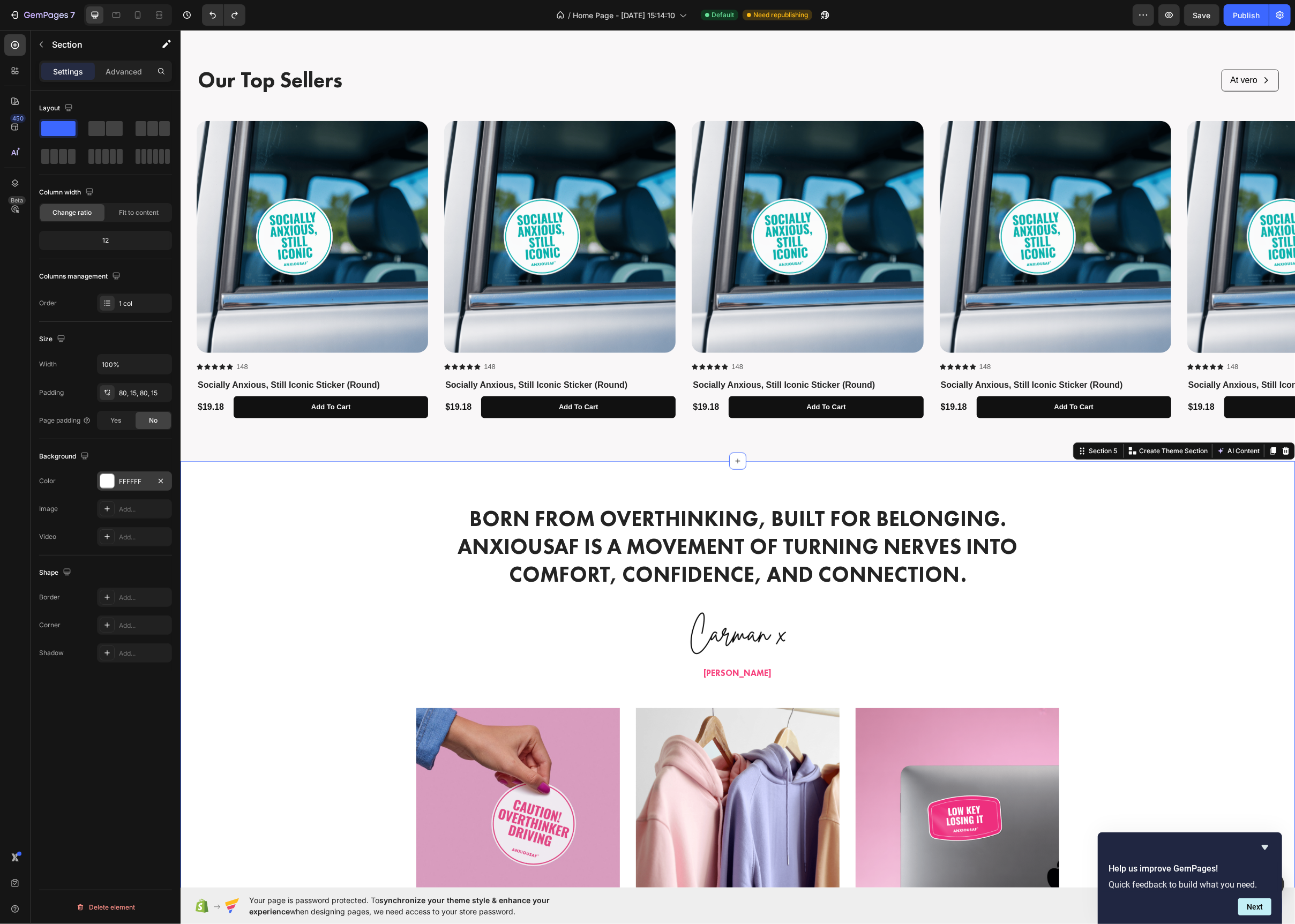
click at [106, 480] on div at bounding box center [107, 481] width 14 height 14
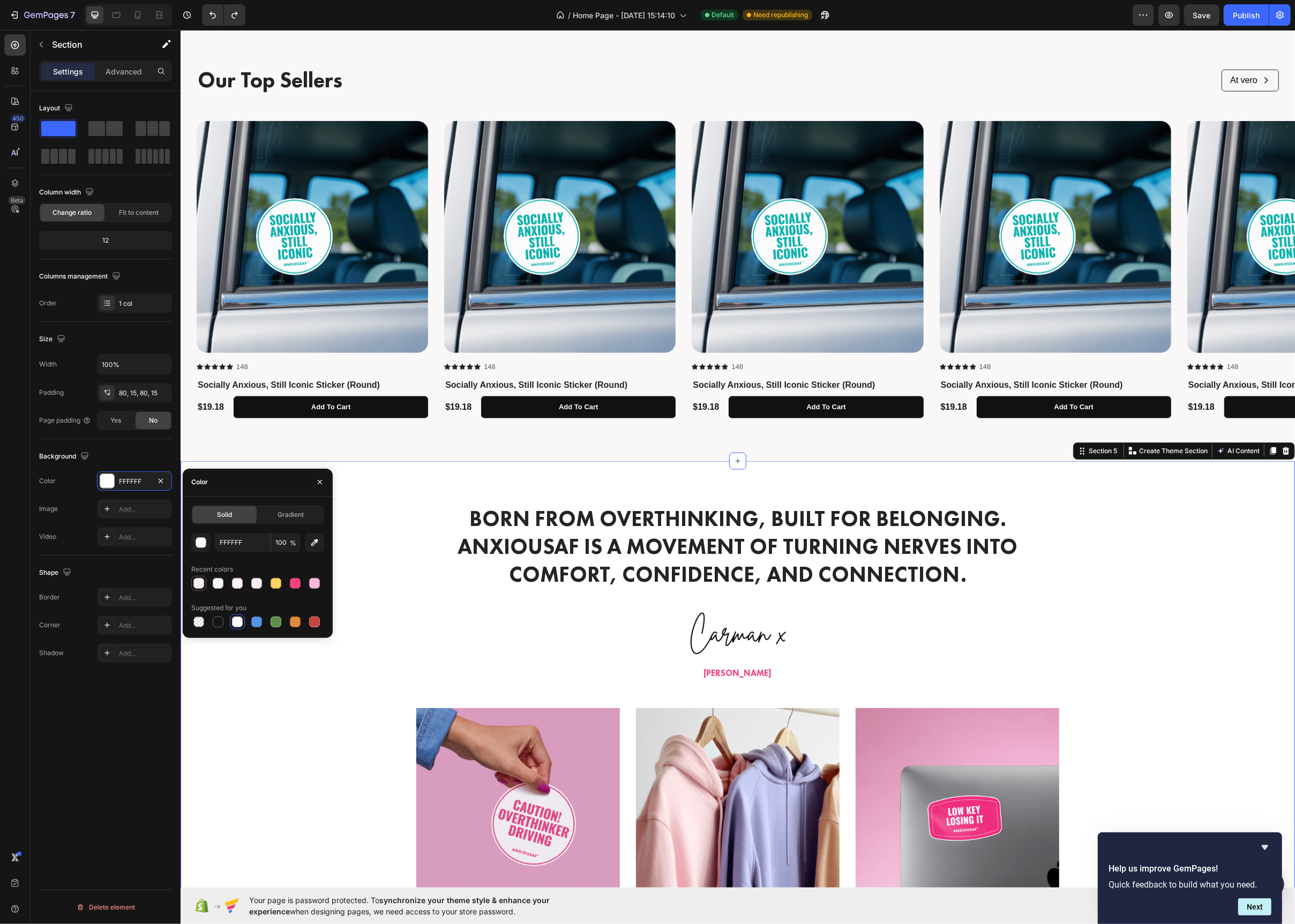
click at [200, 583] on div at bounding box center [198, 583] width 11 height 11
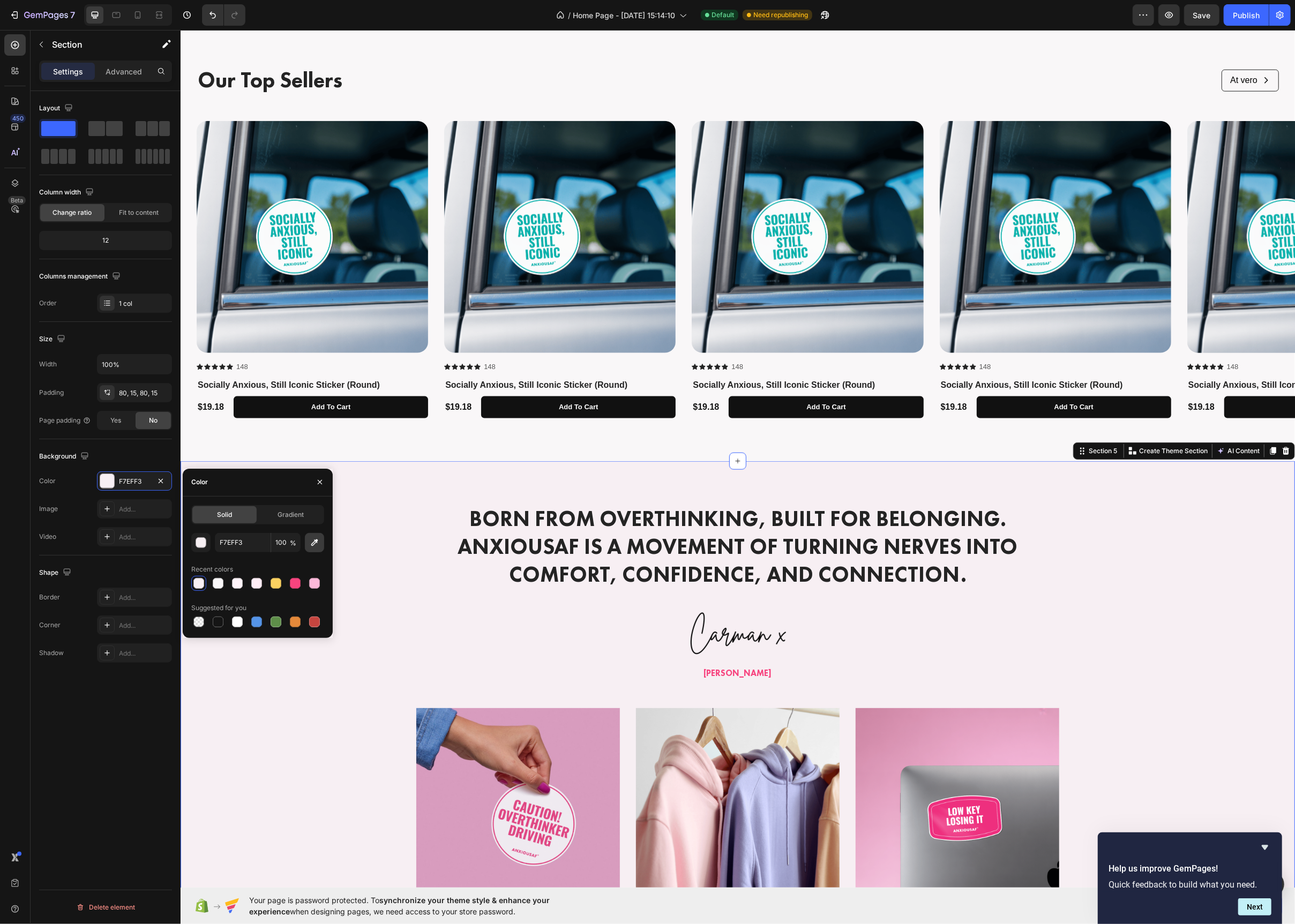
click at [317, 543] on icon "button" at bounding box center [315, 542] width 7 height 7
type input "F9F7F8"
click at [438, 441] on div "Our Top Sellers Text Block At vero Button Row Row Product Images Icon Icon Icon…" at bounding box center [738, 242] width 1115 height 439
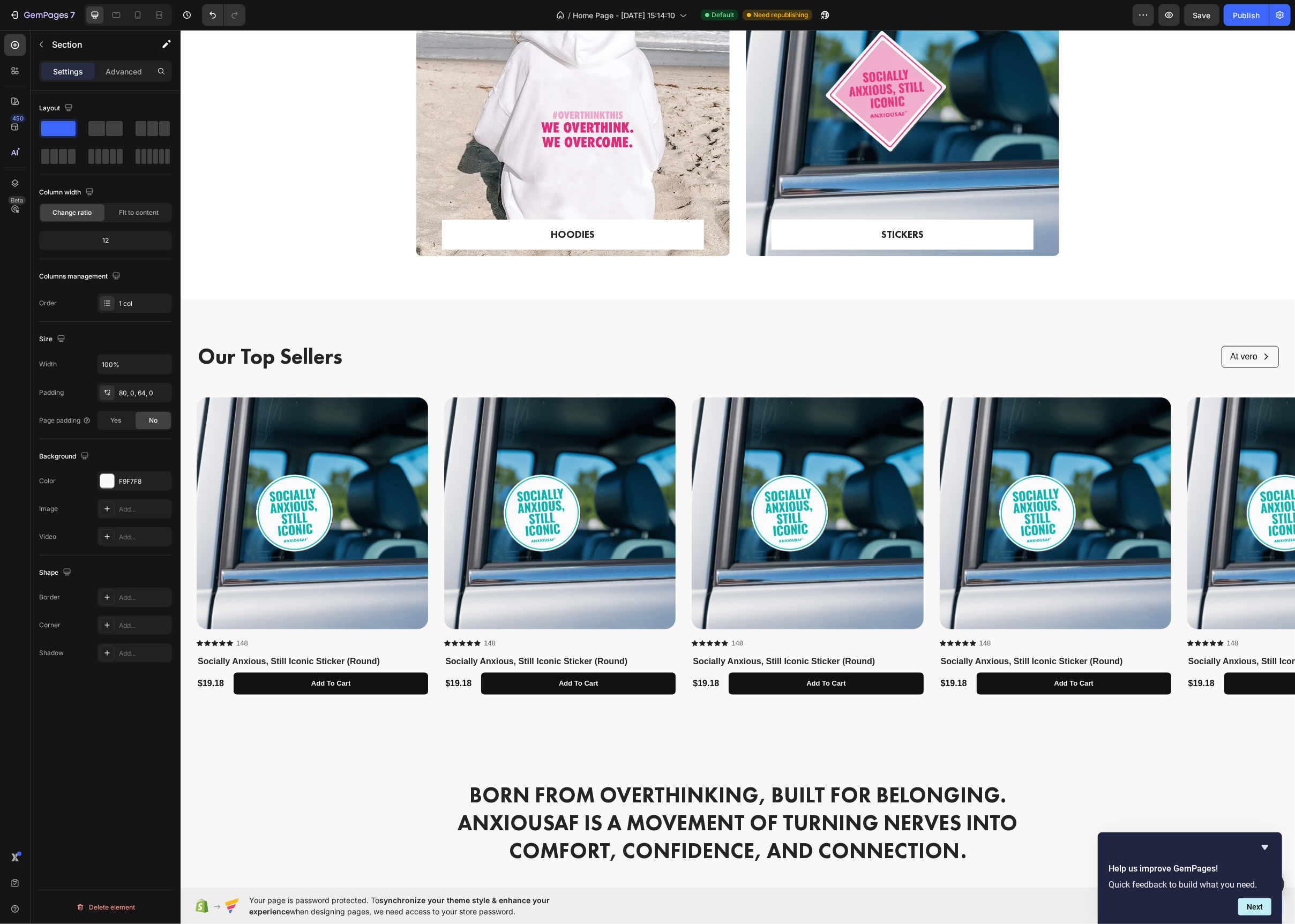
scroll to position [858, 0]
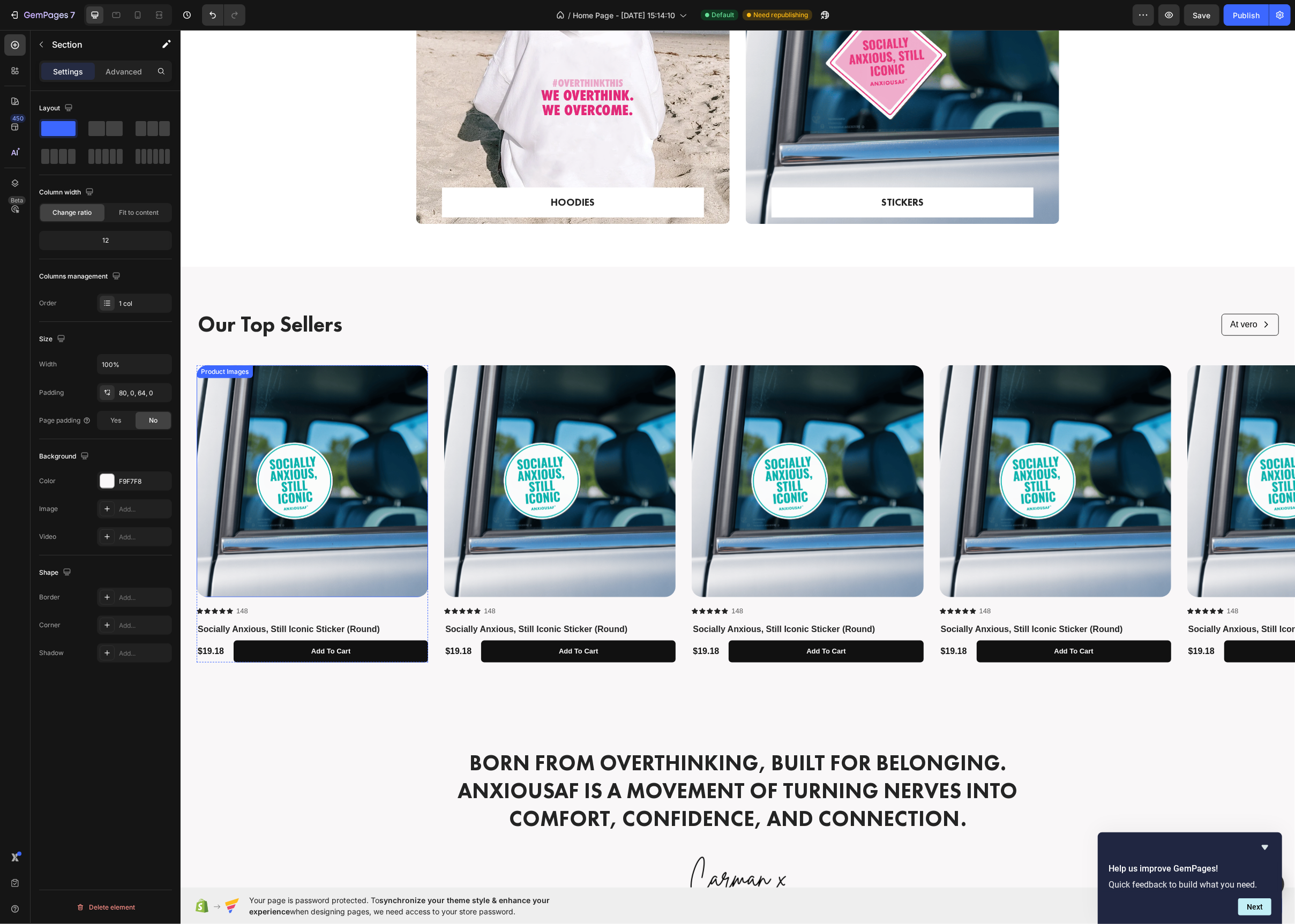
click at [357, 457] on img at bounding box center [312, 481] width 231 height 231
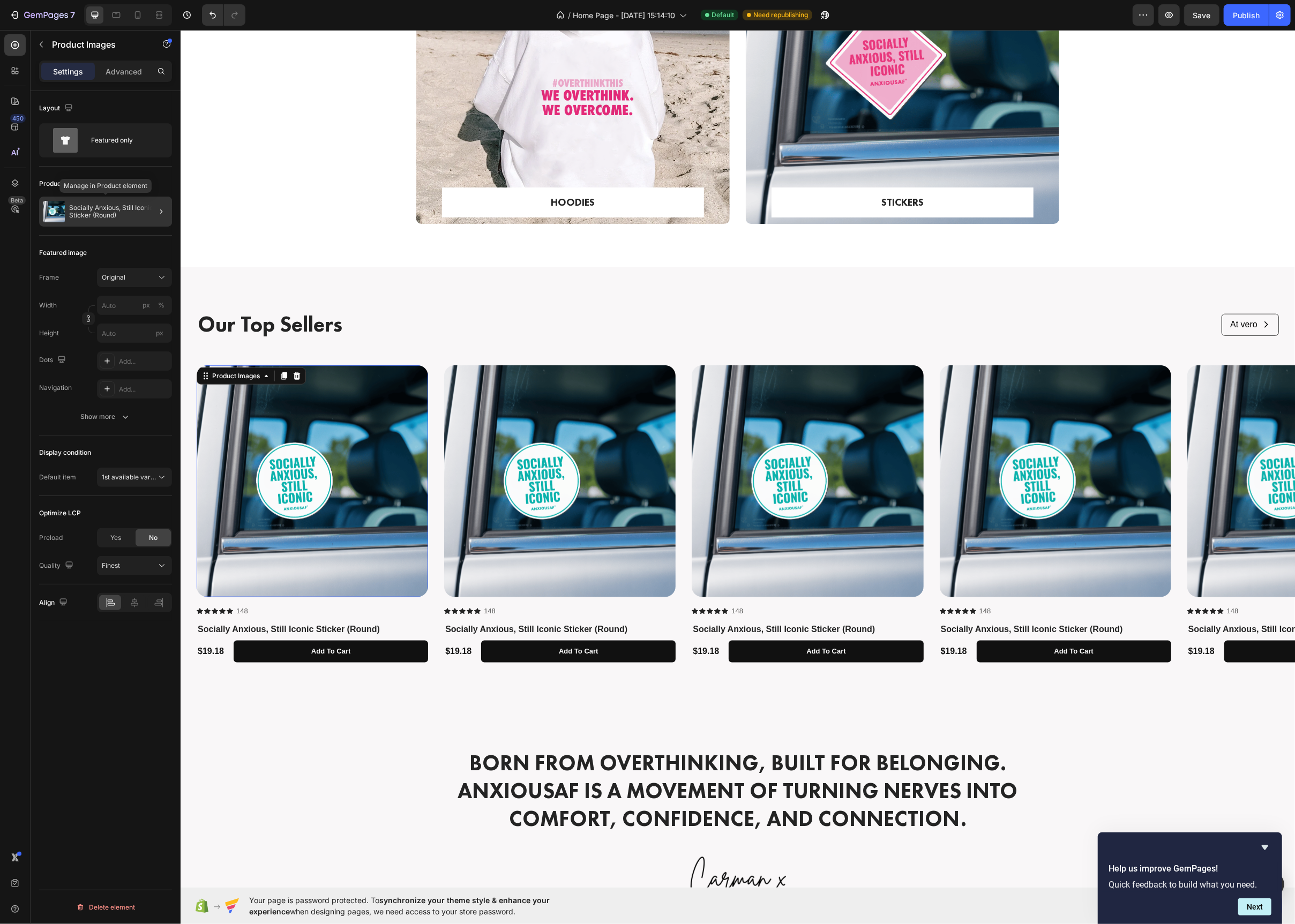
click at [49, 216] on img at bounding box center [54, 211] width 21 height 21
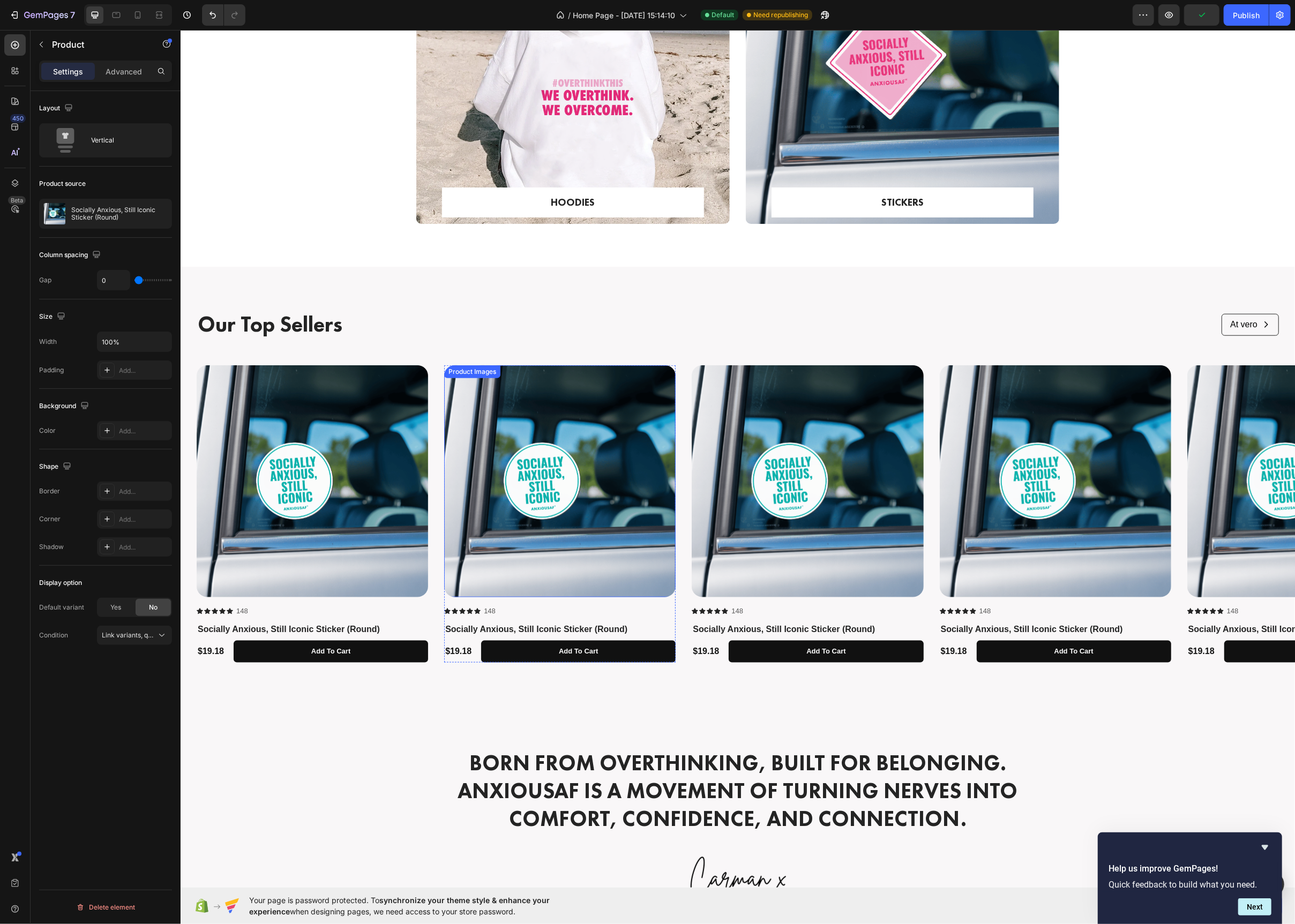
click at [465, 405] on img at bounding box center [559, 481] width 231 height 231
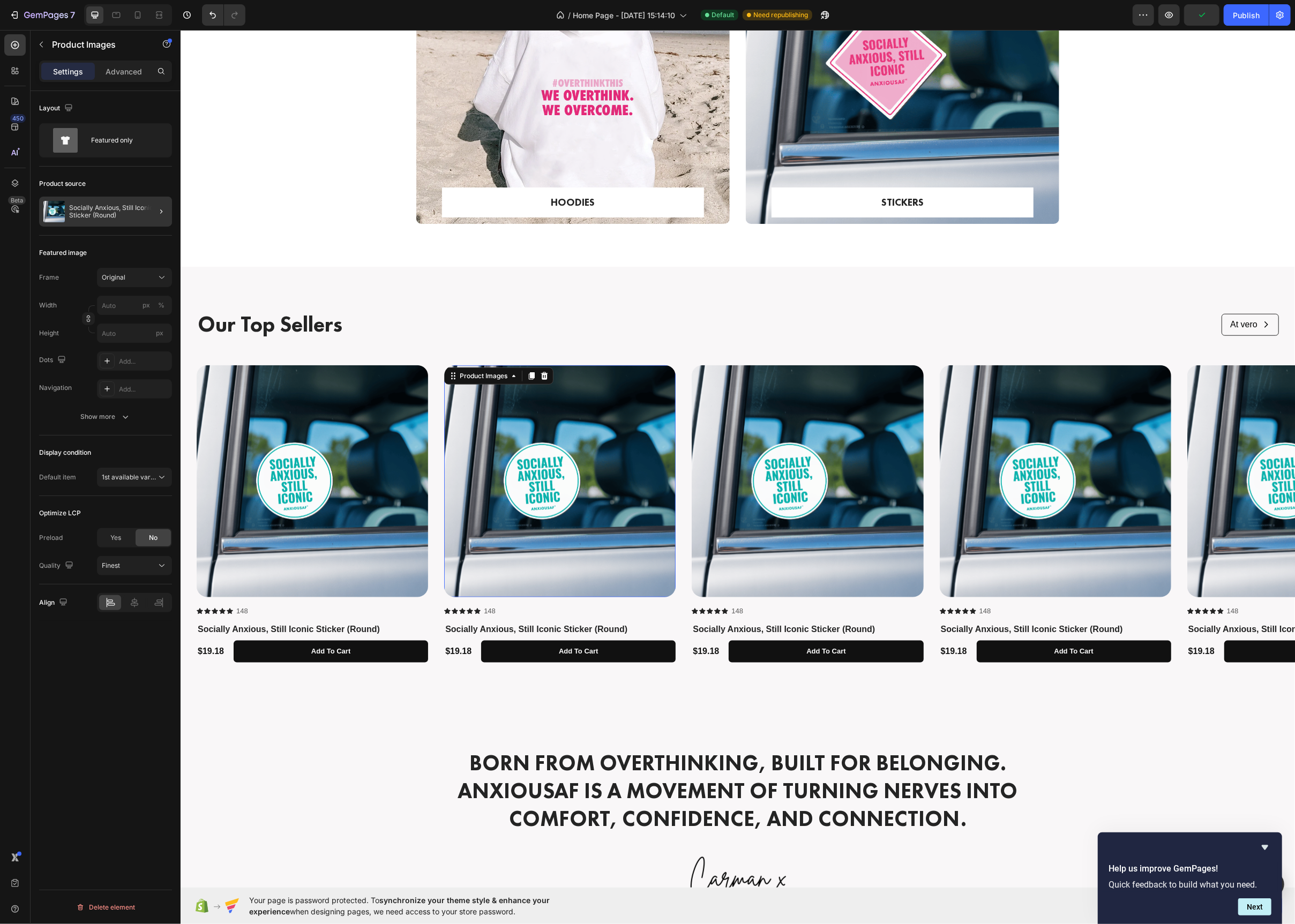
click at [102, 221] on div "Socially Anxious, Still Iconic Sticker (Round)" at bounding box center [105, 211] width 133 height 30
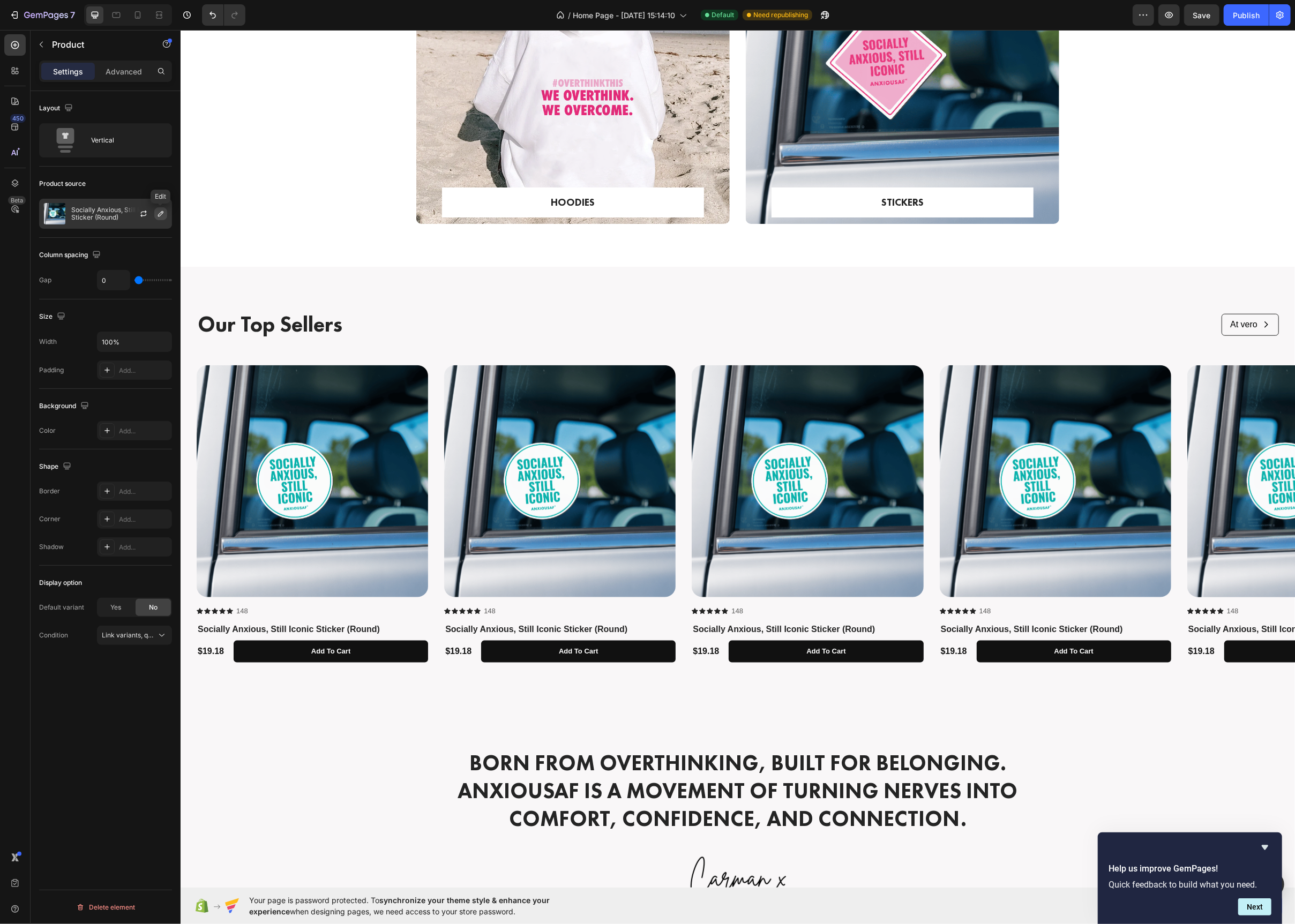
click at [158, 215] on icon "button" at bounding box center [161, 214] width 6 height 6
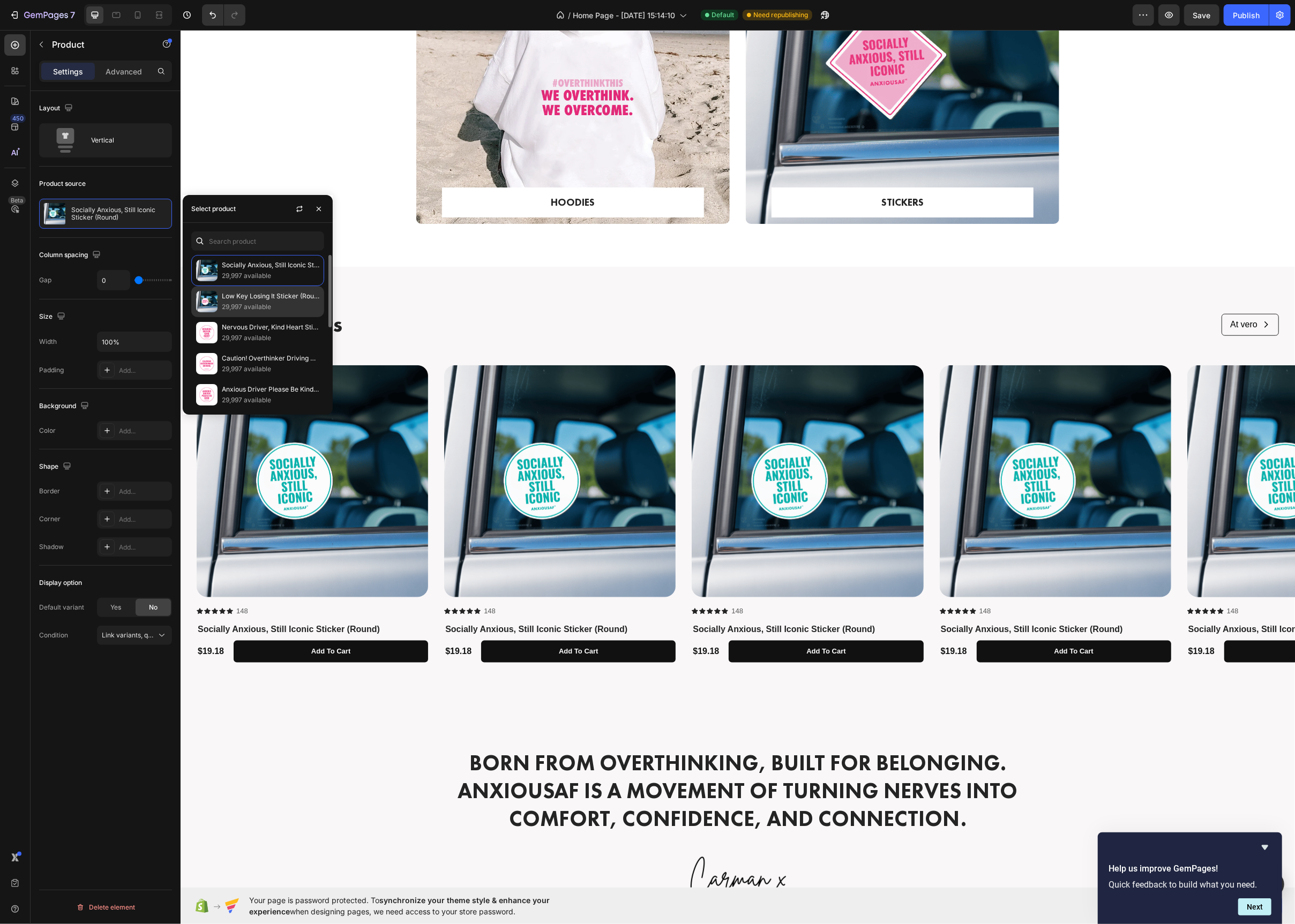
click at [235, 307] on p "29,997 available" at bounding box center [270, 307] width 97 height 11
click at [759, 436] on img at bounding box center [807, 481] width 231 height 231
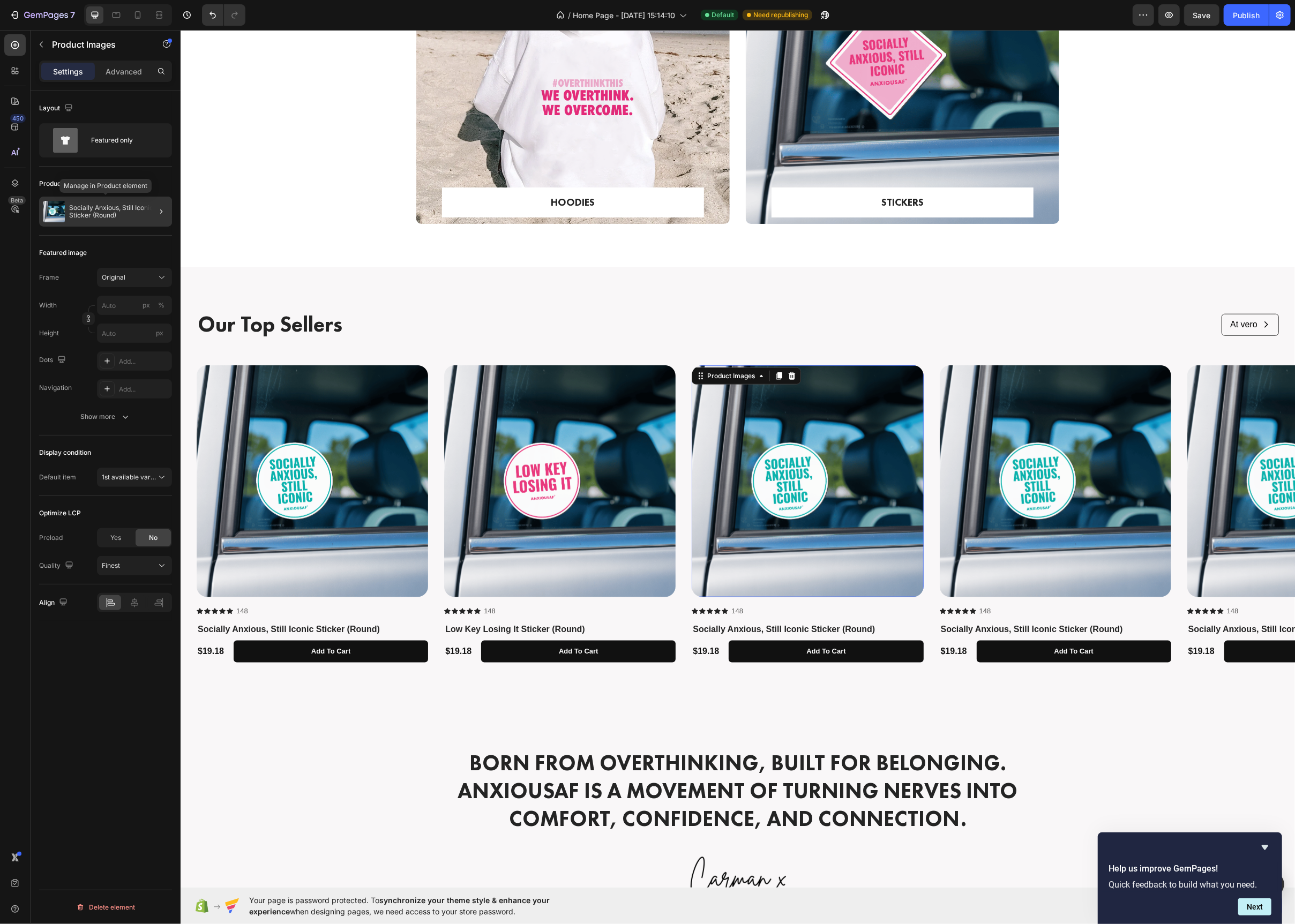
click at [138, 218] on p "Socially Anxious, Still Iconic Sticker (Round)" at bounding box center [118, 211] width 99 height 15
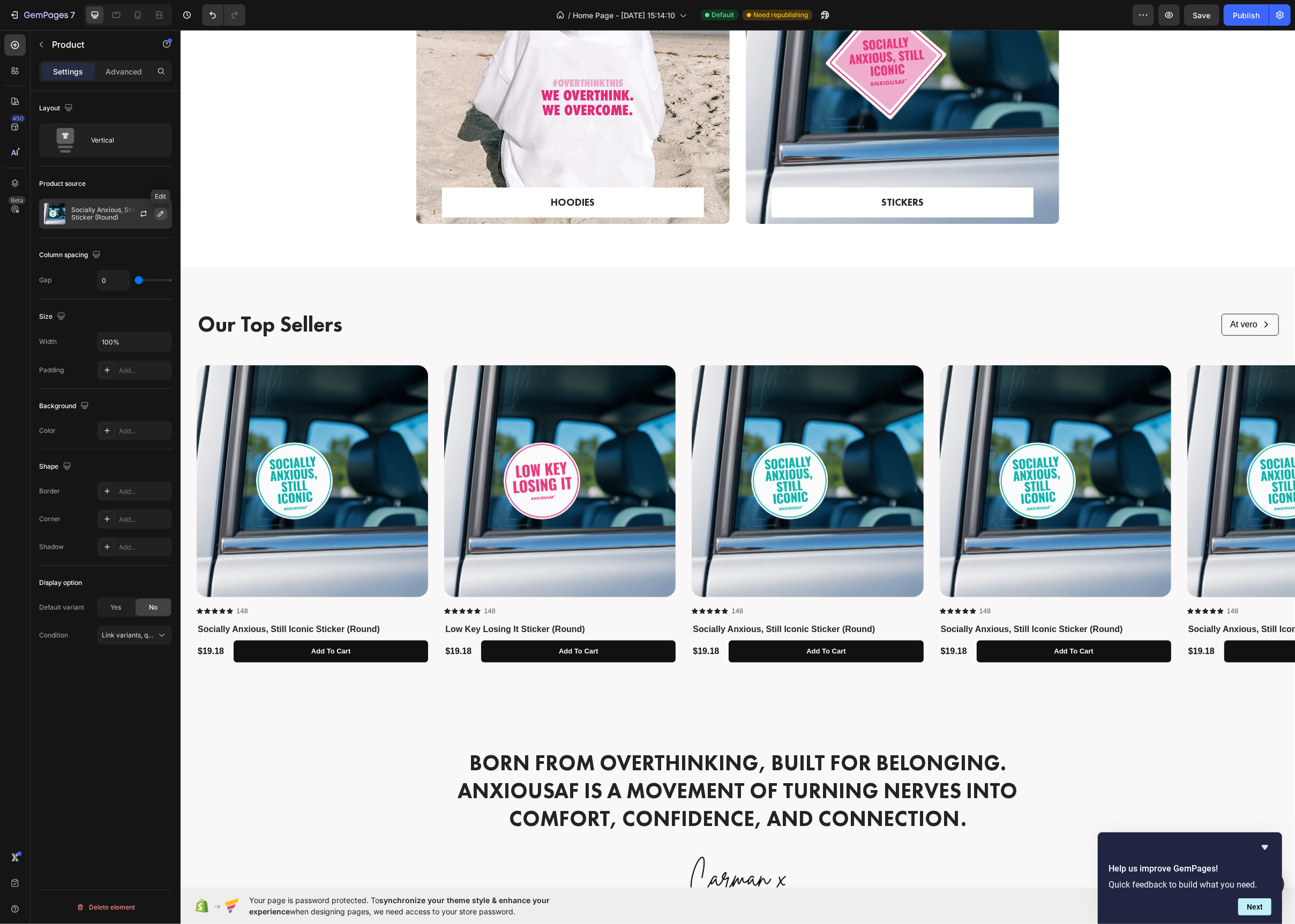
click at [159, 216] on icon "button" at bounding box center [160, 214] width 9 height 9
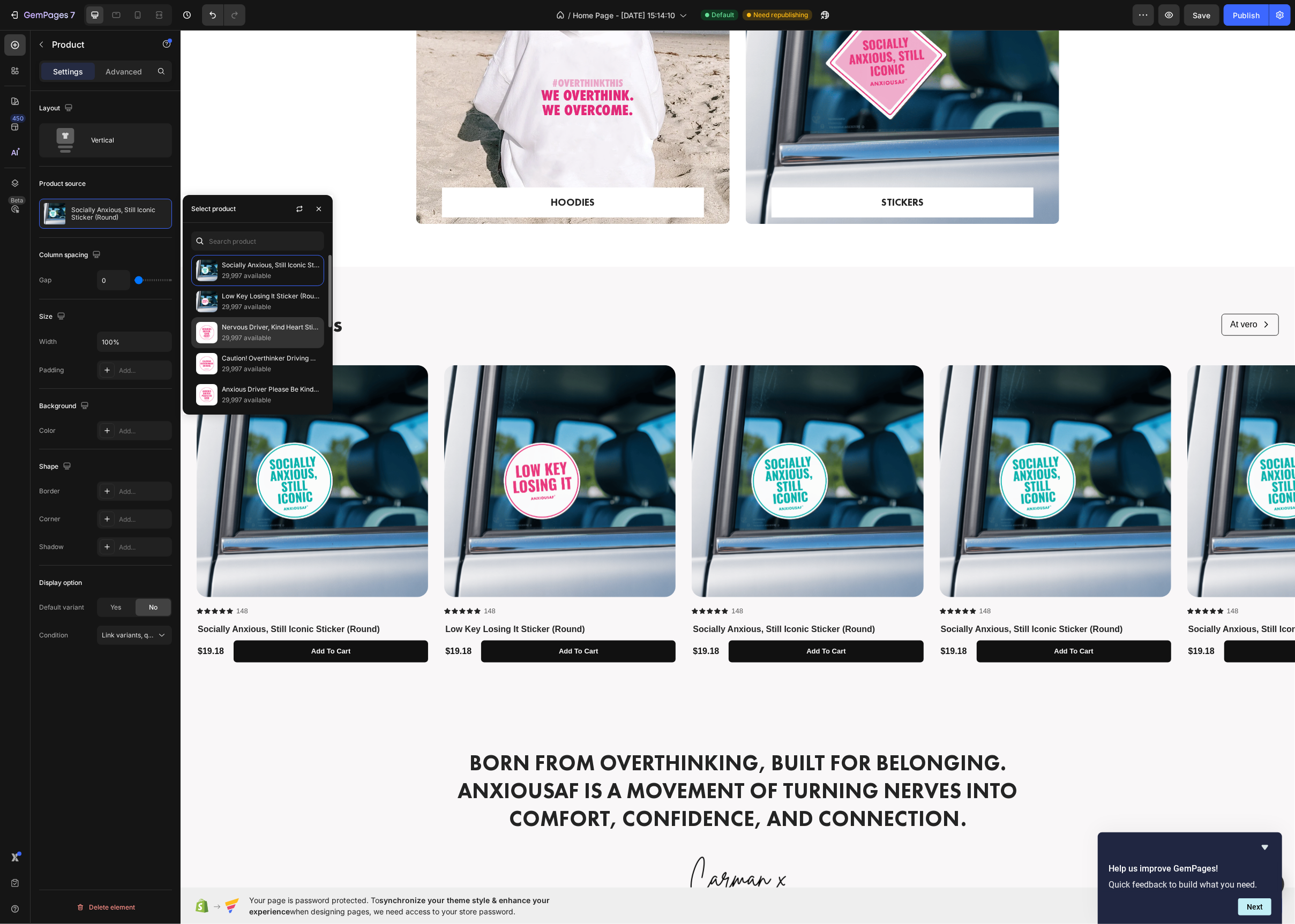
click at [270, 335] on p "29,997 available" at bounding box center [270, 338] width 97 height 11
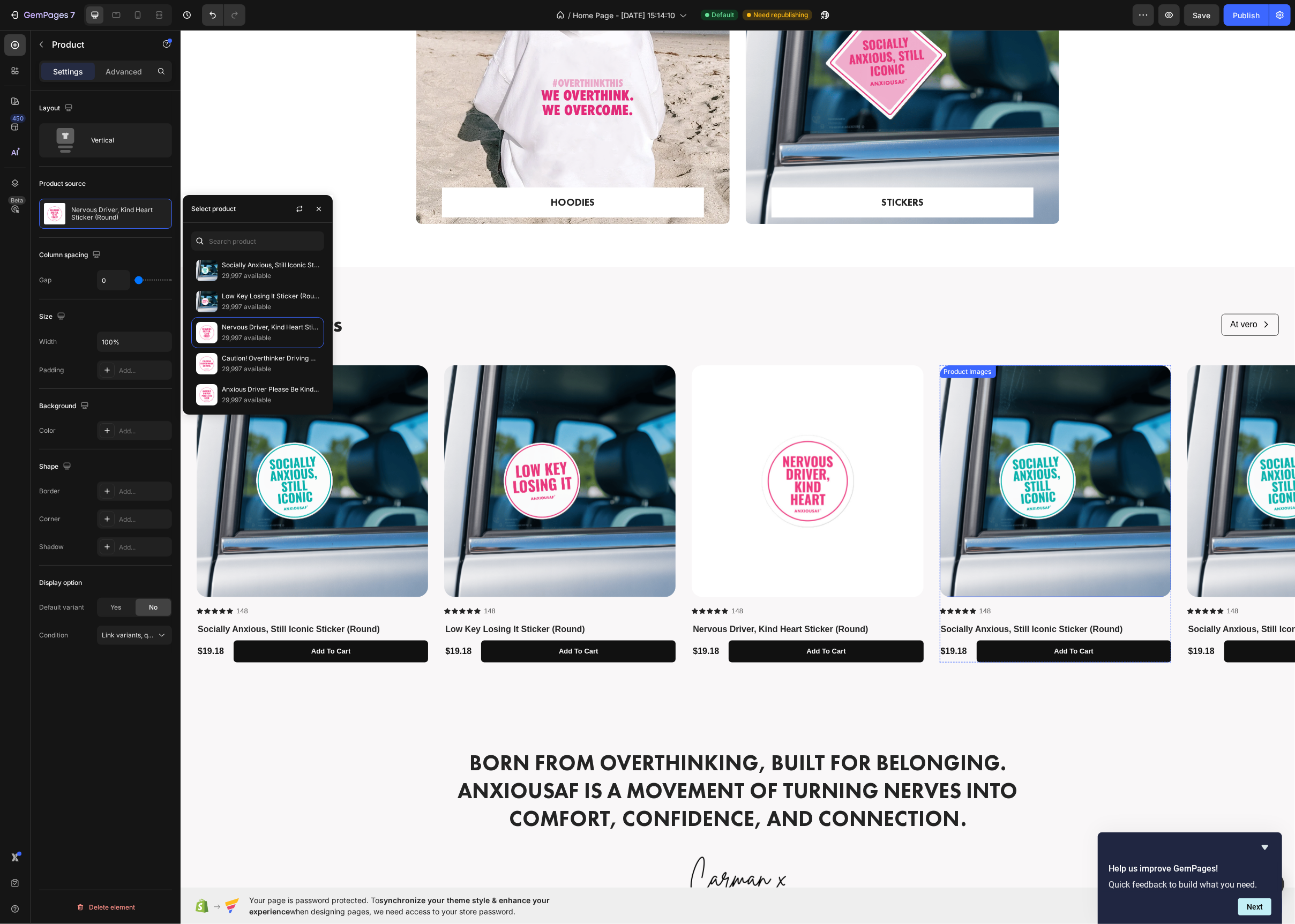
click at [1048, 432] on img at bounding box center [1055, 481] width 231 height 231
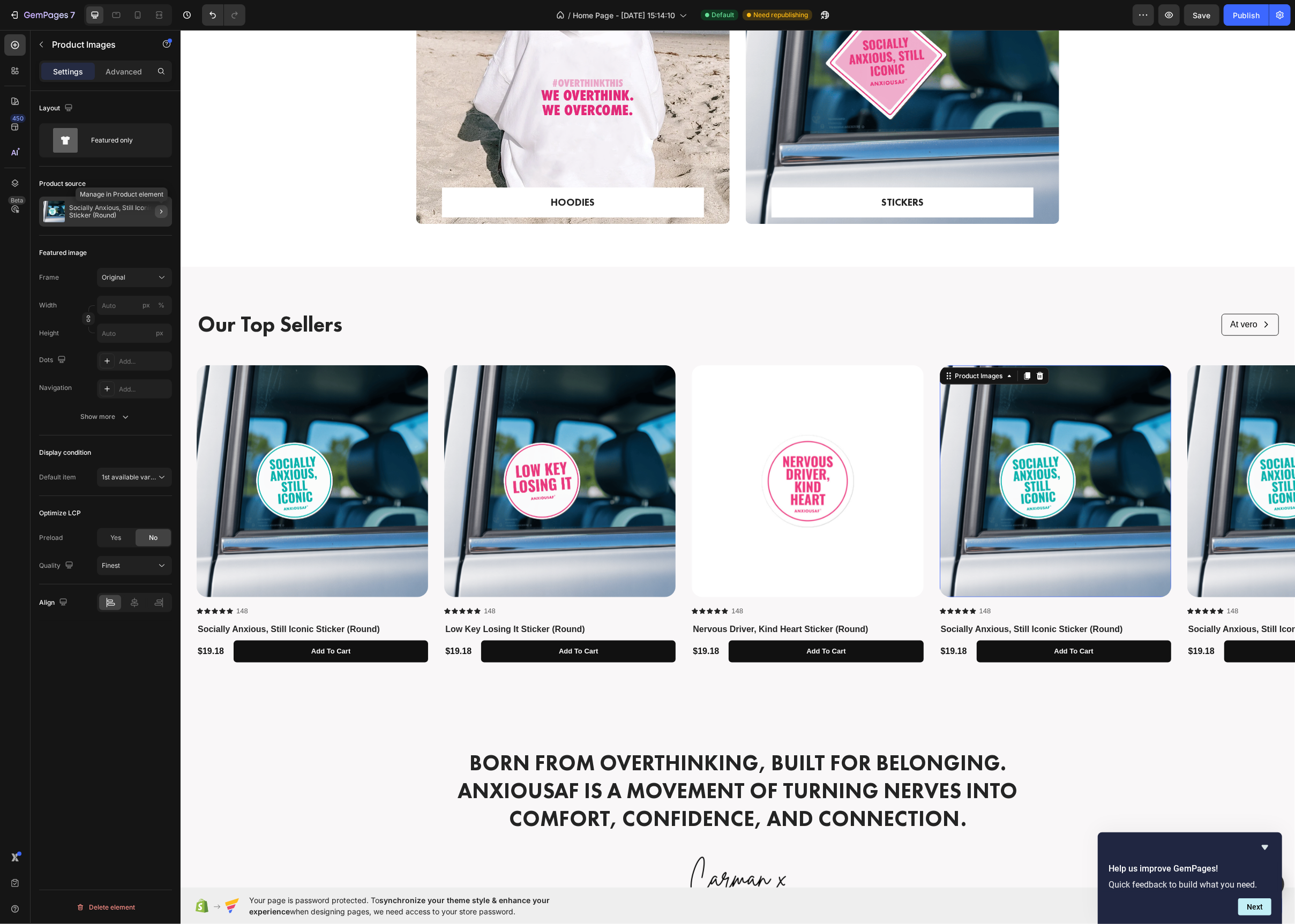
click at [159, 213] on icon "button" at bounding box center [161, 211] width 9 height 9
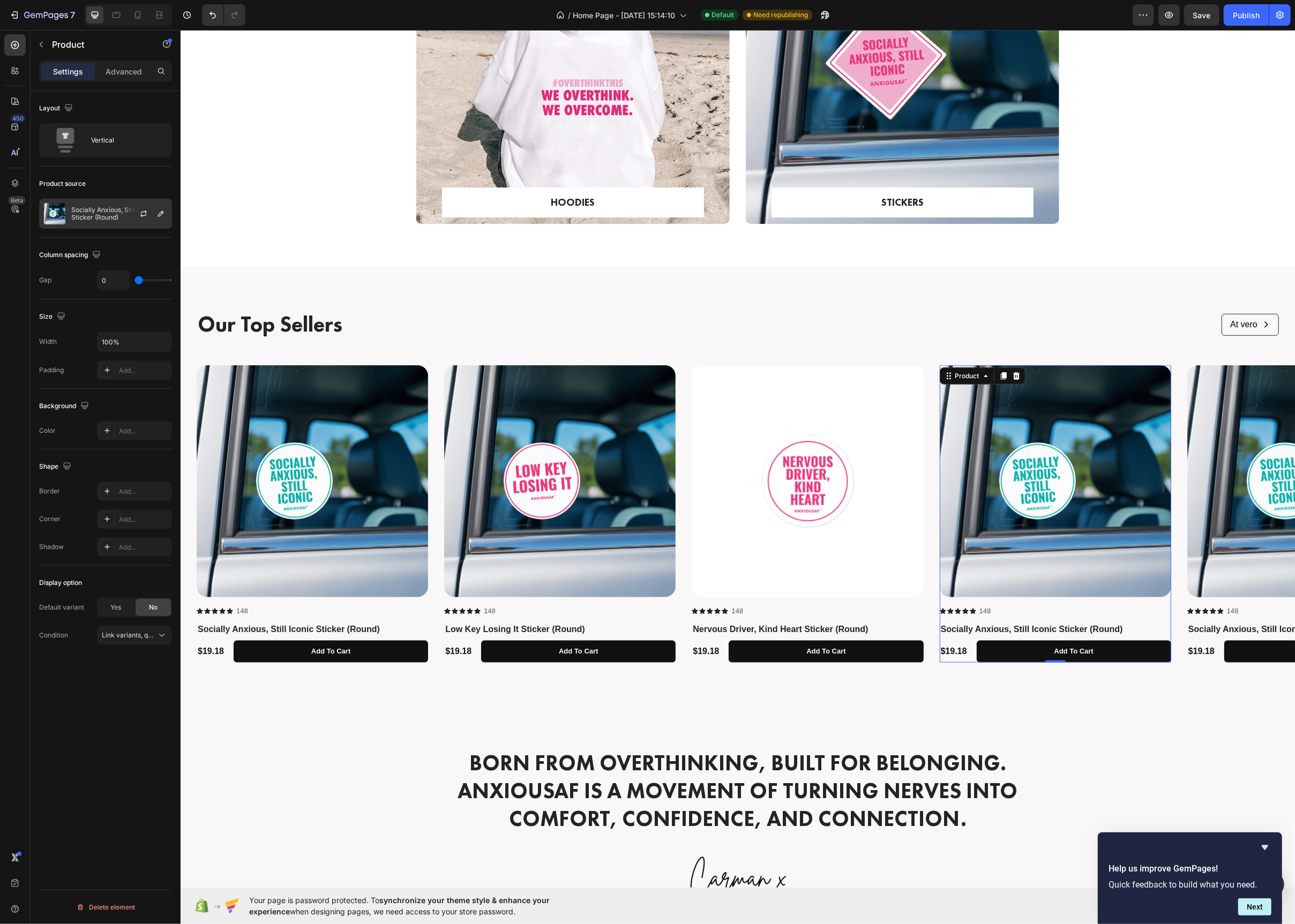
click at [151, 214] on div at bounding box center [148, 214] width 47 height 29
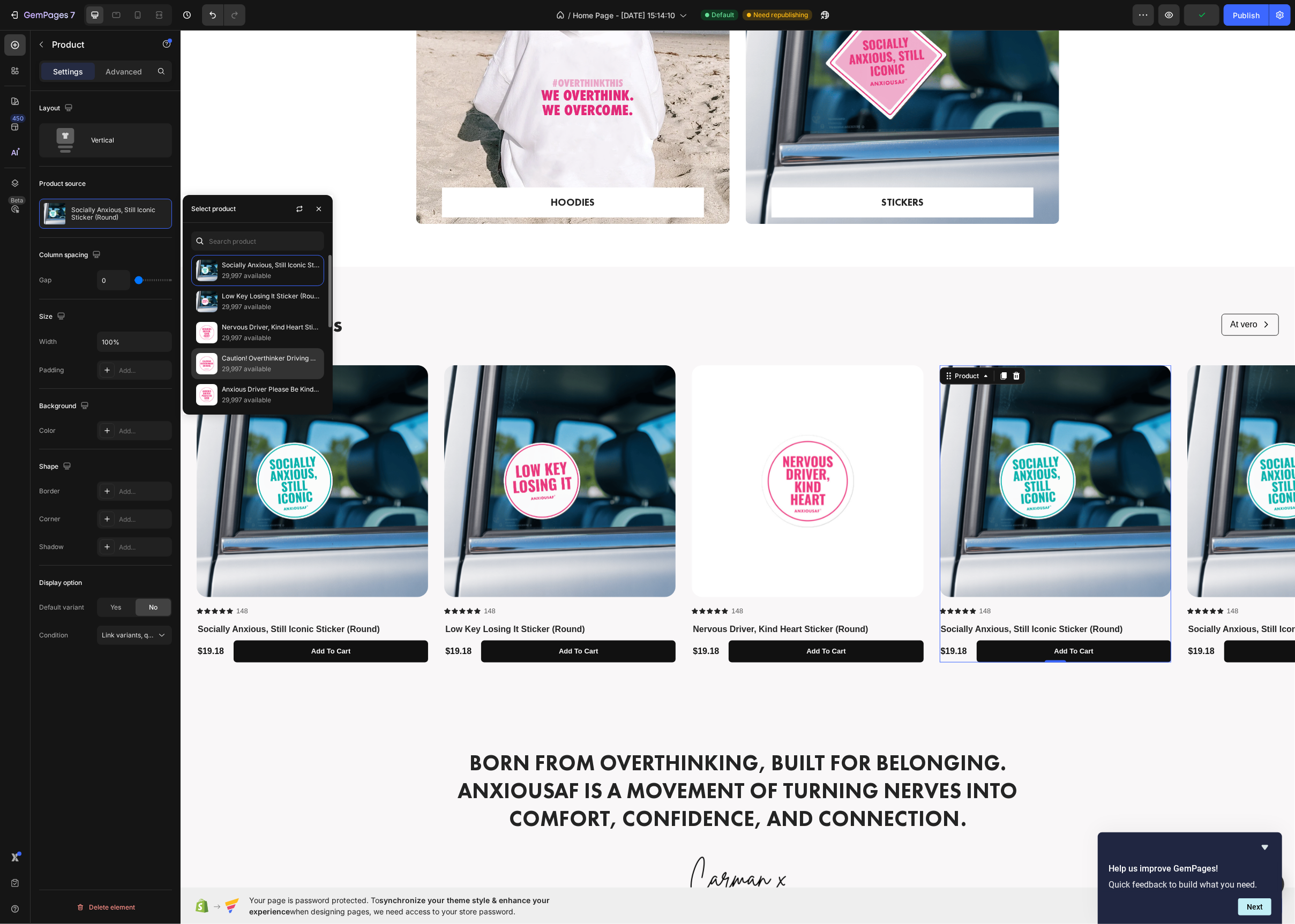
click at [263, 373] on p "29,997 available" at bounding box center [270, 368] width 97 height 11
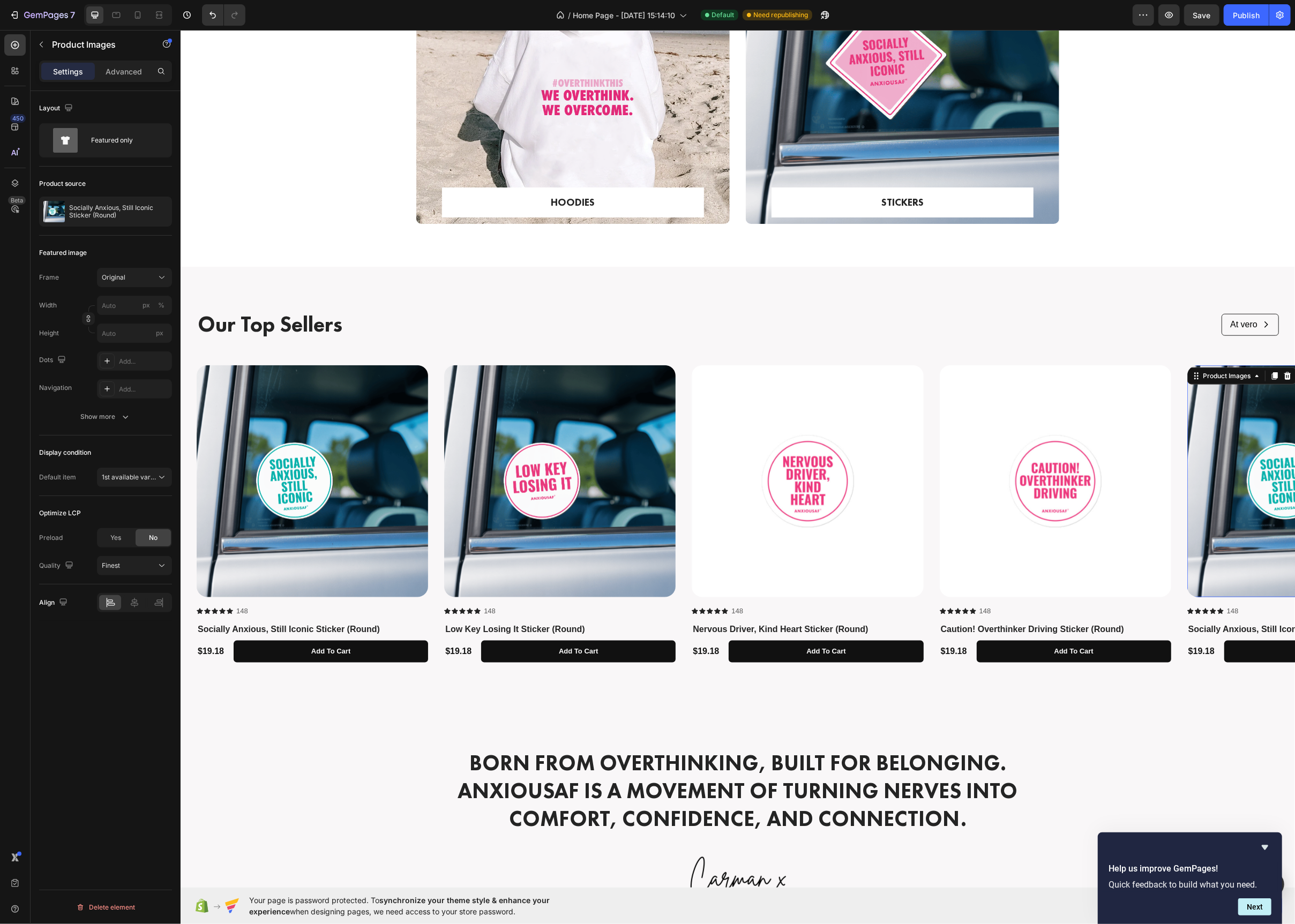
click at [1245, 417] on img at bounding box center [1303, 481] width 231 height 231
click at [130, 214] on p "Socially Anxious, Still Iconic Sticker (Round)" at bounding box center [118, 211] width 99 height 15
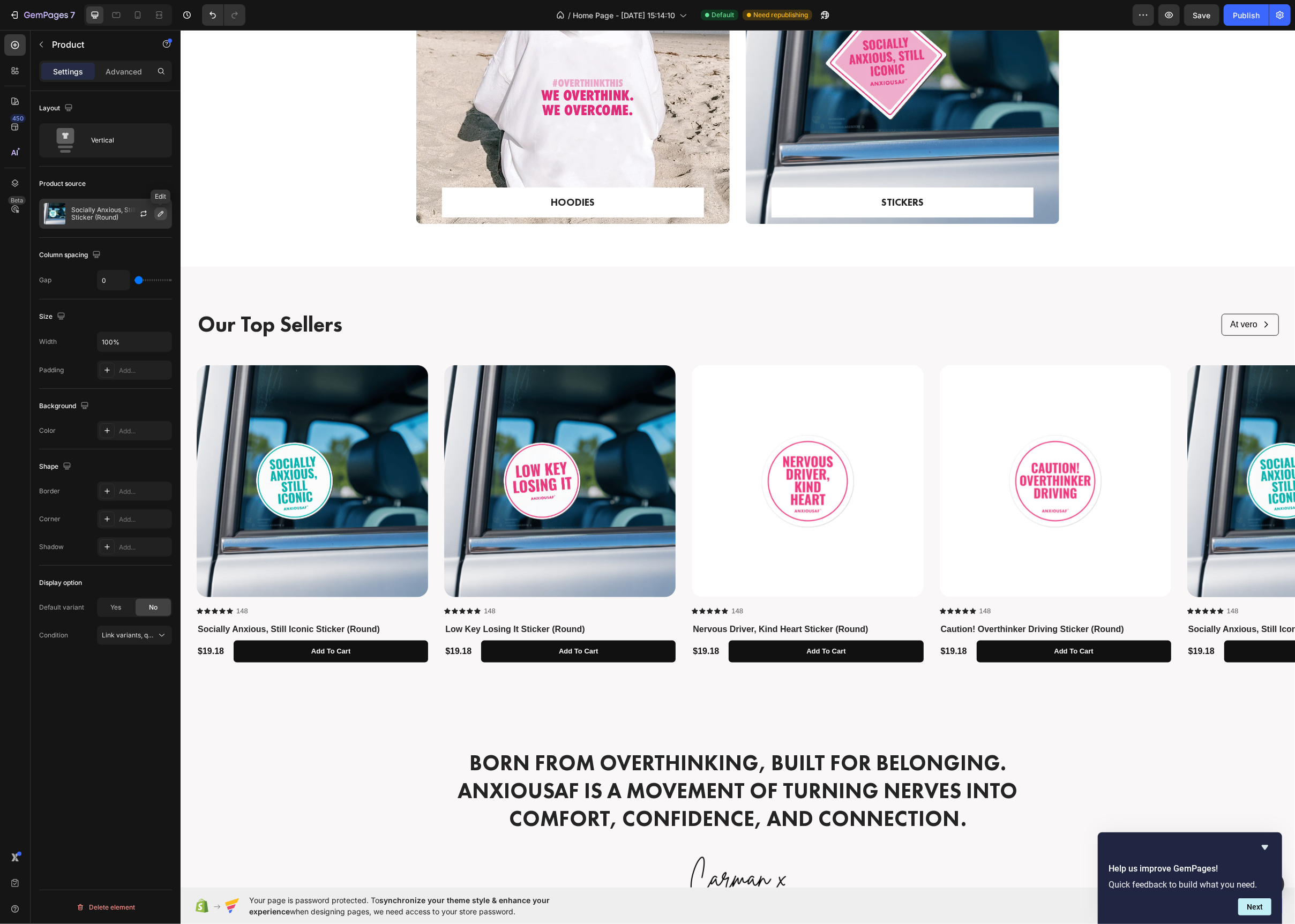
click at [161, 214] on icon "button" at bounding box center [161, 214] width 6 height 6
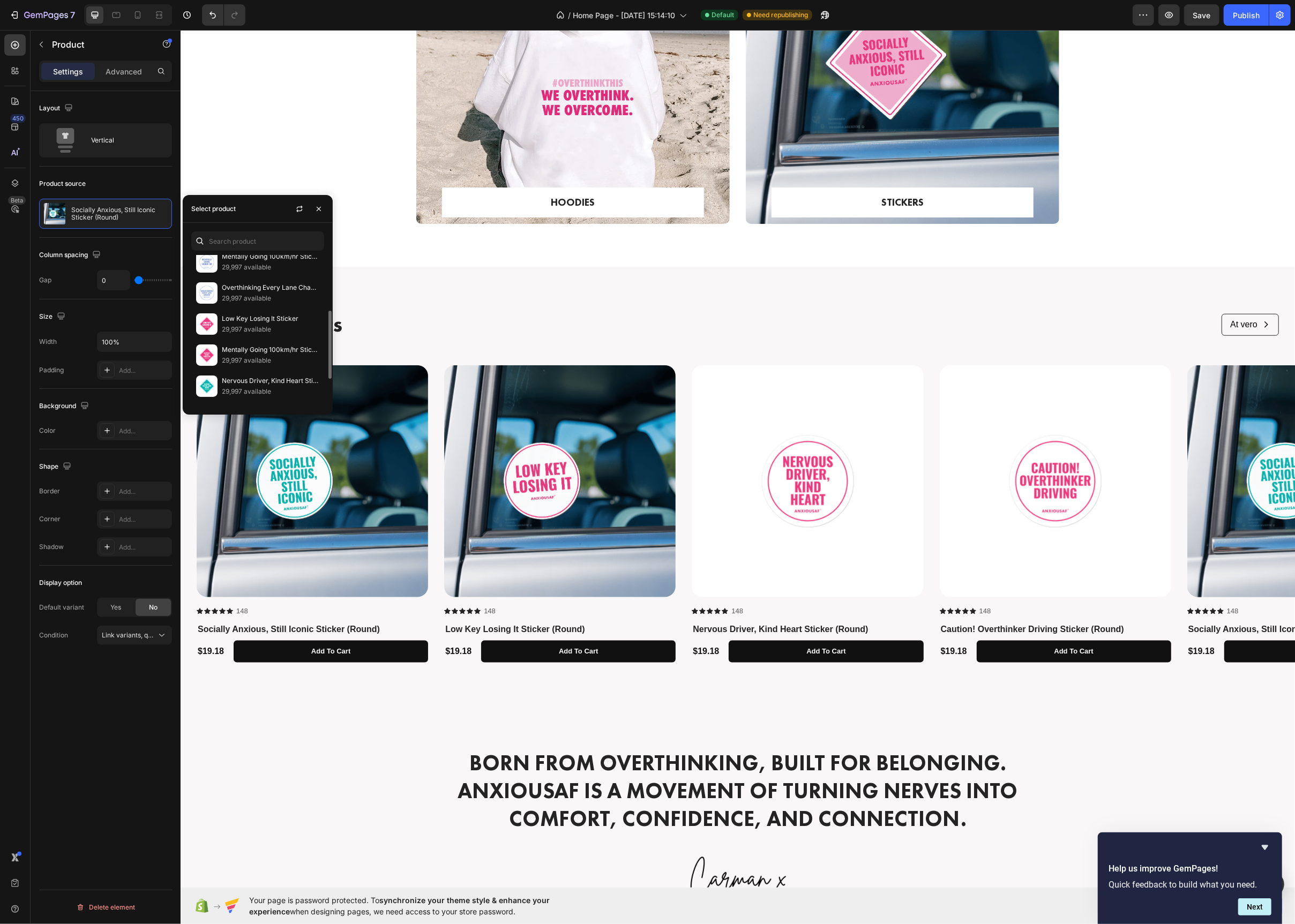
scroll to position [176, 0]
click at [265, 341] on p "Mentally Going 100km/hr Sticker" at bounding box center [270, 338] width 97 height 11
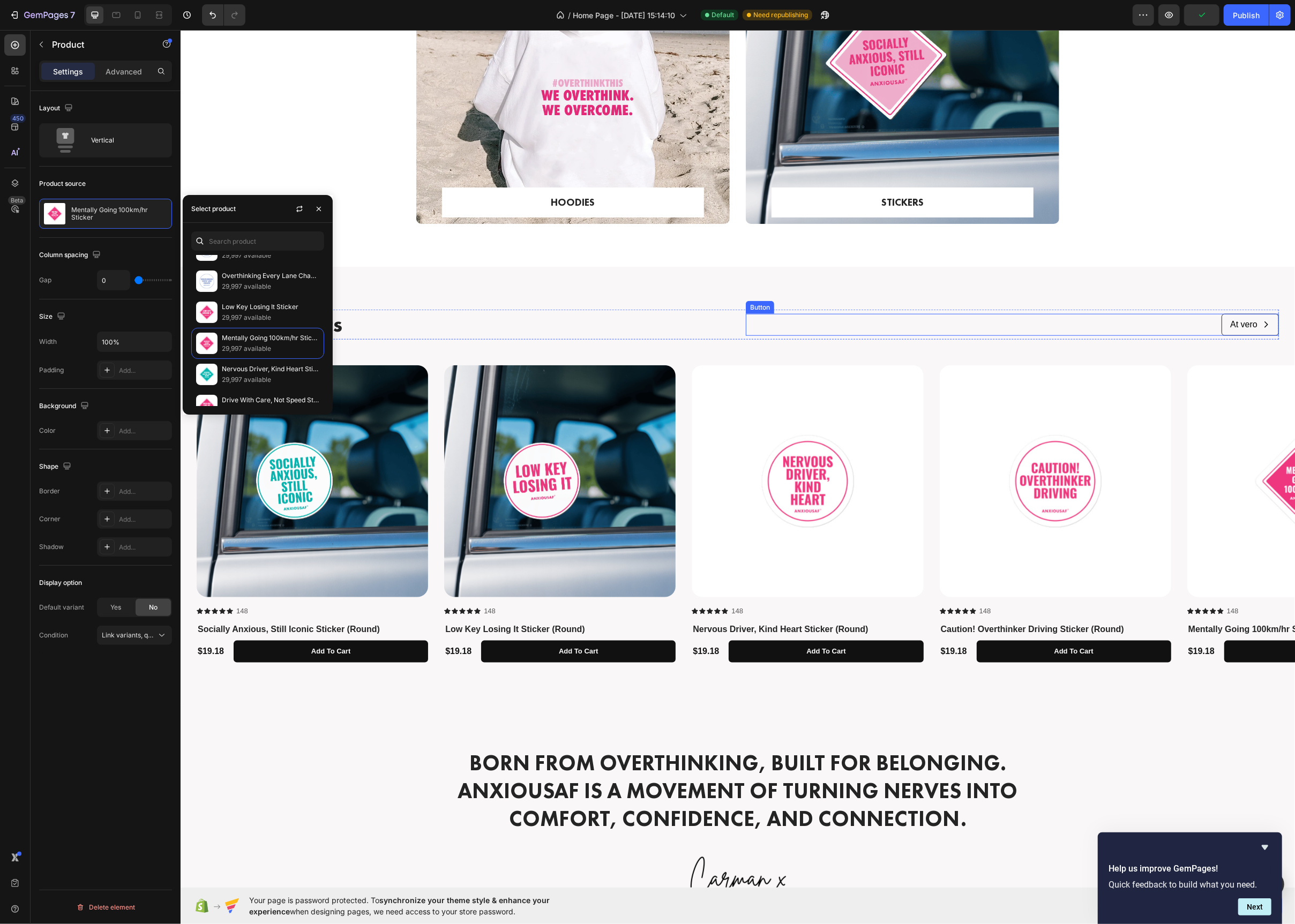
click at [1225, 319] on button "At vero" at bounding box center [1250, 324] width 58 height 22
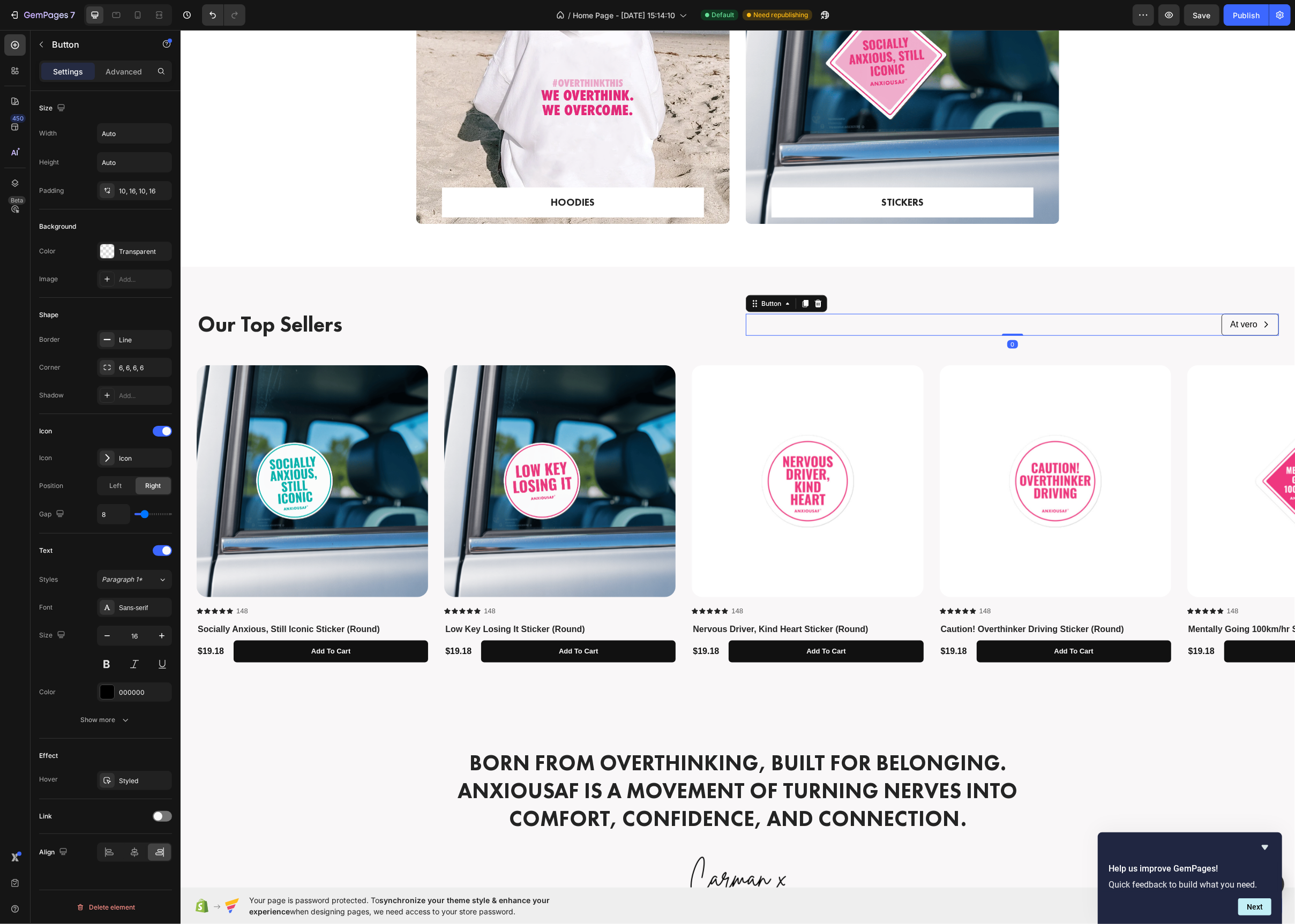
click at [1229, 317] on button "At vero" at bounding box center [1250, 324] width 58 height 22
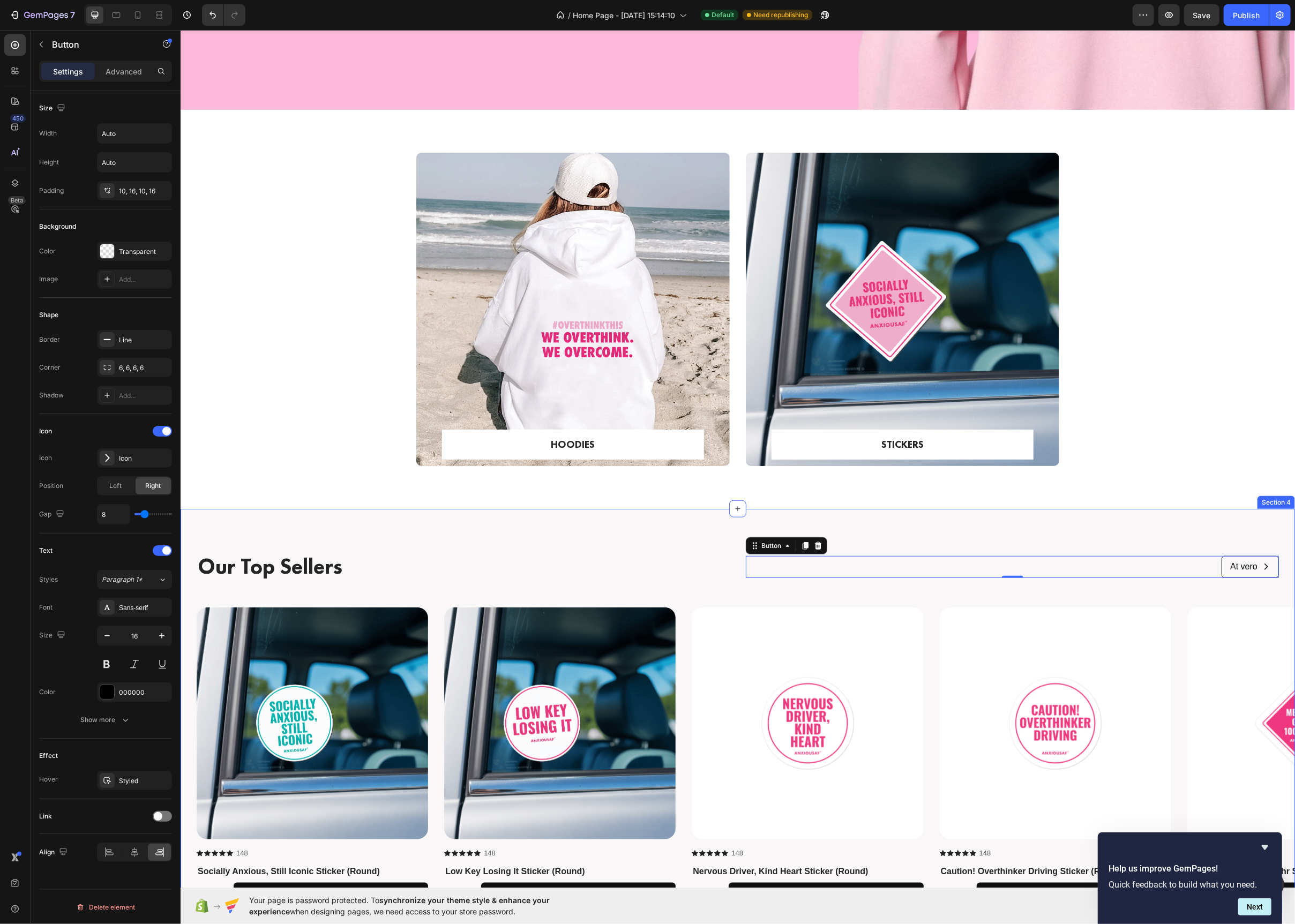
scroll to position [688, 0]
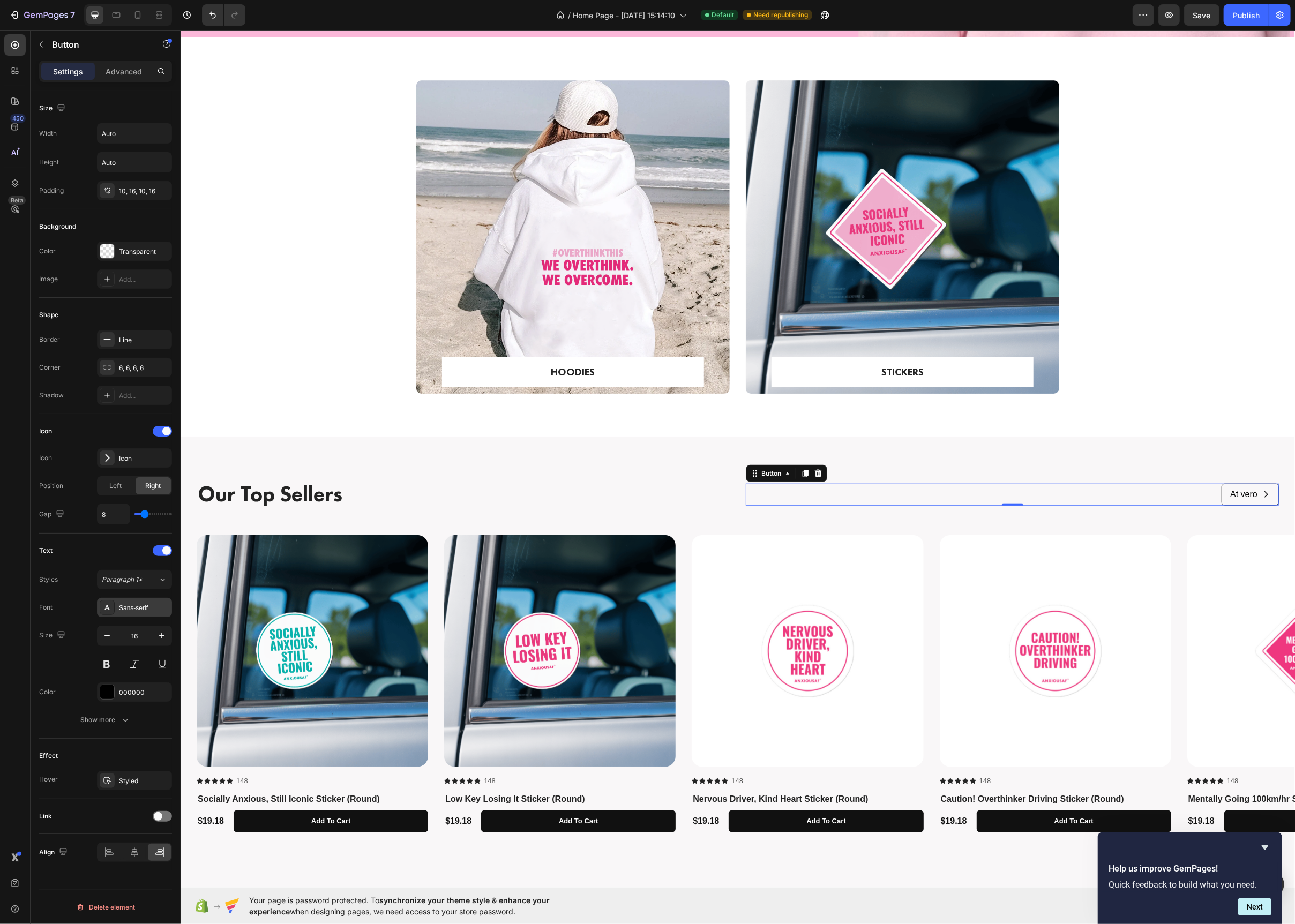
click at [110, 609] on icon at bounding box center [107, 607] width 9 height 9
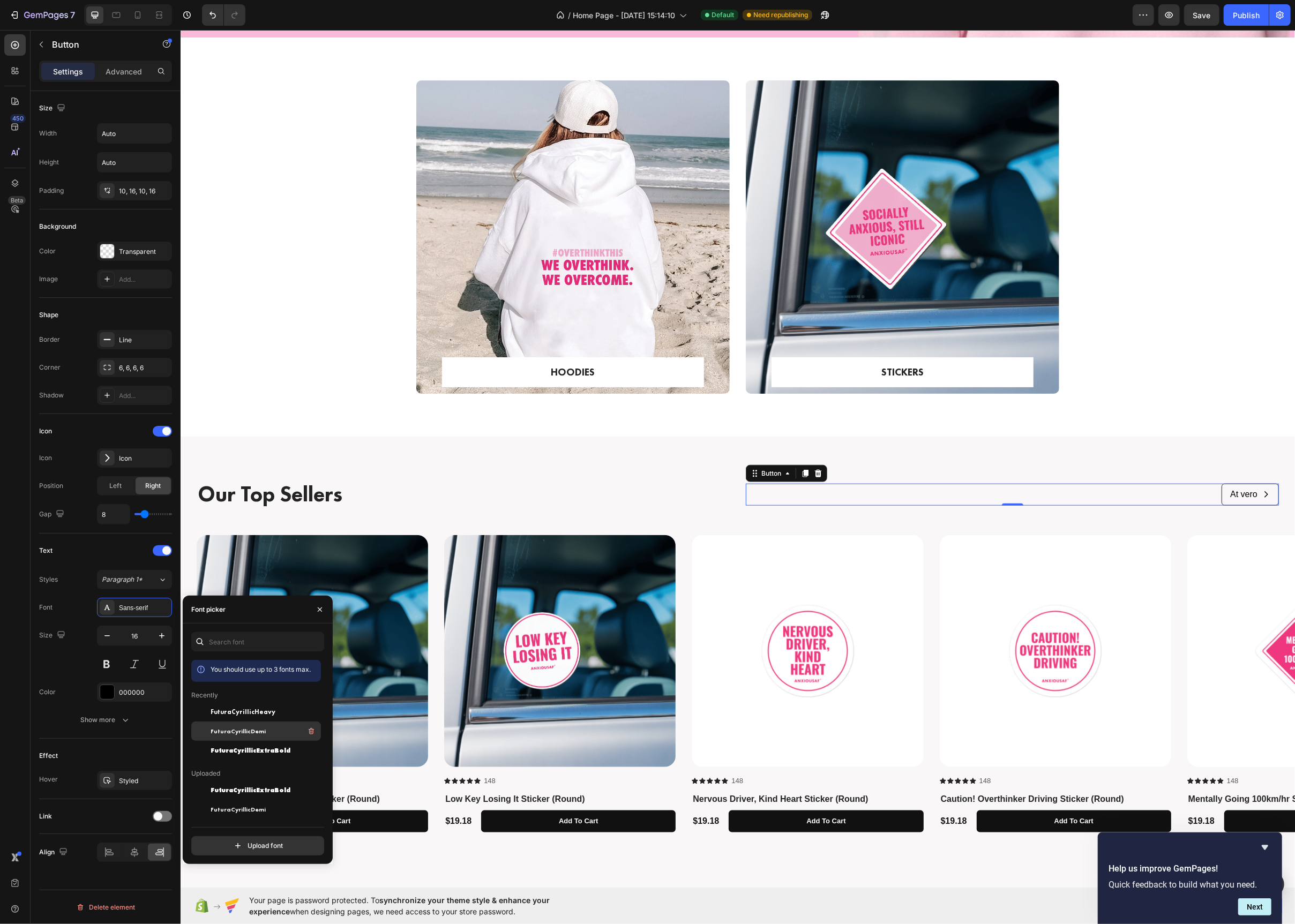
click at [229, 727] on span "FuturaCyrillicDemi" at bounding box center [239, 731] width 55 height 10
click at [1240, 493] on div "At vero" at bounding box center [1242, 495] width 29 height 11
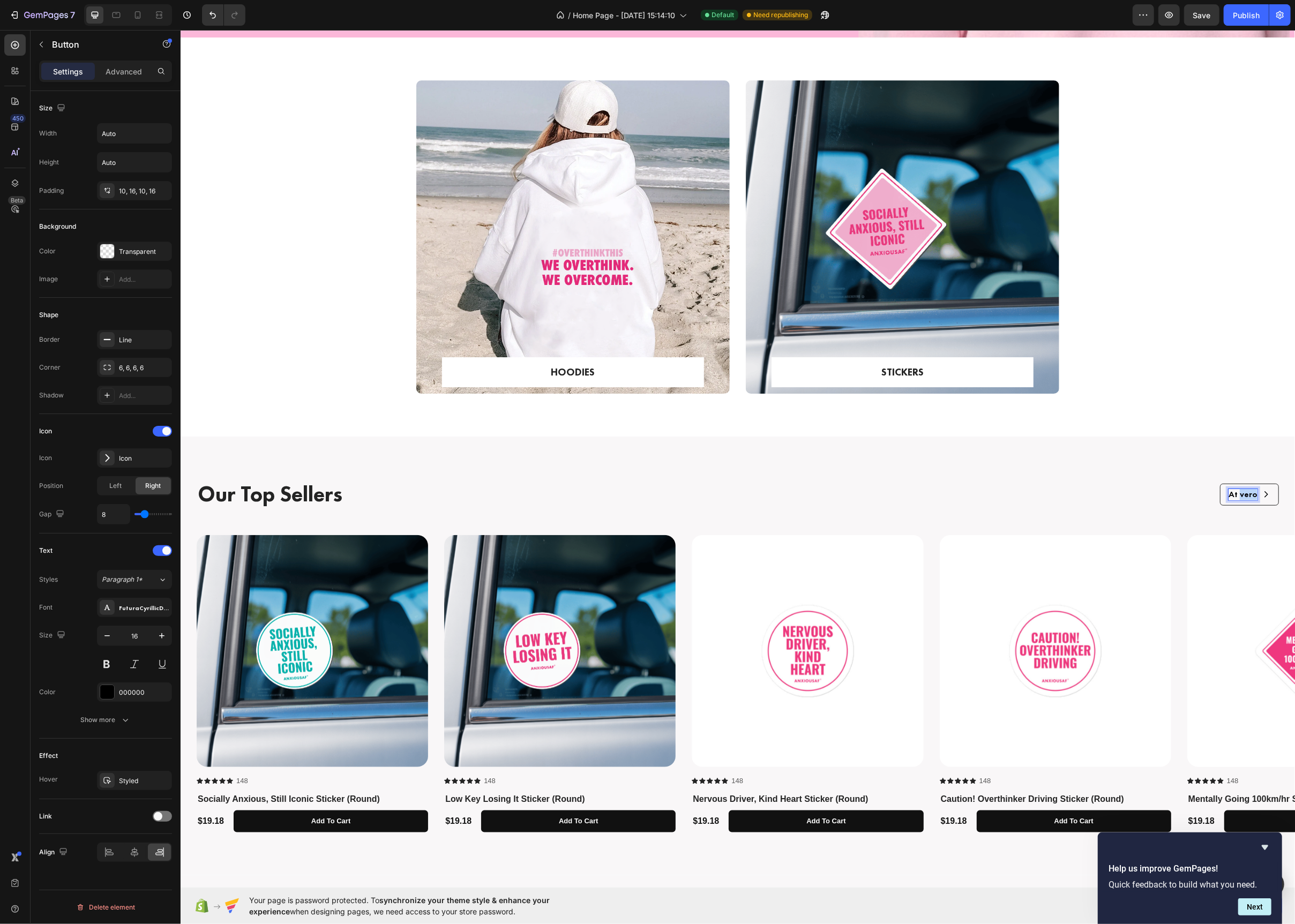
click at [1240, 493] on p "At vero" at bounding box center [1242, 495] width 29 height 11
click at [1228, 484] on button "Shop" at bounding box center [1253, 495] width 50 height 22
click at [1216, 484] on button "Shop All" at bounding box center [1247, 495] width 62 height 22
click at [298, 493] on p "Our Top Sellers" at bounding box center [463, 494] width 531 height 28
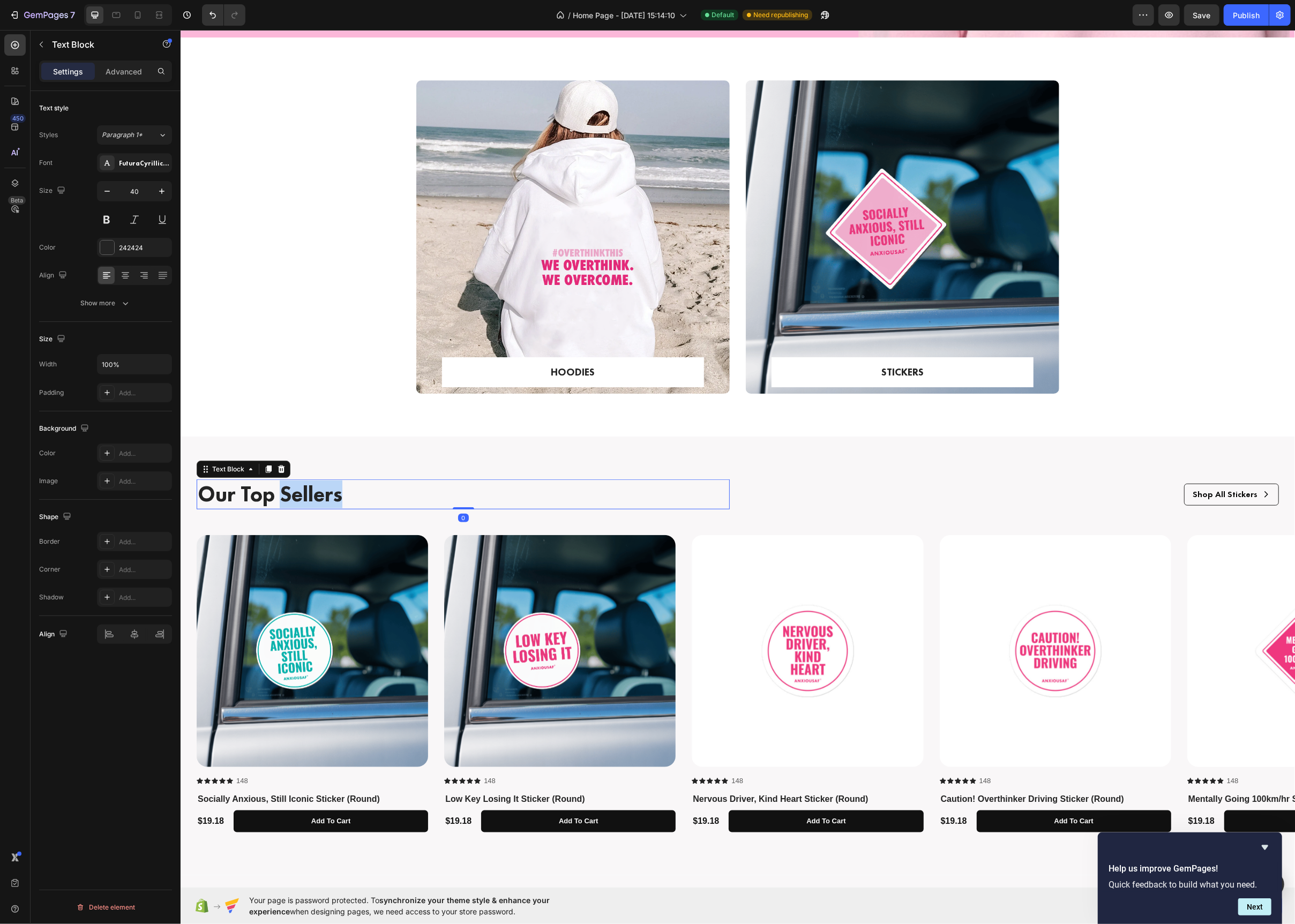
click at [298, 493] on p "Our Top Sellers" at bounding box center [463, 494] width 531 height 28
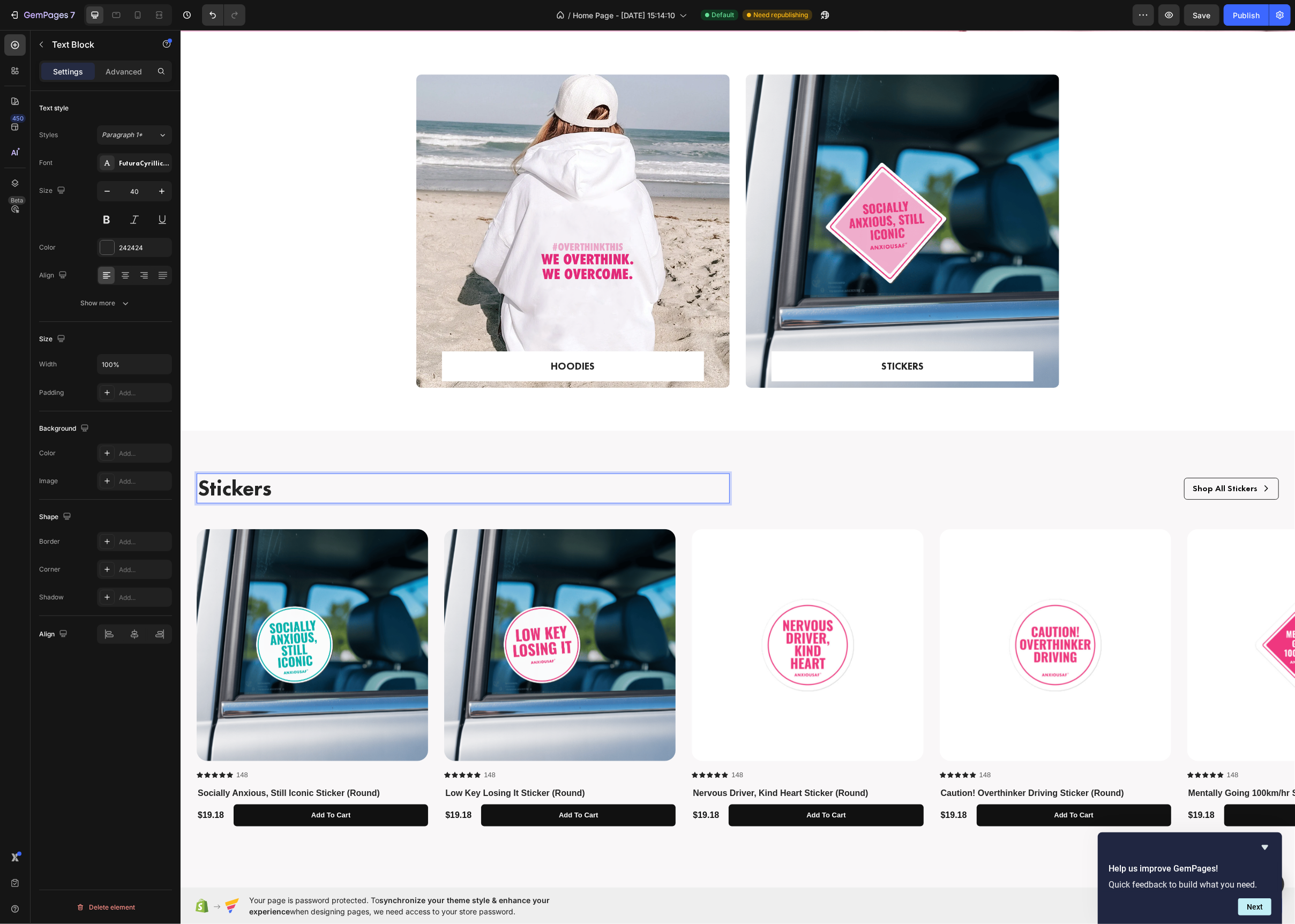
click at [373, 495] on p "Stickers" at bounding box center [463, 488] width 531 height 28
click at [376, 490] on p "Stickers" at bounding box center [463, 488] width 531 height 28
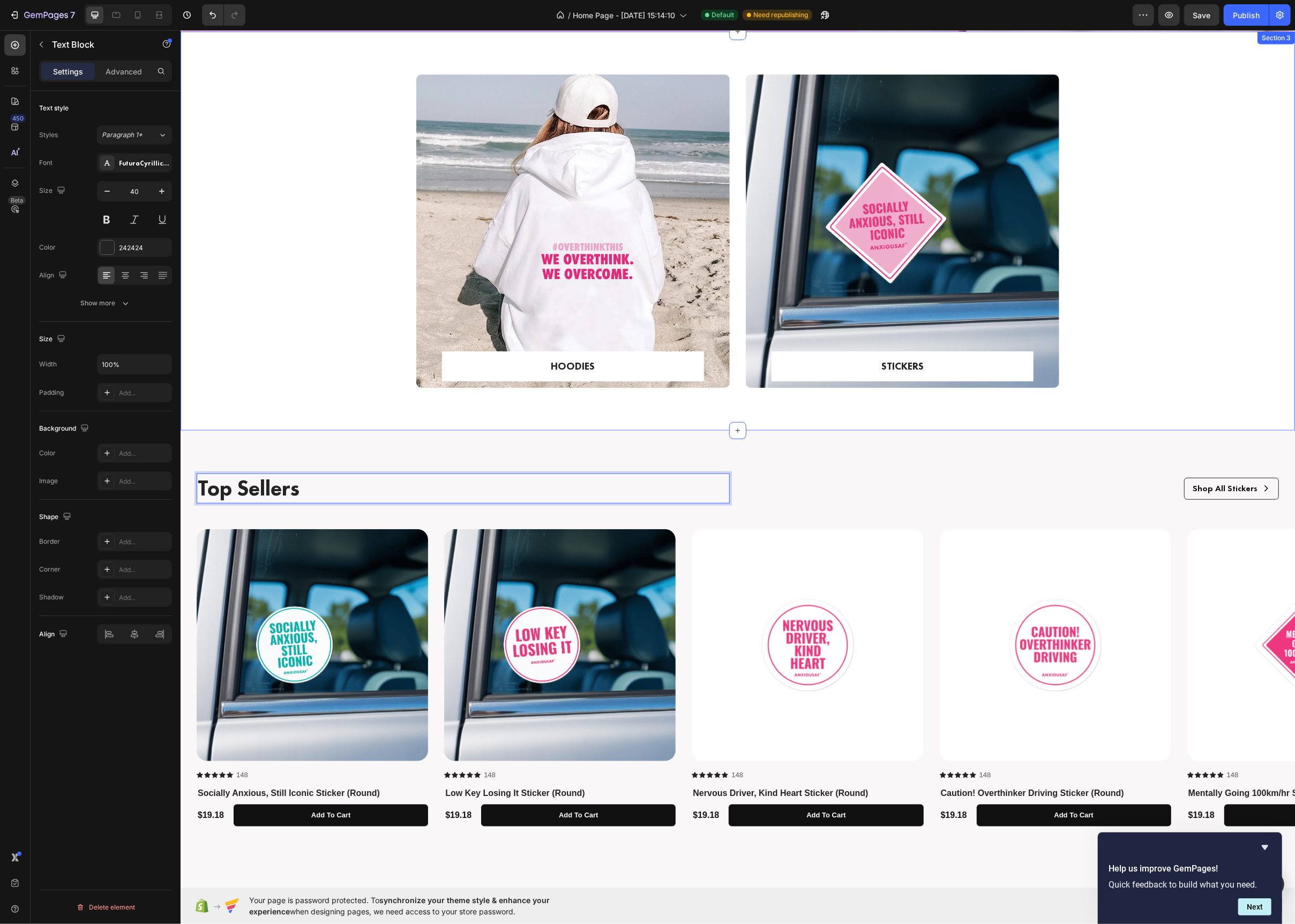
click at [323, 329] on div "HOODIES Text block Row Row Hero Banner STICKERS Text block Row Row Hero Banner …" at bounding box center [737, 240] width 1098 height 331
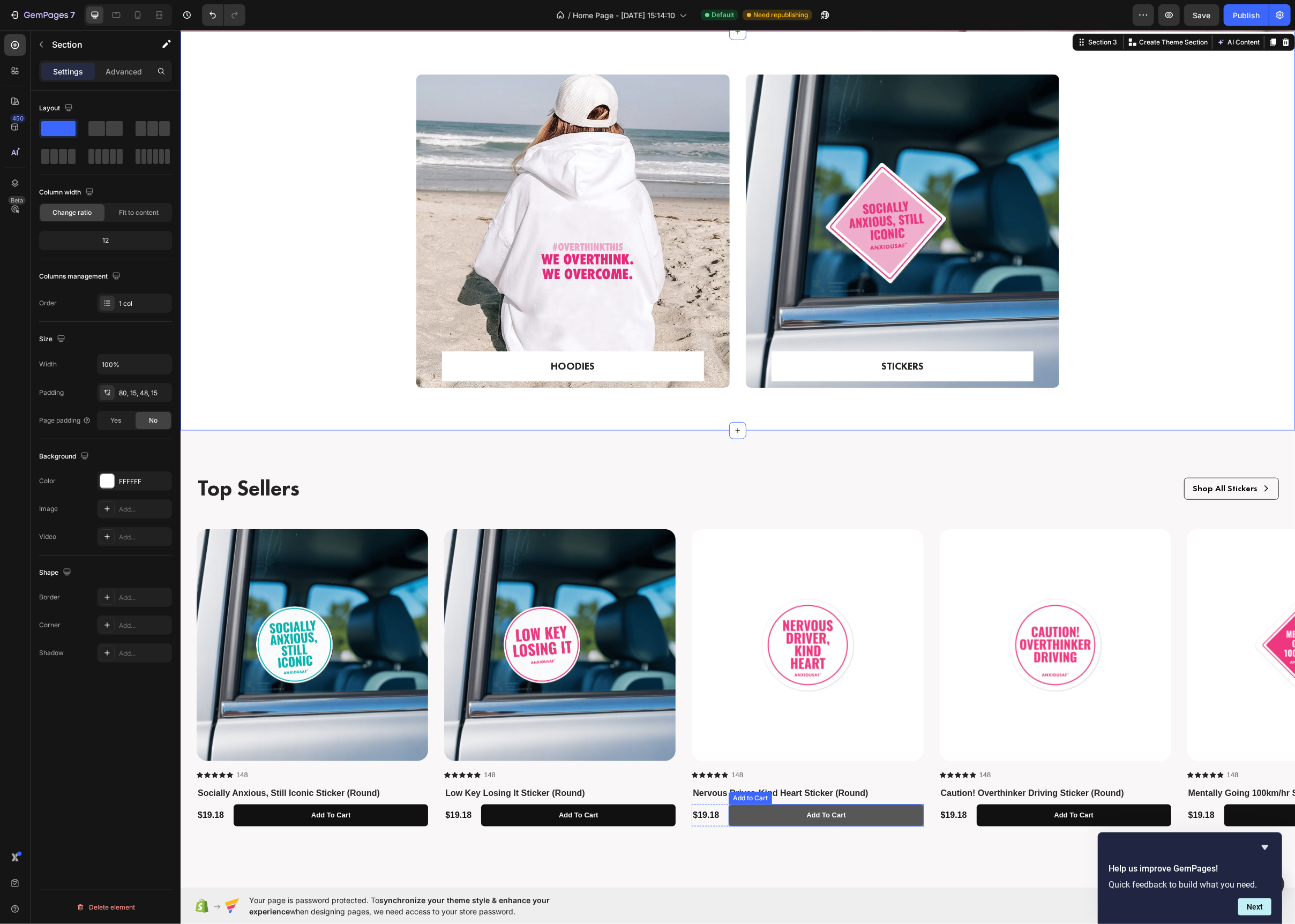
click at [743, 820] on button "Add to cart" at bounding box center [826, 815] width 195 height 22
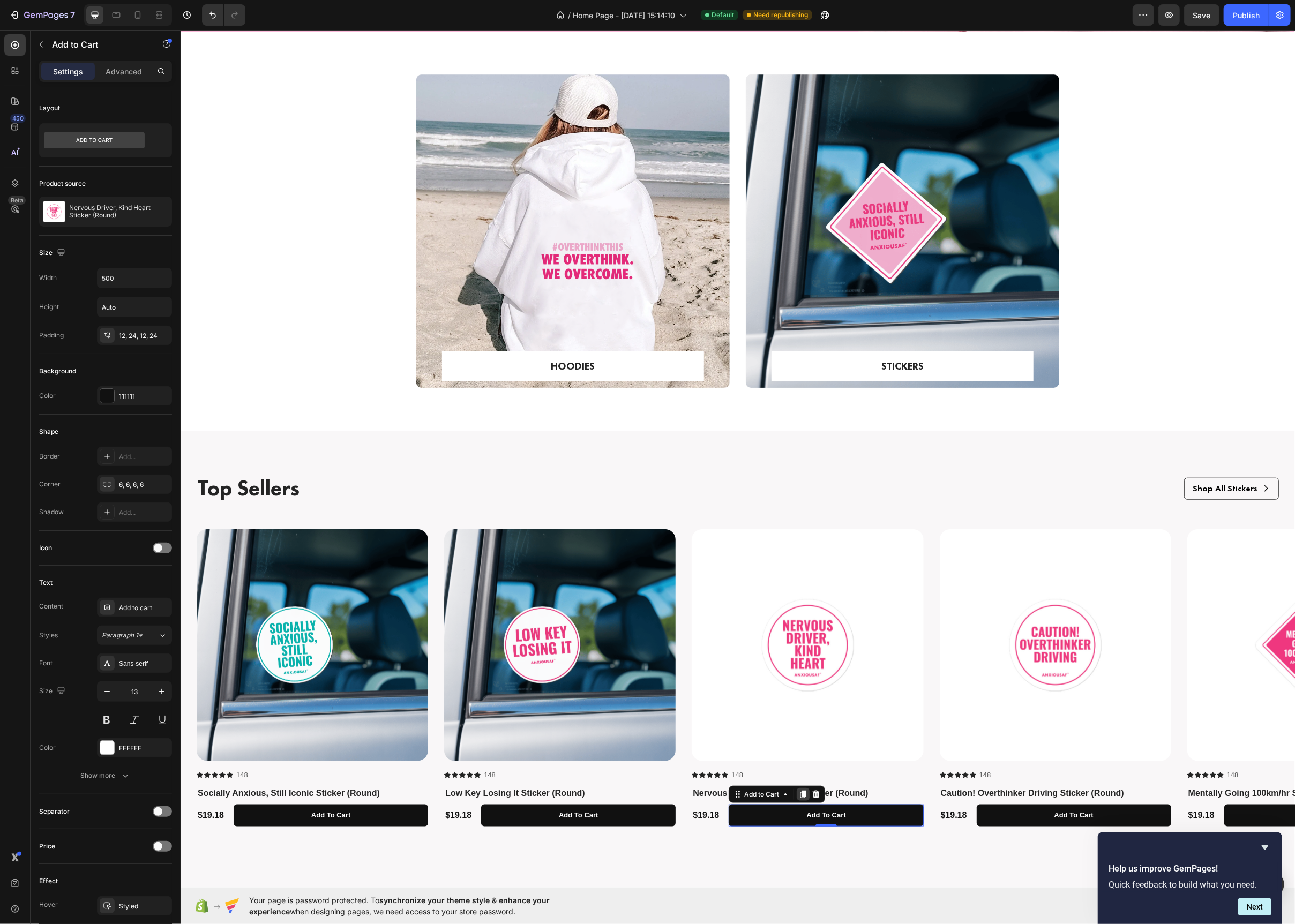
click at [805, 794] on icon at bounding box center [803, 794] width 6 height 8
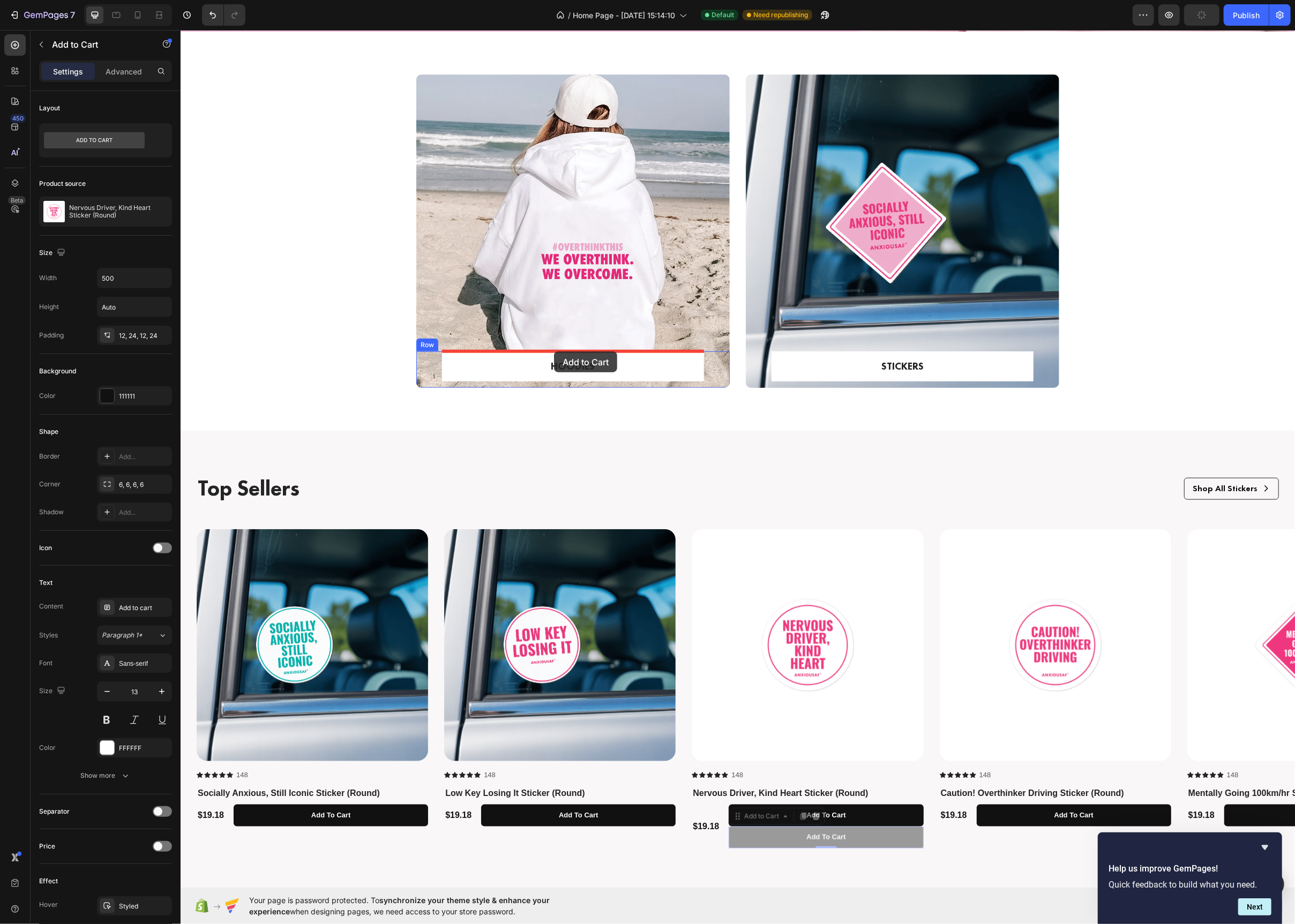
drag, startPoint x: 738, startPoint y: 818, endPoint x: 554, endPoint y: 351, distance: 501.9
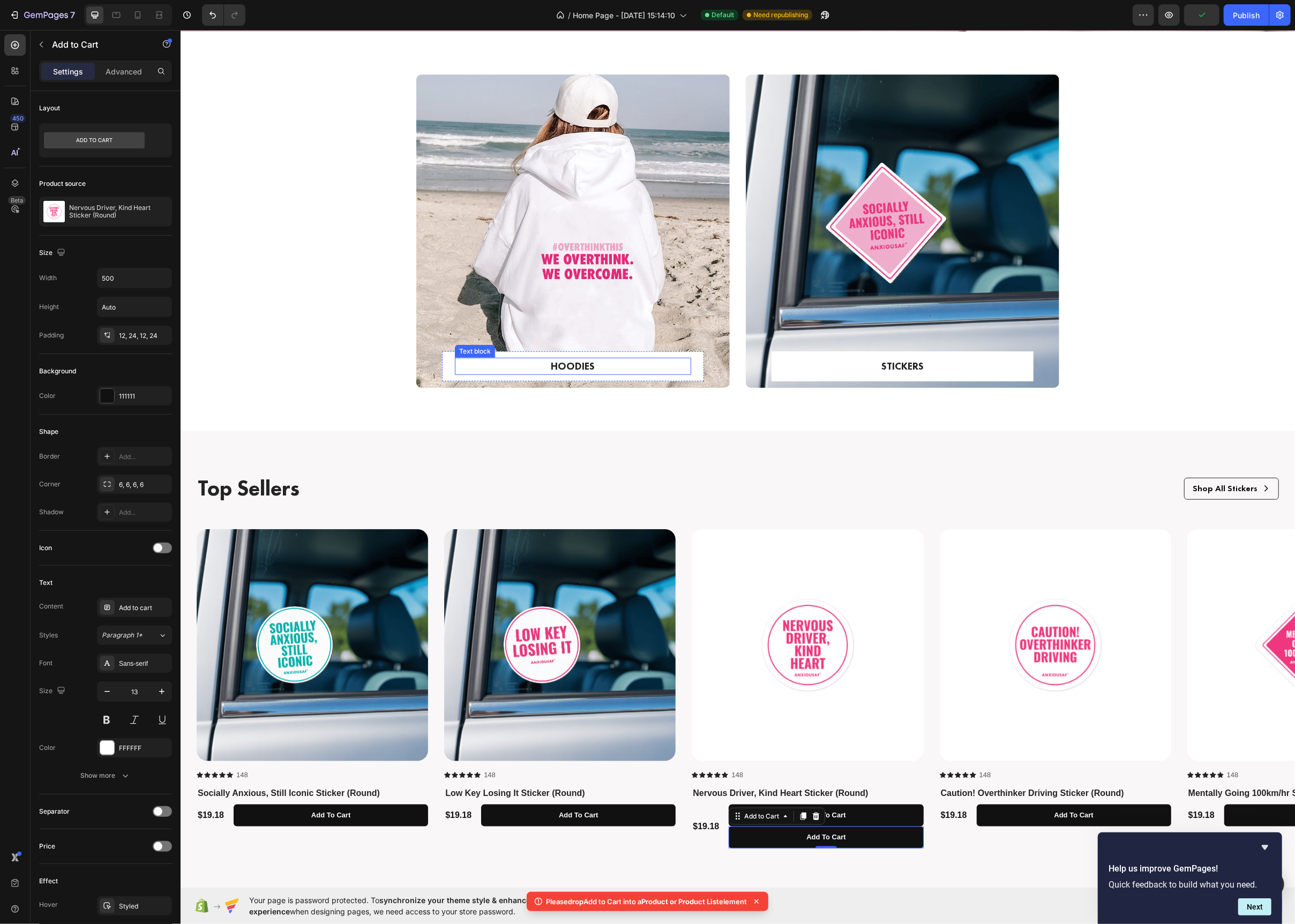
click at [491, 366] on p "HOODIES" at bounding box center [573, 367] width 234 height 16
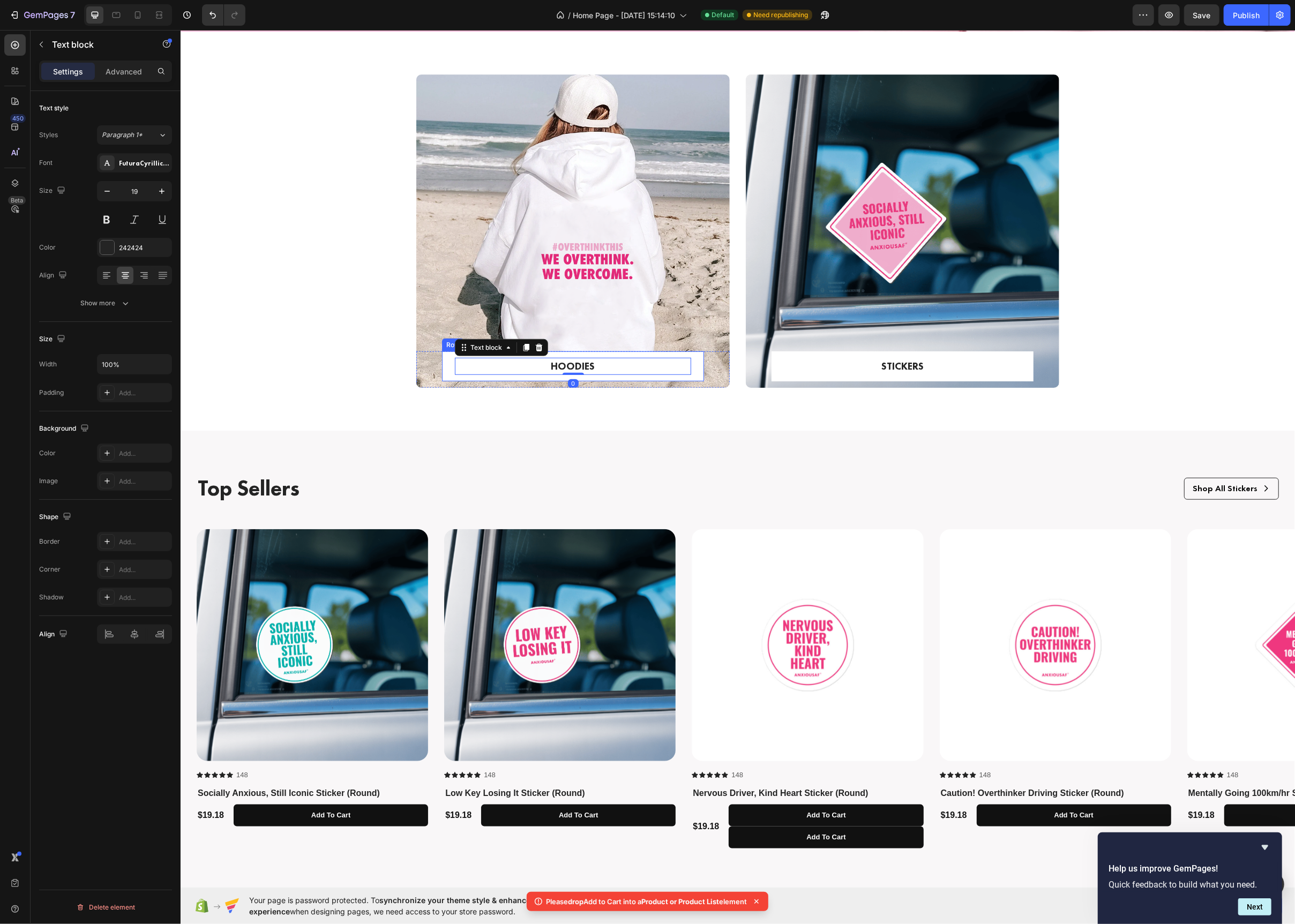
click at [447, 370] on div "HOODIES Text block 0 Row" at bounding box center [572, 366] width 262 height 31
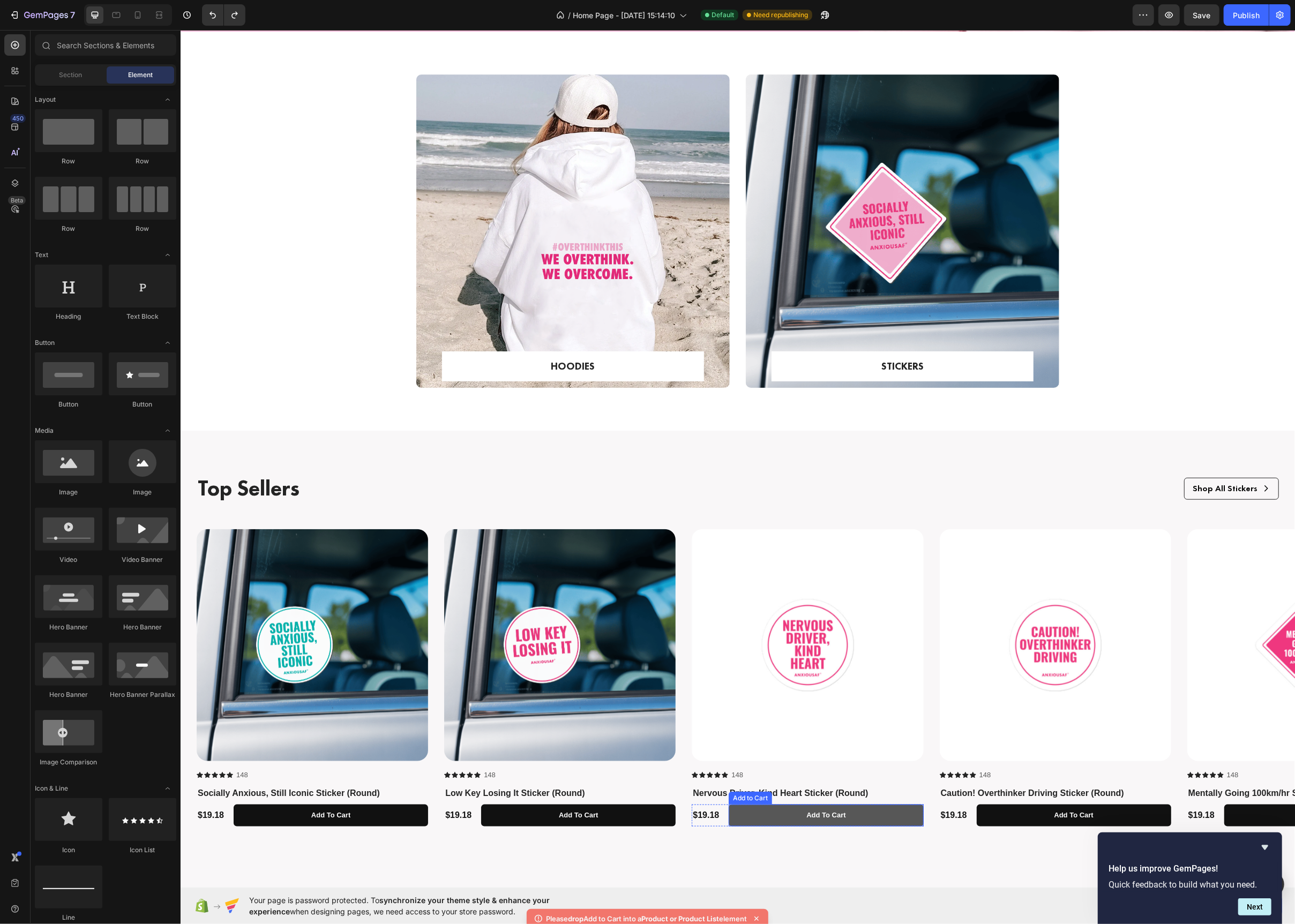
click at [750, 818] on button "Add to cart" at bounding box center [826, 815] width 195 height 22
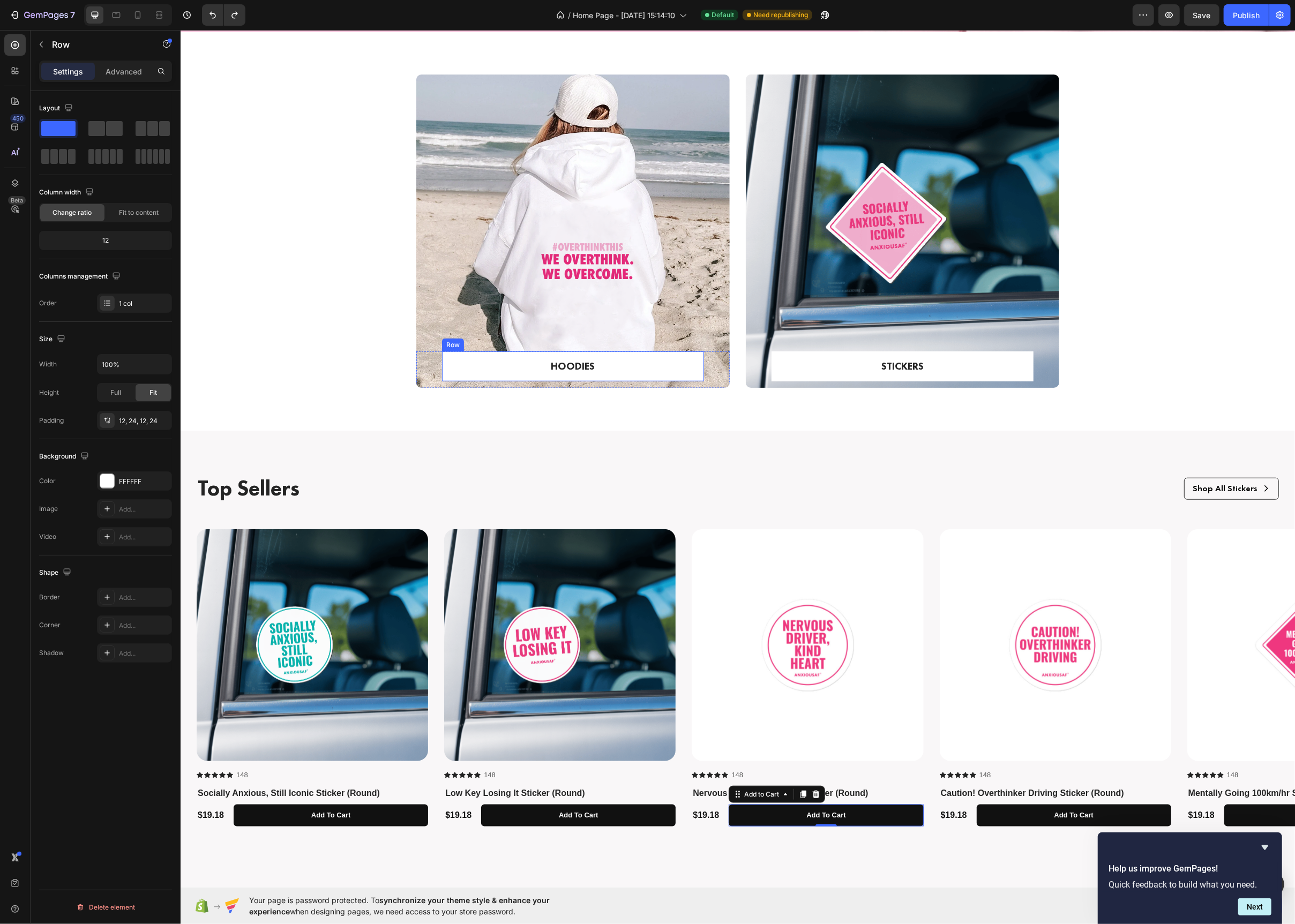
click at [449, 368] on div "HOODIES Text block Row" at bounding box center [572, 366] width 262 height 31
click at [110, 425] on icon at bounding box center [107, 420] width 9 height 9
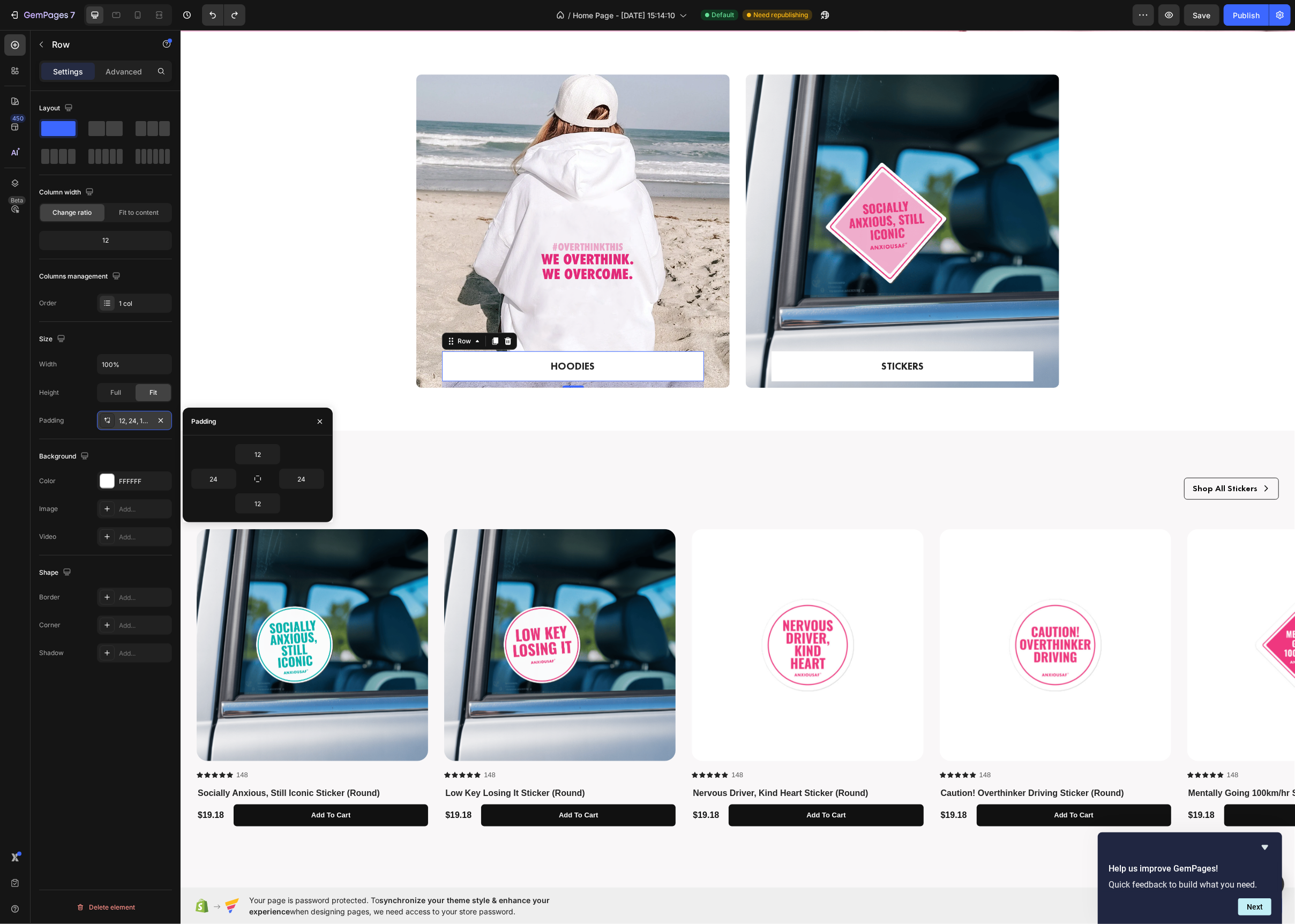
click at [110, 425] on icon at bounding box center [107, 420] width 9 height 9
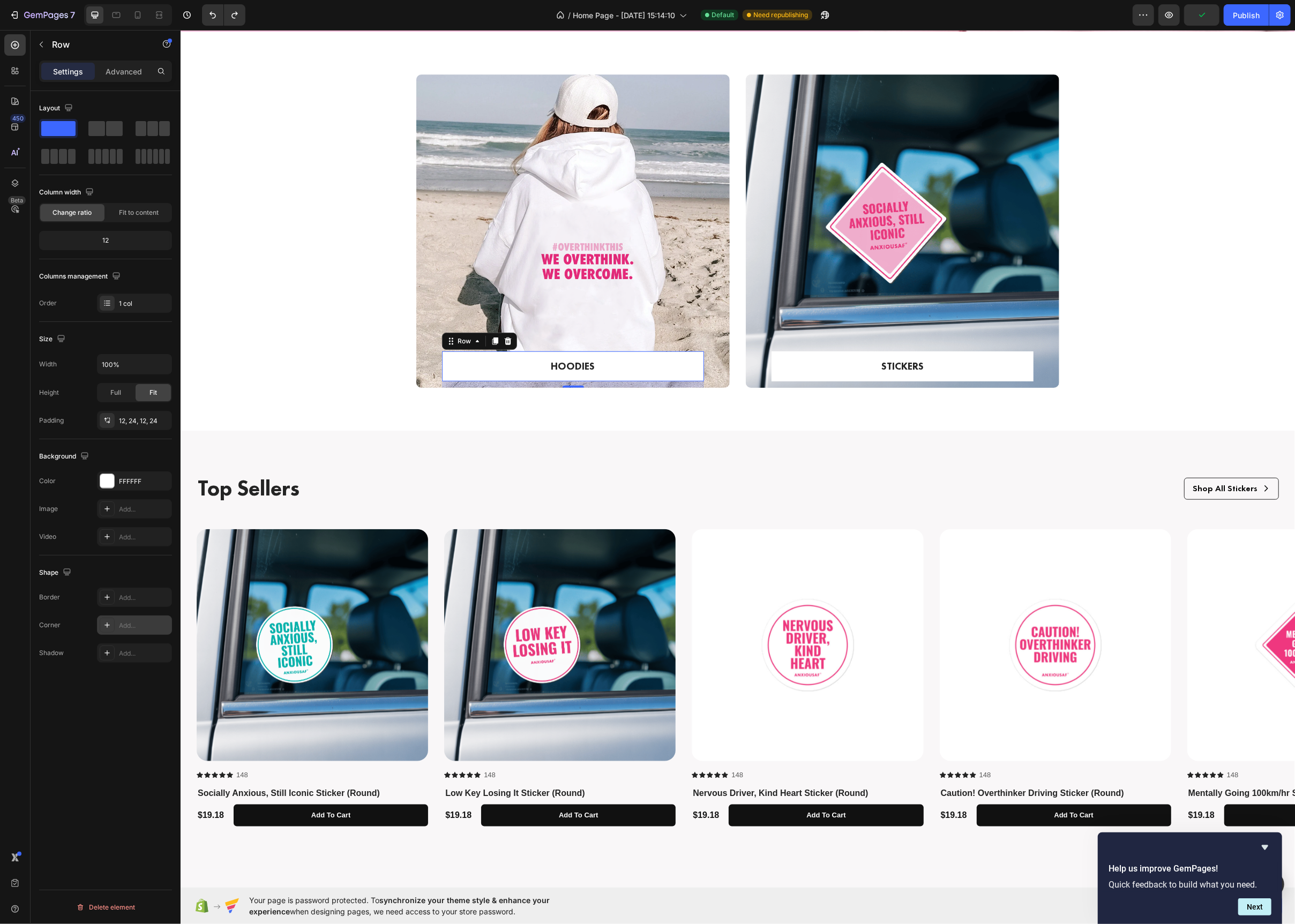
click at [104, 624] on icon at bounding box center [107, 625] width 9 height 9
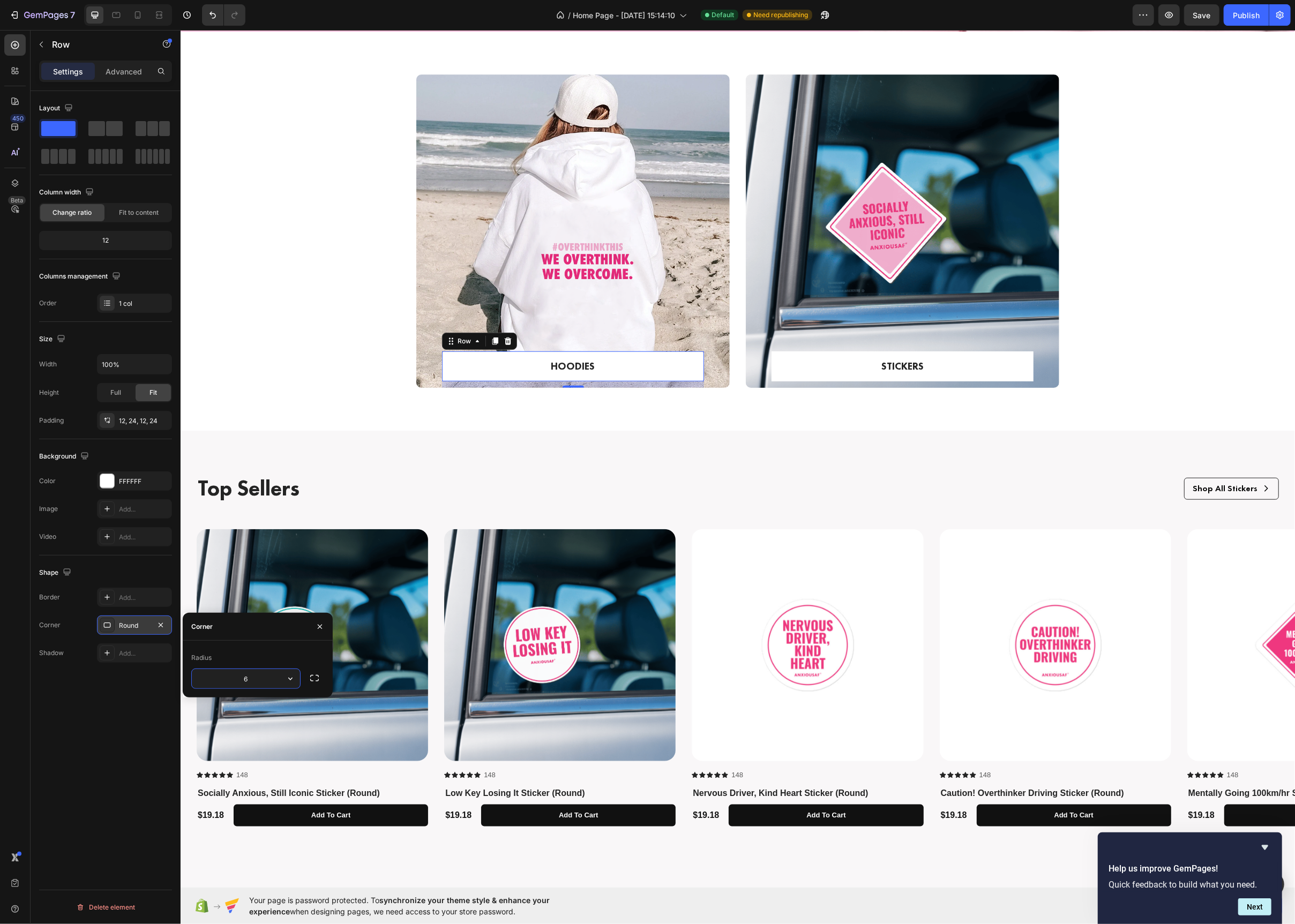
type input "6"
click at [97, 478] on div "FFFFFF" at bounding box center [135, 480] width 75 height 19
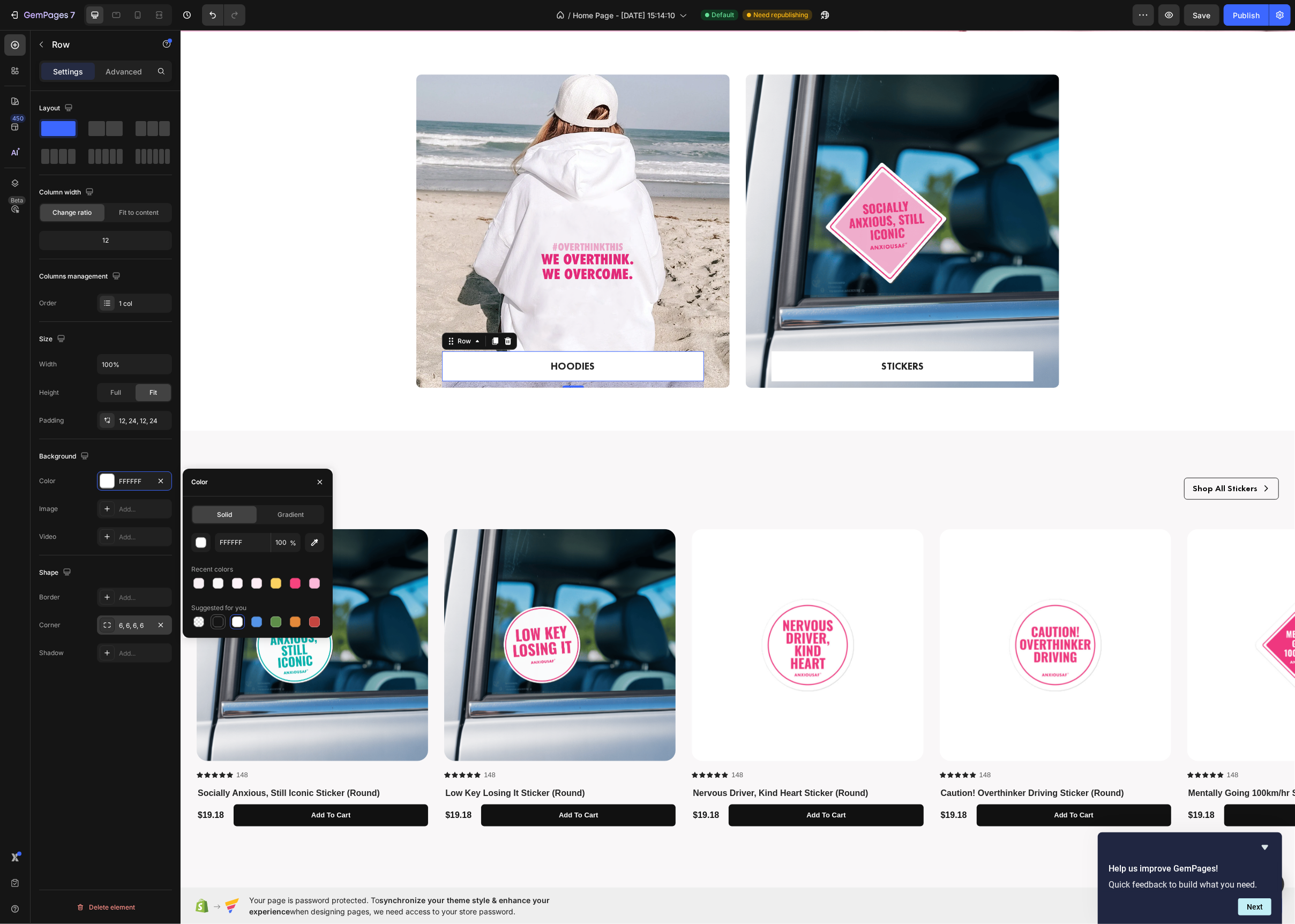
click at [214, 624] on div at bounding box center [218, 622] width 11 height 11
type input "151515"
click at [550, 359] on p "HOODIES" at bounding box center [573, 367] width 234 height 16
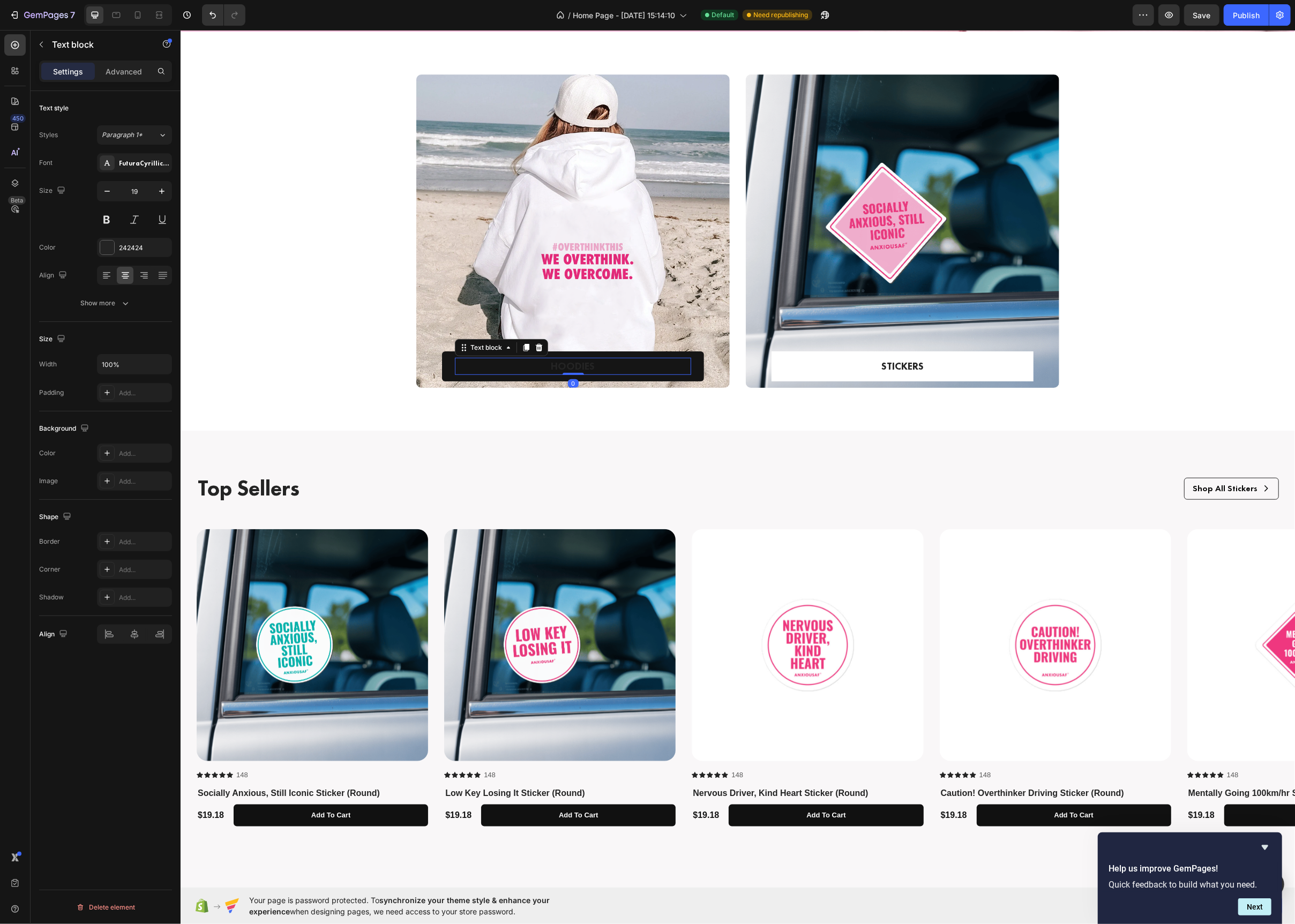
click at [550, 359] on p "HOODIES" at bounding box center [573, 367] width 234 height 16
click at [113, 257] on div "242424" at bounding box center [135, 247] width 75 height 19
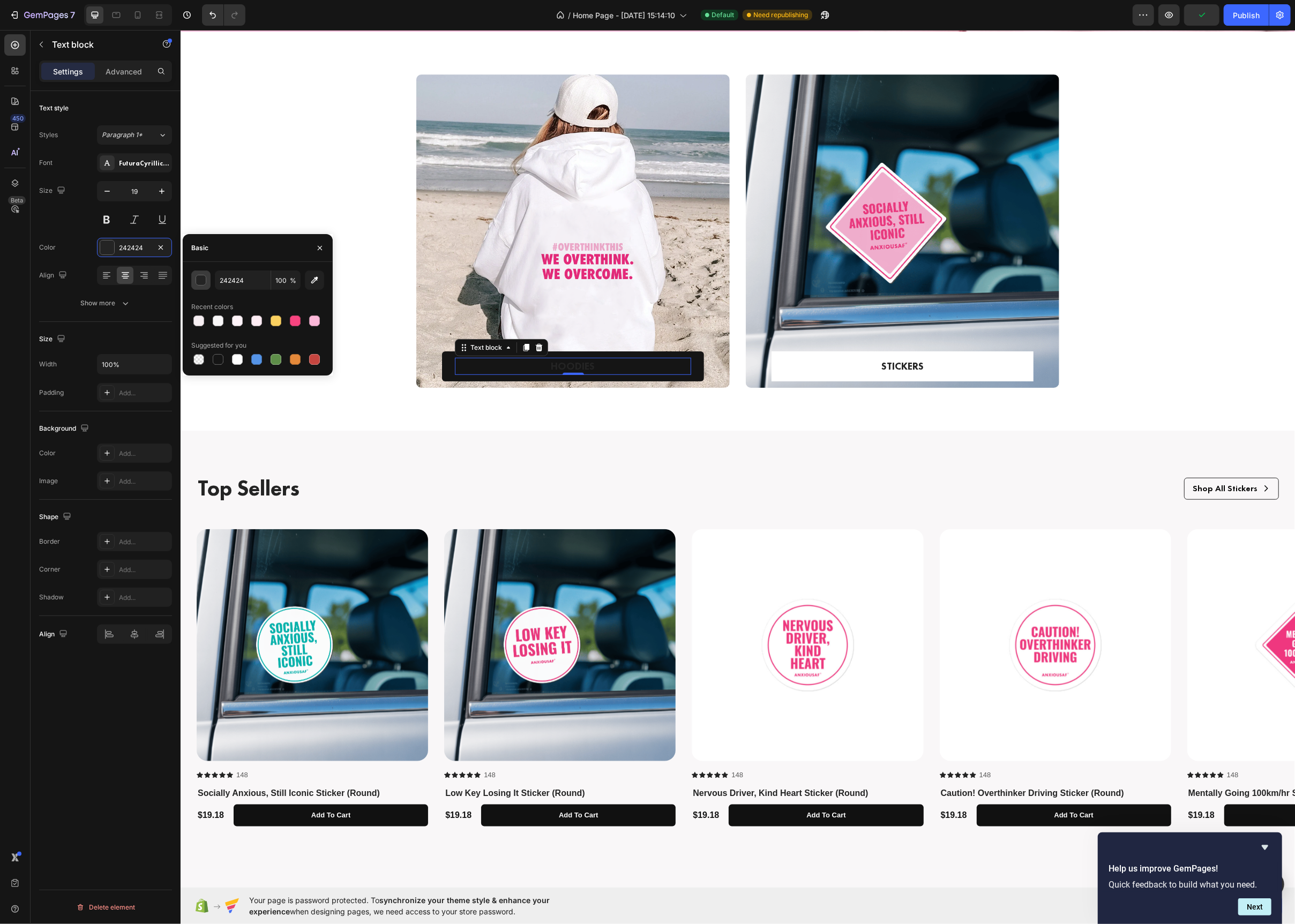
click at [203, 280] on div "button" at bounding box center [201, 280] width 11 height 11
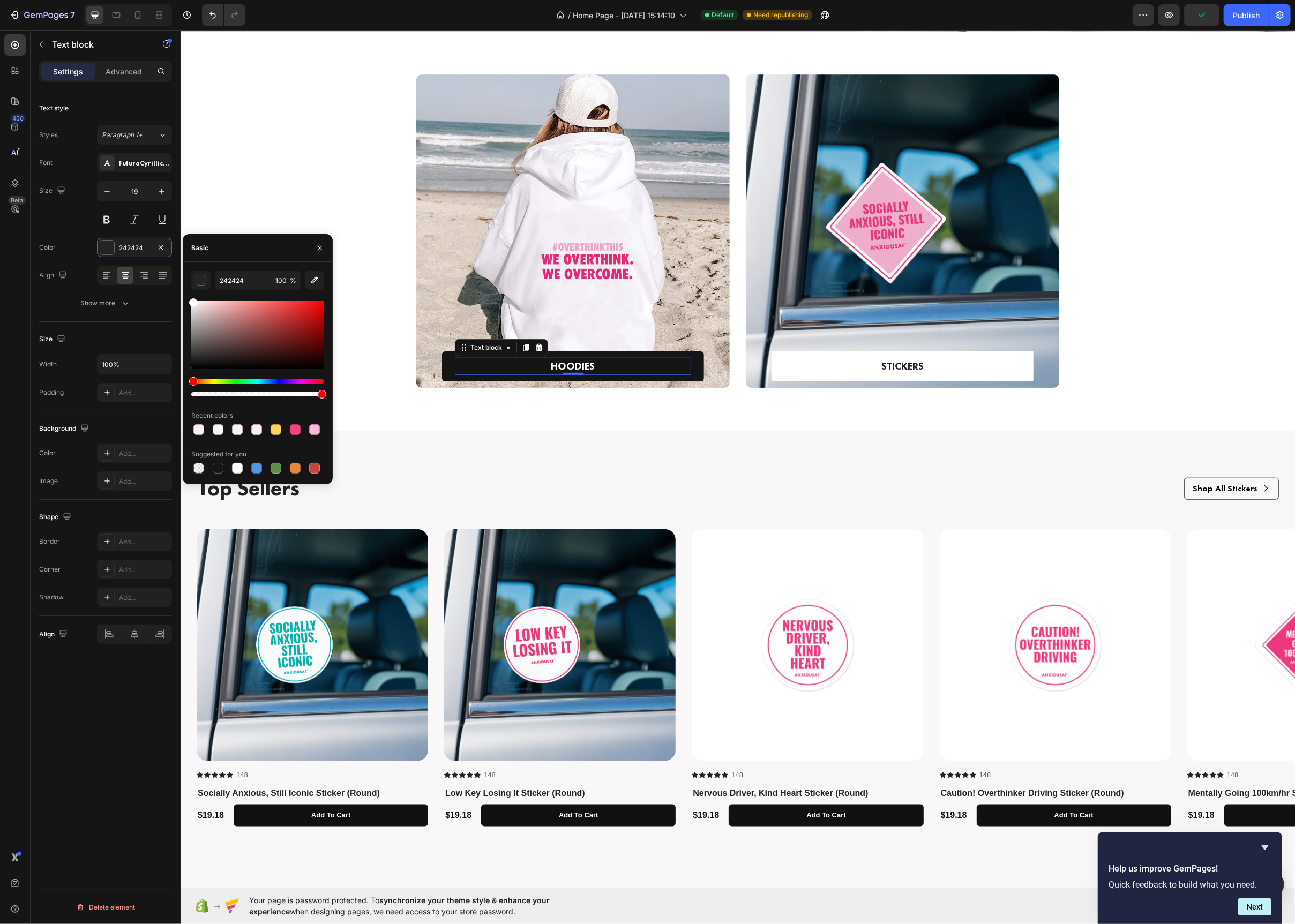
drag, startPoint x: 212, startPoint y: 324, endPoint x: 165, endPoint y: 259, distance: 80.2
click at [165, 259] on div "450 Beta Sections(18) Elements(83) Section Element Hero Section Product Detail …" at bounding box center [90, 477] width 180 height 894
type input "FFFFFF"
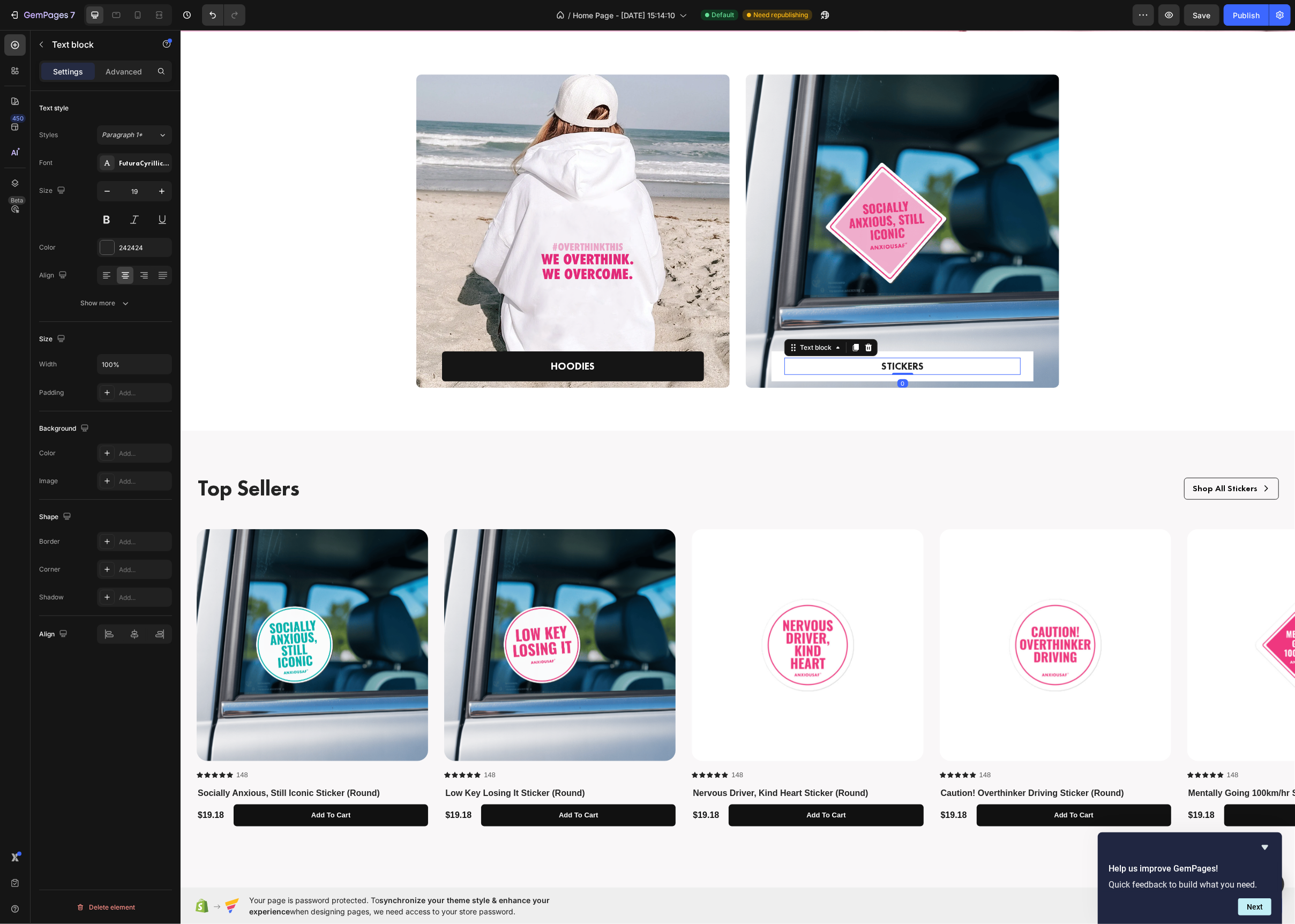
click at [795, 366] on p "STICKERS" at bounding box center [902, 367] width 234 height 16
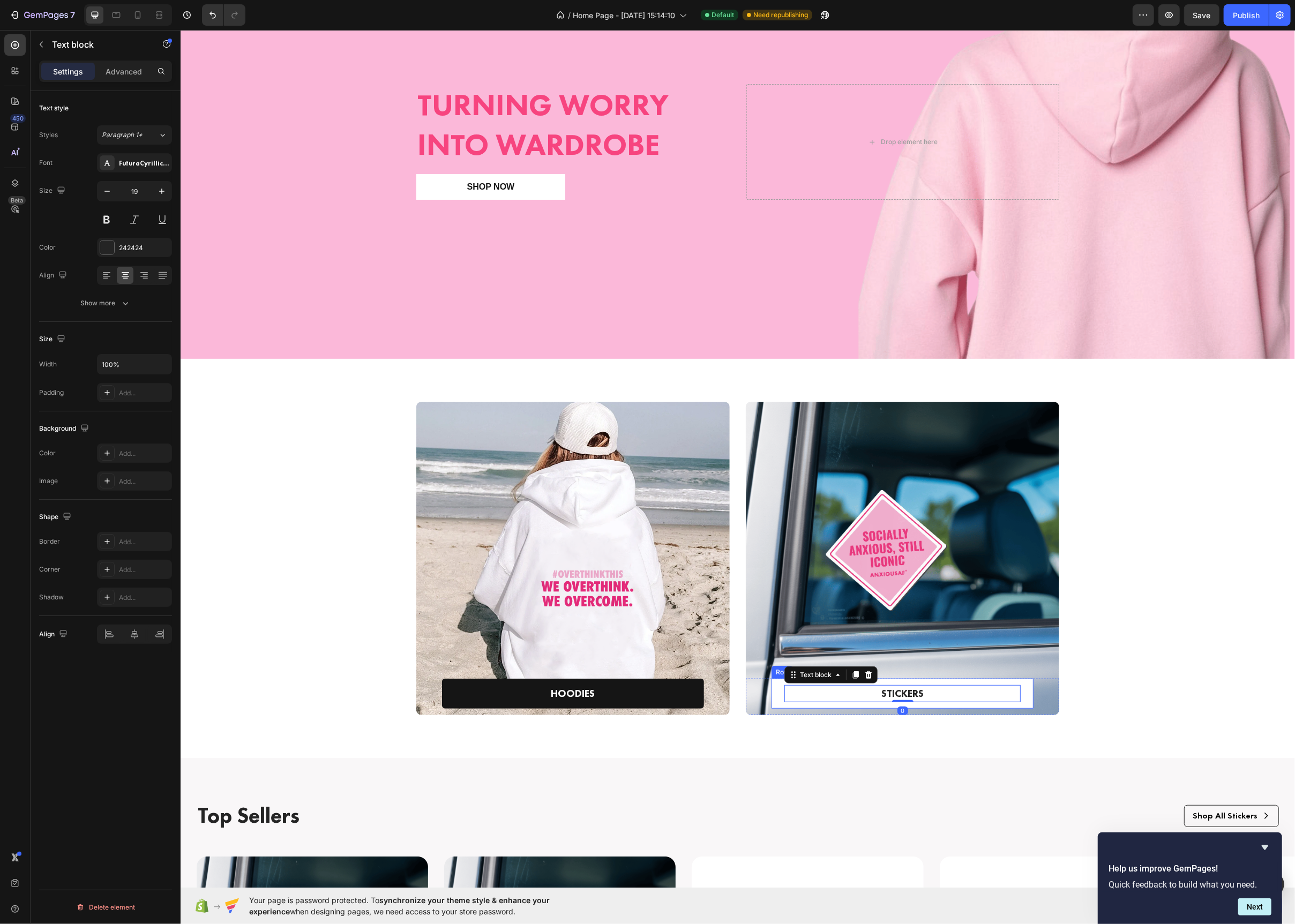
scroll to position [363, 0]
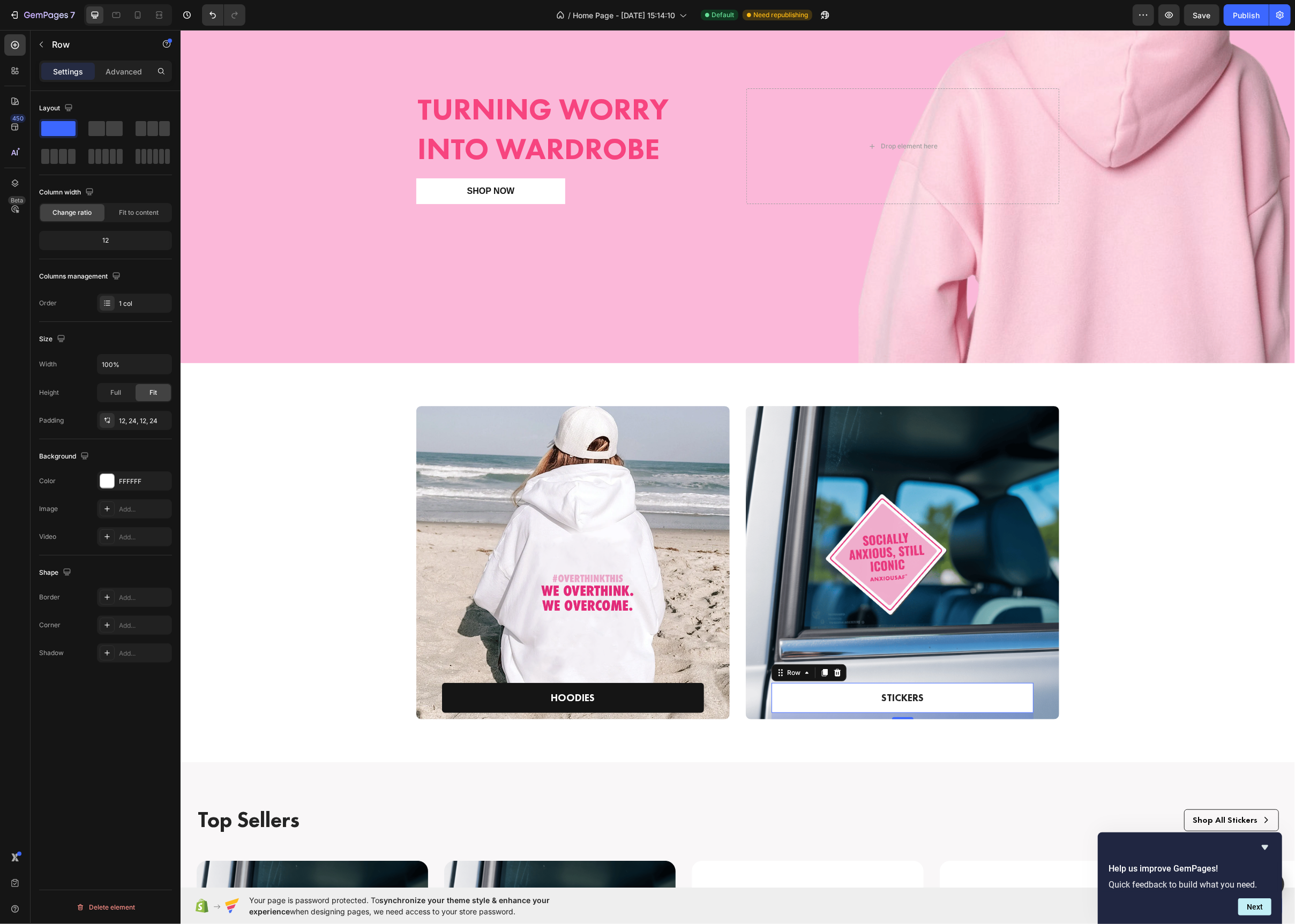
click at [780, 696] on div "STICKERS Text block Row 12" at bounding box center [902, 698] width 262 height 31
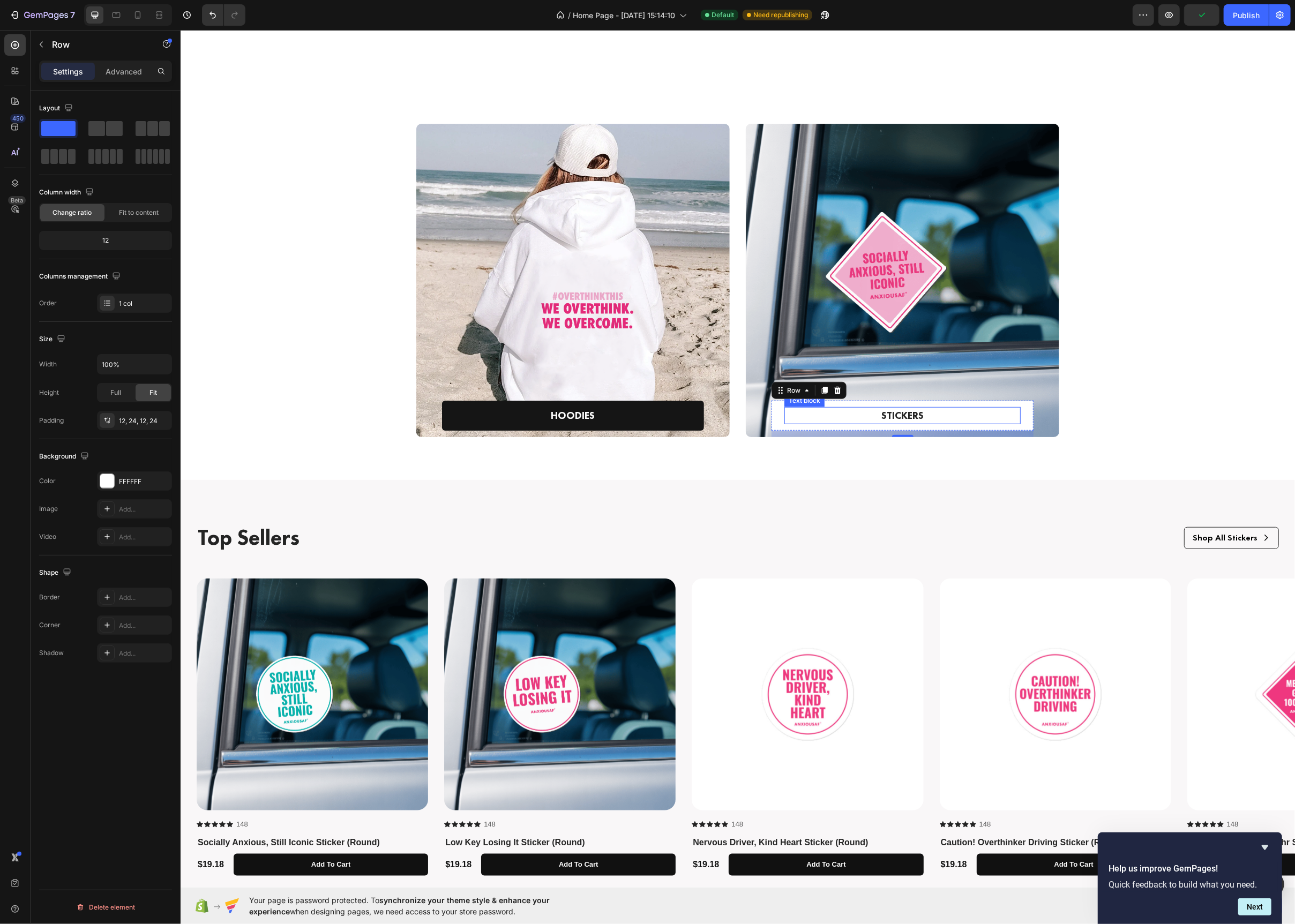
scroll to position [739, 0]
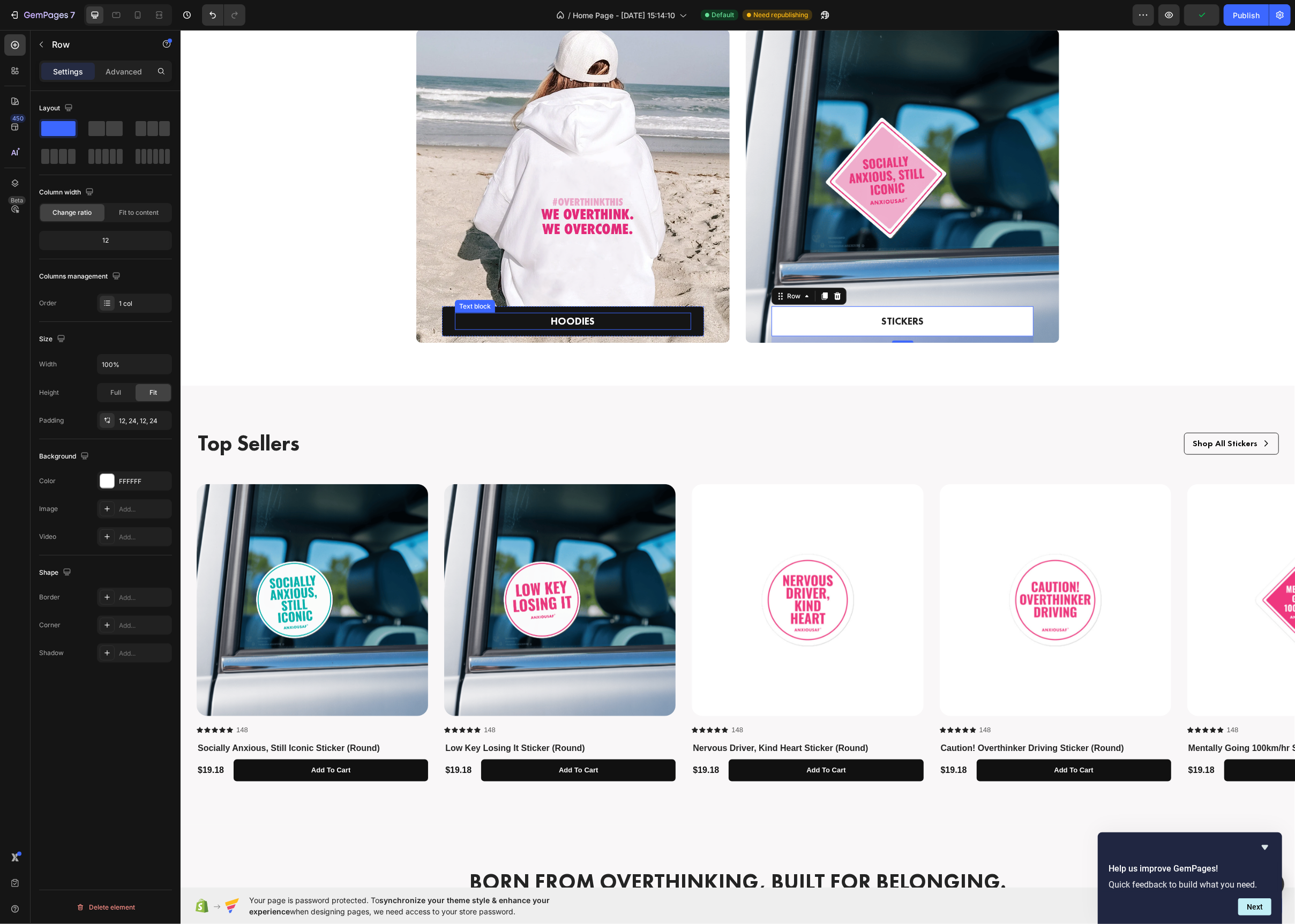
click at [458, 324] on p "HOODIES" at bounding box center [573, 321] width 234 height 16
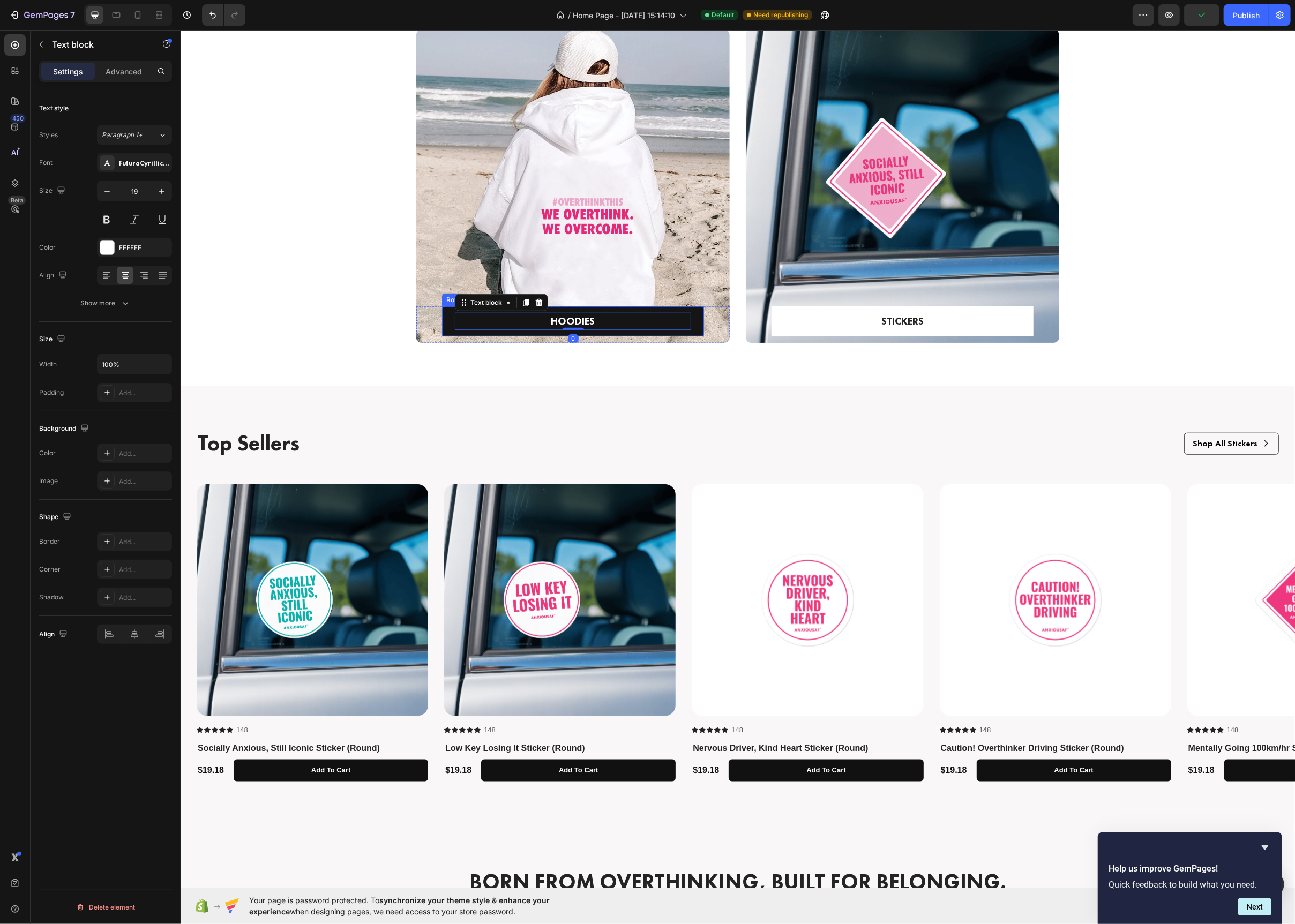
click at [448, 320] on div "HOODIES Text block 0 Row" at bounding box center [572, 321] width 262 height 31
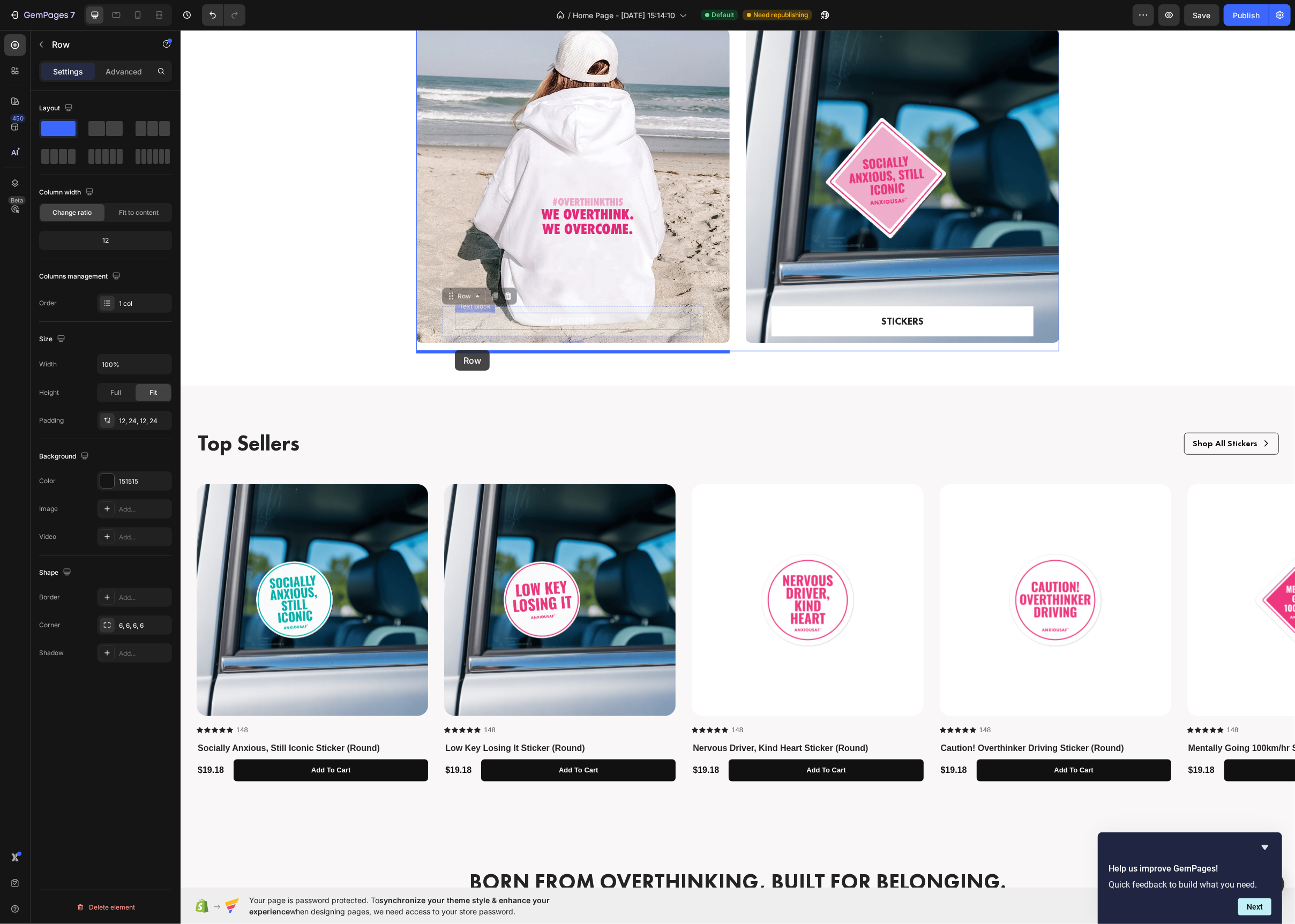
drag, startPoint x: 447, startPoint y: 298, endPoint x: 454, endPoint y: 350, distance: 52.5
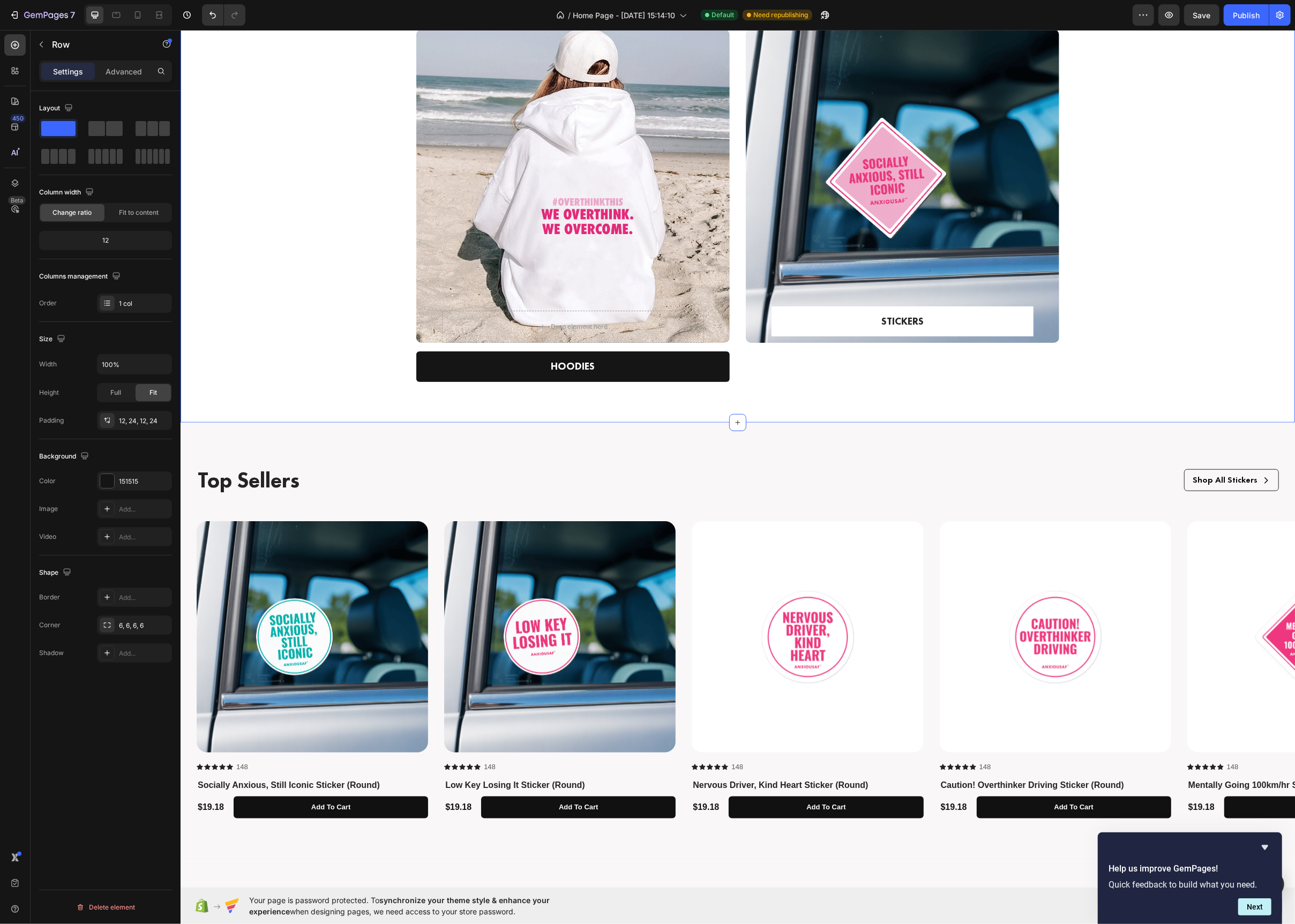
click at [339, 310] on div "Drop element here Row Hero Banner HOODIES Text block Row STICKERS Text block Ro…" at bounding box center [737, 214] width 1098 height 368
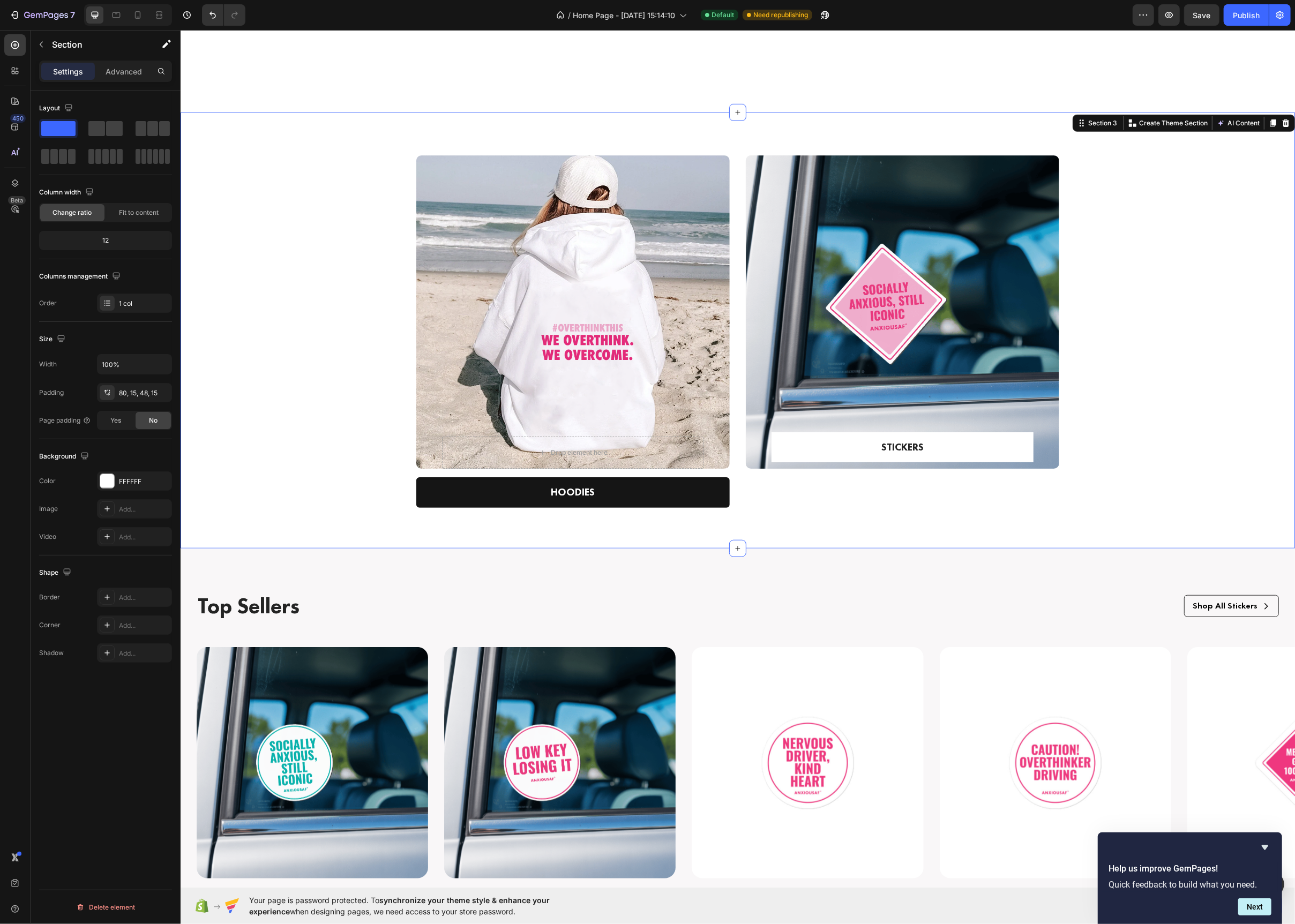
scroll to position [603, 0]
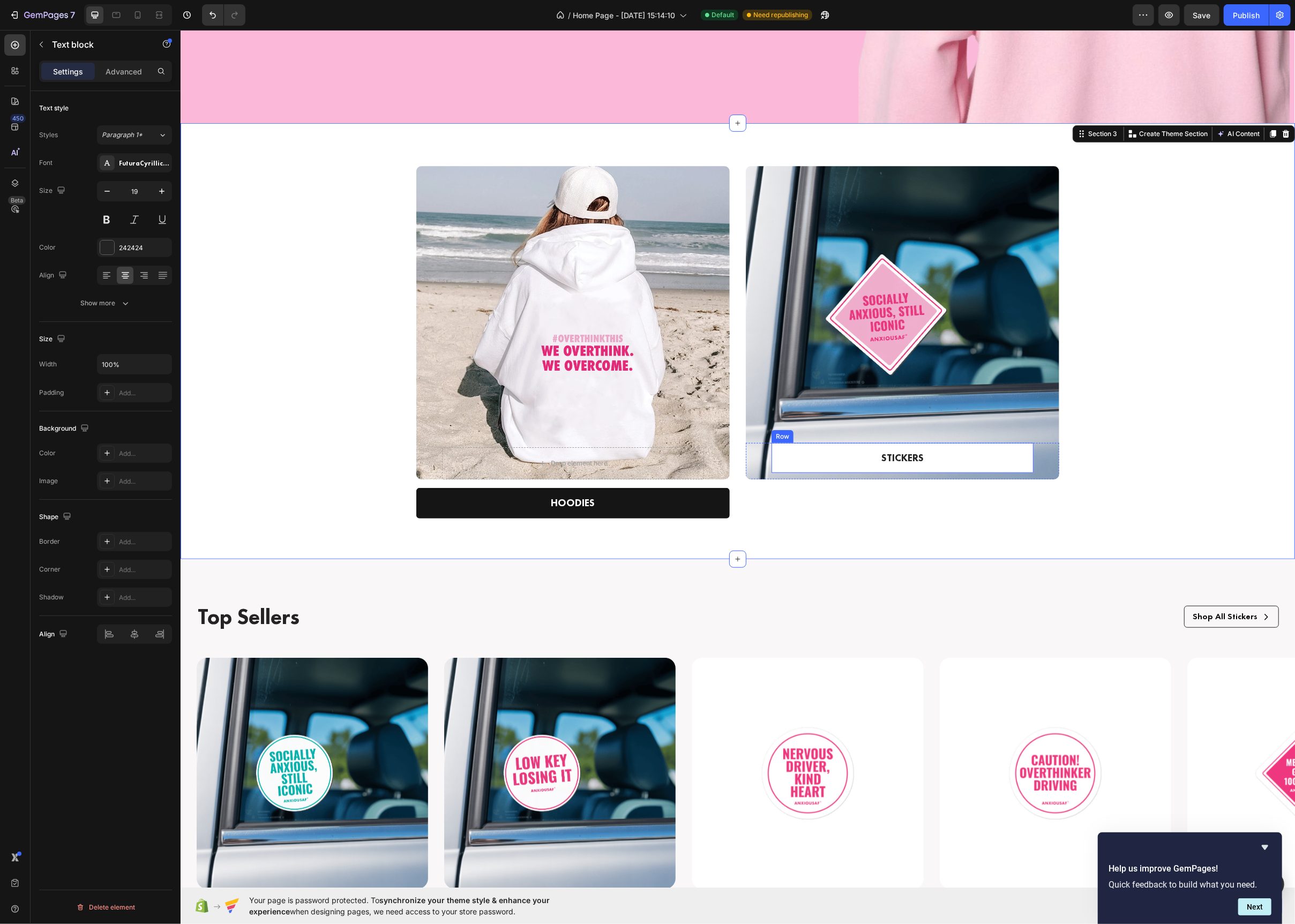
click at [790, 463] on p "STICKERS" at bounding box center [902, 458] width 234 height 16
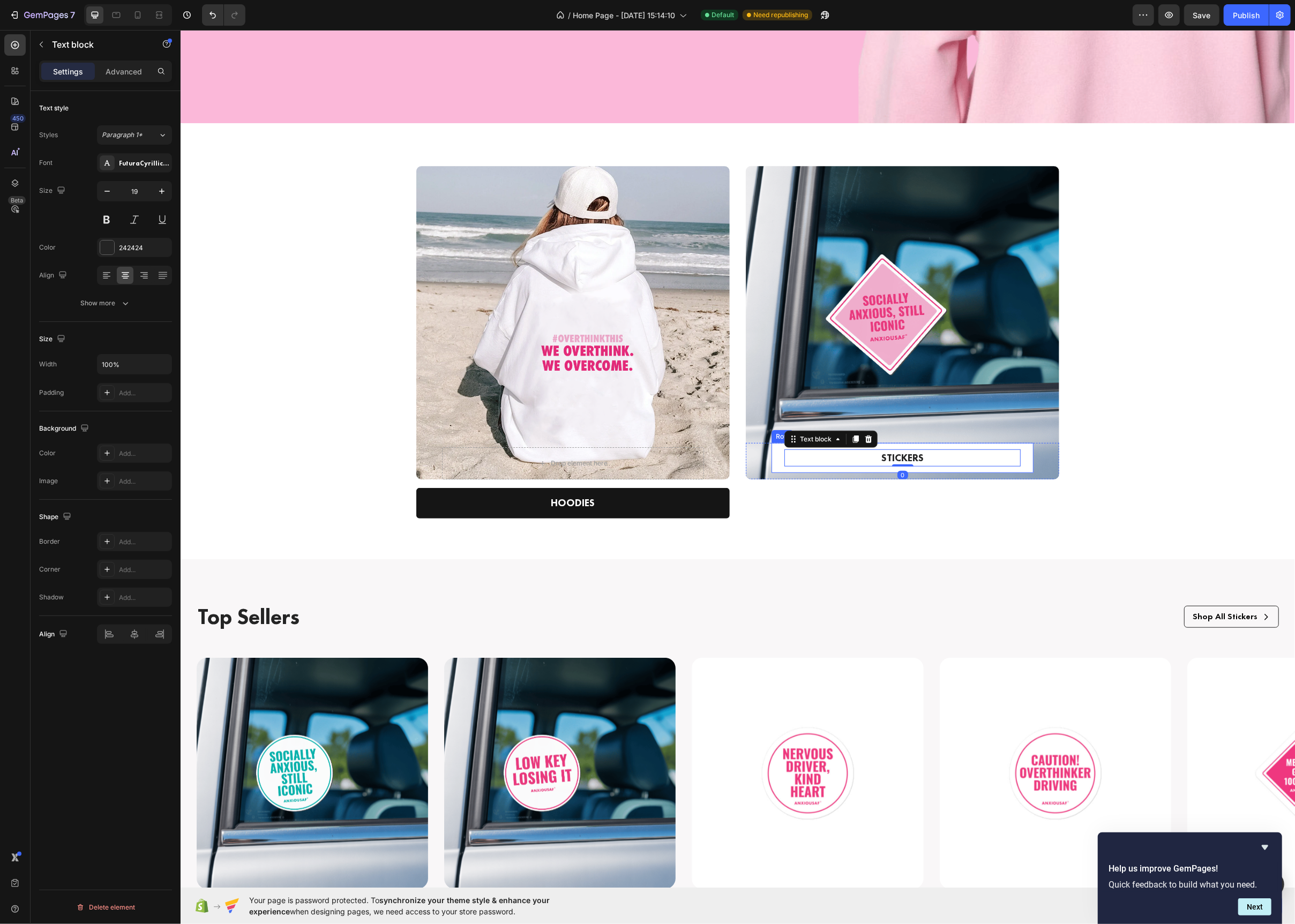
click at [778, 454] on div "STICKERS Text block 0 Row" at bounding box center [902, 458] width 262 height 31
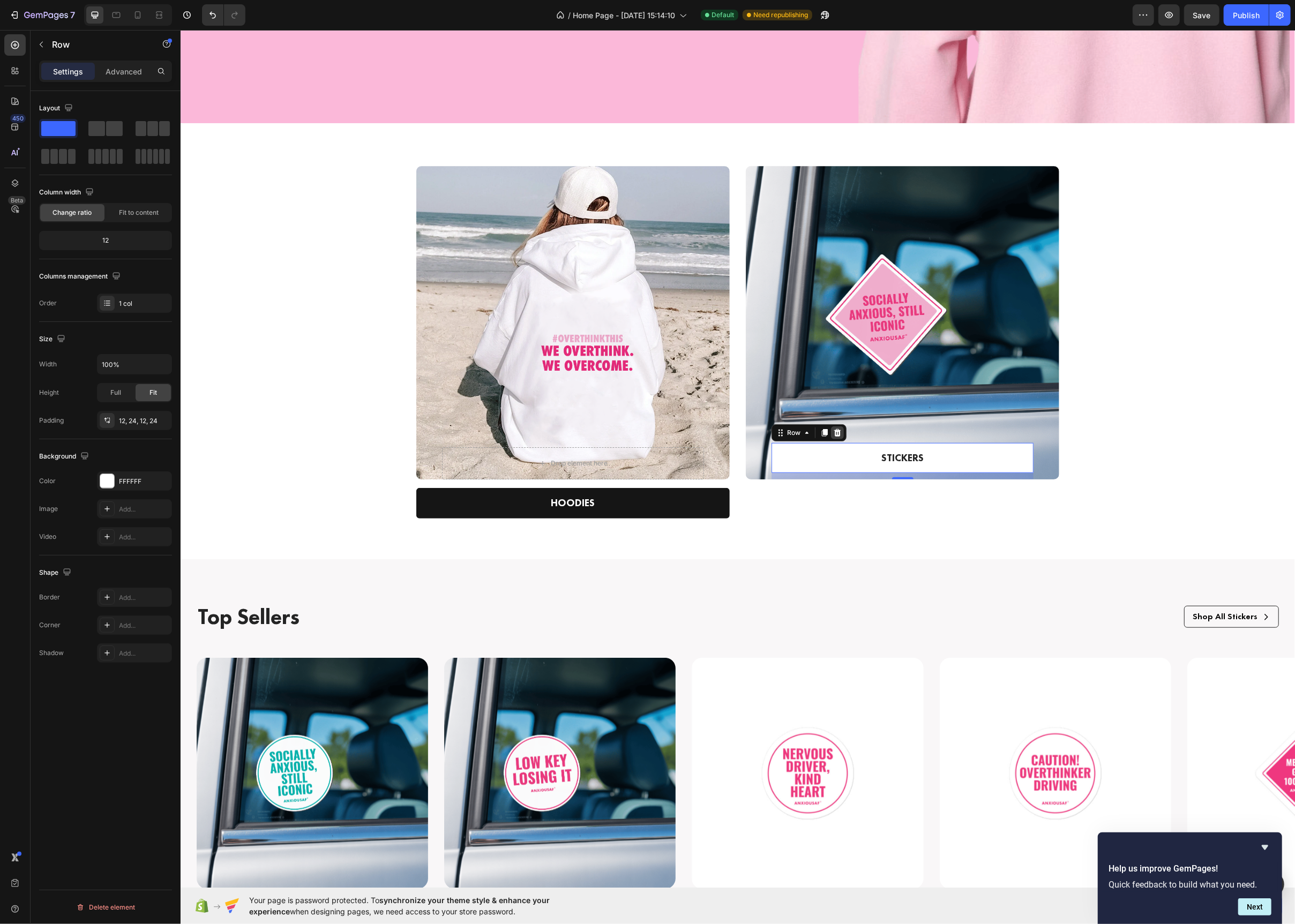
click at [838, 434] on icon at bounding box center [837, 433] width 7 height 8
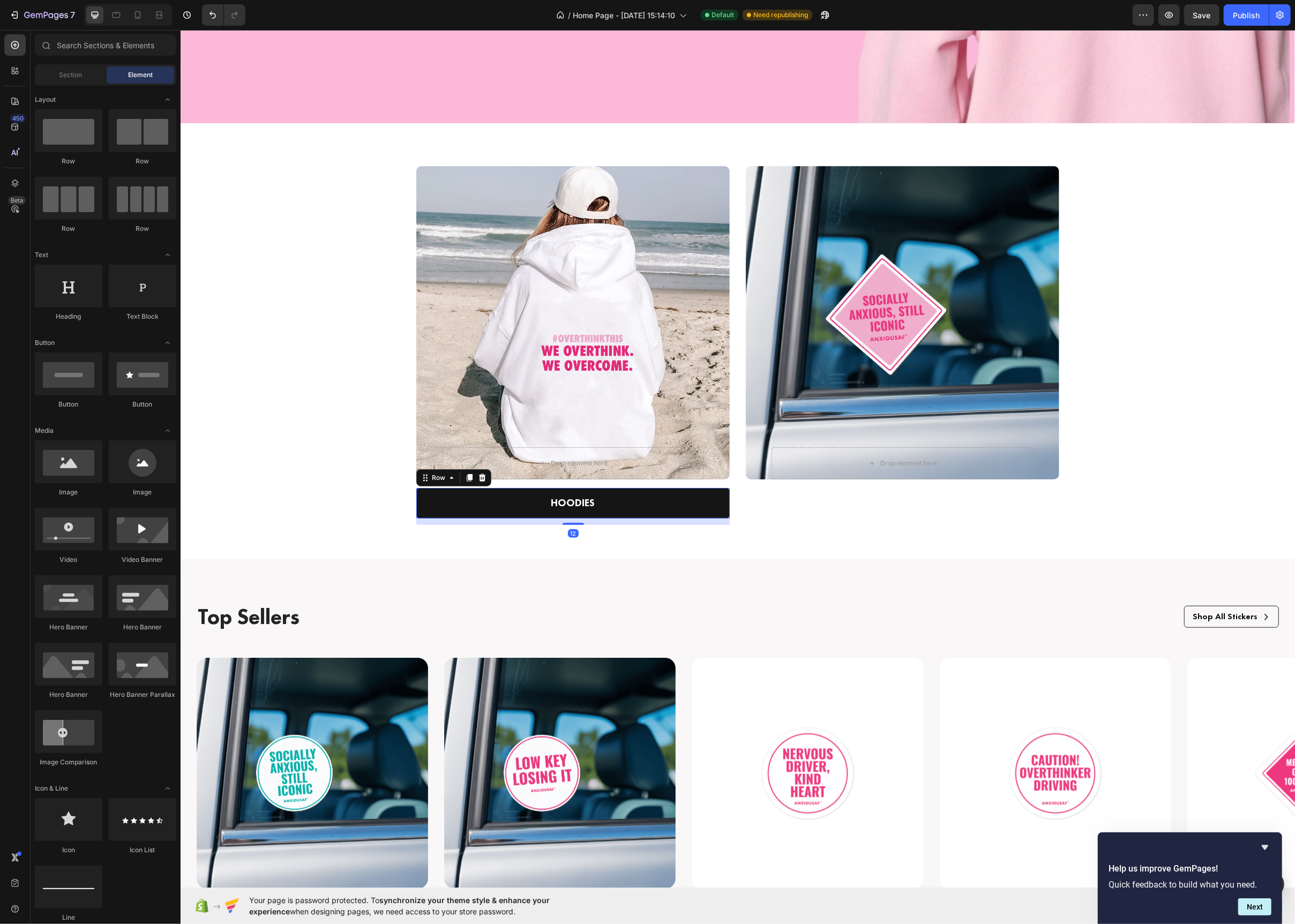
click at [704, 517] on div "HOODIES Text block Row 12" at bounding box center [573, 503] width 314 height 31
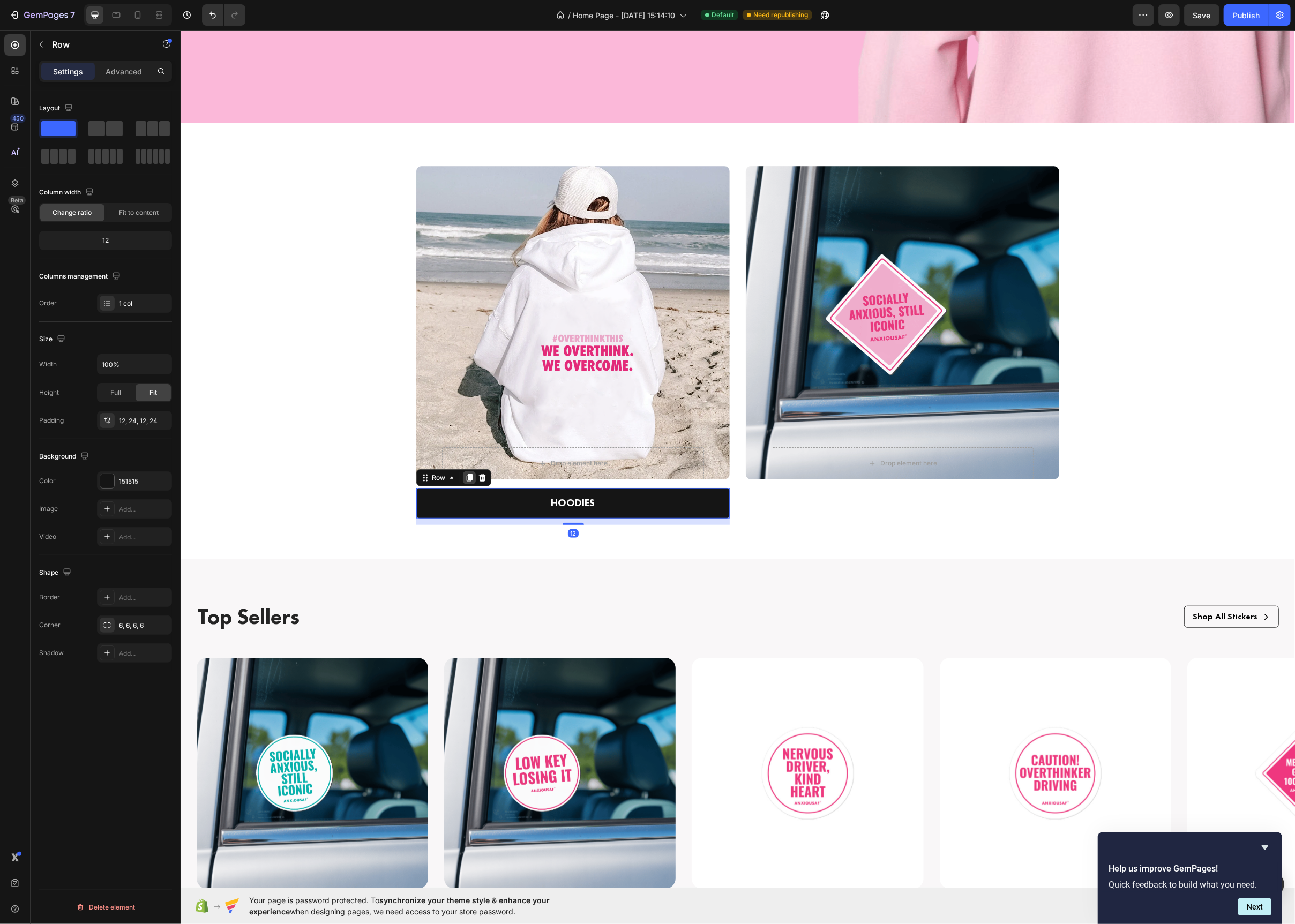
click at [464, 476] on icon at bounding box center [469, 478] width 9 height 9
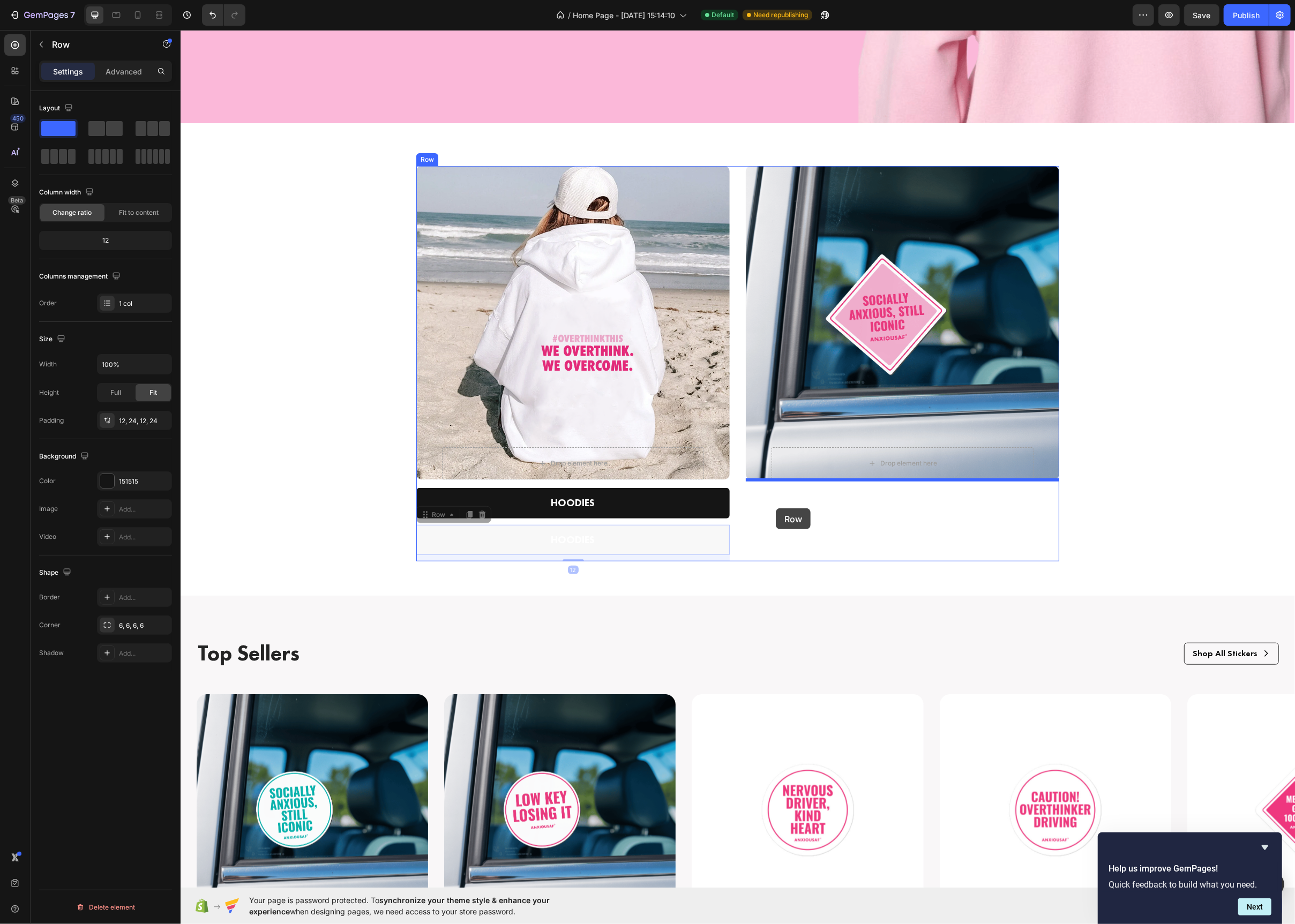
drag, startPoint x: 420, startPoint y: 519, endPoint x: 775, endPoint y: 508, distance: 355.2
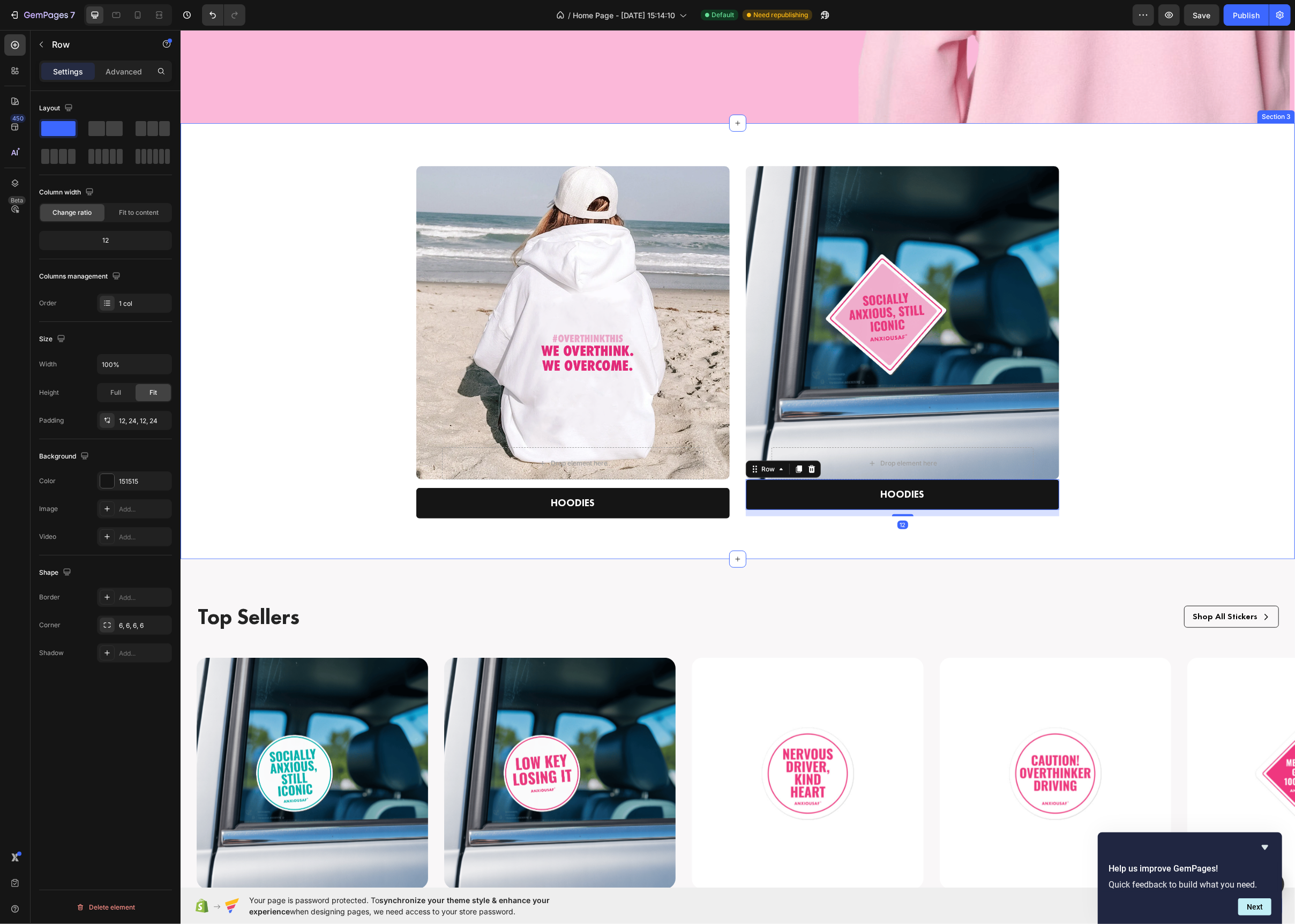
click at [1210, 425] on div "Drop element here Row Hero Banner HOODIES Text block Row Drop element here Row …" at bounding box center [737, 350] width 1098 height 368
click at [764, 507] on div "HOODIES Text block Row 12" at bounding box center [902, 495] width 314 height 31
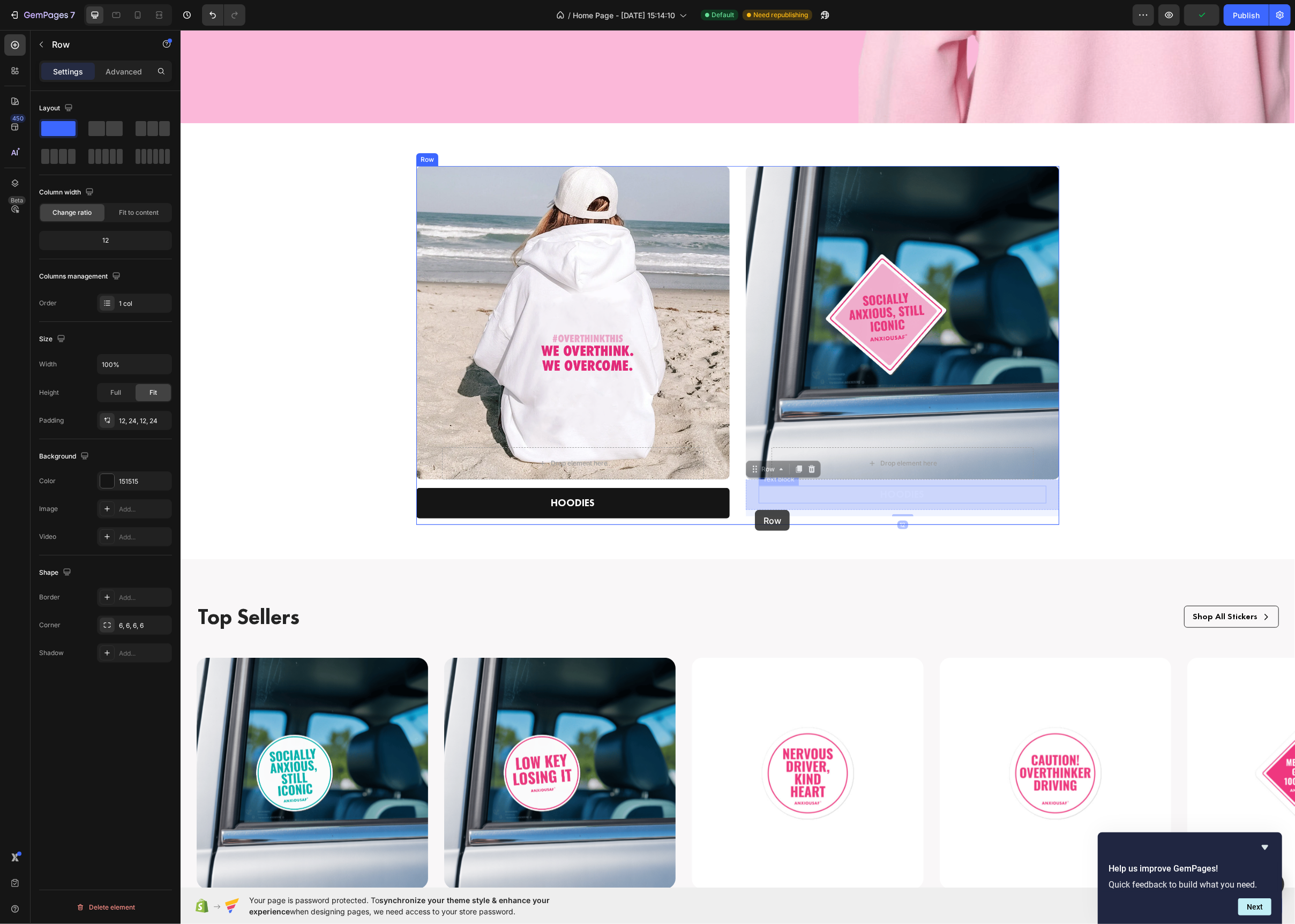
drag, startPoint x: 755, startPoint y: 473, endPoint x: 754, endPoint y: 514, distance: 41.0
click at [754, 514] on div "Header Turning Worry Into WardRobe Heading Shop now Button Drop element here He…" at bounding box center [738, 720] width 1115 height 2585
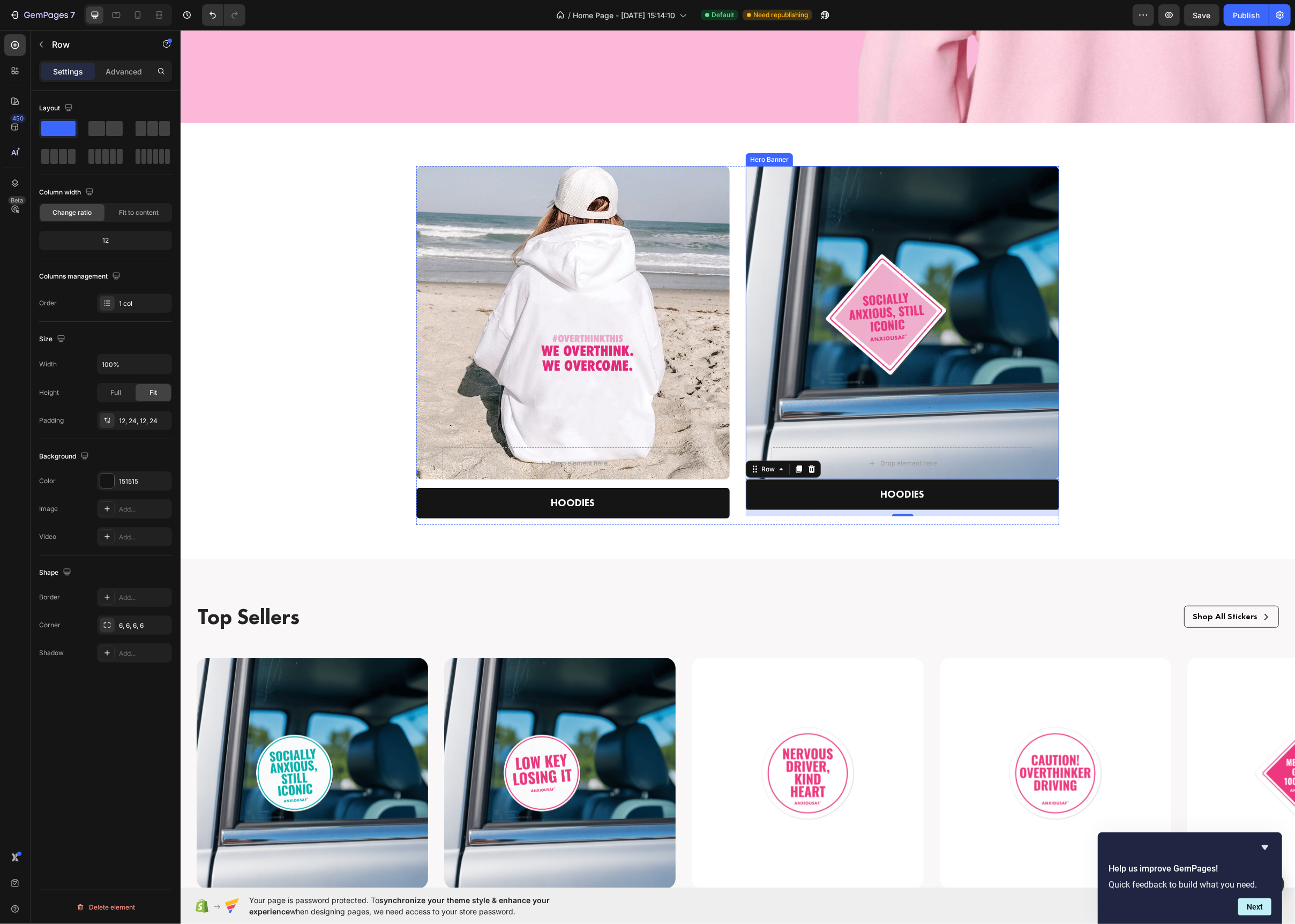
click at [1052, 417] on div "Overlay" at bounding box center [902, 323] width 314 height 314
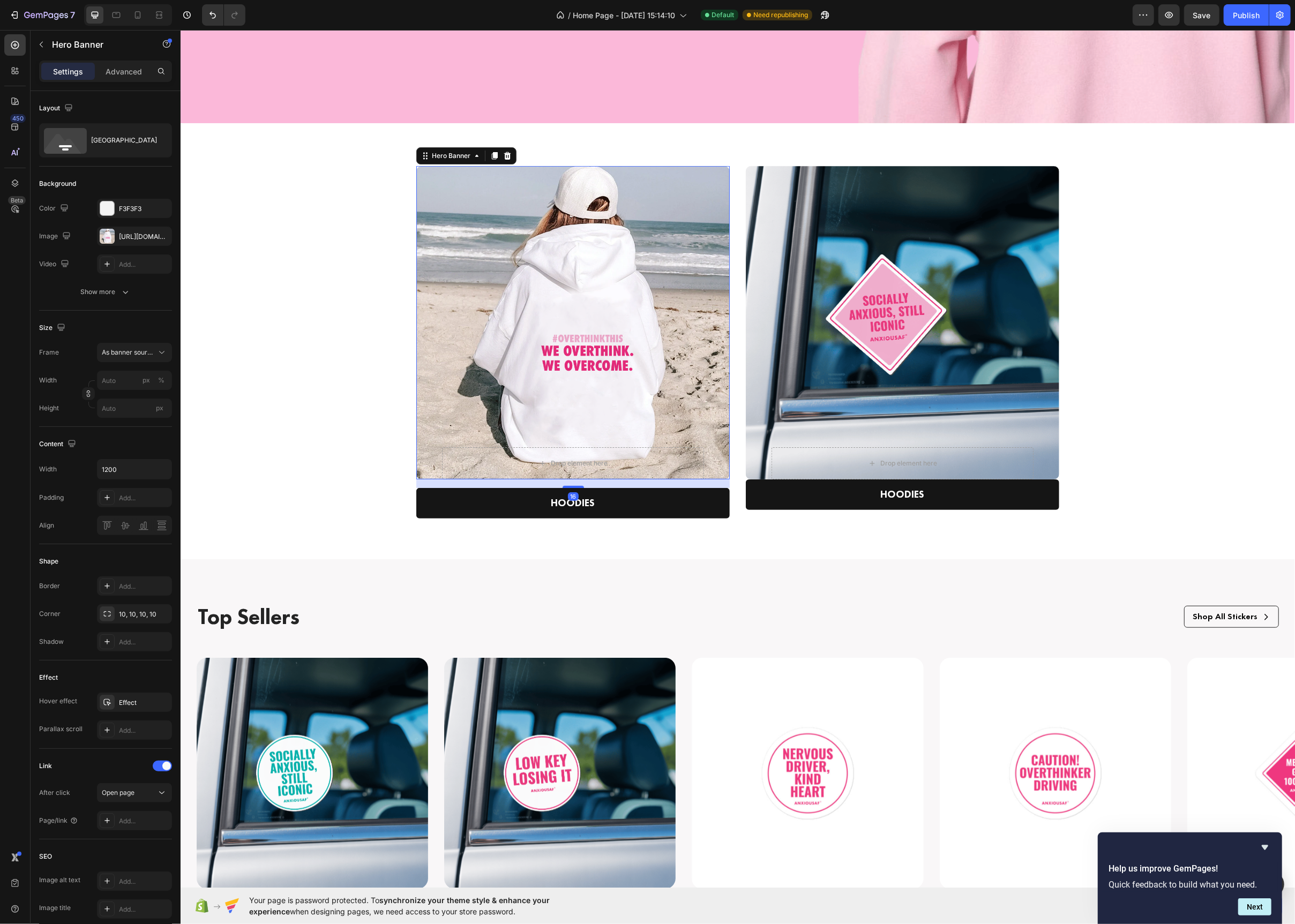
click at [703, 307] on div "Overlay" at bounding box center [573, 323] width 314 height 314
click at [713, 486] on div "16" at bounding box center [573, 484] width 314 height 9
click at [706, 521] on div "Drop element here Row Hero Banner 16 HOODIES Text block Row" at bounding box center [573, 346] width 314 height 359
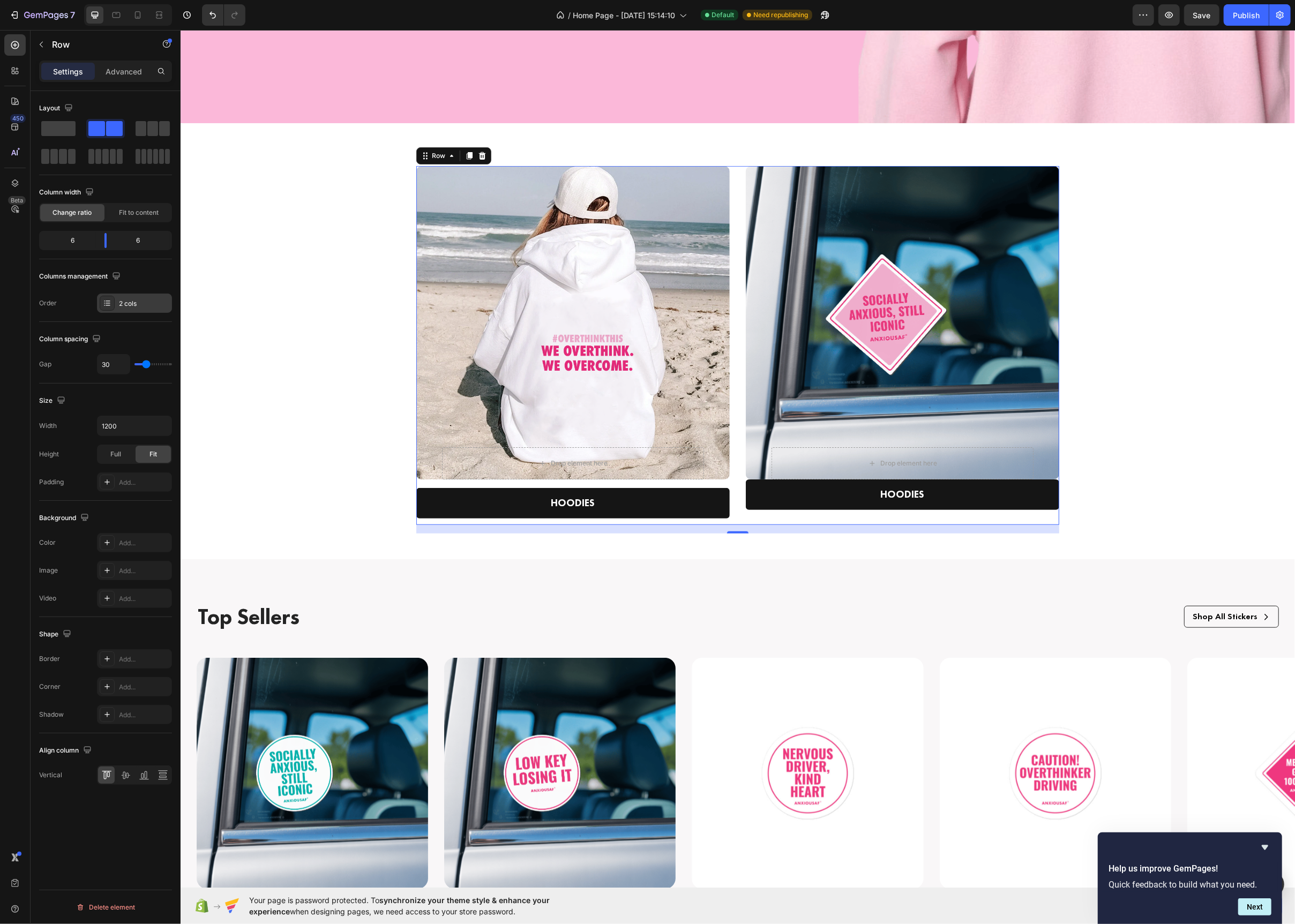
click at [109, 298] on div "2 cols" at bounding box center [135, 303] width 75 height 19
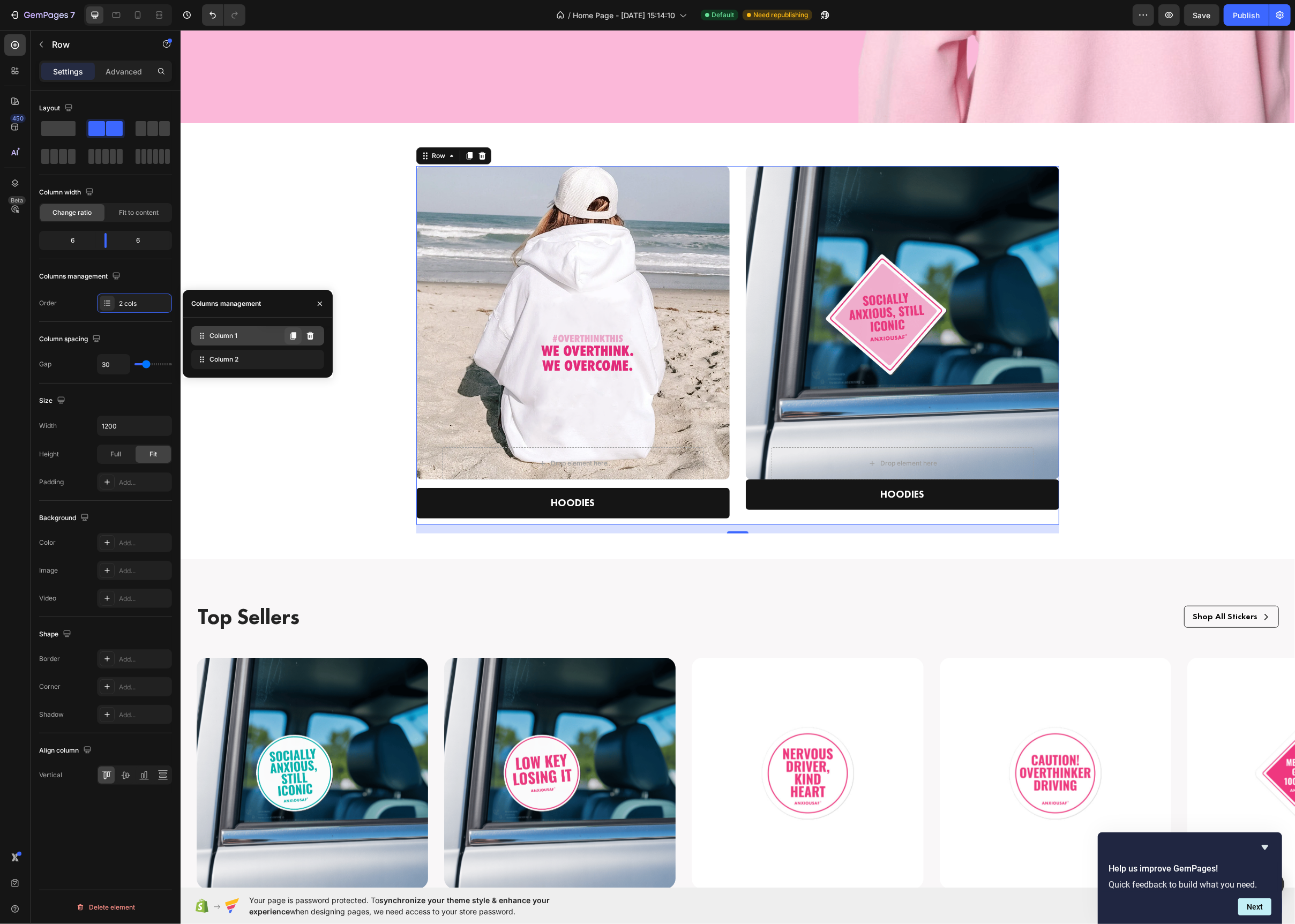
click at [297, 337] on icon at bounding box center [293, 336] width 9 height 9
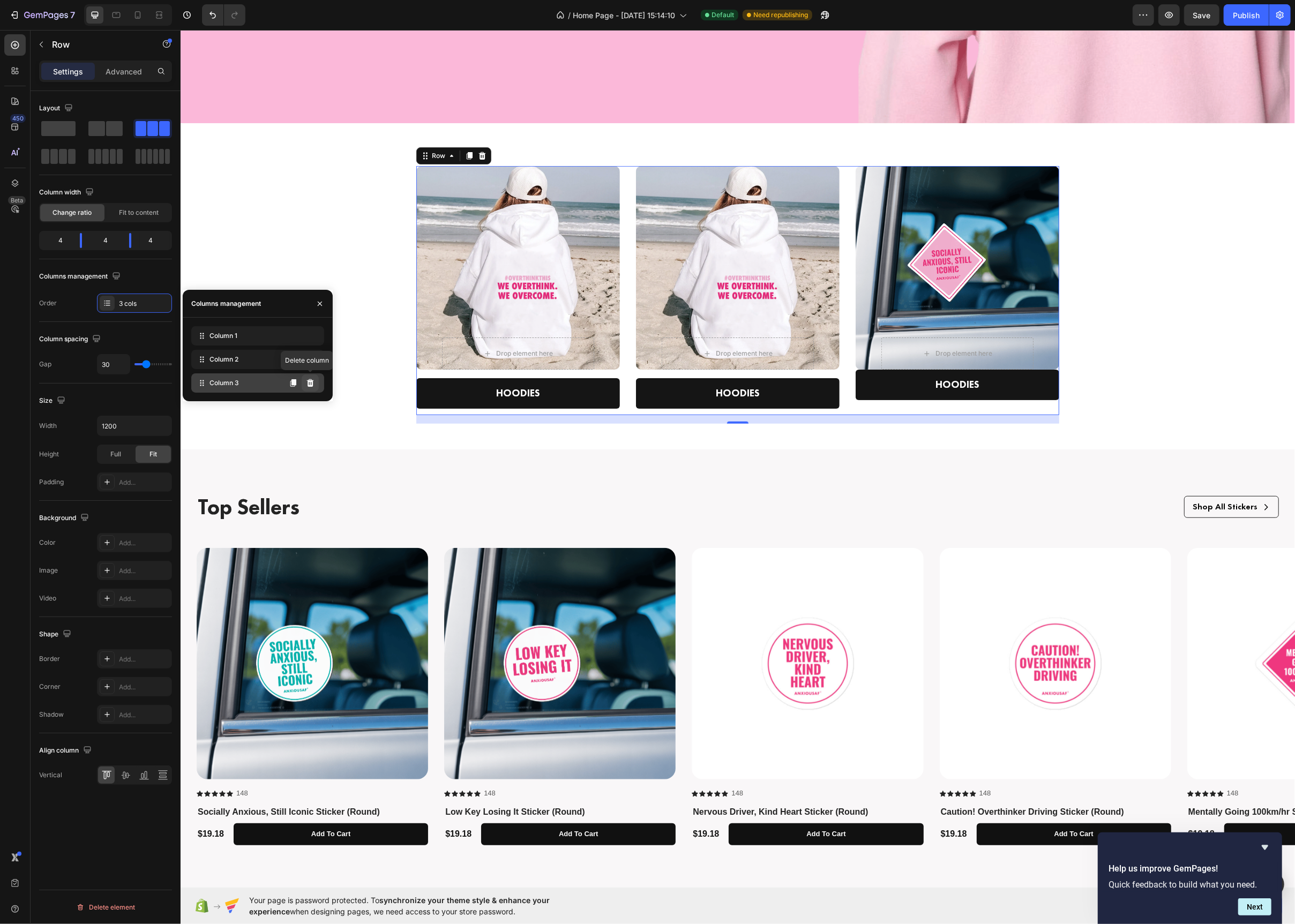
click at [314, 380] on icon at bounding box center [310, 383] width 9 height 9
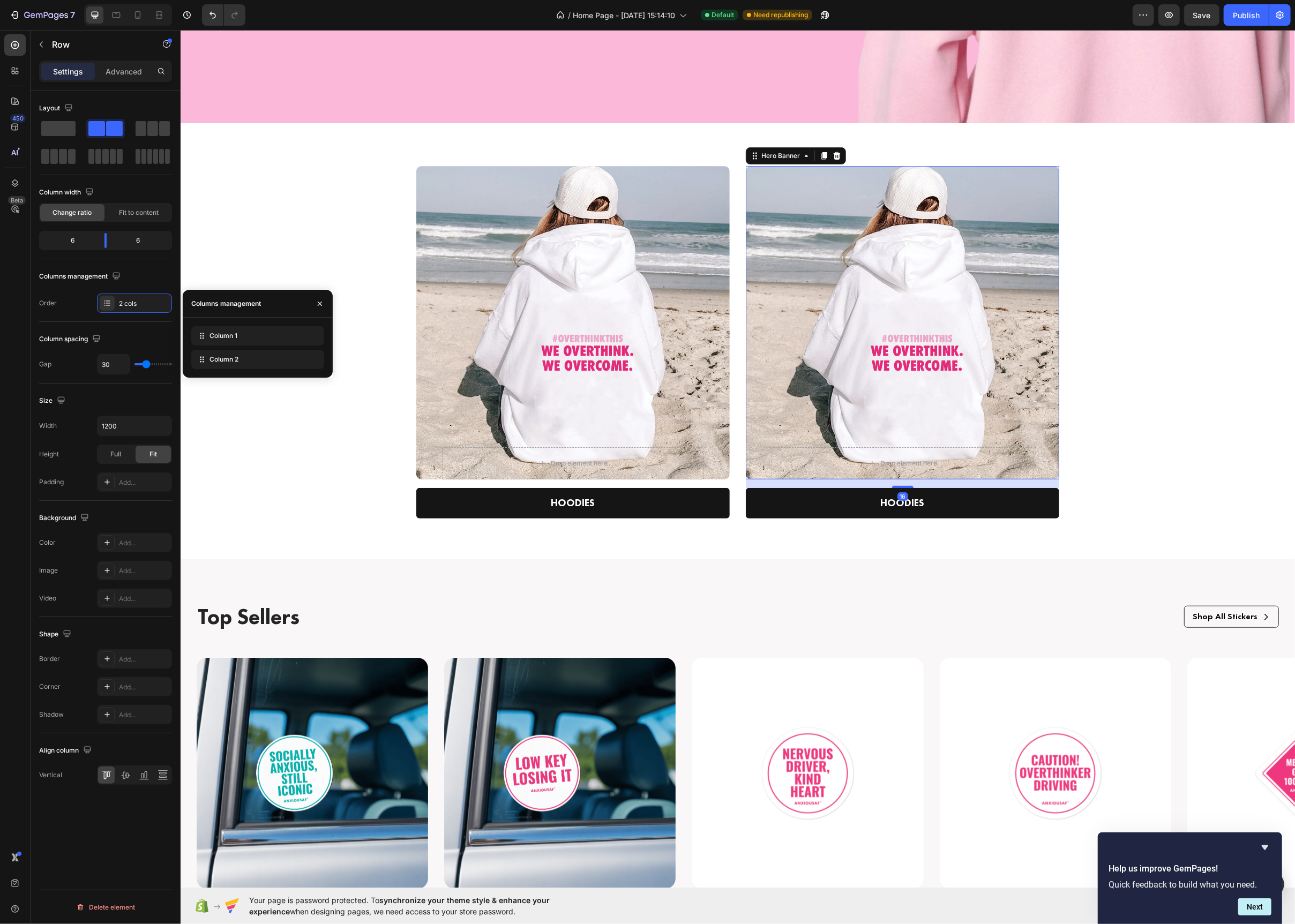
click at [860, 358] on div "Overlay" at bounding box center [902, 323] width 314 height 314
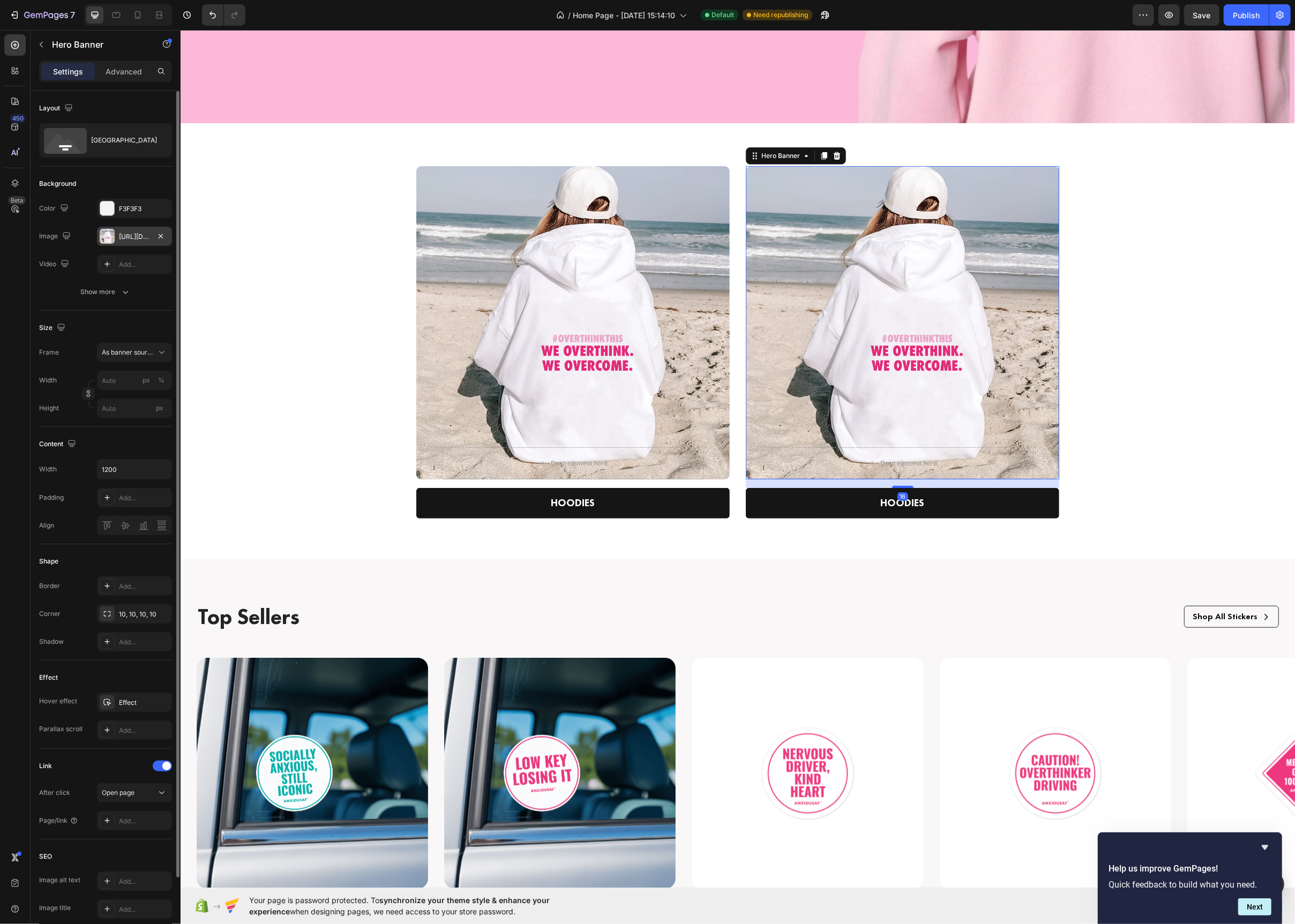
click at [112, 236] on div at bounding box center [106, 236] width 15 height 15
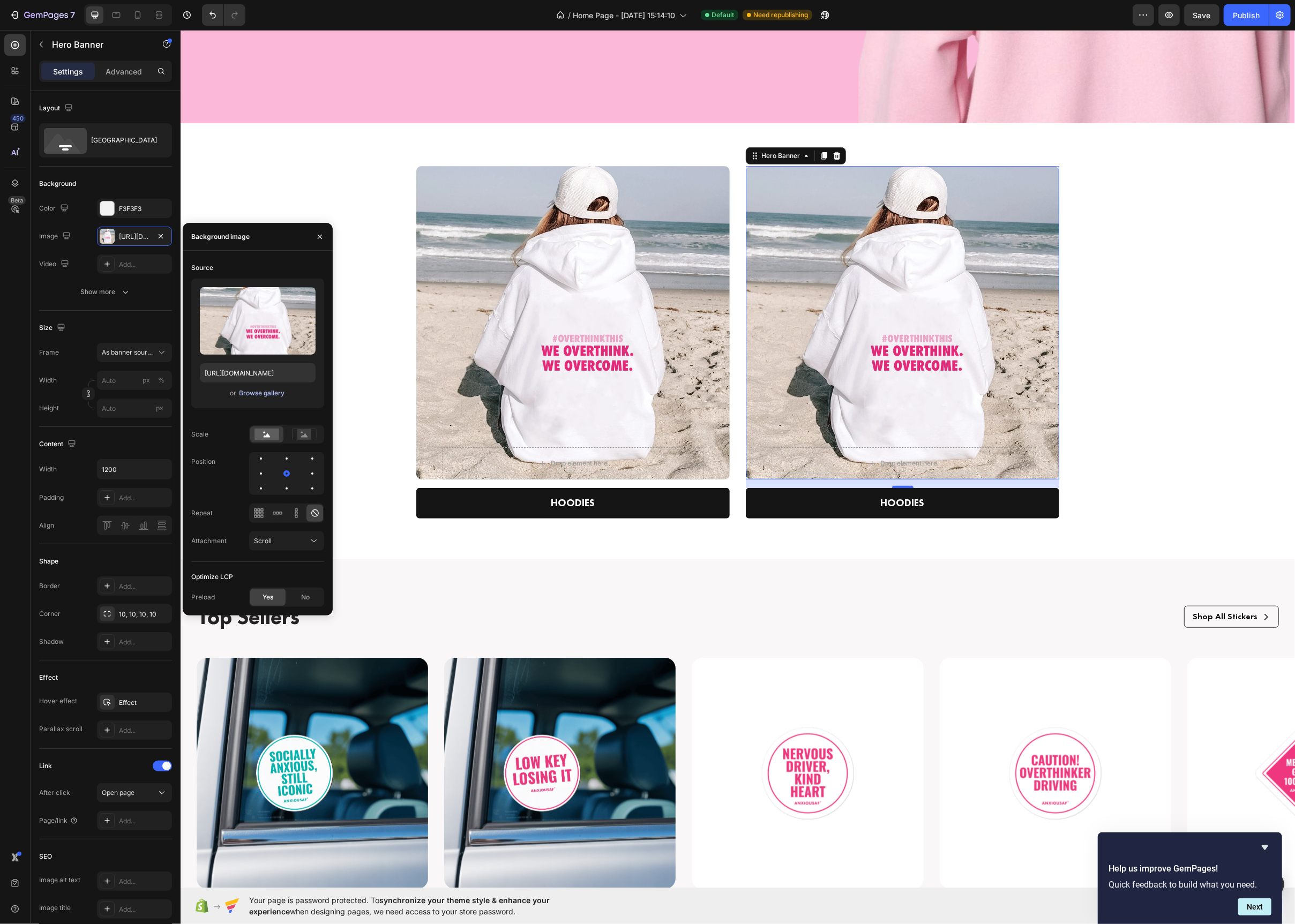
click at [263, 394] on div "Browse gallery" at bounding box center [262, 393] width 45 height 10
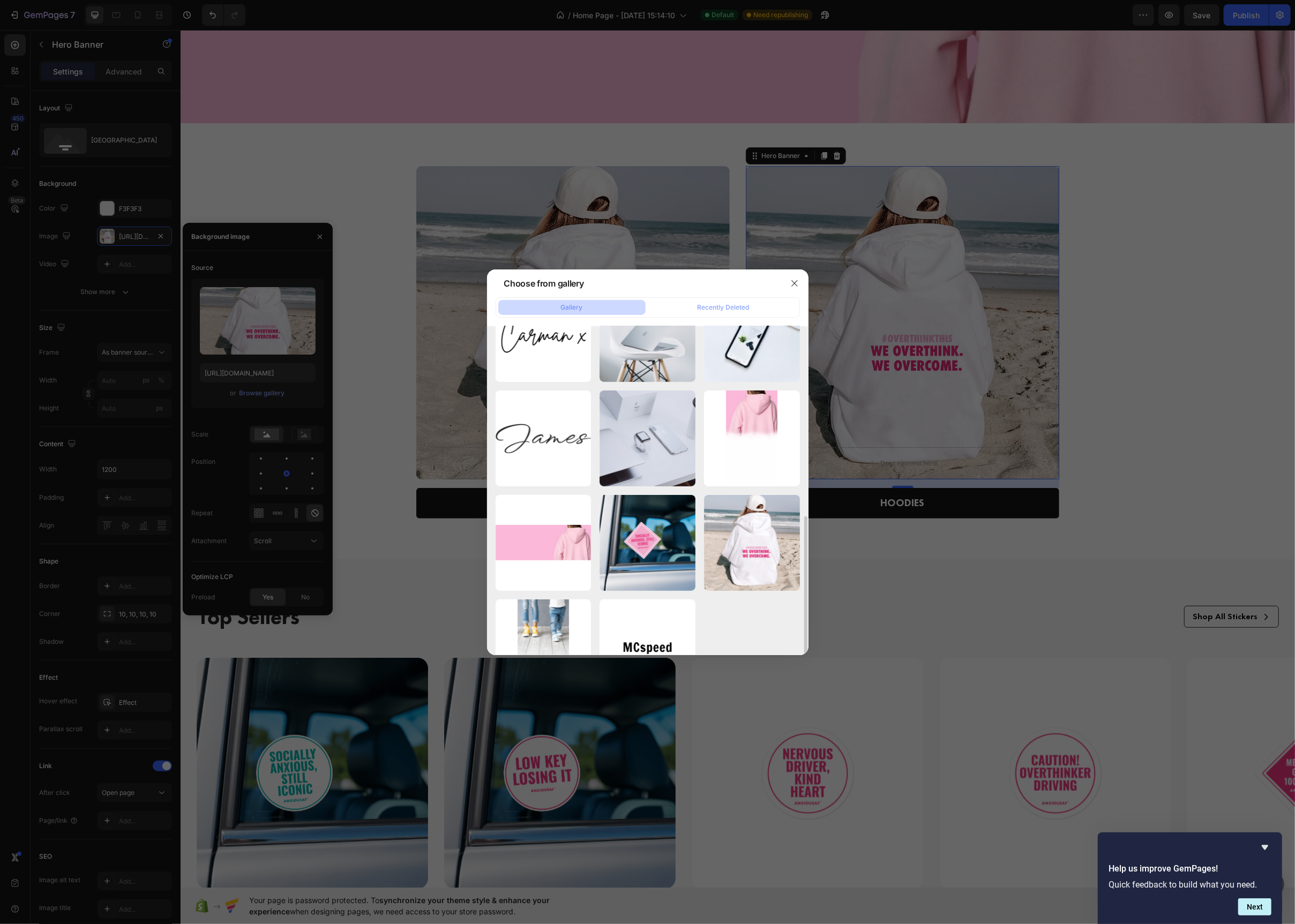
scroll to position [409, 0]
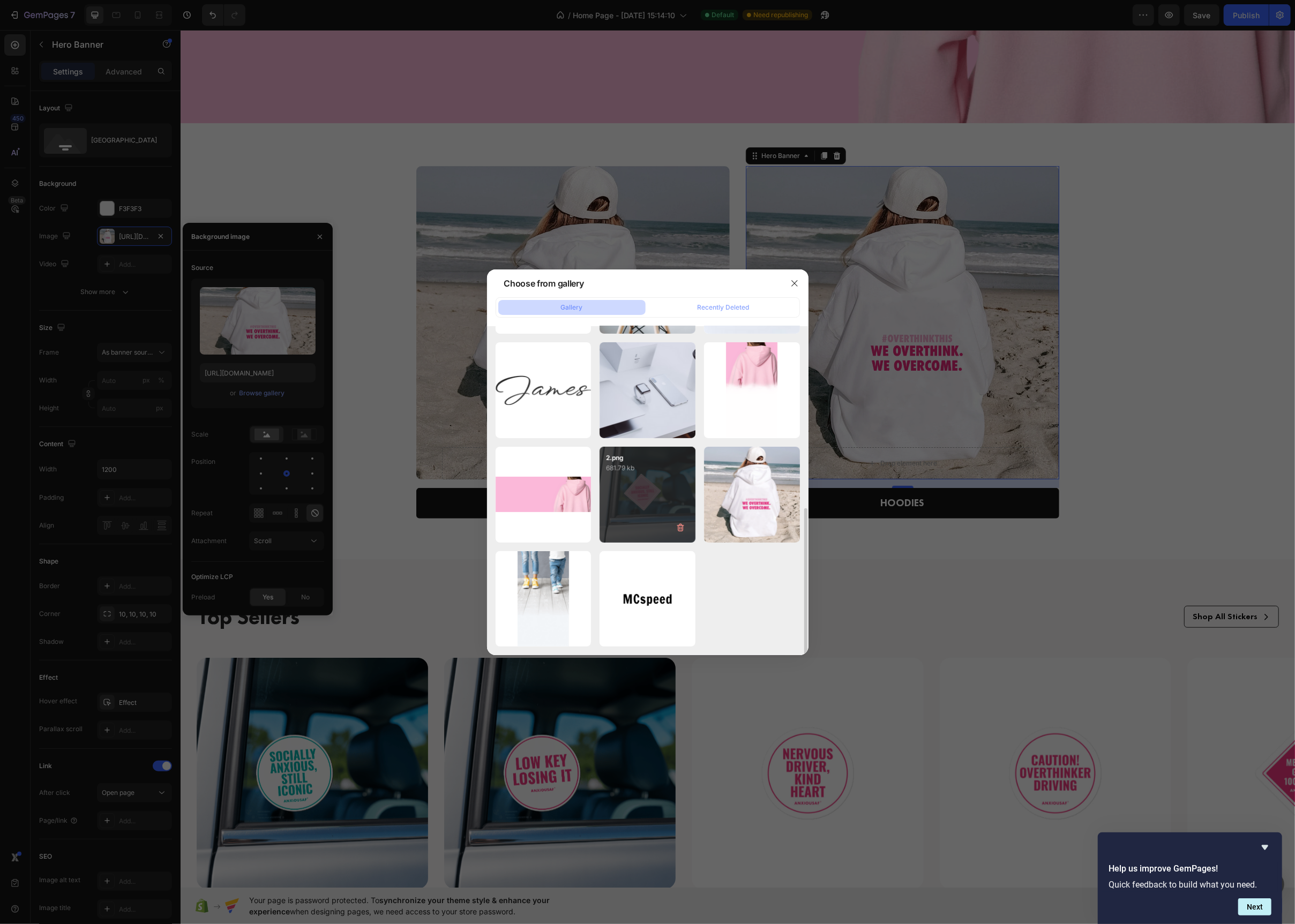
click at [609, 481] on div "2.png 681.79 kb" at bounding box center [648, 494] width 96 height 96
type input "https://cdn.shopify.com/s/files/1/0698/1153/5916/files/gempages_585638078886970…"
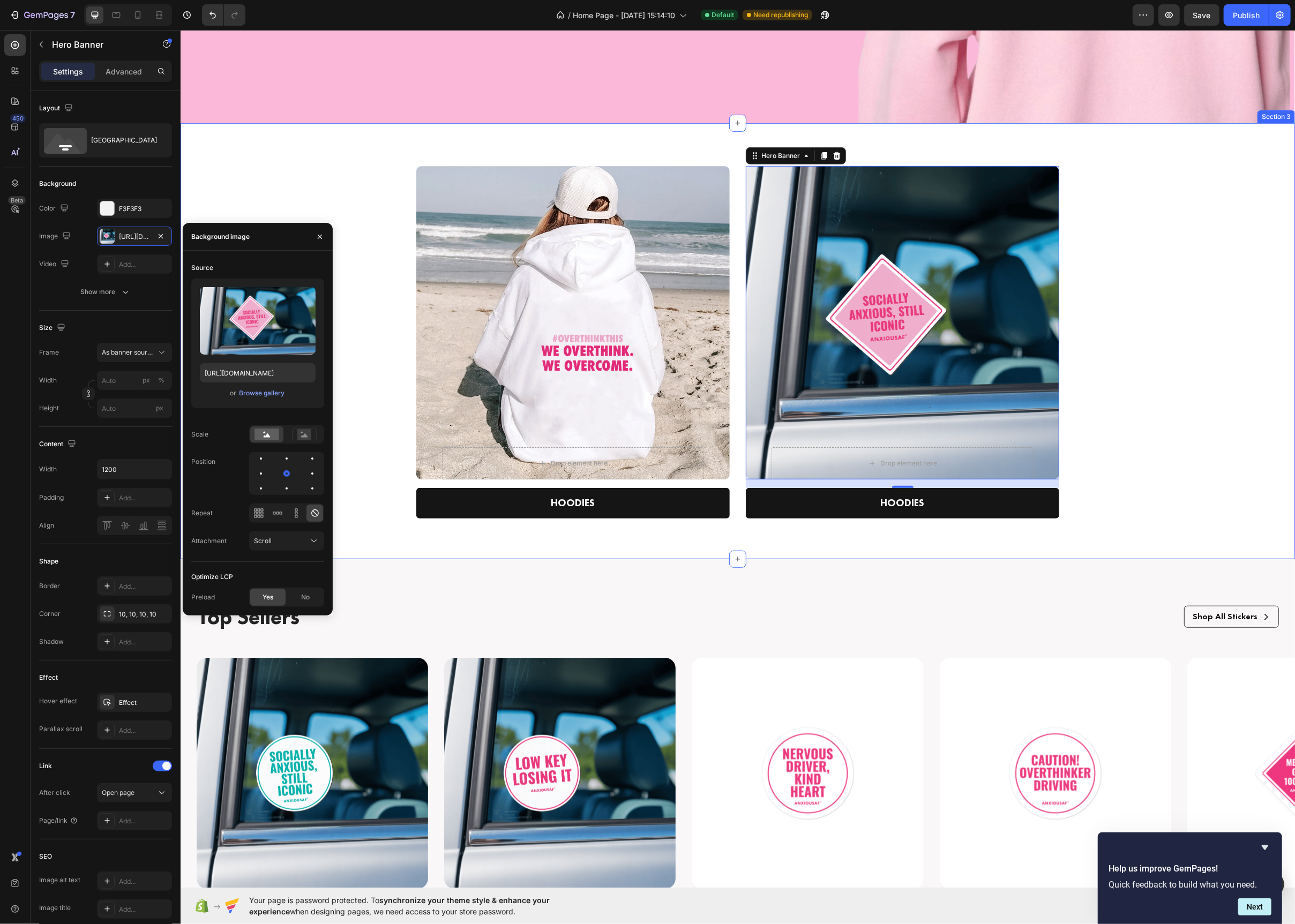
click at [1166, 328] on div "Drop element here Row Hero Banner HOODIES Text block Row Drop element here Row …" at bounding box center [737, 350] width 1098 height 368
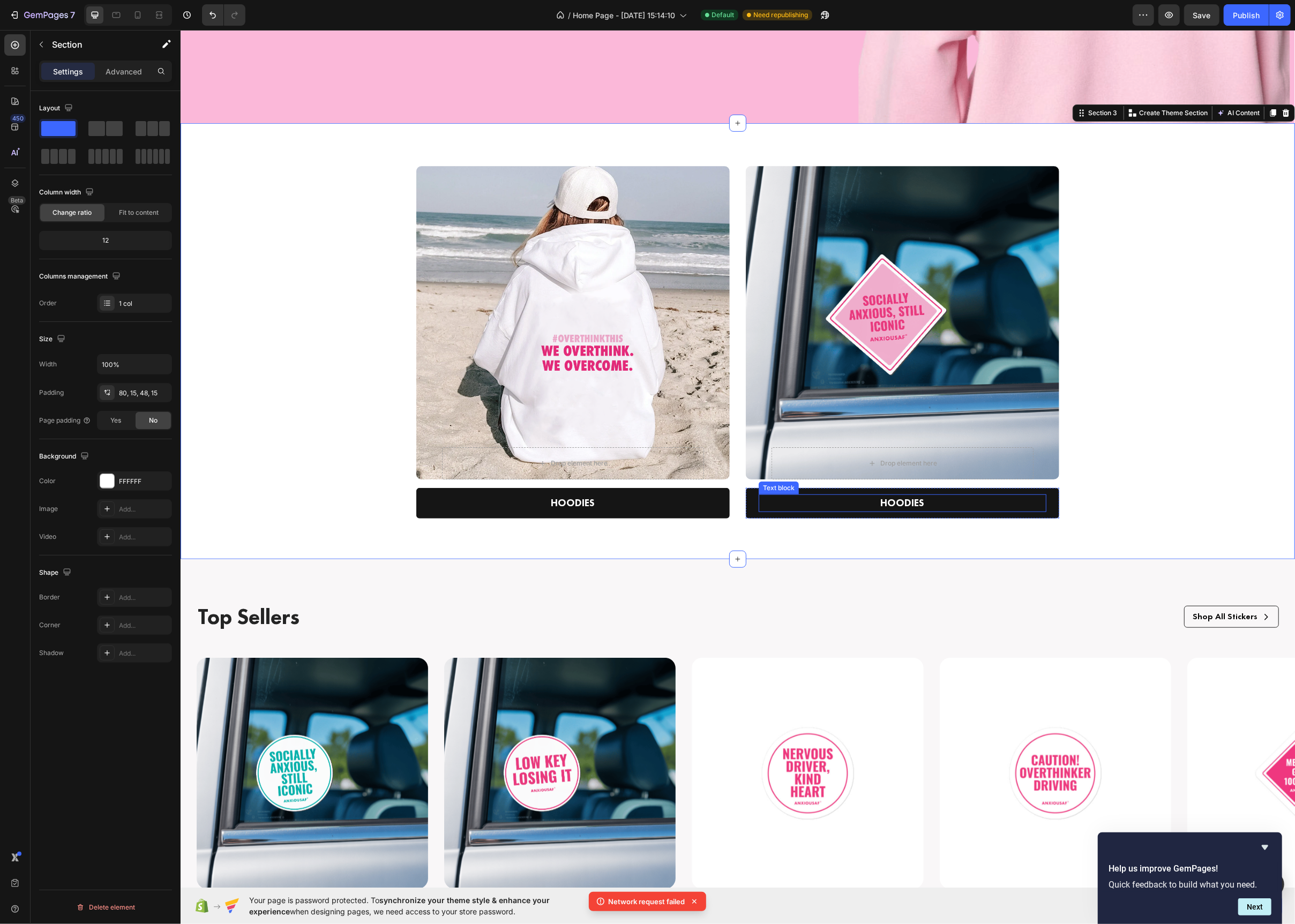
click at [902, 505] on p "HOODIES" at bounding box center [902, 503] width 285 height 16
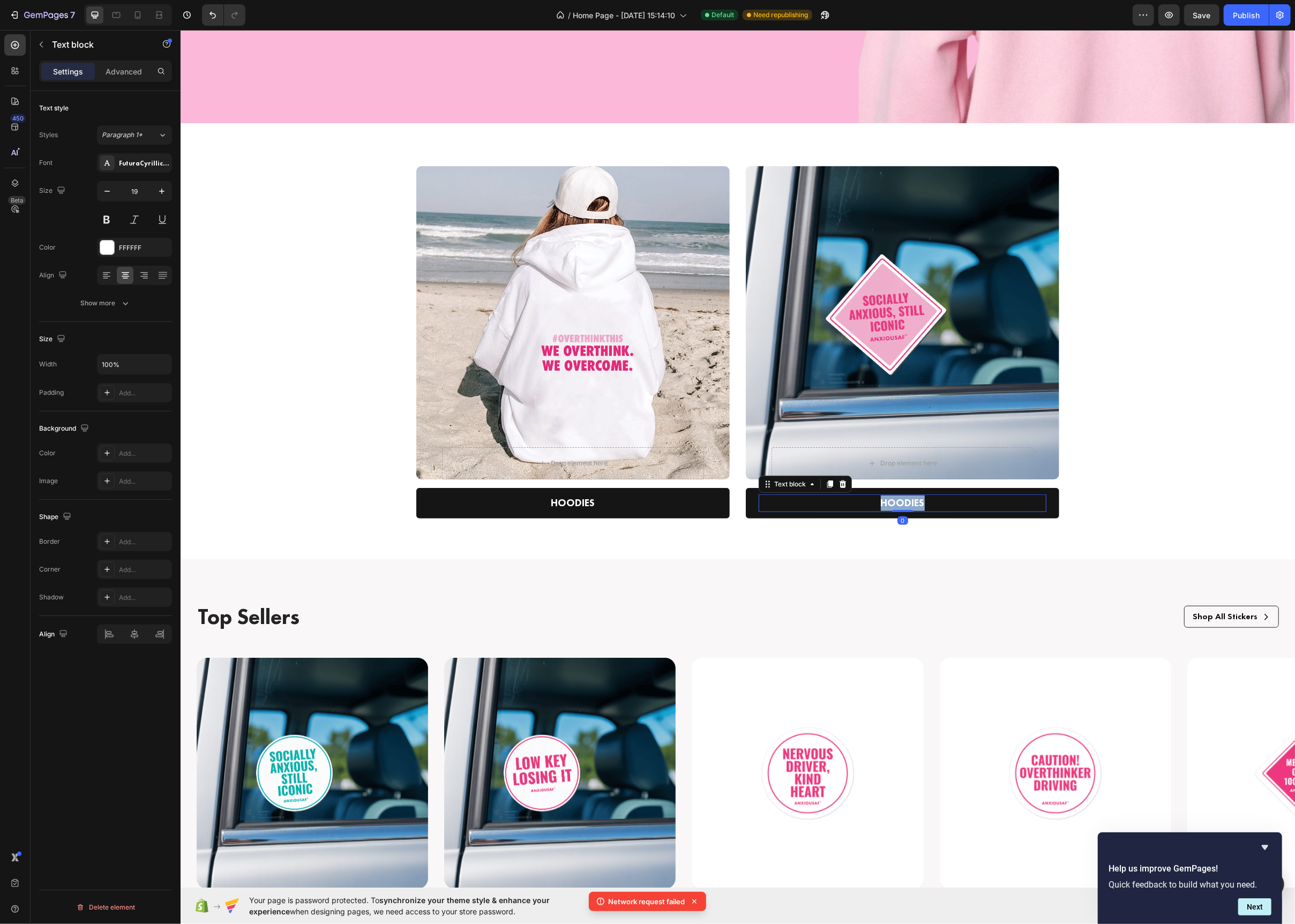
click at [902, 505] on p "HOODIES" at bounding box center [902, 503] width 285 height 16
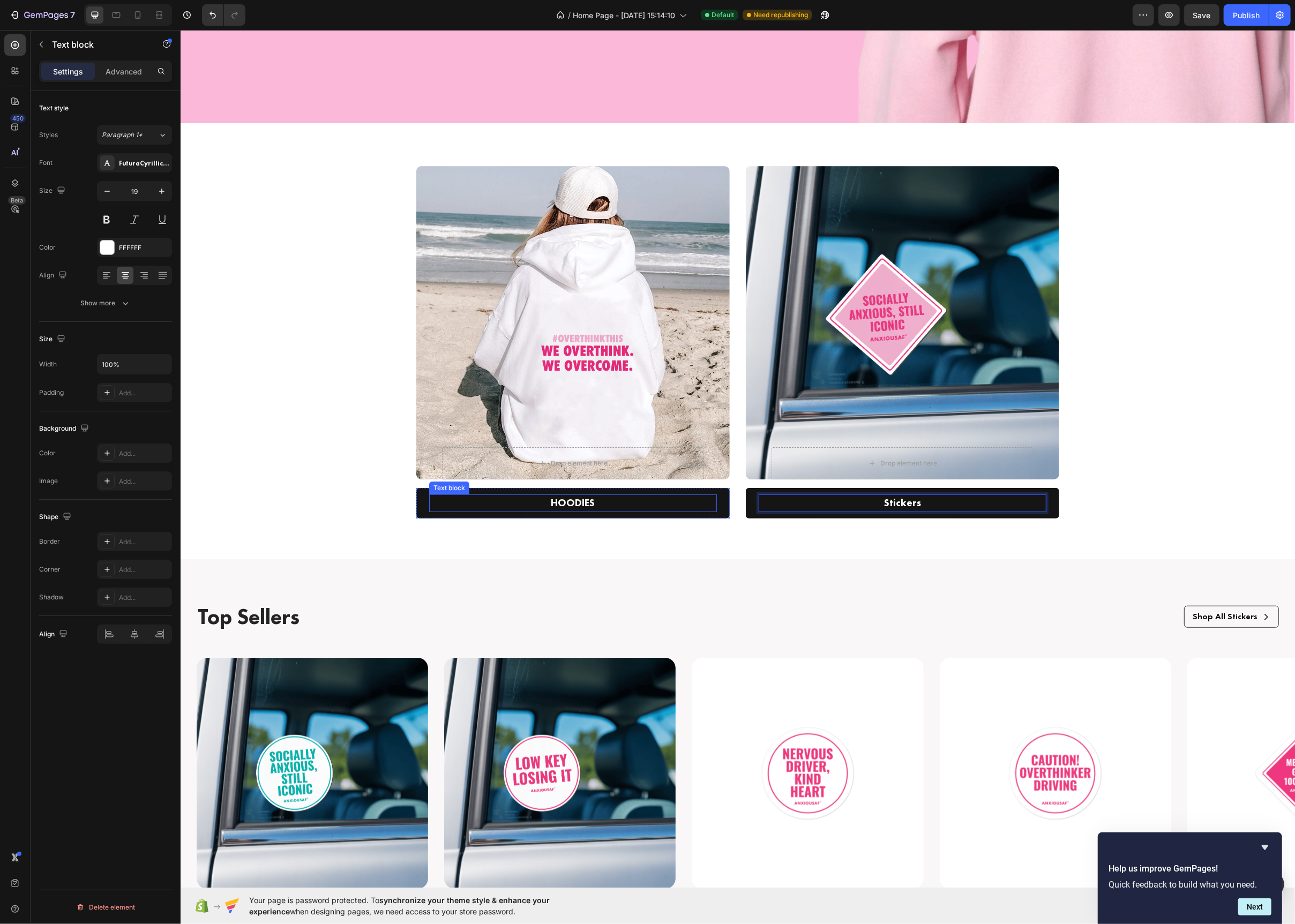
click at [626, 501] on p "HOODIES" at bounding box center [572, 503] width 285 height 16
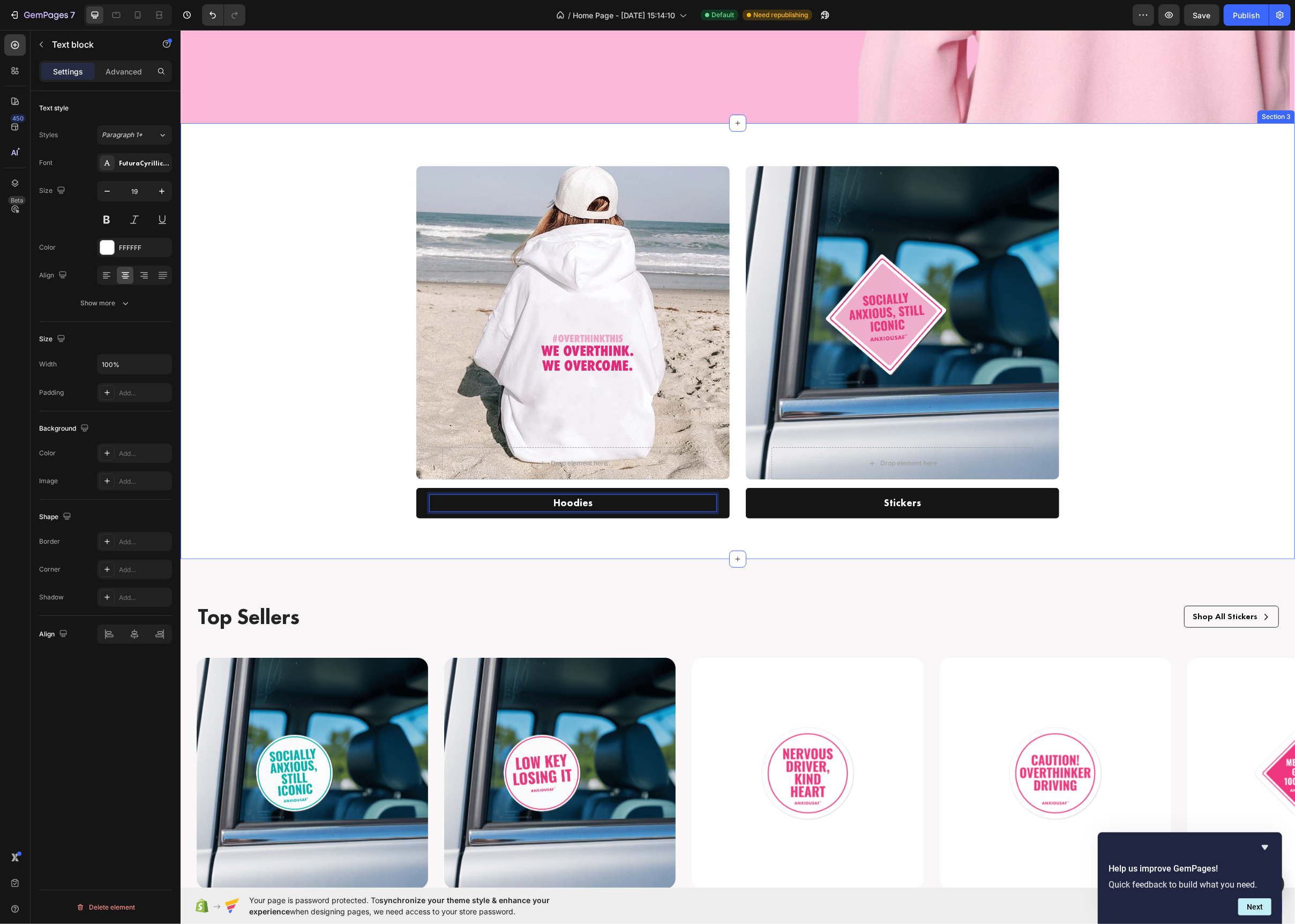
click at [390, 322] on div "Drop element here Row Hero Banner Hoodies Text block 0 Row Drop element here Ro…" at bounding box center [737, 350] width 1098 height 368
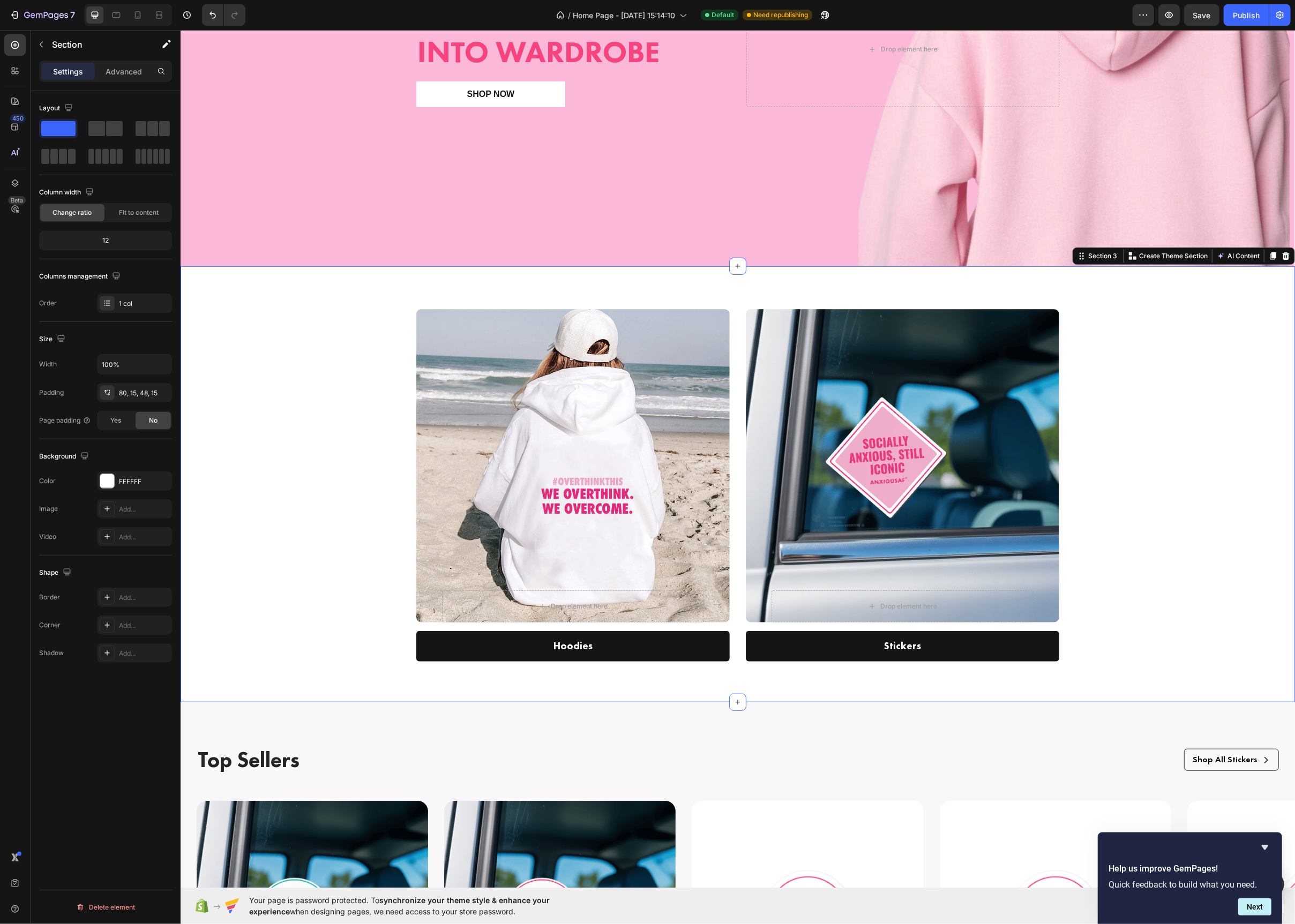
scroll to position [424, 0]
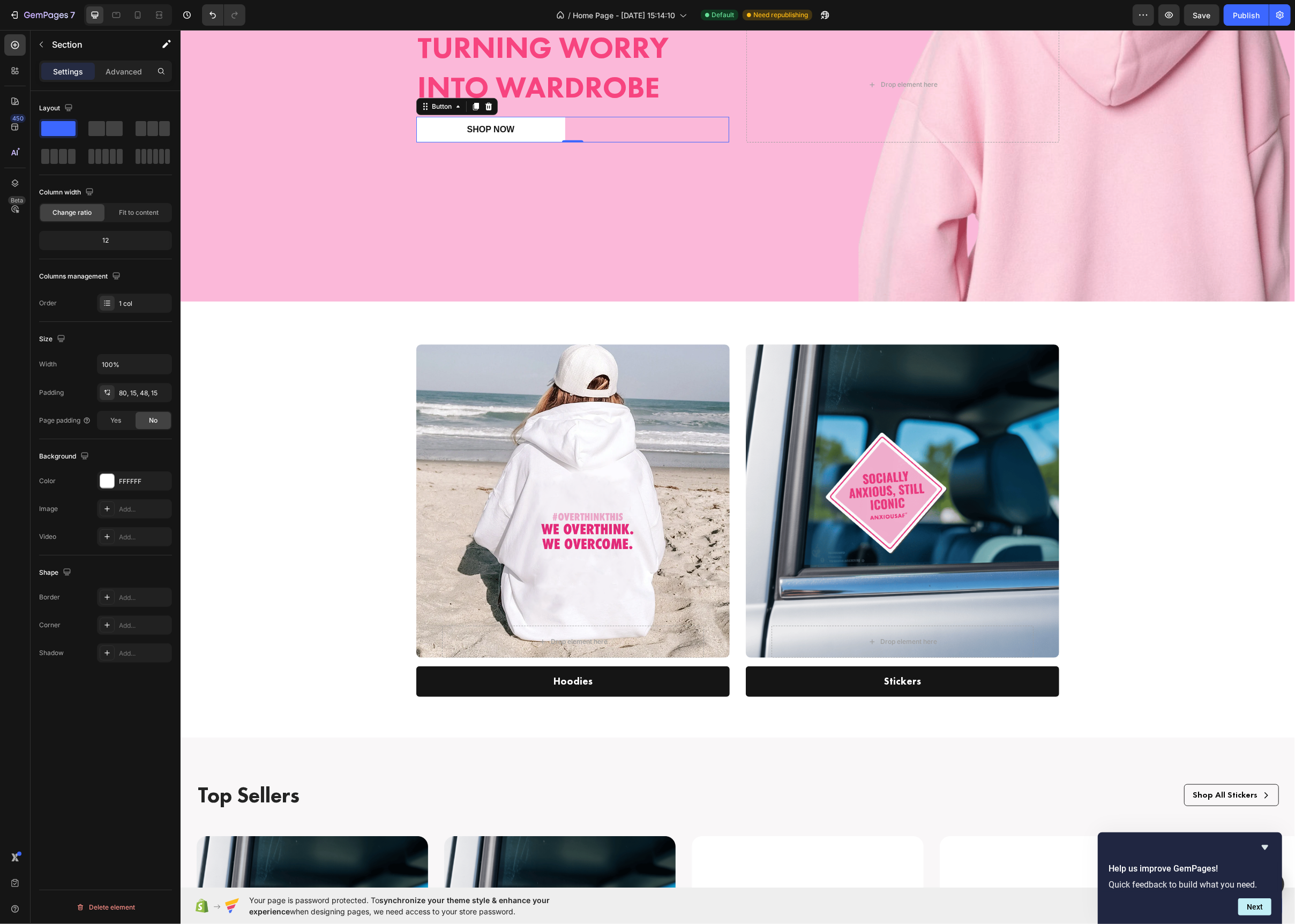
click at [557, 132] on button "Shop now" at bounding box center [491, 130] width 149 height 26
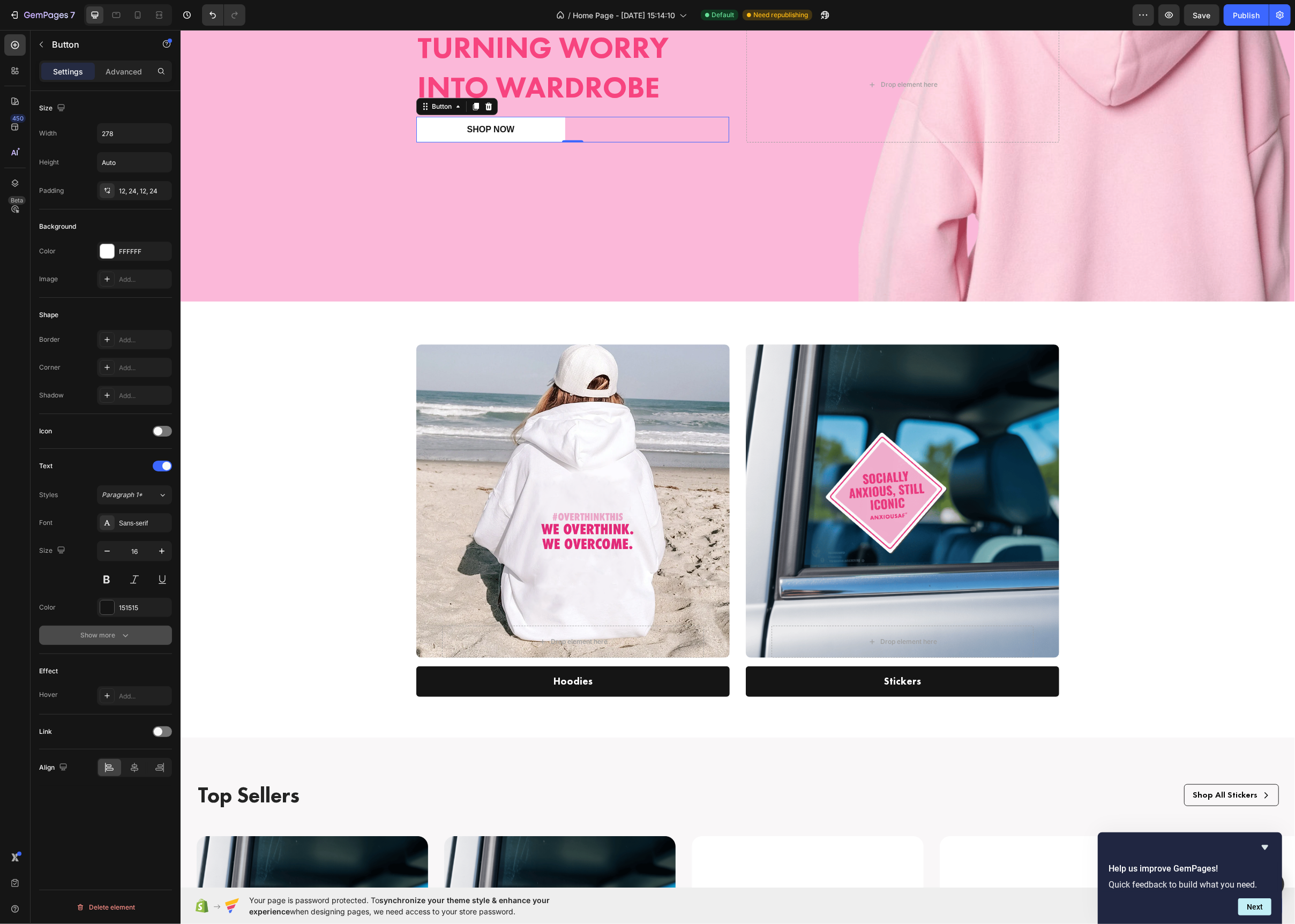
click at [108, 633] on div "Show more" at bounding box center [106, 635] width 50 height 11
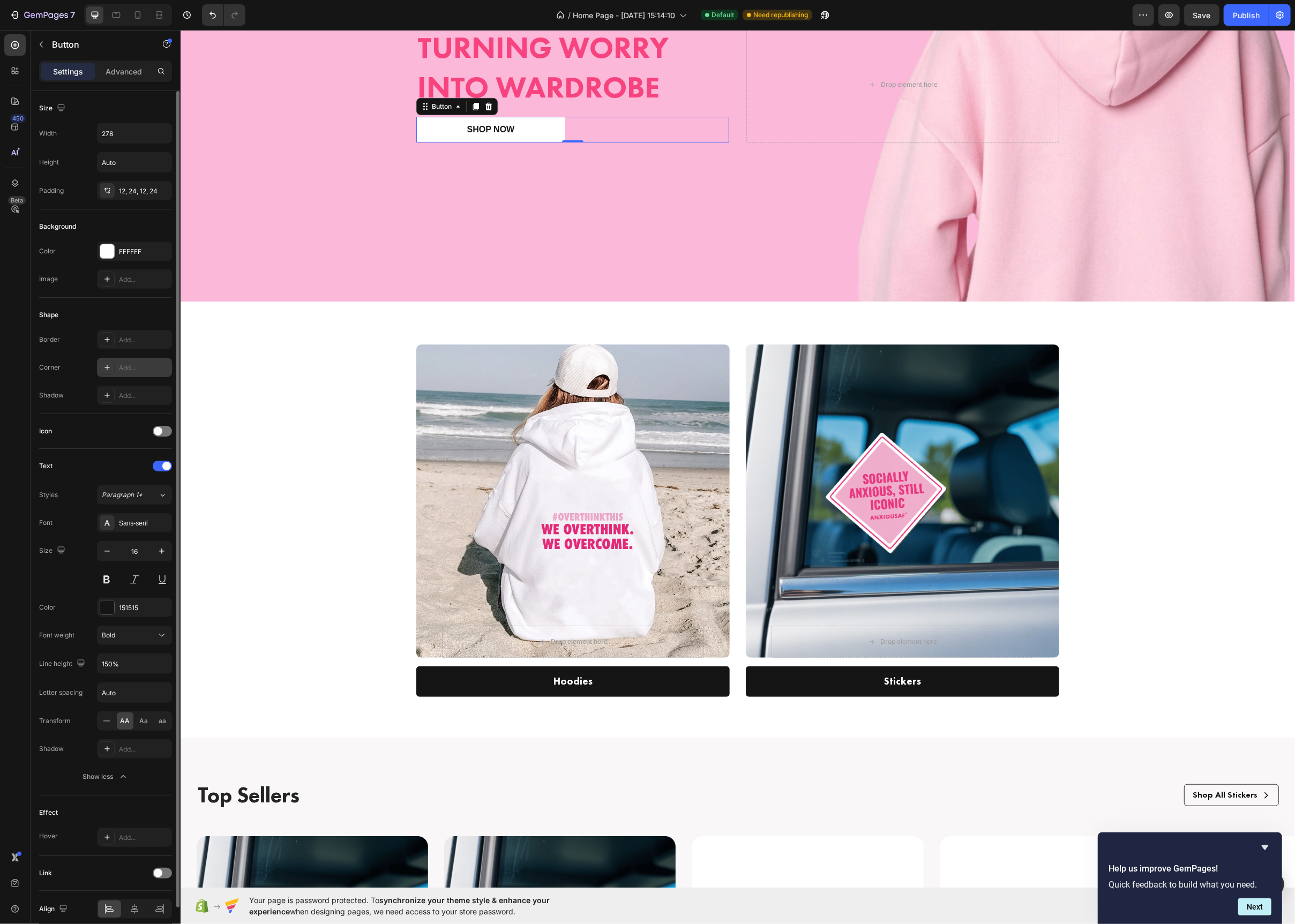
click at [108, 368] on icon at bounding box center [107, 368] width 9 height 9
type input "6"
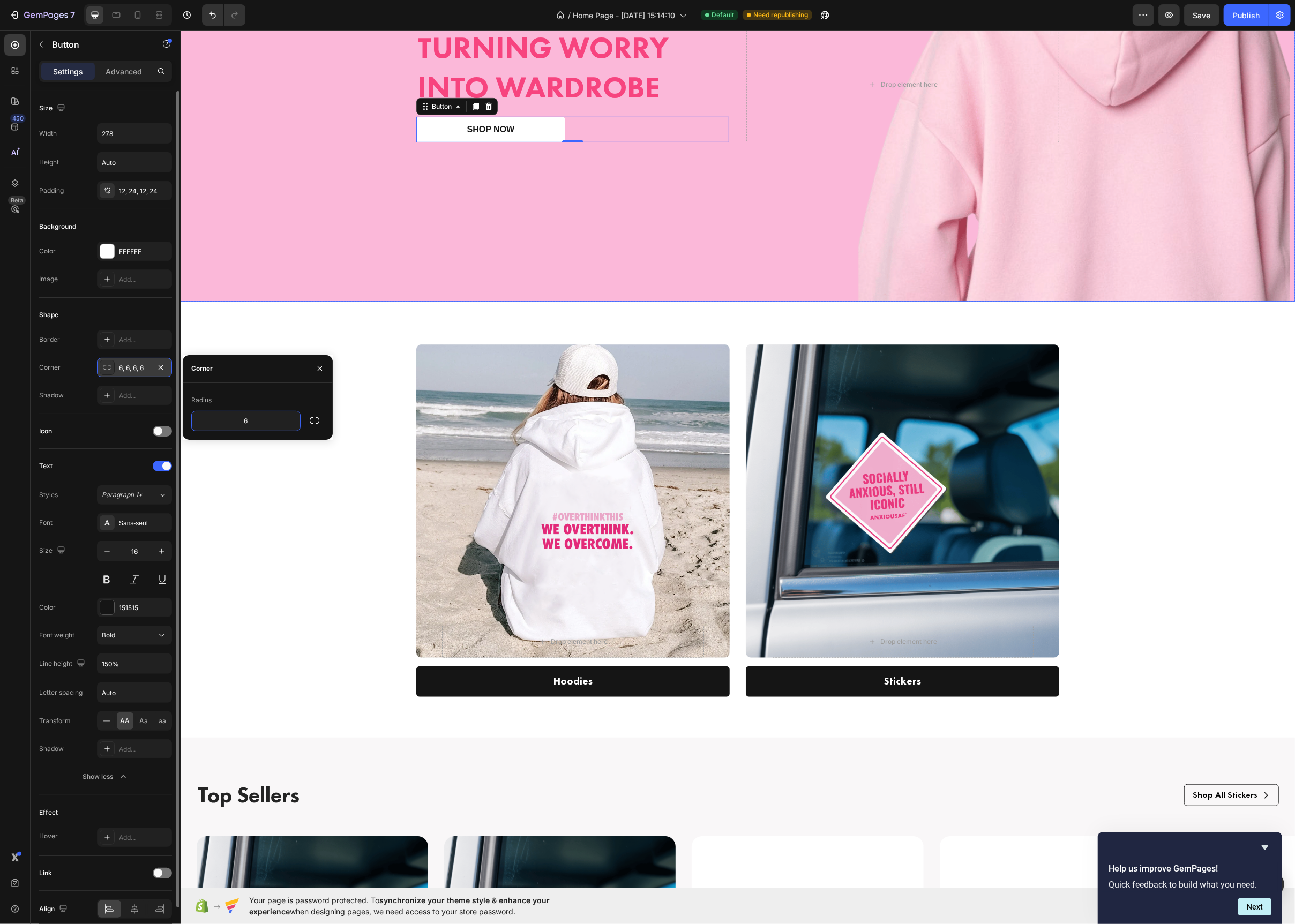
click at [399, 255] on div "Overlay" at bounding box center [738, 99] width 1115 height 406
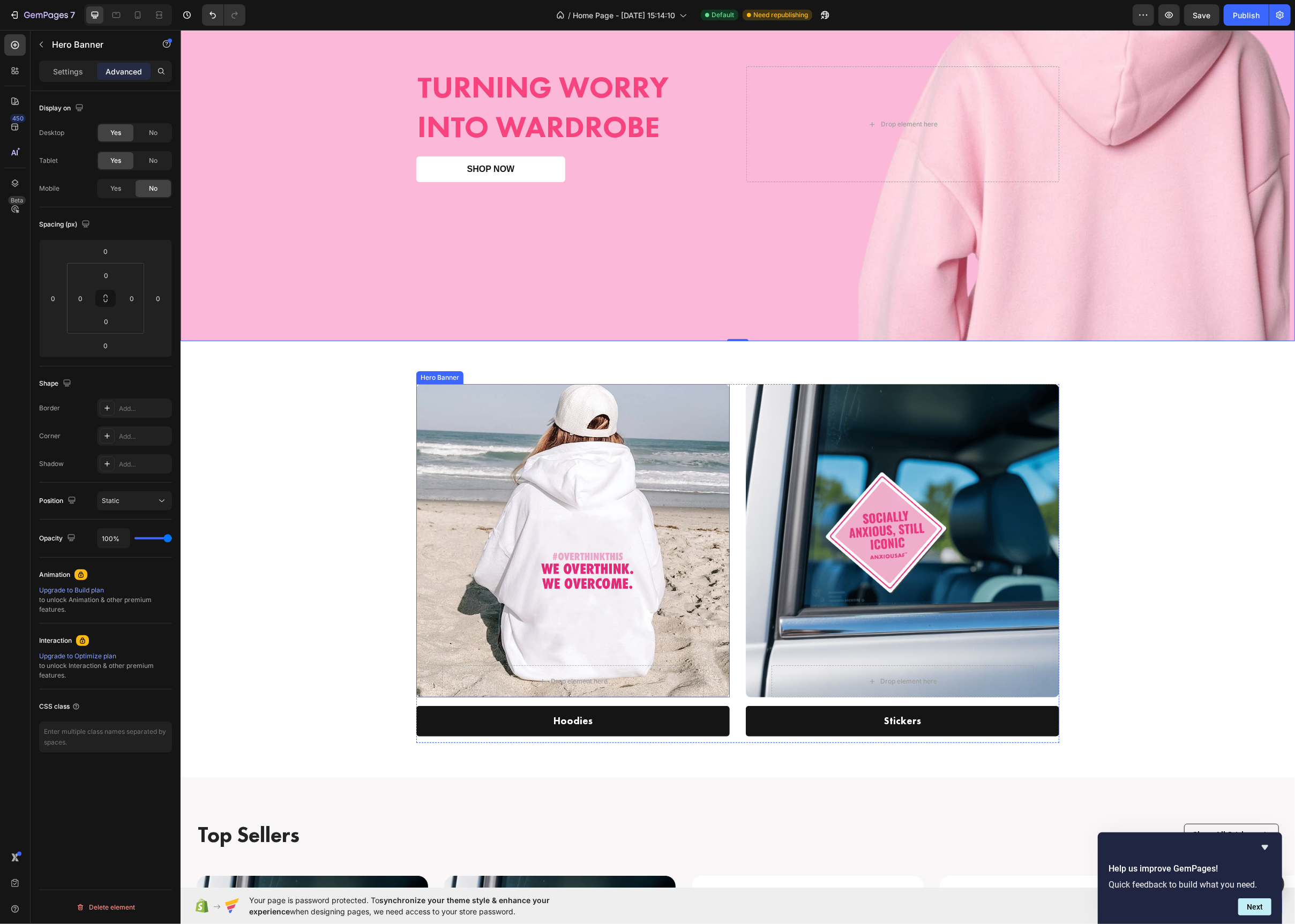
scroll to position [357, 0]
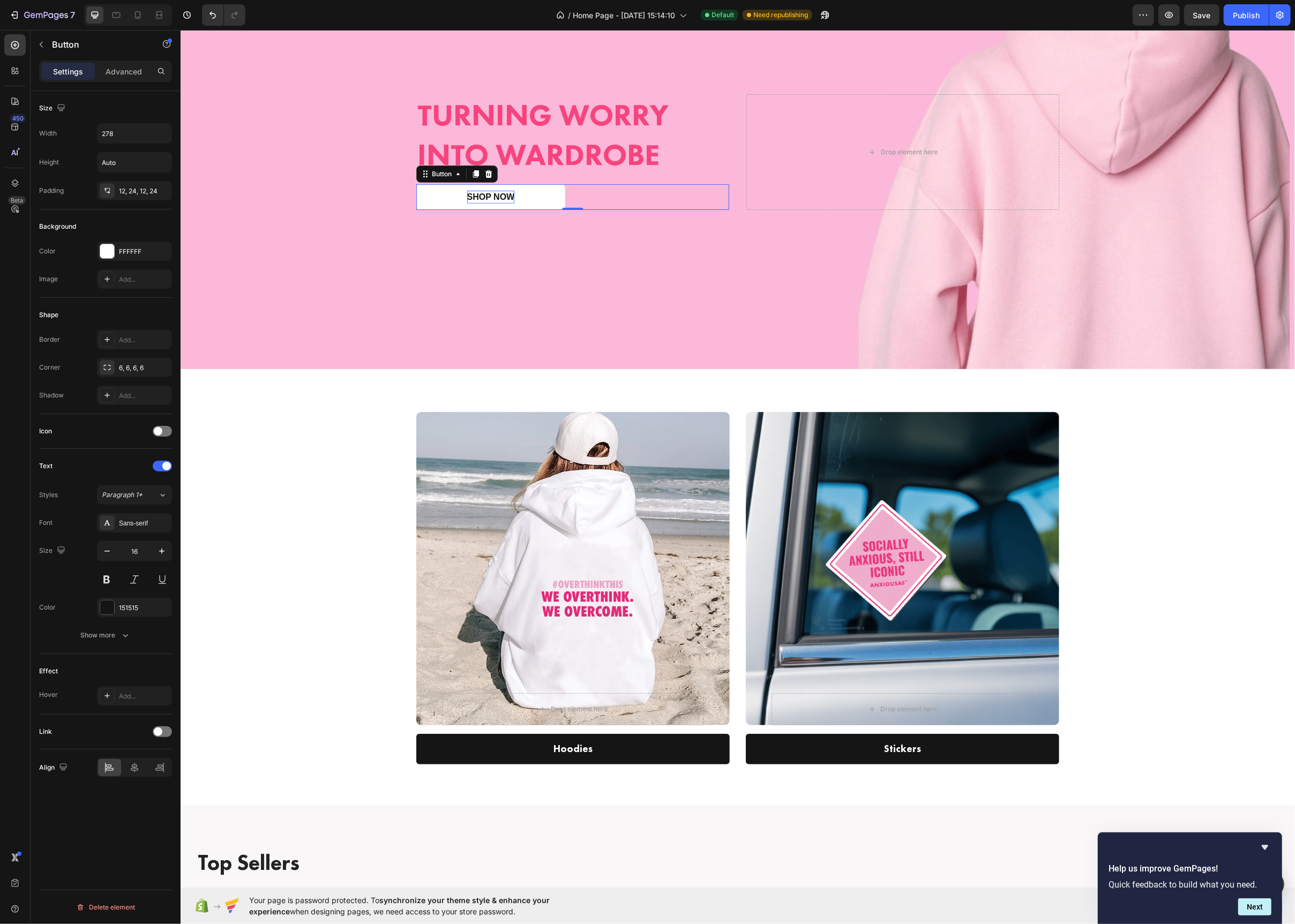
click at [486, 194] on p "Shop now" at bounding box center [490, 197] width 48 height 13
click at [416, 185] on button "Shop" at bounding box center [491, 197] width 149 height 26
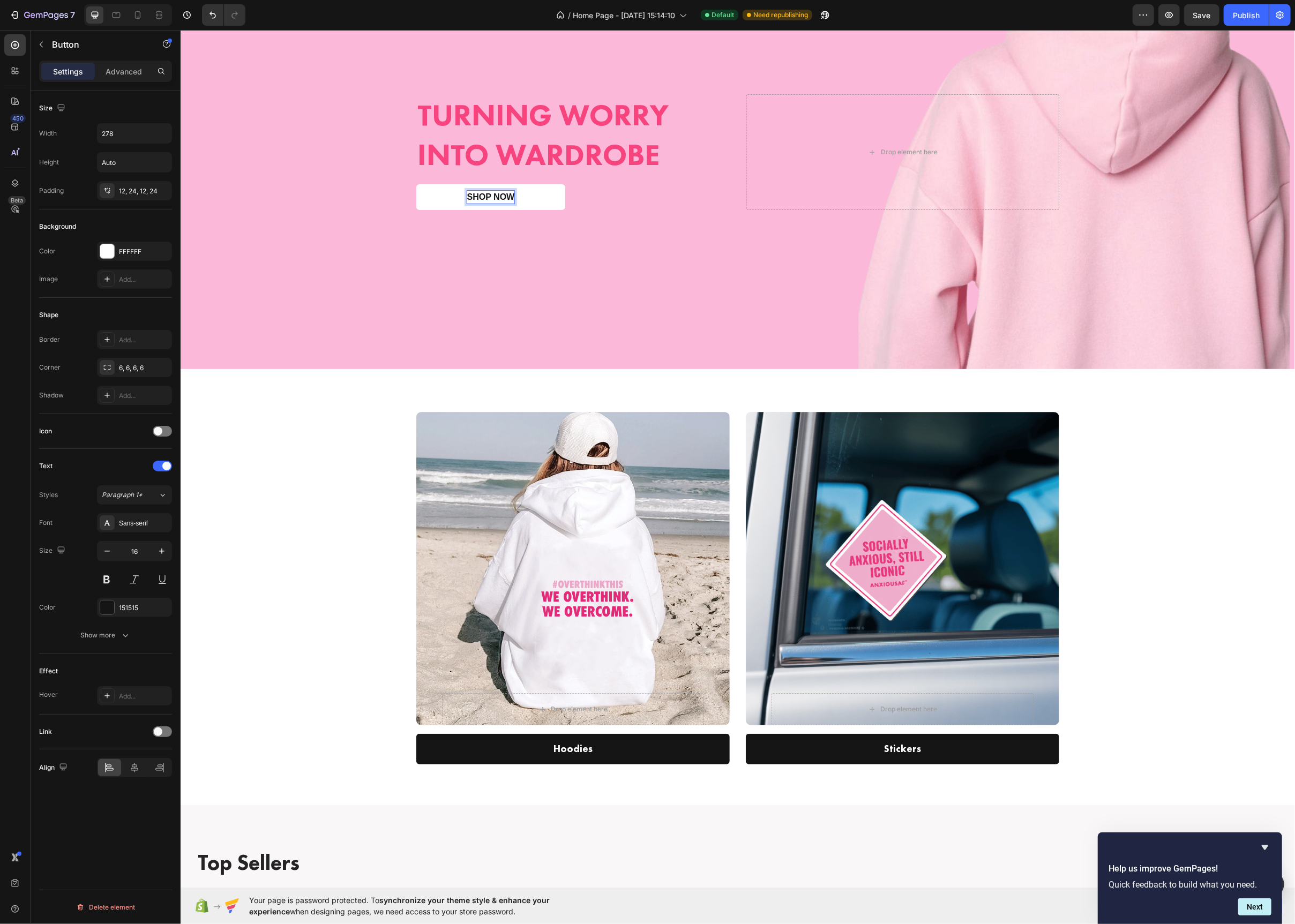
click at [361, 209] on div "Overlay" at bounding box center [738, 166] width 1115 height 406
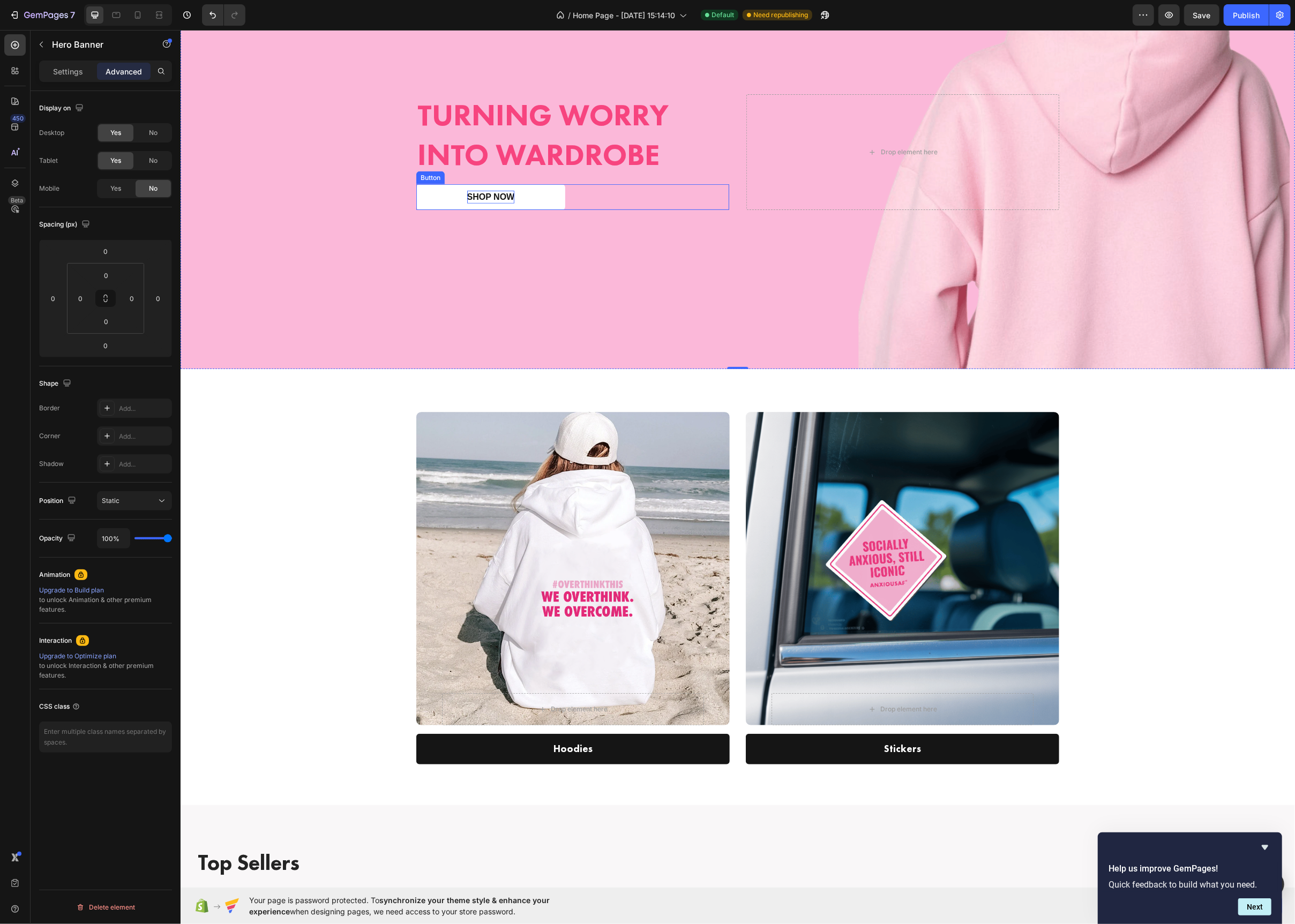
click at [468, 207] on button "Shop Now" at bounding box center [491, 197] width 149 height 26
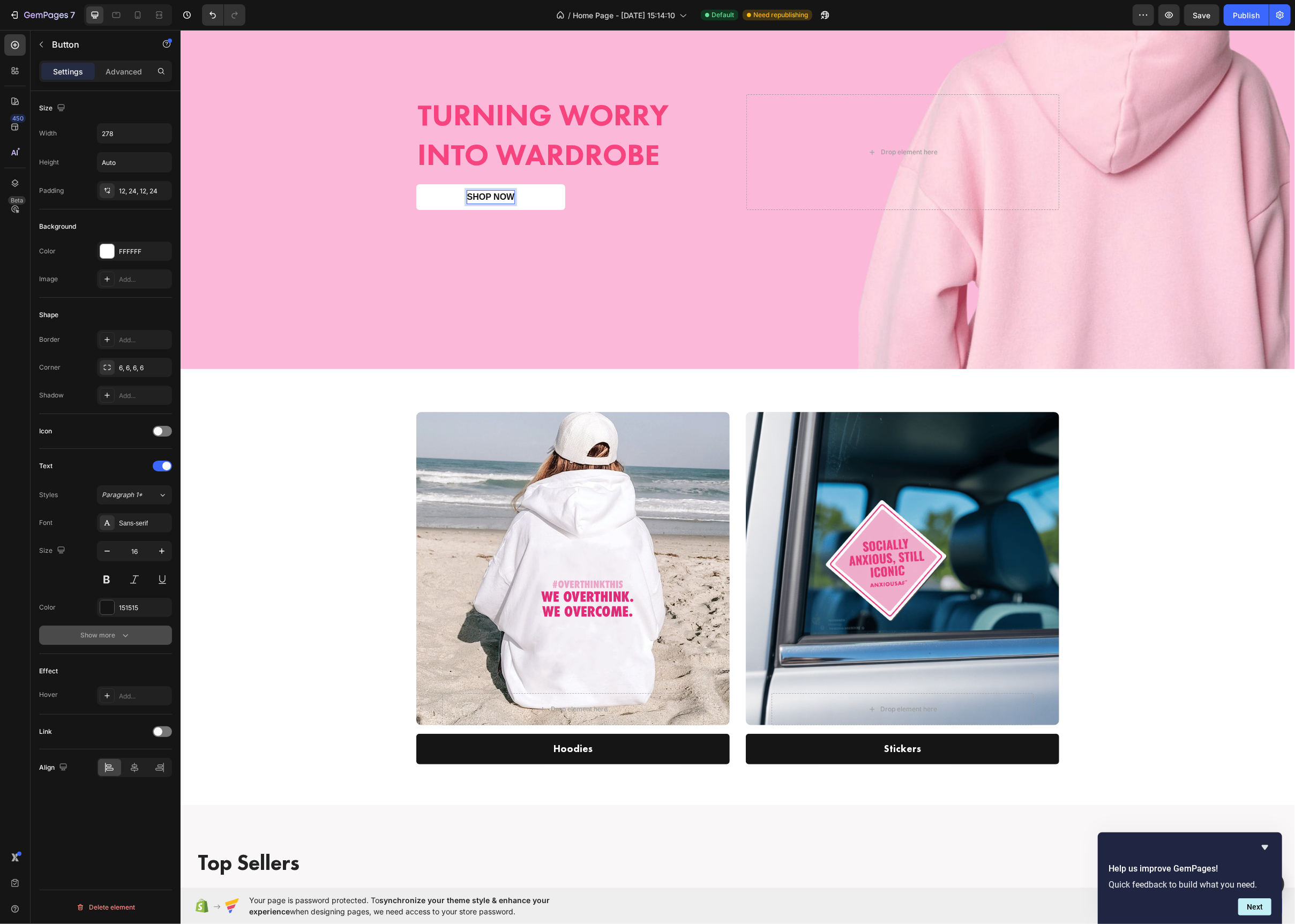
click at [97, 645] on button "Show more" at bounding box center [105, 635] width 133 height 19
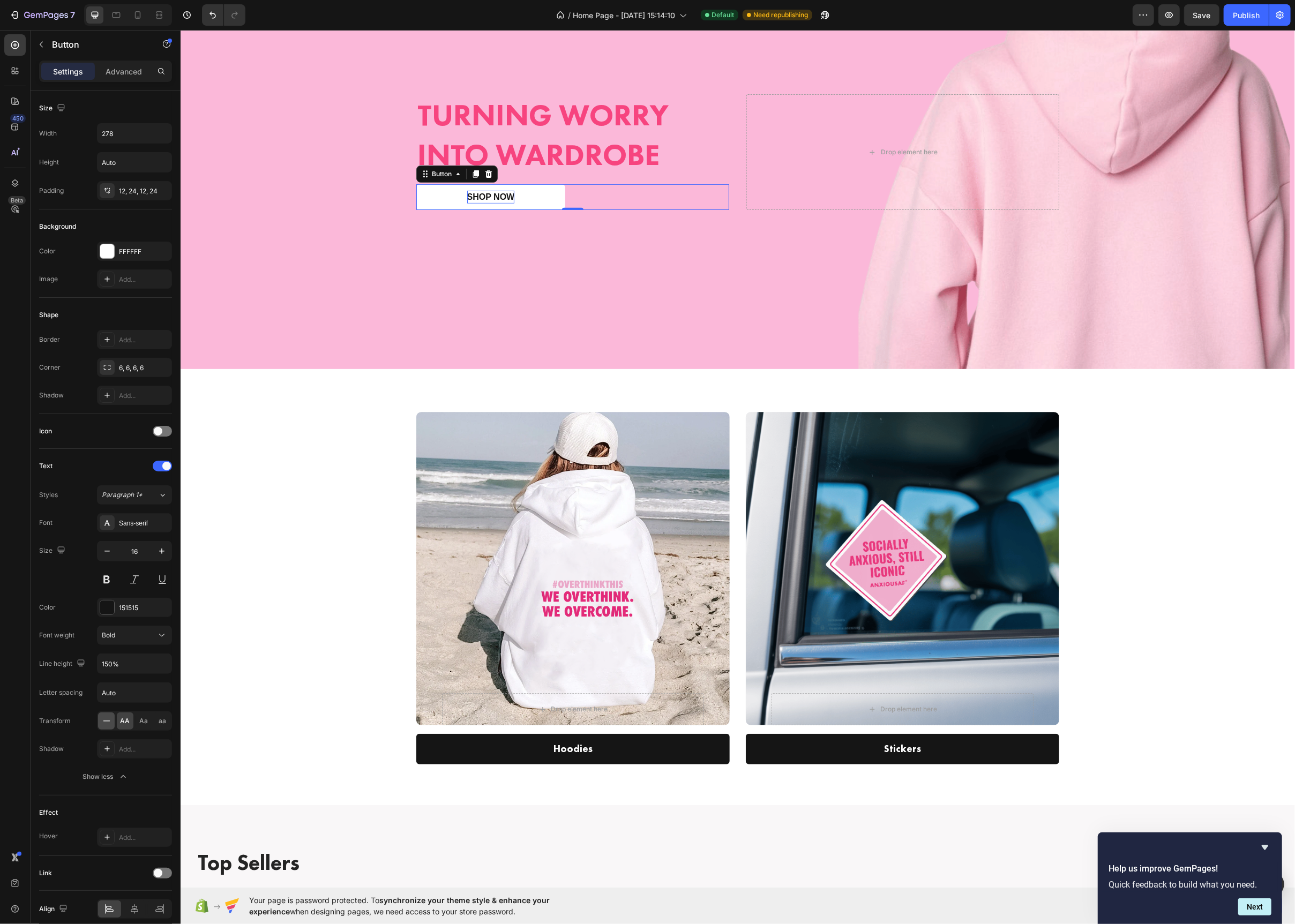
click at [110, 725] on icon at bounding box center [106, 720] width 11 height 11
click at [302, 463] on div "Drop element here Row Hero Banner Hoodies Text block Row Drop element here Row …" at bounding box center [737, 595] width 1098 height 368
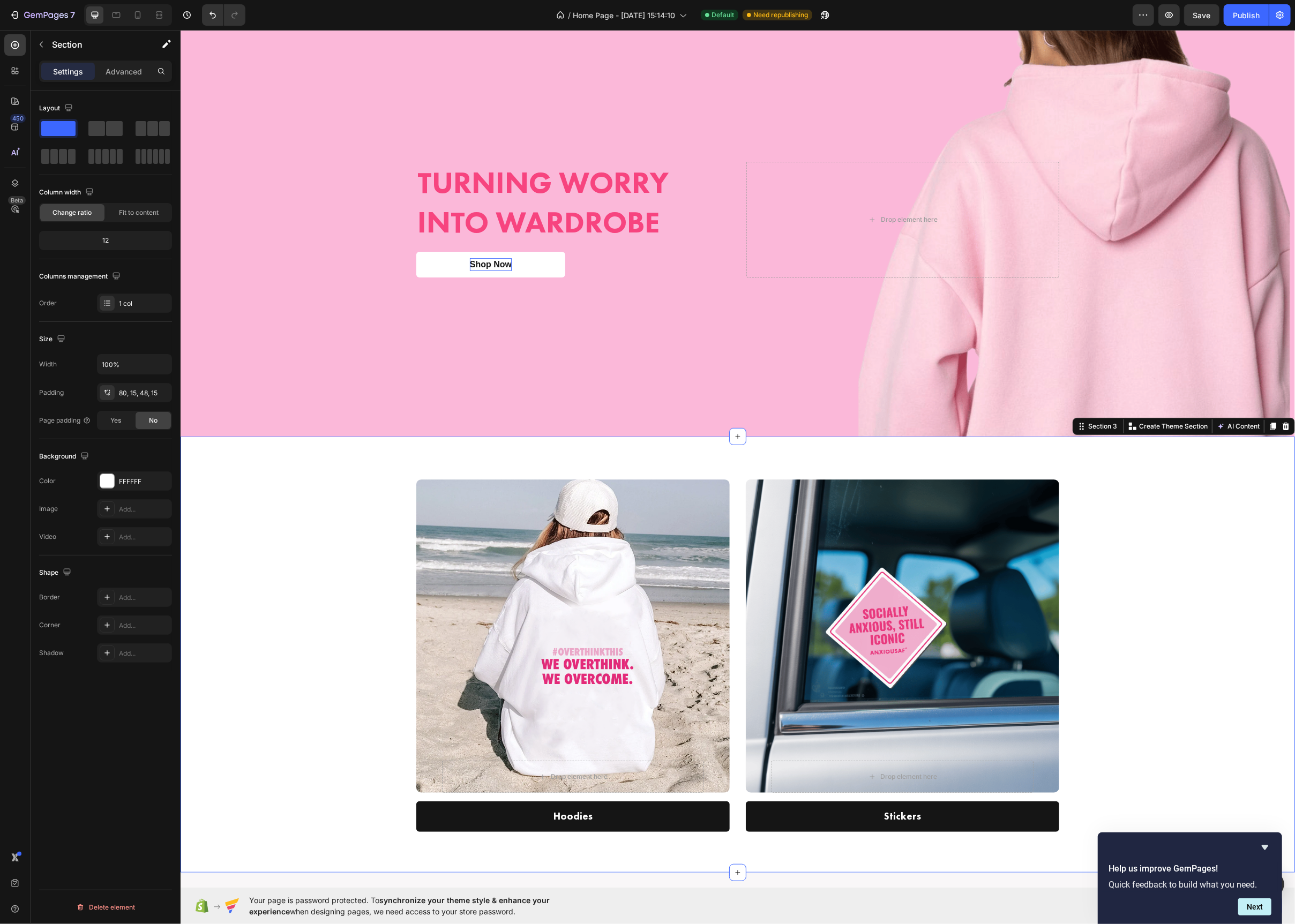
scroll to position [148, 0]
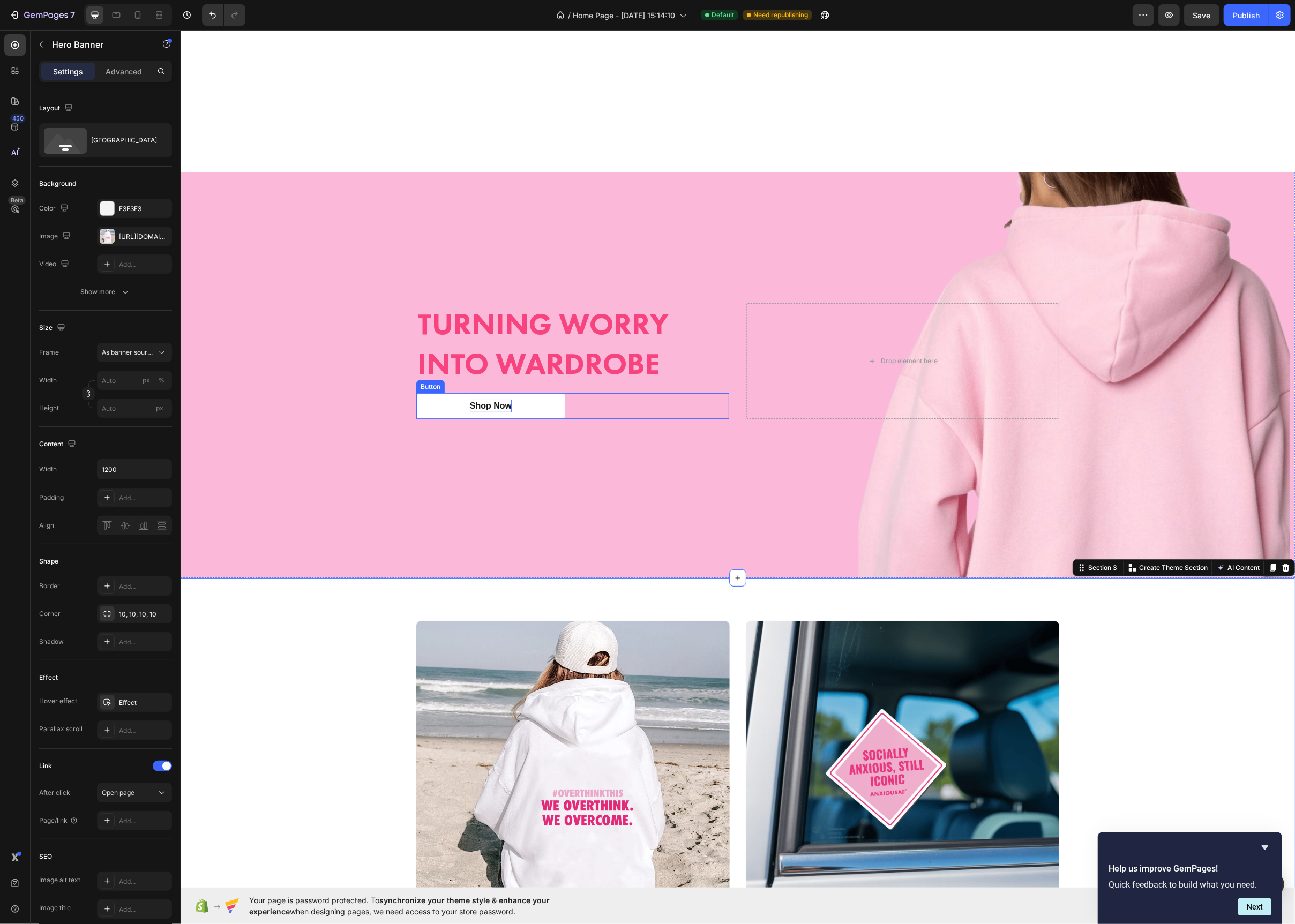
click at [503, 621] on div "Overlay" at bounding box center [573, 778] width 314 height 314
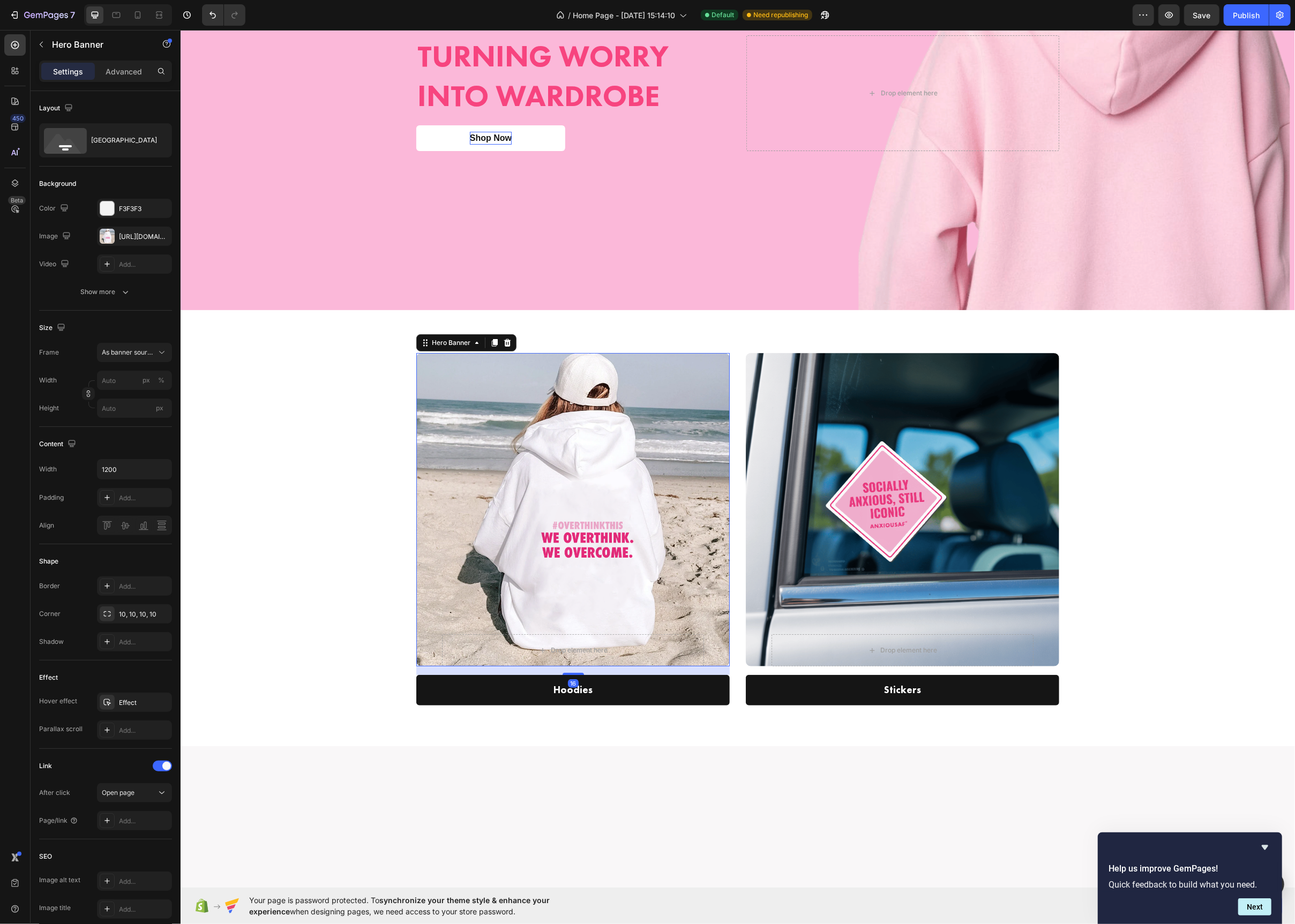
click at [503, 409] on div "Overlay" at bounding box center [573, 510] width 314 height 314
click at [493, 131] on button "Shop Now" at bounding box center [491, 138] width 149 height 26
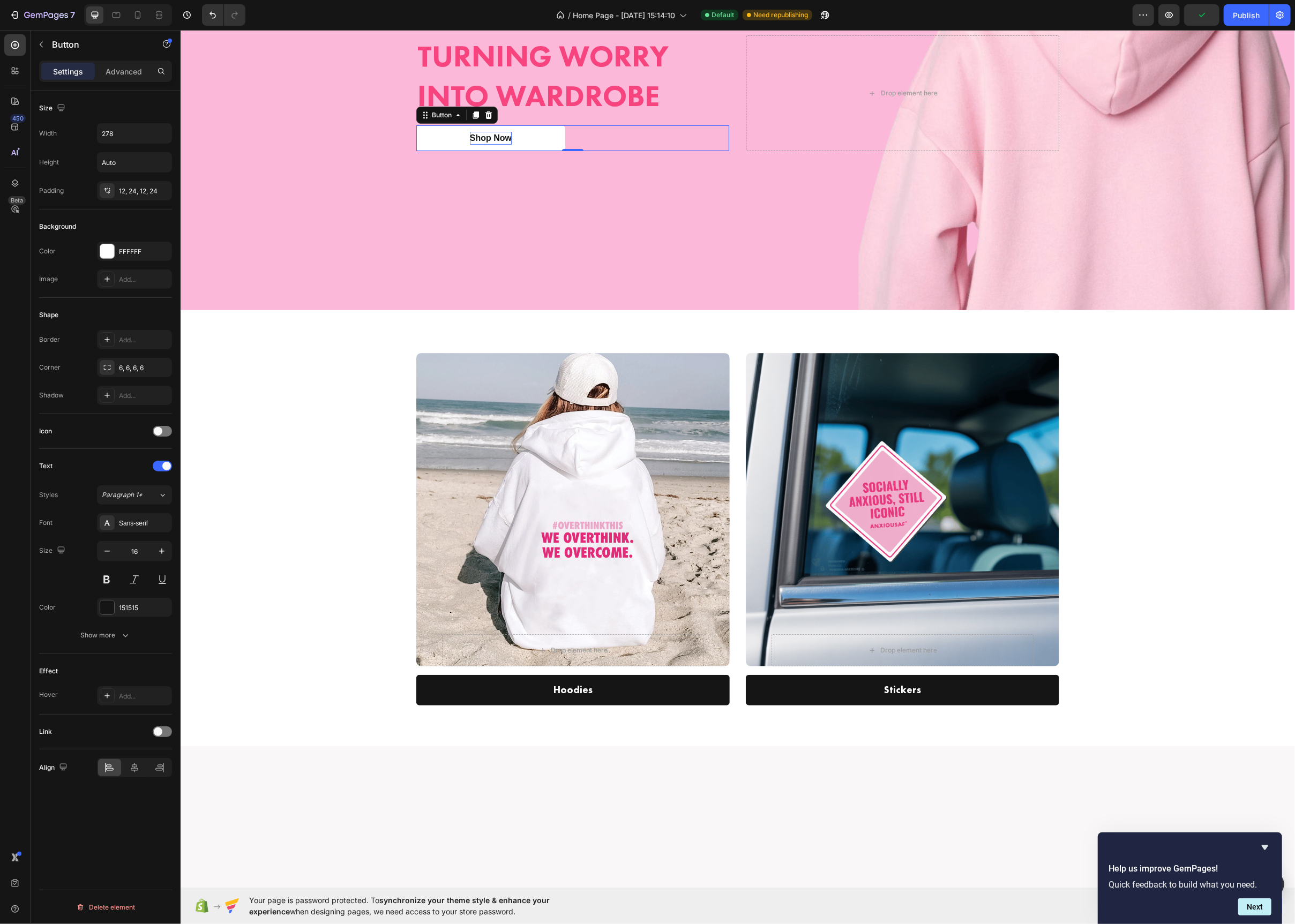
click at [493, 131] on button "Shop Now" at bounding box center [491, 138] width 149 height 26
click at [491, 139] on p "Shop Now" at bounding box center [490, 138] width 42 height 13
click at [115, 522] on div "Sans-serif" at bounding box center [135, 522] width 75 height 19
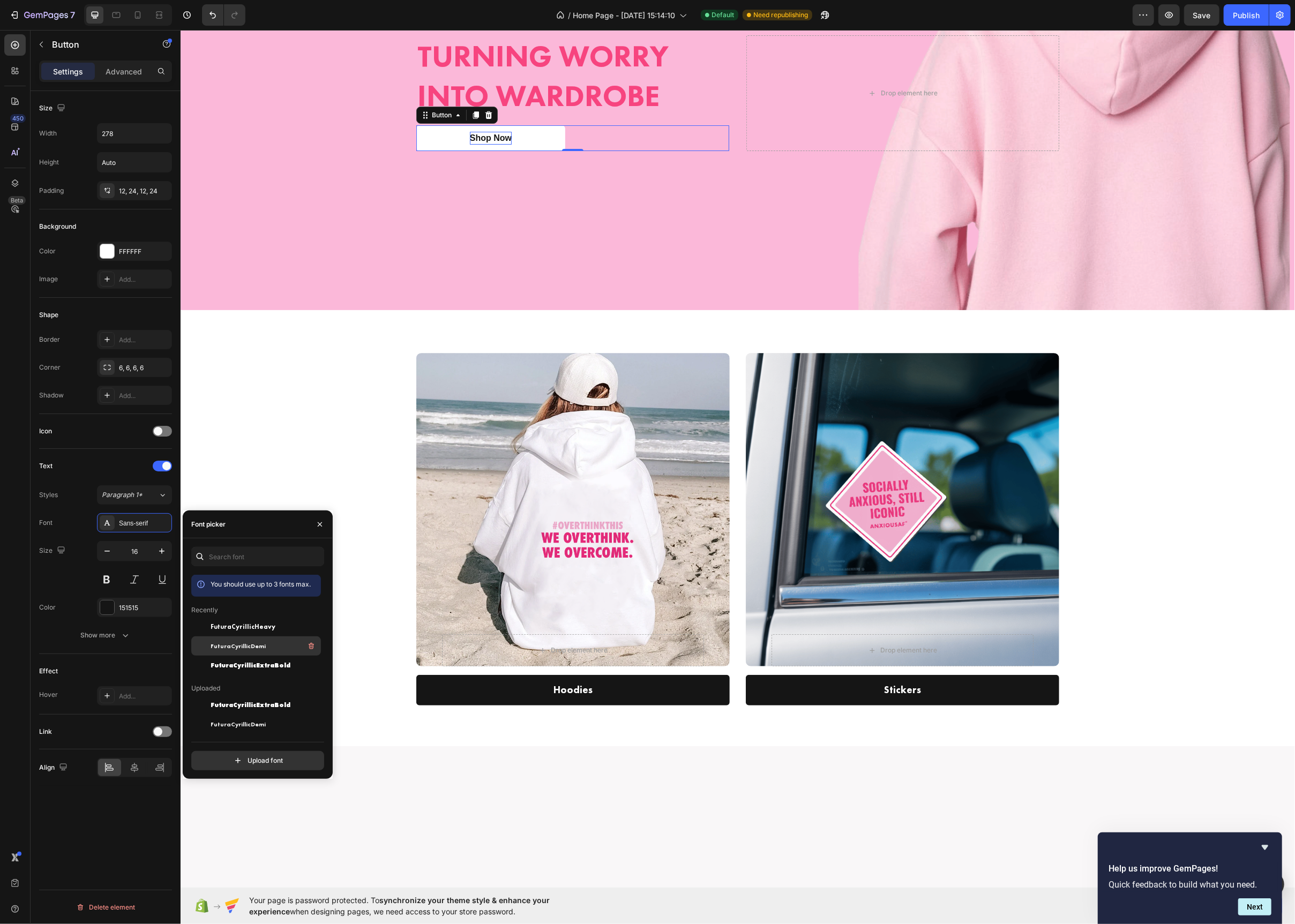
click at [229, 639] on div "FuturaCyrillicDemi" at bounding box center [265, 646] width 108 height 13
click at [230, 652] on div "FuturaCyrillicDemi" at bounding box center [256, 646] width 130 height 19
click at [226, 627] on span "FuturaCyrillicHeavy" at bounding box center [243, 627] width 65 height 10
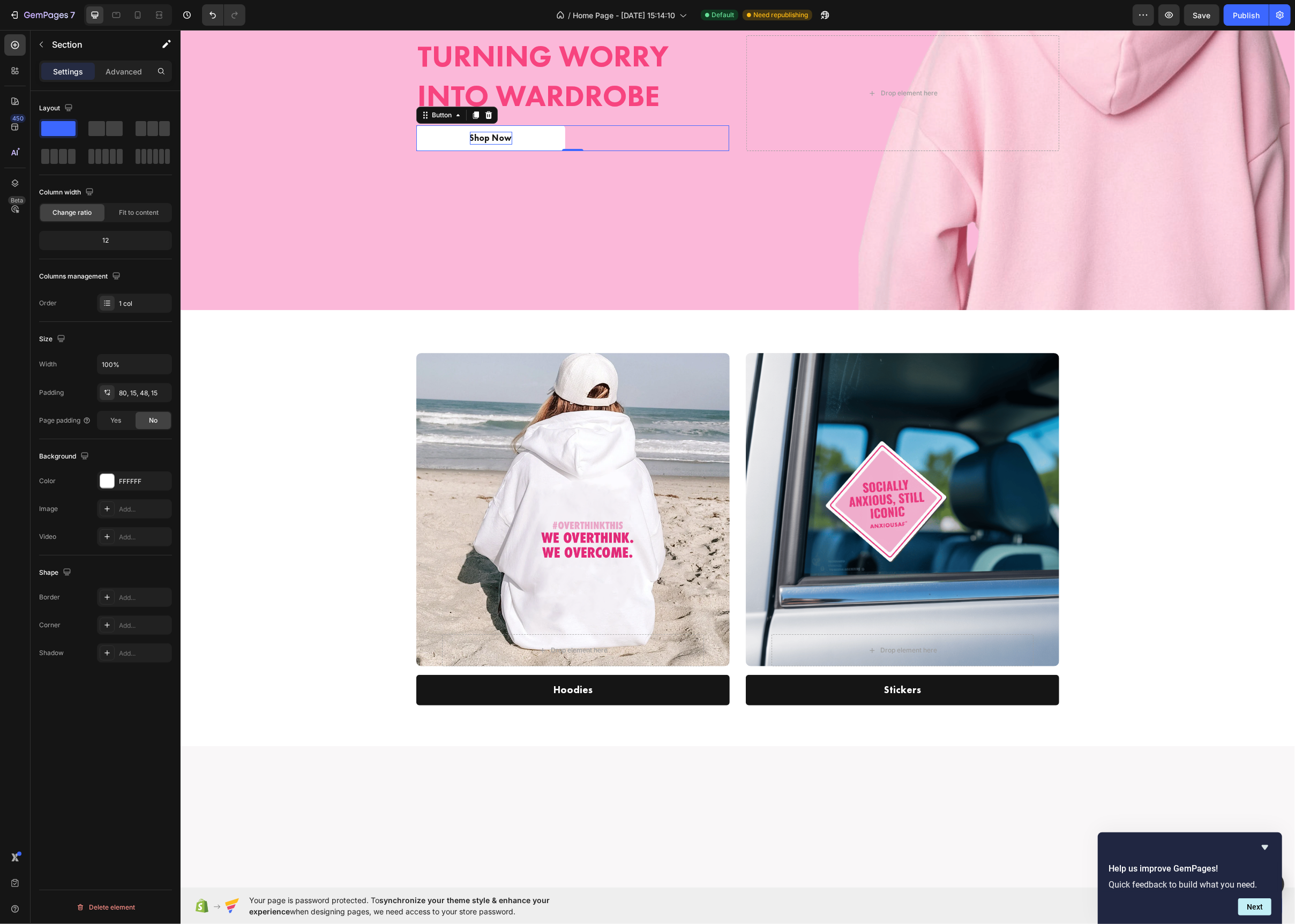
click at [292, 452] on div "Drop element here Row Hero Banner Hoodies Text block Row Drop element here Row …" at bounding box center [737, 537] width 1098 height 368
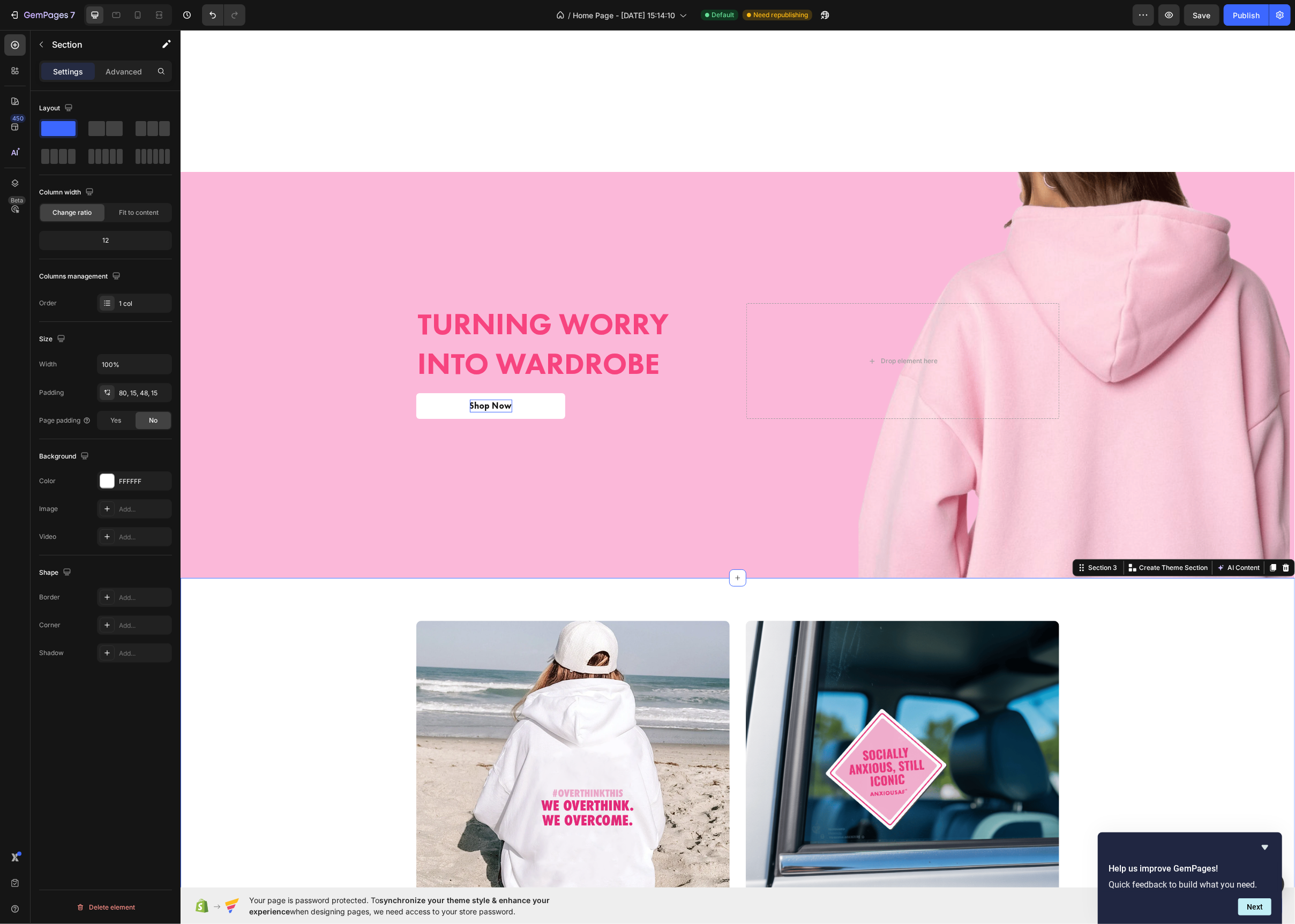
scroll to position [269, 0]
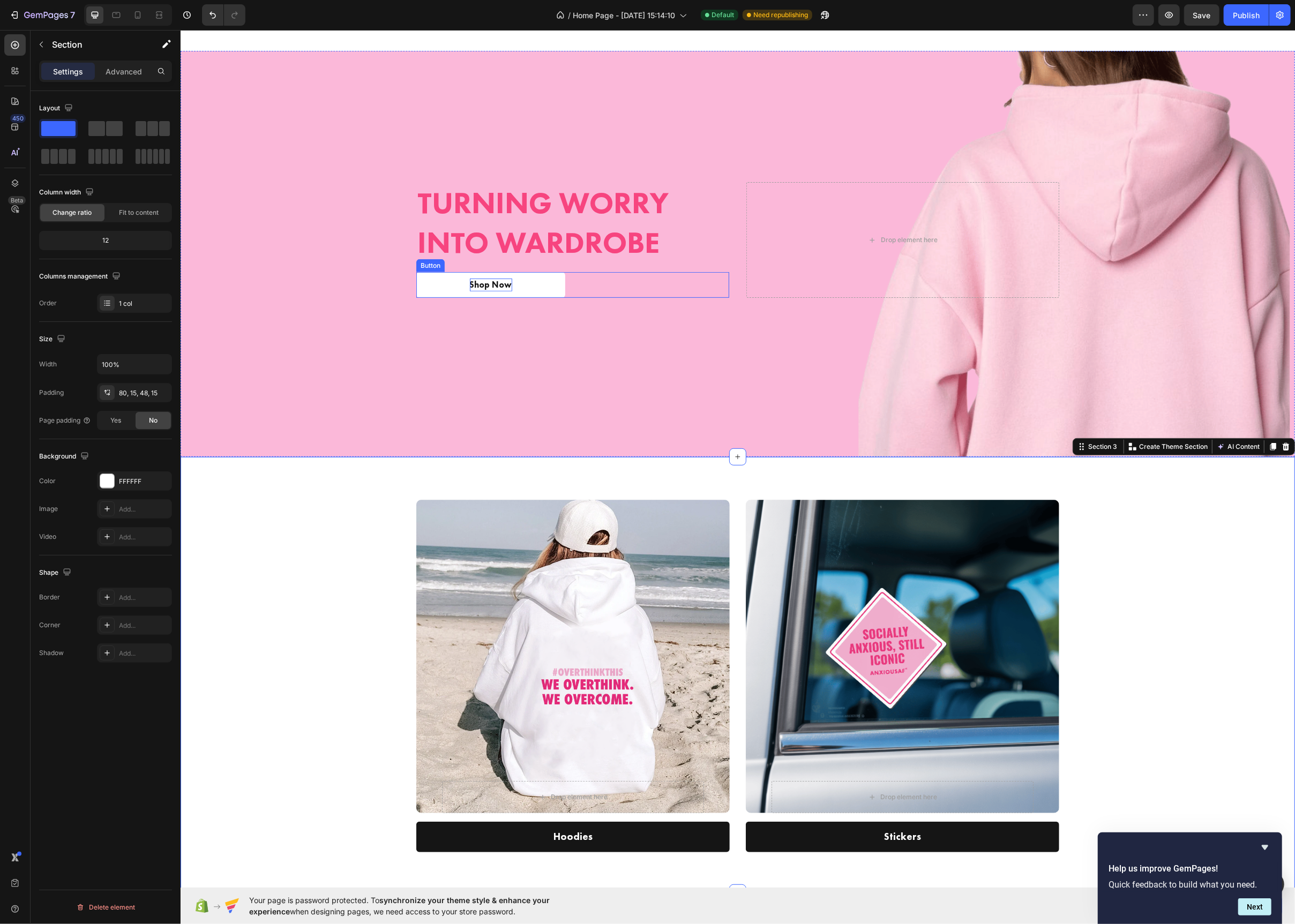
click at [481, 290] on p "Shop Now" at bounding box center [491, 285] width 43 height 13
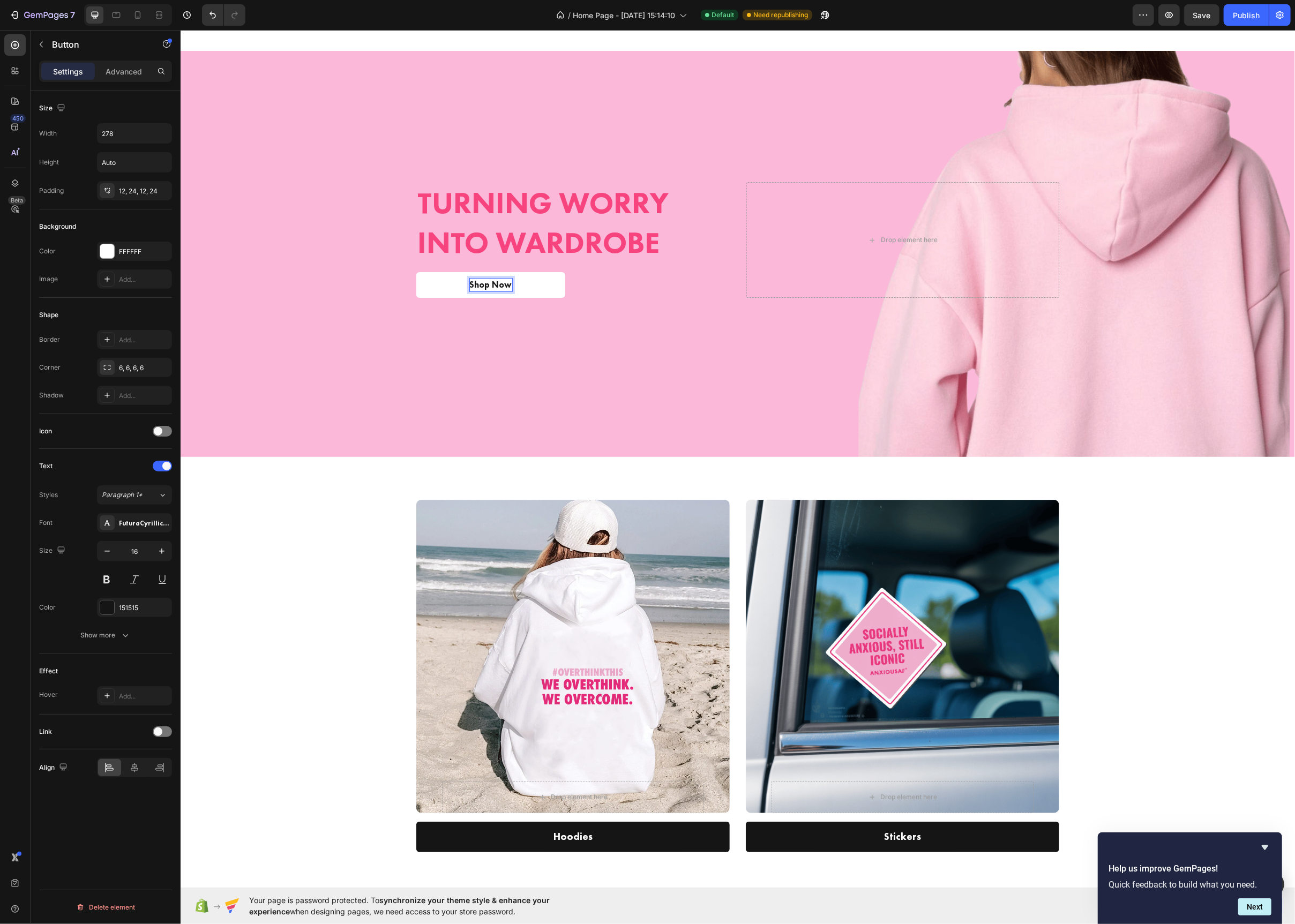
click at [477, 285] on p "Shop Now" at bounding box center [491, 285] width 43 height 13
click at [389, 258] on icon "Editor contextual toolbar" at bounding box center [388, 263] width 11 height 11
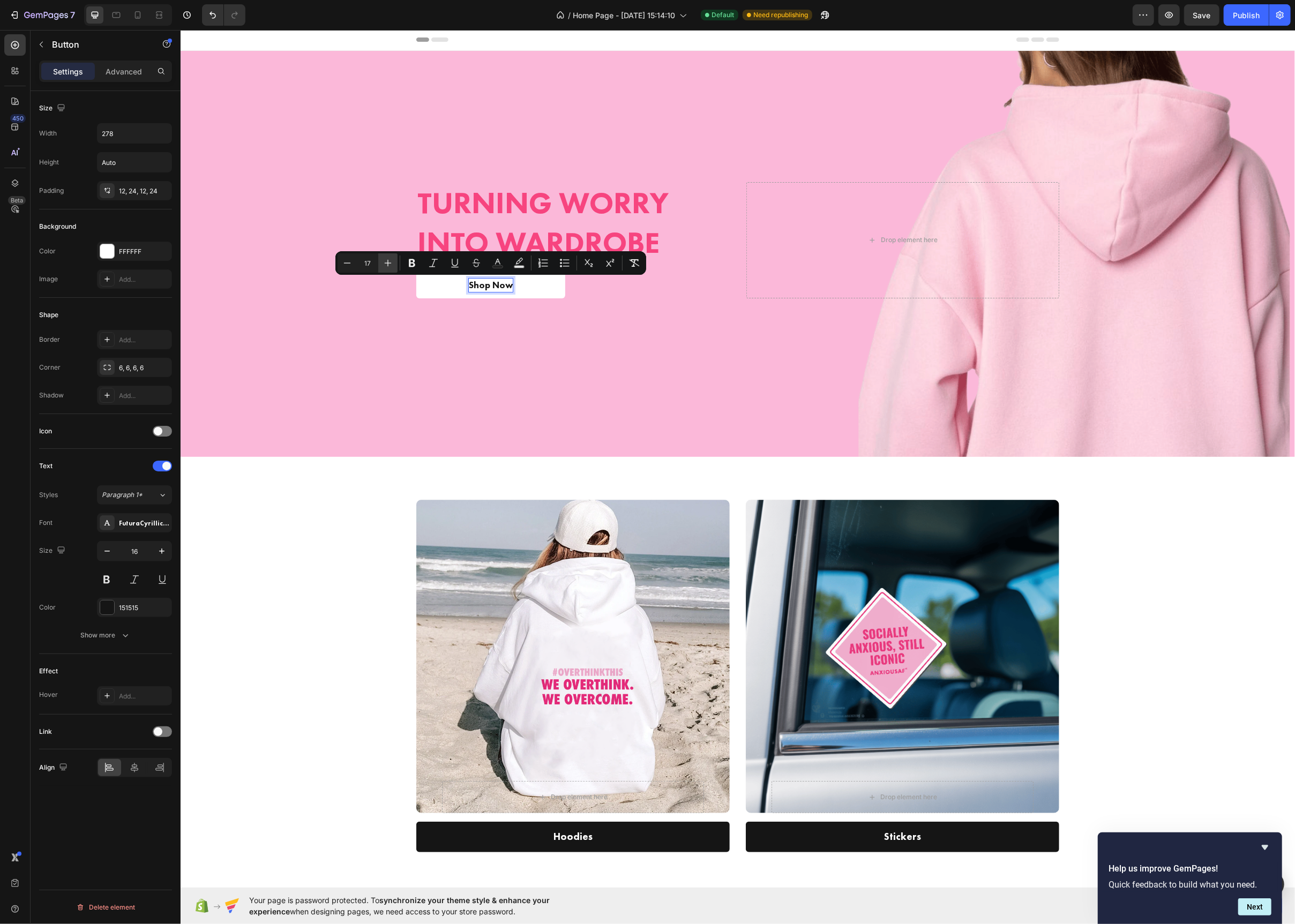
click at [389, 258] on icon "Editor contextual toolbar" at bounding box center [388, 263] width 11 height 11
type input "18"
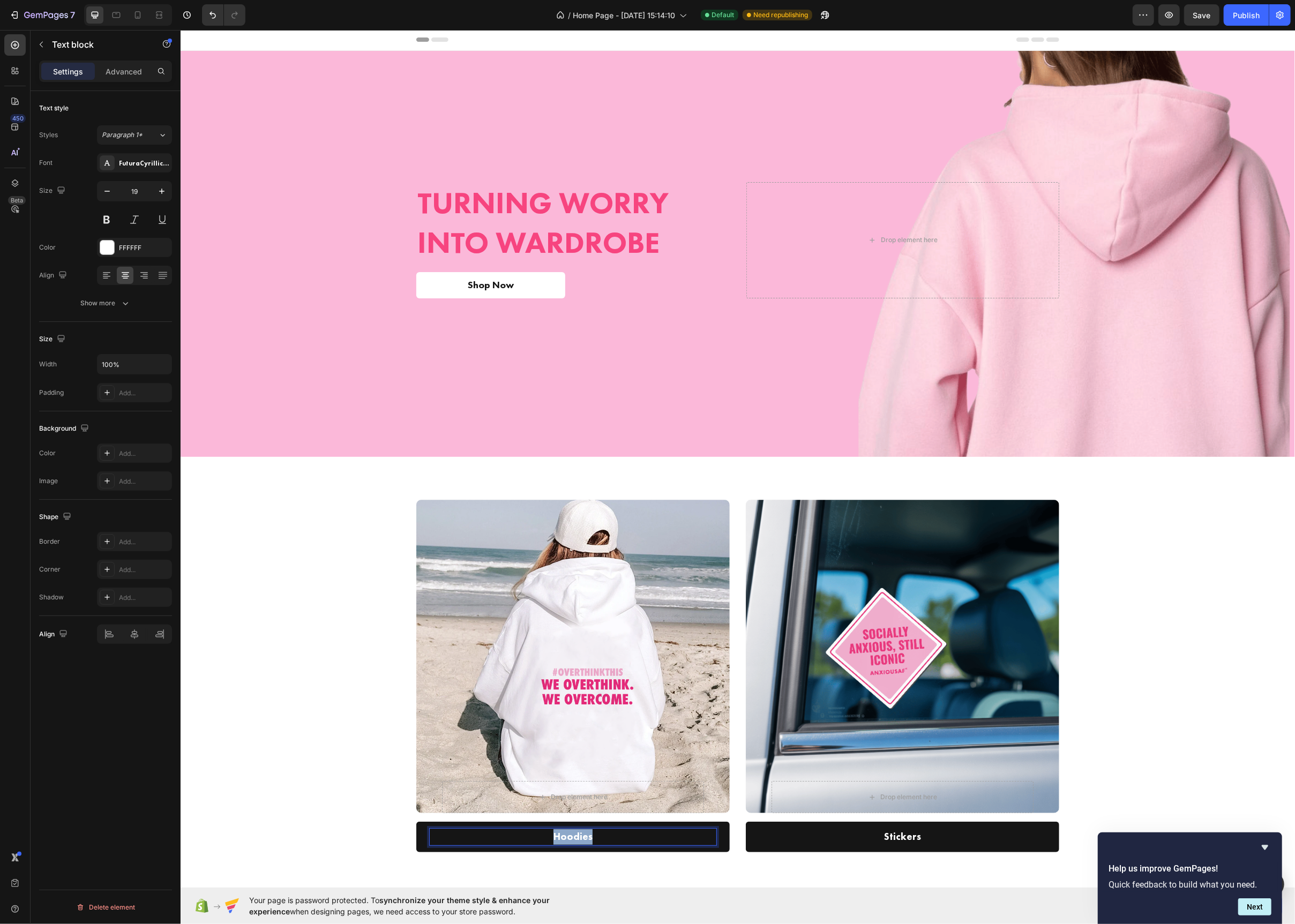
click at [565, 835] on p "Hoodies" at bounding box center [572, 837] width 285 height 16
click at [476, 278] on span "Shop Now" at bounding box center [490, 284] width 46 height 12
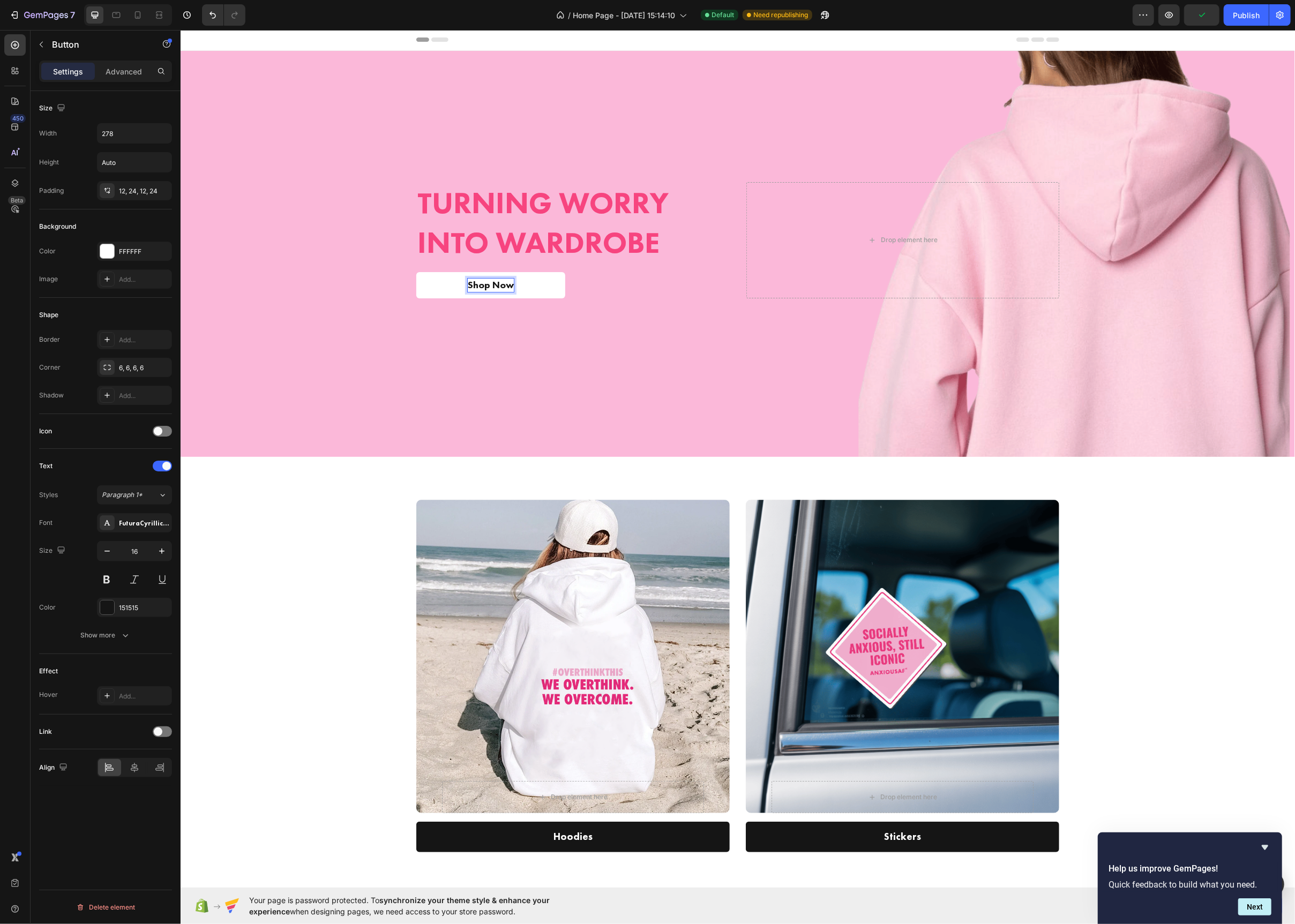
click at [476, 278] on span "Shop Now" at bounding box center [490, 284] width 46 height 12
click at [393, 261] on icon "Editor contextual toolbar" at bounding box center [388, 262] width 11 height 11
type input "19"
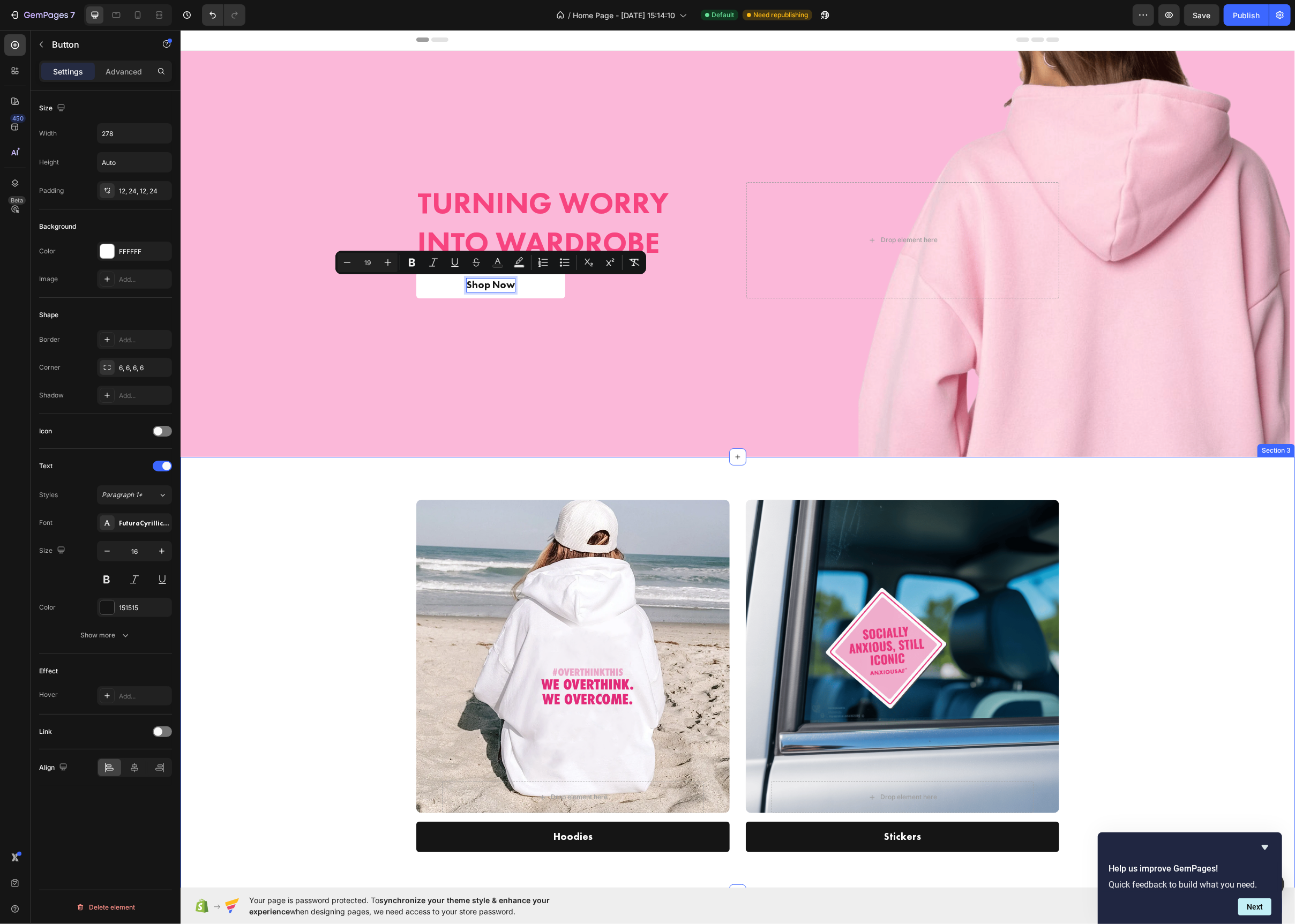
click at [319, 591] on div "Drop element here Row Hero Banner Hoodies Text block Row Drop element here Row …" at bounding box center [737, 683] width 1098 height 368
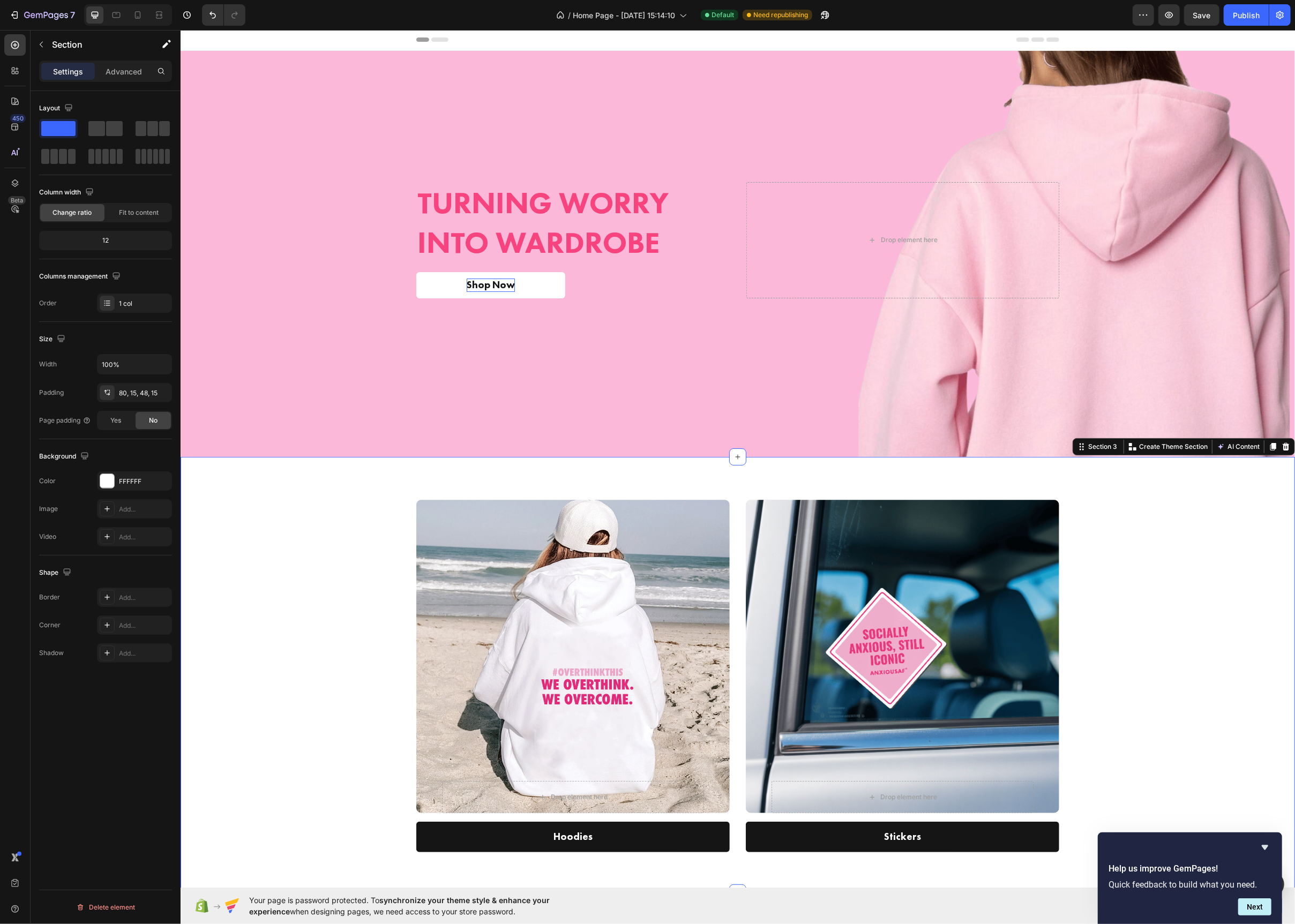
scroll to position [0, 0]
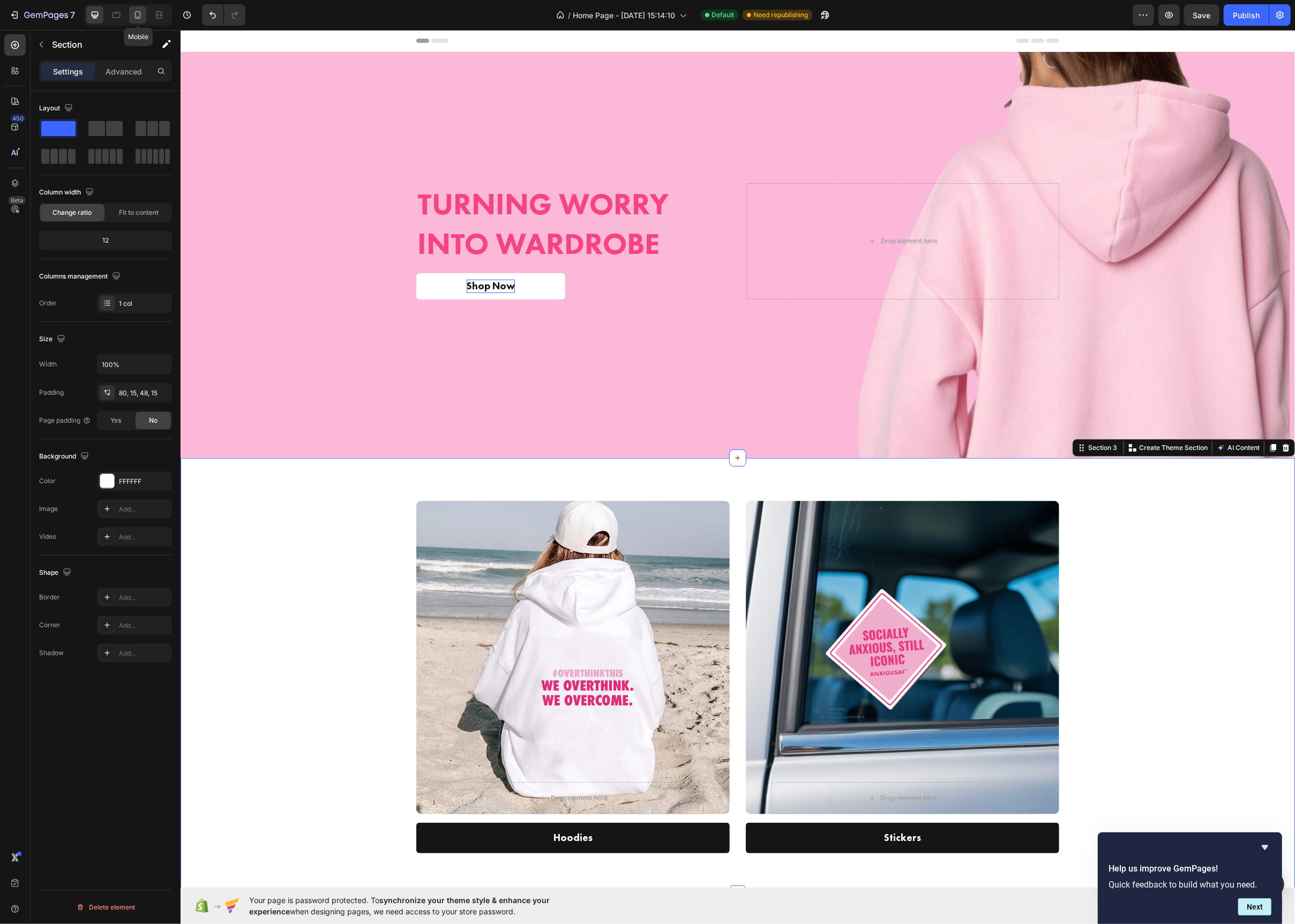
click at [143, 14] on icon at bounding box center [137, 15] width 11 height 11
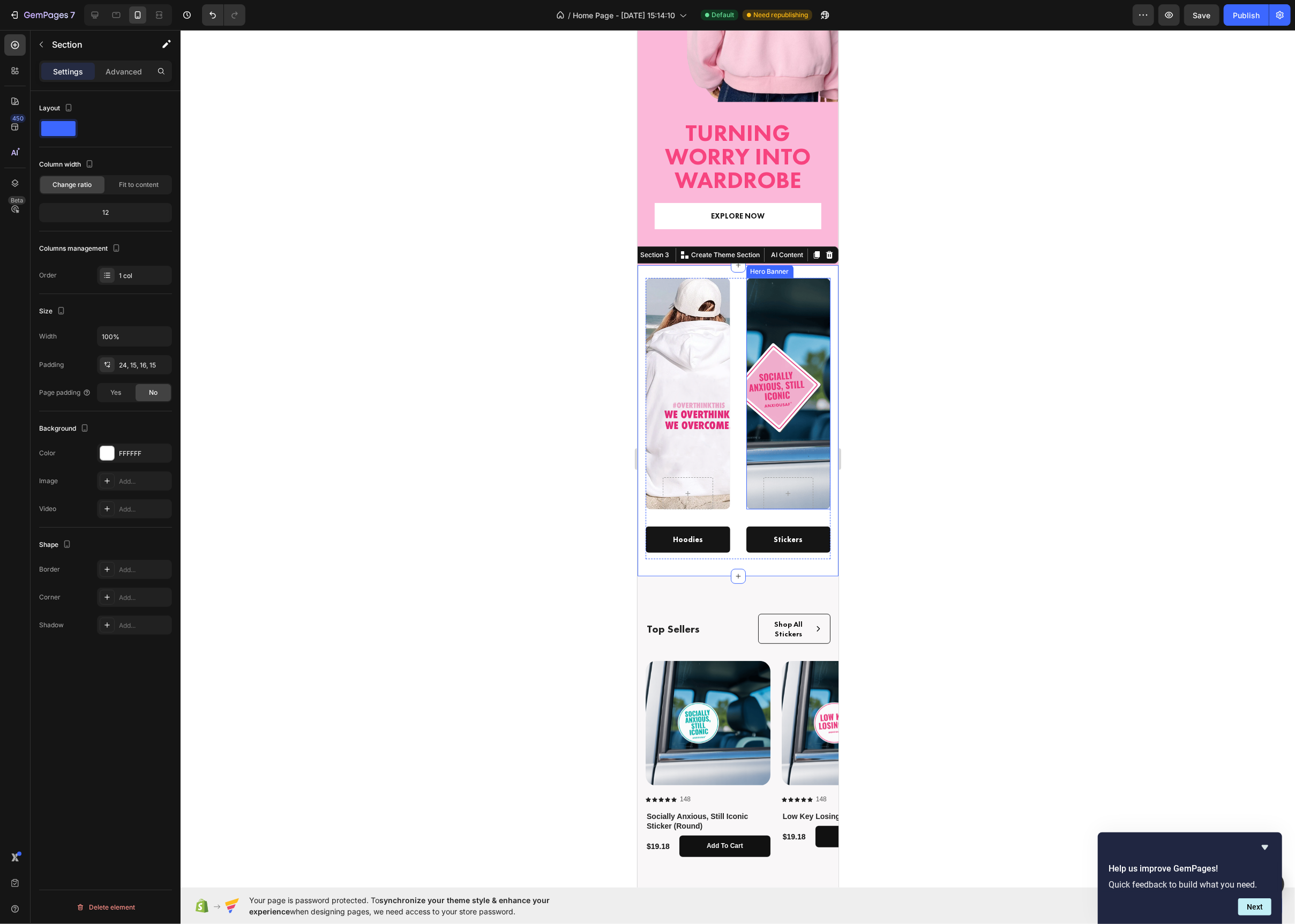
scroll to position [101, 0]
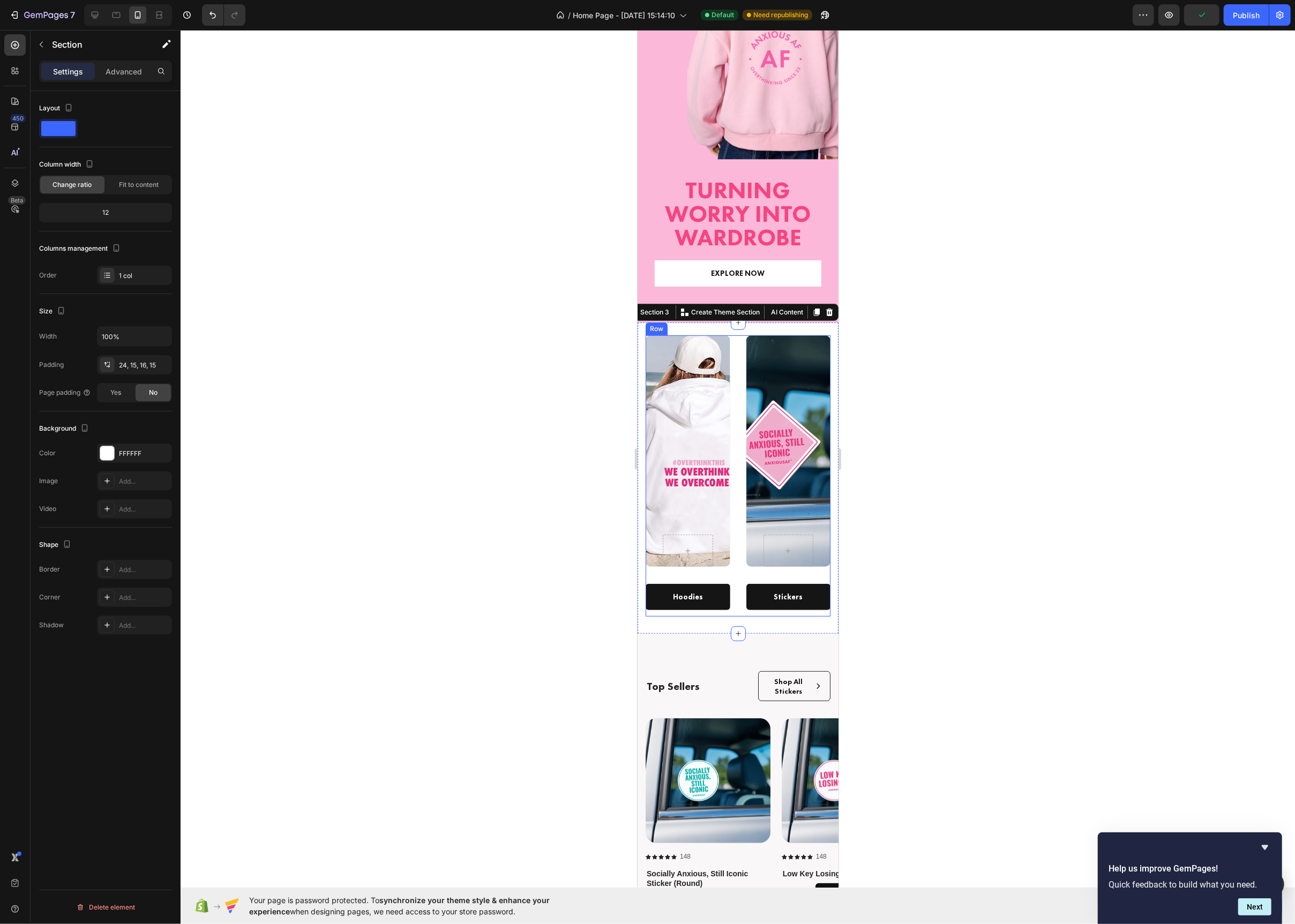
click at [738, 364] on div "Row Hero Banner Hoodies Text block Row Row Hero Banner Stickers Text block Row …" at bounding box center [738, 475] width 185 height 281
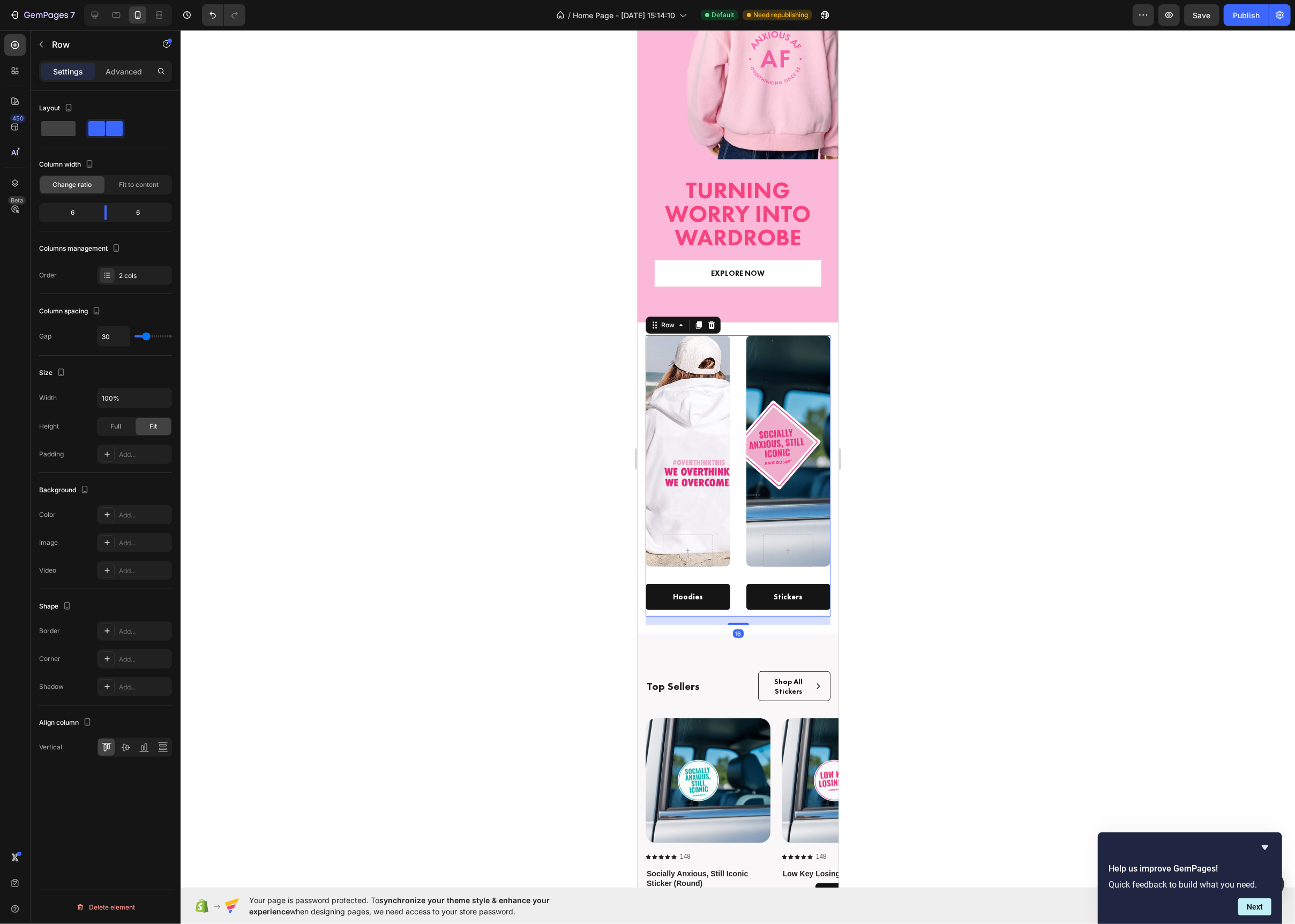
click at [583, 357] on div at bounding box center [738, 477] width 1115 height 894
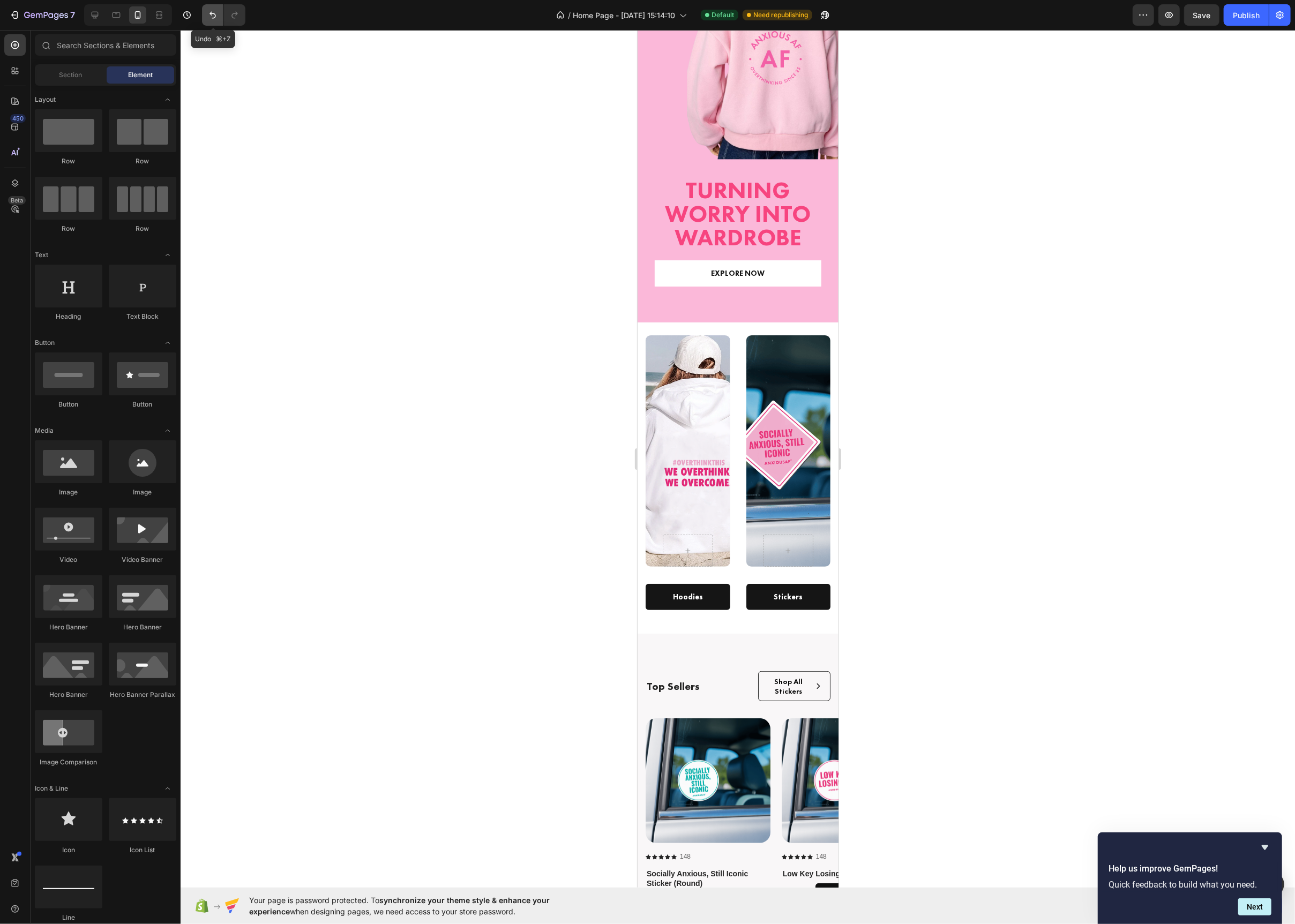
click at [213, 10] on icon "Undo/Redo" at bounding box center [212, 15] width 11 height 11
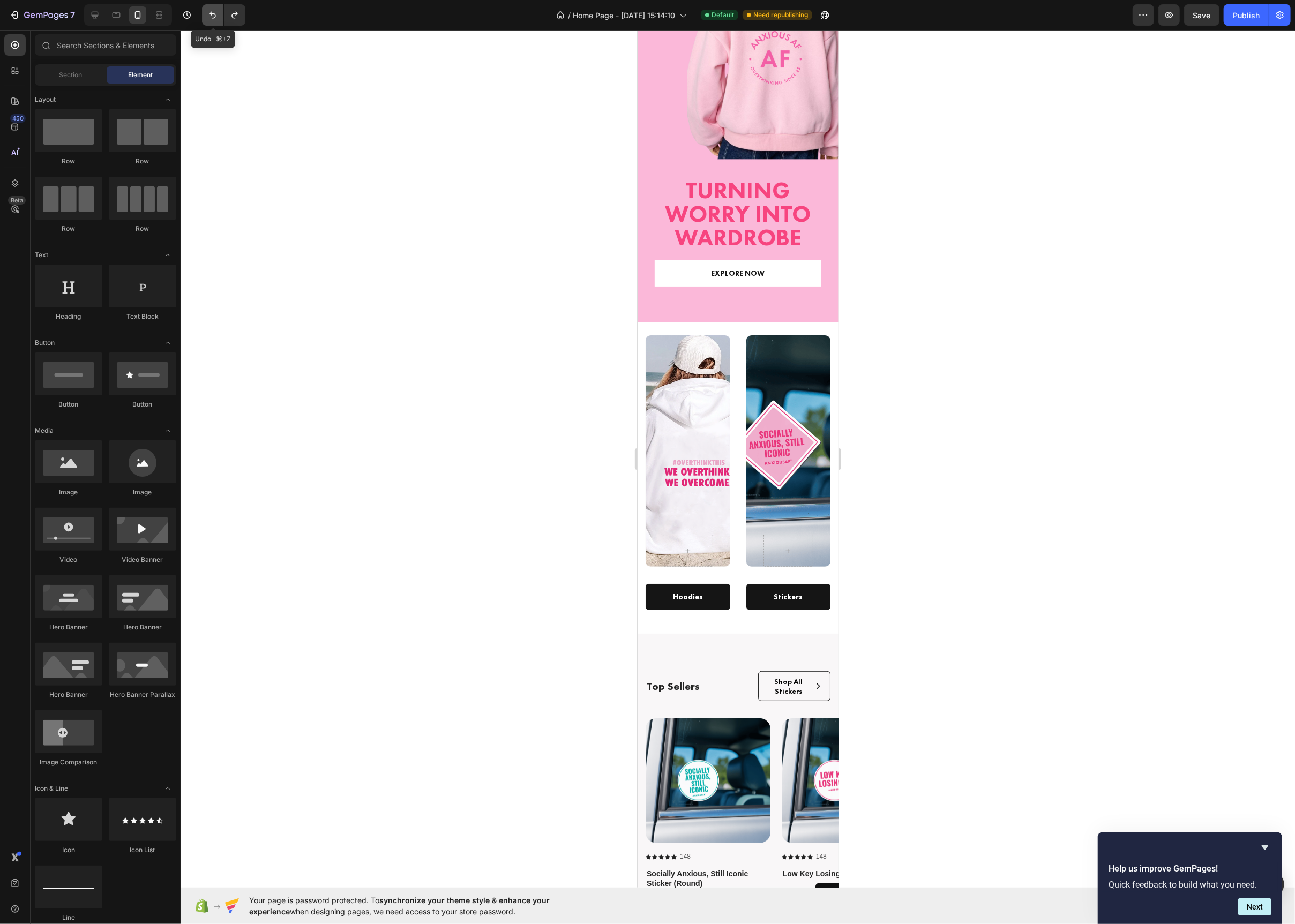
click at [213, 10] on icon "Undo/Redo" at bounding box center [212, 15] width 11 height 11
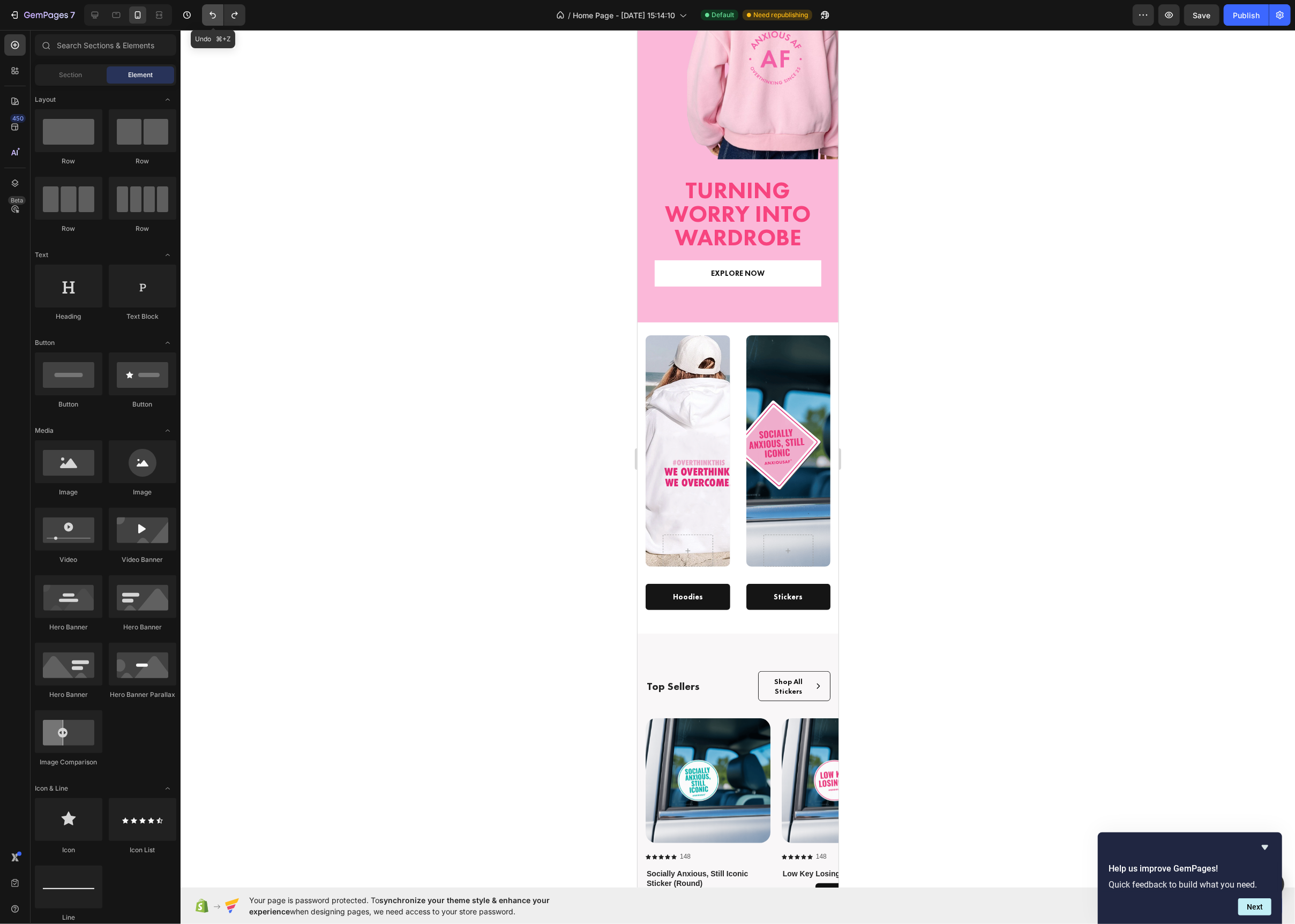
click at [213, 10] on icon "Undo/Redo" at bounding box center [212, 15] width 11 height 11
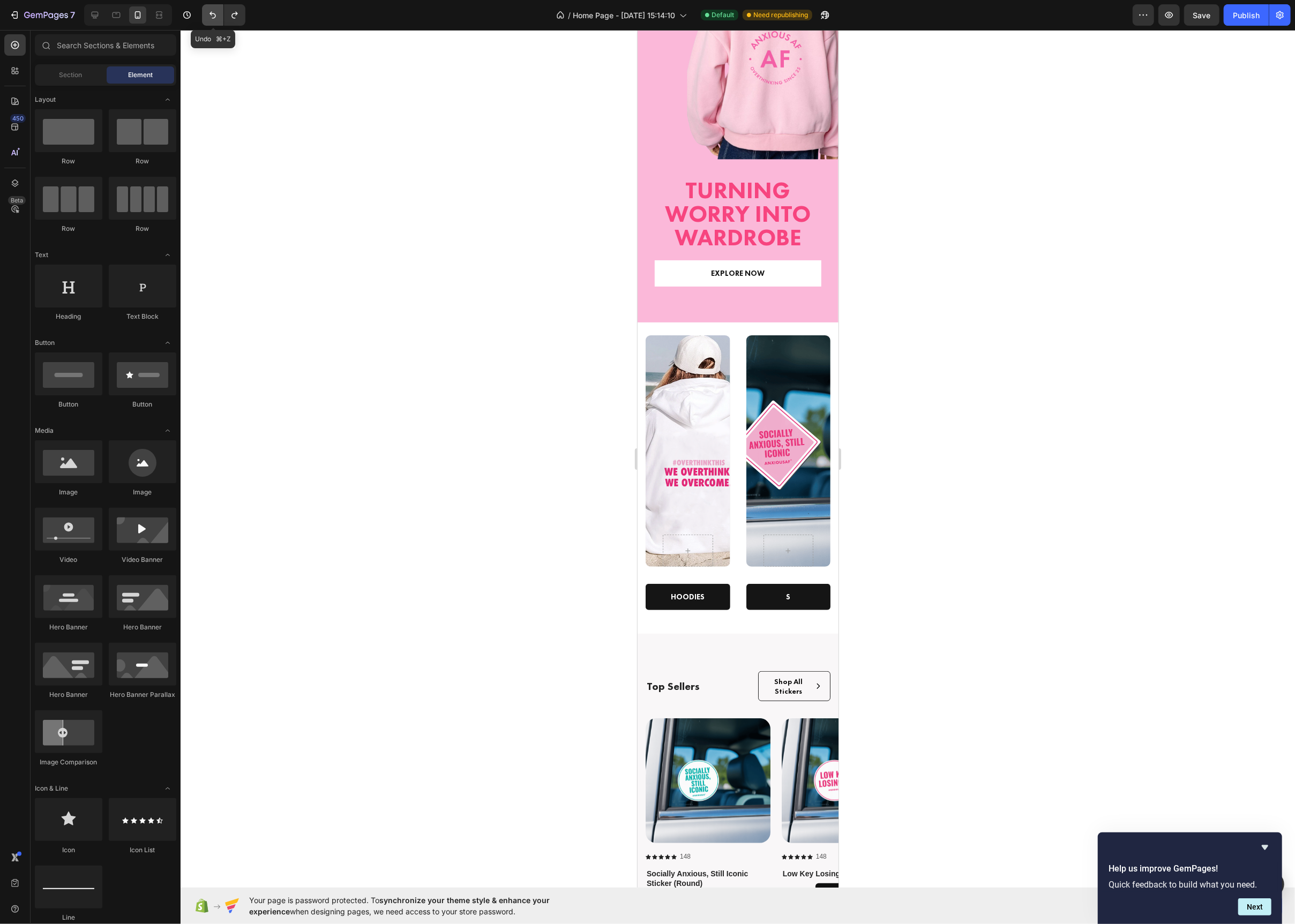
click at [213, 10] on icon "Undo/Redo" at bounding box center [212, 15] width 11 height 11
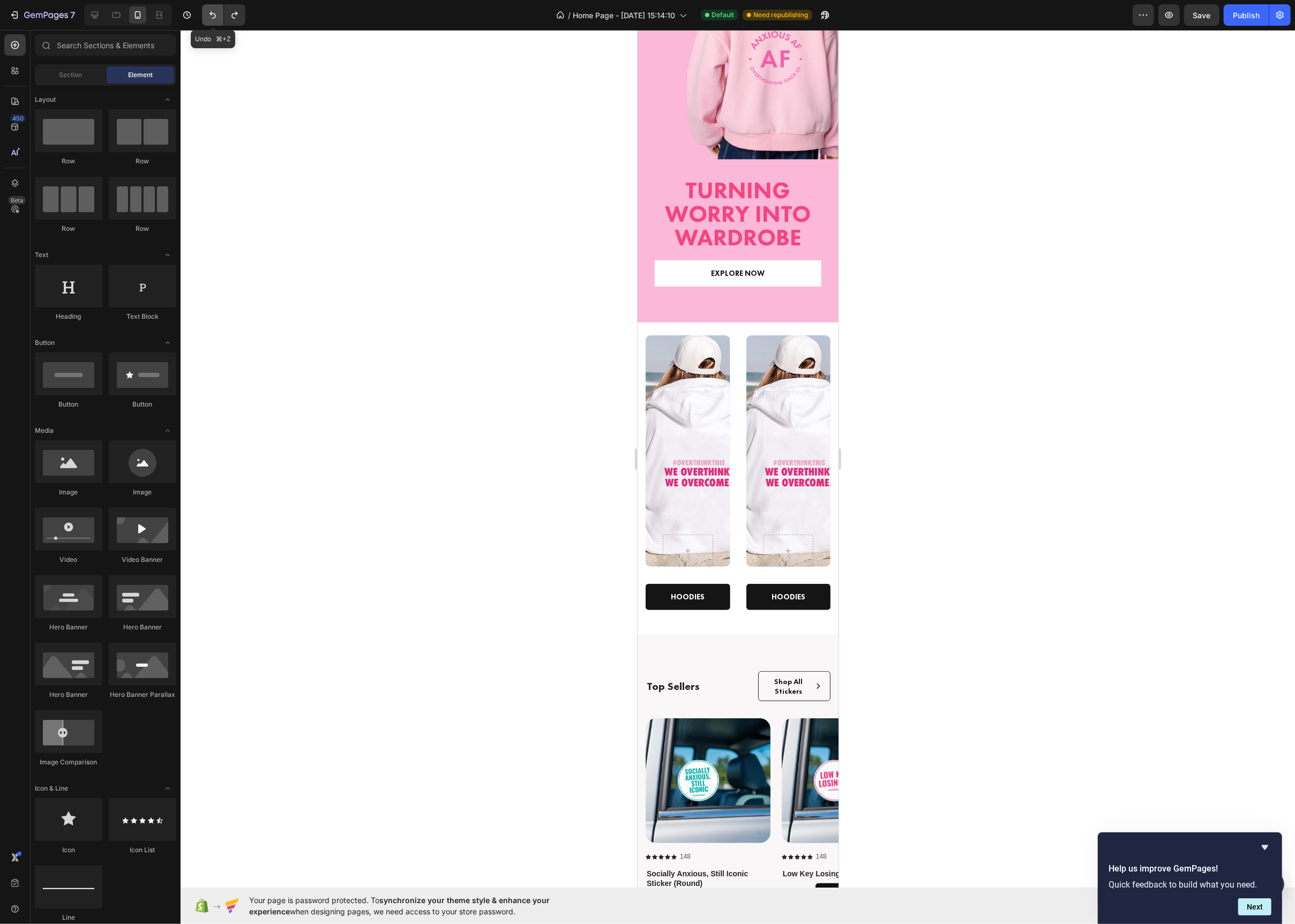
click at [213, 10] on icon "Undo/Redo" at bounding box center [212, 15] width 11 height 11
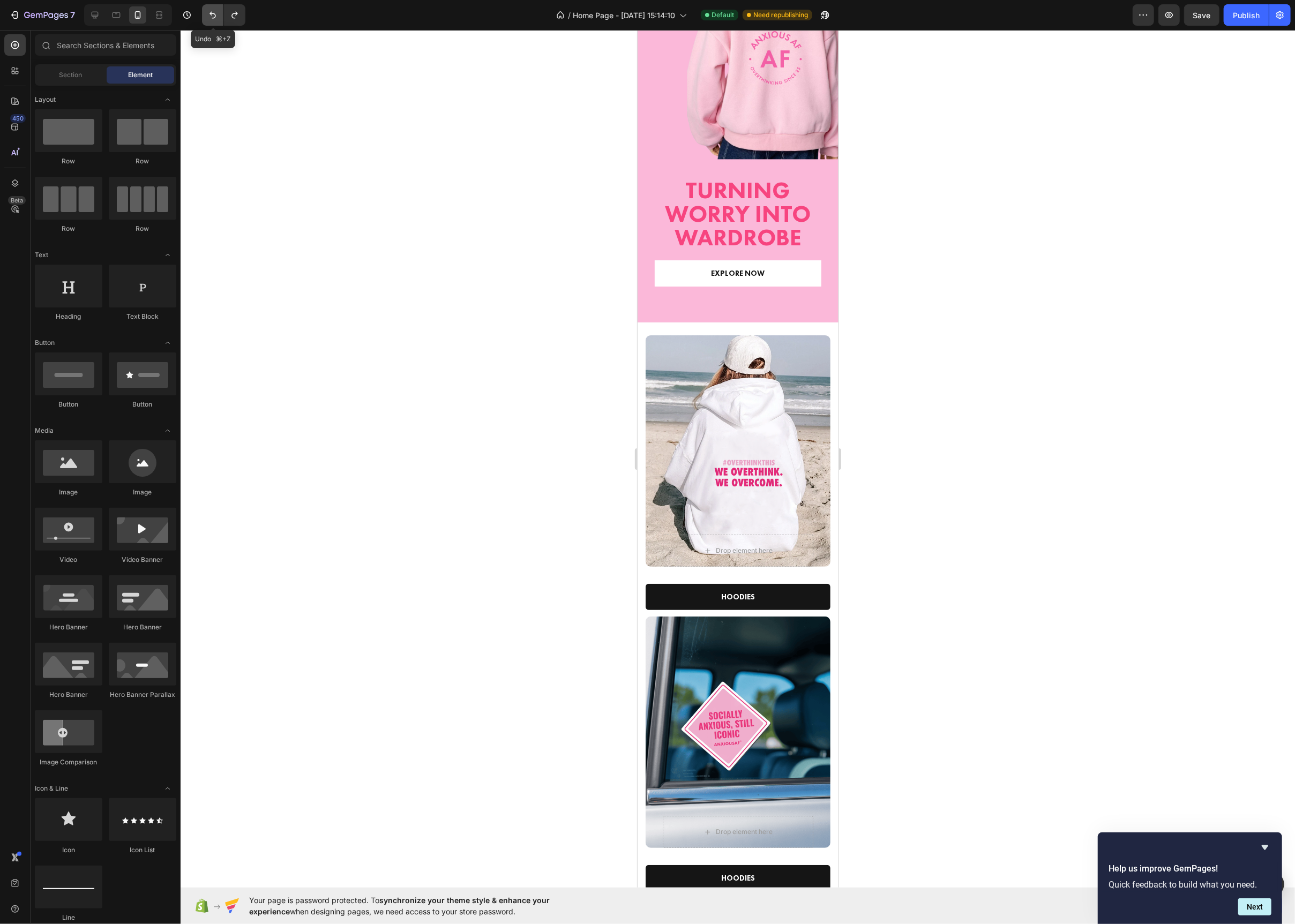
click at [213, 10] on icon "Undo/Redo" at bounding box center [212, 15] width 11 height 11
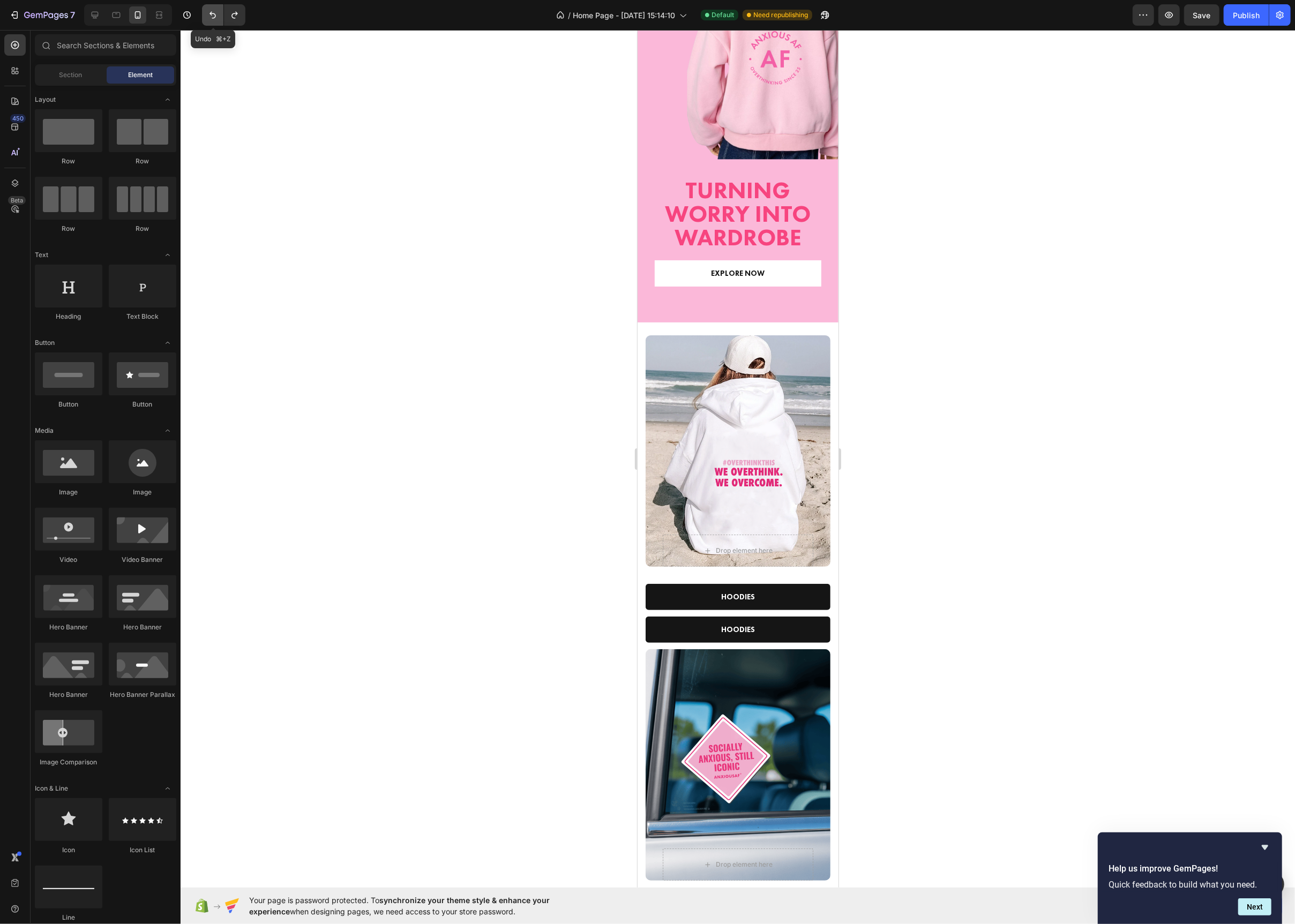
click at [213, 10] on icon "Undo/Redo" at bounding box center [212, 15] width 11 height 11
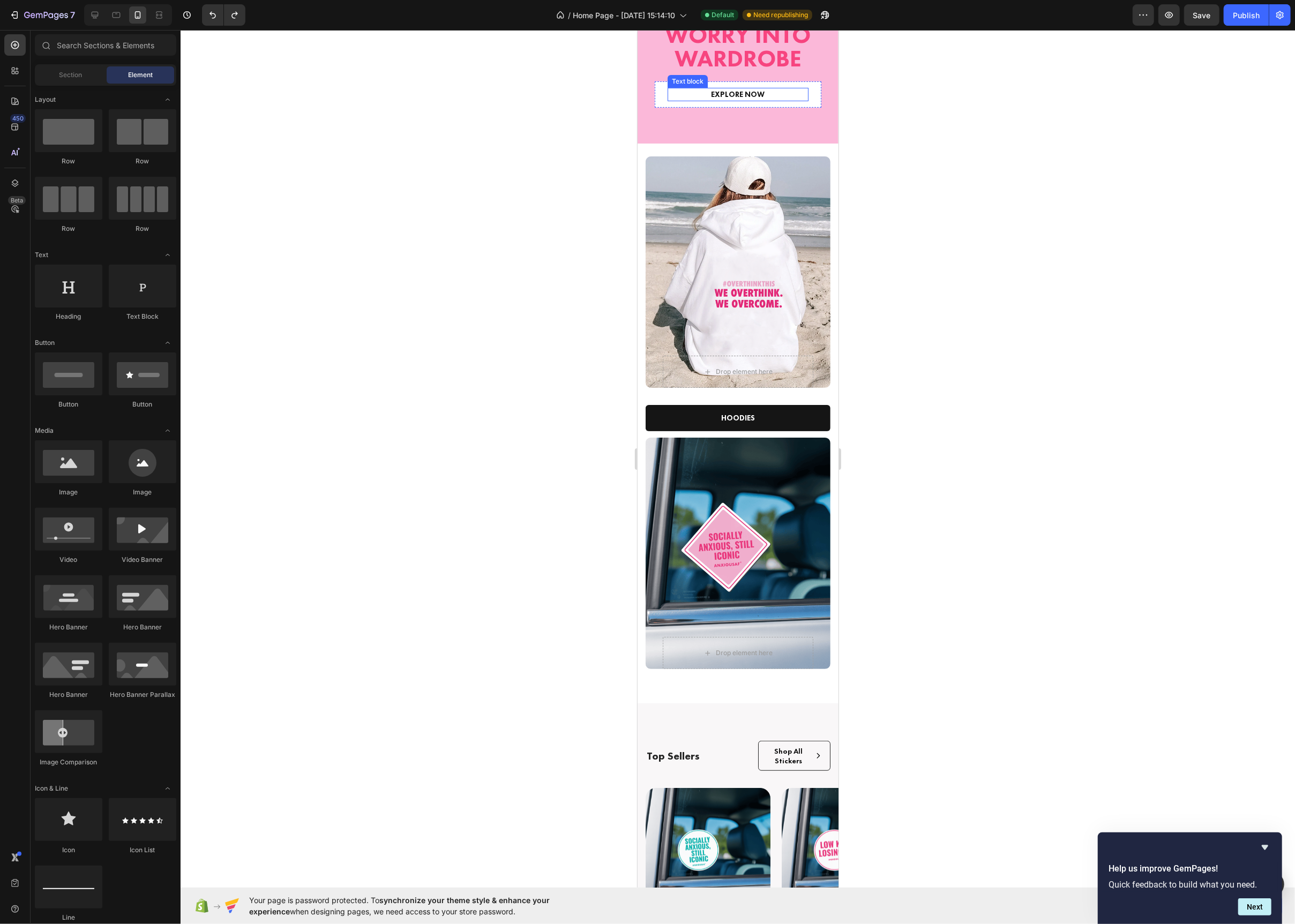
scroll to position [316, 0]
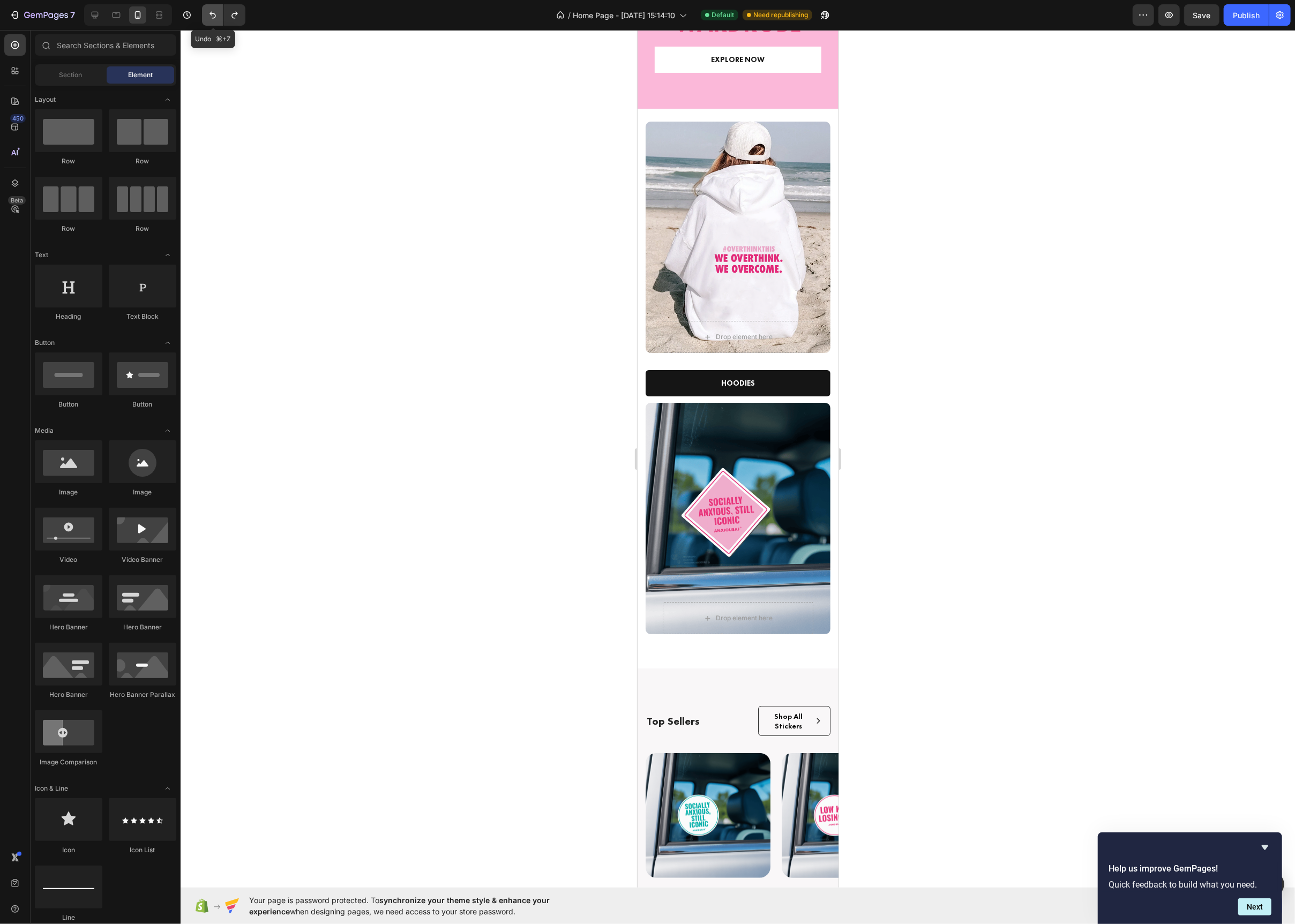
click at [208, 15] on icon "Undo/Redo" at bounding box center [212, 15] width 11 height 11
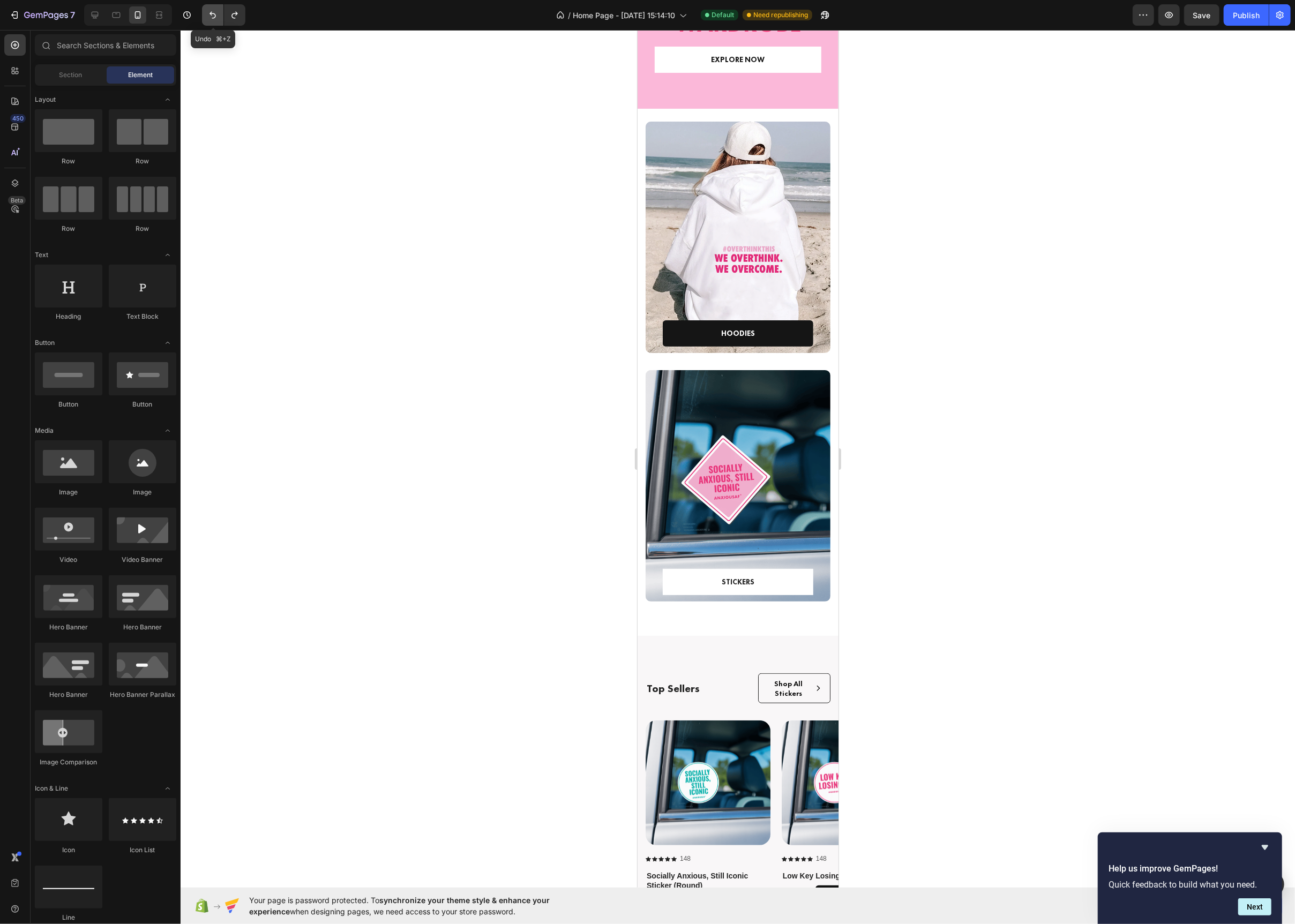
click at [208, 15] on icon "Undo/Redo" at bounding box center [212, 15] width 11 height 11
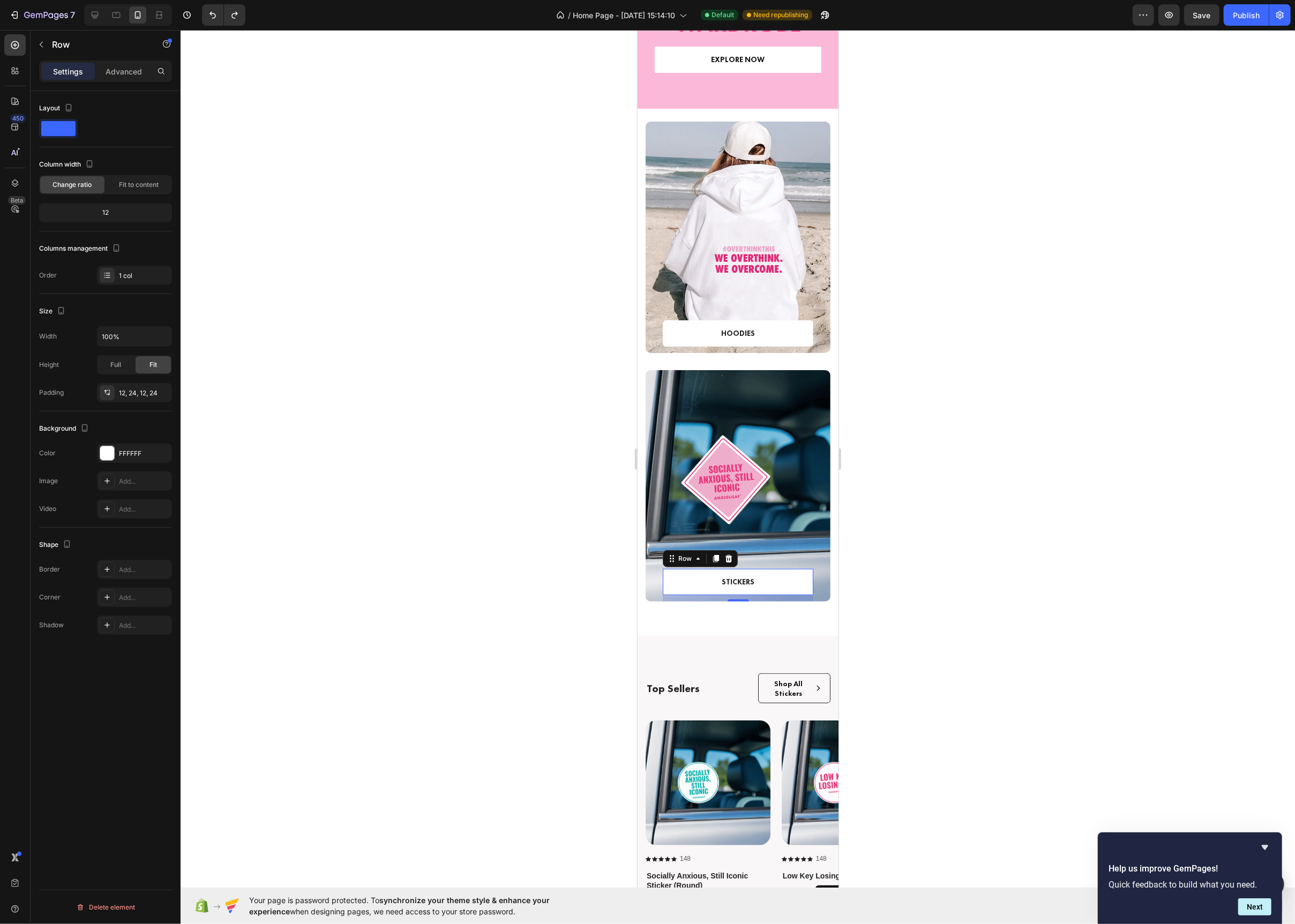
click at [663, 581] on div "STICKERS Text block Row 12" at bounding box center [738, 582] width 151 height 26
click at [133, 602] on div "Add..." at bounding box center [144, 598] width 50 height 10
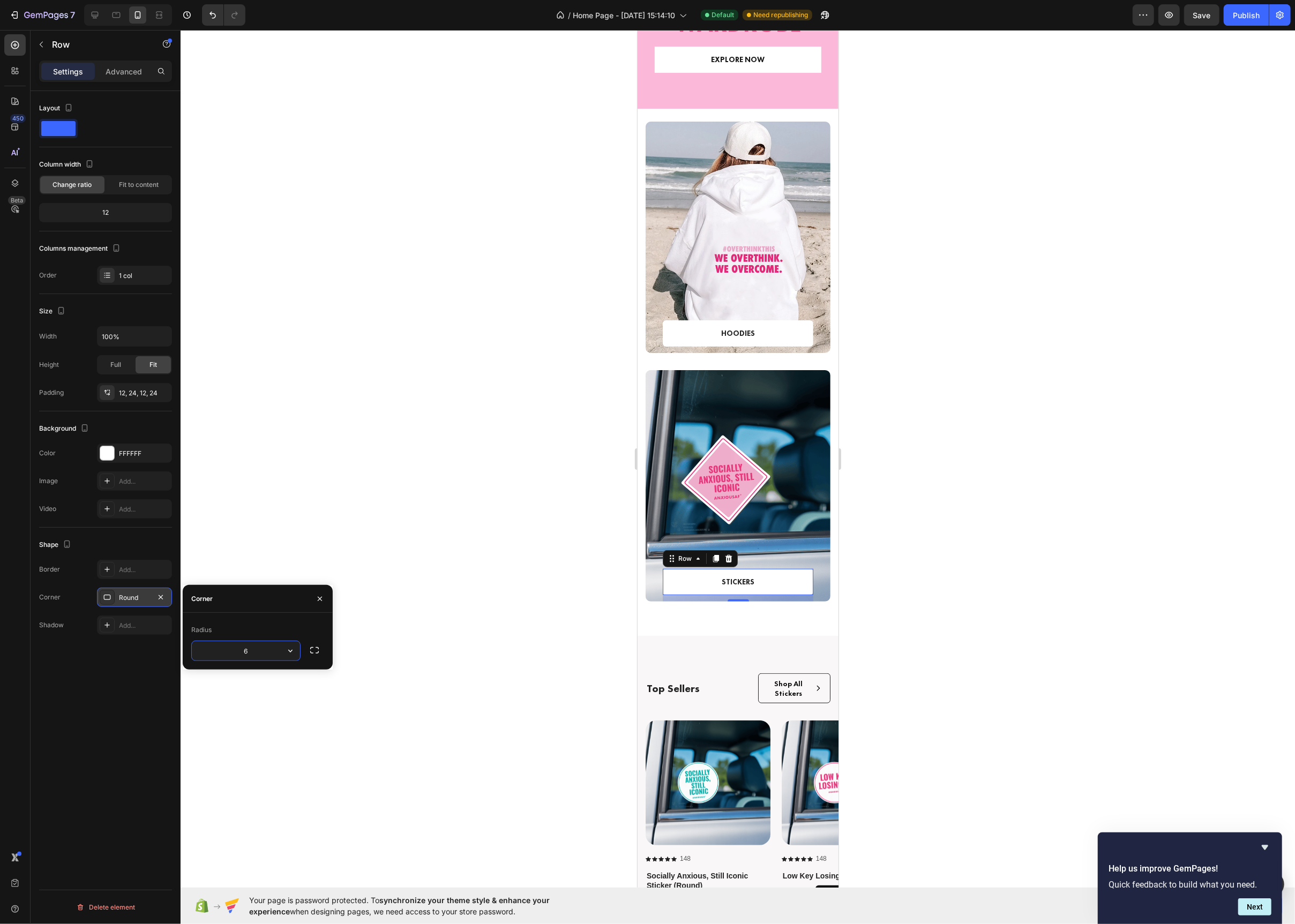
type input "6"
click at [372, 488] on div at bounding box center [738, 477] width 1115 height 894
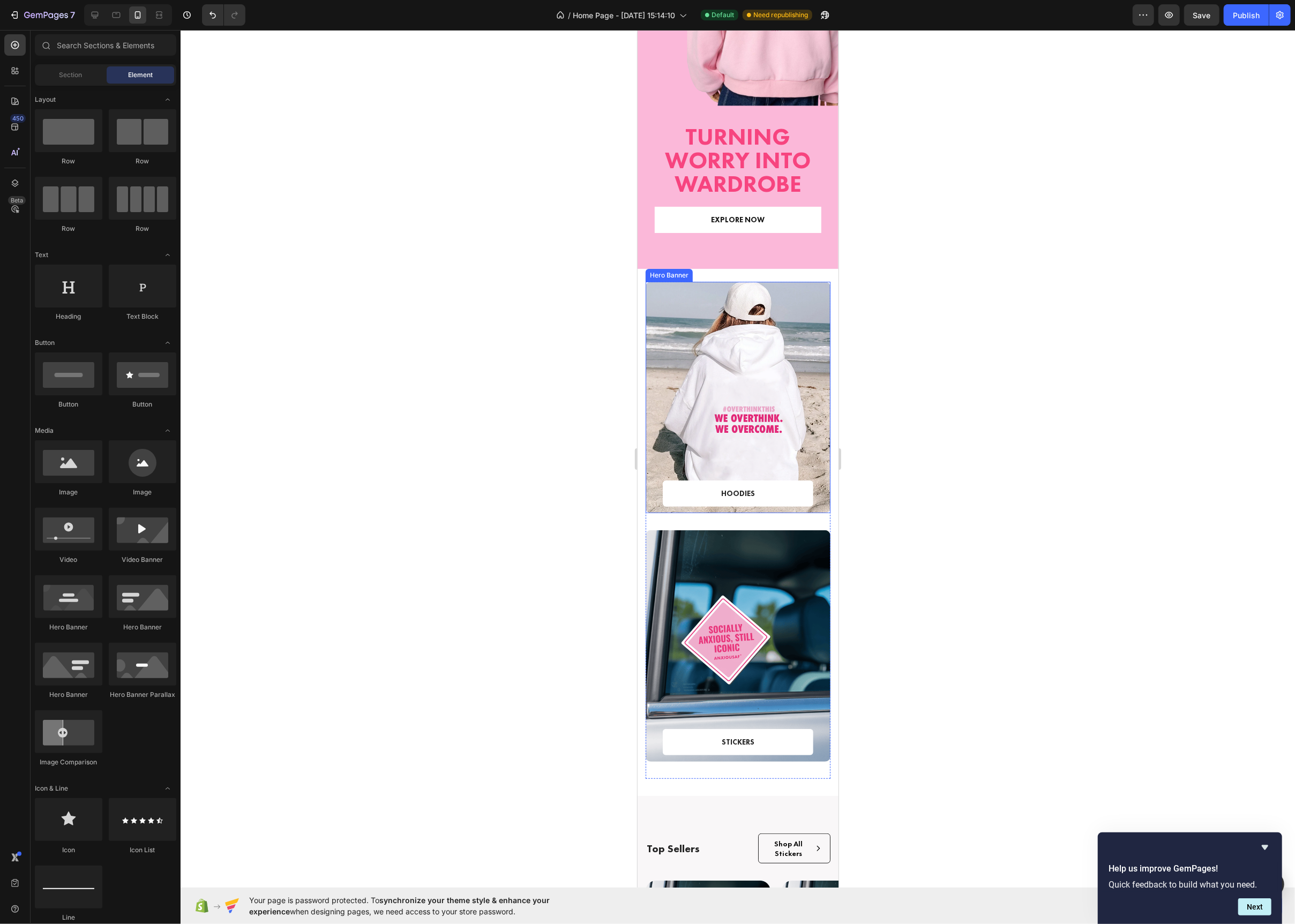
scroll to position [93, 0]
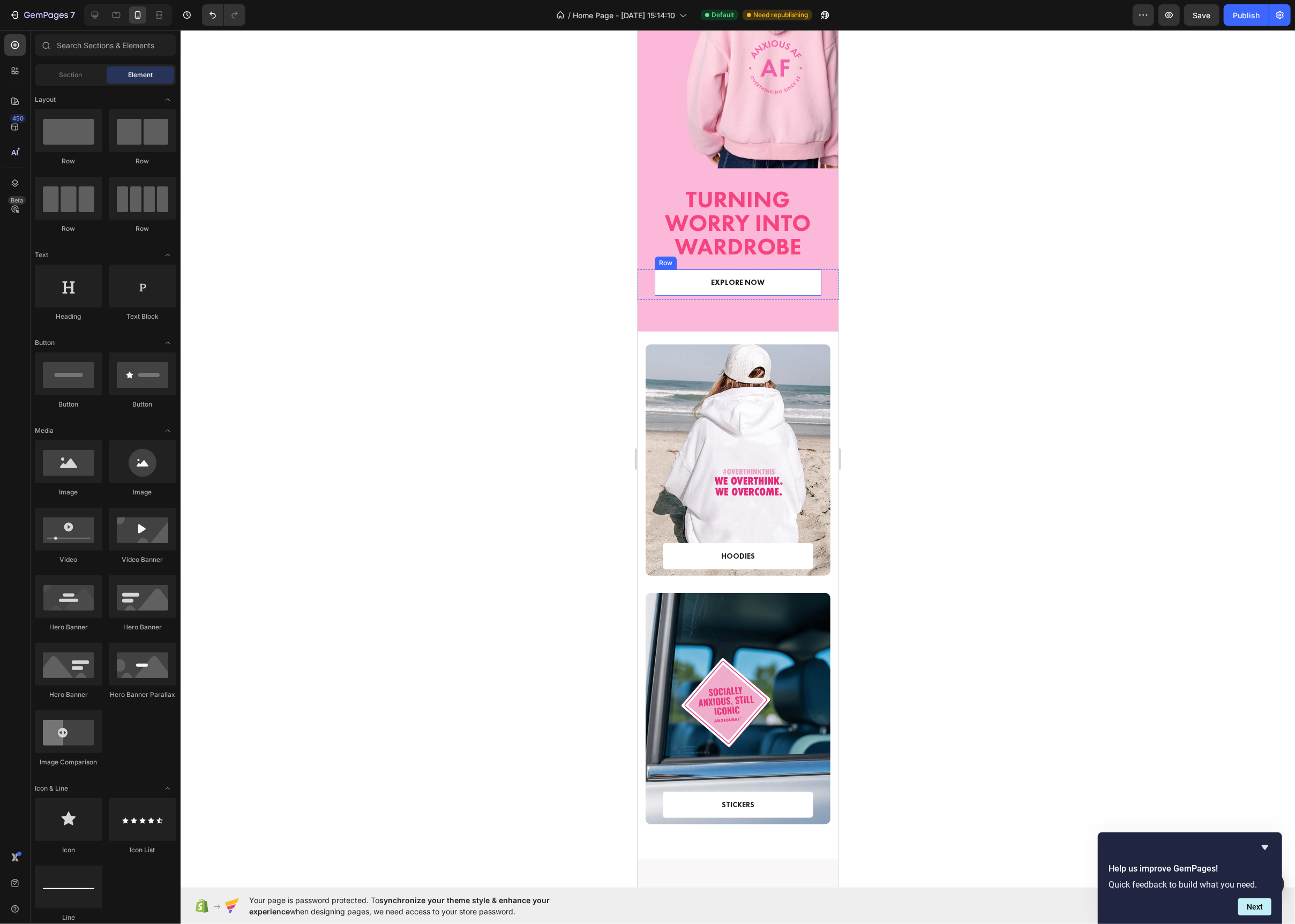
click at [666, 287] on div "EXPLORE NOW Text block Row" at bounding box center [738, 282] width 167 height 26
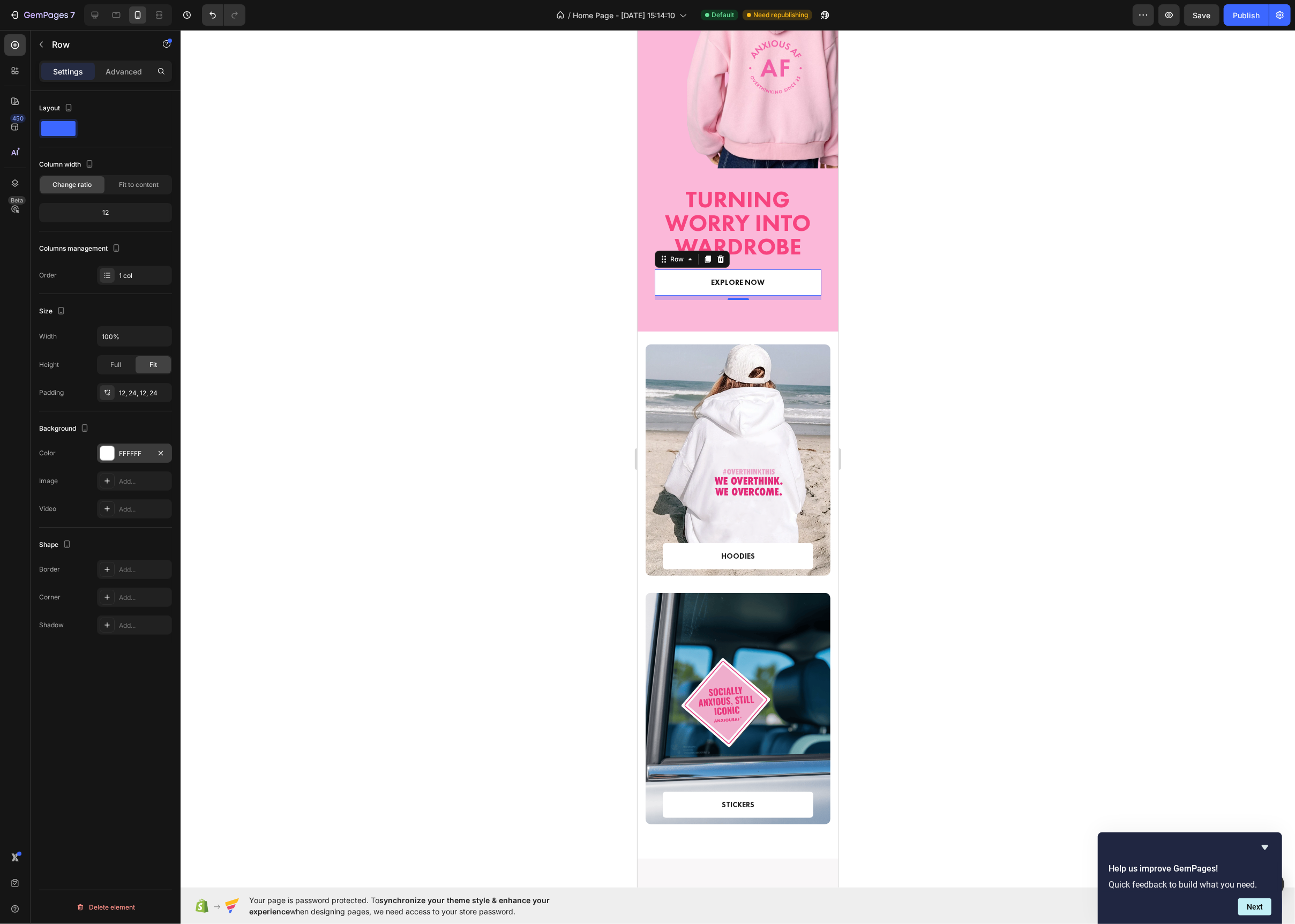
click at [106, 456] on div at bounding box center [107, 453] width 14 height 14
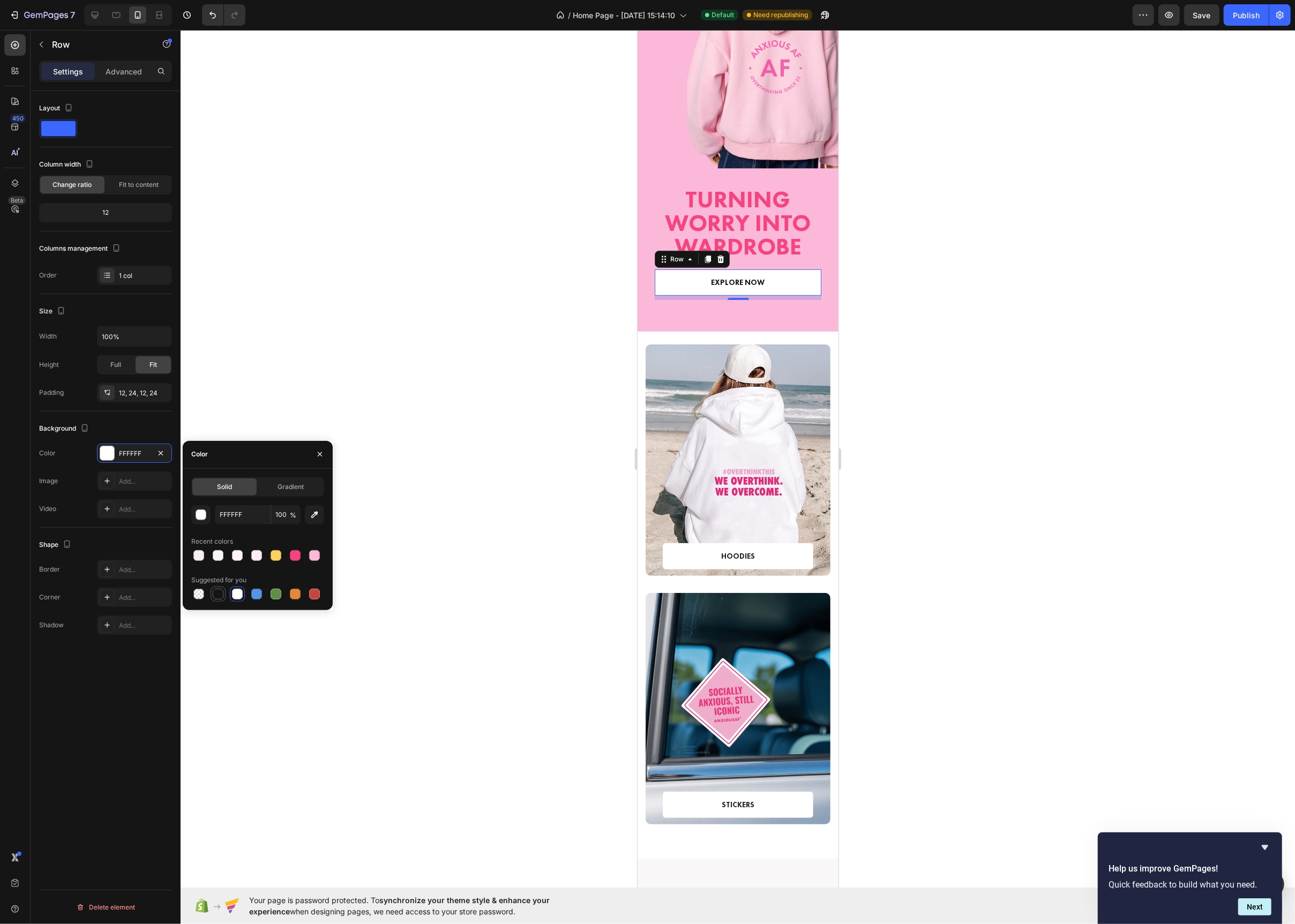
click at [216, 593] on div at bounding box center [218, 593] width 11 height 11
type input "151515"
click at [143, 594] on div "Add..." at bounding box center [144, 598] width 50 height 10
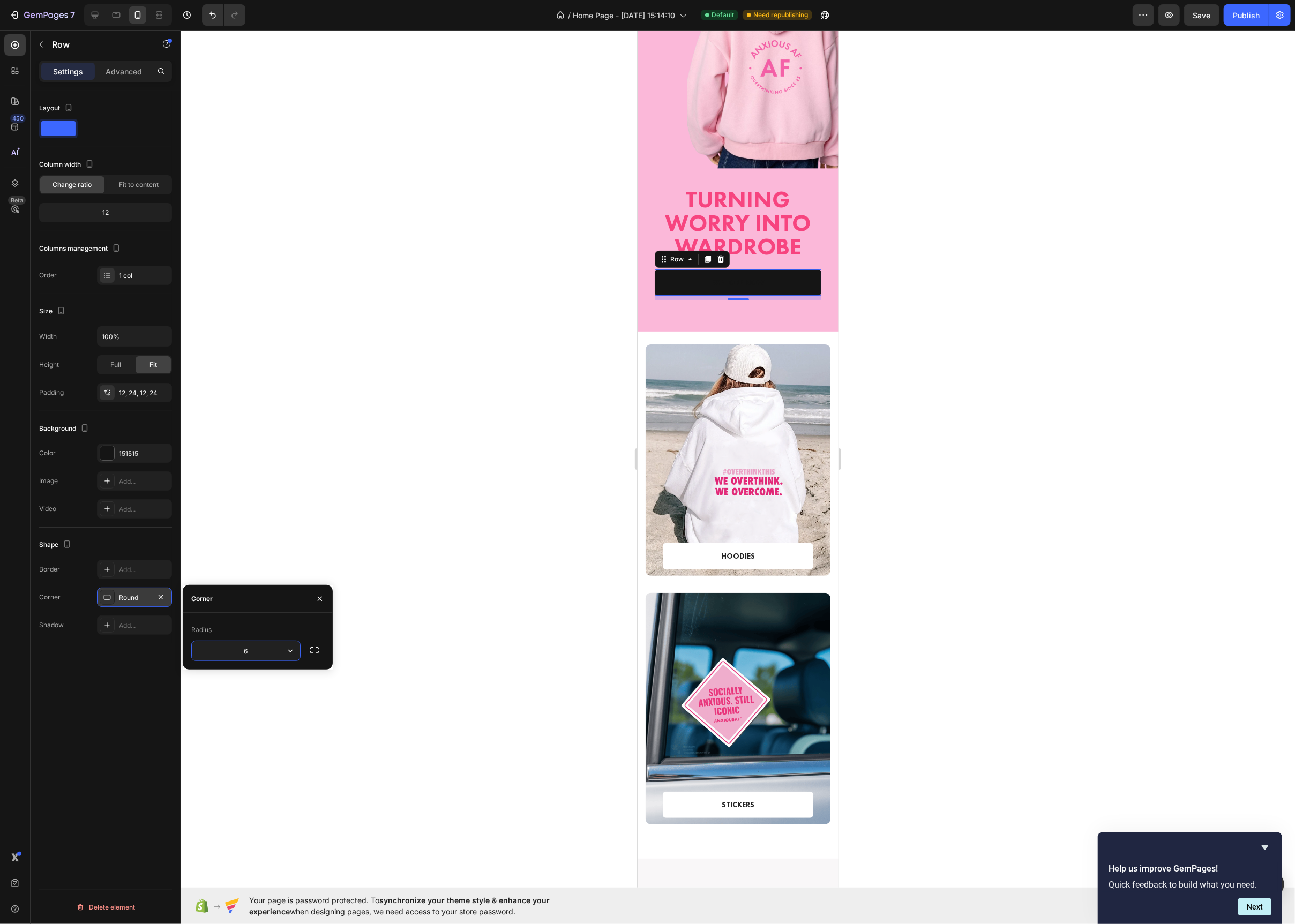
type input "6"
click at [728, 283] on p "EXPLORE NOW" at bounding box center [737, 282] width 138 height 11
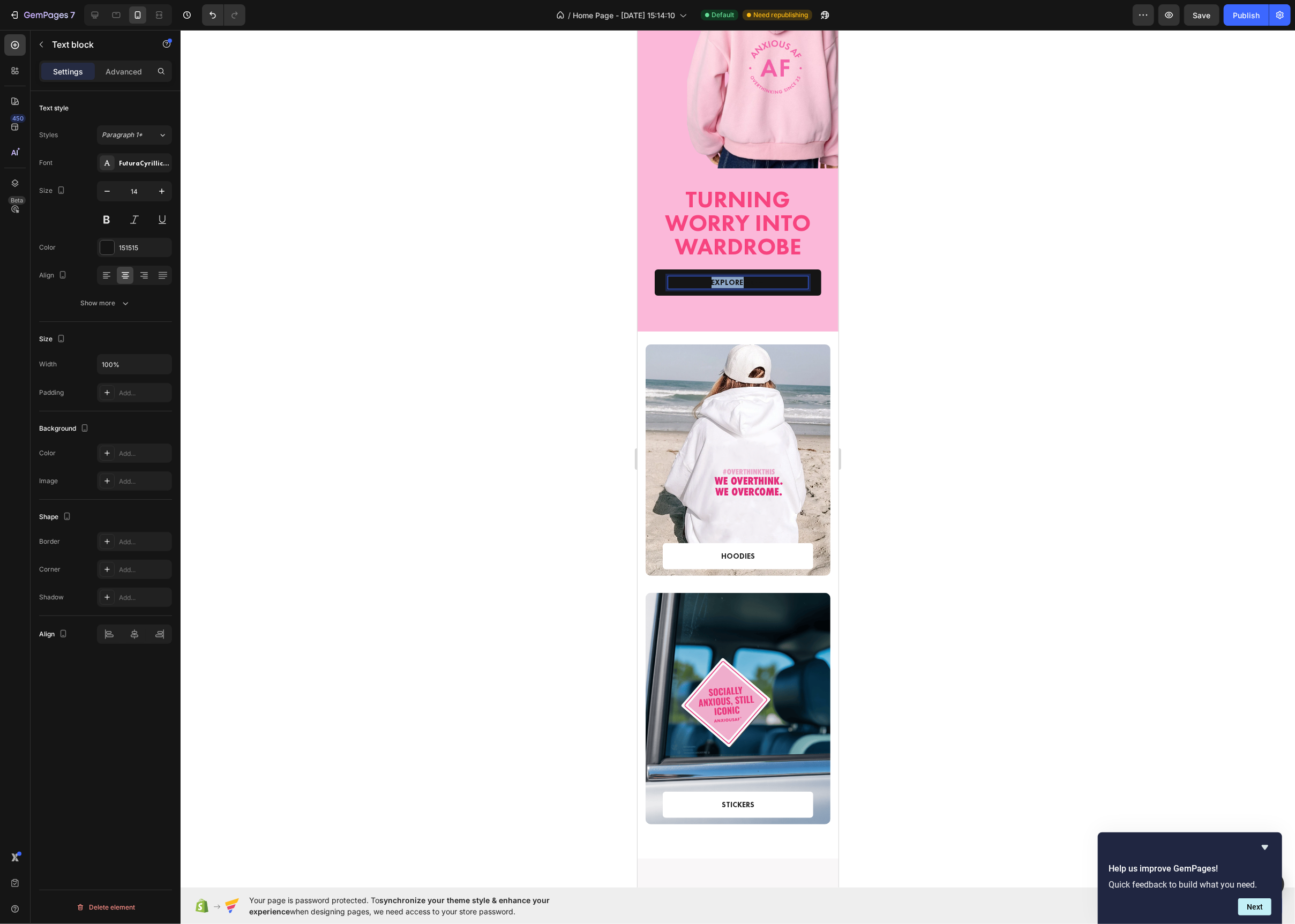
click at [728, 283] on p "EXPLORE NOW" at bounding box center [737, 282] width 138 height 11
click at [108, 250] on div at bounding box center [107, 248] width 14 height 14
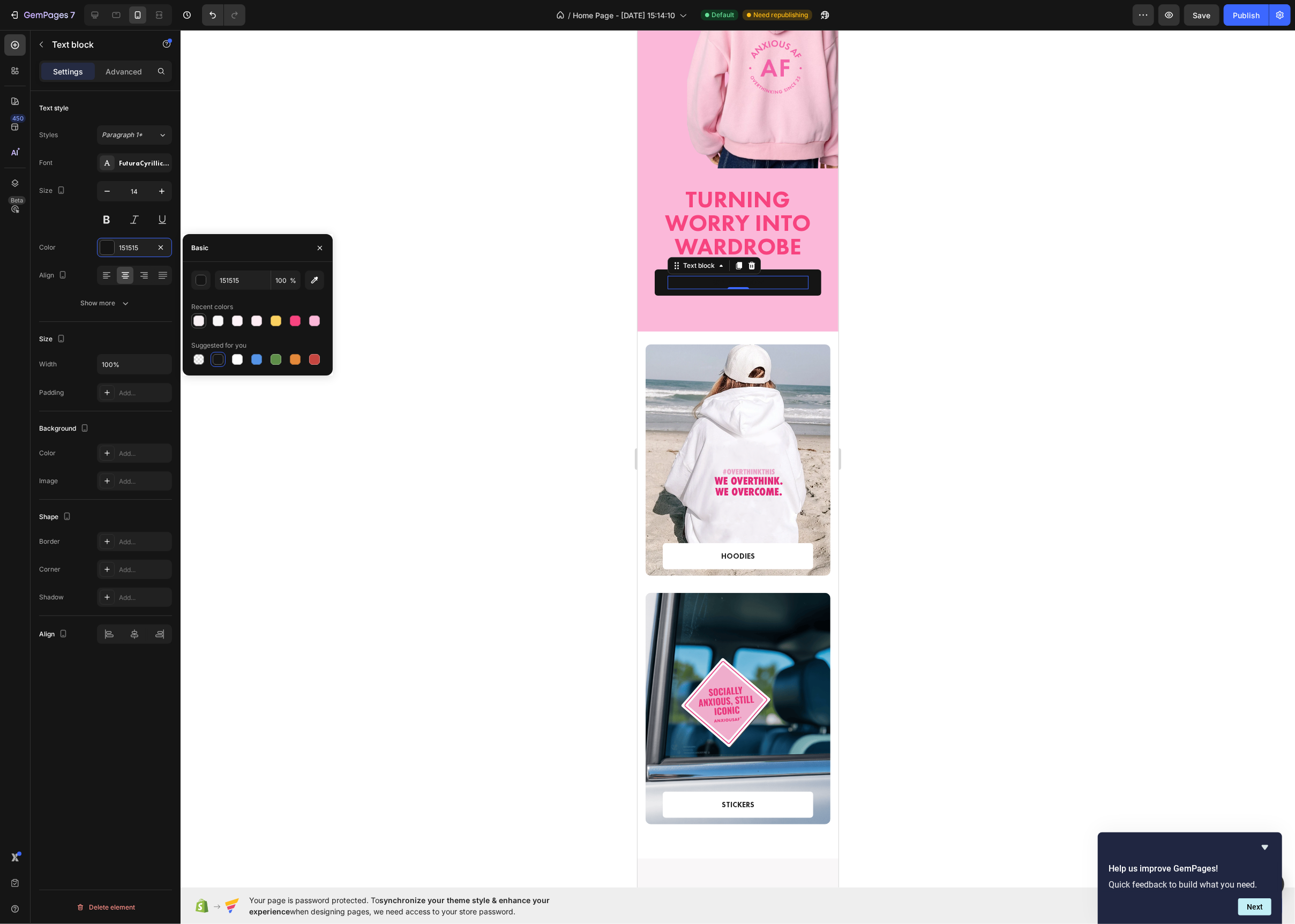
click at [203, 324] on div at bounding box center [198, 321] width 11 height 11
click at [234, 356] on div at bounding box center [237, 359] width 11 height 11
type input "FFFFFF"
click at [493, 283] on div at bounding box center [738, 477] width 1115 height 894
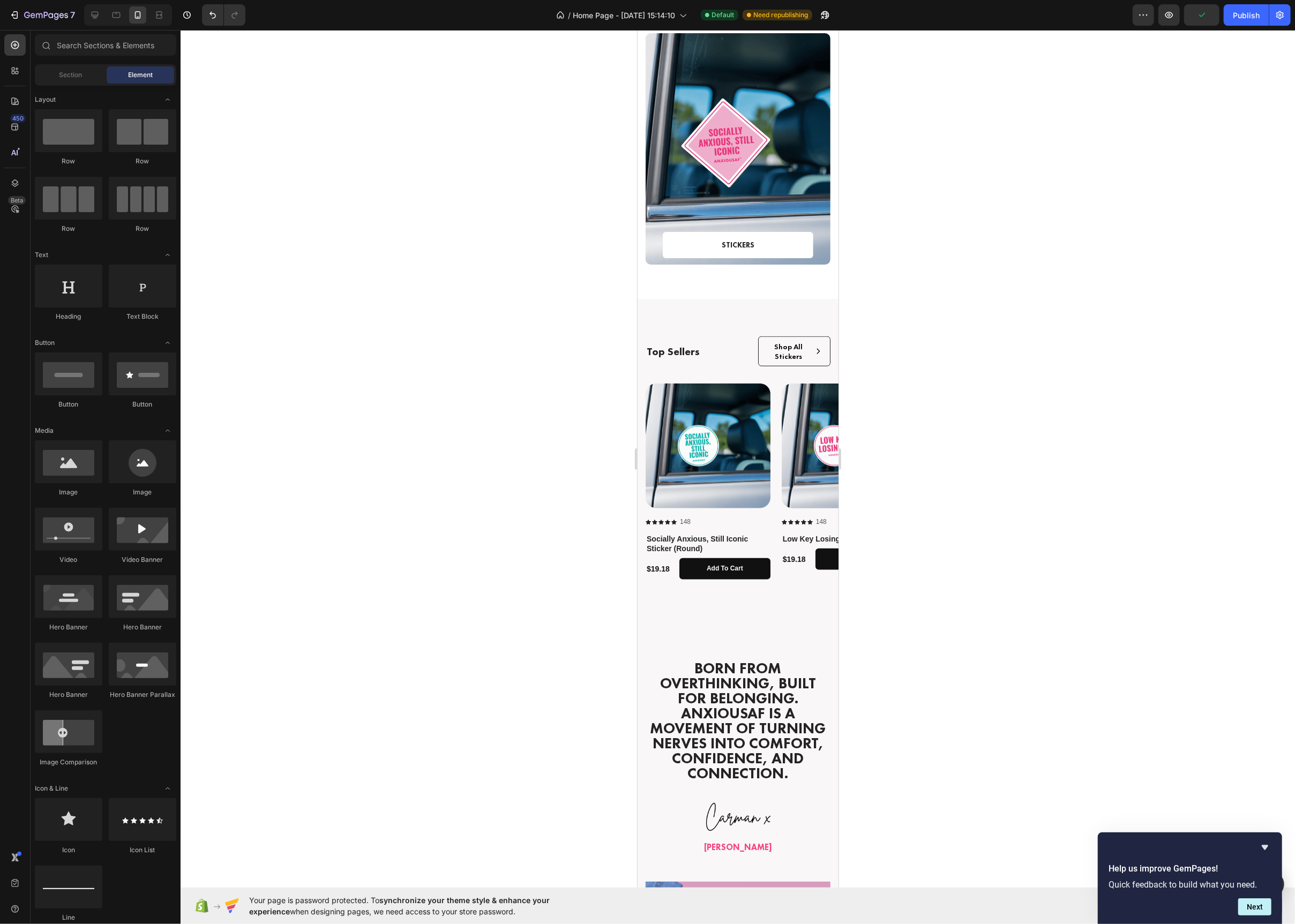
scroll to position [921, 0]
click at [677, 322] on div "Top Sellers Text Block Shop All Stickers Button Row Row Product Images Icon Ico…" at bounding box center [737, 457] width 201 height 318
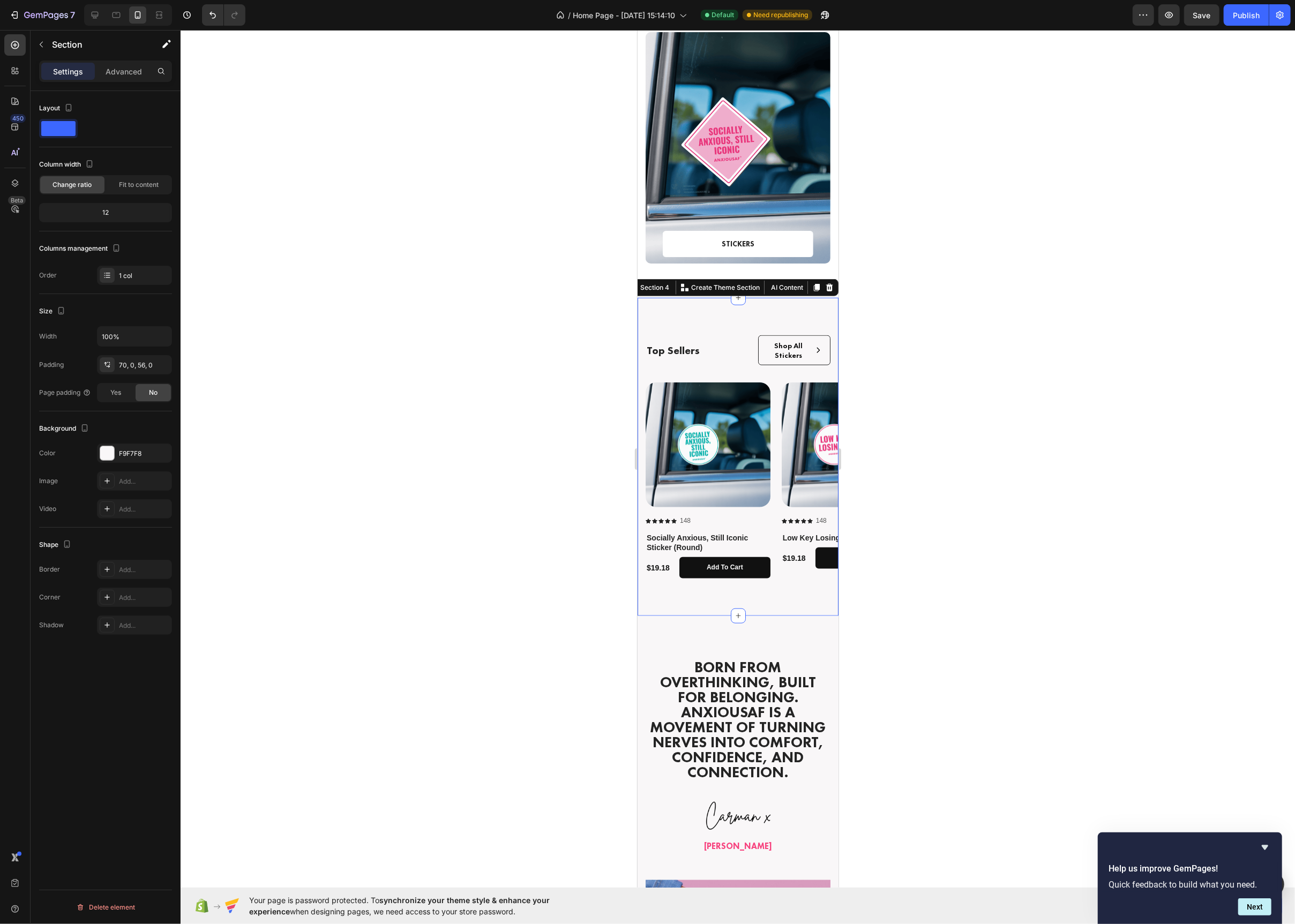
click at [561, 321] on div at bounding box center [738, 477] width 1115 height 894
click at [682, 320] on div "Top Sellers Text Block Shop All Stickers Button Row Row Product Images Icon Ico…" at bounding box center [737, 457] width 201 height 318
click at [133, 67] on p "Advanced" at bounding box center [124, 72] width 36 height 11
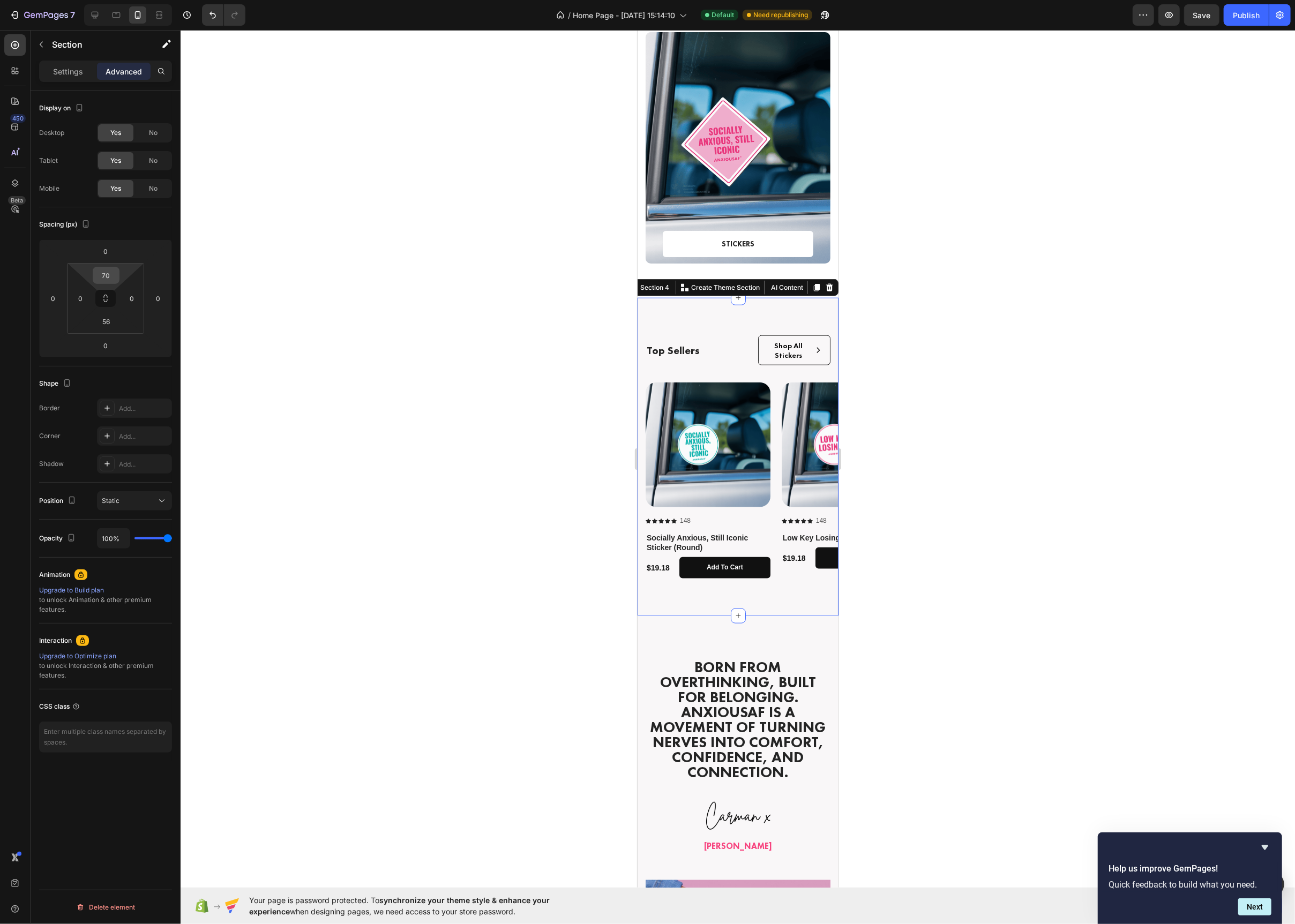
click at [109, 277] on input "70" at bounding box center [106, 275] width 21 height 16
click at [142, 408] on span "32px" at bounding box center [149, 411] width 15 height 8
type input "32"
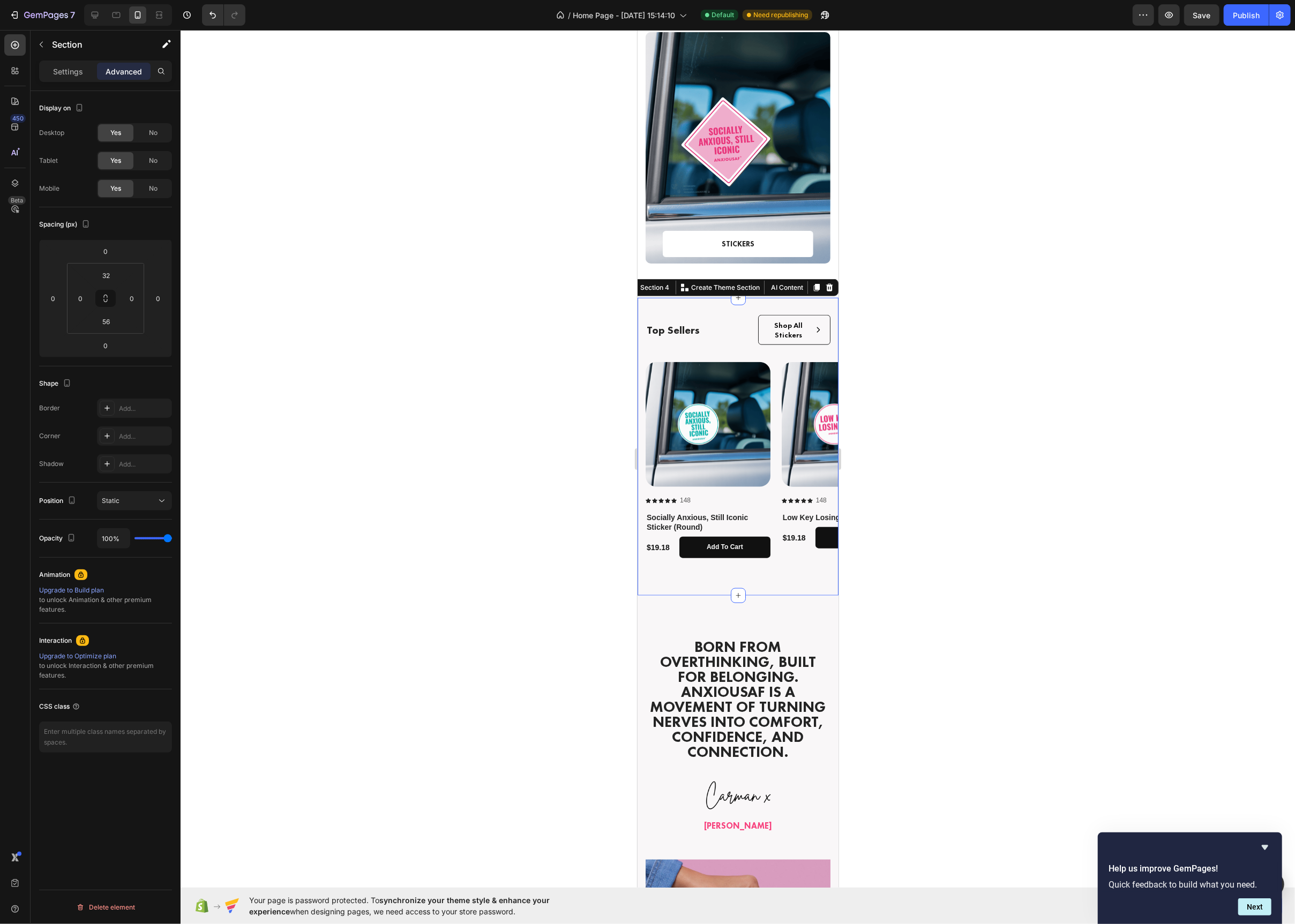
drag, startPoint x: 466, startPoint y: 397, endPoint x: 471, endPoint y: 401, distance: 6.4
click at [469, 399] on div at bounding box center [738, 477] width 1115 height 894
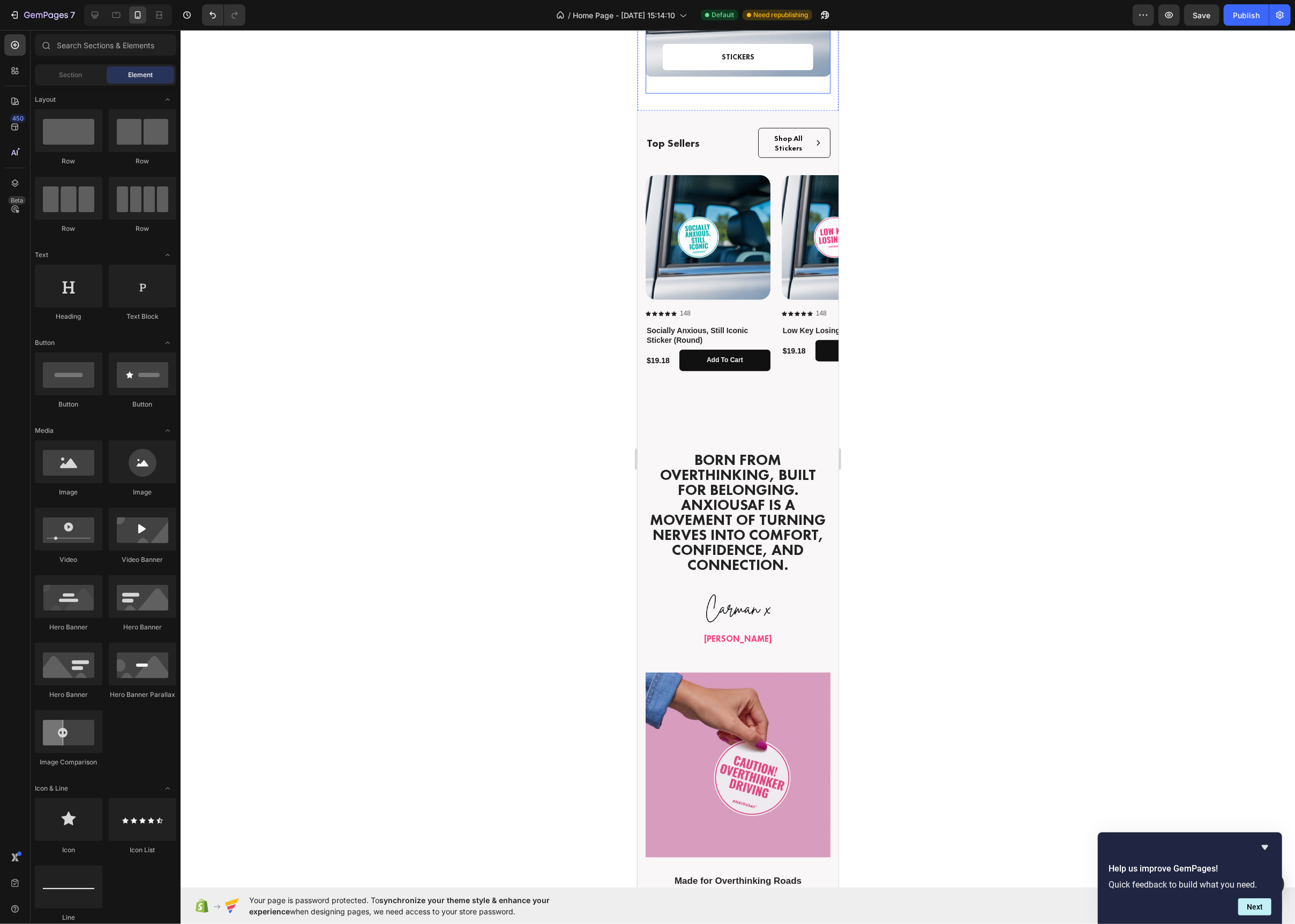
scroll to position [1150, 0]
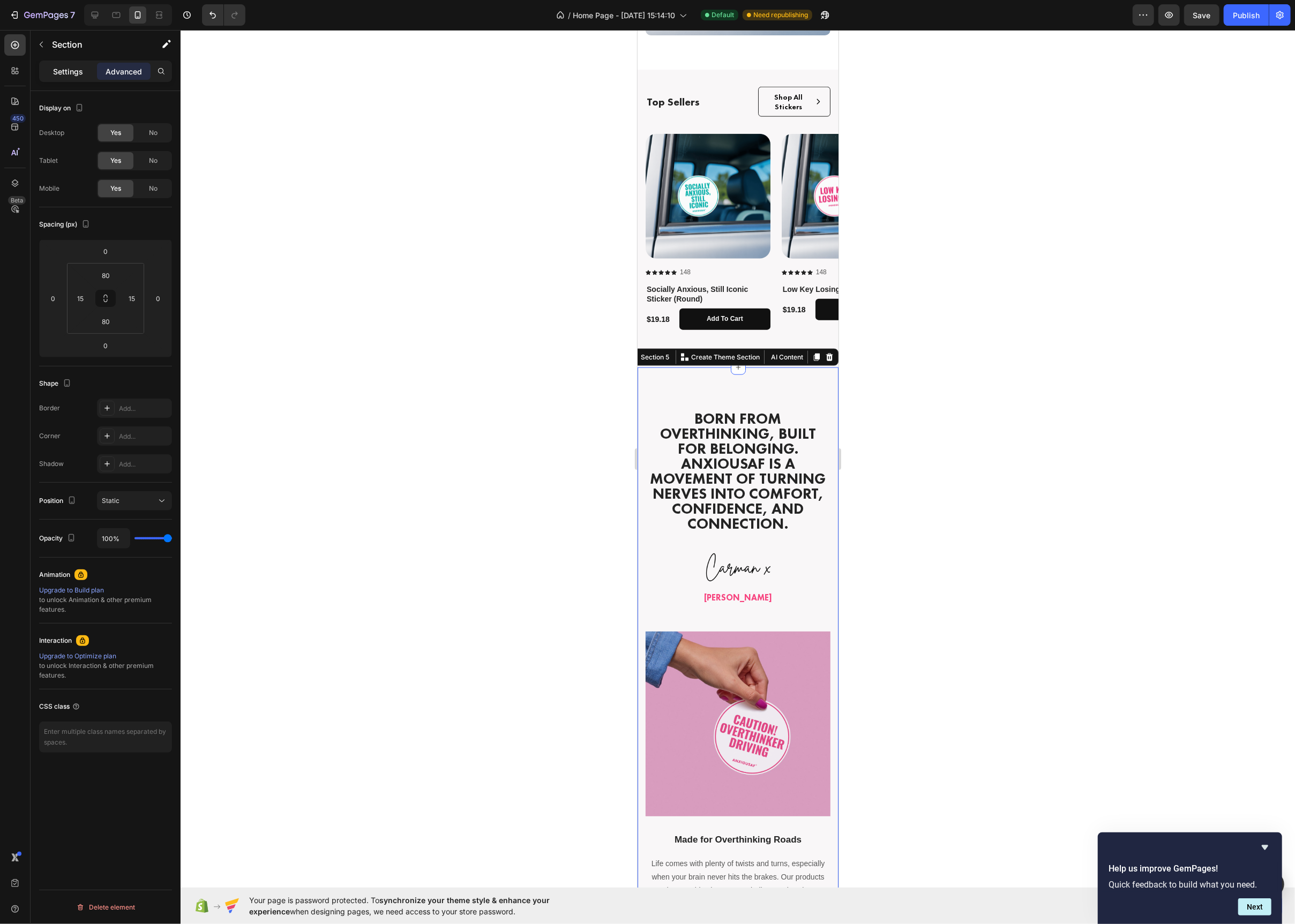
click at [57, 72] on p "Settings" at bounding box center [68, 72] width 30 height 11
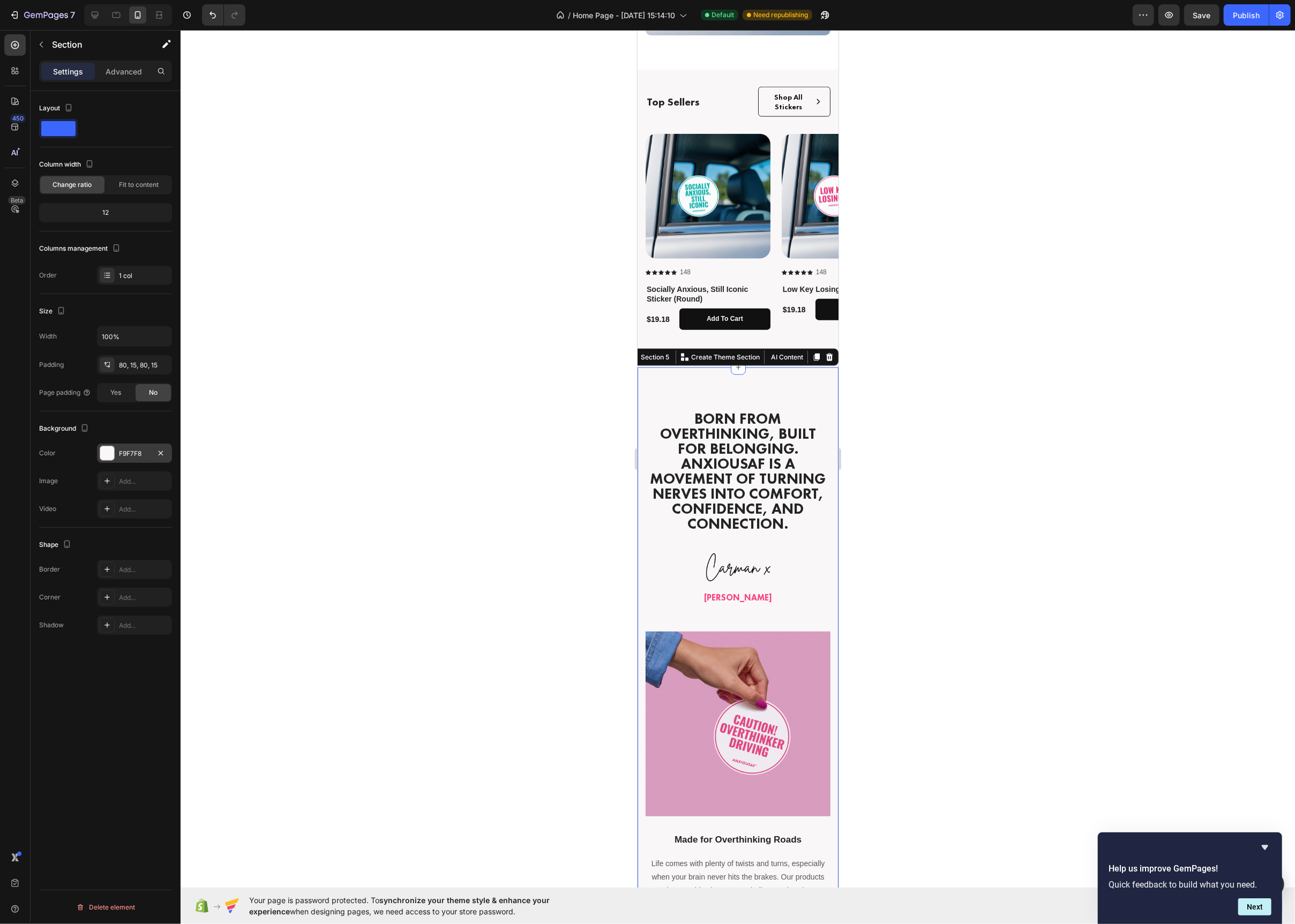
click at [106, 456] on div at bounding box center [107, 453] width 14 height 14
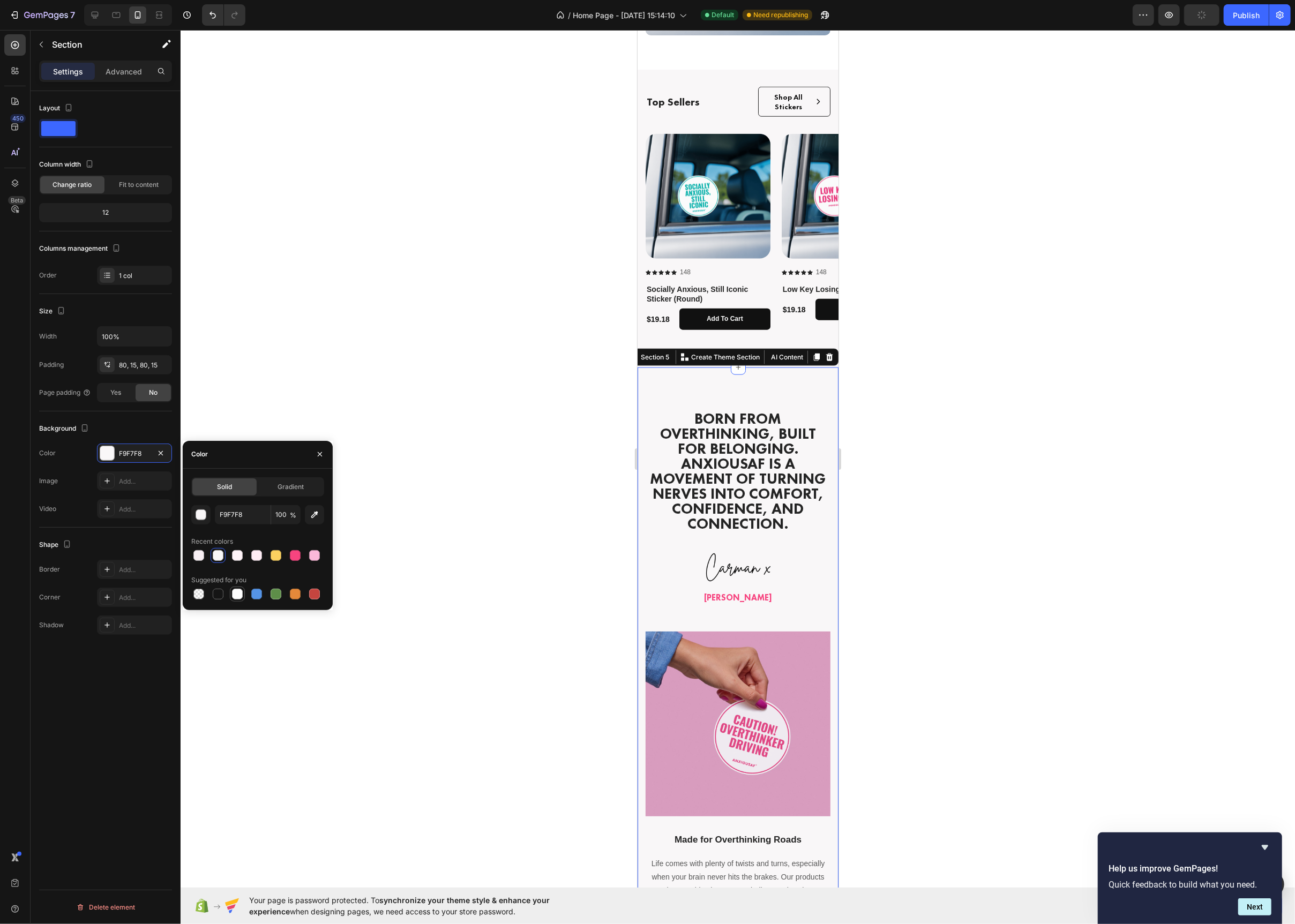
click at [234, 594] on div at bounding box center [237, 593] width 11 height 11
click at [314, 555] on div at bounding box center [314, 555] width 11 height 11
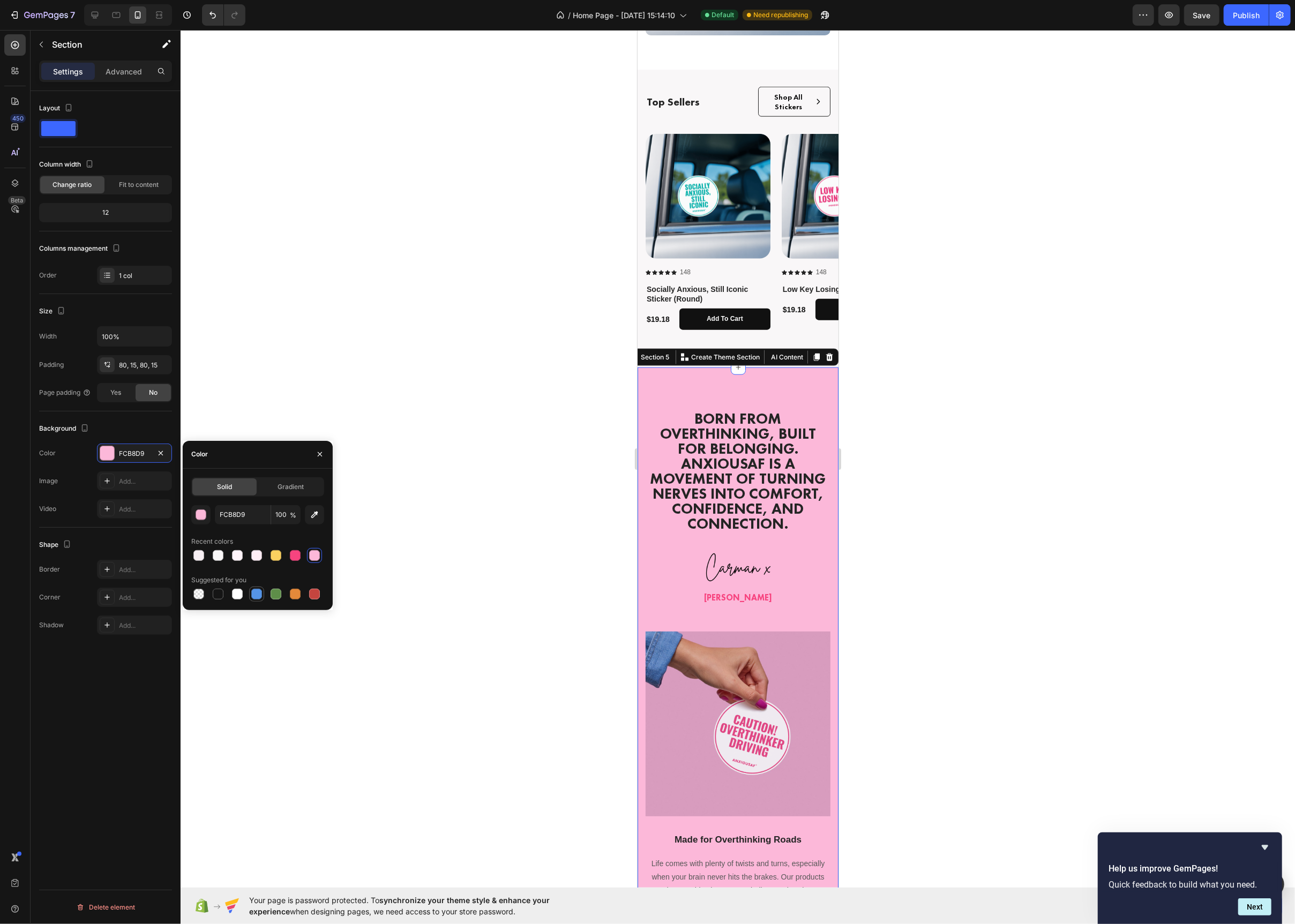
click at [255, 595] on div at bounding box center [256, 593] width 11 height 11
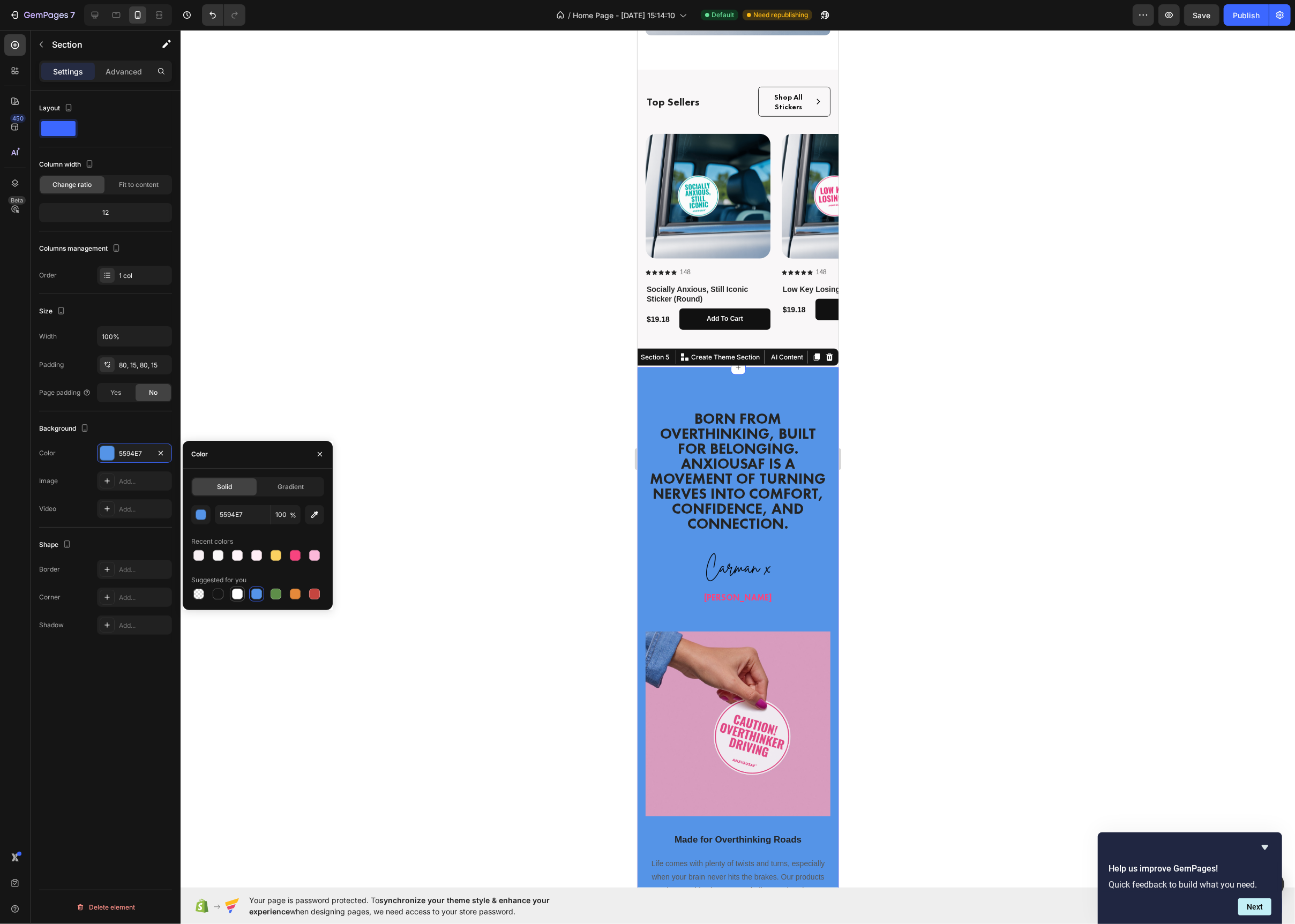
click at [235, 595] on div at bounding box center [237, 593] width 11 height 11
type input "FFFFFF"
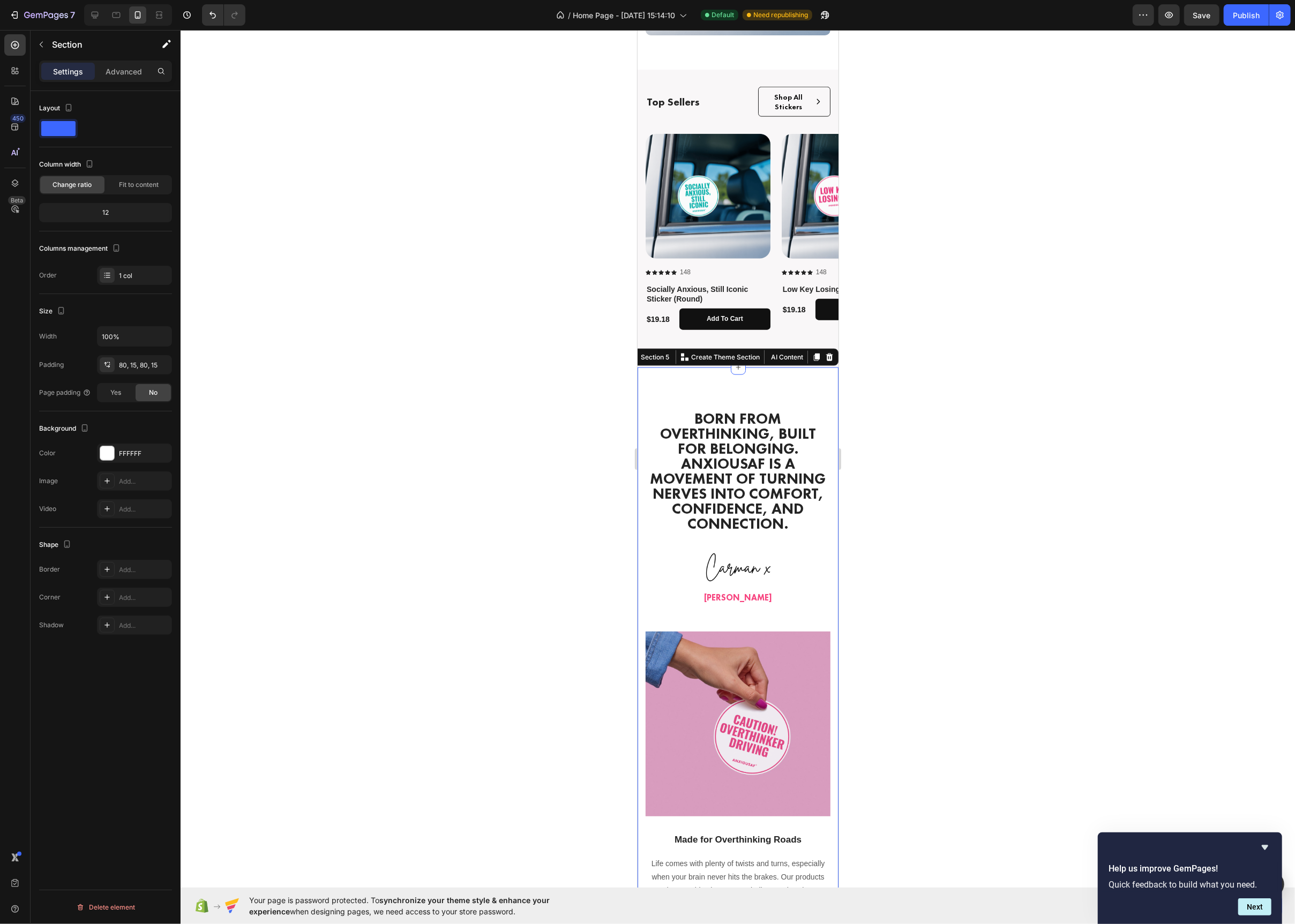
click at [556, 466] on div at bounding box center [738, 477] width 1115 height 894
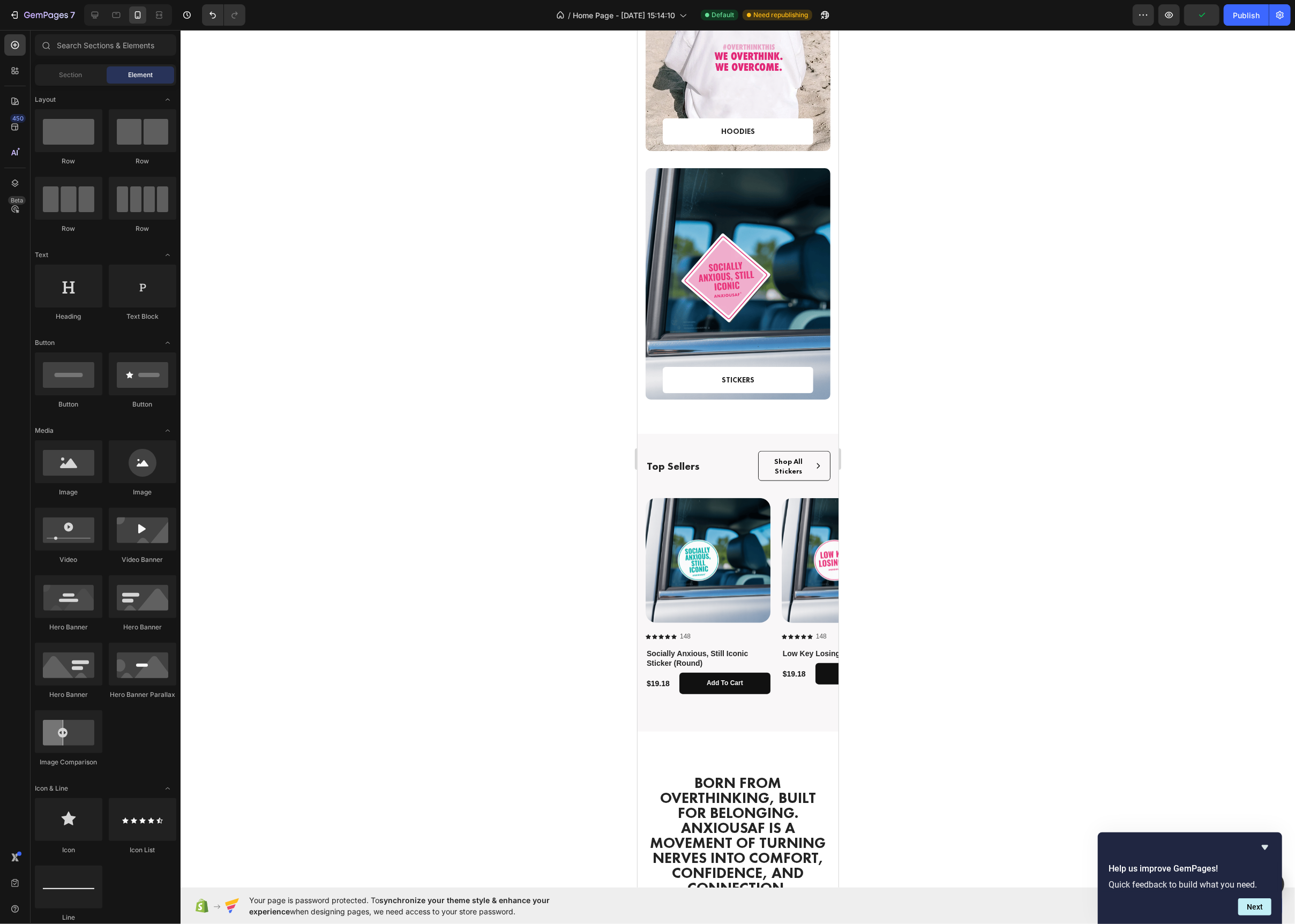
scroll to position [766, 0]
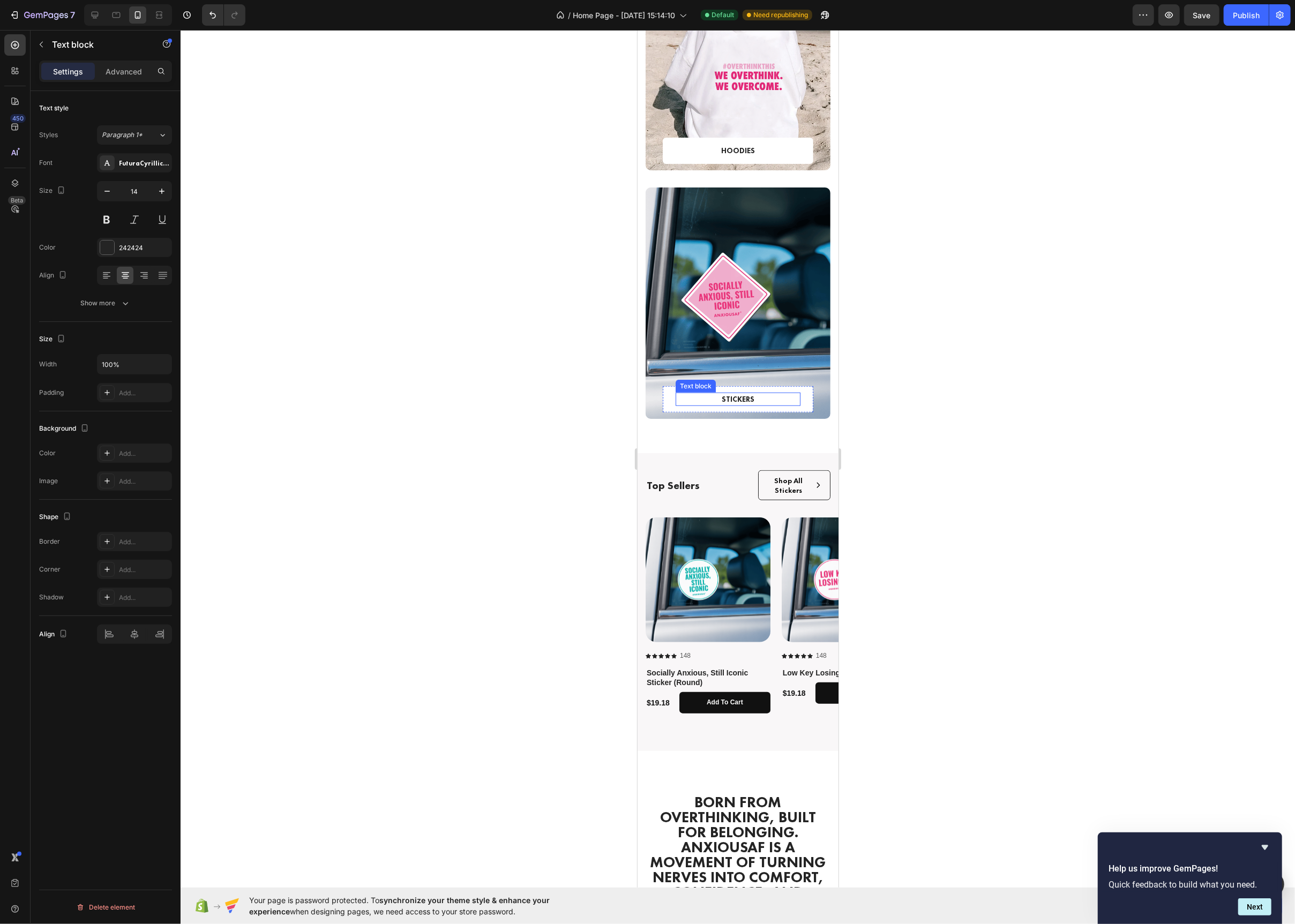
click at [736, 399] on p "STICKERS" at bounding box center [738, 400] width 123 height 11
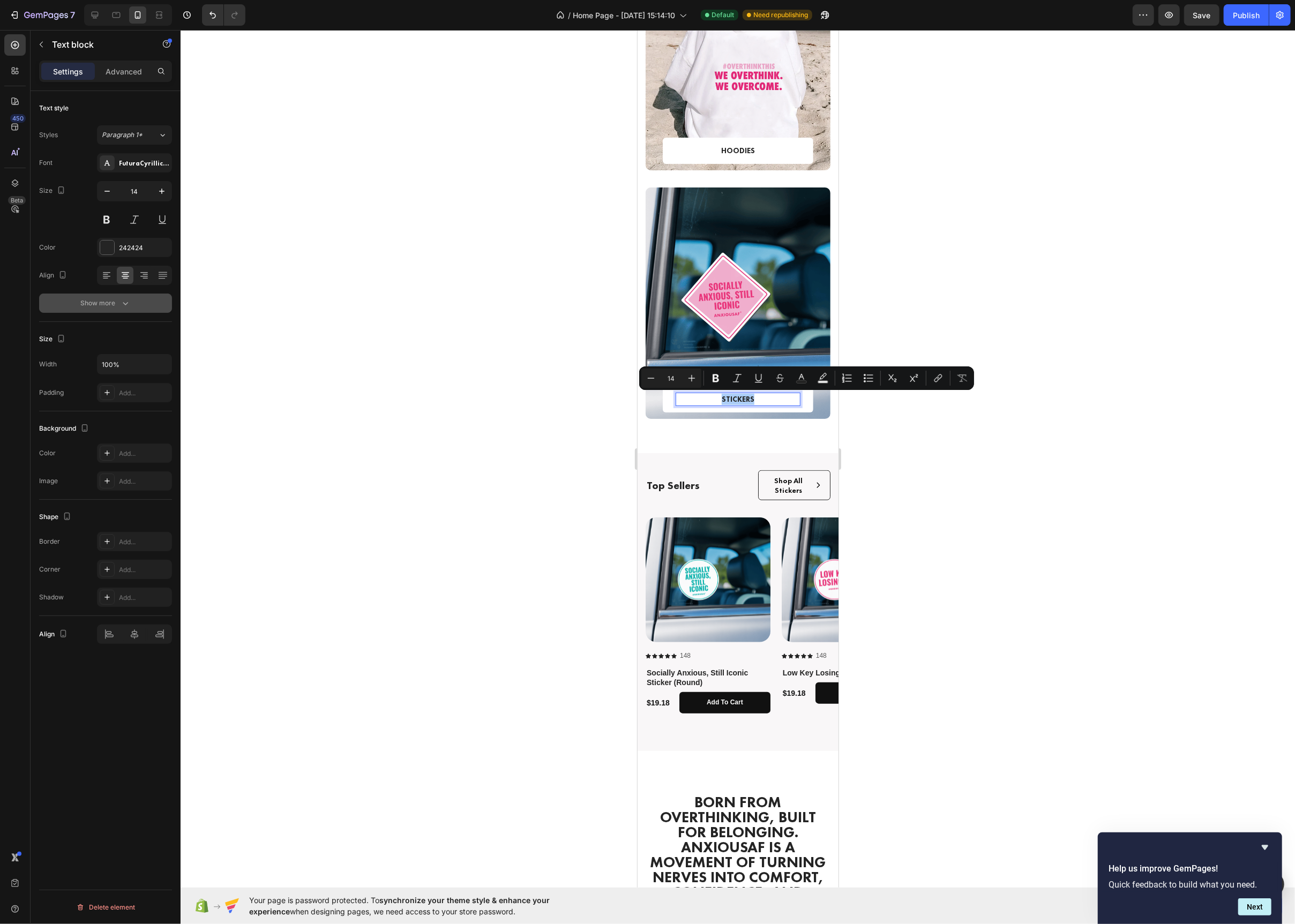
click at [115, 308] on div "Show more" at bounding box center [106, 303] width 50 height 11
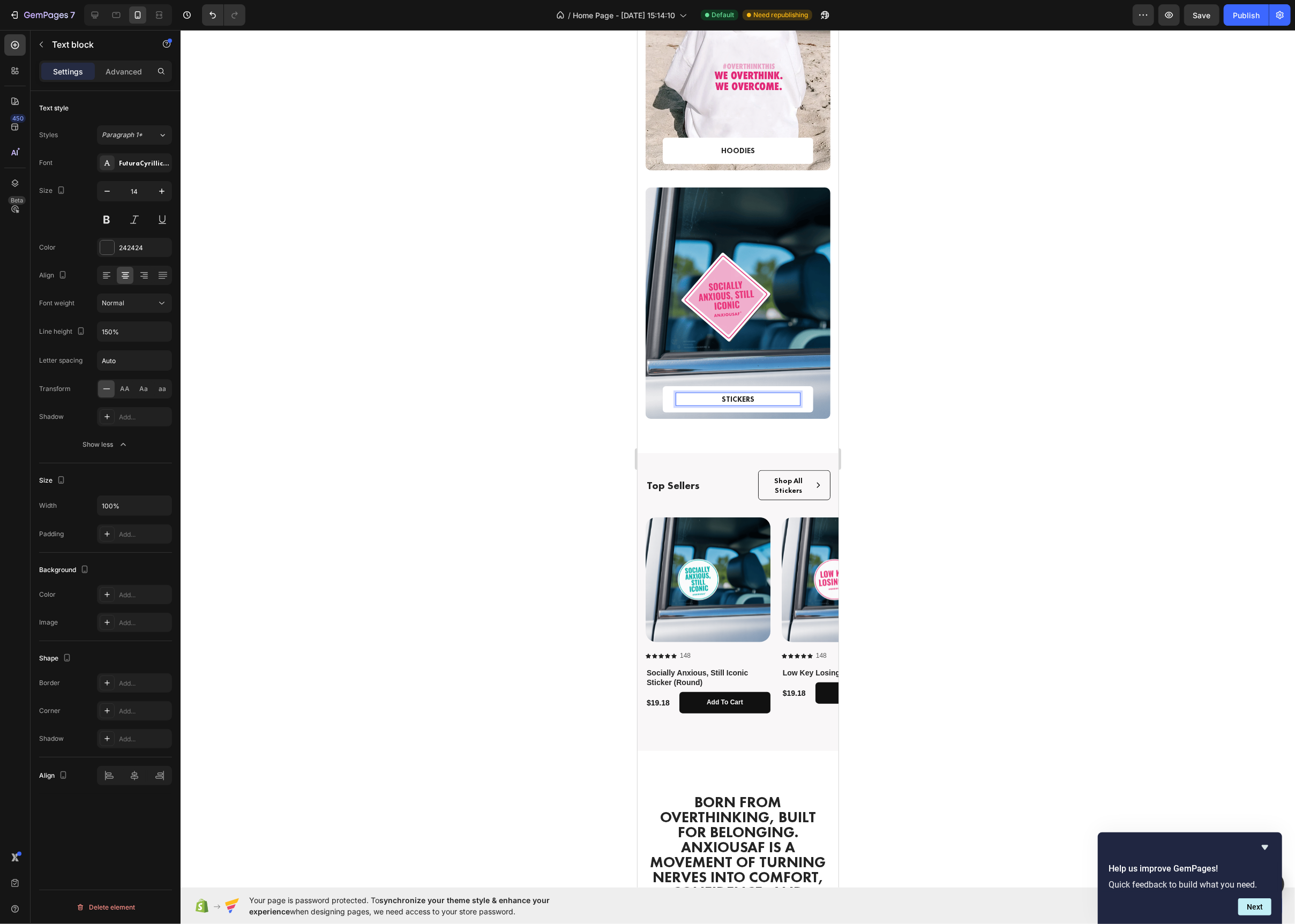
click at [743, 400] on p "STICKERS" at bounding box center [738, 400] width 123 height 11
click at [738, 147] on p "HOODIES" at bounding box center [738, 151] width 123 height 11
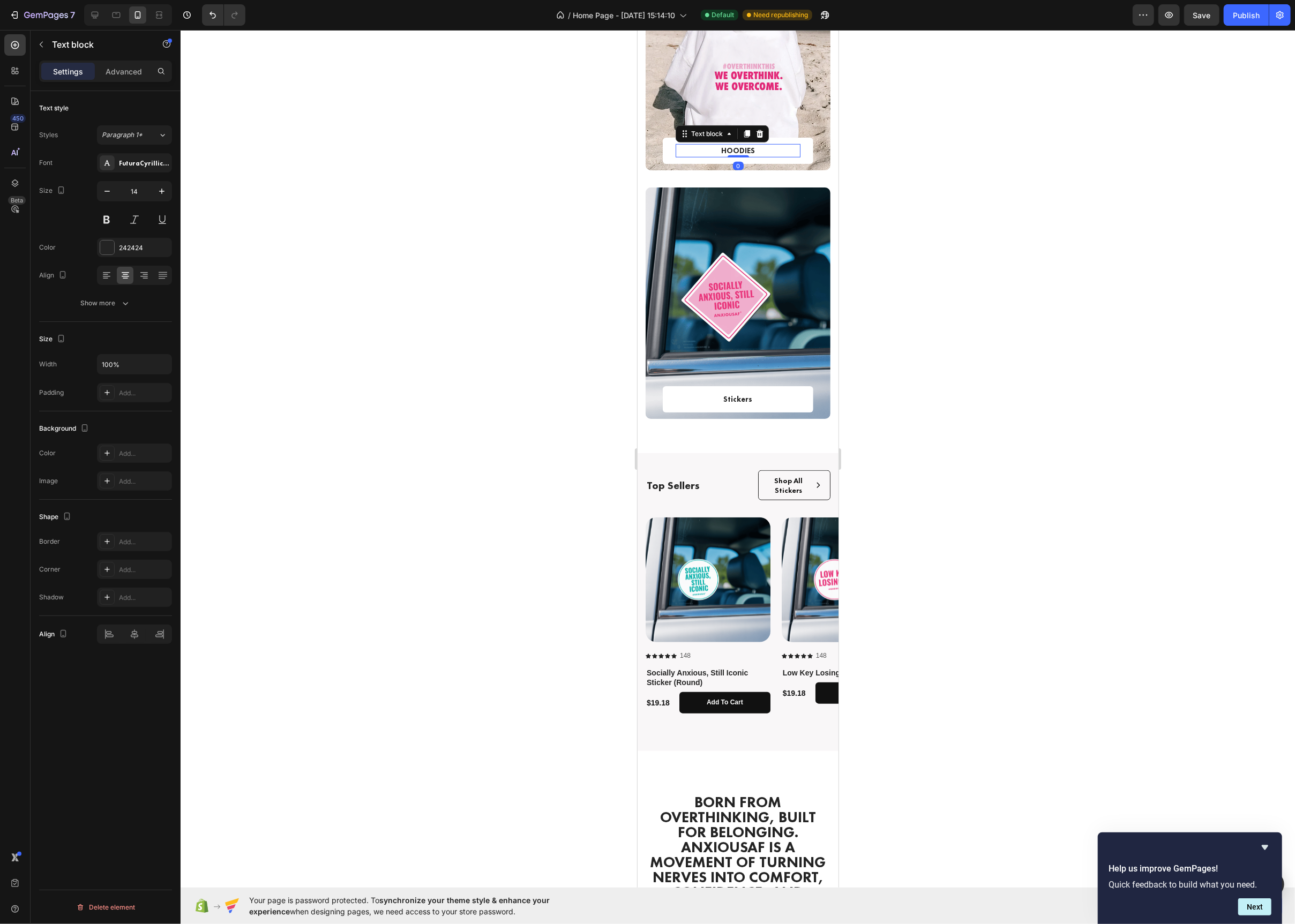
click at [738, 147] on p "HOODIES" at bounding box center [738, 151] width 123 height 11
click at [546, 189] on div at bounding box center [738, 477] width 1115 height 894
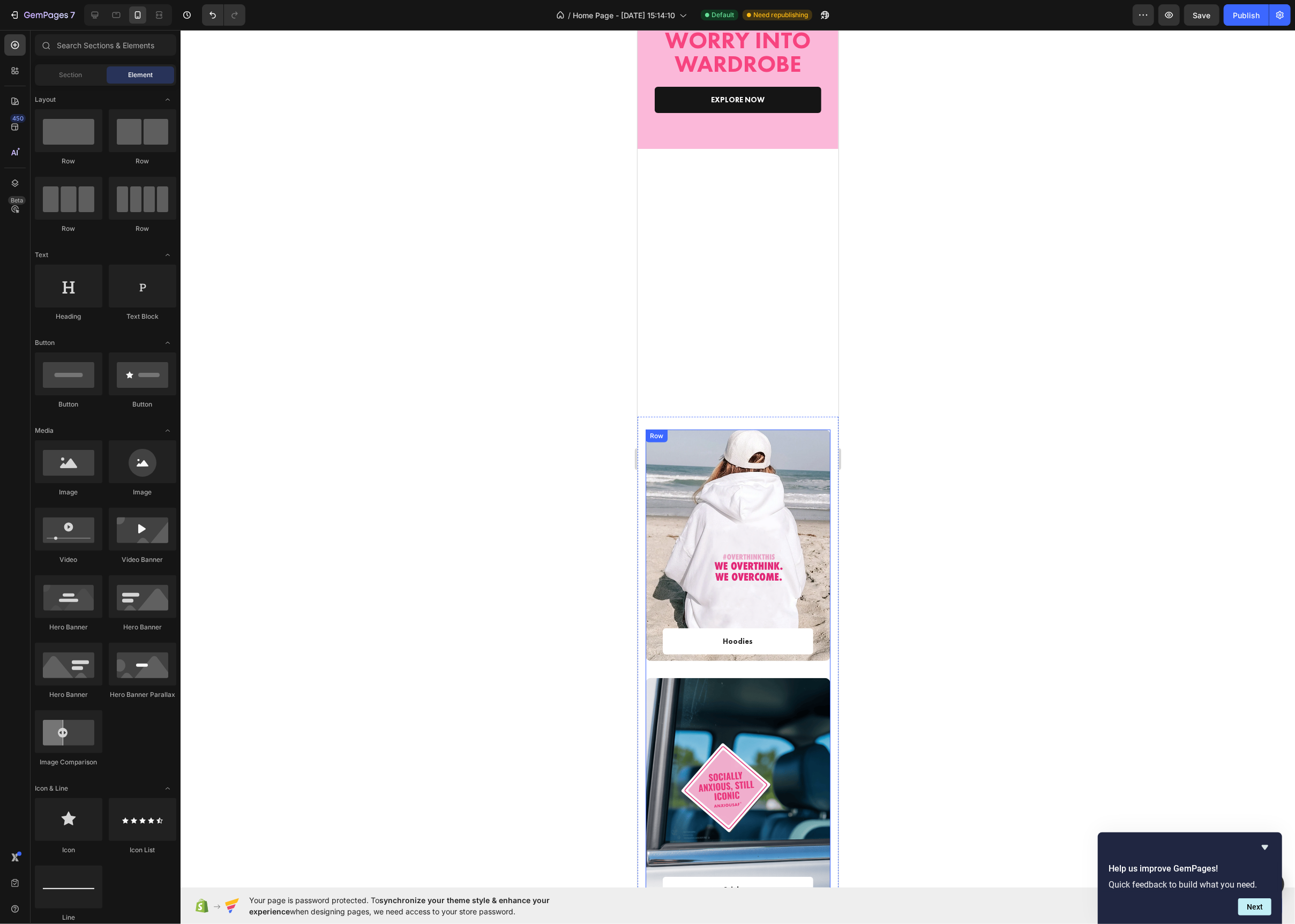
scroll to position [265, 0]
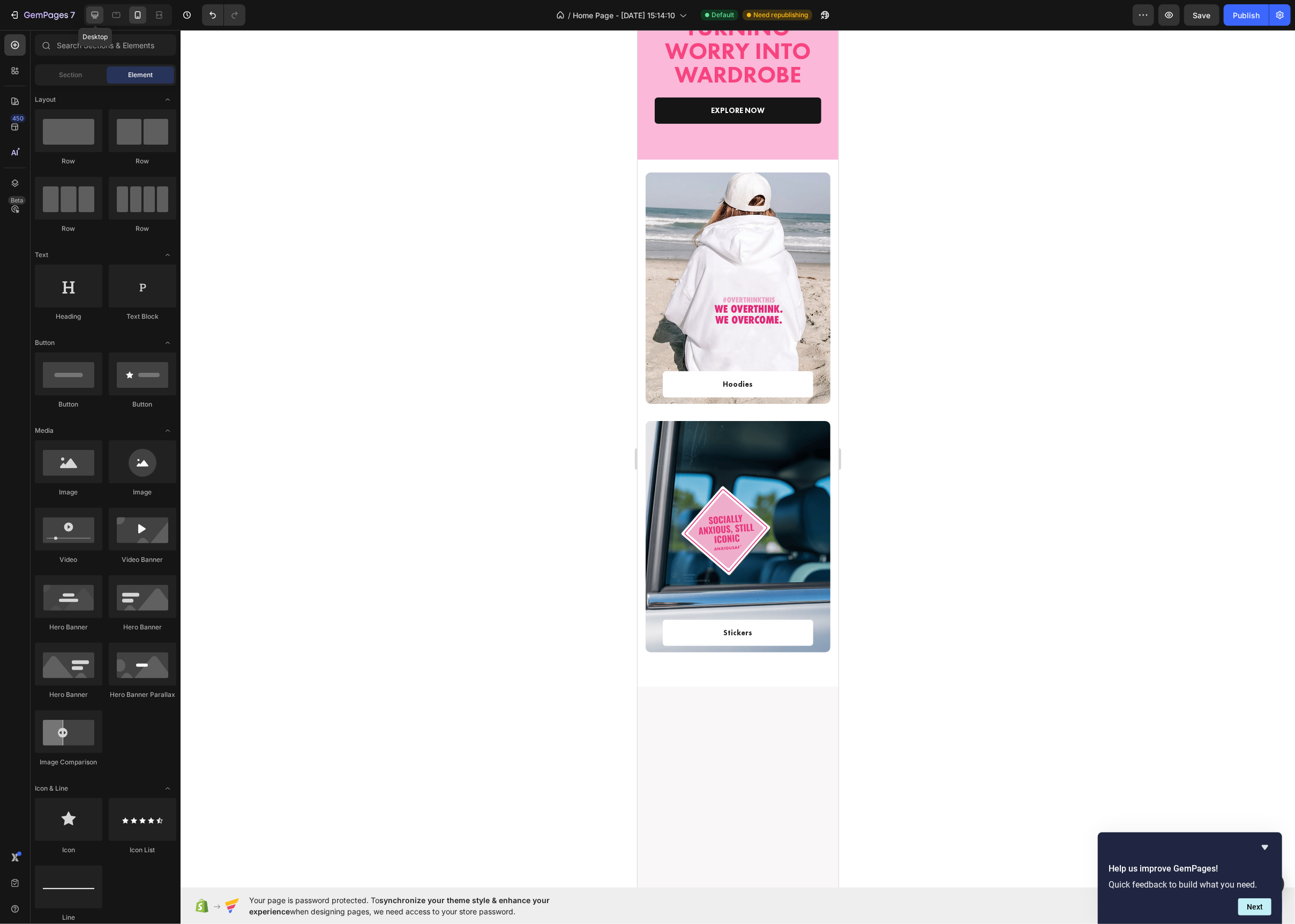
click at [88, 14] on div at bounding box center [95, 15] width 17 height 17
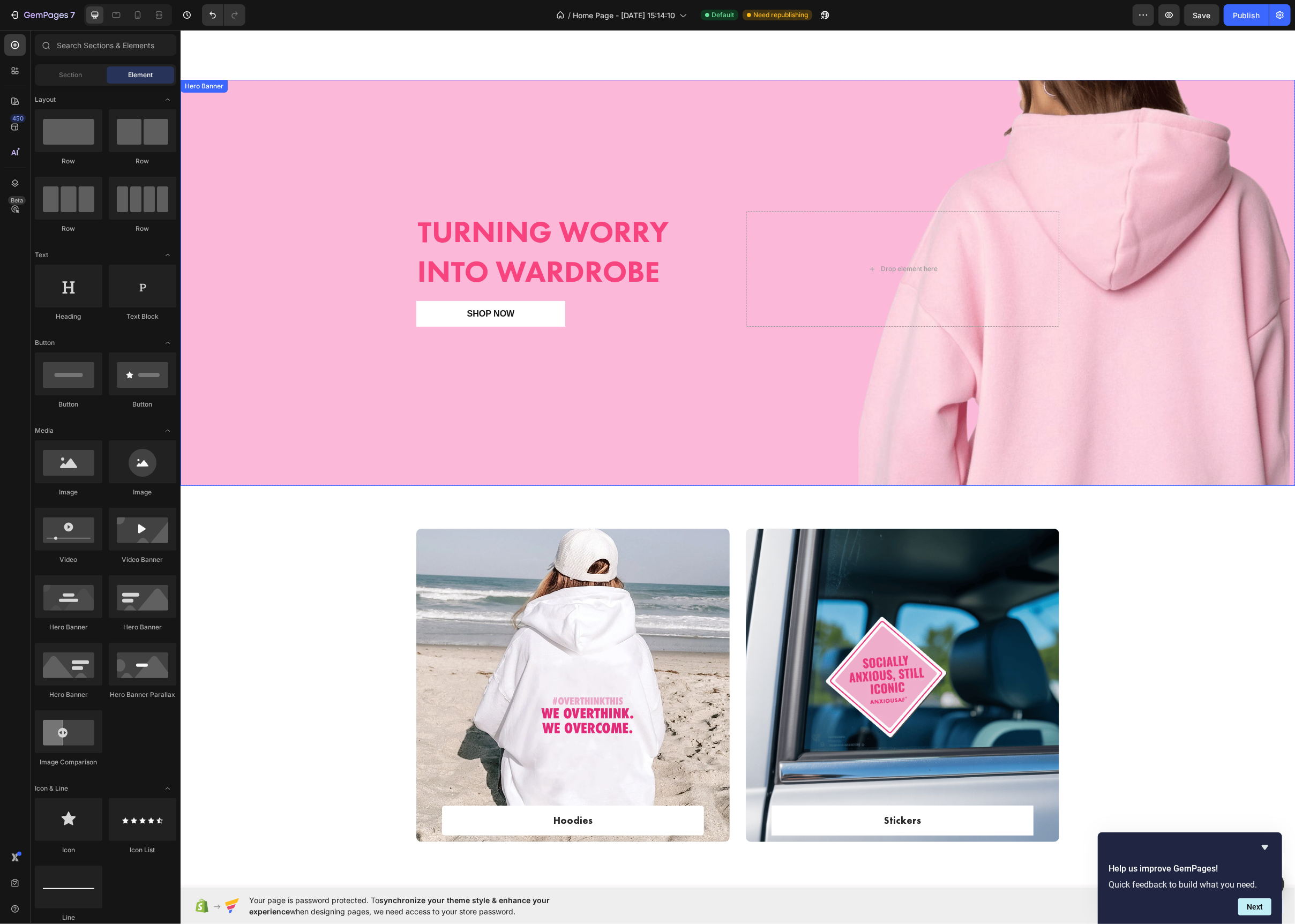
scroll to position [224, 0]
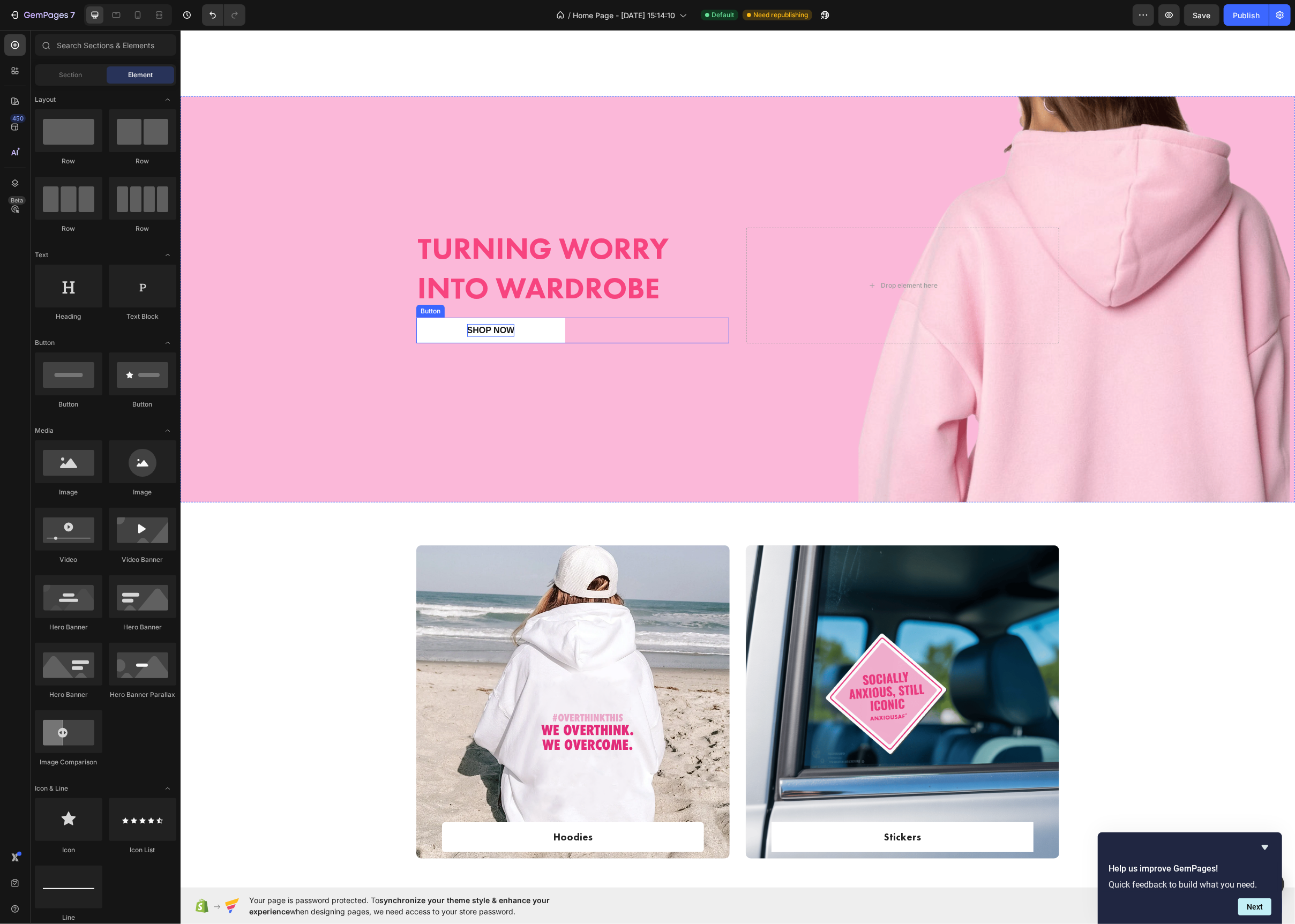
click at [474, 333] on p "Shop now" at bounding box center [490, 331] width 48 height 13
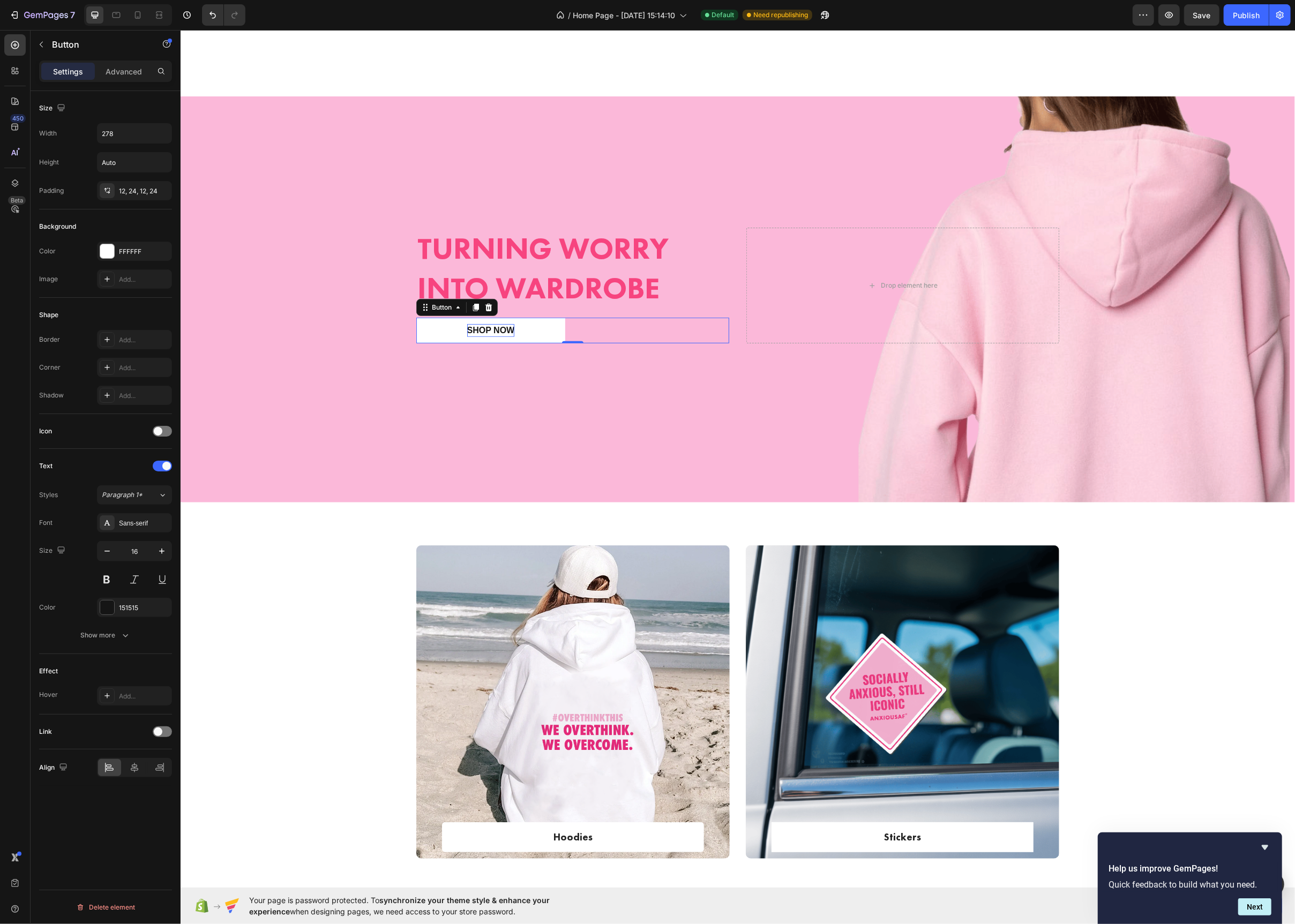
scroll to position [0, 0]
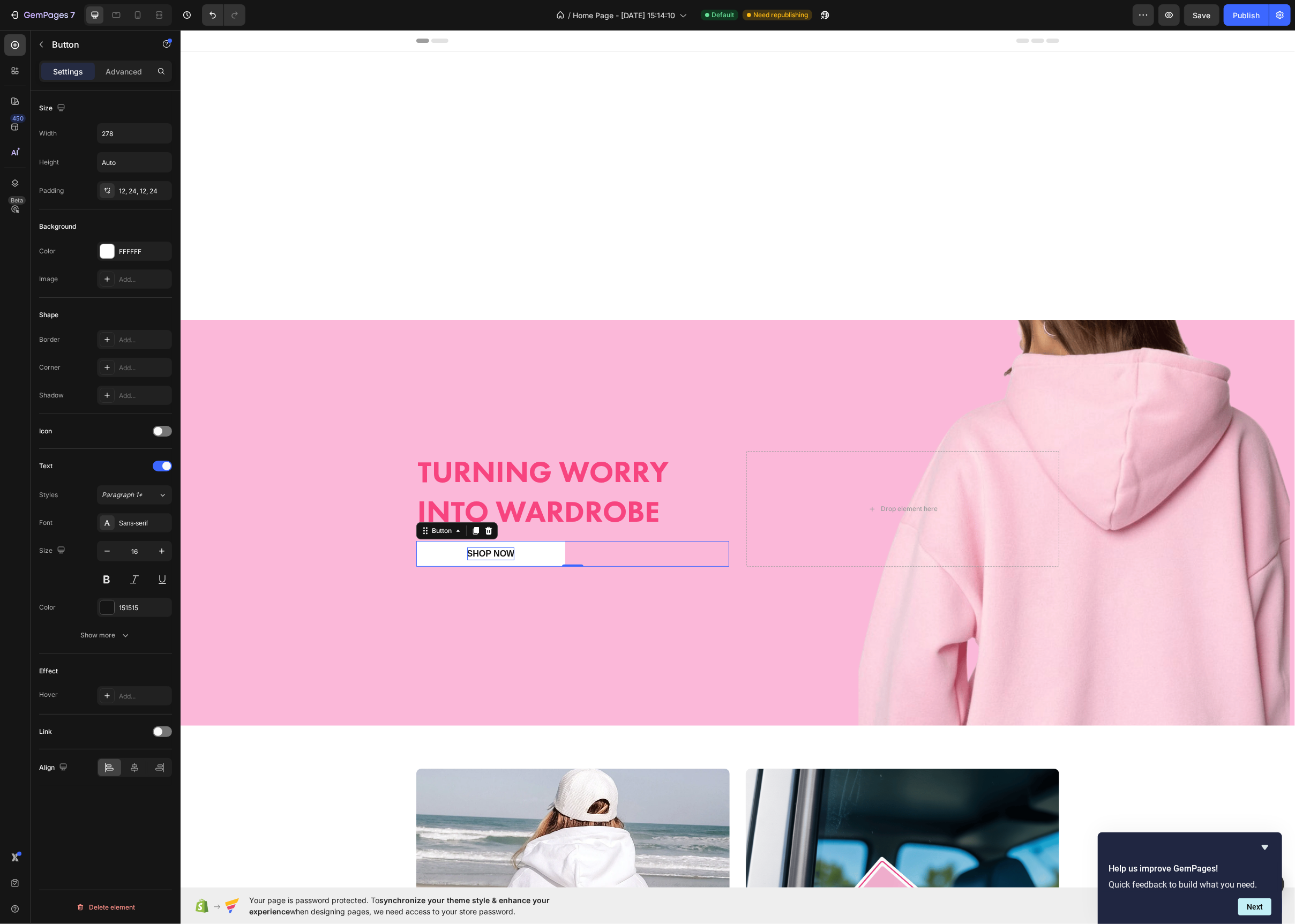
click at [474, 434] on div "Turning Worry Into WardRobe Heading Shop now Button 0 Drop element here" at bounding box center [737, 522] width 659 height 178
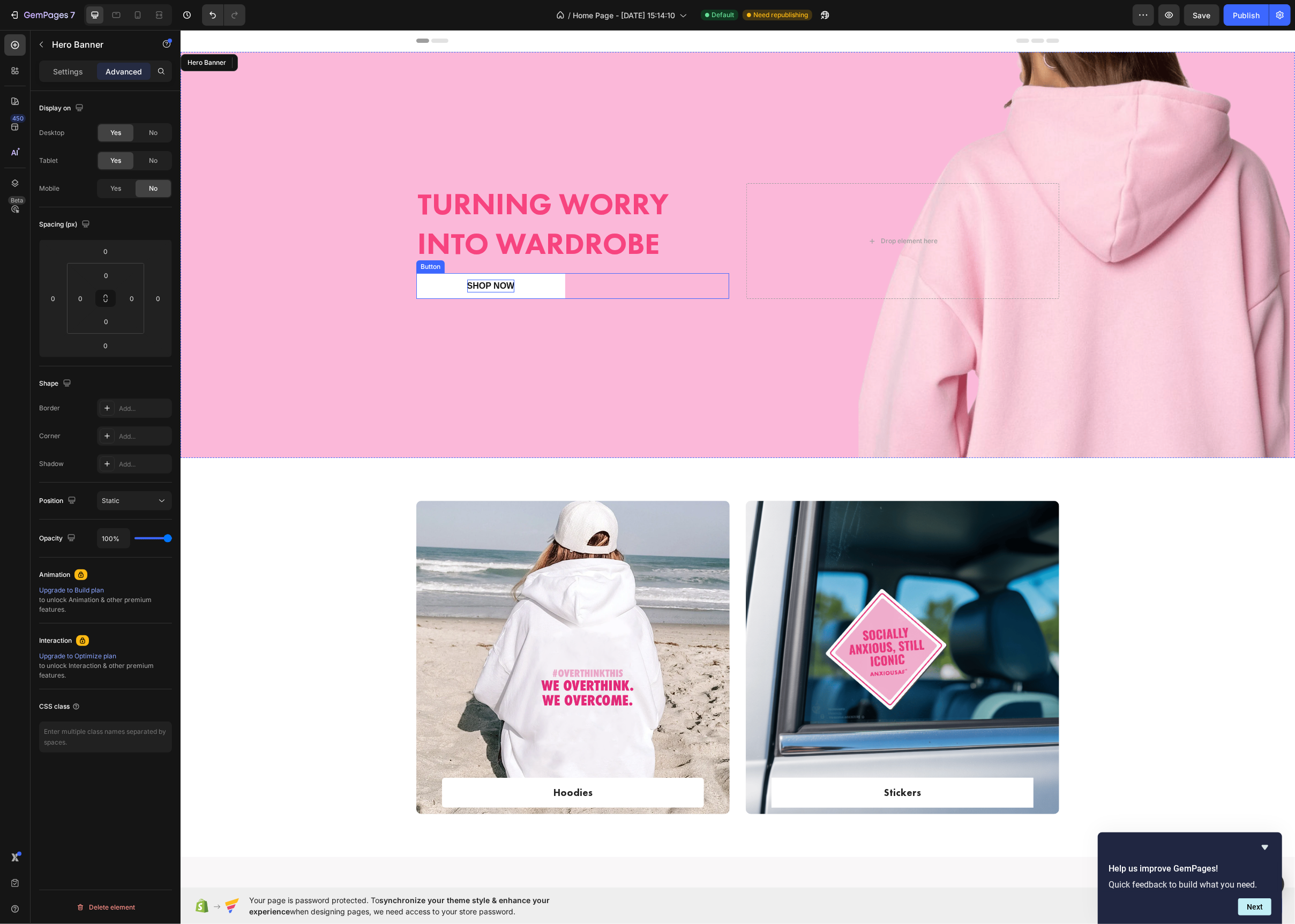
click at [492, 281] on p "Shop now" at bounding box center [490, 286] width 48 height 13
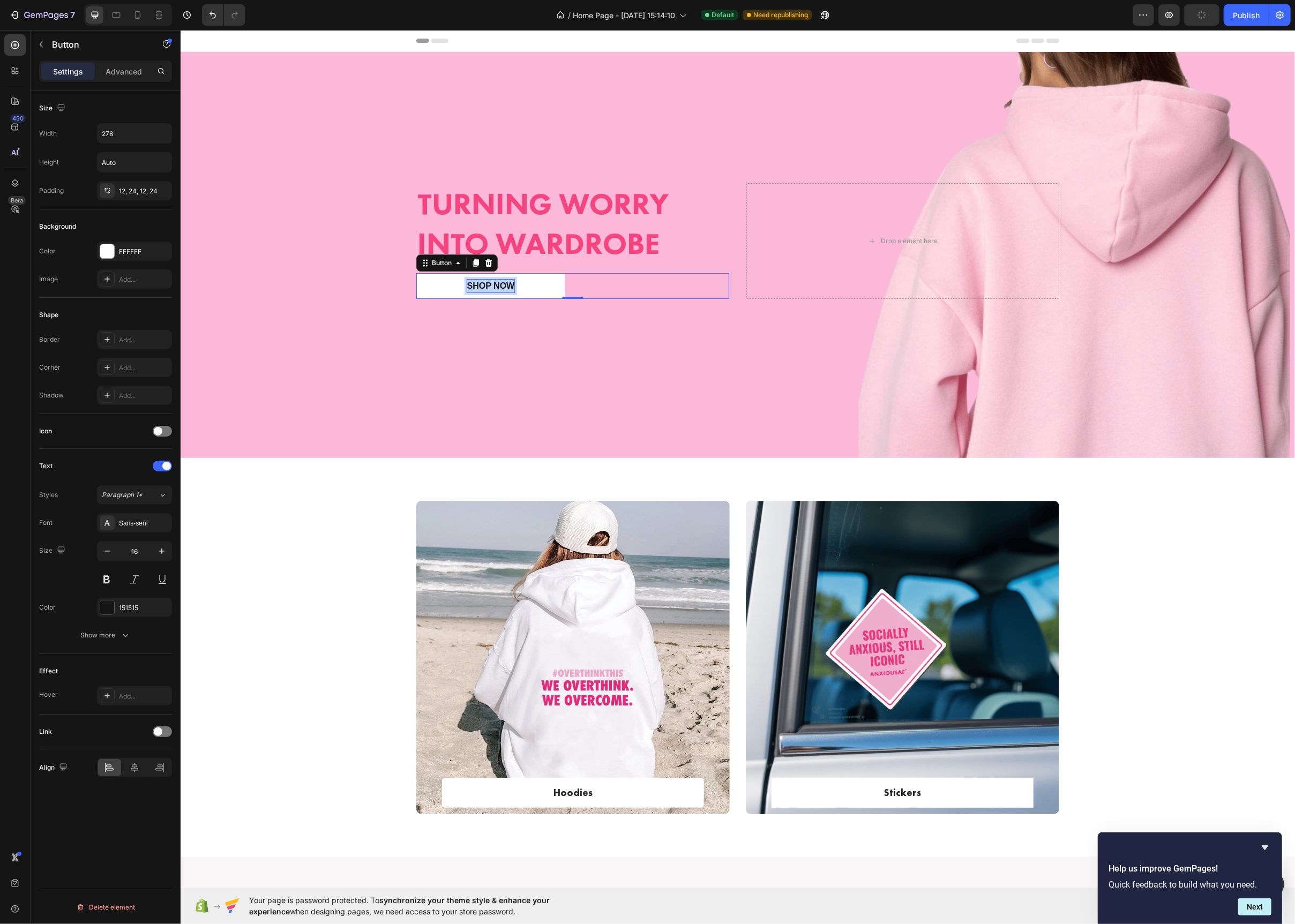
click at [492, 281] on p "Shop now" at bounding box center [490, 286] width 48 height 13
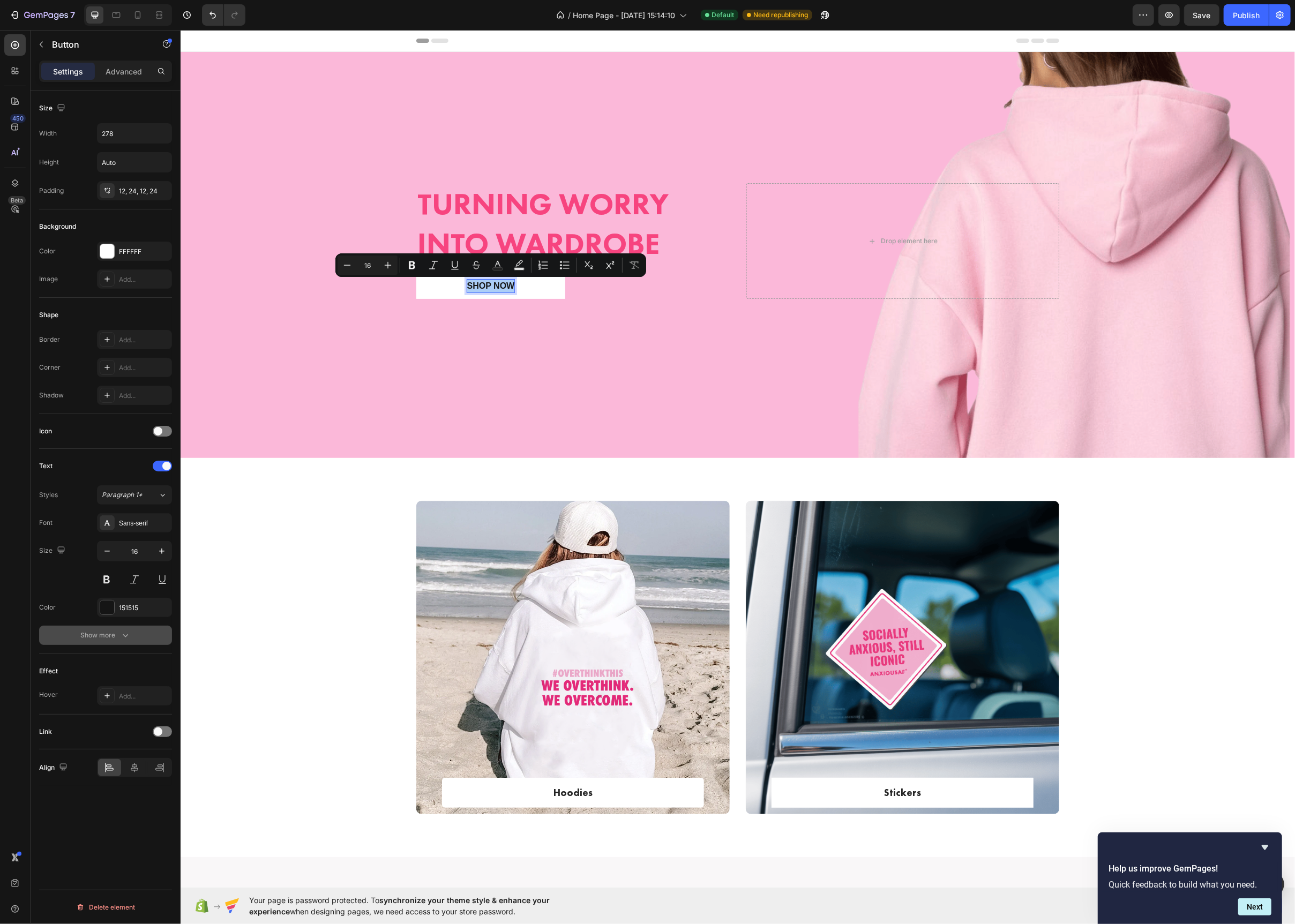
click at [117, 643] on button "Show more" at bounding box center [105, 635] width 133 height 19
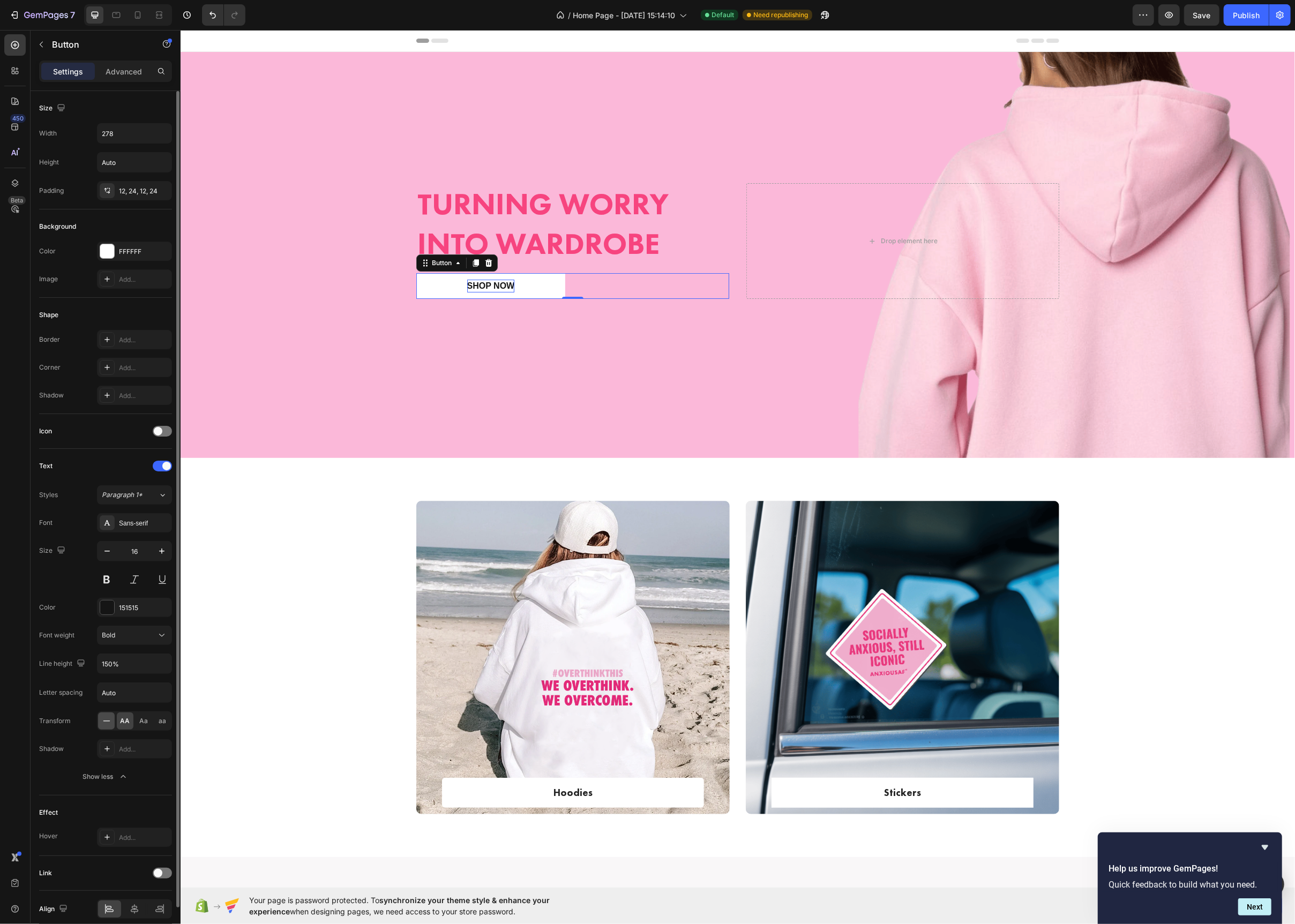
click at [106, 725] on icon at bounding box center [106, 720] width 11 height 11
click at [261, 605] on div "Hoodies Text block Row Row Hero Banner Stickers Text block Row Row Hero Banner …" at bounding box center [737, 666] width 1098 height 331
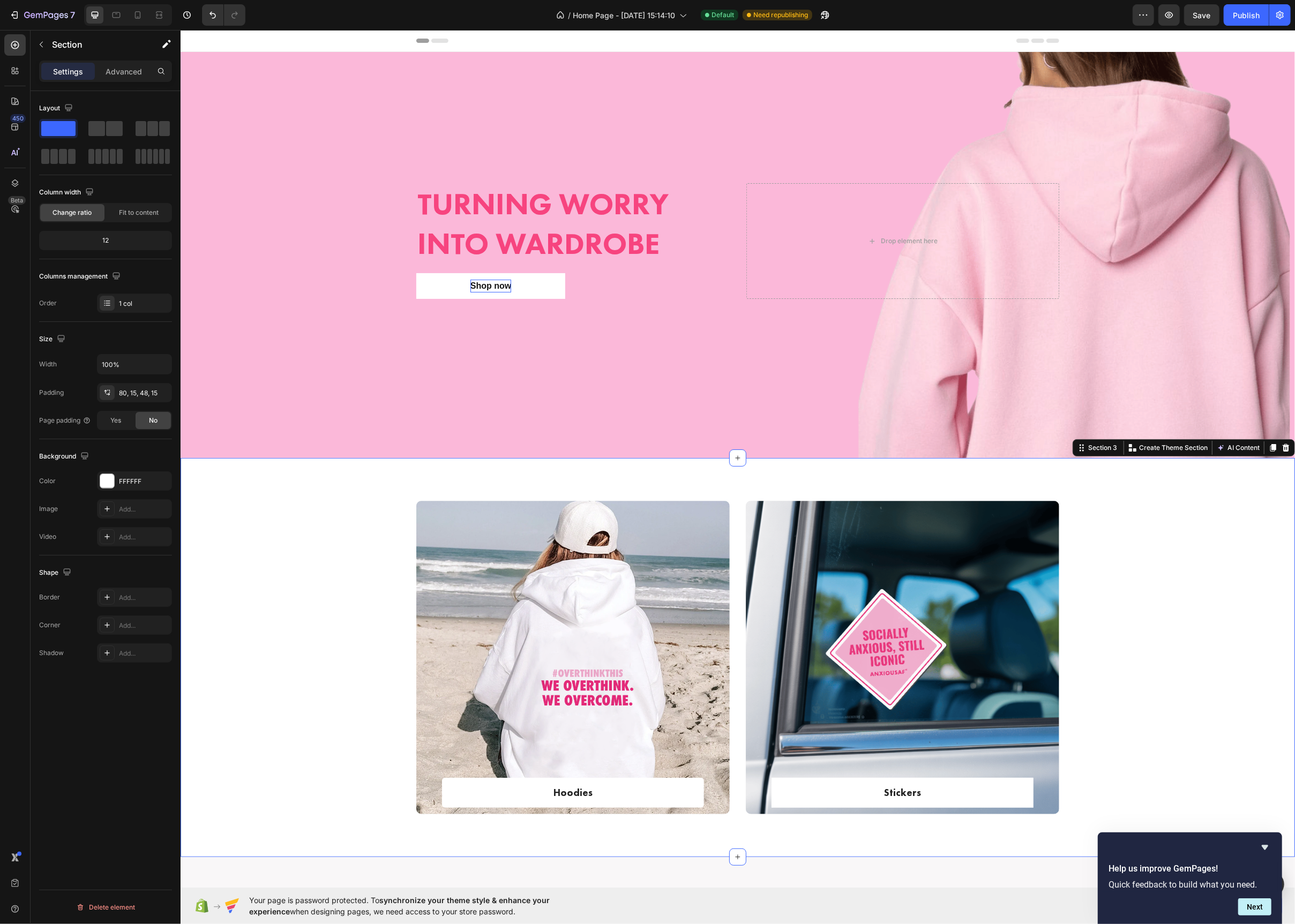
scroll to position [0, 0]
click at [486, 275] on button "Shop now" at bounding box center [491, 286] width 149 height 26
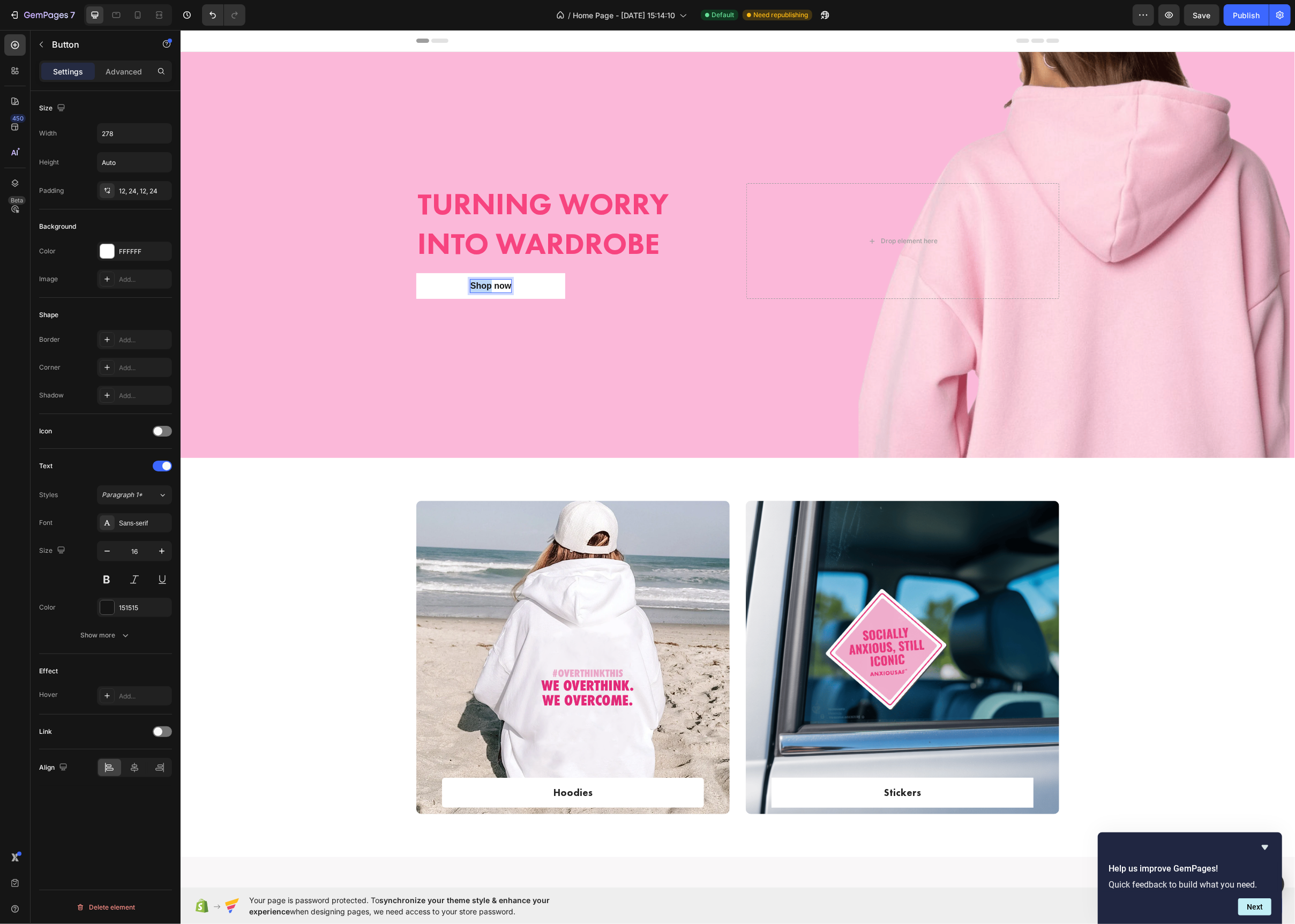
click at [486, 285] on p "Shop now" at bounding box center [490, 286] width 40 height 13
click at [498, 287] on p "Shop now" at bounding box center [490, 286] width 40 height 13
click at [361, 307] on div "Overlay" at bounding box center [738, 255] width 1115 height 406
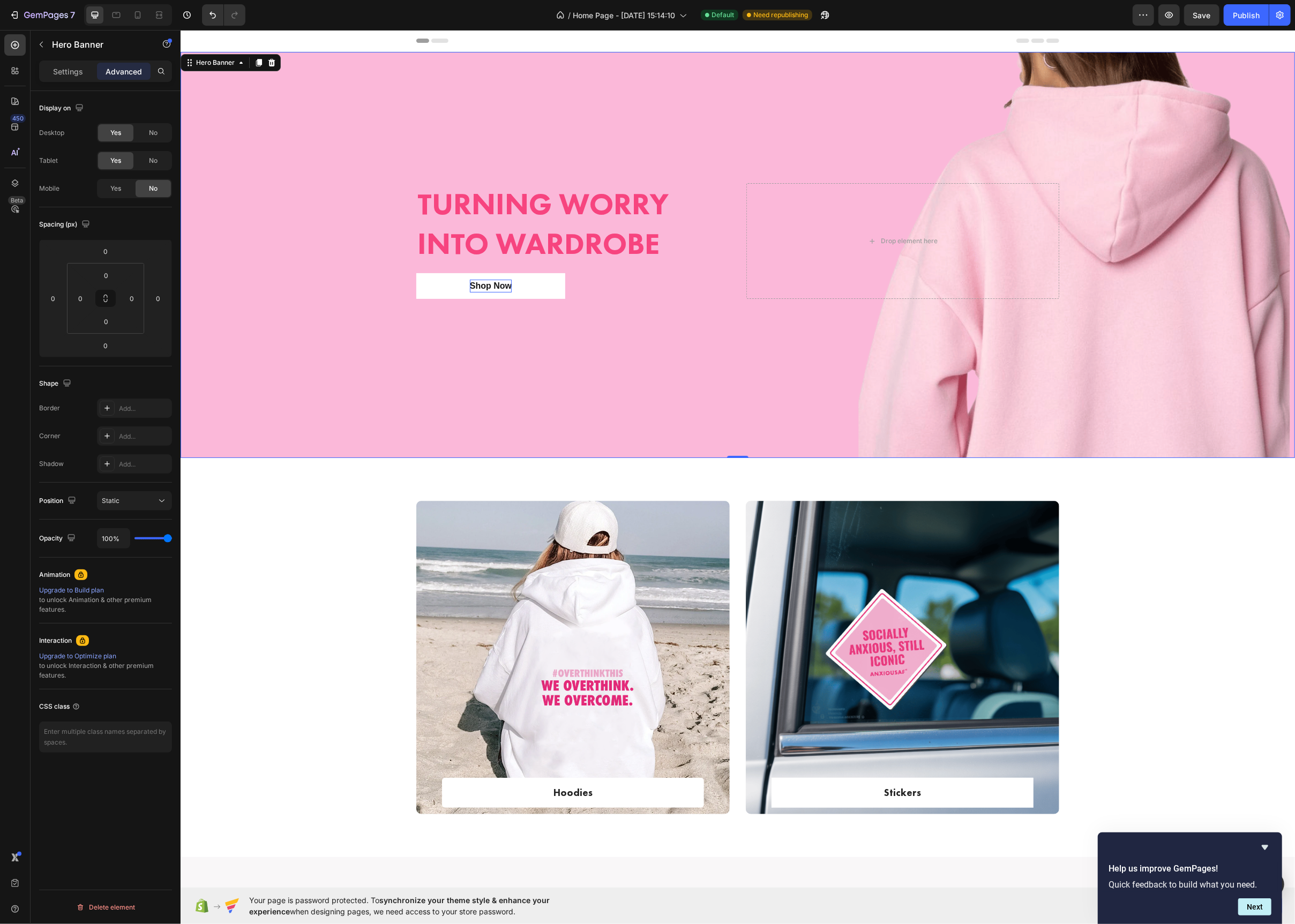
click at [432, 287] on button "Shop Now" at bounding box center [491, 286] width 149 height 26
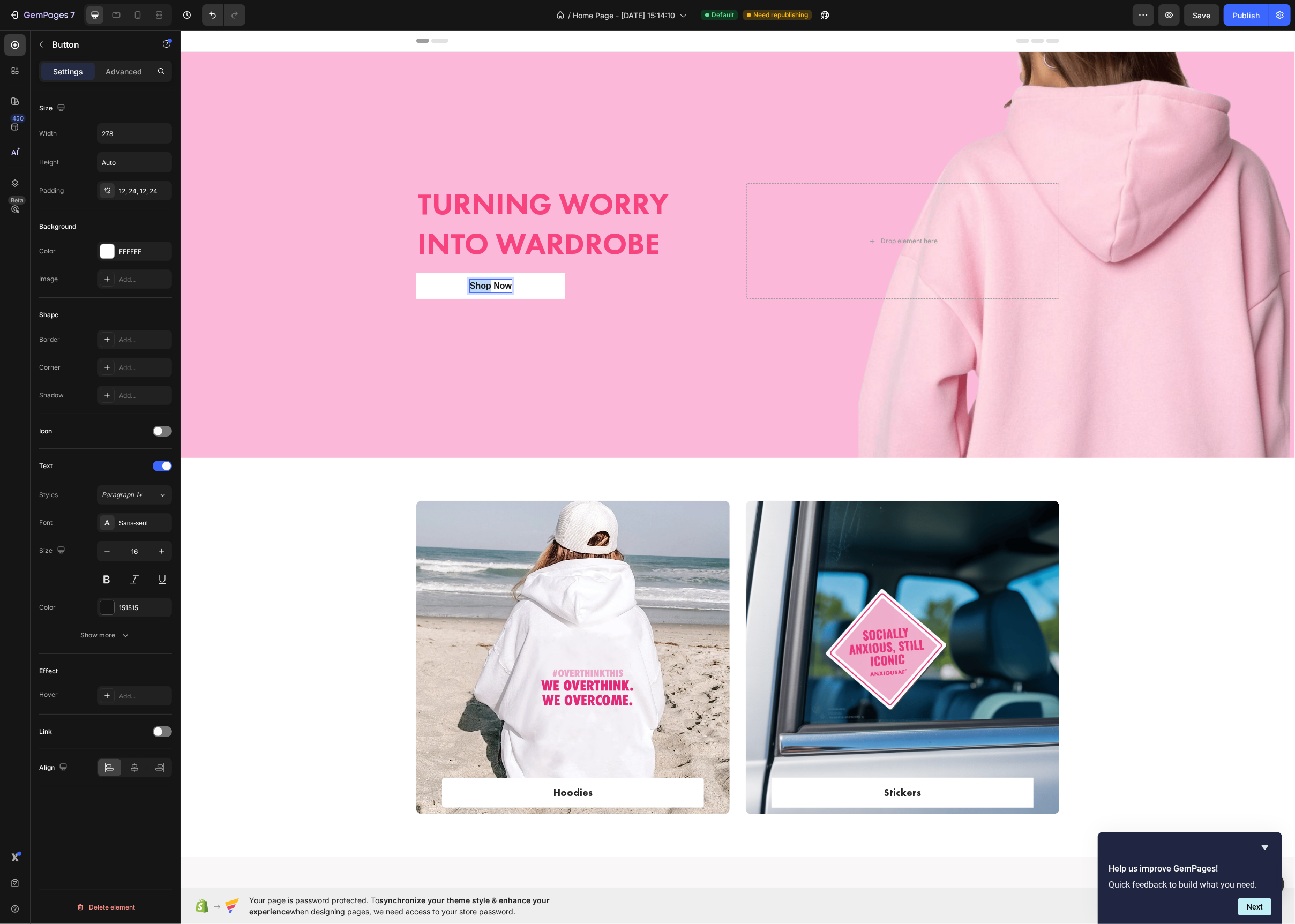
click at [483, 287] on p "Shop Now" at bounding box center [490, 286] width 42 height 13
click at [478, 287] on p "Shop Now" at bounding box center [490, 286] width 42 height 13
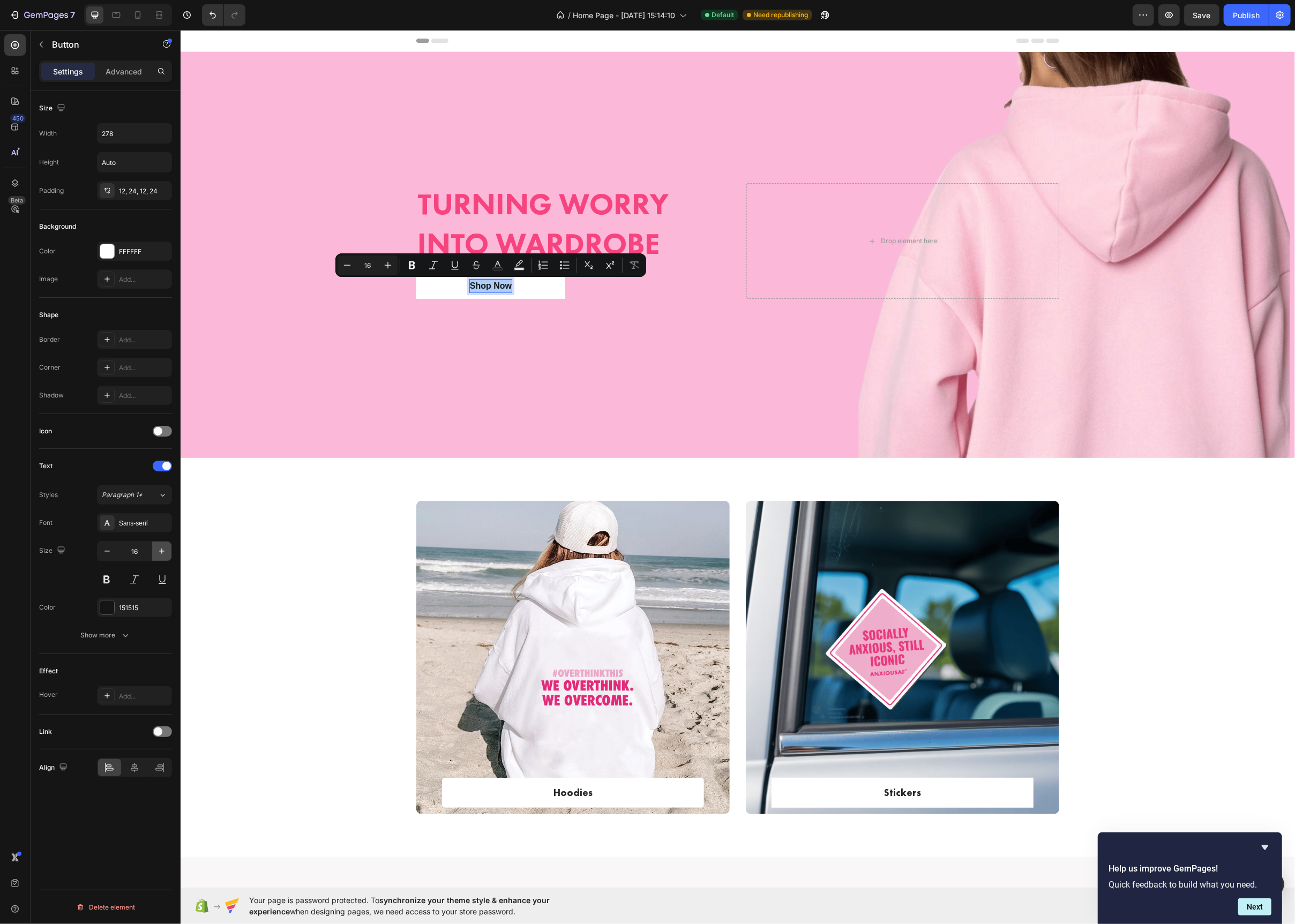
click at [158, 551] on icon "button" at bounding box center [161, 551] width 11 height 11
type input "19"
click at [110, 527] on icon at bounding box center [107, 523] width 9 height 9
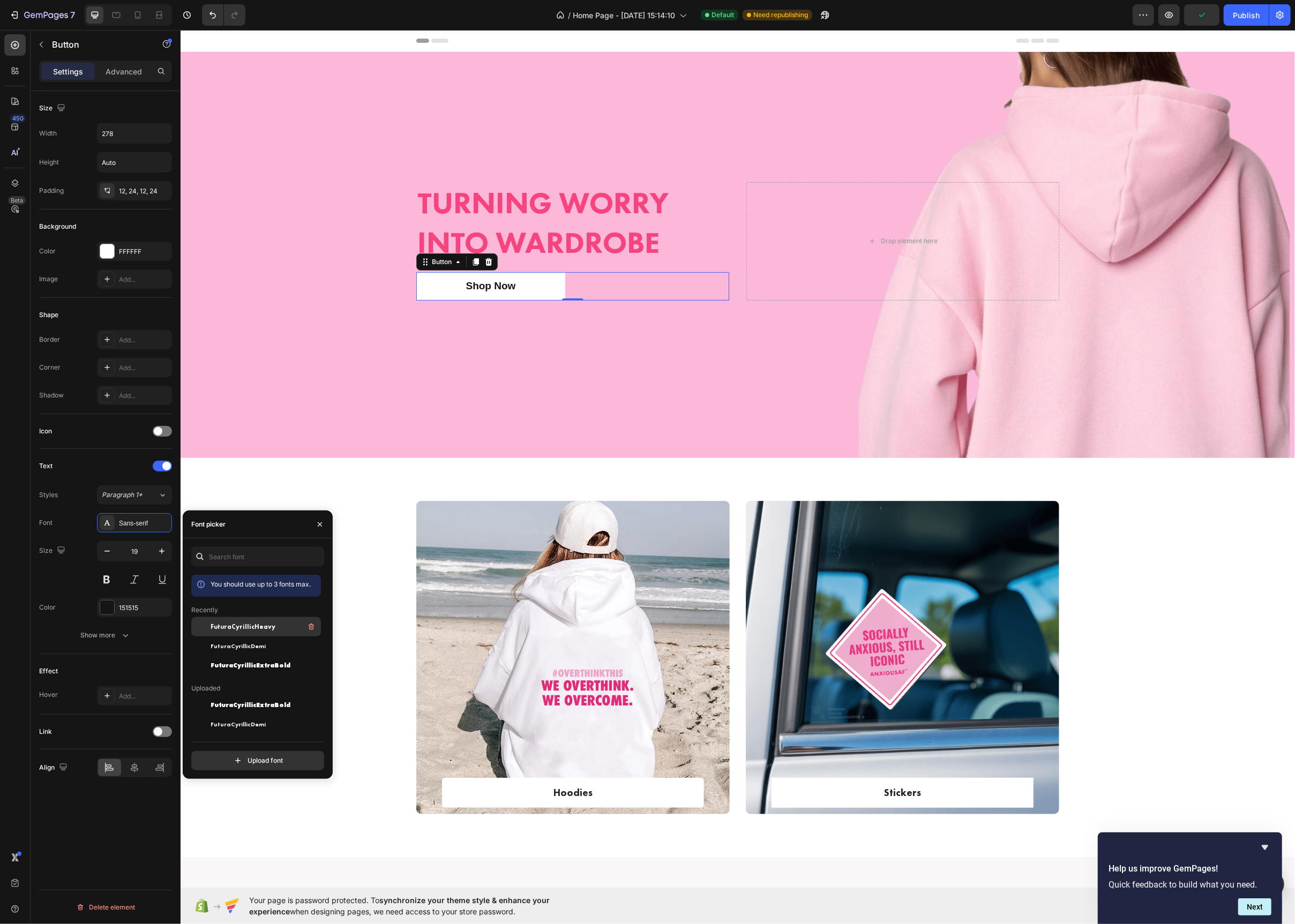
click at [241, 623] on span "FuturaCyrillicHeavy" at bounding box center [243, 627] width 65 height 10
click at [300, 324] on div "Overlay" at bounding box center [738, 255] width 1115 height 406
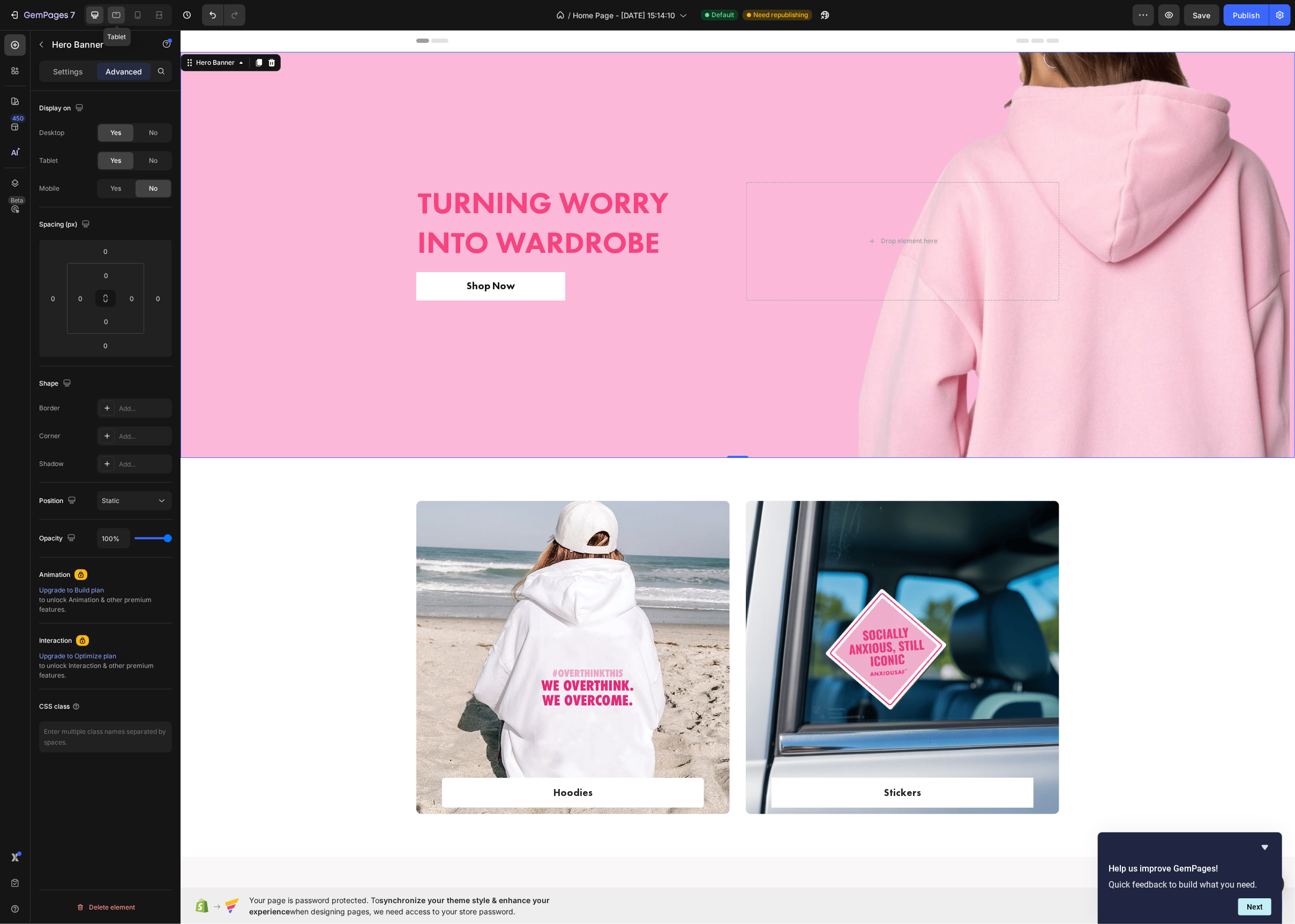
click at [120, 12] on icon at bounding box center [116, 15] width 11 height 11
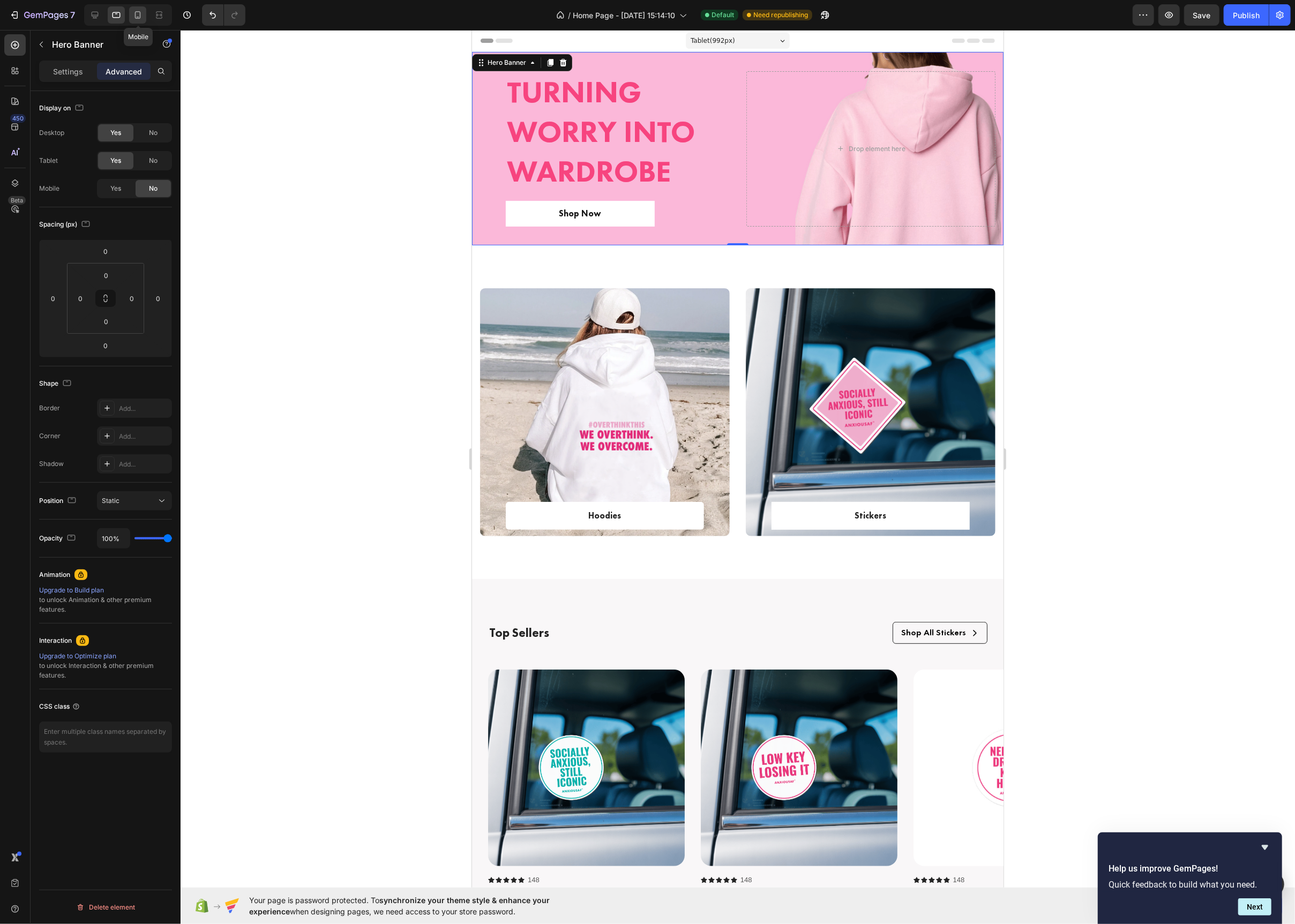
click at [132, 16] on icon at bounding box center [137, 15] width 11 height 11
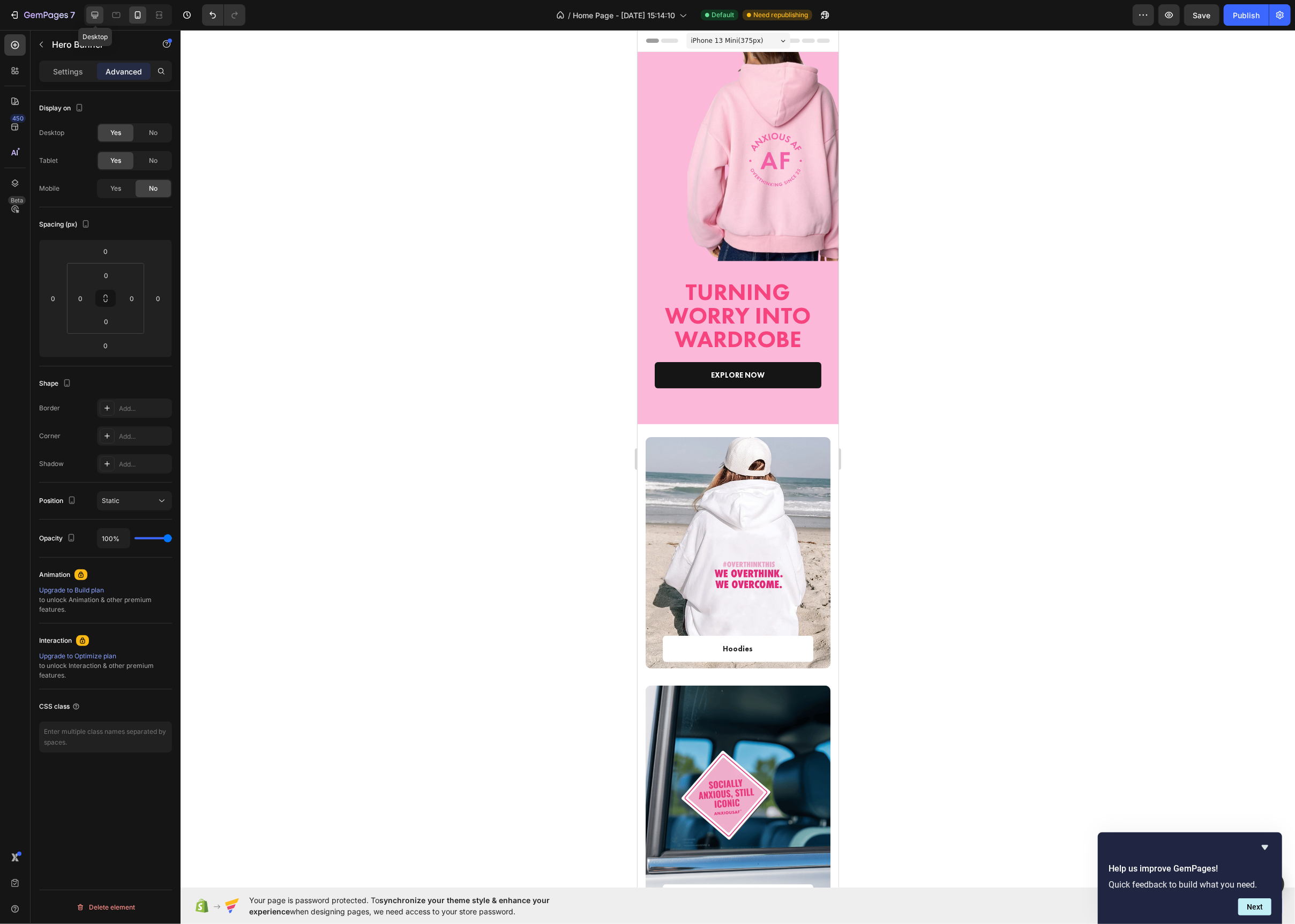
click at [93, 17] on icon at bounding box center [94, 15] width 11 height 11
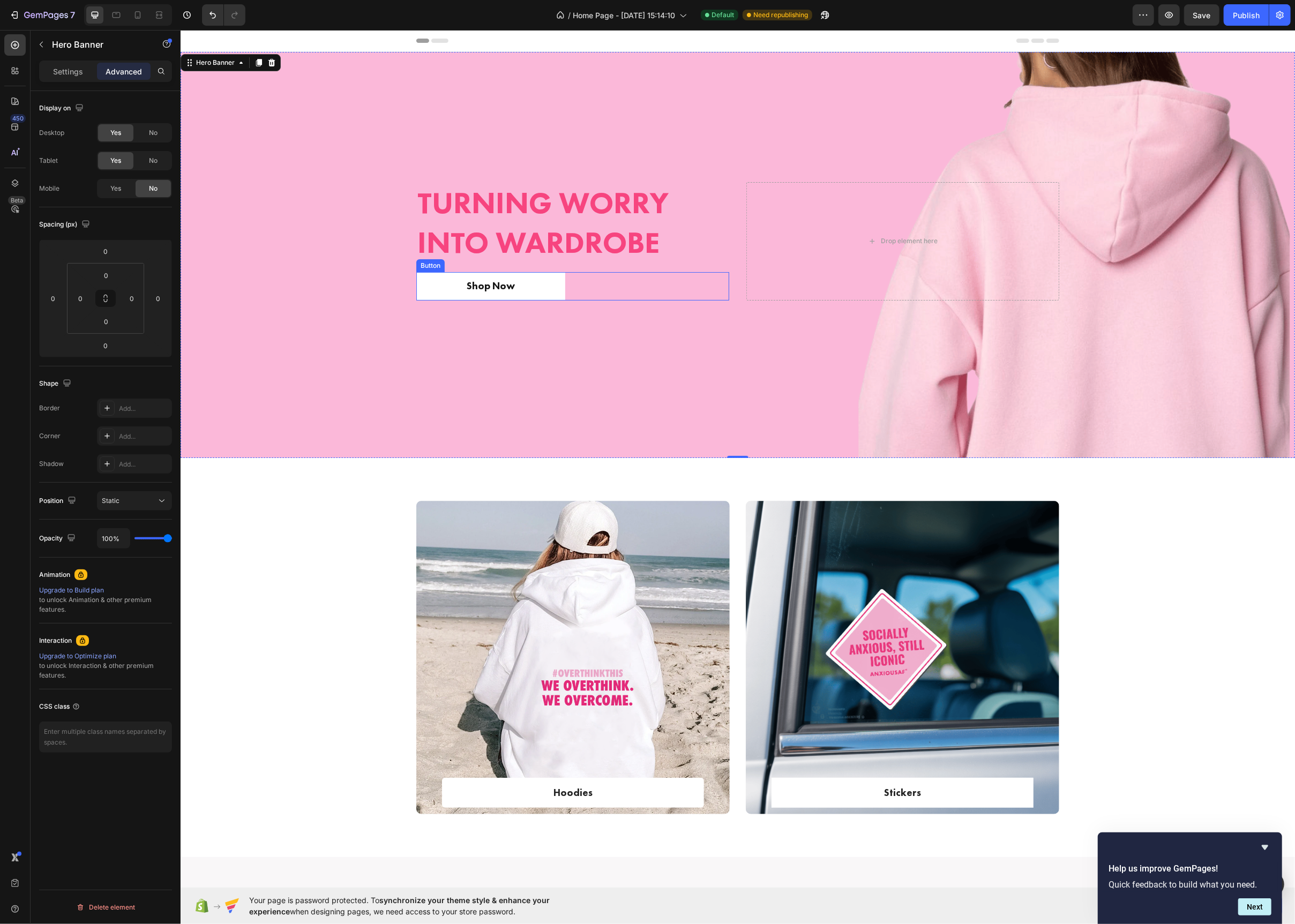
click at [558, 285] on button "Shop Now" at bounding box center [491, 286] width 149 height 28
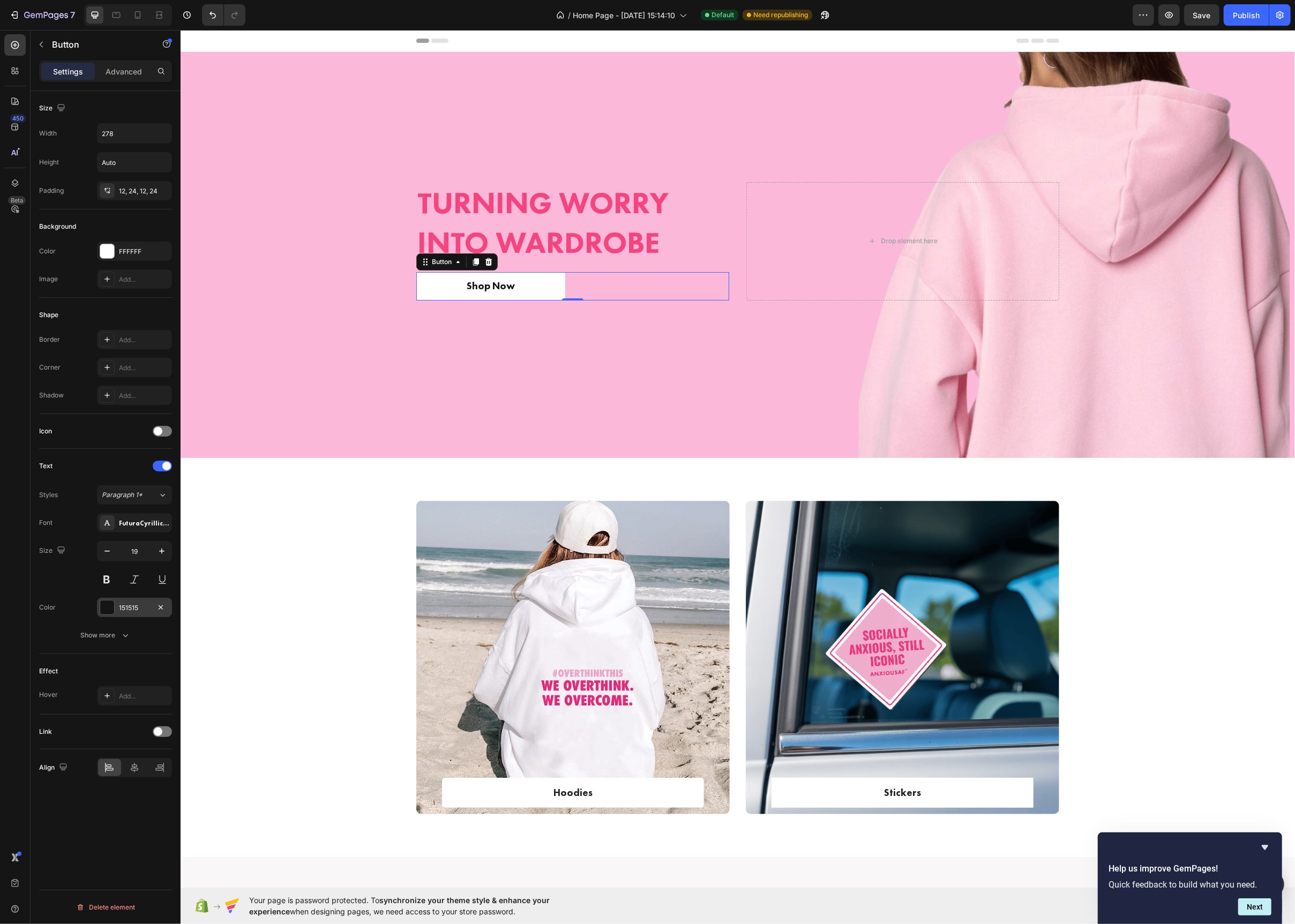
click at [109, 610] on div at bounding box center [107, 607] width 14 height 14
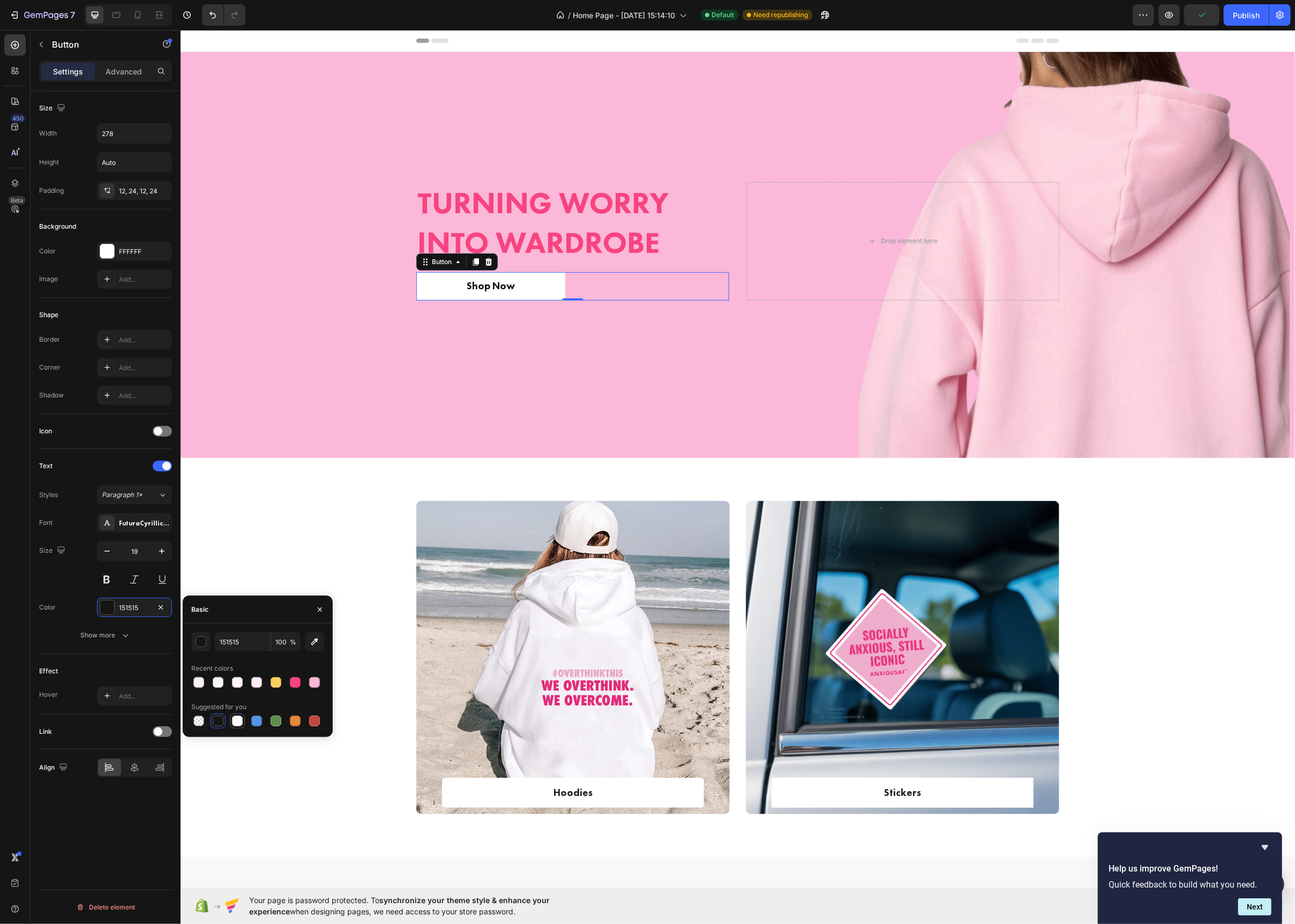
click at [235, 722] on div at bounding box center [237, 720] width 11 height 11
type input "FFFFFF"
click at [110, 254] on div at bounding box center [107, 251] width 14 height 14
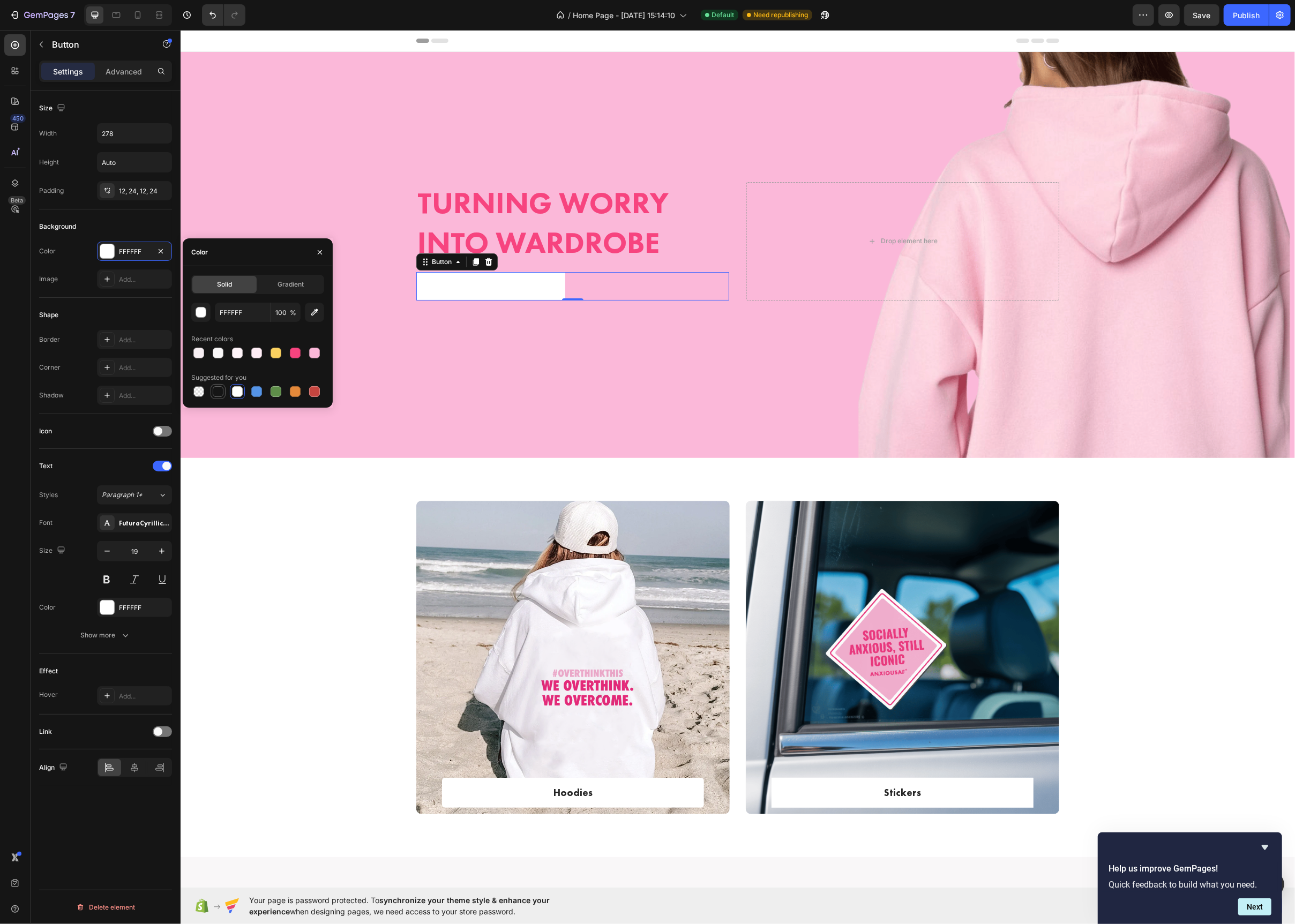
click at [220, 394] on div at bounding box center [218, 391] width 11 height 11
type input "151515"
click at [131, 368] on div "Add..." at bounding box center [144, 368] width 50 height 10
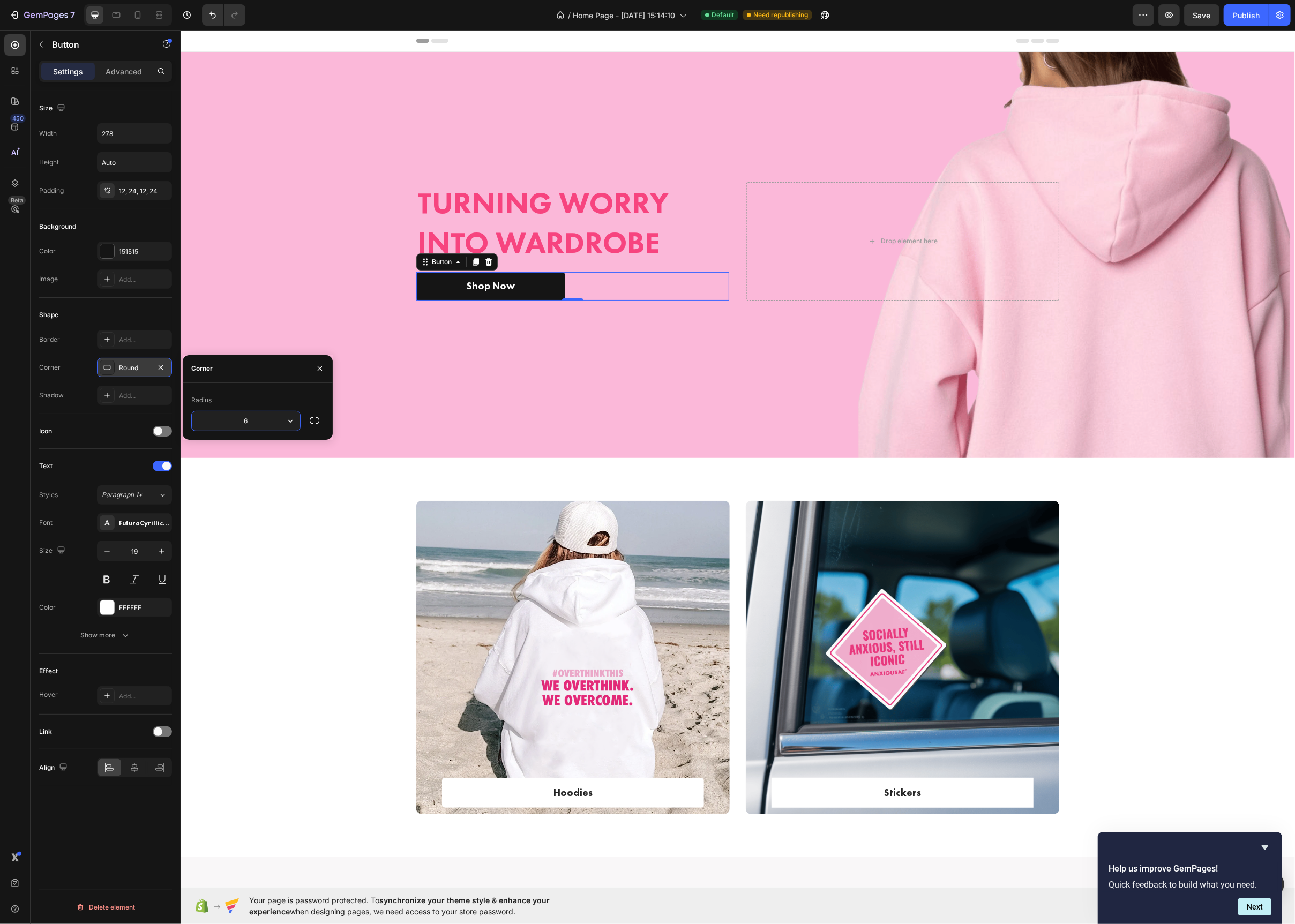
type input "6"
click at [460, 376] on div "Overlay" at bounding box center [738, 255] width 1115 height 406
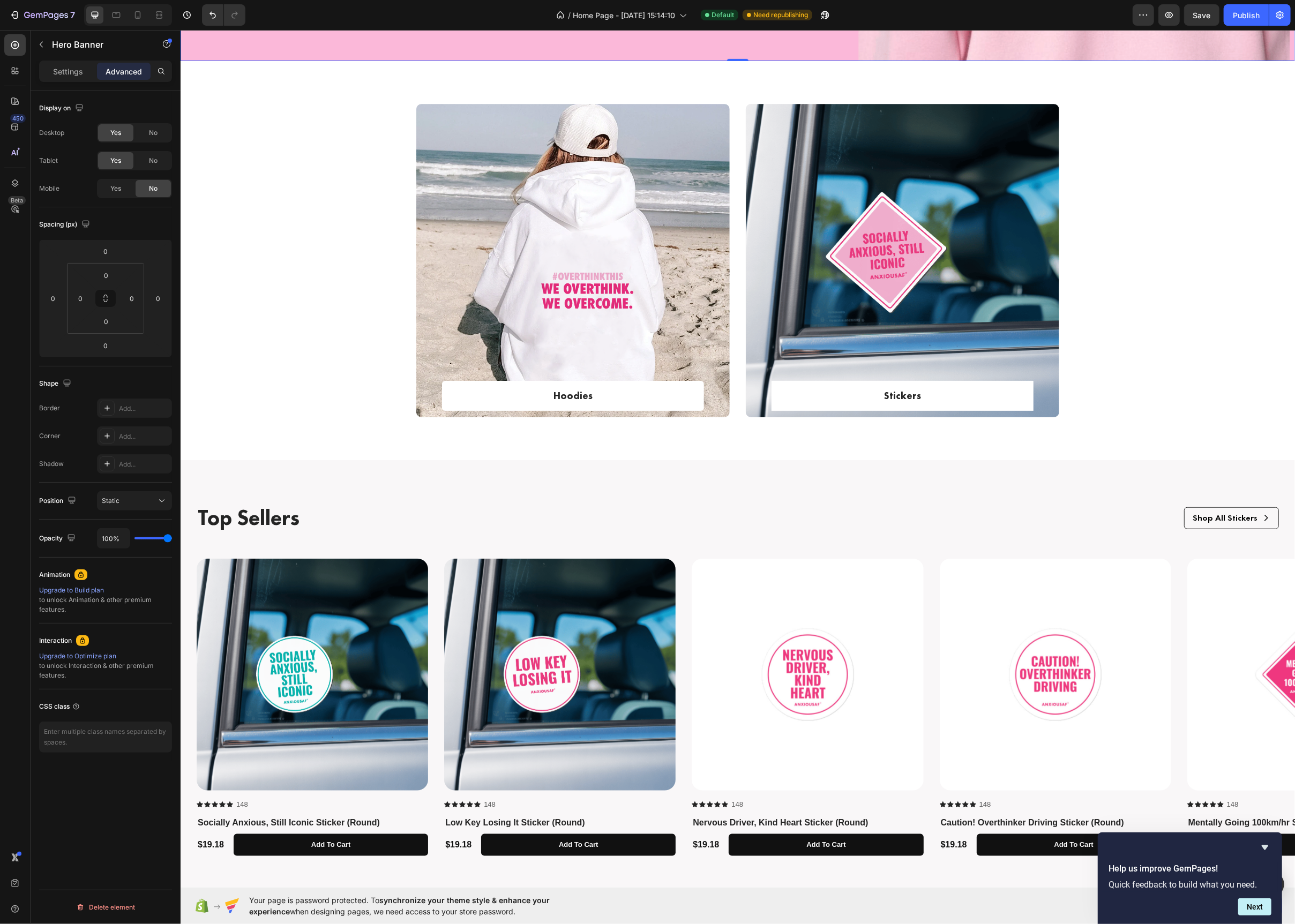
scroll to position [740, 0]
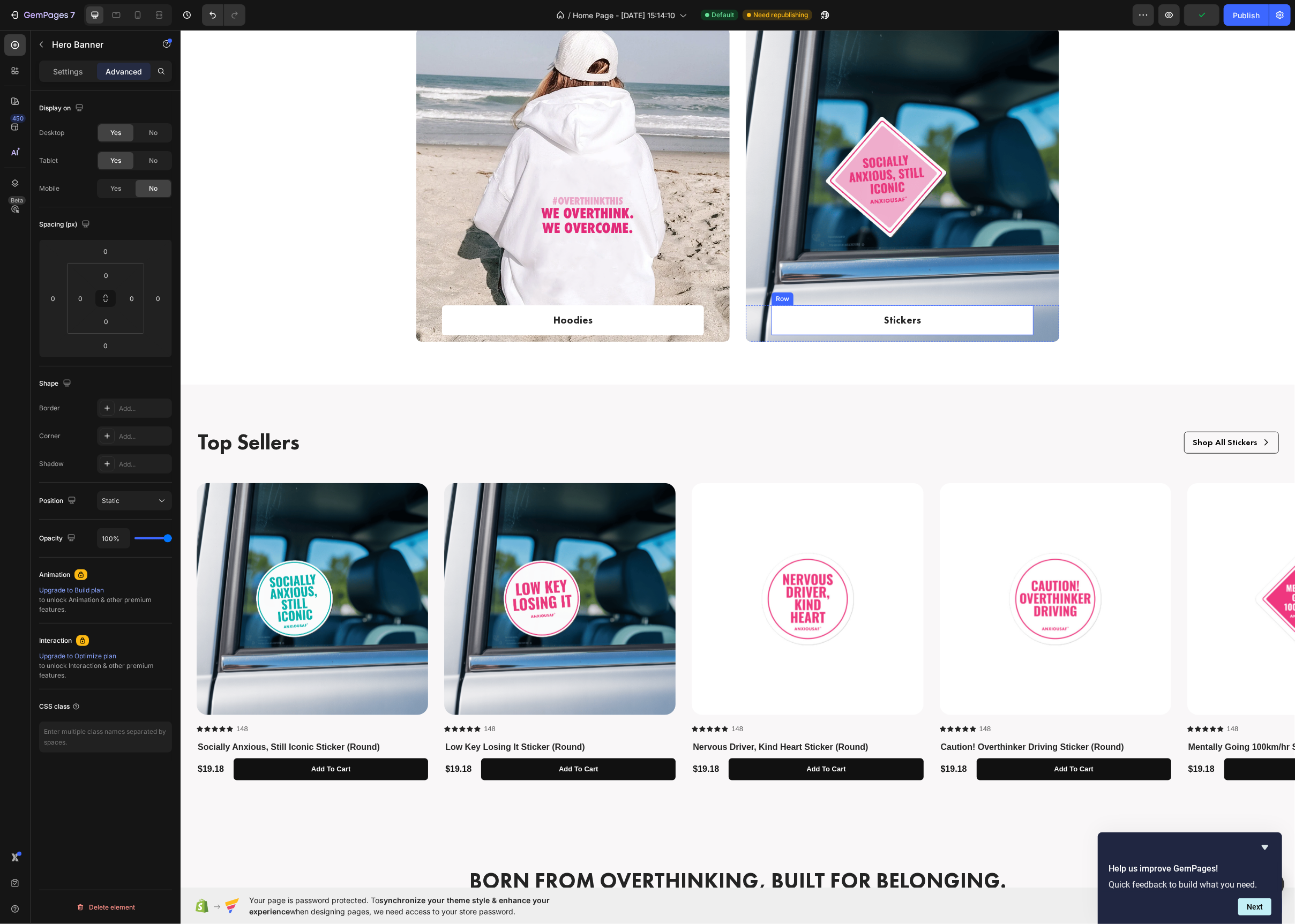
click at [783, 317] on div "Stickers Text block Row" at bounding box center [902, 320] width 262 height 31
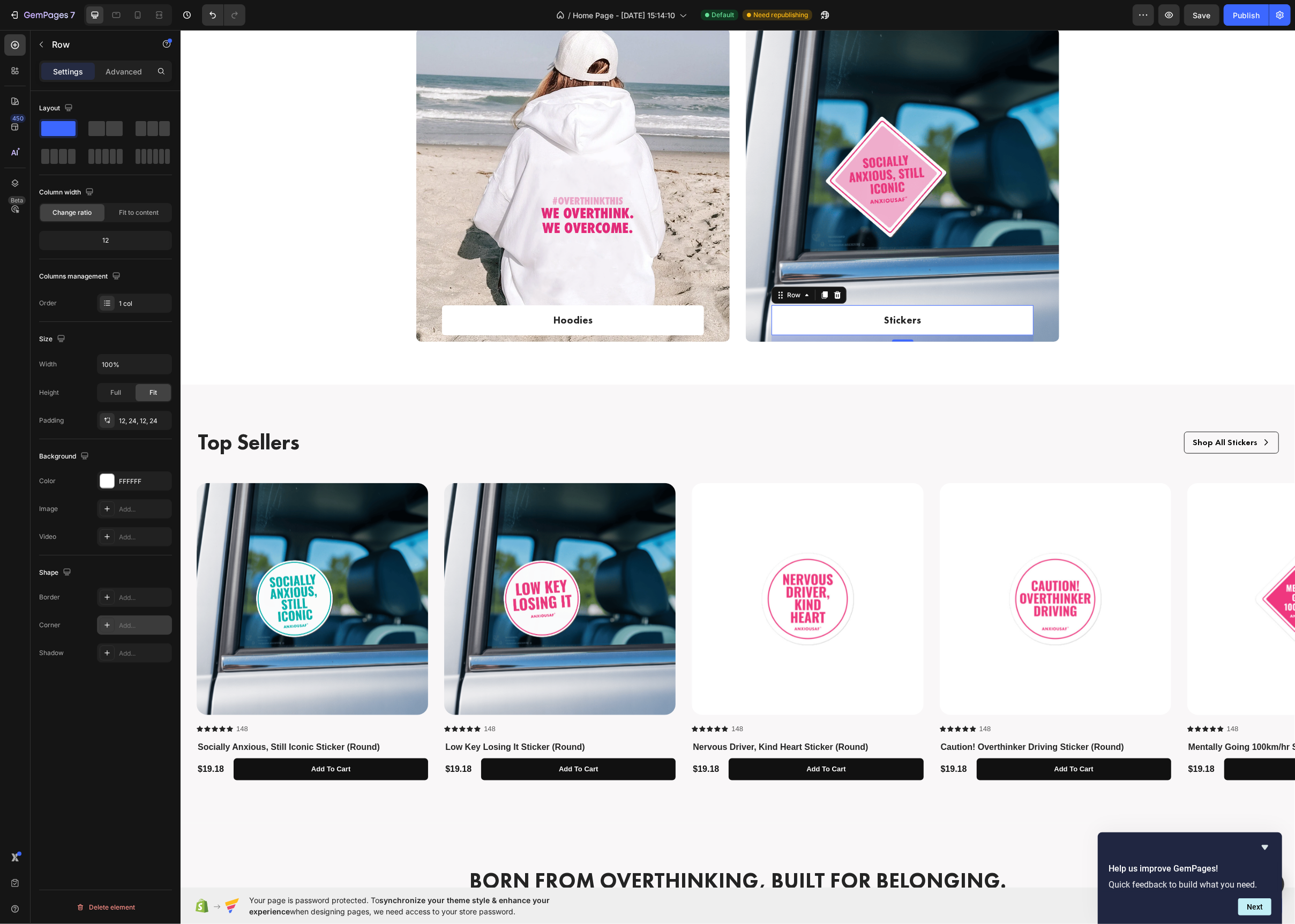
click at [137, 621] on div "Add..." at bounding box center [135, 625] width 75 height 19
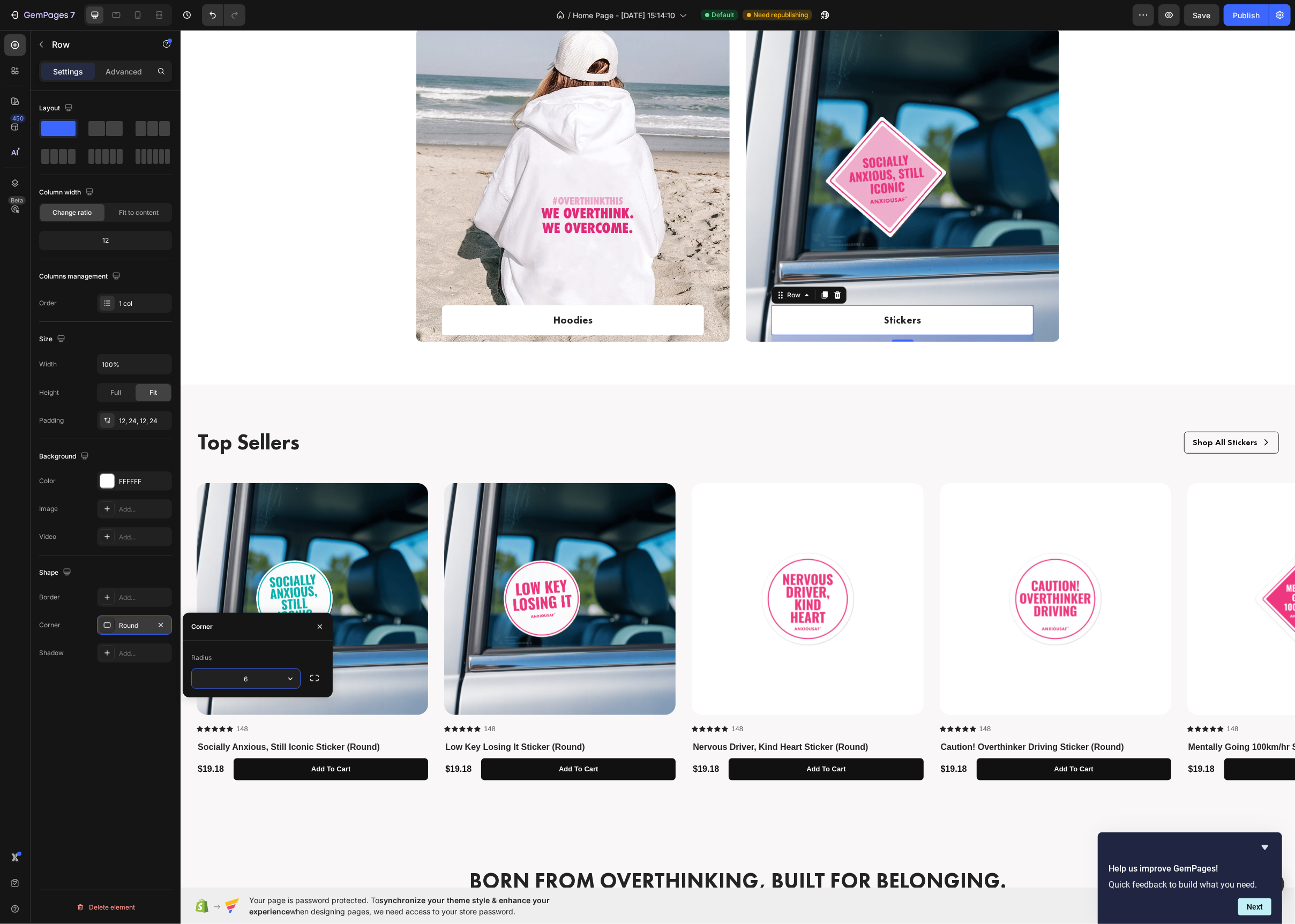
type input "6"
click at [466, 463] on div "Top Sellers Text Block Shop All Stickers Button Row" at bounding box center [737, 446] width 1083 height 38
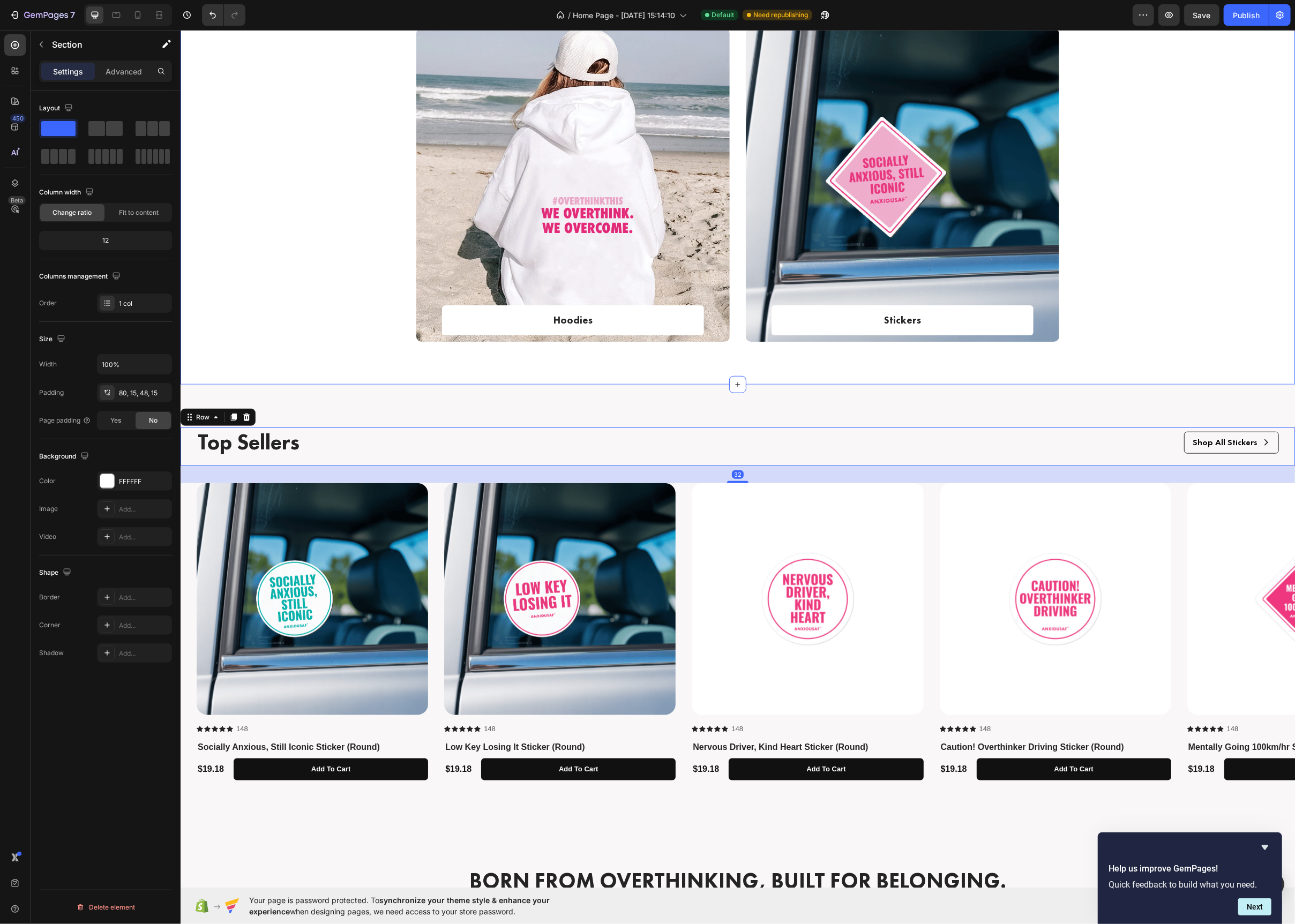
click at [296, 285] on div "Hoodies Text block Row Row Hero Banner Stickers Text block Row Row Hero Banner …" at bounding box center [737, 194] width 1098 height 331
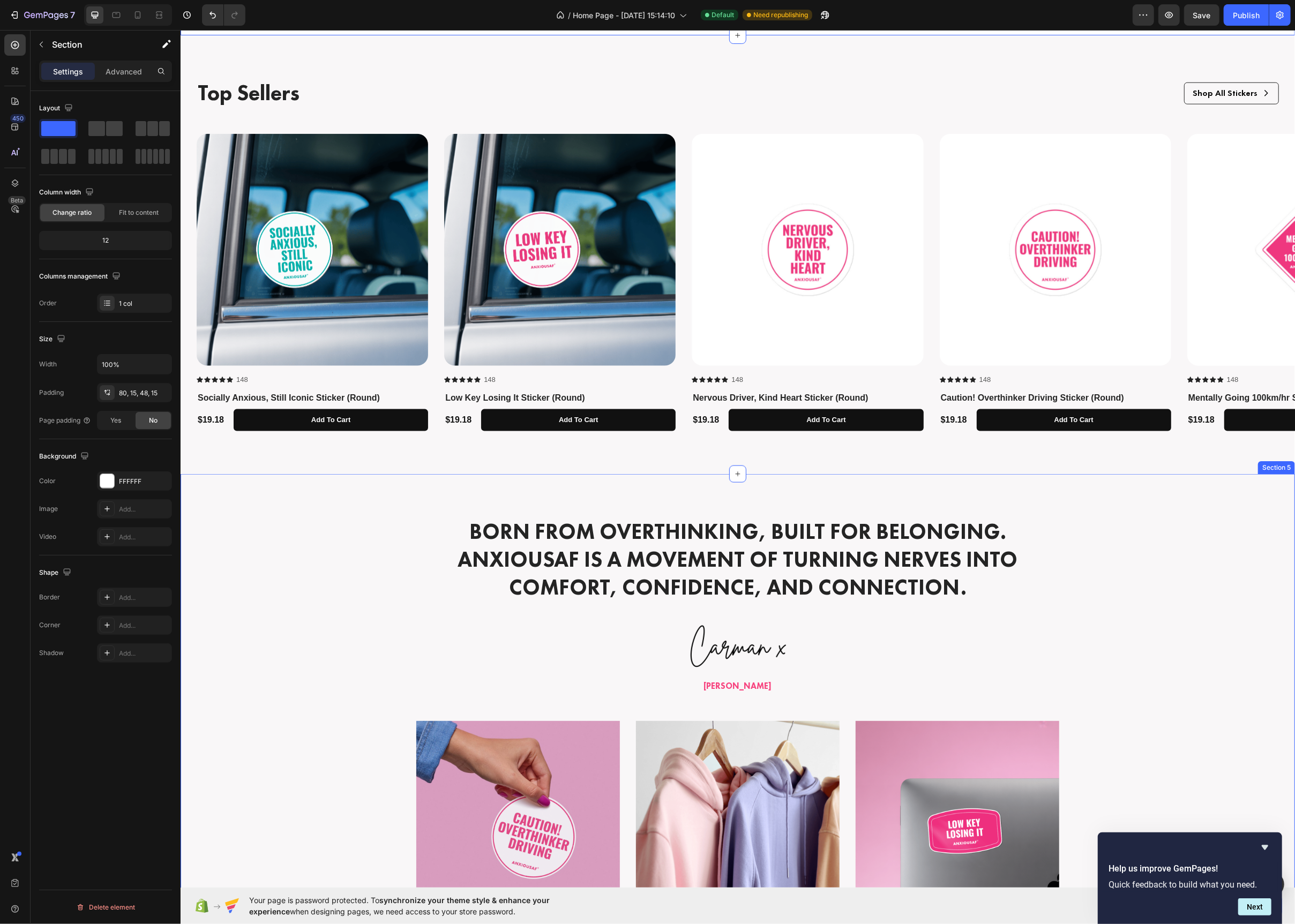
scroll to position [1157, 0]
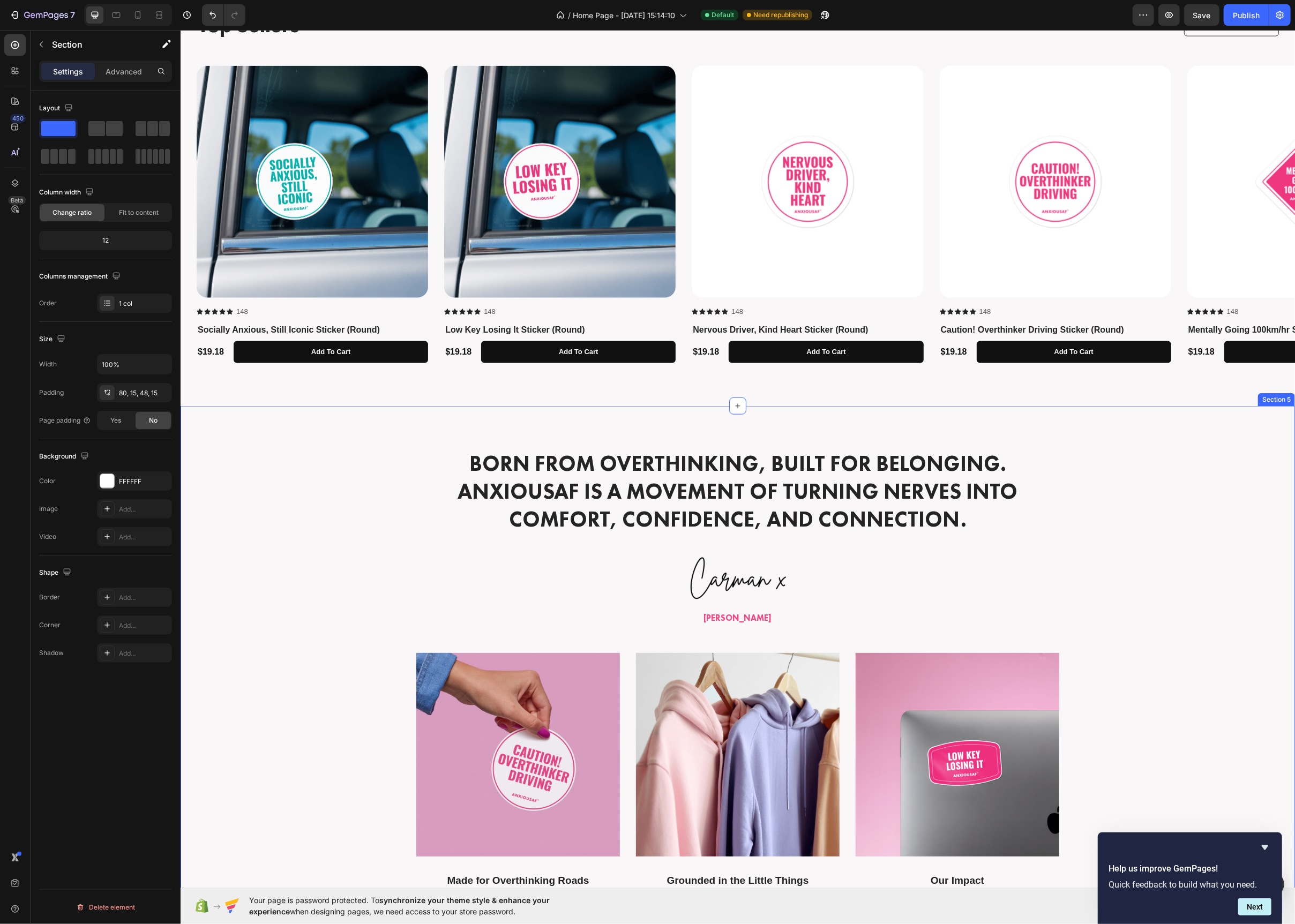
click at [352, 576] on div "Born from overthinking, built for belonging. AnxiousAF is a movement of turning…" at bounding box center [737, 712] width 1098 height 527
click at [114, 488] on div at bounding box center [107, 481] width 14 height 14
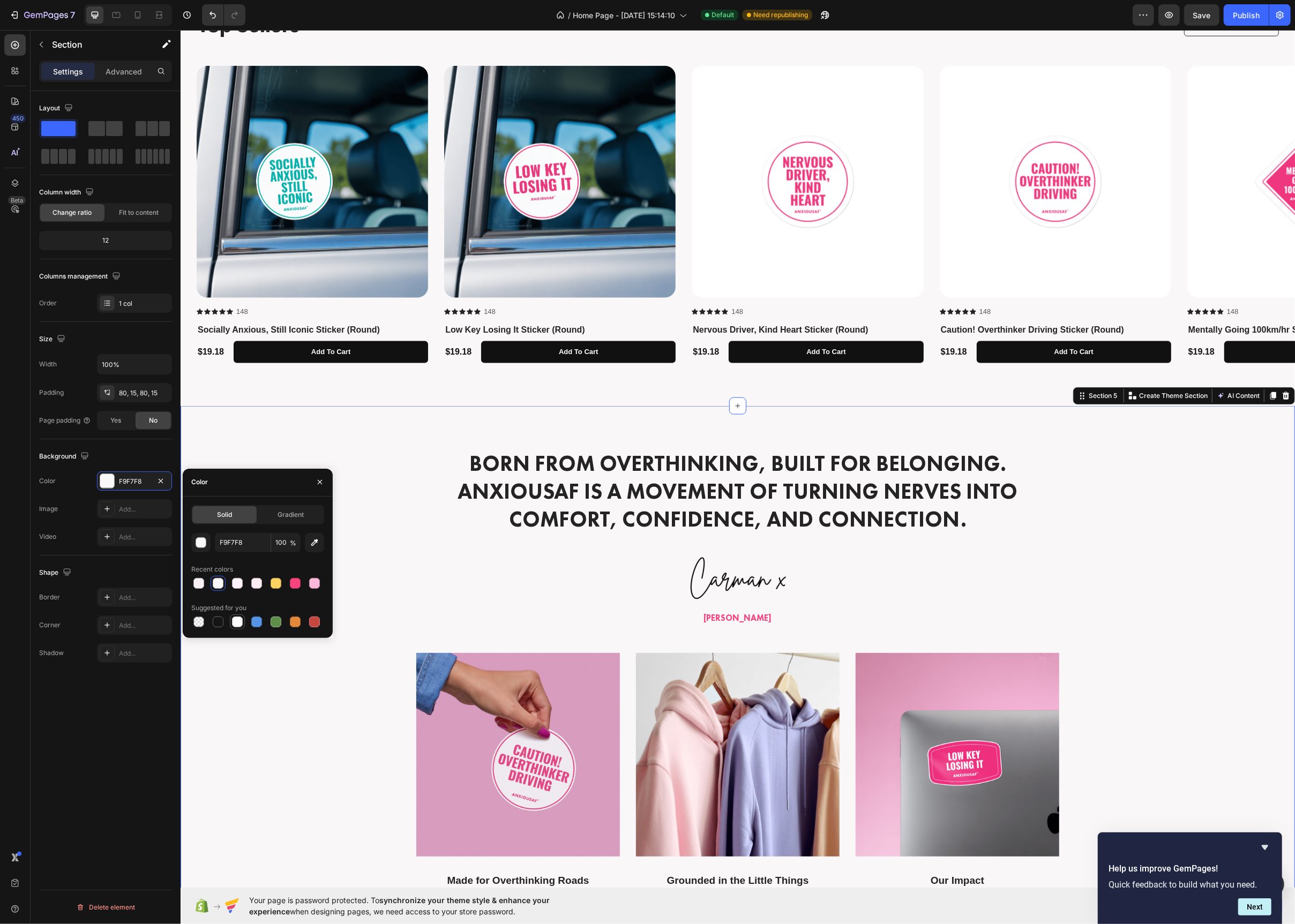
click at [237, 622] on div at bounding box center [237, 622] width 11 height 11
type input "FFFFFF"
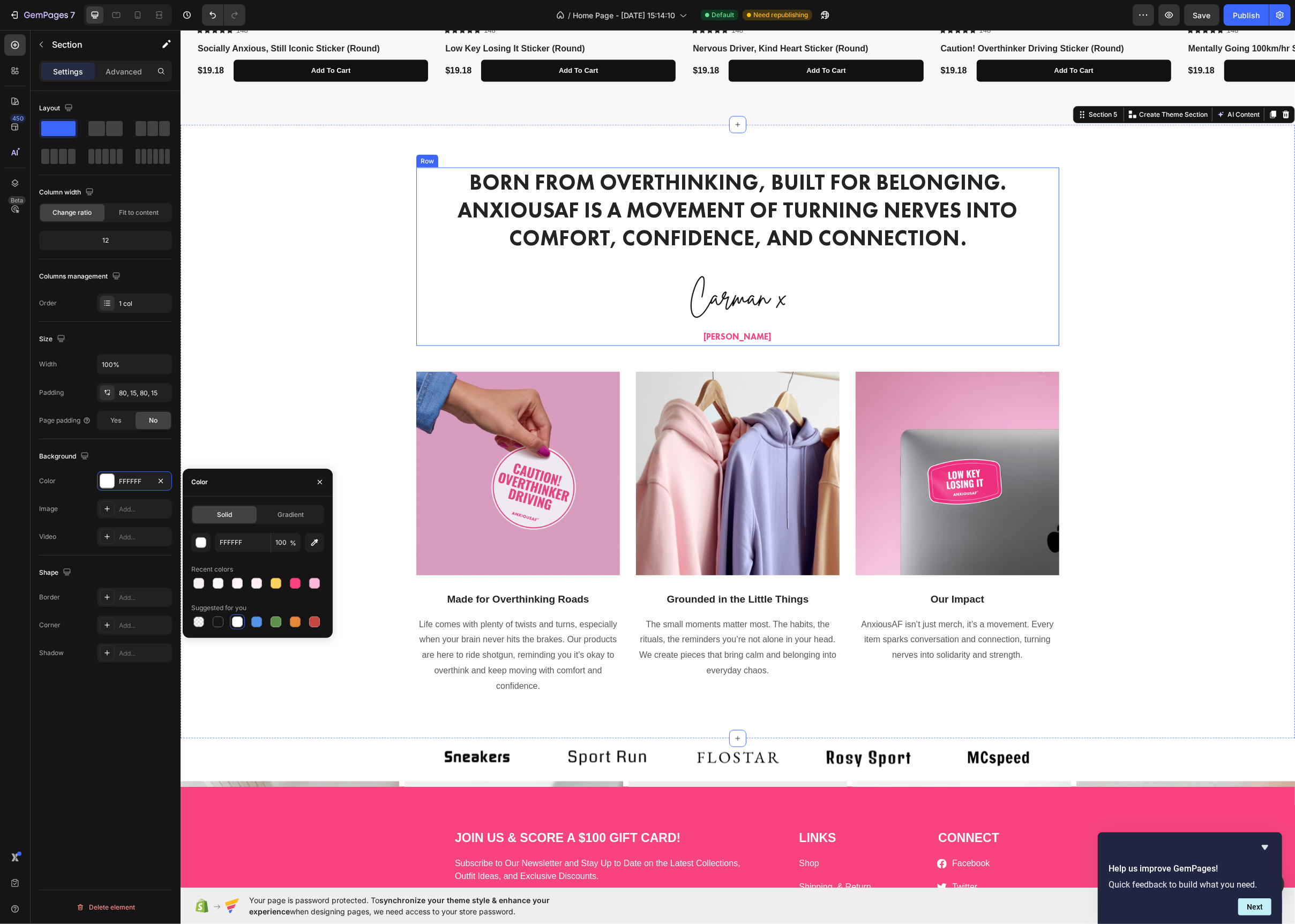
scroll to position [1475, 0]
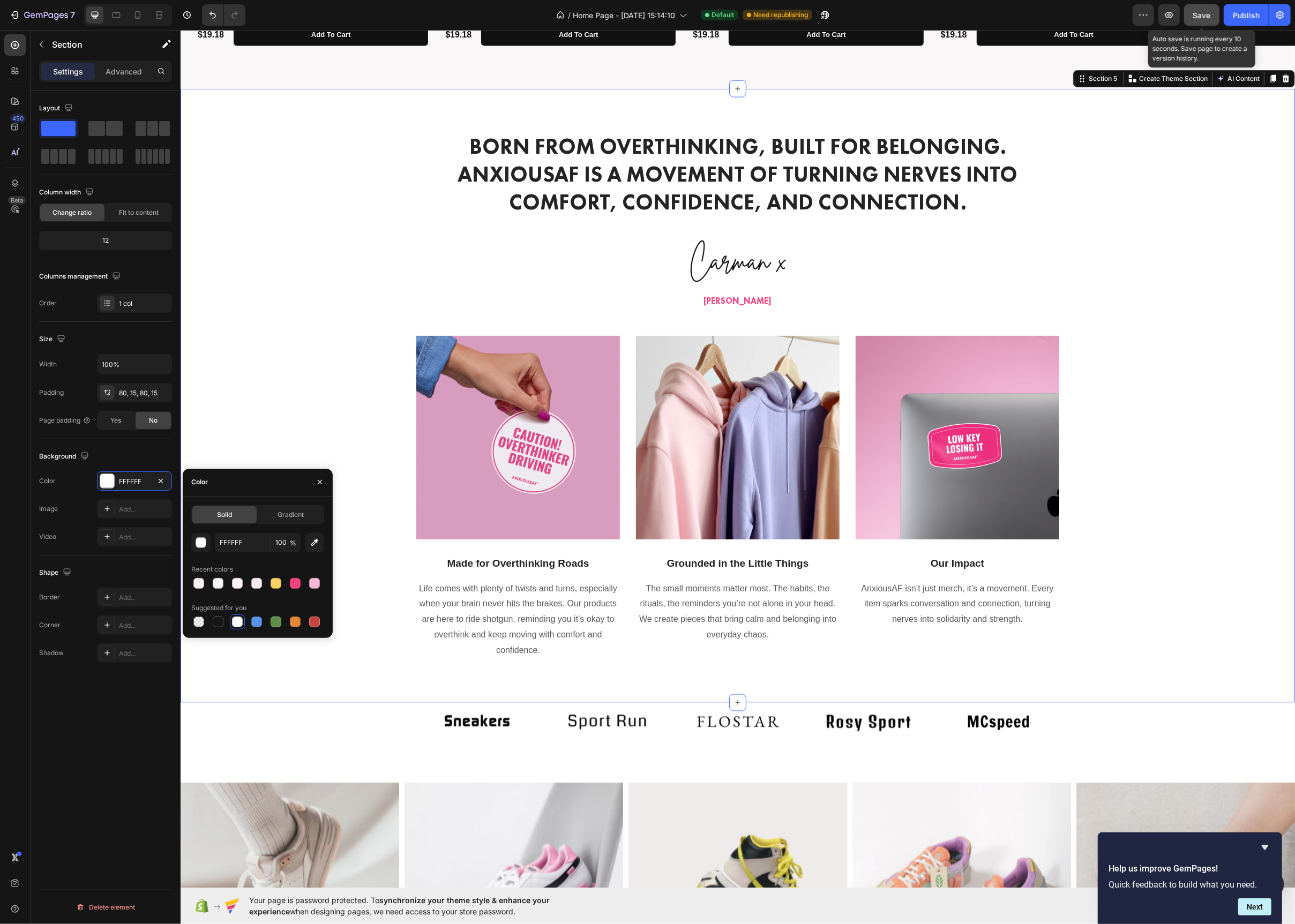
click at [1201, 16] on span "Save" at bounding box center [1202, 15] width 18 height 9
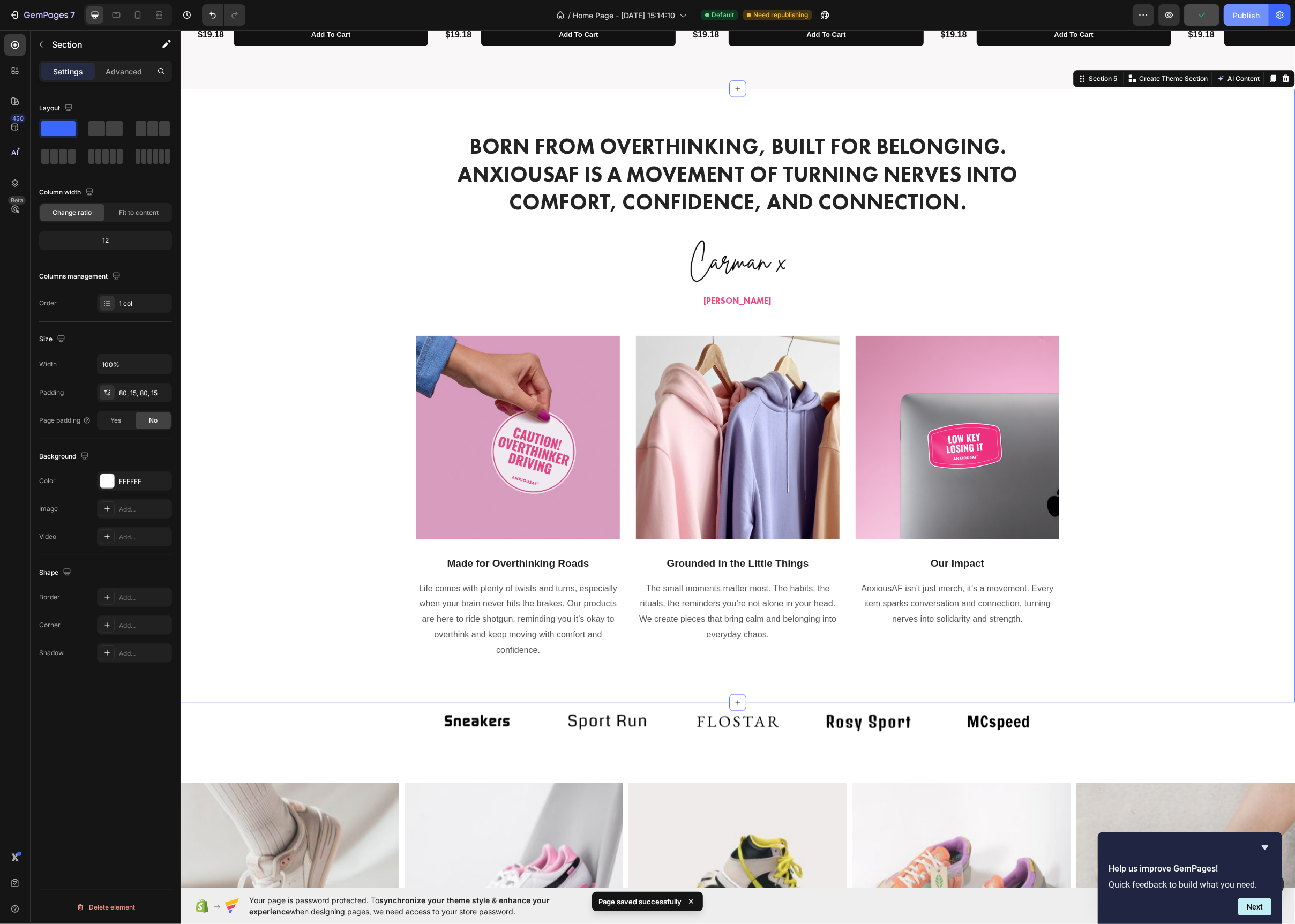
click at [1251, 13] on div "Publish" at bounding box center [1247, 16] width 27 height 11
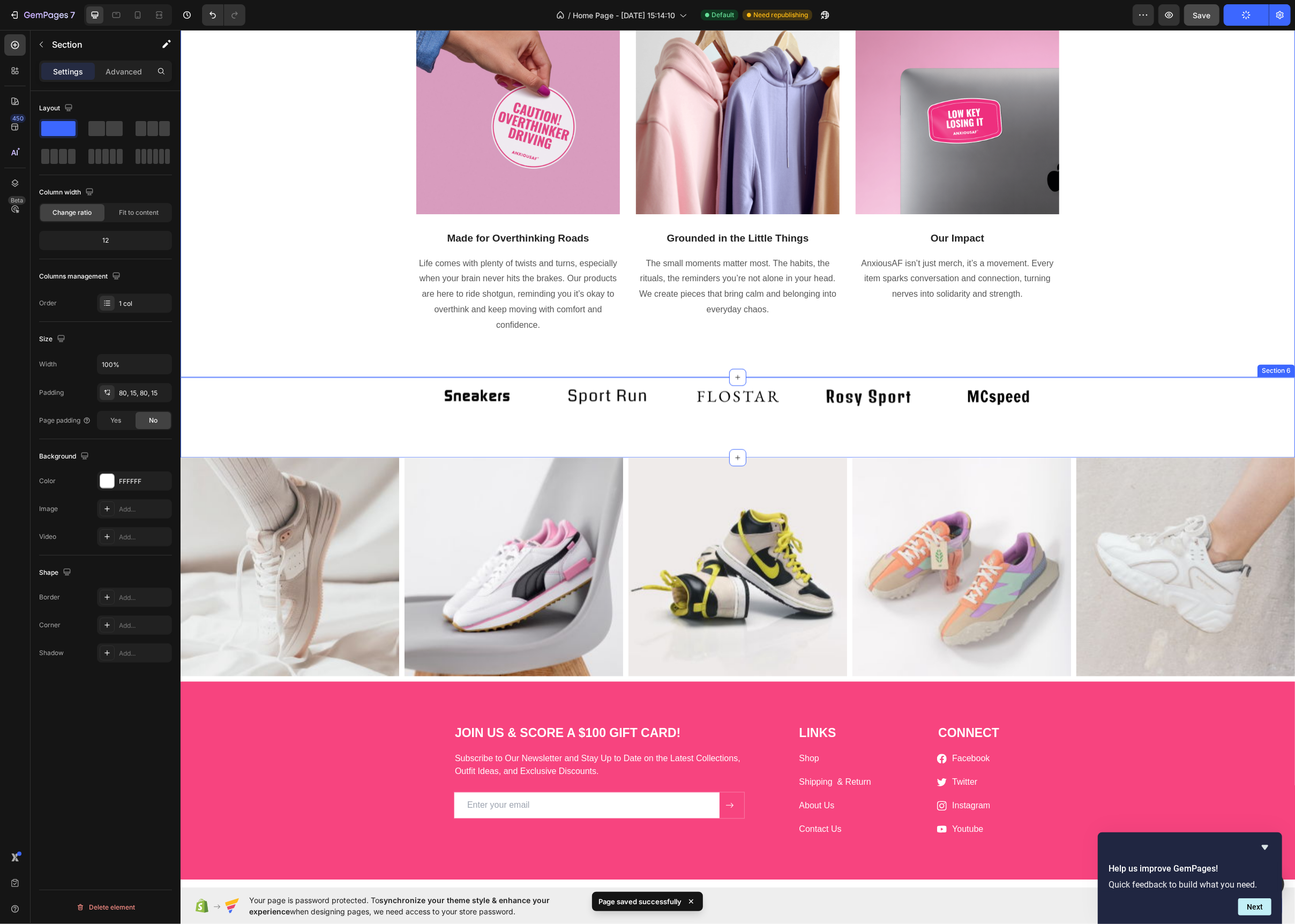
click at [1091, 399] on div "Image Image Image Image Image Carousel Row" at bounding box center [737, 397] width 1098 height 38
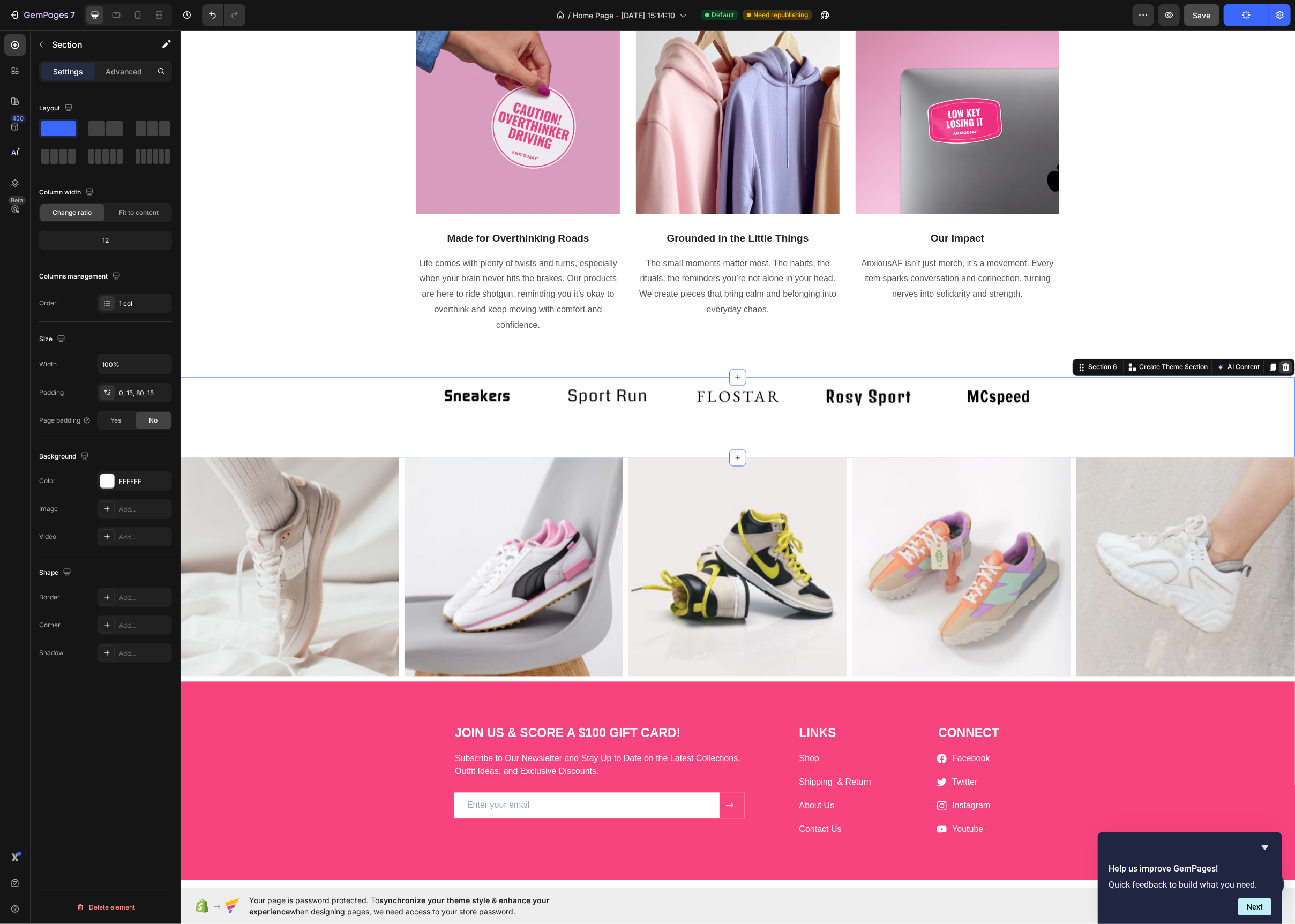
click at [1283, 366] on icon at bounding box center [1286, 367] width 7 height 8
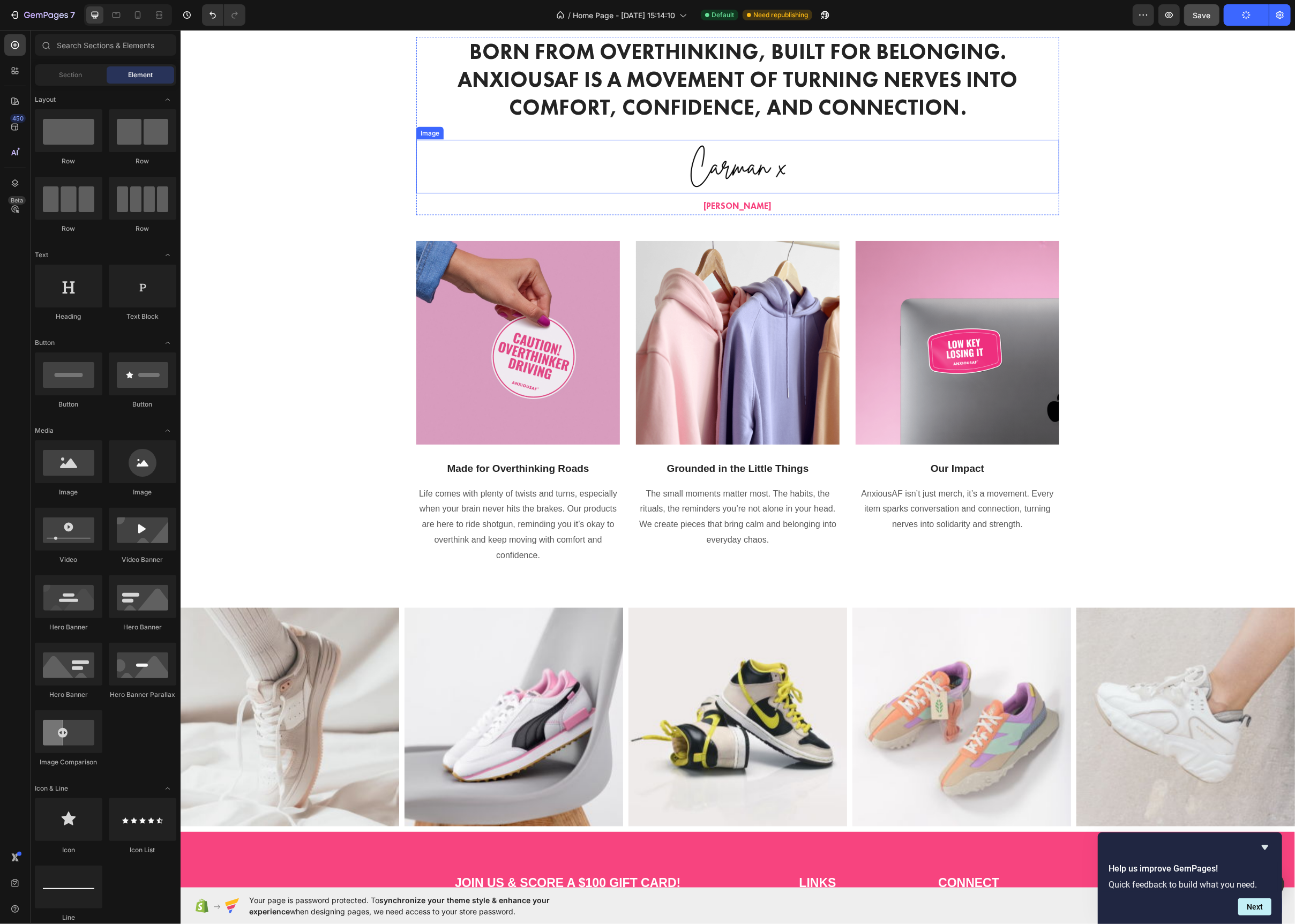
click at [640, 193] on div at bounding box center [738, 166] width 643 height 53
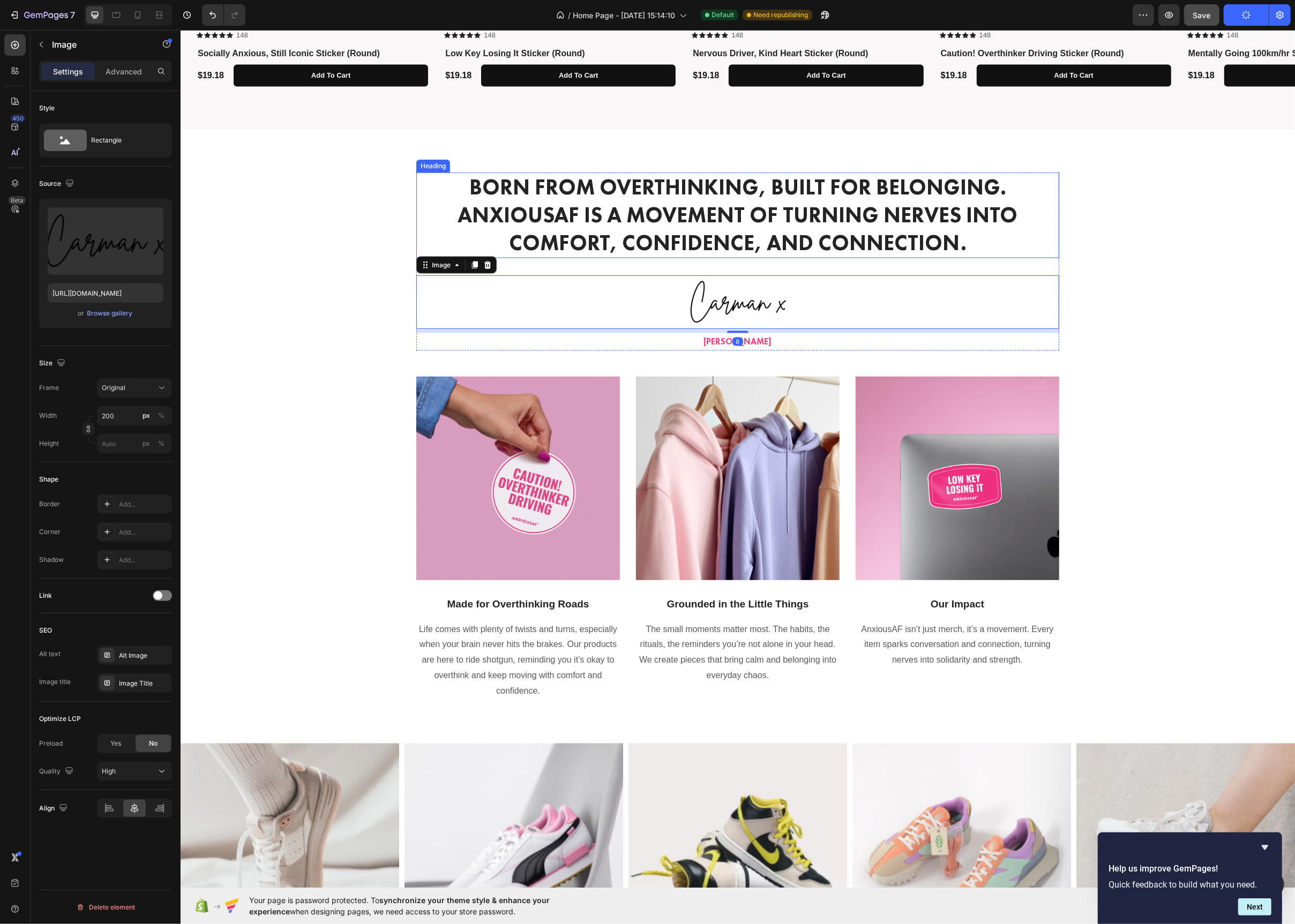
click at [558, 192] on h2 "Born from overthinking, built for belonging. AnxiousAF is a movement of turning…" at bounding box center [738, 215] width 643 height 86
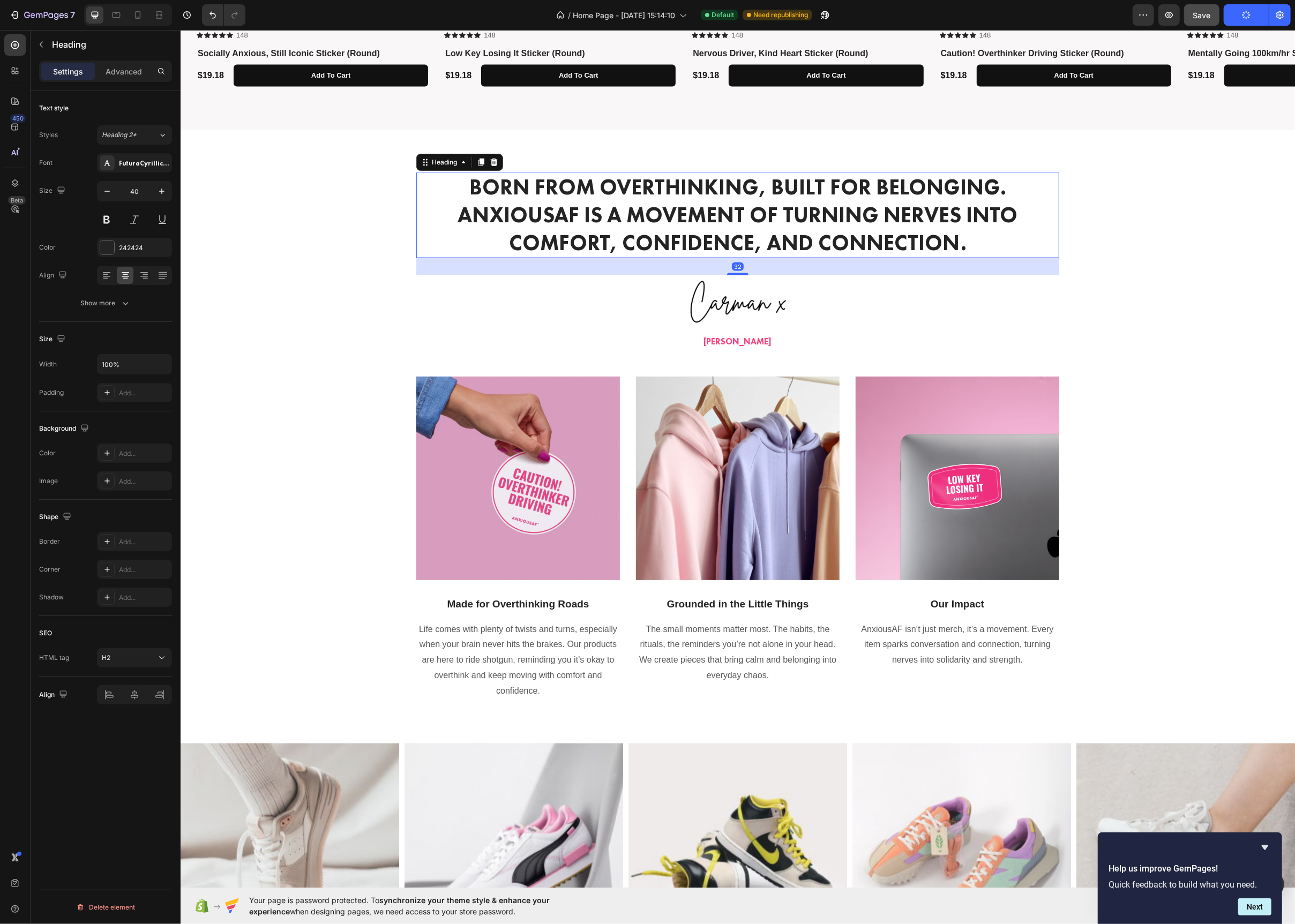
scroll to position [1436, 0]
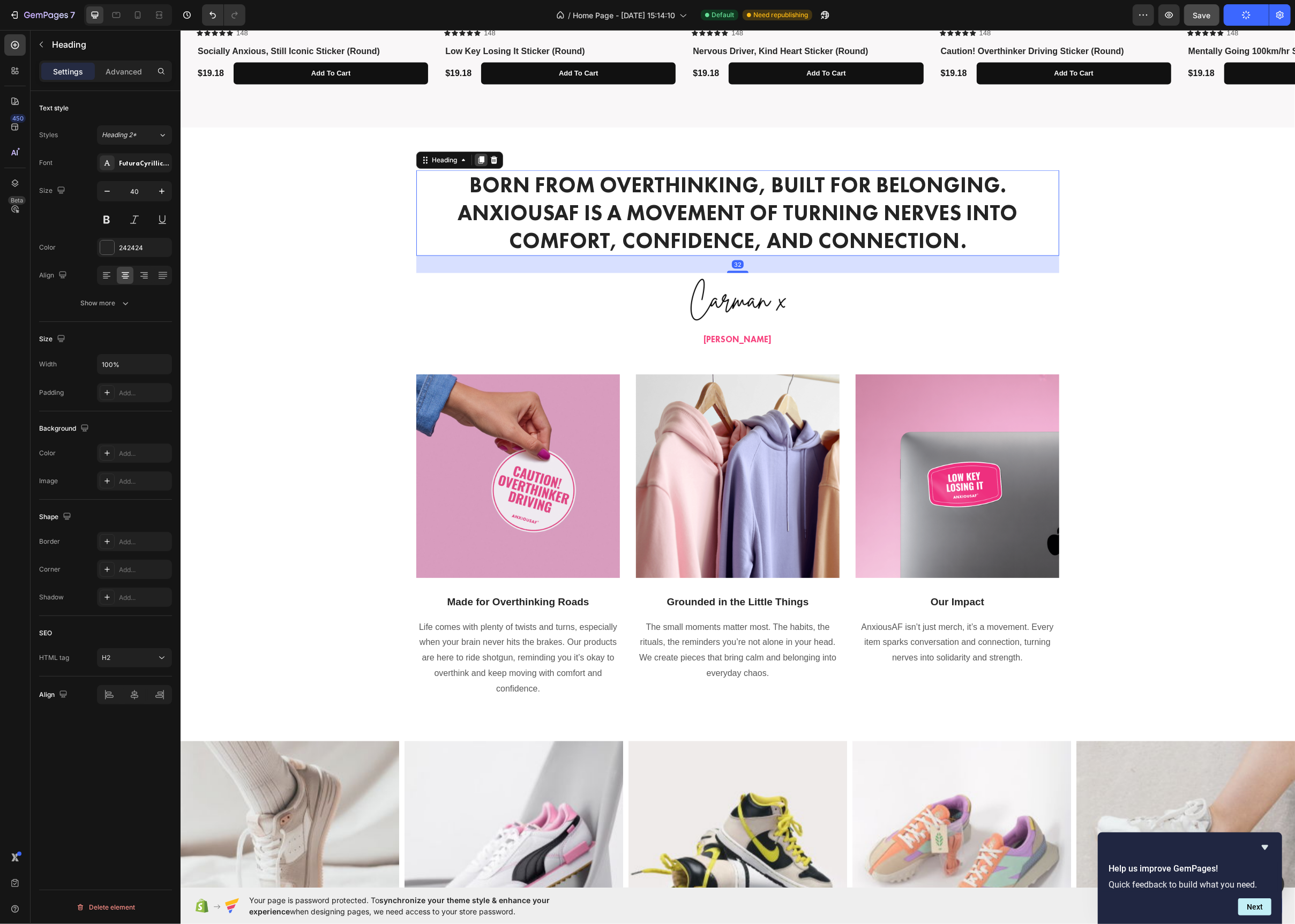
click at [477, 158] on icon at bounding box center [481, 160] width 9 height 9
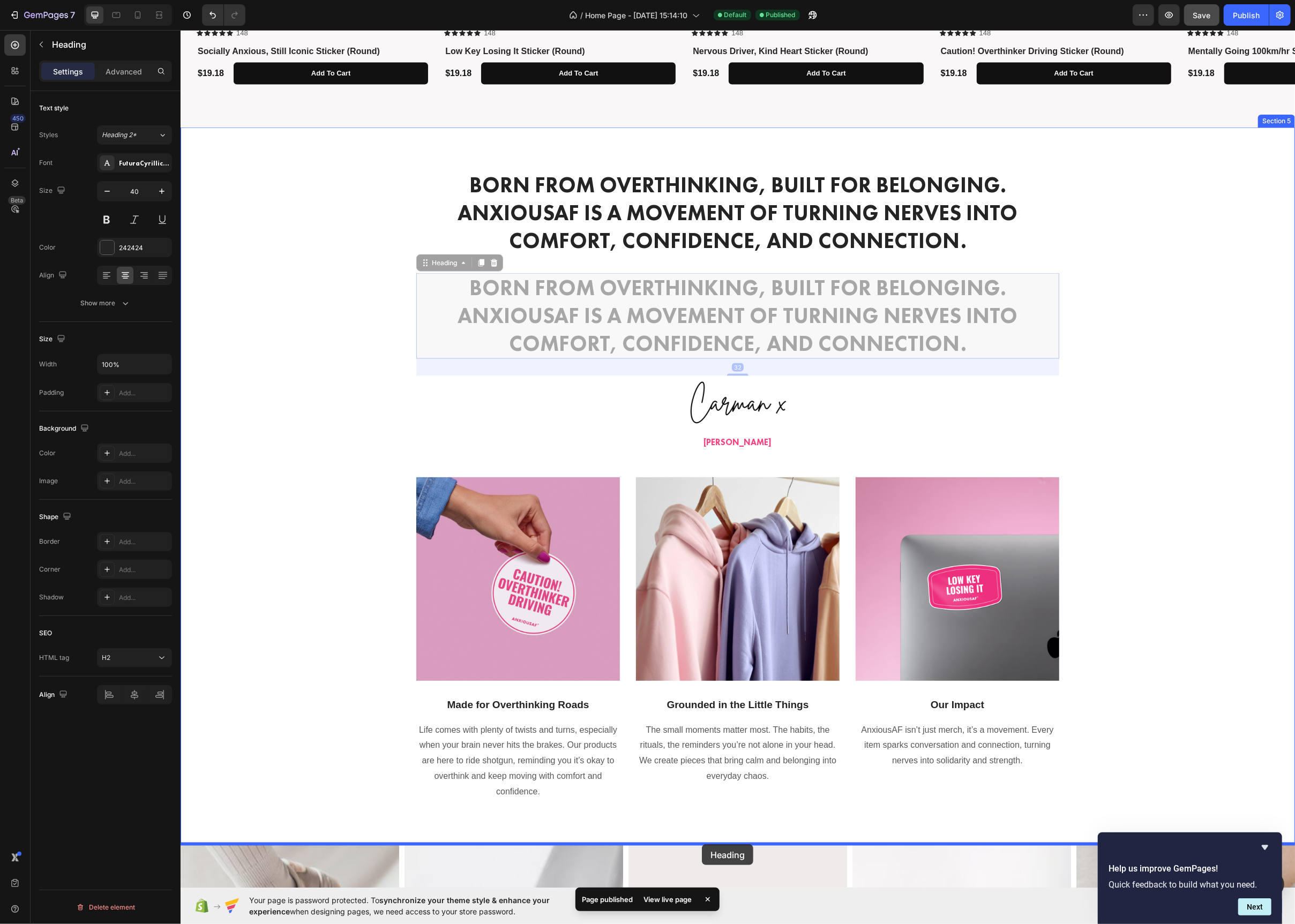
drag, startPoint x: 431, startPoint y: 264, endPoint x: 701, endPoint y: 845, distance: 640.7
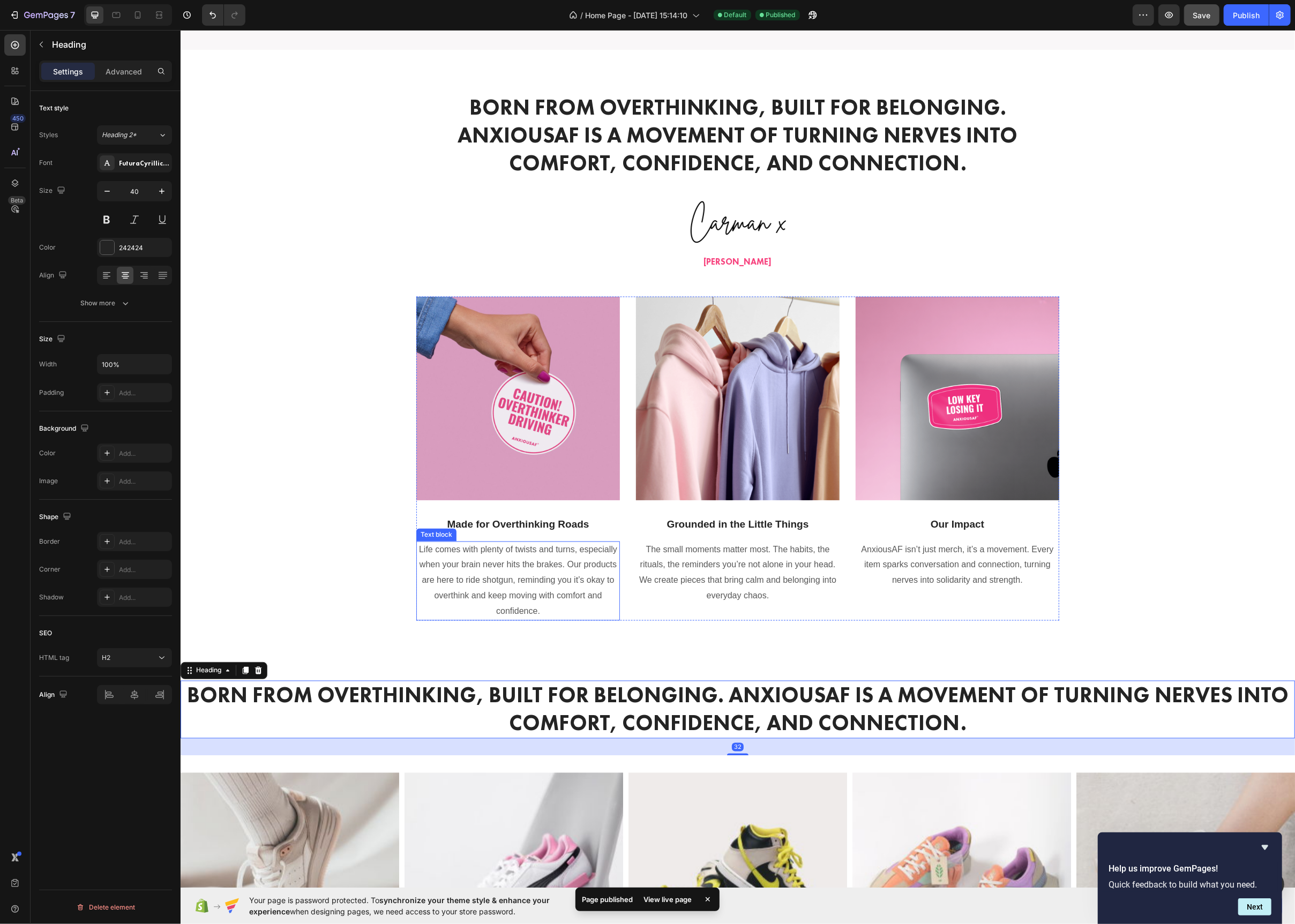
scroll to position [1580, 0]
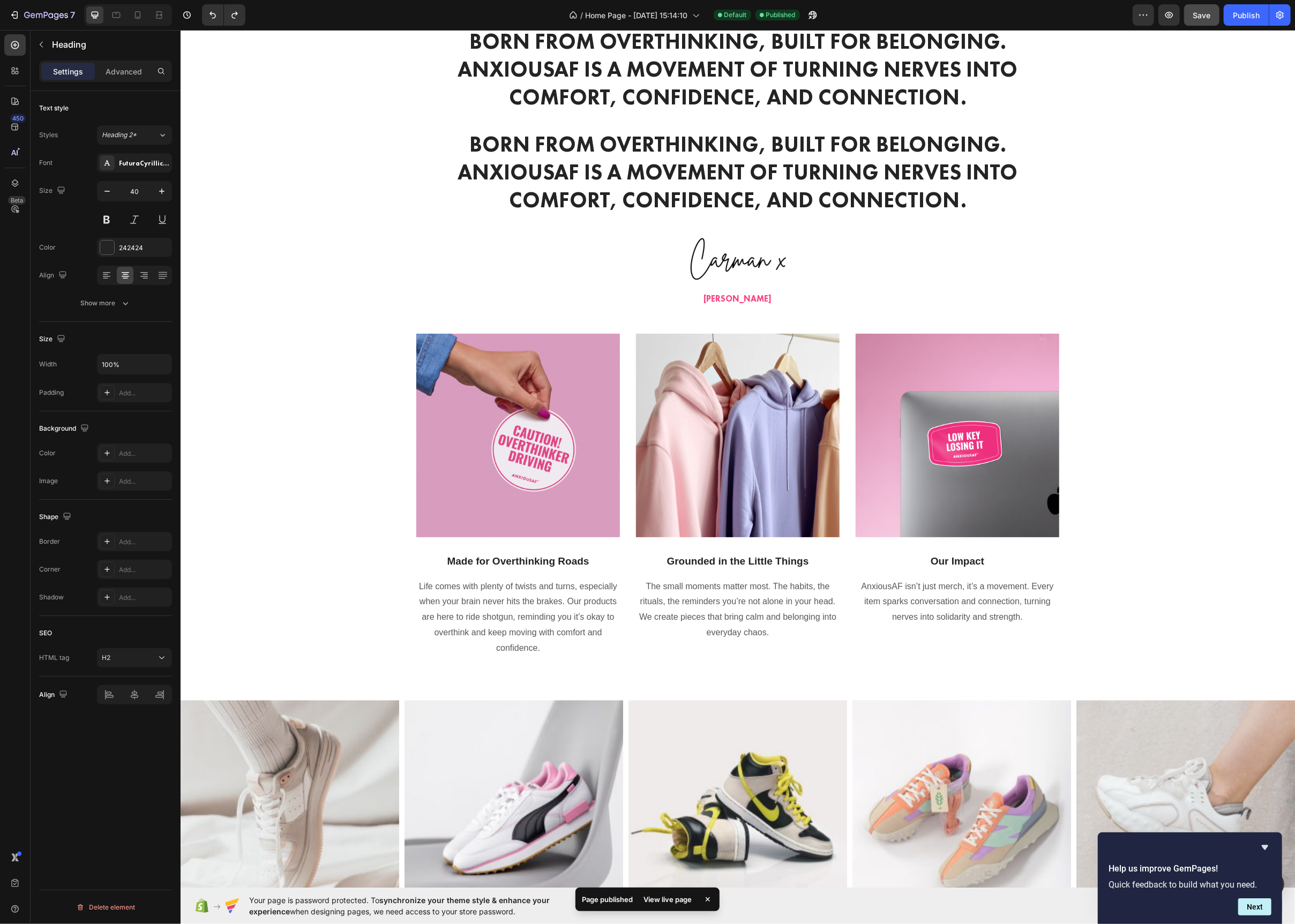
click at [591, 195] on h2 "Born from overthinking, built for belonging. AnxiousAF is a movement of turning…" at bounding box center [738, 172] width 643 height 86
click at [398, 128] on div "Born from overthinking, built for belonging. AnxiousAF is a movement of turning…" at bounding box center [737, 342] width 1098 height 630
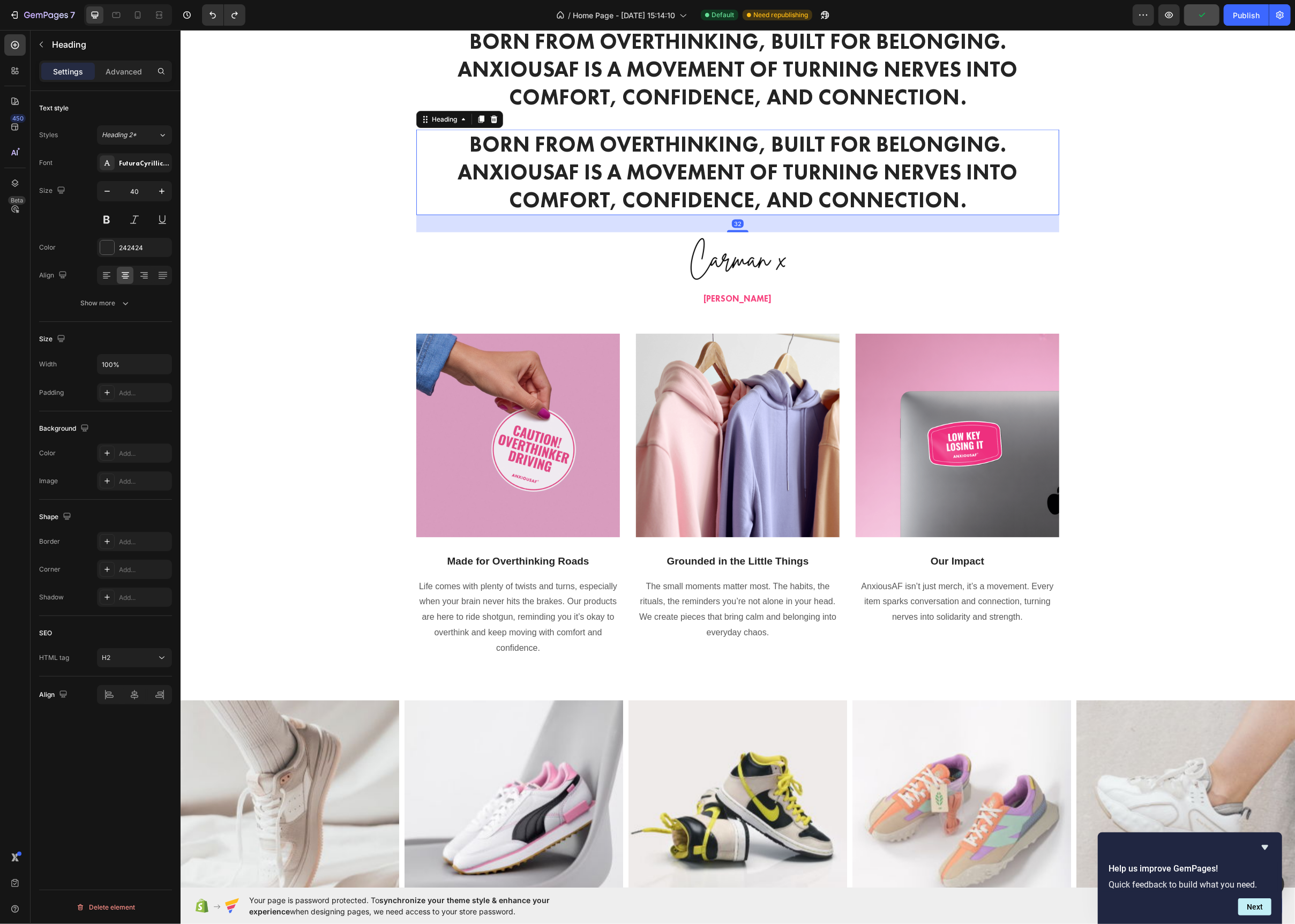
click at [1037, 195] on p "Born from overthinking, built for belonging. AnxiousAF is a movement of turning…" at bounding box center [737, 172] width 641 height 84
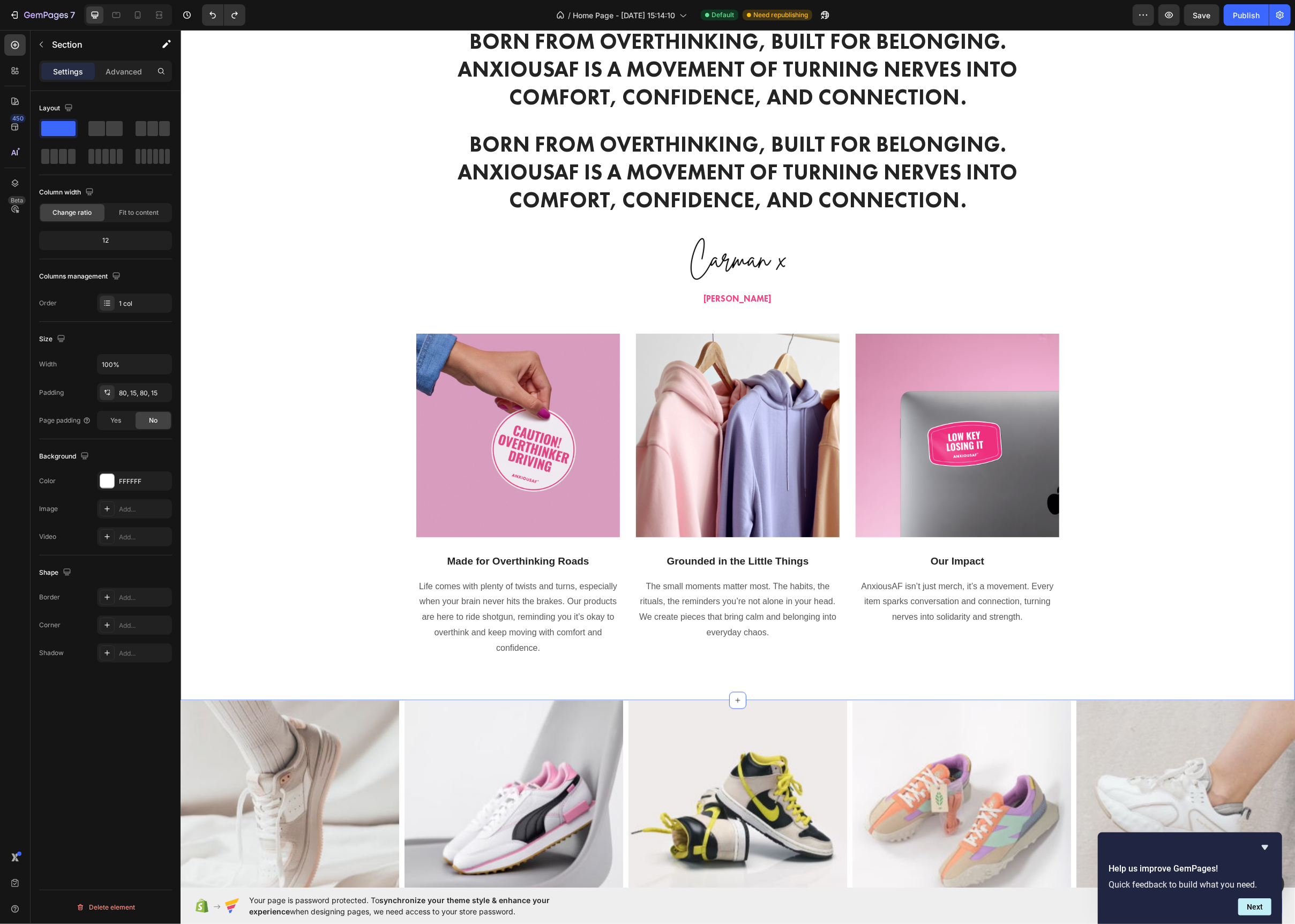
click at [530, 690] on div "Born from overthinking, built for belonging. AnxiousAF is a movement of turning…" at bounding box center [738, 341] width 1115 height 716
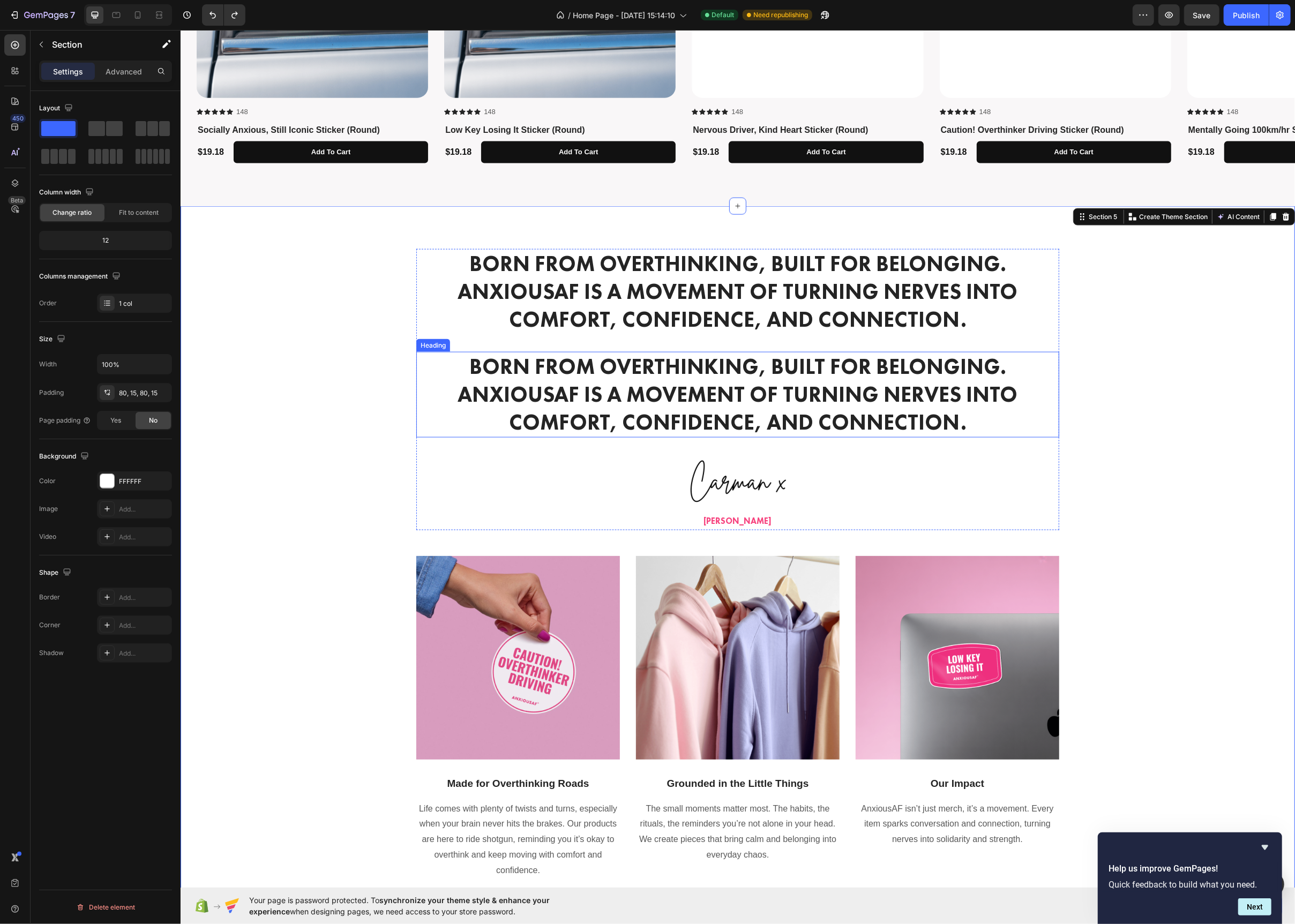
click at [576, 385] on h2 "Born from overthinking, built for belonging. AnxiousAF is a movement of turning…" at bounding box center [738, 395] width 643 height 86
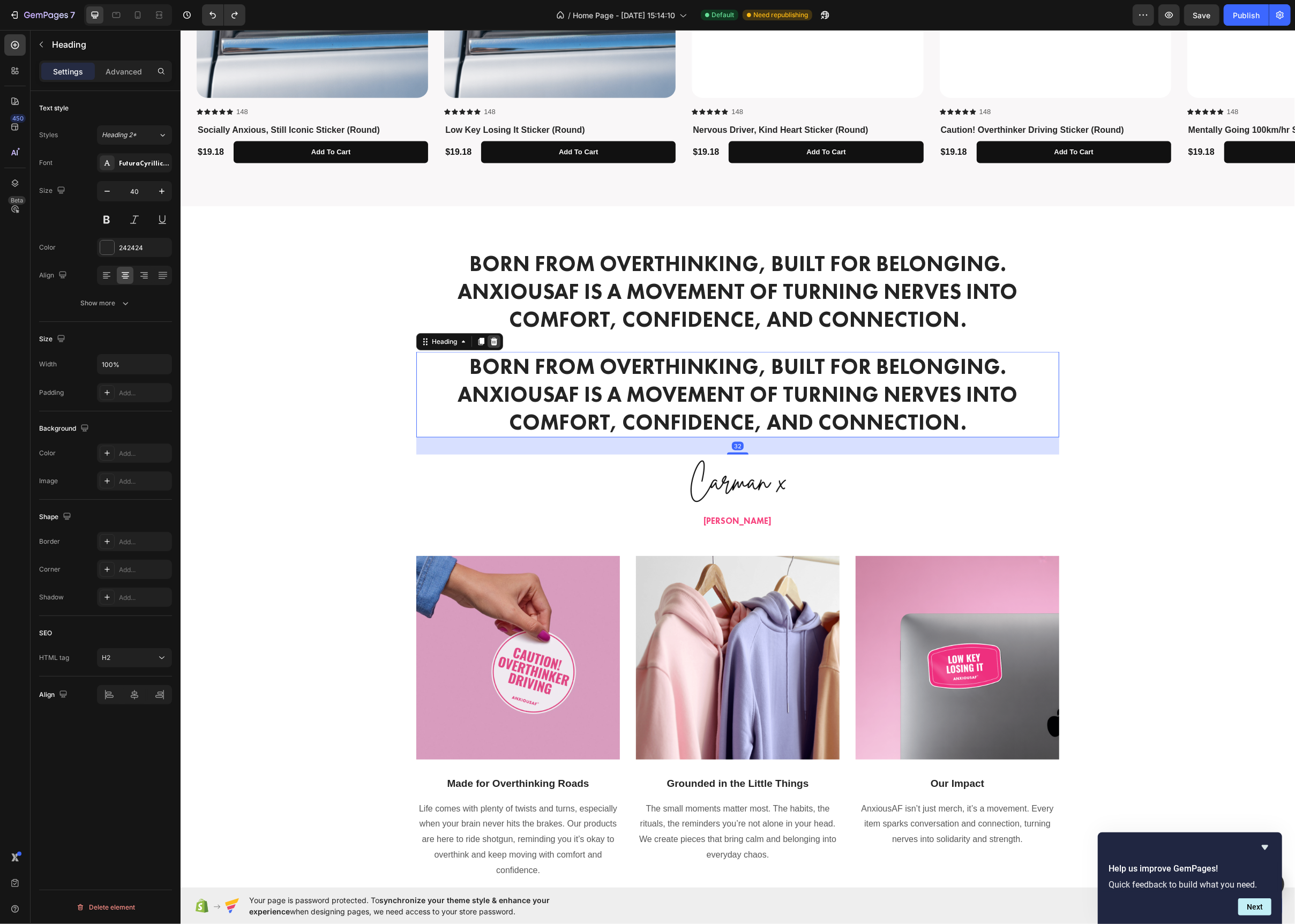
click at [497, 341] on icon at bounding box center [493, 341] width 9 height 9
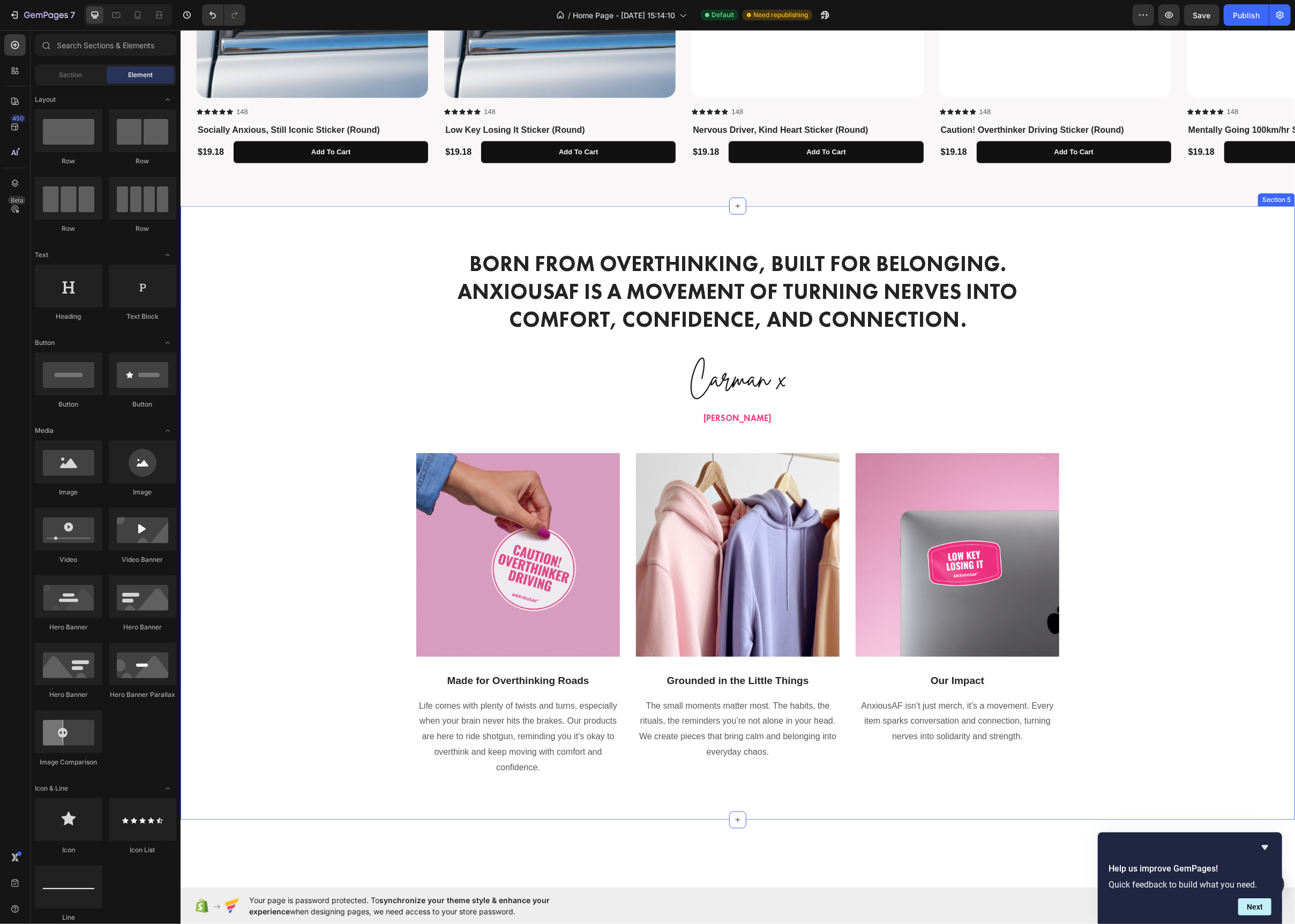
click at [357, 387] on div "Born from overthinking, built for belonging. AnxiousAF is a movement of turning…" at bounding box center [737, 512] width 1098 height 527
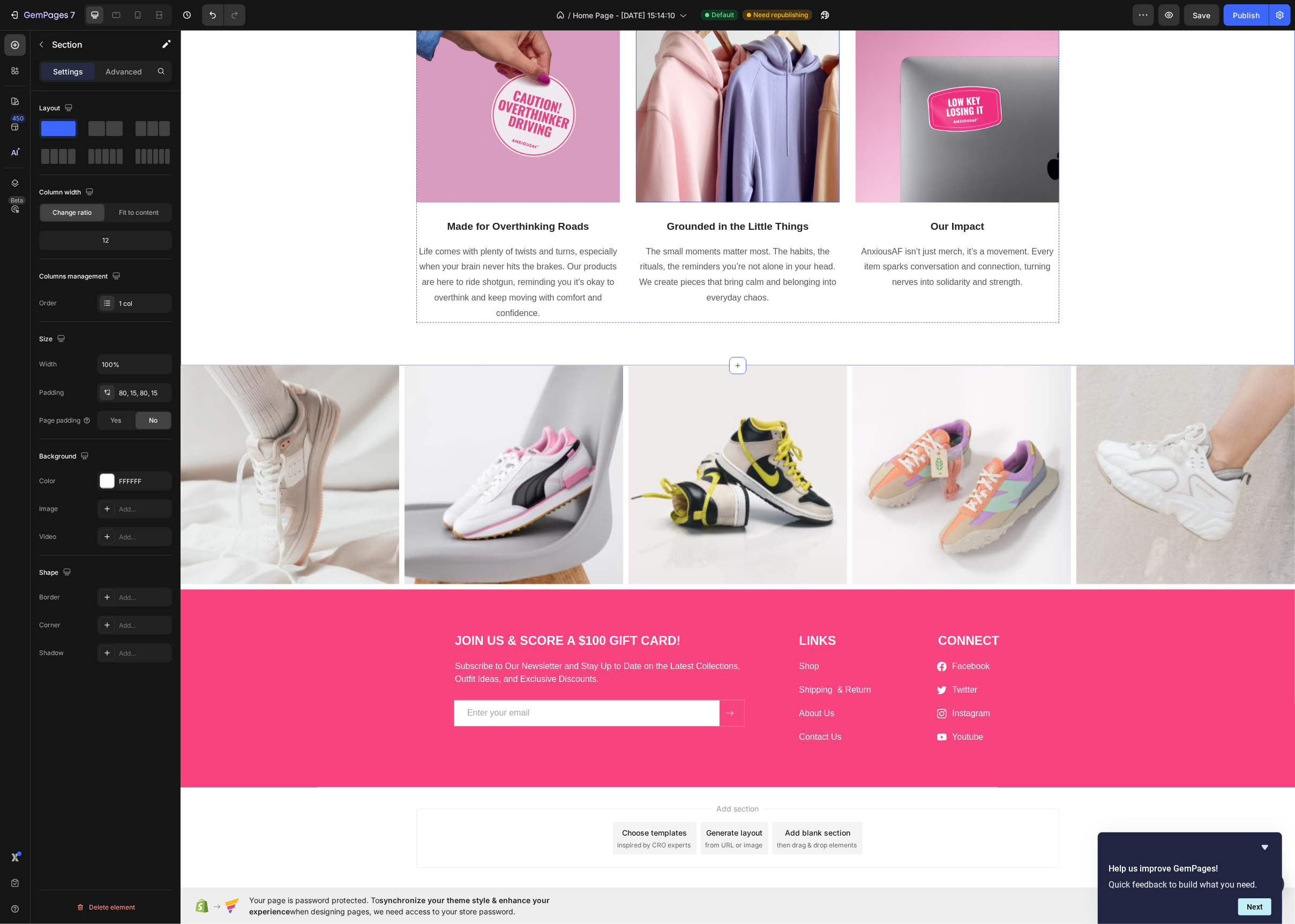
scroll to position [1866, 0]
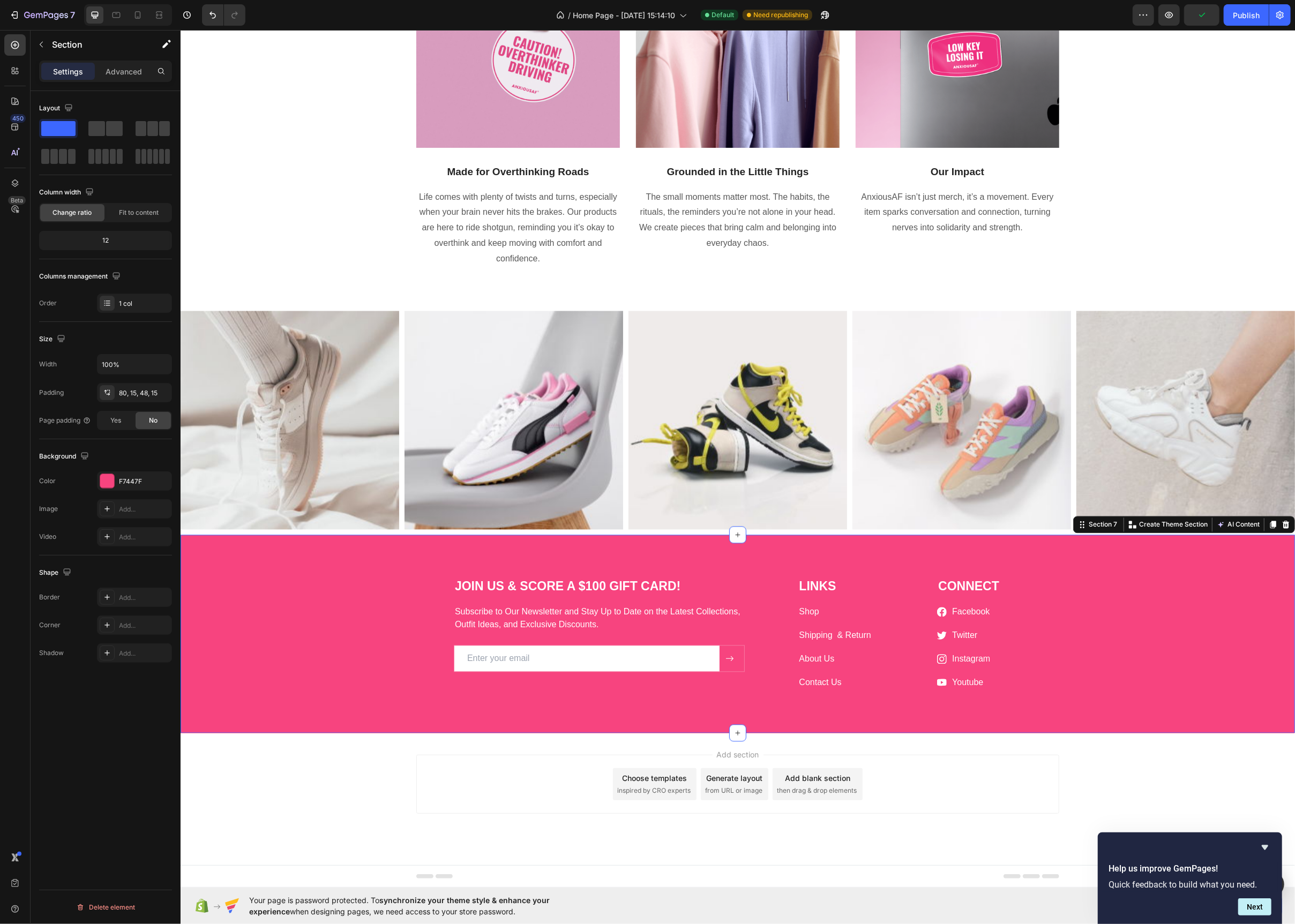
click at [399, 626] on div "JOIN US & SCORE A $100 GIFT CARD! Heading Subscribe to Our Newsletter and Stay …" at bounding box center [737, 642] width 1098 height 130
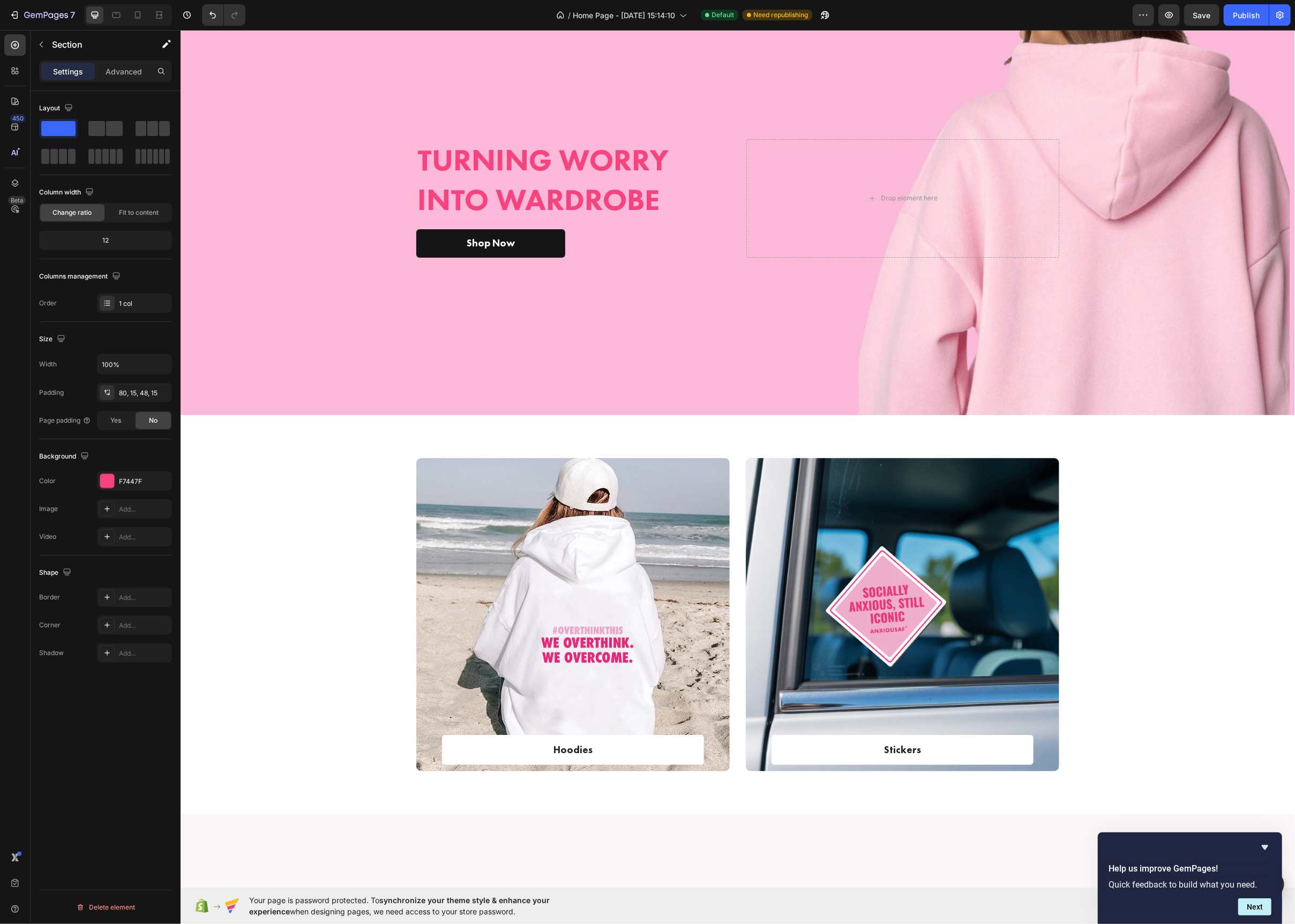
scroll to position [84, 0]
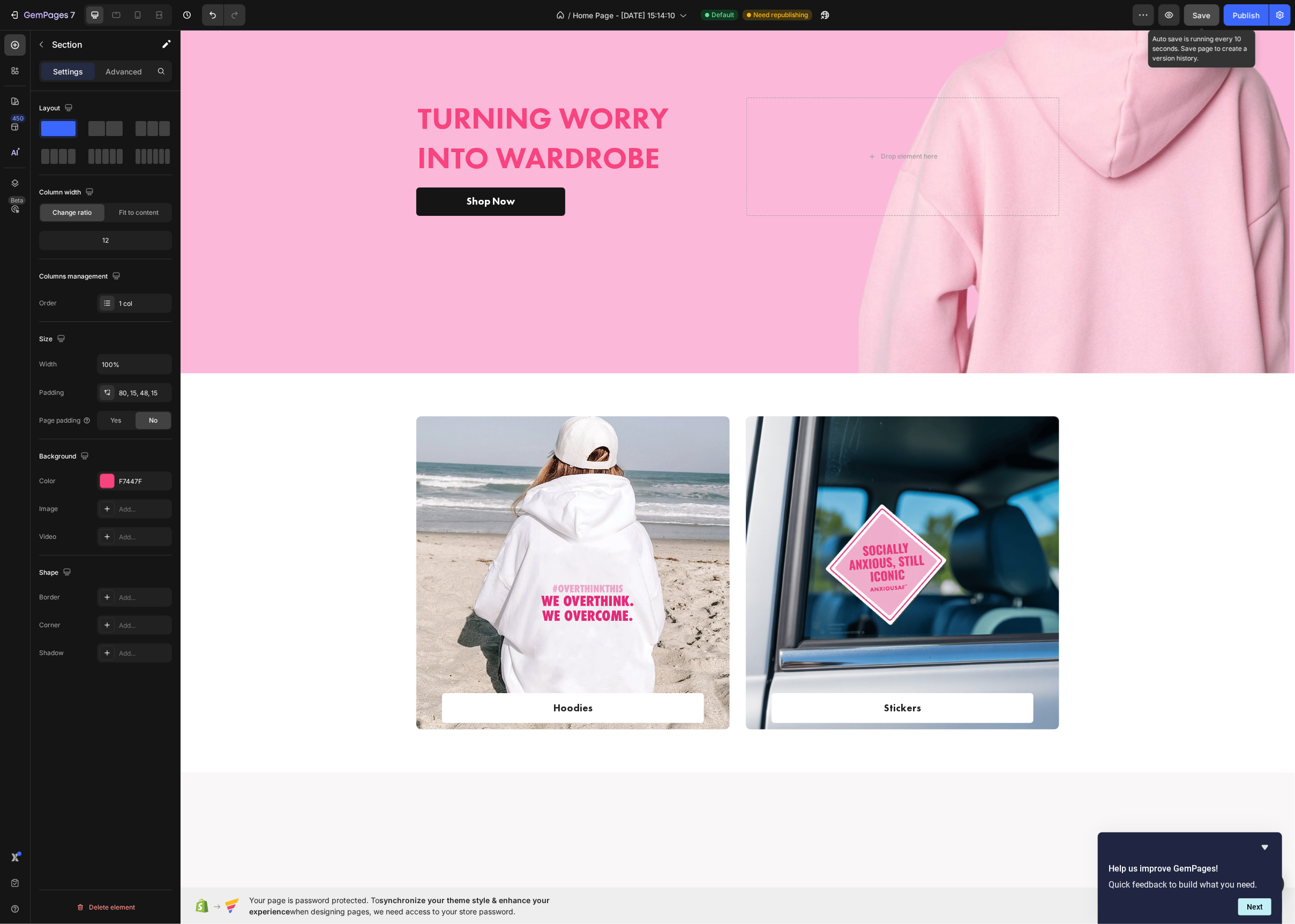
click at [1195, 21] on div "Save" at bounding box center [1202, 16] width 18 height 11
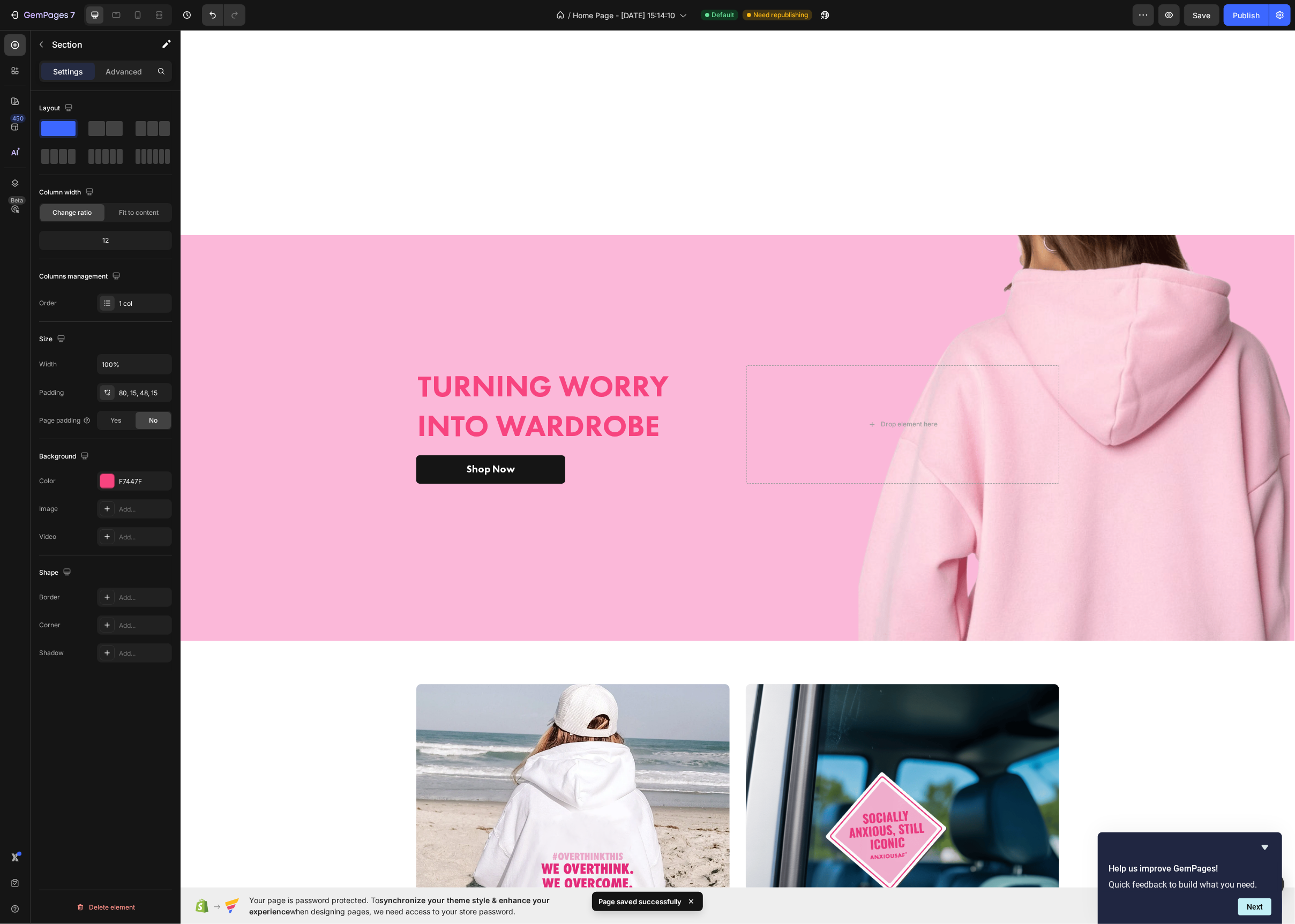
scroll to position [0, 0]
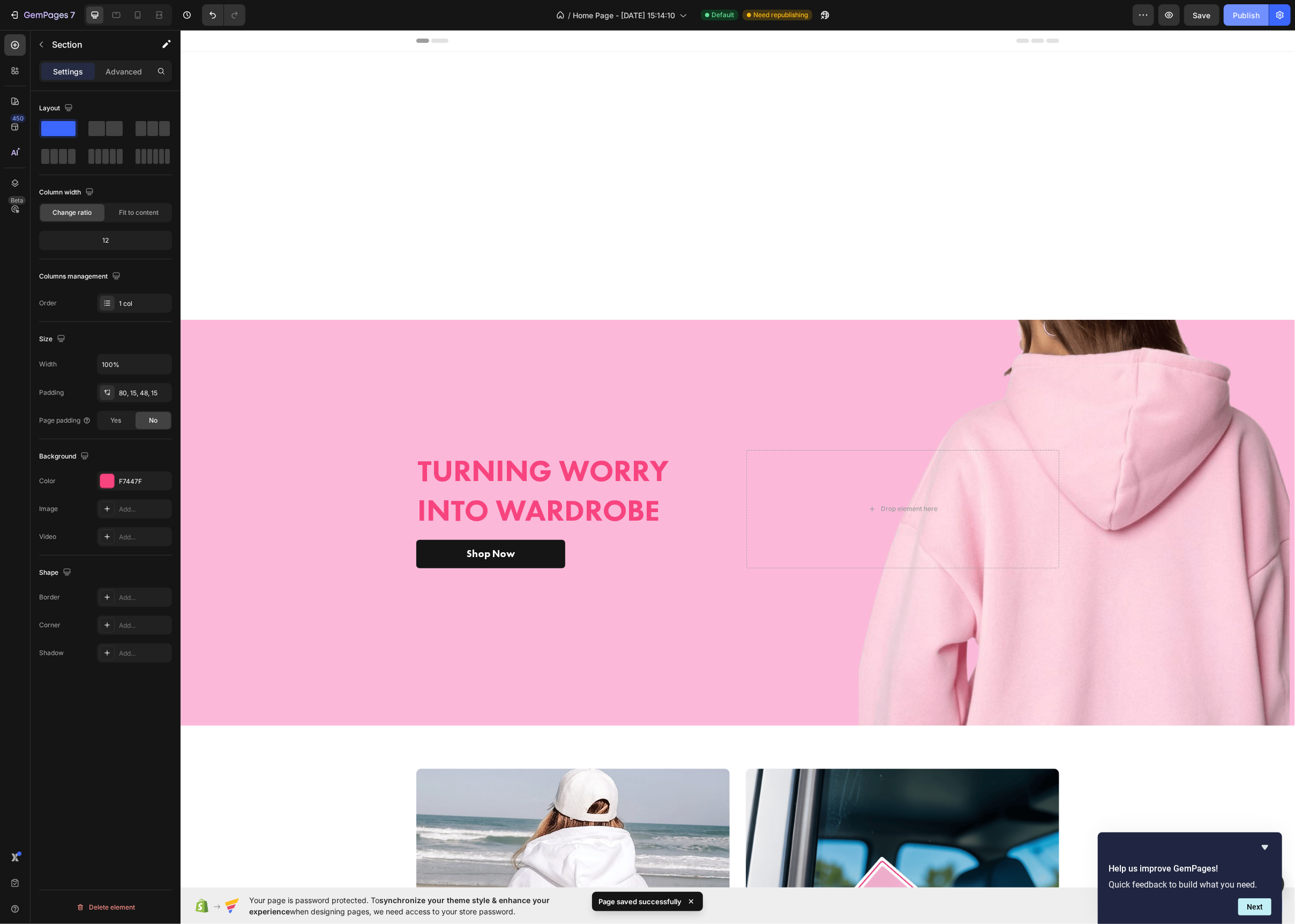
click at [1247, 21] on div "Publish" at bounding box center [1247, 16] width 27 height 11
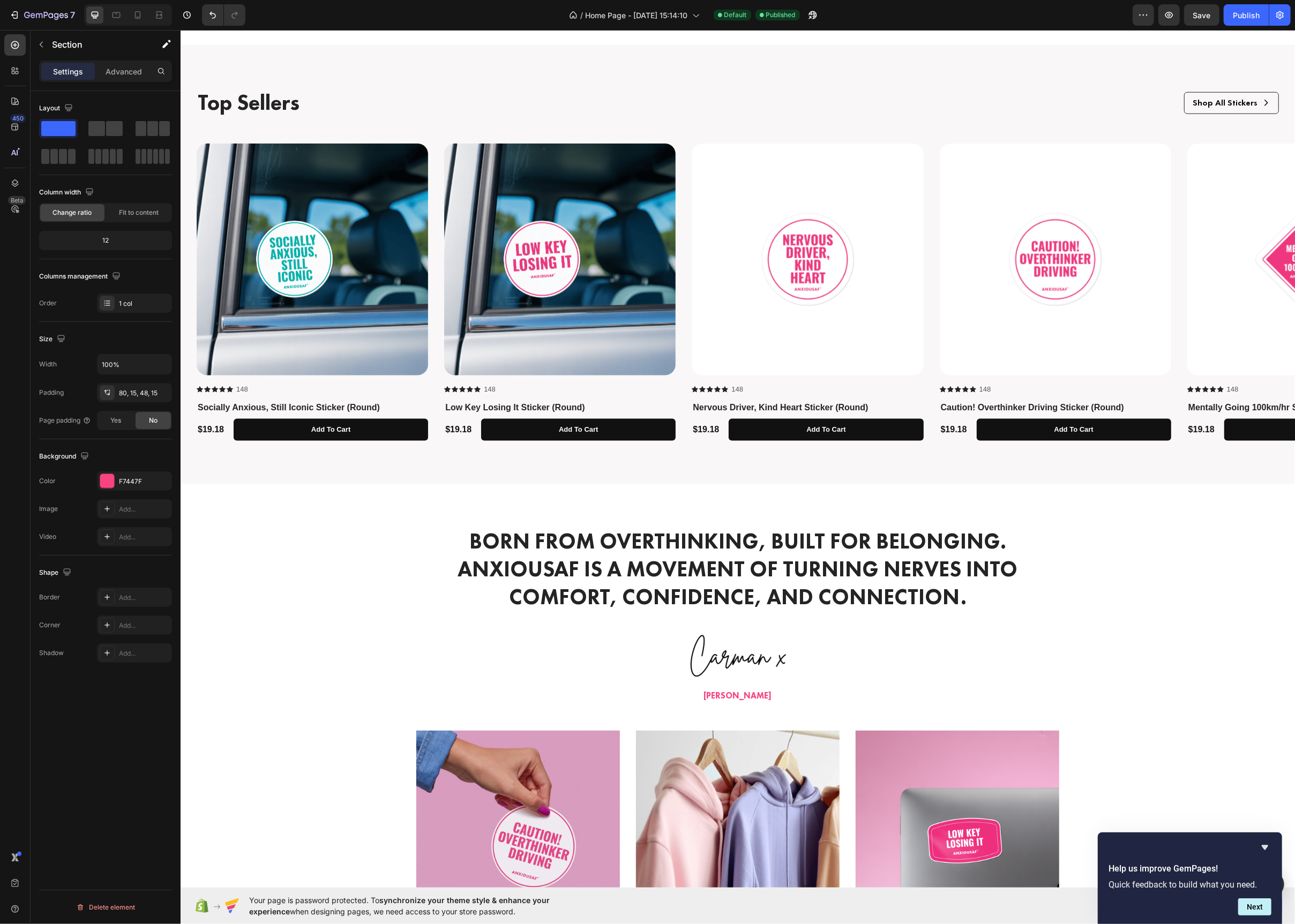
scroll to position [1131, 0]
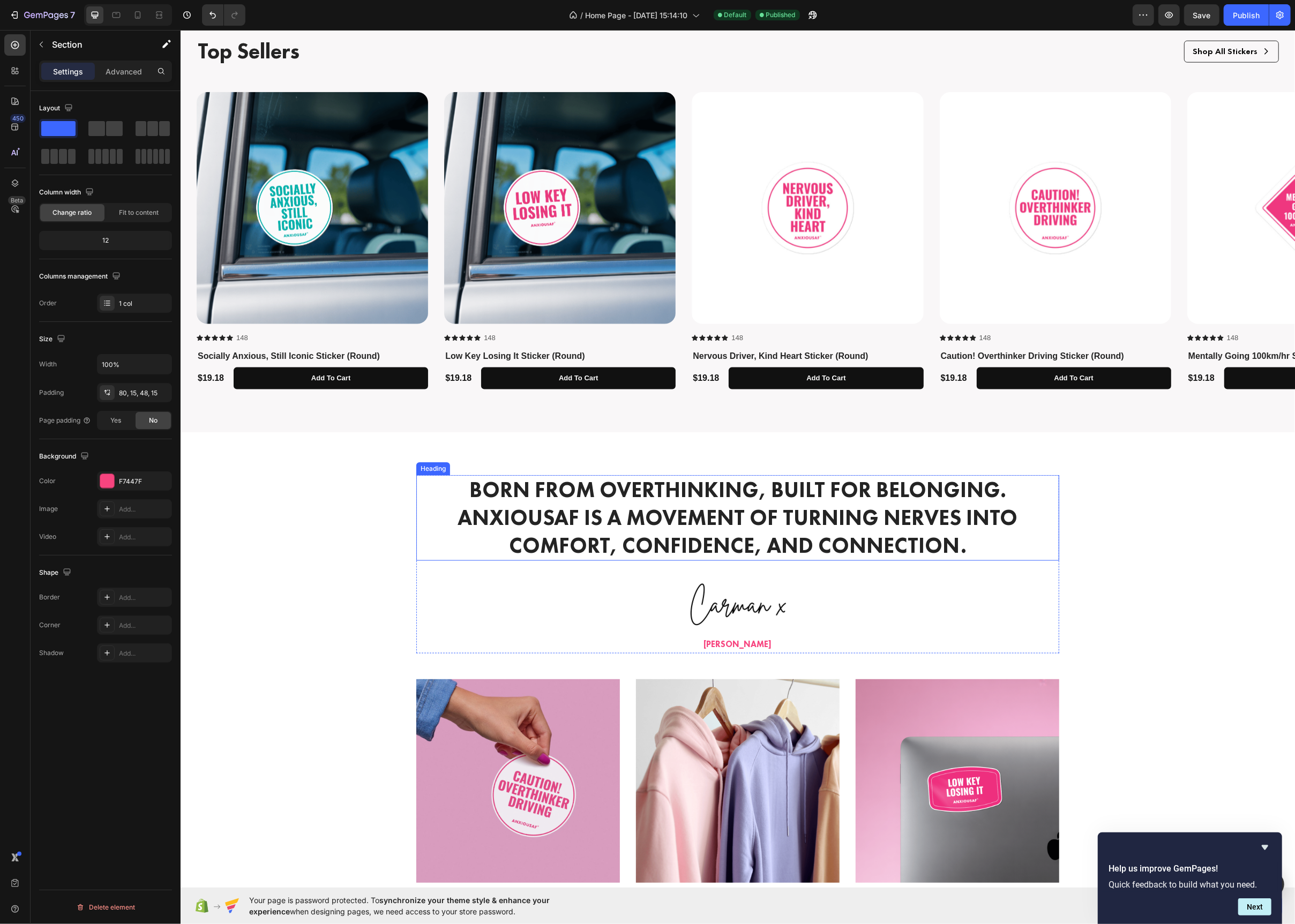
click at [705, 526] on h2 "Born from overthinking, built for belonging. AnxiousAF is a movement of turning…" at bounding box center [738, 517] width 643 height 86
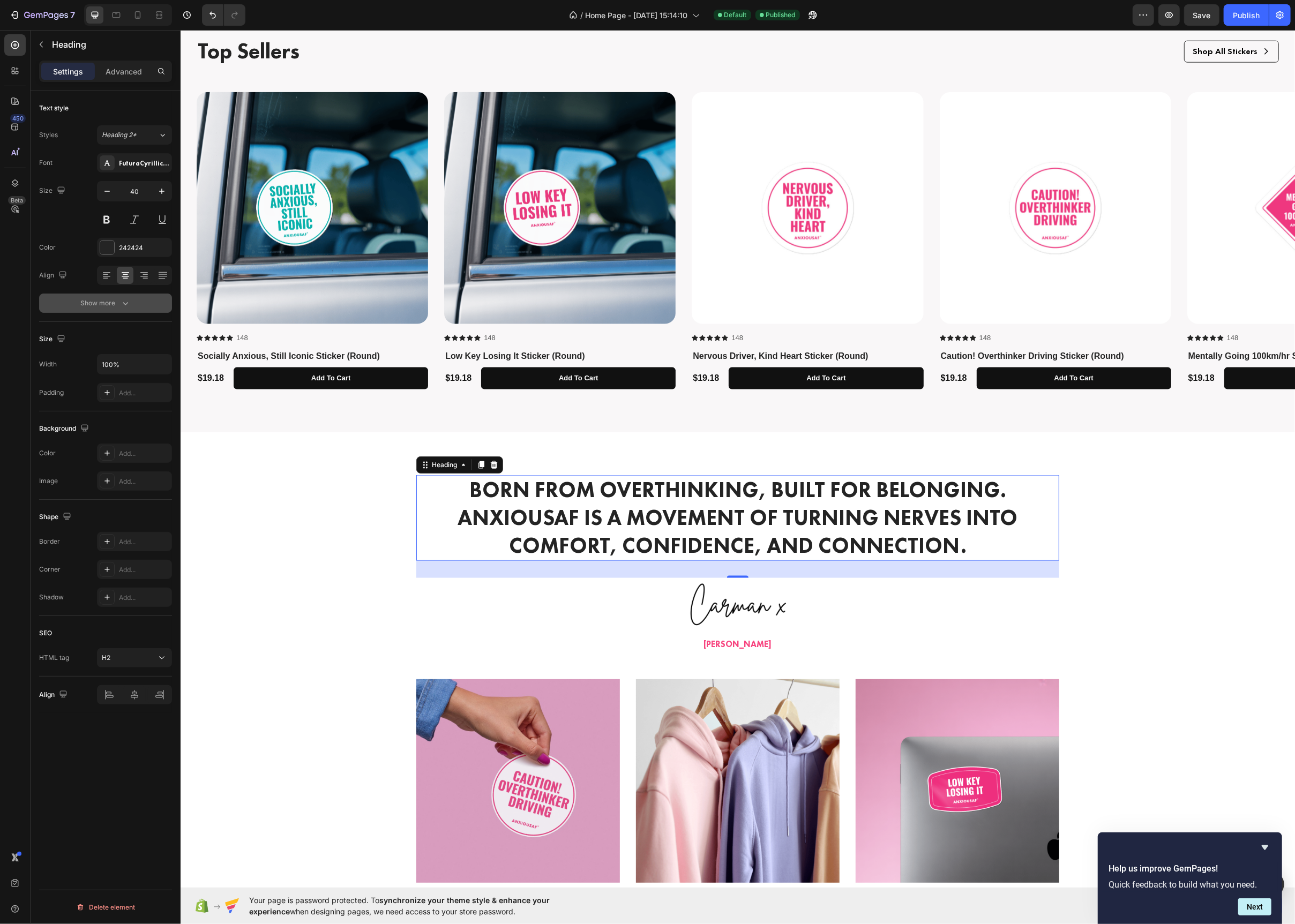
click at [124, 298] on icon "button" at bounding box center [125, 303] width 11 height 11
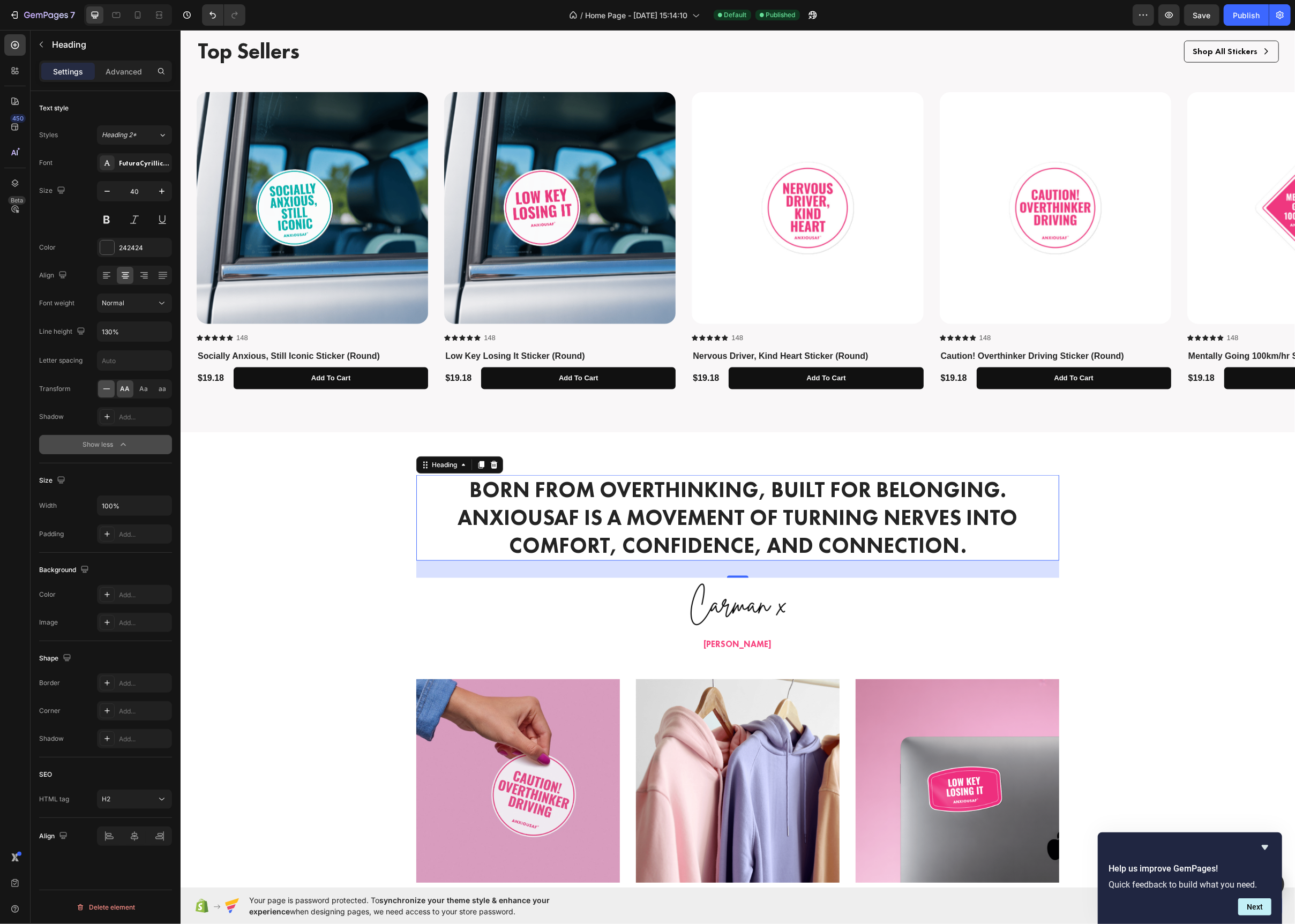
click at [108, 392] on icon at bounding box center [106, 388] width 11 height 11
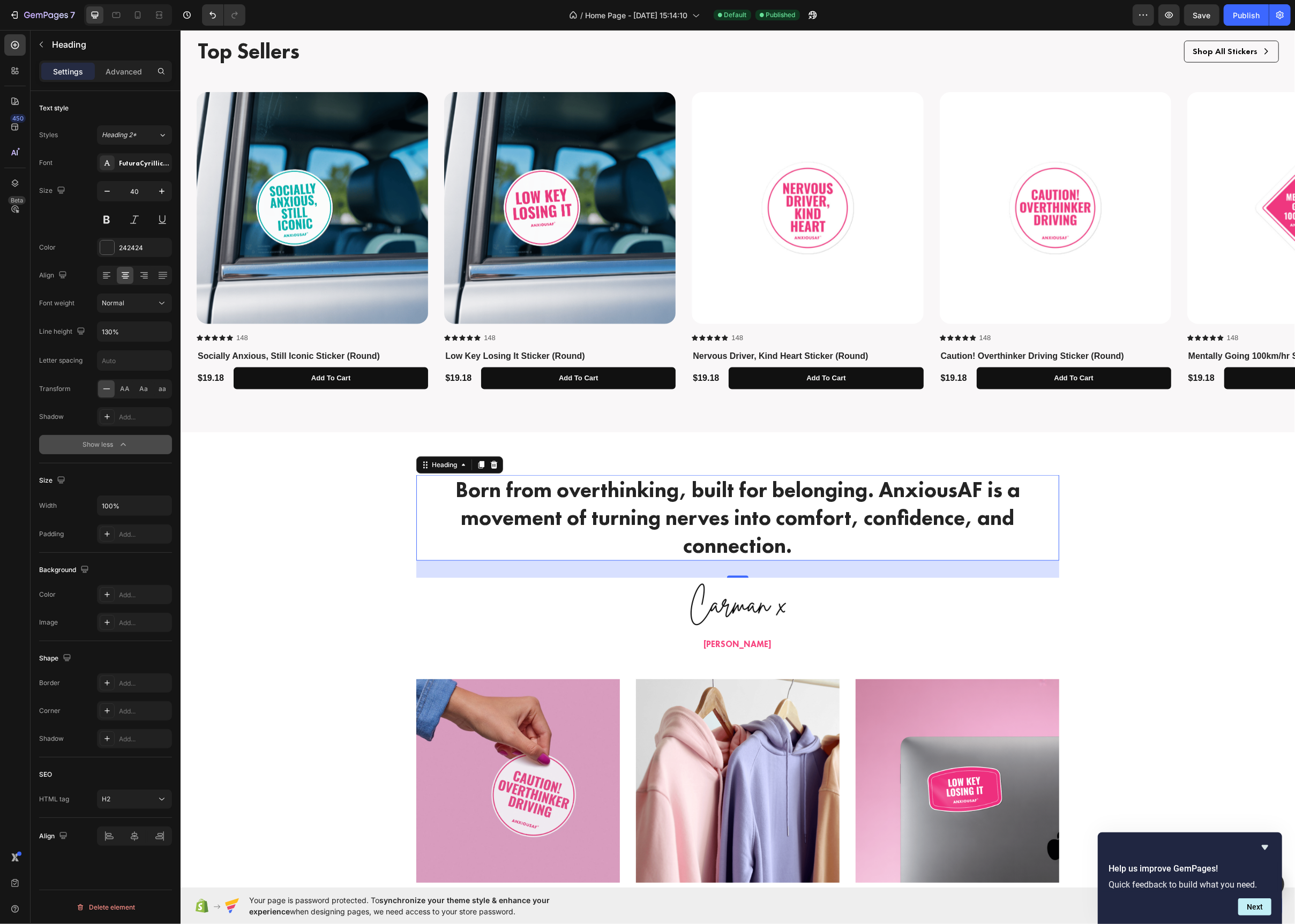
click at [729, 497] on h2 "Born from overthinking, built for belonging. AnxiousAF is a movement of turning…" at bounding box center [738, 517] width 643 height 86
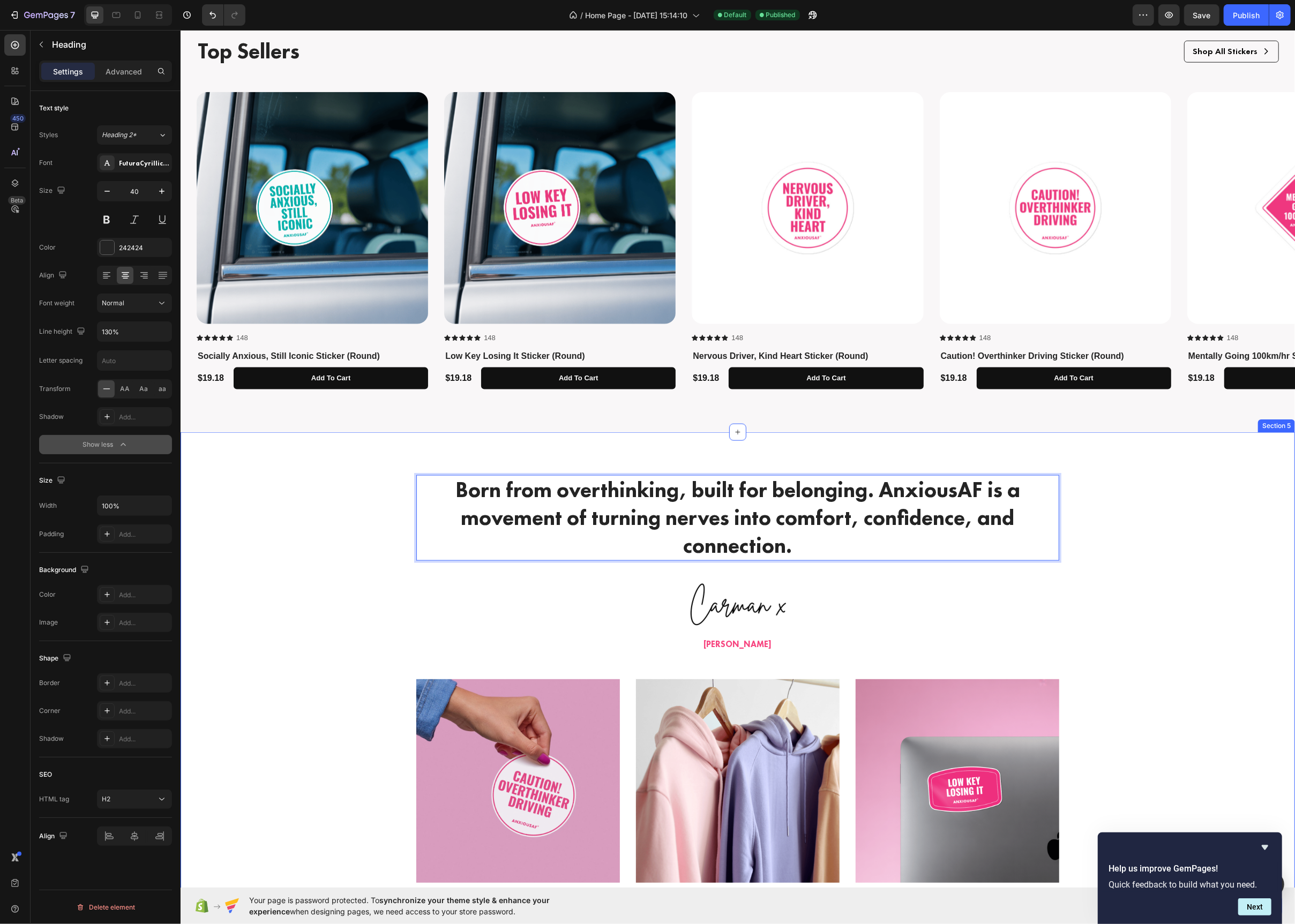
click at [1120, 515] on div "Born from overthinking, built for belonging. AnxiousAF is a movement of turning…" at bounding box center [737, 738] width 1098 height 527
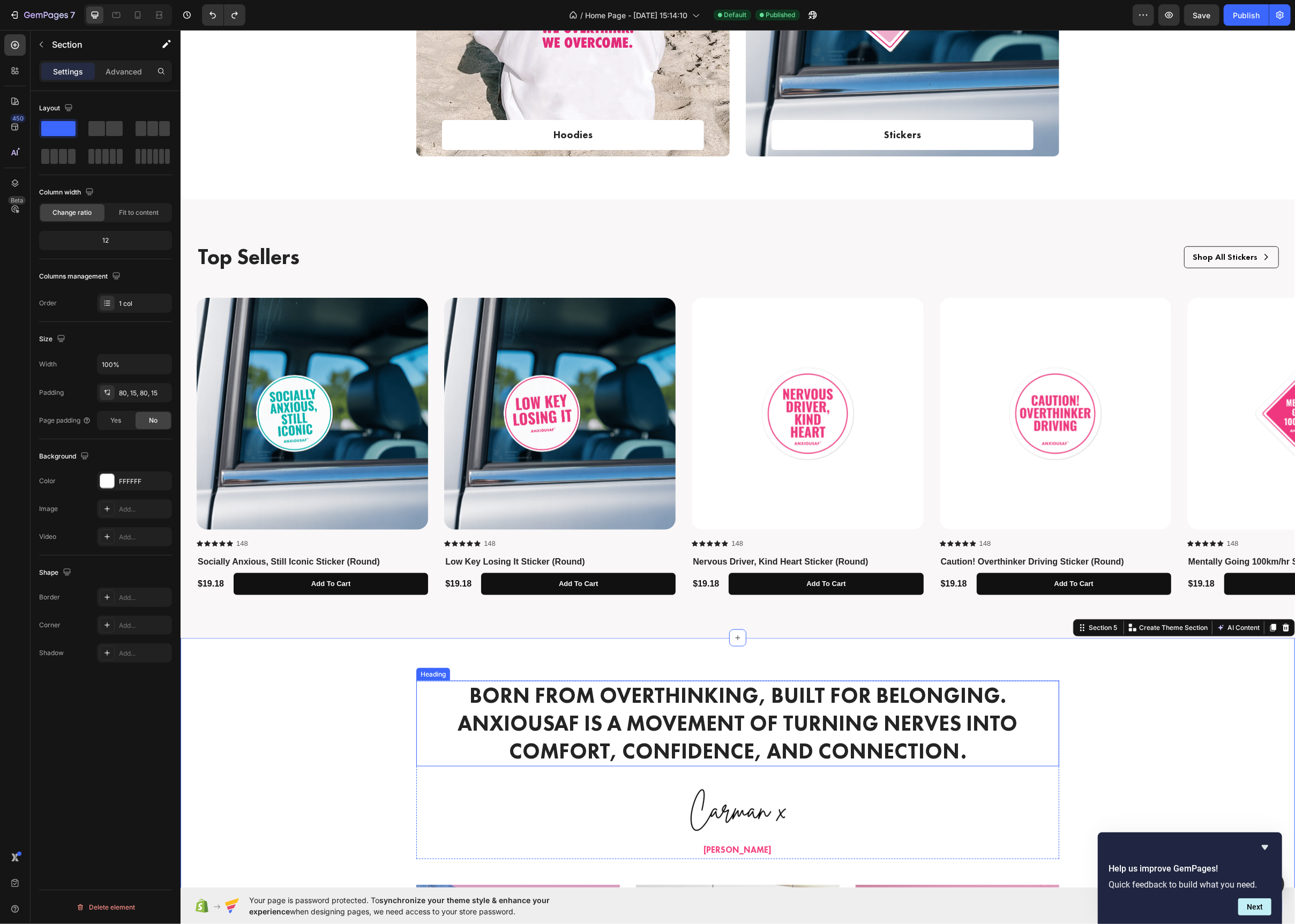
scroll to position [906, 0]
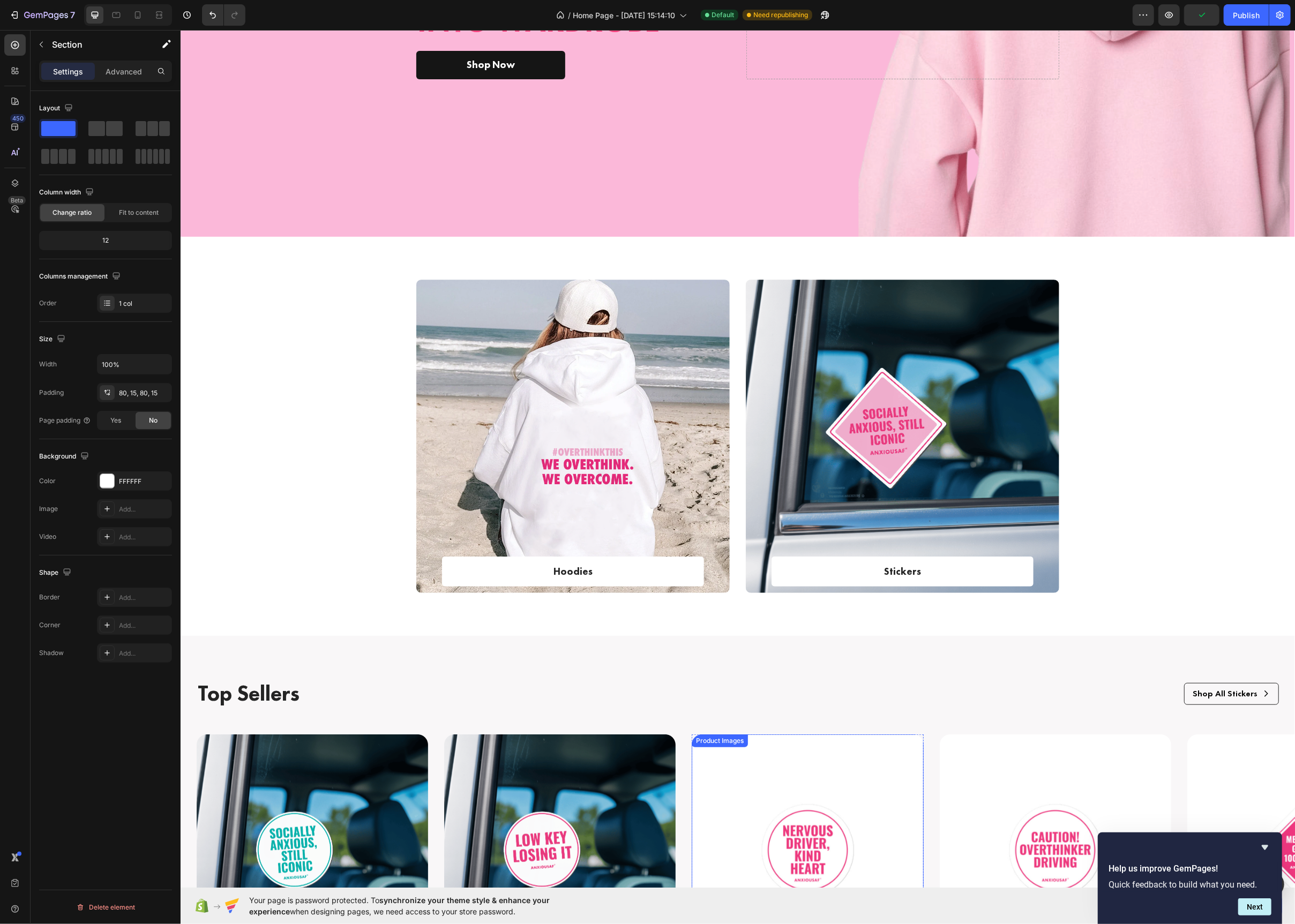
scroll to position [521, 0]
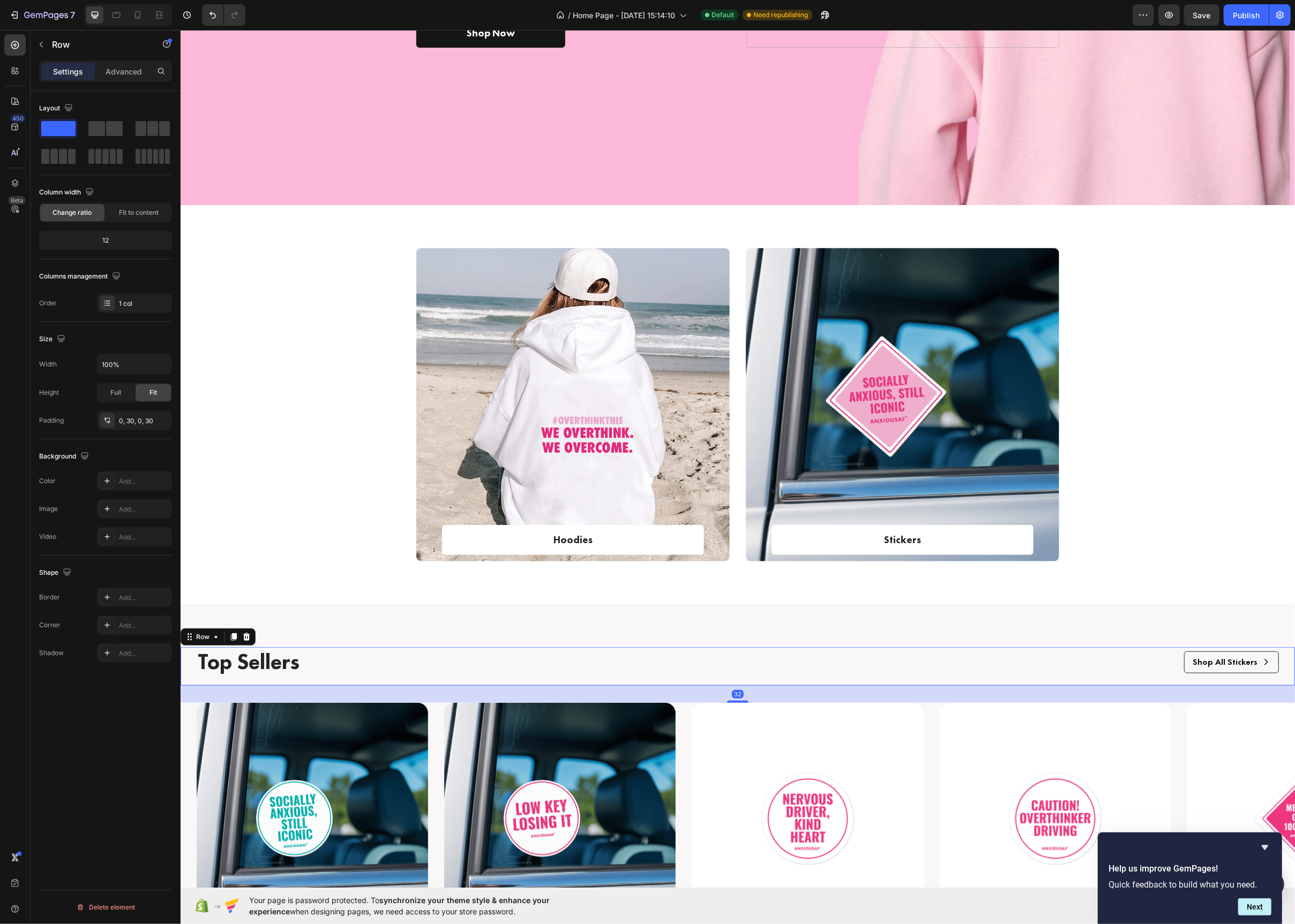
click at [736, 682] on div "Top Sellers Text Block Shop All Stickers Button Row" at bounding box center [737, 666] width 1083 height 38
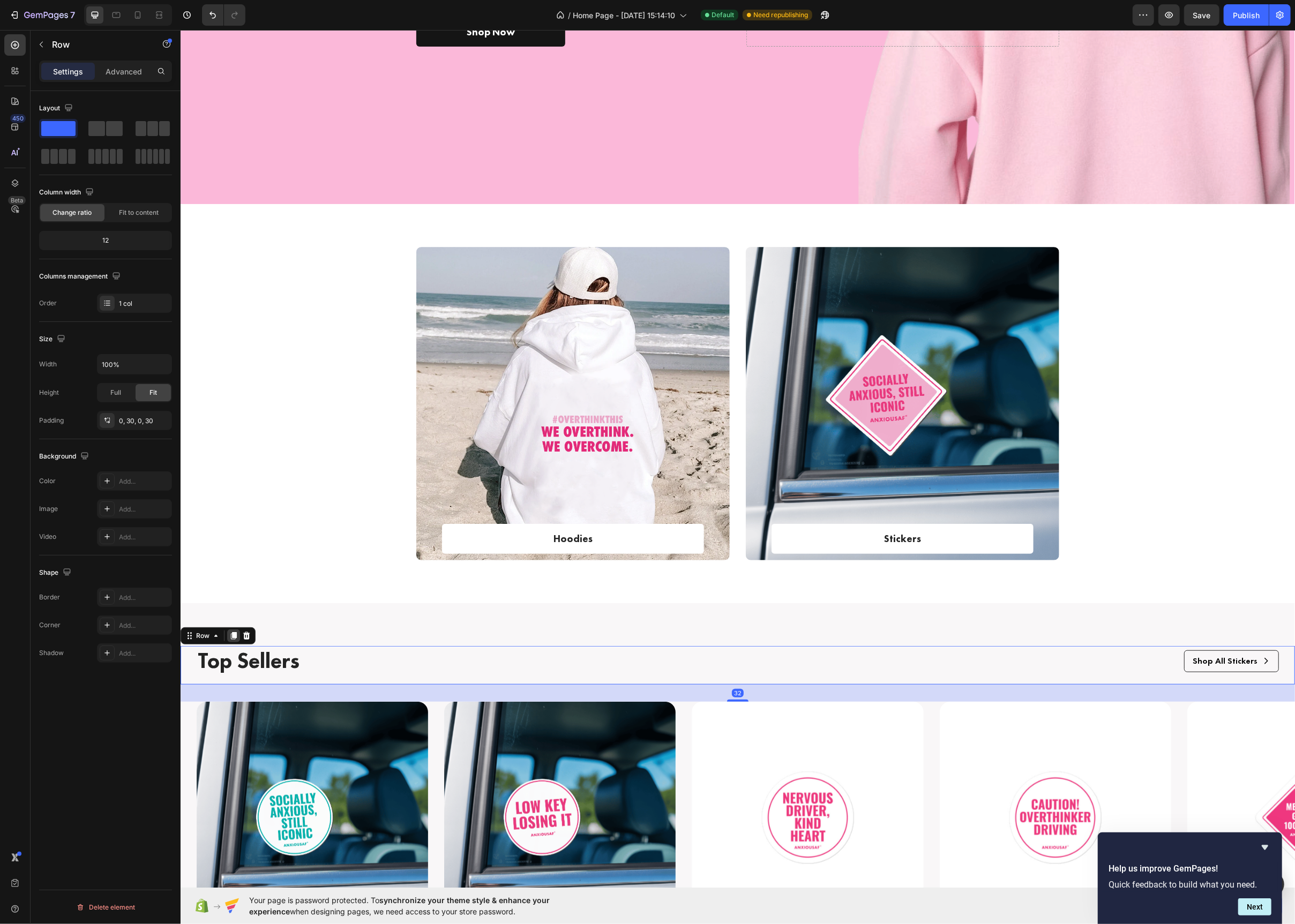
click at [231, 639] on icon at bounding box center [234, 636] width 6 height 8
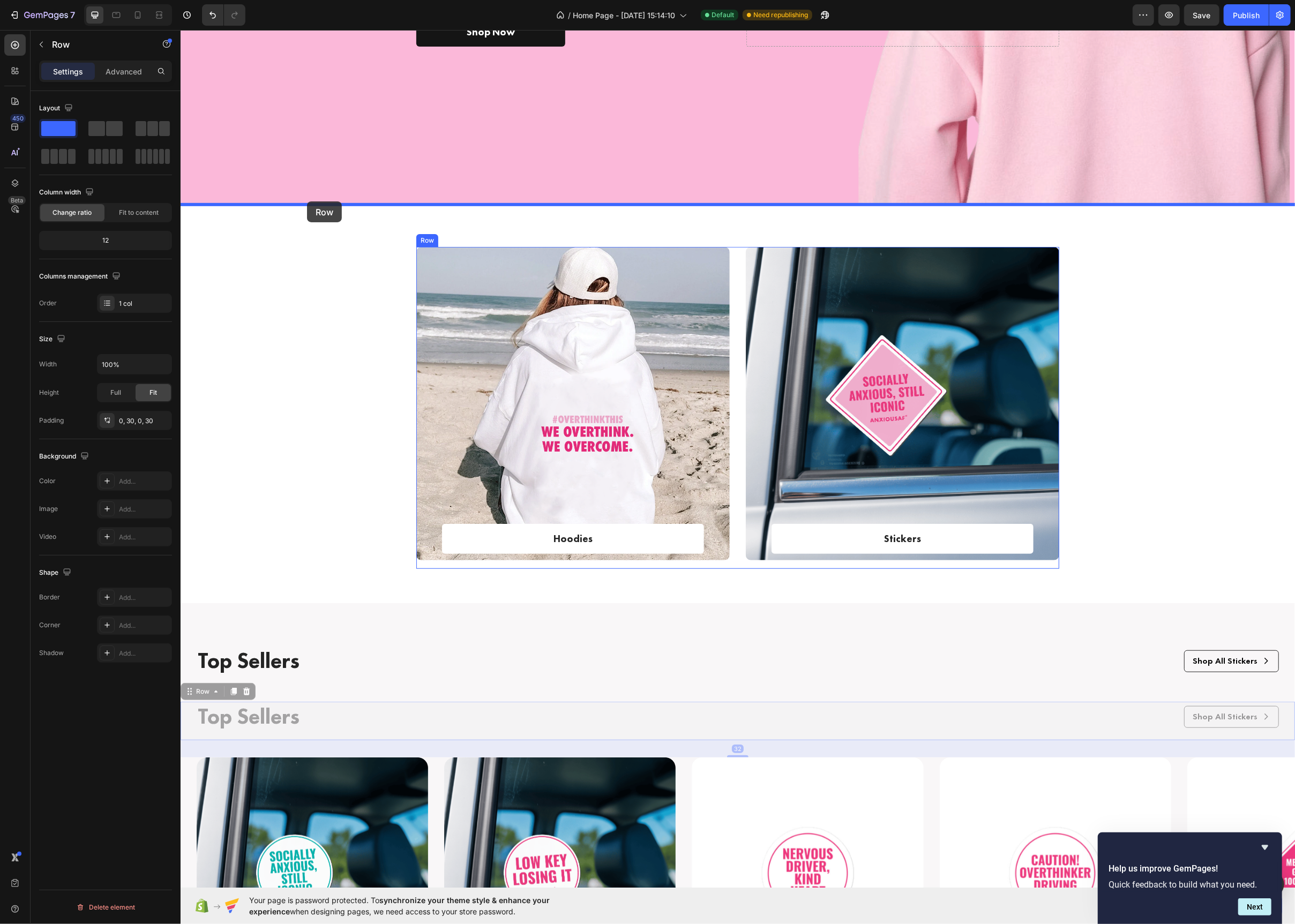
drag, startPoint x: 189, startPoint y: 693, endPoint x: 307, endPoint y: 202, distance: 505.0
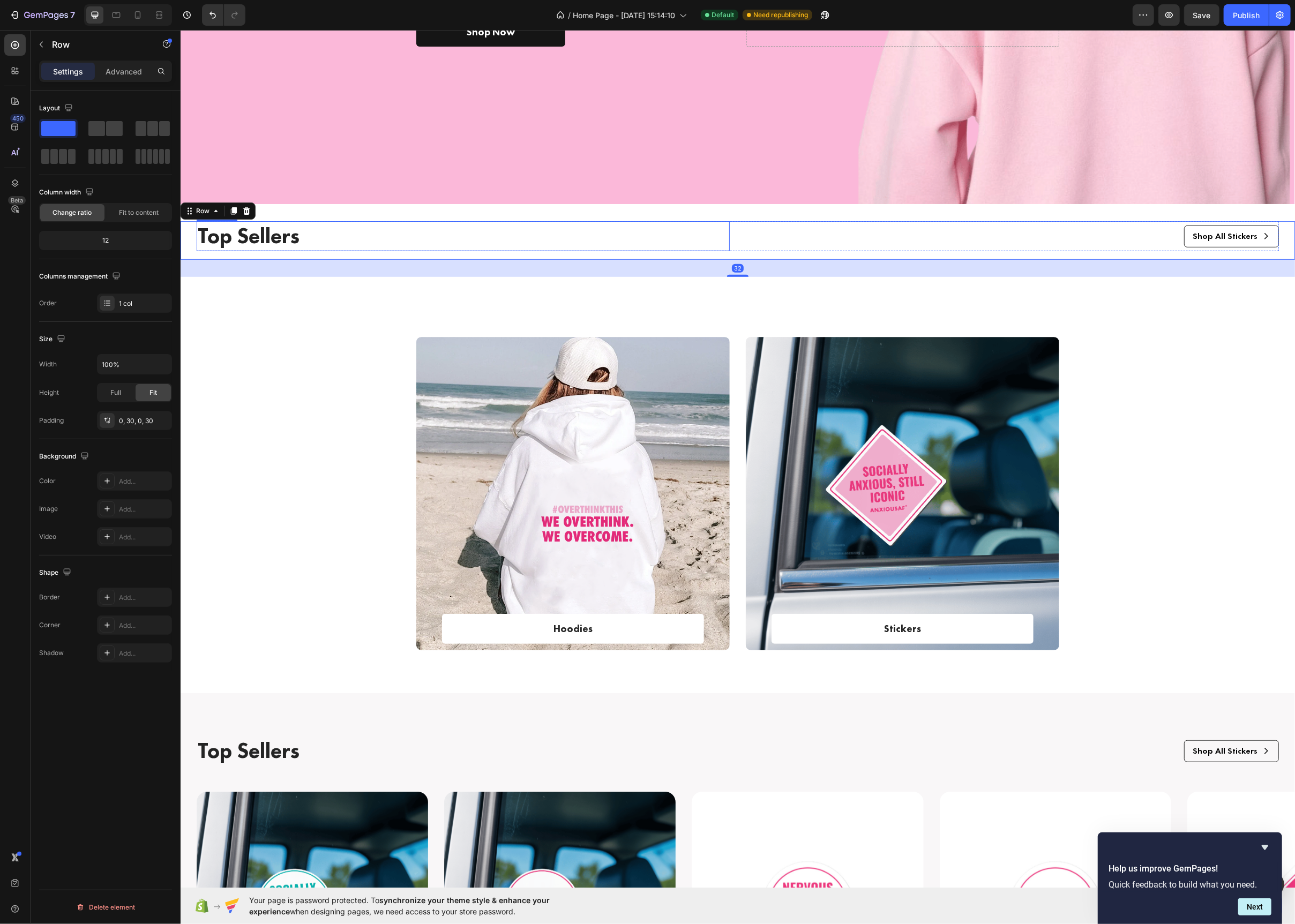
click at [283, 239] on p "Top Sellers" at bounding box center [463, 236] width 531 height 28
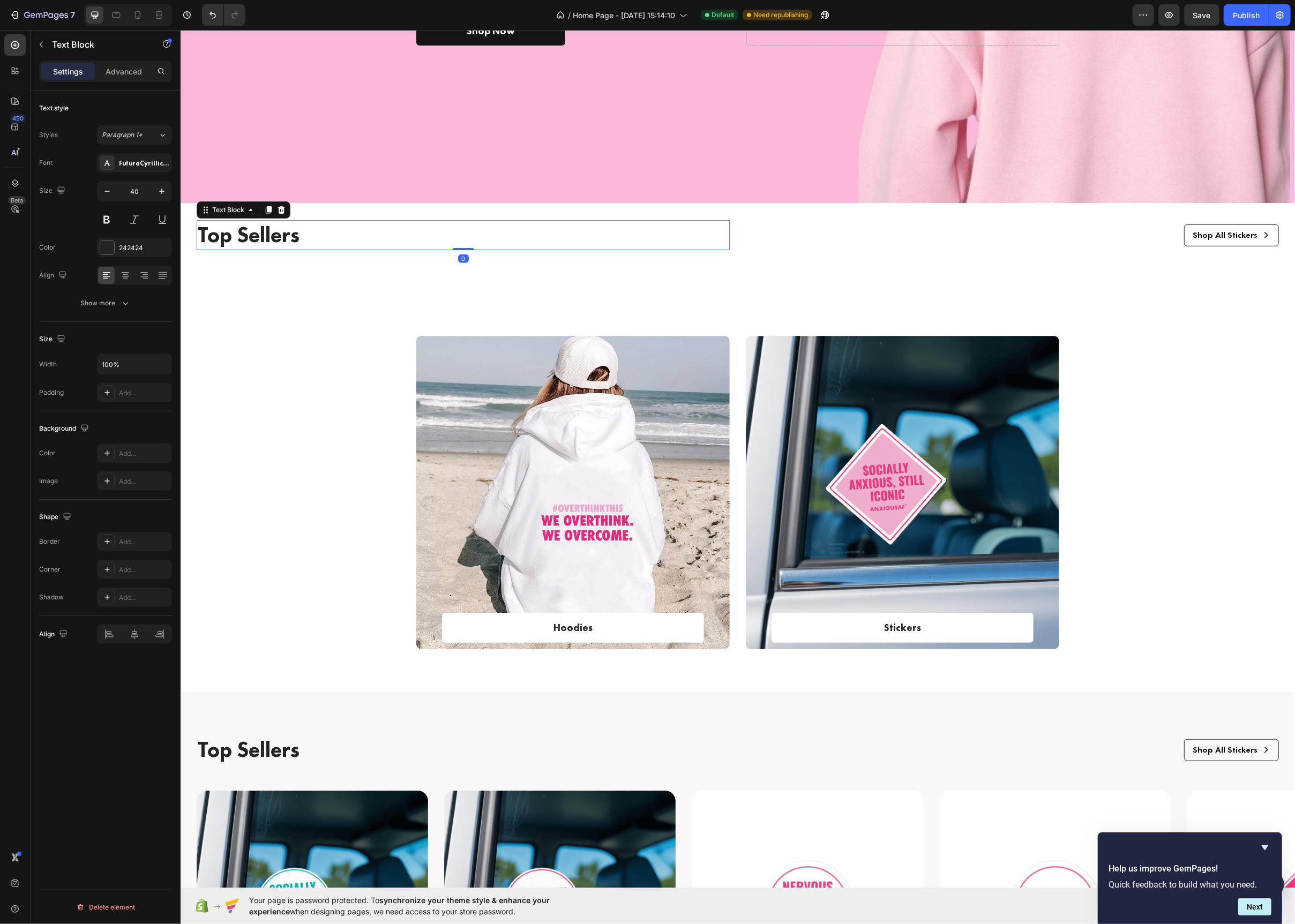
click at [283, 239] on p "Top Sellers" at bounding box center [463, 235] width 531 height 28
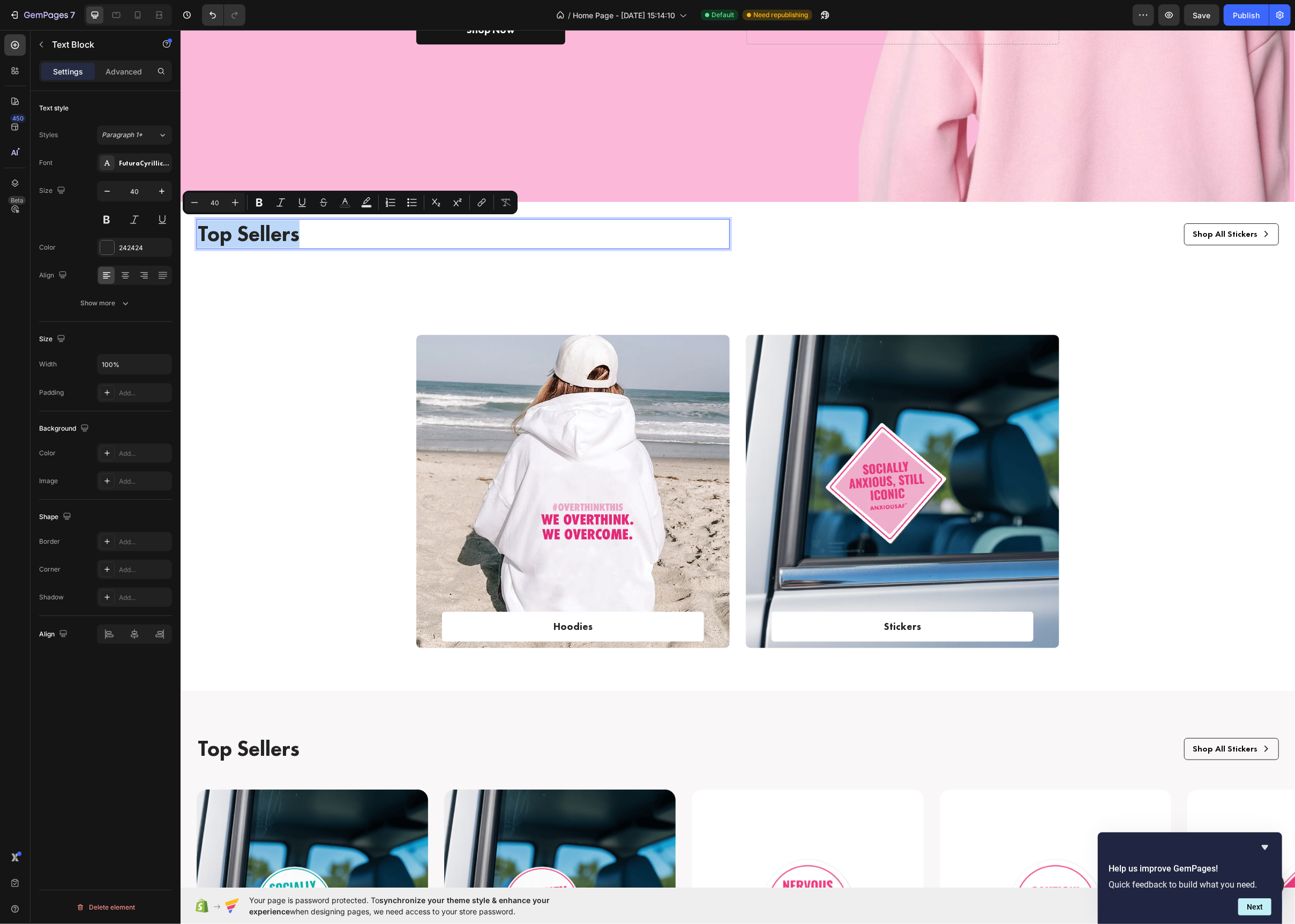
scroll to position [525, 0]
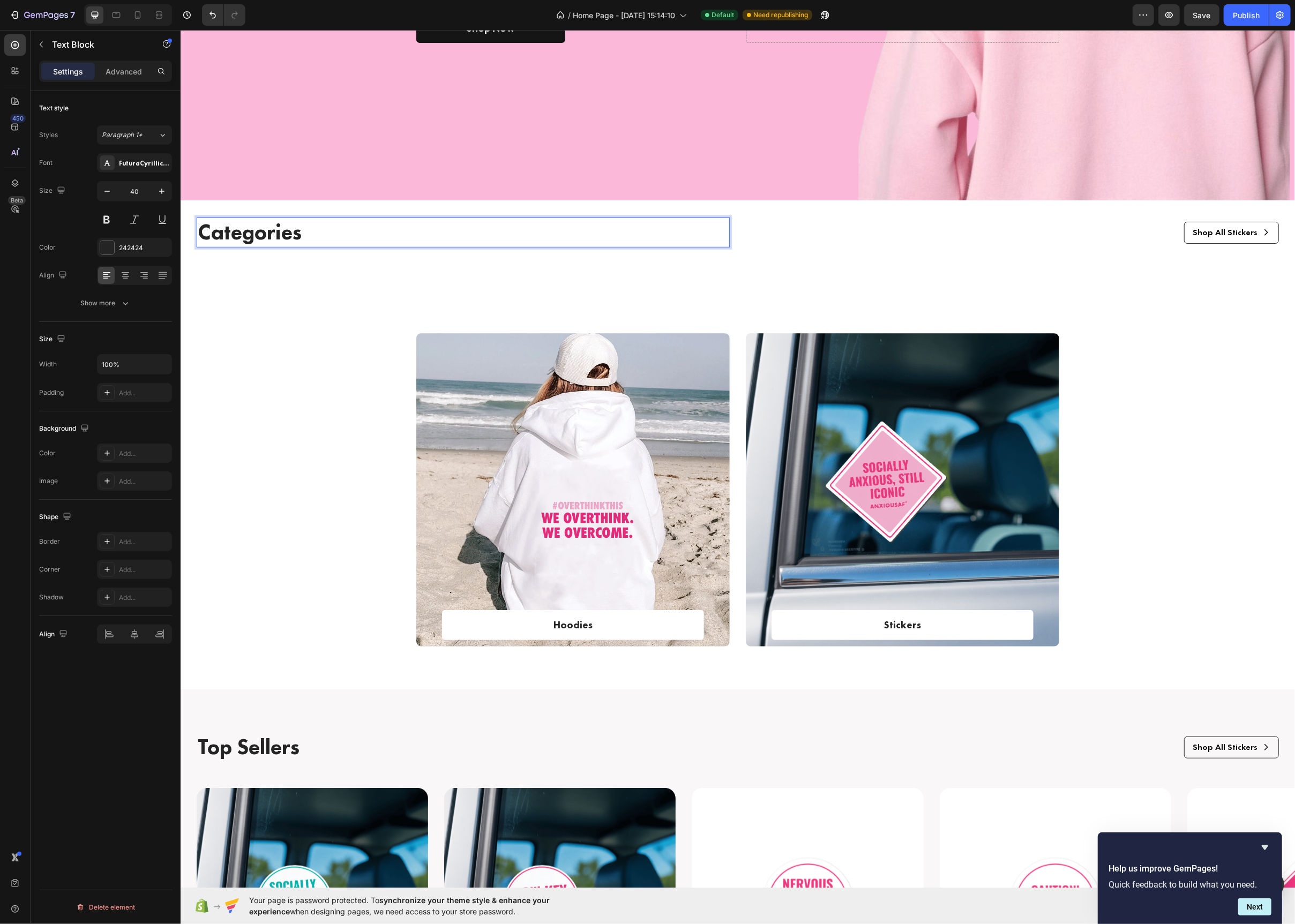
click at [274, 238] on p "Categories" at bounding box center [463, 232] width 531 height 28
click at [1100, 226] on div "Shop All Stickers Button" at bounding box center [1012, 232] width 533 height 22
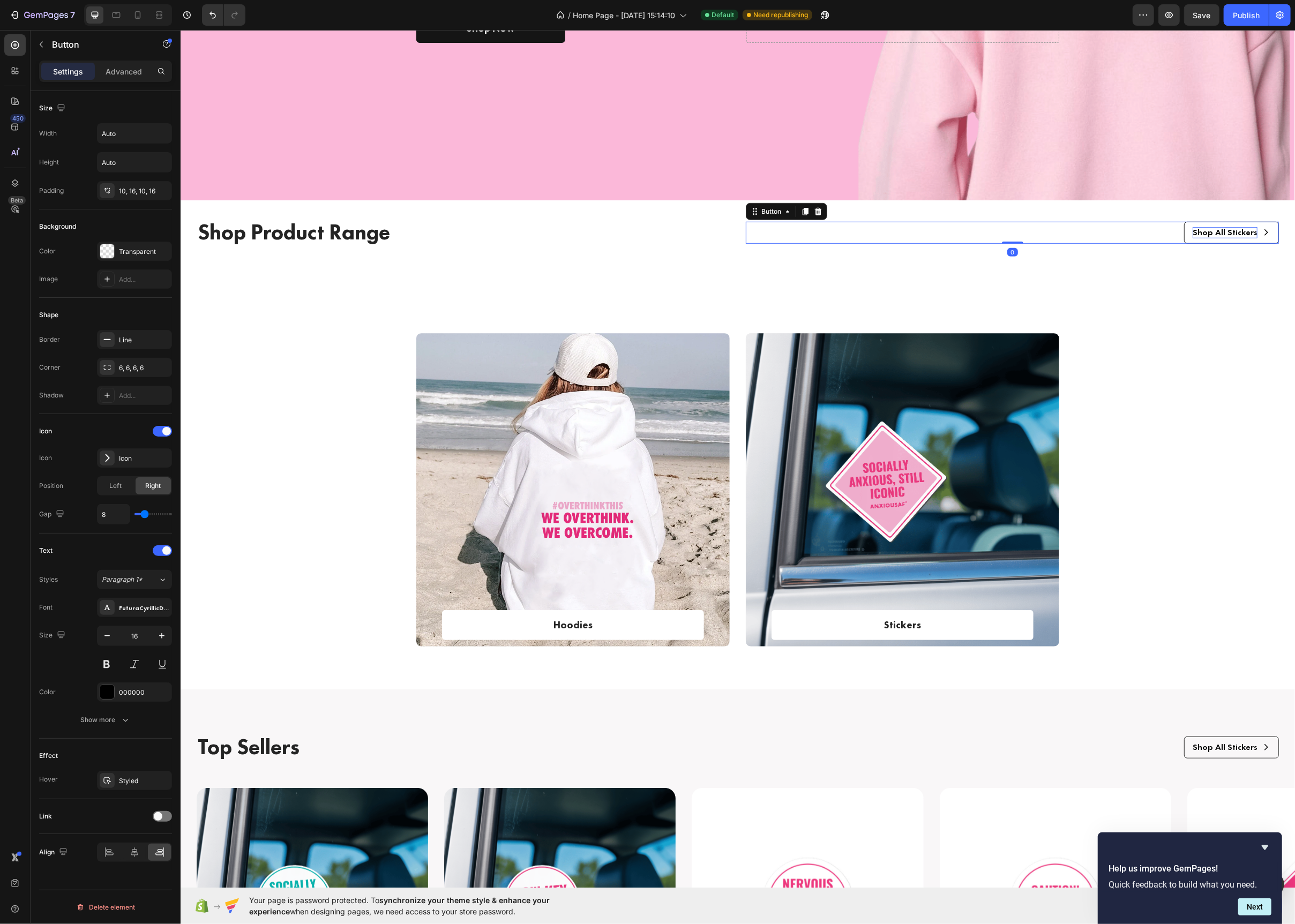
click at [1233, 231] on p "Shop All Stickers" at bounding box center [1224, 233] width 65 height 11
click at [1149, 412] on div "Hoodies Text block Row Row Hero Banner Stickers Text block Row Row Hero Banner …" at bounding box center [737, 498] width 1098 height 331
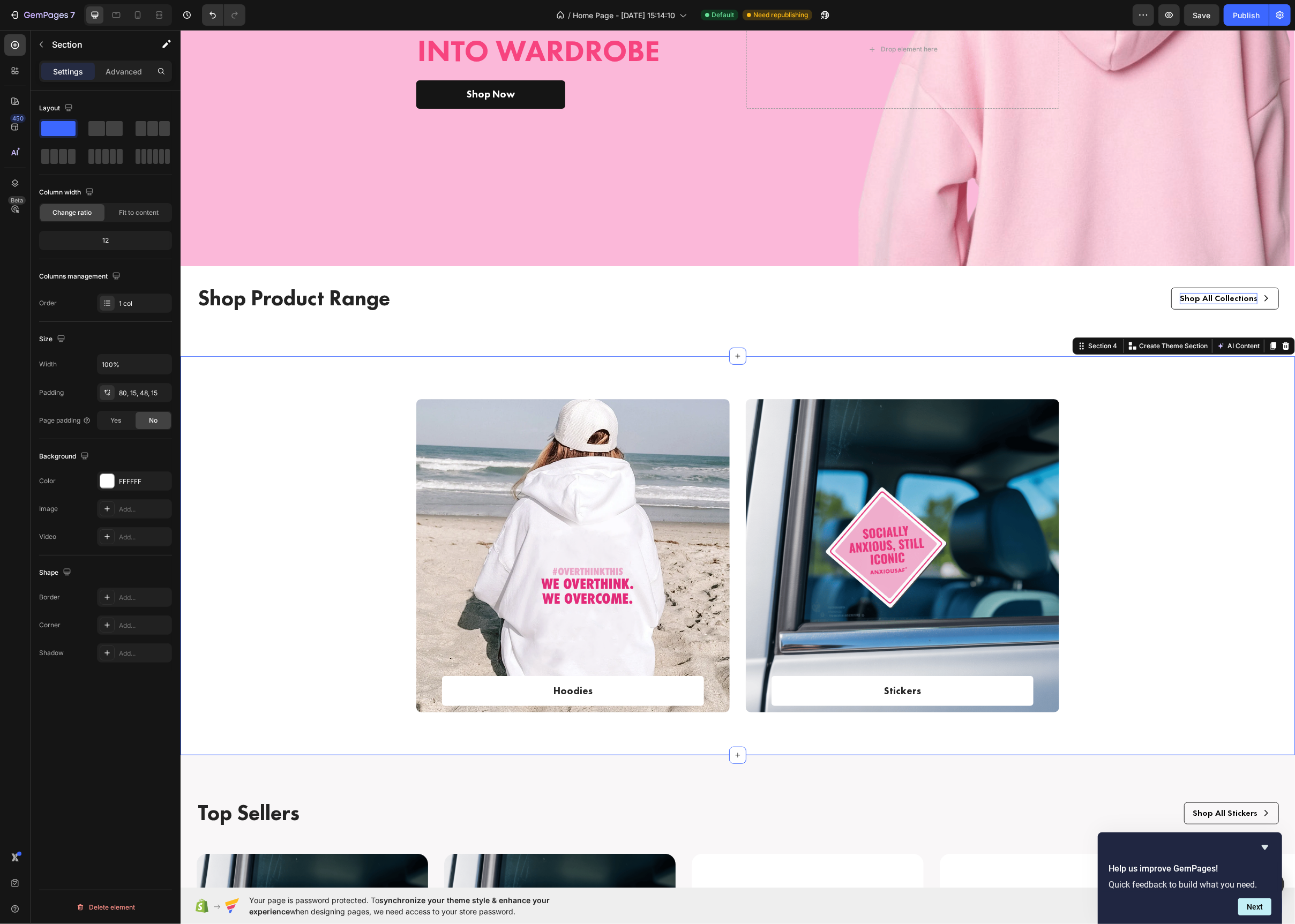
scroll to position [454, 0]
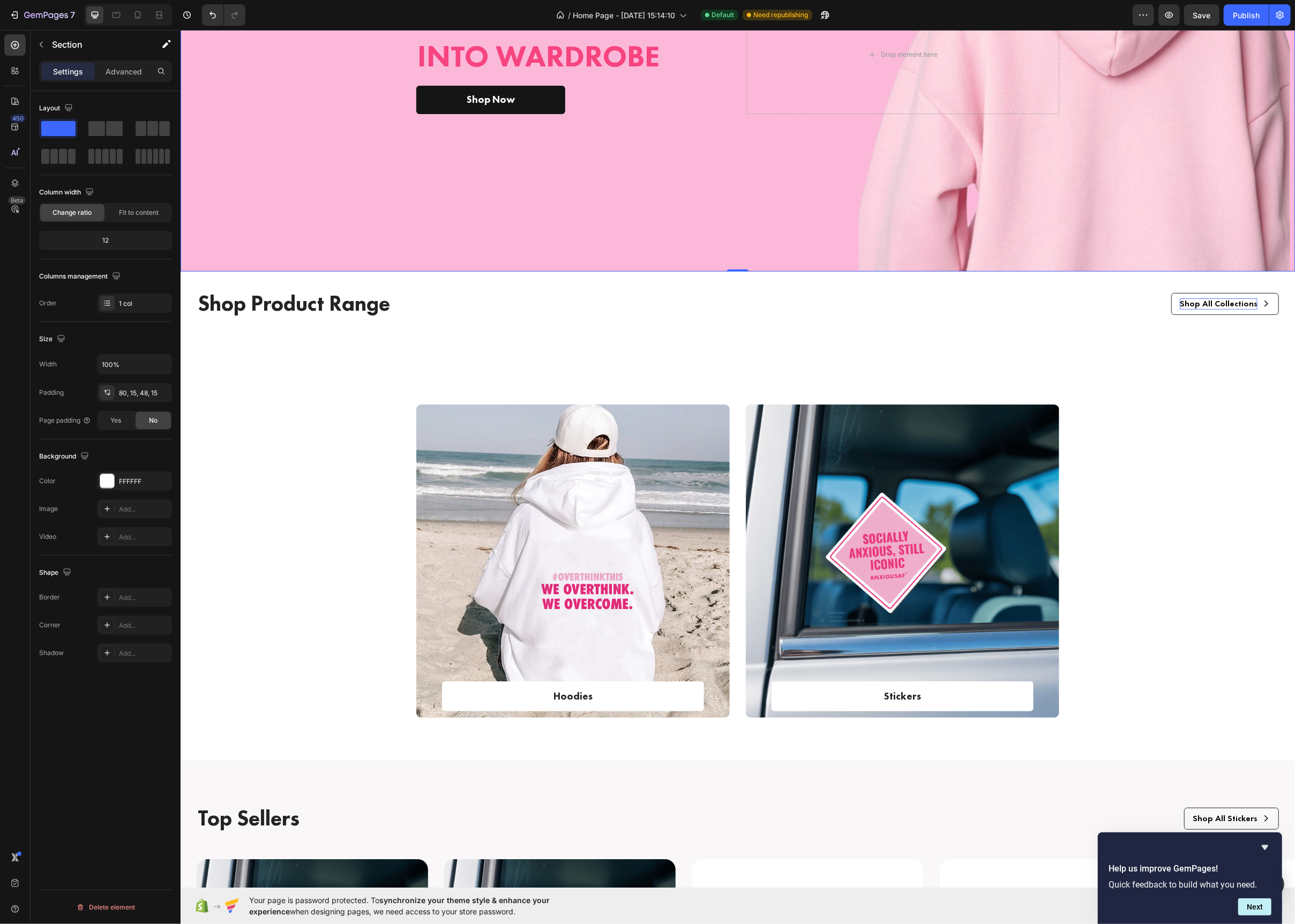
click at [748, 245] on div "Overlay" at bounding box center [738, 69] width 1115 height 406
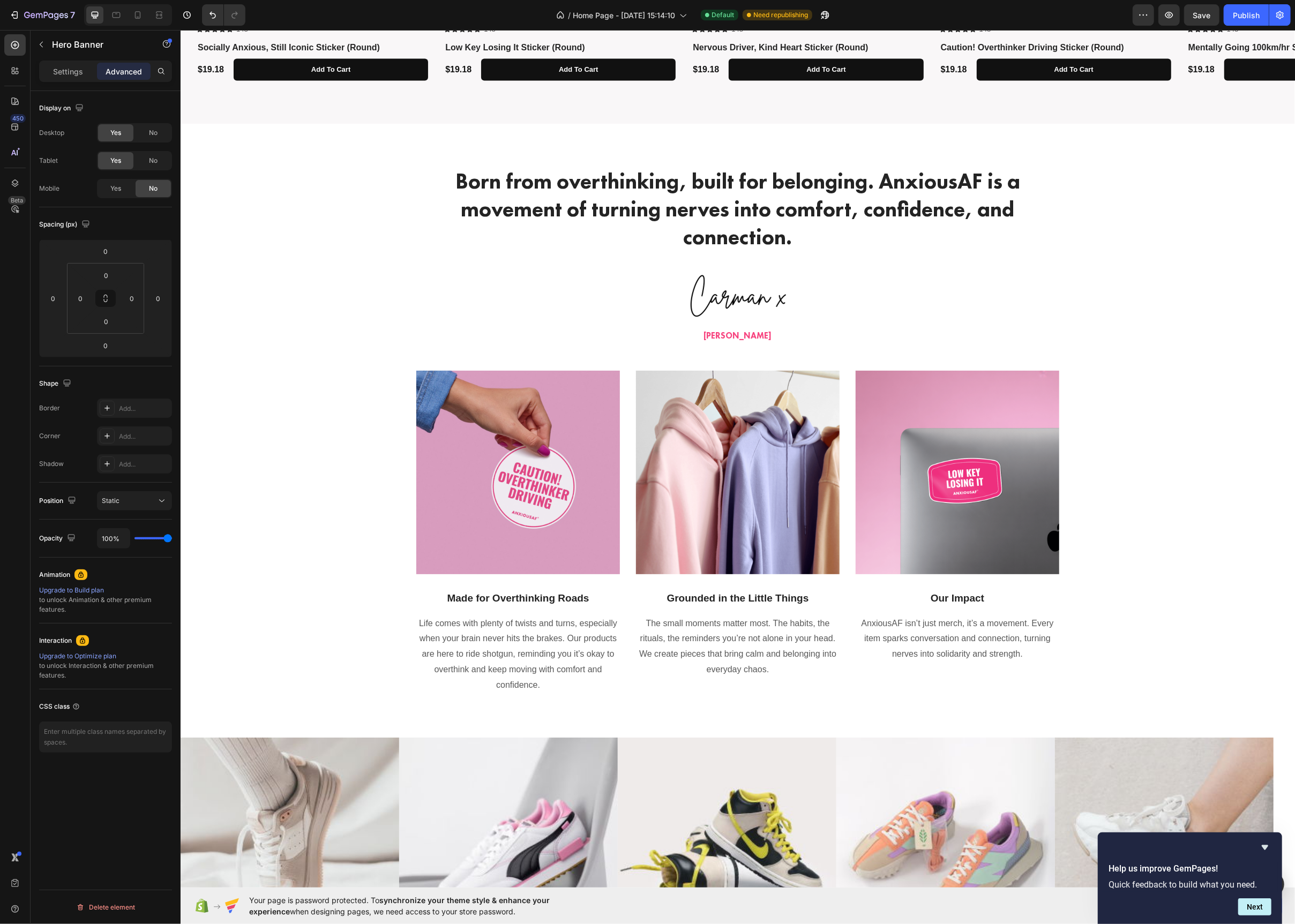
scroll to position [1577, 0]
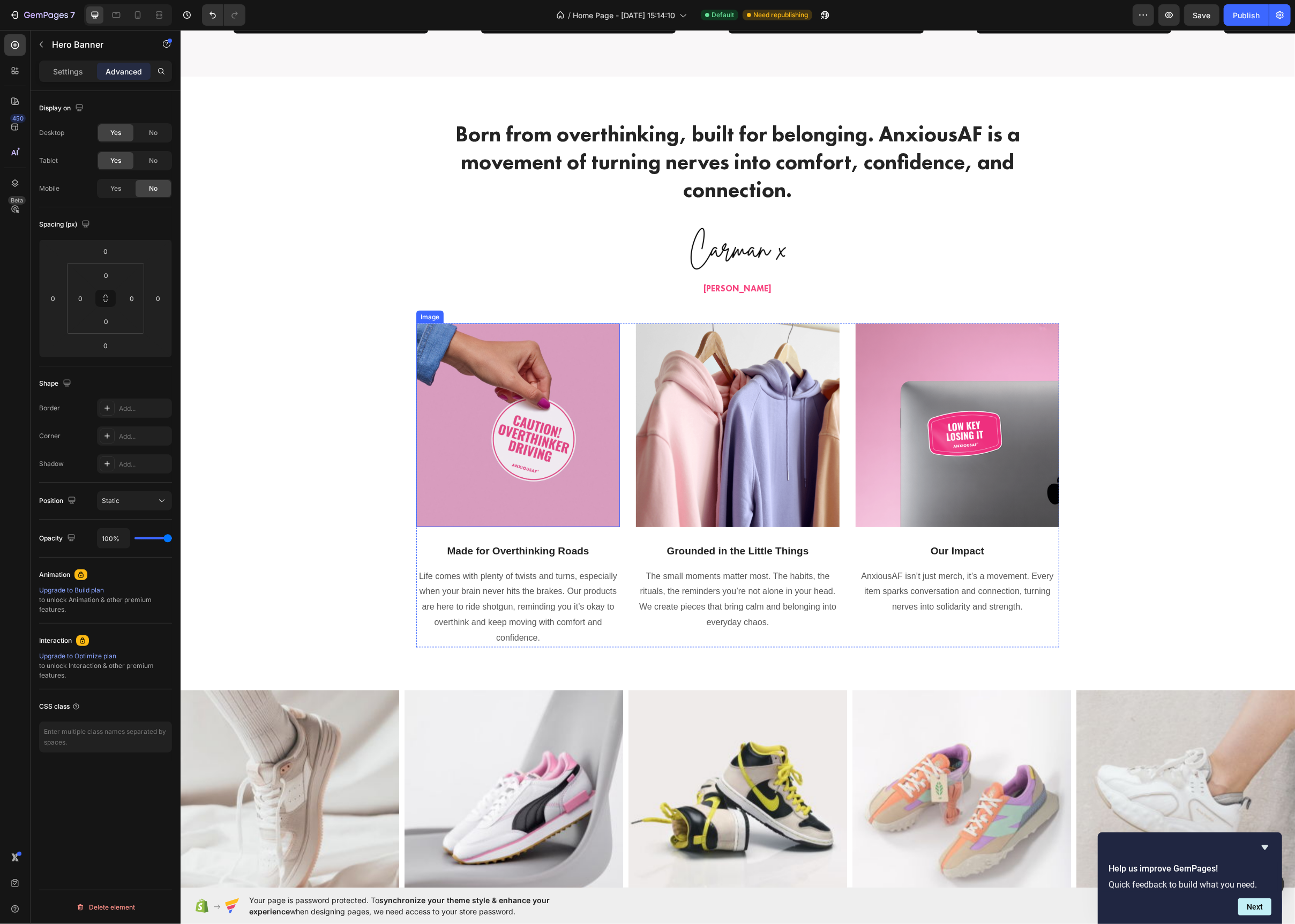
click at [579, 383] on img at bounding box center [518, 425] width 204 height 204
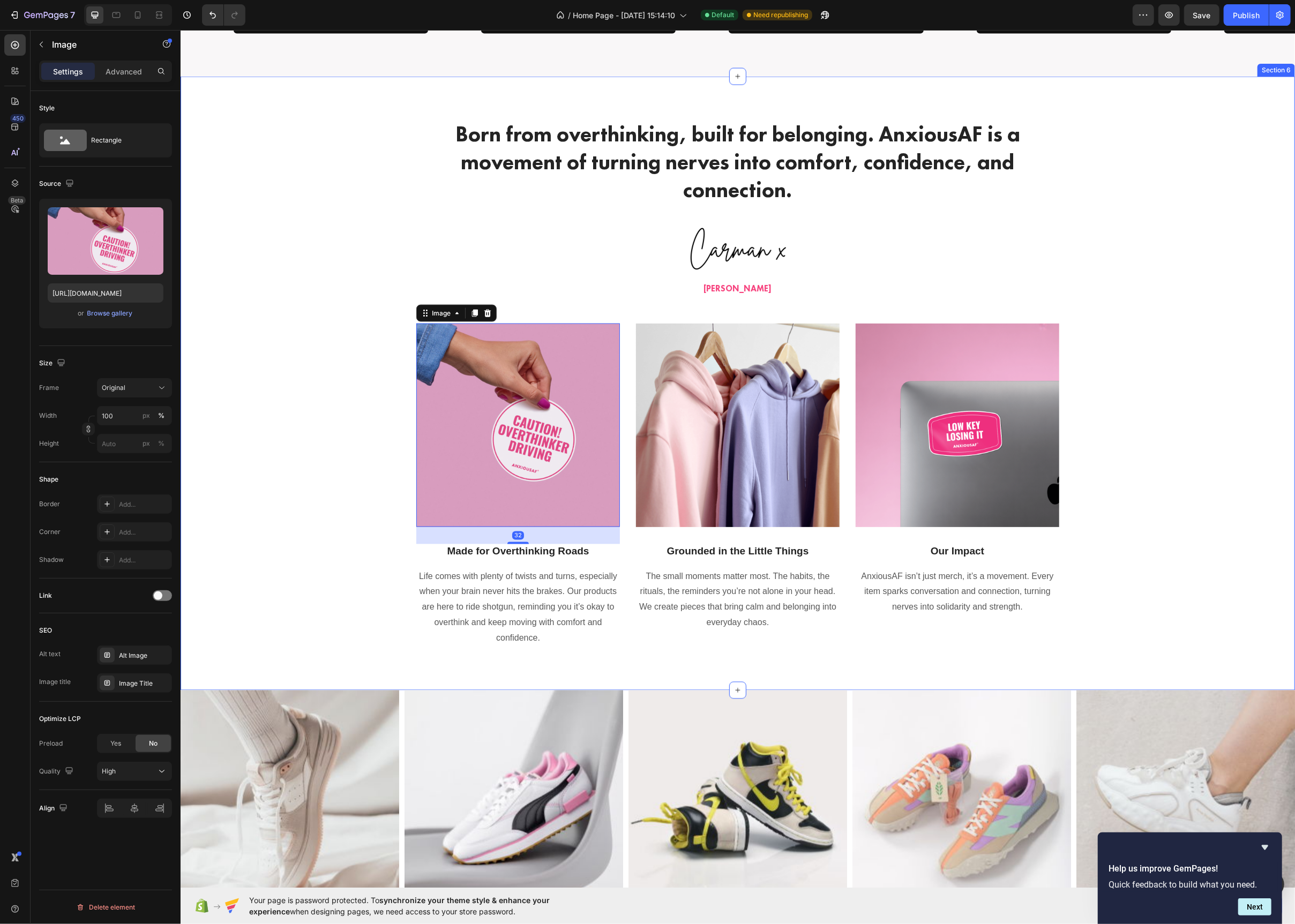
scroll to position [1569, 0]
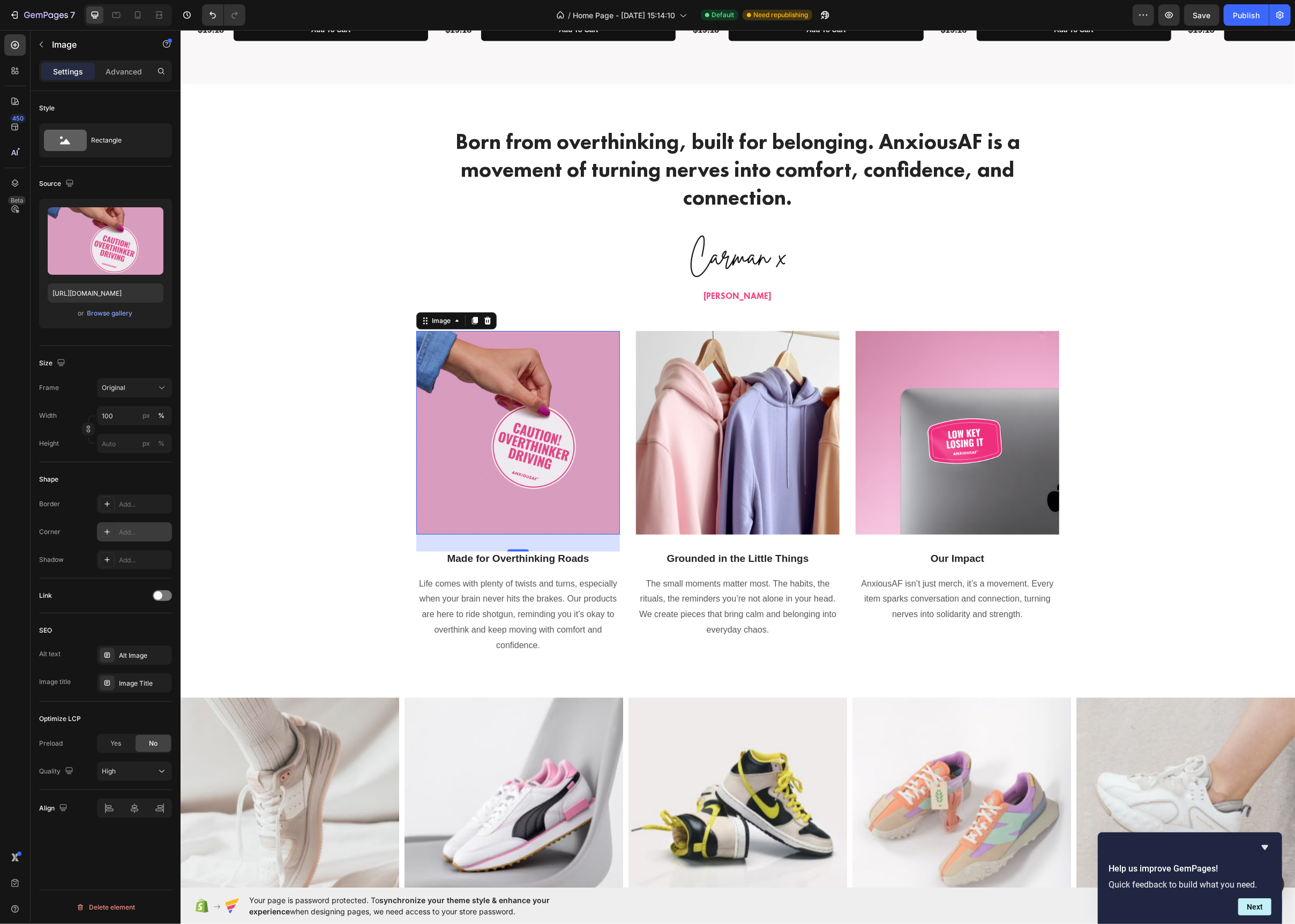
click at [136, 539] on div "Add..." at bounding box center [135, 532] width 75 height 19
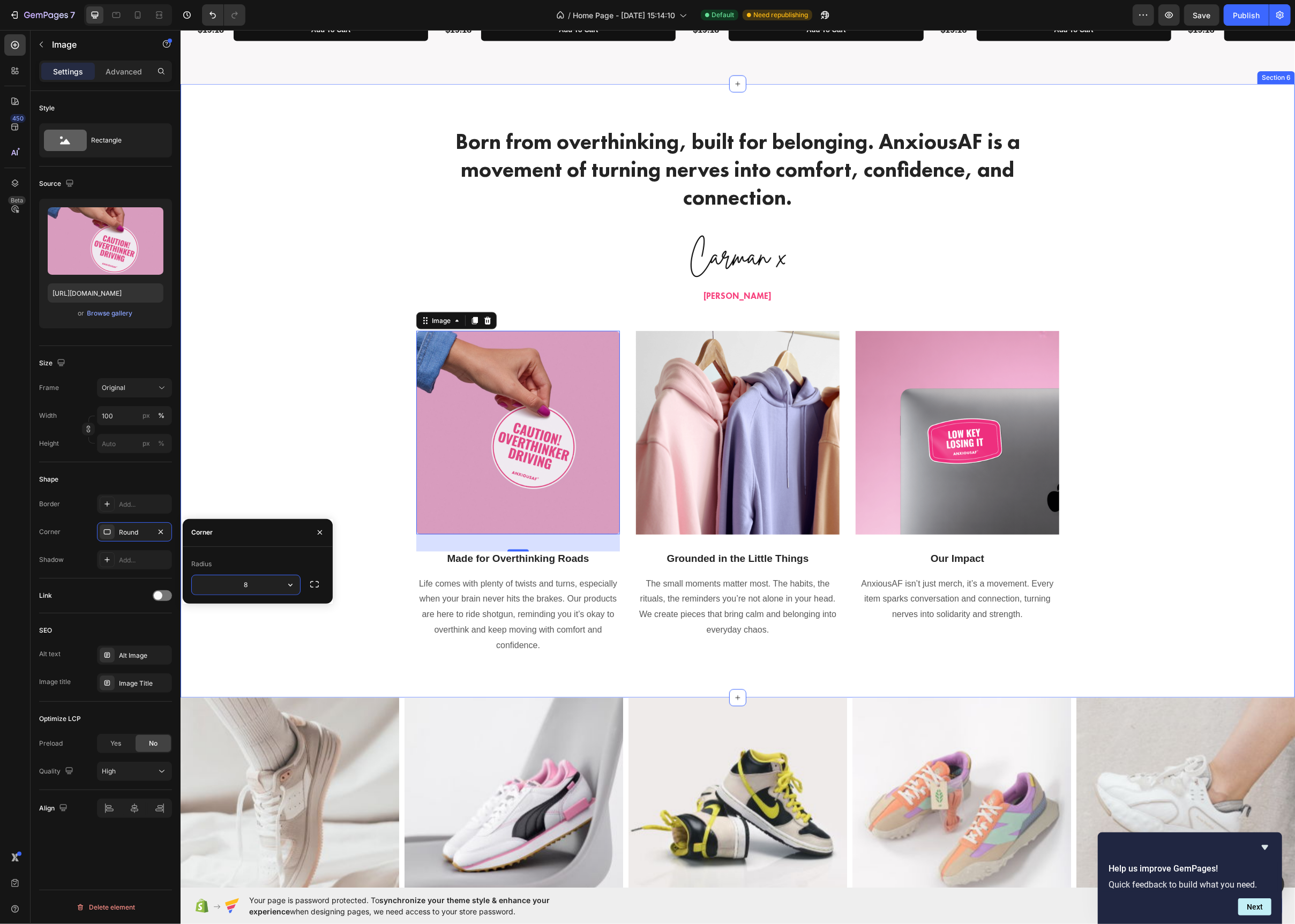
type input "6"
click at [745, 405] on img at bounding box center [737, 432] width 204 height 204
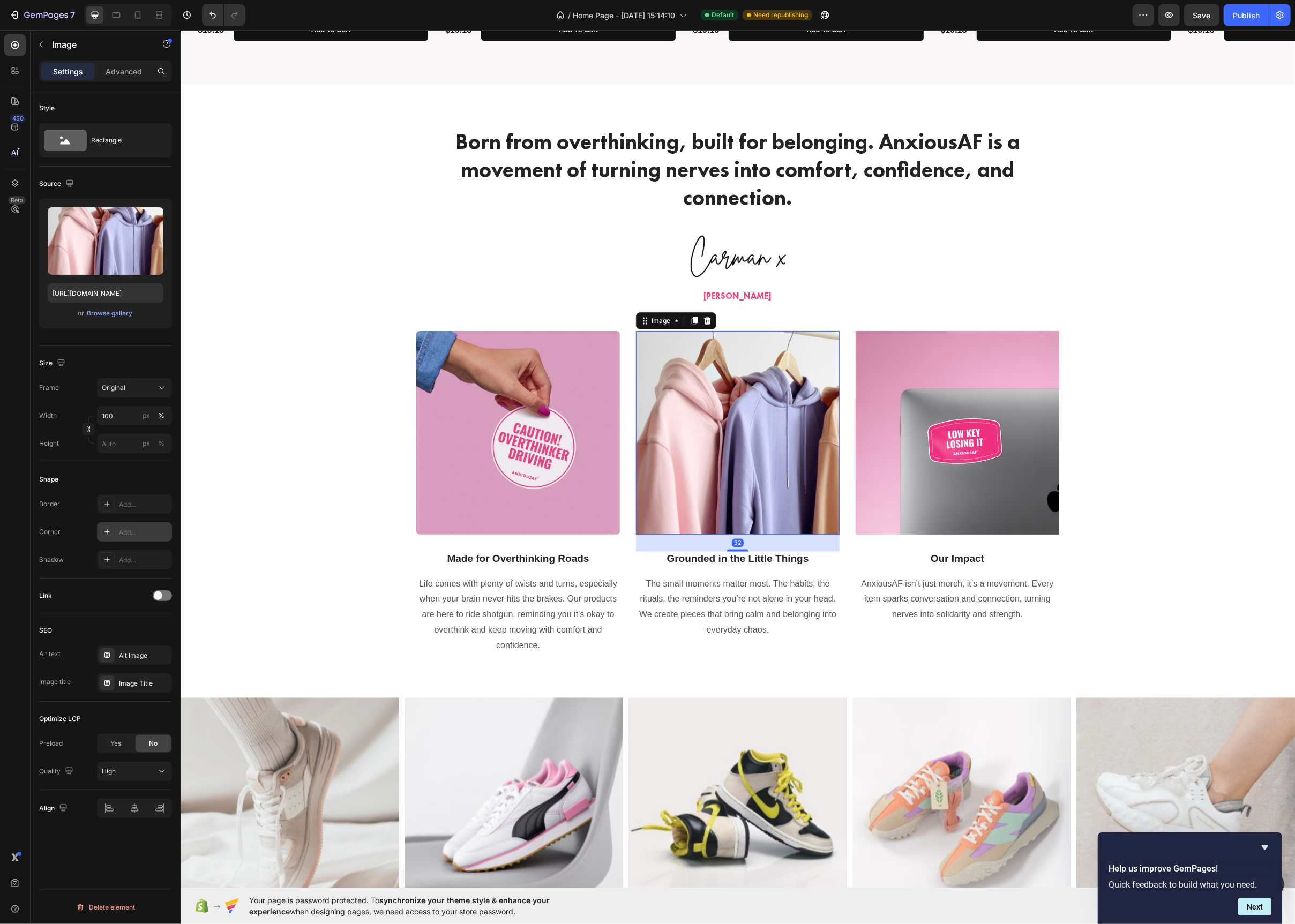
click at [129, 537] on div "Add..." at bounding box center [144, 532] width 50 height 10
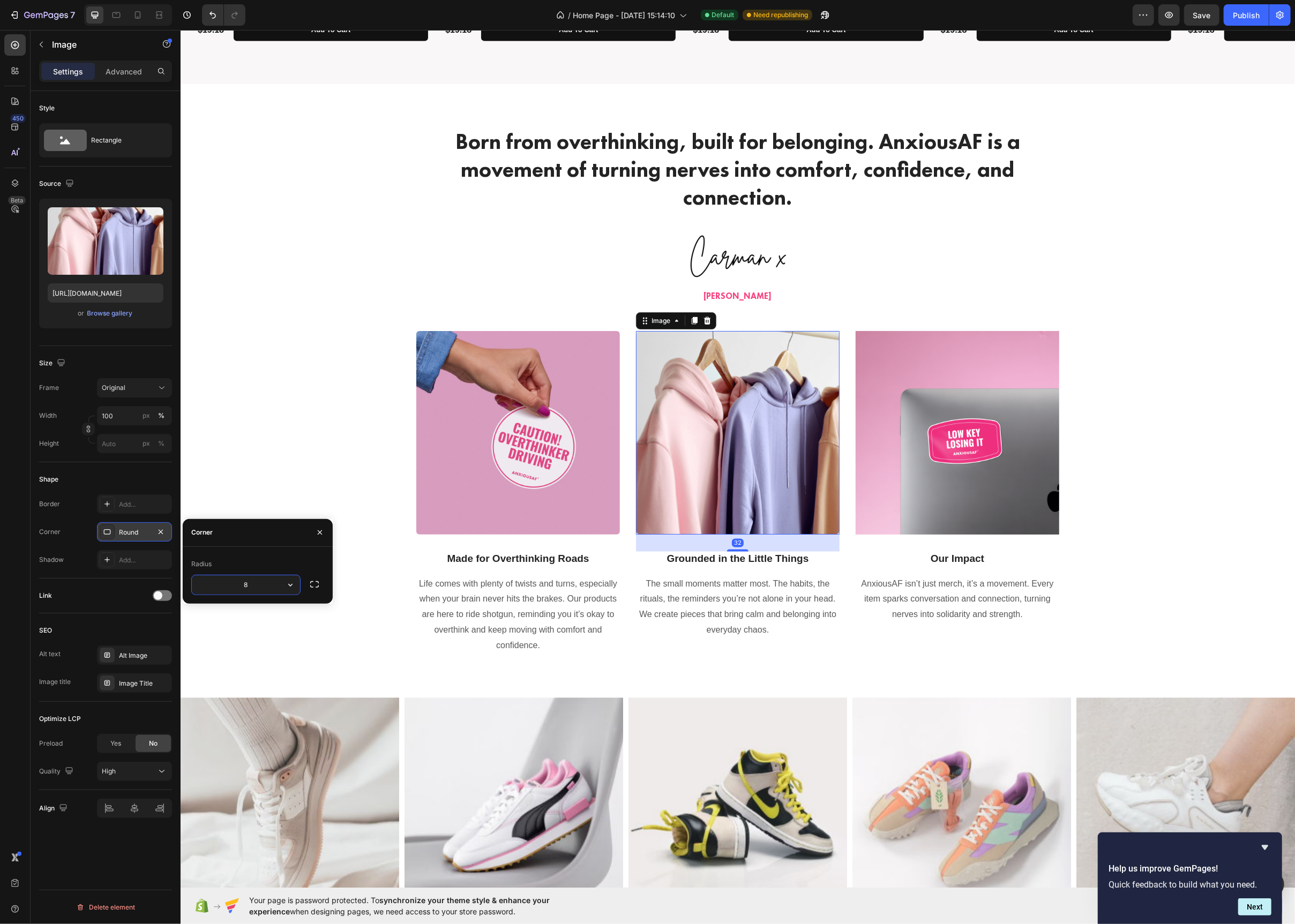
type input "6"
click at [922, 469] on img at bounding box center [957, 432] width 204 height 204
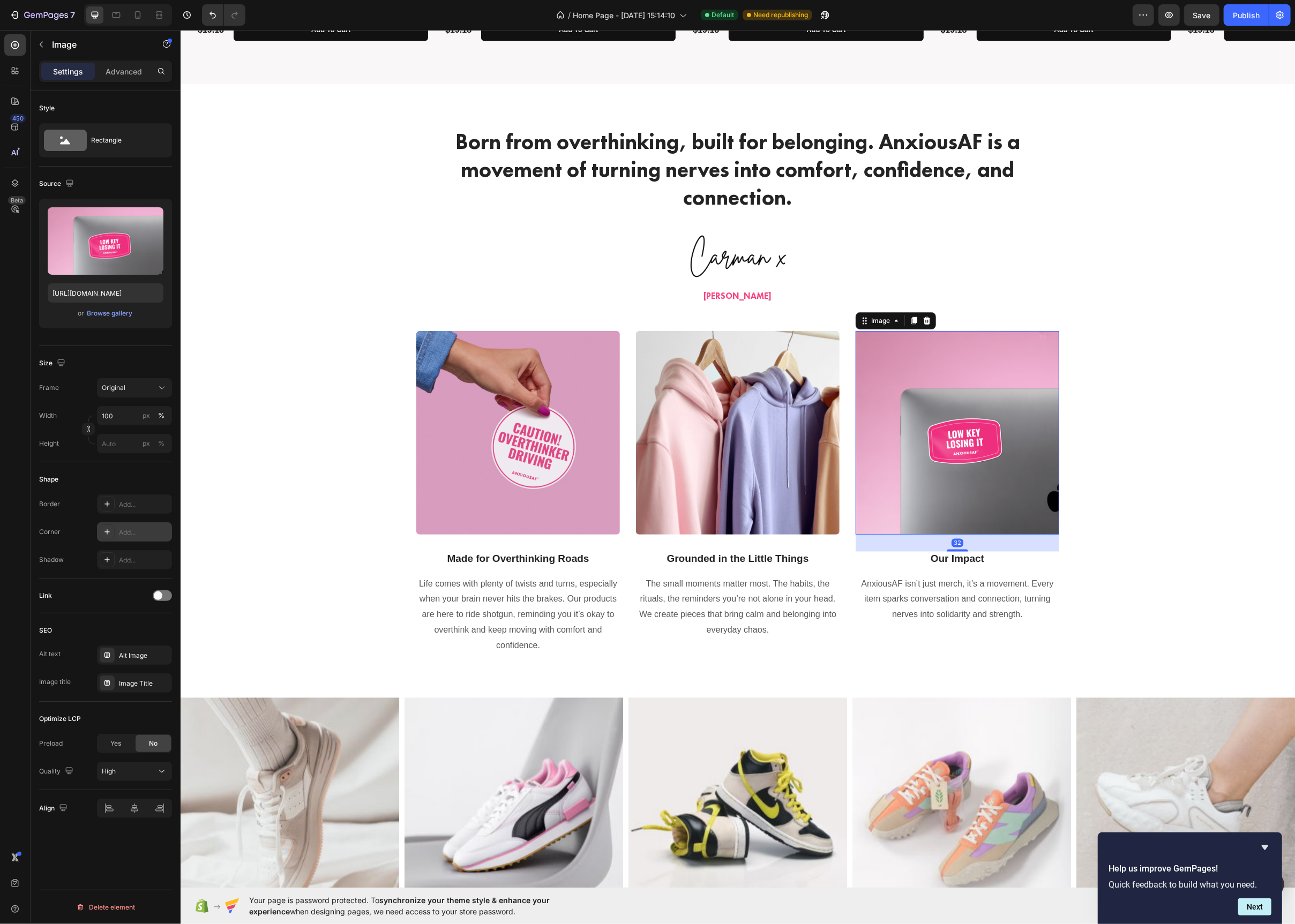
click at [136, 539] on div "Add..." at bounding box center [135, 532] width 75 height 19
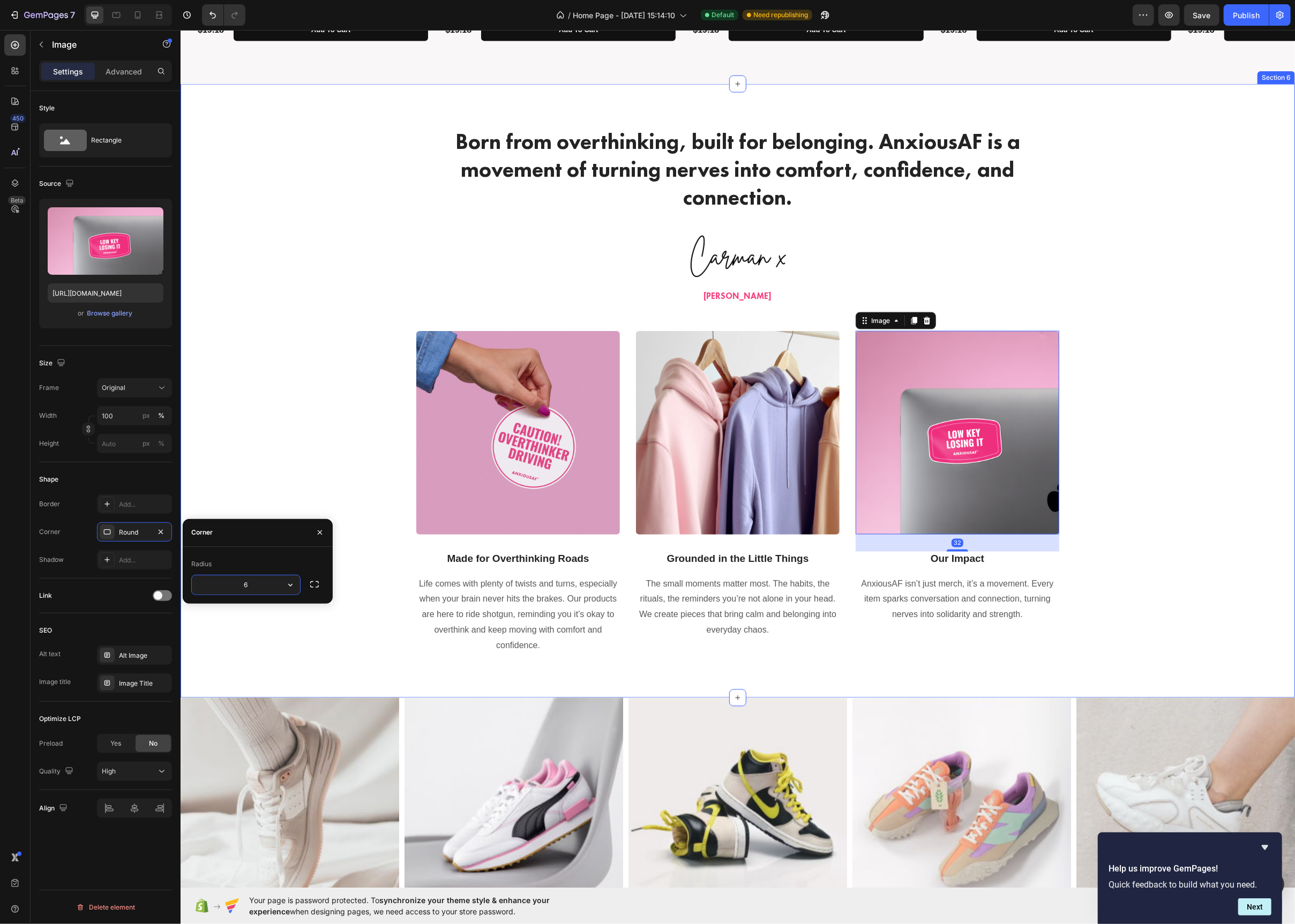
click at [337, 460] on div "Born from overthinking, built for belonging. AnxiousAF is a movement of turning…" at bounding box center [737, 390] width 1098 height 527
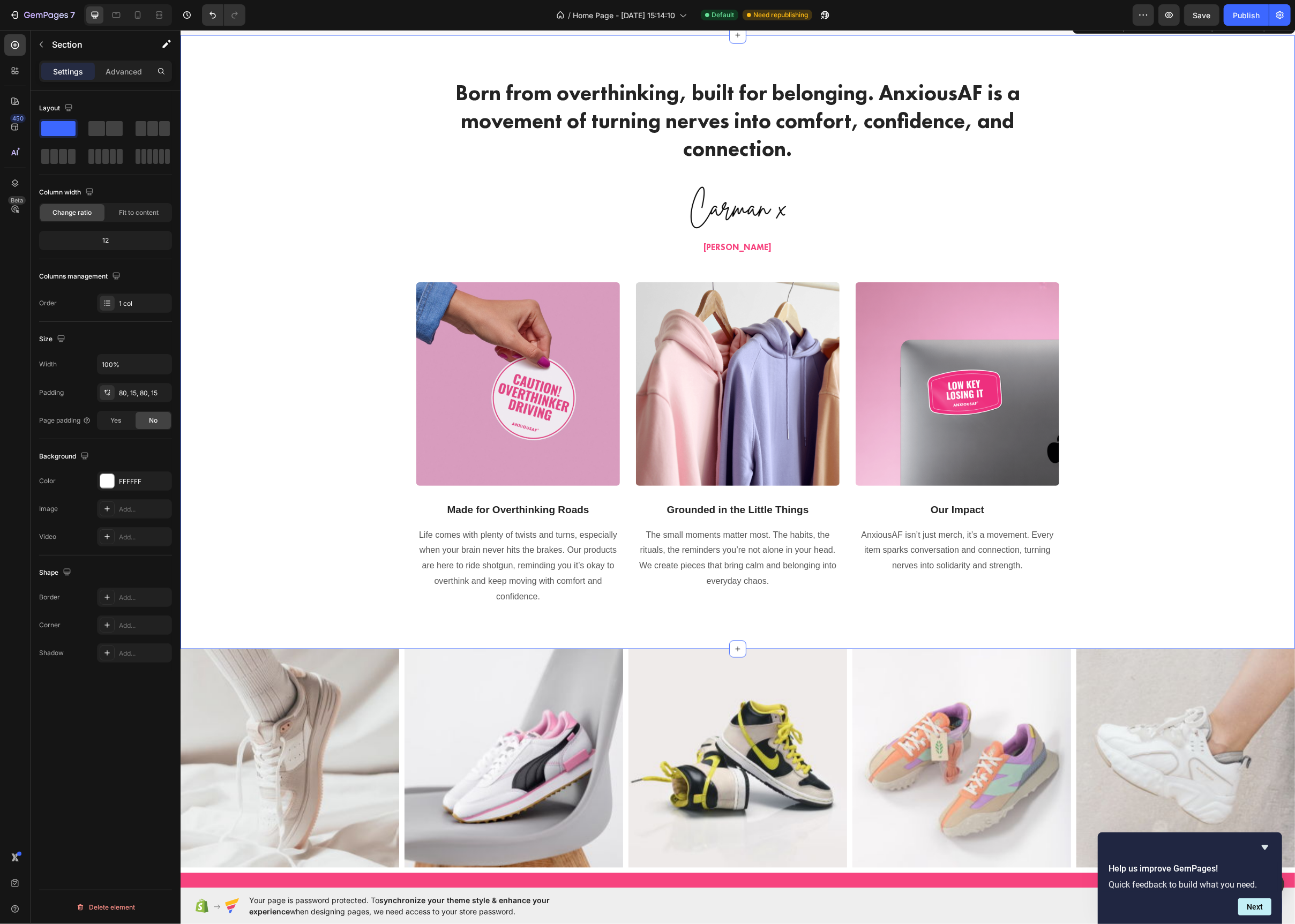
scroll to position [1617, 0]
click at [495, 508] on p "Made for Overthinking Roads" at bounding box center [518, 511] width 202 height 13
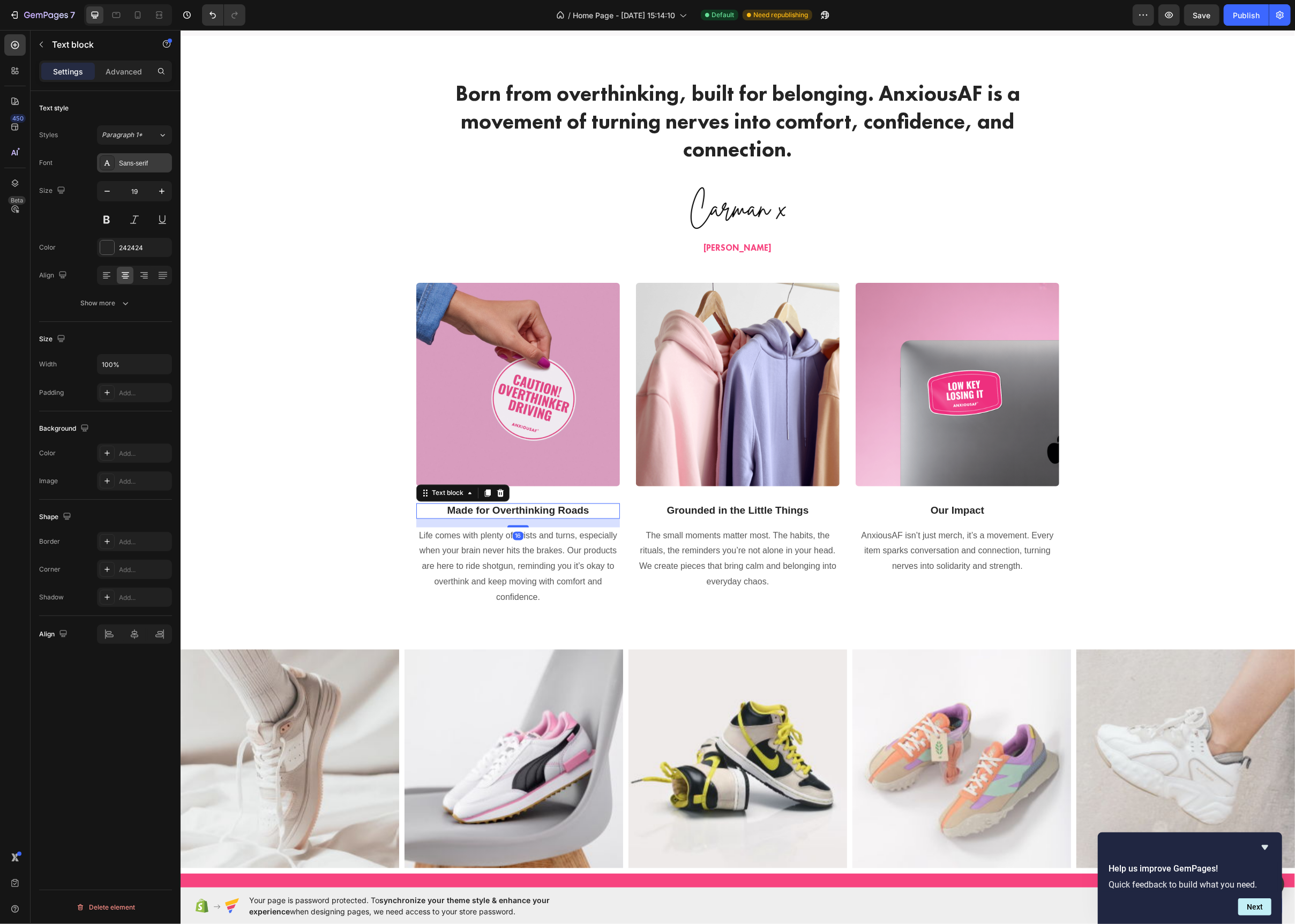
click at [117, 162] on div "Sans-serif" at bounding box center [135, 163] width 75 height 19
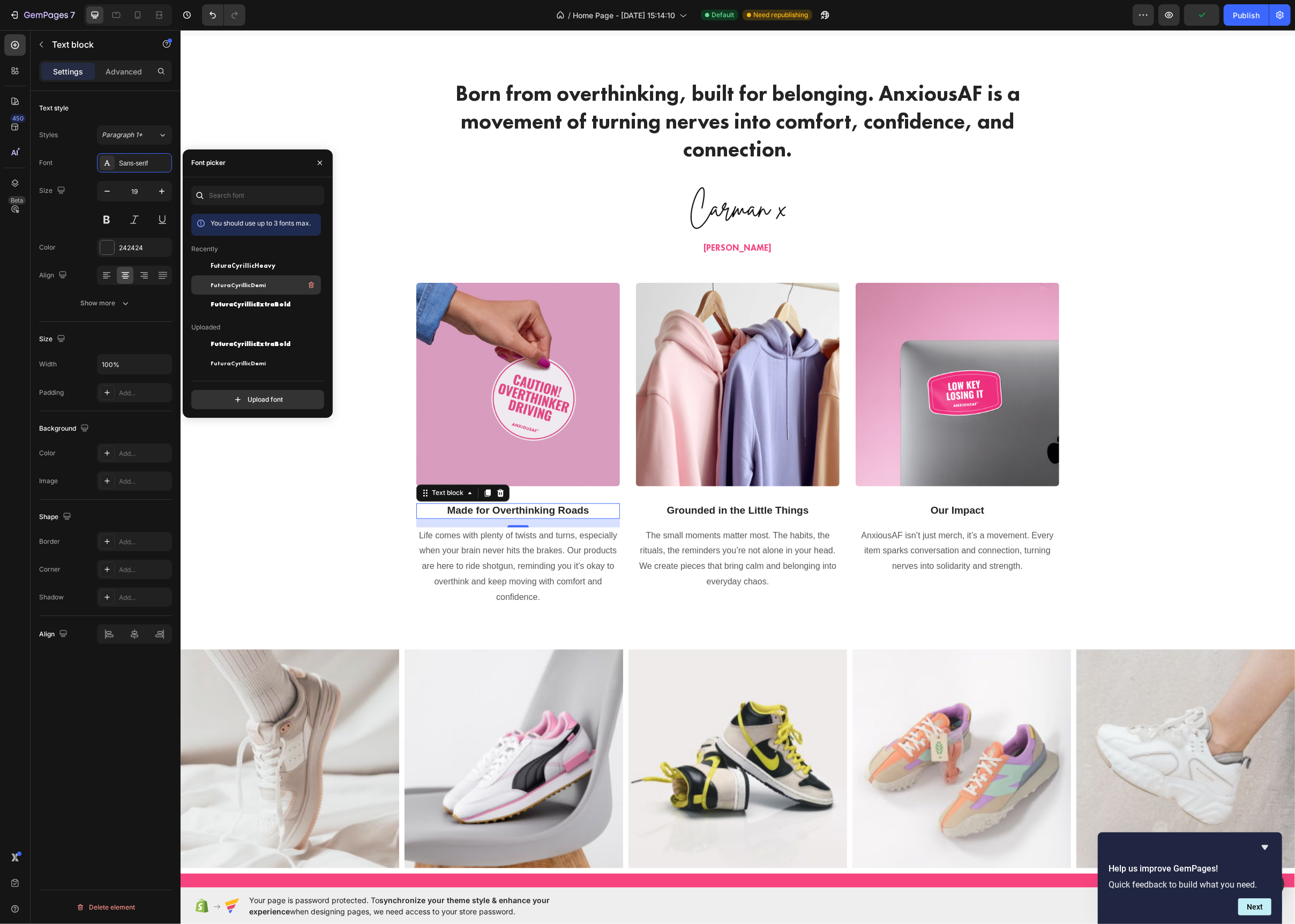
click at [241, 283] on span "FuturaCyrillicDemi" at bounding box center [239, 285] width 55 height 10
click at [239, 265] on span "FuturaCyrillicHeavy" at bounding box center [243, 266] width 65 height 10
click at [518, 559] on p "Life comes with plenty of twists and turns, especially when your brain never hi…" at bounding box center [518, 567] width 202 height 77
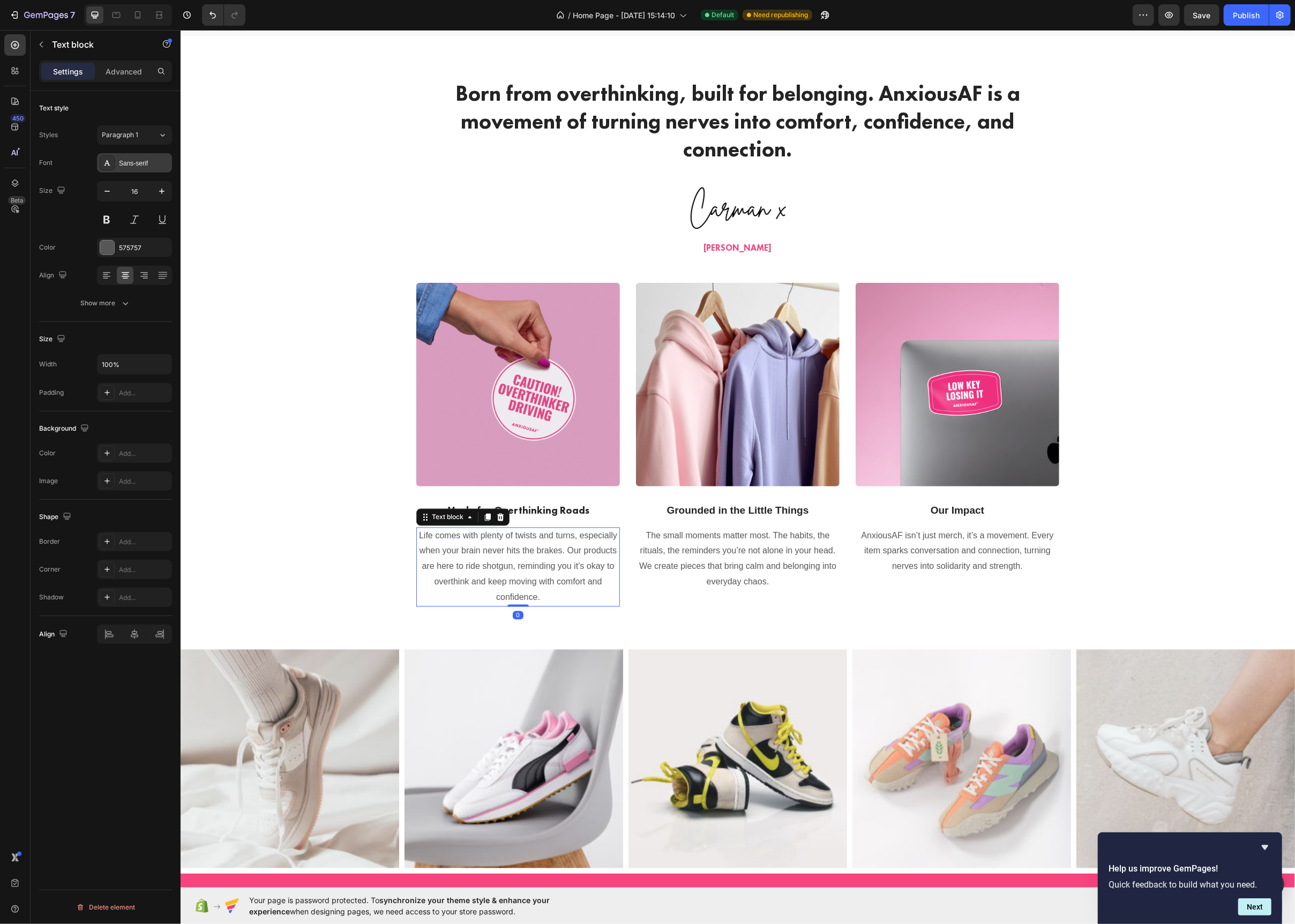
click at [107, 164] on icon at bounding box center [107, 163] width 6 height 6
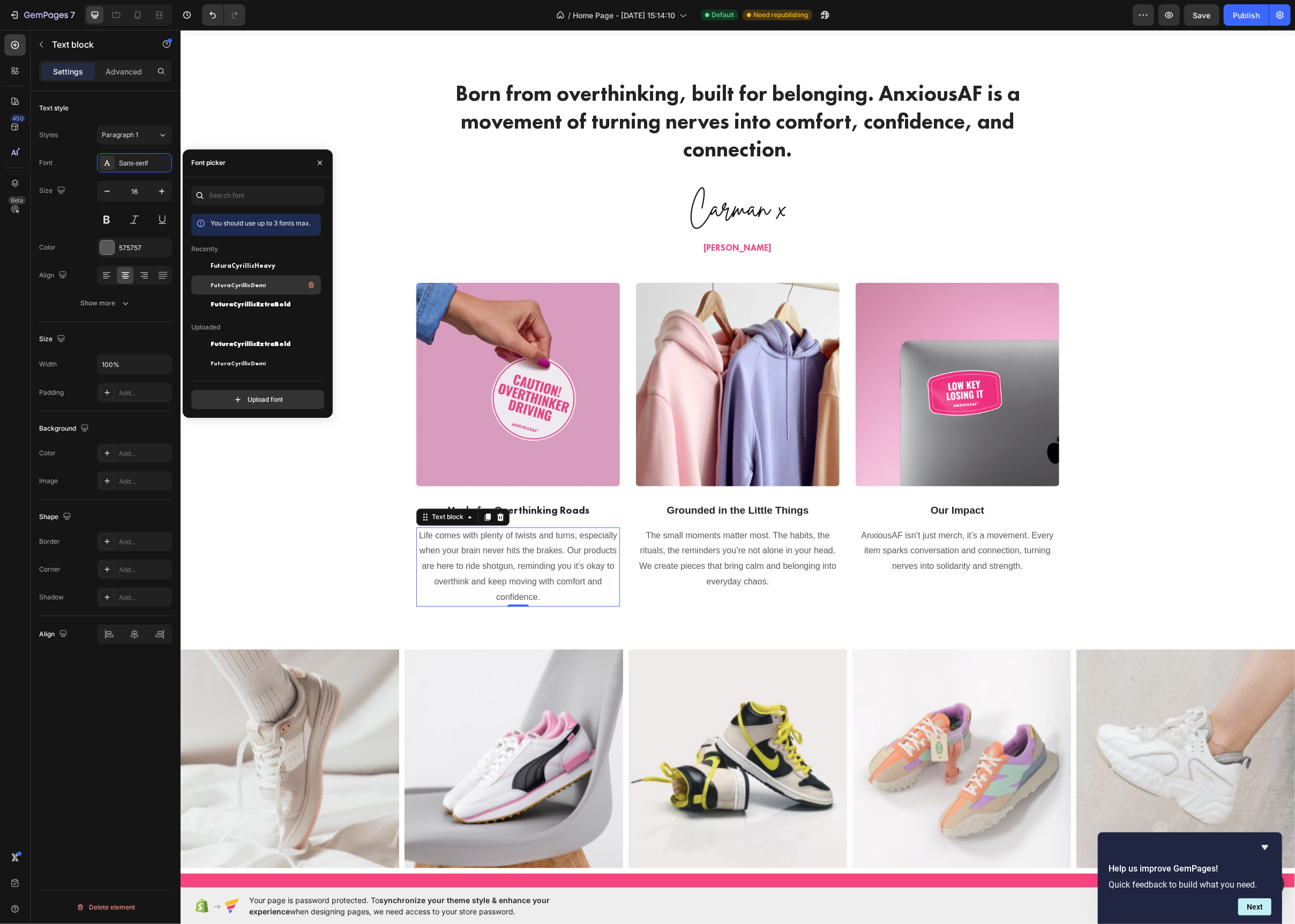
click at [228, 280] on span "FuturaCyrillicDemi" at bounding box center [239, 285] width 55 height 10
click at [236, 365] on div "FuturaCyrillicLight" at bounding box center [265, 372] width 108 height 13
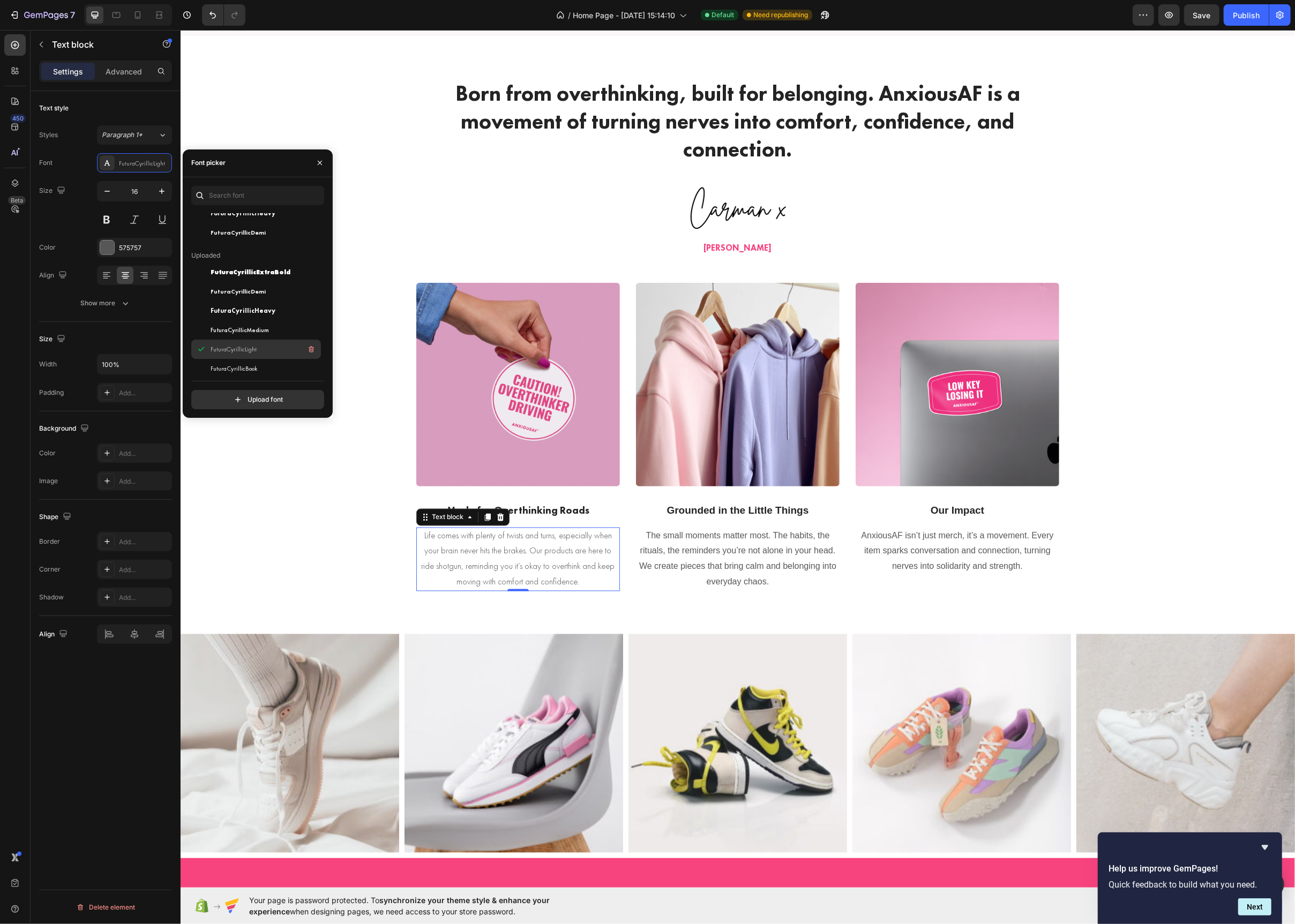
scroll to position [76, 0]
click at [236, 364] on span "FuturaCyrillicBook" at bounding box center [234, 364] width 47 height 10
click at [236, 297] on div "FuturaCyrillicDemi" at bounding box center [265, 292] width 108 height 13
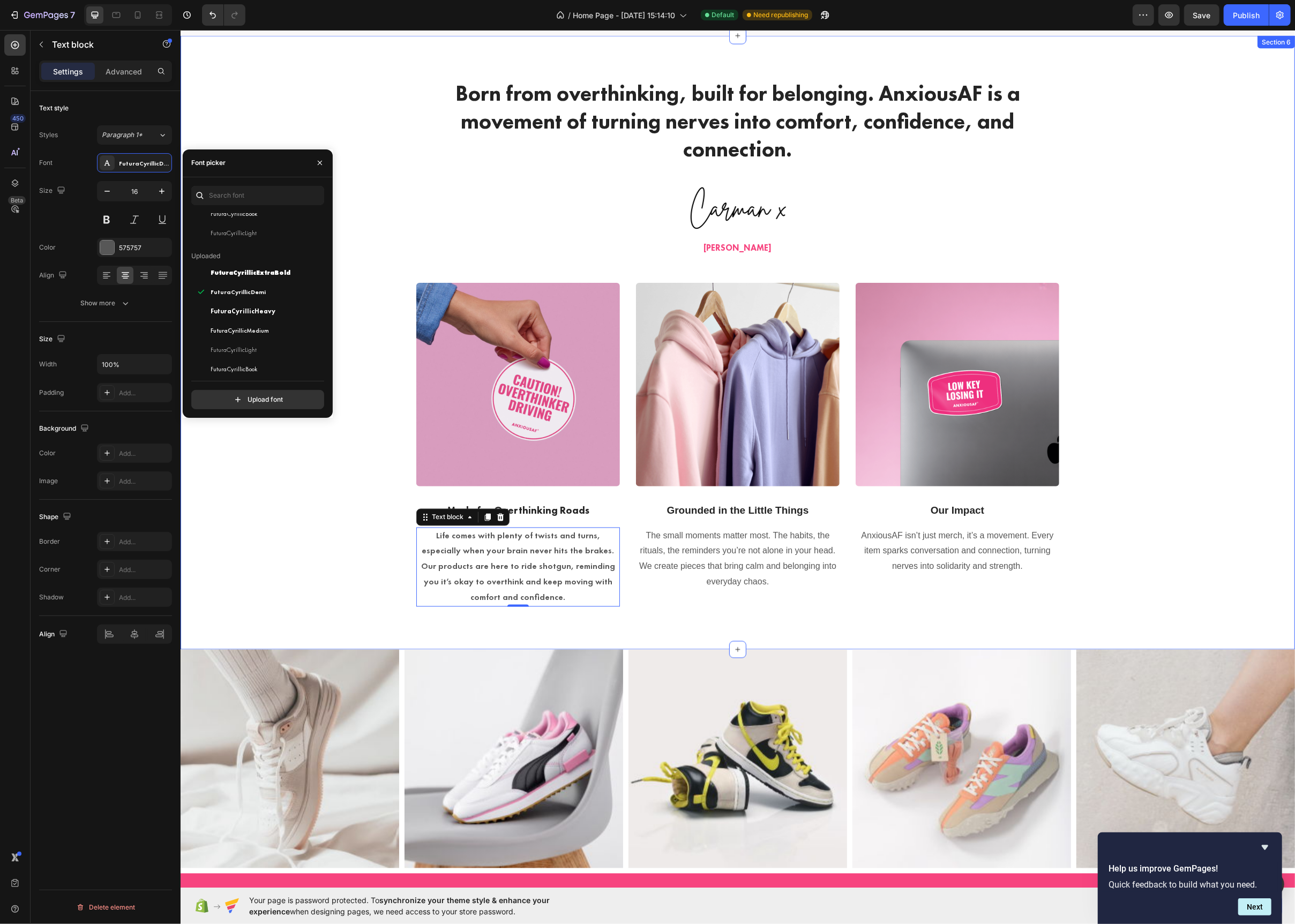
click at [368, 370] on div "Born from overthinking, built for belonging. AnxiousAF is a movement of turning…" at bounding box center [737, 342] width 1098 height 527
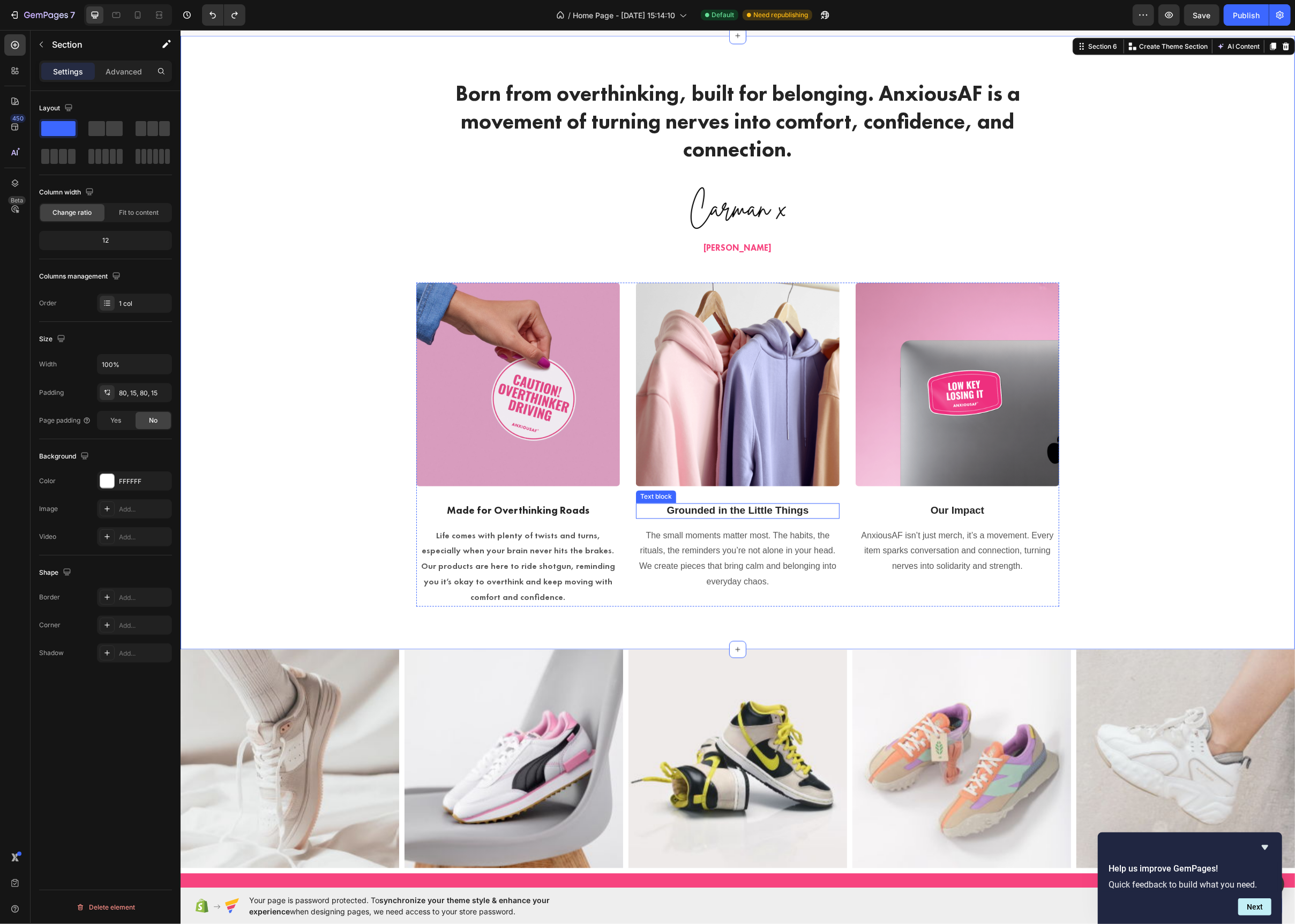
click at [694, 515] on p "Grounded in the Little Things" at bounding box center [738, 511] width 202 height 13
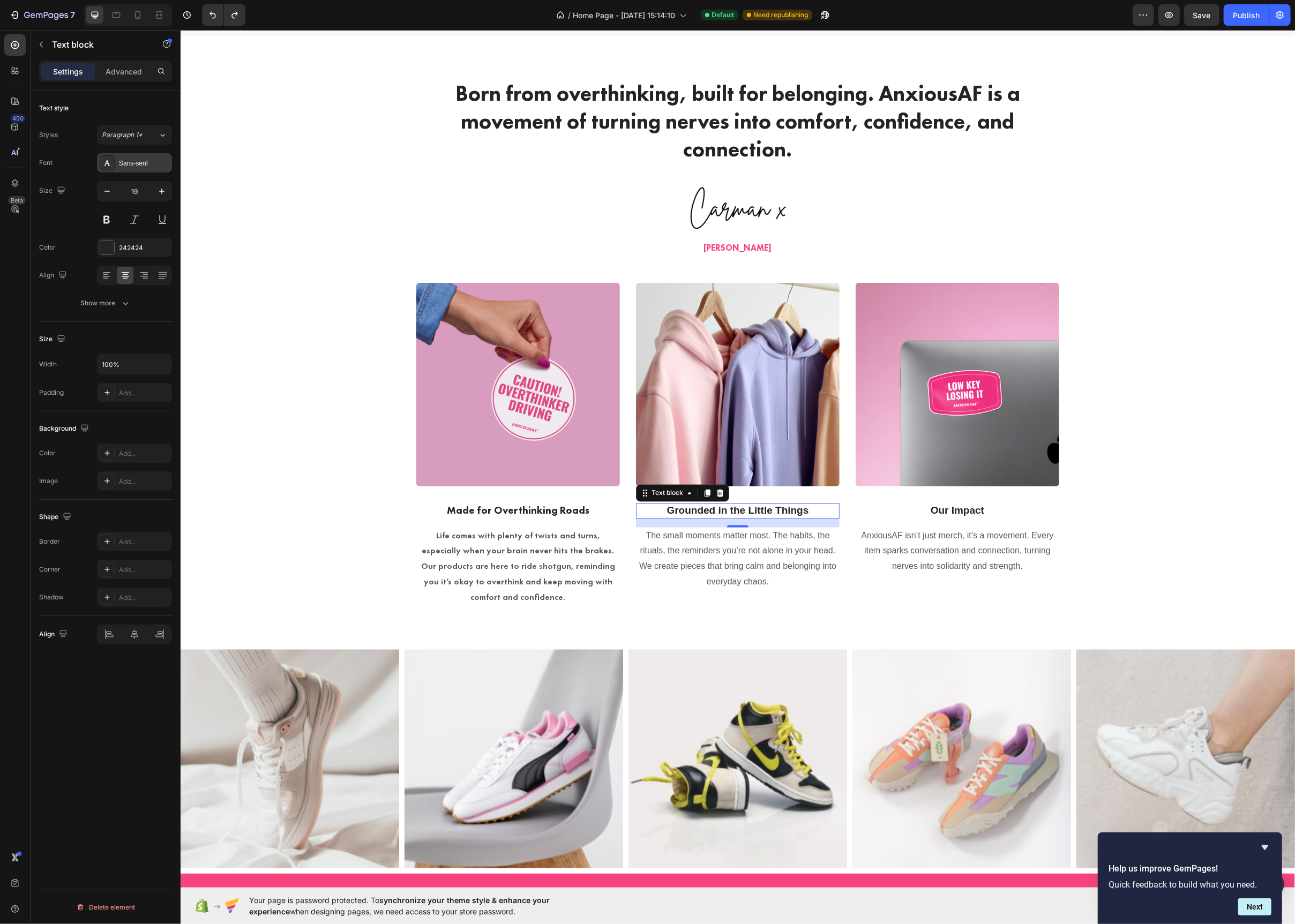
click at [108, 169] on div at bounding box center [106, 163] width 15 height 15
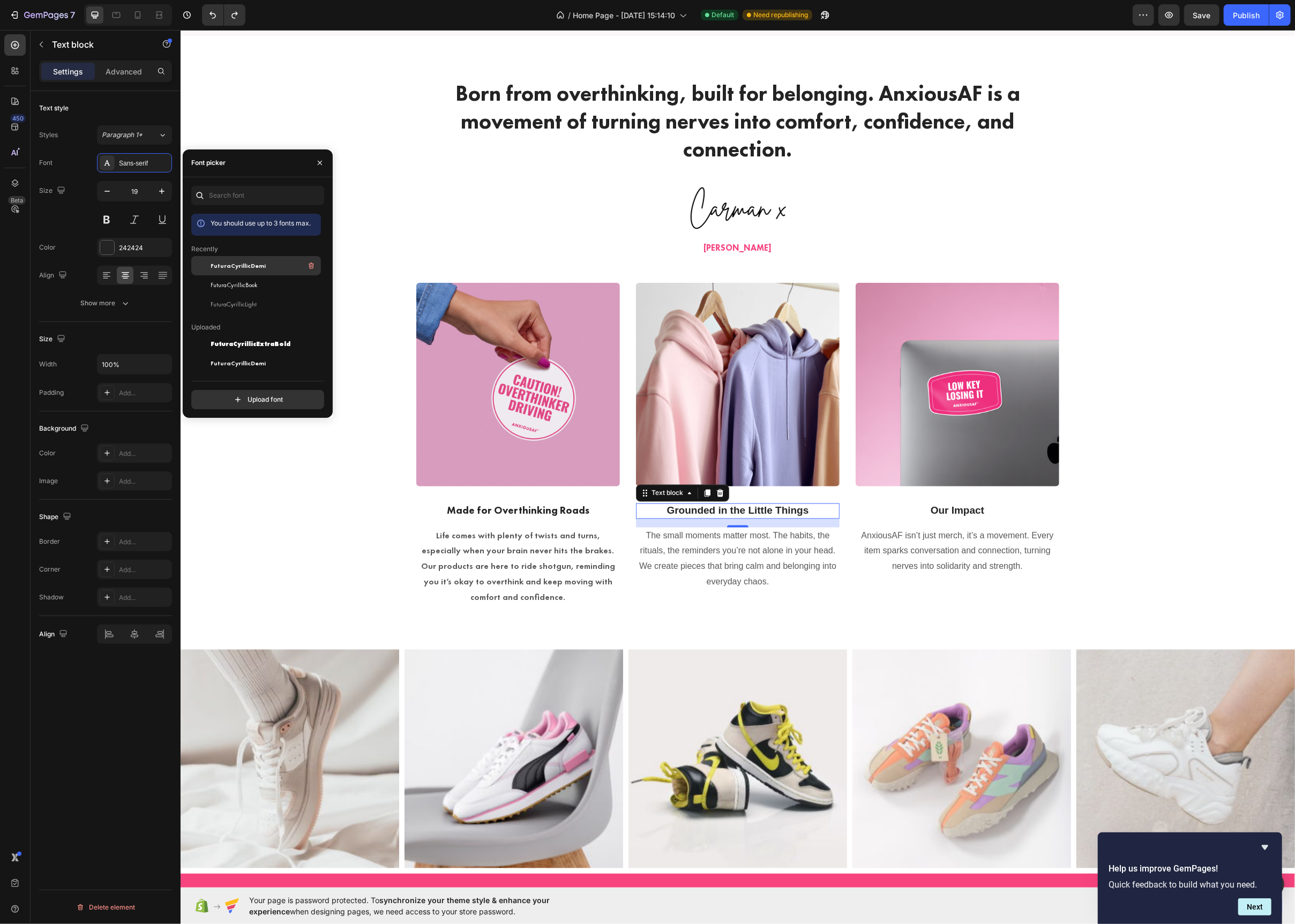
click at [239, 271] on div "FuturaCyrillicDemi" at bounding box center [265, 265] width 108 height 13
click at [911, 513] on p "Our Impact" at bounding box center [957, 511] width 202 height 13
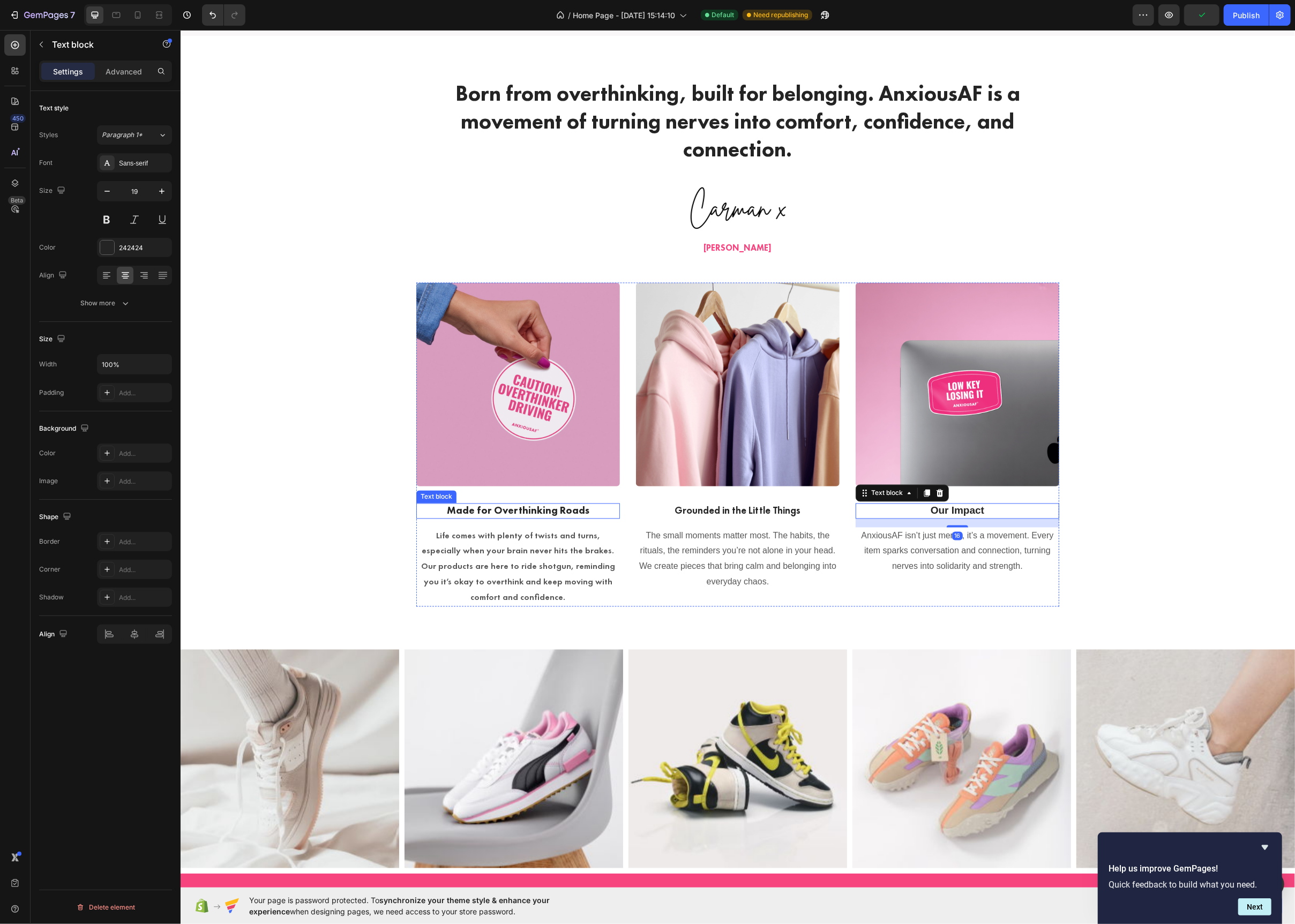
click at [498, 512] on p "Made for Overthinking Roads" at bounding box center [518, 511] width 202 height 13
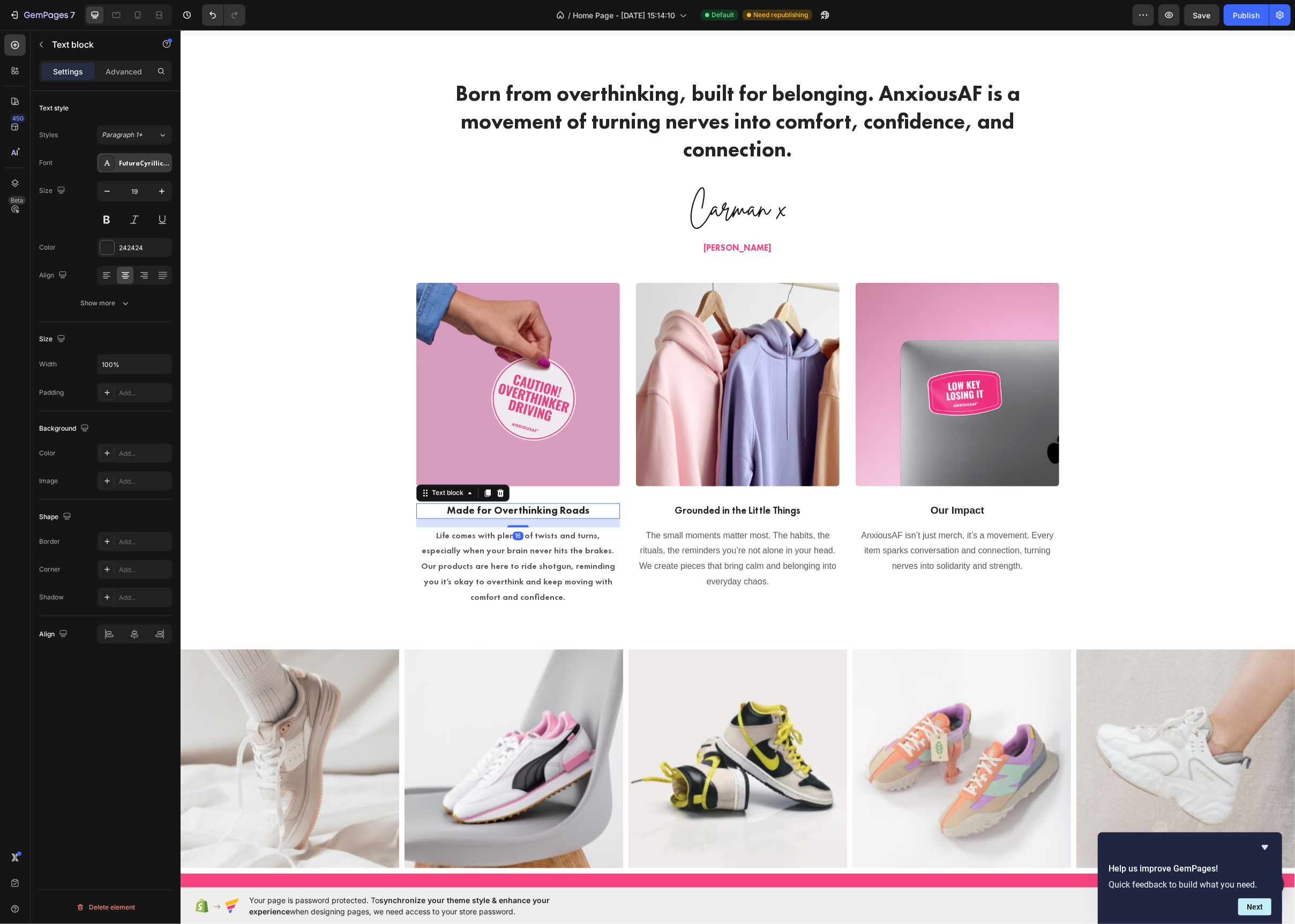
click at [109, 163] on icon at bounding box center [107, 163] width 9 height 9
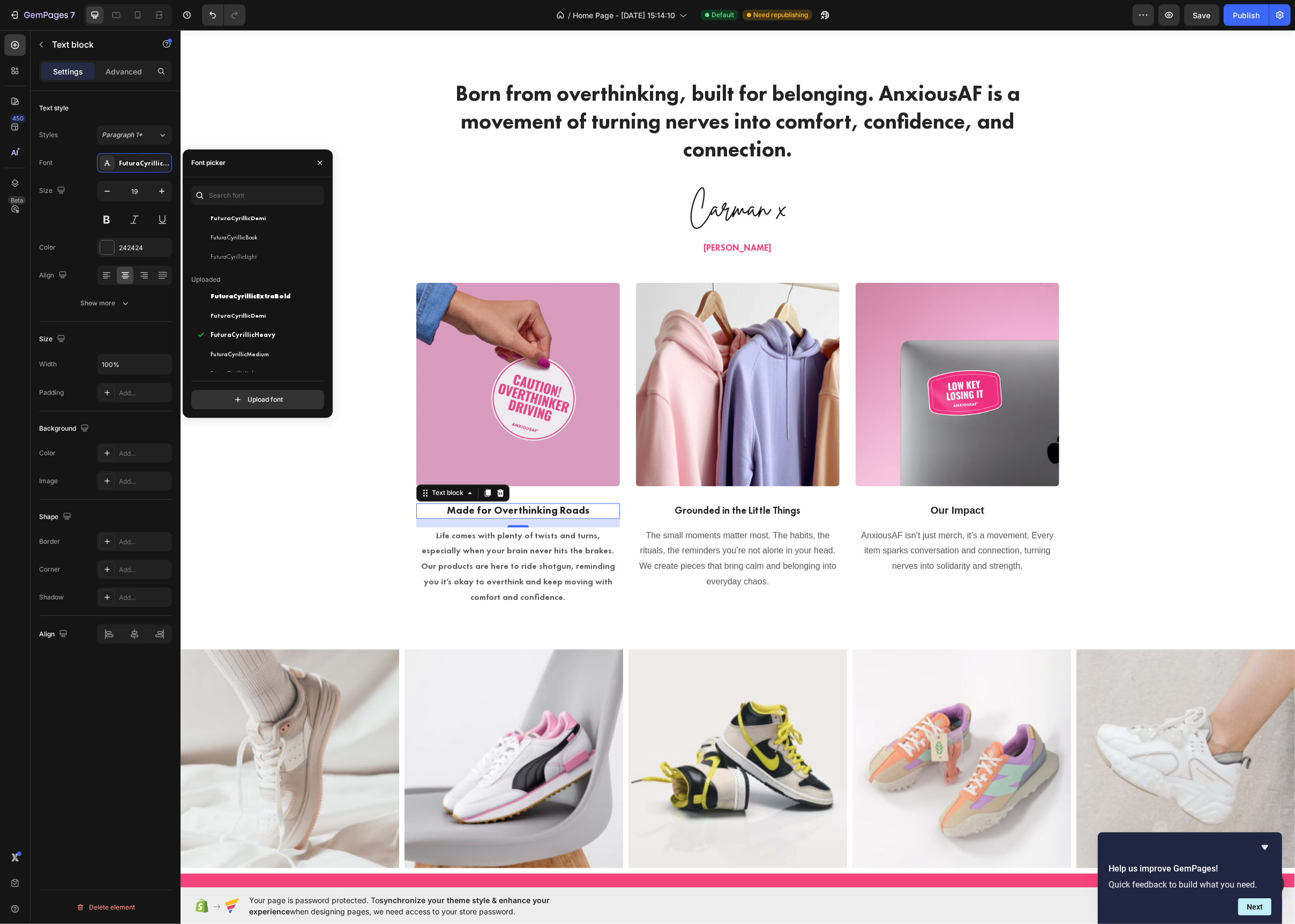
scroll to position [50, 0]
click at [677, 514] on p "Grounded in the Little Things" at bounding box center [738, 511] width 202 height 13
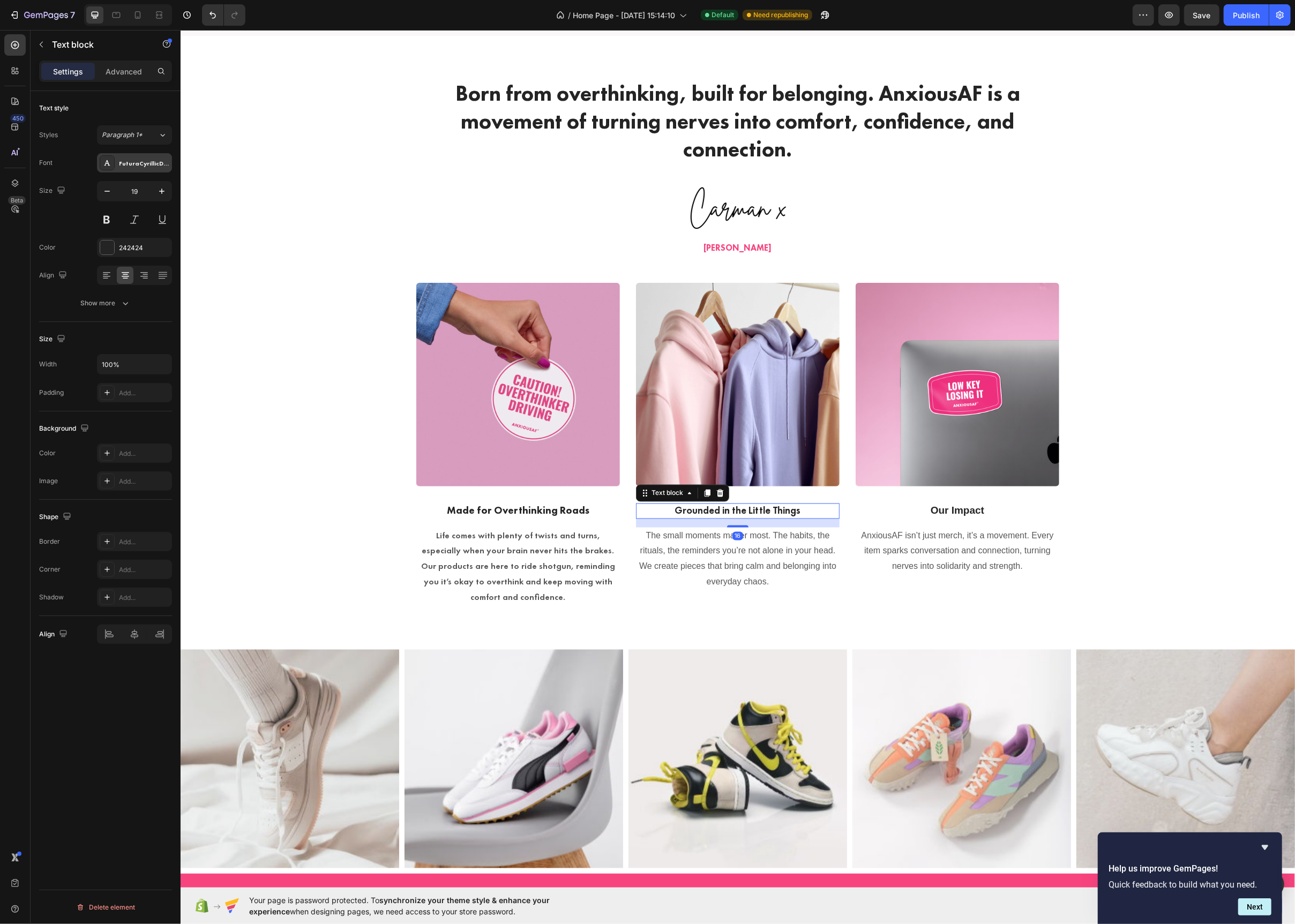
click at [109, 165] on icon at bounding box center [107, 163] width 6 height 6
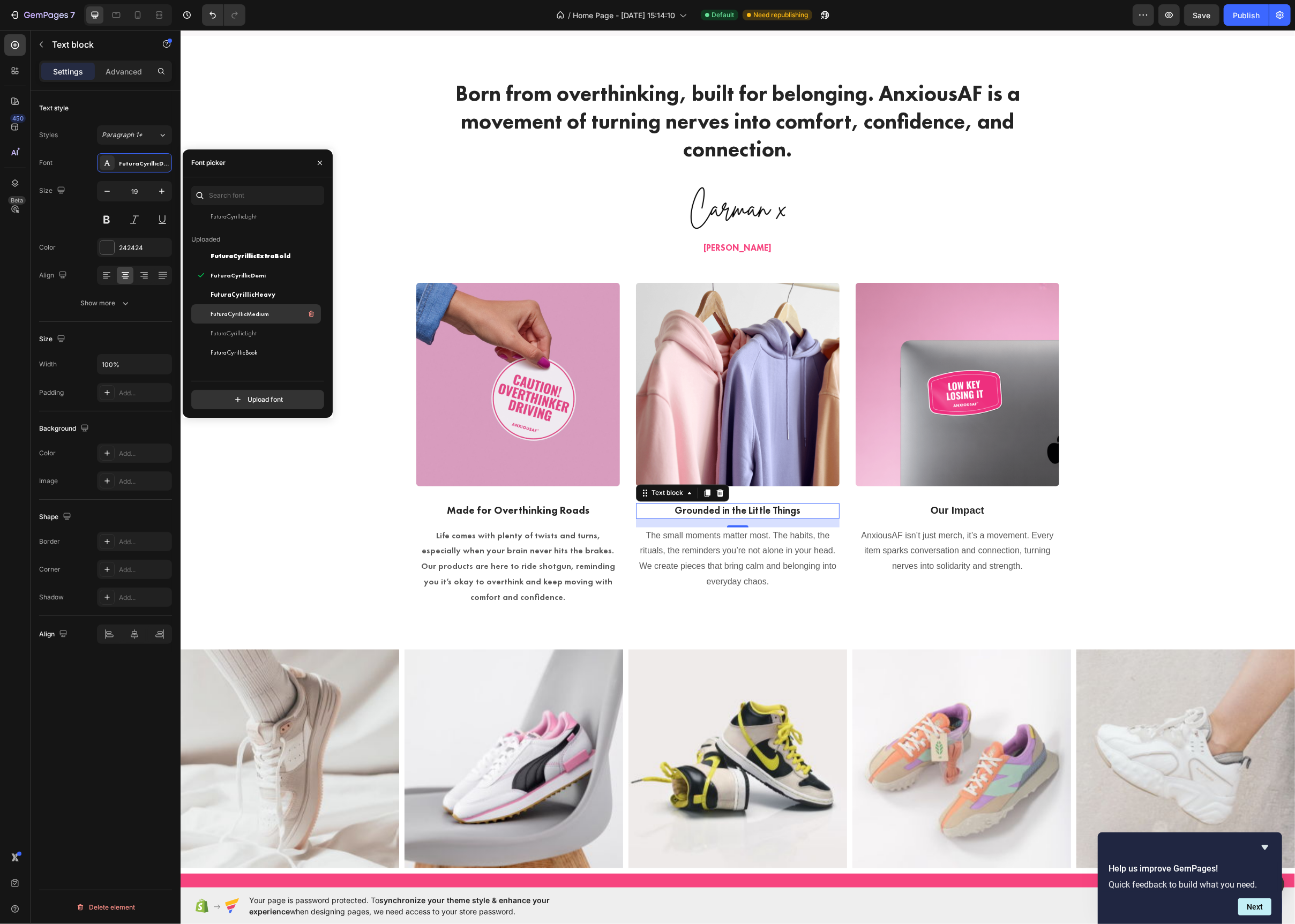
scroll to position [105, 0]
click at [252, 268] on div "FuturaCyrillicHeavy" at bounding box center [256, 277] width 130 height 19
click at [907, 508] on p "Our Impact" at bounding box center [957, 511] width 202 height 13
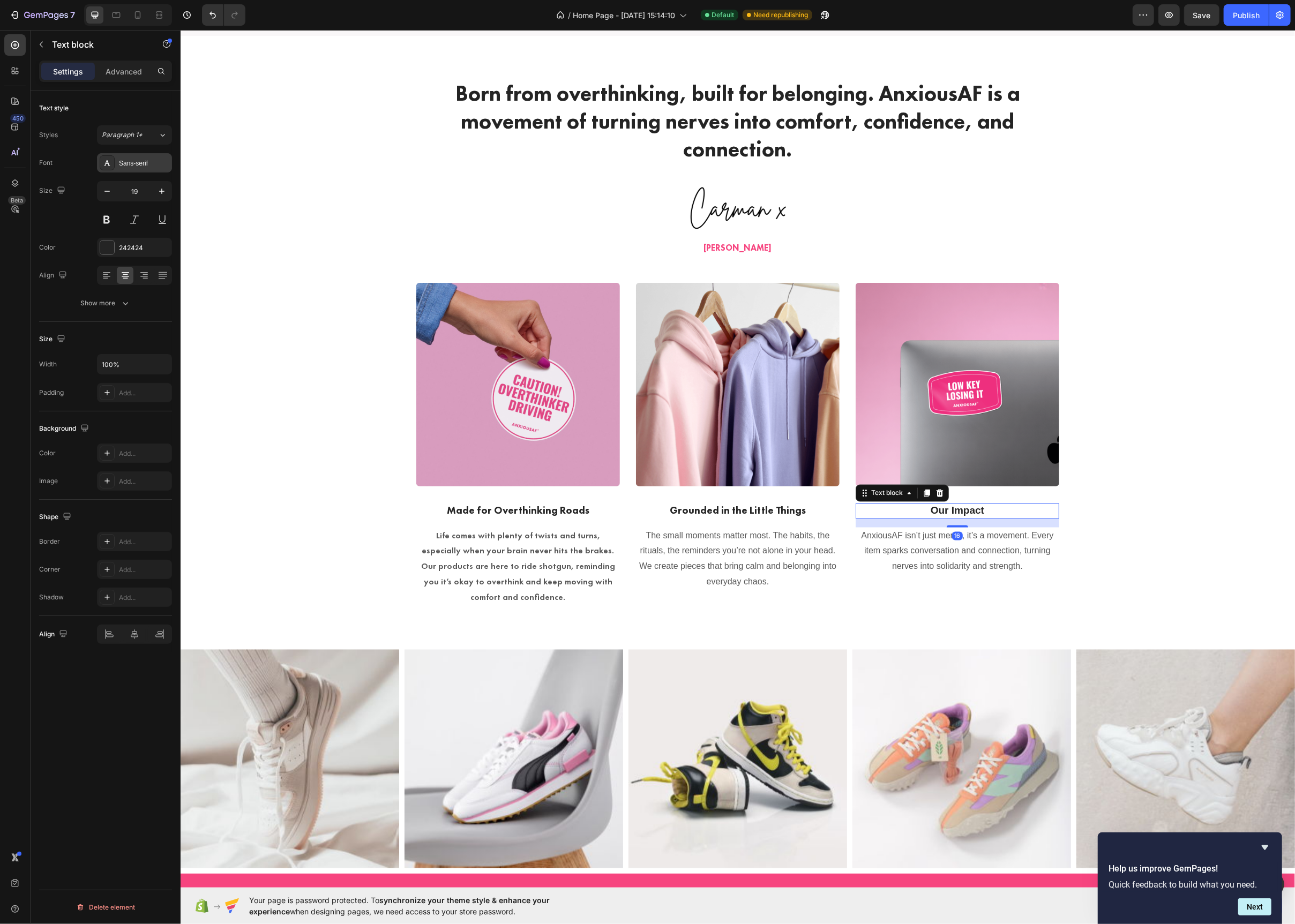
click at [110, 167] on icon at bounding box center [107, 163] width 9 height 9
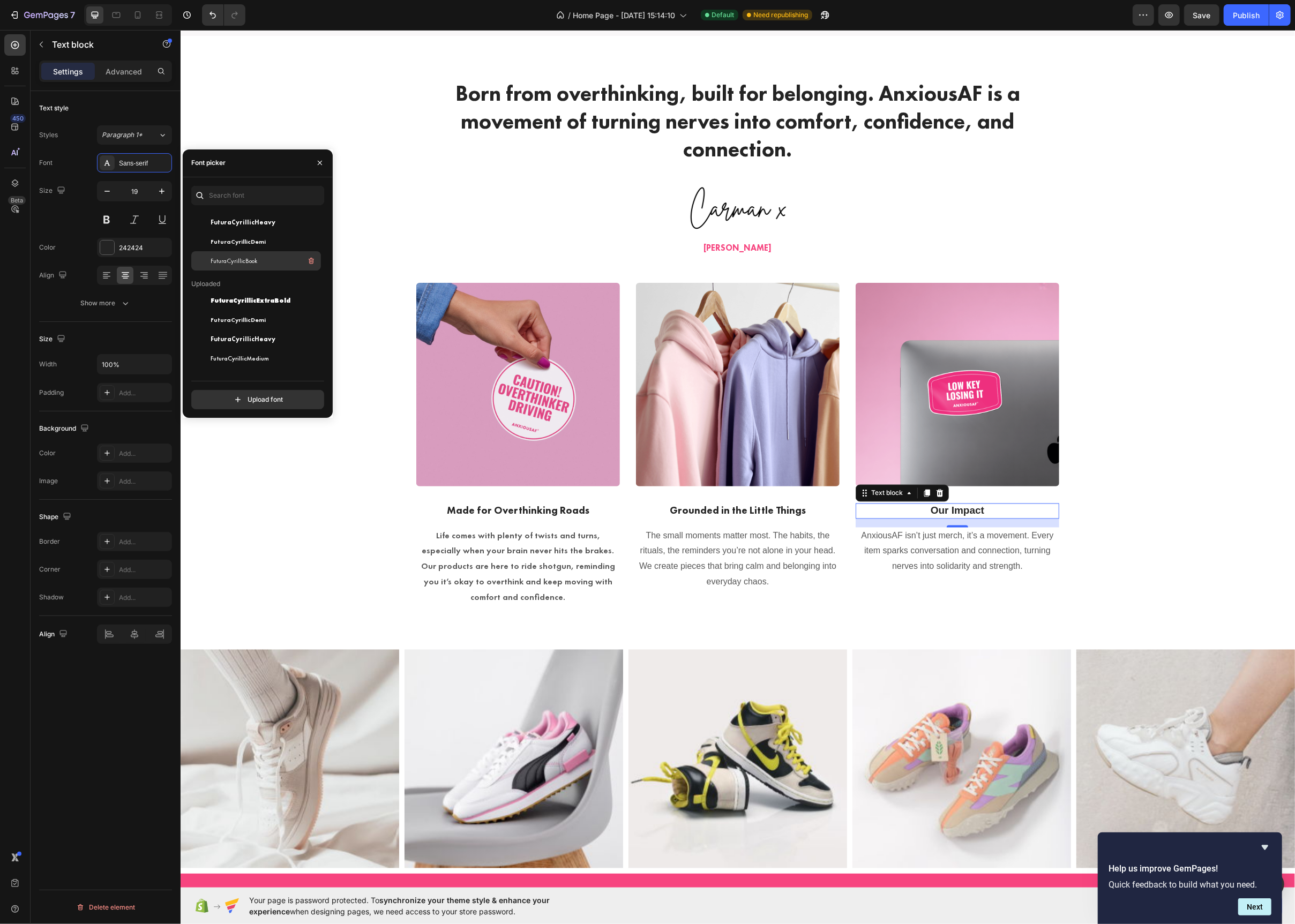
scroll to position [70, 0]
click at [254, 310] on span "FuturaCyrillicHeavy" at bounding box center [243, 313] width 65 height 10
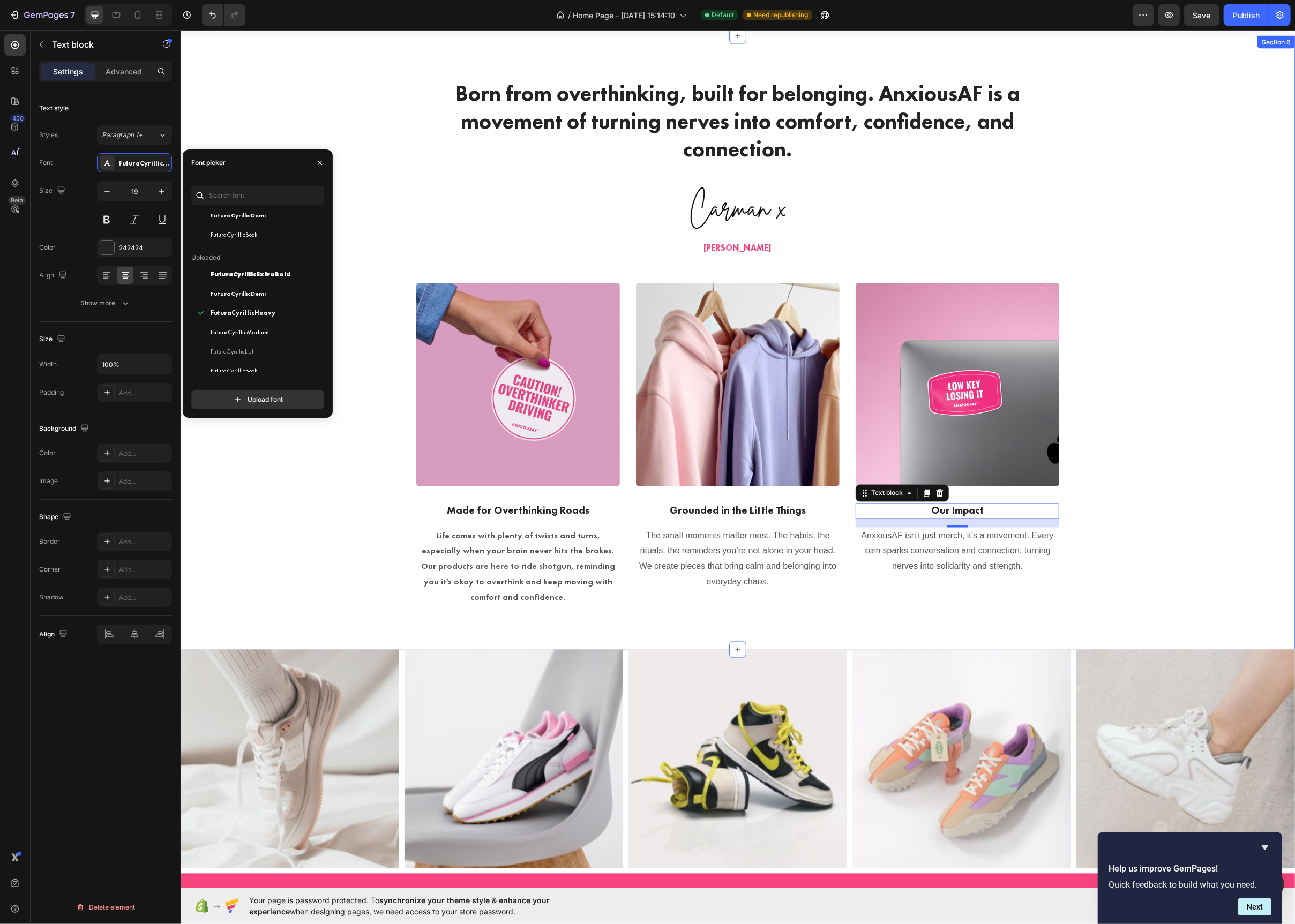
click at [1149, 299] on div "Born from overthinking, built for belonging. AnxiousAF is a movement of turning…" at bounding box center [737, 342] width 1098 height 527
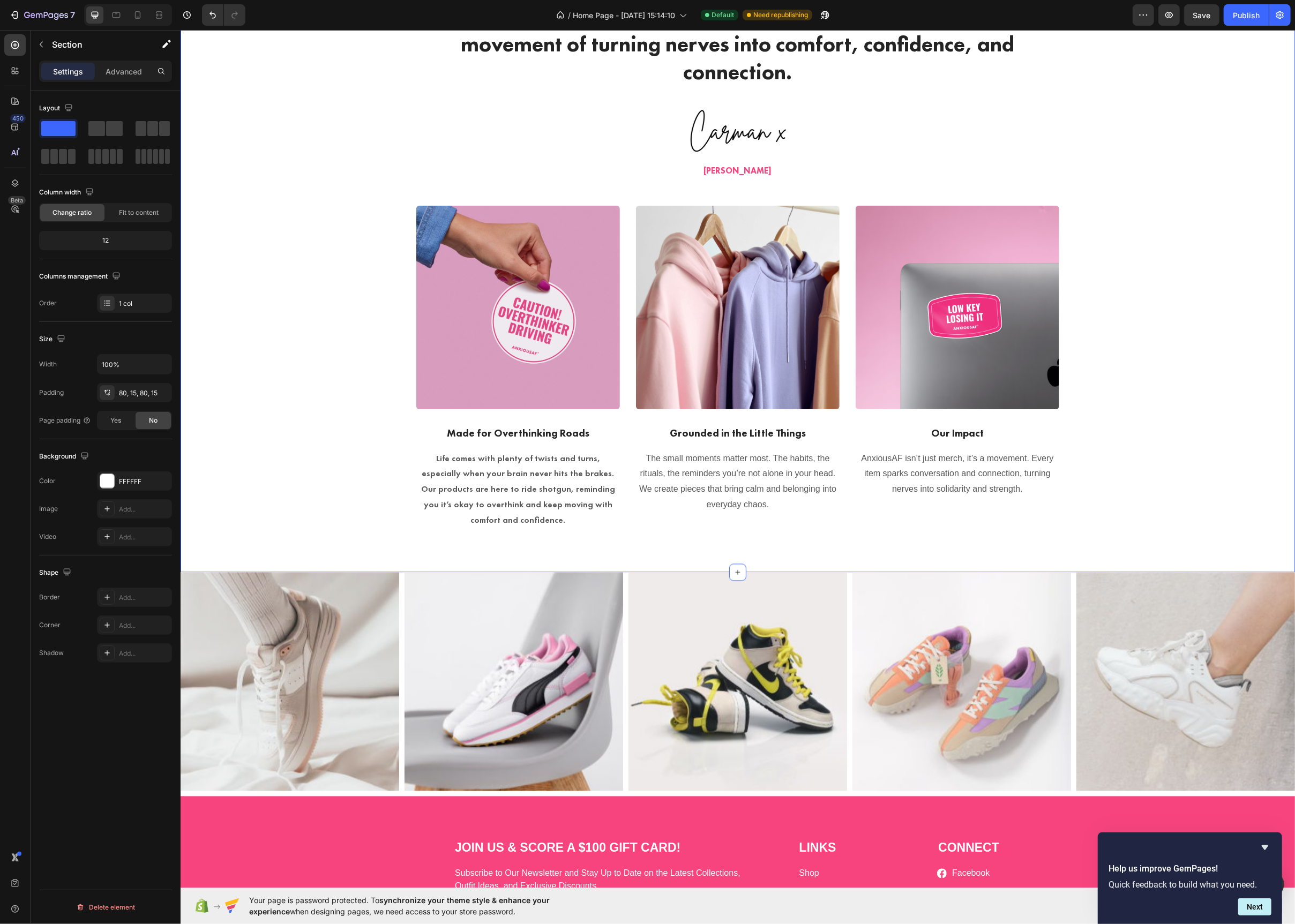
scroll to position [1639, 0]
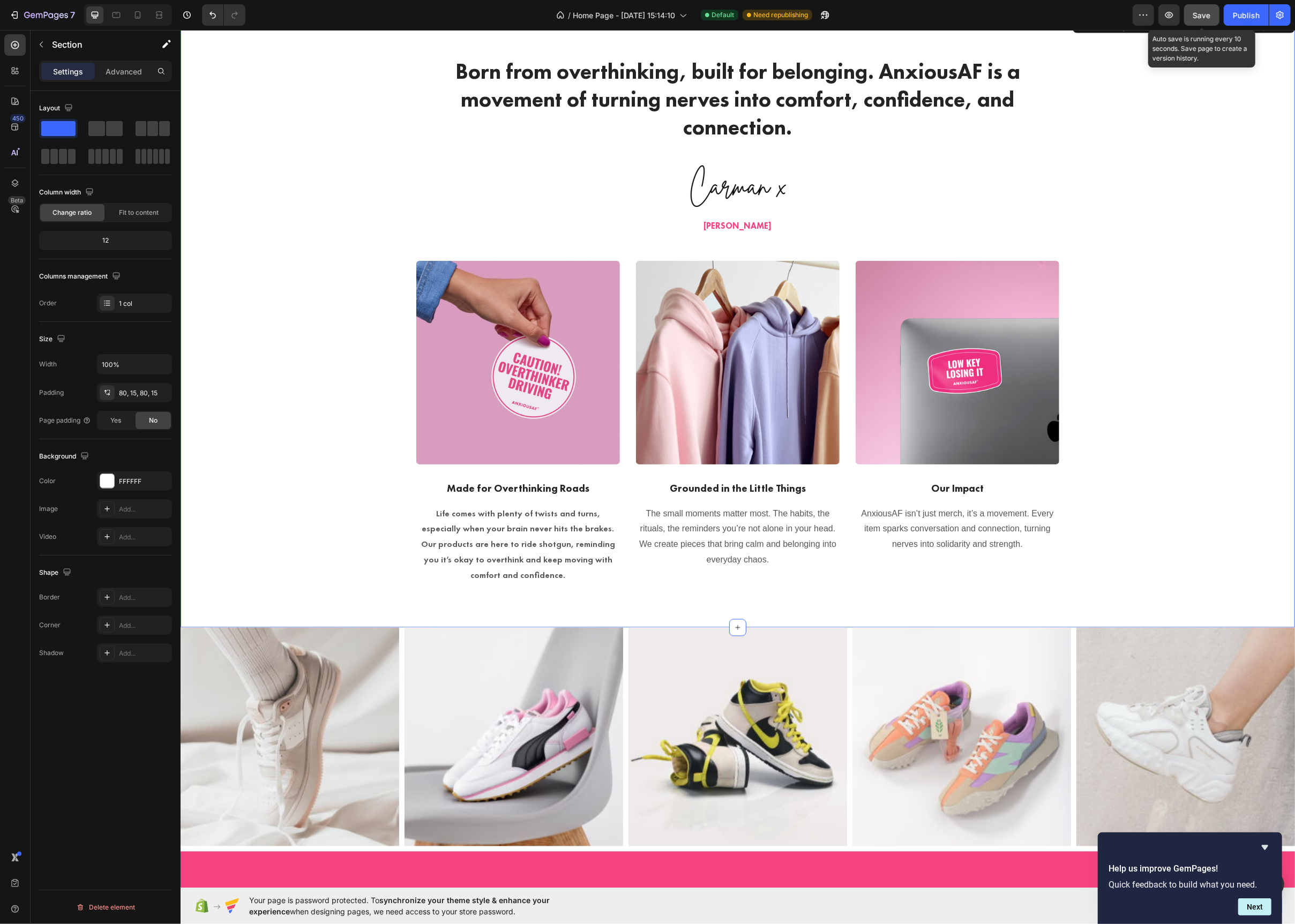
click at [1195, 19] on div "Save" at bounding box center [1202, 16] width 18 height 11
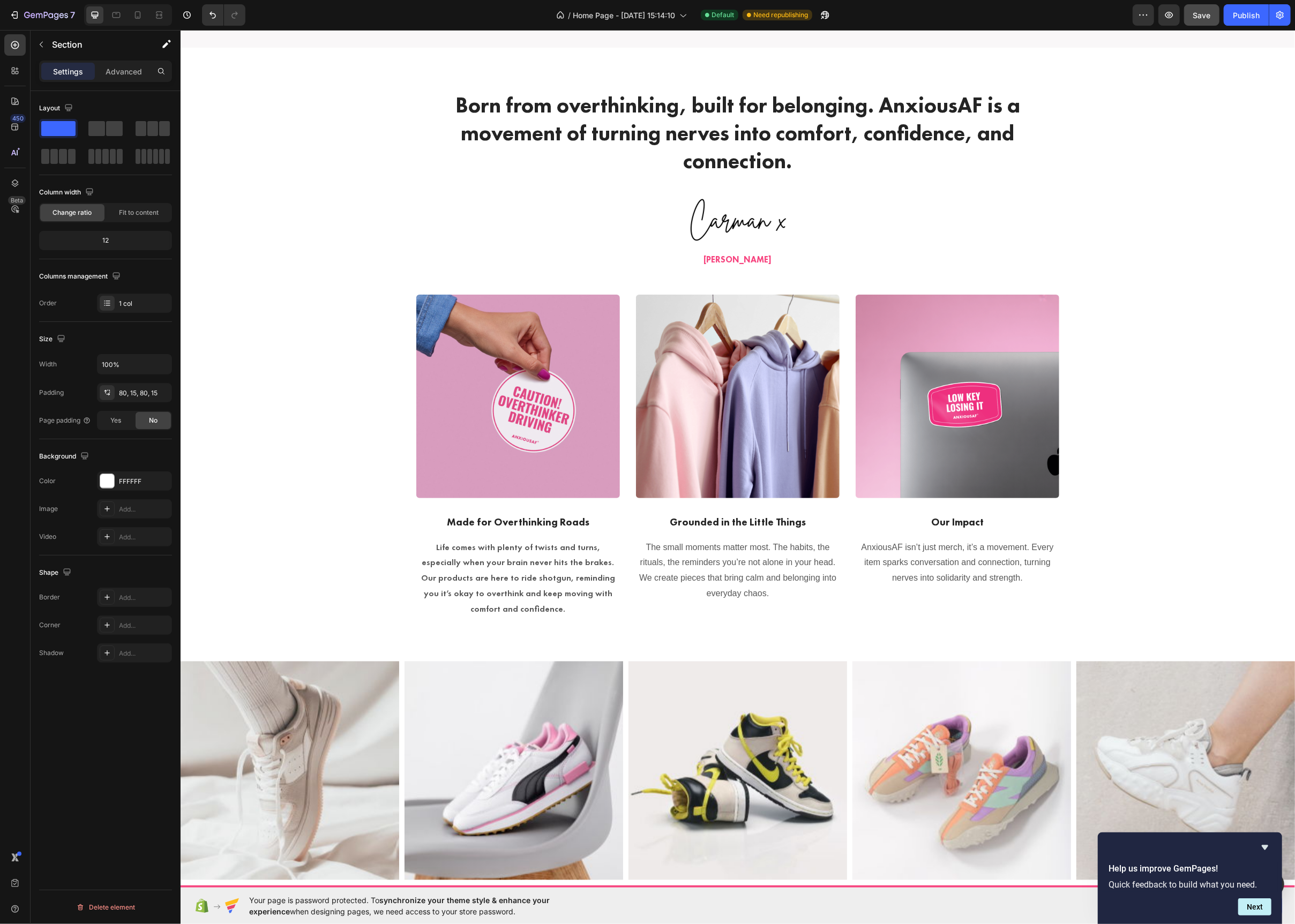
scroll to position [1792, 0]
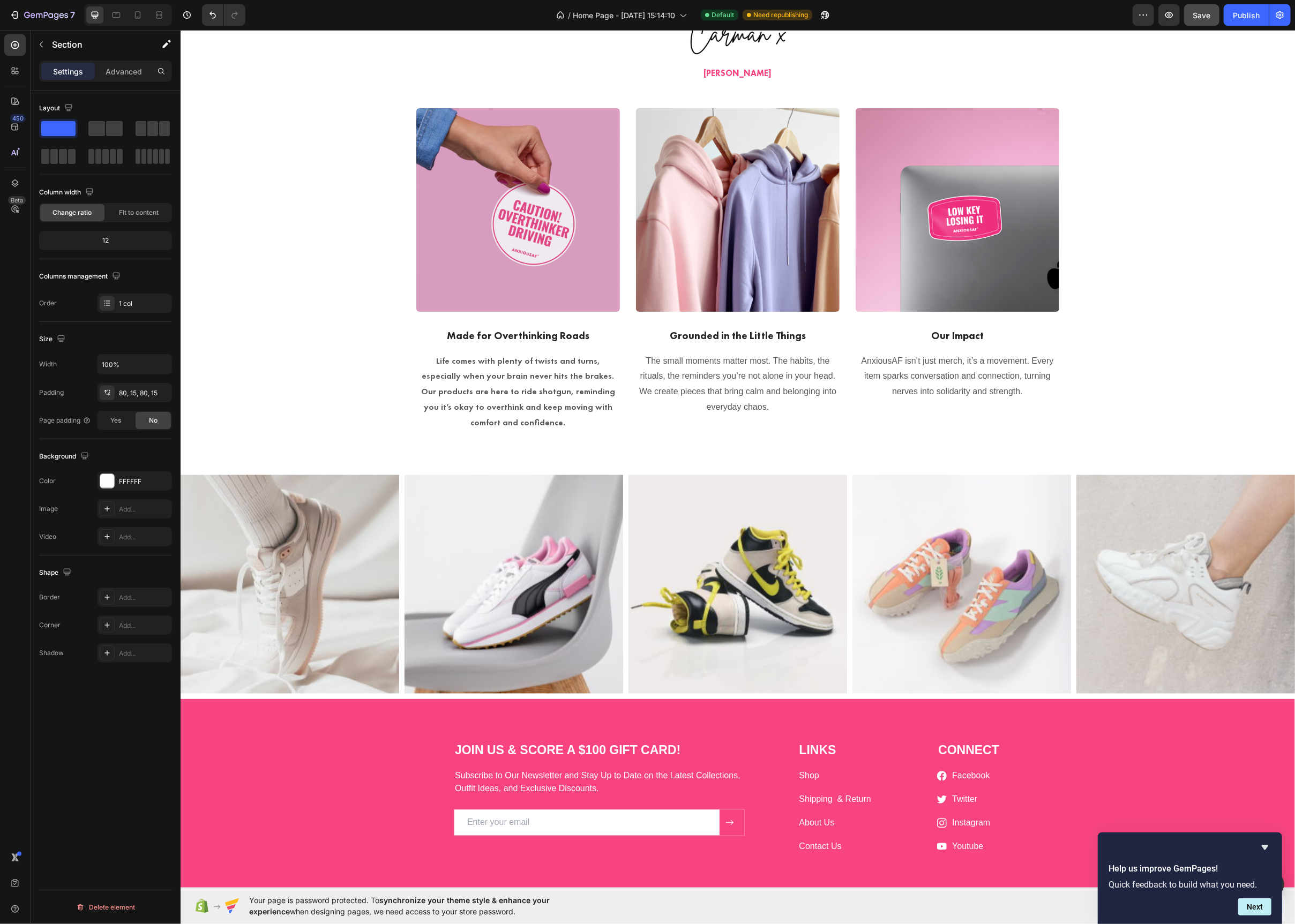
click at [714, 460] on div "Born from overthinking, built for belonging. AnxiousAF is a movement of turning…" at bounding box center [738, 168] width 1115 height 613
click at [734, 695] on icon at bounding box center [738, 699] width 9 height 9
click at [643, 456] on div "Born from overthinking, built for belonging. AnxiousAF is a movement of turning…" at bounding box center [738, 168] width 1115 height 613
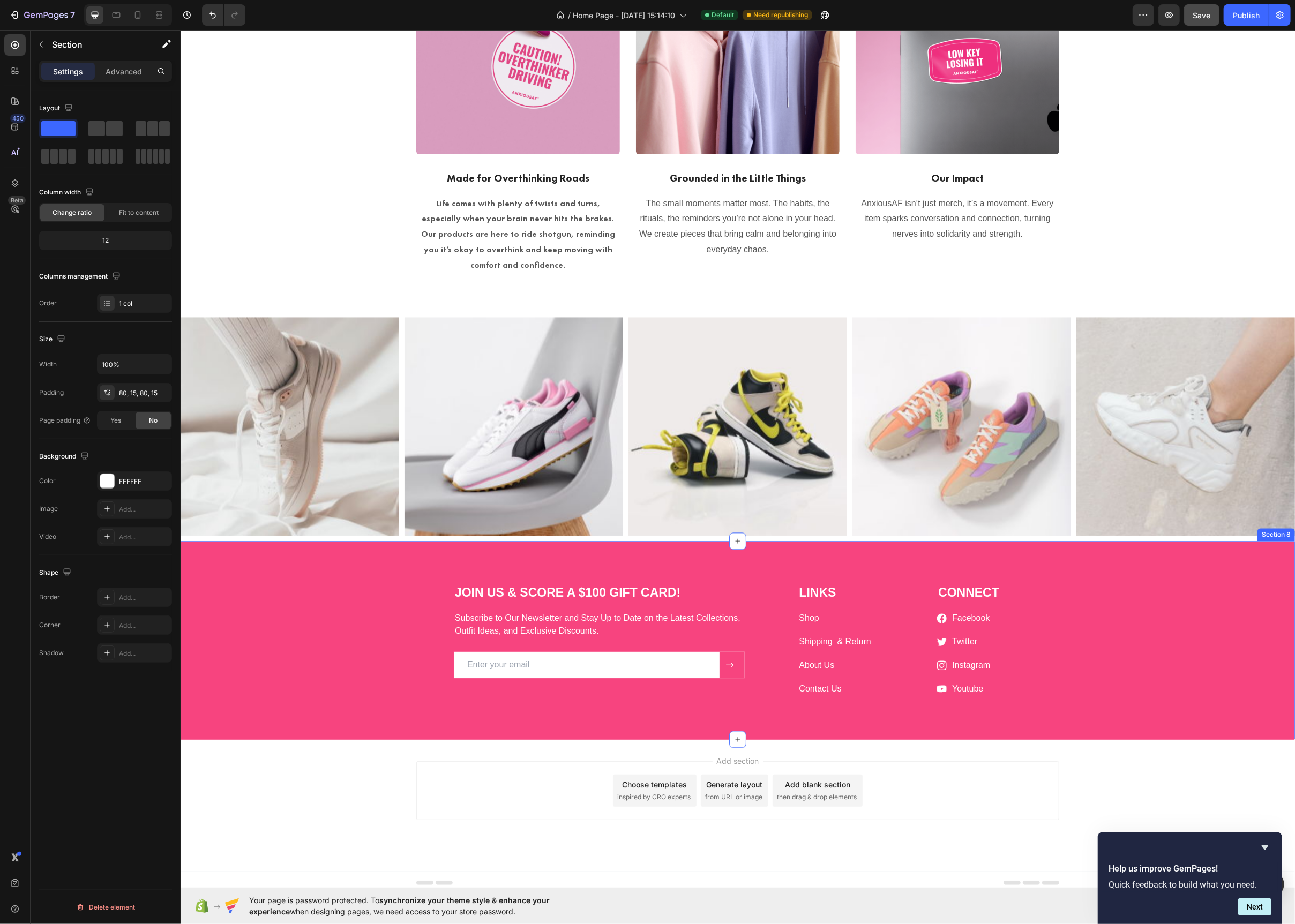
scroll to position [1957, 0]
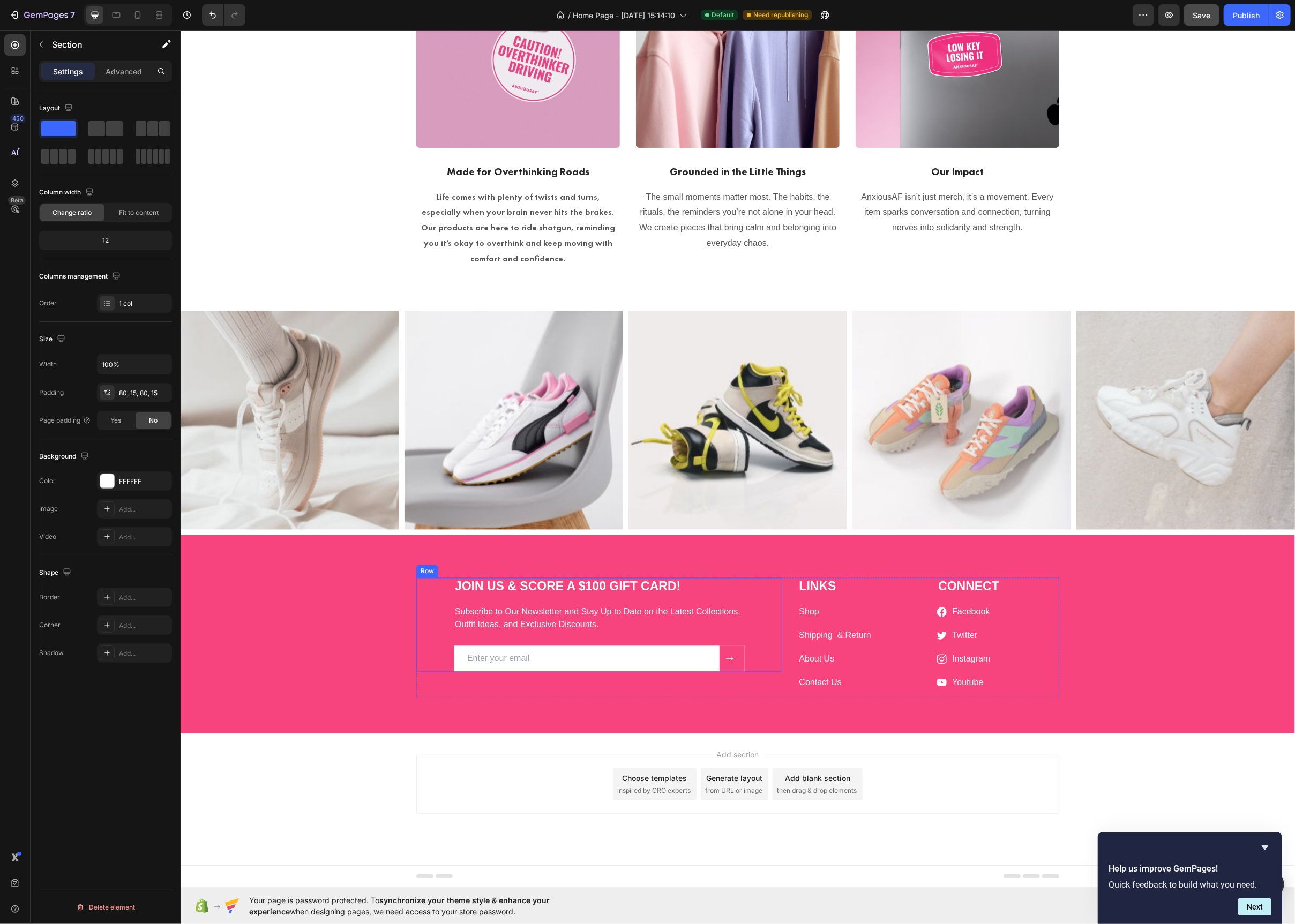
click at [488, 590] on p "JOIN US & SCORE A $100 GIFT CARD!" at bounding box center [599, 587] width 289 height 16
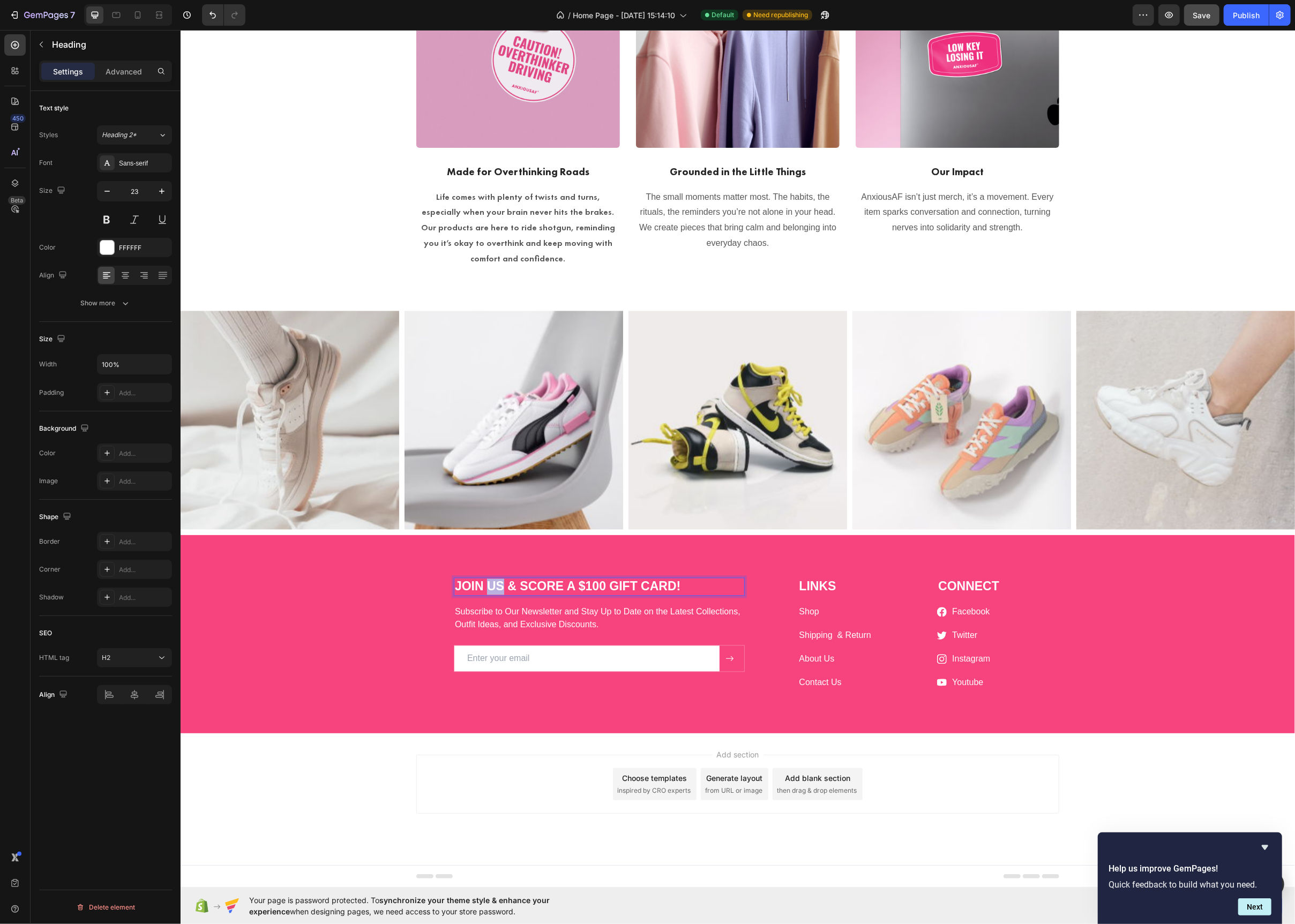
click at [488, 590] on p "JOIN US & SCORE A $100 GIFT CARD!" at bounding box center [599, 587] width 289 height 16
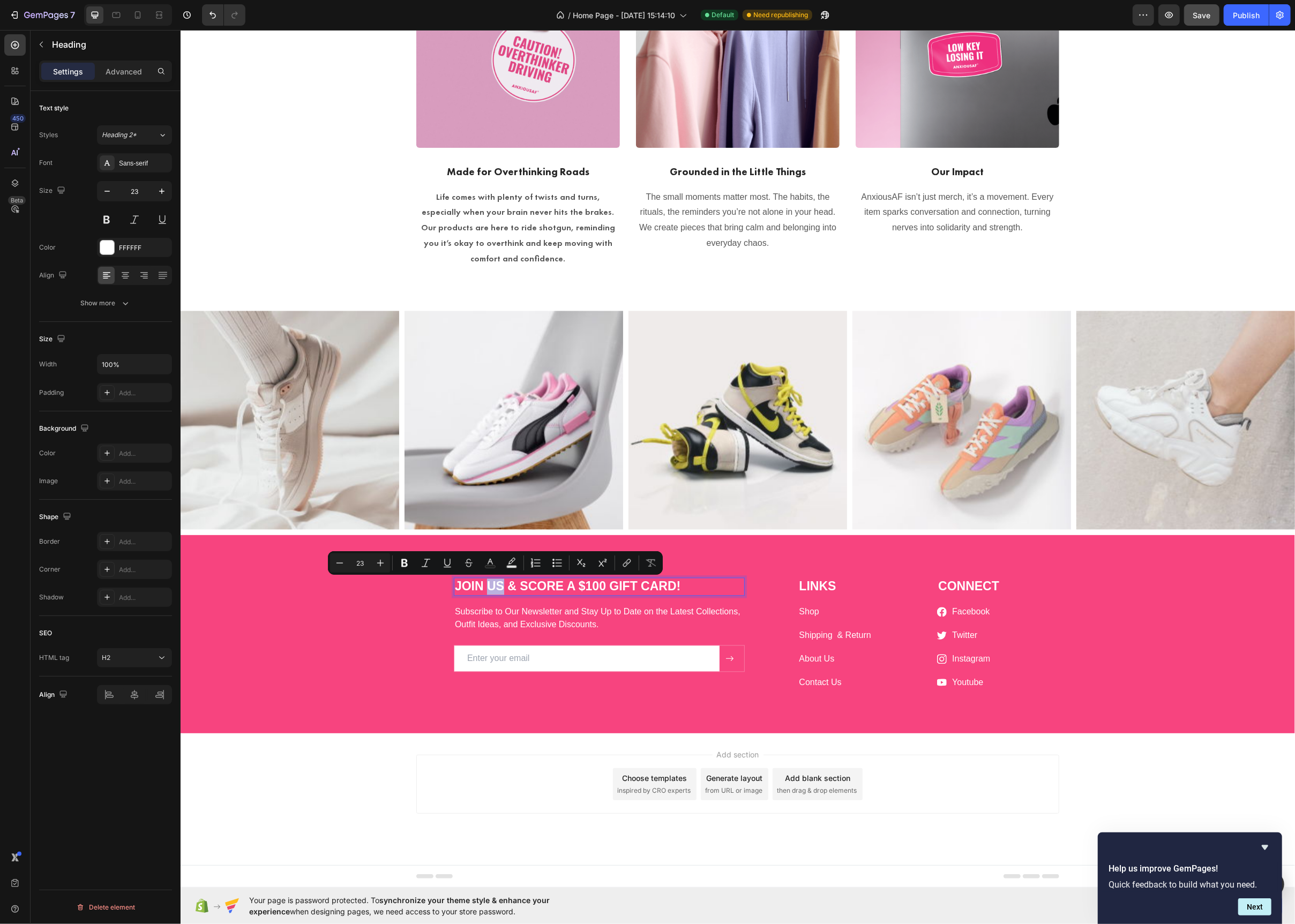
click at [491, 588] on p "JOIN US & SCORE A $100 GIFT CARD!" at bounding box center [599, 587] width 289 height 16
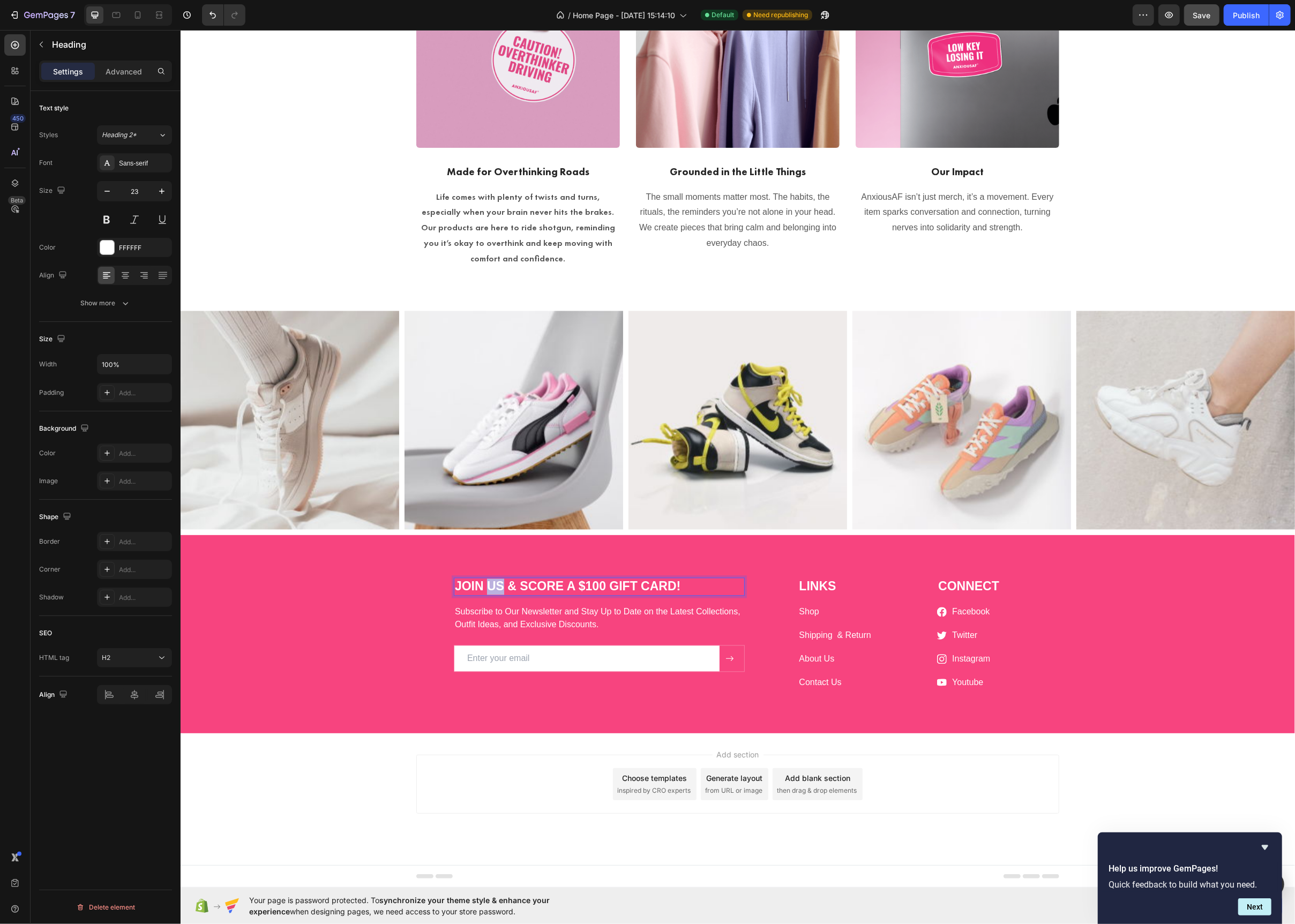
click at [491, 588] on p "JOIN US & SCORE A $100 GIFT CARD!" at bounding box center [599, 587] width 289 height 16
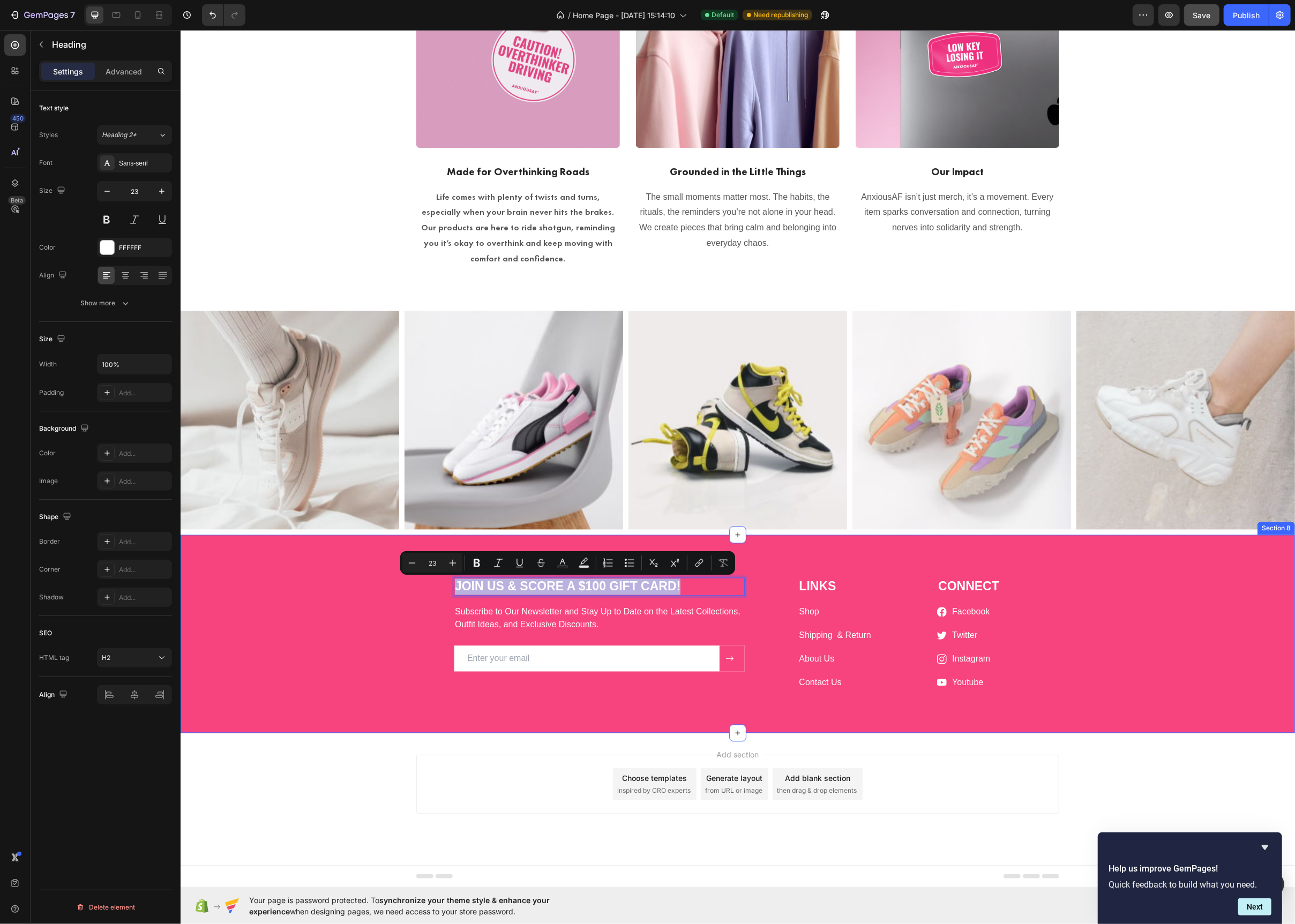
click at [331, 602] on div "JOIN US & SCORE A $100 GIFT CARD! Heading 16 Subscribe to Our Newsletter and St…" at bounding box center [737, 642] width 1098 height 130
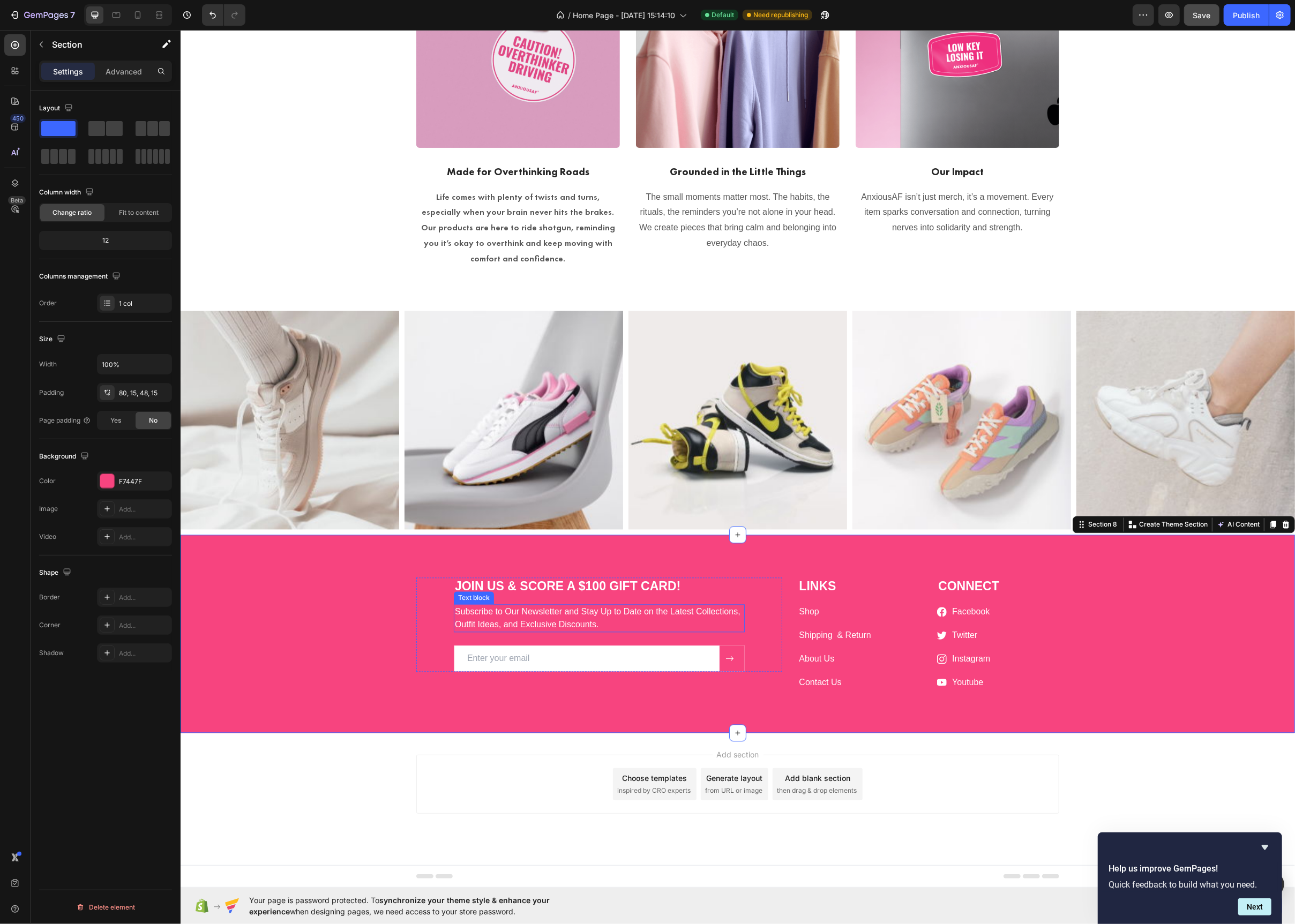
click at [493, 615] on p "Subscribe to Our Newsletter and Stay Up to Date on the Latest Collections, Outf…" at bounding box center [599, 619] width 289 height 26
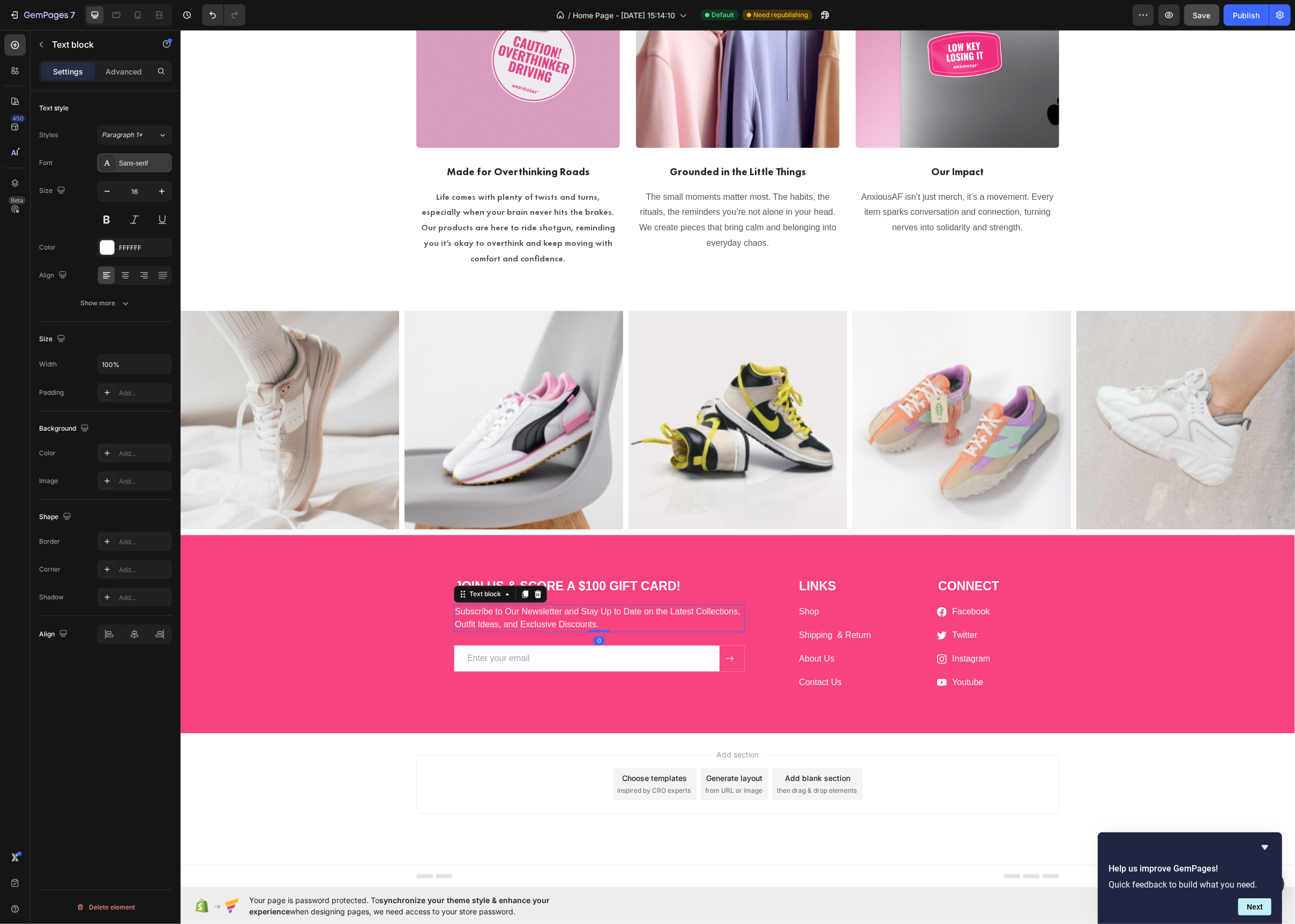
click at [108, 171] on div "Sans-serif" at bounding box center [135, 163] width 75 height 19
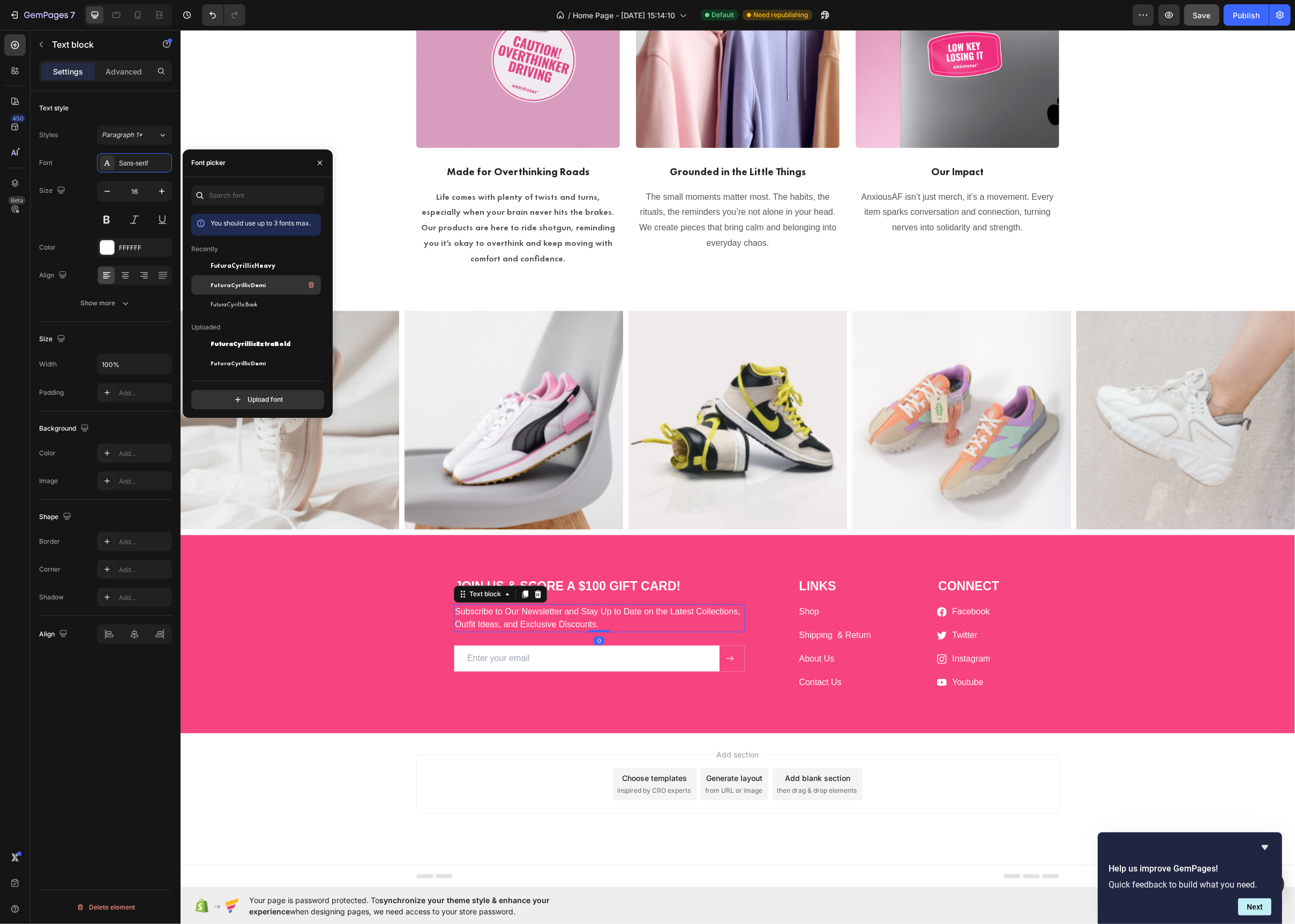
click at [219, 288] on span "FuturaCyrillicDemi" at bounding box center [239, 285] width 55 height 10
click at [241, 307] on span "FuturaCyrillicBook" at bounding box center [234, 304] width 47 height 10
click at [248, 346] on span "FuturaCyrillicDemi" at bounding box center [239, 351] width 55 height 10
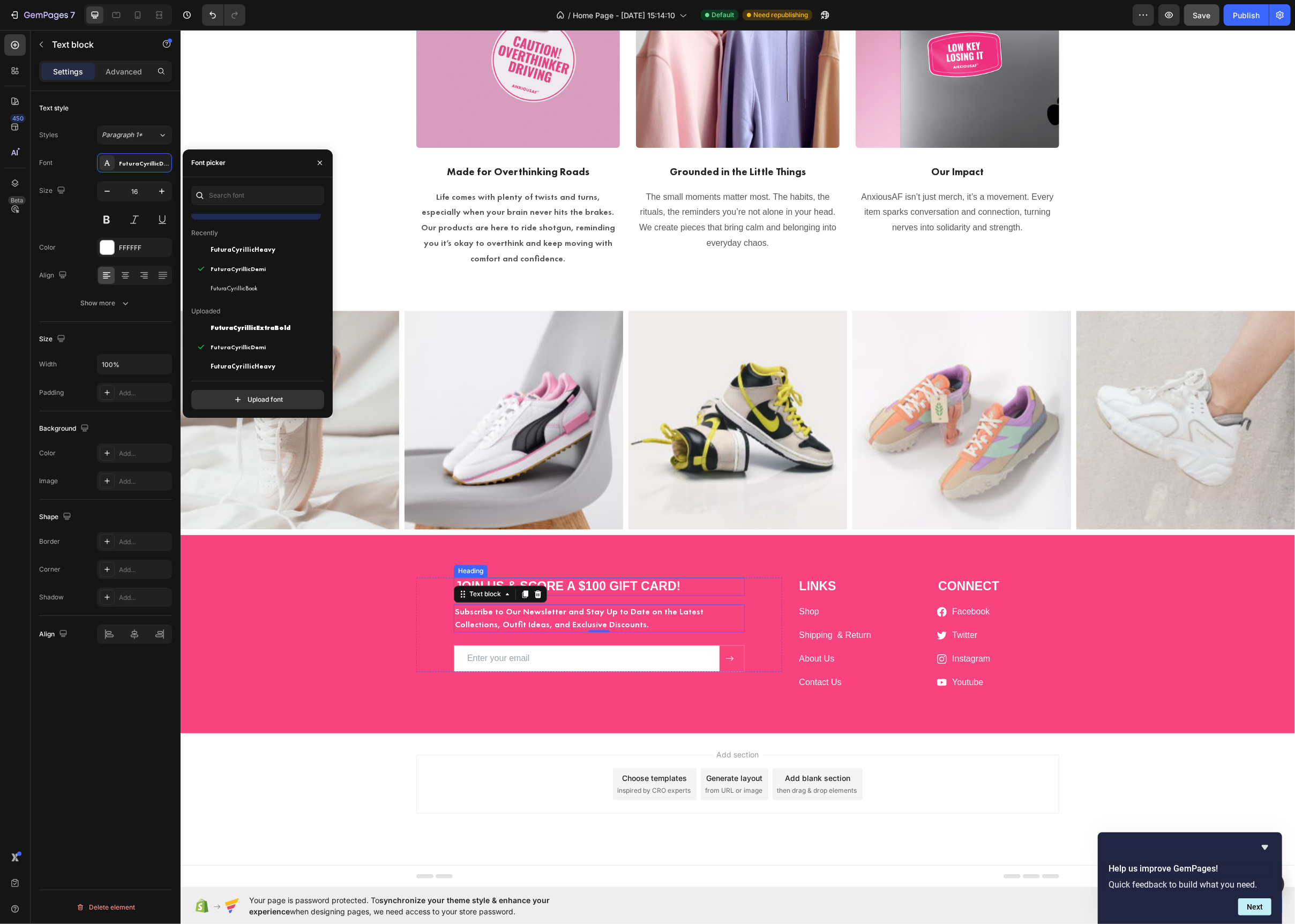
click at [698, 582] on p "JOIN US & SCORE A $100 GIFT CARD!" at bounding box center [599, 587] width 289 height 16
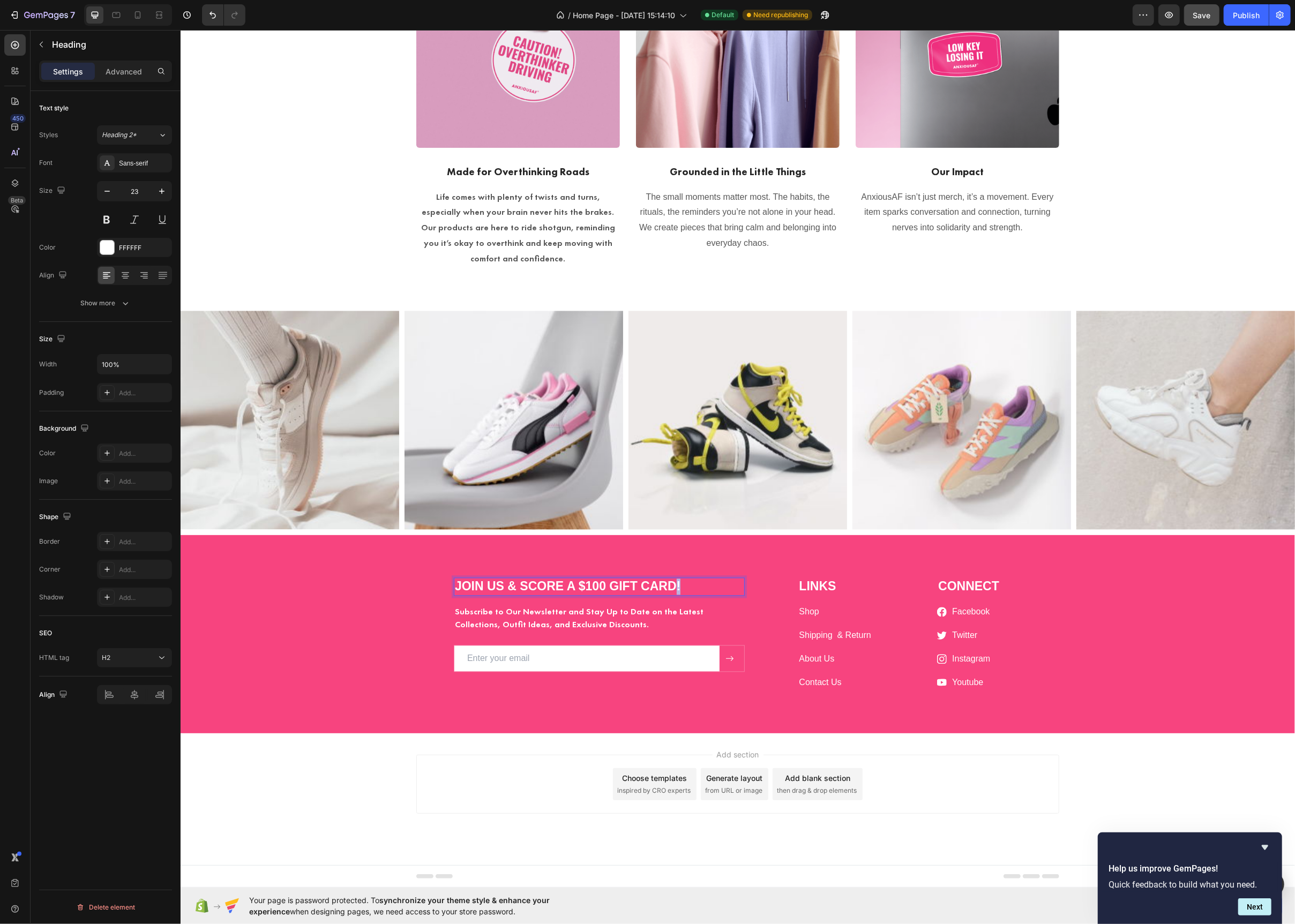
click at [672, 590] on p "JOIN US & SCORE A $100 GIFT CARD!" at bounding box center [599, 587] width 289 height 16
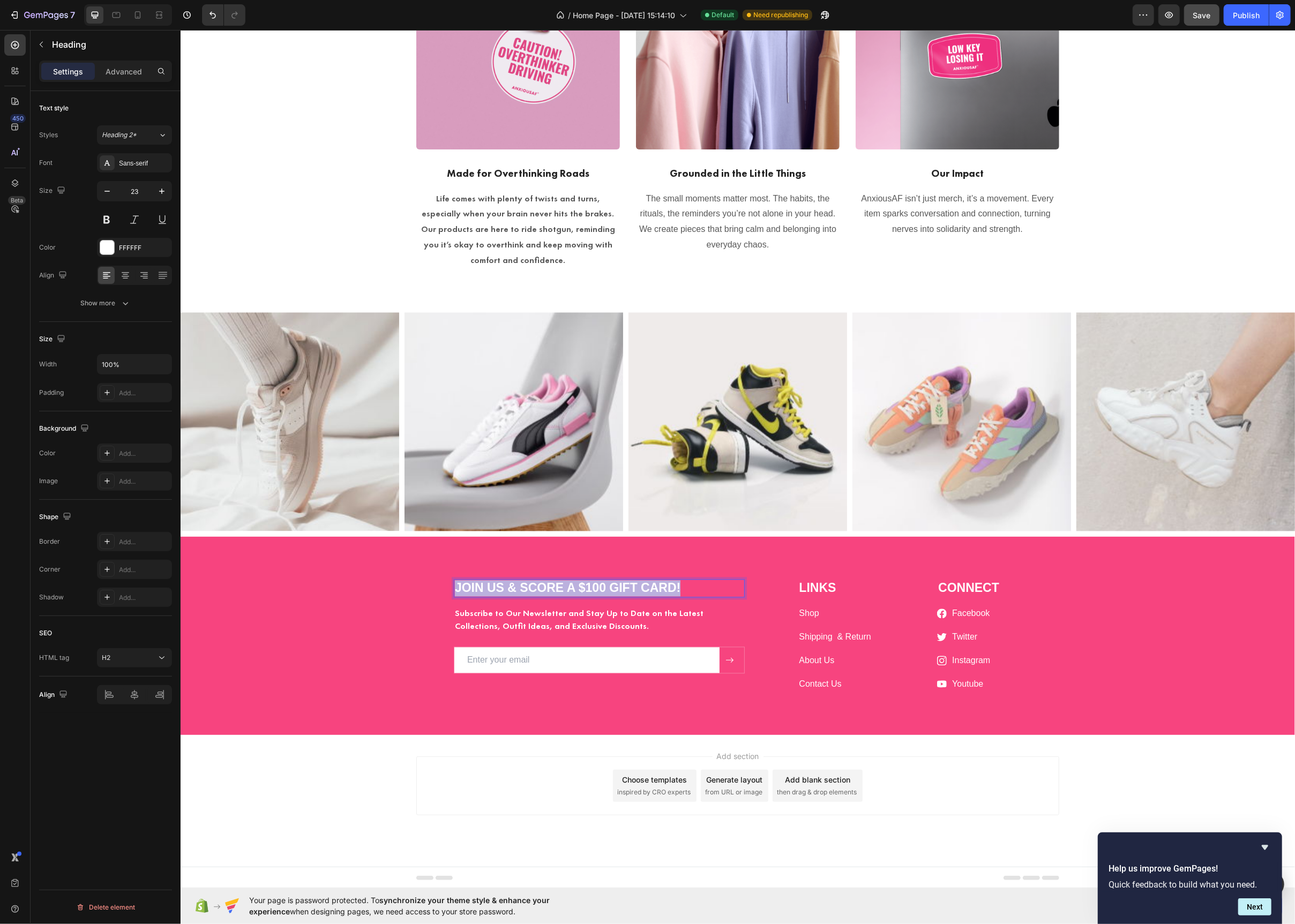
click at [672, 590] on p "JOIN US & SCORE A $100 GIFT CARD!" at bounding box center [599, 588] width 289 height 16
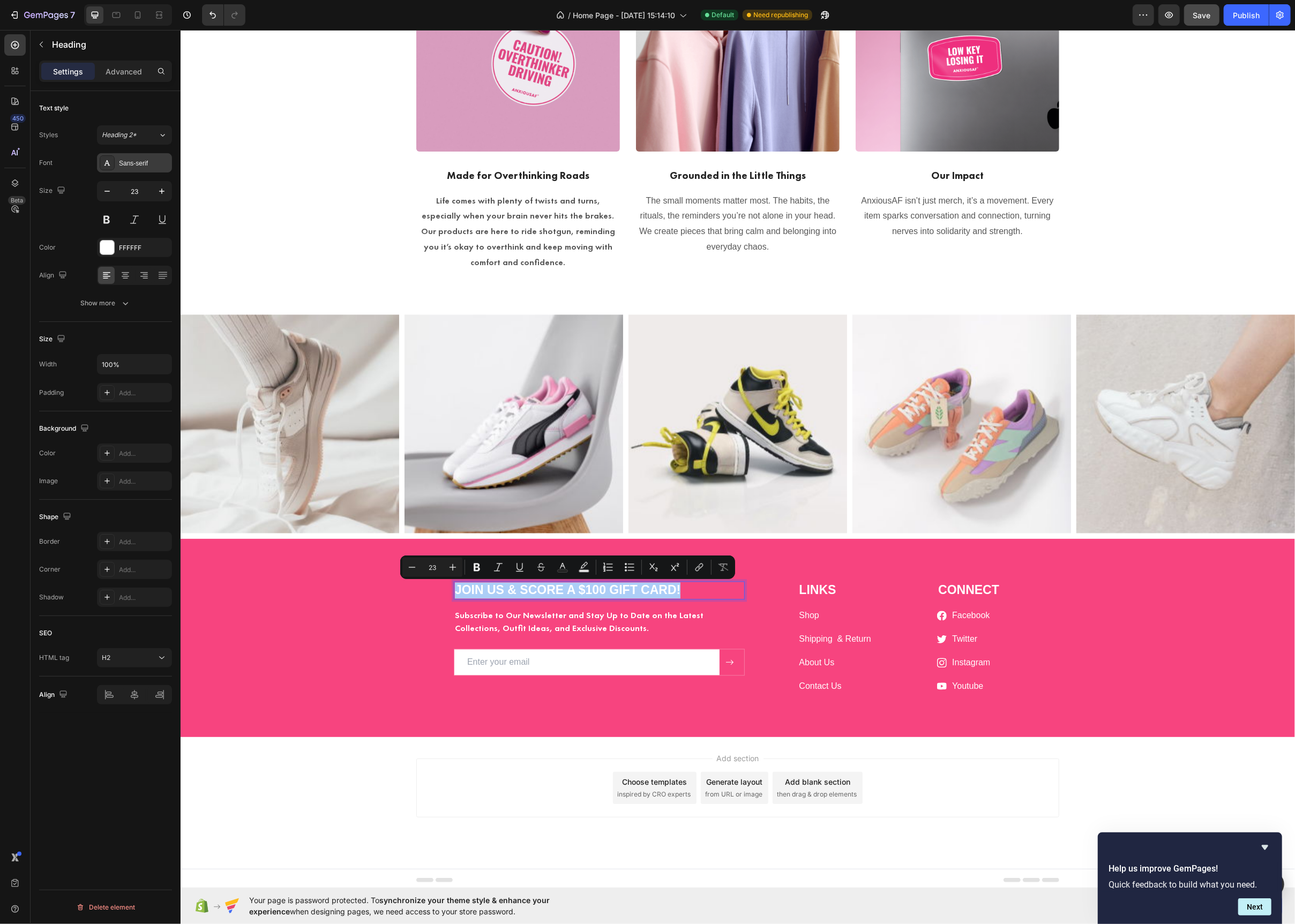
click at [101, 170] on div at bounding box center [106, 163] width 15 height 15
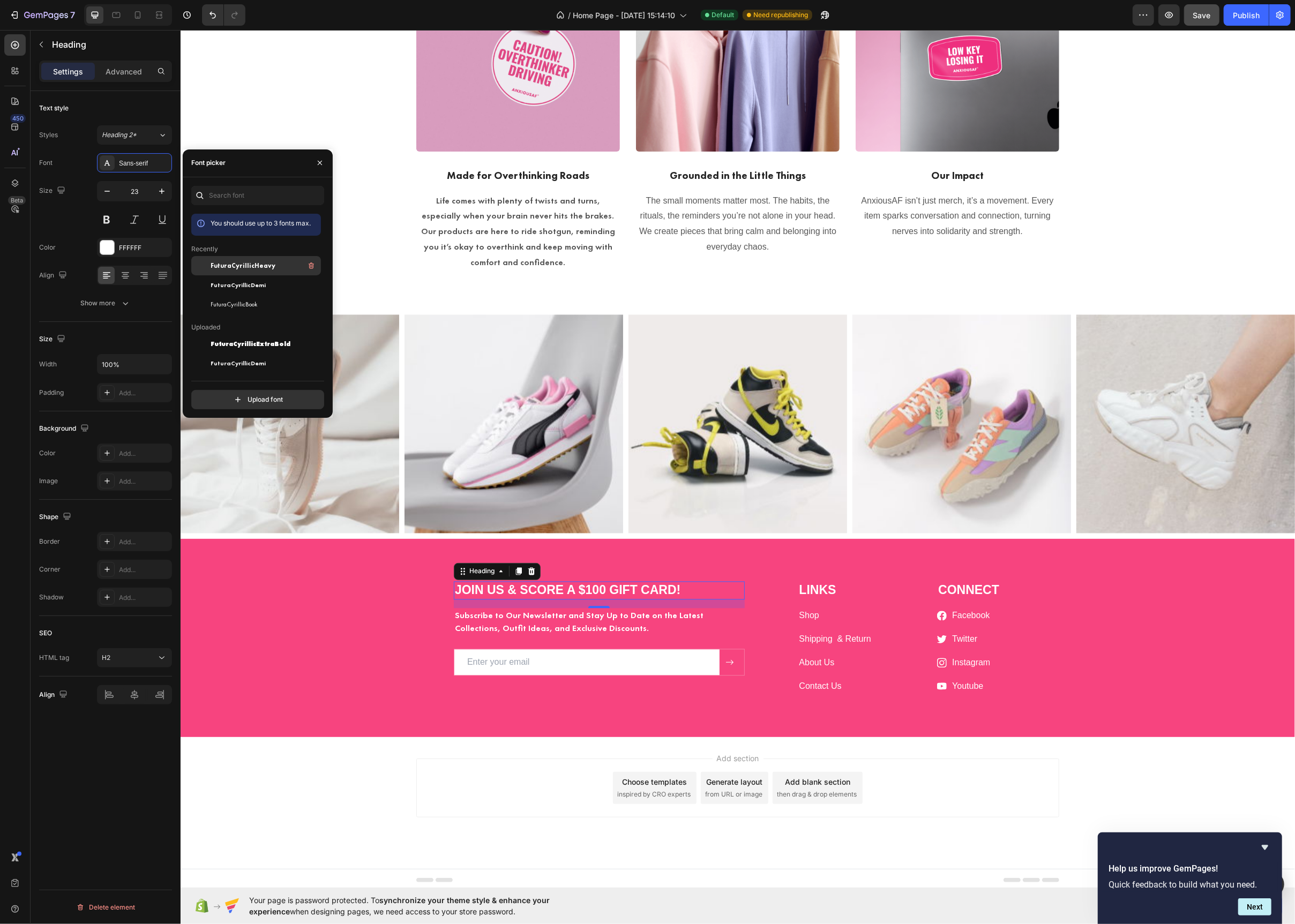
click at [219, 268] on span "FuturaCyrillicHeavy" at bounding box center [243, 266] width 65 height 10
click at [401, 599] on div "JOIN US & SCORE A $100 GIFT CARD! Heading 16 Subscribe to Our Newsletter and St…" at bounding box center [737, 647] width 1098 height 130
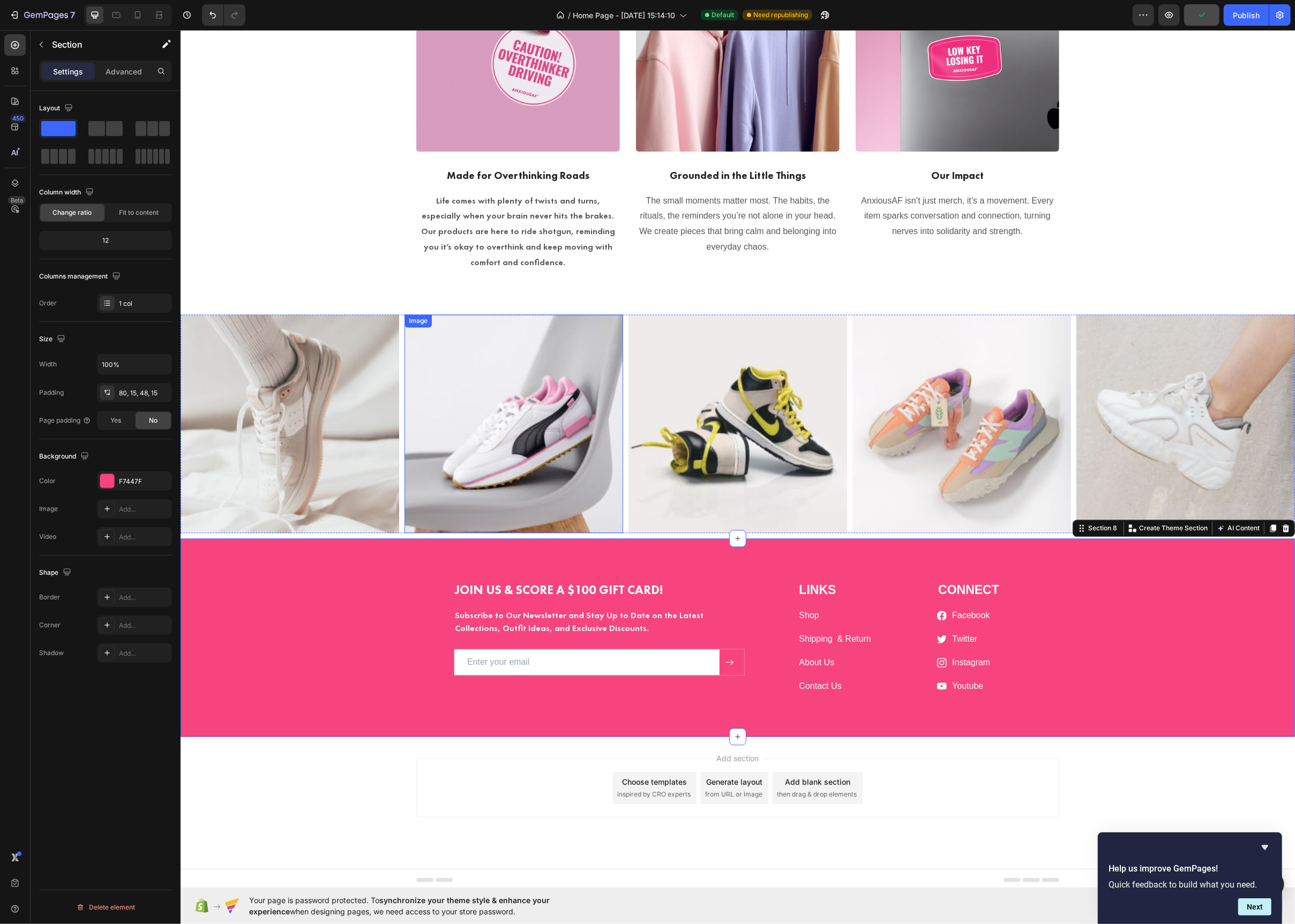
scroll to position [1957, 0]
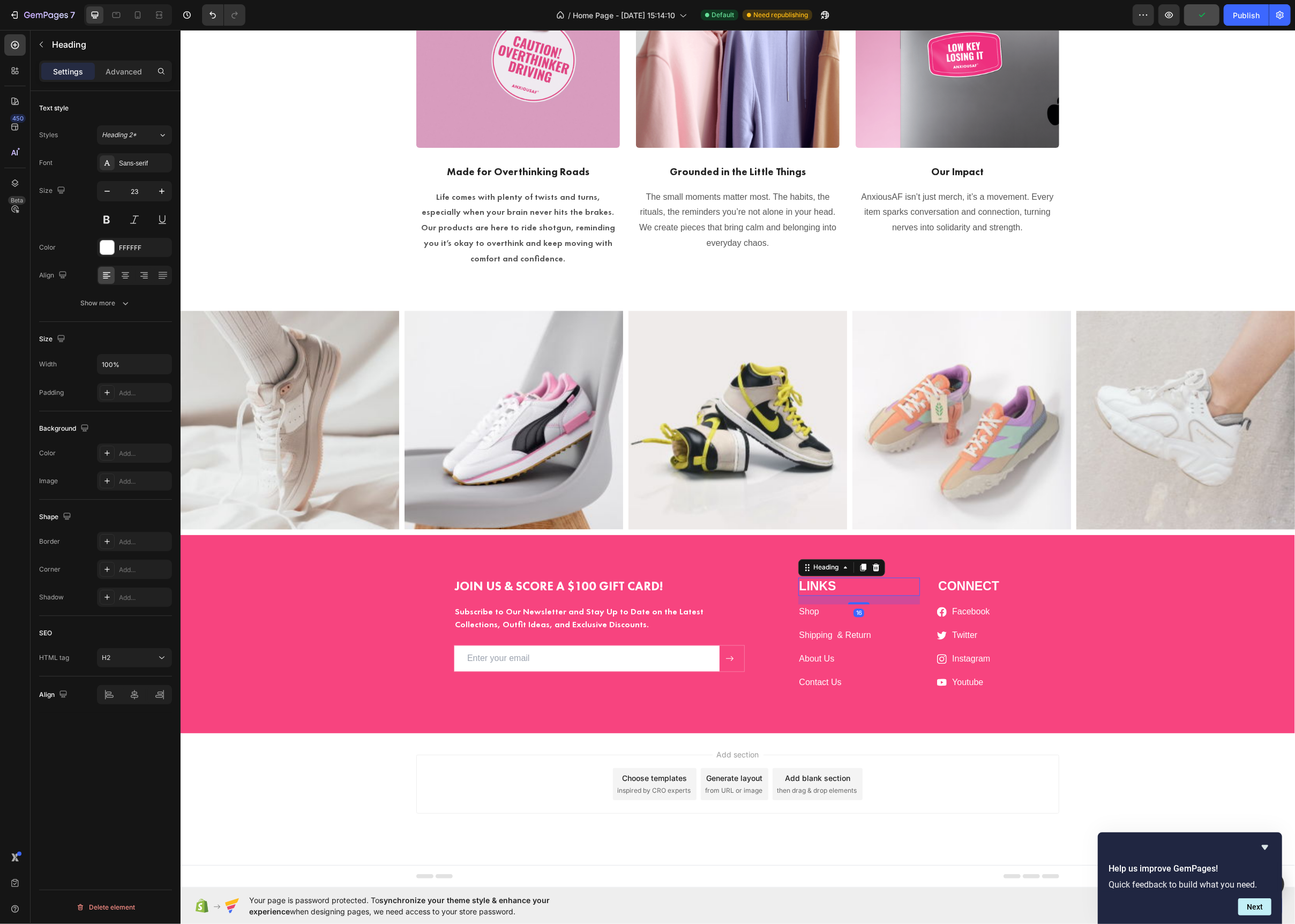
click at [814, 588] on p "LINKS" at bounding box center [858, 587] width 120 height 16
click at [555, 590] on h2 "JOIN US & SCORE A $100 GIFT CARD!" at bounding box center [599, 587] width 291 height 18
click at [555, 590] on p "JOIN US & SCORE A $100 GIFT CARD!" at bounding box center [599, 587] width 289 height 16
click at [351, 607] on div "Sign Up & Get 10% Off Your First Order! Heading 16 Subscribe to Our Newsletter …" at bounding box center [737, 642] width 1098 height 130
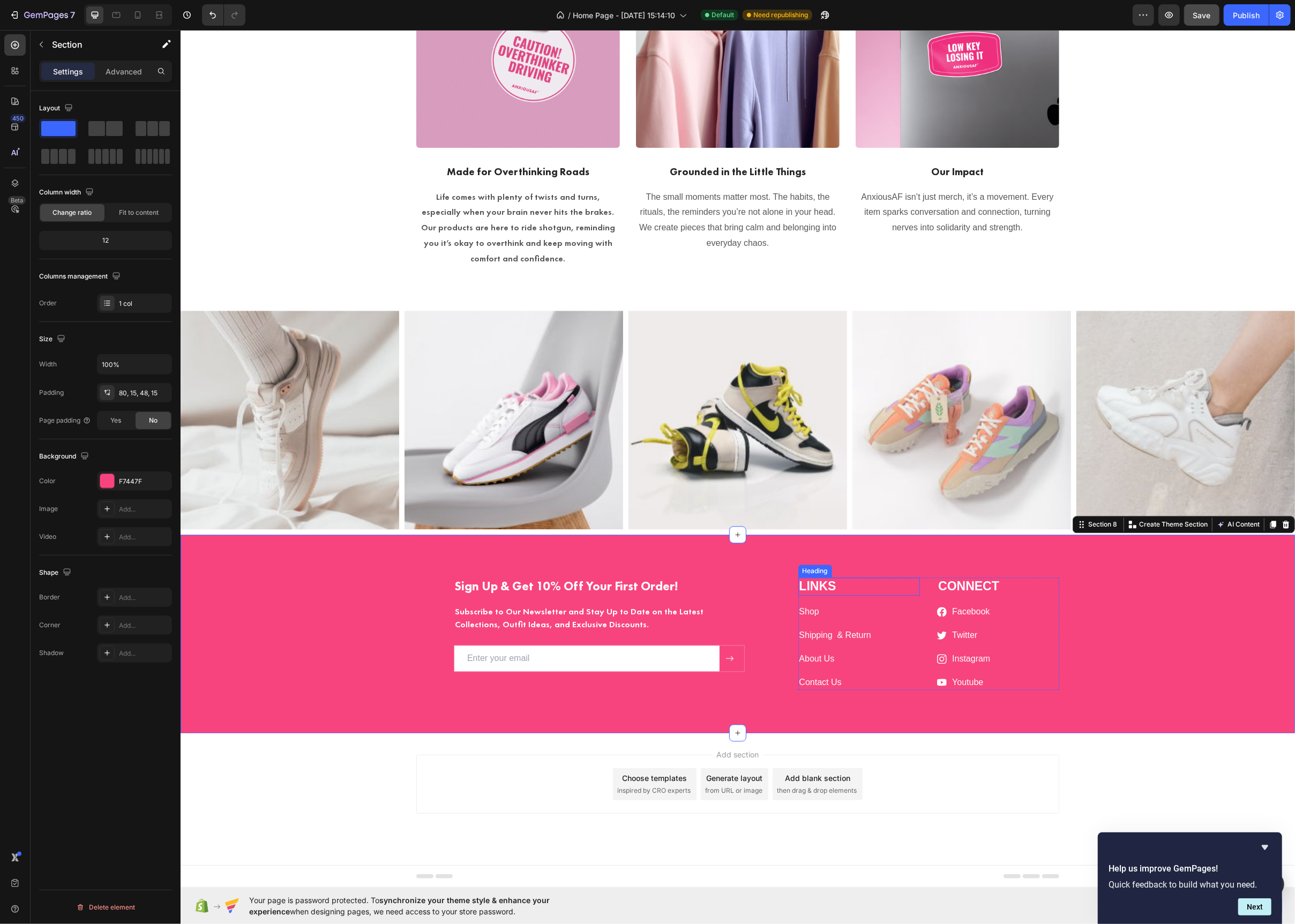
click at [821, 584] on p "LINKS" at bounding box center [858, 587] width 120 height 16
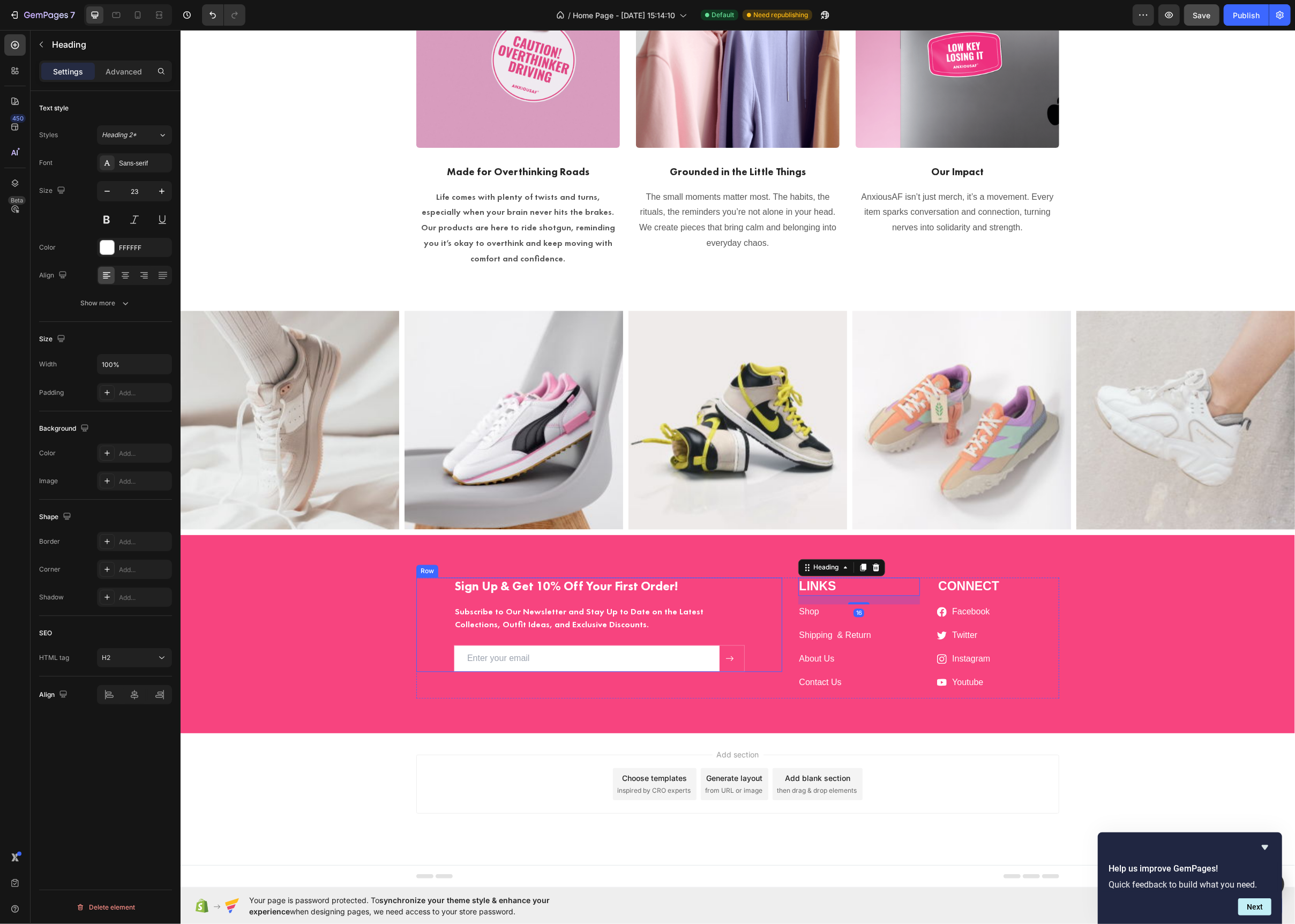
click at [757, 588] on div "Sign Up & Get 10% Off Your First Order! Heading Subscribe to Our Newsletter and…" at bounding box center [599, 625] width 366 height 94
click at [805, 586] on p "LINKS" at bounding box center [858, 587] width 120 height 16
click at [107, 158] on div at bounding box center [106, 163] width 15 height 15
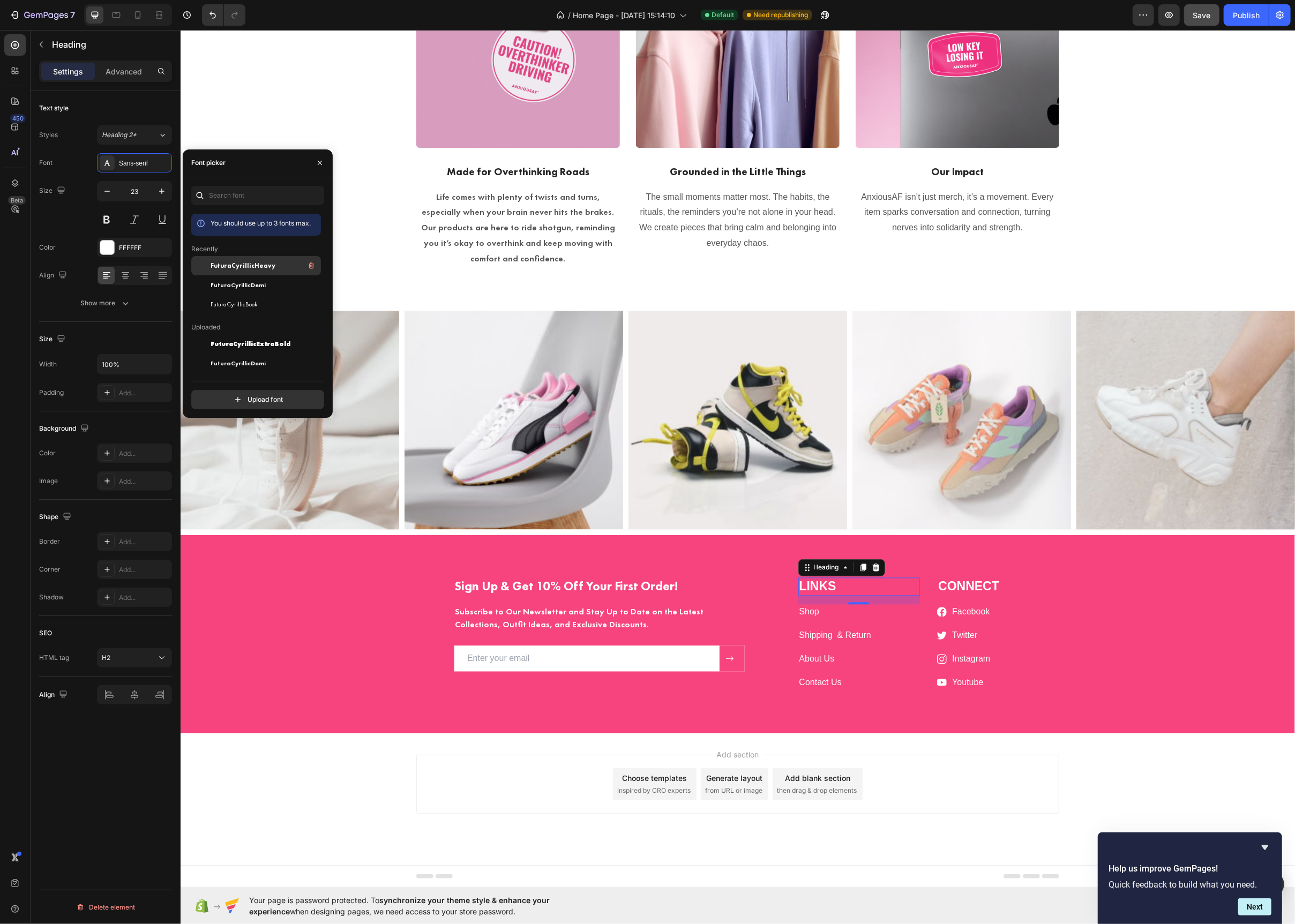
click at [248, 265] on span "FuturaCyrillicHeavy" at bounding box center [243, 266] width 65 height 10
click at [947, 583] on p "CONNECT" at bounding box center [998, 587] width 120 height 16
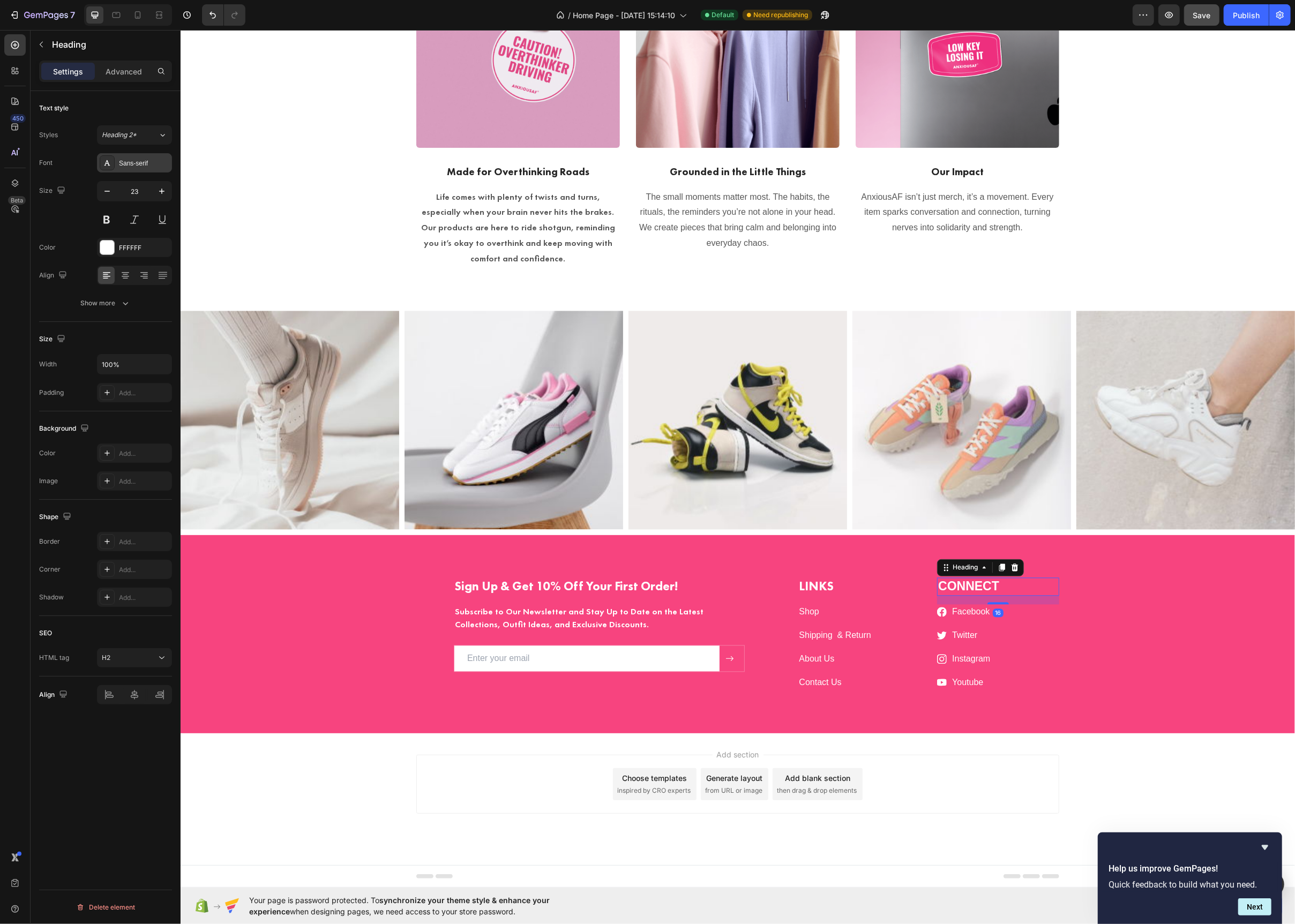
click at [106, 160] on icon at bounding box center [107, 163] width 6 height 6
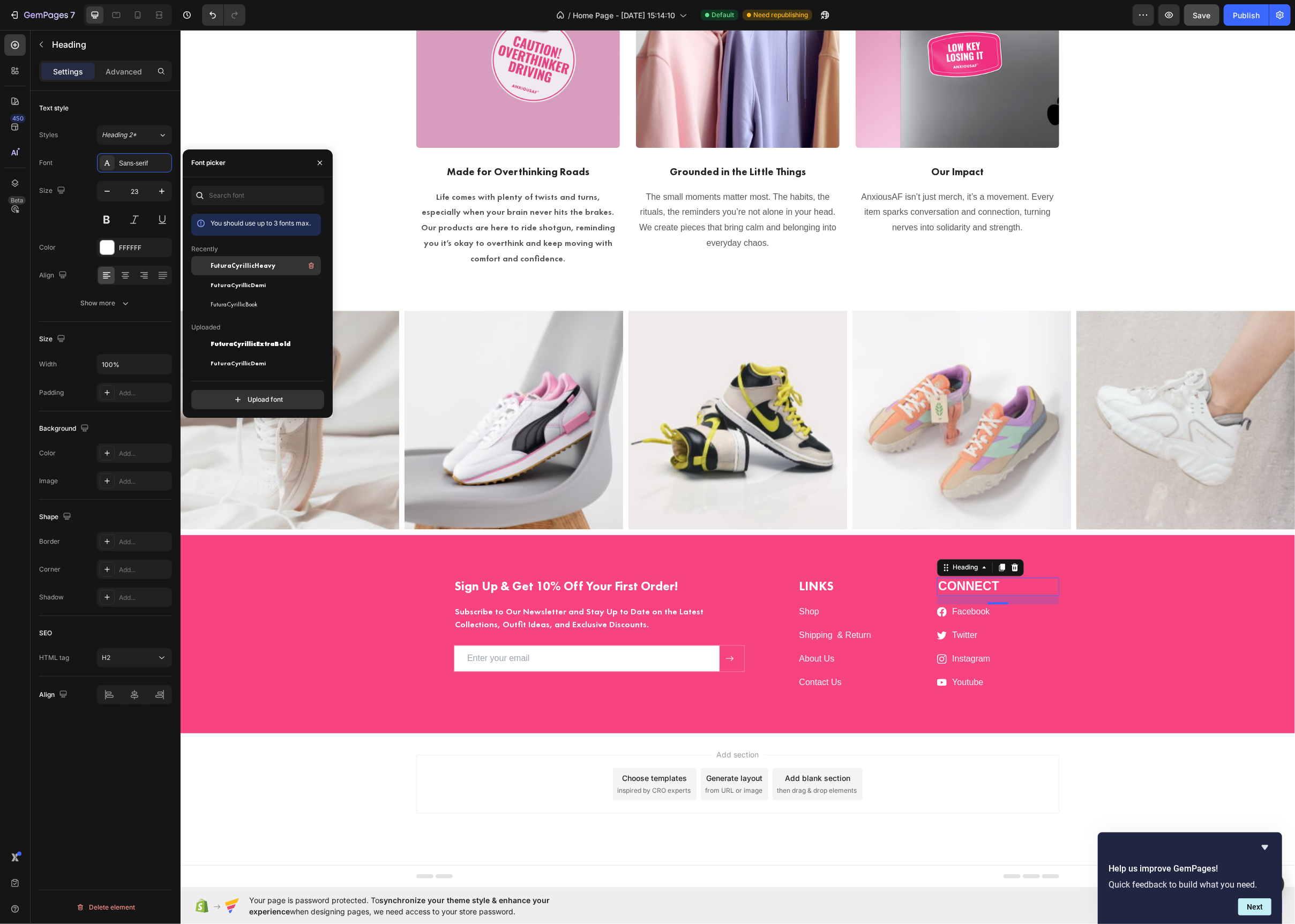
click at [232, 261] on span "FuturaCyrillicHeavy" at bounding box center [243, 266] width 65 height 10
click at [798, 590] on h2 "LINKS" at bounding box center [859, 587] width 122 height 18
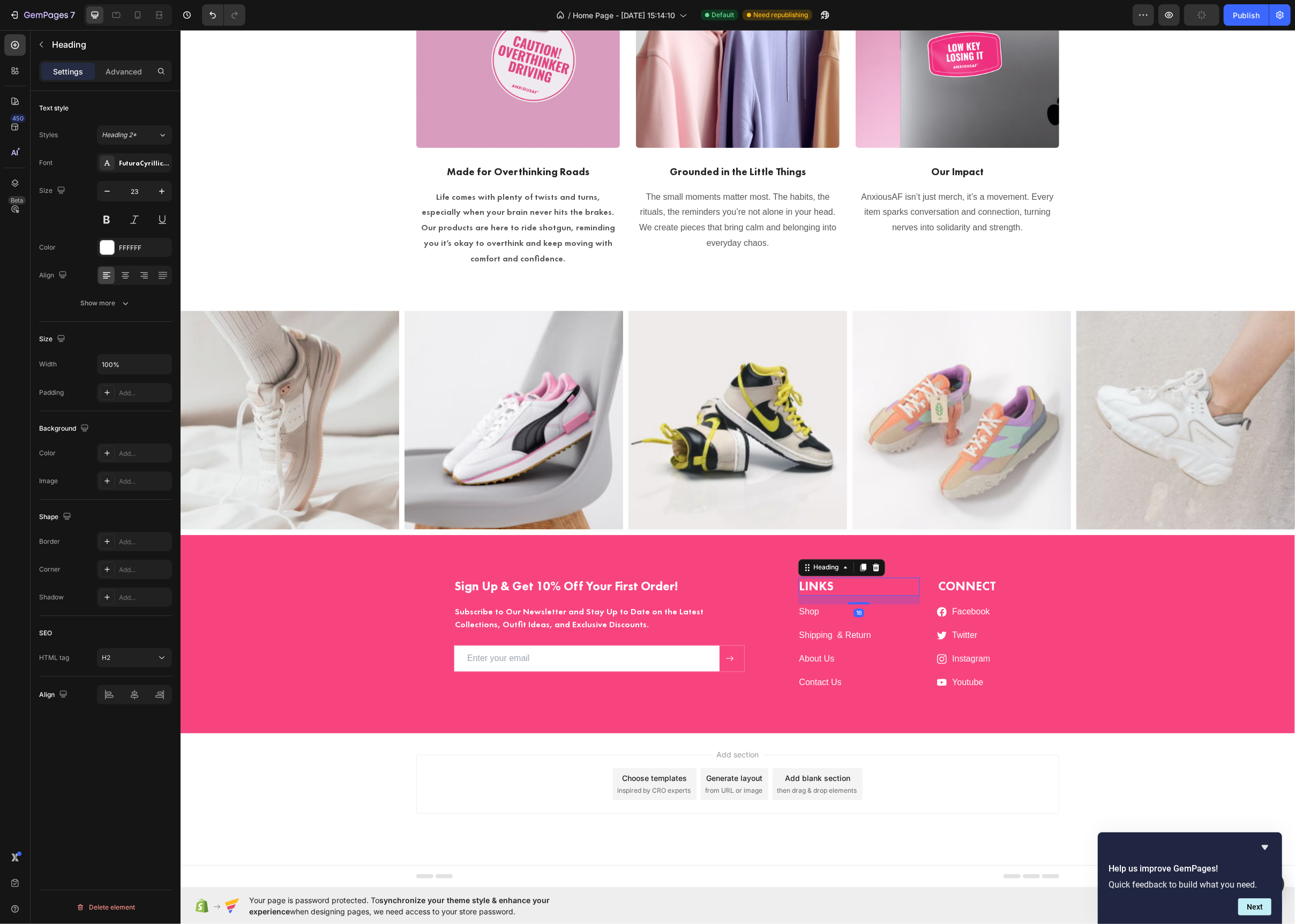
click at [798, 590] on h2 "LINKS" at bounding box center [859, 587] width 122 height 18
click at [993, 585] on p "CONNECT" at bounding box center [998, 587] width 120 height 16
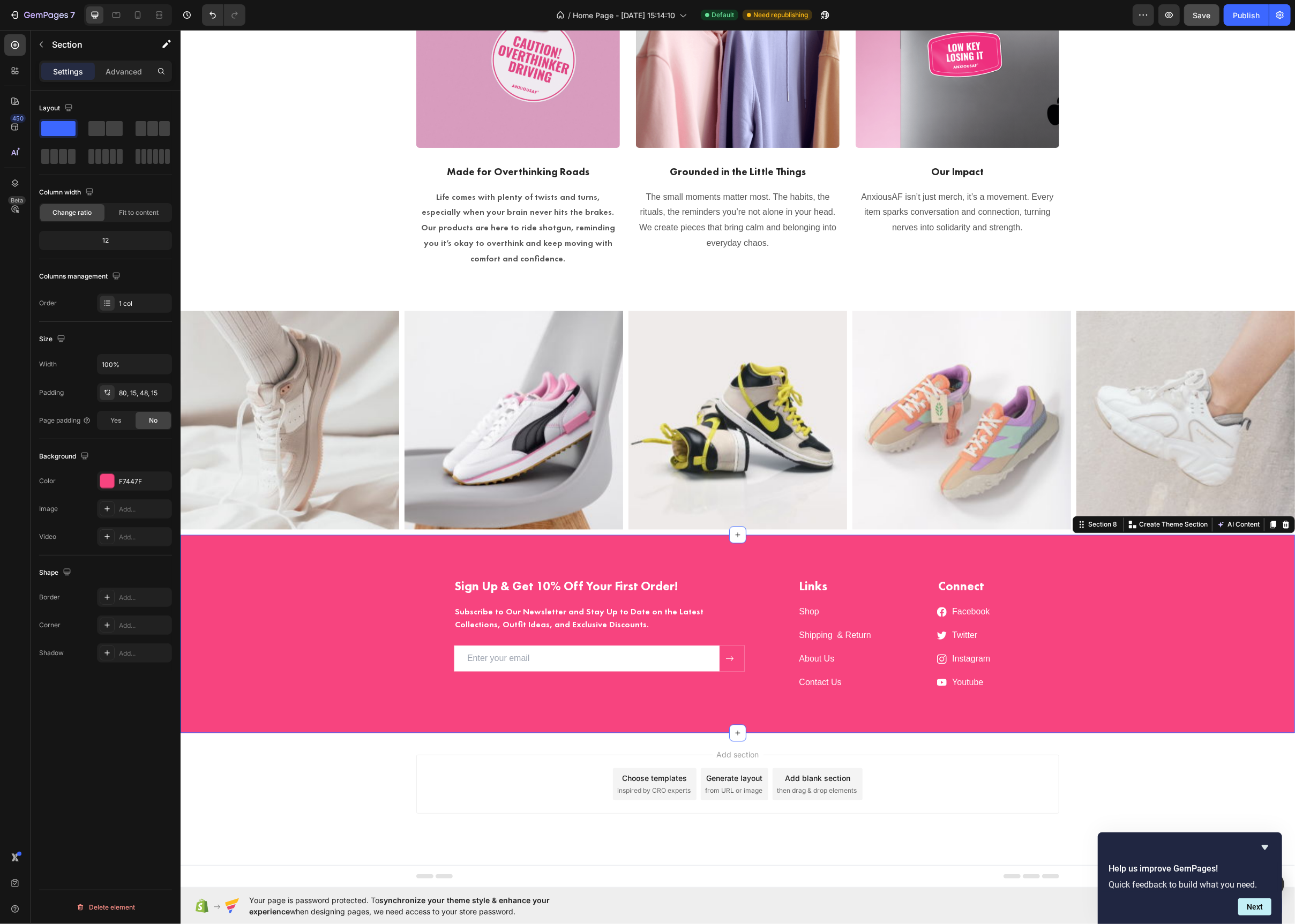
click at [1290, 642] on div "Sign Up & Get 10% Off Your First Order! Heading Subscribe to Our Newsletter and…" at bounding box center [738, 634] width 1115 height 198
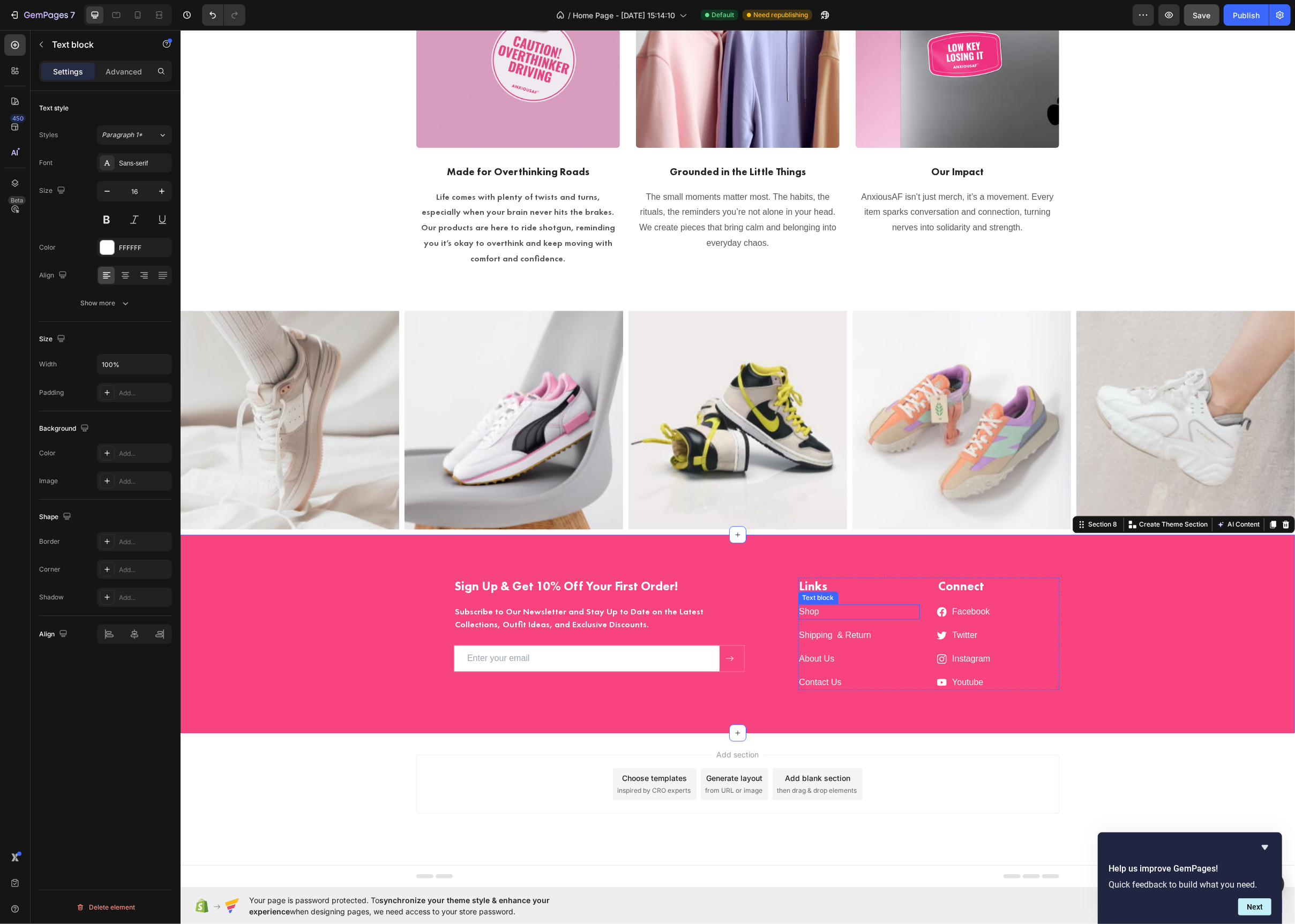
click at [819, 607] on p "Shop" at bounding box center [858, 612] width 120 height 13
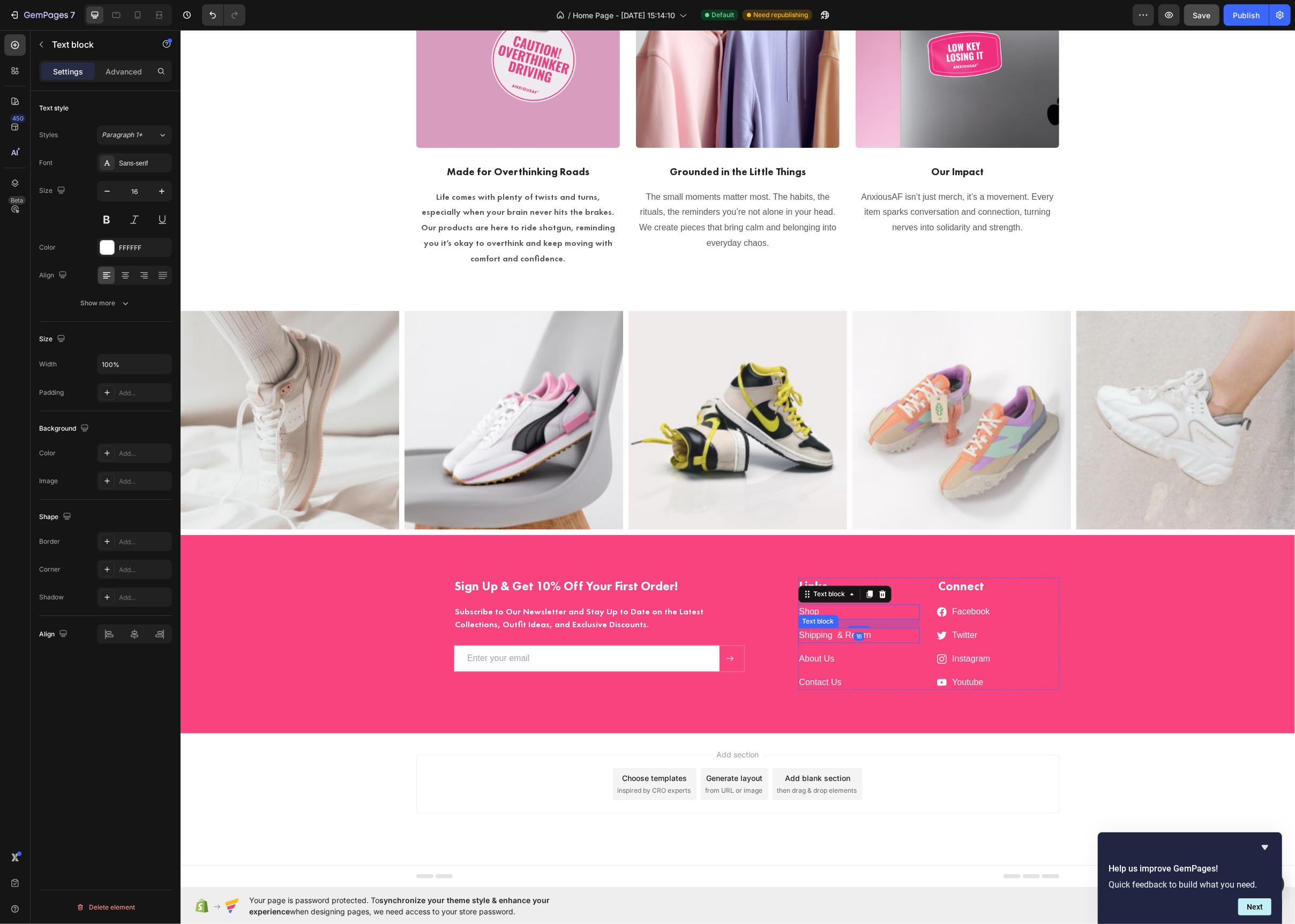
click at [892, 634] on p "Shipping & Return" at bounding box center [858, 636] width 120 height 13
click at [903, 615] on p "Shop" at bounding box center [858, 612] width 120 height 13
click at [109, 162] on icon at bounding box center [107, 163] width 9 height 9
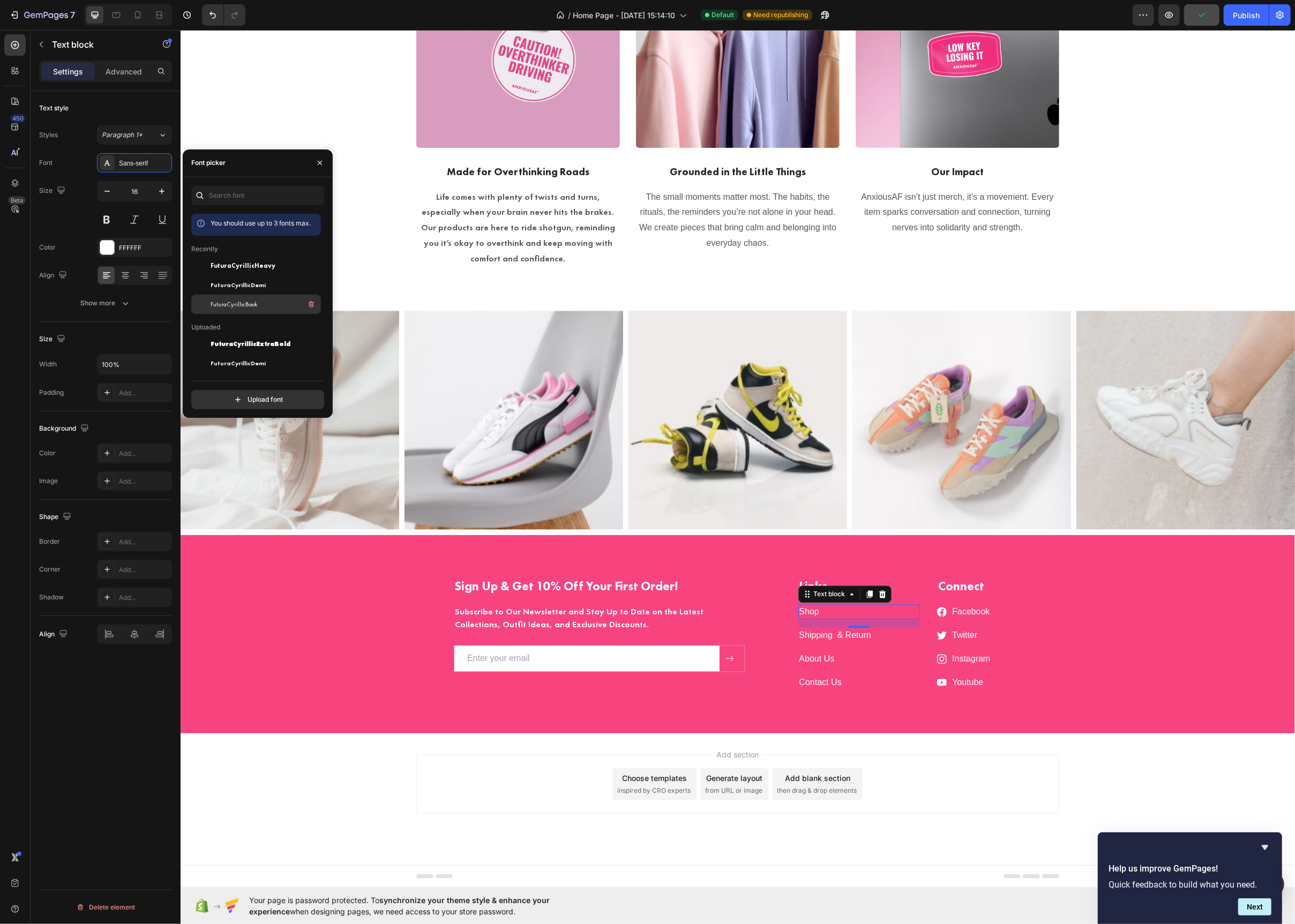
click at [236, 298] on div "FuturaCyrillicBook" at bounding box center [265, 304] width 108 height 13
click at [236, 290] on div "FuturaCyrillicDemi" at bounding box center [265, 285] width 108 height 13
click at [885, 637] on p "Shipping & Return" at bounding box center [858, 636] width 120 height 13
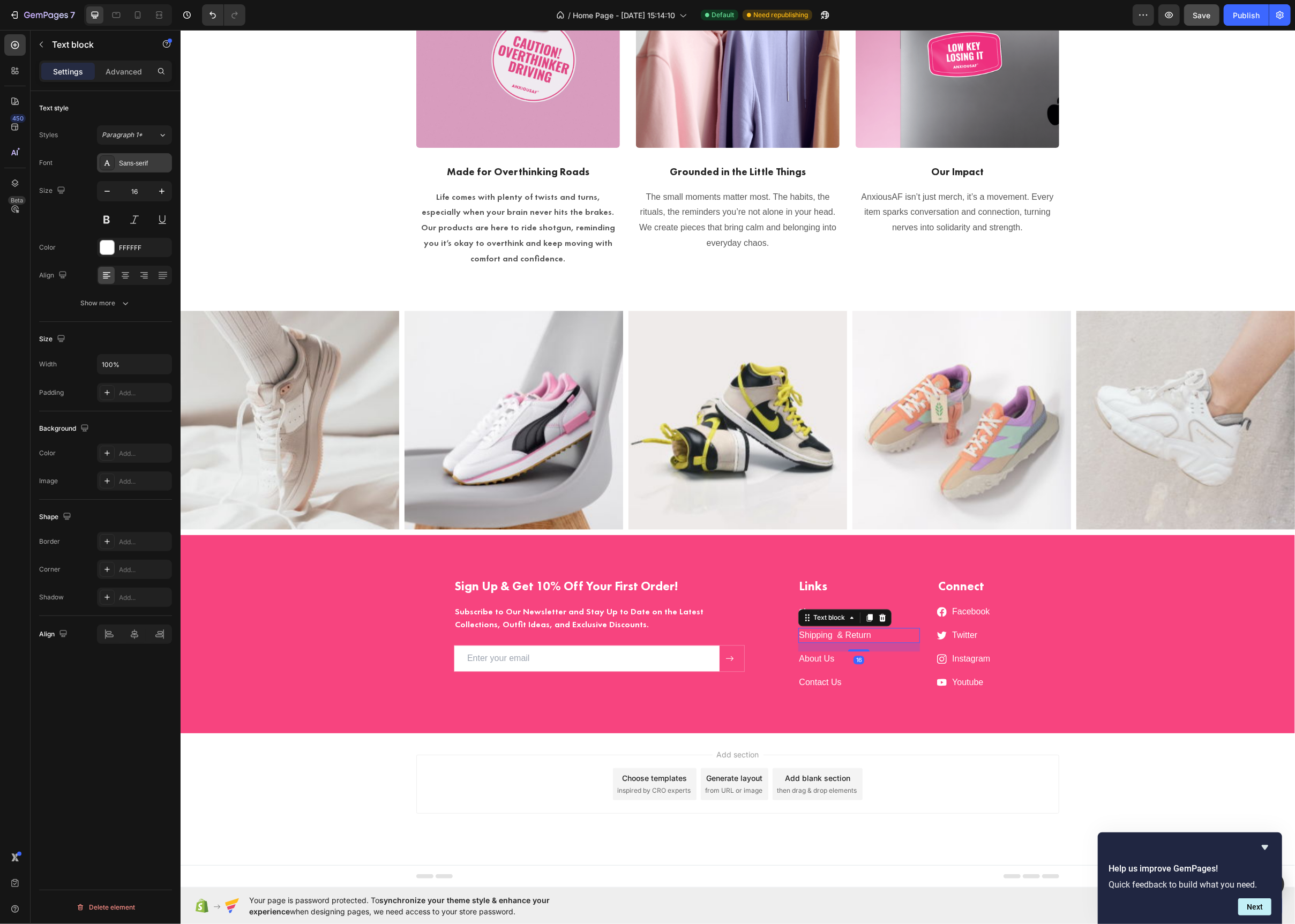
click at [114, 162] on div at bounding box center [106, 163] width 15 height 15
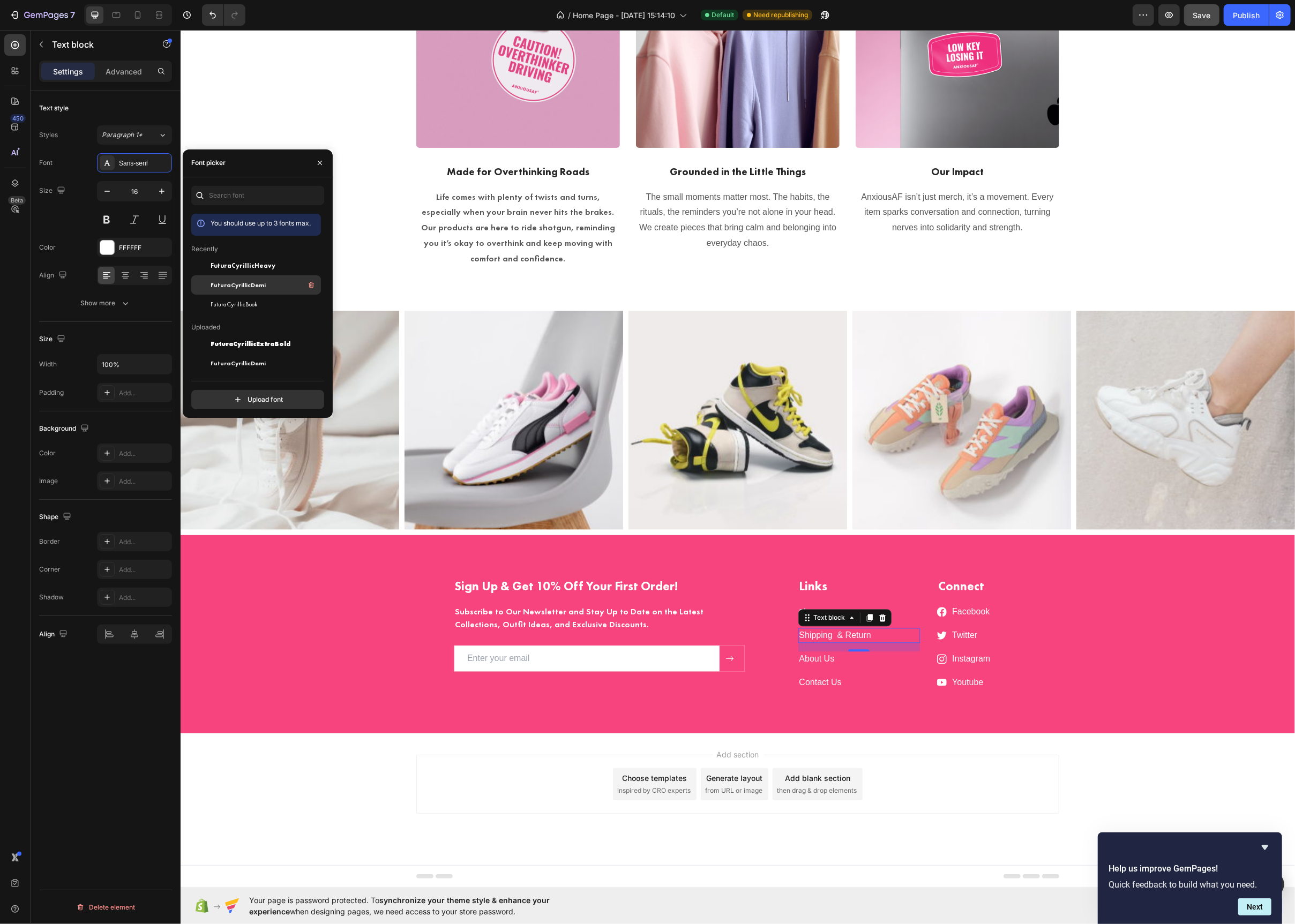
click at [243, 283] on span "FuturaCyrillicDemi" at bounding box center [239, 285] width 55 height 10
click at [888, 656] on p "About Us" at bounding box center [858, 659] width 120 height 13
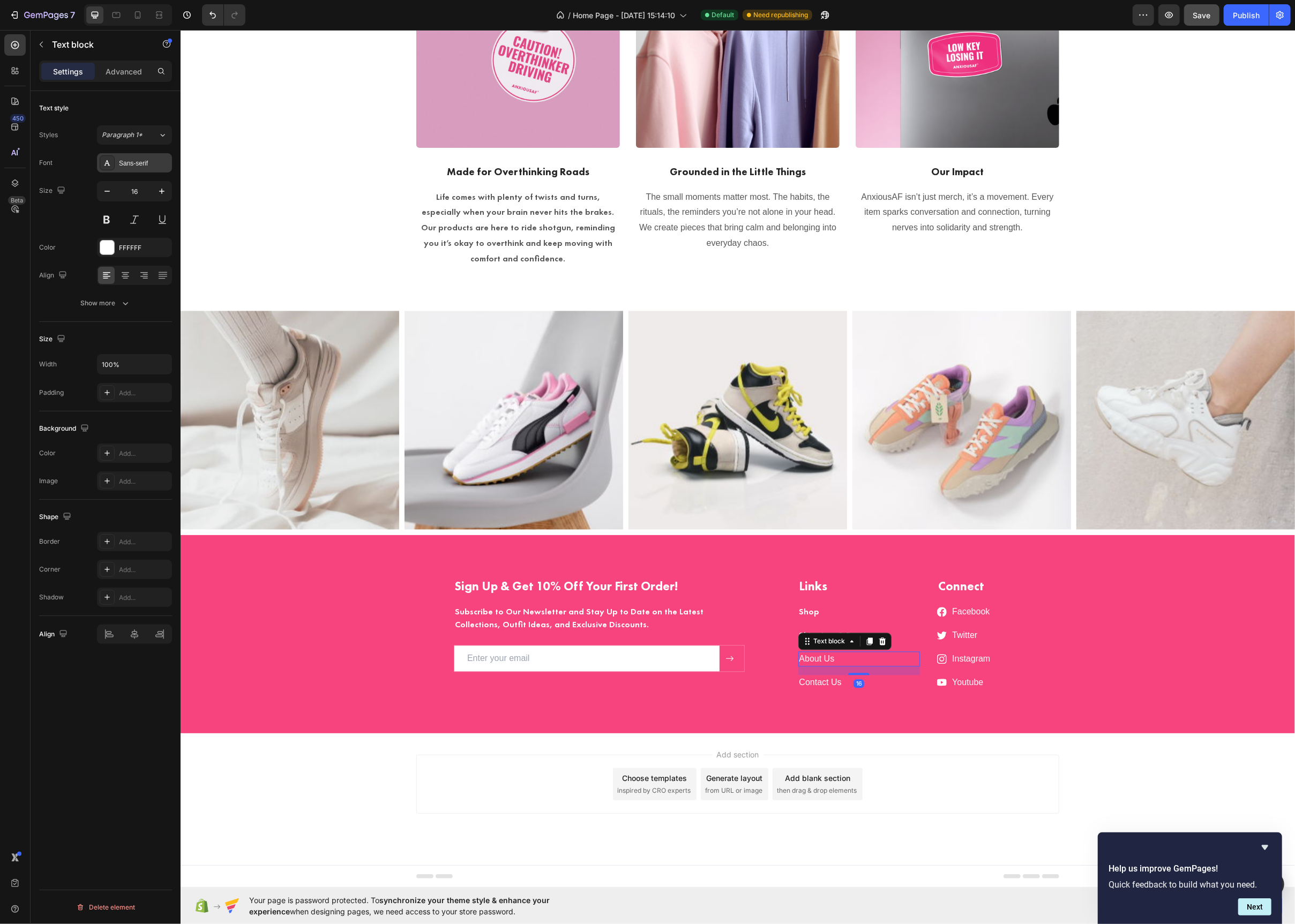
click at [122, 167] on div "Sans-serif" at bounding box center [144, 163] width 50 height 10
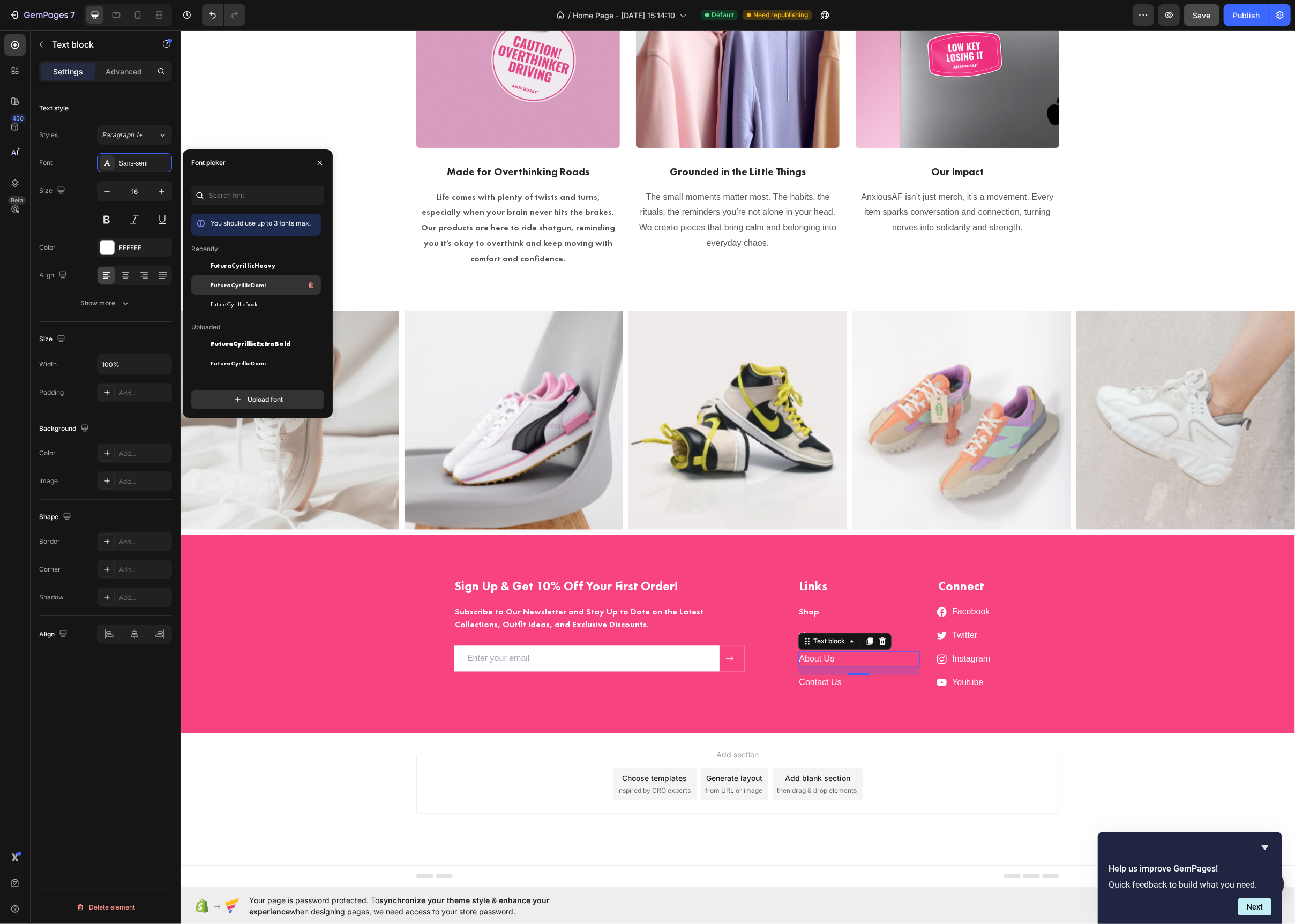
click at [247, 287] on span "FuturaCyrillicDemi" at bounding box center [239, 285] width 55 height 10
click at [803, 681] on link "Contact Us" at bounding box center [820, 683] width 43 height 9
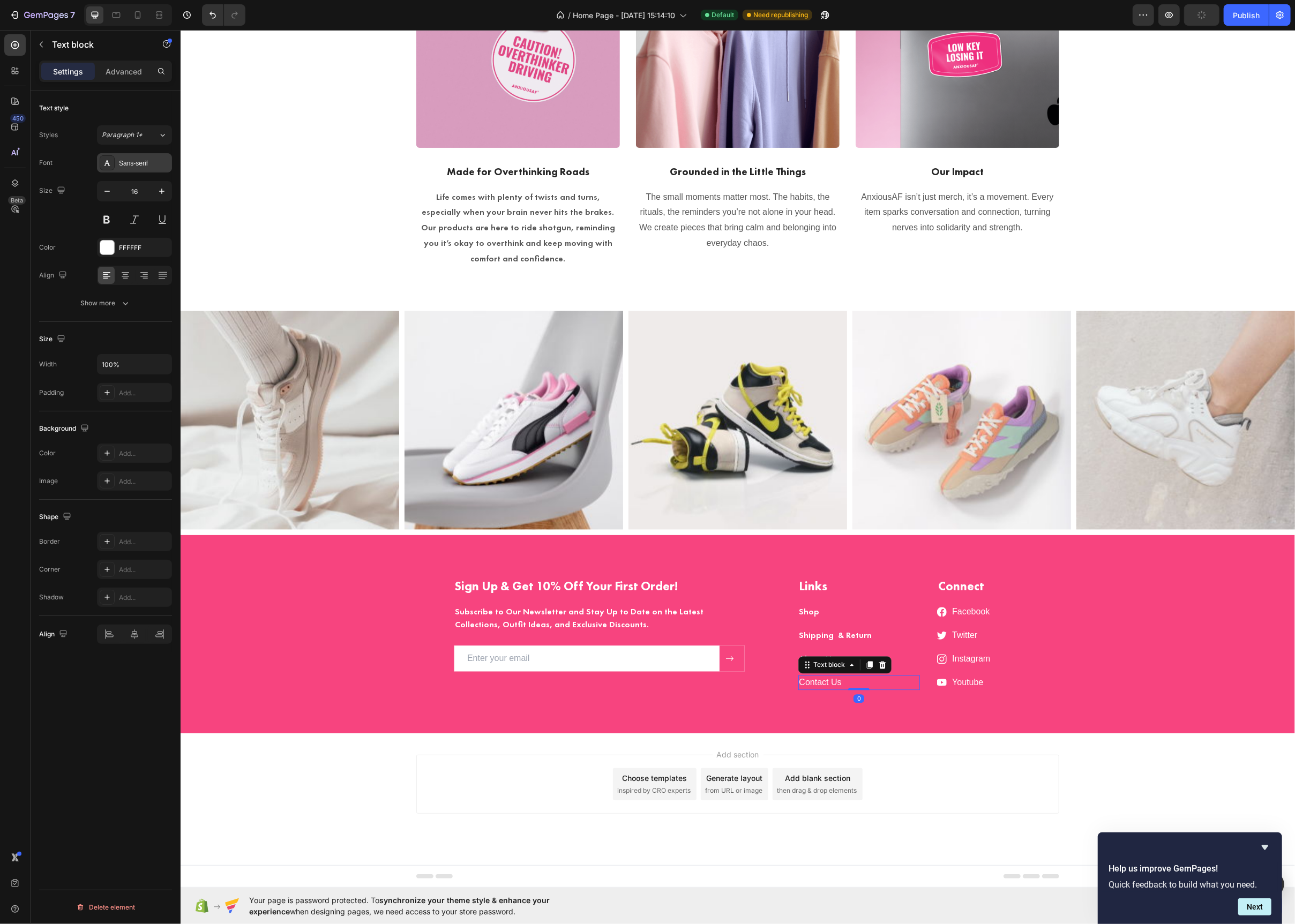
click at [106, 163] on icon at bounding box center [107, 163] width 9 height 9
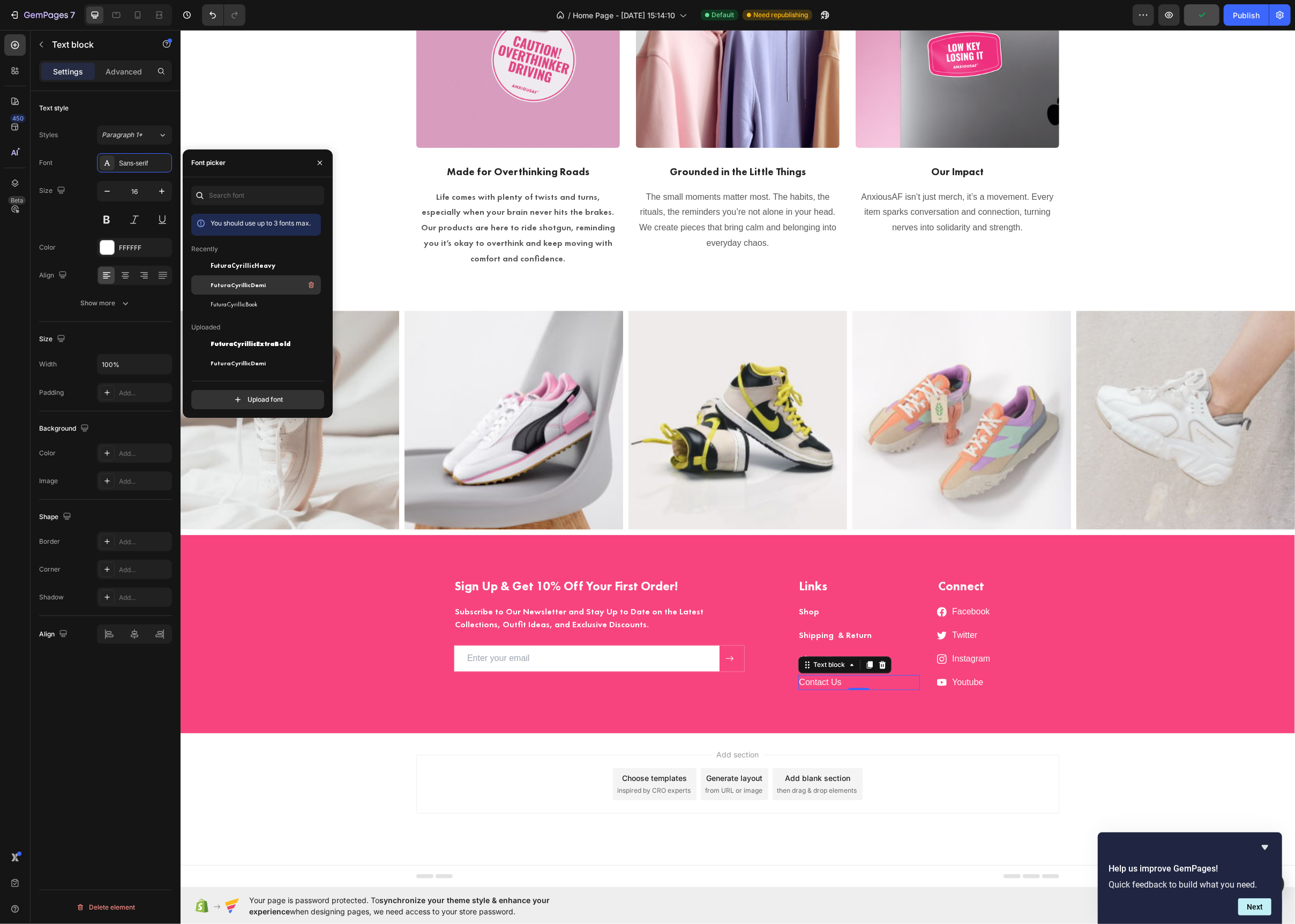
click at [255, 289] on span "FuturaCyrillicDemi" at bounding box center [239, 285] width 55 height 10
click at [972, 616] on div "Facebook Text block" at bounding box center [971, 612] width 40 height 15
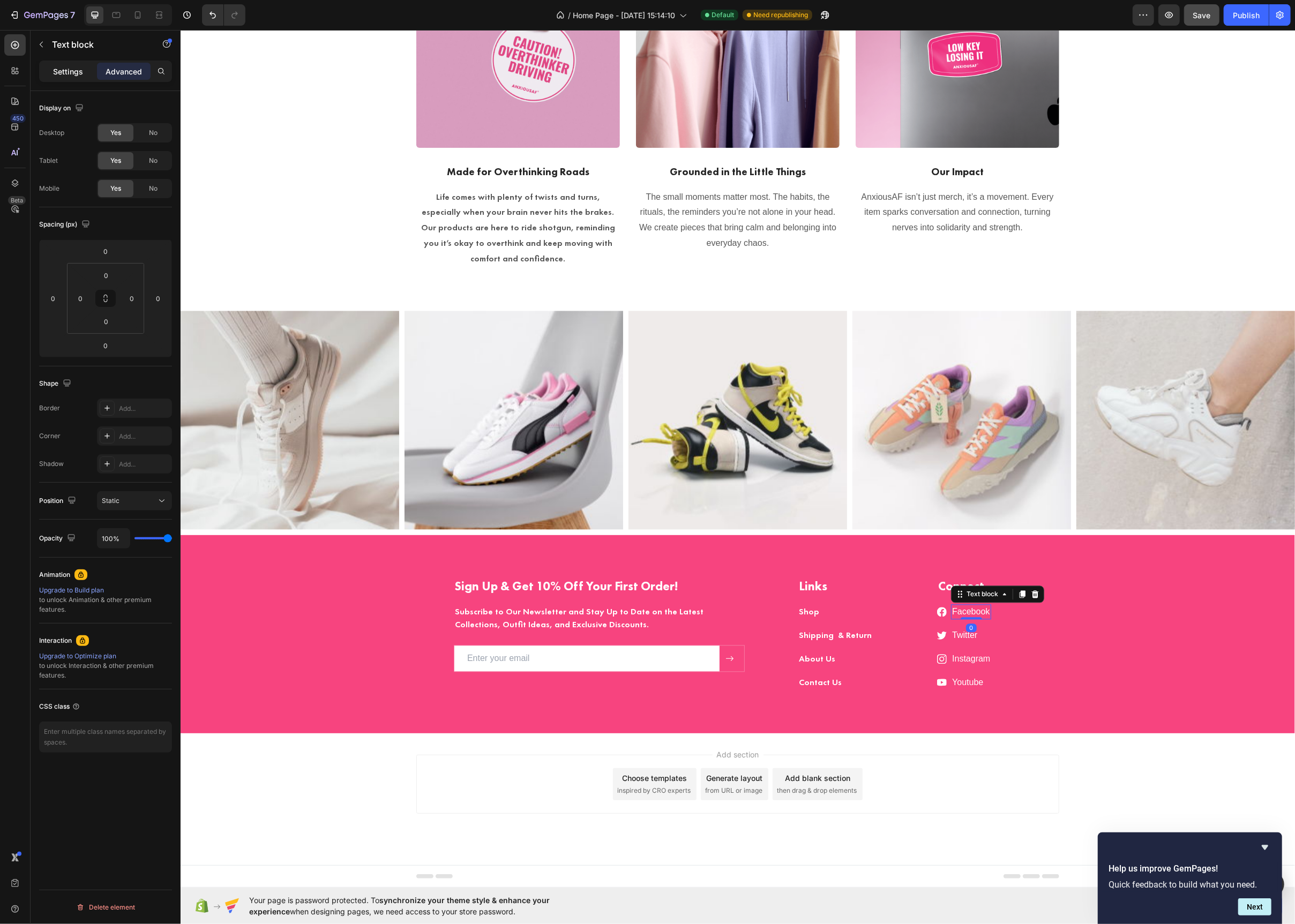
click at [69, 77] on div "Settings" at bounding box center [67, 71] width 53 height 17
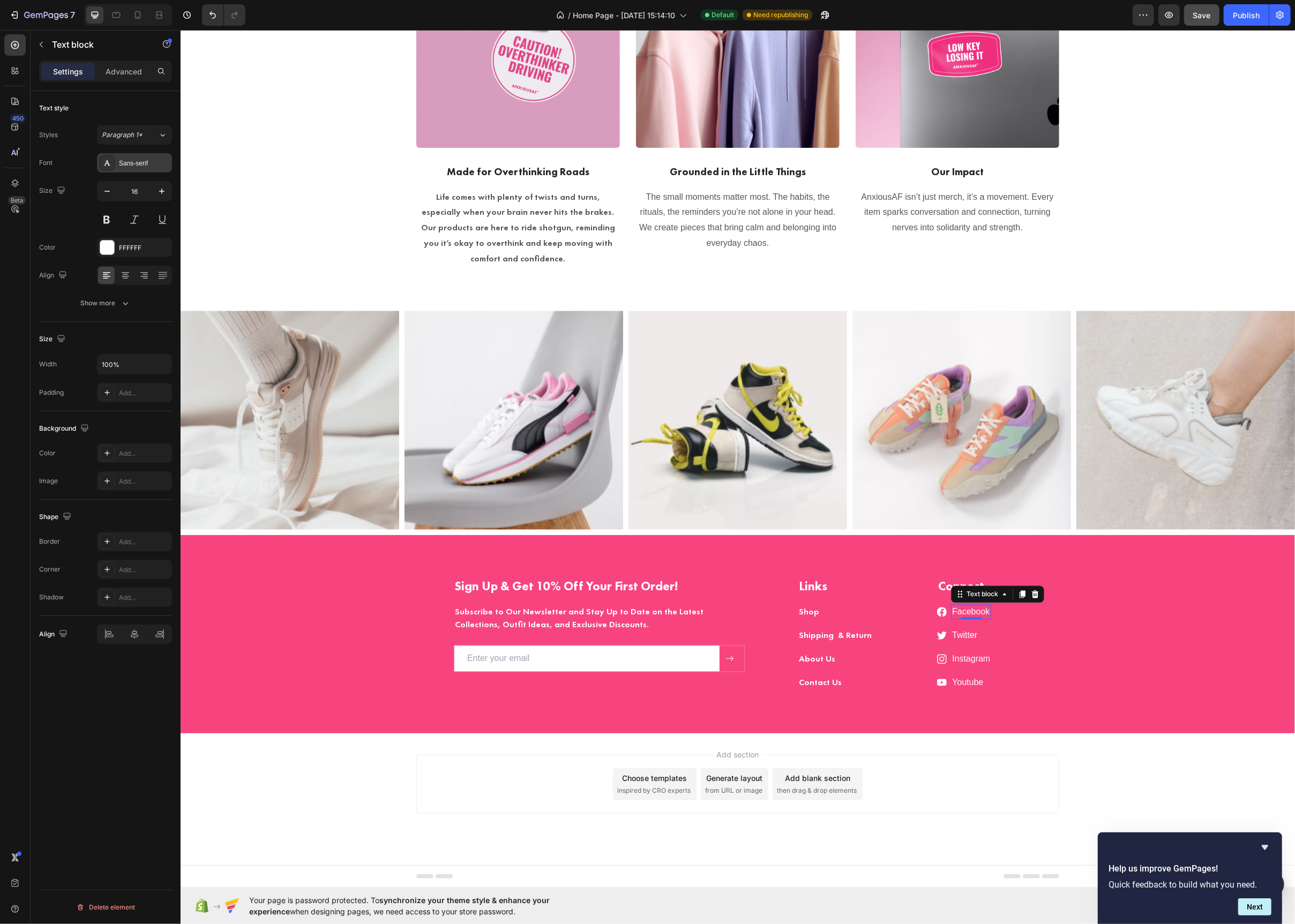
click at [106, 158] on div at bounding box center [106, 163] width 15 height 15
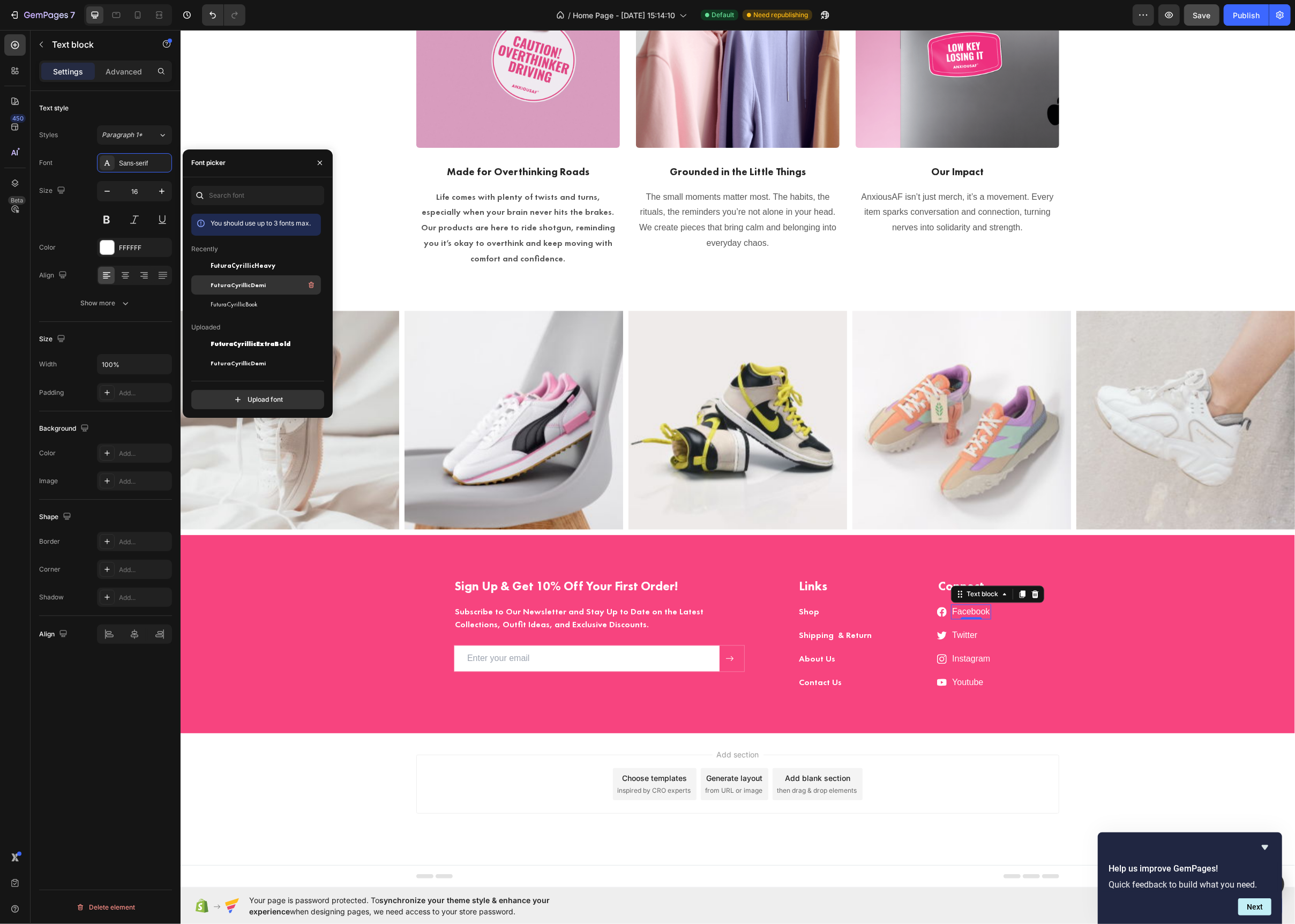
click at [215, 280] on span "FuturaCyrillicDemi" at bounding box center [239, 285] width 55 height 10
click at [969, 632] on link "Twitter" at bounding box center [963, 635] width 25 height 9
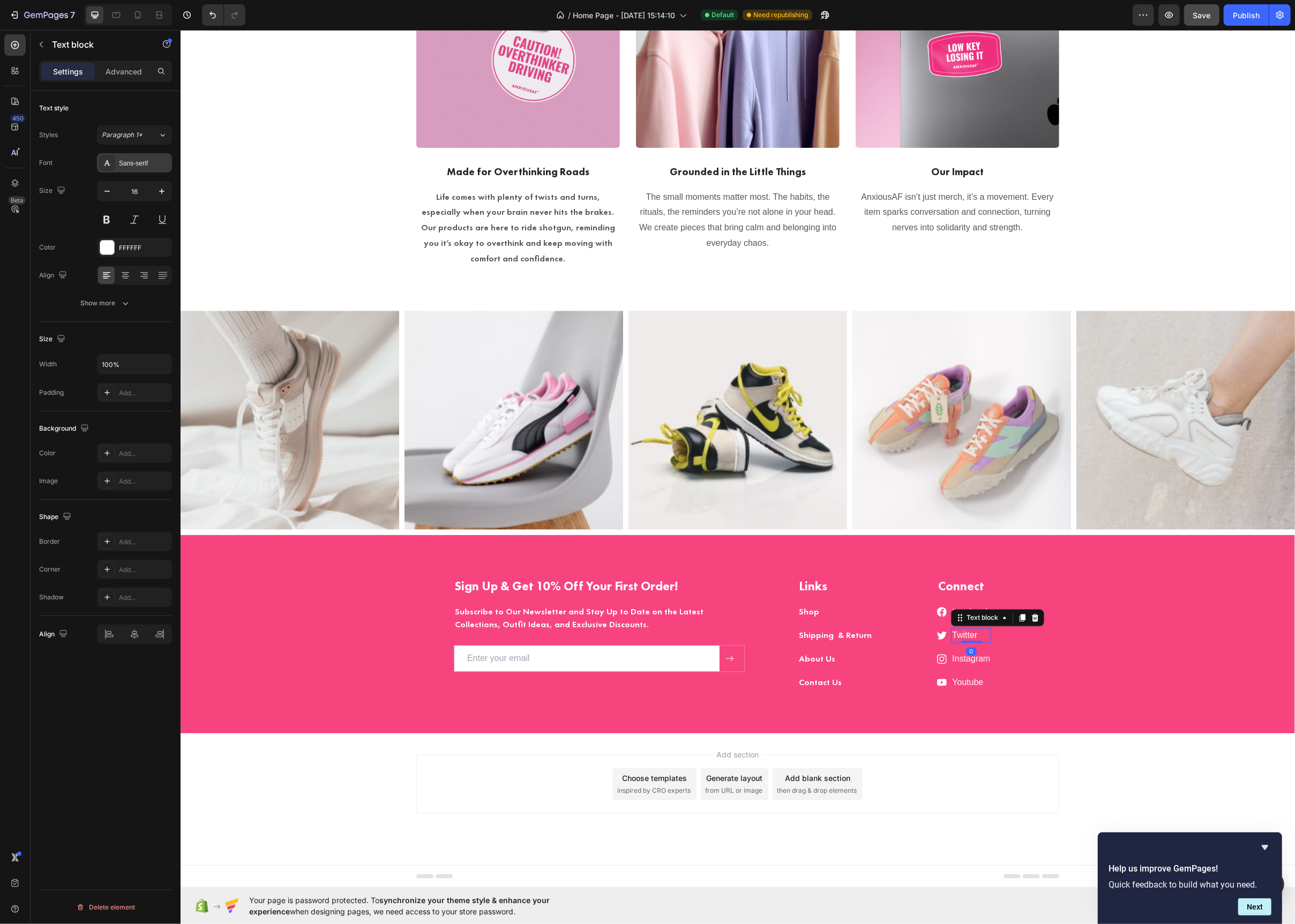
click at [111, 166] on div at bounding box center [106, 163] width 15 height 15
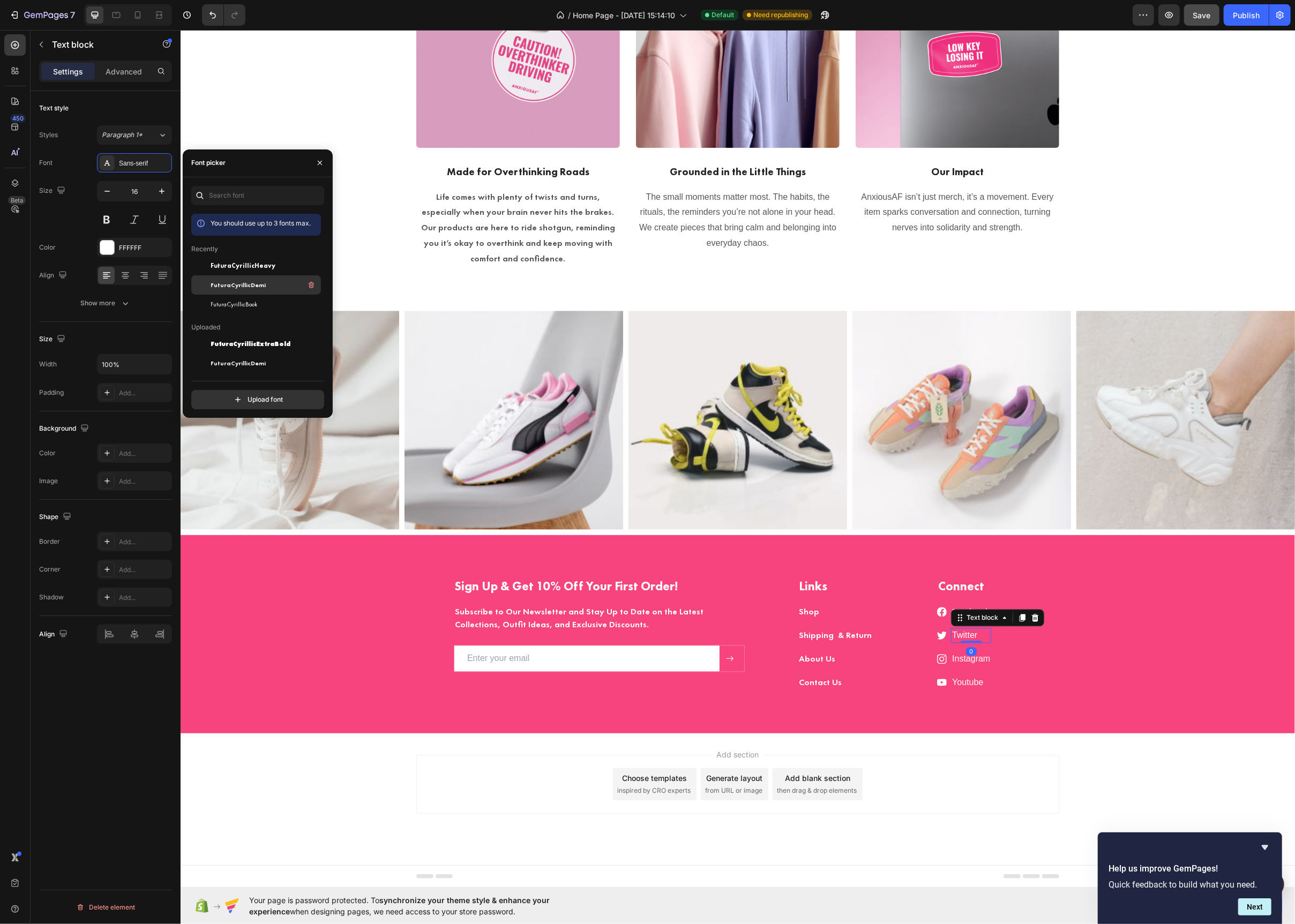
click at [231, 284] on span "FuturaCyrillicDemi" at bounding box center [239, 285] width 55 height 10
click at [985, 661] on link "Instagram" at bounding box center [971, 659] width 38 height 9
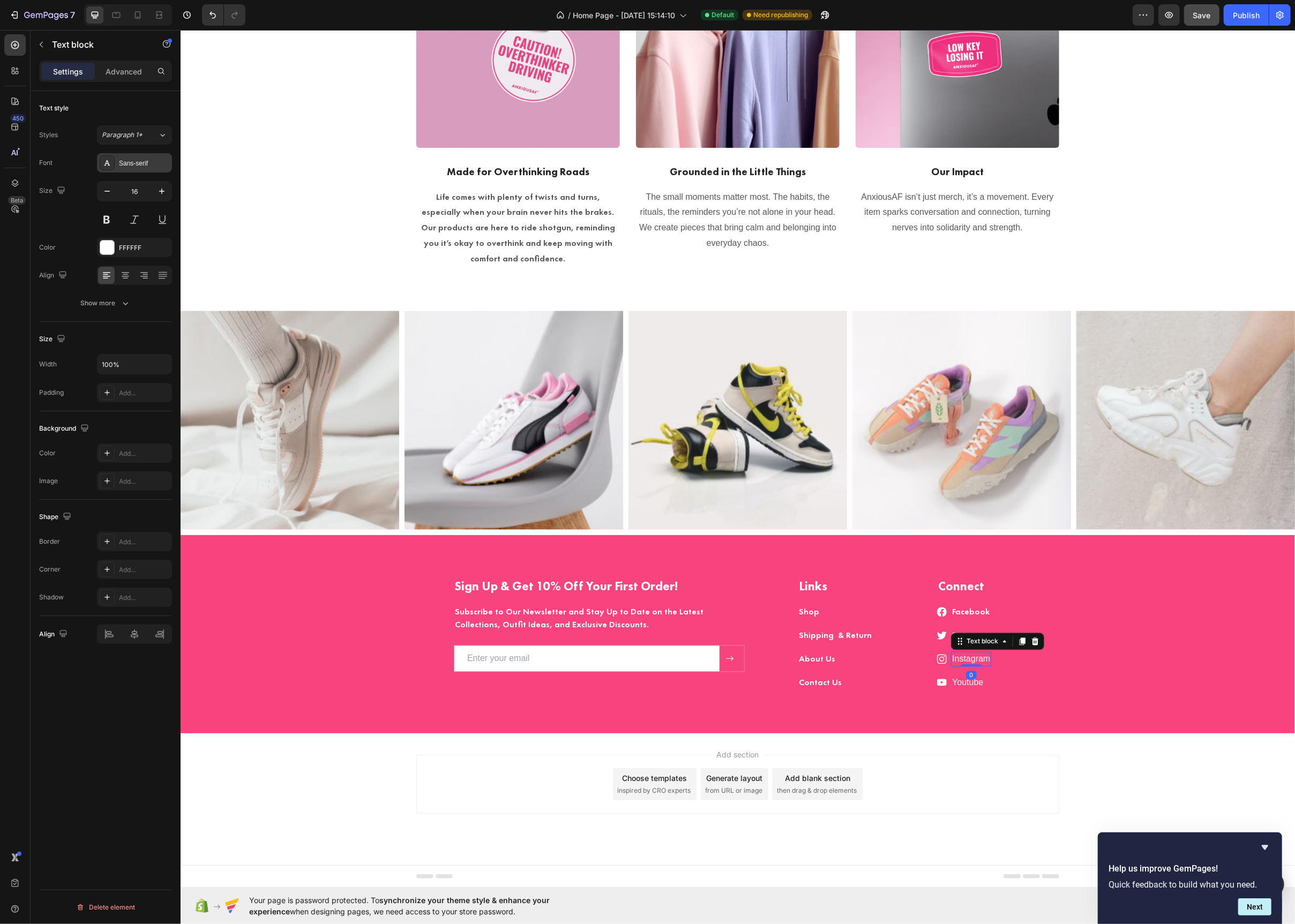
click at [111, 158] on icon at bounding box center [107, 163] width 9 height 9
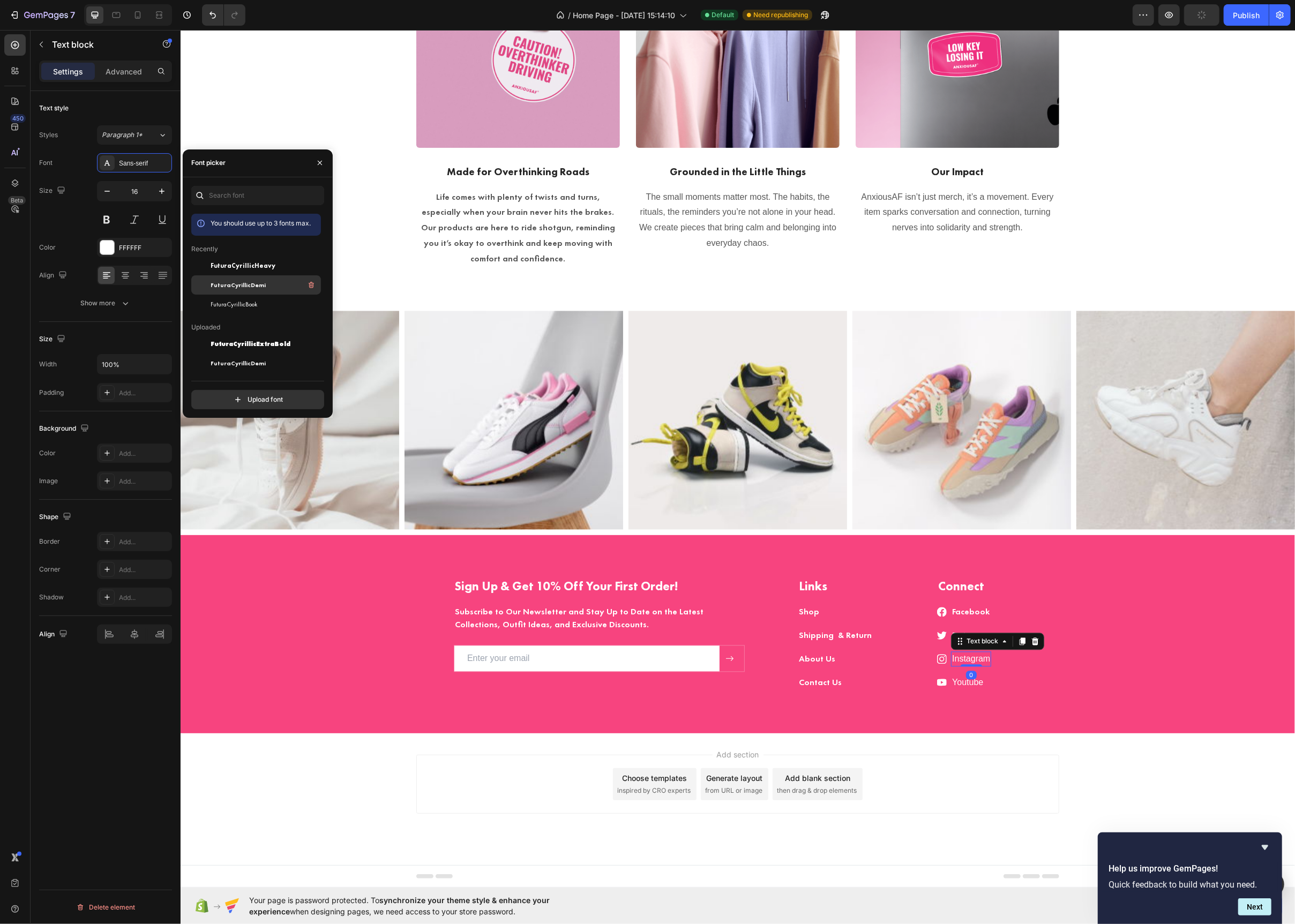
click at [229, 285] on span "FuturaCyrillicDemi" at bounding box center [239, 285] width 55 height 10
click at [980, 681] on link "Youtube" at bounding box center [967, 683] width 31 height 9
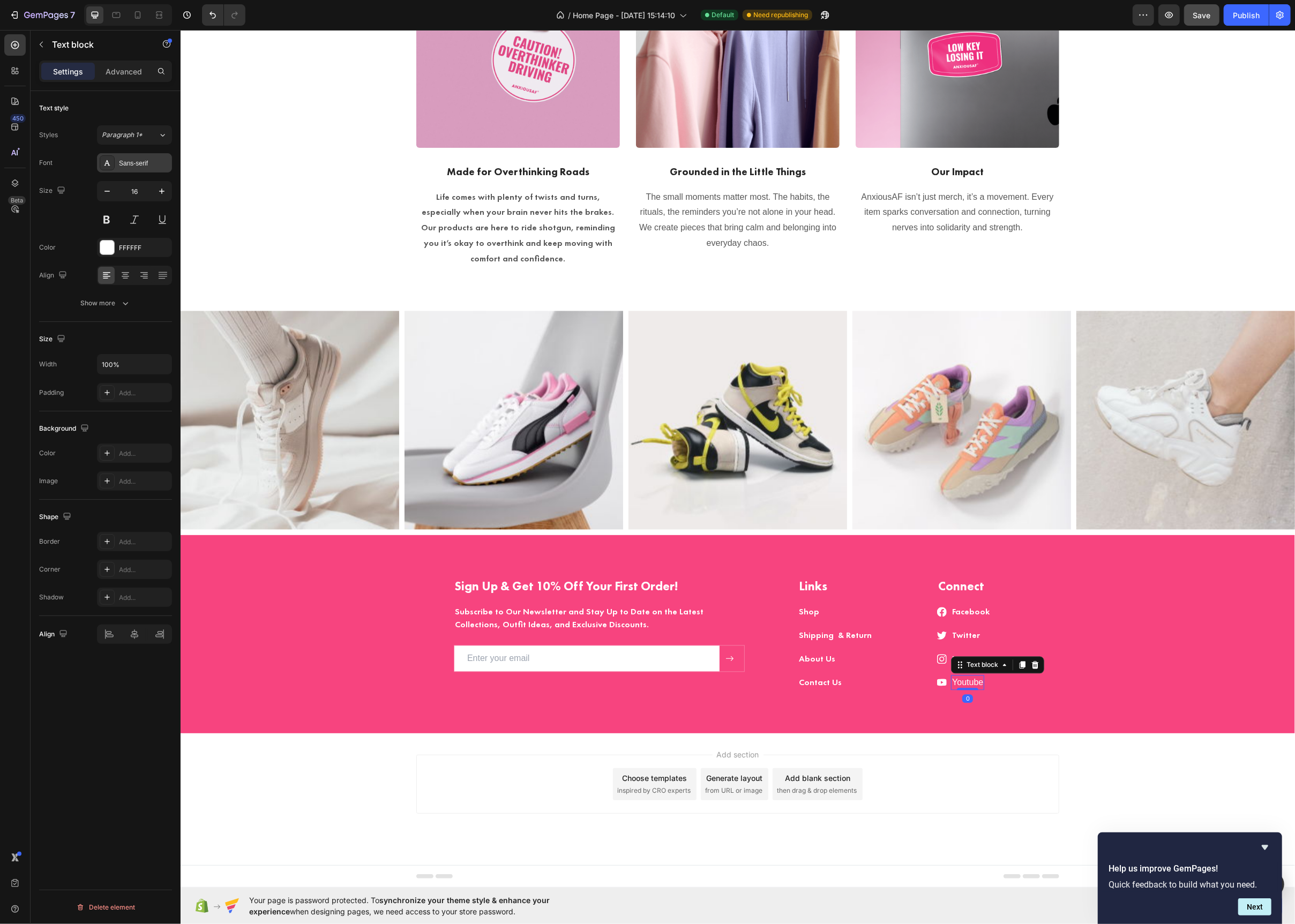
click at [119, 170] on div "Sans-serif" at bounding box center [135, 163] width 75 height 19
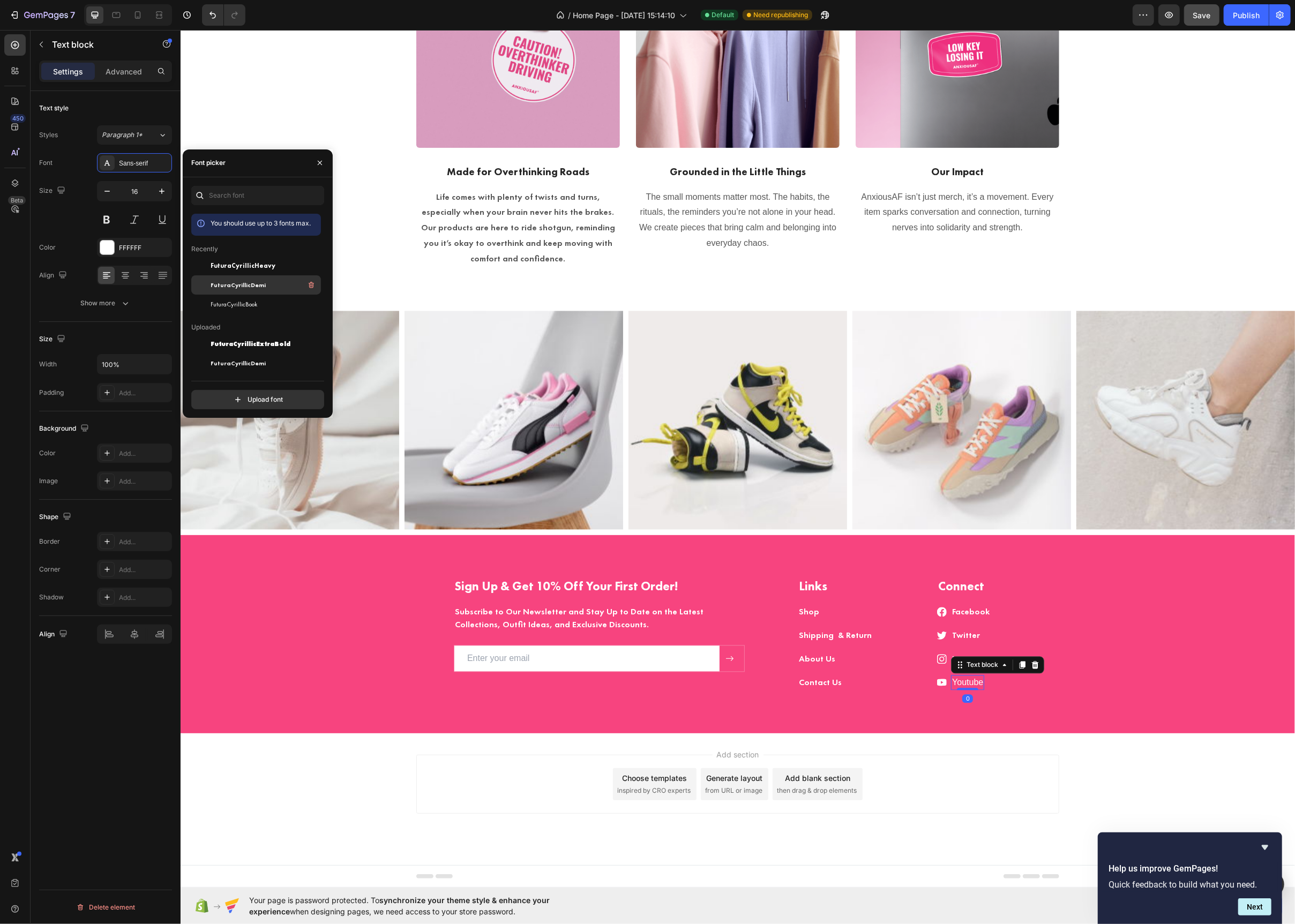
click at [238, 283] on span "FuturaCyrillicDemi" at bounding box center [239, 285] width 55 height 10
click at [377, 610] on div "Sign Up & Get 10% Off Your First Order! Heading Subscribe to Our Newsletter and…" at bounding box center [737, 642] width 1098 height 130
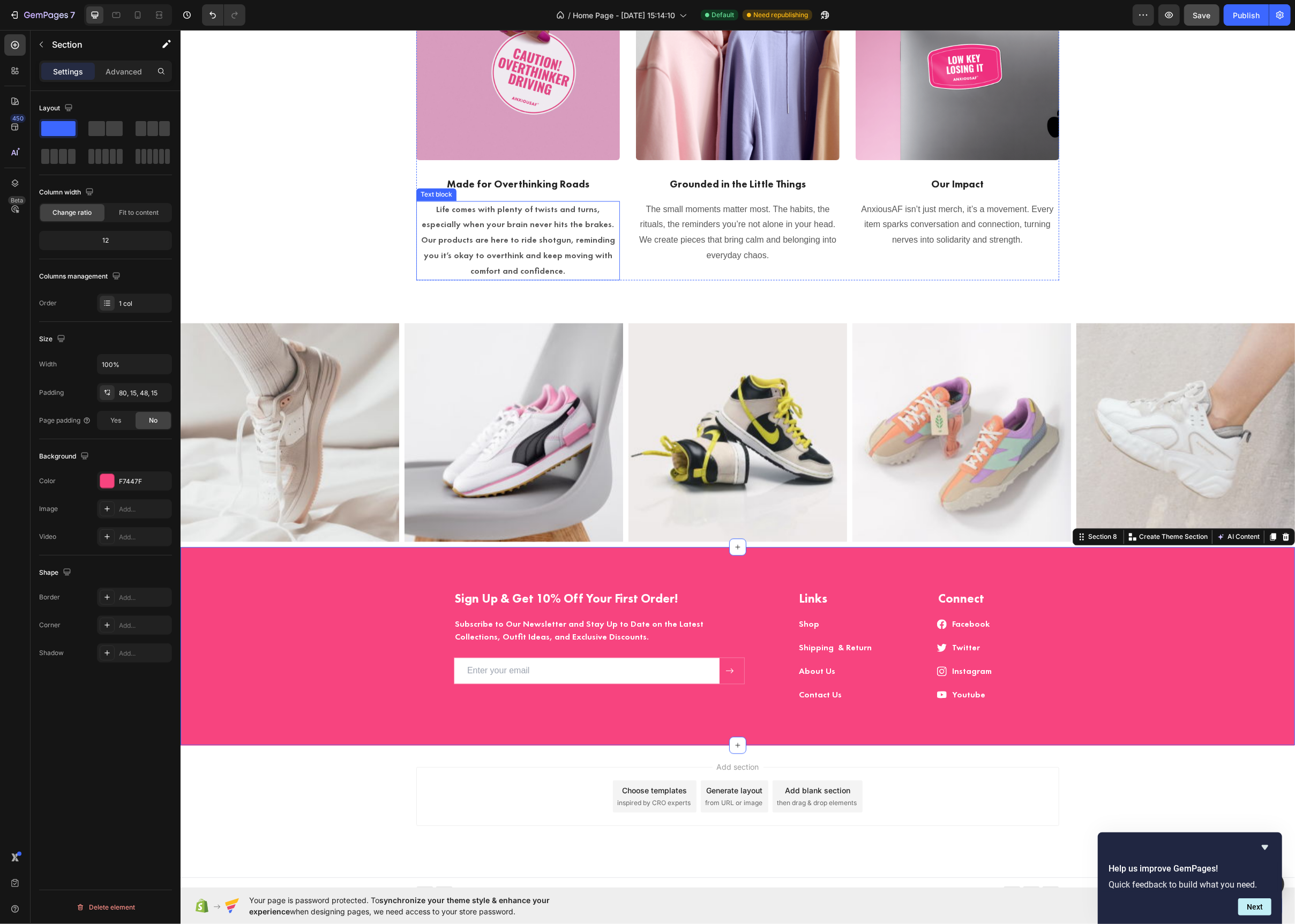
scroll to position [1945, 0]
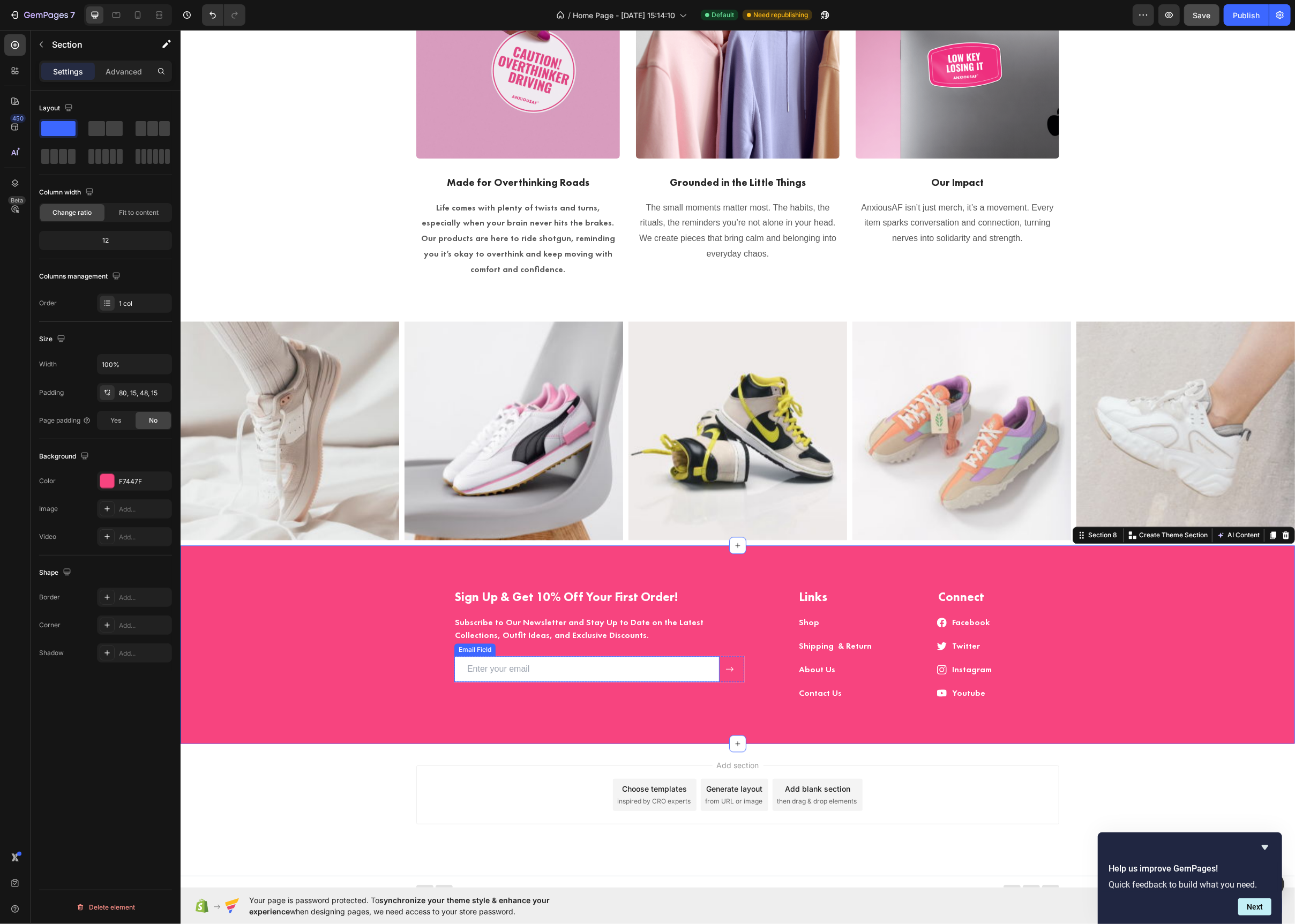
click at [707, 661] on input "email" at bounding box center [586, 669] width 266 height 26
click at [364, 652] on div "Sign Up & Get 10% Off Your First Order! Heading Subscribe to Our Newsletter and…" at bounding box center [737, 653] width 1098 height 130
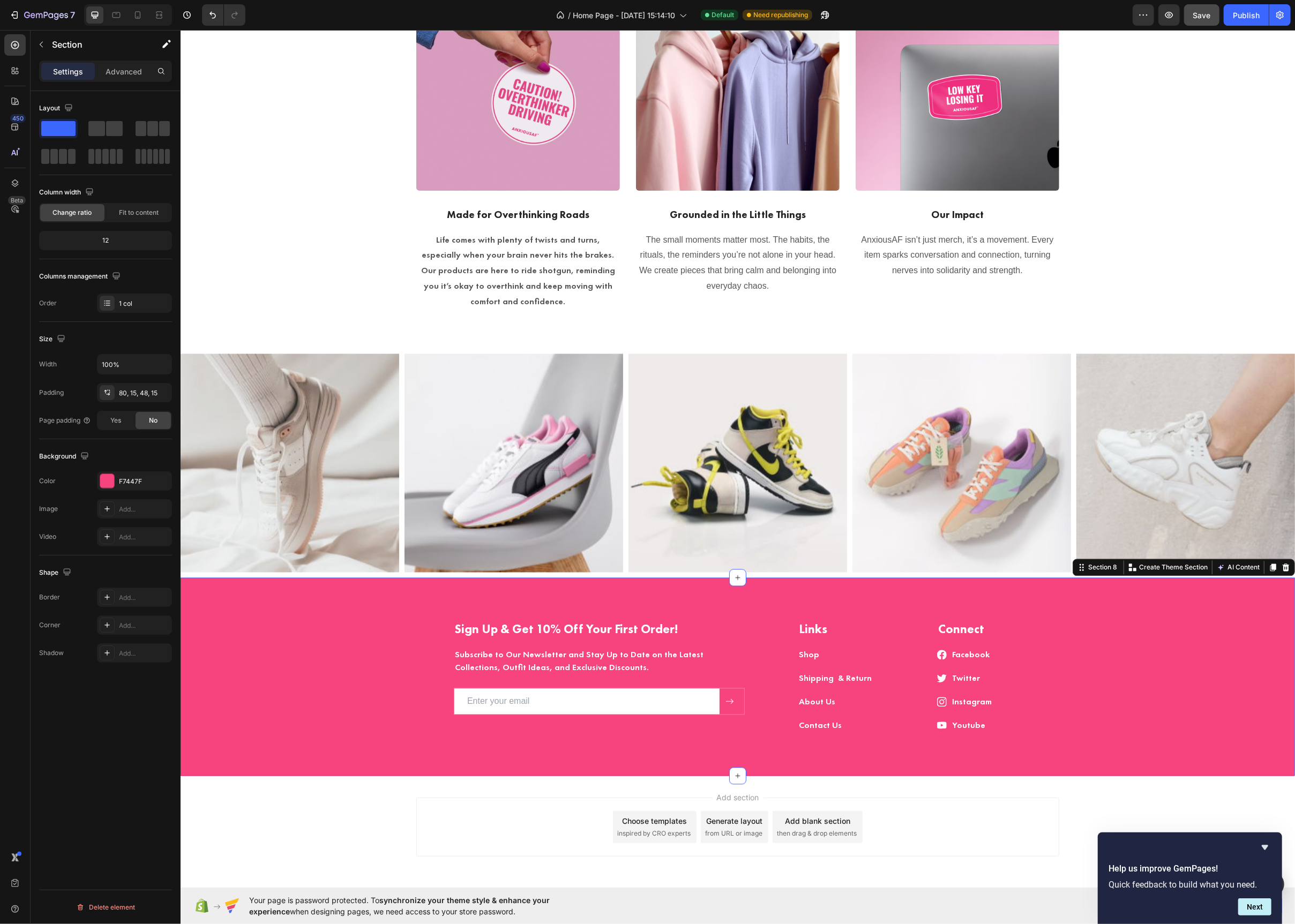
scroll to position [1910, 0]
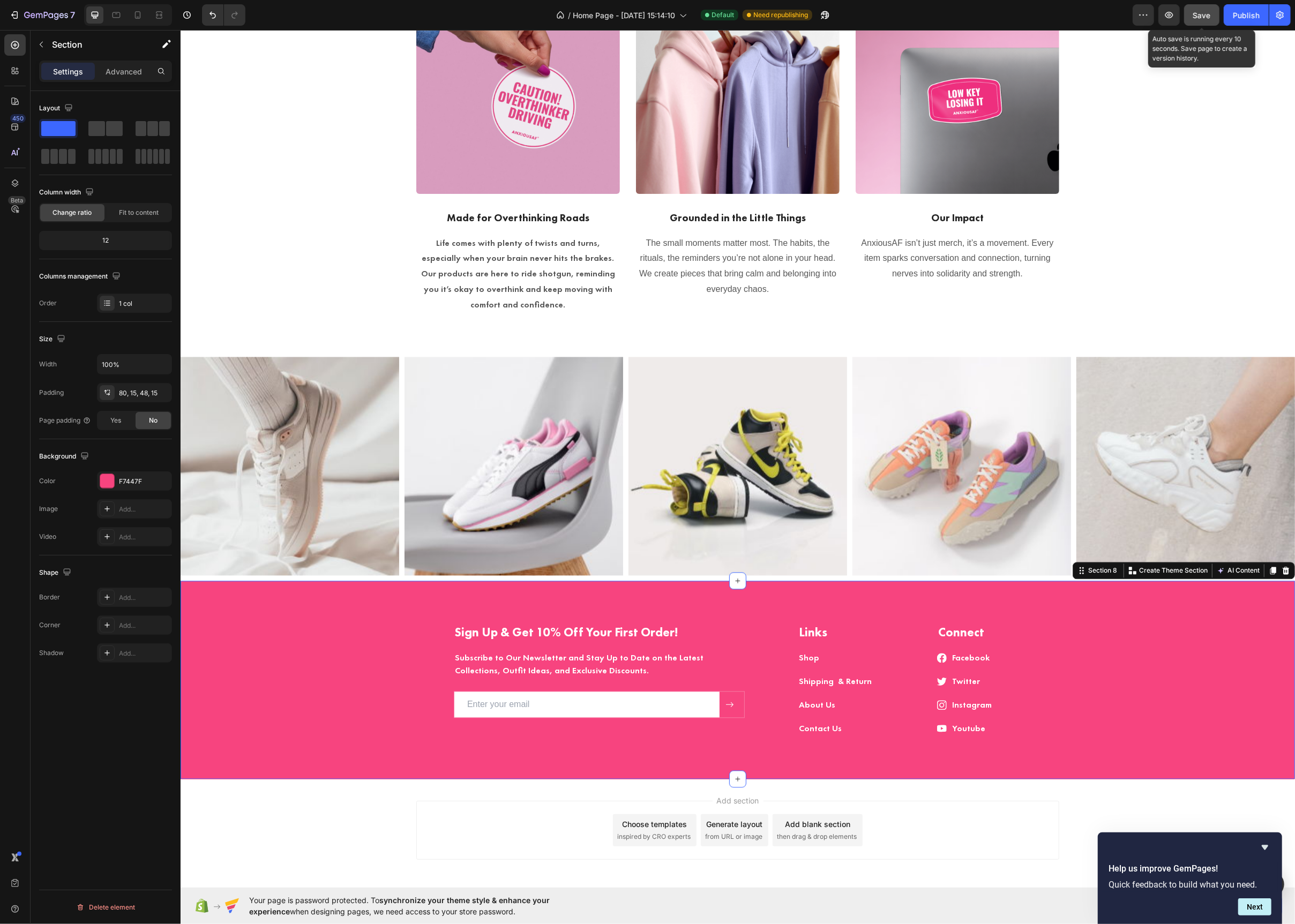
click at [1193, 8] on button "Save" at bounding box center [1202, 15] width 35 height 21
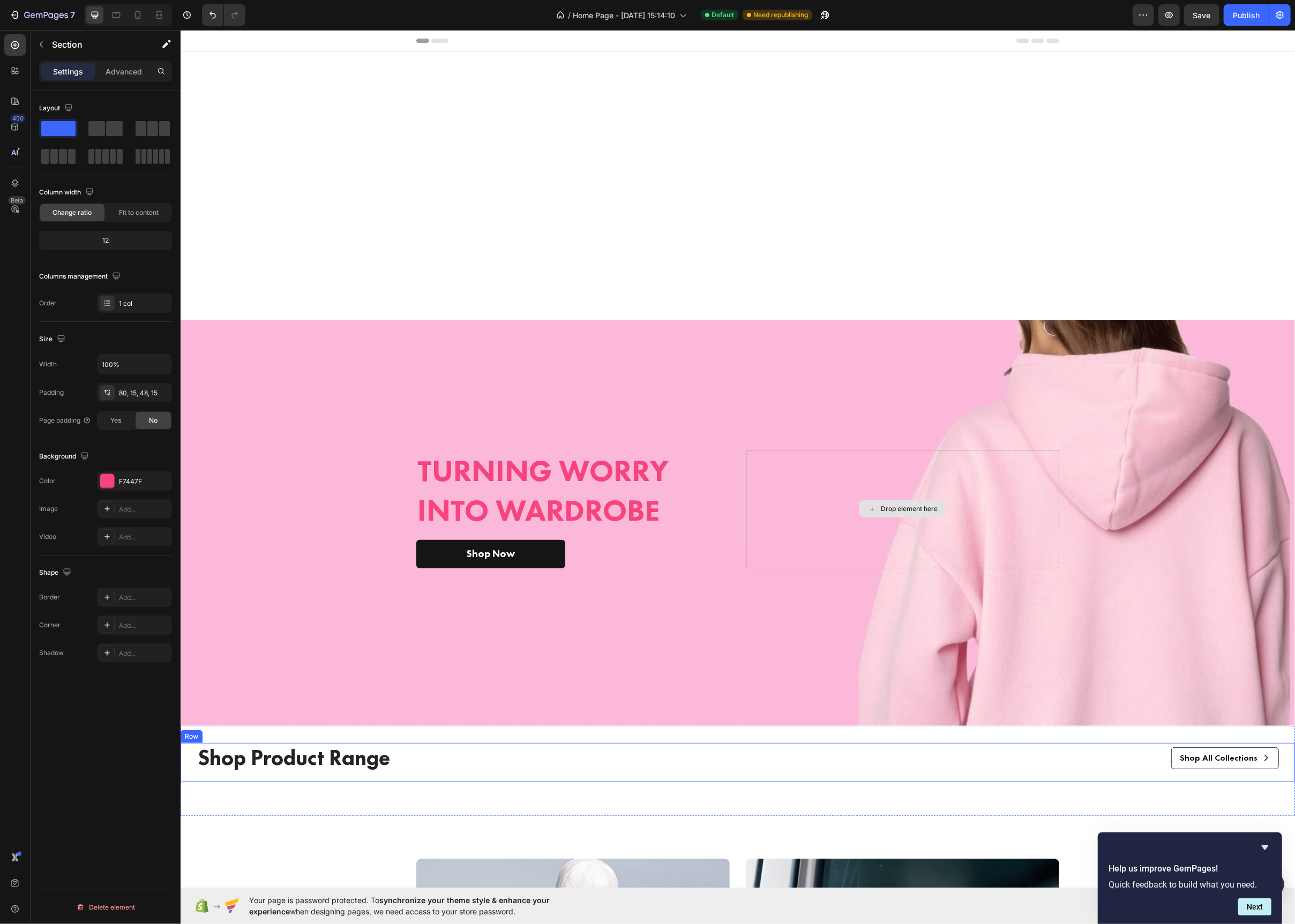
scroll to position [620, 0]
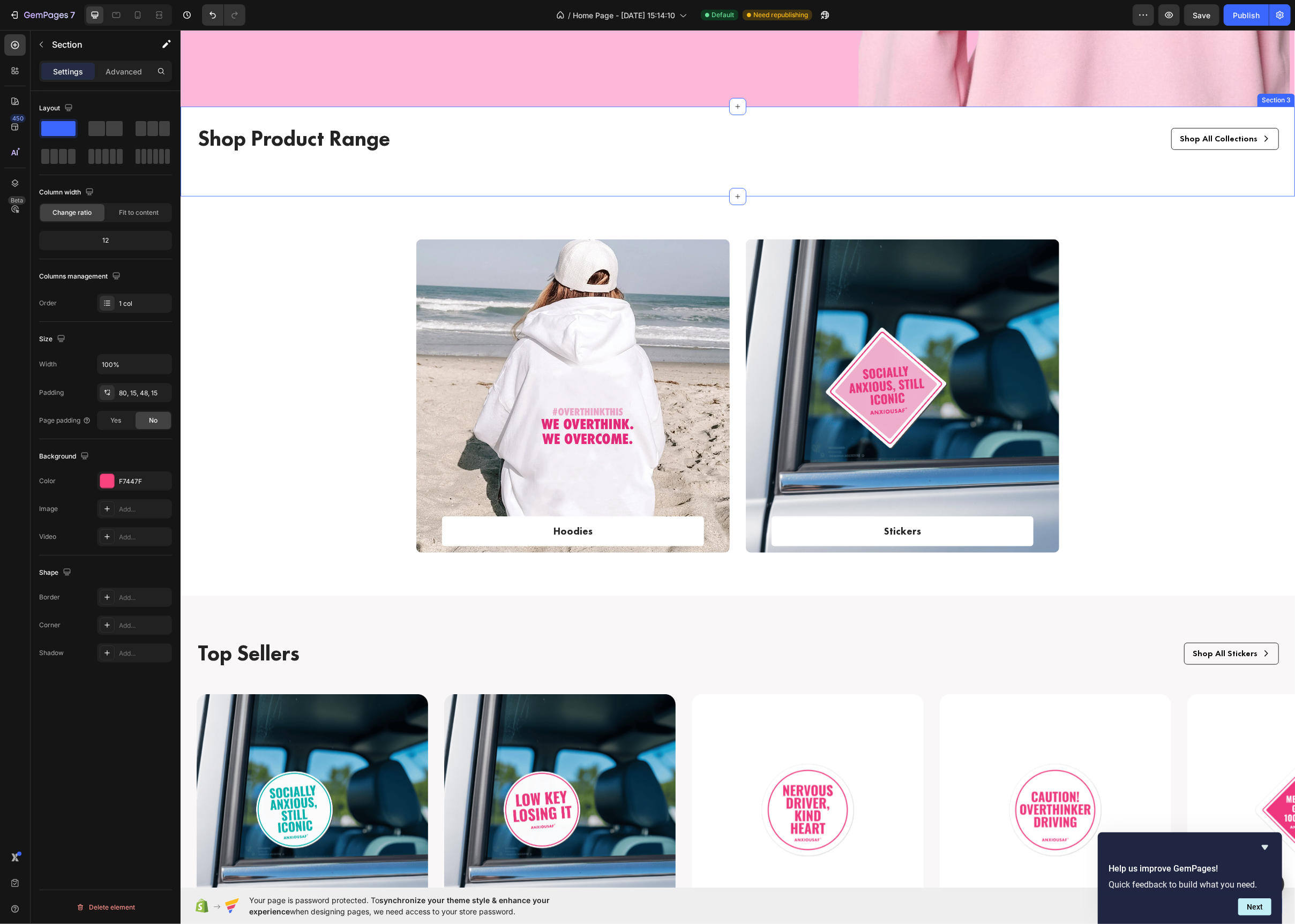
click at [393, 187] on div "Shop Product Range Text Block Shop All Collections Button Row Row Section 3" at bounding box center [738, 151] width 1115 height 90
click at [405, 210] on div "Hoodies Text block Row Row Hero Banner Stickers Text block Row Row Hero Banner …" at bounding box center [738, 396] width 1115 height 399
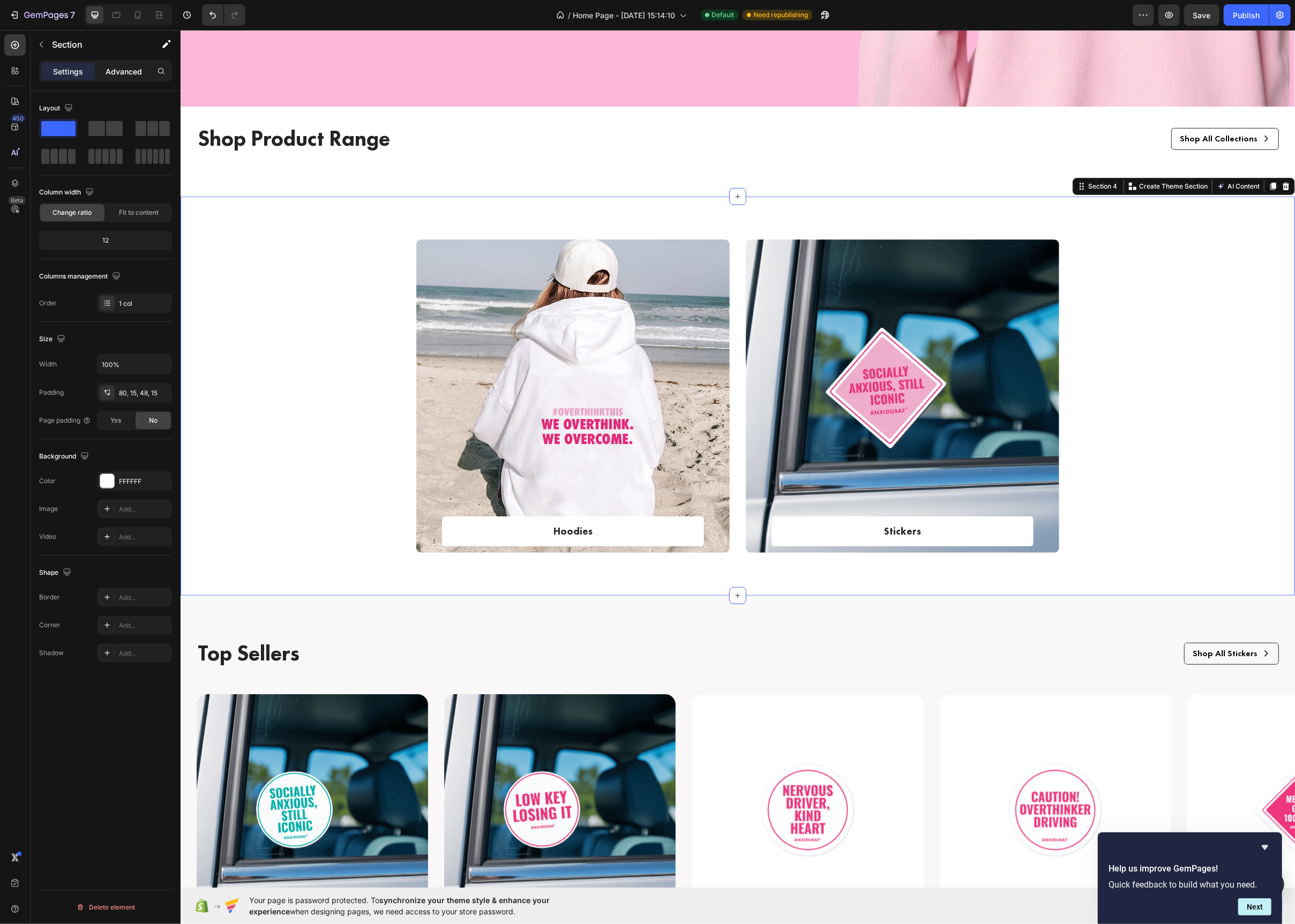
click at [118, 73] on p "Advanced" at bounding box center [124, 72] width 36 height 11
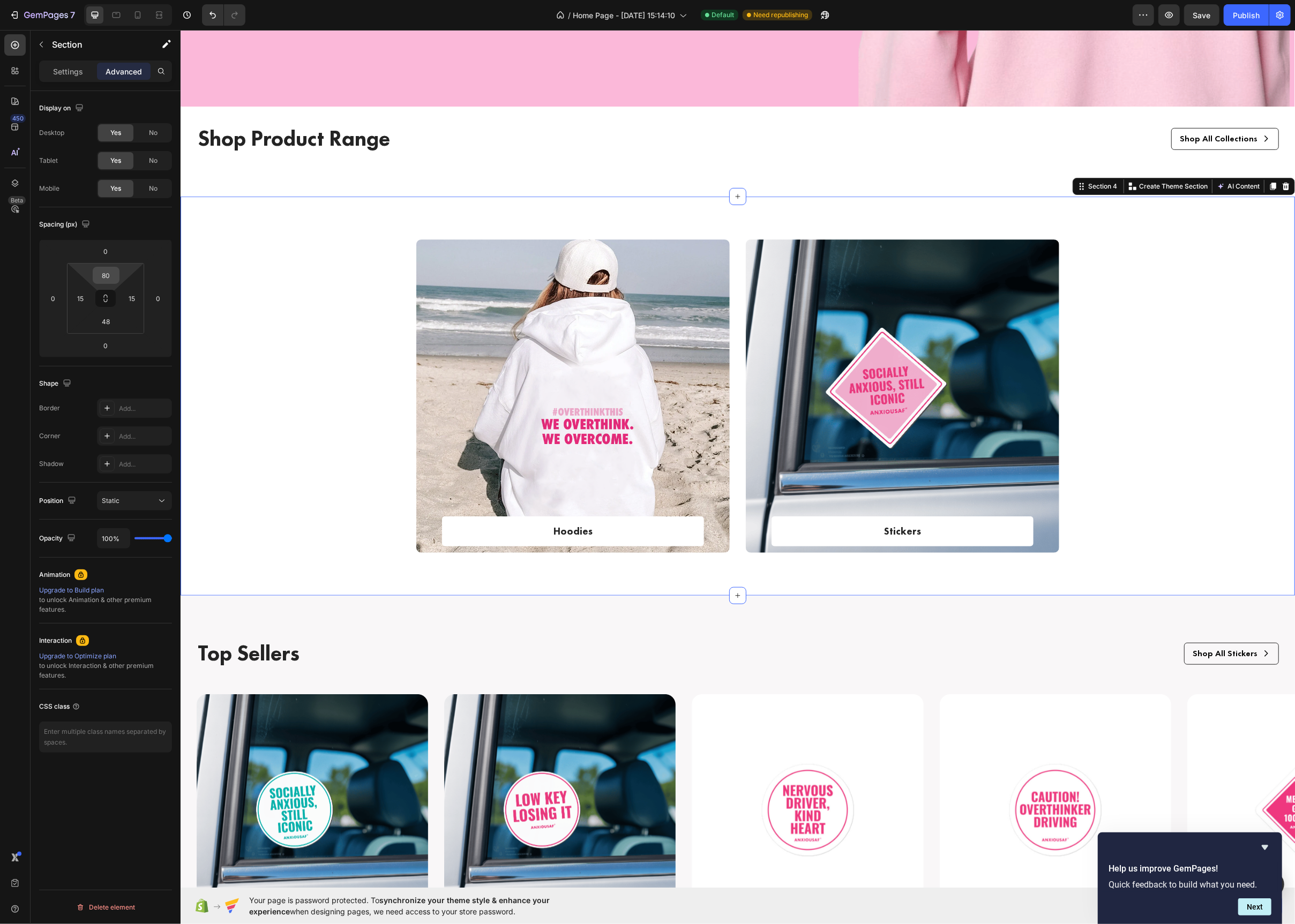
click at [118, 280] on div "80" at bounding box center [106, 275] width 27 height 17
click at [140, 409] on p "2XL 32px" at bounding box center [133, 411] width 48 height 8
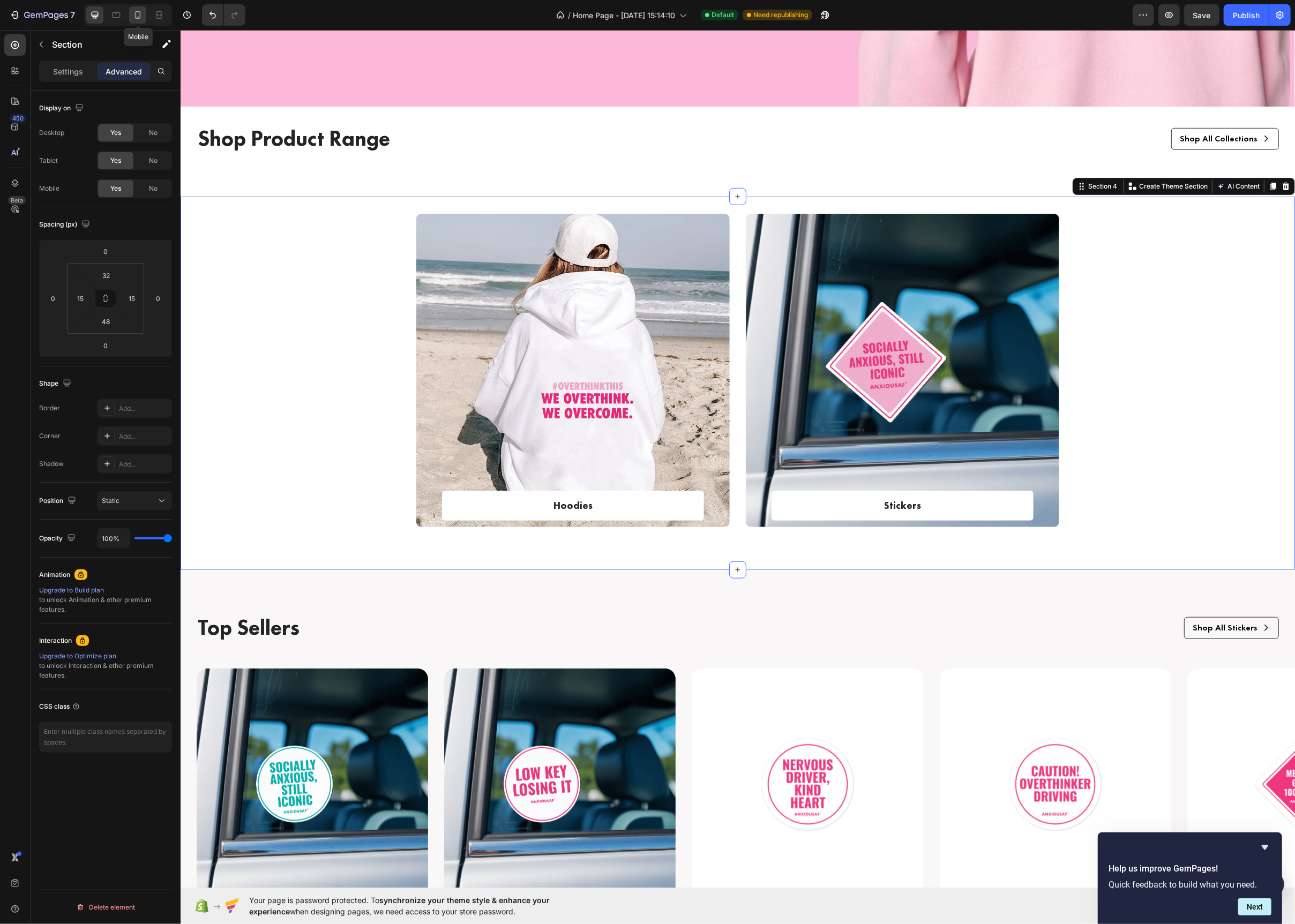
click at [142, 18] on icon at bounding box center [137, 15] width 11 height 11
type input "24"
type input "16"
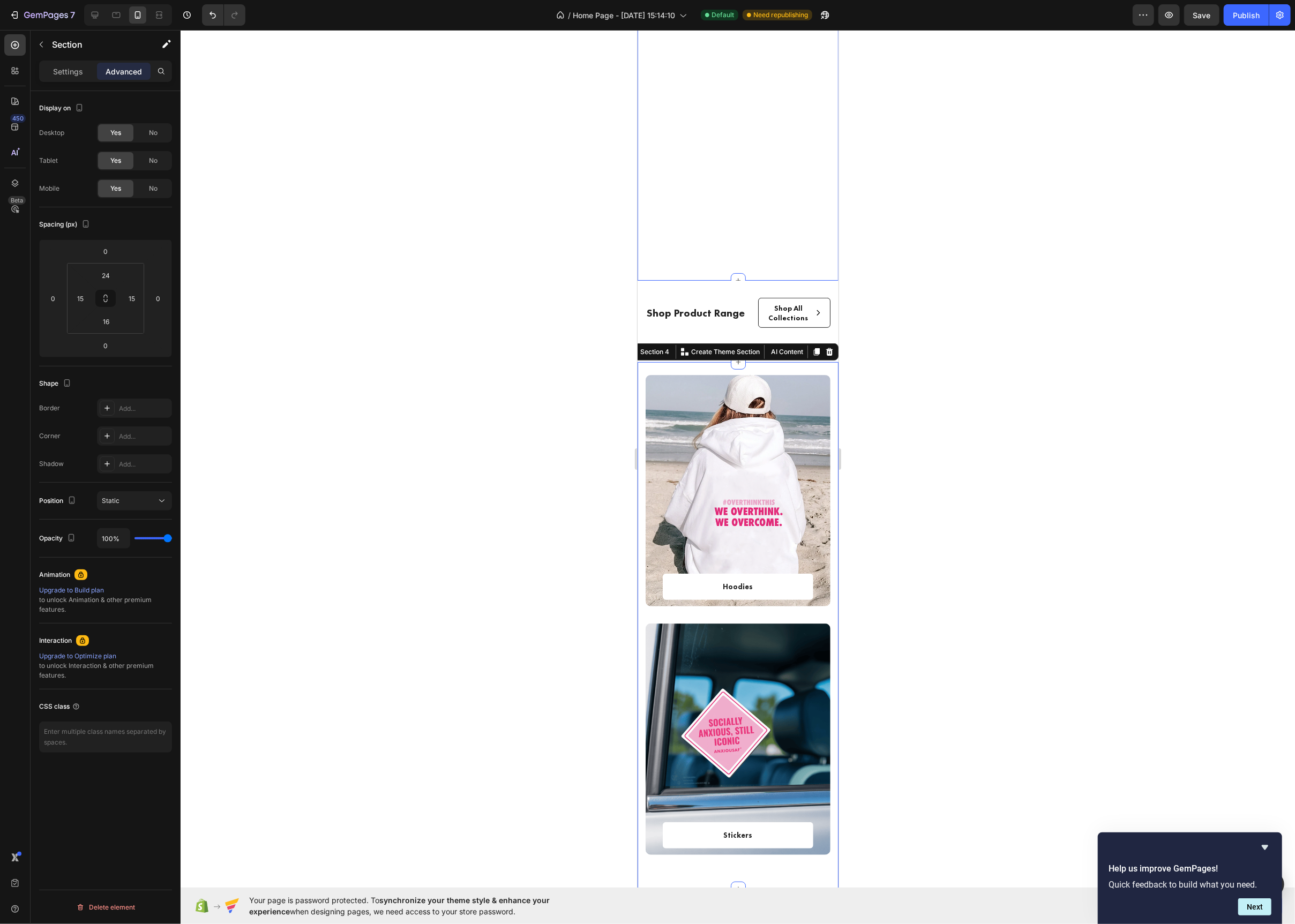
click at [556, 160] on div at bounding box center [738, 477] width 1115 height 894
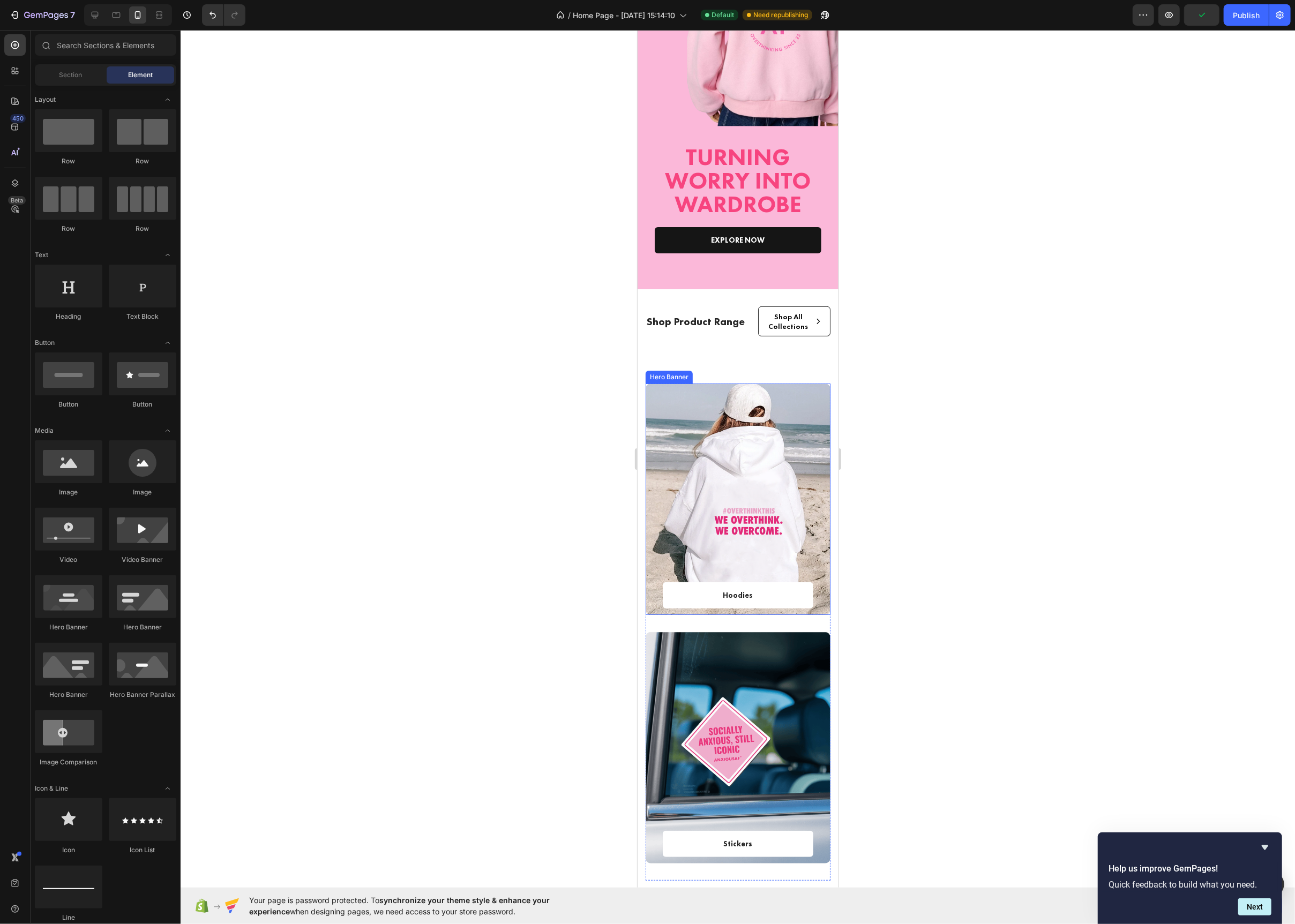
scroll to position [143, 0]
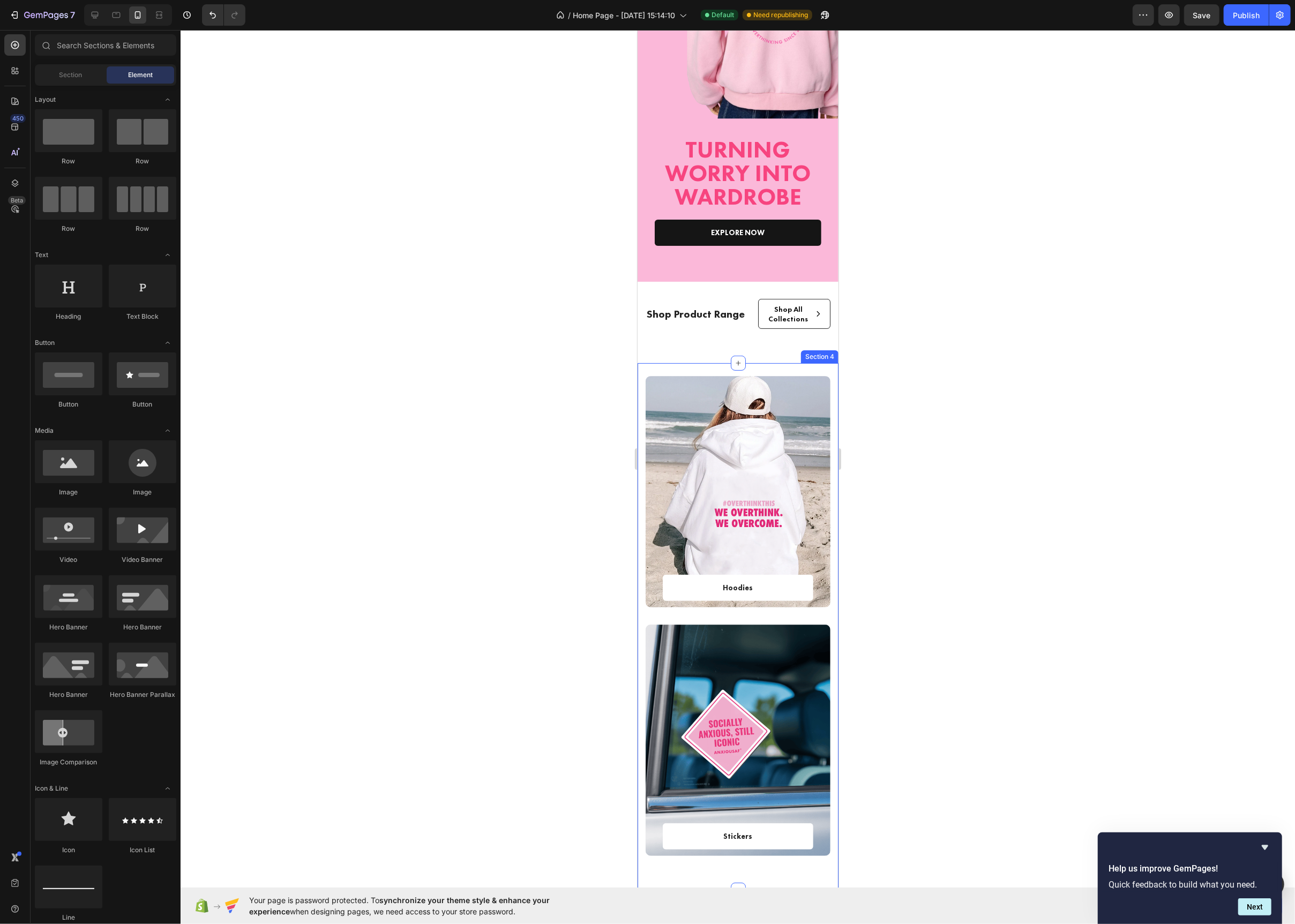
click at [720, 370] on div "Hoodies Text block Row Row Hero Banner Stickers Text block Row Row Hero Banner …" at bounding box center [737, 627] width 201 height 527
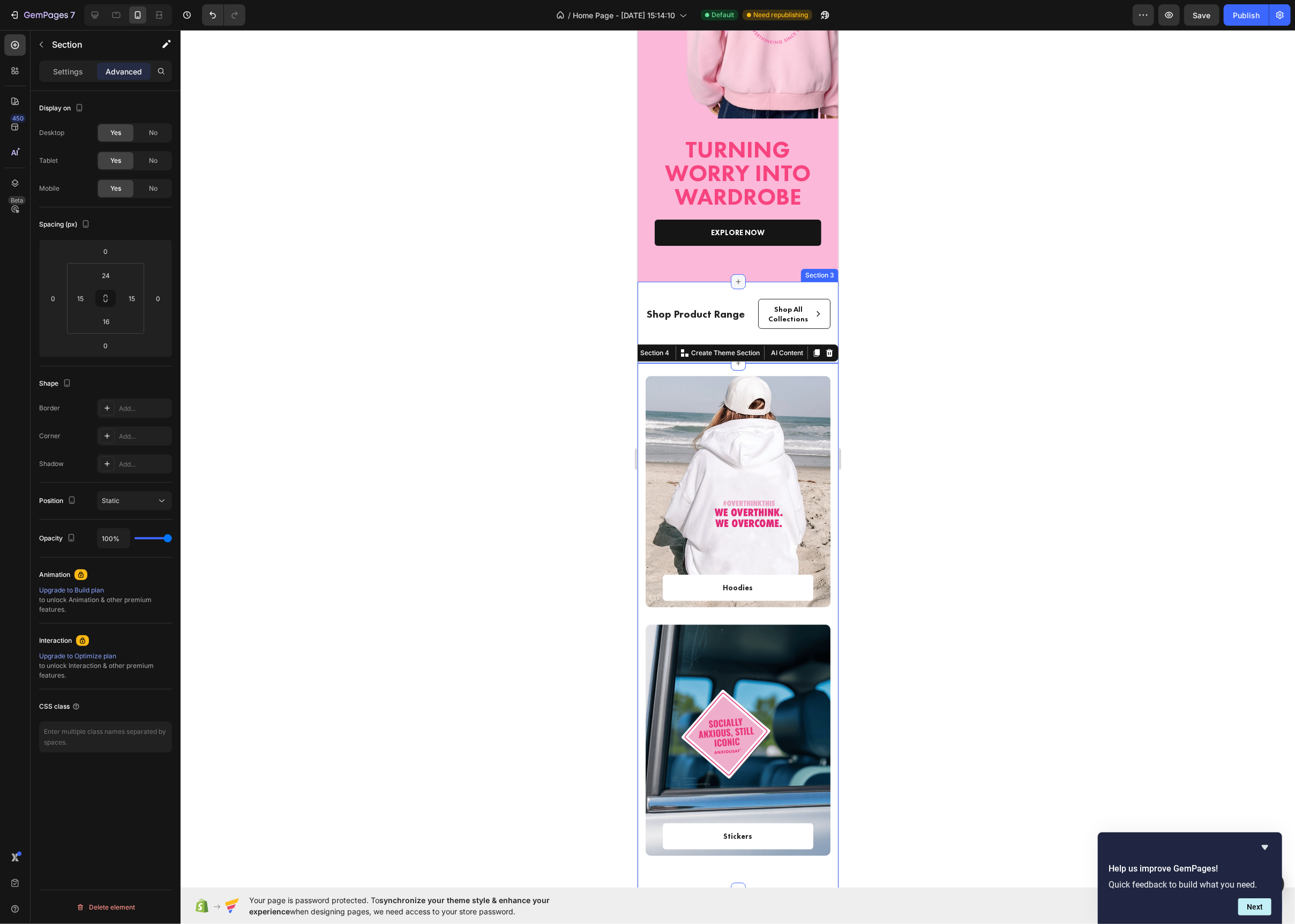
click at [735, 280] on icon at bounding box center [738, 282] width 9 height 9
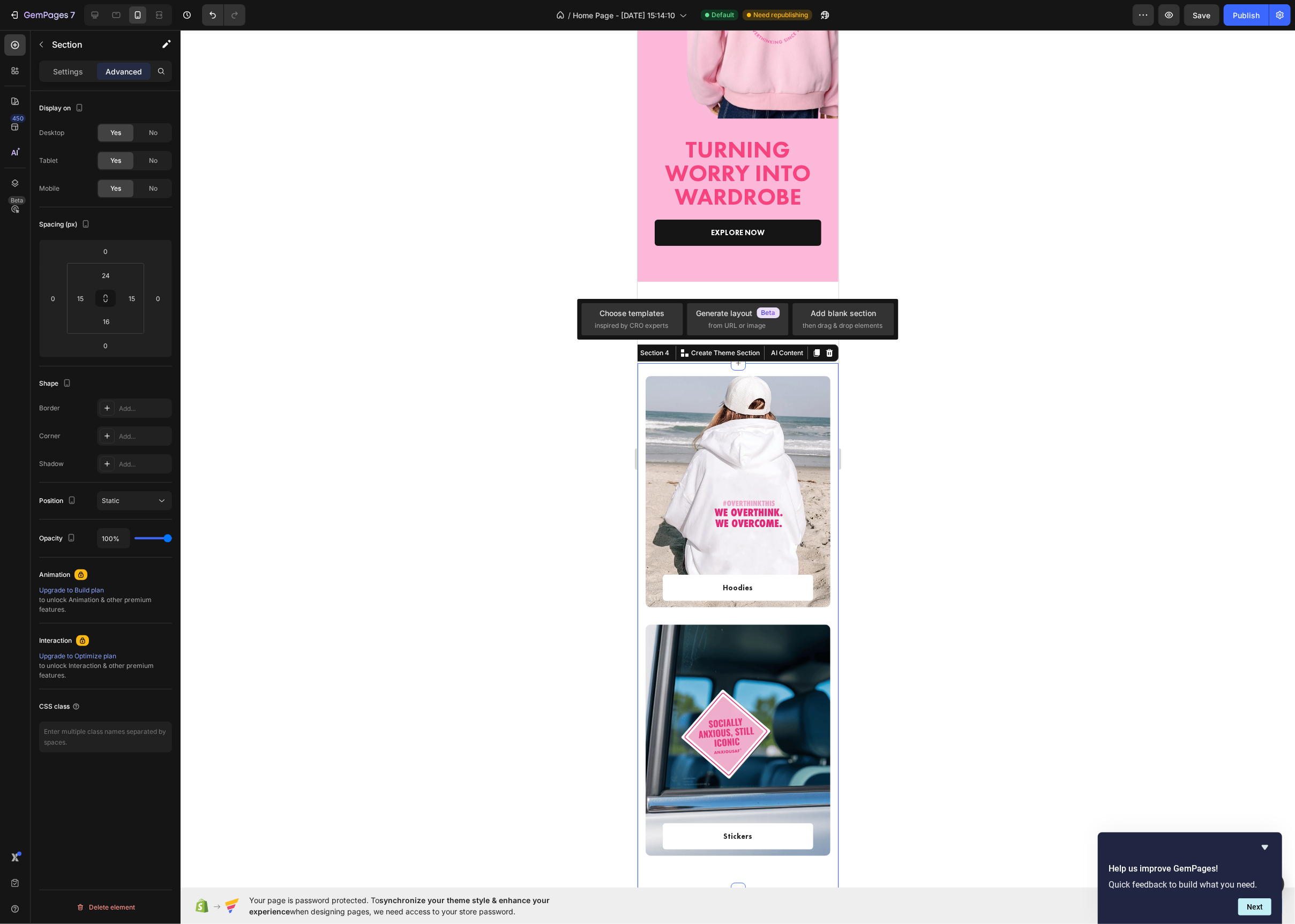
click at [777, 393] on div "Overlay" at bounding box center [738, 492] width 185 height 231
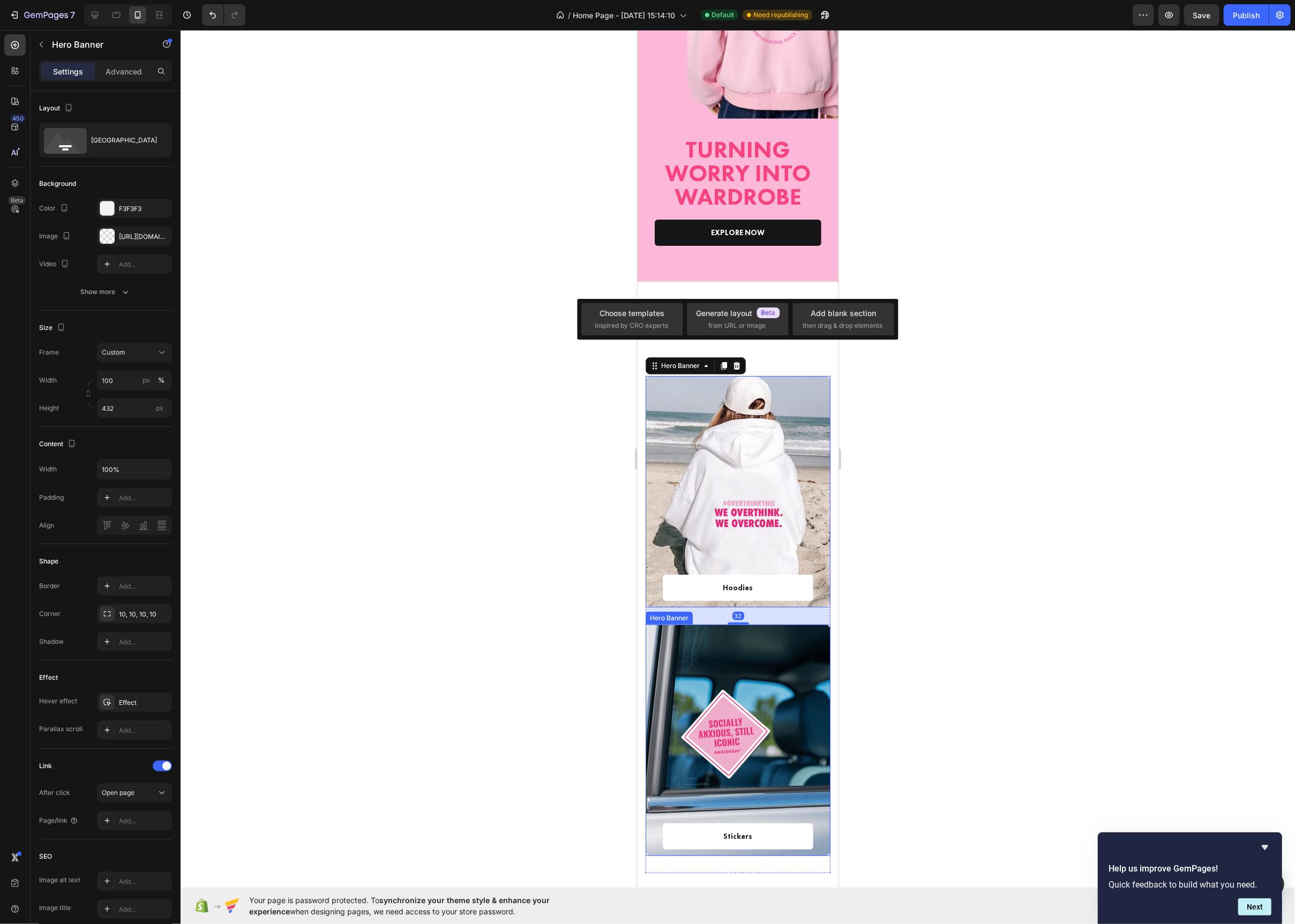
click at [748, 756] on div "Overlay" at bounding box center [738, 740] width 185 height 231
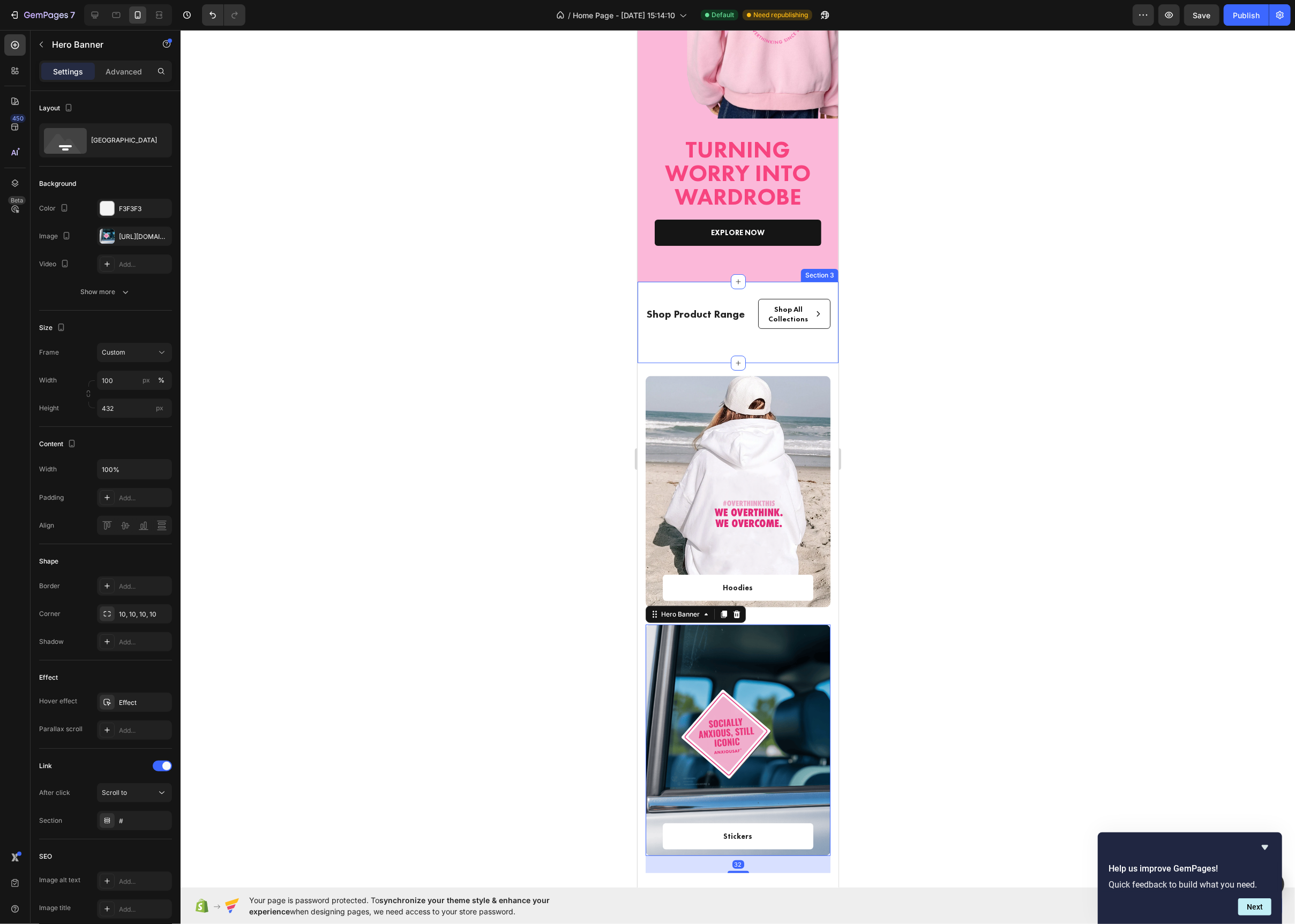
click at [770, 342] on div "Shop Product Range Text Block Shop All Collections Button Row Row" at bounding box center [737, 322] width 201 height 47
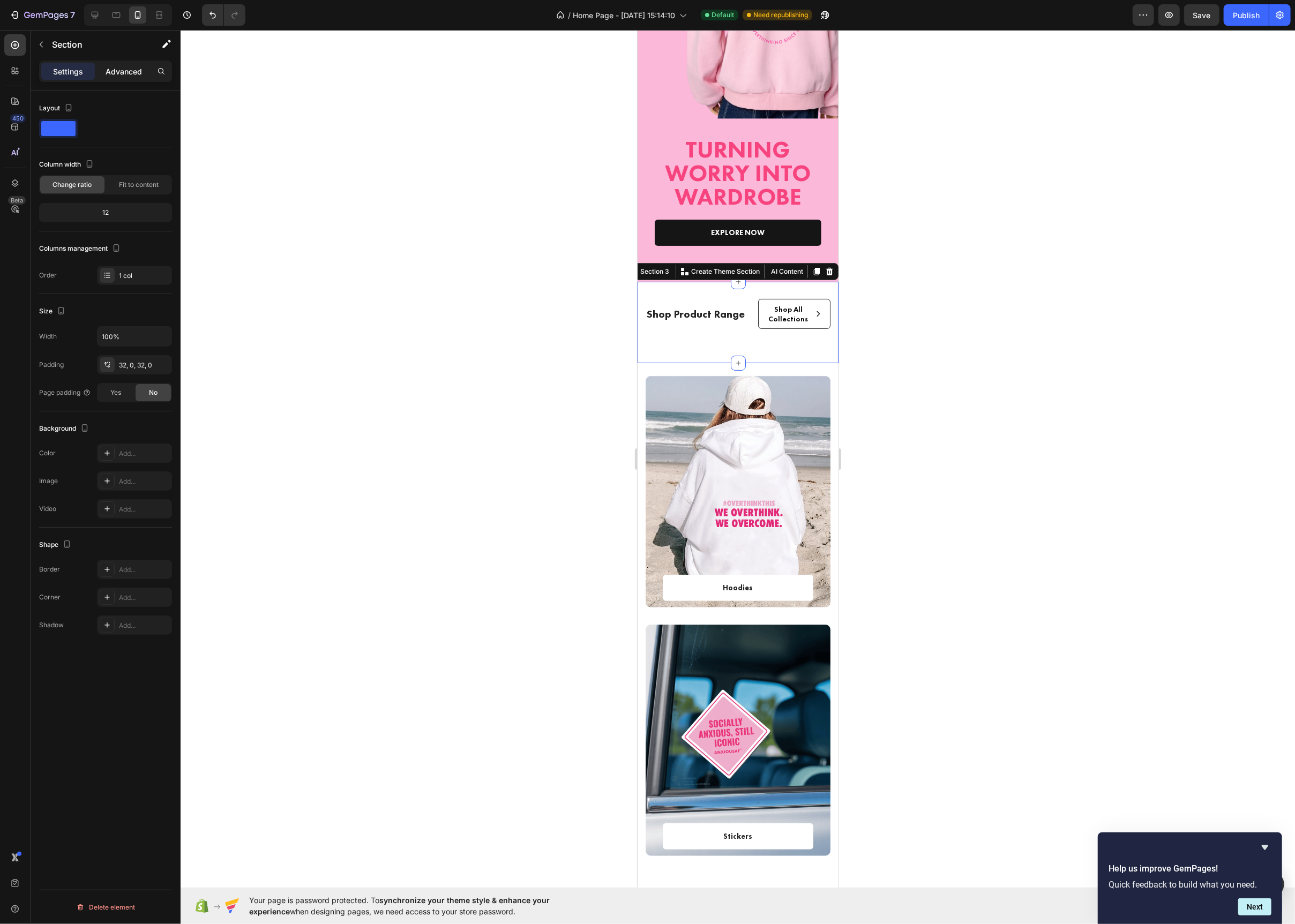
click at [119, 68] on p "Advanced" at bounding box center [124, 72] width 36 height 11
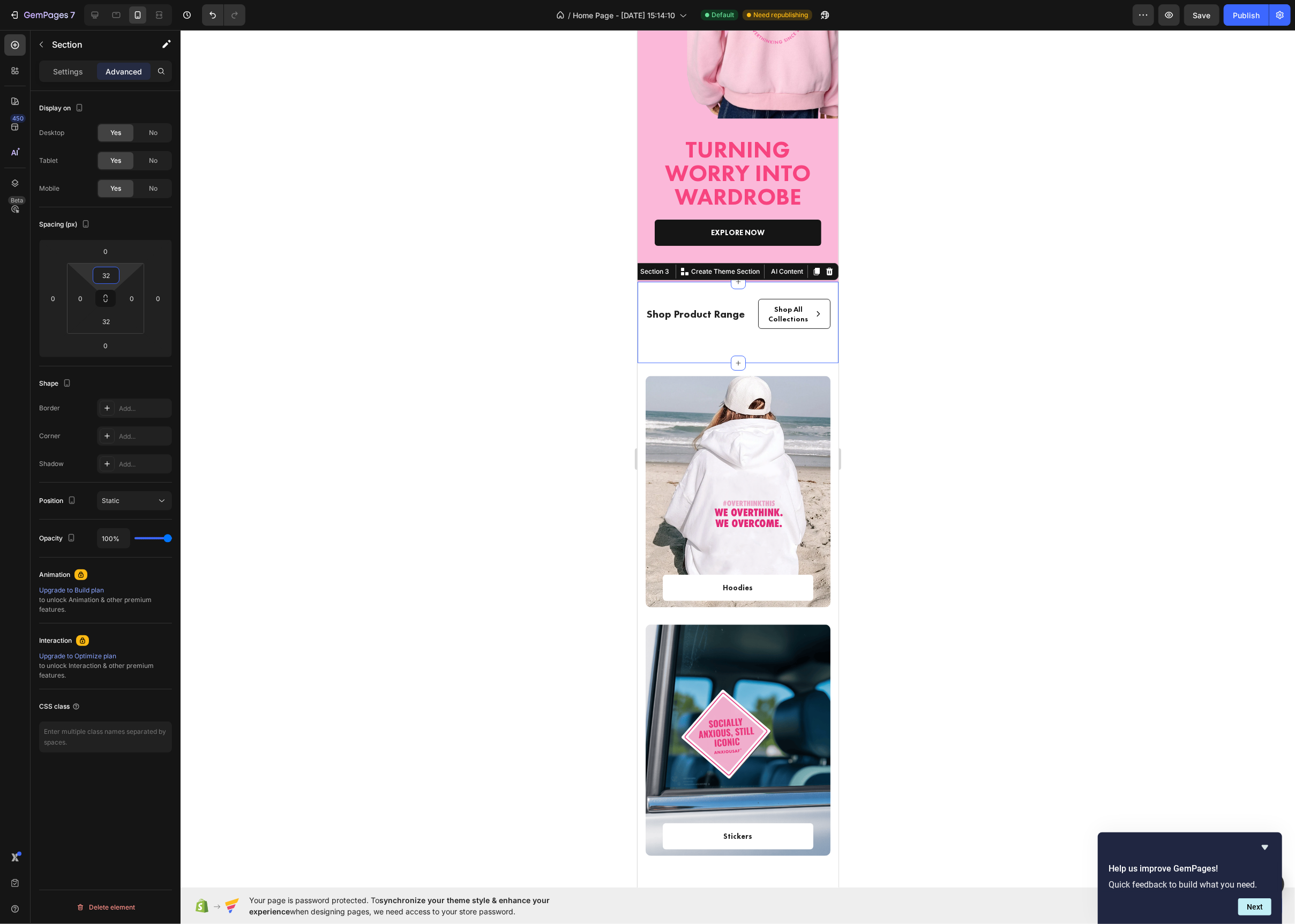
click at [109, 275] on input "32" at bounding box center [106, 275] width 21 height 16
click at [144, 379] on span "16px" at bounding box center [151, 379] width 14 height 8
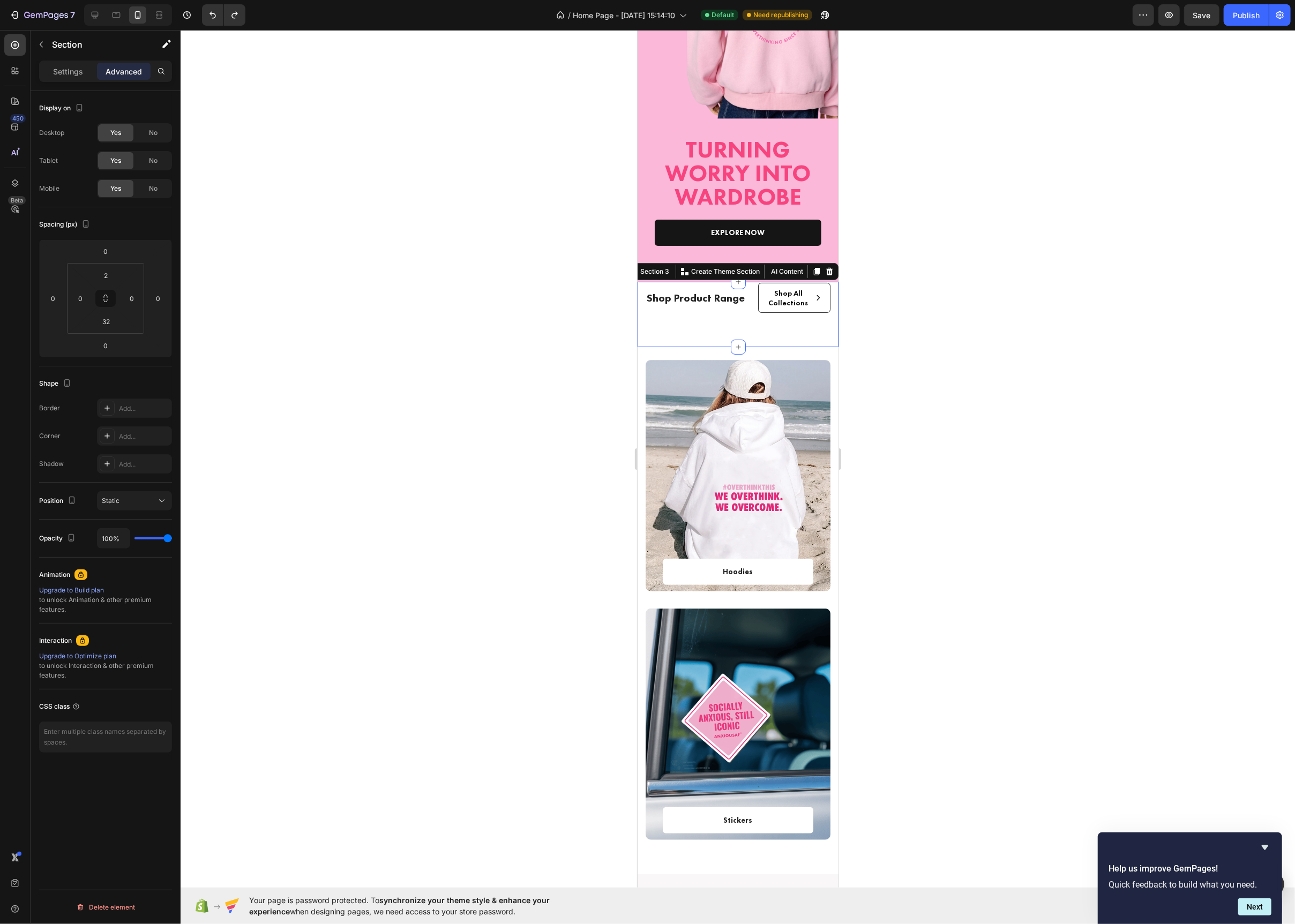
type input "32"
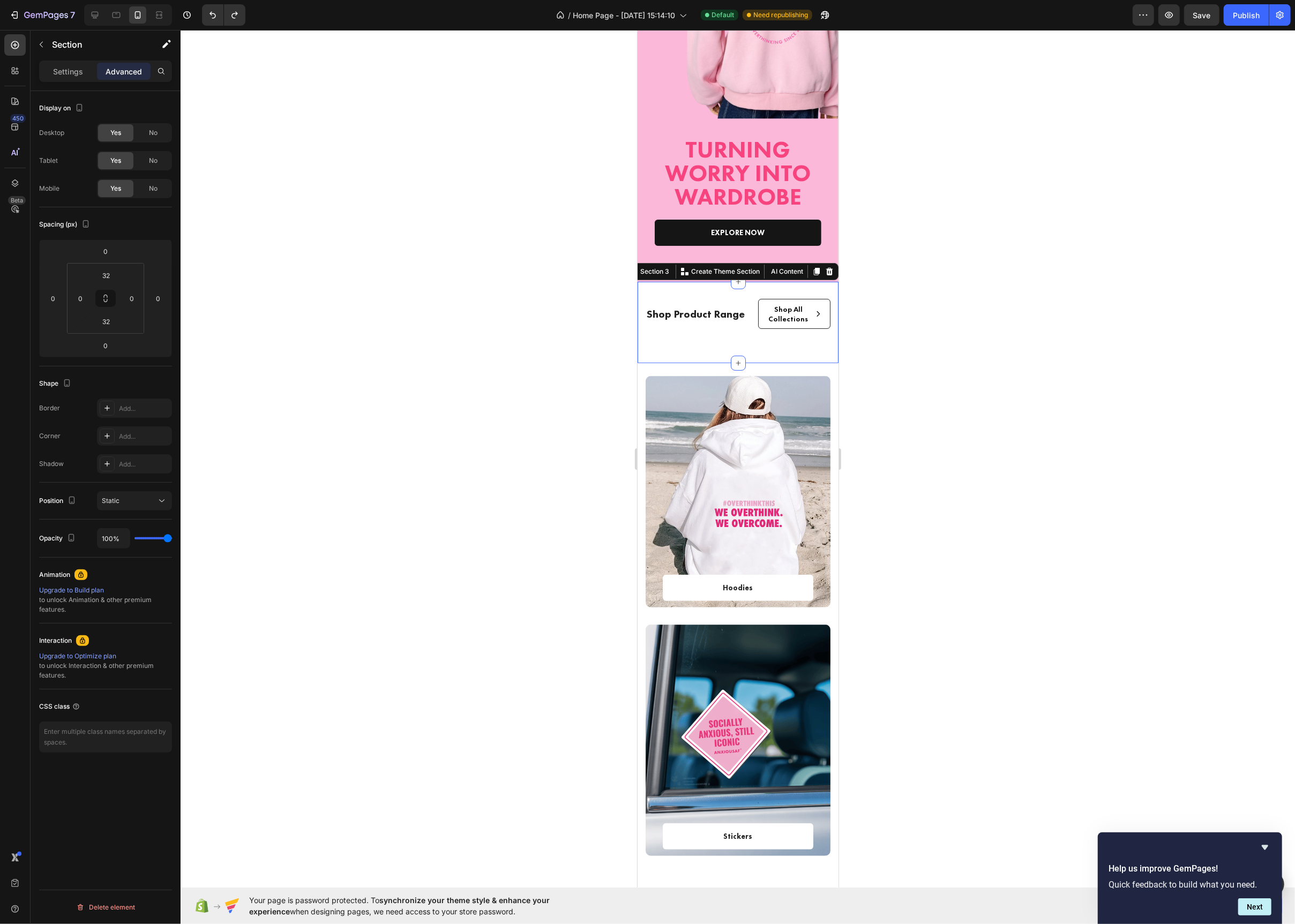
click at [693, 355] on div "Shop Product Range Text Block Shop All Collections Button Row Row Section 3 You…" at bounding box center [737, 322] width 201 height 82
click at [111, 324] on input "32" at bounding box center [106, 321] width 21 height 16
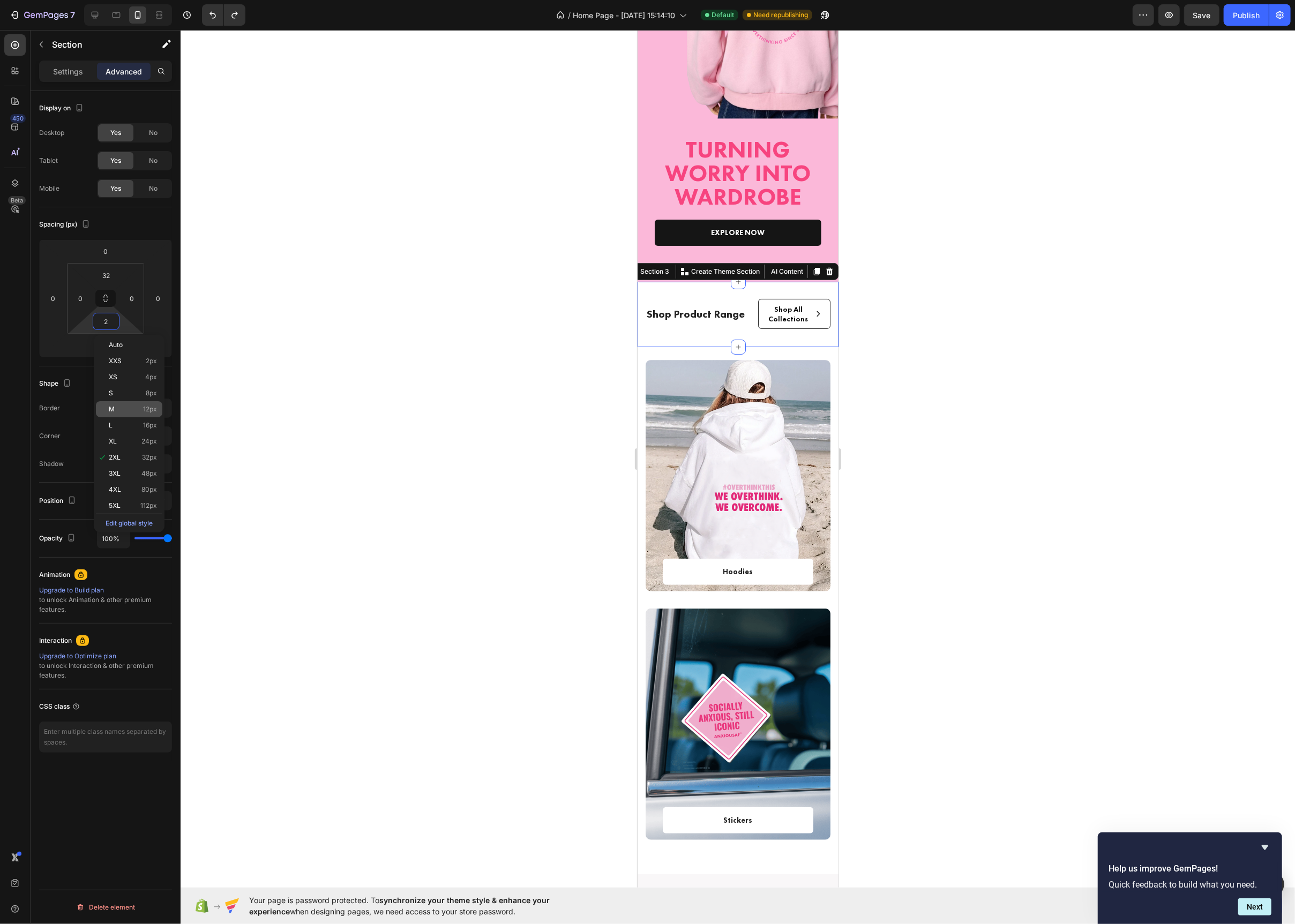
click at [140, 409] on p "M 12px" at bounding box center [133, 409] width 48 height 8
type input "12"
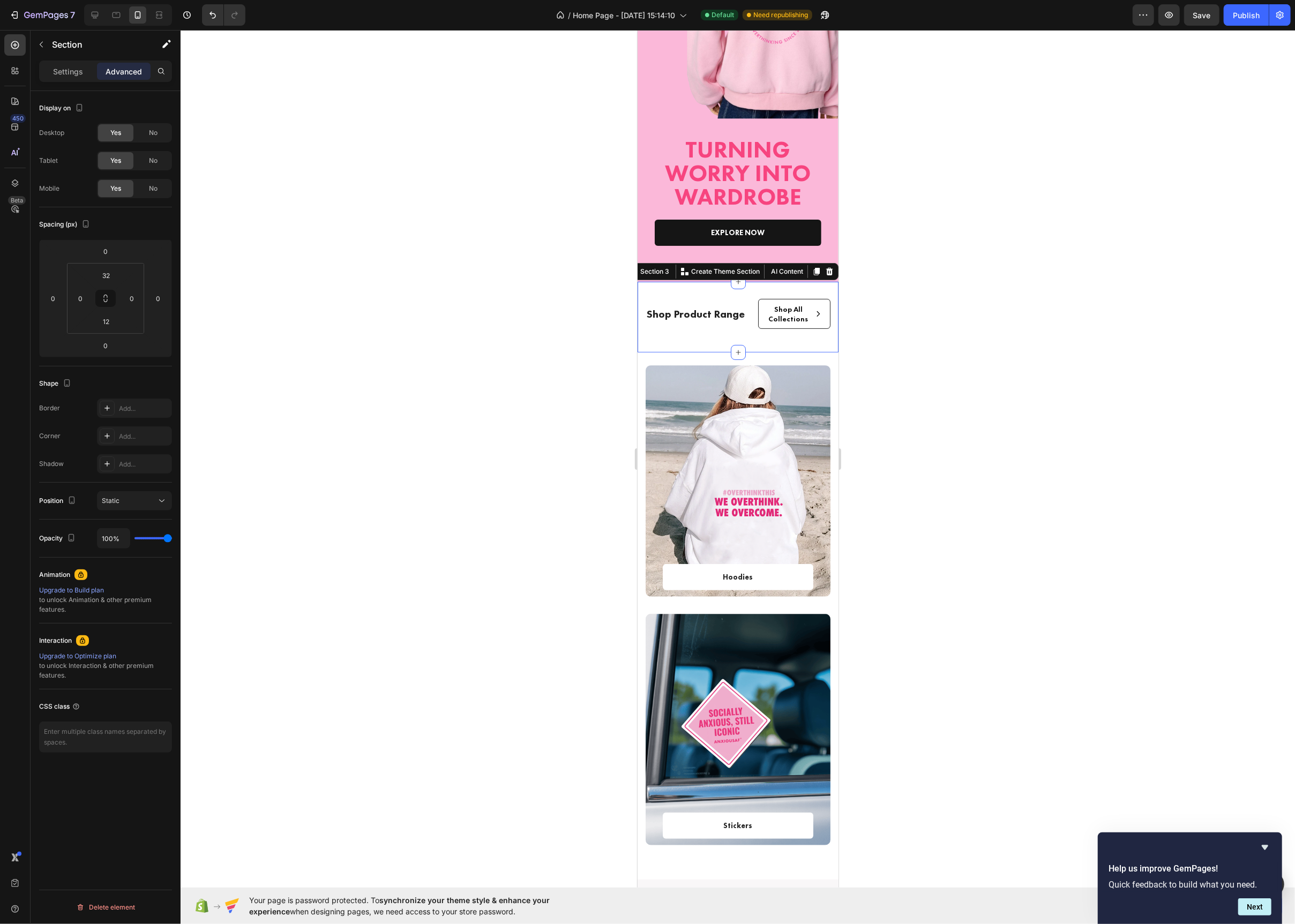
click at [517, 389] on div at bounding box center [738, 477] width 1115 height 894
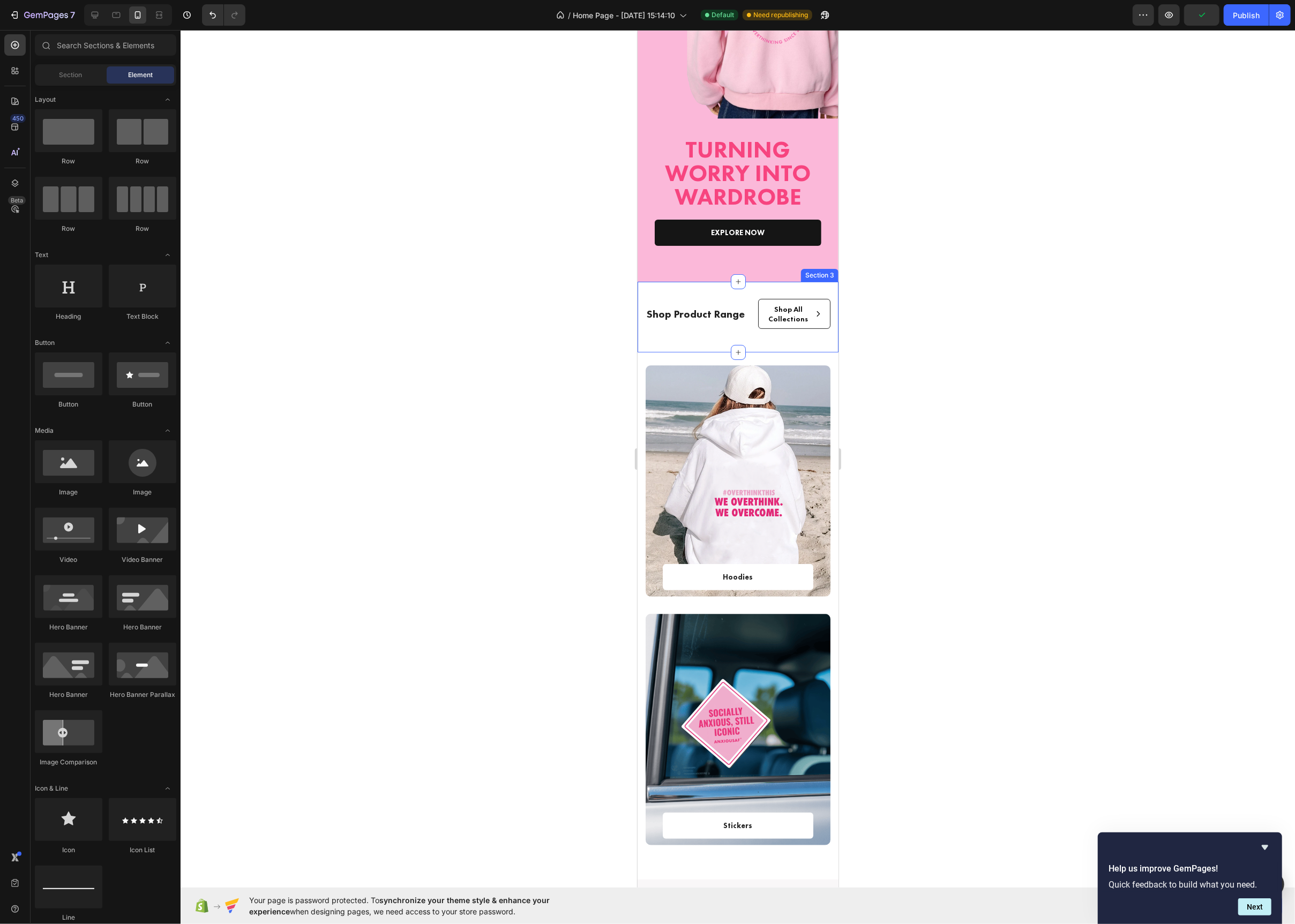
click at [699, 347] on div "Shop Product Range Text Block Shop All Collections Button Row Row Section 3" at bounding box center [737, 317] width 201 height 71
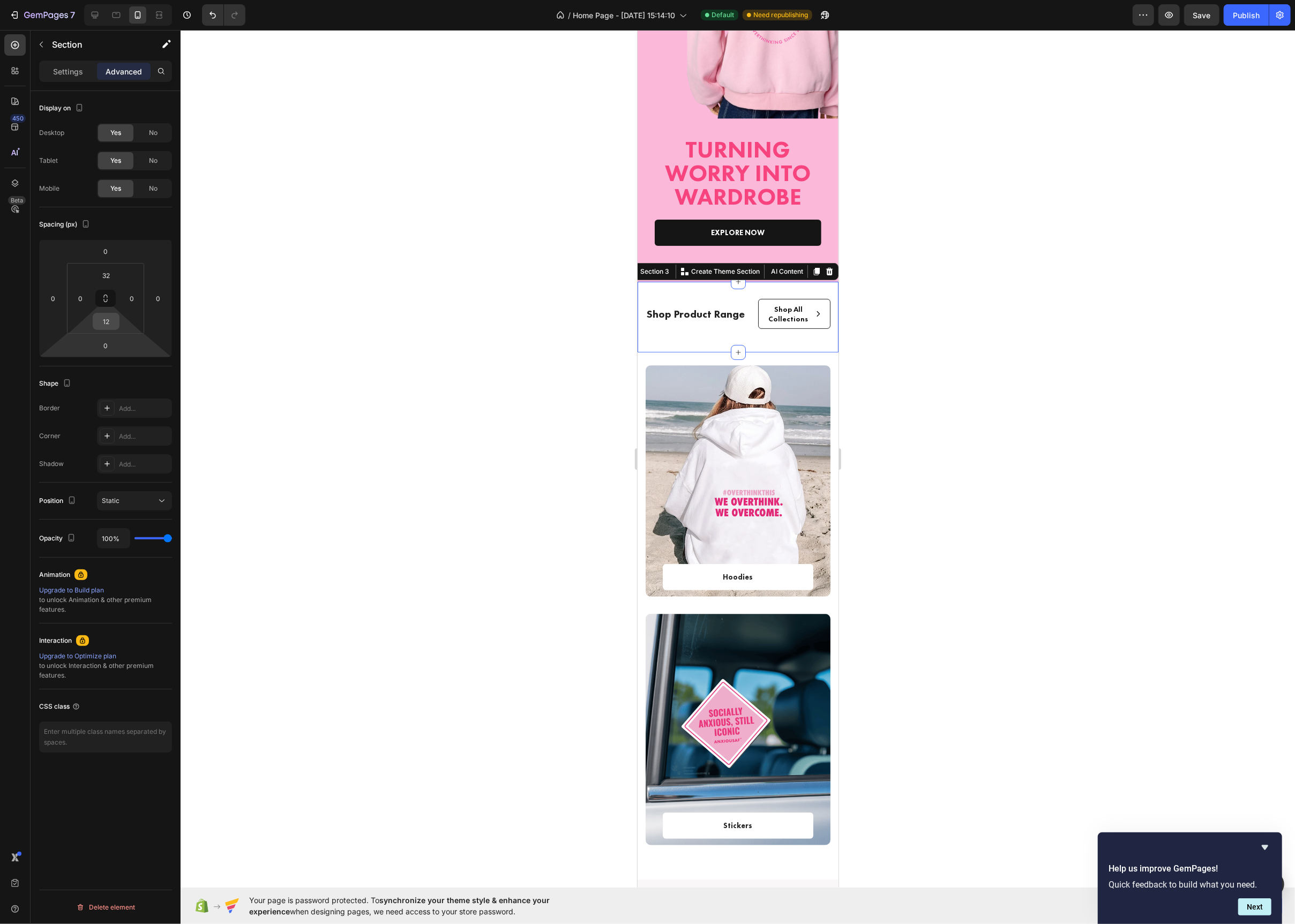
click at [113, 324] on input "12" at bounding box center [106, 321] width 21 height 16
click at [124, 347] on p "Auto" at bounding box center [133, 345] width 48 height 8
type input "Auto"
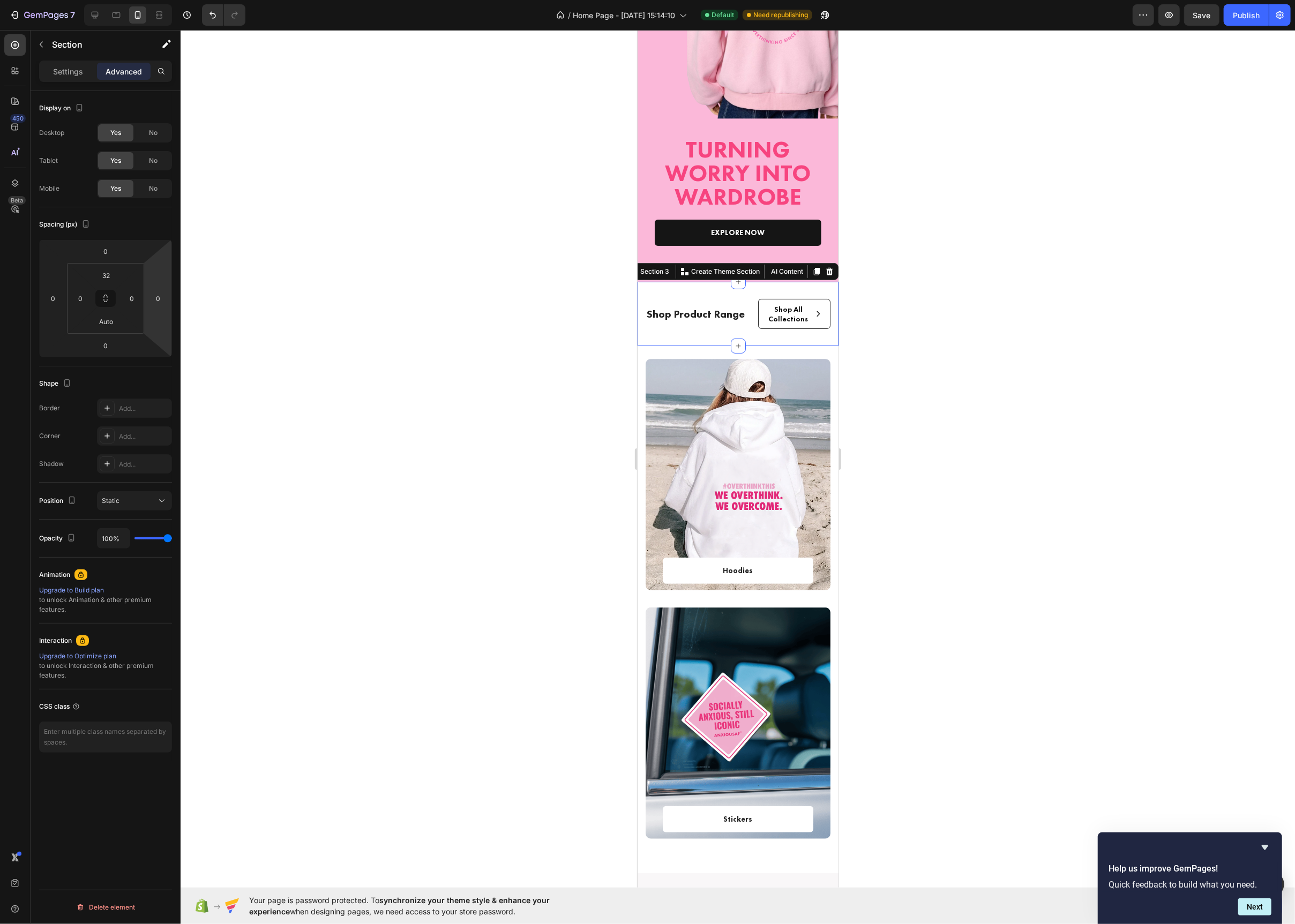
click at [618, 309] on div at bounding box center [738, 477] width 1115 height 894
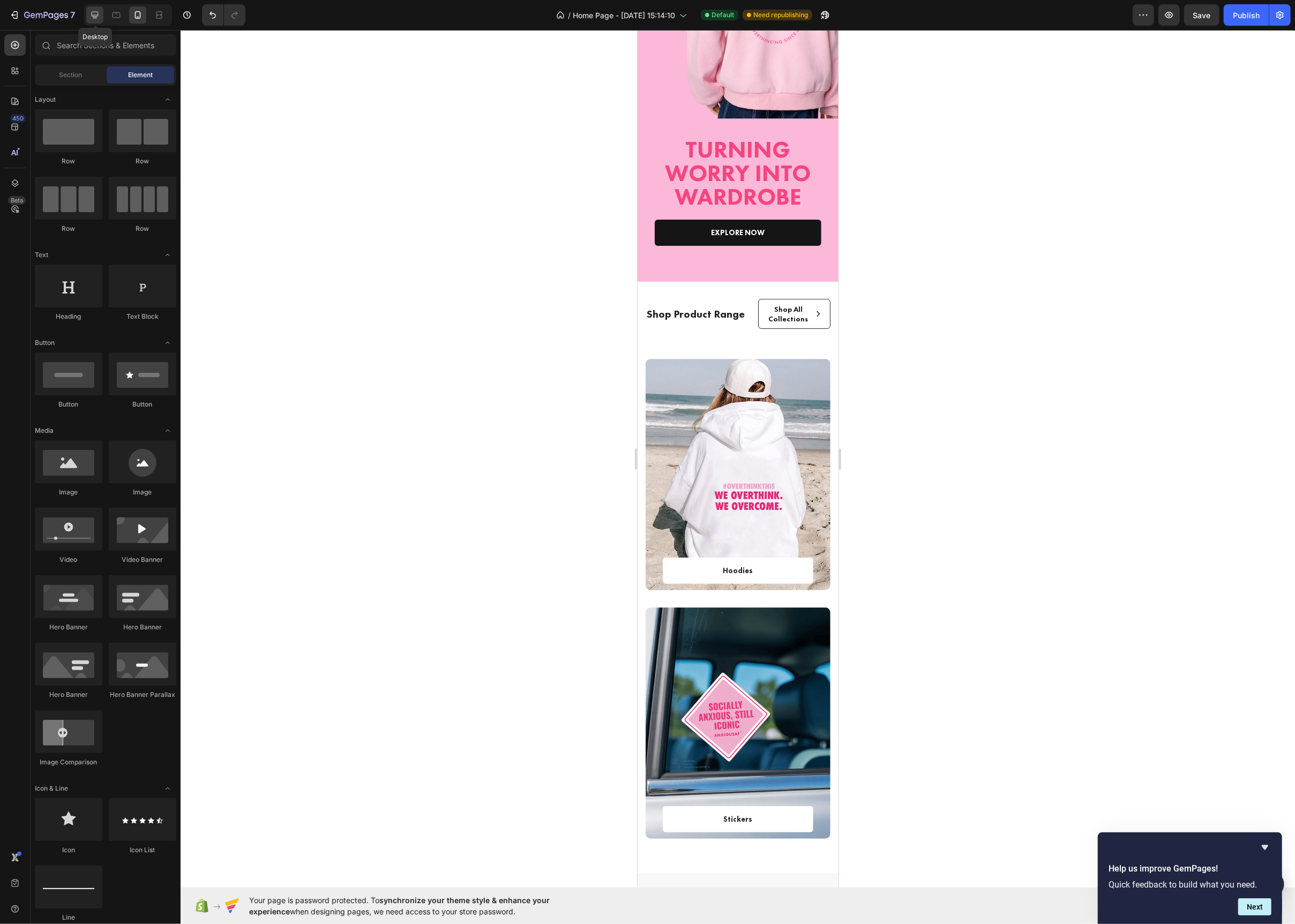
click at [92, 11] on icon at bounding box center [94, 15] width 11 height 11
click at [116, 12] on icon at bounding box center [116, 15] width 8 height 6
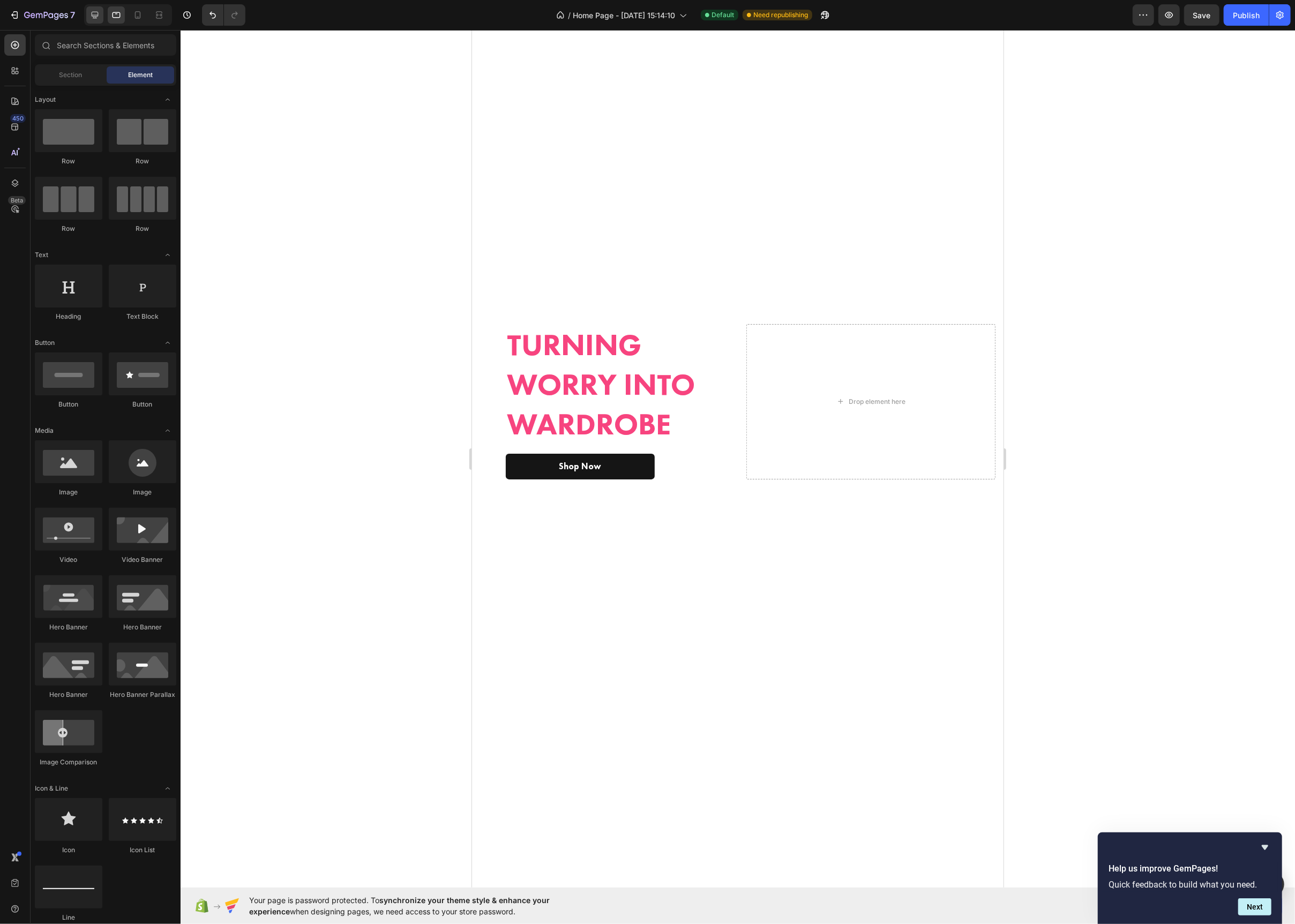
click at [94, 16] on icon at bounding box center [95, 16] width 7 height 7
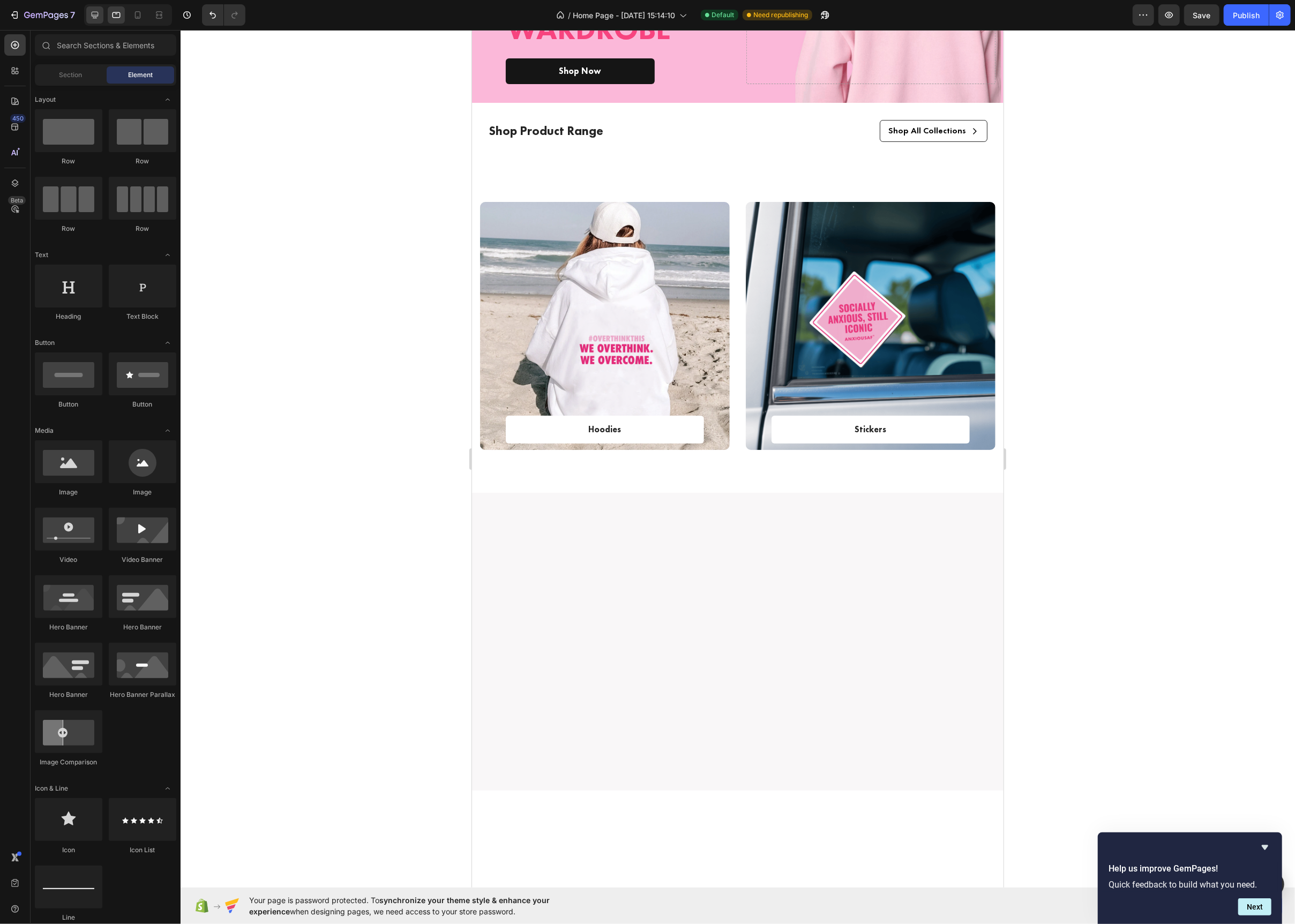
click at [95, 16] on icon at bounding box center [94, 15] width 11 height 11
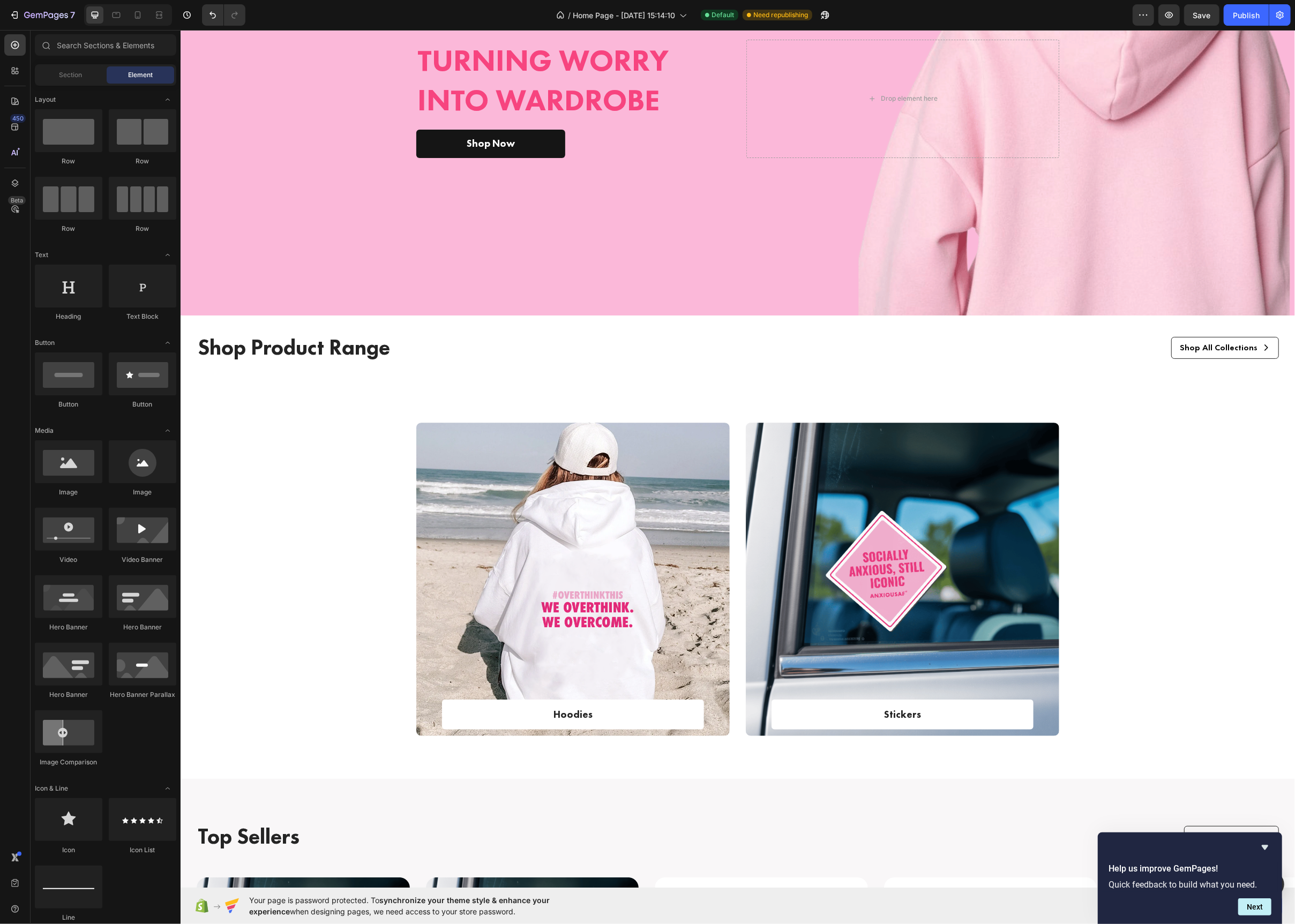
scroll to position [18, 0]
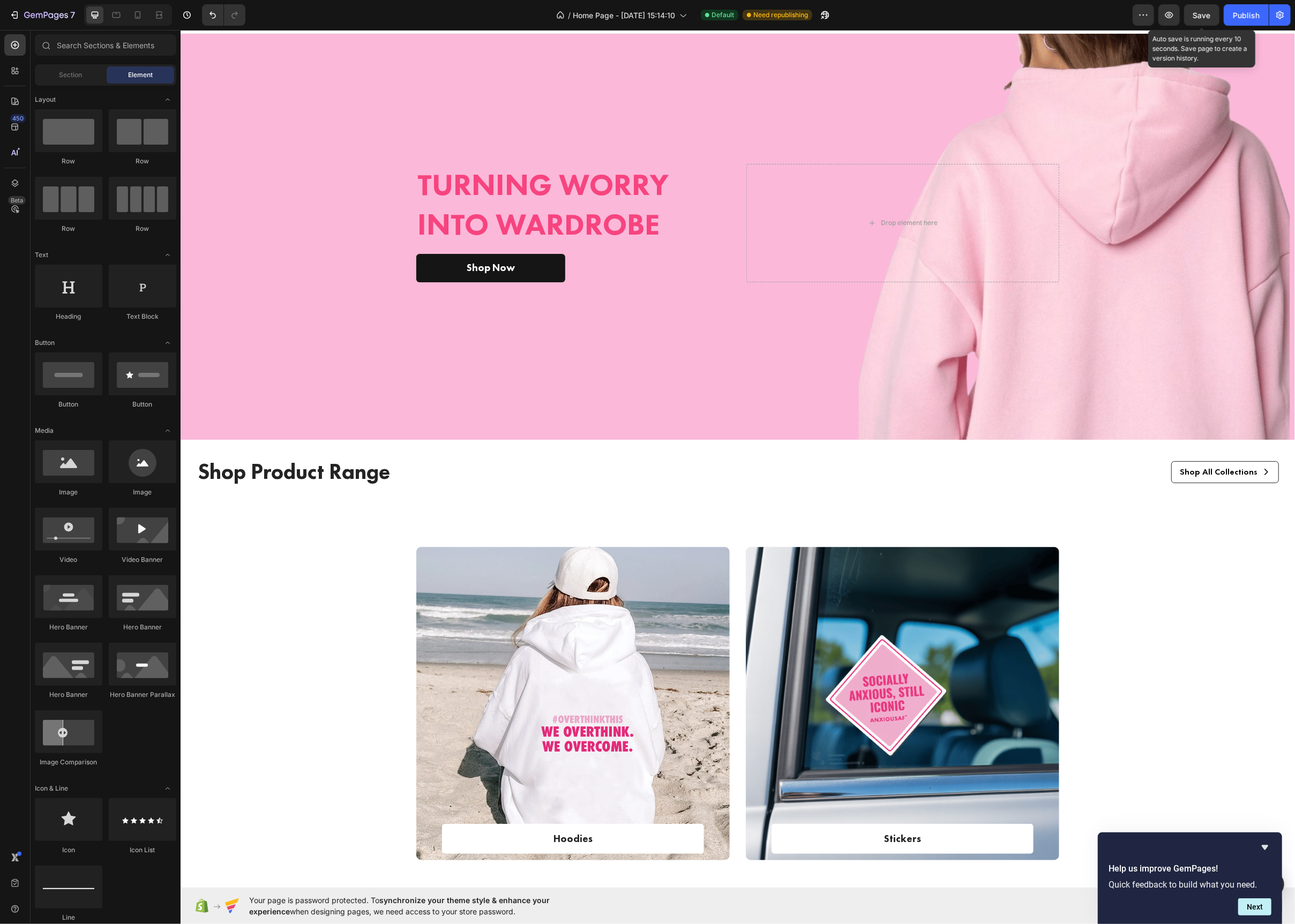
click at [1195, 18] on span "Save" at bounding box center [1202, 15] width 18 height 9
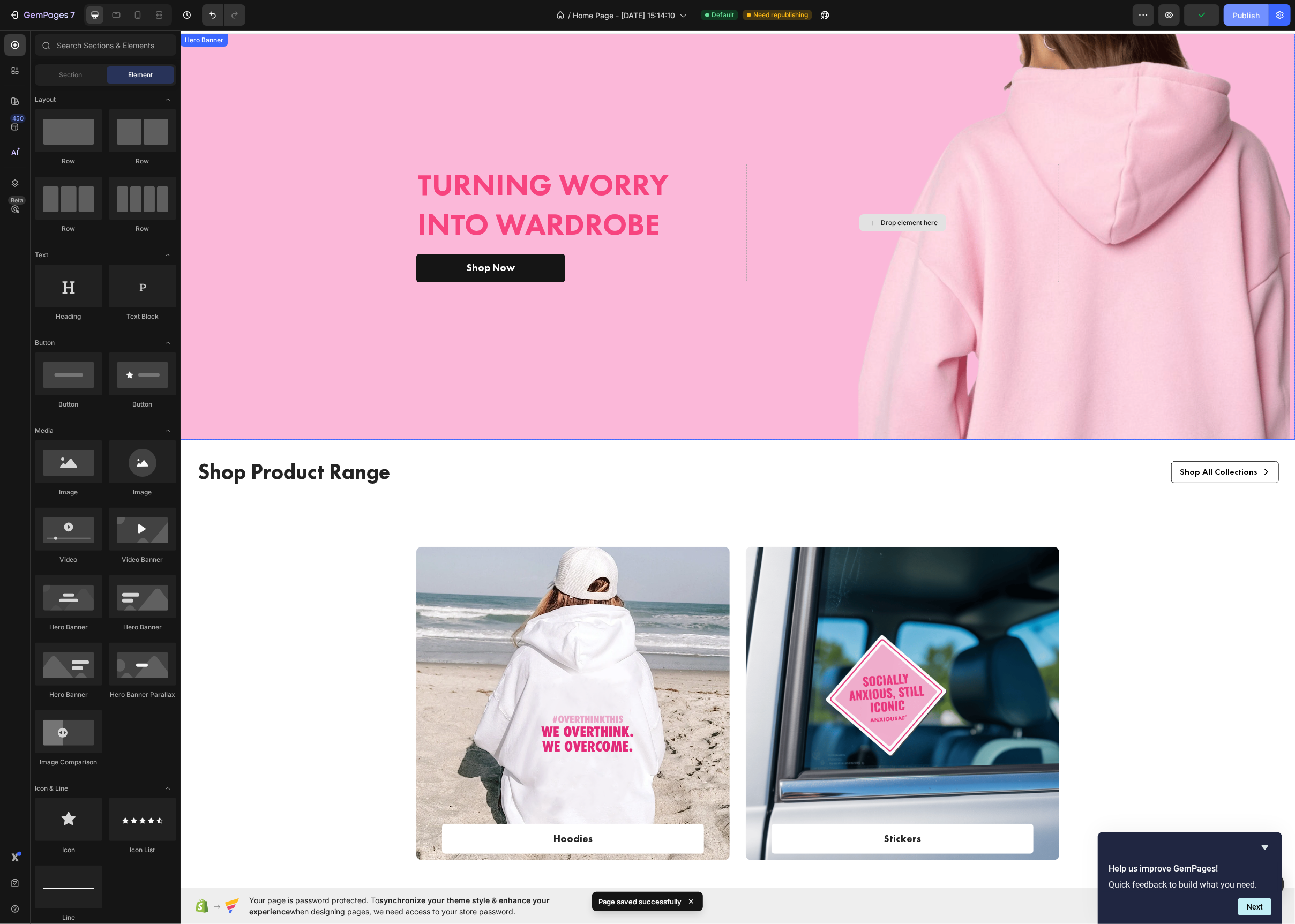
click at [1245, 17] on div "Publish" at bounding box center [1247, 16] width 27 height 11
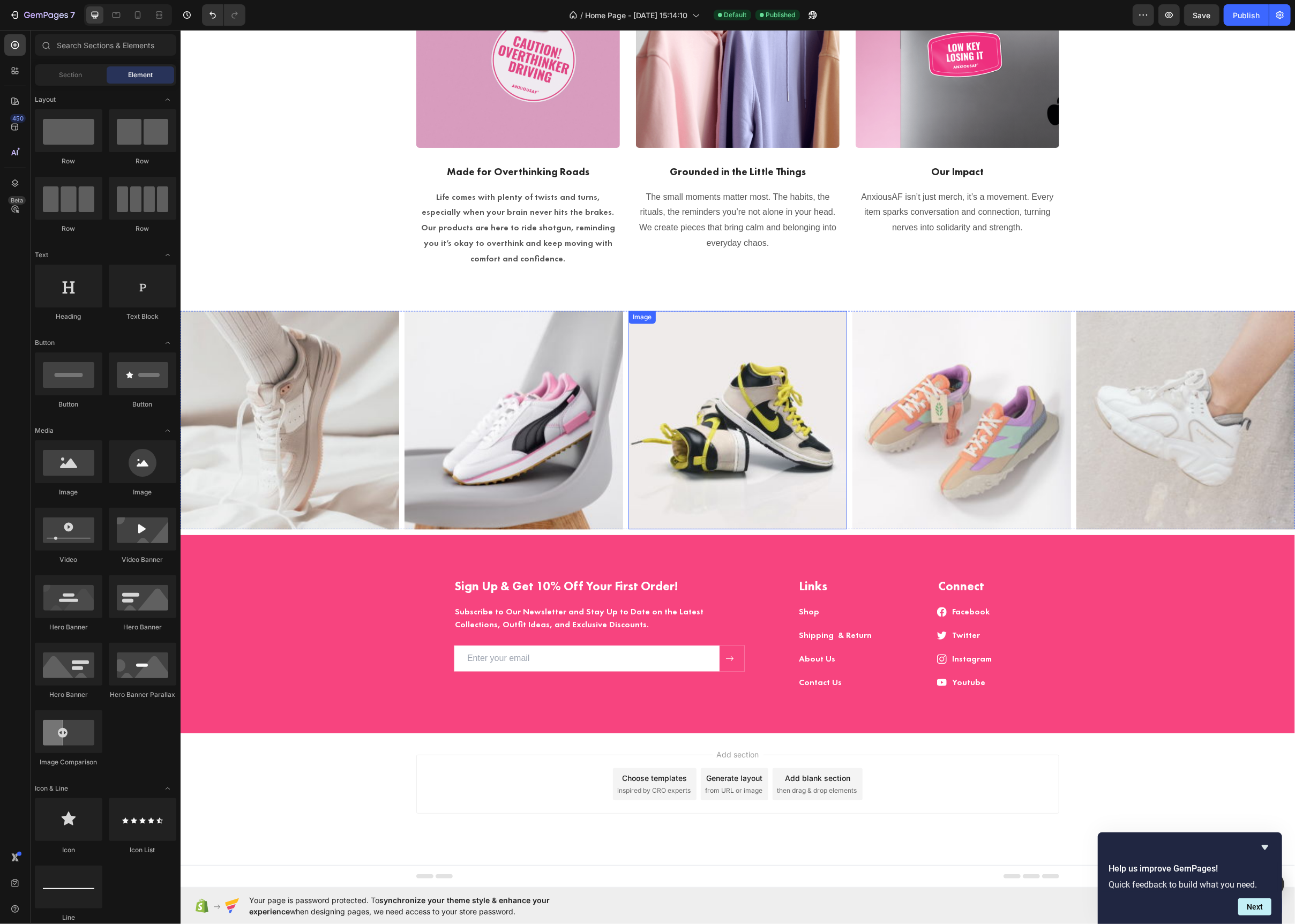
scroll to position [1759, 0]
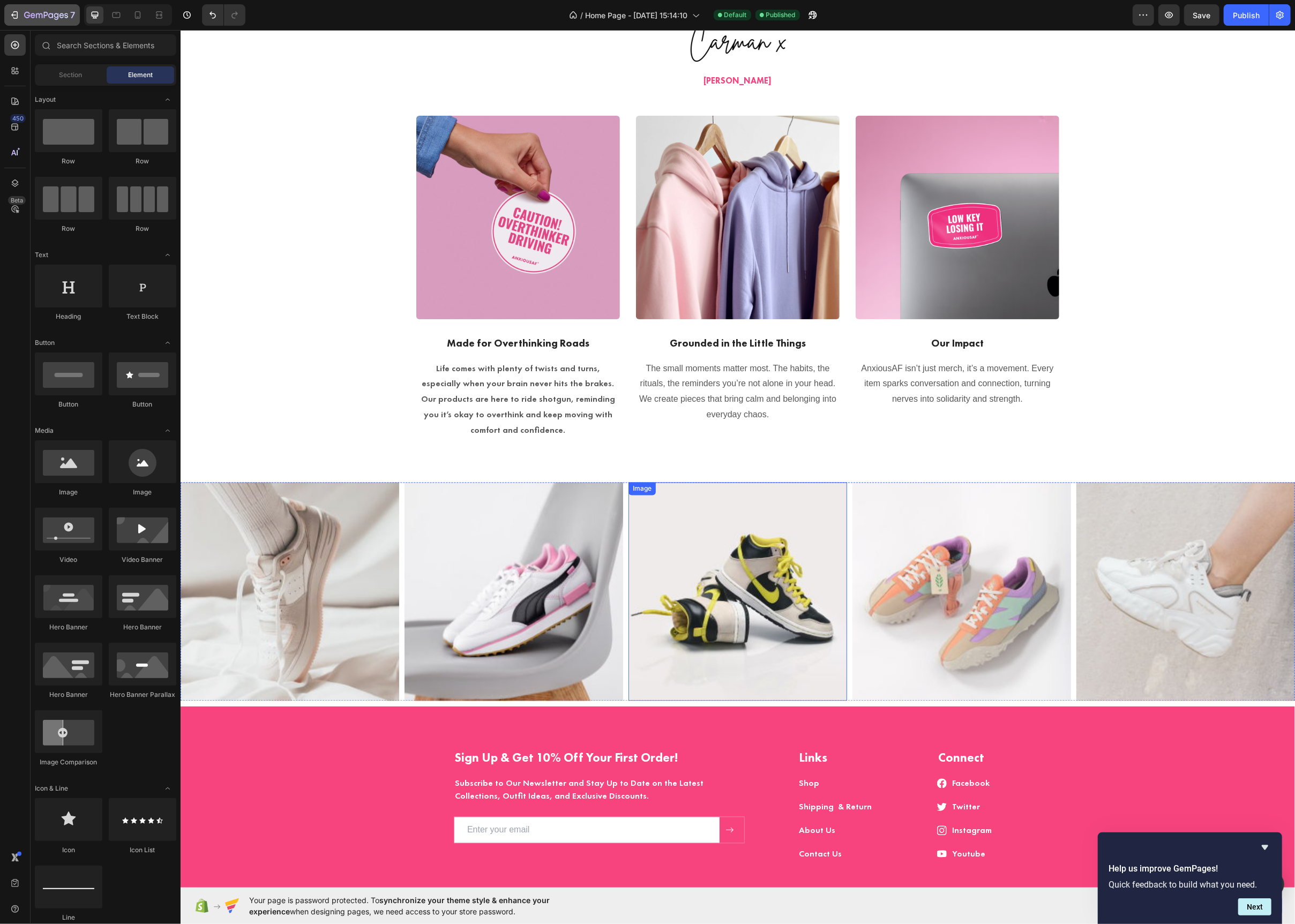
click at [18, 15] on icon "button" at bounding box center [14, 15] width 11 height 11
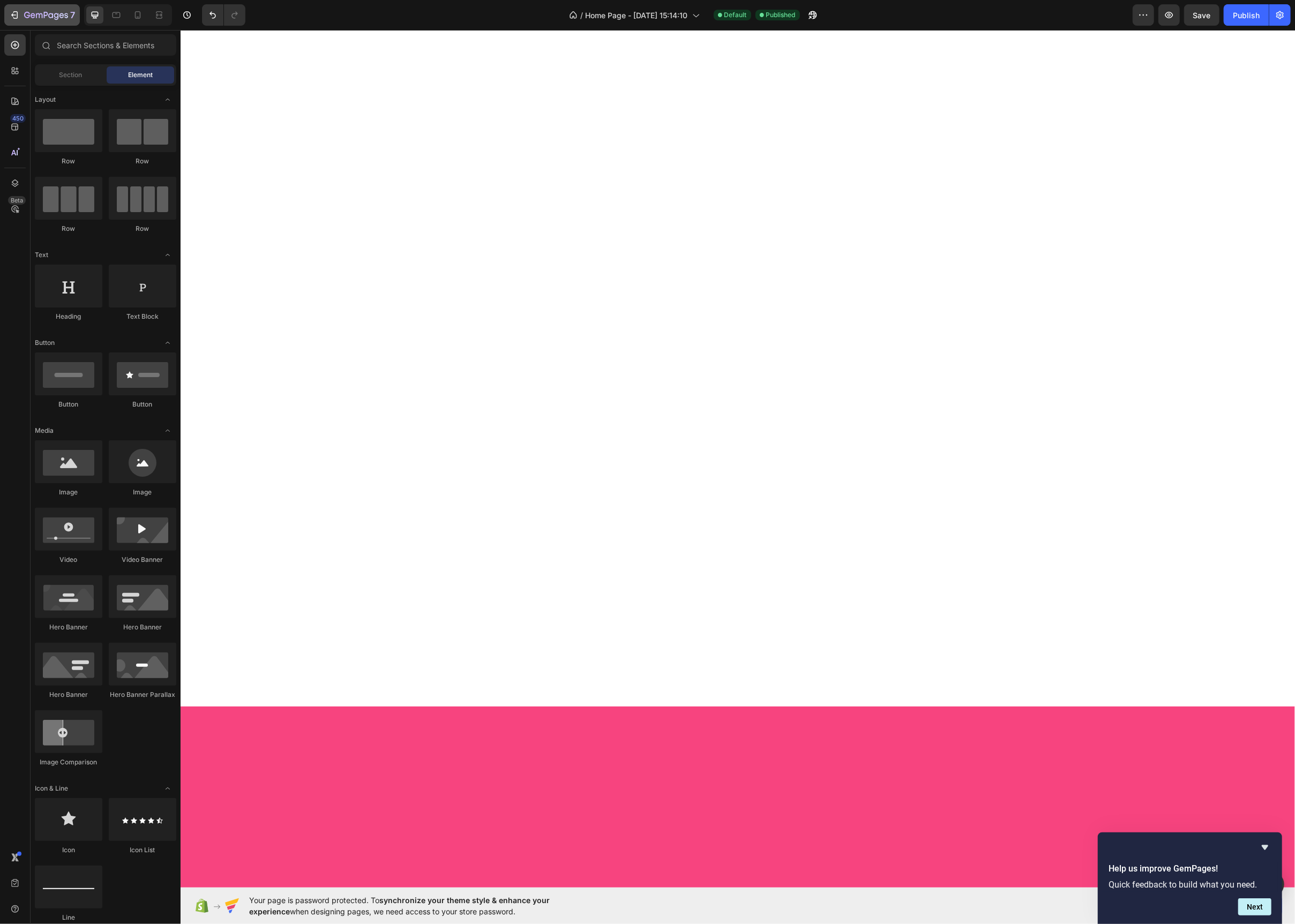
scroll to position [0, 0]
